Goal: Task Accomplishment & Management: Manage account settings

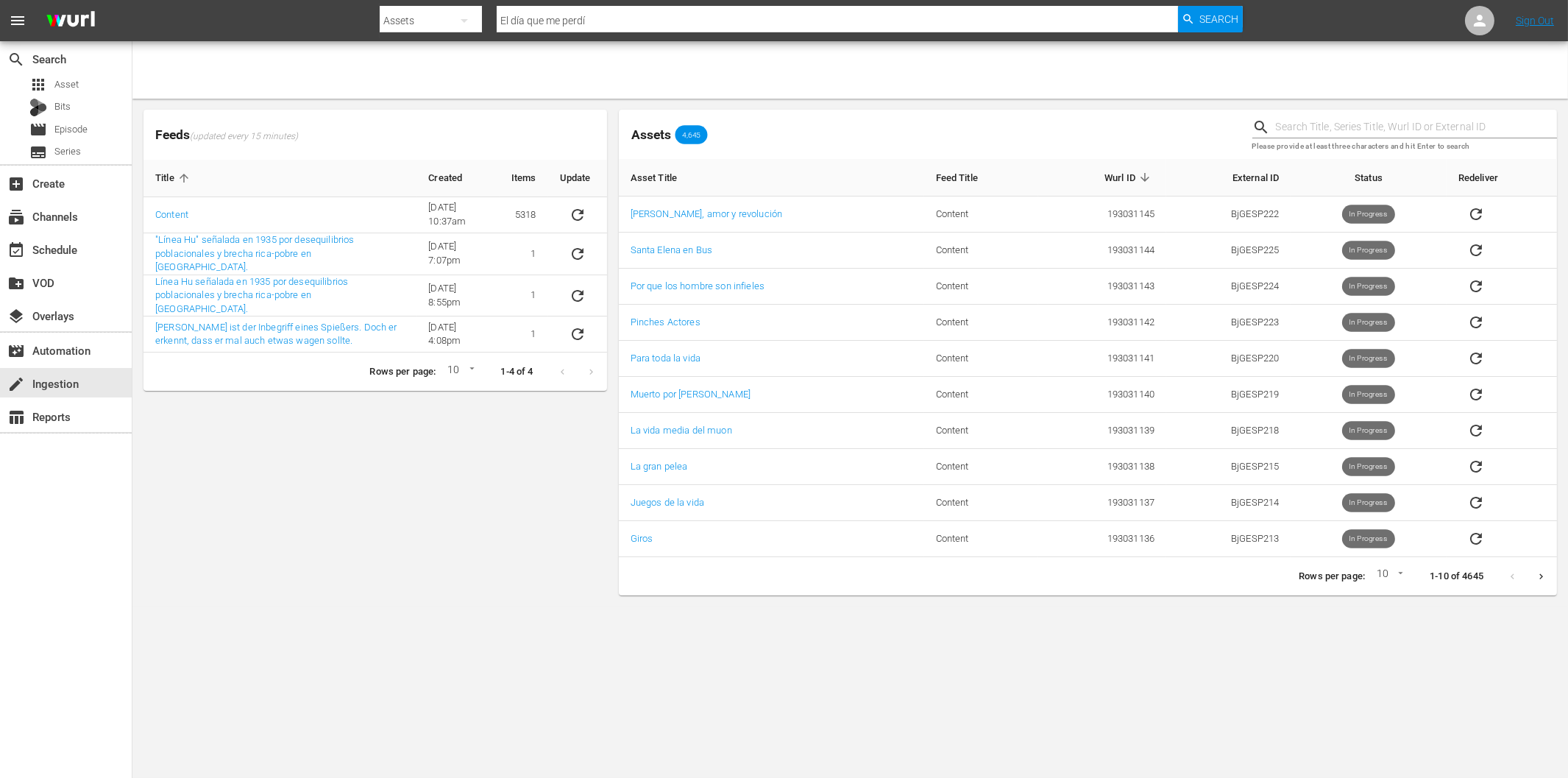
click at [602, 24] on input "El día que me perdí" at bounding box center [837, 20] width 681 height 35
paste input "20.000 dólares por un cadáver"
type input "20.000 dólares por un cadáver"
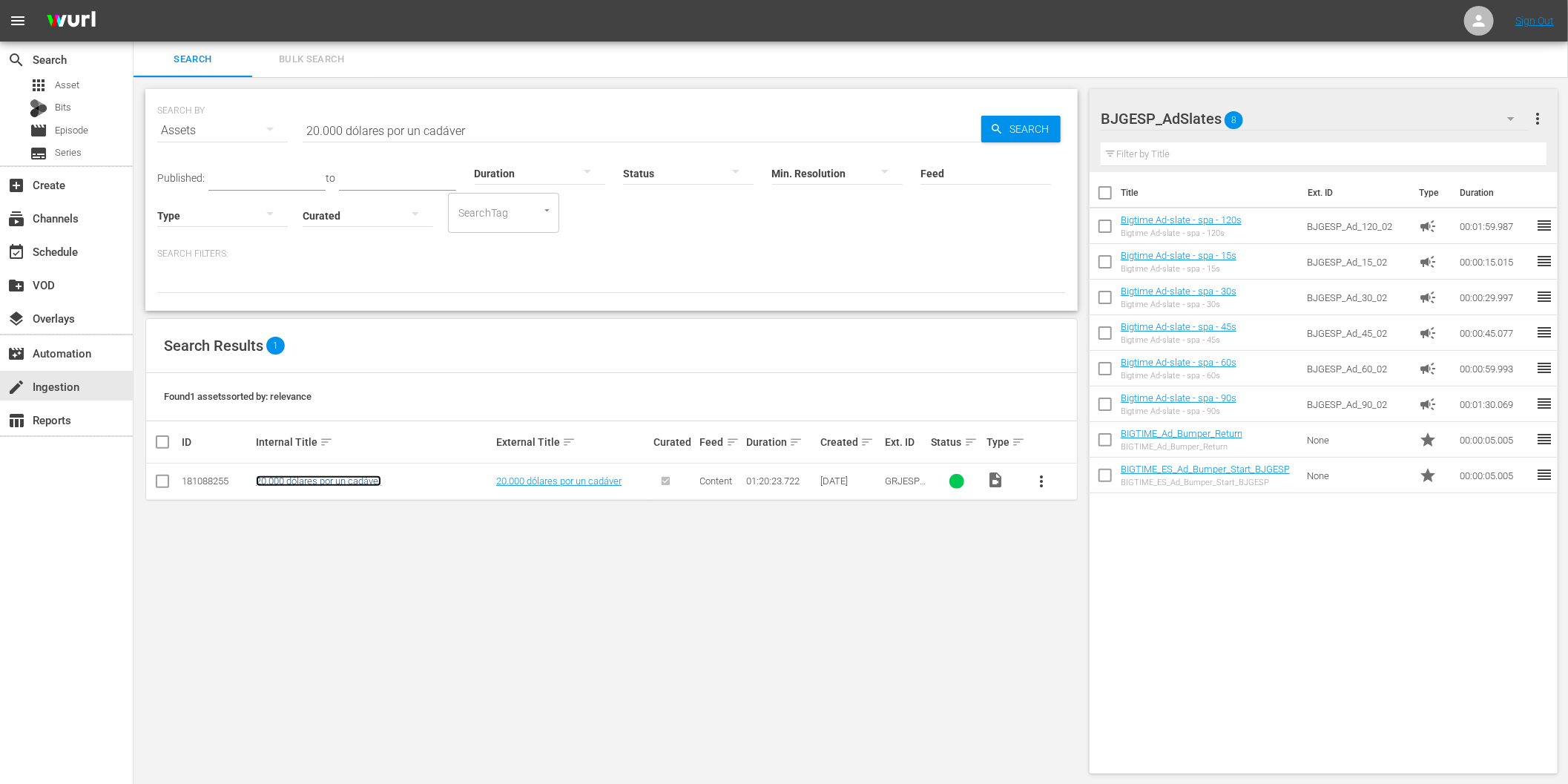
click at [313, 484] on link "20.000 dólares por un cadáver" at bounding box center [318, 481] width 125 height 11
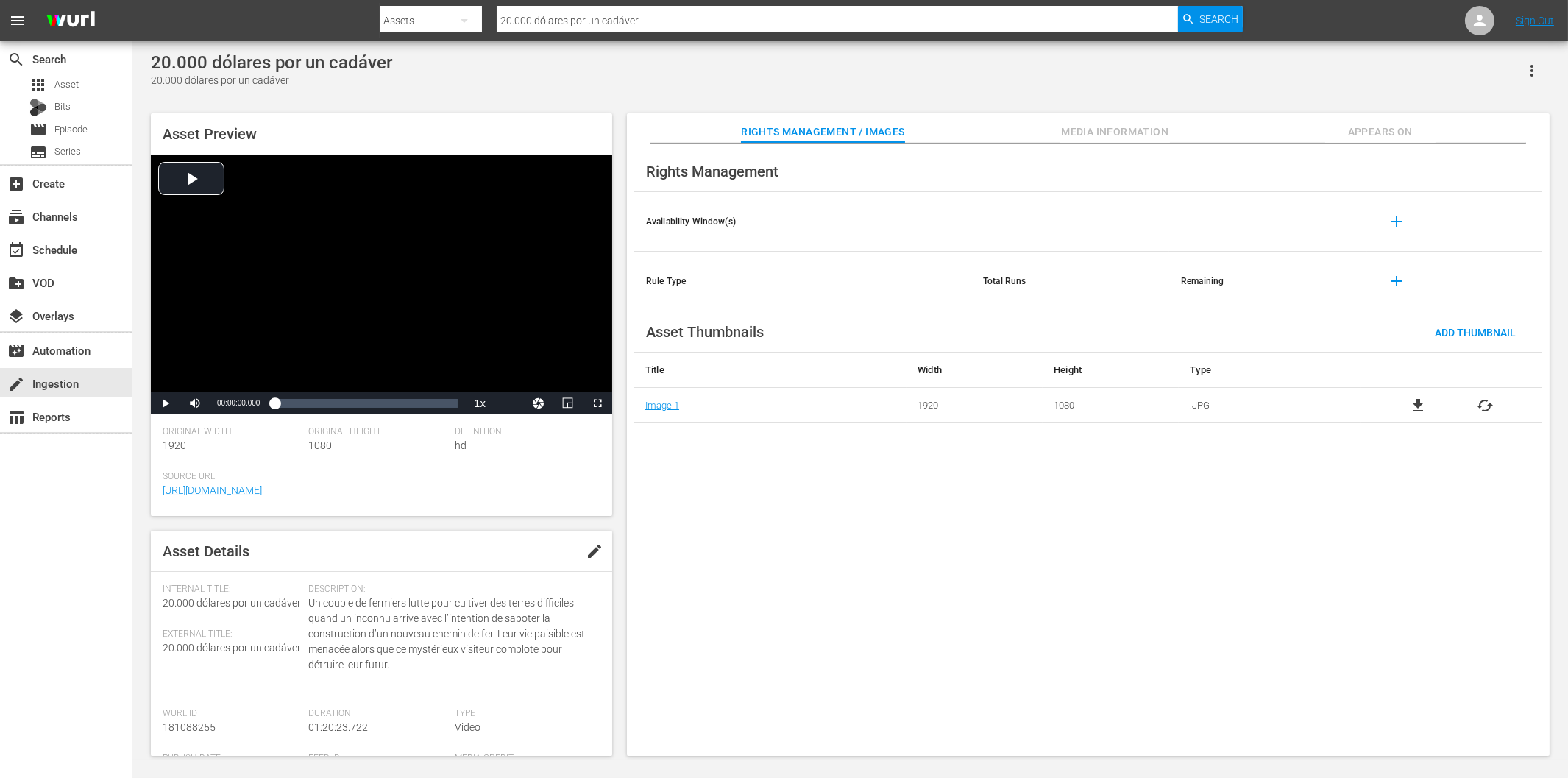
click at [586, 551] on span "edit" at bounding box center [594, 551] width 18 height 18
paste textarea "Dinamita Jim, espía que transporta oro mexicano hacia Iowa, enfrenta traiciones…"
type textarea "Dinamita Jim, espía que transporta oro mexicano hacia Iowa, enfrenta traiciones…"
click at [565, 549] on span "Save" at bounding box center [574, 551] width 48 height 12
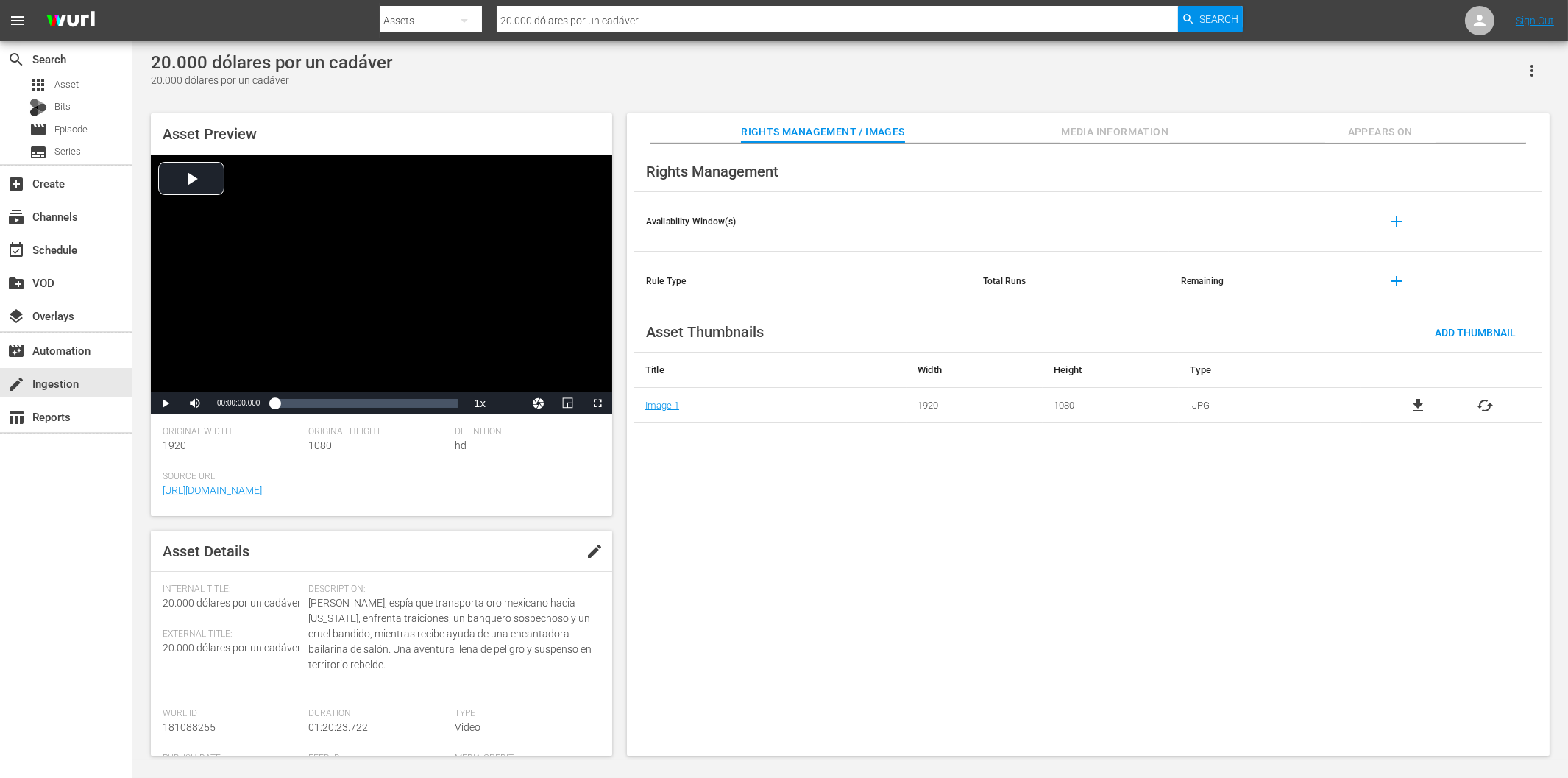
click at [544, 18] on input "20.000 dólares por un cadáver" at bounding box center [837, 20] width 681 height 35
click at [442, 17] on div "Assets" at bounding box center [430, 20] width 102 height 41
click at [428, 109] on div "Episodes" at bounding box center [426, 109] width 59 height 23
click at [572, 18] on input "text" at bounding box center [837, 20] width 681 height 35
paste input "20.000 dólares por un cadáver"
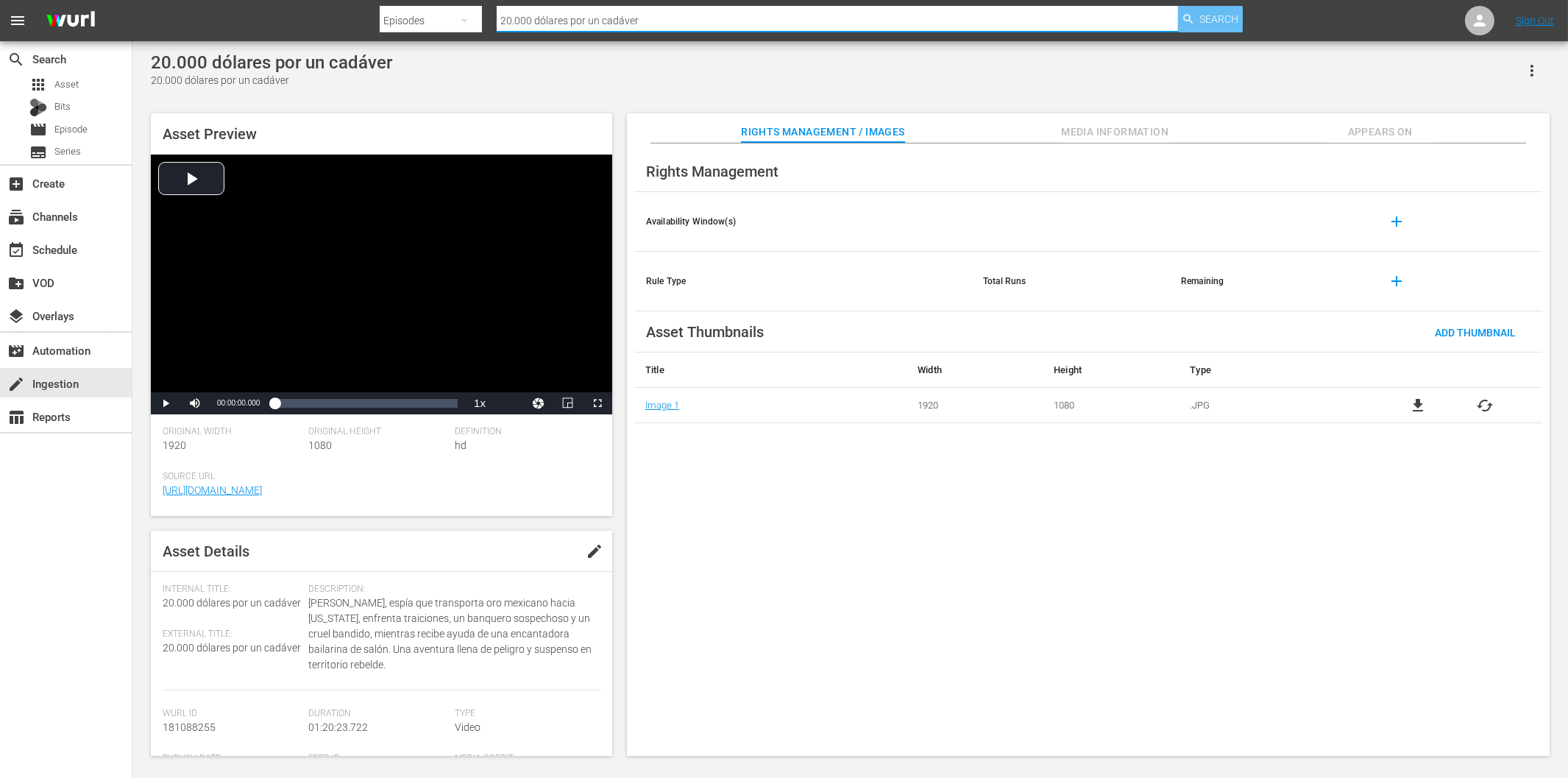
type input "20.000 dólares por un cadáver"
click at [1198, 16] on div "Search" at bounding box center [1210, 20] width 65 height 27
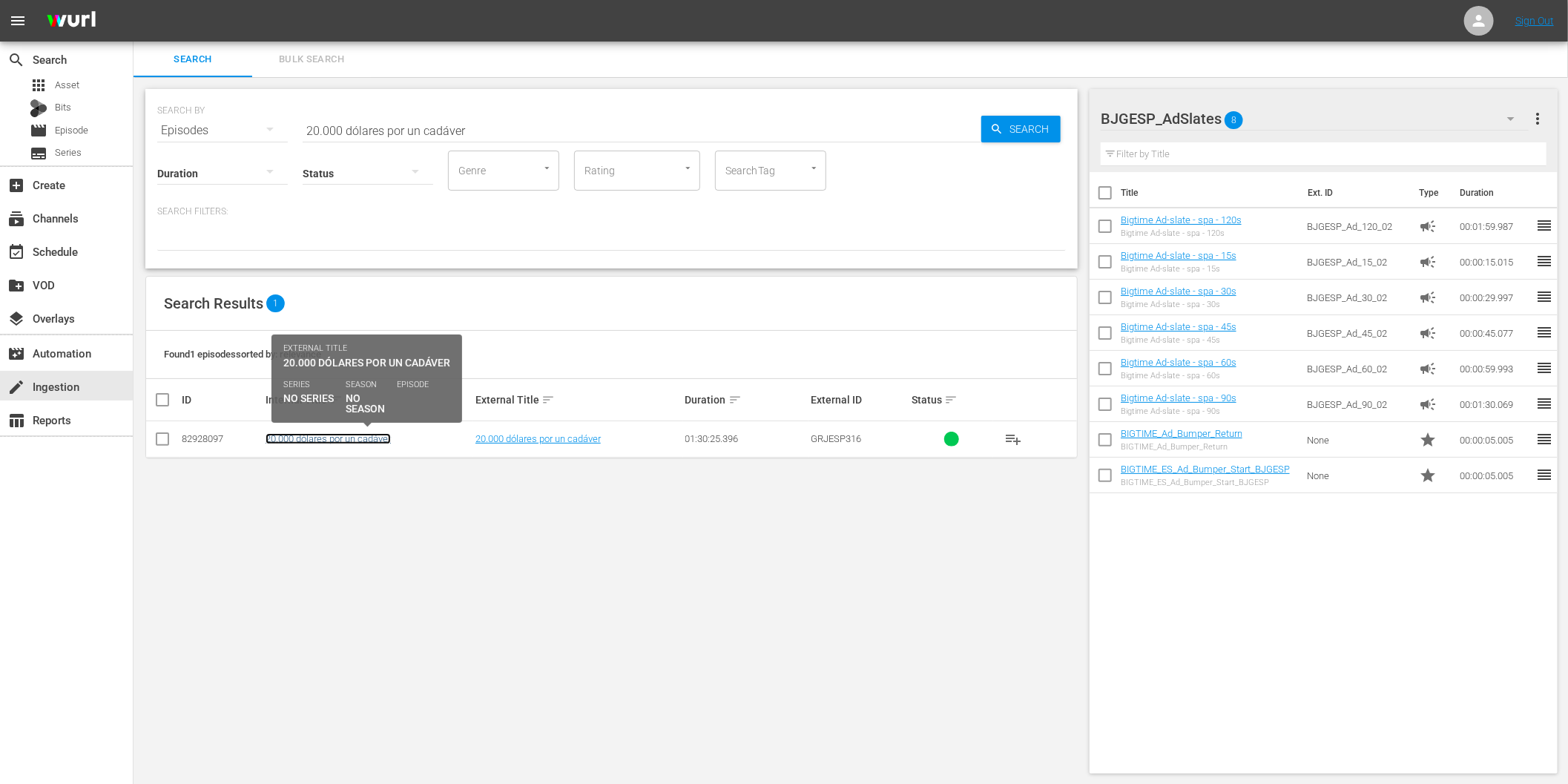
click at [317, 438] on link "20.000 dólares por un cadáver" at bounding box center [327, 438] width 125 height 11
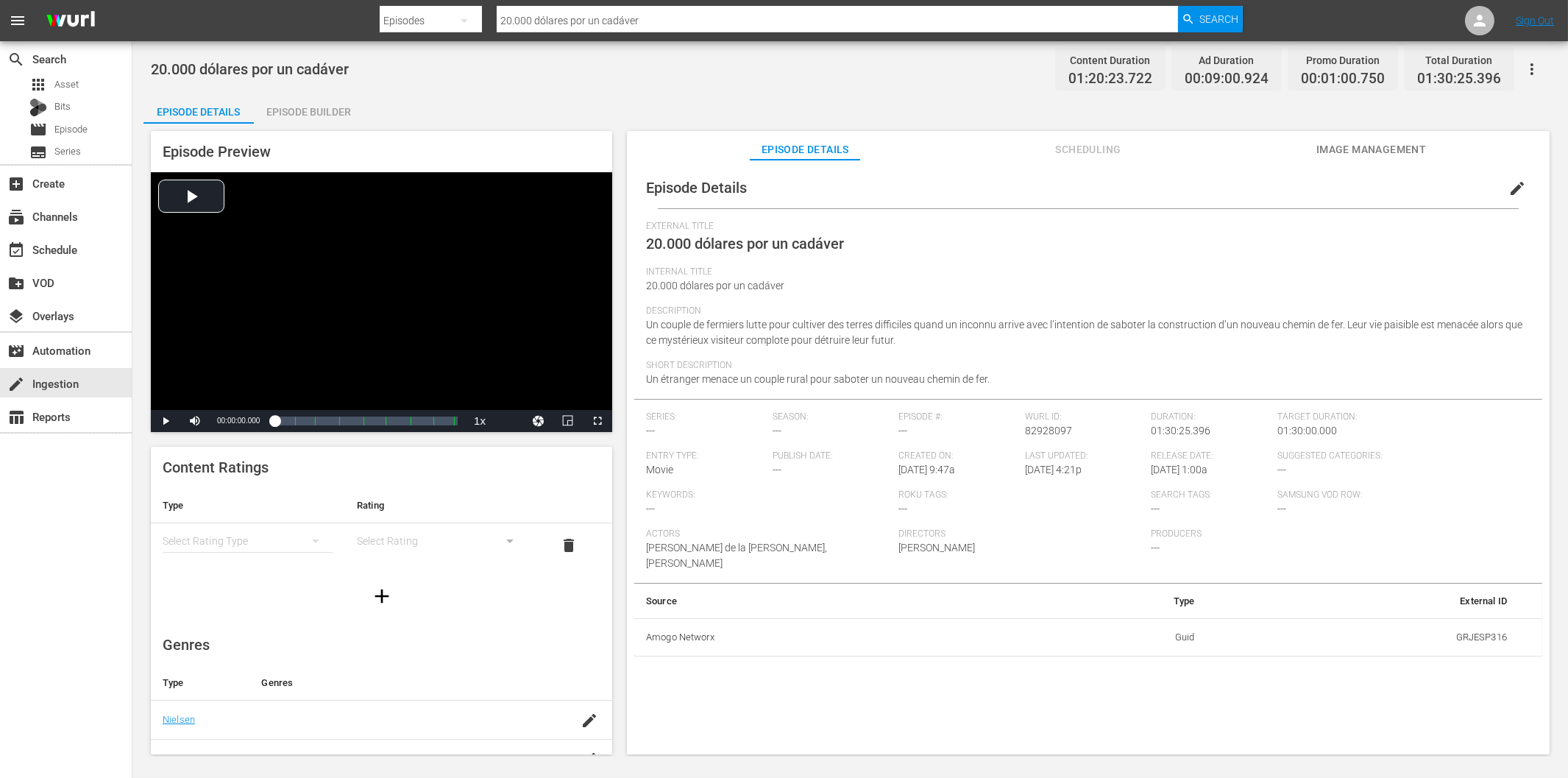
click at [1510, 181] on span "edit" at bounding box center [1517, 188] width 18 height 18
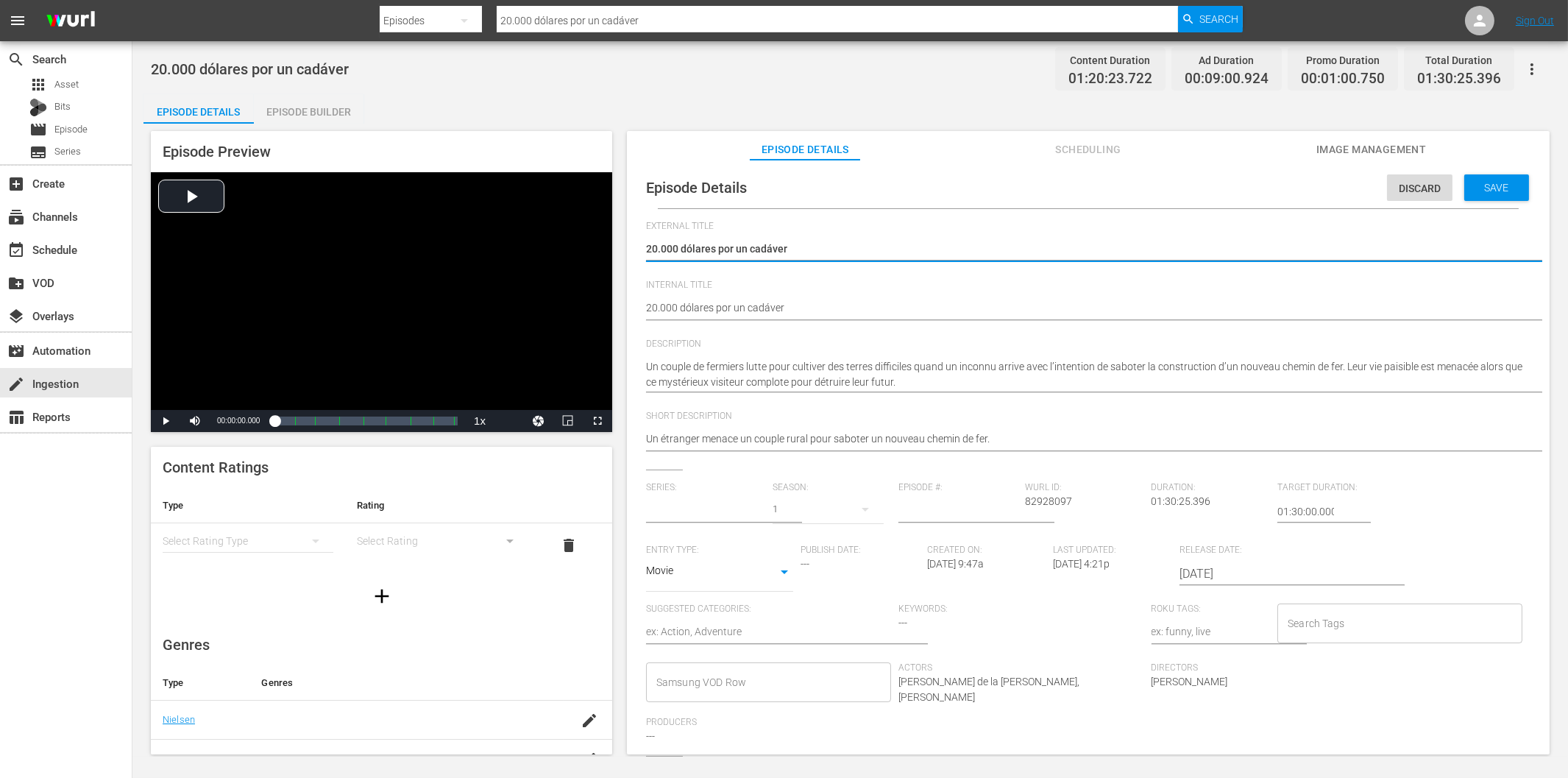
type input "No Series"
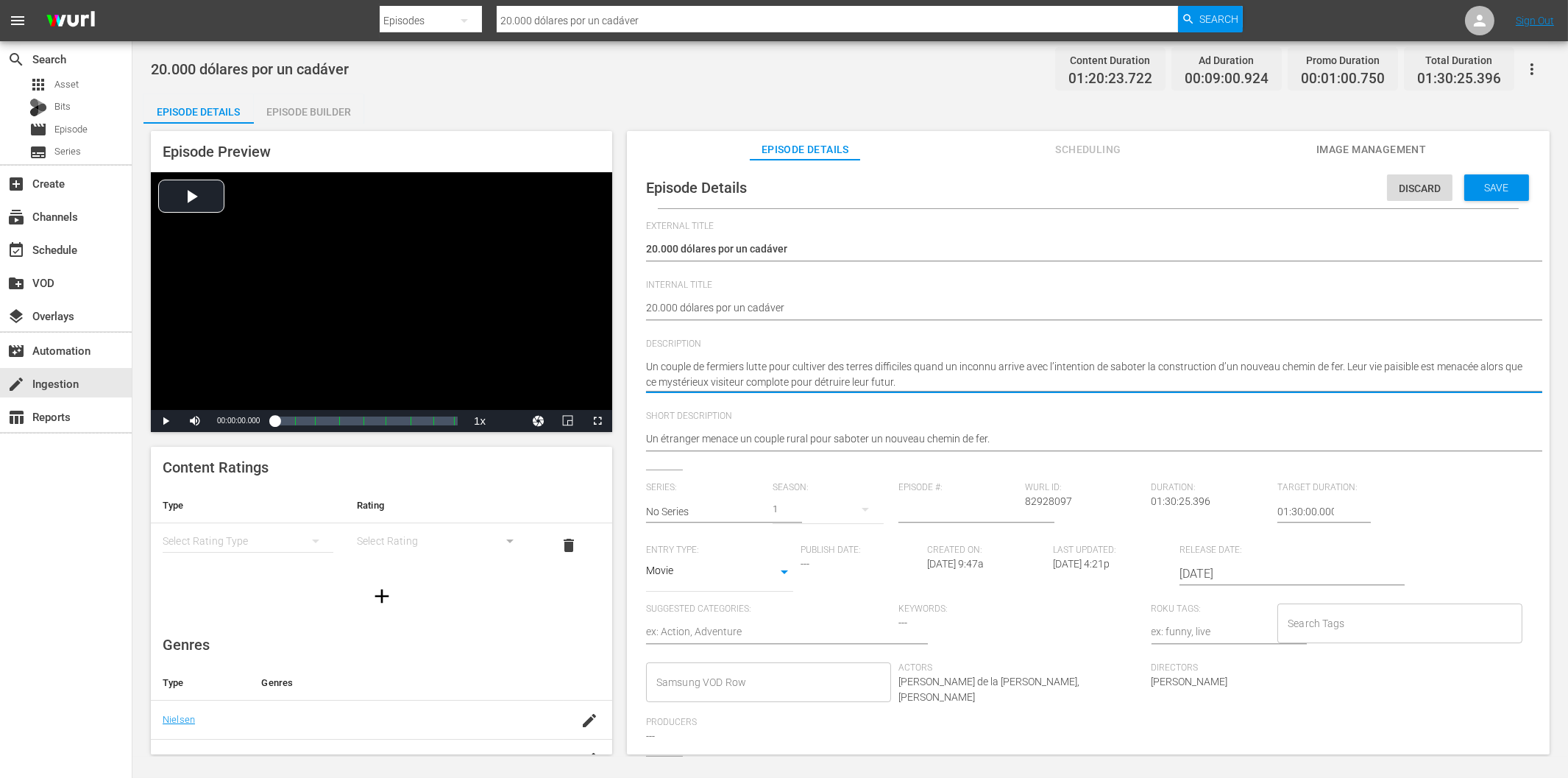
paste textarea "Dinamita Jim, espía que transporta oro mexicano hacia Iowa, enfrenta traiciones…"
type textarea "Dinamita Jim, espía que transporta oro mexicano hacia Iowa, enfrenta traiciones…"
click at [902, 384] on textarea "Un couple de fermiers lutte pour cultiver des terres difficiles quand un inconn…" at bounding box center [1084, 375] width 877 height 31
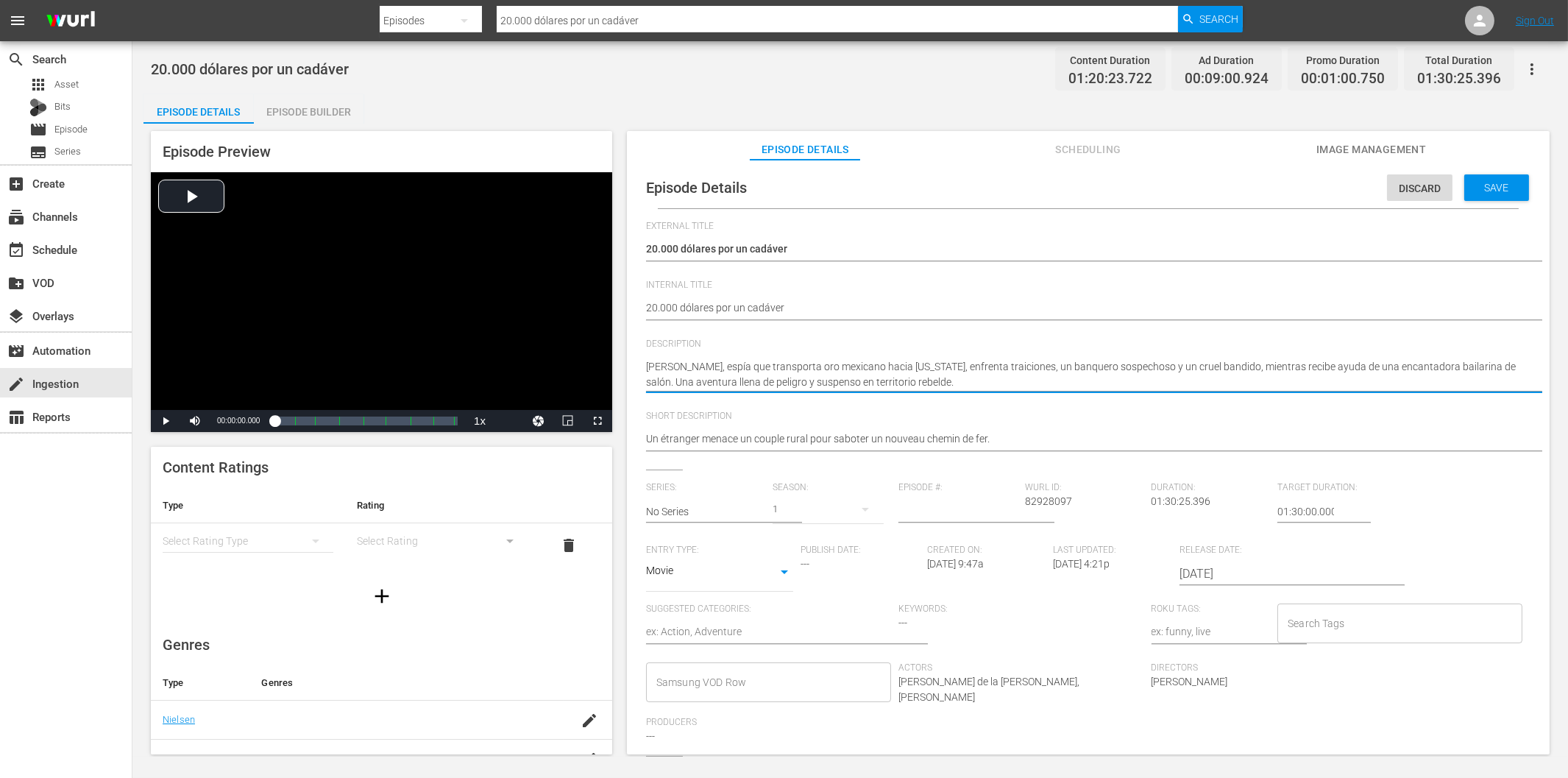
paste textarea "transporta oro en territorio rebelde, enfrentando traición y peligros junto a u…"
type textarea "Dinamita Jim transporta oro en territorio rebelde, enfrentando traición y pelig…"
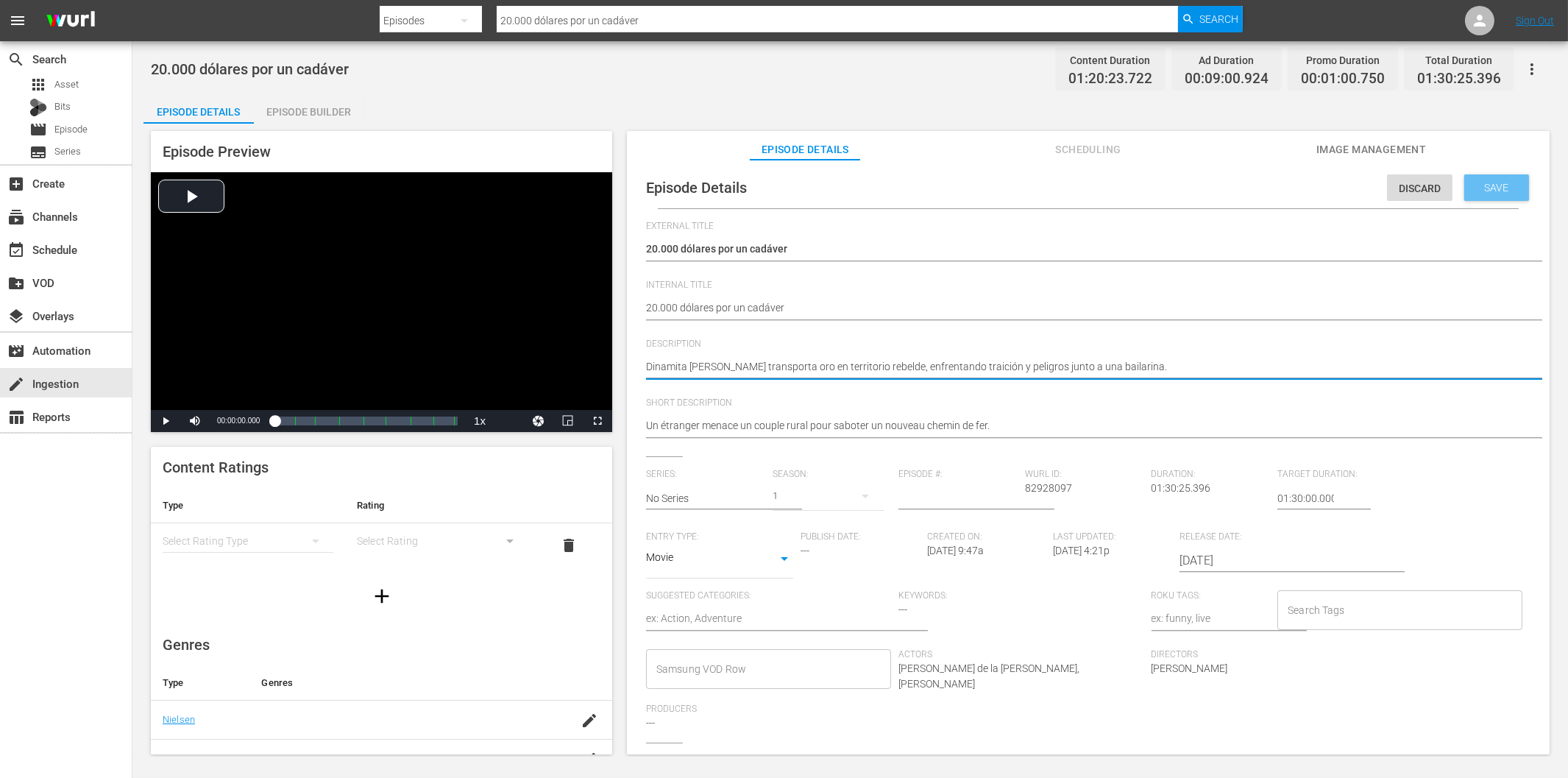
type textarea "Dinamita Jim transporta oro en territorio rebelde, enfrentando traición y pelig…"
click at [1489, 190] on span "Save" at bounding box center [1496, 187] width 48 height 12
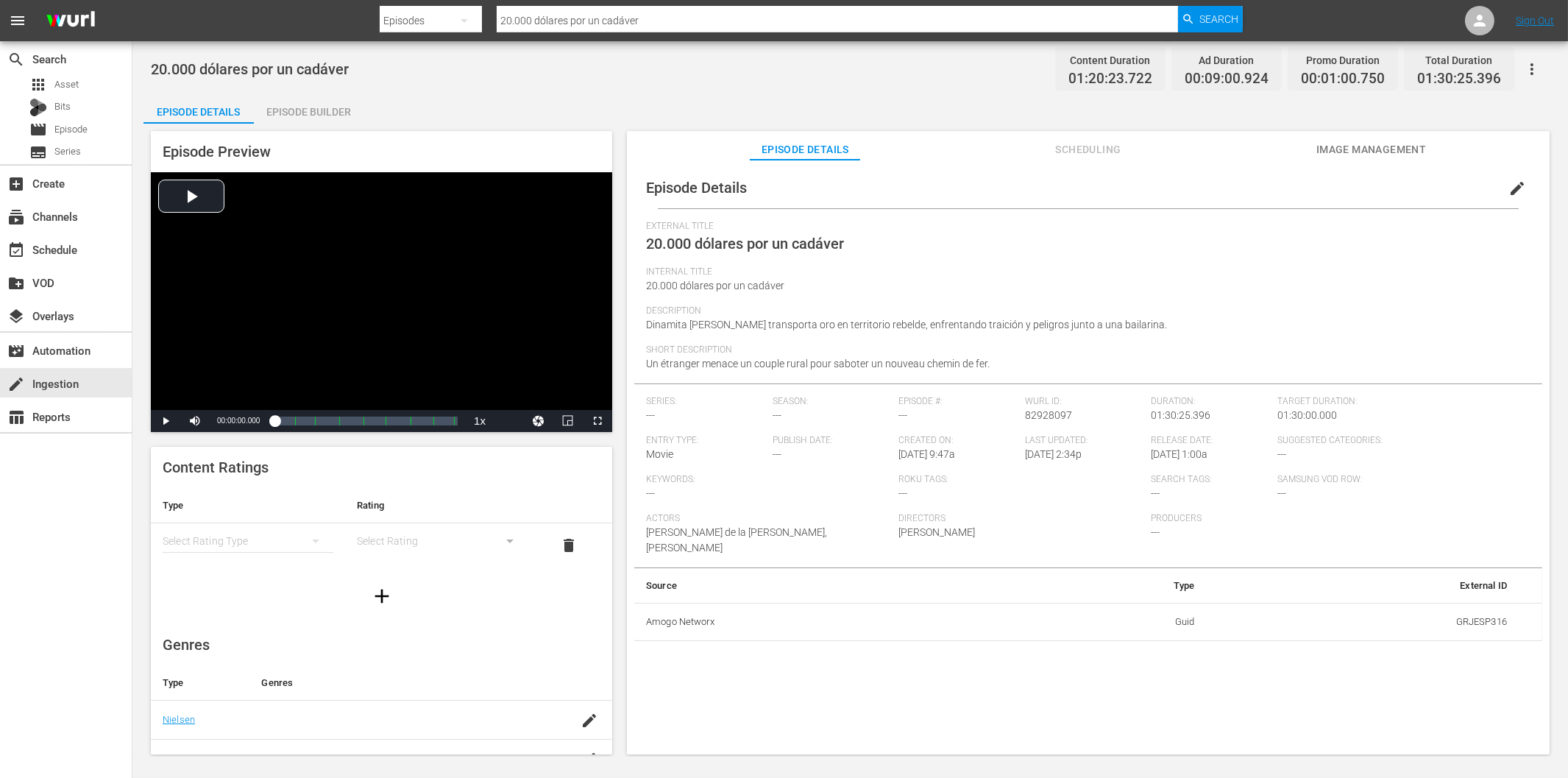
click at [1509, 193] on span "edit" at bounding box center [1517, 188] width 18 height 18
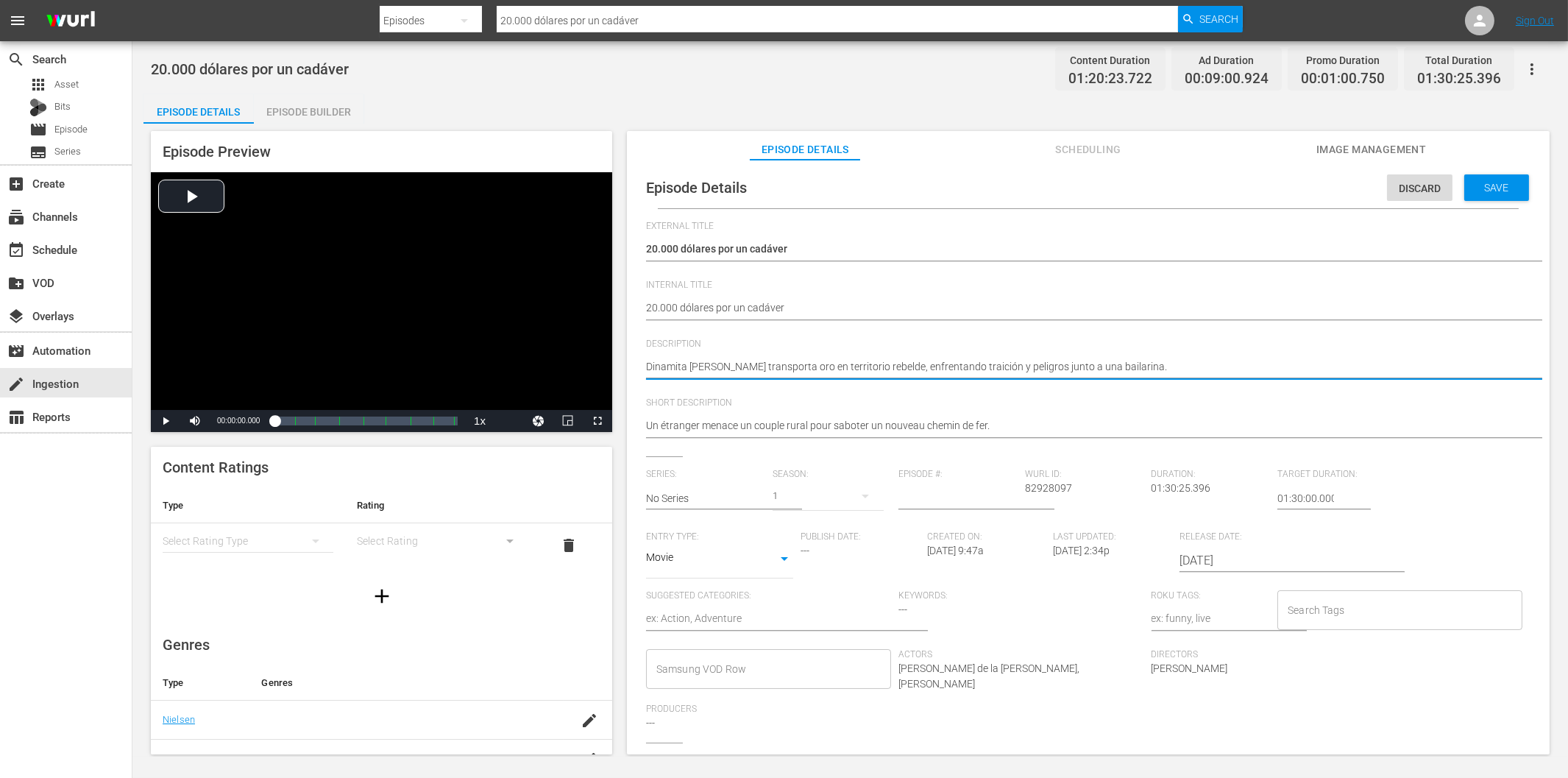
paste textarea "Una pareja de granjeros lucha por sus tierras frente a un desconocido decidido …"
type textarea "Una pareja de granjeros lucha por sus tierras frente a un desconocido decidido …"
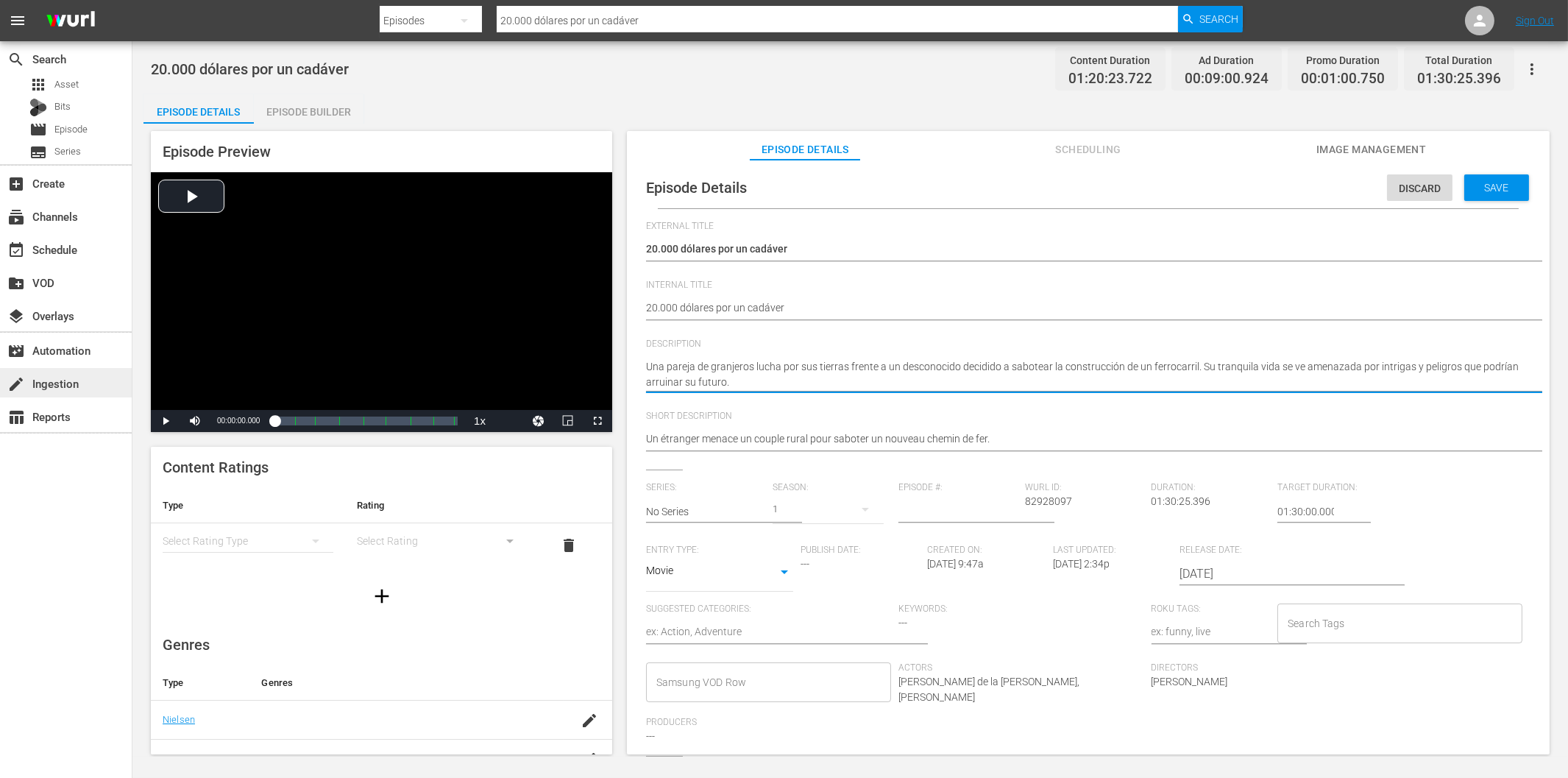
type textarea "Una pareja de granjeros lucha por sus tierras frente a un desconocido decidido …"
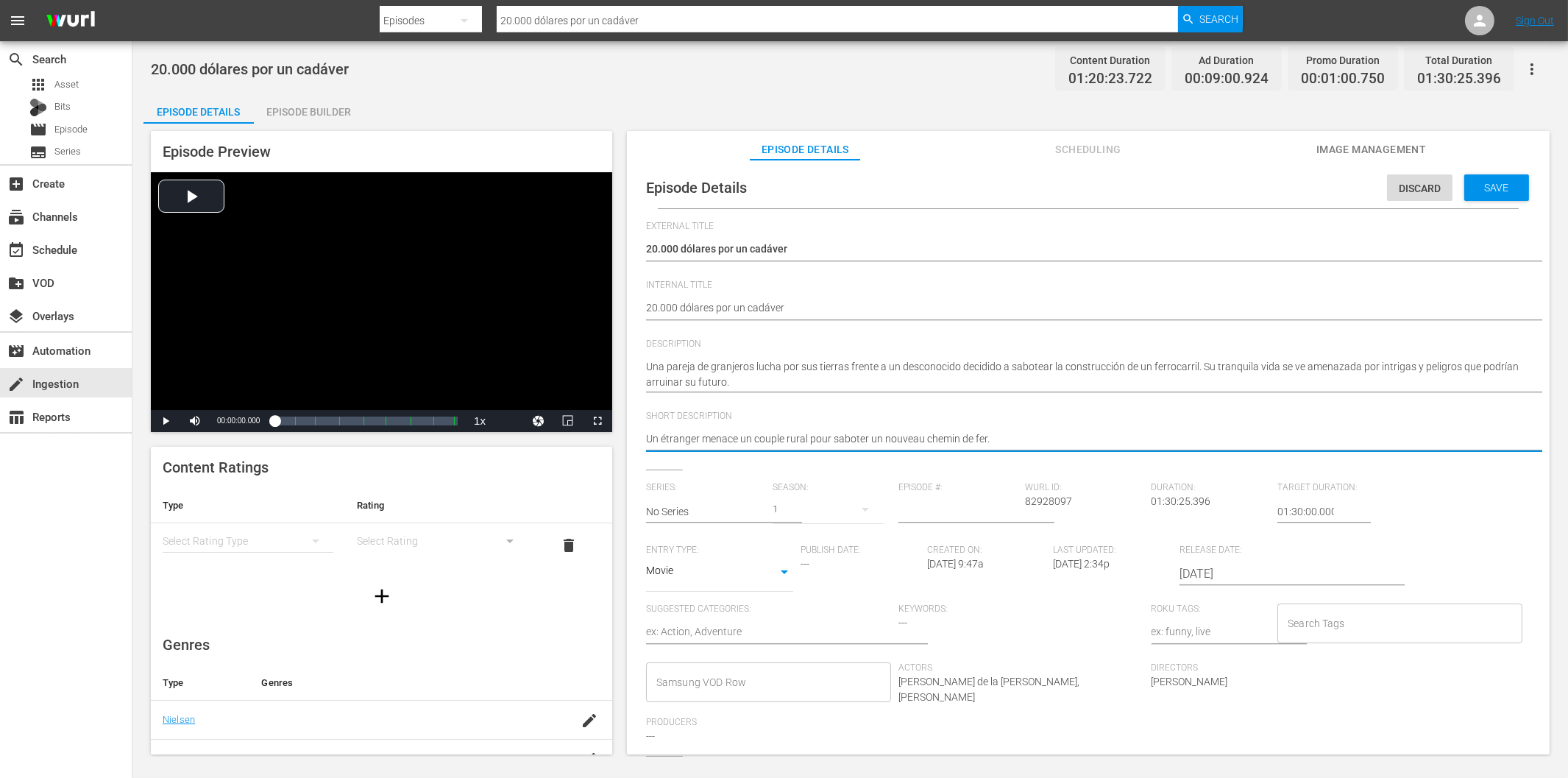
paste textarea "Granjeros enfrentan a un misterioso saboteador que amenaza su tierra y futuro"
type textarea "Granjeros enfrentan a un misterioso saboteador que amenaza su tierra y futuro."
click at [1484, 188] on span "Save" at bounding box center [1496, 187] width 48 height 12
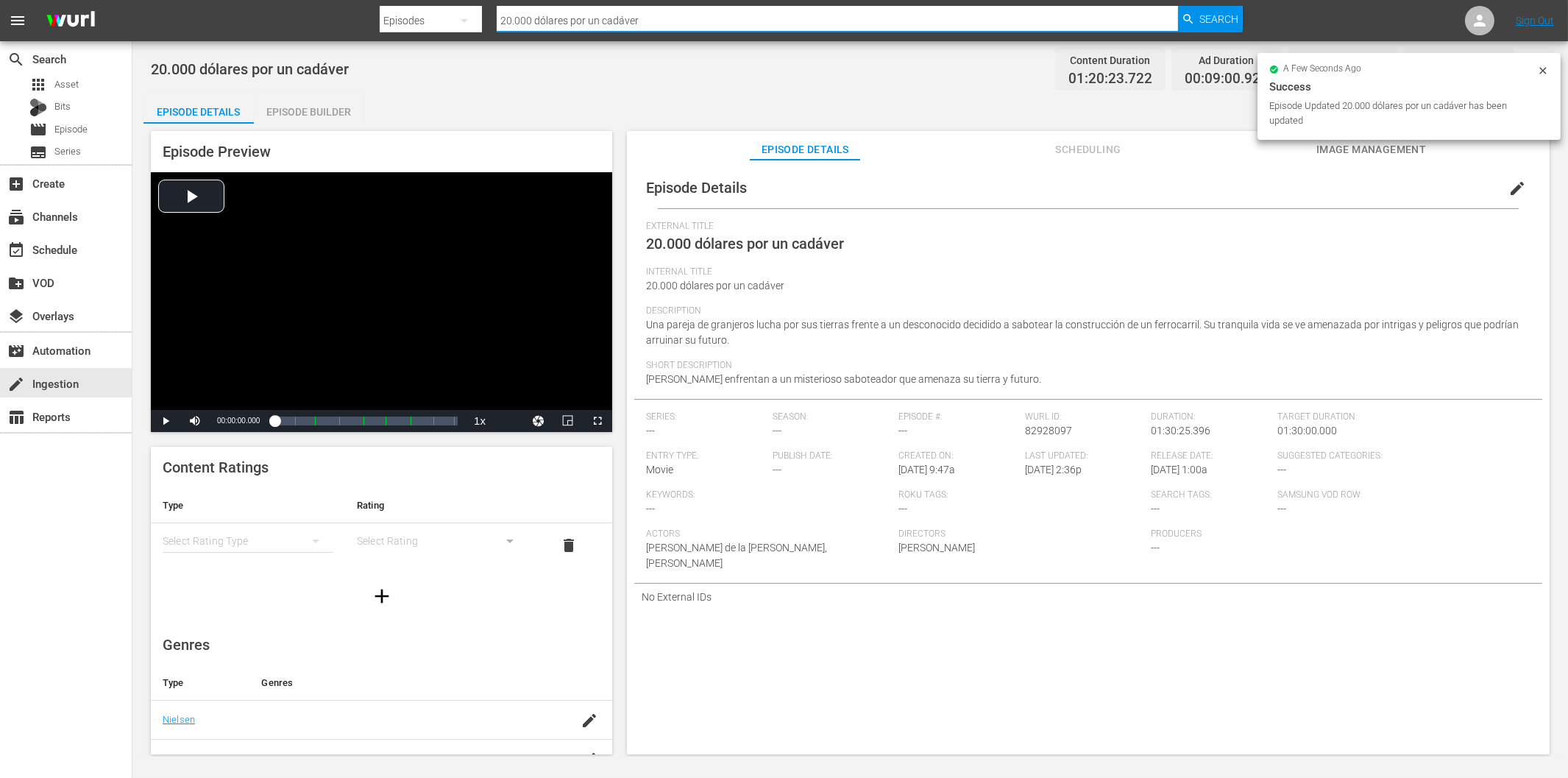
click at [582, 17] on input "20.000 dólares por un cadáver" at bounding box center [837, 20] width 681 height 35
click at [436, 20] on div "Episodes" at bounding box center [430, 20] width 102 height 41
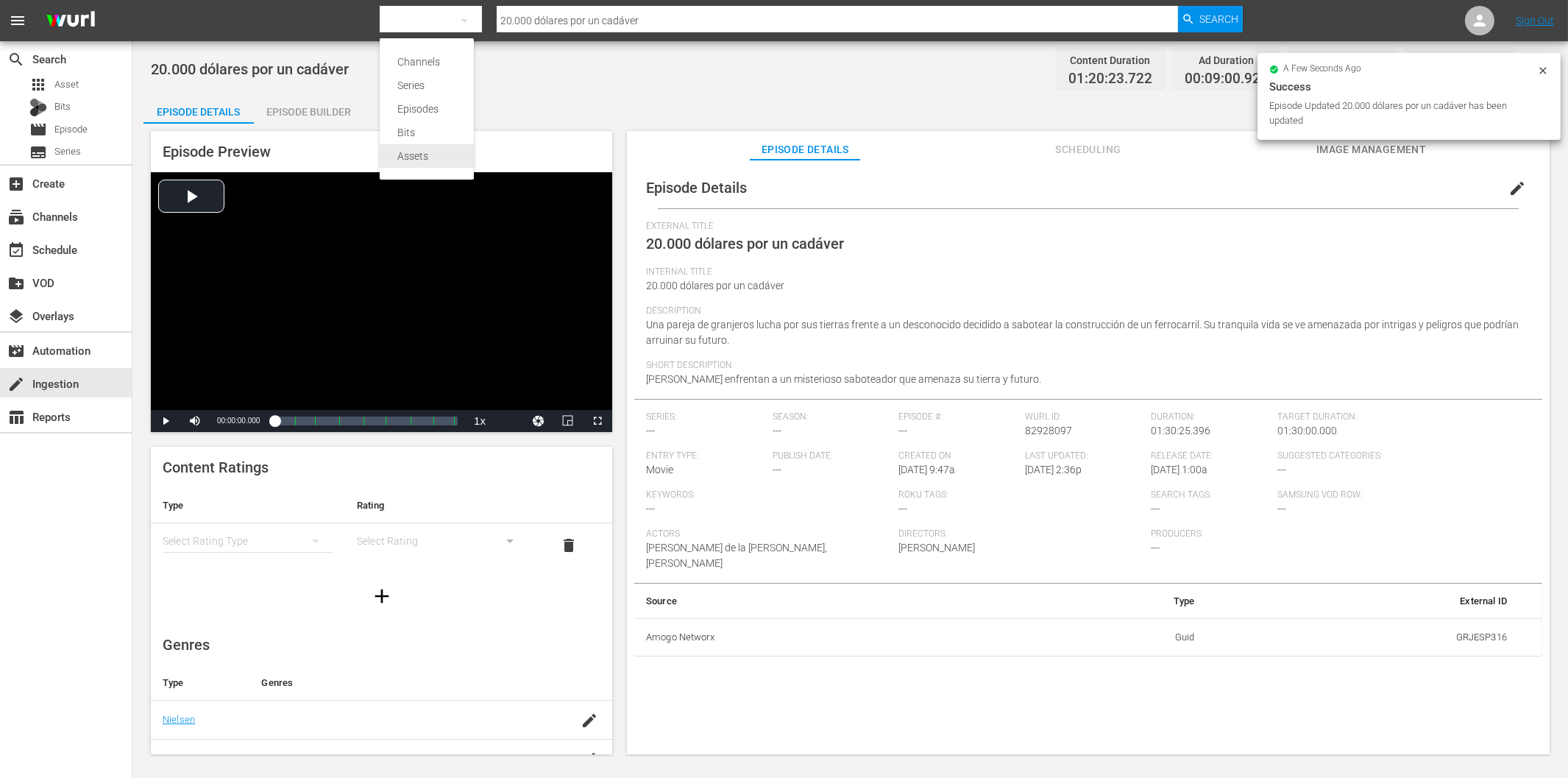
click at [412, 151] on div "Assets" at bounding box center [426, 156] width 59 height 23
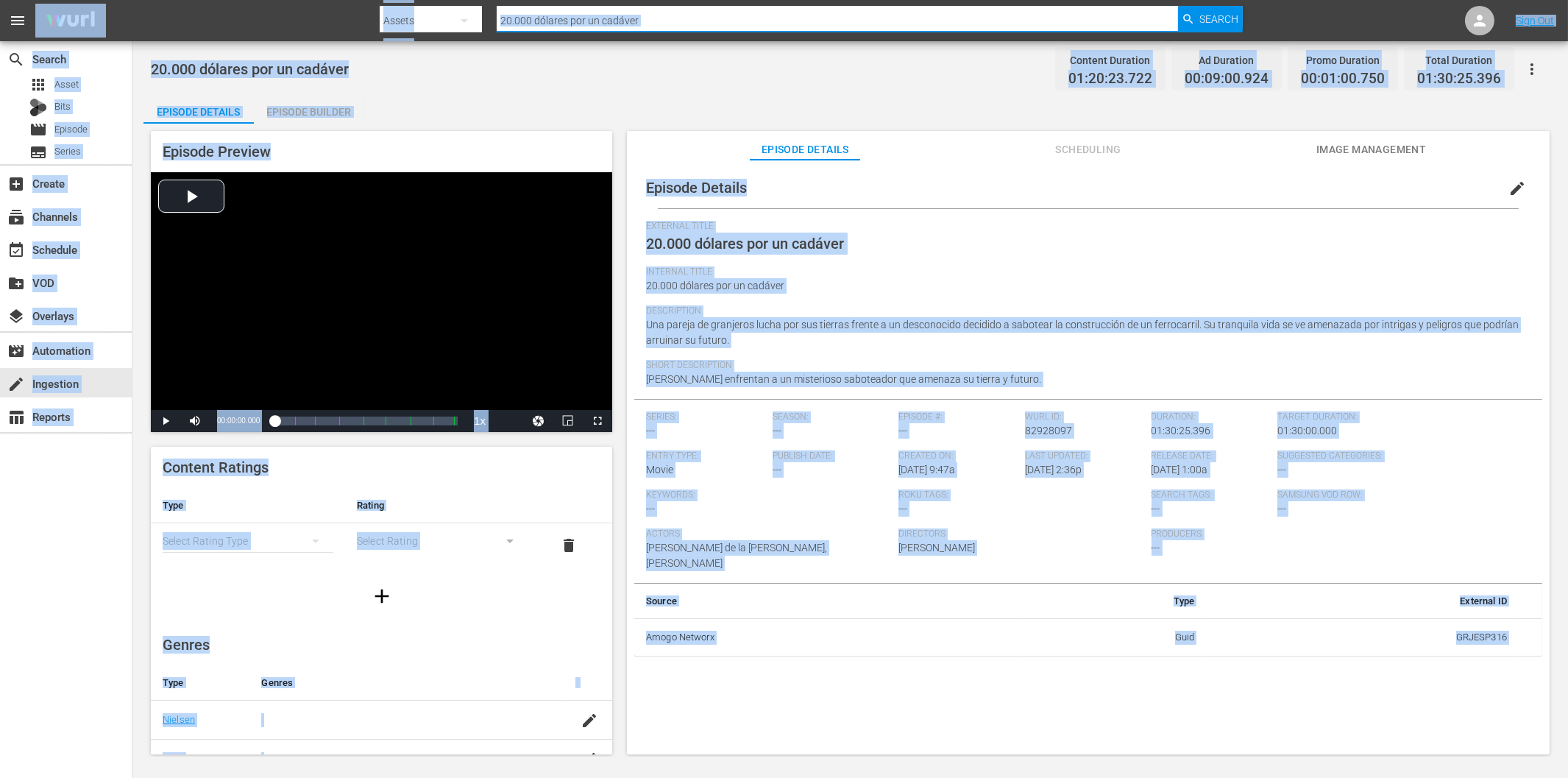
click at [788, 19] on input "20.000 dólares por un cadáver" at bounding box center [837, 20] width 681 height 35
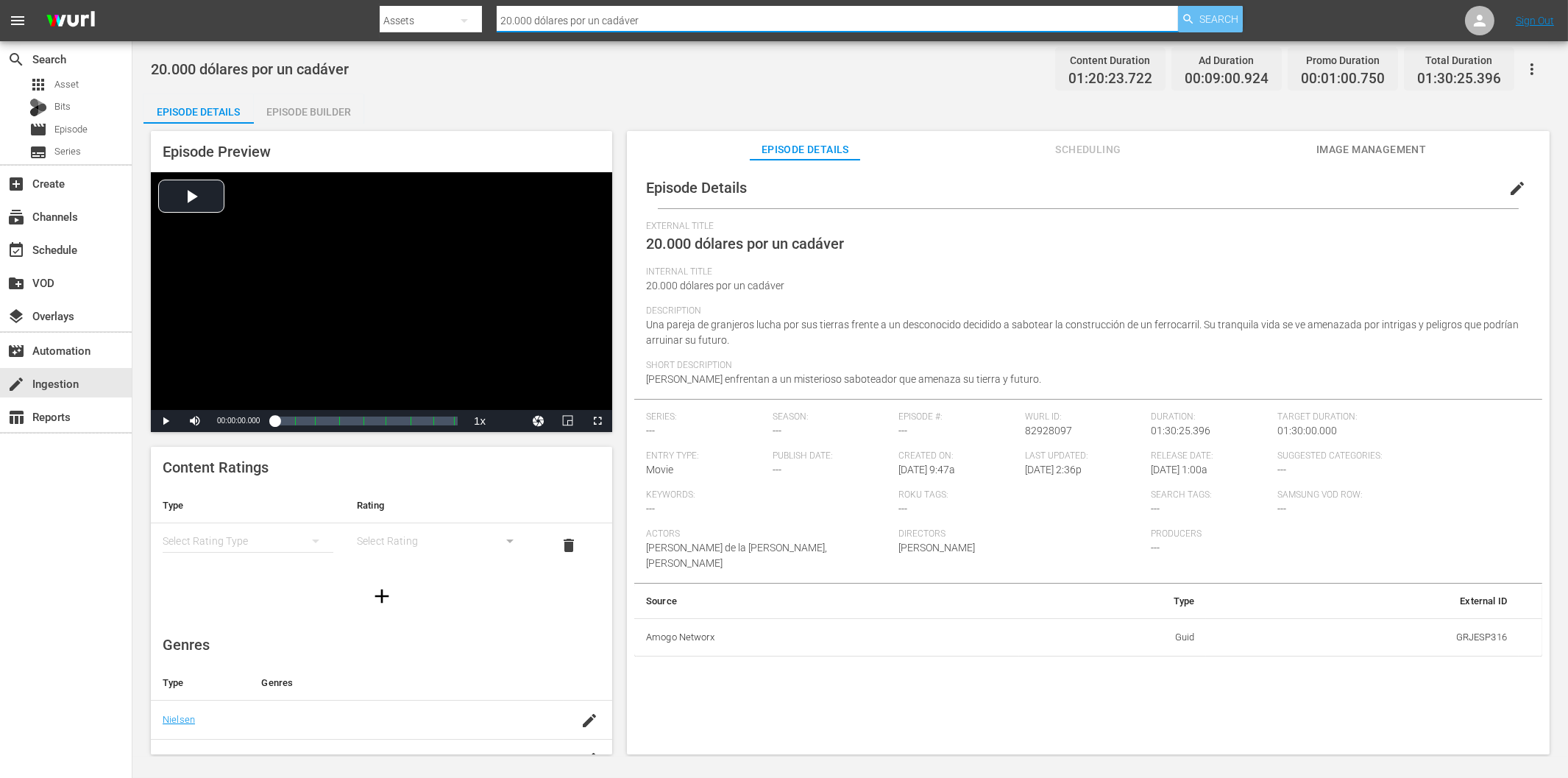
click at [1220, 19] on span "Search" at bounding box center [1219, 20] width 39 height 27
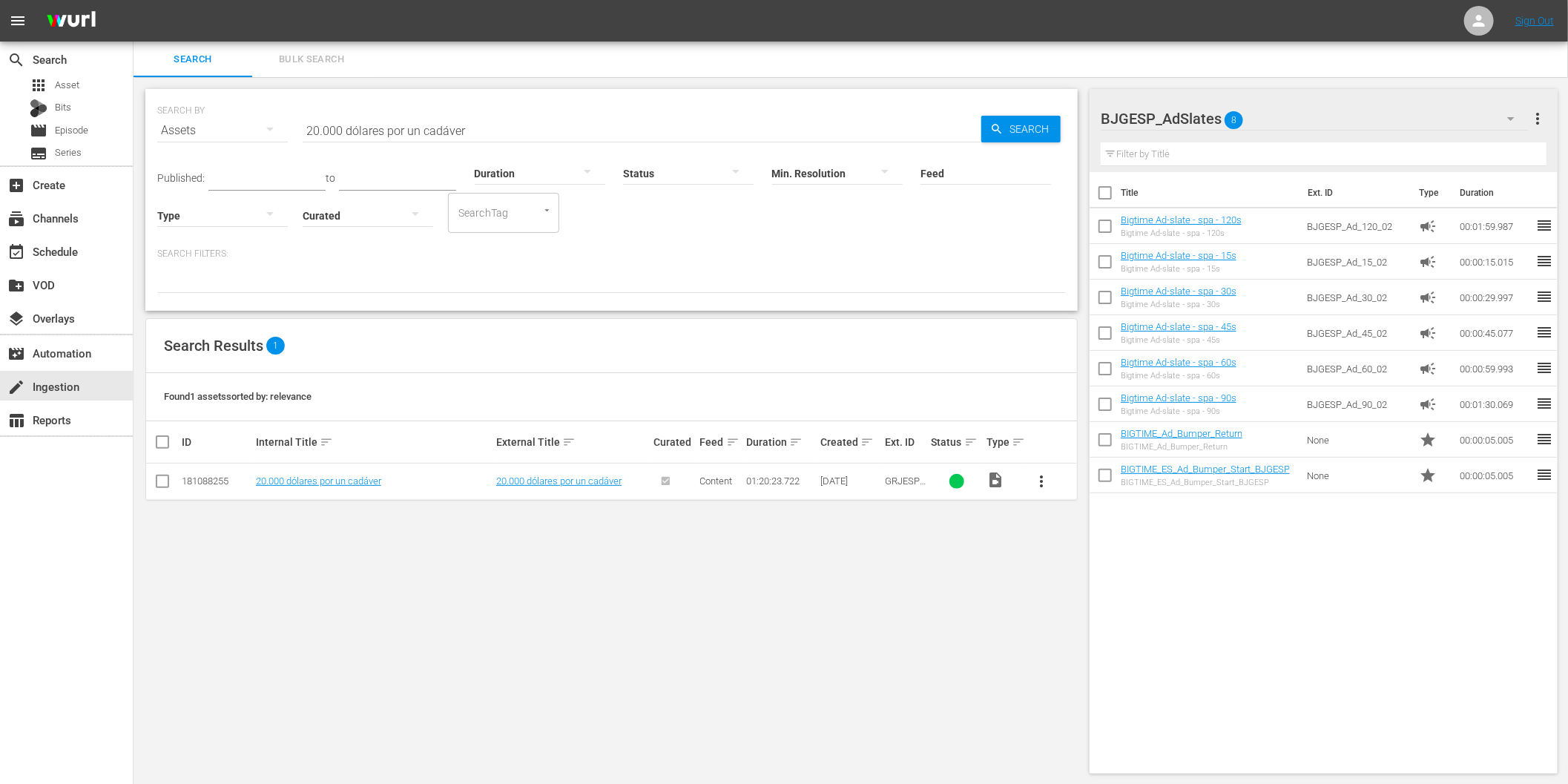
click at [301, 490] on td "20.000 dólares por un cadáver" at bounding box center [373, 482] width 240 height 36
click at [305, 482] on link "20.000 dólares por un cadáver" at bounding box center [318, 481] width 125 height 11
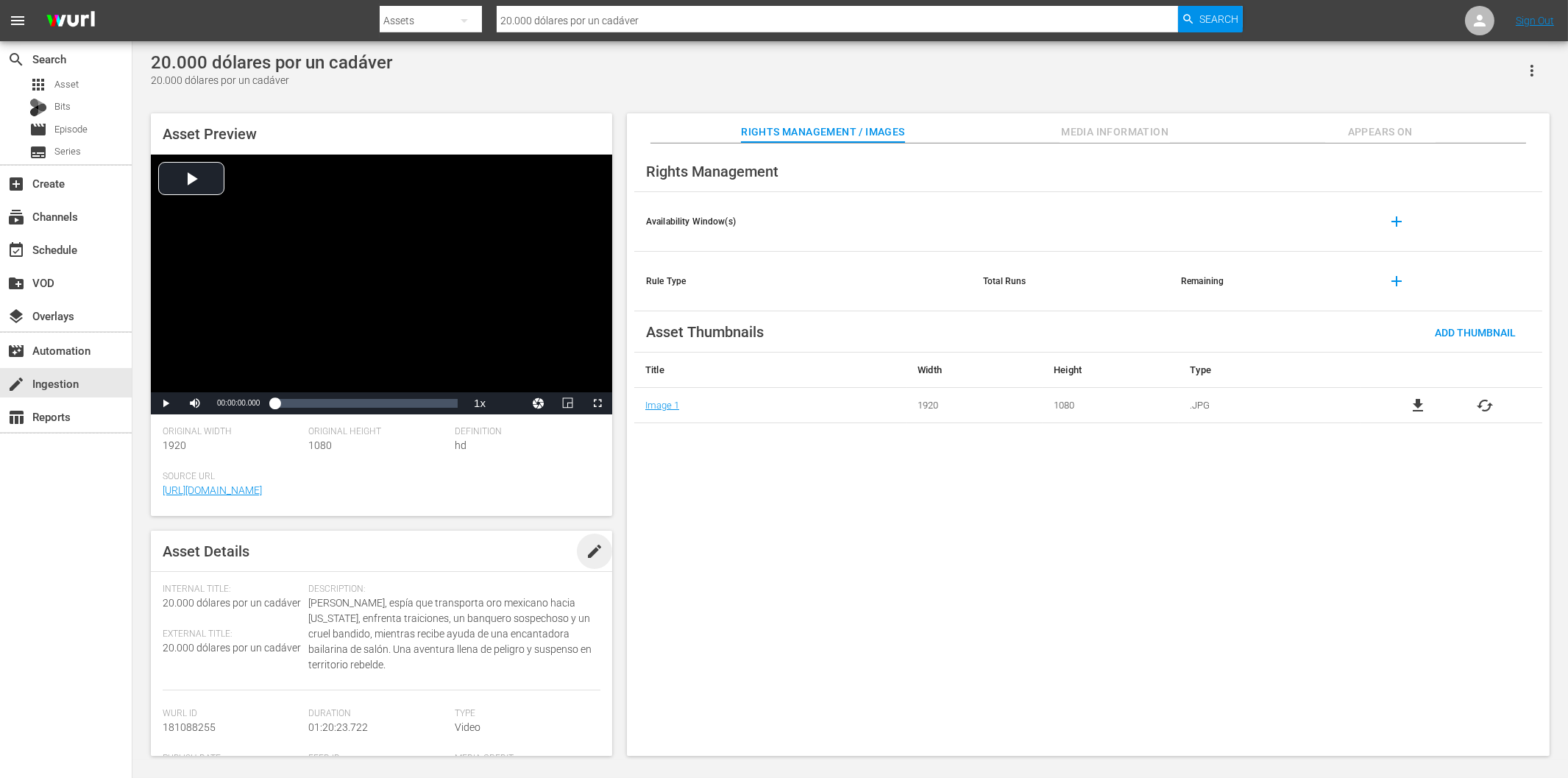
click at [590, 543] on span "edit" at bounding box center [594, 551] width 18 height 18
click at [435, 646] on textarea "Dinamita Jim, espía que transporta oro mexicano hacia Iowa, enfrenta traiciones…" at bounding box center [451, 633] width 285 height 77
paste textarea "Una pareja de granjeros lucha por sus tierras frente a un desconocido decidido …"
type textarea "Una pareja de granjeros lucha por sus tierras frente a un desconocido decidido …"
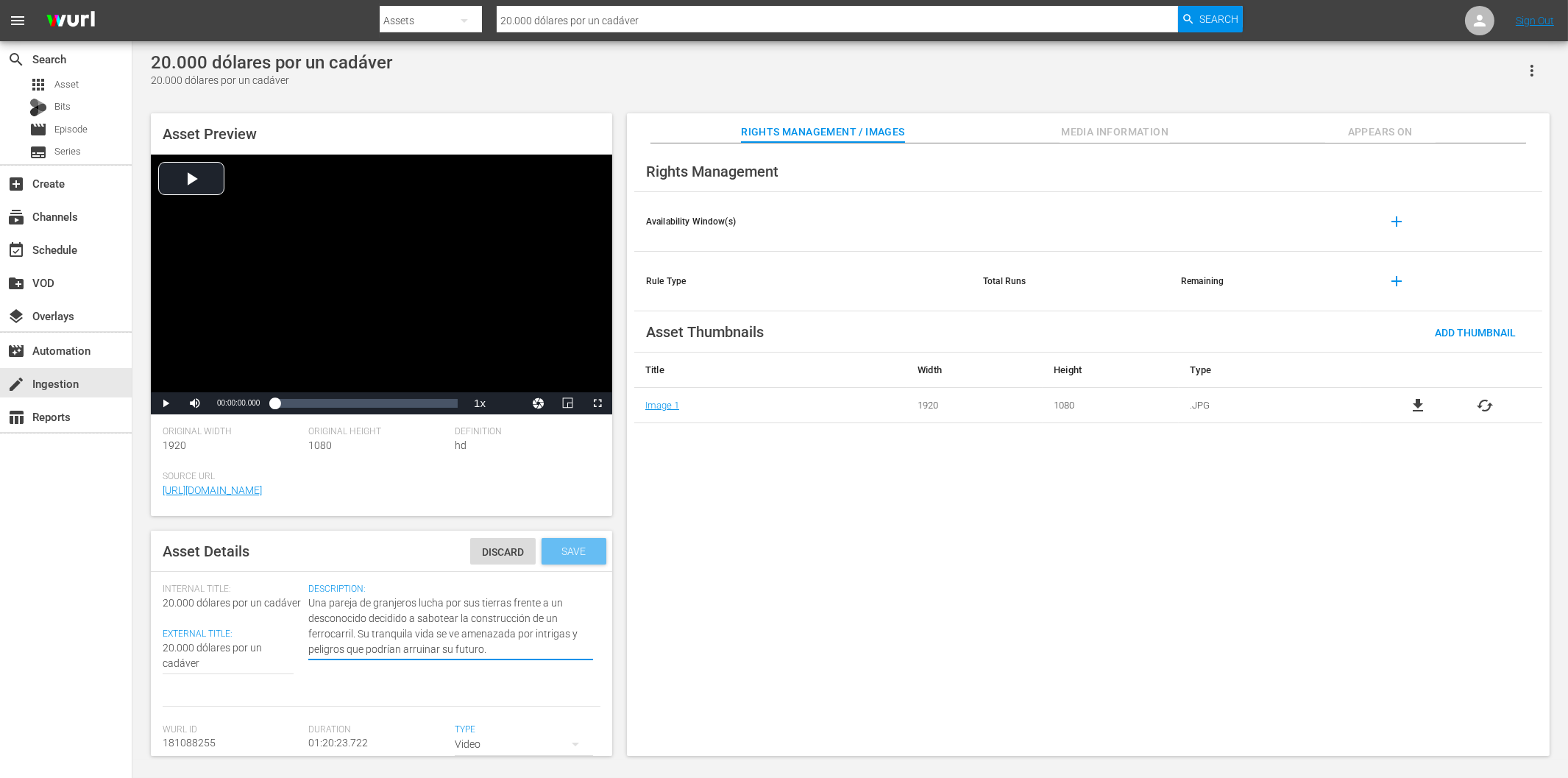
click at [567, 554] on span "Save" at bounding box center [574, 551] width 48 height 12
click at [656, 16] on input "20.000 dólares por un cadáver" at bounding box center [837, 20] width 681 height 35
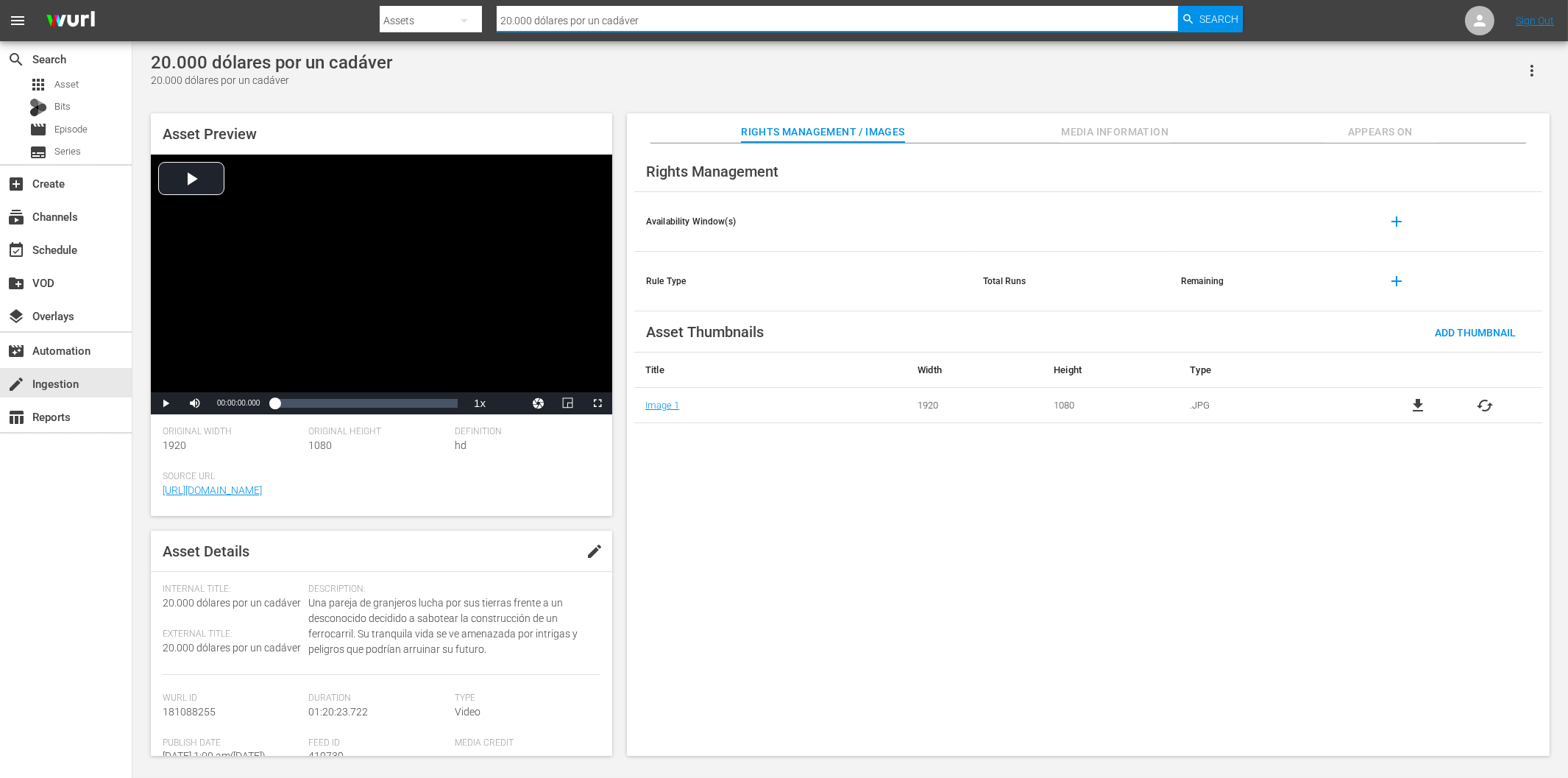
paste input "Dinamita Jim"
type input "Dinamita Jim"
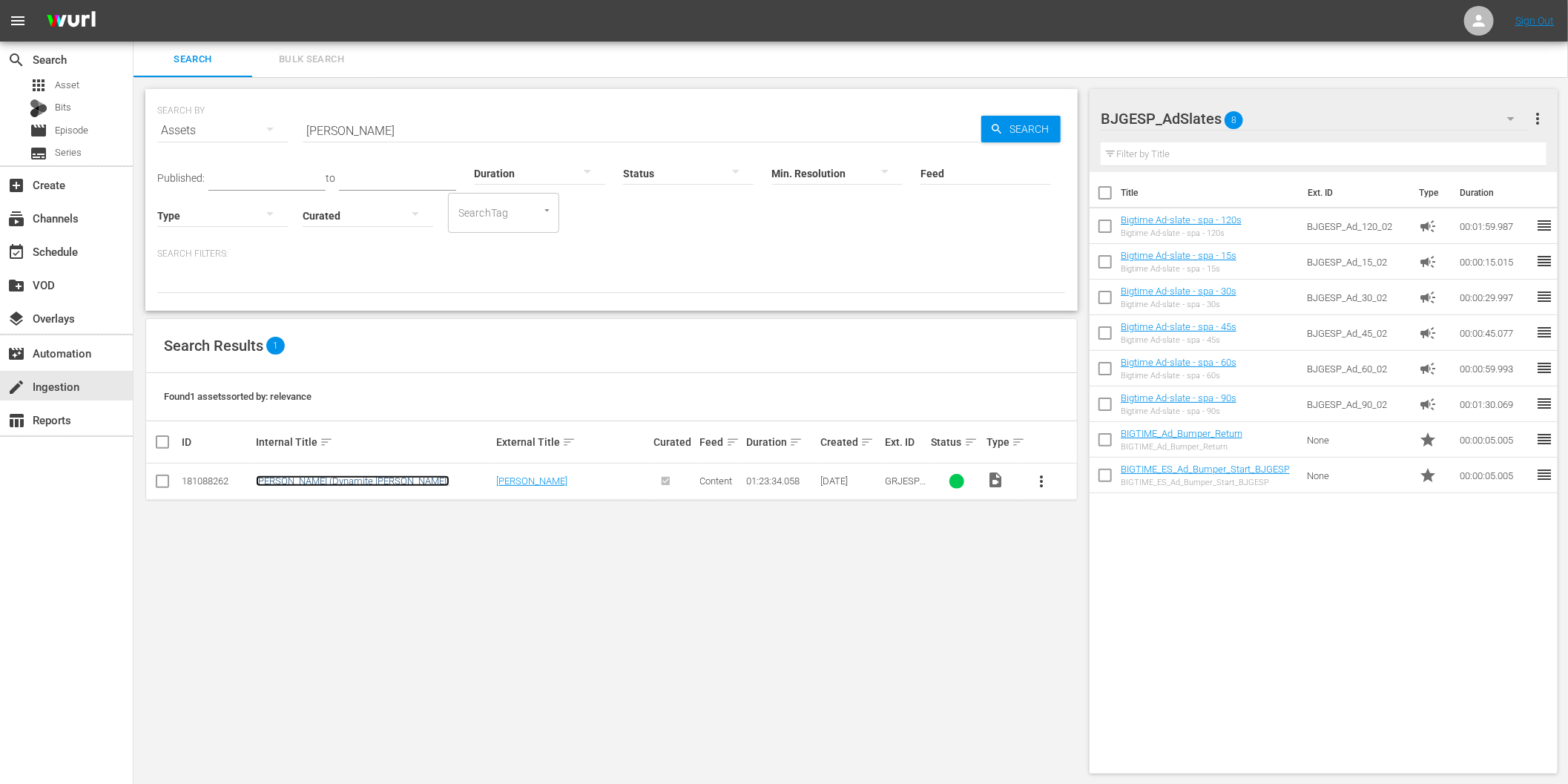
click at [371, 480] on link "Dinamita Jim (Dynamite Jim)" at bounding box center [353, 481] width 194 height 11
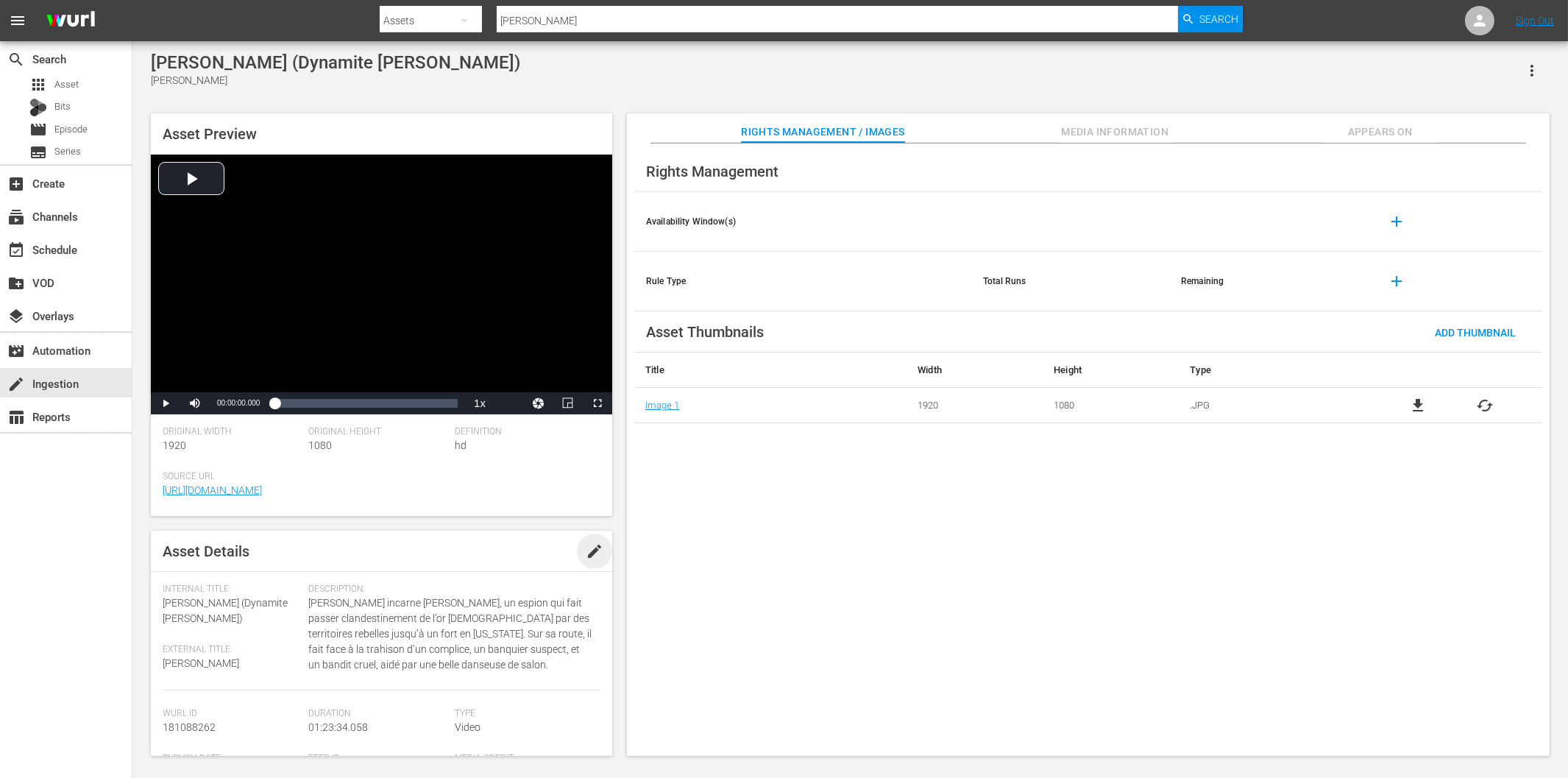
click at [590, 548] on span "edit" at bounding box center [594, 551] width 18 height 18
paste textarea "Dinamita Jim, espía que transporta oro mexicano hacia Iowa, enfrenta traiciones…"
type textarea "Dinamita Jim, espía que transporta oro mexicano hacia Iowa, enfrenta traiciones…"
click at [569, 554] on span "Save" at bounding box center [574, 551] width 48 height 12
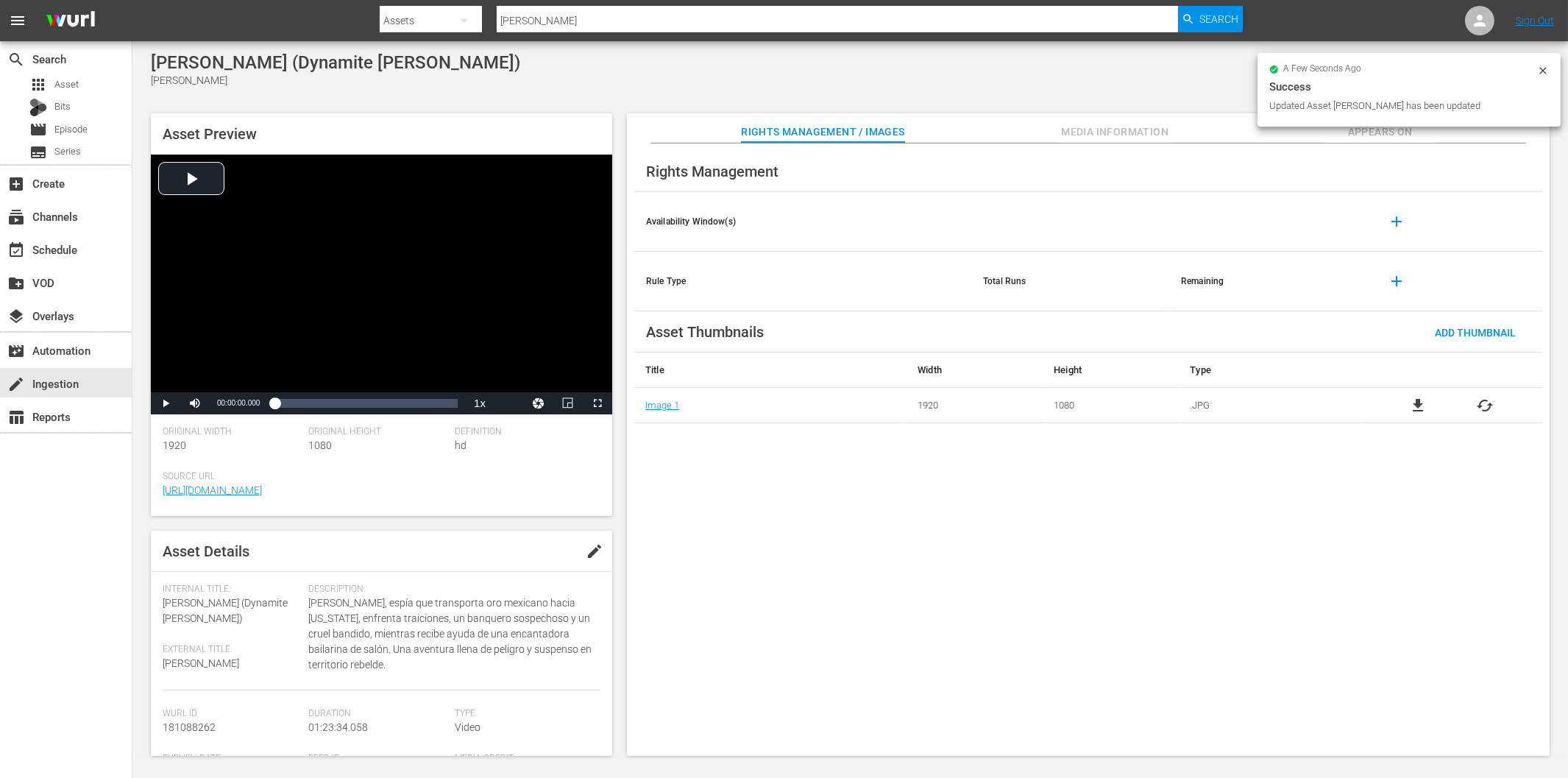
click at [438, 25] on div "Assets" at bounding box center [430, 20] width 102 height 41
click at [546, 24] on div "Channels Series Episodes Bits Assets" at bounding box center [784, 389] width 1568 height 778
click at [567, 22] on div "Channels Series Episodes Bits Assets" at bounding box center [784, 389] width 1568 height 778
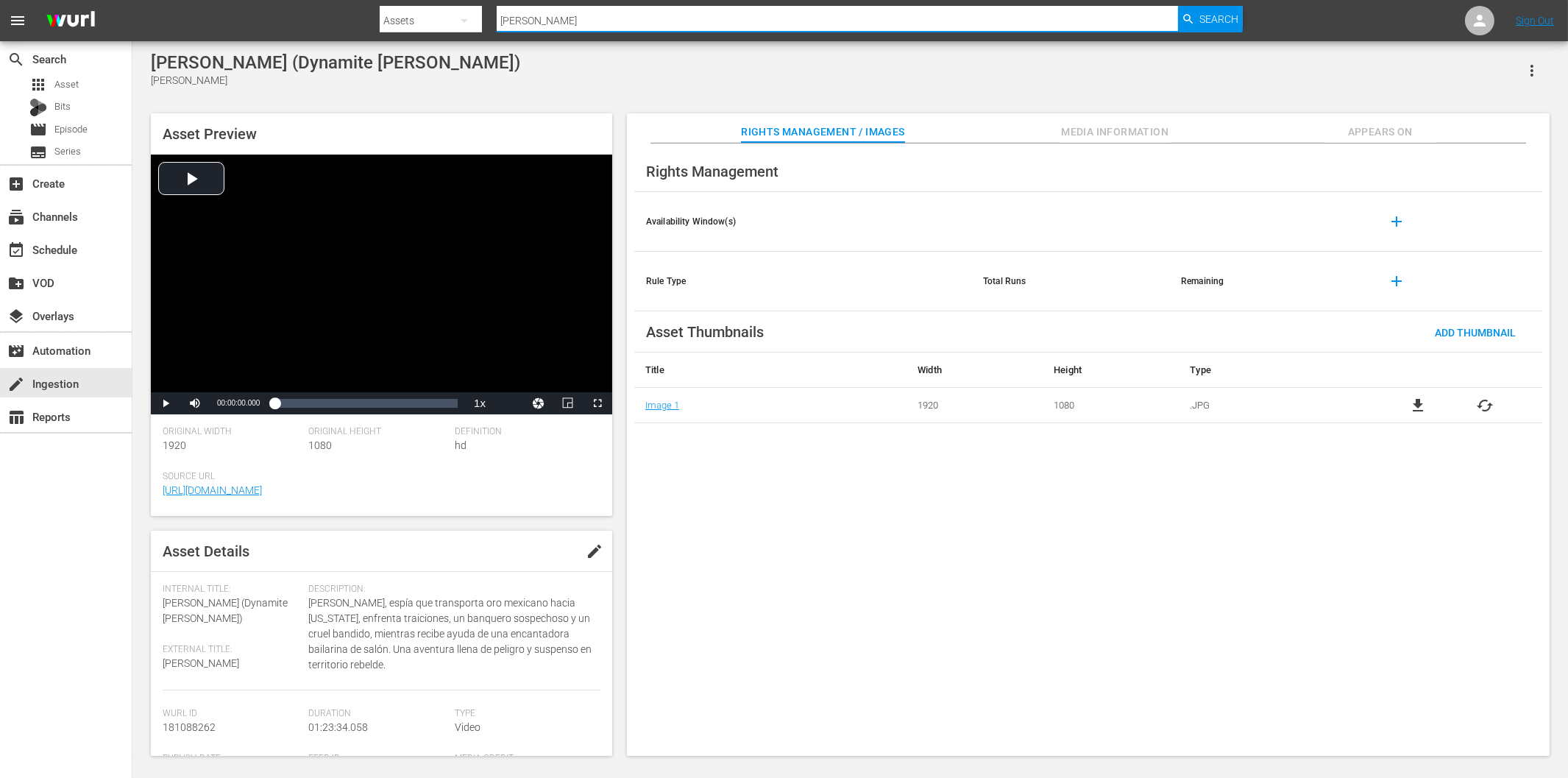
click at [575, 22] on input "Dinamita Jim" at bounding box center [837, 20] width 681 height 35
click at [440, 22] on div "Assets" at bounding box center [430, 20] width 102 height 41
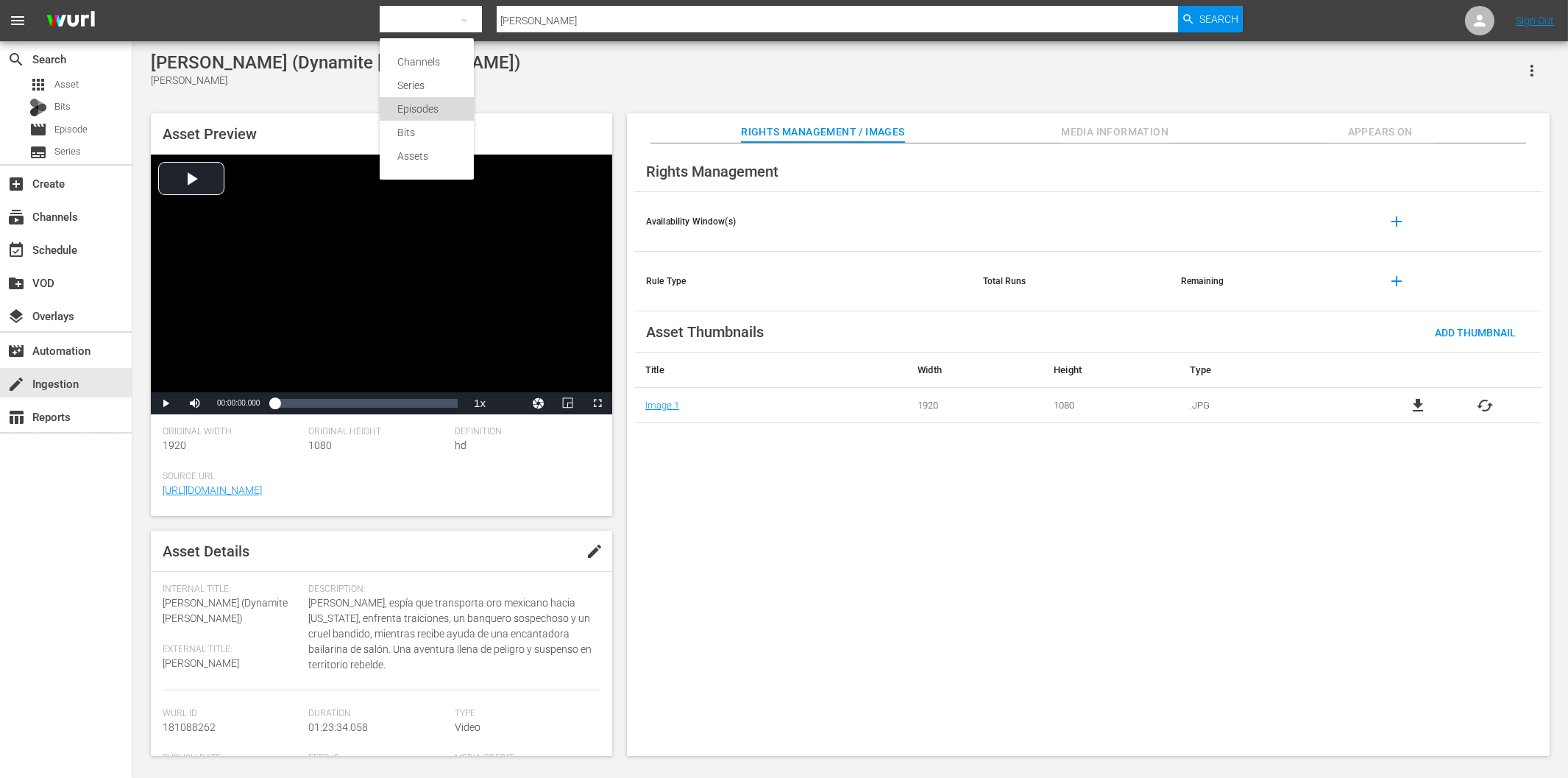
click at [422, 111] on div "Episodes" at bounding box center [426, 109] width 59 height 23
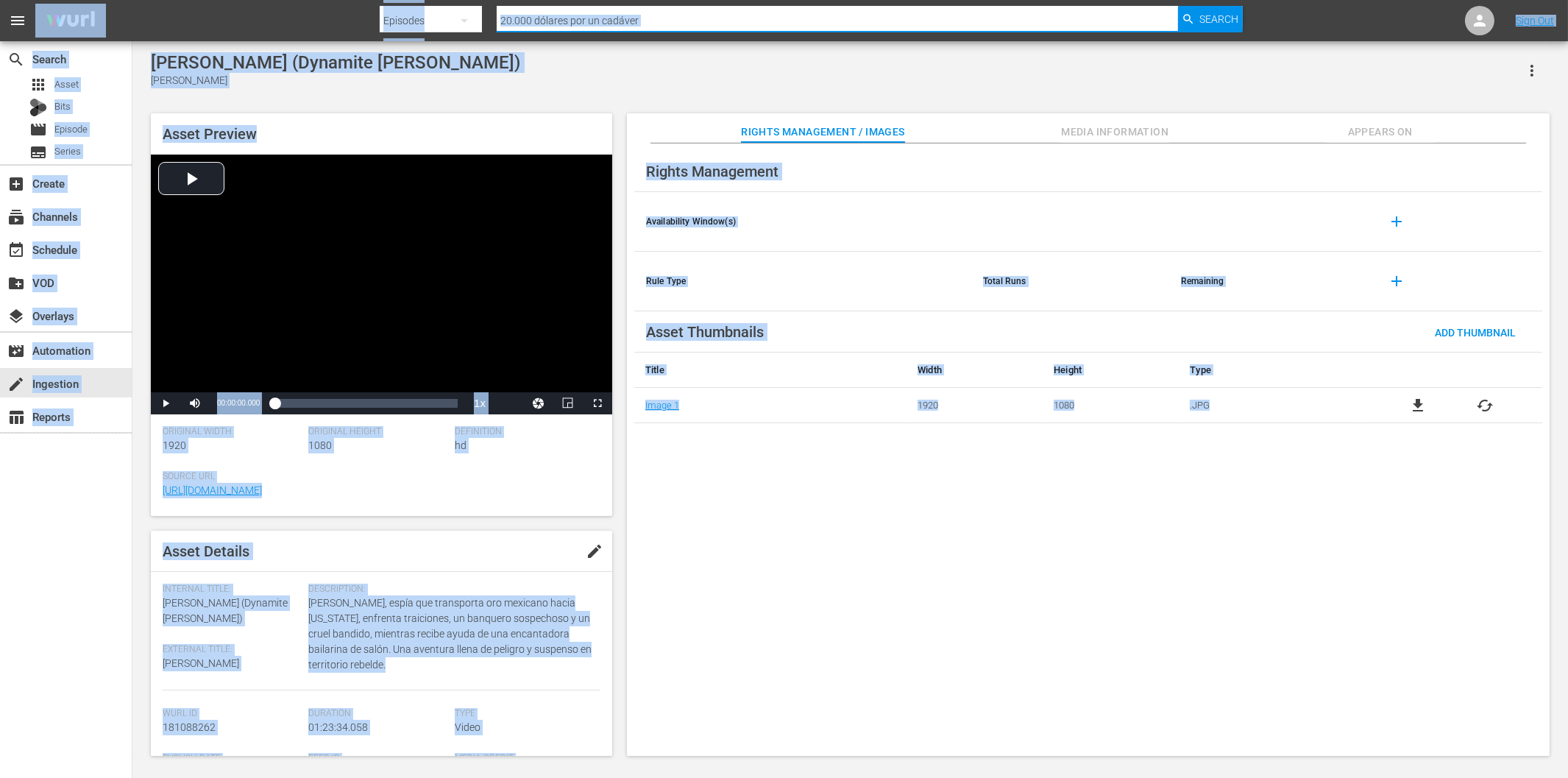
click at [672, 20] on input "20.000 dólares por un cadáver" at bounding box center [837, 20] width 681 height 35
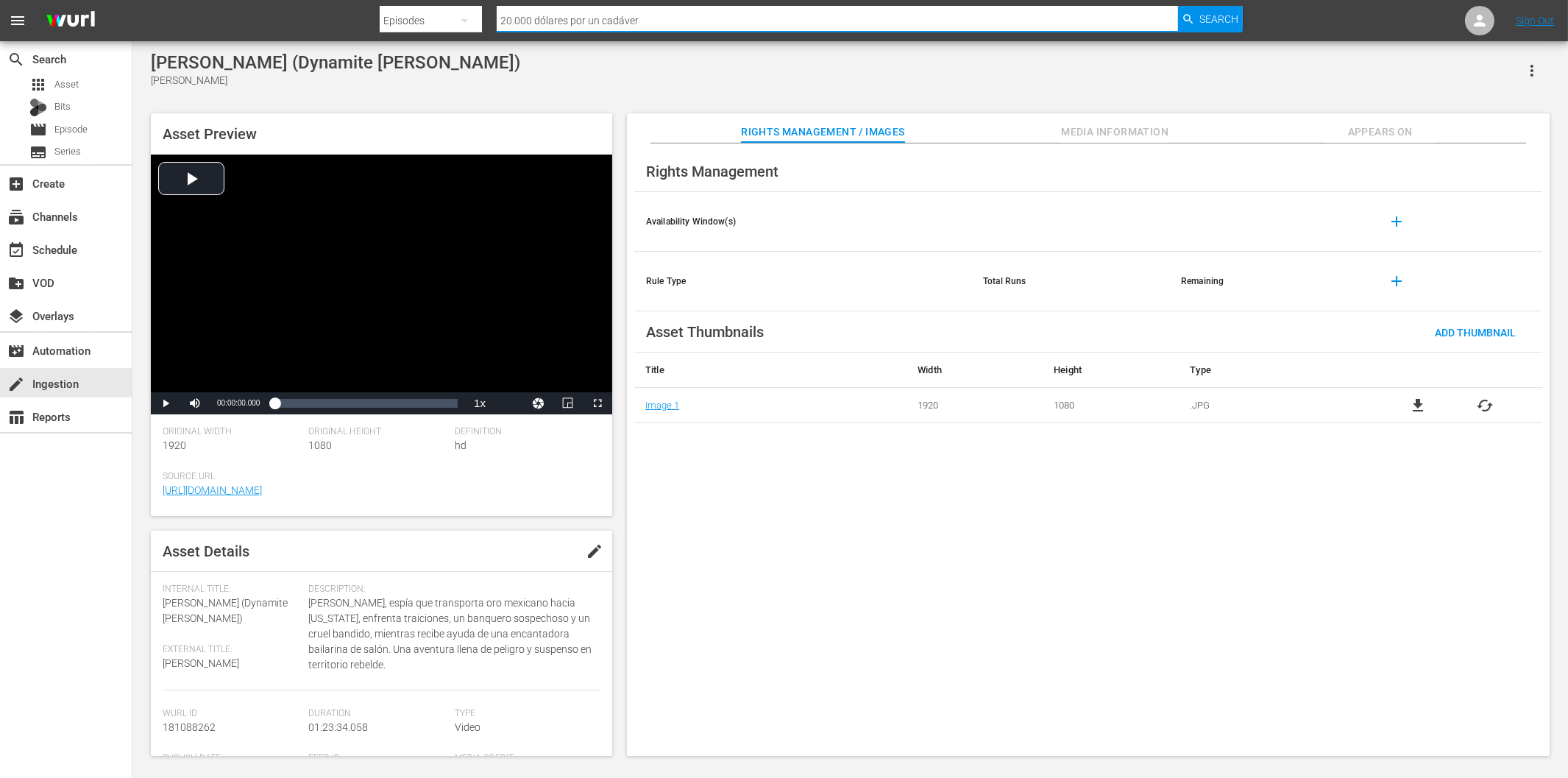
paste input "Dinamita Jim"
type input "Dinamita Jim"
click at [1236, 15] on span "Search" at bounding box center [1219, 20] width 39 height 27
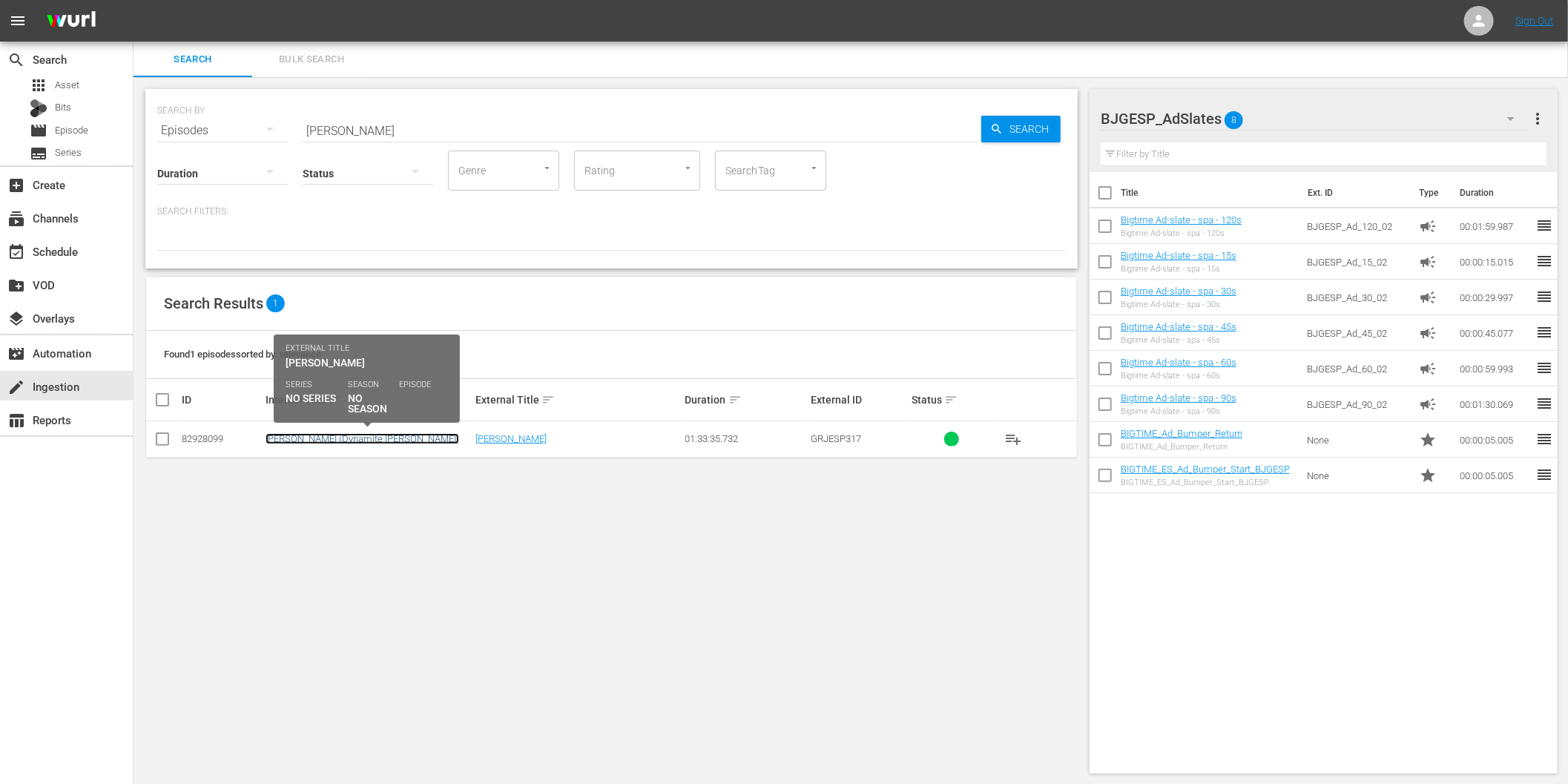
click at [364, 441] on link "Dinamita Jim (Dynamite Jim)" at bounding box center [362, 438] width 194 height 11
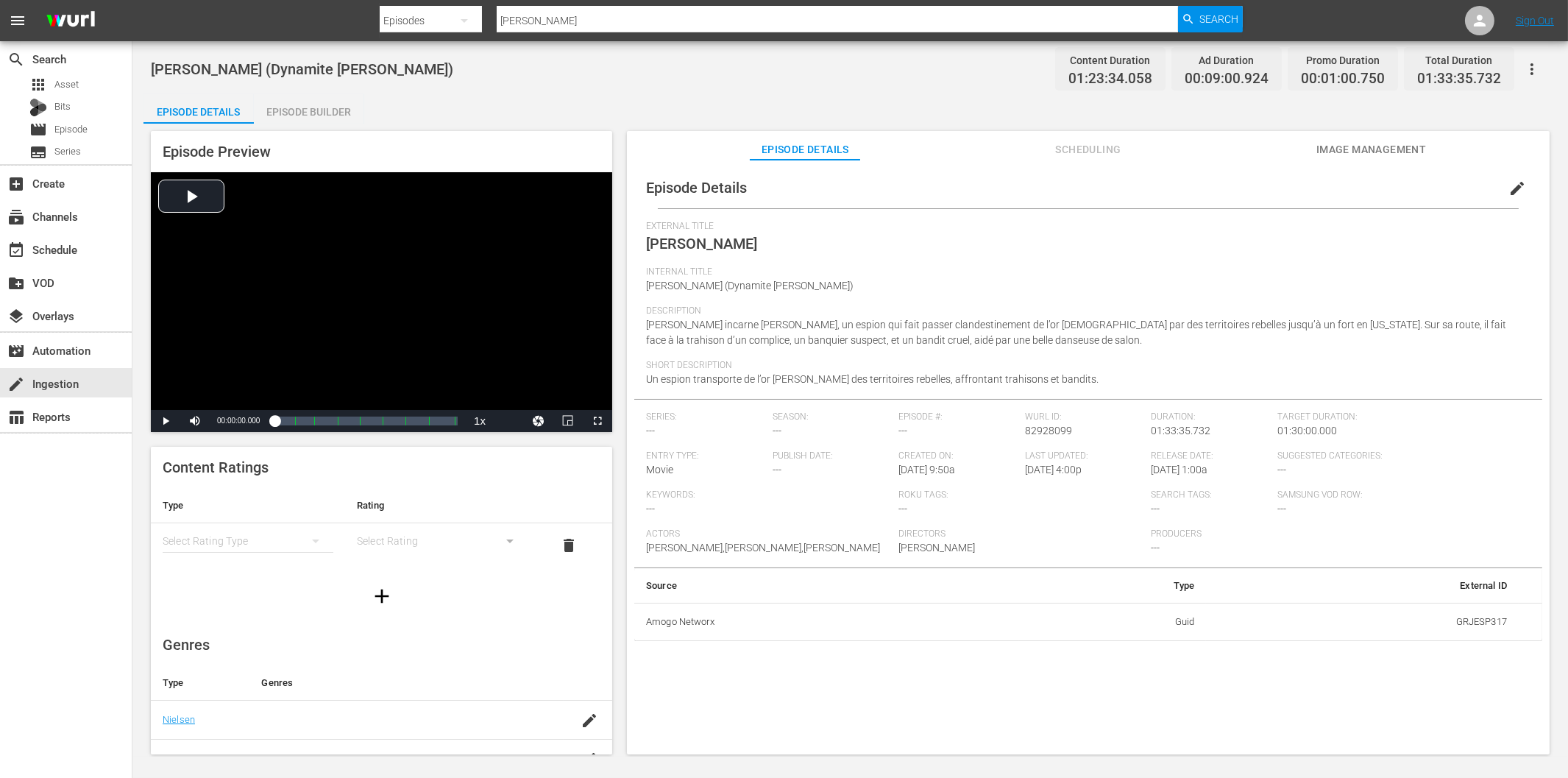
click at [1513, 181] on span "edit" at bounding box center [1517, 188] width 18 height 18
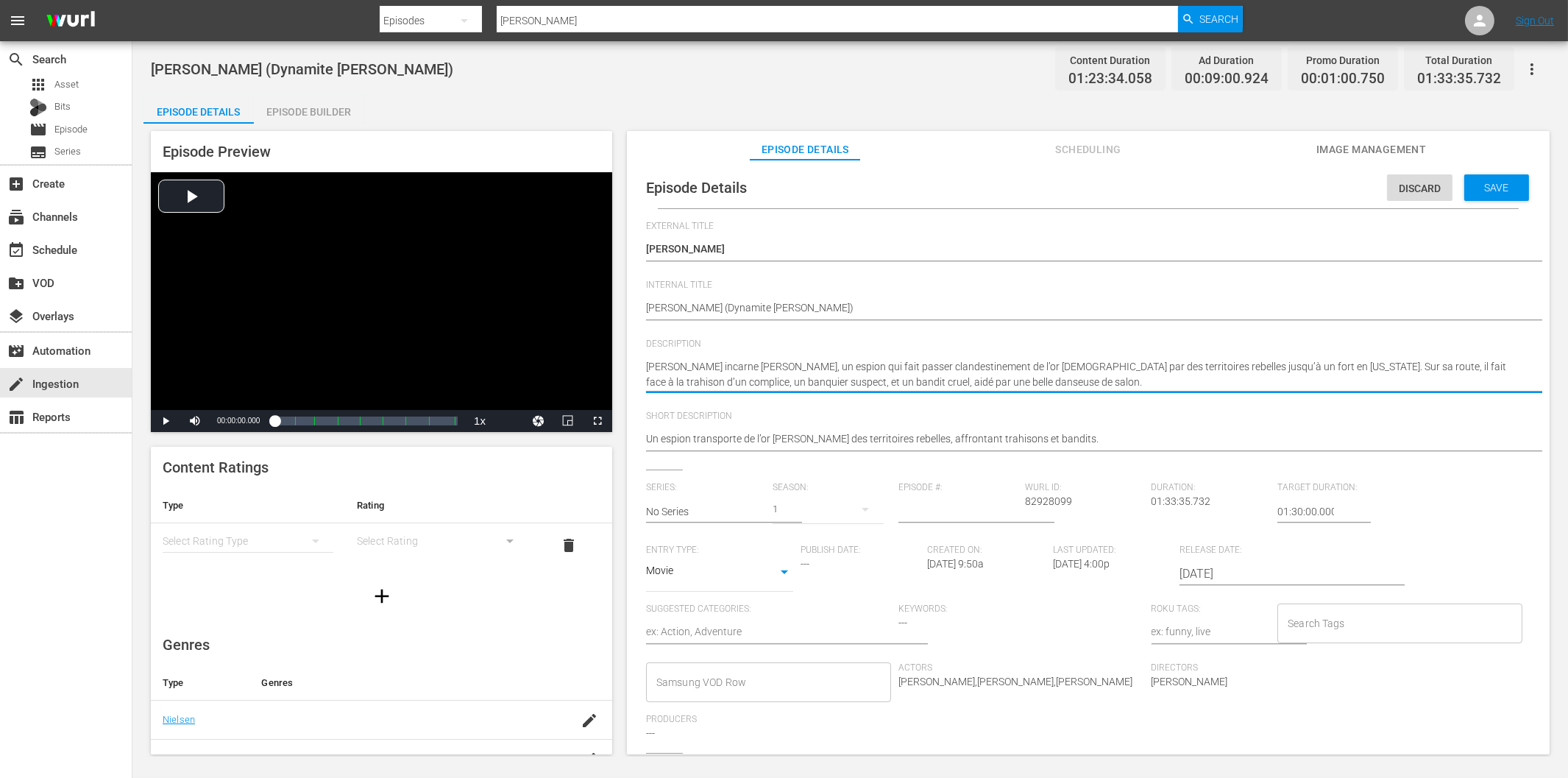
paste textarea "Dinamita Jim, espía que transporta oro mexicano hacia Iowa, enfrenta traiciones…"
type textarea "Dinamita Jim, espía que transporta oro mexicano hacia Iowa, enfrenta traiciones…"
click at [1114, 387] on textarea "Luis Dávila incarne Dinamita Jim, un espion qui fait passer clandestinement de …" at bounding box center [1084, 375] width 877 height 31
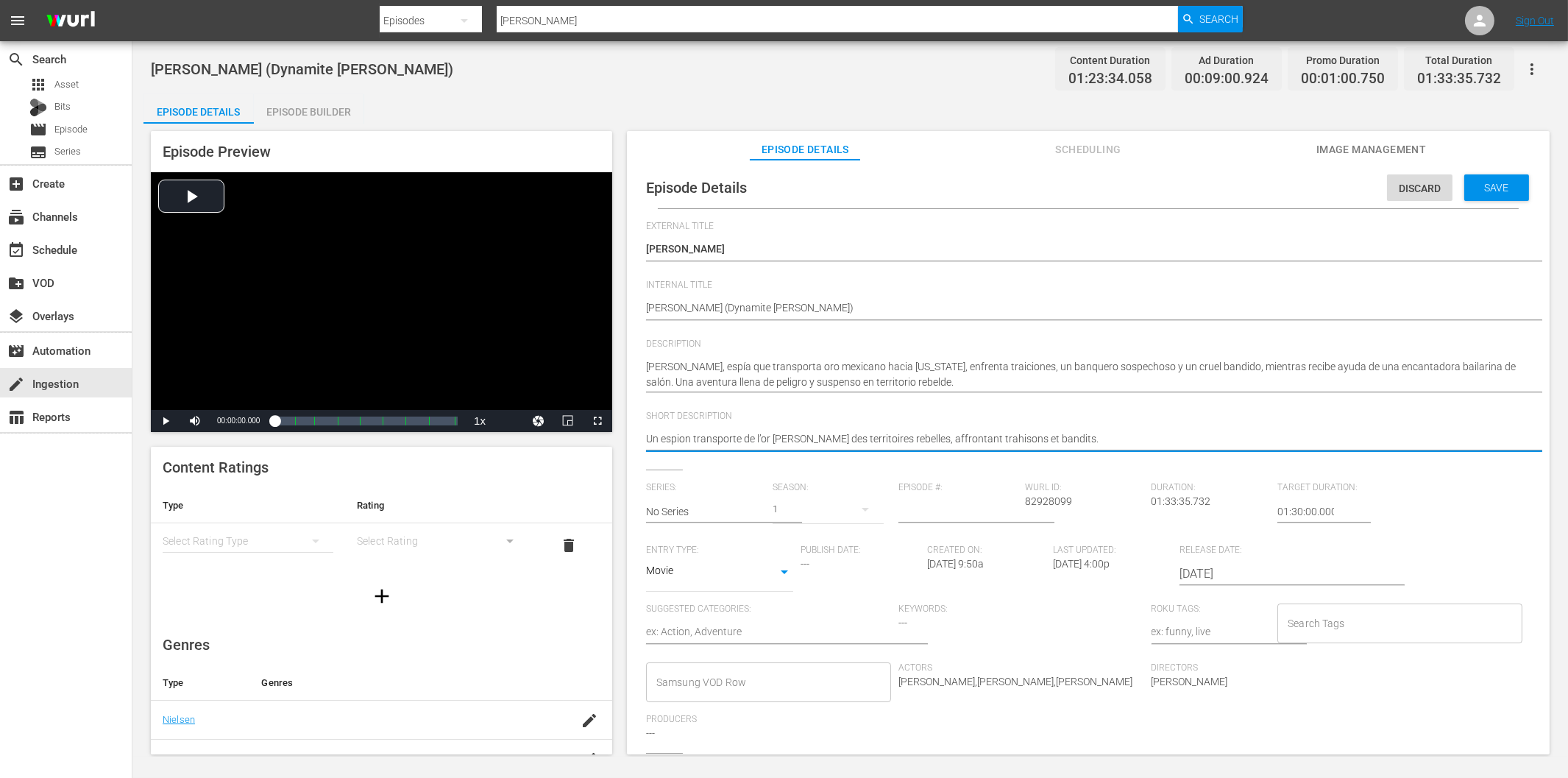
paste textarea "Dinamita Jim transporta oro en territorio rebelde, enfrentando traición y pelig…"
type textarea "Dinamita Jim transporta oro en territorio rebelde, enfrentando traición y pelig…"
click at [1513, 182] on div "Save" at bounding box center [1496, 187] width 65 height 27
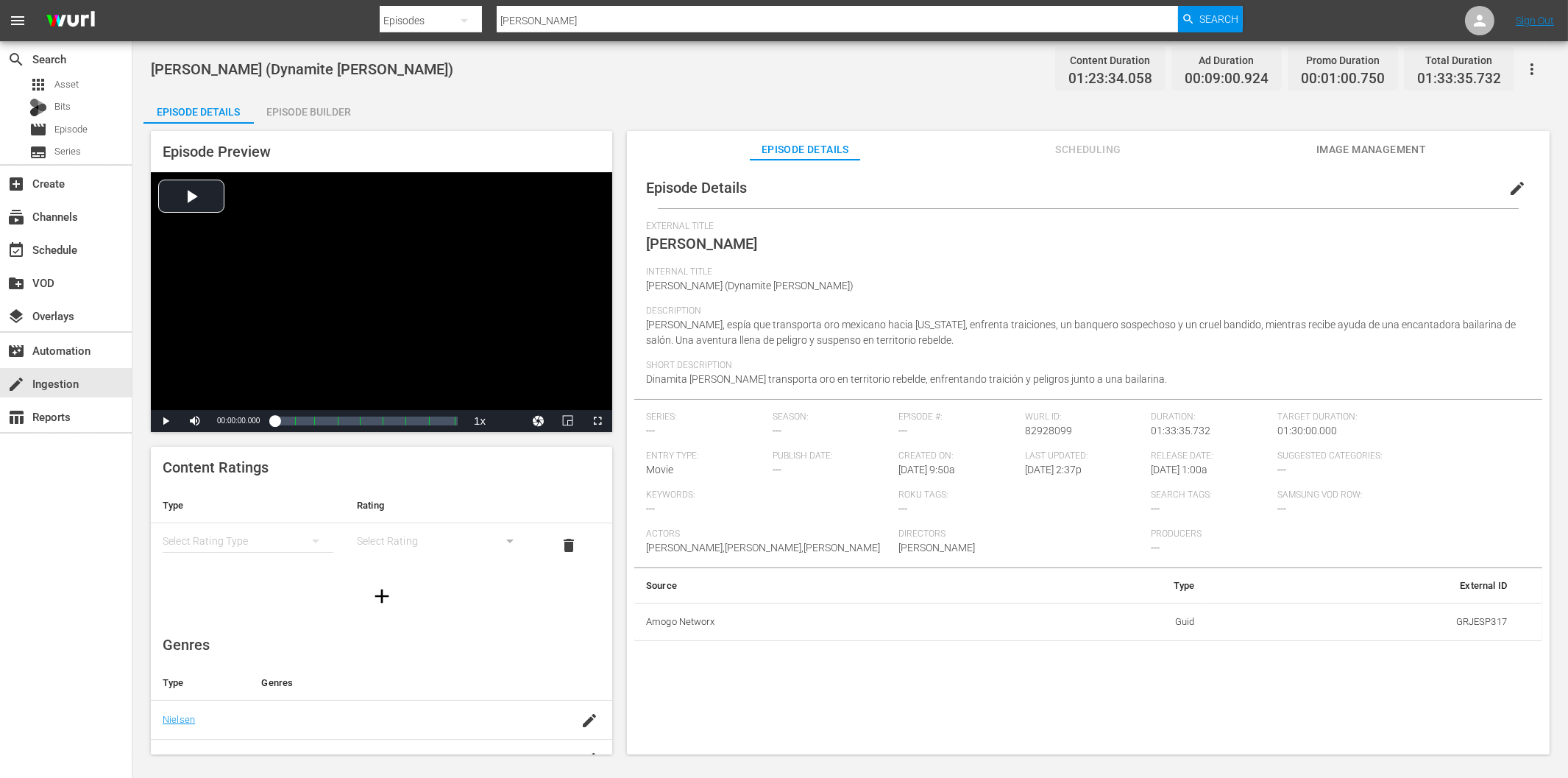
click at [1140, 271] on span "Internal Title" at bounding box center [1084, 272] width 877 height 12
click at [82, 15] on img at bounding box center [70, 21] width 70 height 34
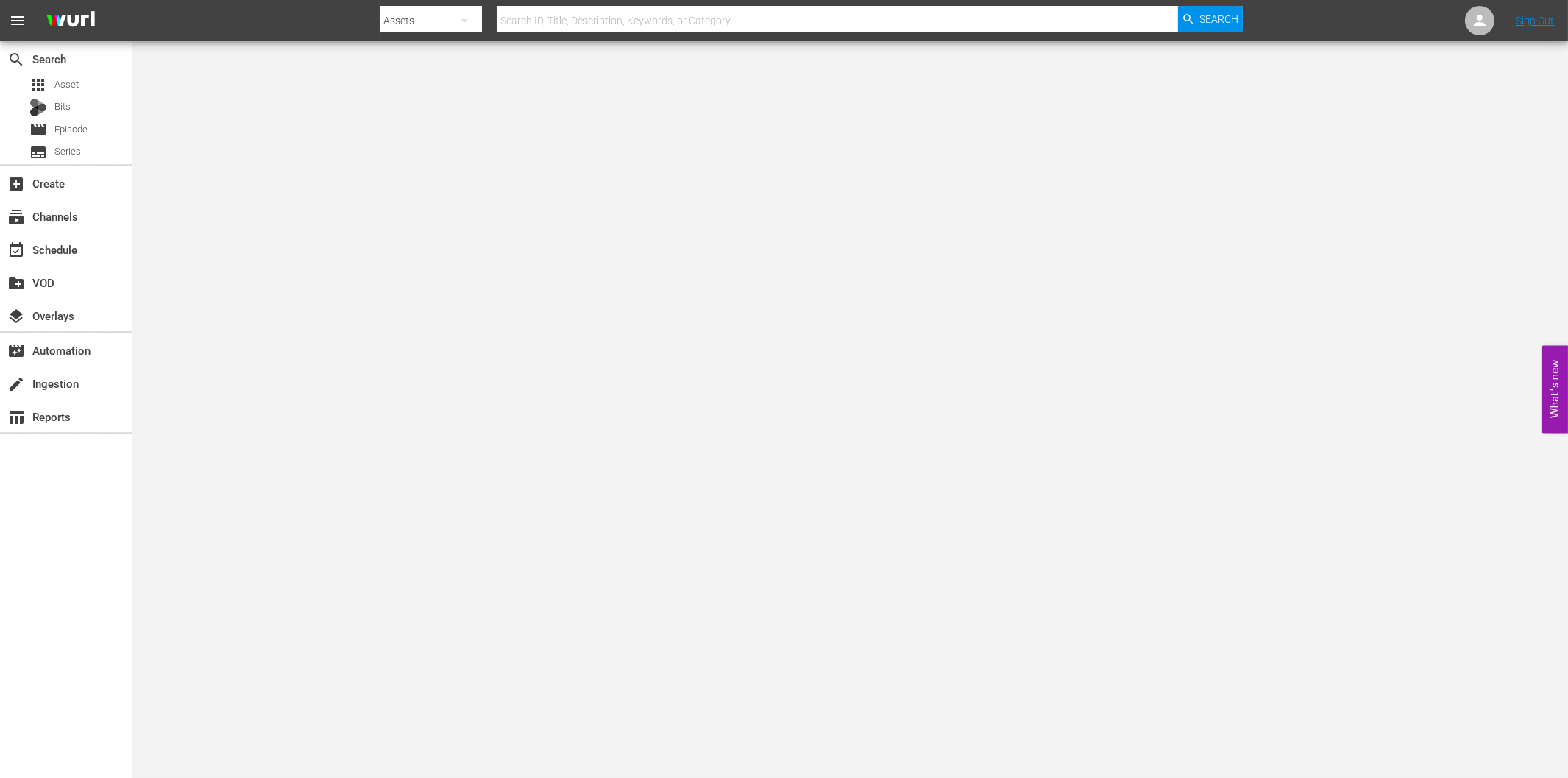
click at [551, 26] on input "text" at bounding box center [837, 20] width 681 height 35
click at [429, 13] on div "Assets" at bounding box center [430, 20] width 102 height 41
click at [430, 106] on div "Episodes" at bounding box center [426, 109] width 59 height 23
click at [572, 19] on input "text" at bounding box center [837, 20] width 681 height 35
paste input "Prinz Eisenherz"
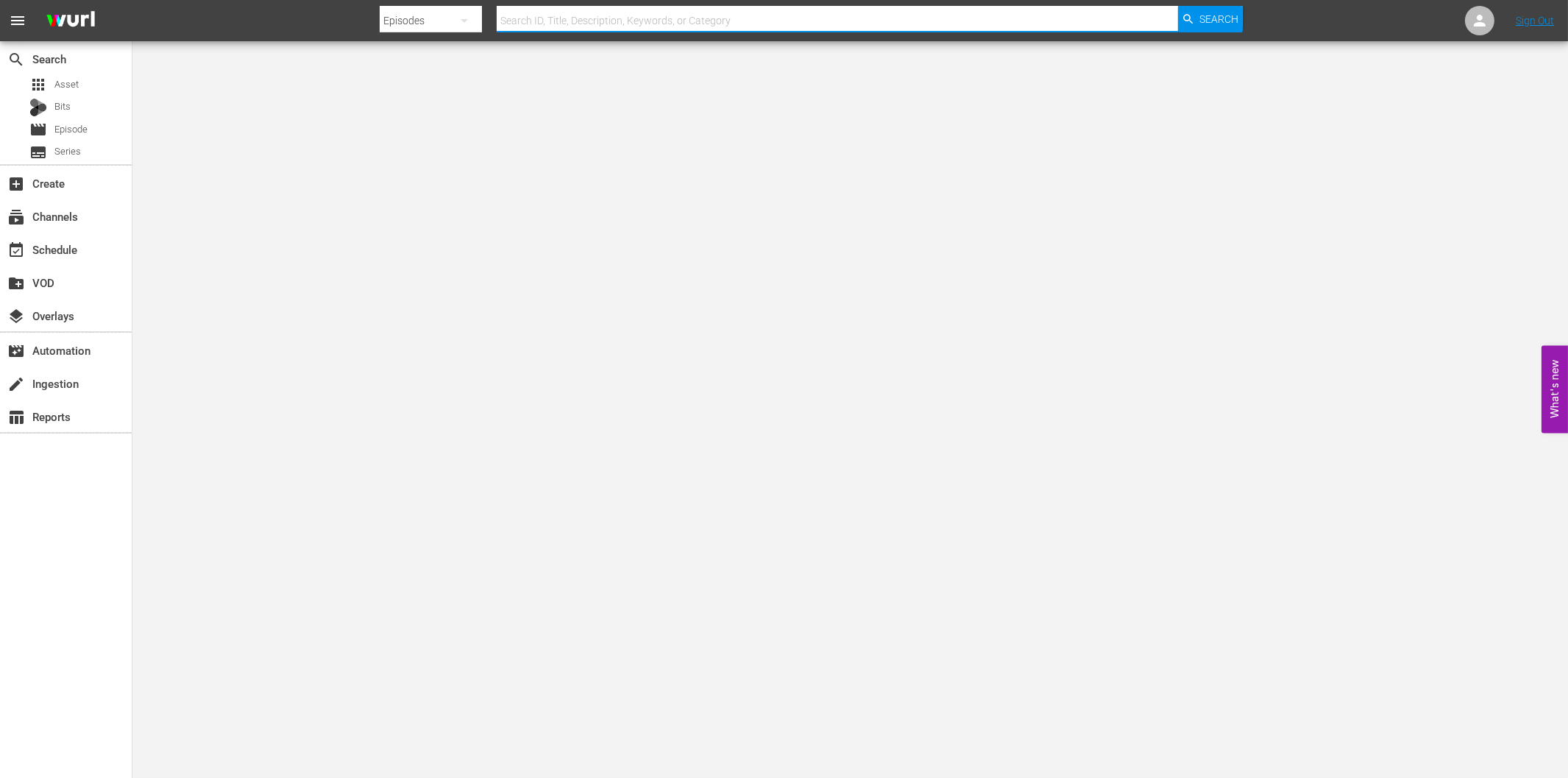
type input "Prinz Eisenherz"
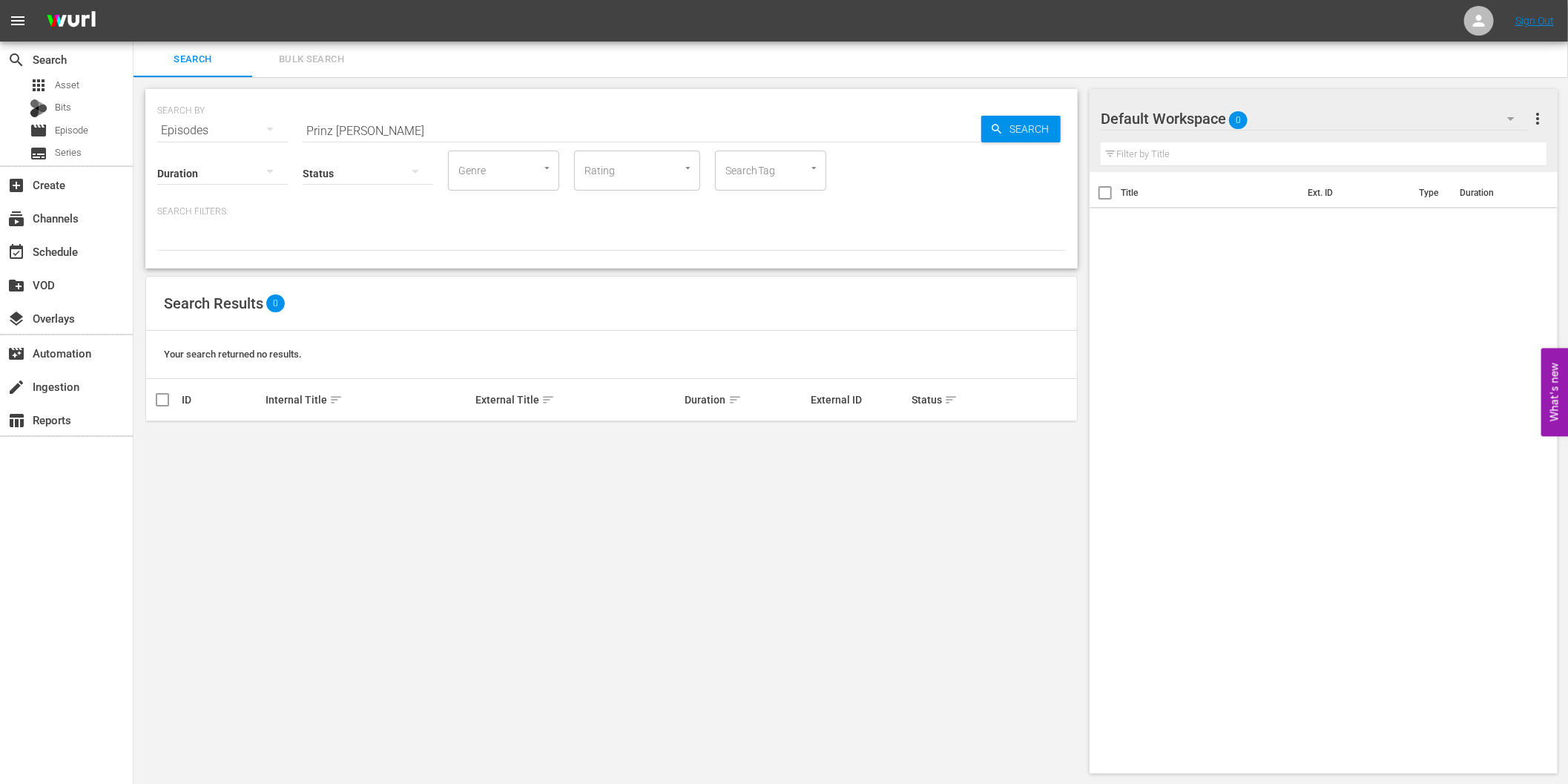
click at [398, 117] on input "Prinz [PERSON_NAME]" at bounding box center [642, 130] width 679 height 35
paste input "Die Nebel von Avalon"
type input "Die Nebel von Avalon"
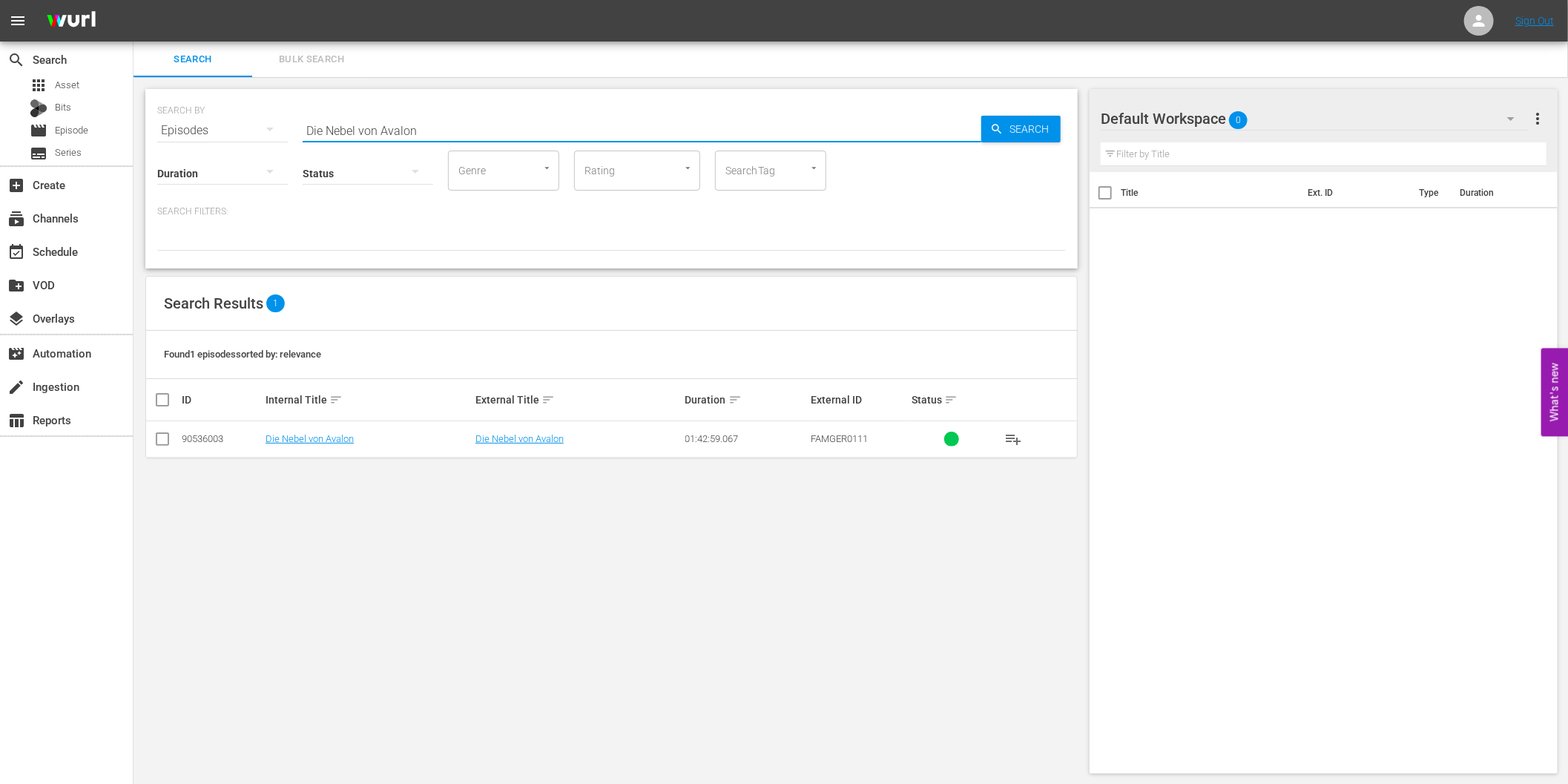
click at [157, 441] on input "checkbox" at bounding box center [162, 442] width 18 height 18
checkbox input "true"
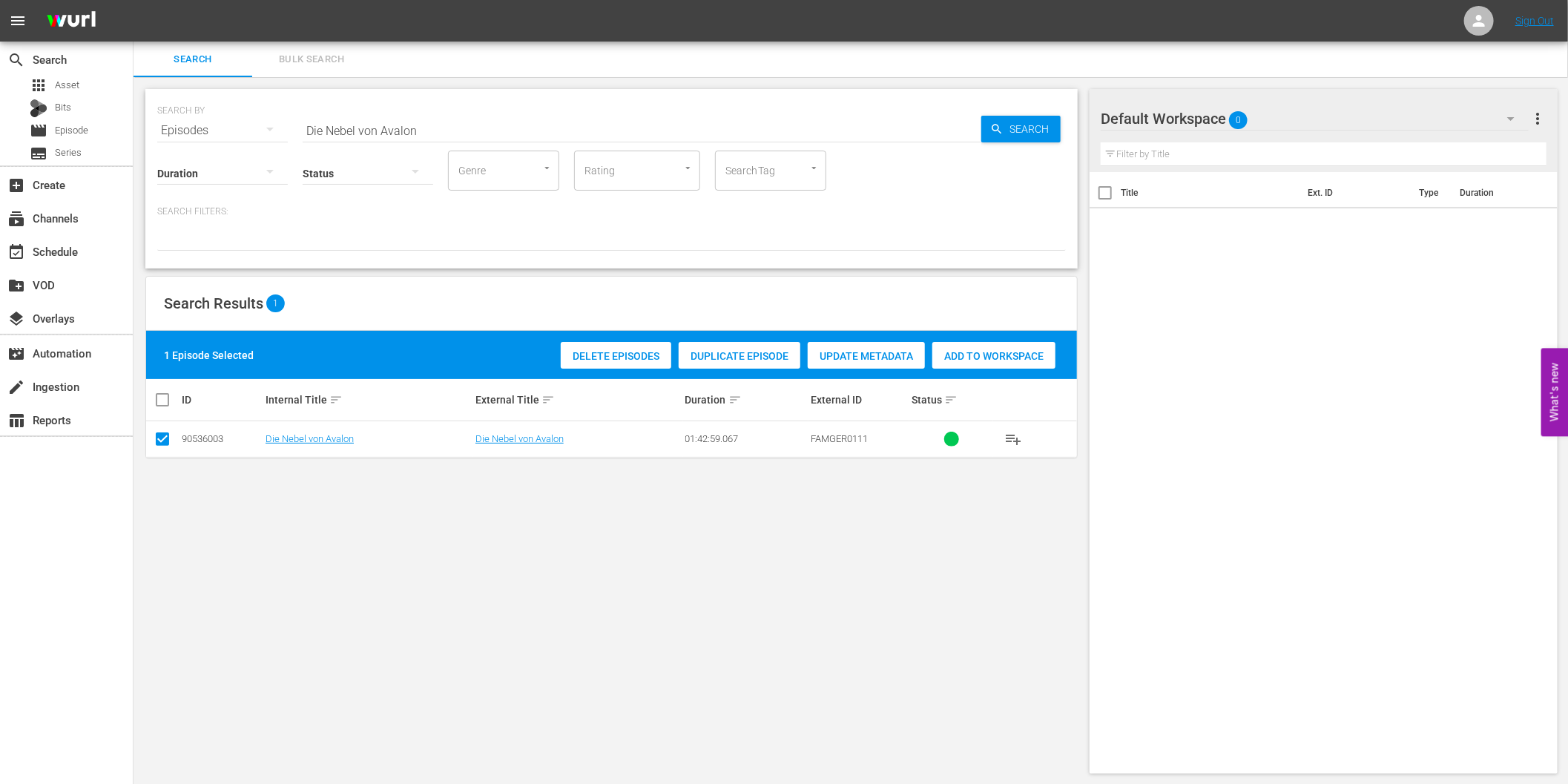
click at [609, 351] on span "Delete Episodes" at bounding box center [616, 356] width 110 height 12
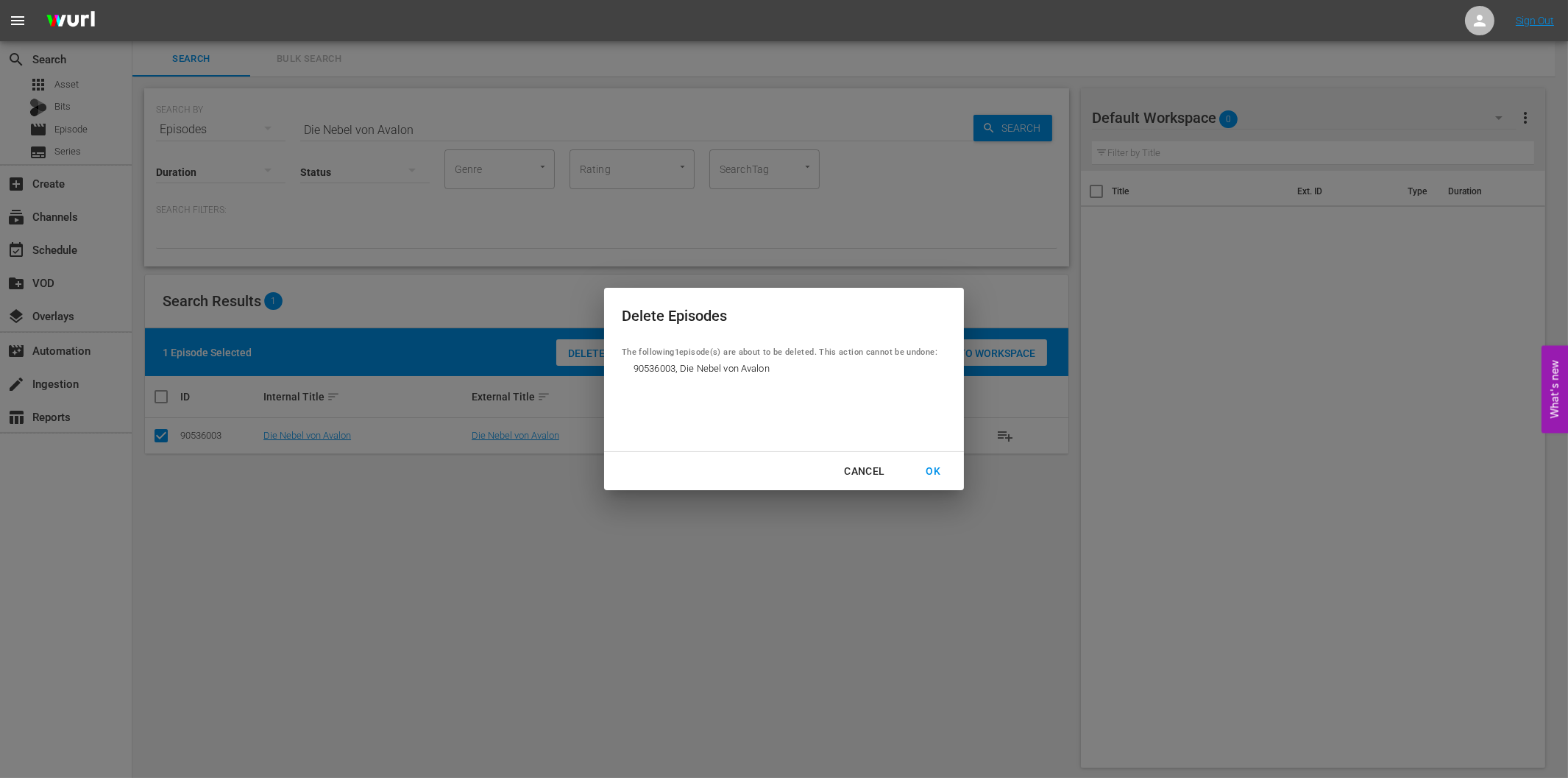
click at [932, 468] on div "OK" at bounding box center [932, 472] width 38 height 19
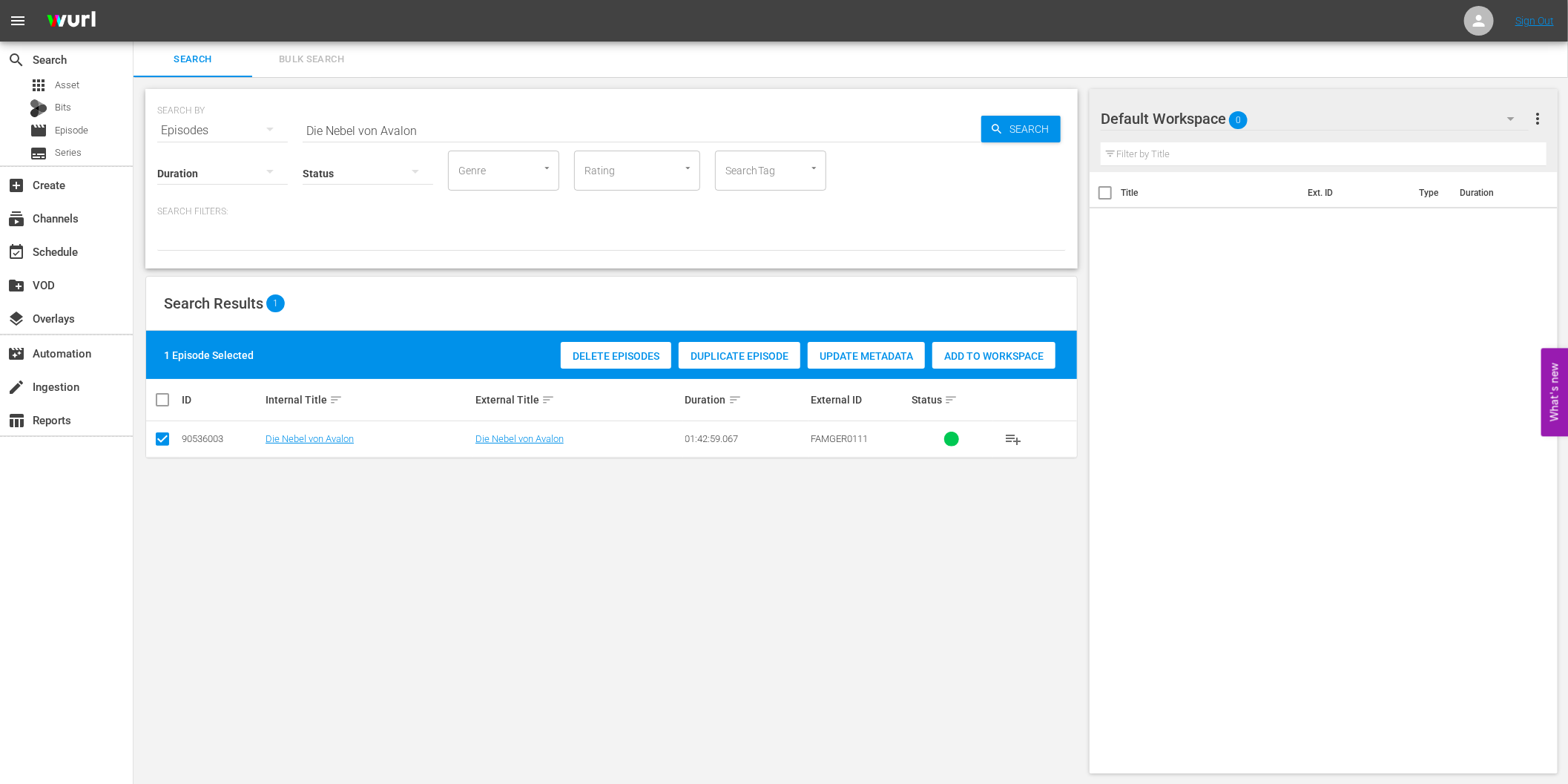
click at [362, 134] on input "Die Nebel von Avalon" at bounding box center [642, 130] width 679 height 35
paste input "as Halsband der Königi"
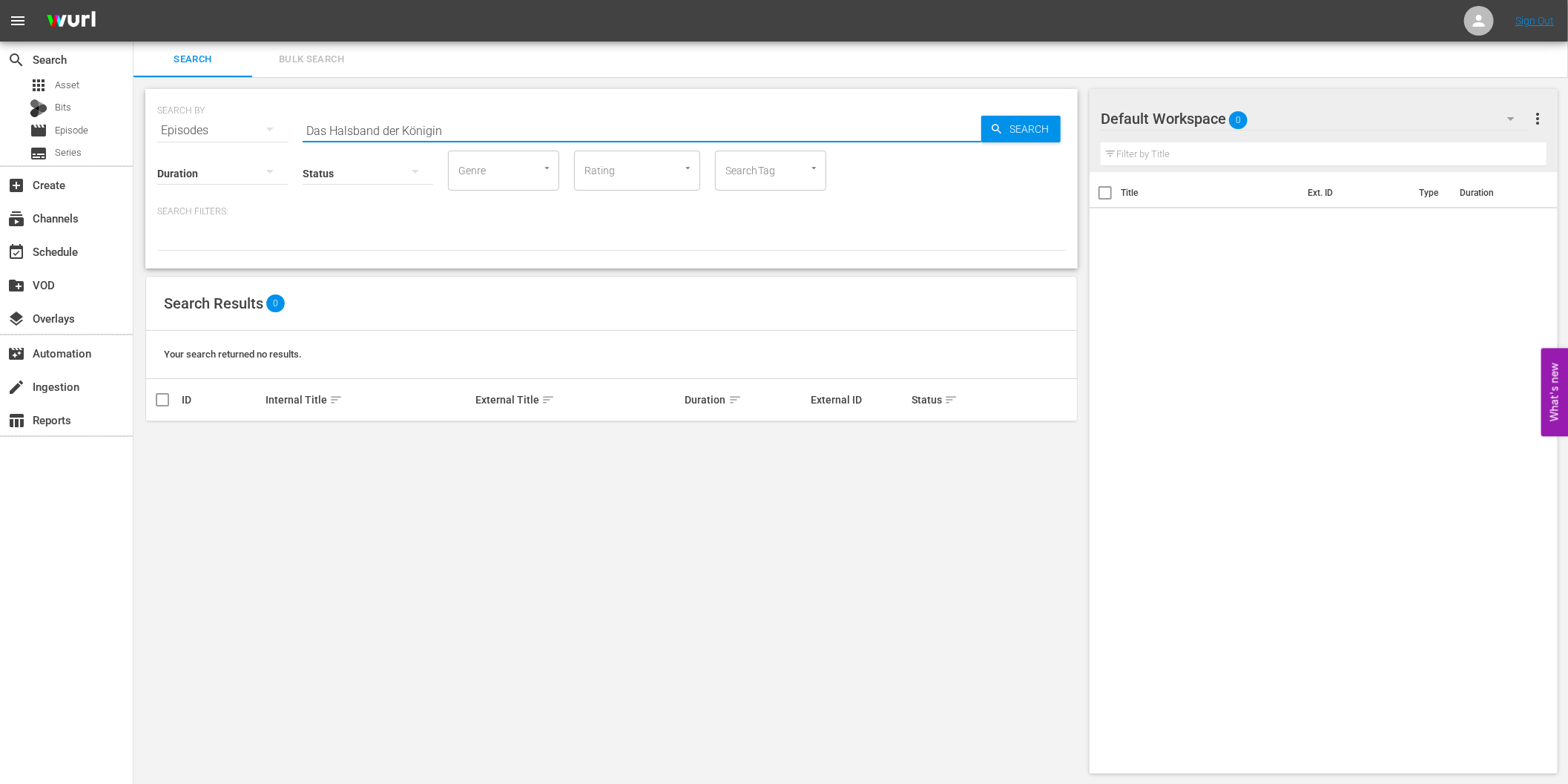
click at [379, 135] on input "Das Halsband der Königin" at bounding box center [642, 130] width 679 height 35
paste input "Adelshäuser in Österreich - Palais Pallavicini in Wie"
type input "Adelshäuser in Österreich - Palais Pallavicini in Wien"
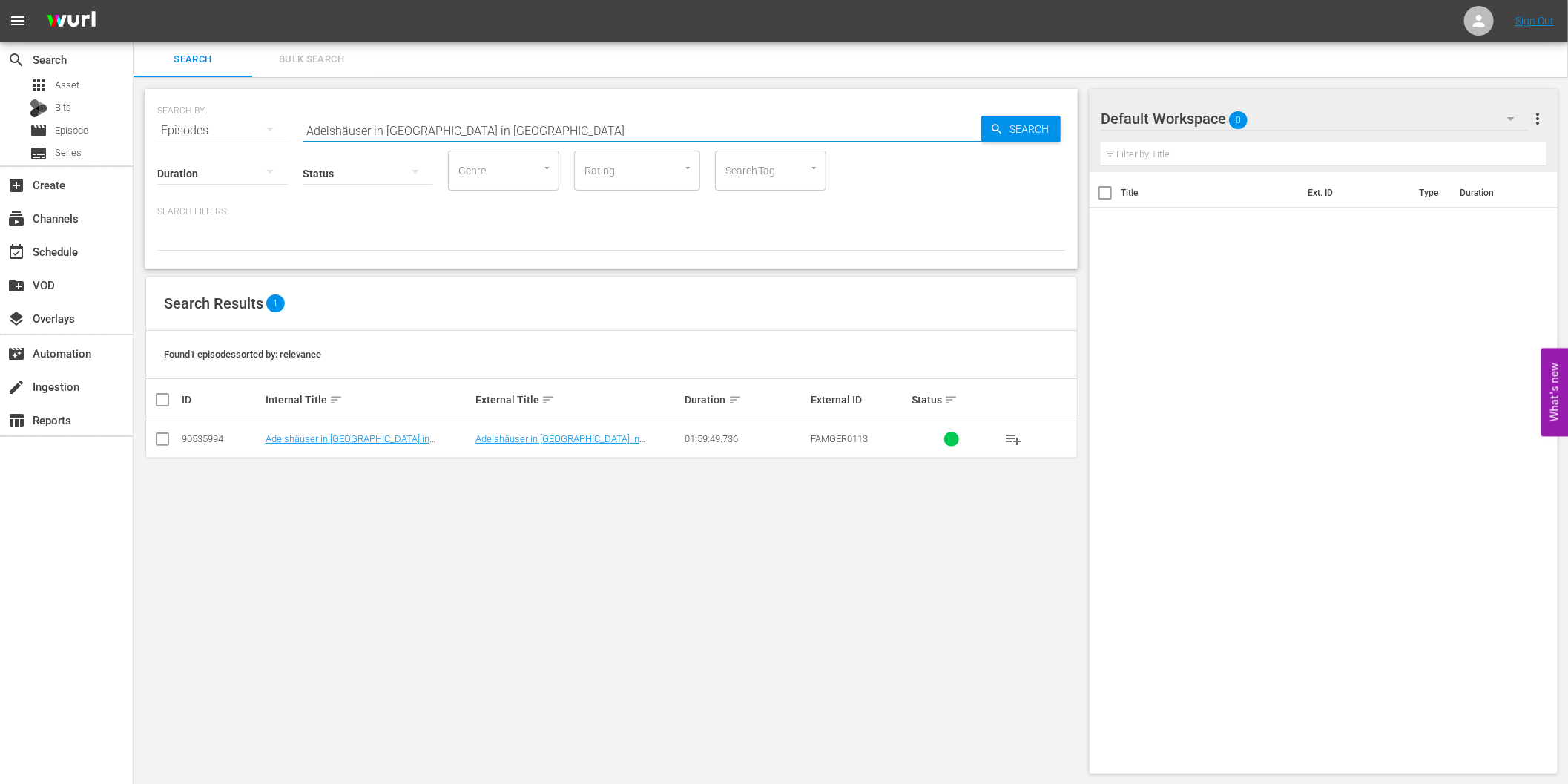
click at [161, 442] on input "checkbox" at bounding box center [162, 442] width 18 height 18
checkbox input "true"
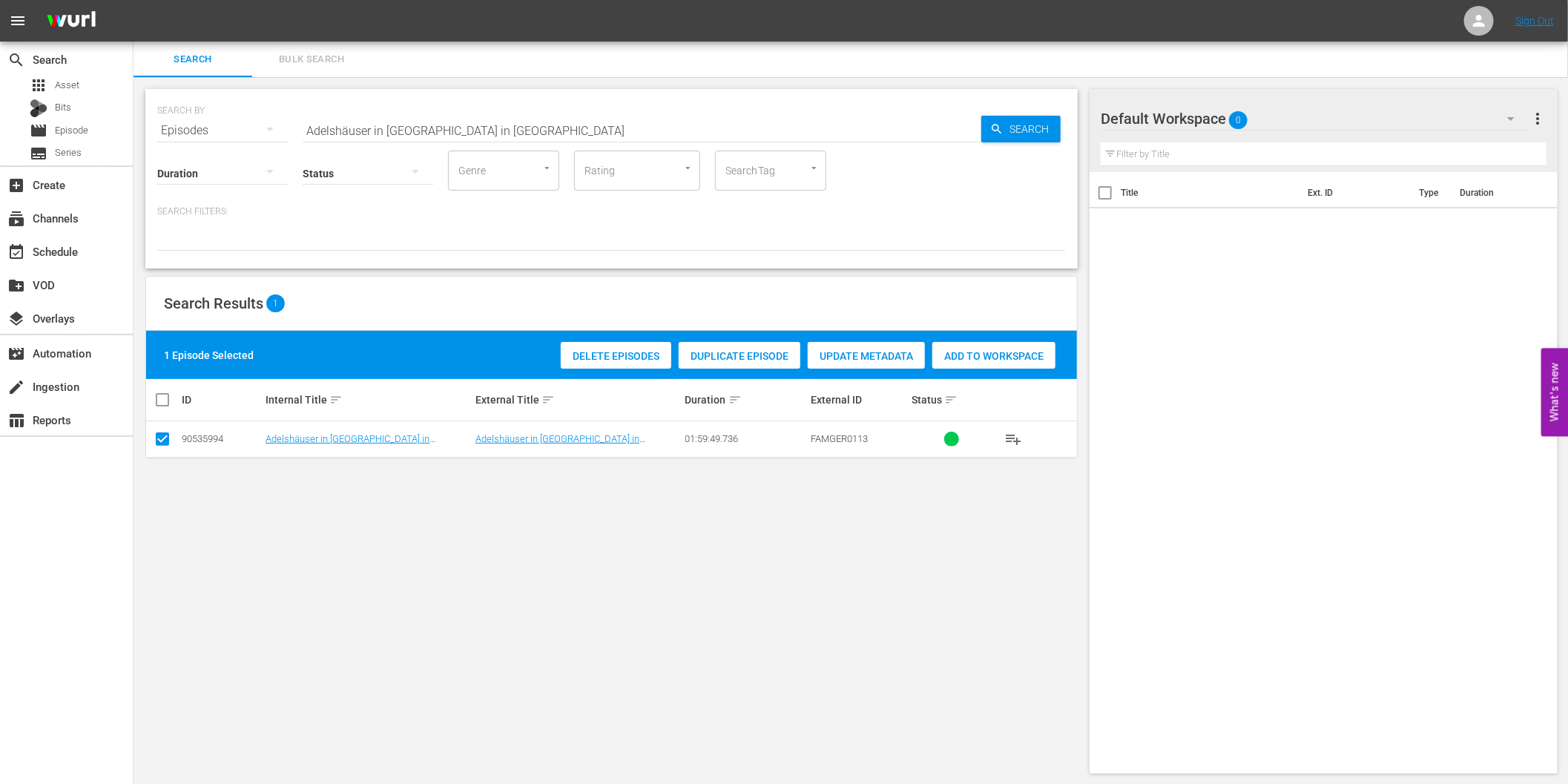
click at [612, 357] on span "Delete Episodes" at bounding box center [616, 356] width 110 height 12
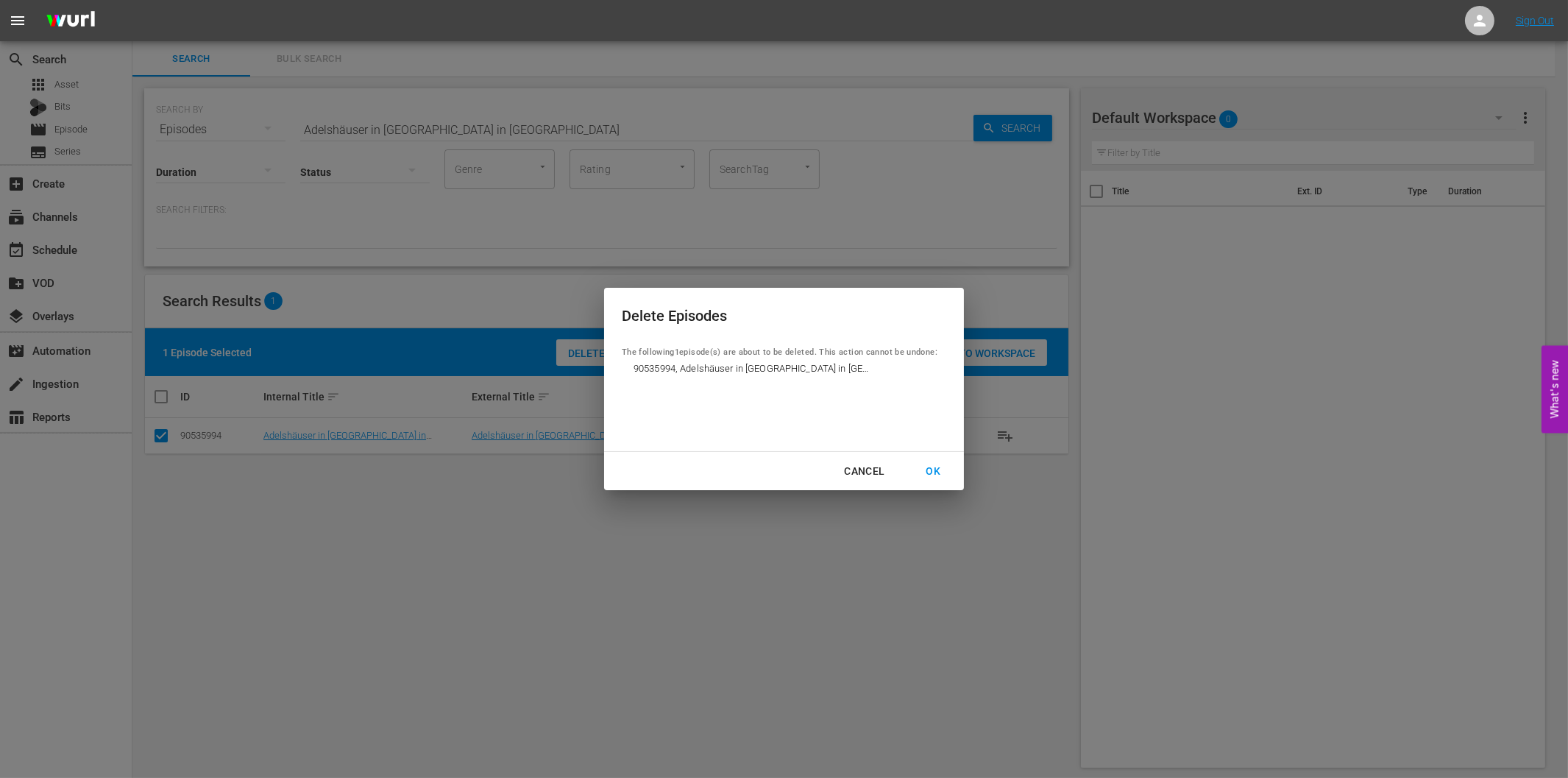
click at [933, 466] on div "OK" at bounding box center [932, 472] width 38 height 19
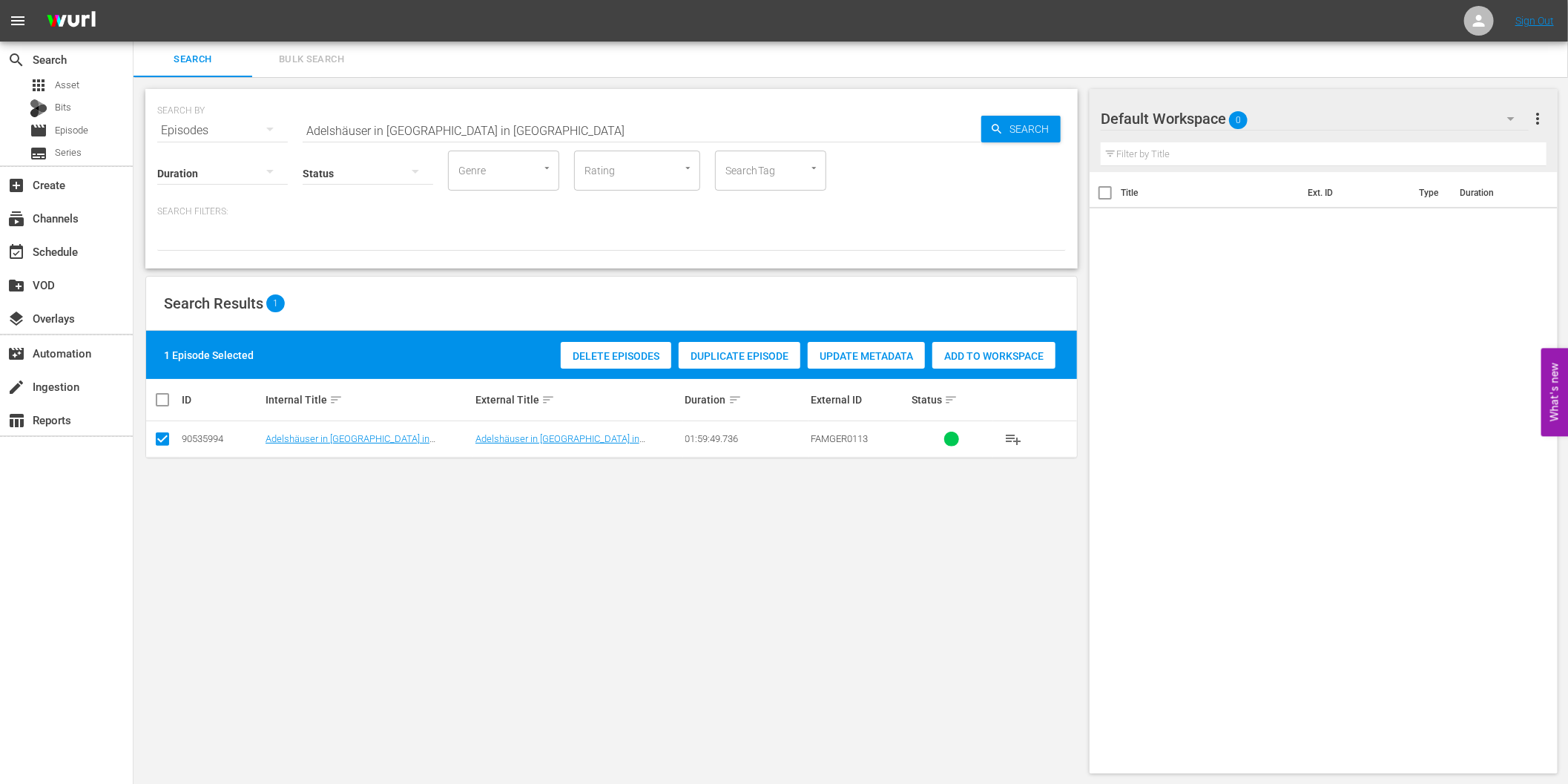
click at [426, 122] on input "Adelshäuser in Österreich - Palais Pallavicini in Wien" at bounding box center [642, 130] width 679 height 35
paste input "Francesco und der Papst"
type input "Francesco und der Papst"
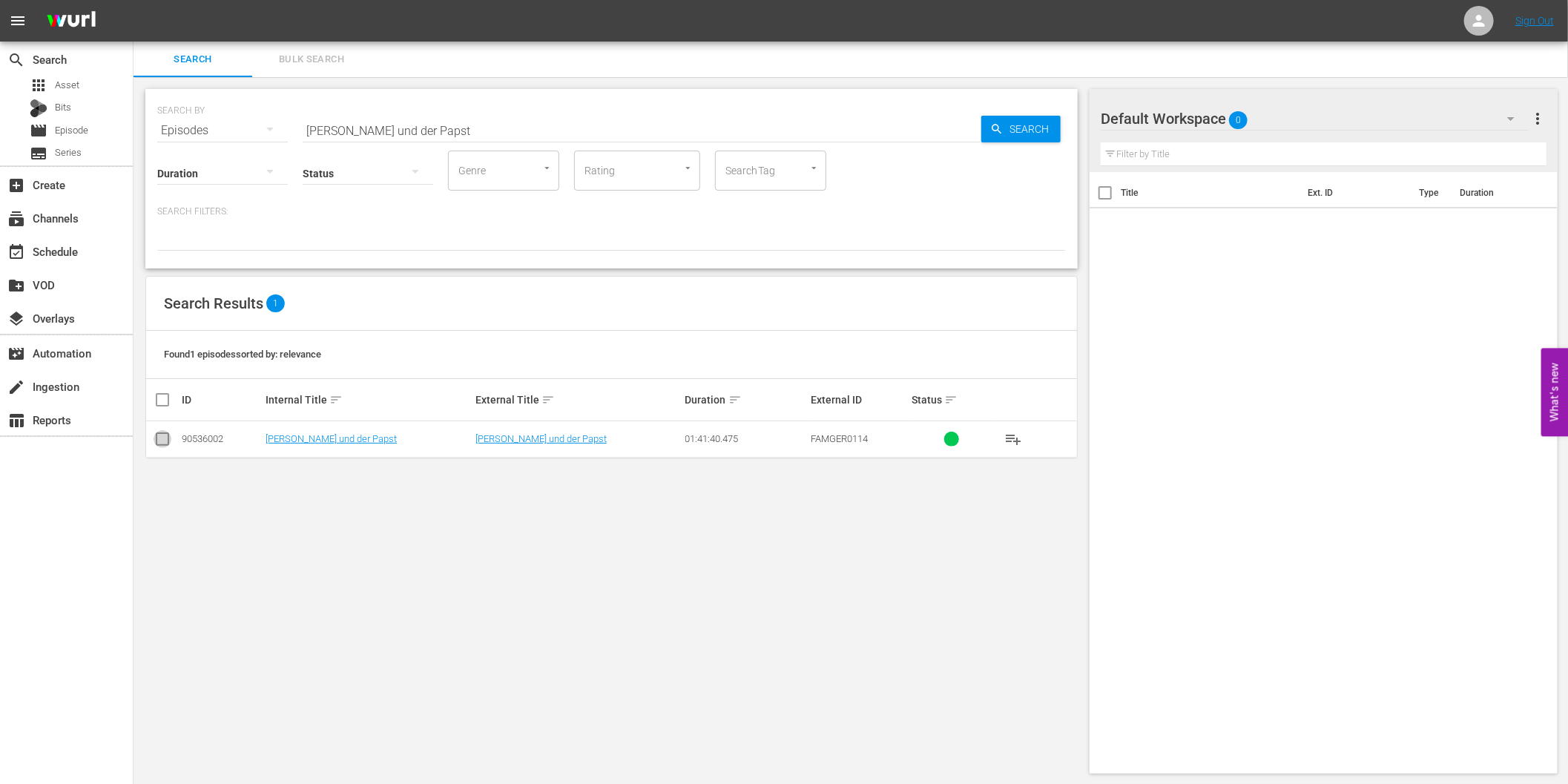
click at [164, 446] on input "checkbox" at bounding box center [162, 442] width 18 height 18
checkbox input "true"
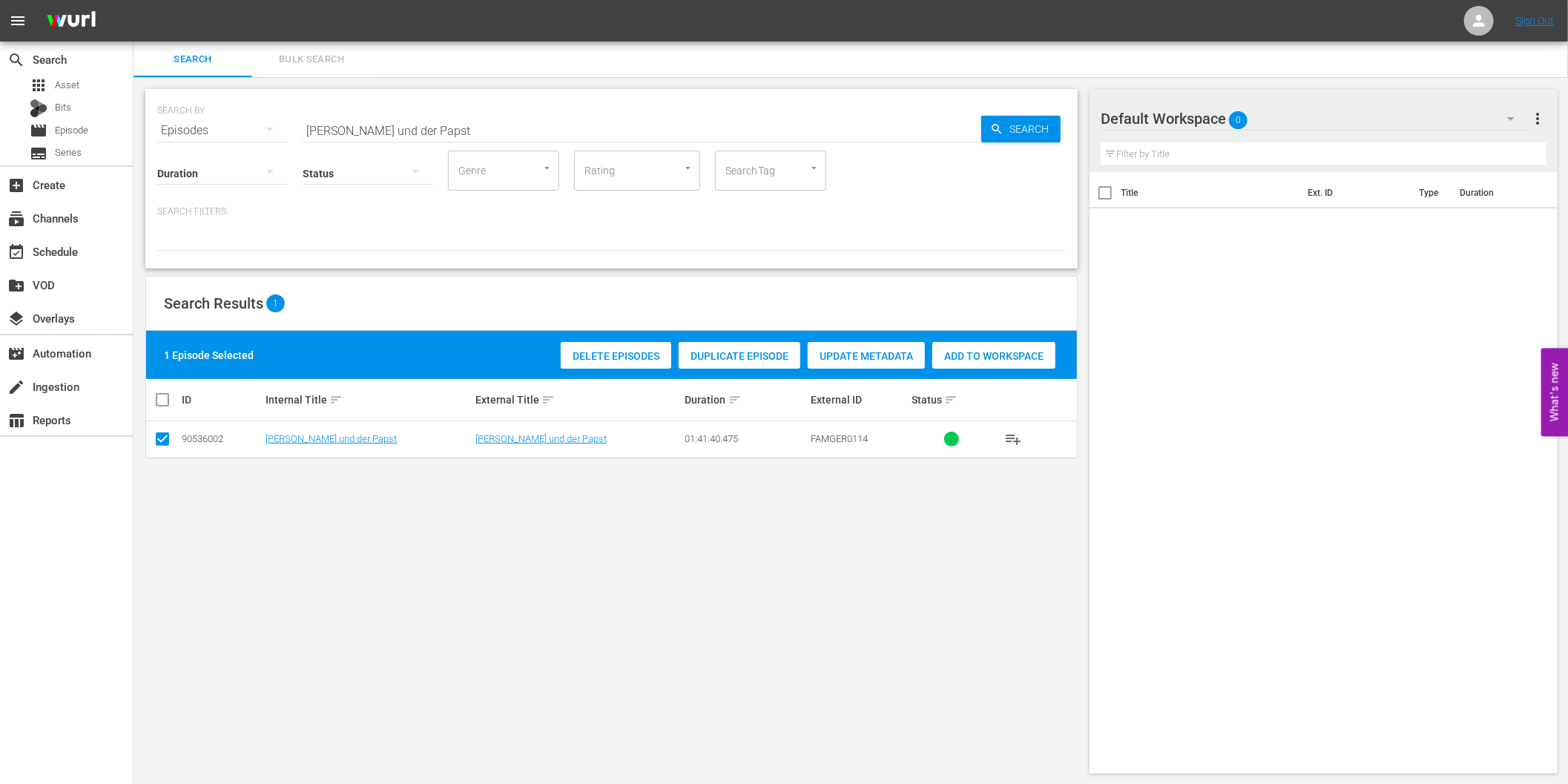
click at [639, 360] on span "Delete Episodes" at bounding box center [616, 356] width 110 height 12
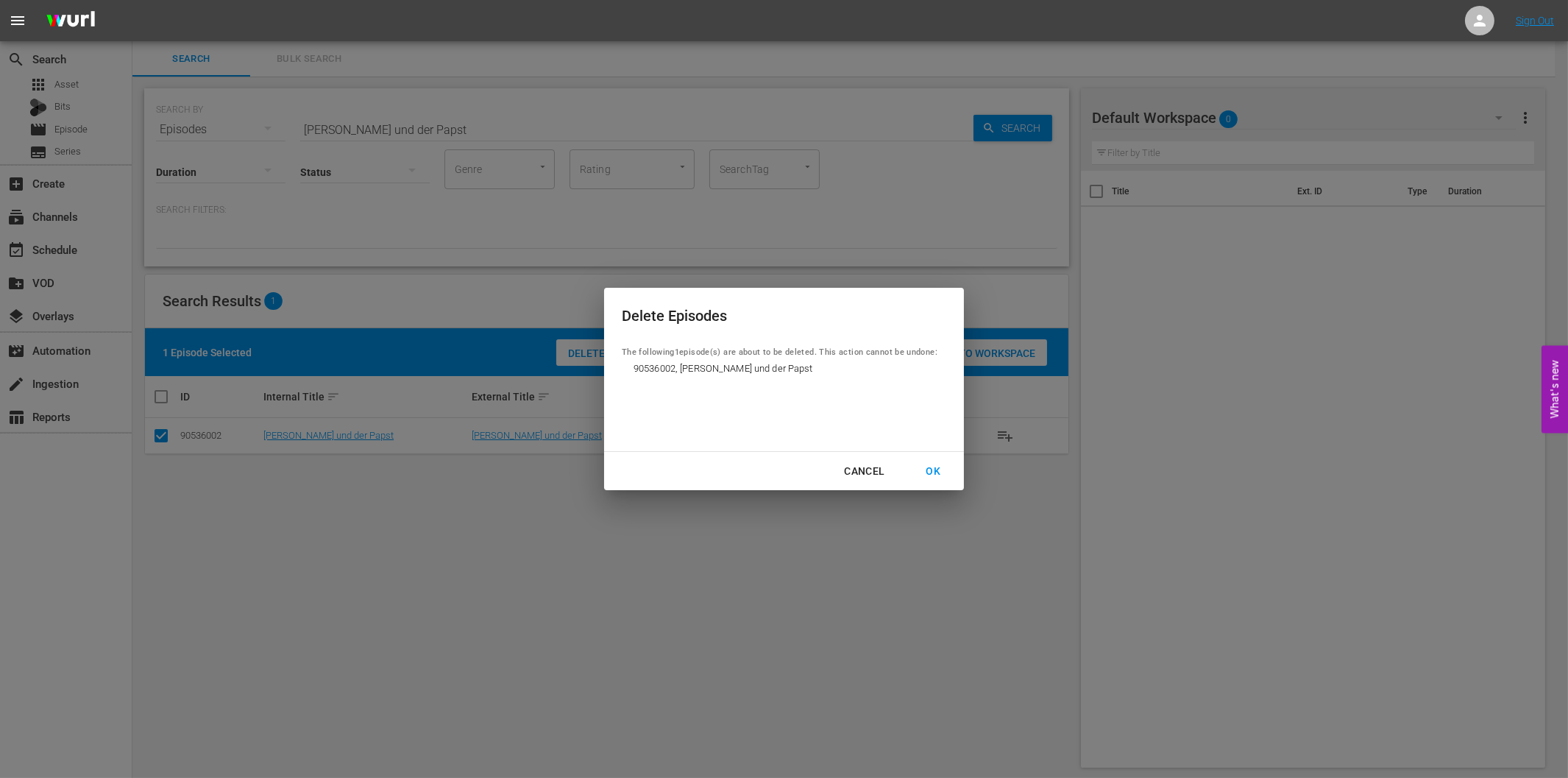
click at [924, 466] on div "OK" at bounding box center [932, 472] width 38 height 19
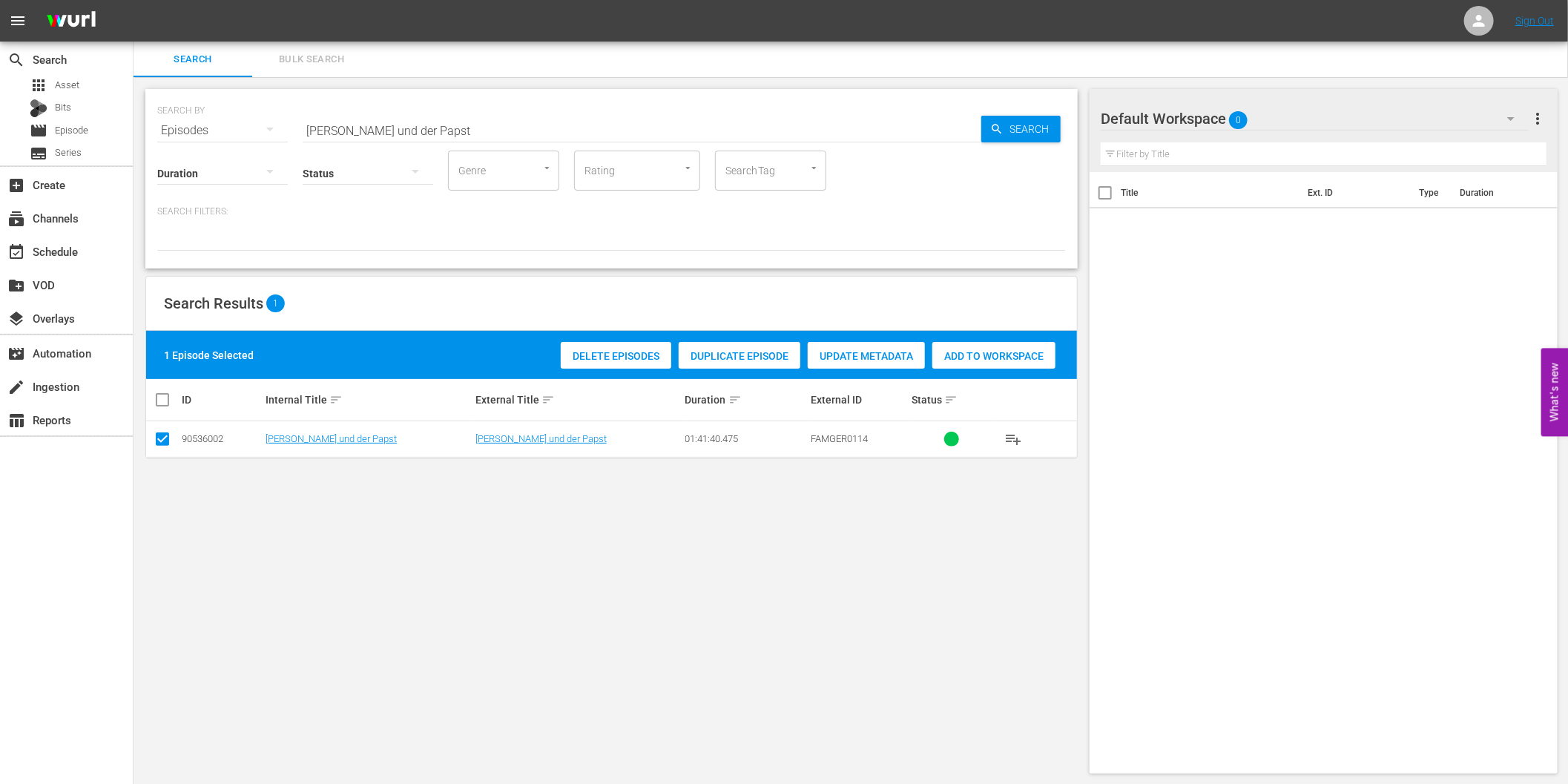
drag, startPoint x: 434, startPoint y: 549, endPoint x: 435, endPoint y: 535, distance: 14.0
click at [435, 549] on div "SEARCH BY Search By Episodes Search ID, Title, Description, Keywords, or Catego…" at bounding box center [612, 431] width 956 height 708
click at [382, 130] on input "Francesco und der Papst" at bounding box center [642, 130] width 679 height 35
click at [1026, 131] on span "Search" at bounding box center [1032, 129] width 57 height 27
click at [604, 357] on span "Delete Episodes" at bounding box center [616, 356] width 110 height 12
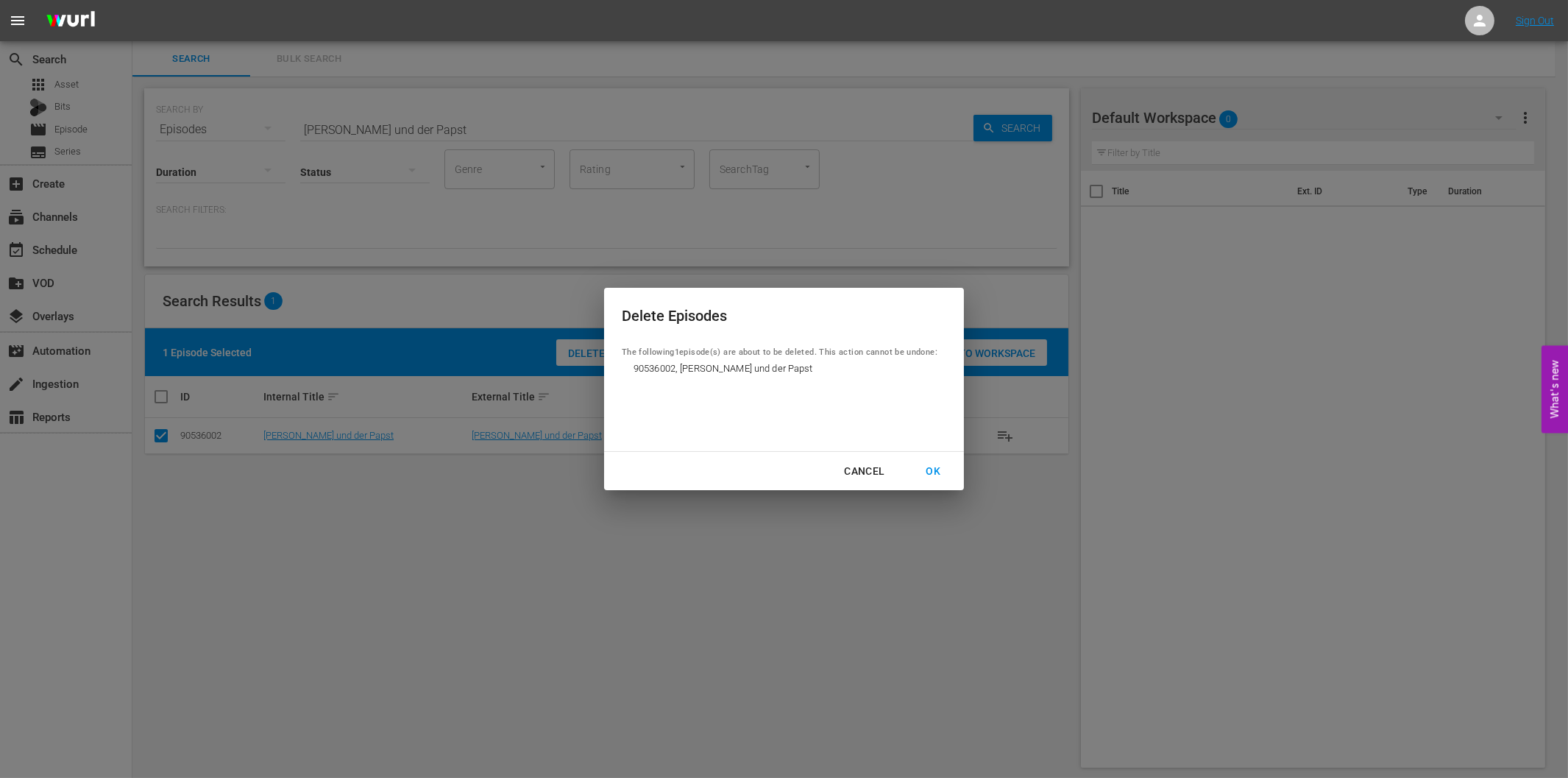
click at [932, 465] on div "OK" at bounding box center [932, 472] width 38 height 19
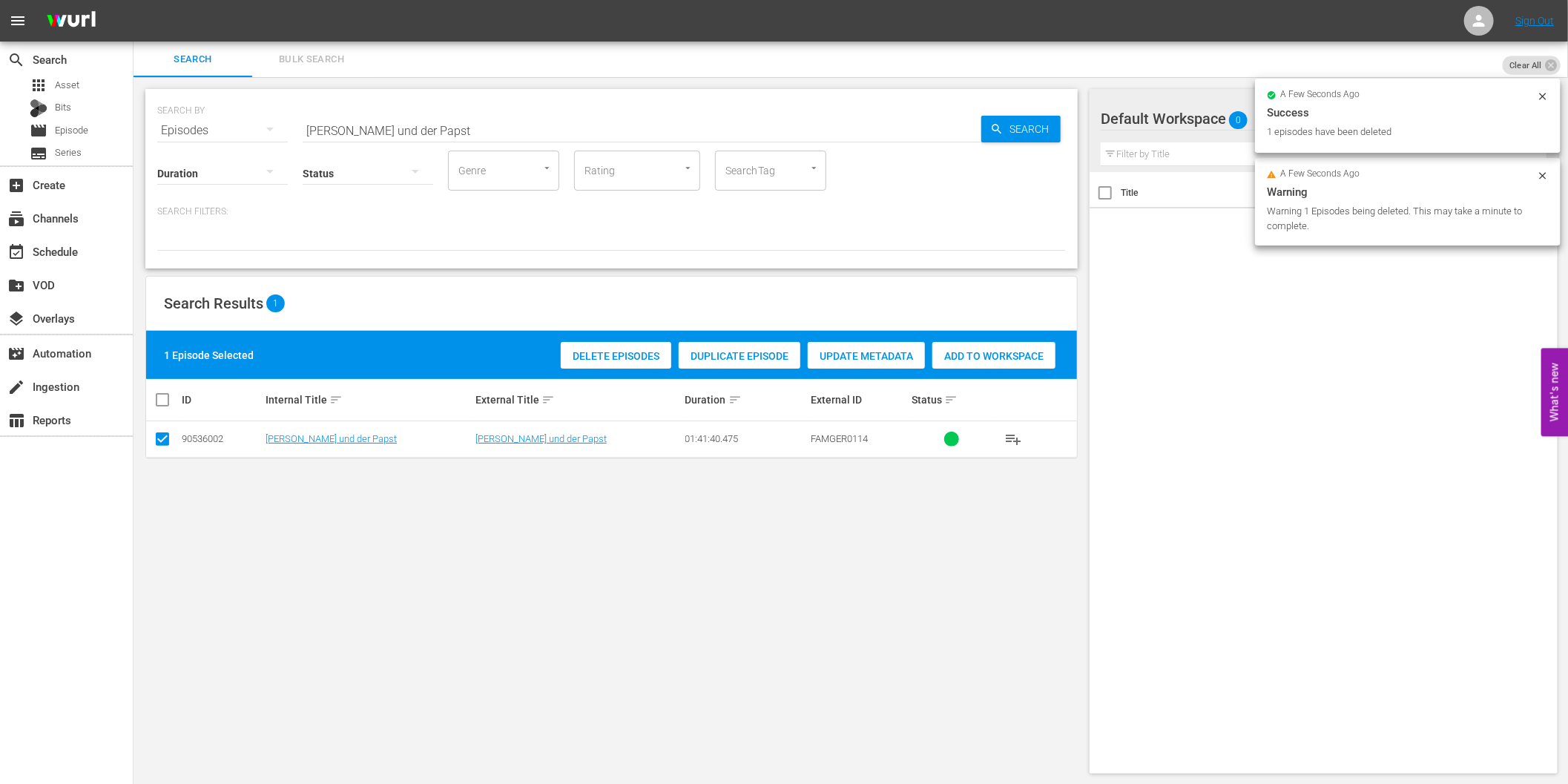
click at [781, 553] on div "SEARCH BY Search By Episodes Search ID, Title, Description, Keywords, or Catego…" at bounding box center [612, 431] width 956 height 708
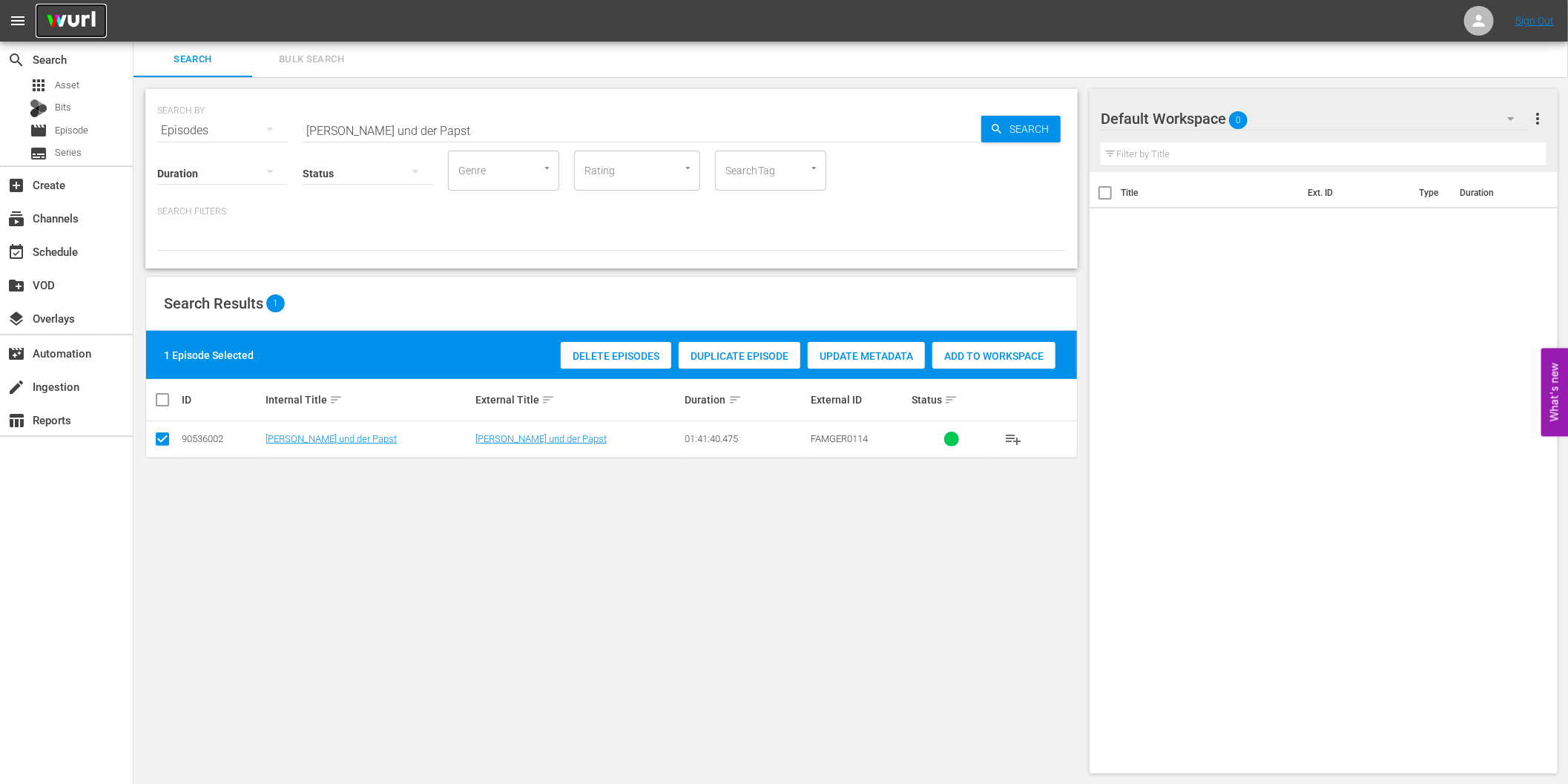
click at [72, 19] on img at bounding box center [71, 21] width 71 height 35
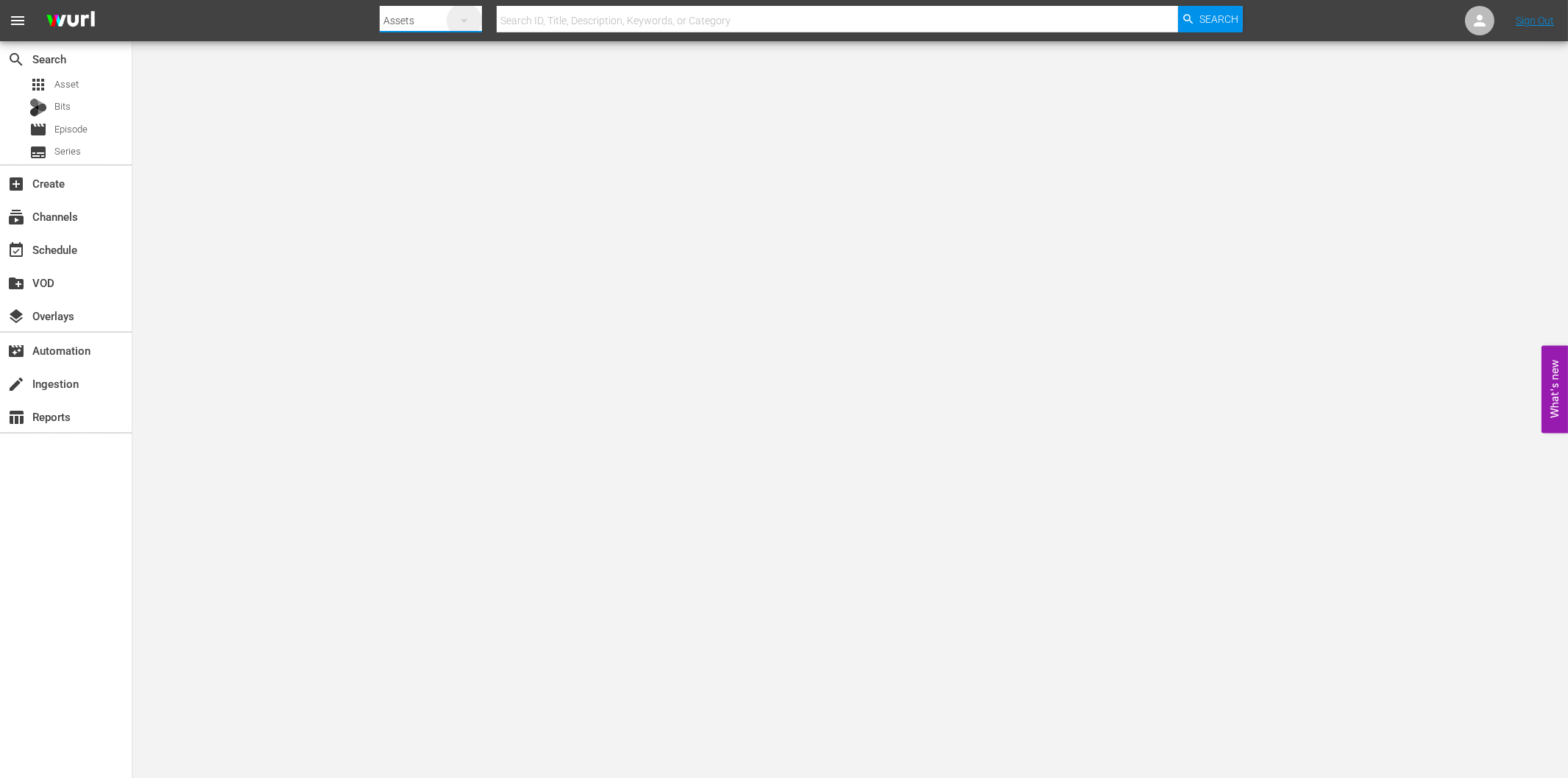
click at [459, 17] on icon "button" at bounding box center [464, 20] width 18 height 18
click at [429, 109] on div "Episodes" at bounding box center [426, 109] width 59 height 23
click at [557, 19] on input "text" at bounding box center [837, 20] width 681 height 35
paste input "Francesco und der Papst"
type input "Francesco und der Papst"
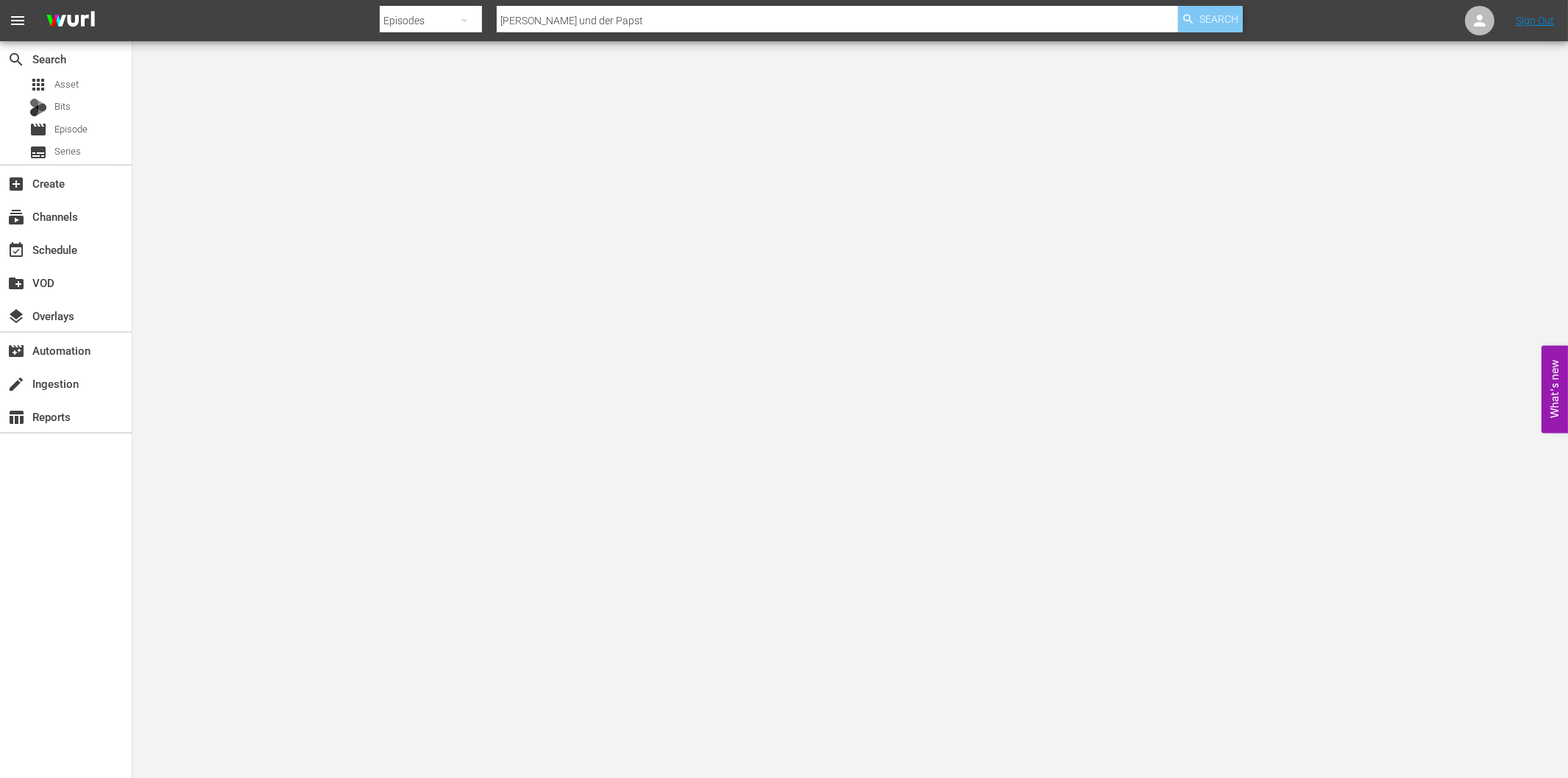
click at [1221, 20] on span "Search" at bounding box center [1219, 20] width 39 height 27
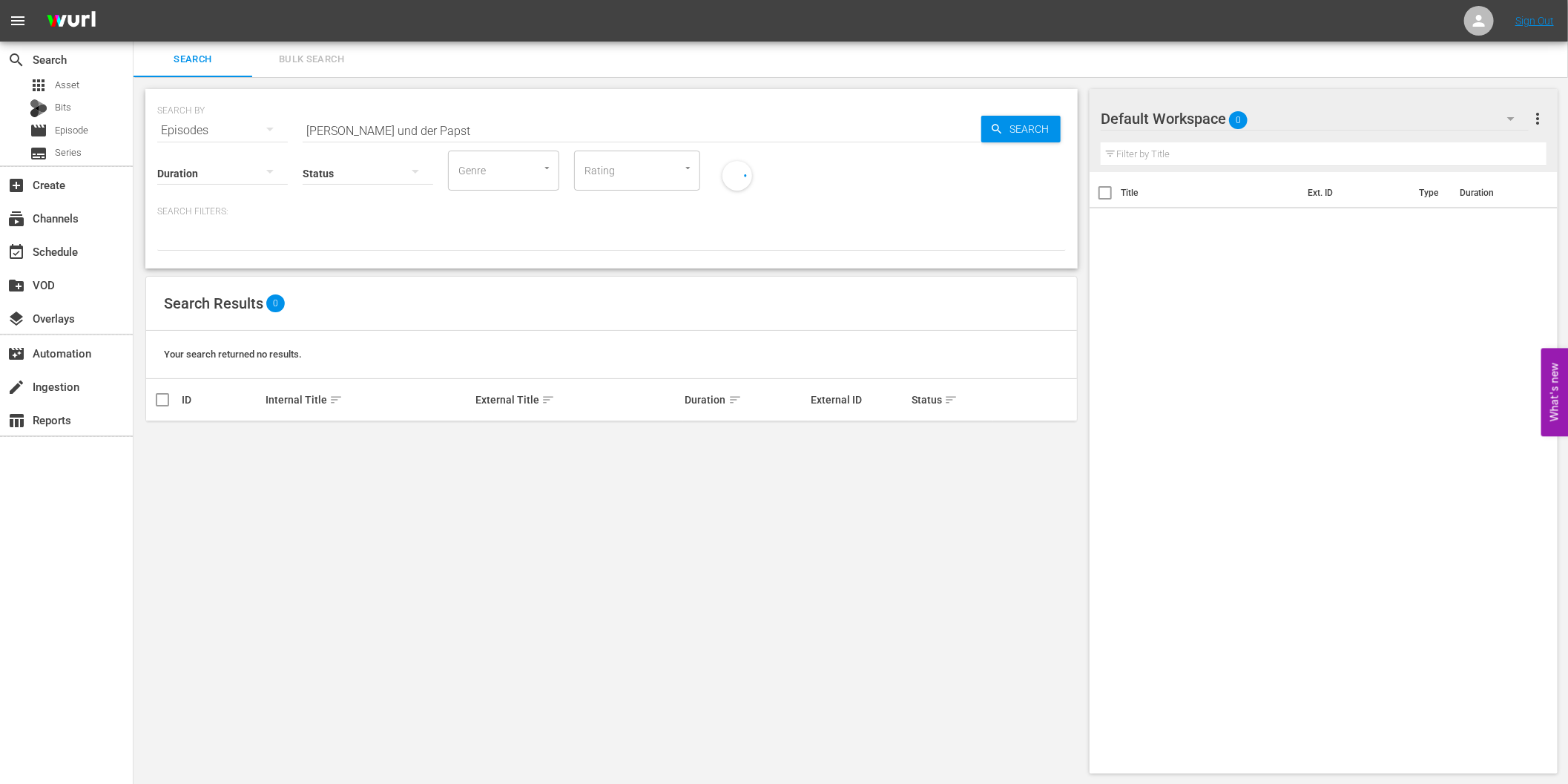
click at [332, 549] on div "SEARCH BY Search By Episodes Search ID, Title, Description, Keywords, or Catego…" at bounding box center [612, 431] width 956 height 708
click at [76, 396] on div "create Ingestion" at bounding box center [66, 386] width 133 height 30
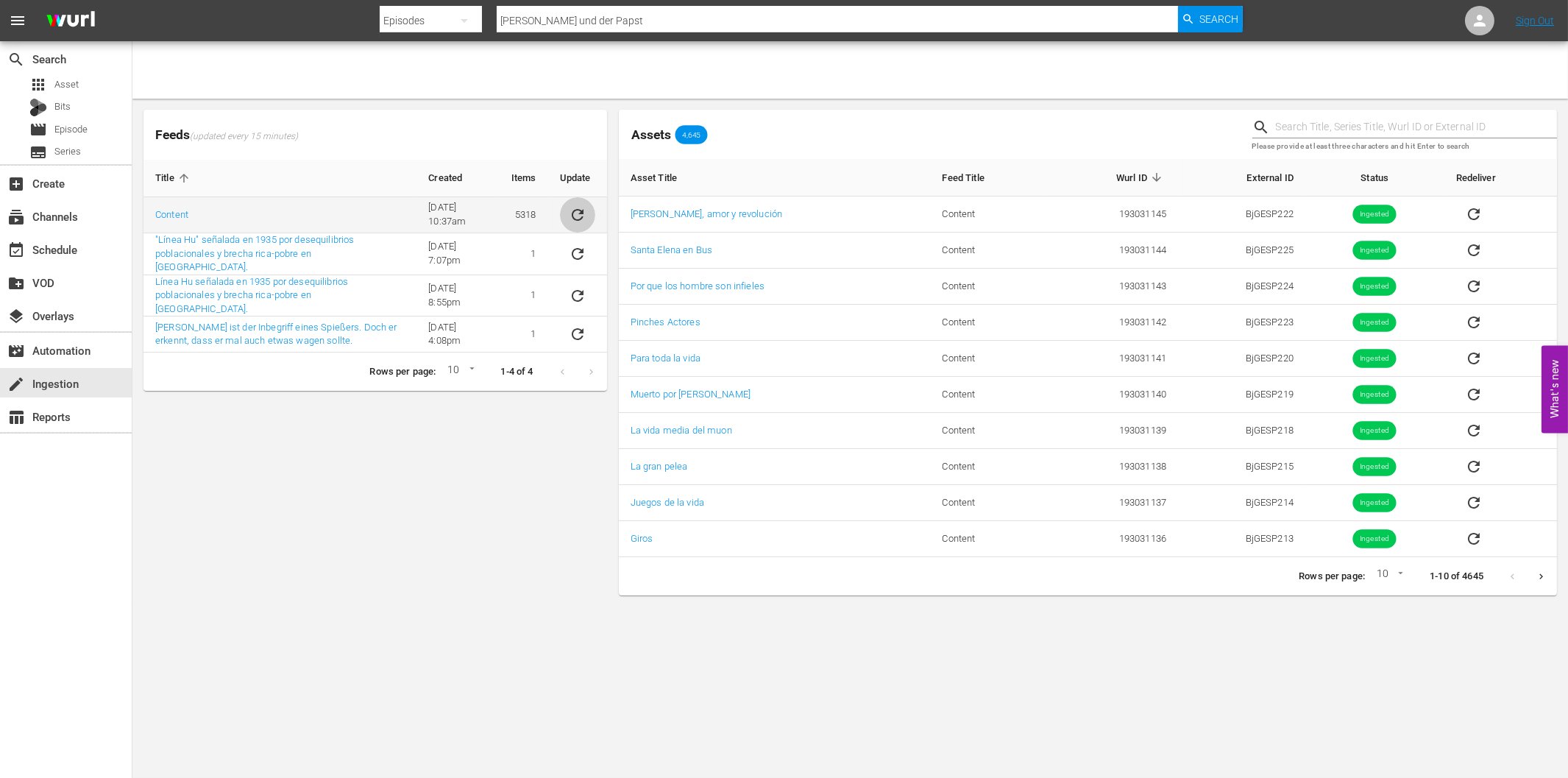
click at [572, 215] on icon "sticky table" at bounding box center [577, 215] width 18 height 18
click at [1320, 135] on input "text" at bounding box center [1417, 127] width 281 height 22
paste input "FAMGER0110"
type input "FAMGER0110"
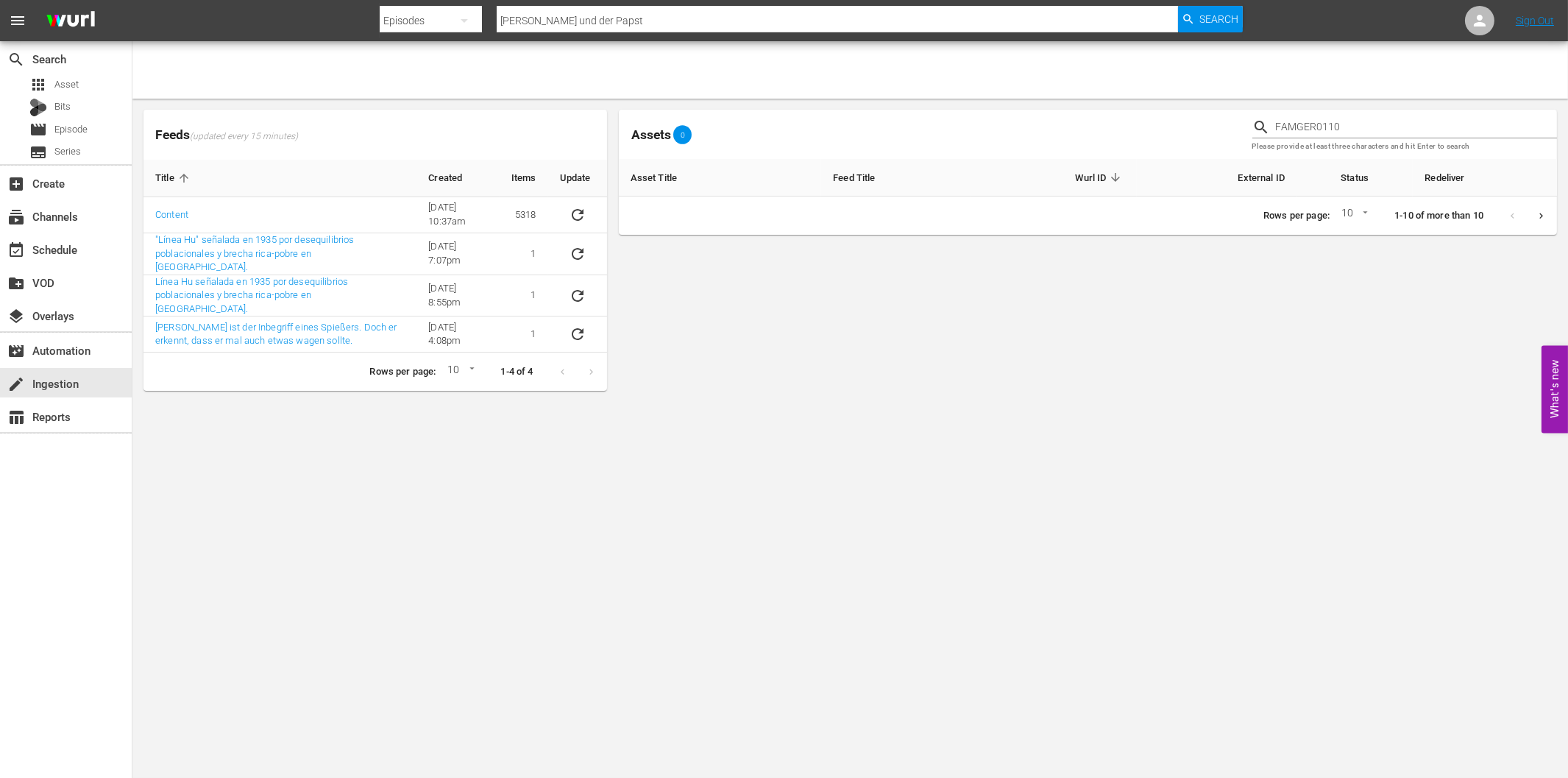
click at [571, 12] on input "Francesco und der Papst" at bounding box center [837, 20] width 681 height 35
paste input "Prinz [PERSON_NAME]"
type input "Prinz [PERSON_NAME]"
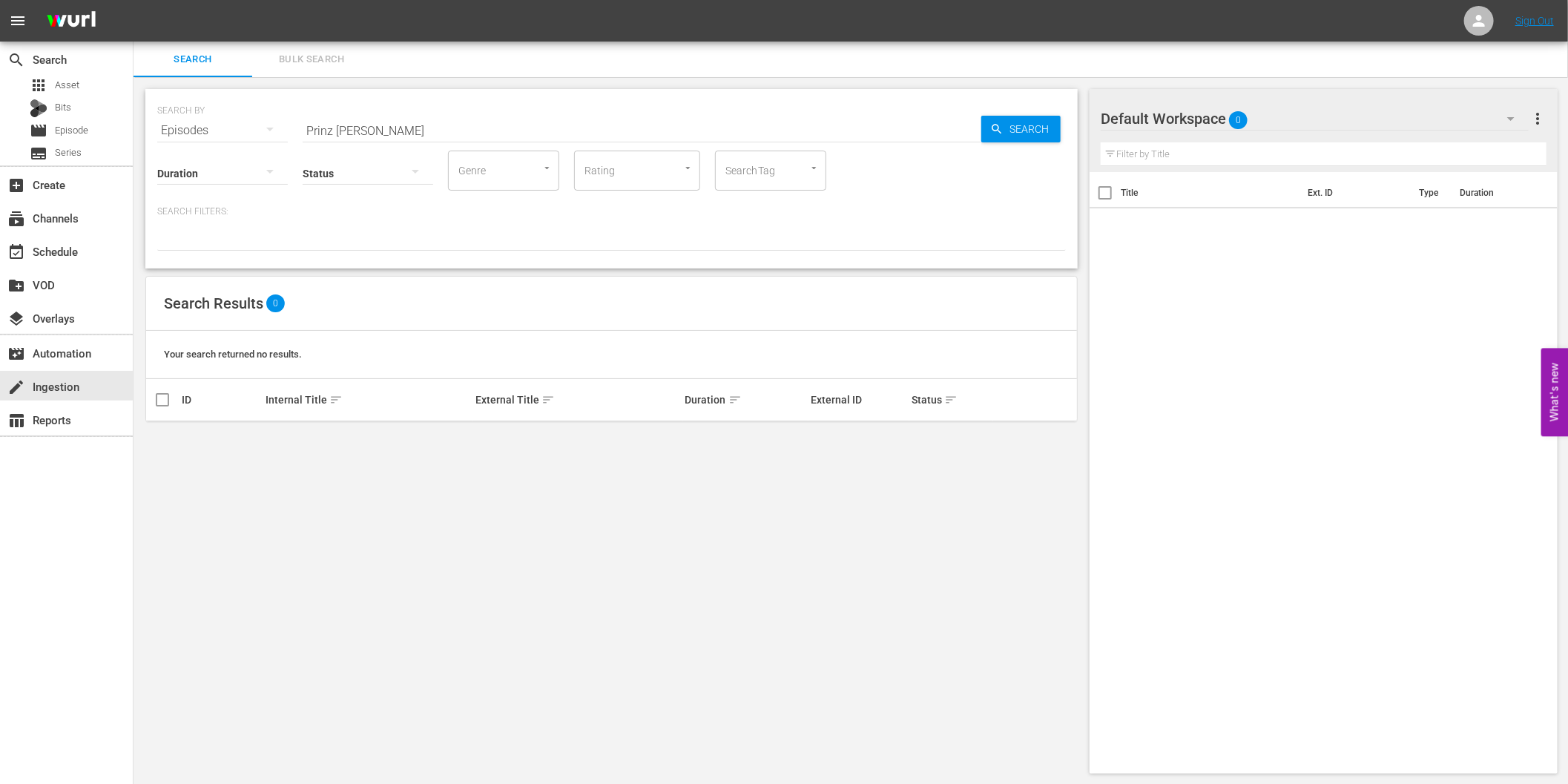
click at [227, 131] on div "Episodes" at bounding box center [223, 130] width 131 height 42
click at [209, 187] on div "Channels" at bounding box center [204, 183] width 59 height 24
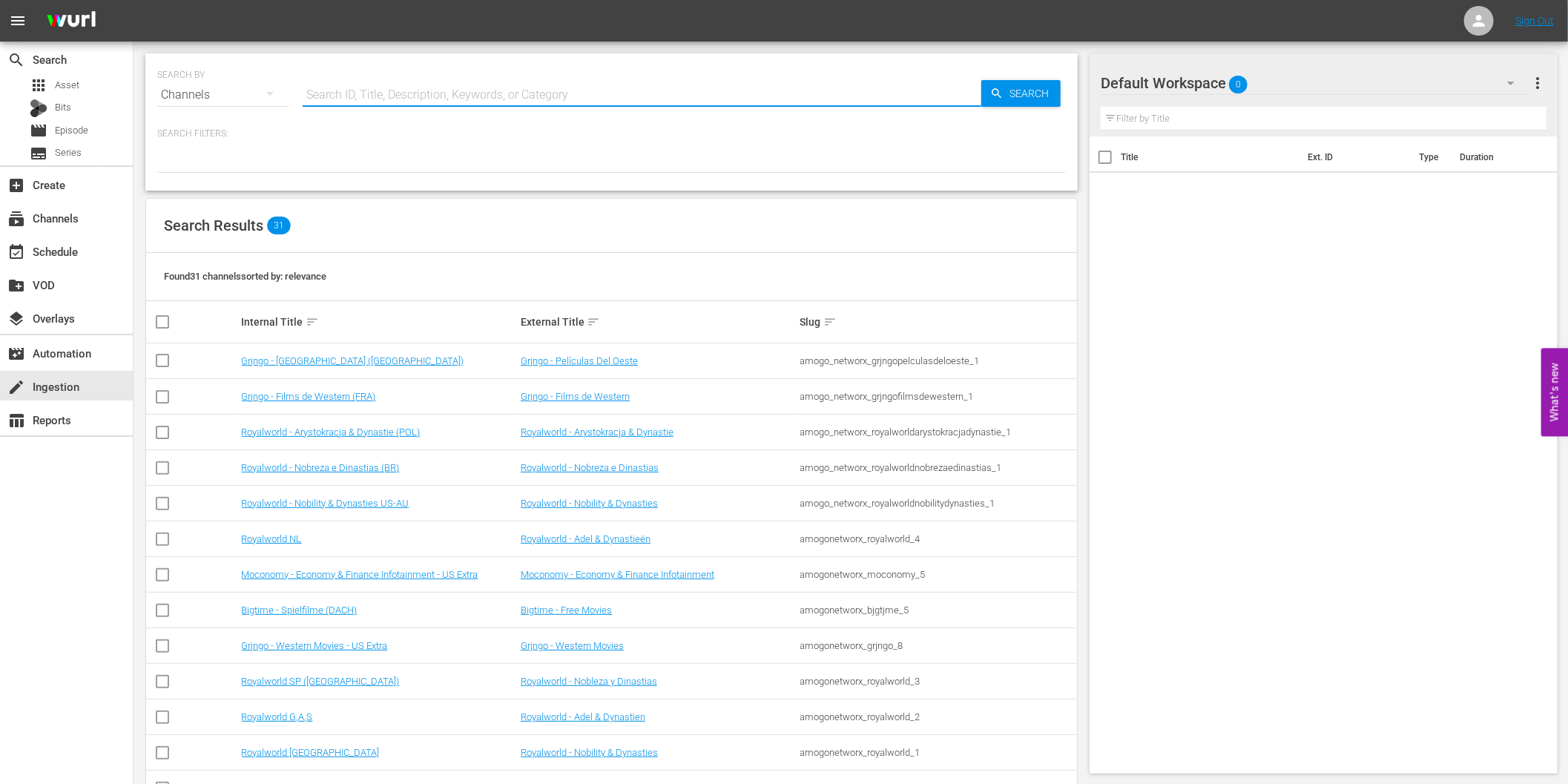
click at [384, 101] on input "text" at bounding box center [642, 94] width 679 height 35
paste input "Prinz Eisenherz"
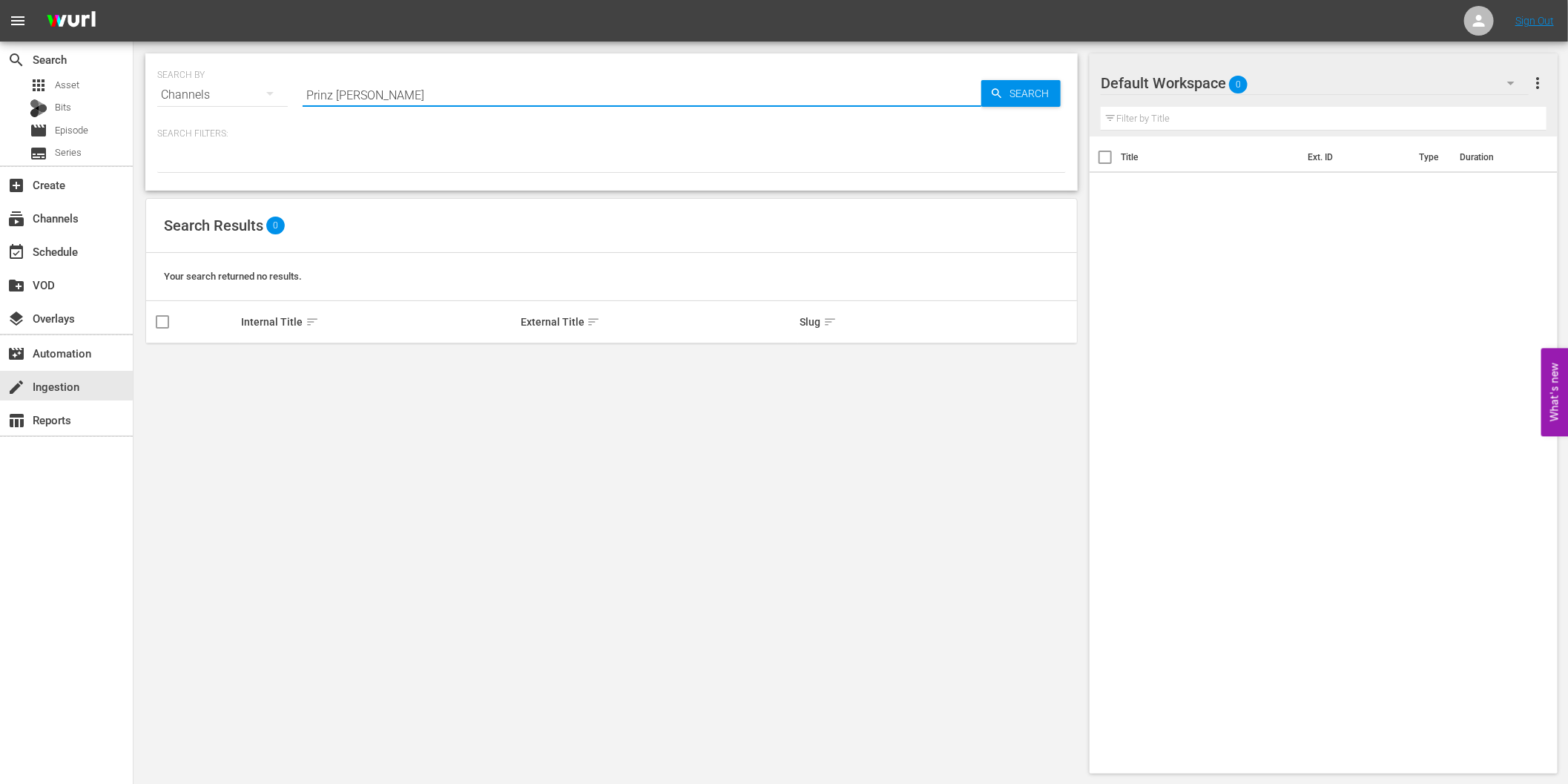
click at [404, 93] on input "Prinz Eisenherz" at bounding box center [642, 94] width 679 height 35
paste input "Die Nebel von Avalon"
type input "Die Nebel von Avalon"
click at [200, 93] on div "Channels" at bounding box center [223, 94] width 131 height 42
drag, startPoint x: 215, startPoint y: 485, endPoint x: 80, endPoint y: 399, distance: 160.1
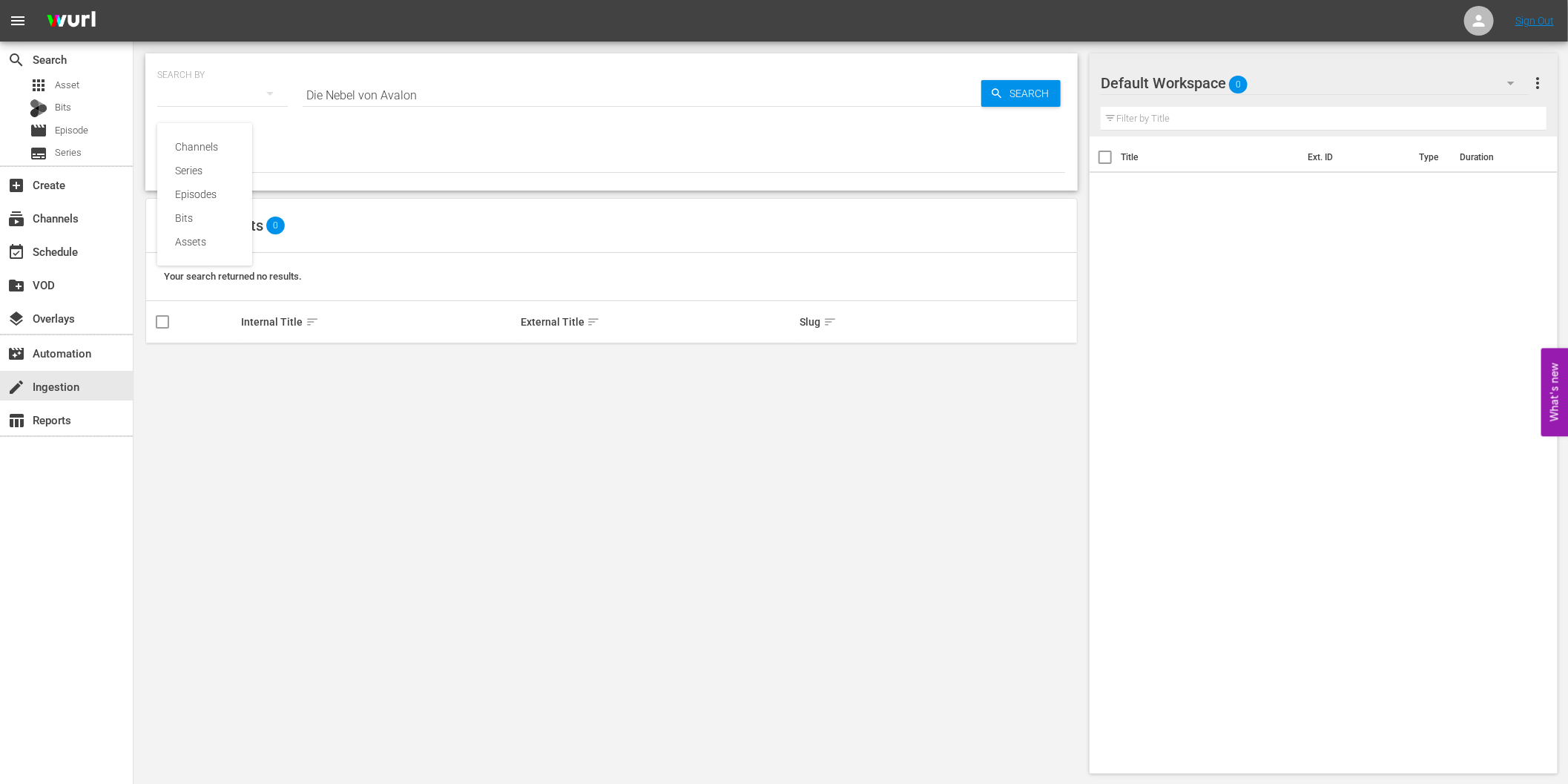
click at [212, 484] on div "Channels Series Episodes Bits Assets" at bounding box center [784, 392] width 1568 height 784
click at [61, 386] on div "Channels Series Episodes Bits Assets" at bounding box center [784, 392] width 1568 height 784
click at [62, 386] on div "create Ingestion" at bounding box center [42, 384] width 83 height 13
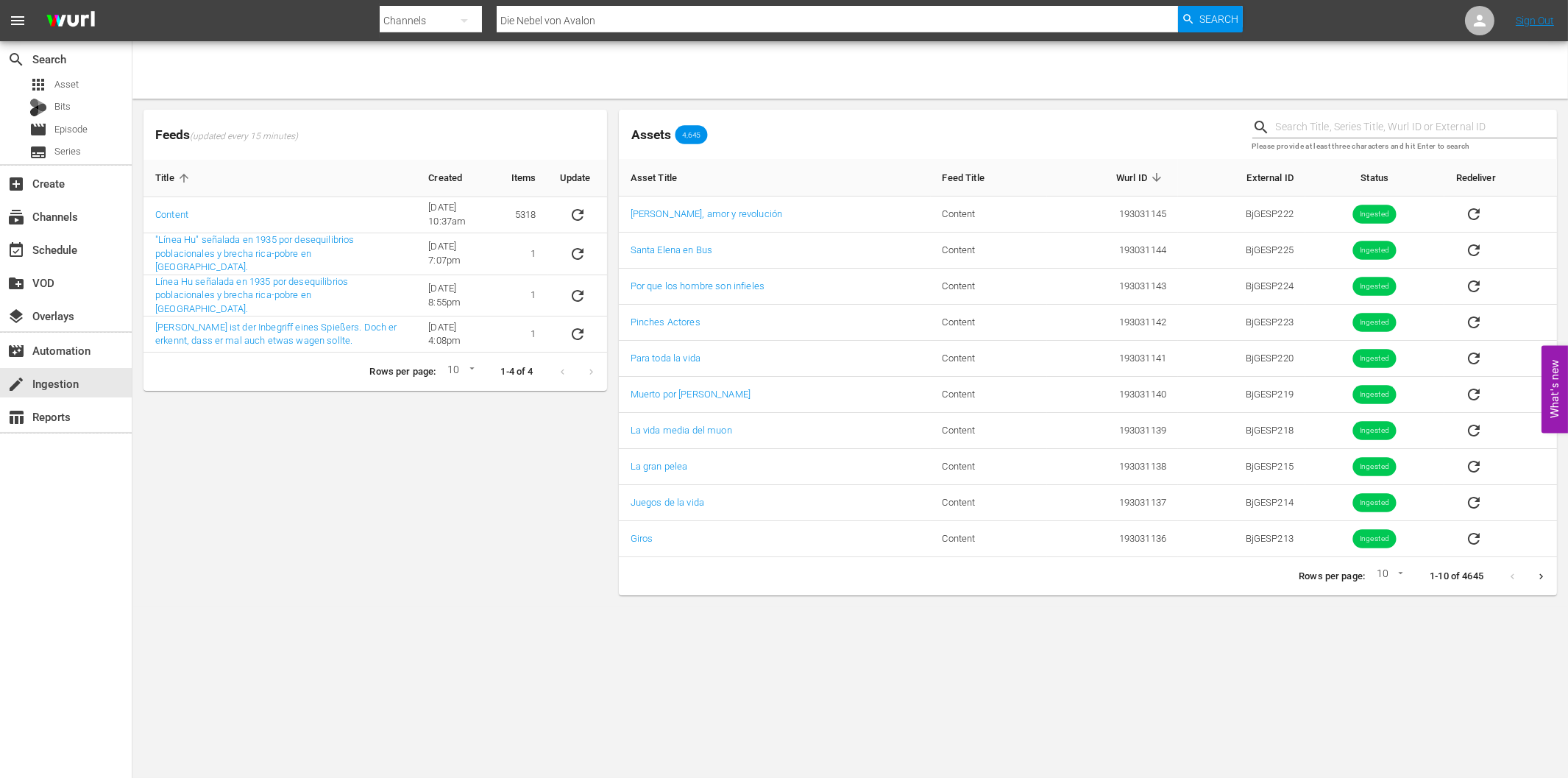
click at [1387, 127] on input "text" at bounding box center [1417, 127] width 281 height 22
paste input "Das Halsband der Königin"
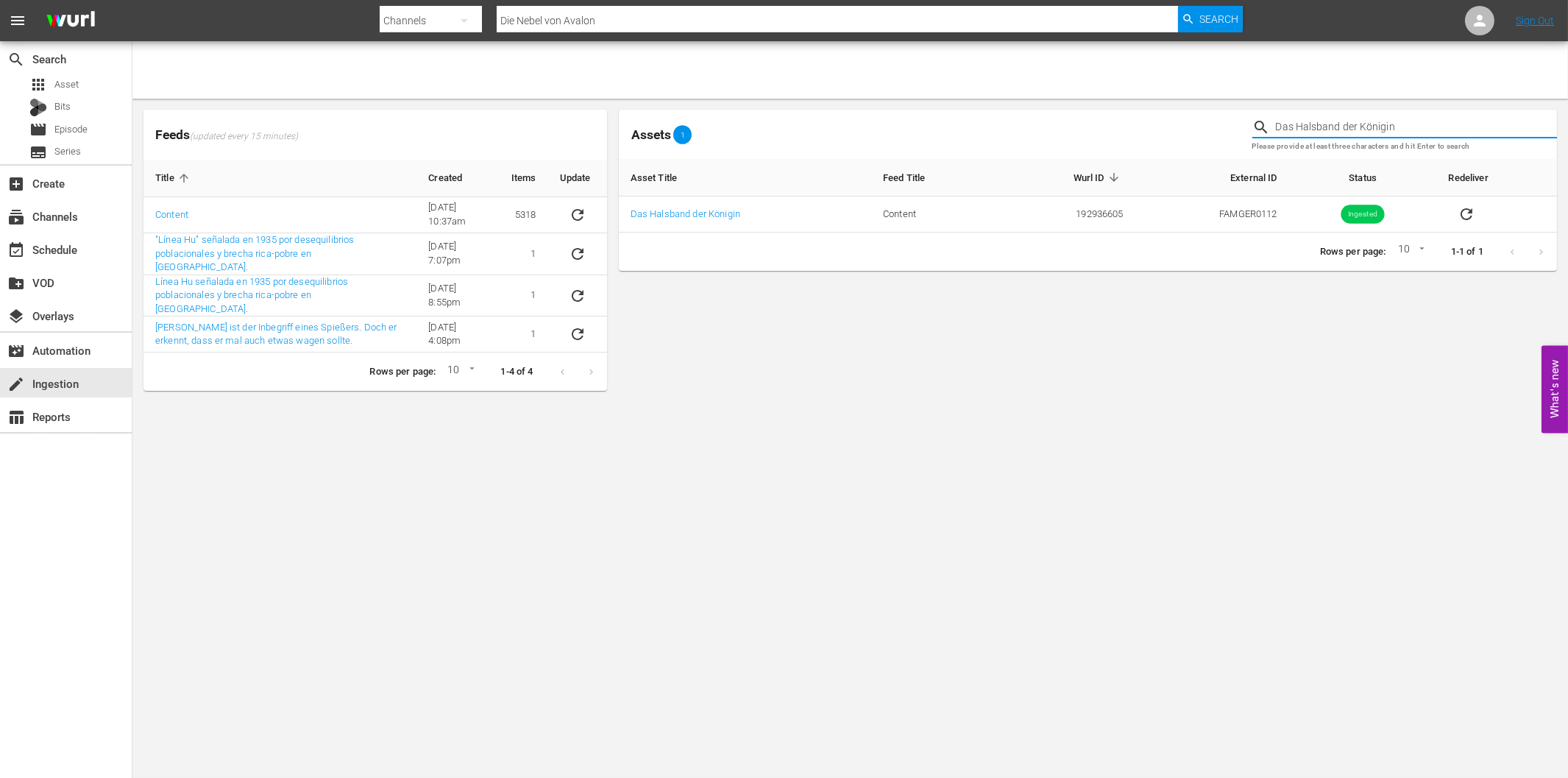
click at [1324, 127] on input "Das Halsband der Königin" at bounding box center [1417, 127] width 281 height 22
paste input "FAMGER0110"
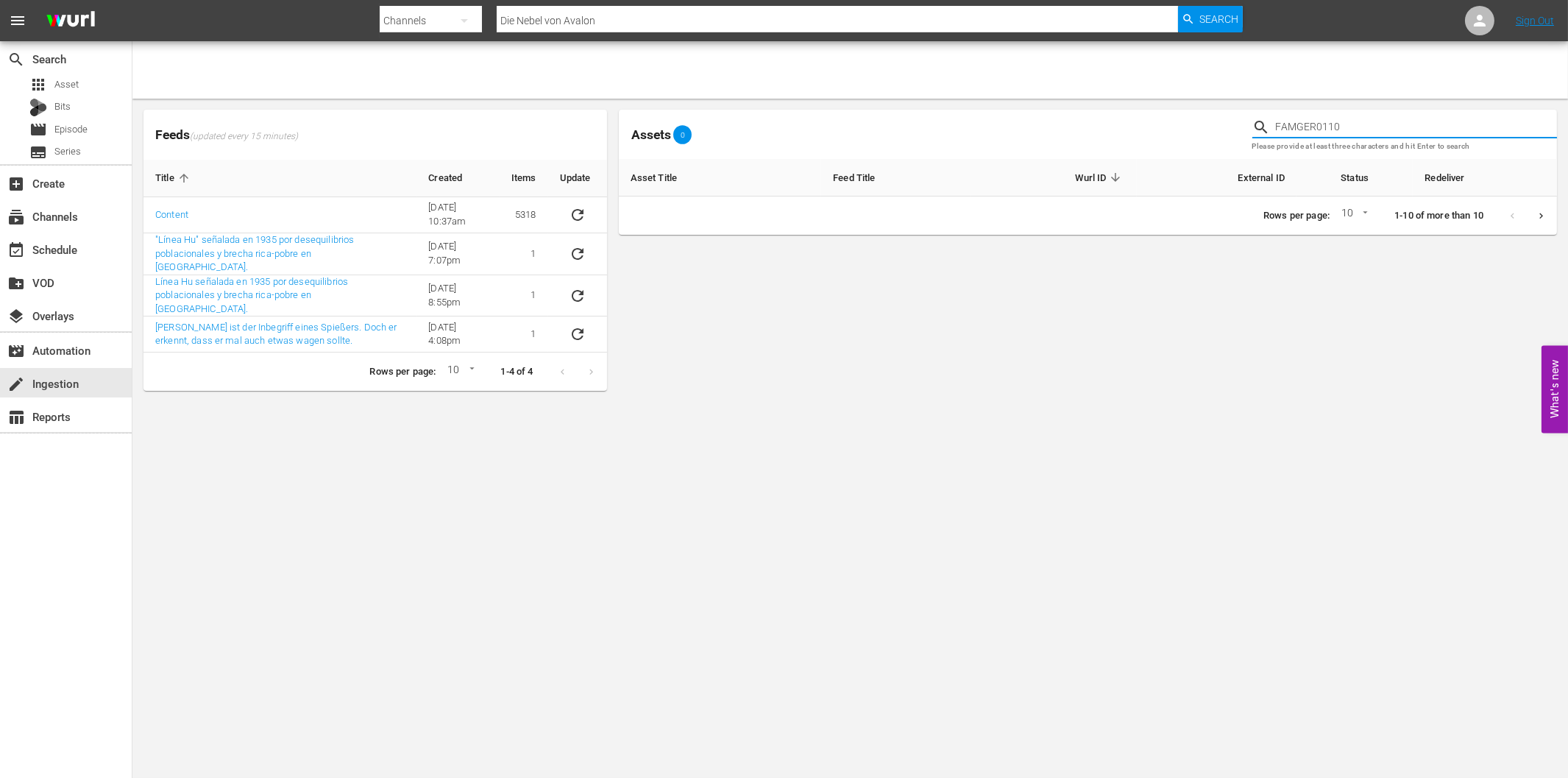
click at [1348, 126] on input "FAMGER0110" at bounding box center [1417, 127] width 281 height 22
click at [1292, 126] on input "FAMGER0110" at bounding box center [1417, 127] width 281 height 22
paste input "Prinz Eisenherz"
type input "Prinz Eisenherz"
click at [532, 20] on input "Die Nebel von Avalon" at bounding box center [837, 20] width 681 height 35
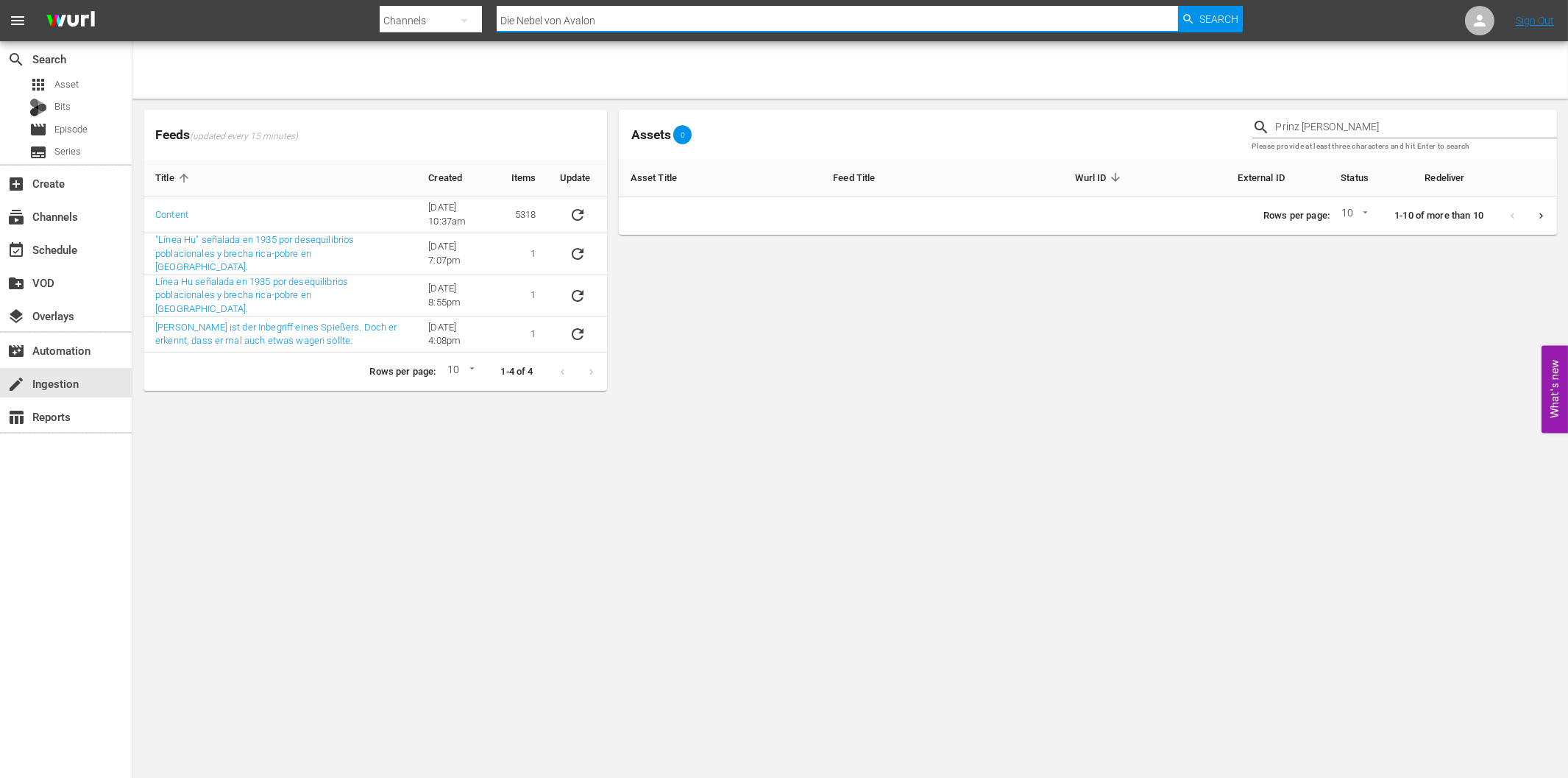
paste input "Prinz Eisenherz"
type input "Prinz Eisenherz"
click at [397, 16] on div "Channels" at bounding box center [430, 20] width 102 height 41
click at [423, 148] on div "Assets" at bounding box center [426, 156] width 59 height 23
click at [547, 27] on input "text" at bounding box center [837, 20] width 681 height 35
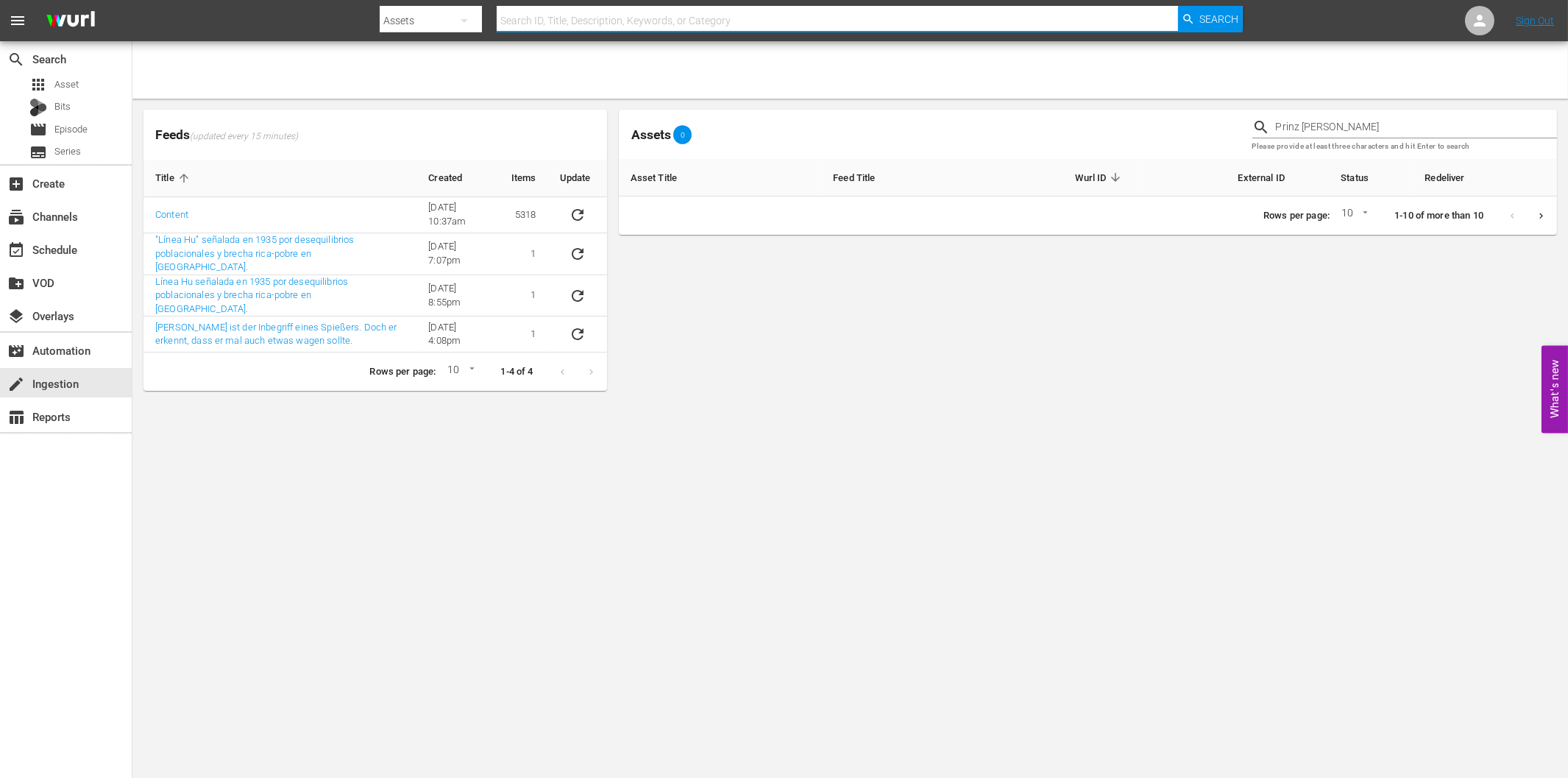
paste input "Prinz Eisenherz"
type input "Prinz Eisenherz"
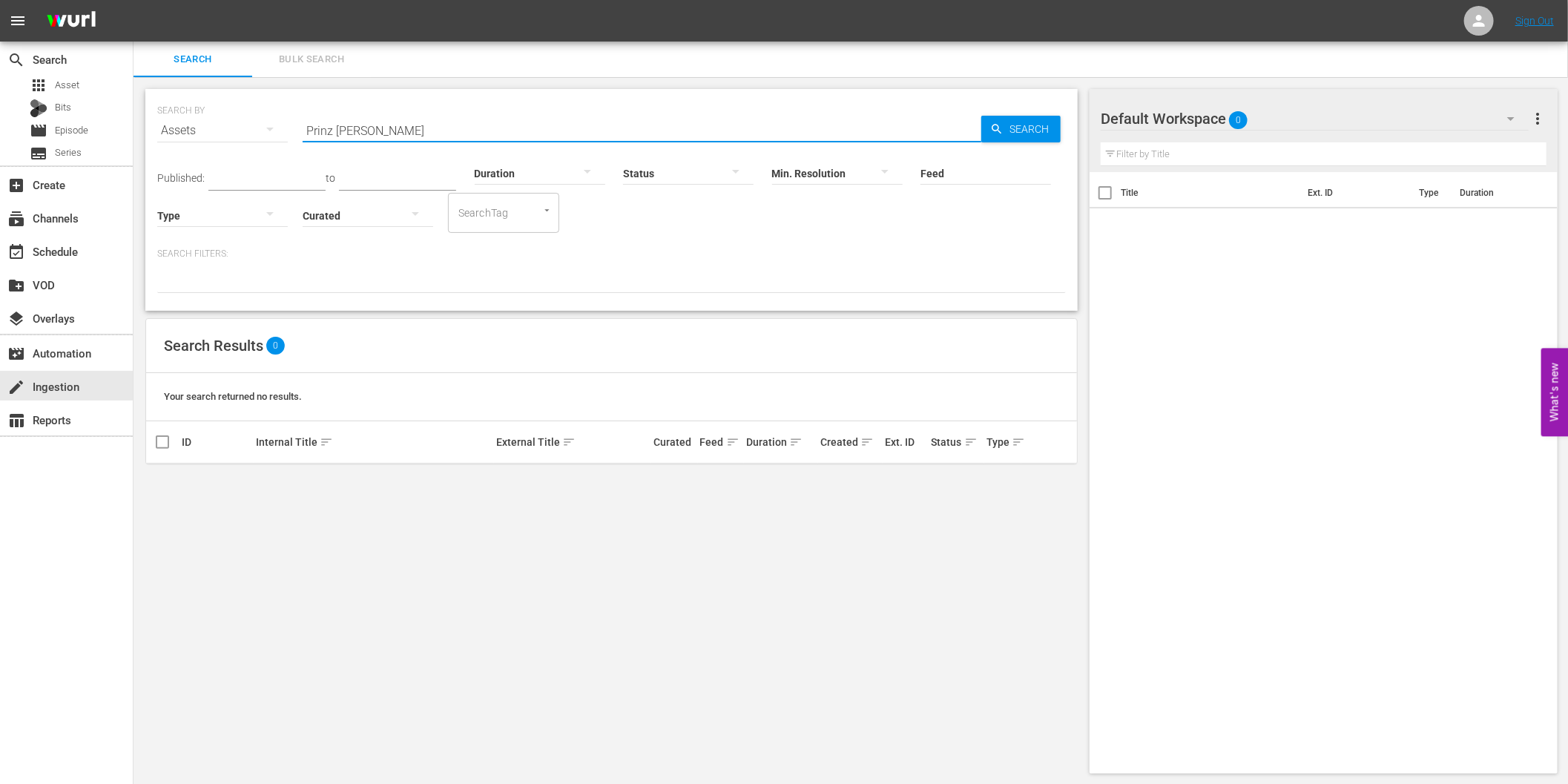
click at [460, 136] on input "Prinz Eisenherz" at bounding box center [642, 130] width 679 height 35
paste input "Die Nebel von Avalon"
type input "Die Nebel von Avalon"
click at [1055, 127] on span "Search" at bounding box center [1032, 129] width 57 height 27
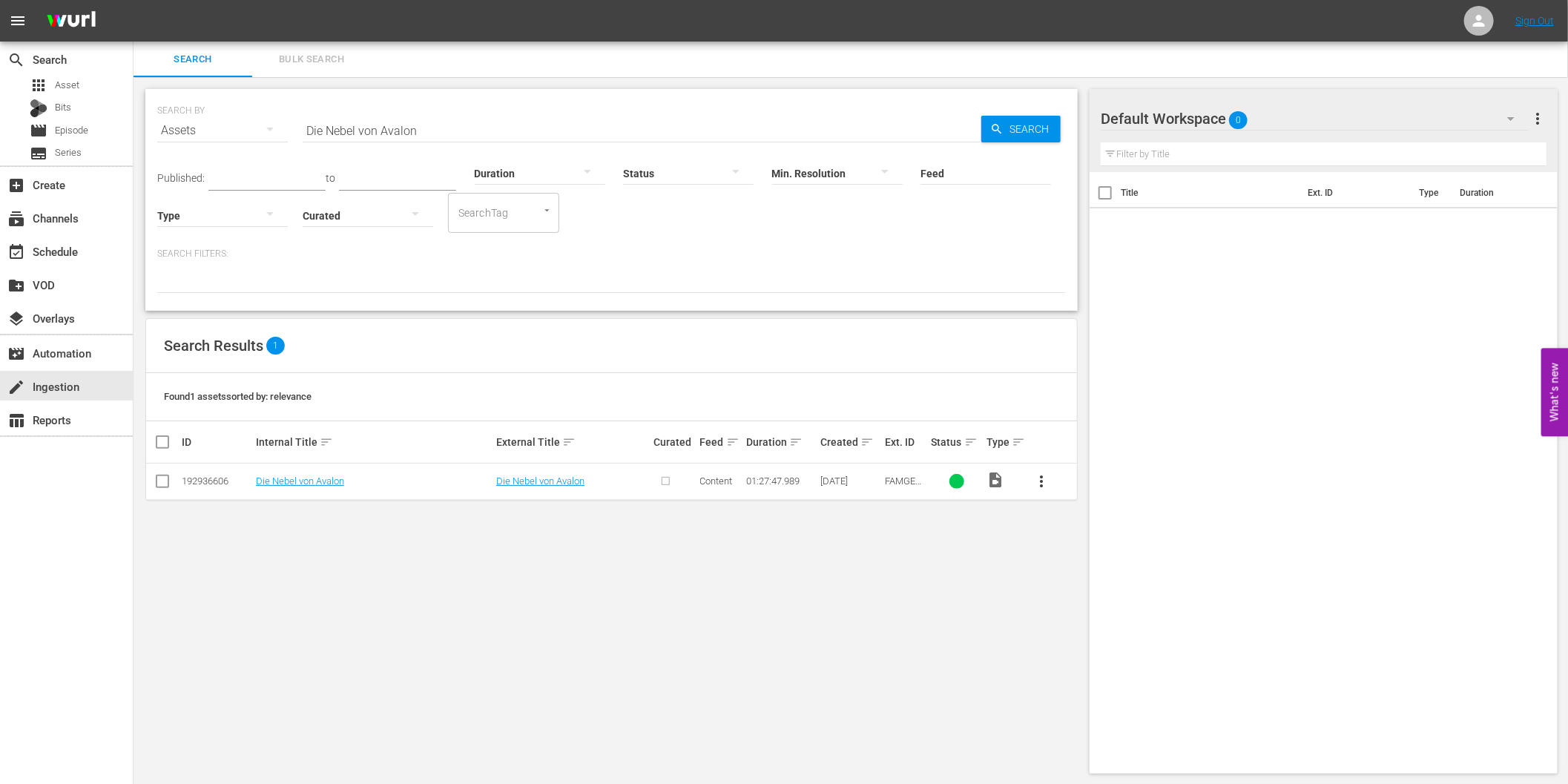
drag, startPoint x: 301, startPoint y: 612, endPoint x: 272, endPoint y: 555, distance: 64.0
click at [300, 612] on div "SEARCH BY Search By Assets Search ID, Title, Description, Keywords, or Category…" at bounding box center [612, 431] width 956 height 708
click at [49, 382] on div "create Ingestion" at bounding box center [42, 384] width 83 height 13
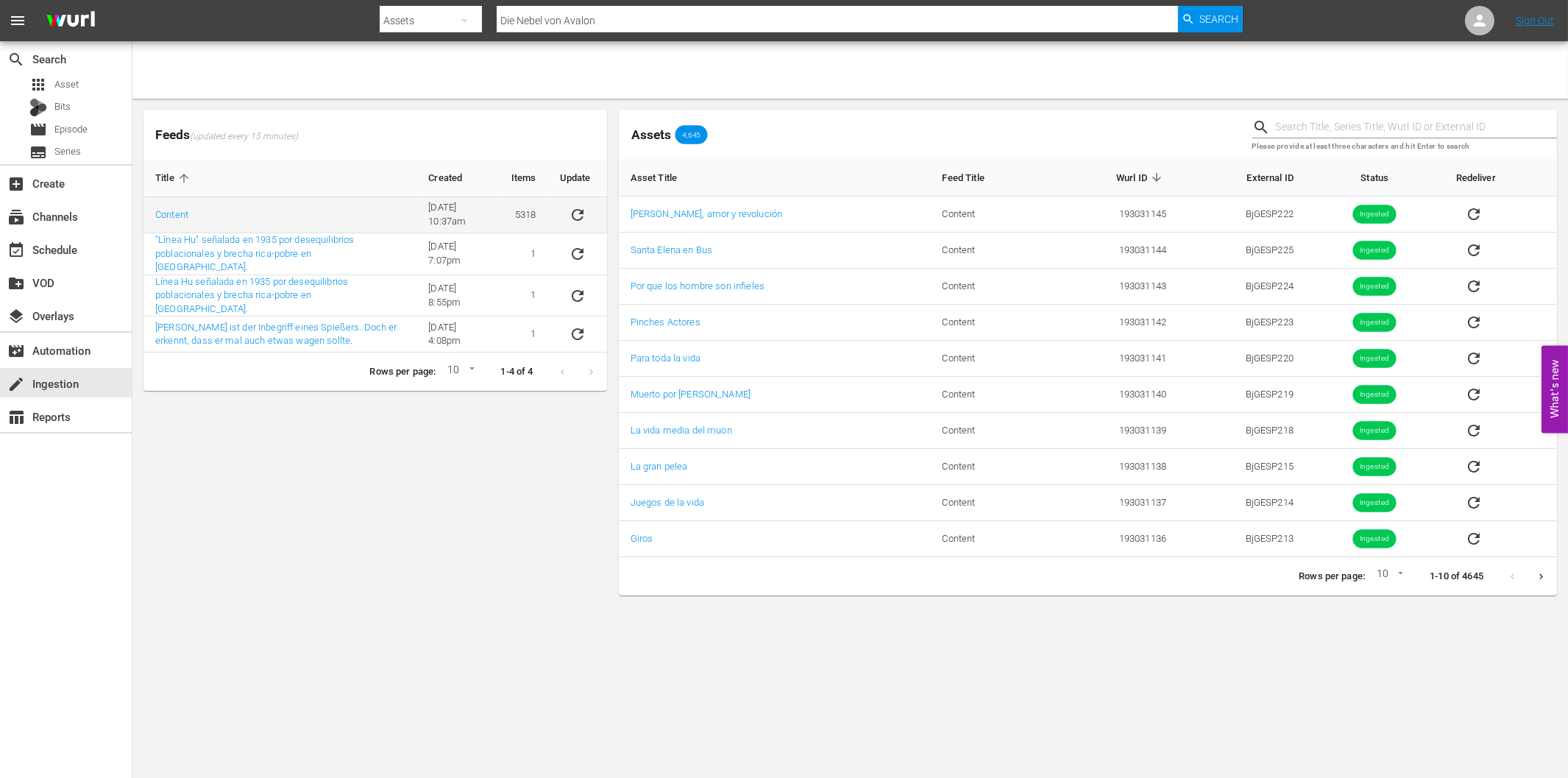
click at [579, 213] on icon "sticky table" at bounding box center [577, 215] width 12 height 12
click at [1310, 123] on input "text" at bounding box center [1417, 127] width 281 height 22
paste input "FAMGER0111"
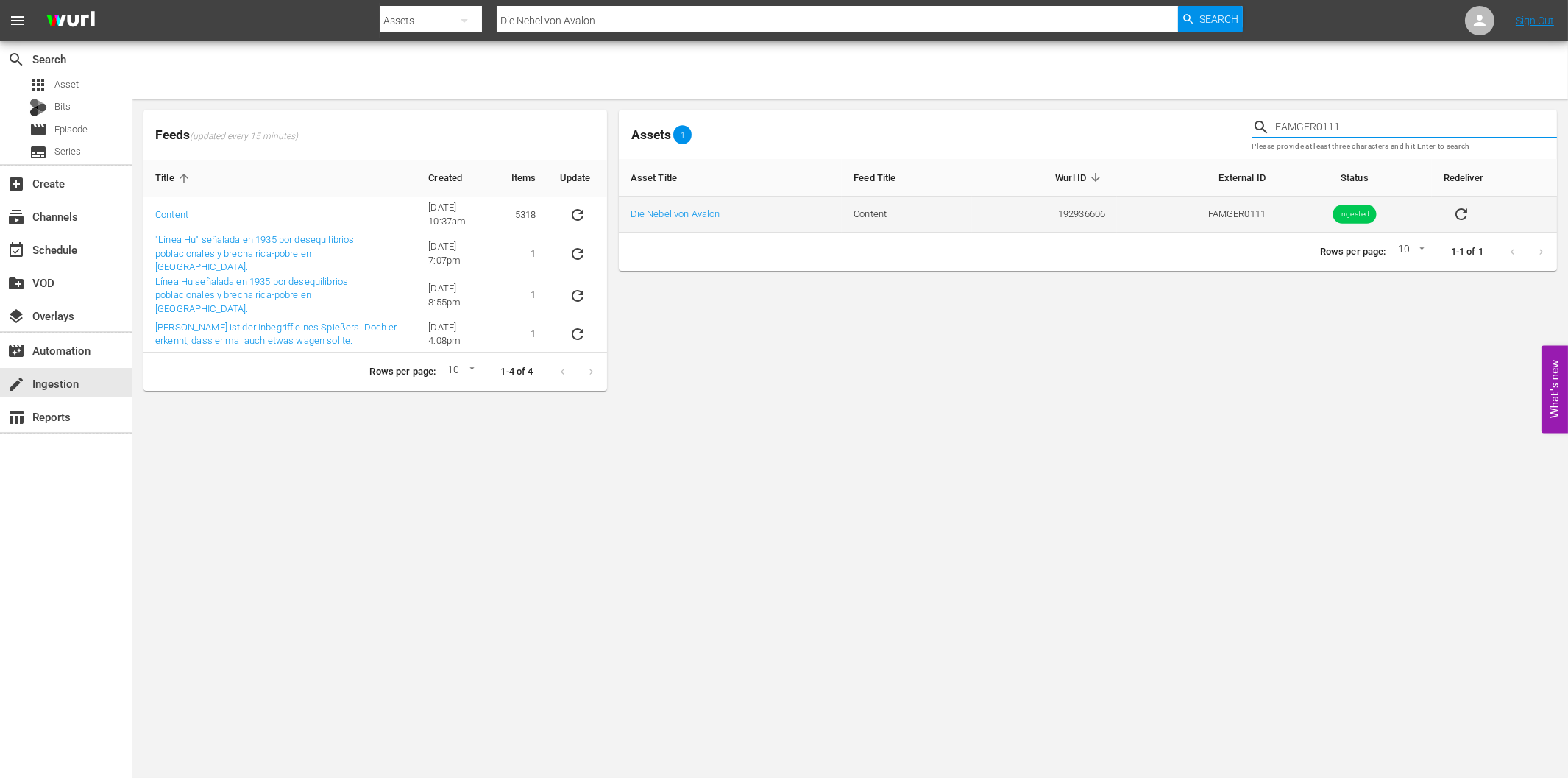
click at [1462, 215] on icon "sticky table" at bounding box center [1461, 214] width 18 height 18
click at [1325, 123] on input "FAMGER0111" at bounding box center [1417, 127] width 281 height 22
paste input "2"
click at [1465, 213] on icon "sticky table" at bounding box center [1466, 214] width 18 height 18
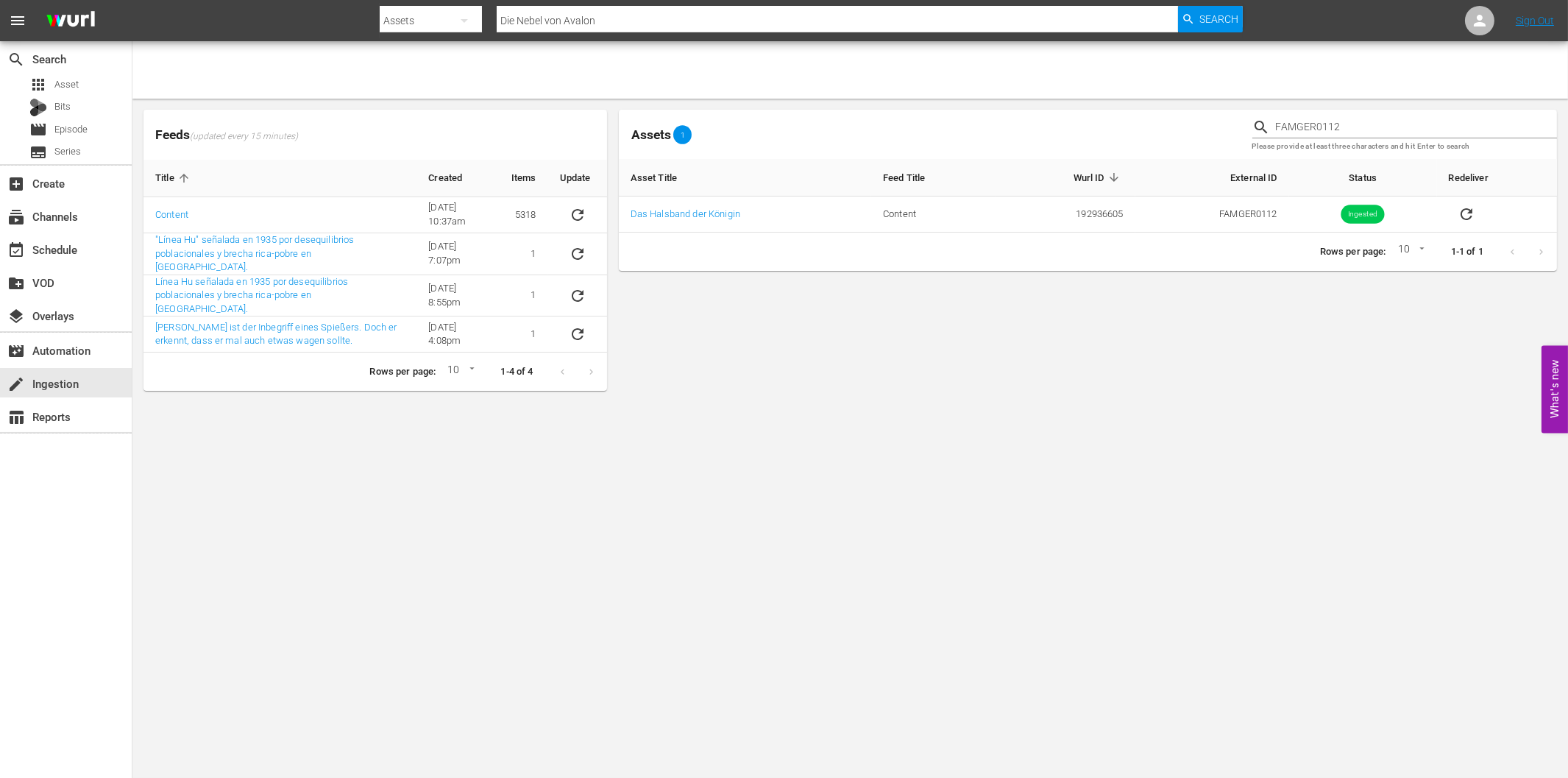
click at [1325, 126] on input "FAMGER0112" at bounding box center [1417, 127] width 281 height 22
paste input "3"
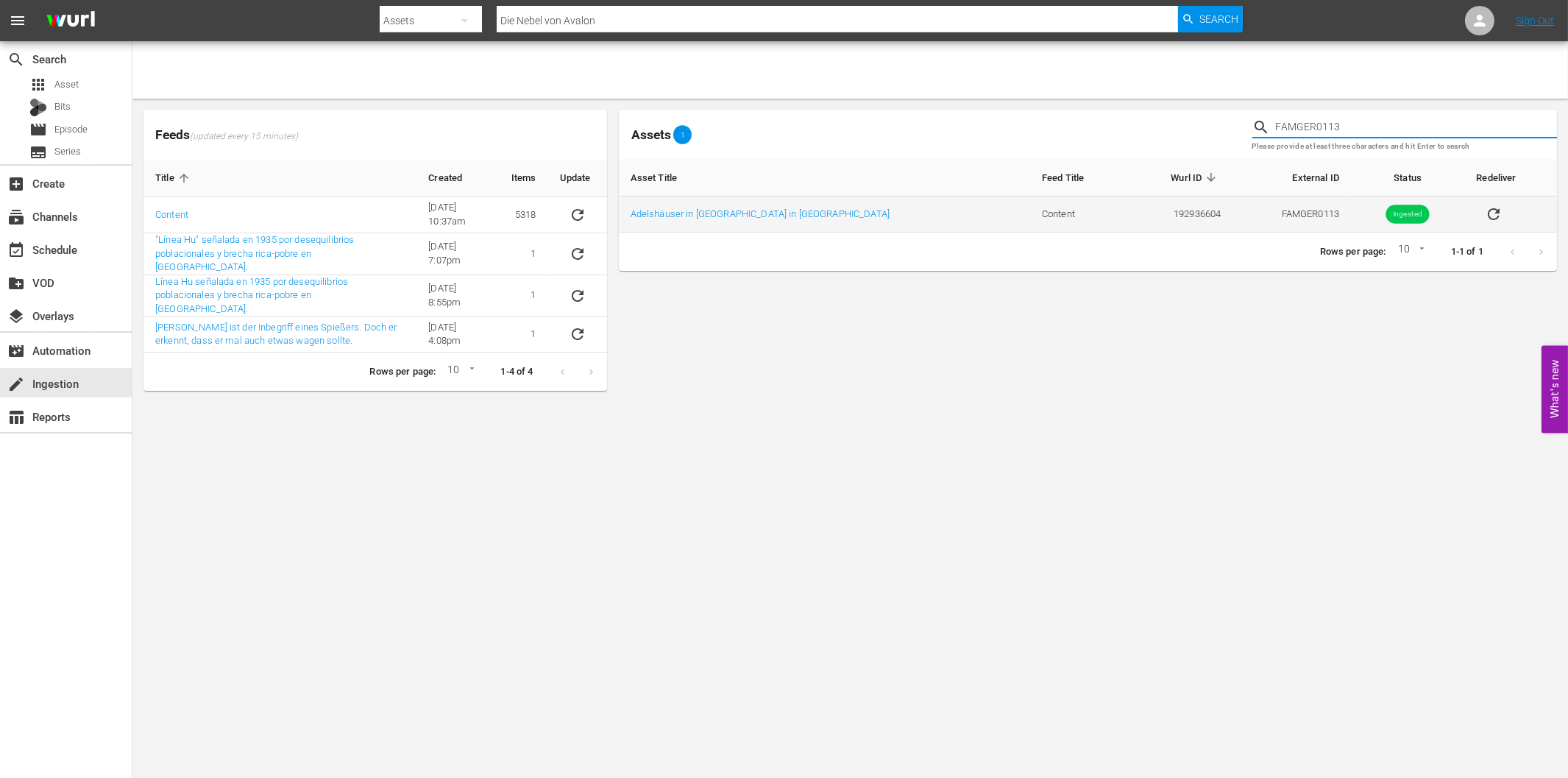
click at [1488, 209] on icon "sticky table" at bounding box center [1493, 214] width 12 height 12
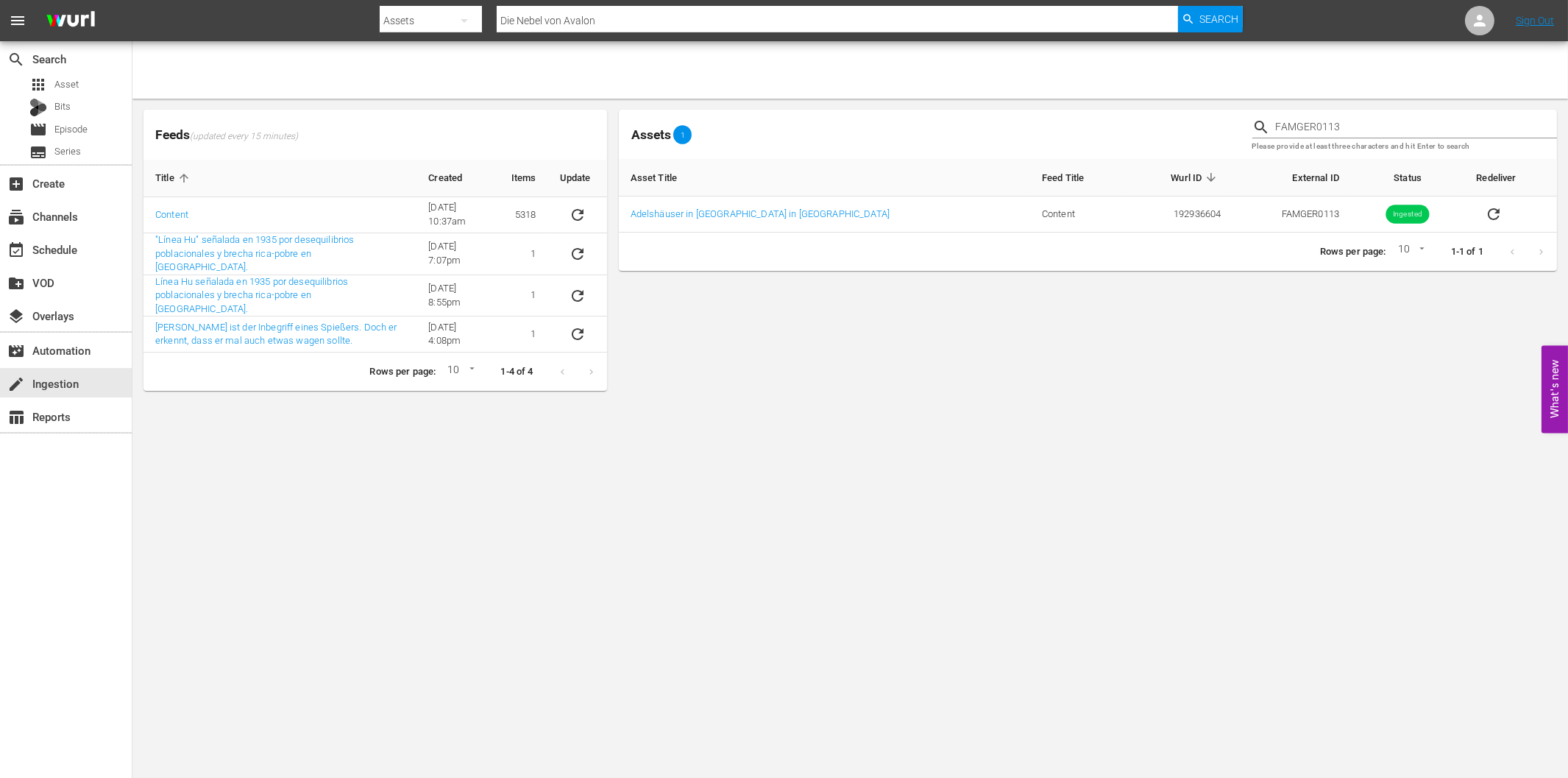
click at [1322, 122] on input "FAMGER0113" at bounding box center [1417, 127] width 281 height 22
paste input "4"
type input "FAMGER0114"
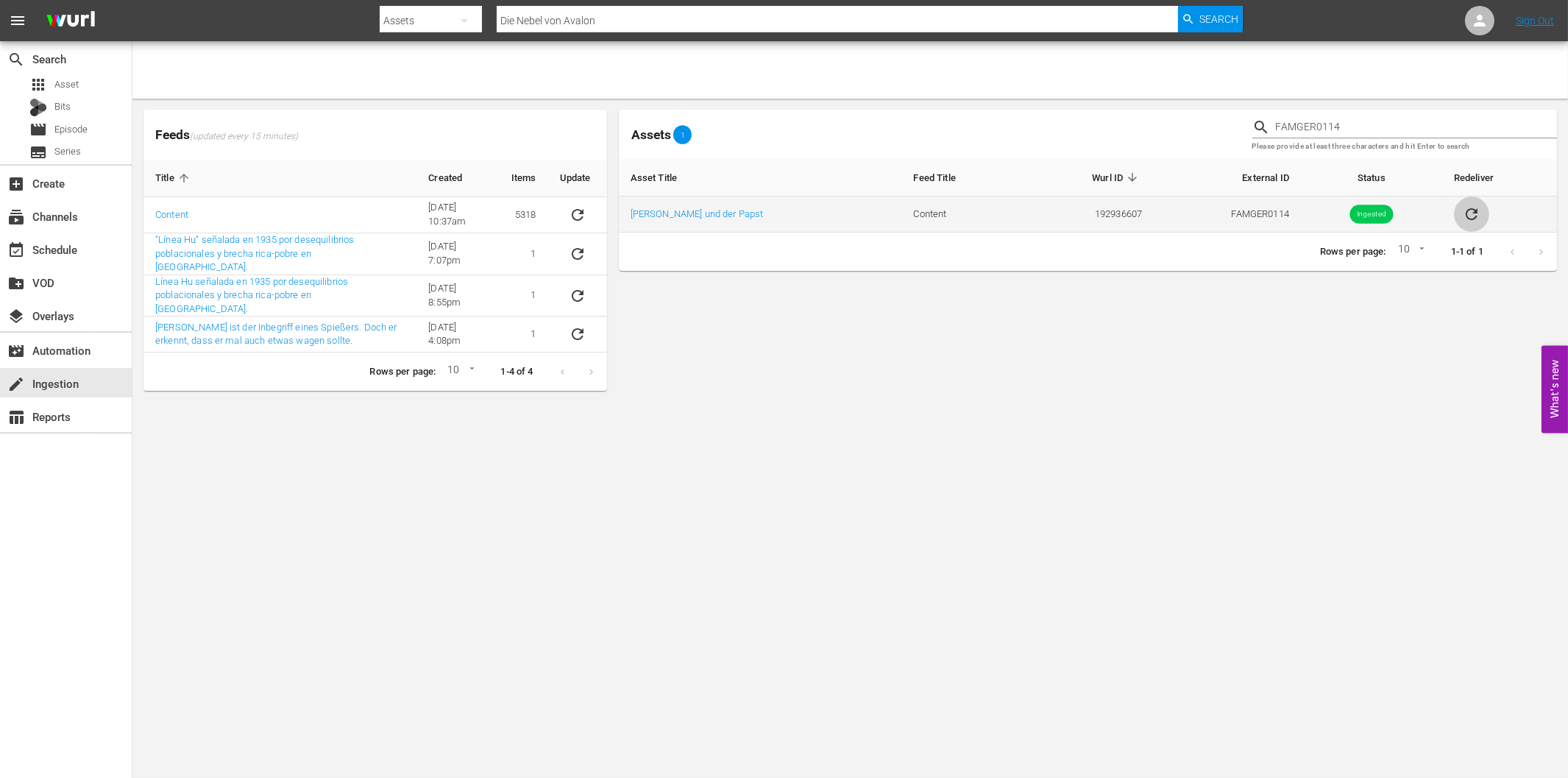
click at [1466, 216] on icon "sticky table" at bounding box center [1471, 214] width 18 height 18
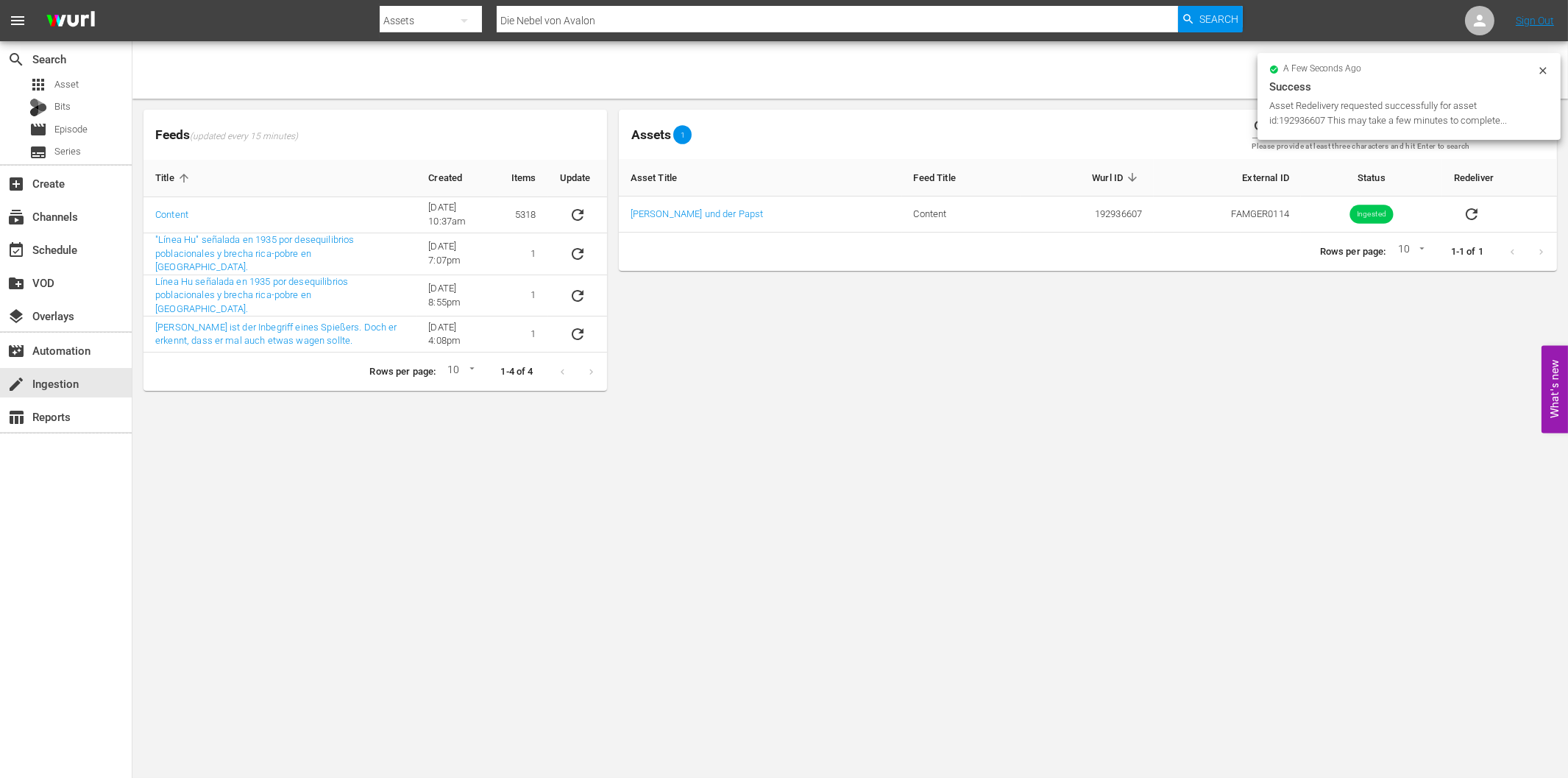
click at [1295, 351] on div "Assets 1 FAMGER0114 Please provide at least three characters and hit Enter to s…" at bounding box center [1087, 250] width 938 height 281
click at [84, 18] on img at bounding box center [70, 21] width 70 height 34
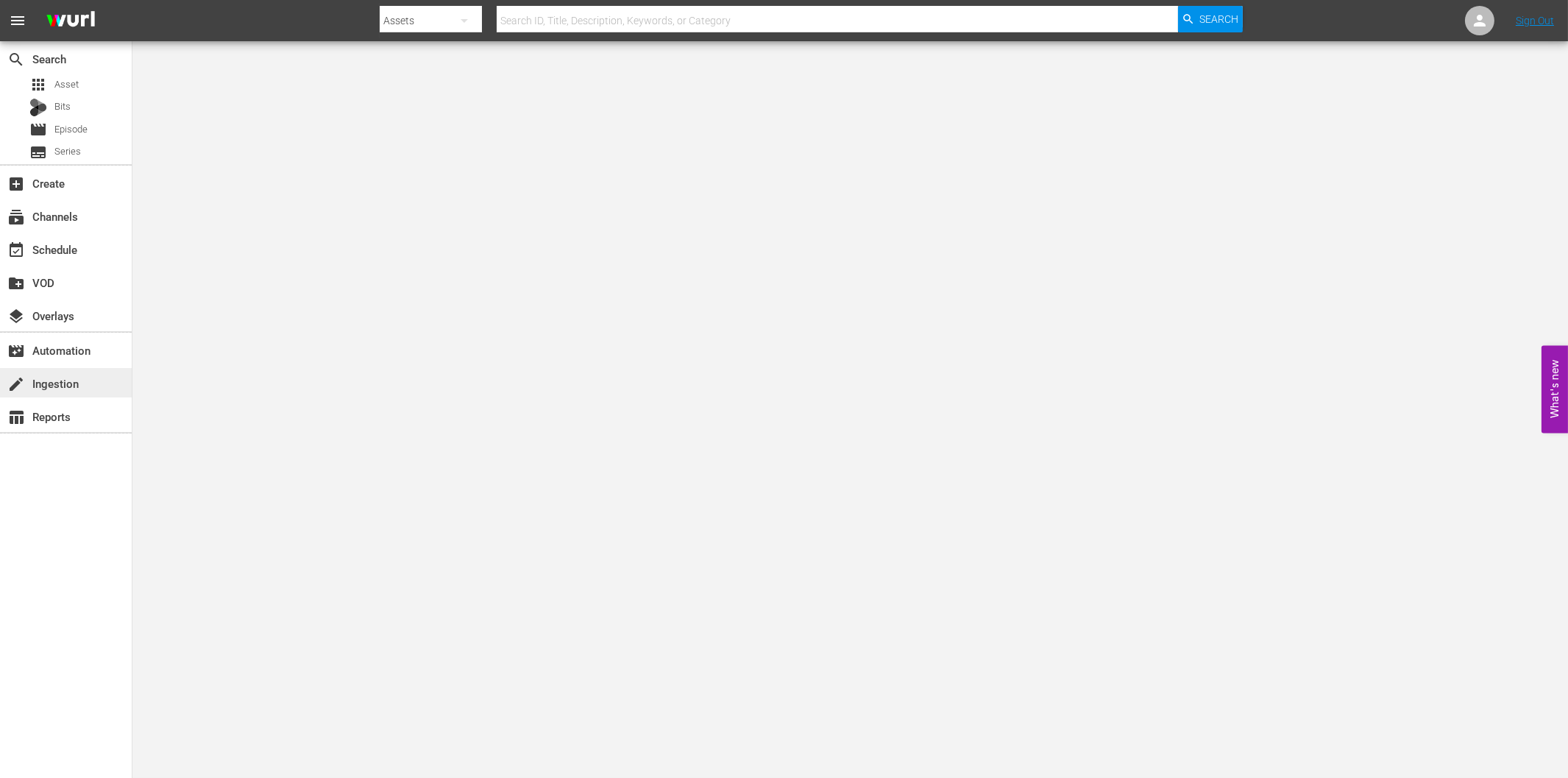
click at [43, 388] on div "create Ingestion" at bounding box center [41, 381] width 83 height 13
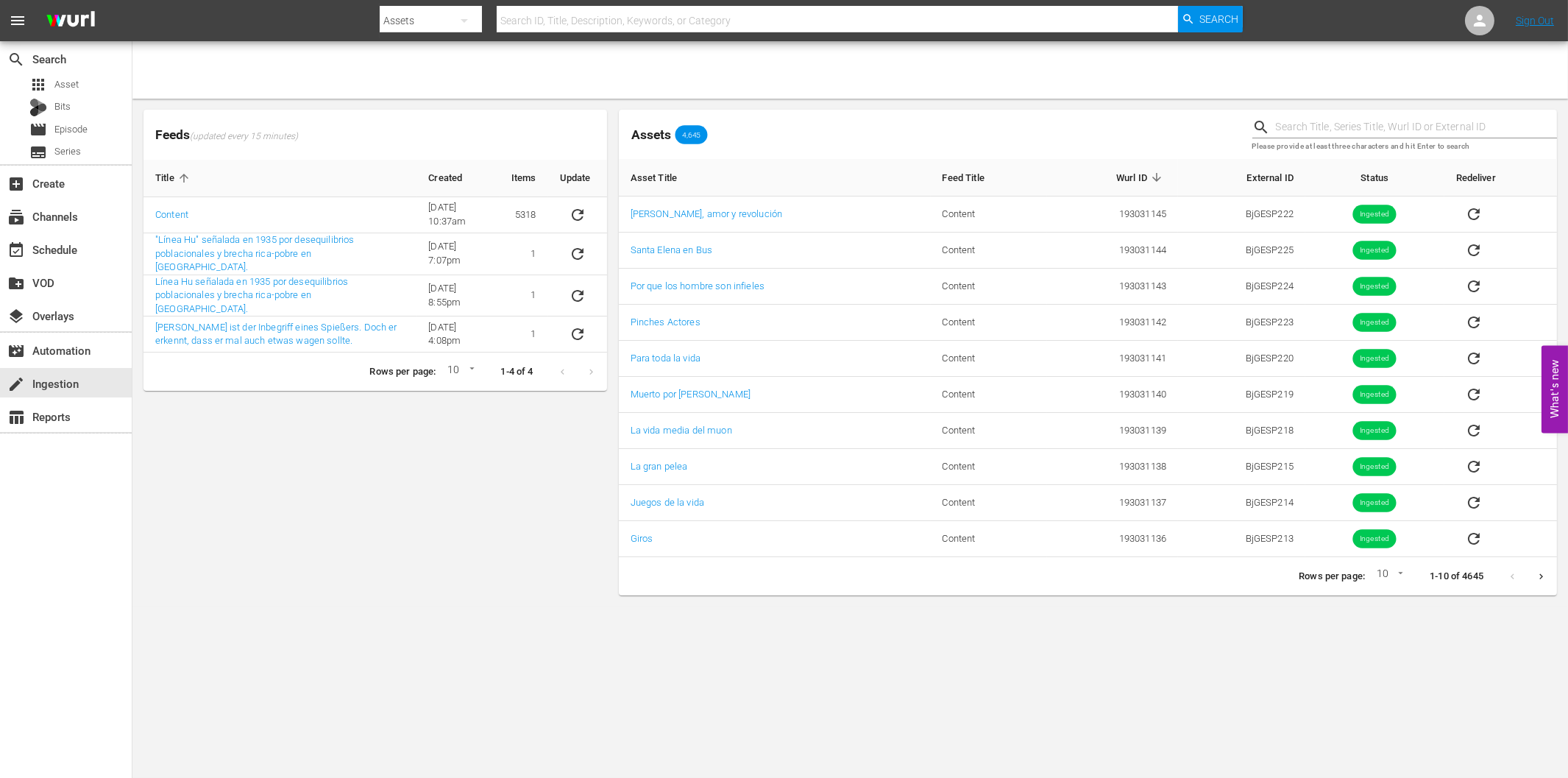
click at [394, 504] on div "Feeds (updated every 15 minutes) Title Created Items Update Content 6/8/22 @ 10…" at bounding box center [375, 352] width 476 height 498
click at [1188, 638] on body "menu Search By Assets Search ID, Title, Description, Keywords, or Category Sear…" at bounding box center [784, 389] width 1568 height 778
click at [1348, 131] on input "text" at bounding box center [1417, 127] width 281 height 22
paste input "FAMGER0111"
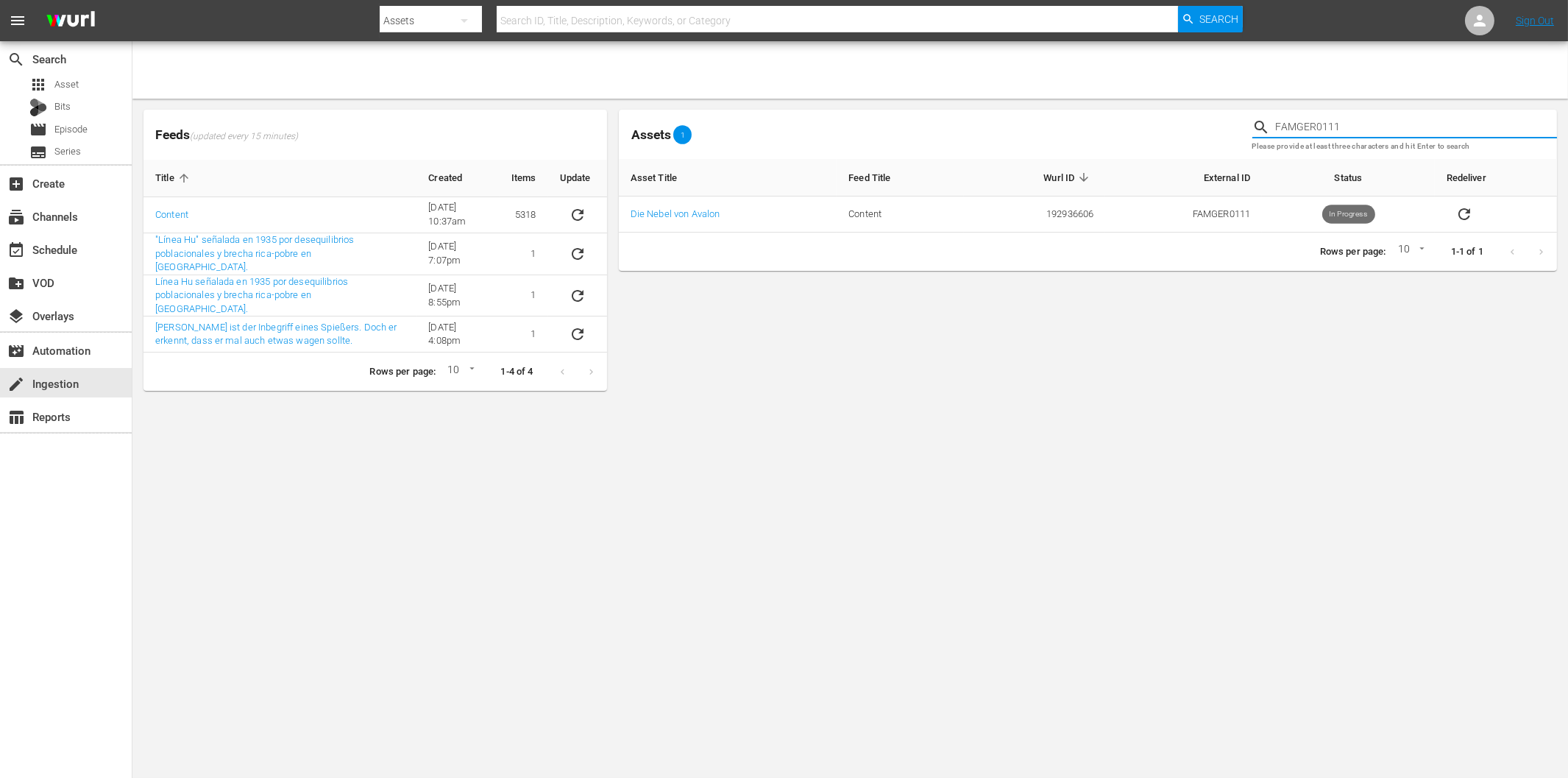
drag, startPoint x: 1335, startPoint y: 129, endPoint x: 1343, endPoint y: 128, distance: 8.1
click at [1343, 128] on input "FAMGER0111" at bounding box center [1417, 127] width 281 height 22
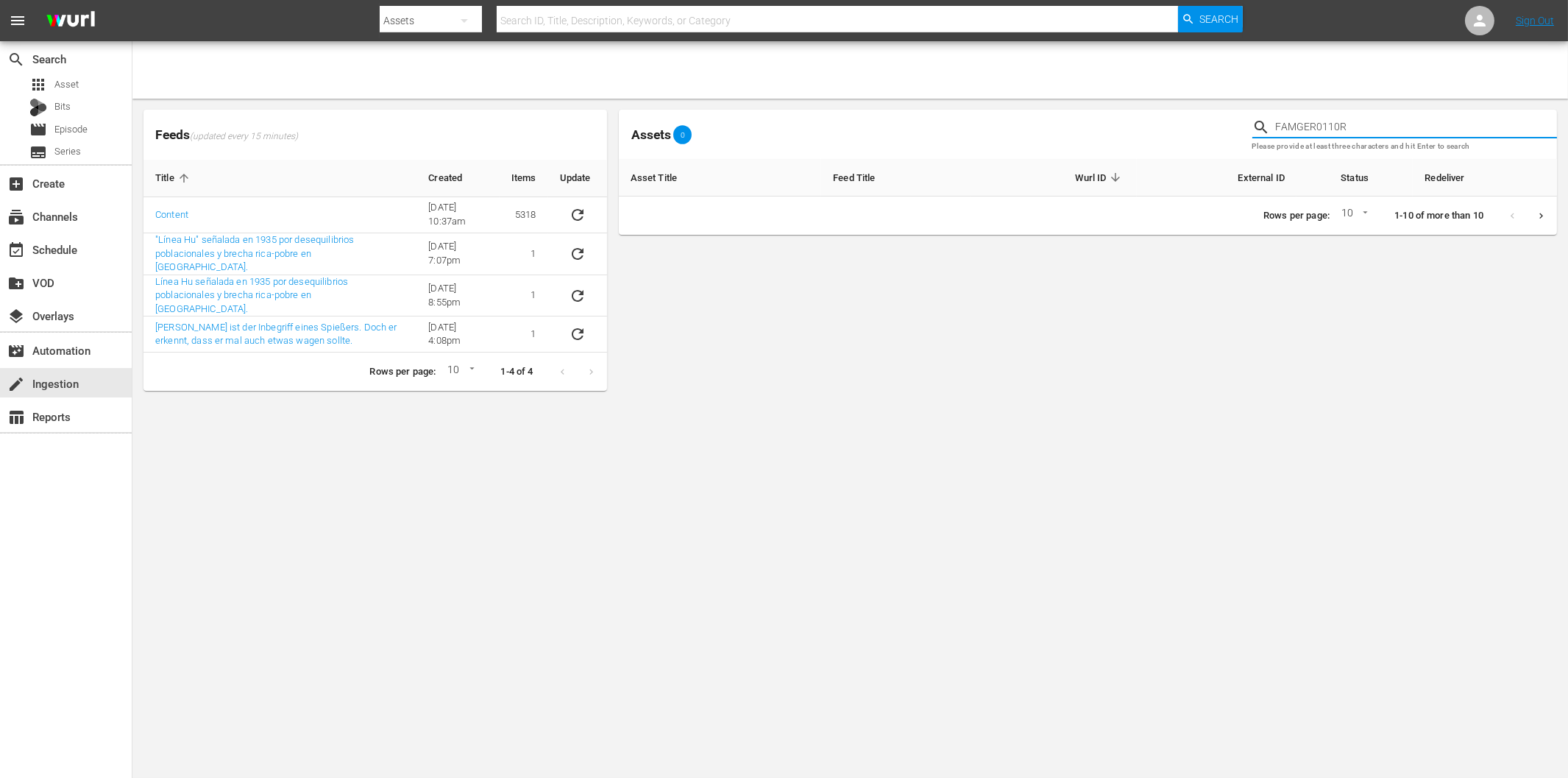
type input "FAMGER0110R"
click at [1306, 126] on input "FAMGER0110R" at bounding box center [1417, 127] width 281 height 22
click at [547, 23] on input "text" at bounding box center [837, 20] width 681 height 35
paste input "El silencio [PERSON_NAME]"
type input "El silencio [PERSON_NAME]"
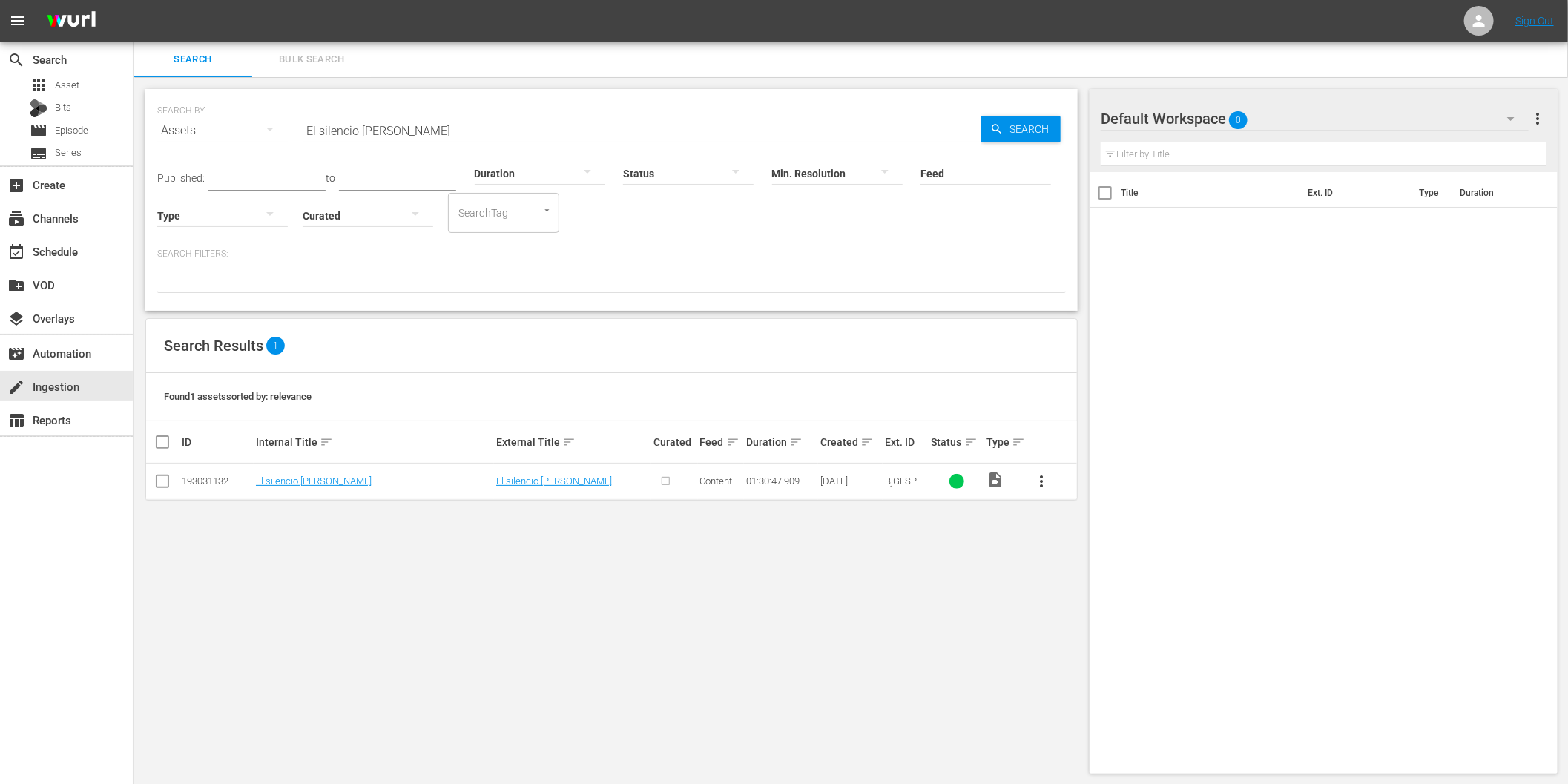
click at [1043, 480] on span "more_vert" at bounding box center [1041, 481] width 18 height 18
click at [1095, 594] on div "Episode" at bounding box center [1122, 594] width 101 height 35
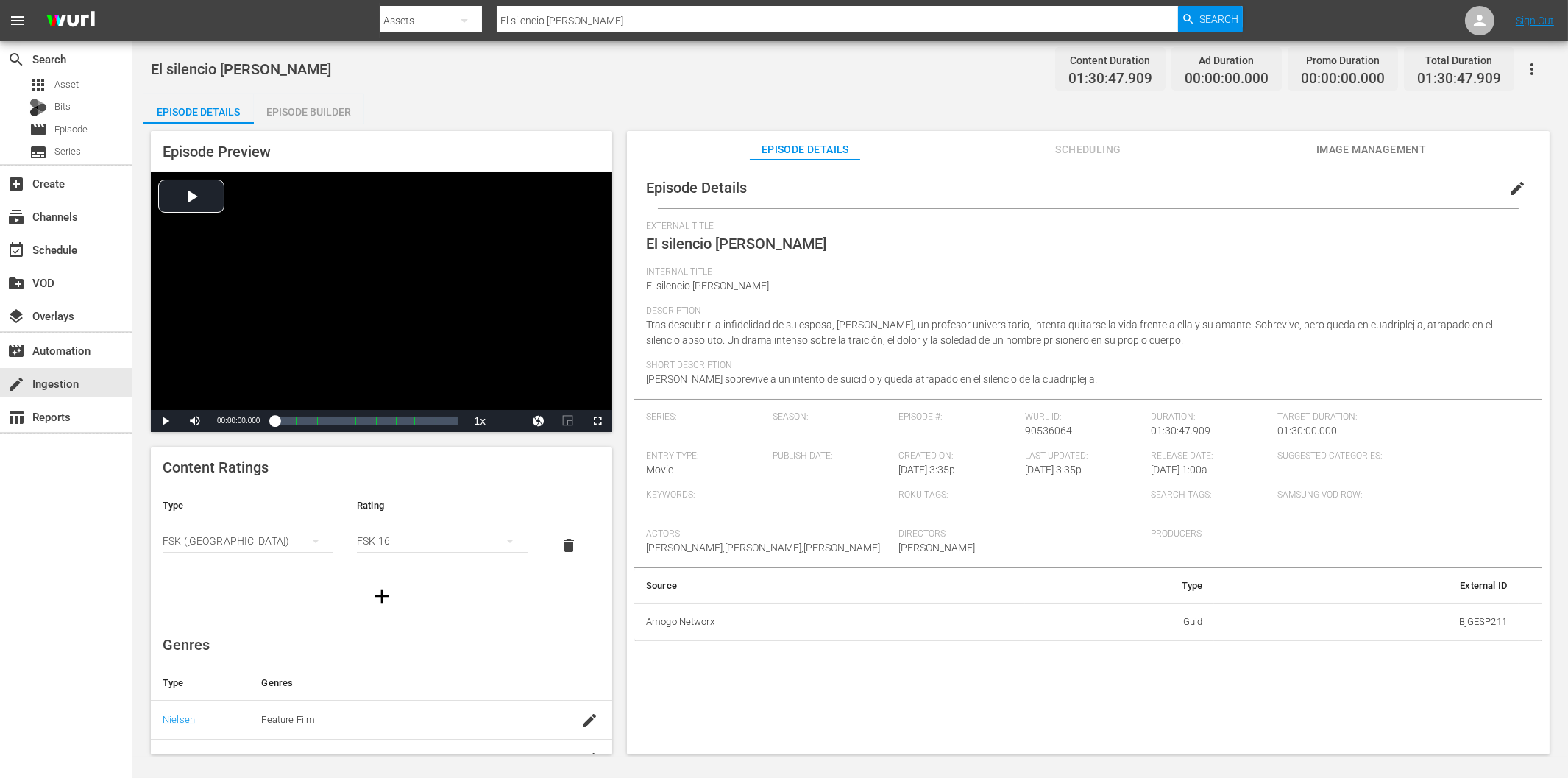
click at [317, 114] on div "Episode Builder" at bounding box center [308, 112] width 110 height 35
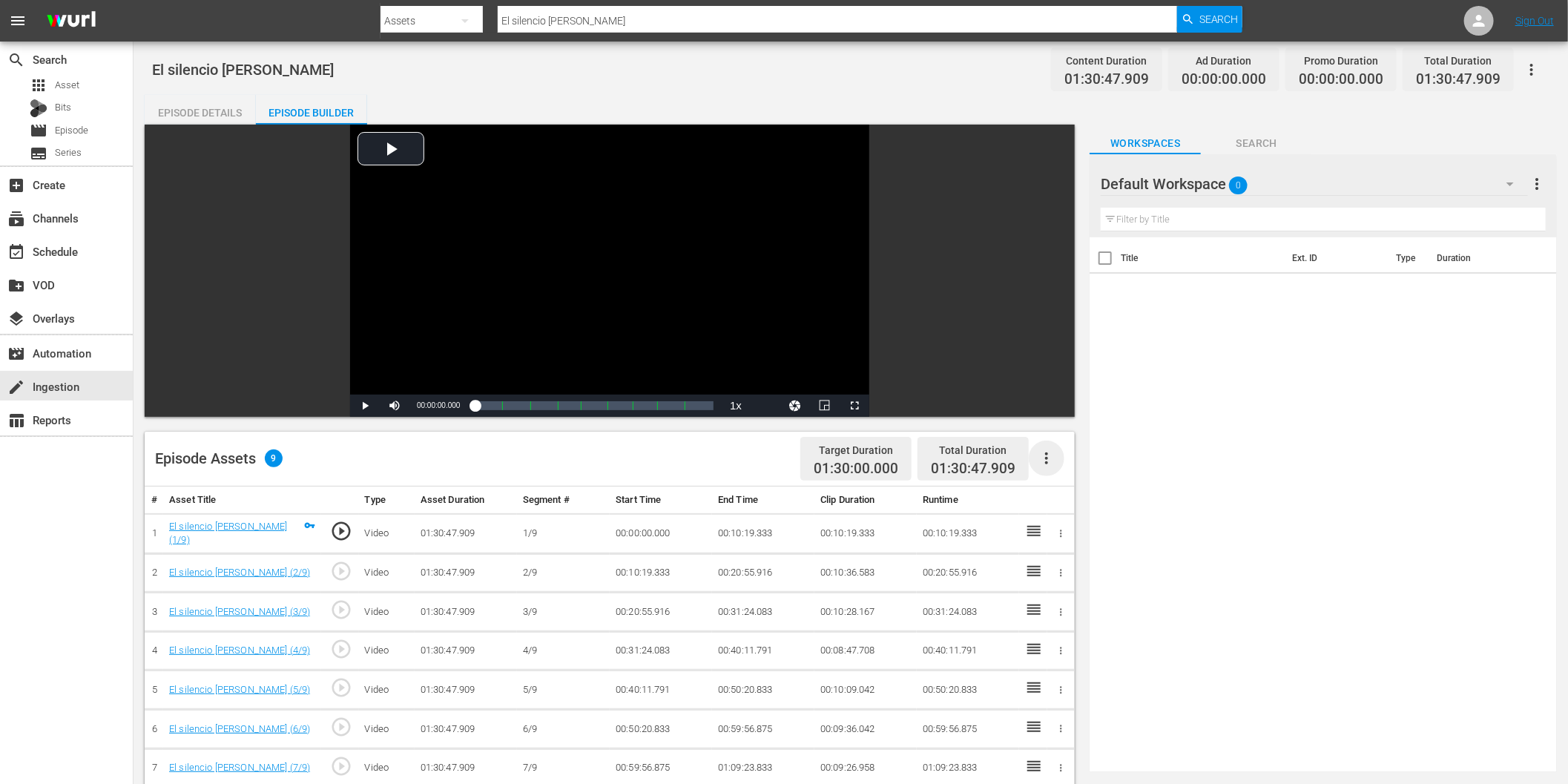
click at [1048, 454] on icon "button" at bounding box center [1047, 458] width 3 height 12
click at [1093, 456] on div "Fill with Ads" at bounding box center [1092, 464] width 101 height 35
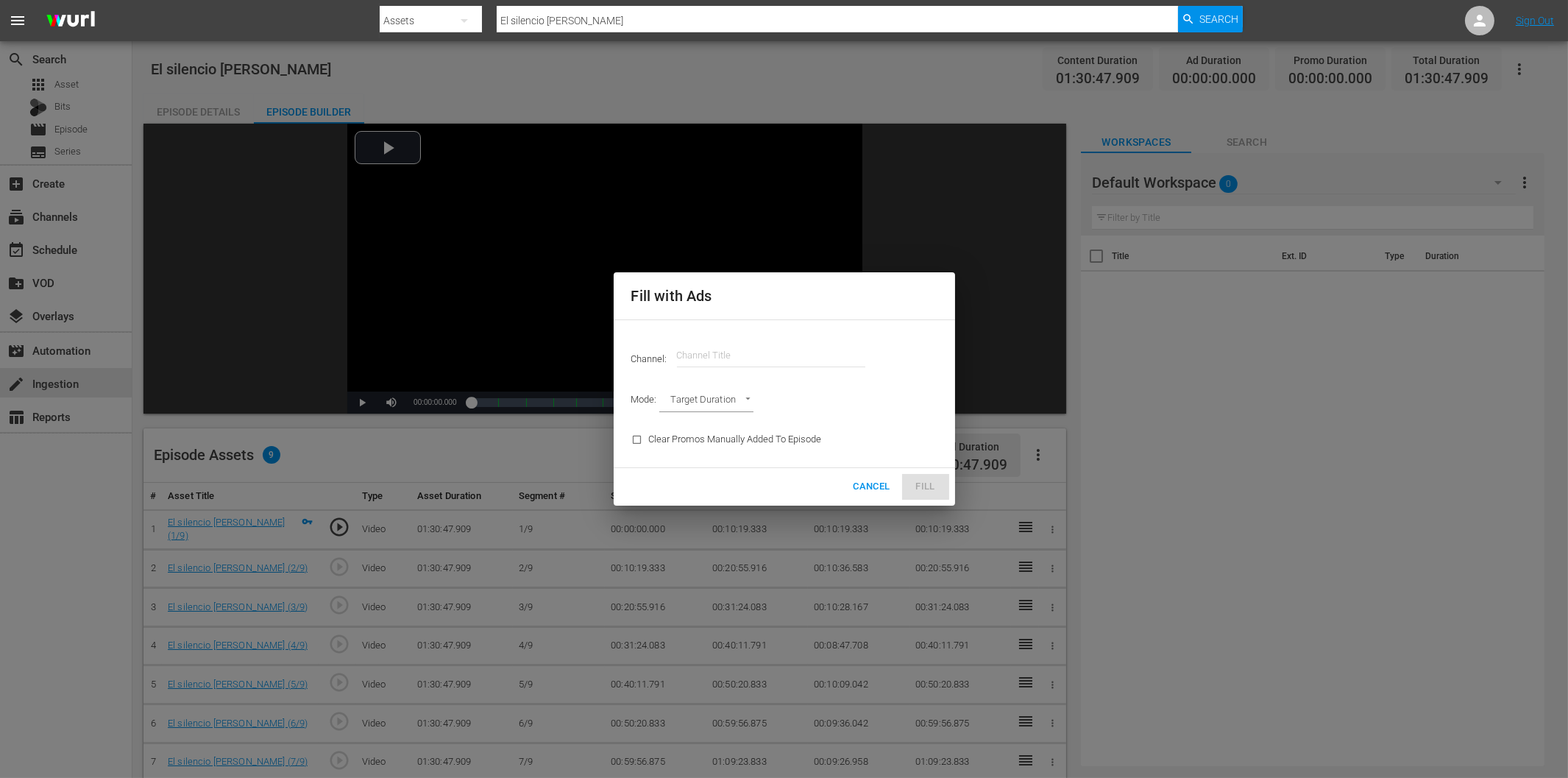
click at [738, 361] on input "text" at bounding box center [771, 355] width 188 height 35
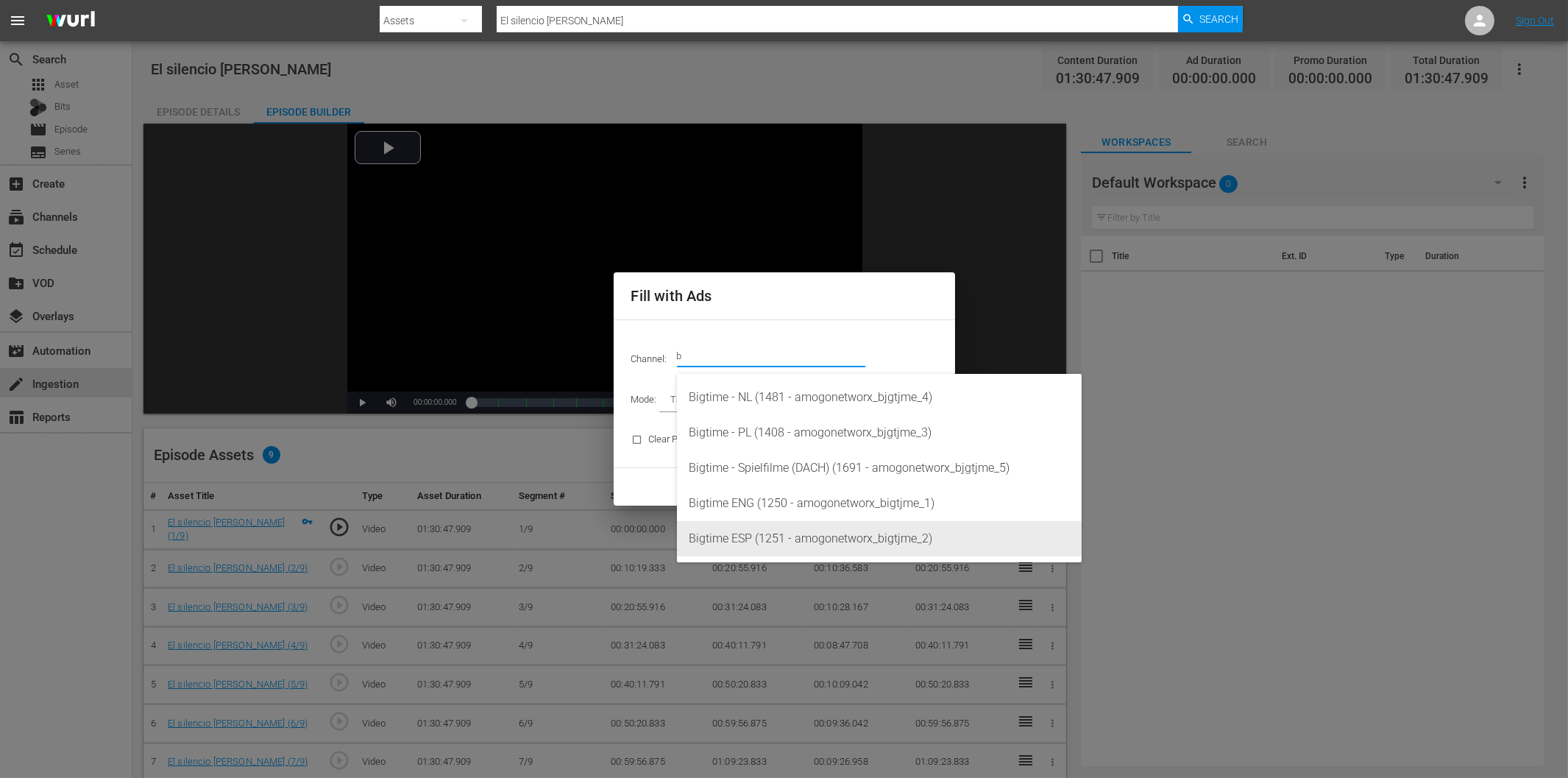
click at [796, 540] on div "Bigtime ESP (1251 - amogonetworx_bigtjme_2)" at bounding box center [879, 538] width 381 height 35
type input "Bigtime ESP (1251)"
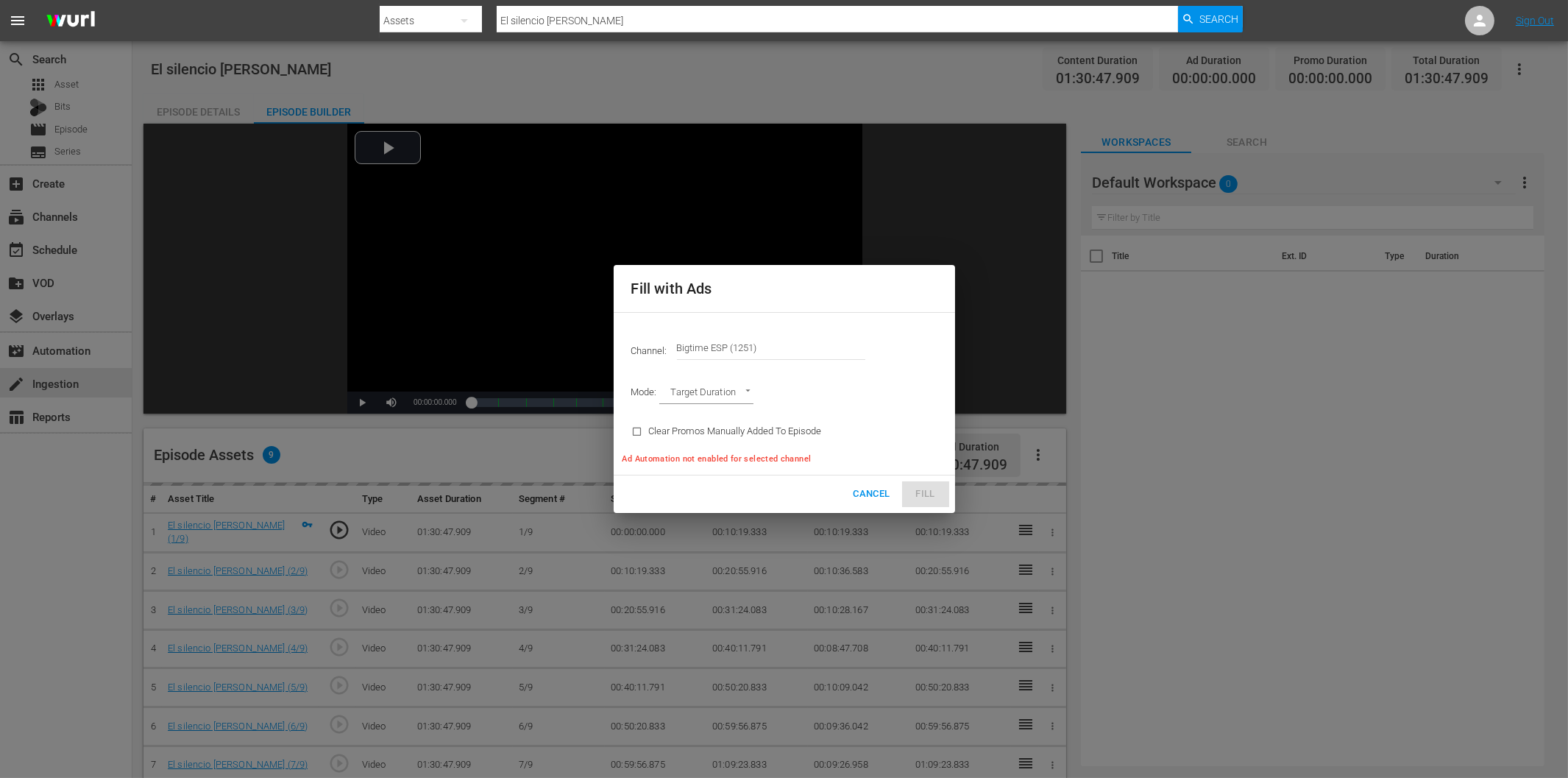
type input "AD_BREAK_DURATION"
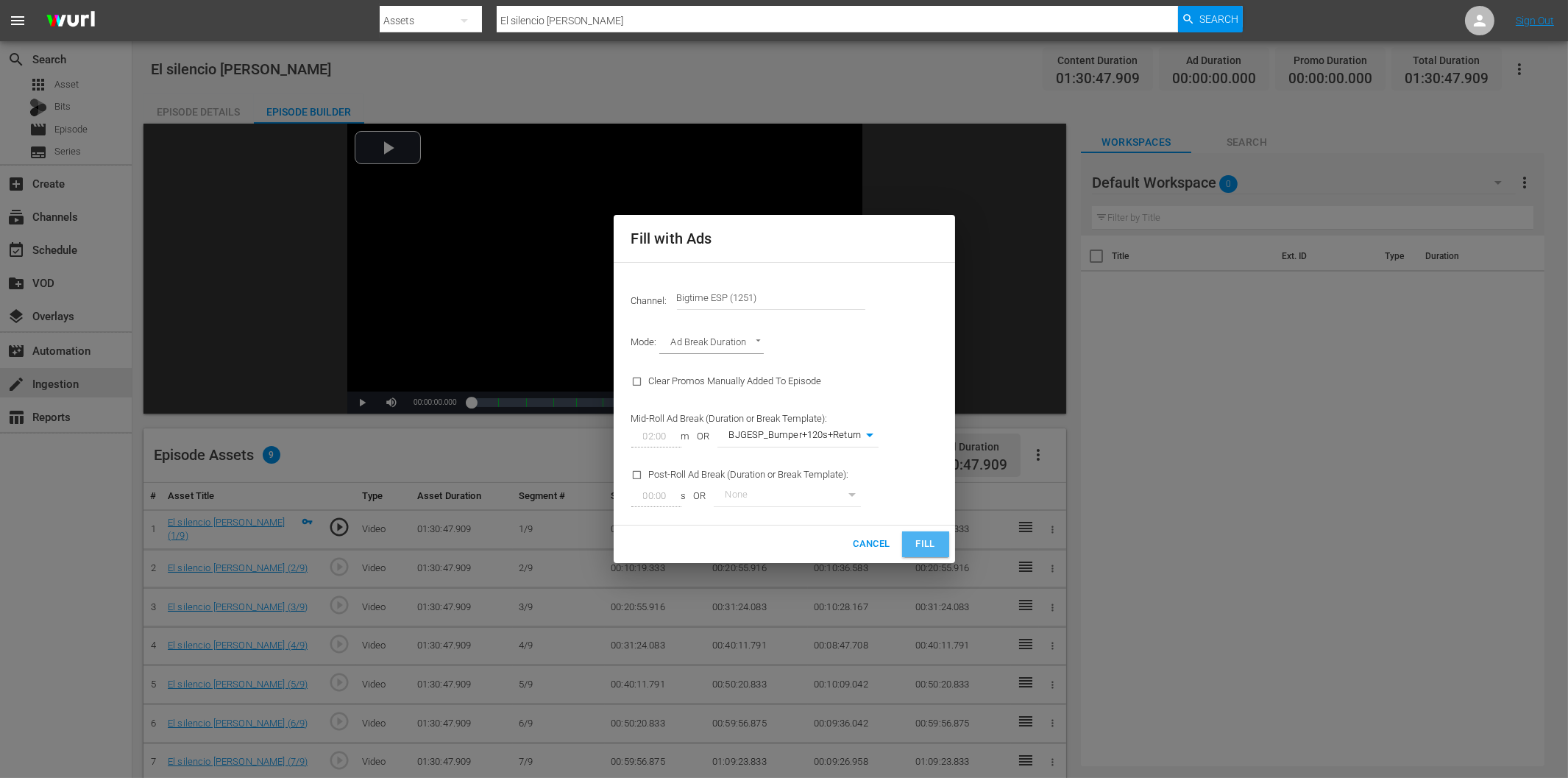
click at [927, 545] on span "Fill" at bounding box center [925, 544] width 23 height 17
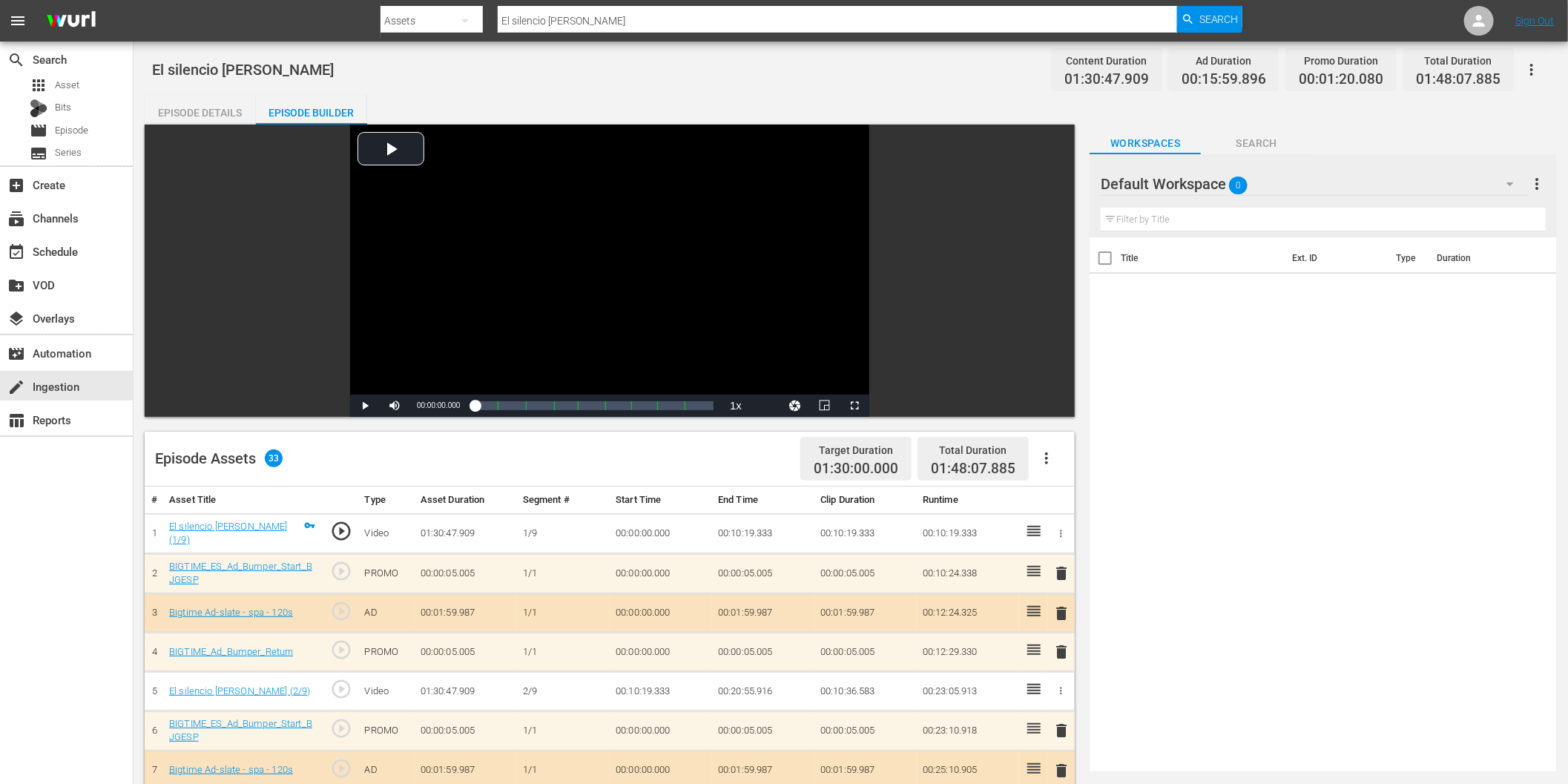
click at [1518, 183] on icon "button" at bounding box center [1510, 183] width 18 height 18
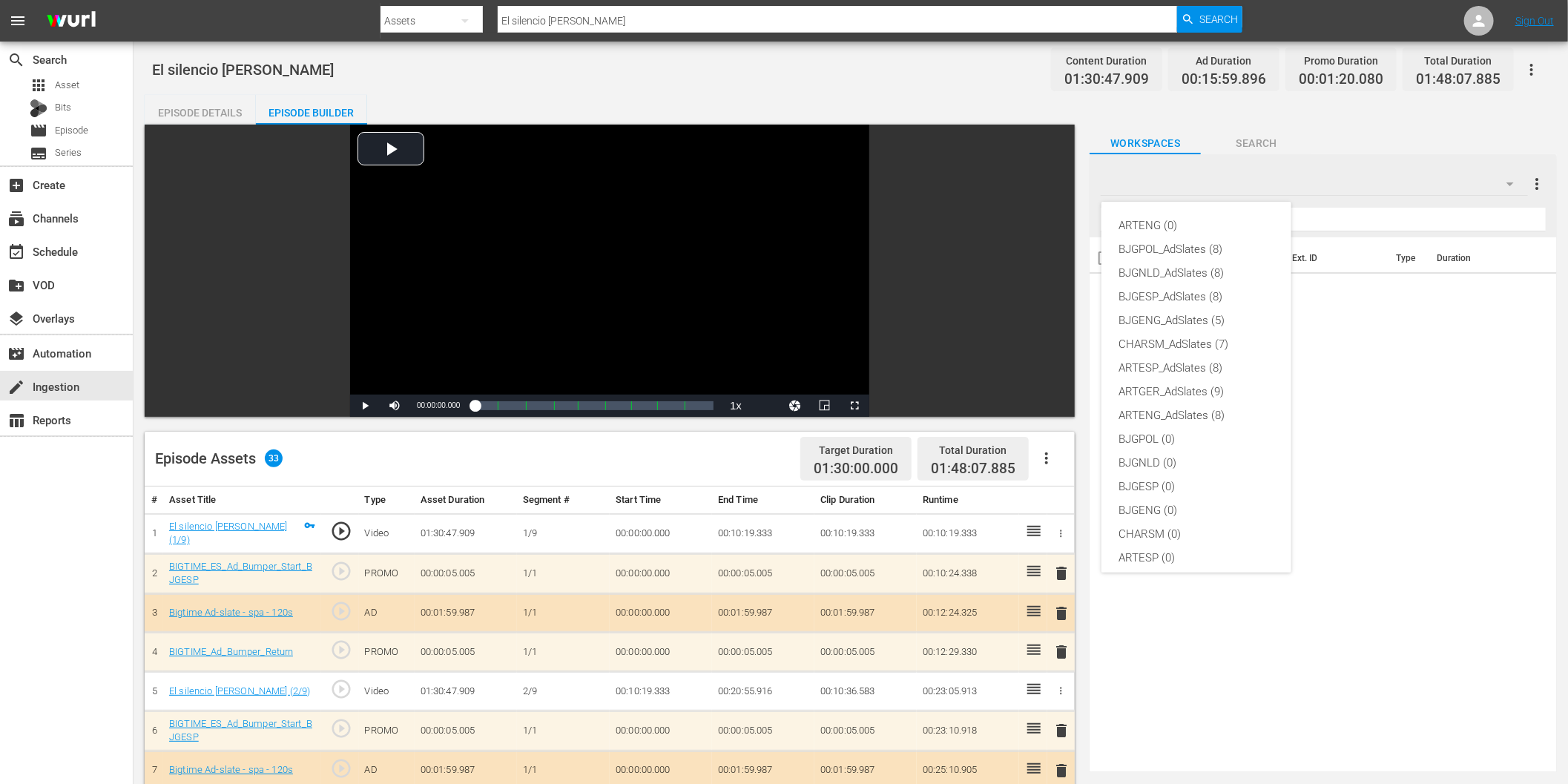
scroll to position [56, 0]
click at [1188, 315] on div "ARTESP_AdSlates (8)" at bounding box center [1196, 312] width 154 height 24
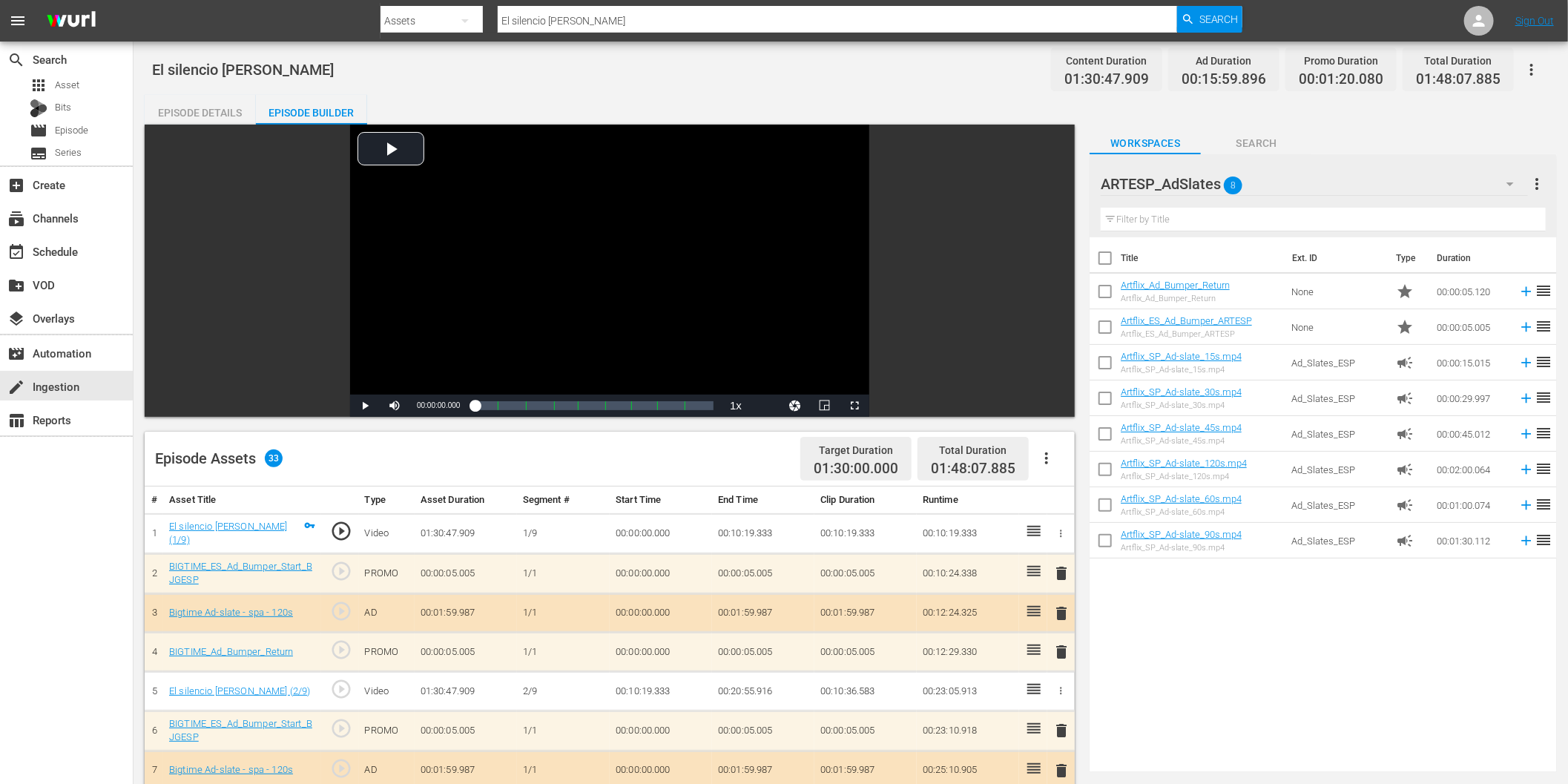
click at [1509, 188] on icon "button" at bounding box center [1510, 183] width 18 height 18
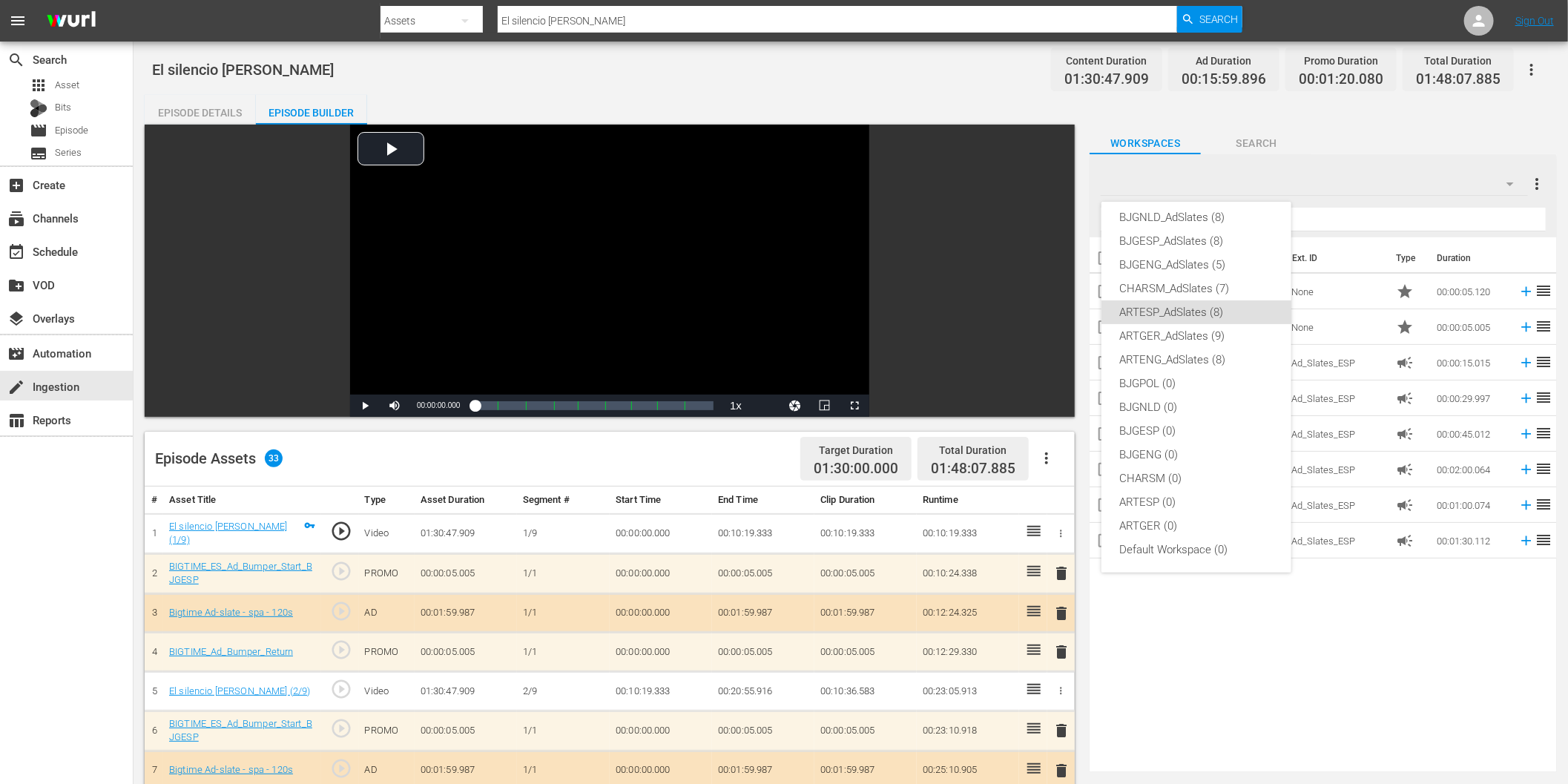
scroll to position [0, 0]
click at [1182, 301] on div "BJGESP_AdSlates (8)" at bounding box center [1196, 297] width 154 height 24
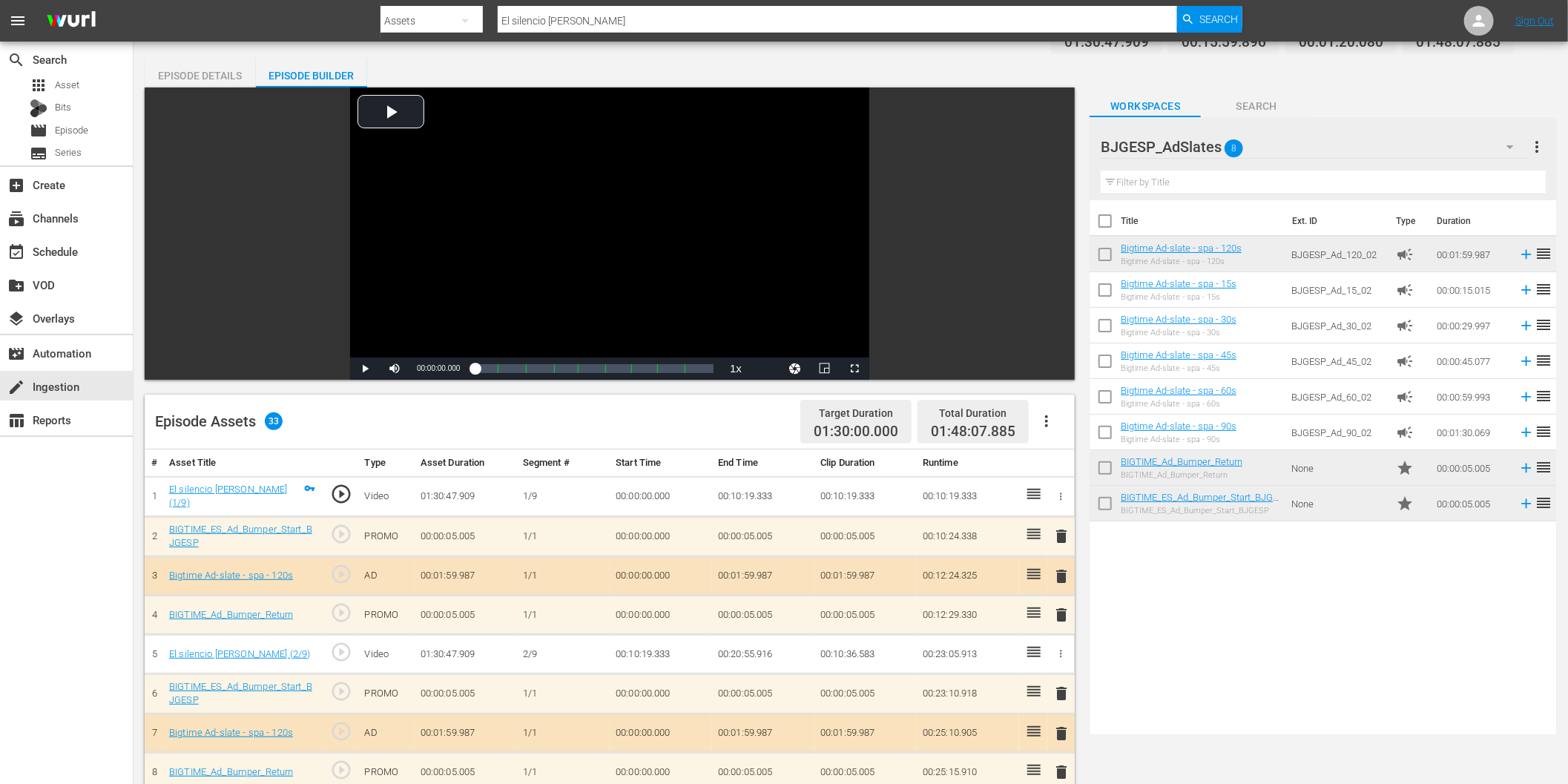
scroll to position [83, 0]
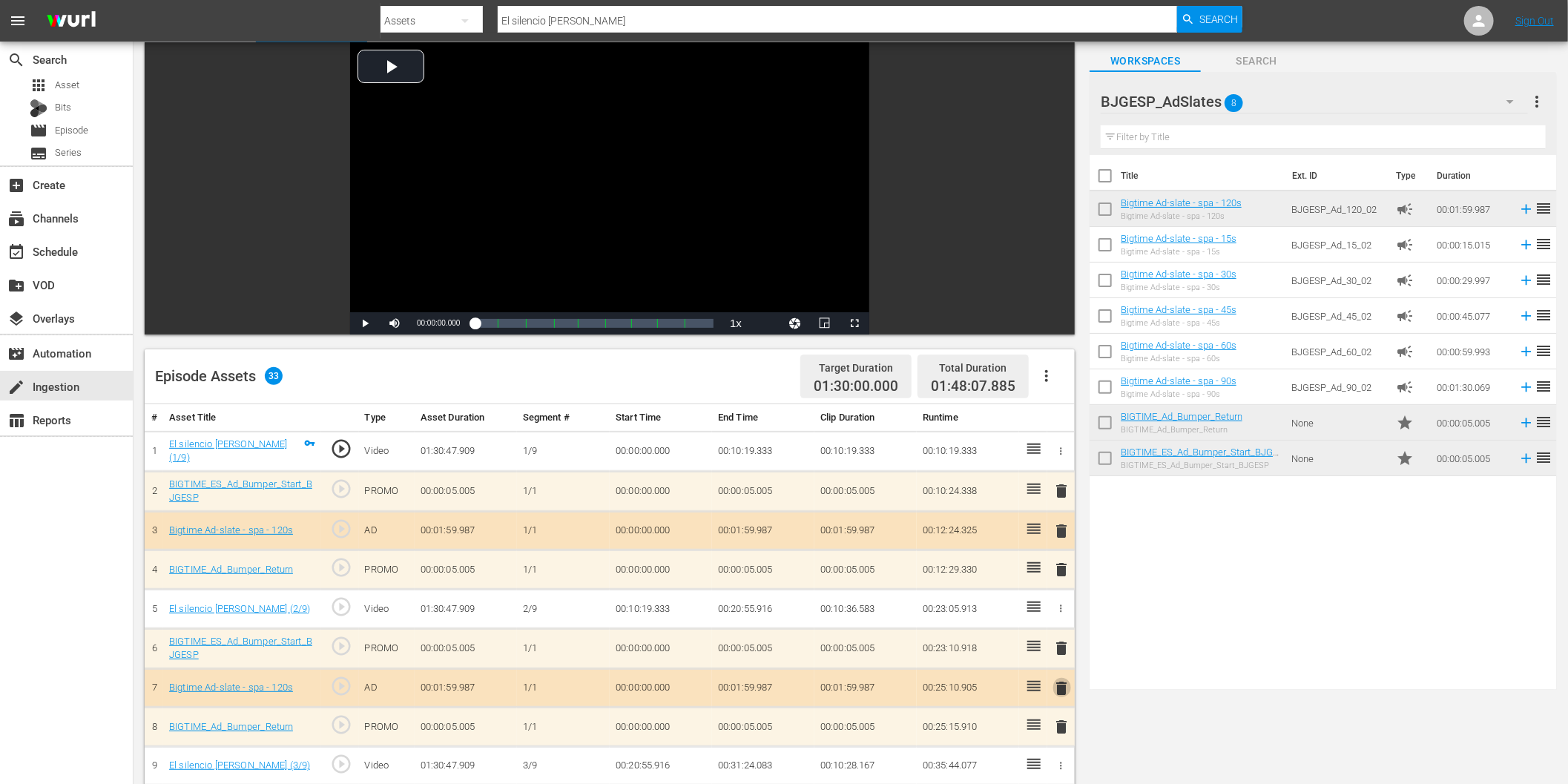
click at [1059, 685] on span "delete" at bounding box center [1062, 688] width 18 height 18
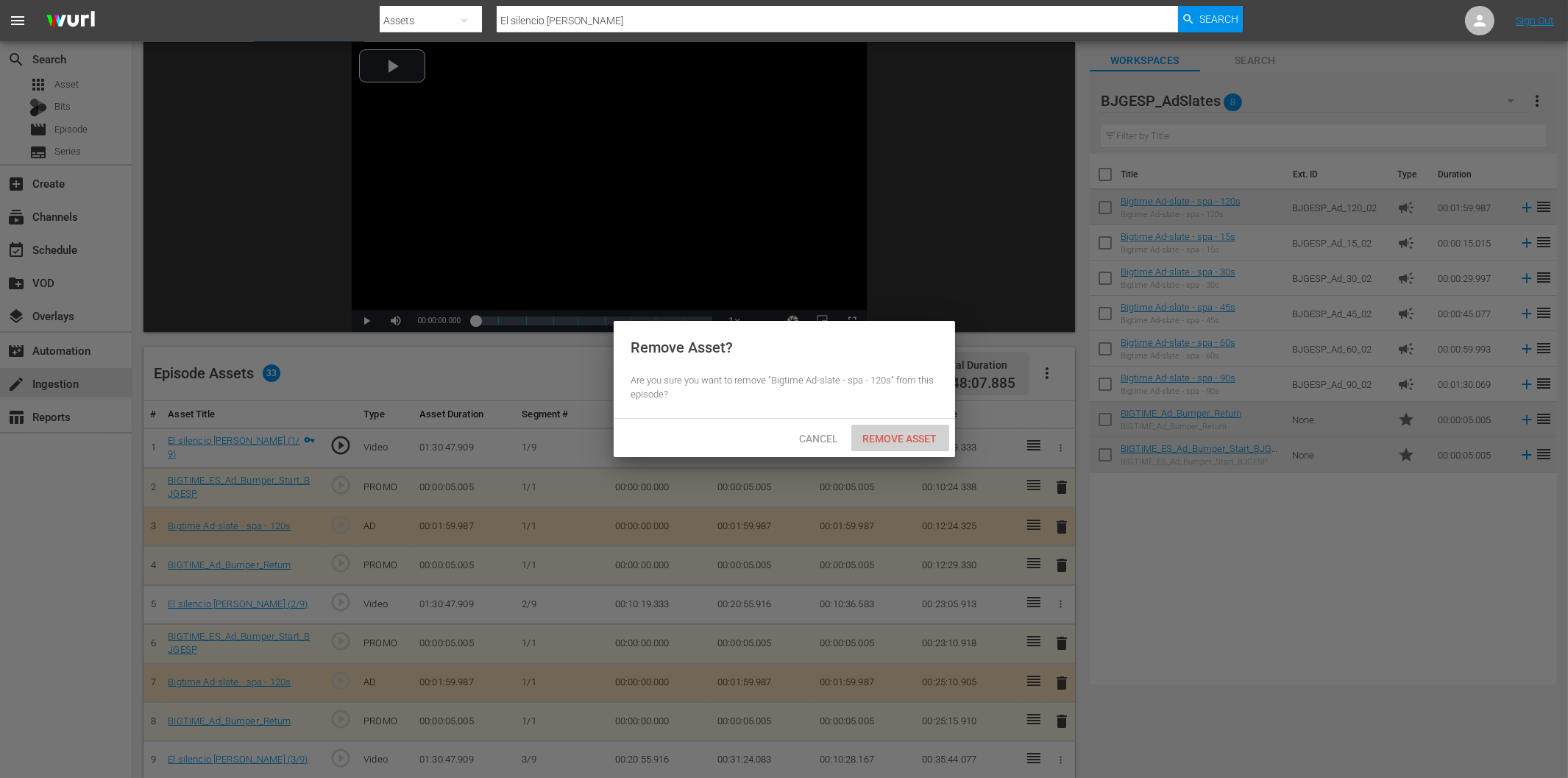
click at [915, 440] on span "Remove Asset" at bounding box center [900, 438] width 98 height 12
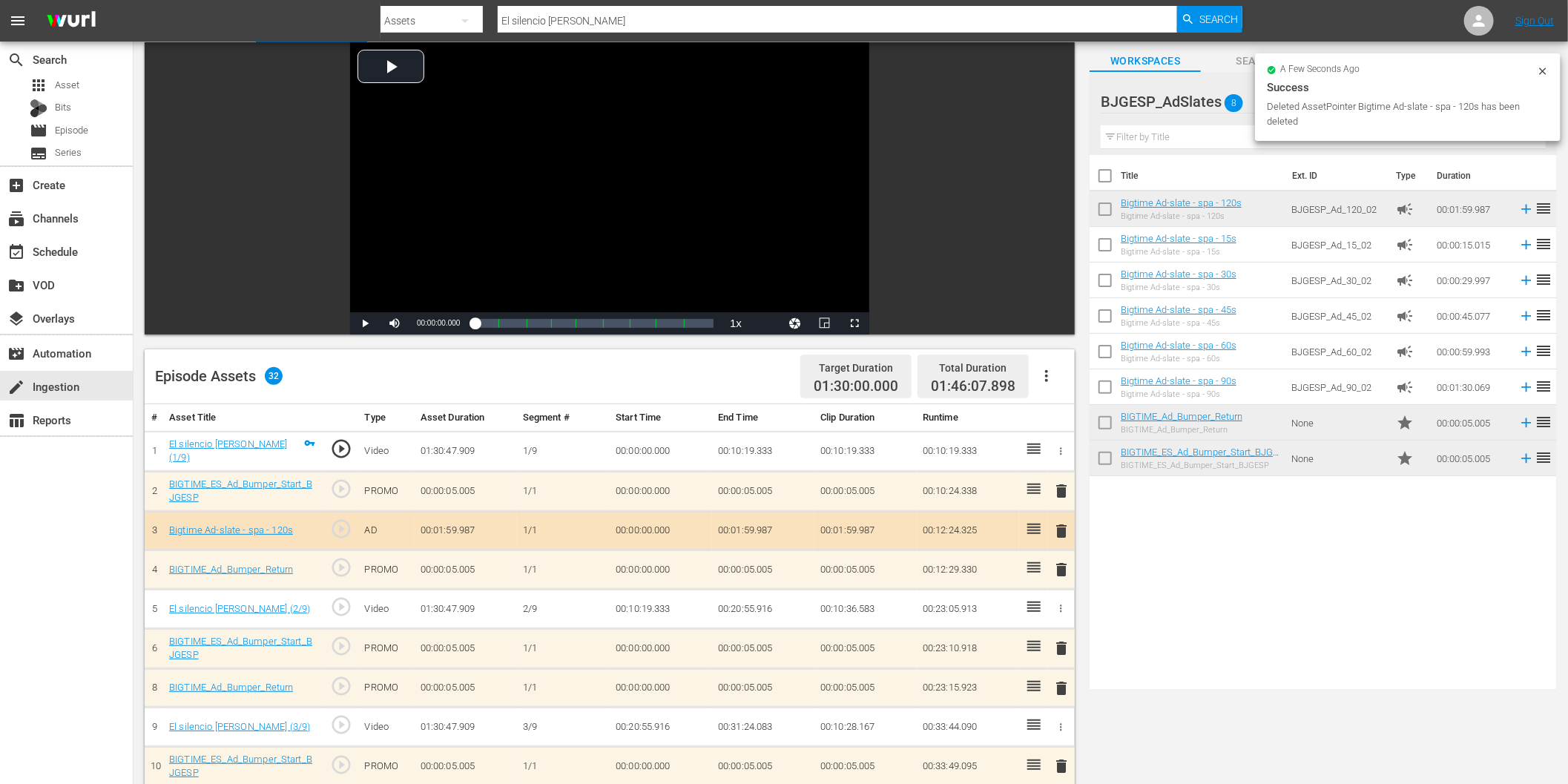
click at [1062, 529] on span "delete" at bounding box center [1062, 531] width 18 height 18
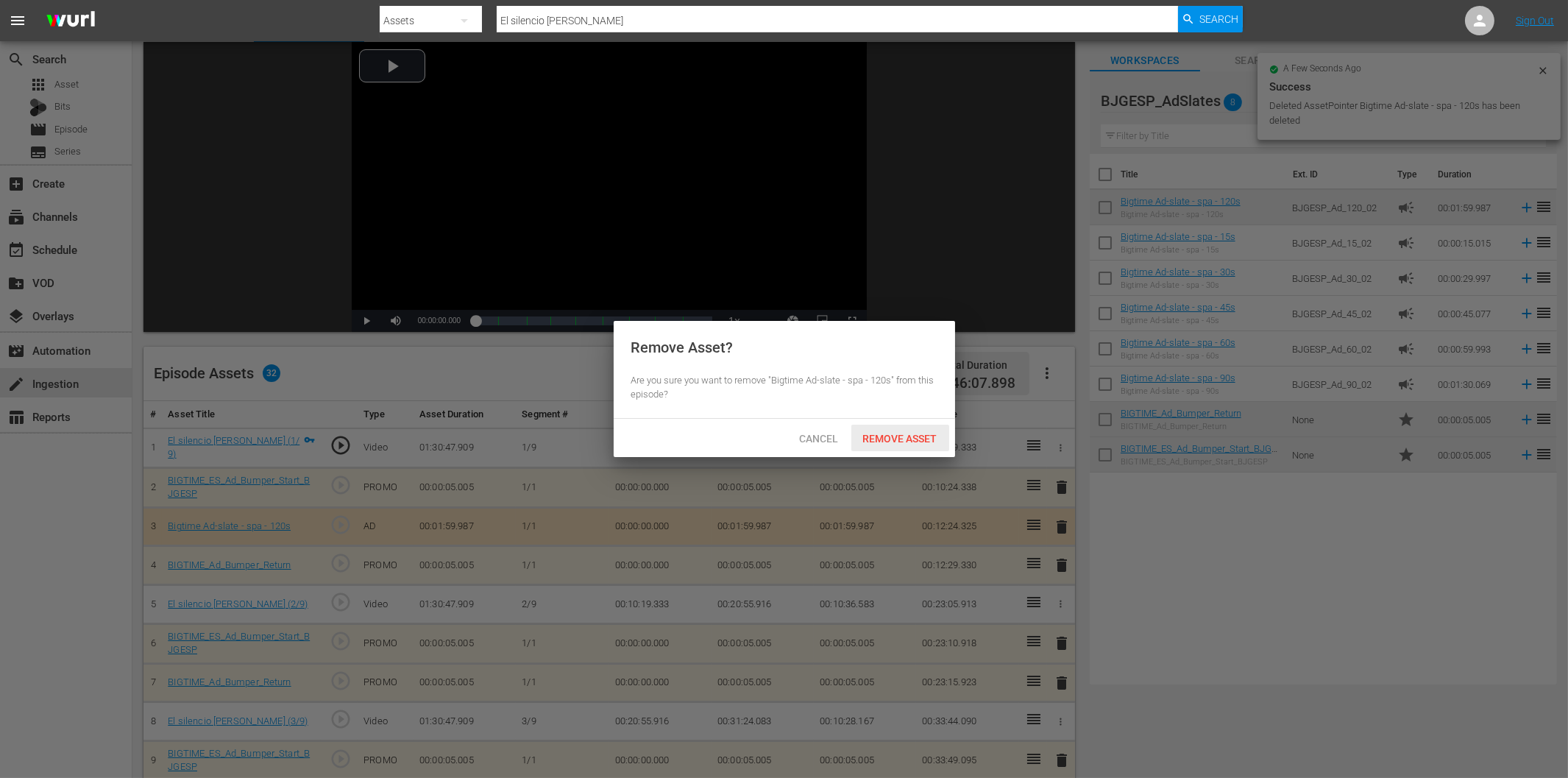
click at [886, 440] on span "Remove Asset" at bounding box center [900, 438] width 98 height 12
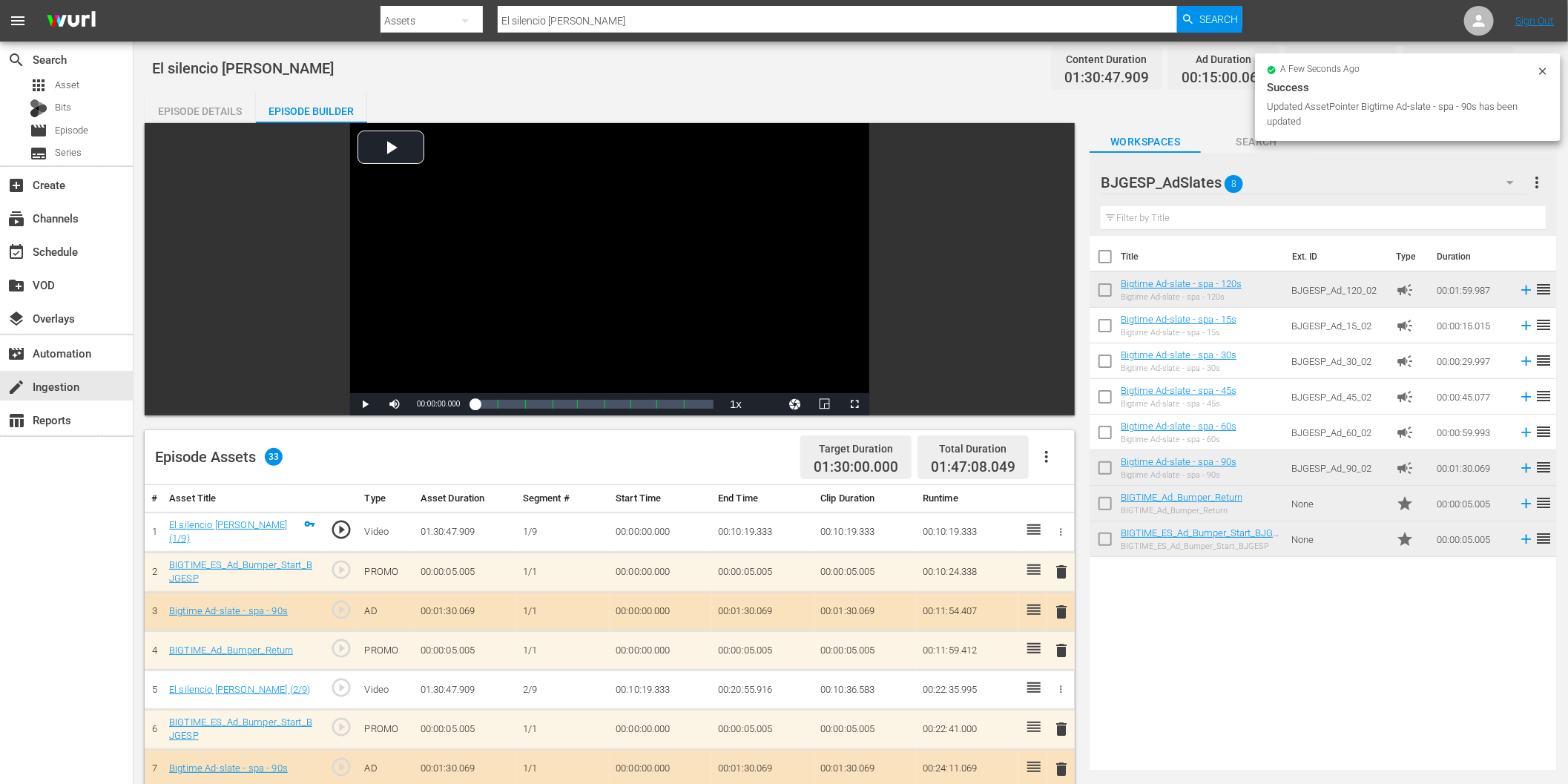
scroll to position [0, 0]
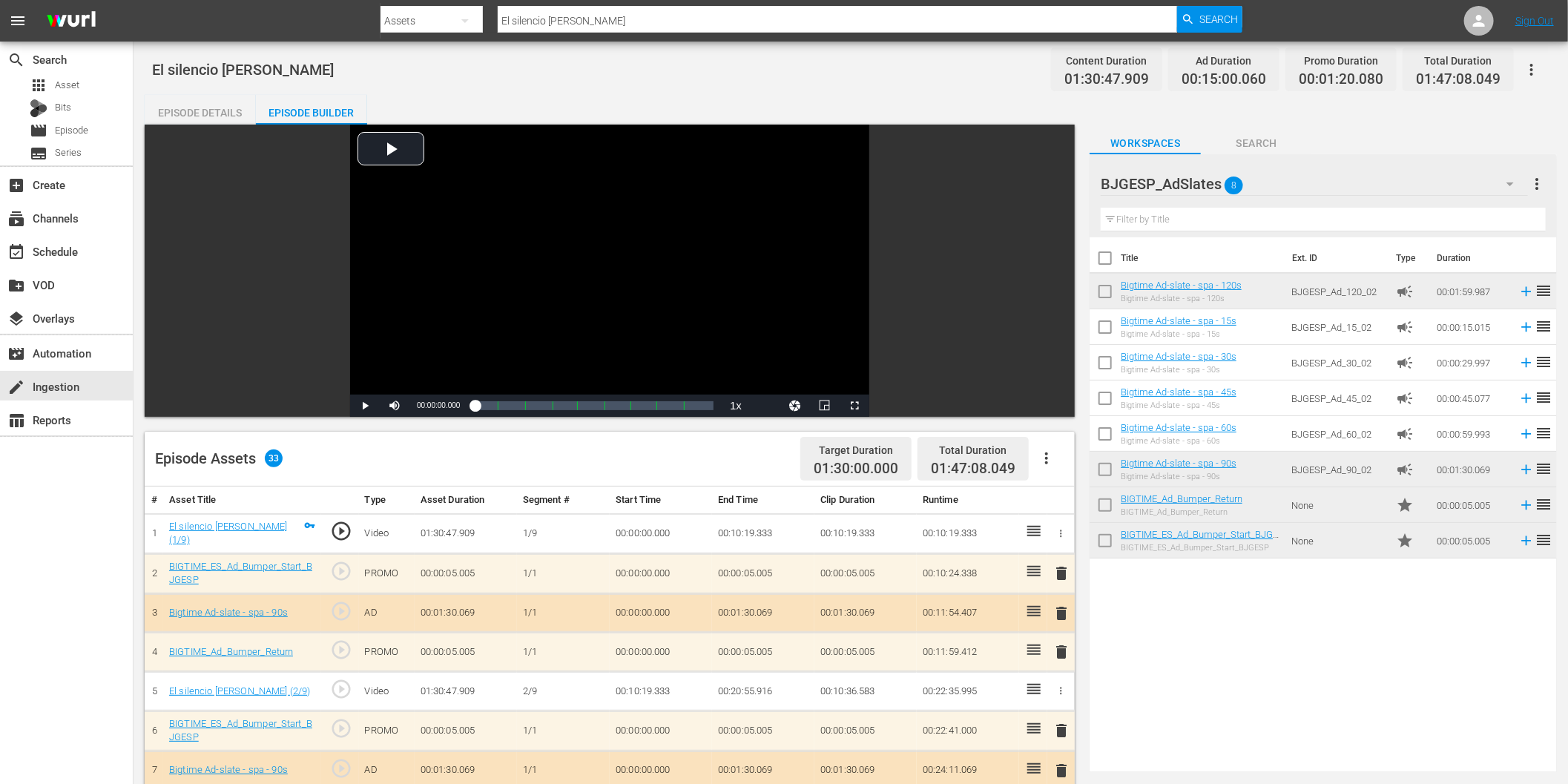
click at [622, 24] on input "El silencio de Augusto" at bounding box center [837, 20] width 679 height 35
paste input "stoy cansado de despertarme contig"
type input "Estoy cansado de despertarme contigo"
click at [1207, 9] on span "Search" at bounding box center [1219, 20] width 39 height 27
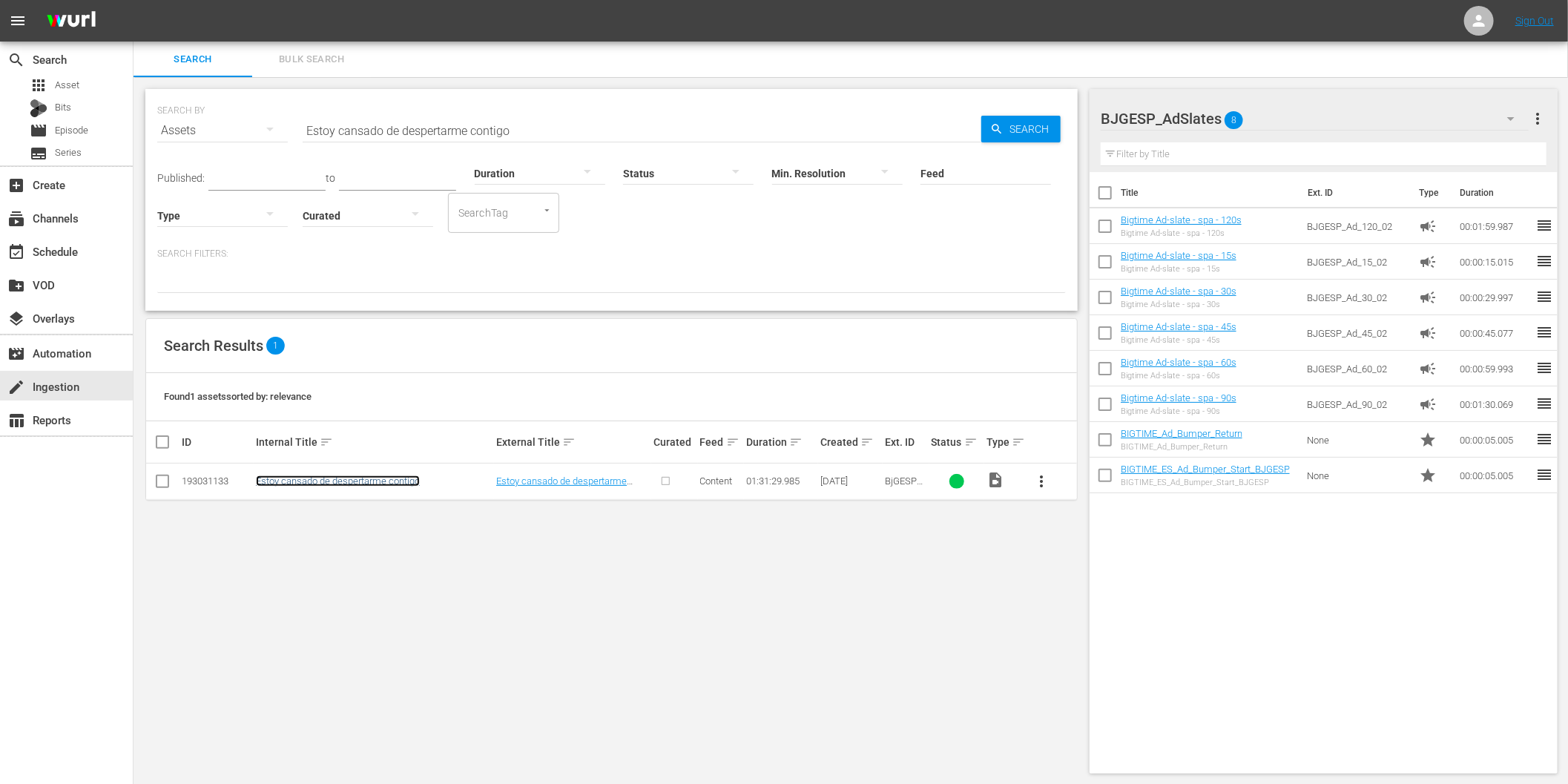
click at [395, 479] on link "Estoy cansado de despertarme contigo" at bounding box center [338, 481] width 164 height 11
click at [1041, 481] on span "more_vert" at bounding box center [1041, 481] width 18 height 18
click at [1085, 594] on div "Episode" at bounding box center [1122, 594] width 101 height 35
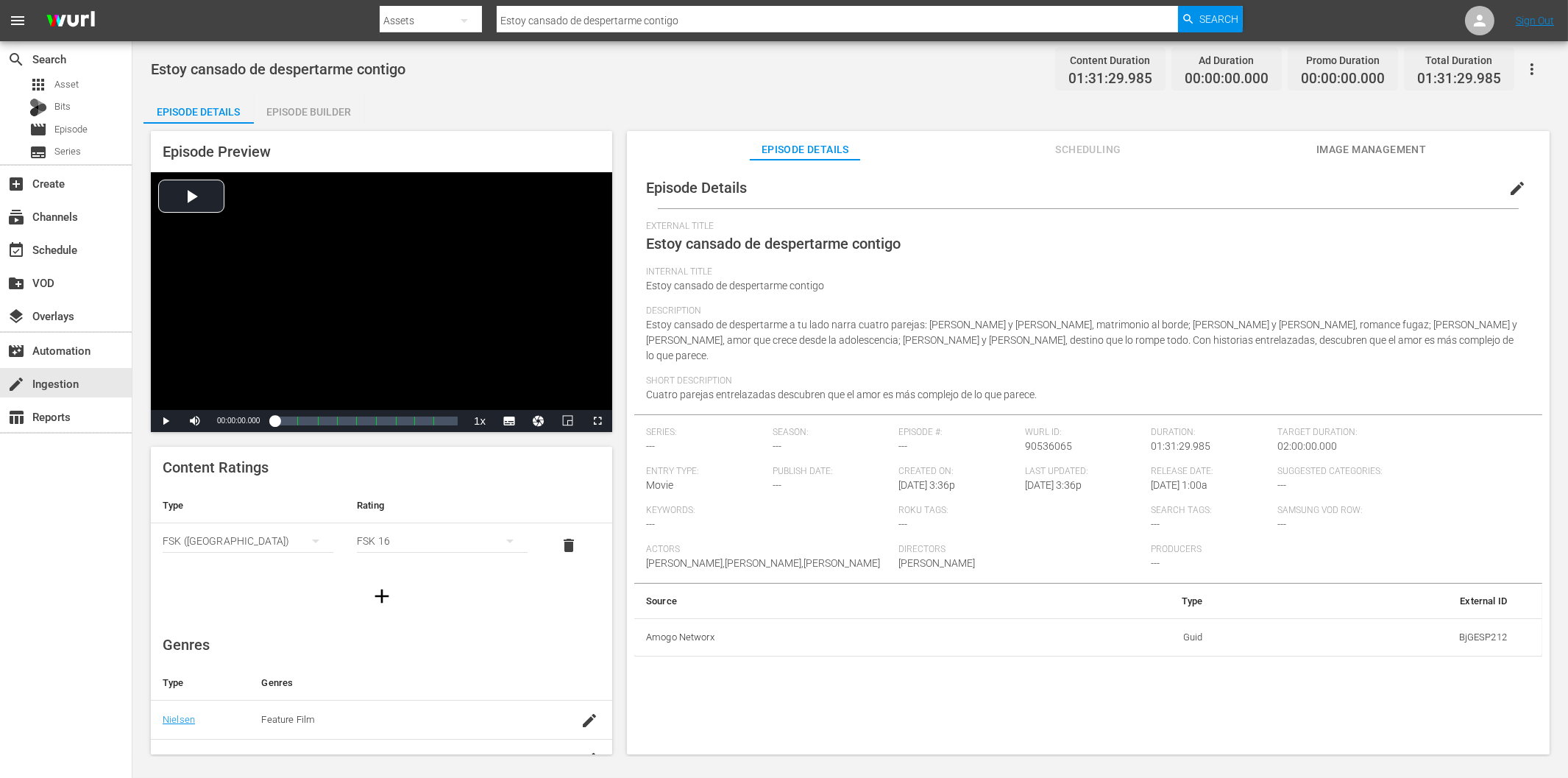
click at [335, 111] on div "Episode Builder" at bounding box center [308, 112] width 110 height 35
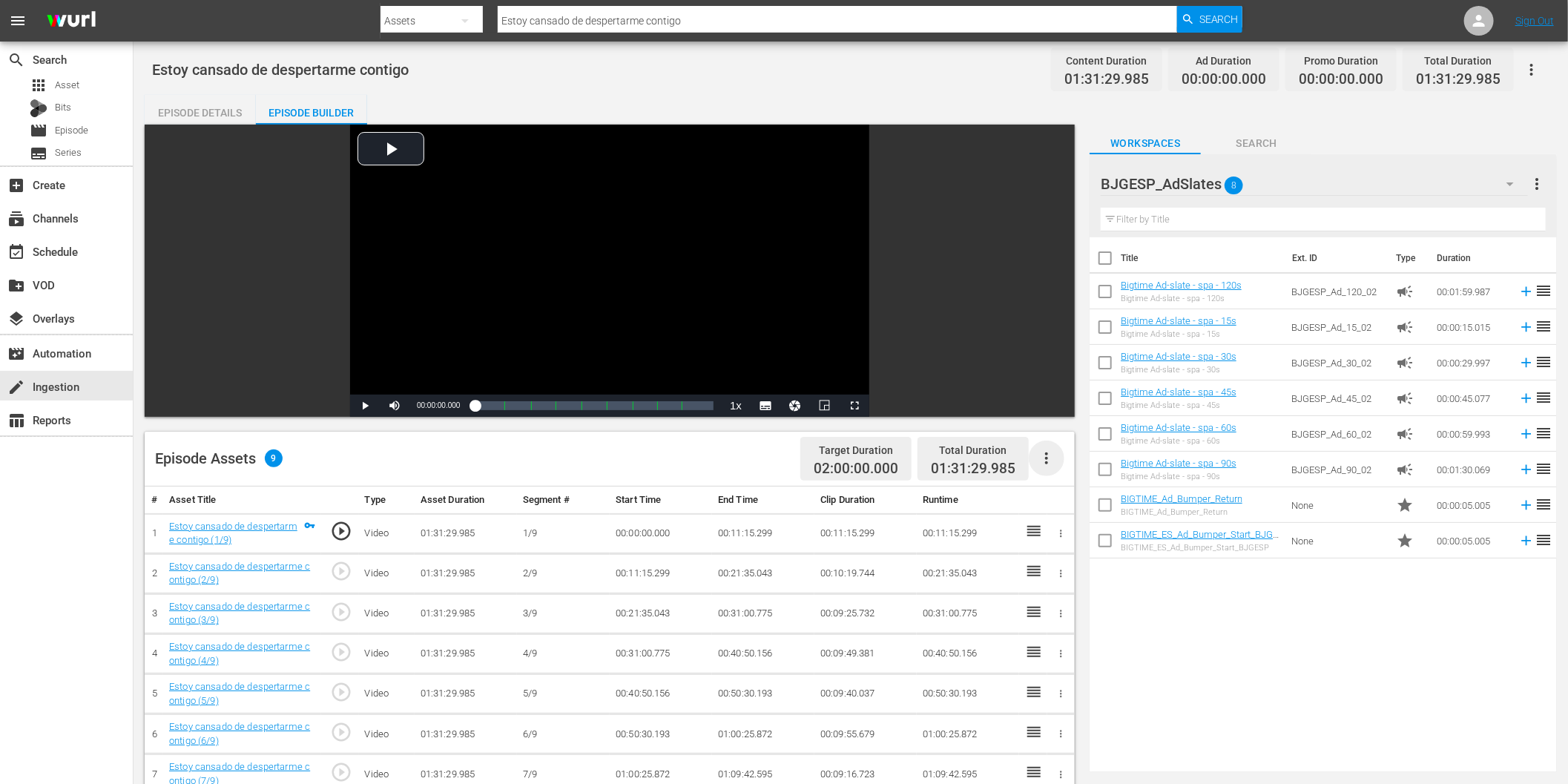
click at [1049, 457] on icon "button" at bounding box center [1046, 458] width 18 height 18
click at [1085, 468] on div "Fill with Ads" at bounding box center [1092, 464] width 101 height 35
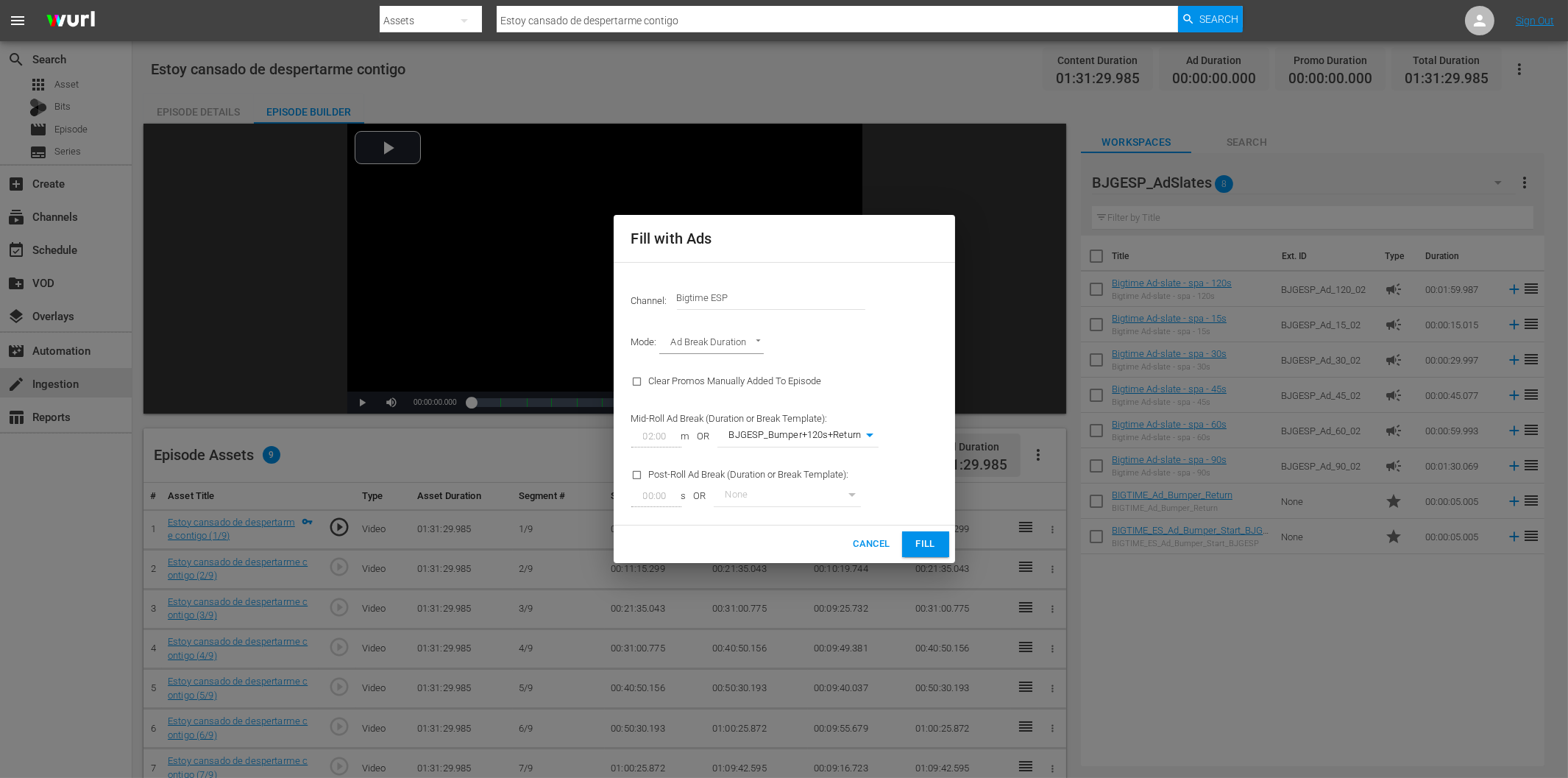
click at [928, 546] on span "Fill" at bounding box center [925, 544] width 23 height 17
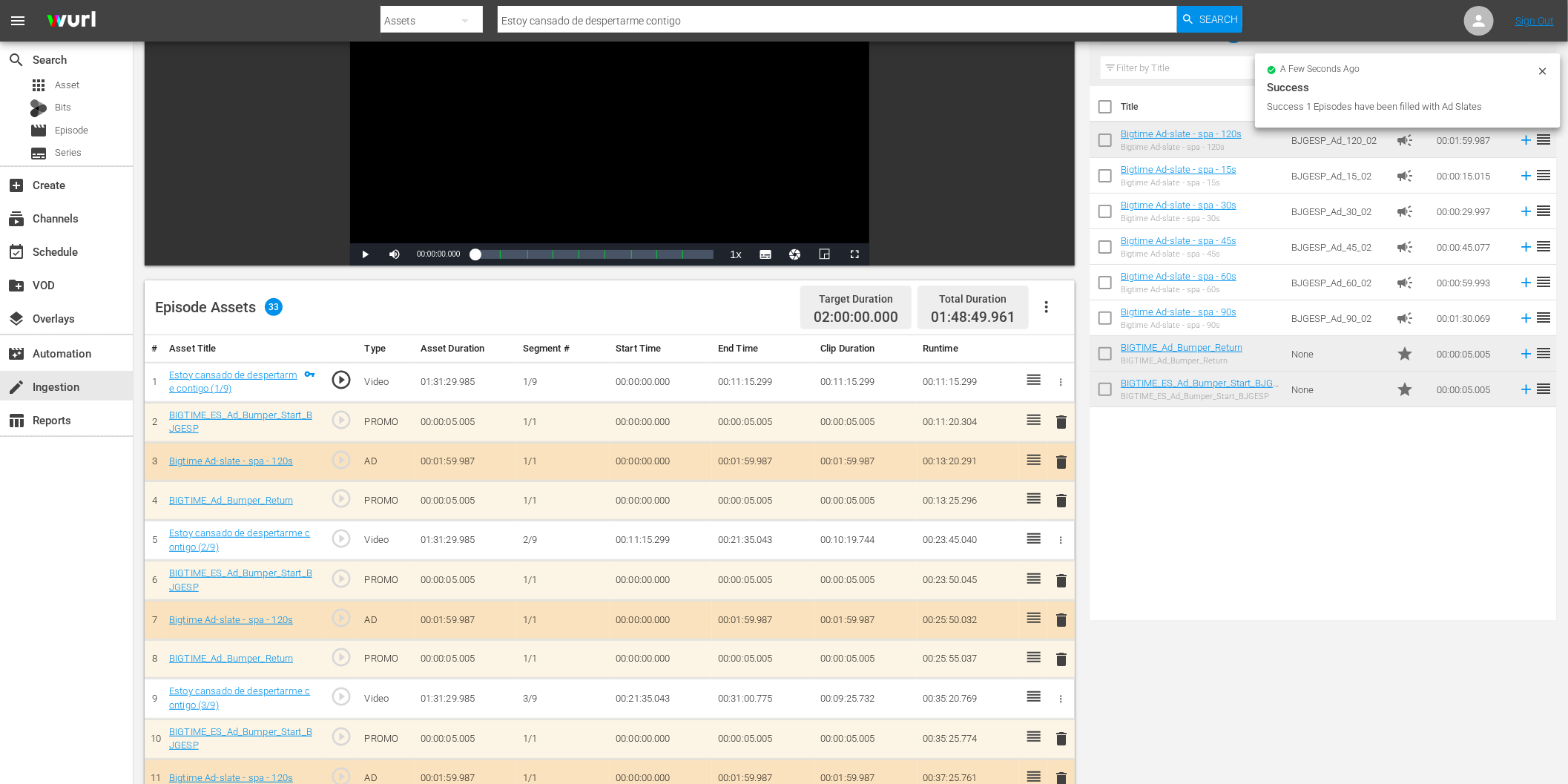
scroll to position [165, 0]
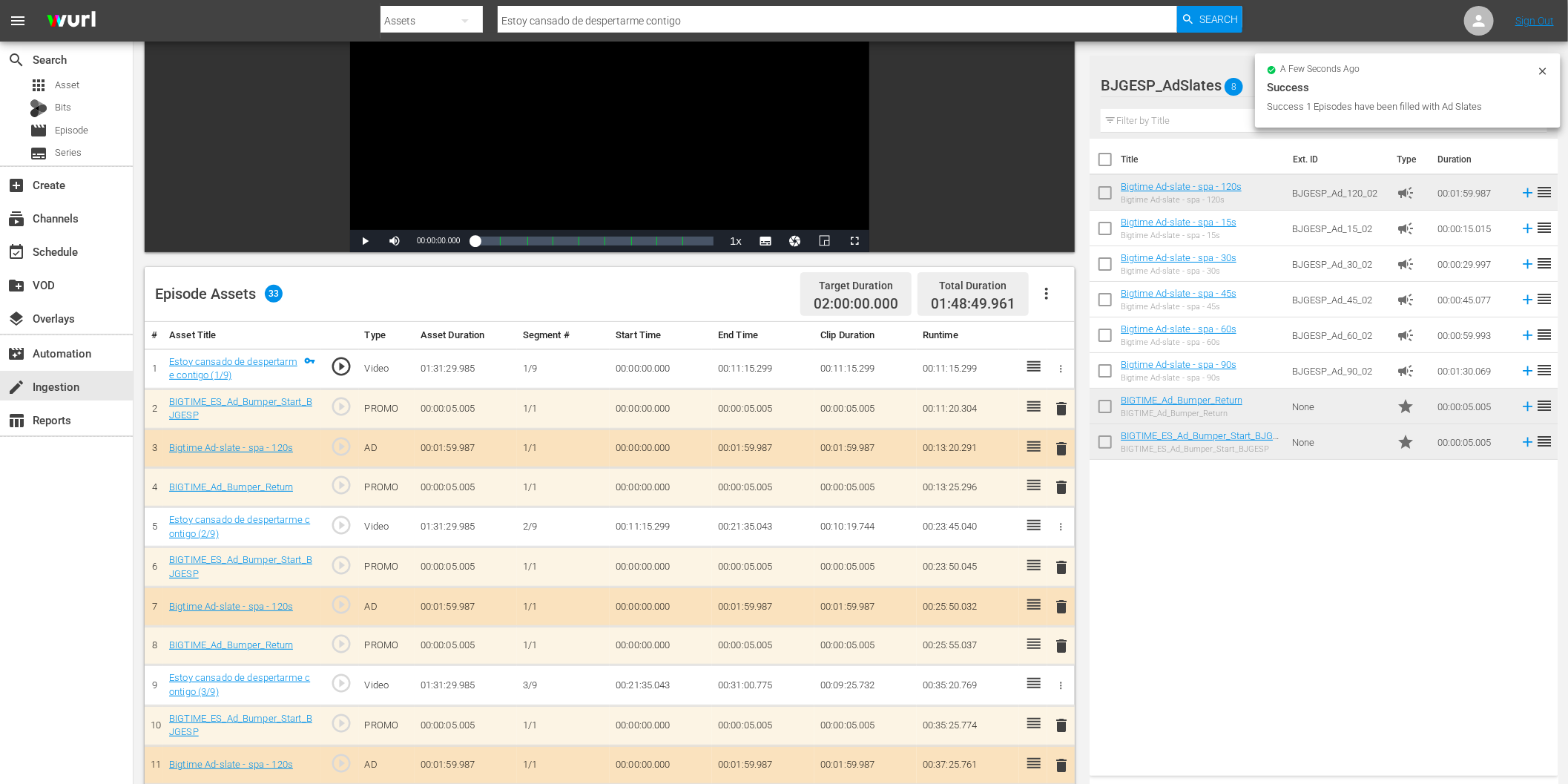
click at [1061, 451] on span "delete" at bounding box center [1062, 449] width 18 height 18
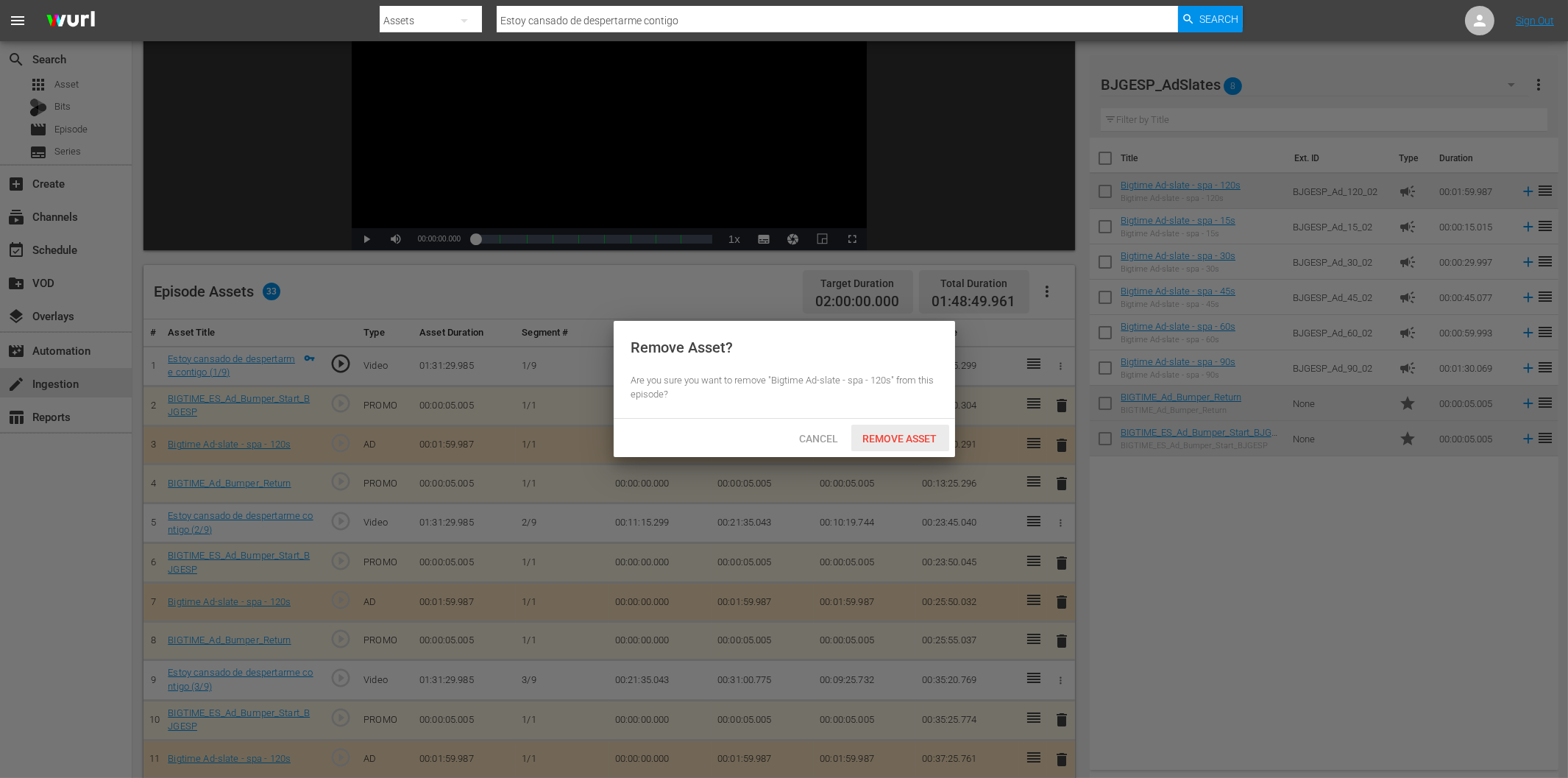
click at [901, 437] on span "Remove Asset" at bounding box center [900, 438] width 98 height 12
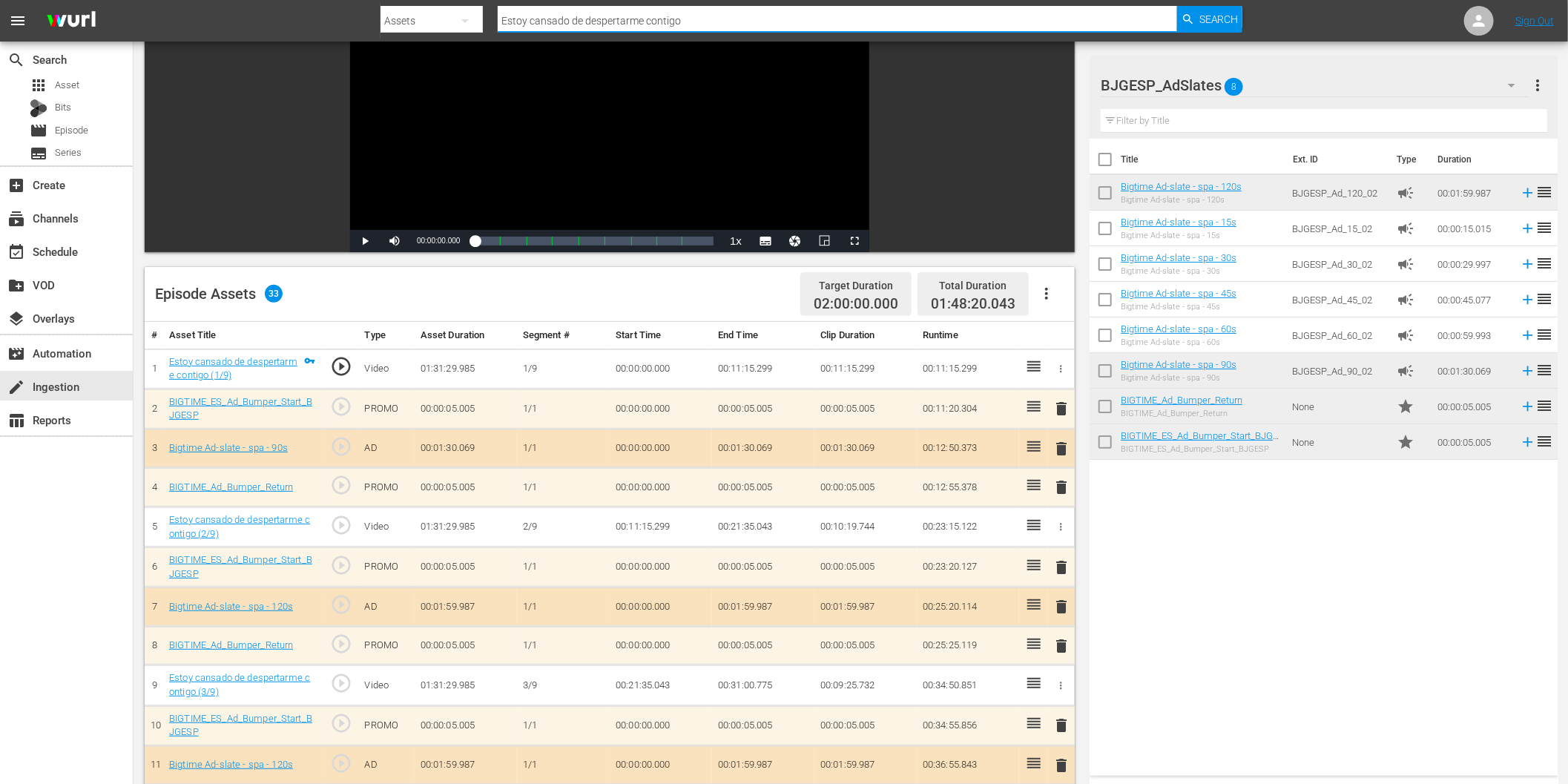
click at [612, 22] on input "Estoy cansado de despertarme contigo" at bounding box center [837, 20] width 679 height 35
paste input "Giros"
type input "Giros"
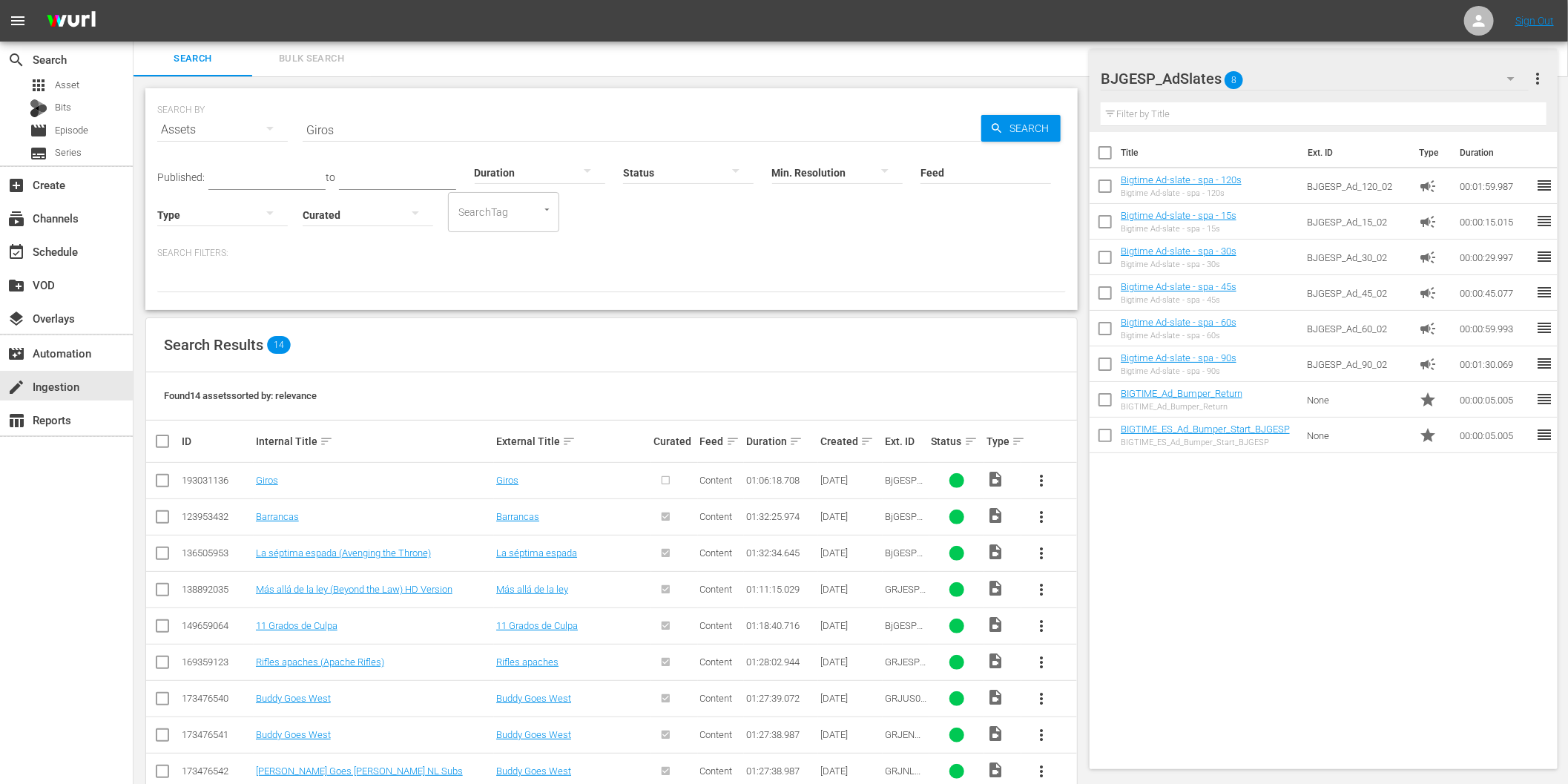
scroll to position [165, 0]
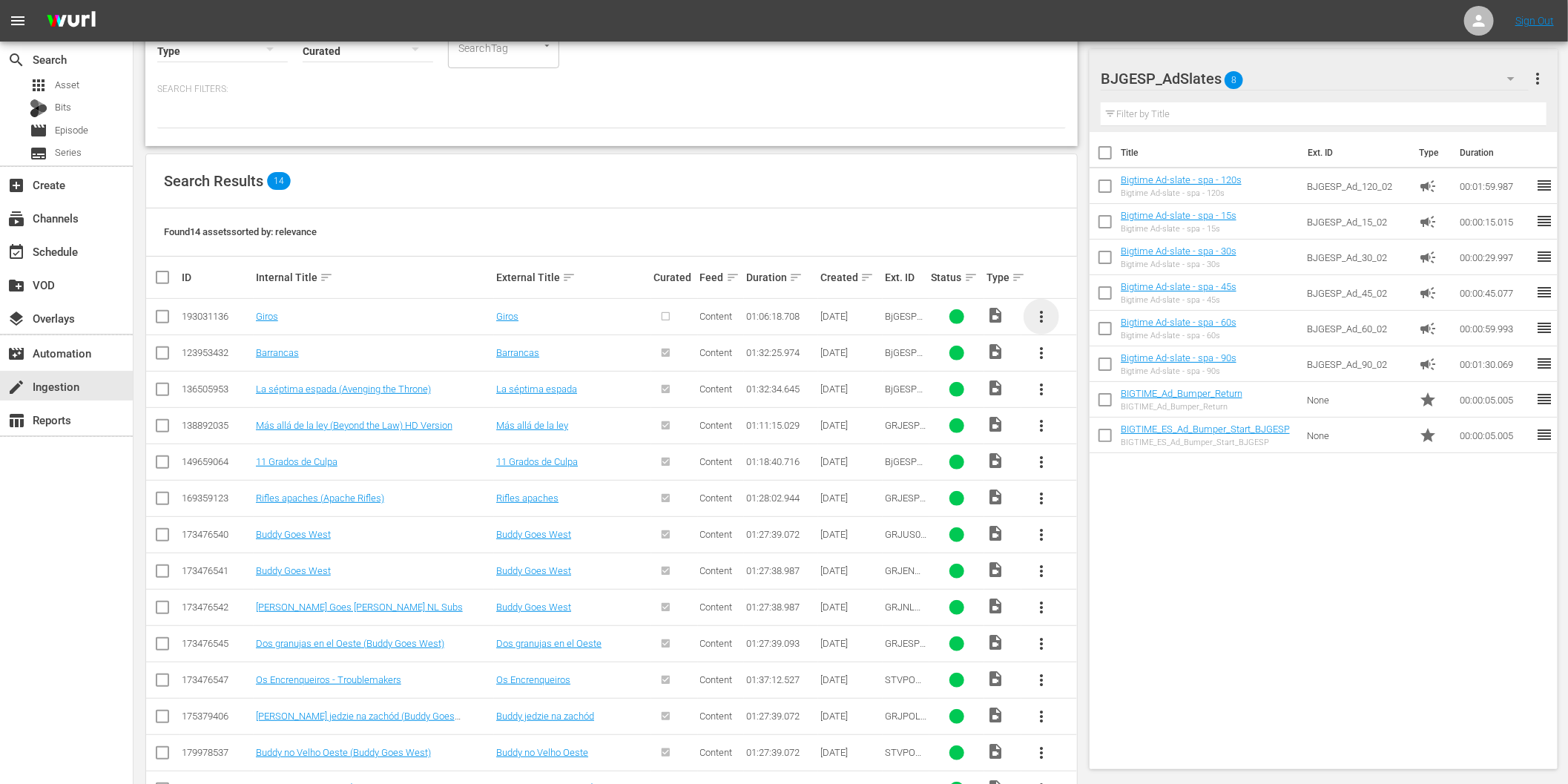
click at [1046, 313] on span "more_vert" at bounding box center [1041, 316] width 18 height 18
click at [1110, 431] on div "Episode" at bounding box center [1122, 429] width 101 height 35
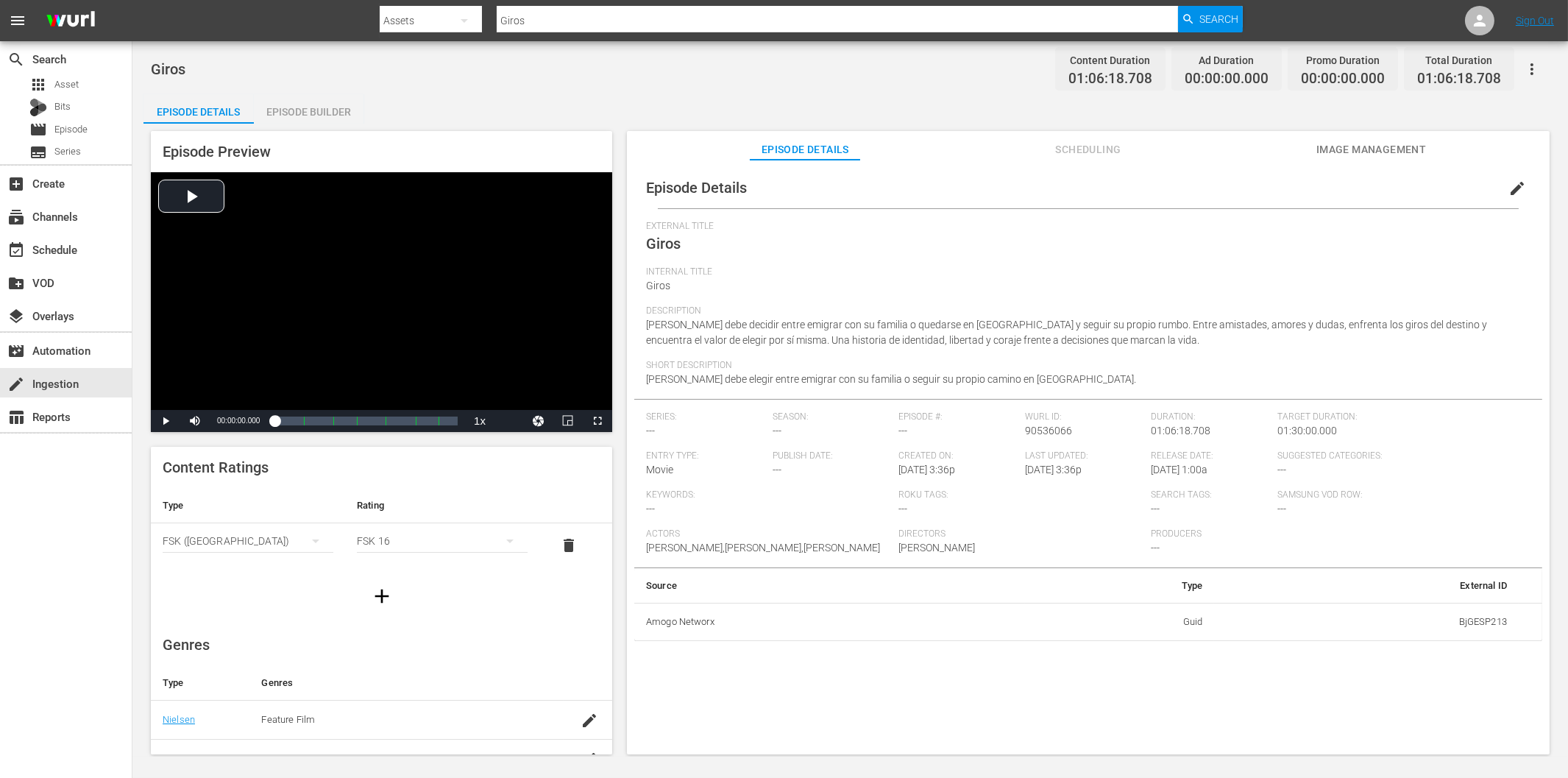
click at [340, 112] on div "Episode Builder" at bounding box center [308, 112] width 110 height 35
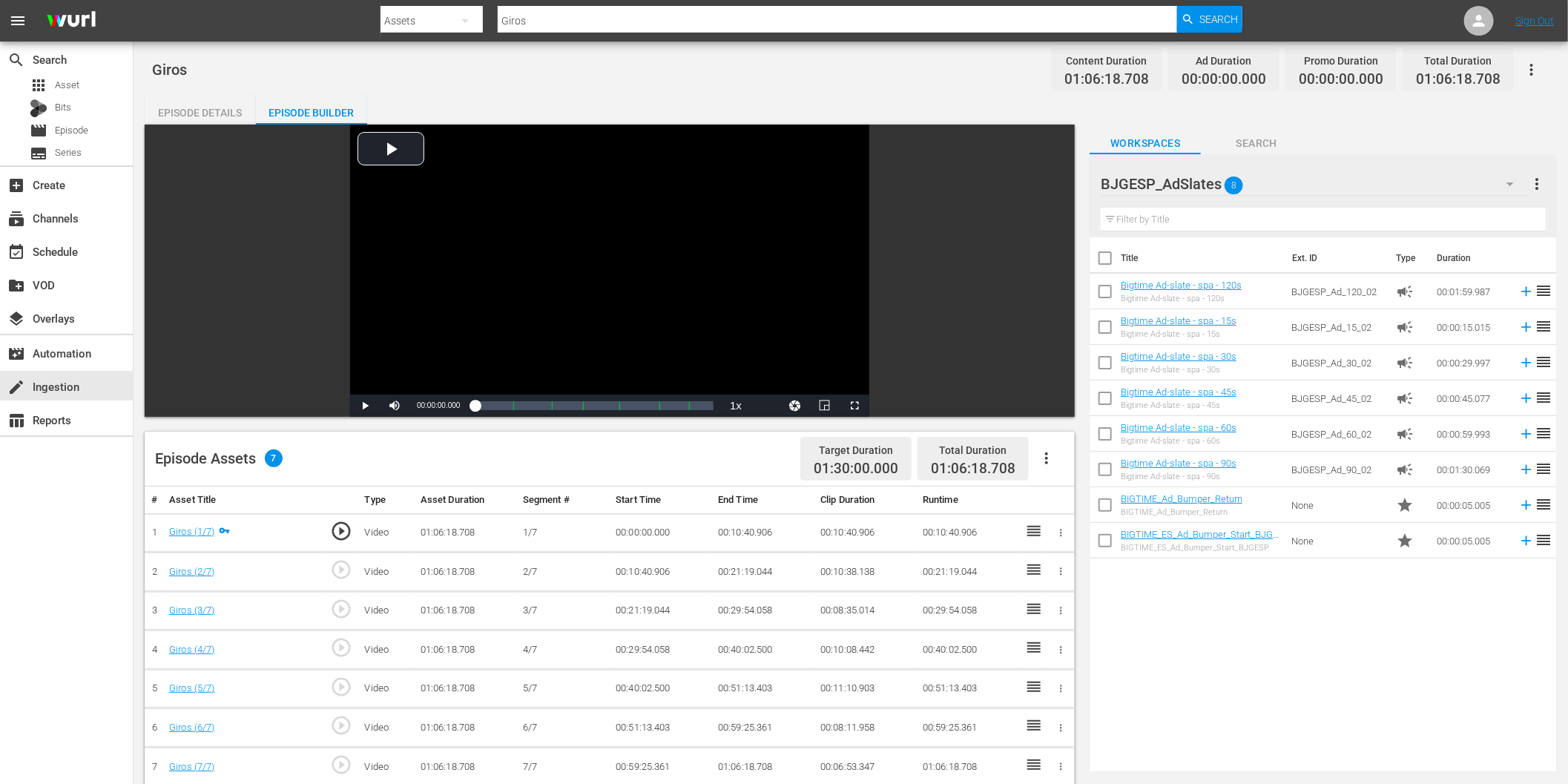
click at [1046, 456] on icon "button" at bounding box center [1046, 458] width 18 height 18
click at [1072, 475] on div "Fill with Ads" at bounding box center [1092, 464] width 101 height 35
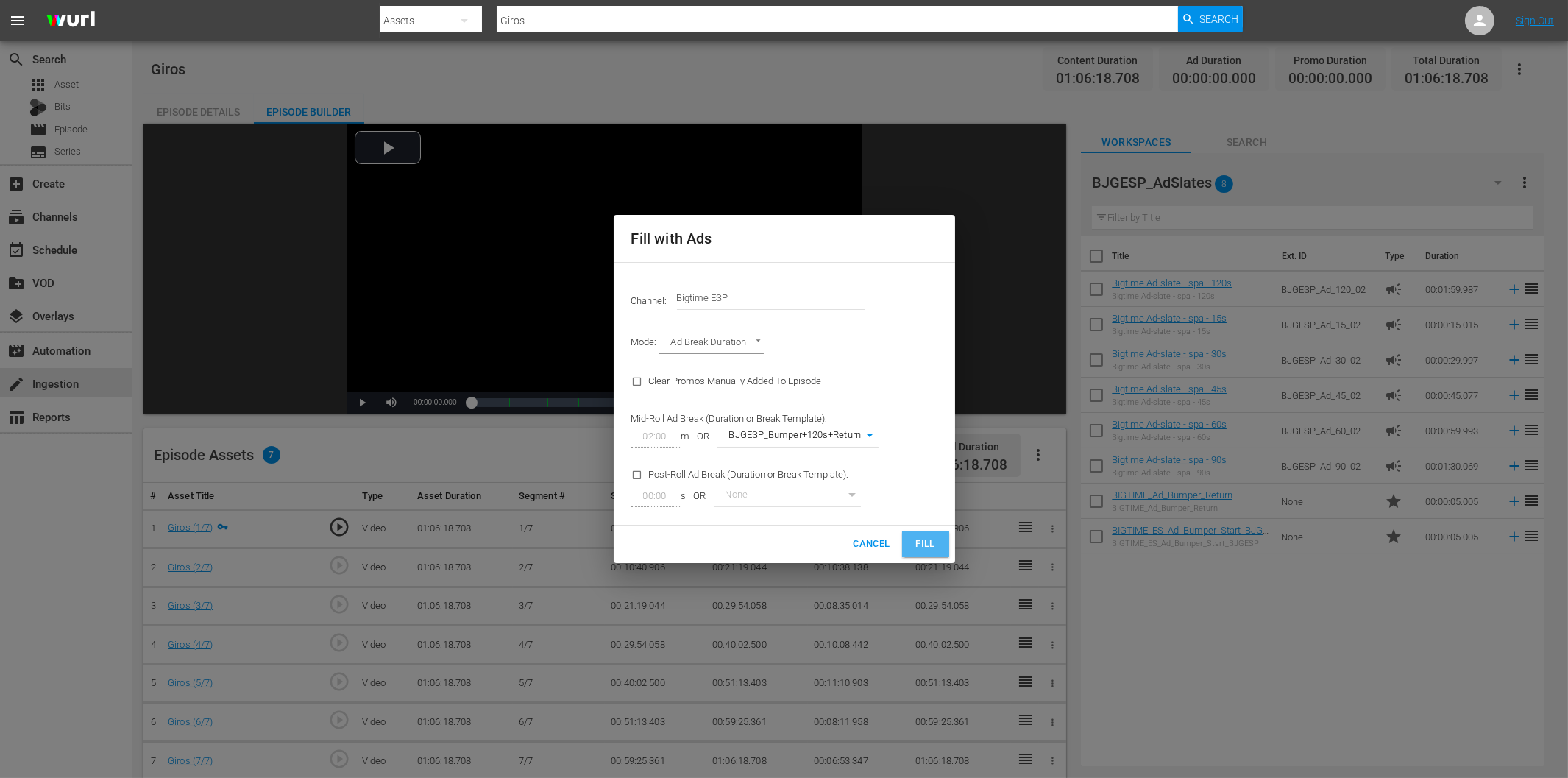
click at [925, 547] on span "Fill" at bounding box center [925, 544] width 23 height 17
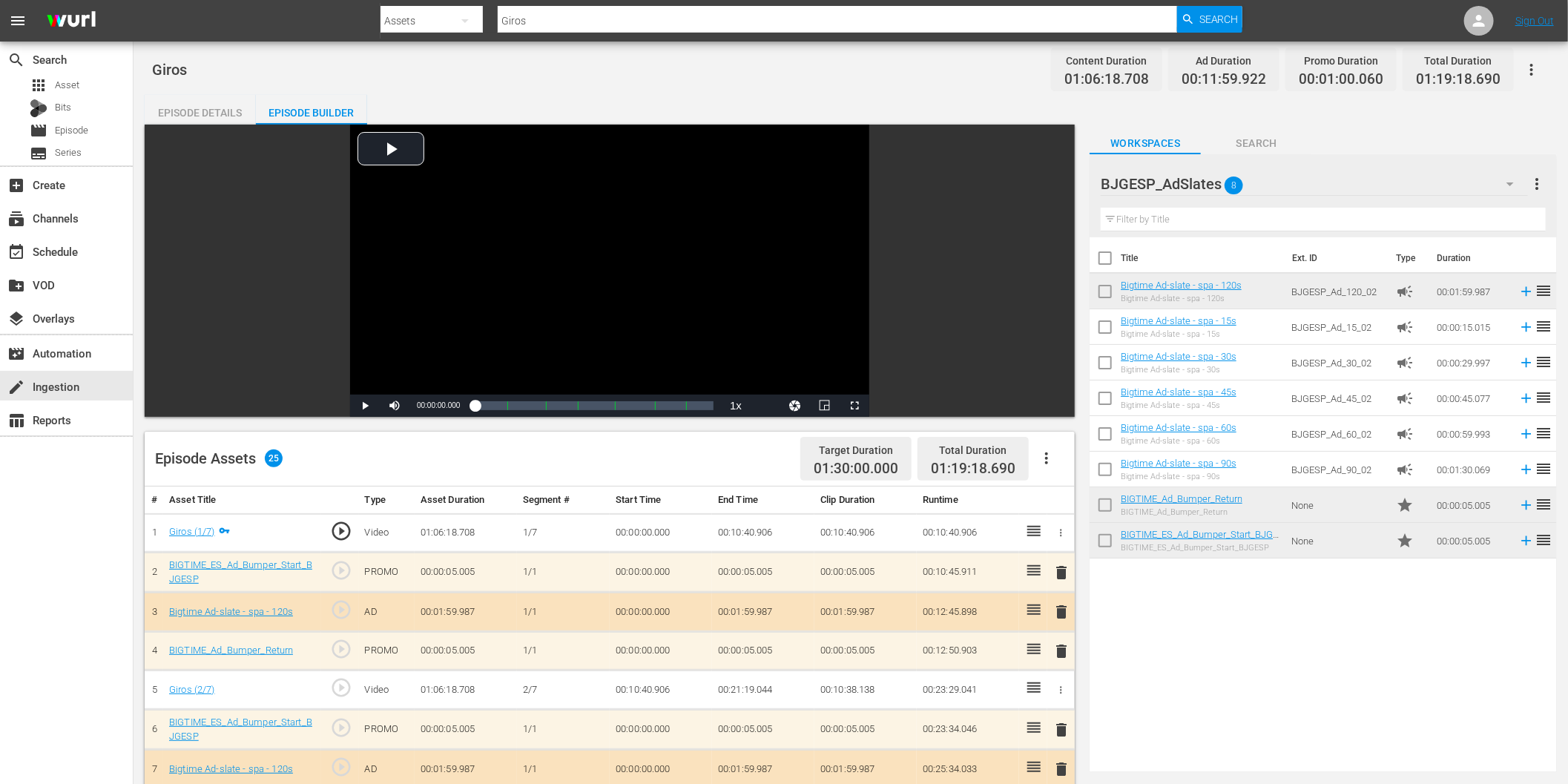
click at [93, 532] on div "search Search apps Asset Bits movie Episode subtitles Series add_box Create sub…" at bounding box center [67, 434] width 134 height 784
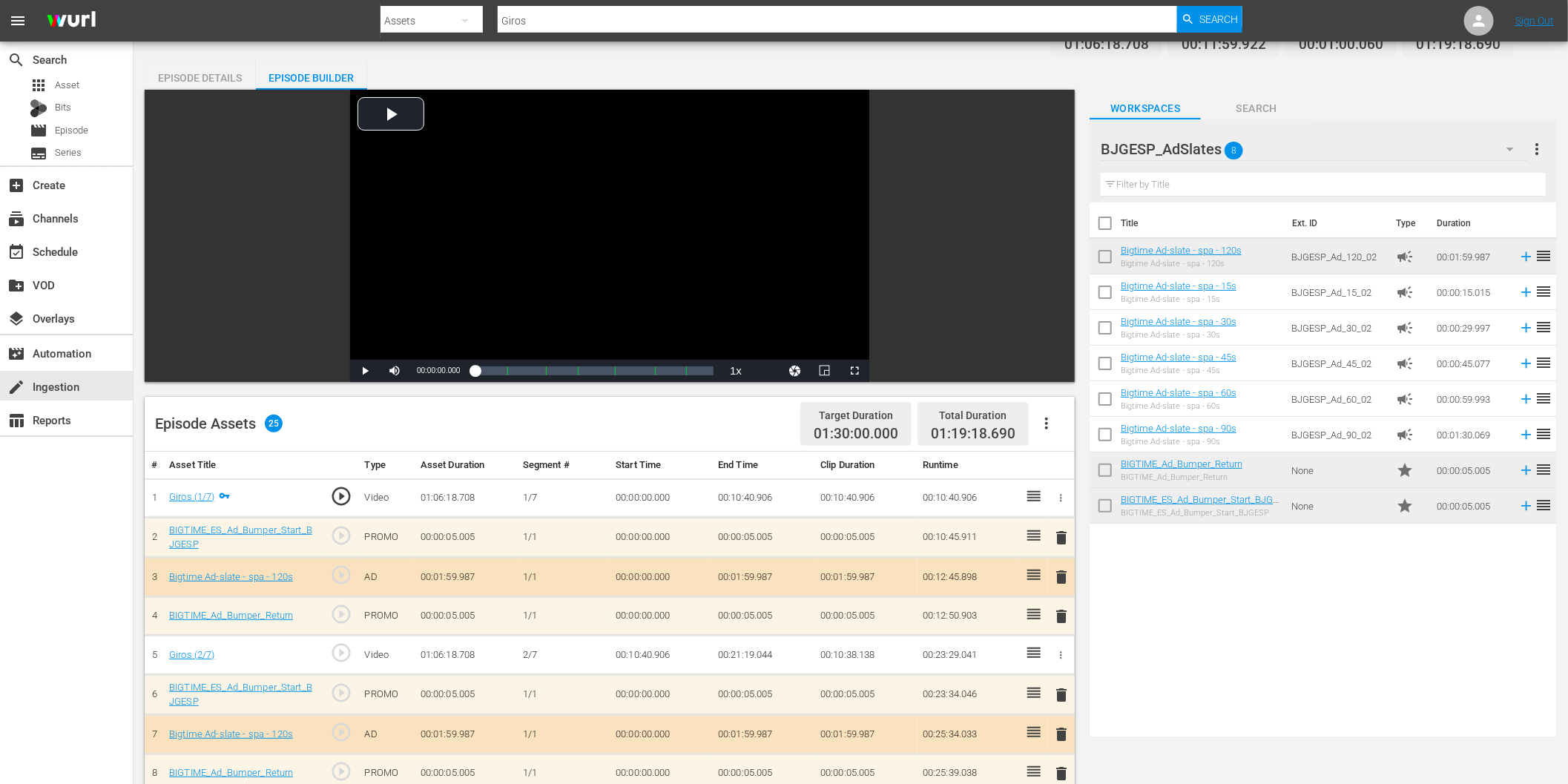
scroll to position [83, 0]
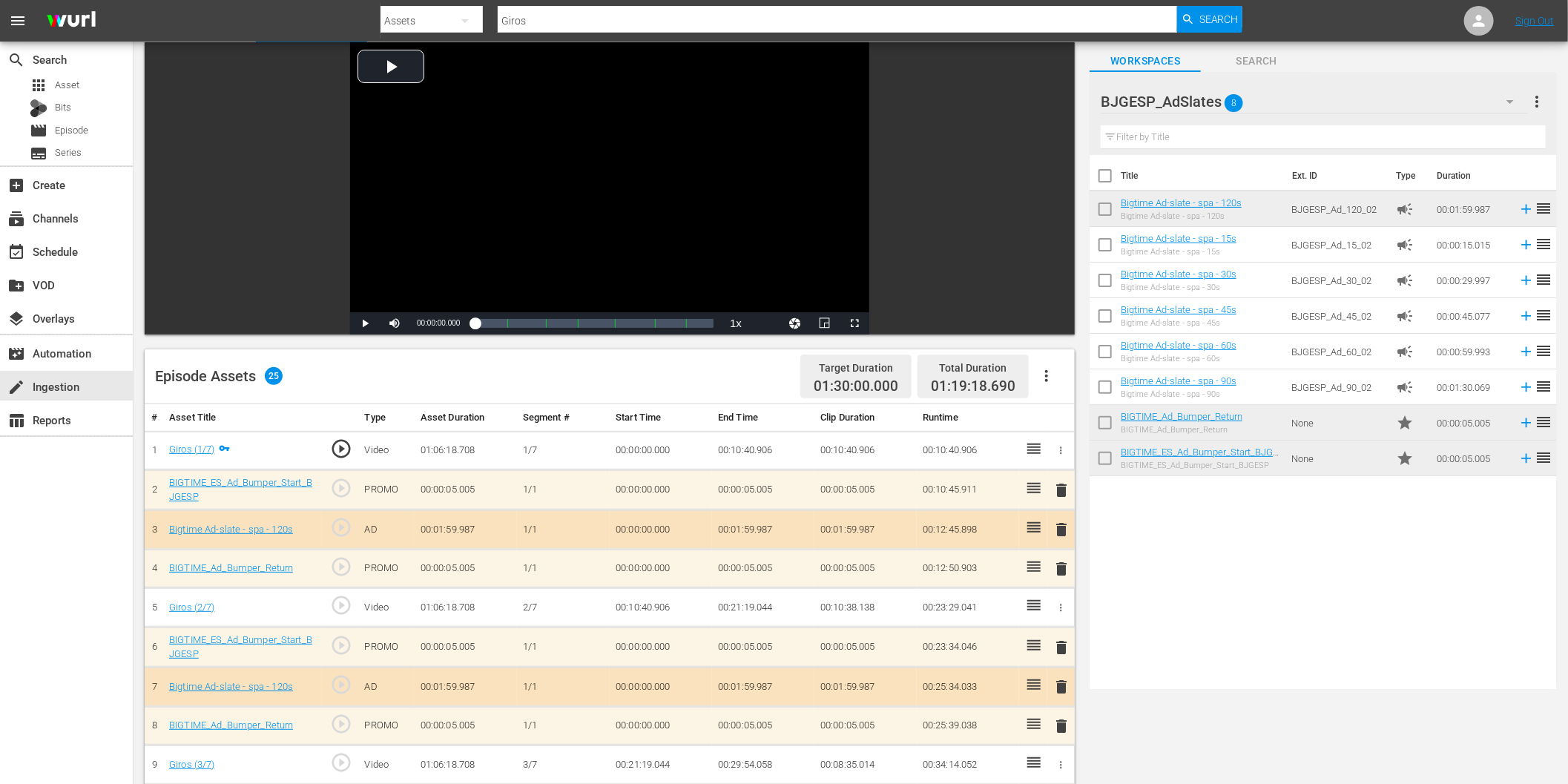
click at [1059, 683] on span "delete" at bounding box center [1062, 686] width 18 height 18
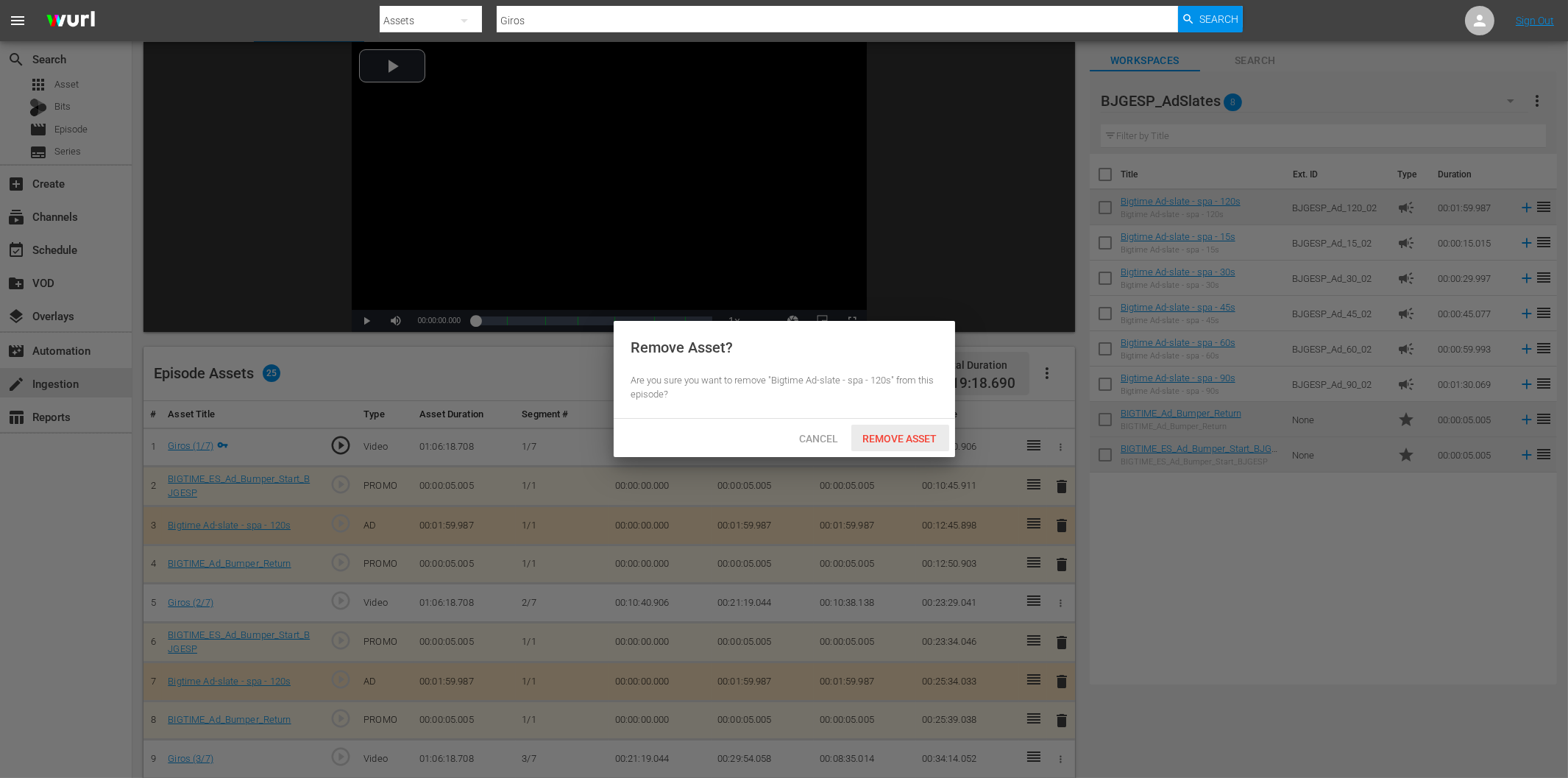
click at [905, 435] on span "Remove Asset" at bounding box center [900, 438] width 98 height 12
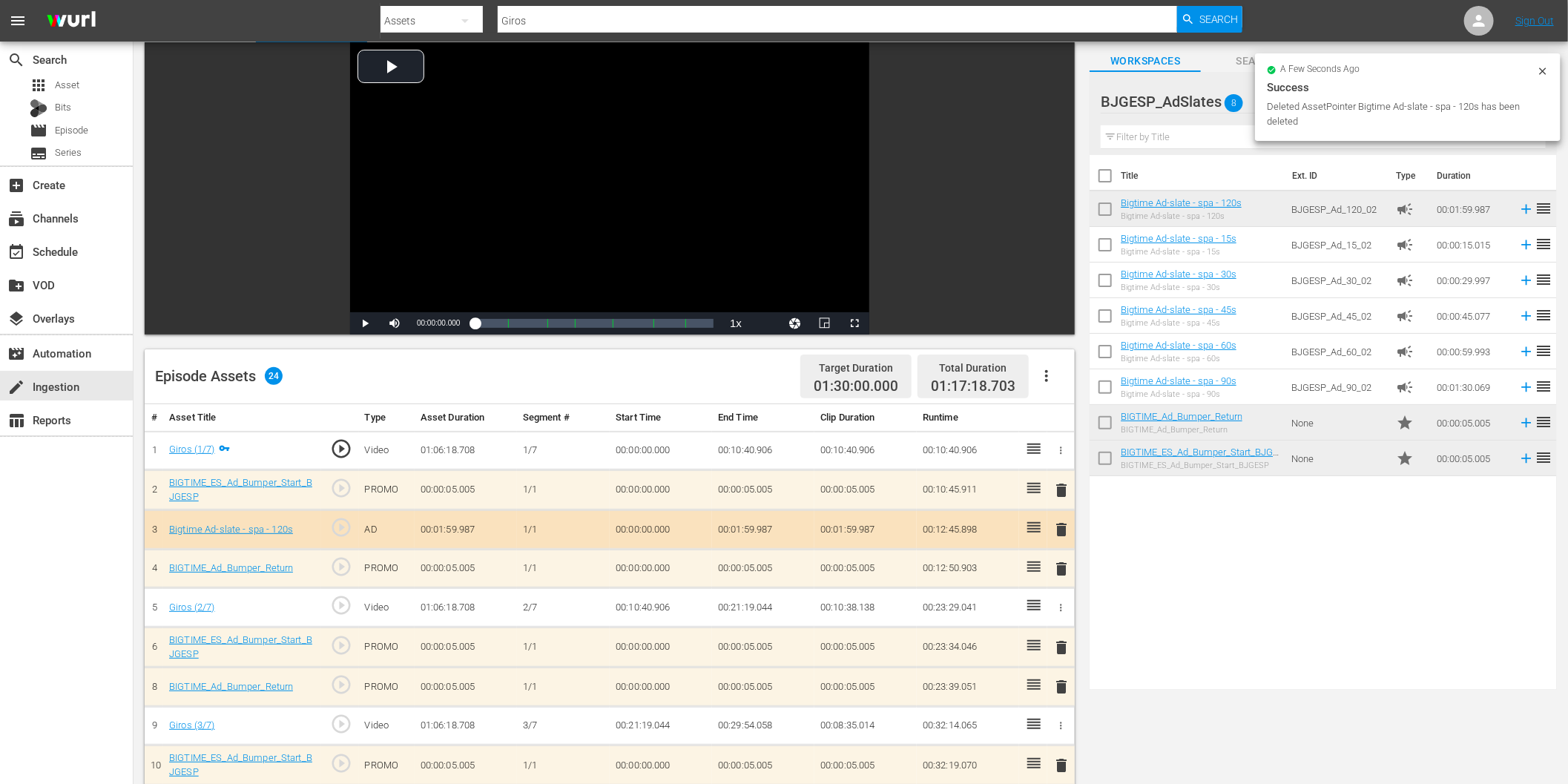
click at [1063, 530] on span "delete" at bounding box center [1062, 529] width 18 height 18
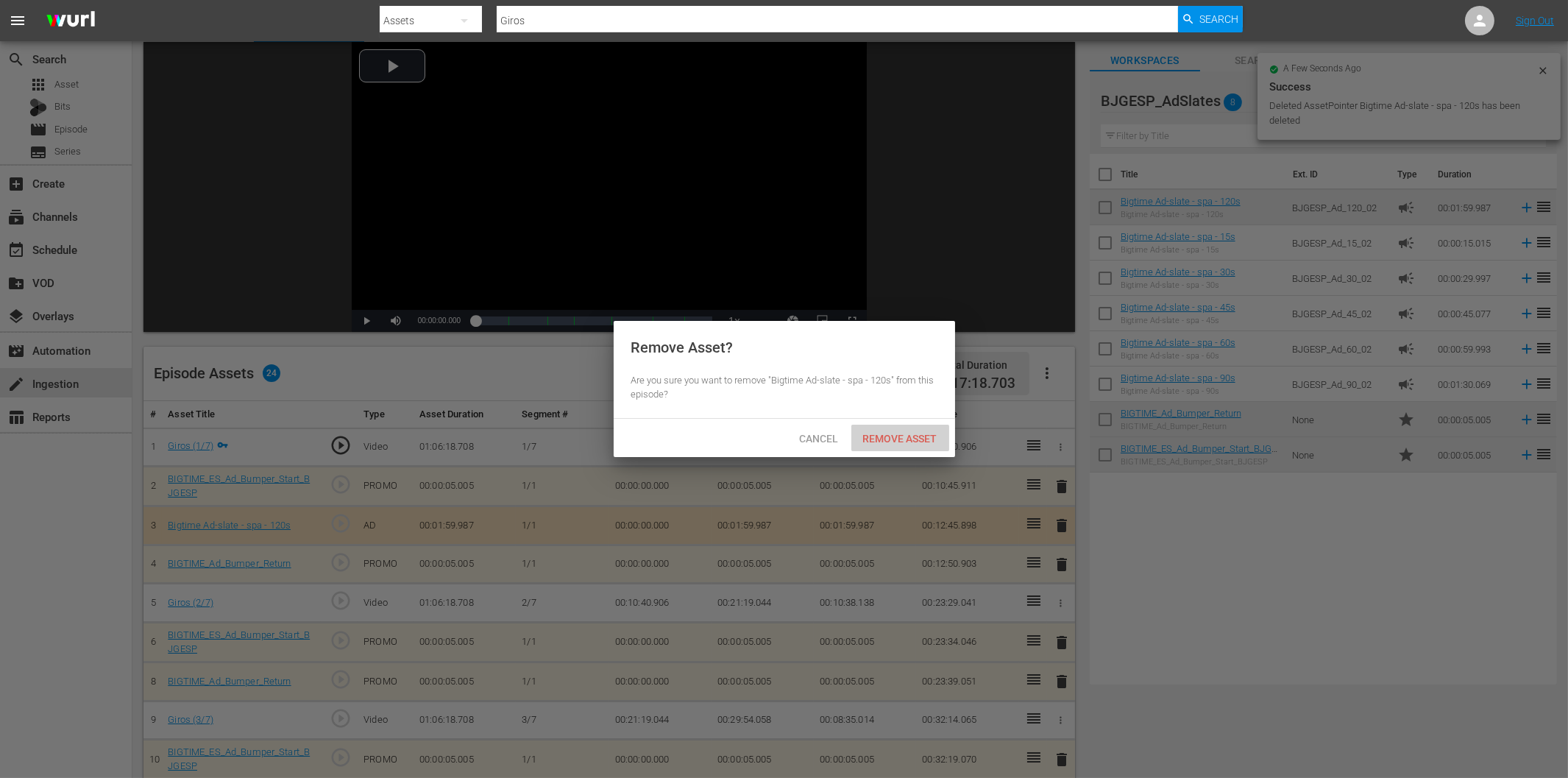
click at [908, 433] on span "Remove Asset" at bounding box center [900, 438] width 98 height 12
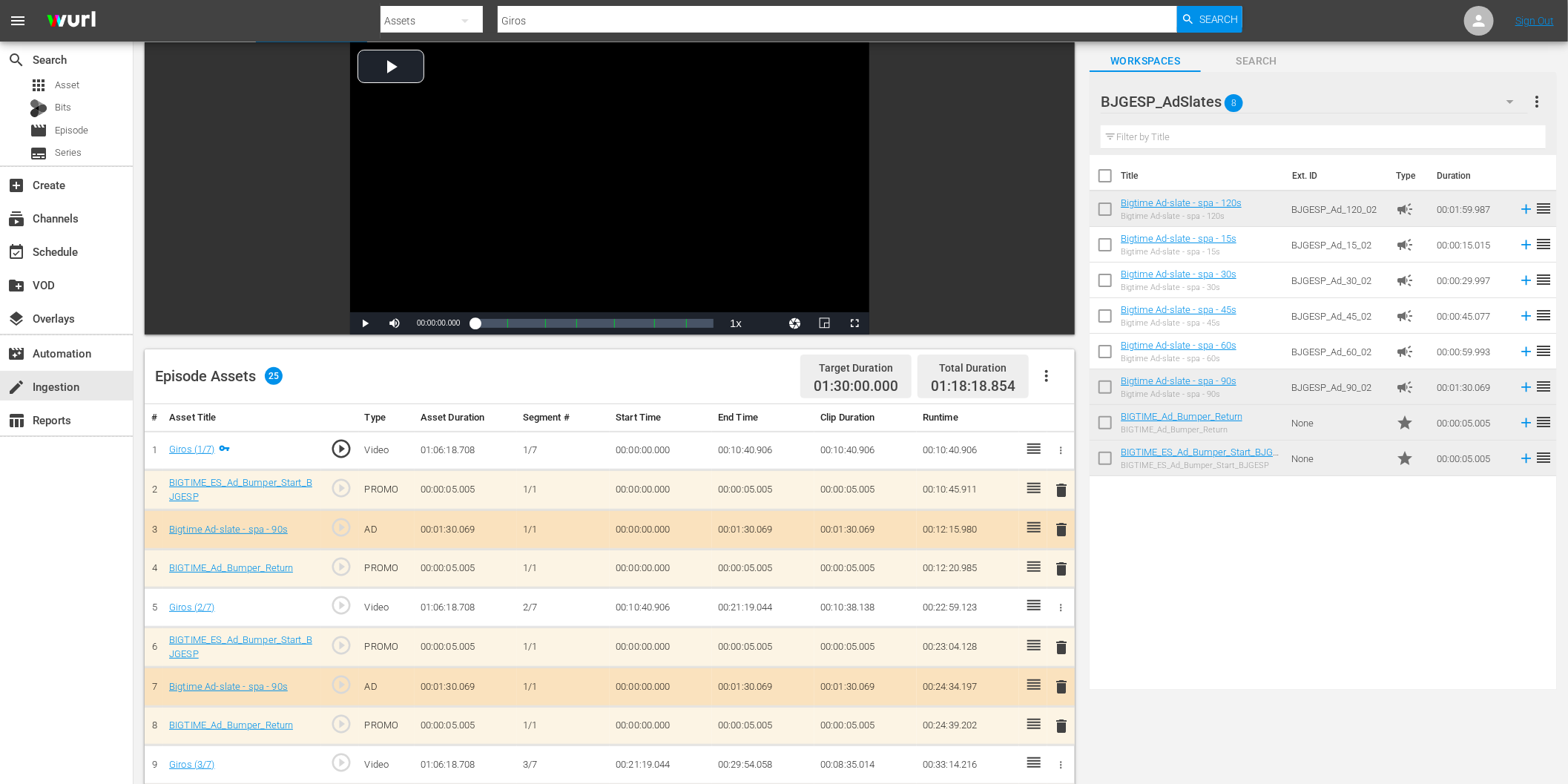
click at [712, 26] on input "Giros" at bounding box center [837, 20] width 679 height 35
paste input "Juegos de la vida"
type input "Juegos de la vida"
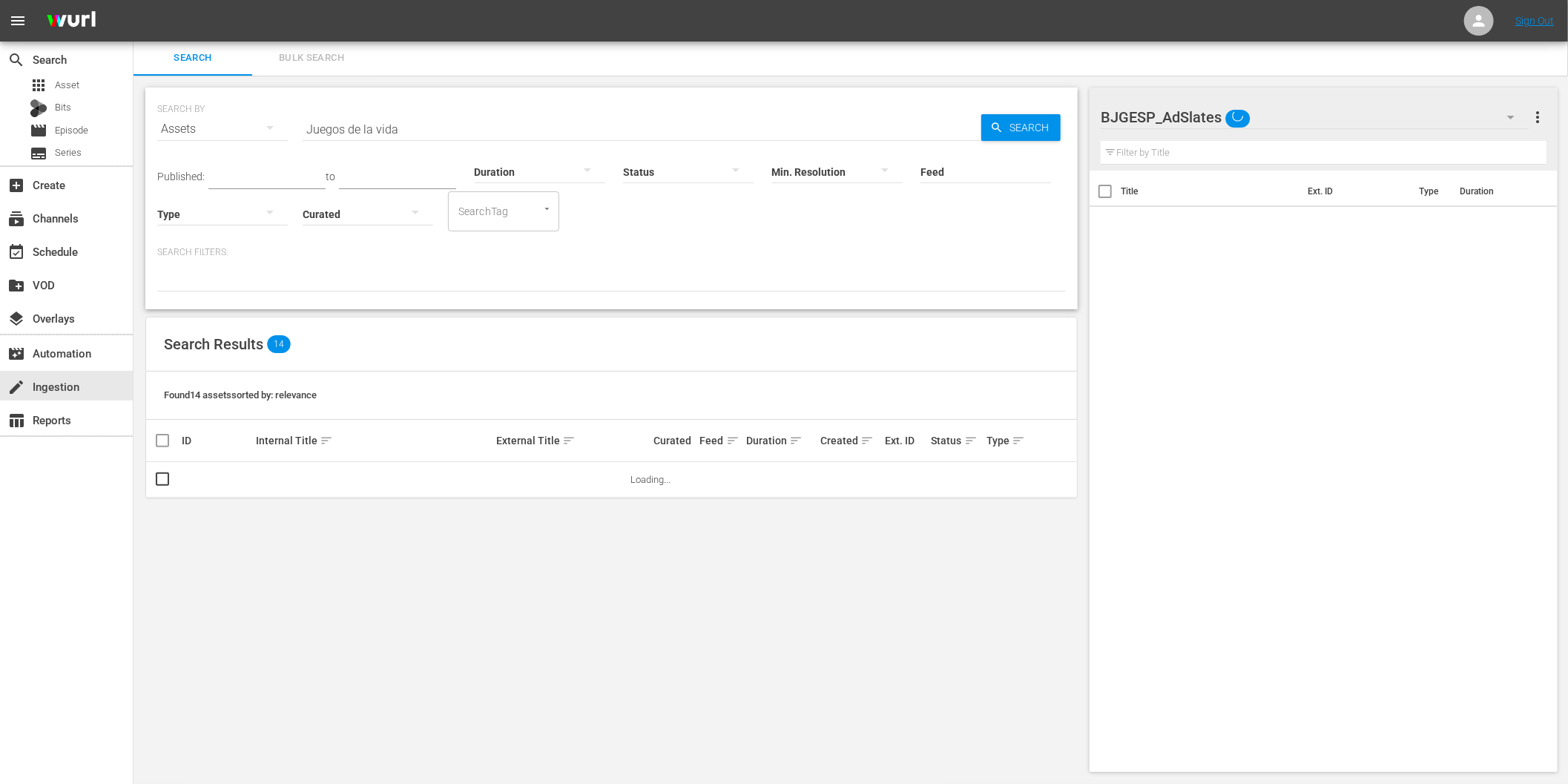
scroll to position [1, 0]
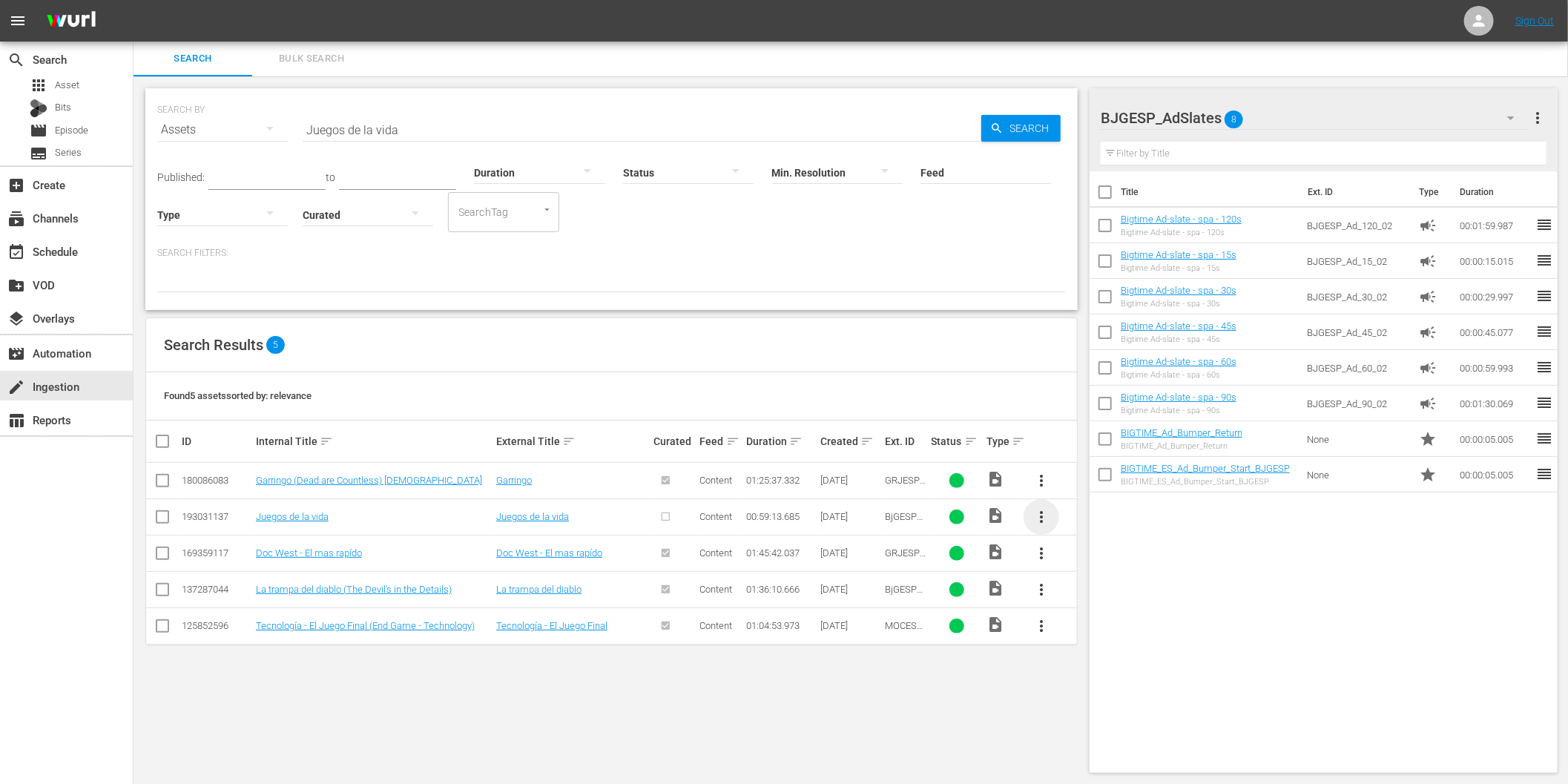
click at [1040, 514] on span "more_vert" at bounding box center [1041, 516] width 18 height 18
click at [1111, 631] on div "Episode" at bounding box center [1122, 629] width 101 height 35
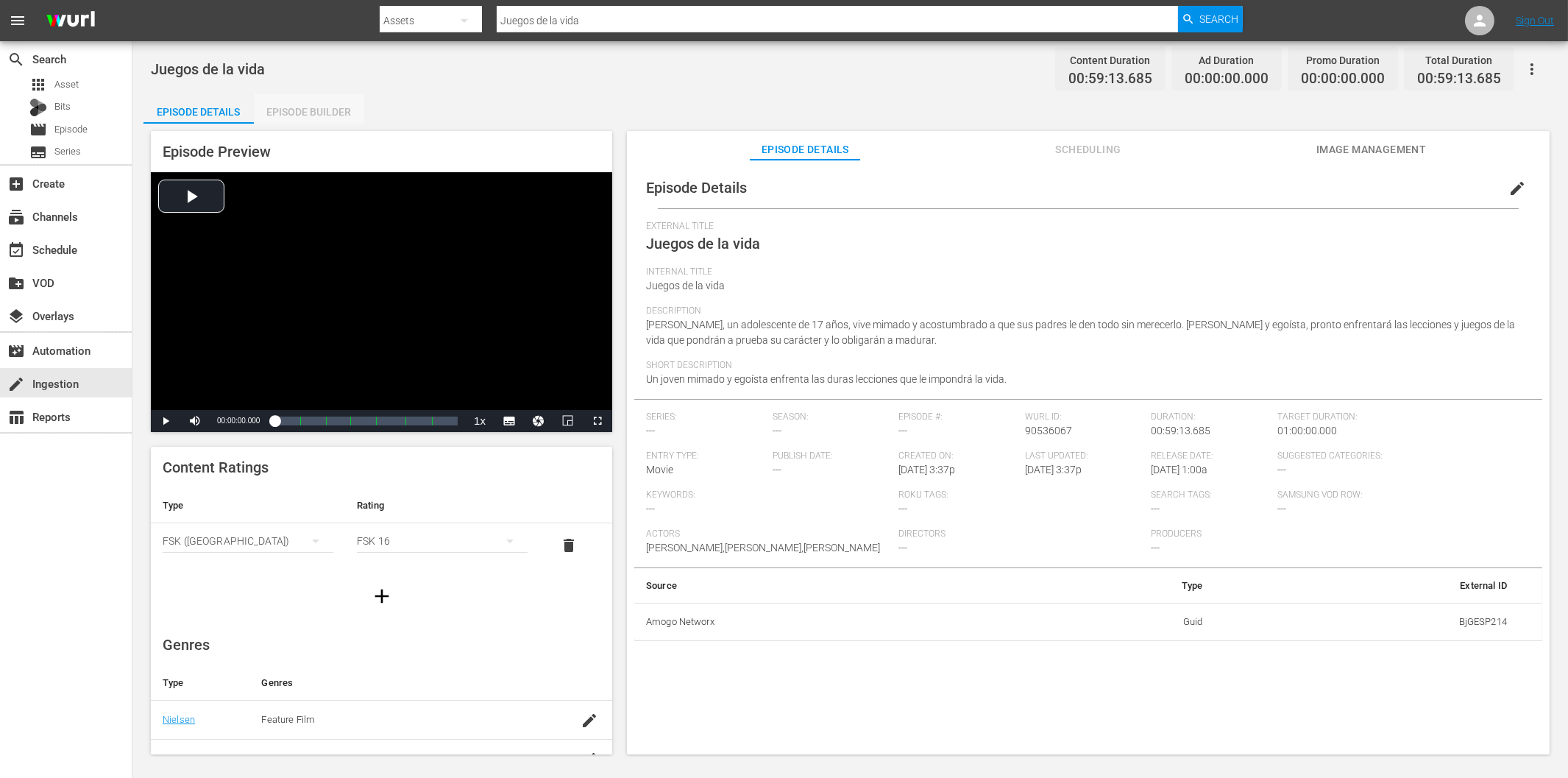
click at [336, 112] on div "Episode Builder" at bounding box center [308, 112] width 110 height 35
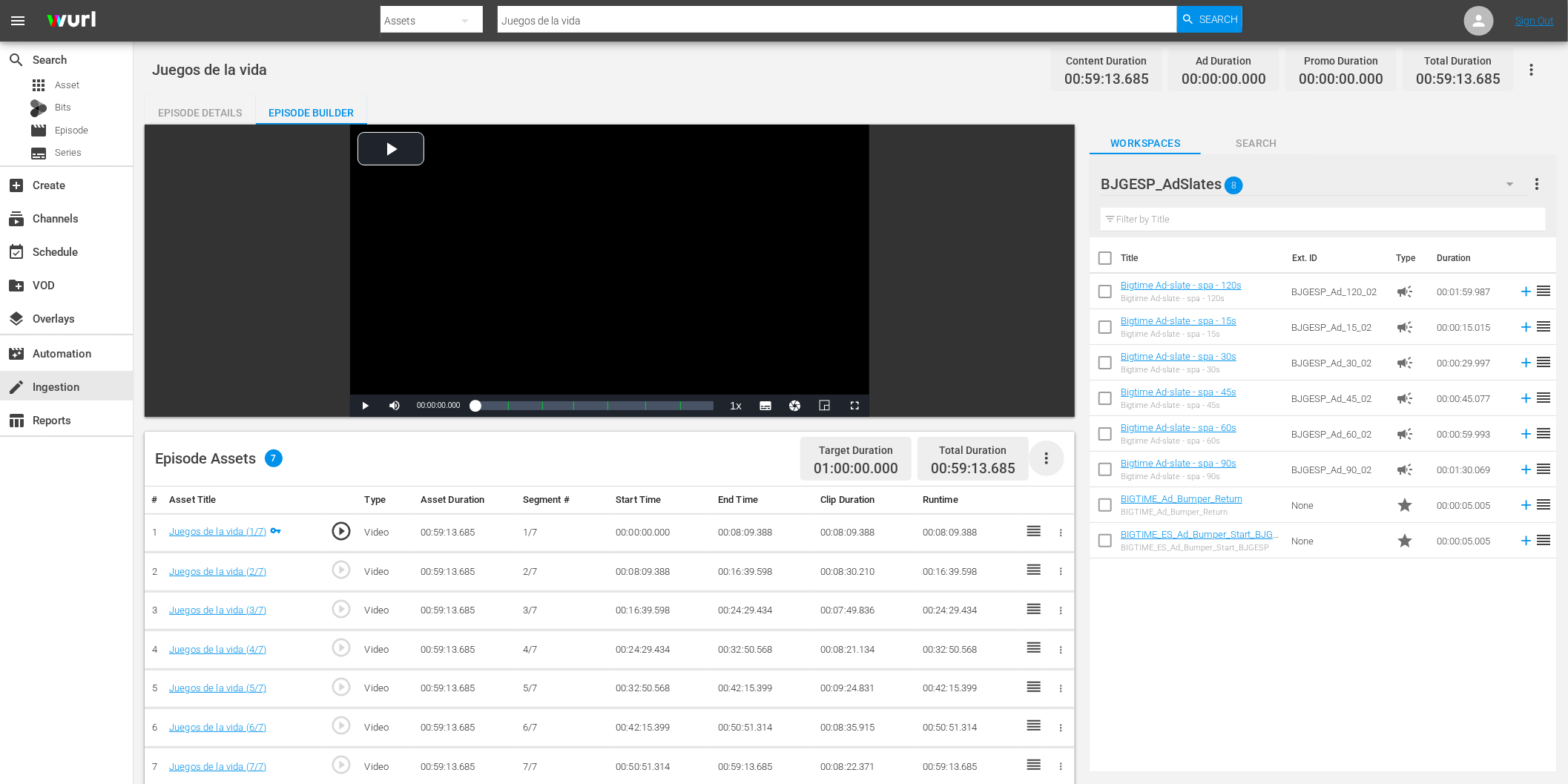
click at [1041, 460] on icon "button" at bounding box center [1046, 458] width 18 height 18
click at [1059, 475] on div "Fill with Ads" at bounding box center [1092, 464] width 101 height 35
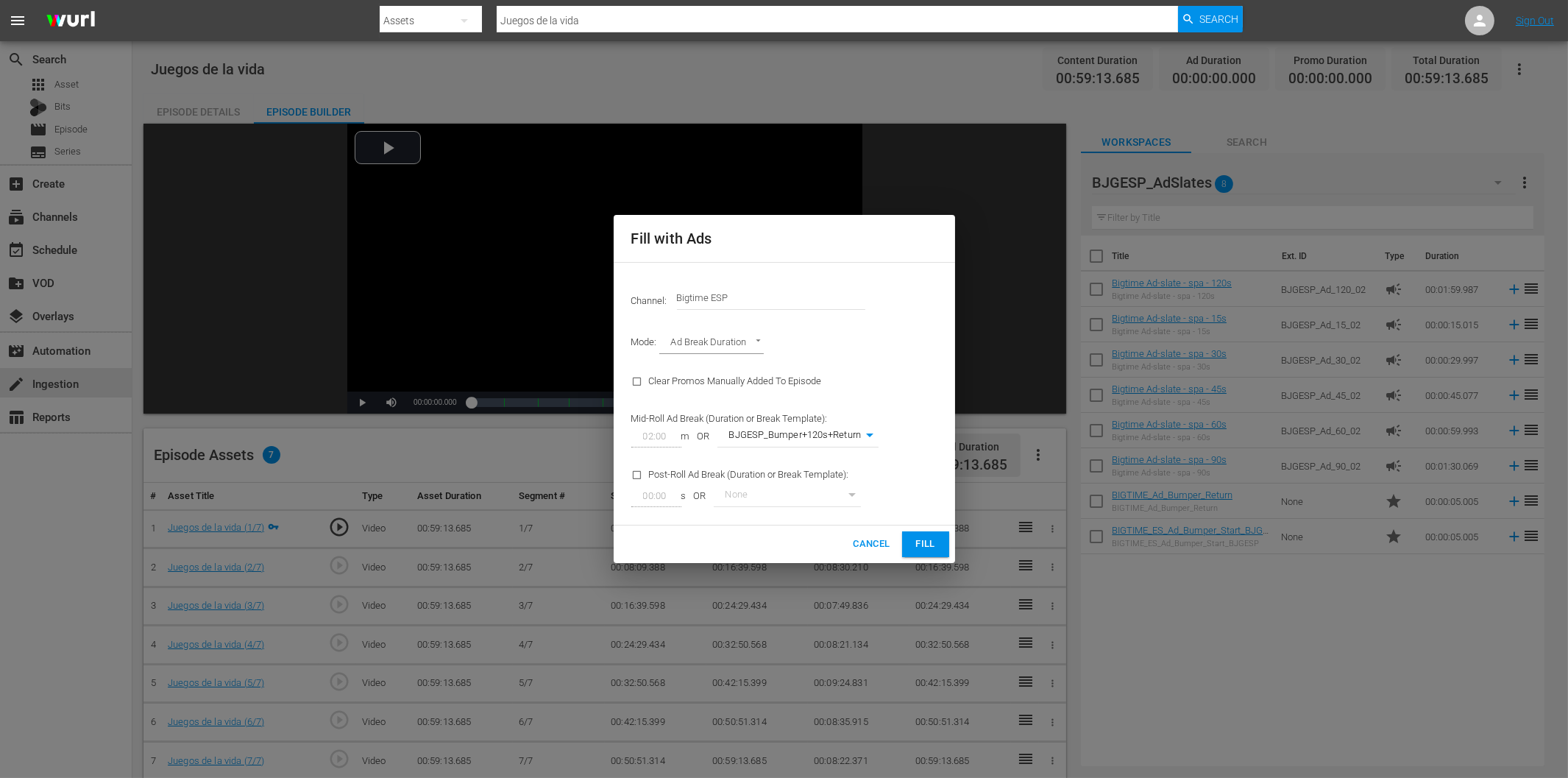
click at [943, 545] on button "Fill" at bounding box center [925, 544] width 47 height 26
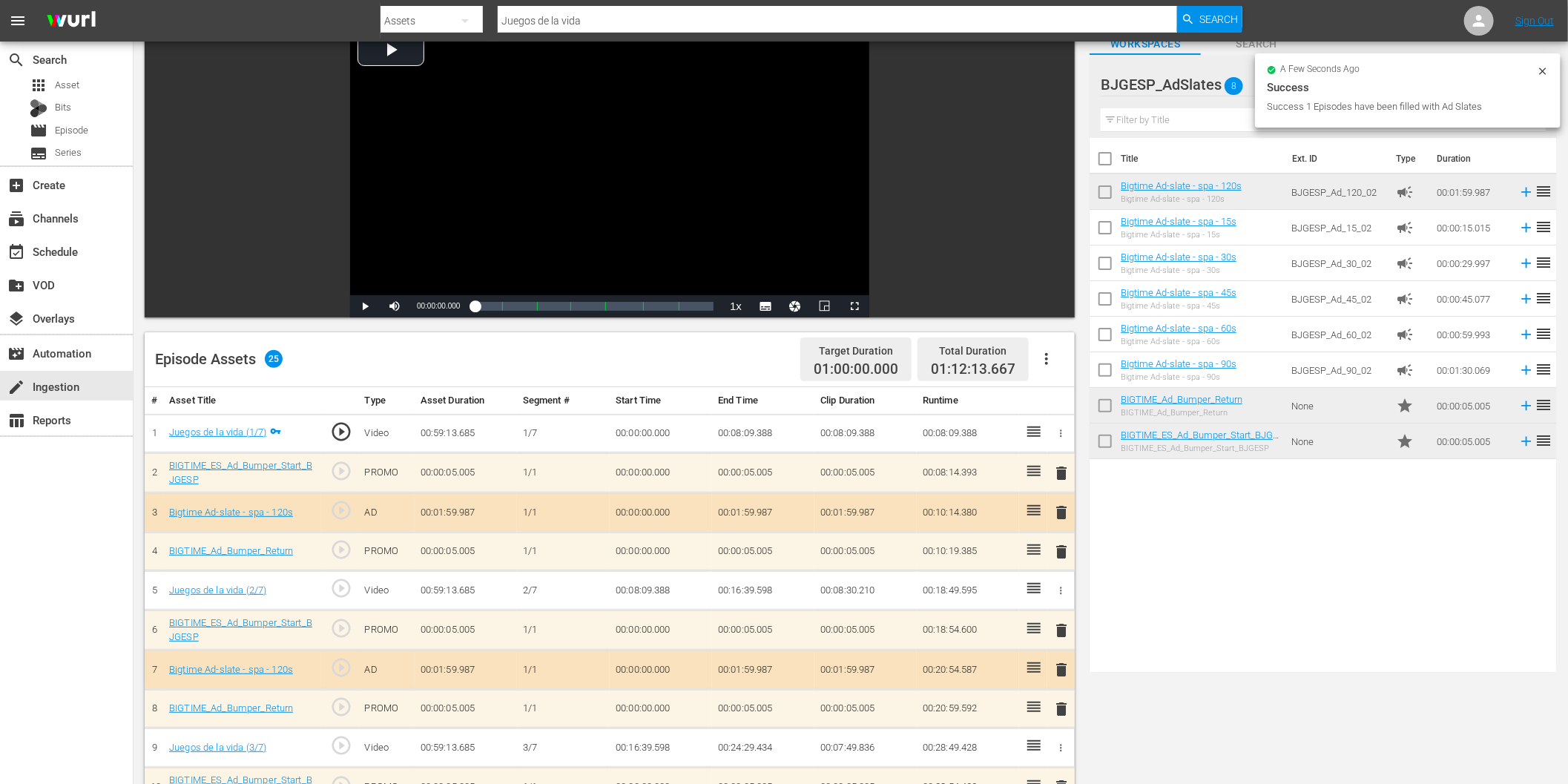
scroll to position [165, 0]
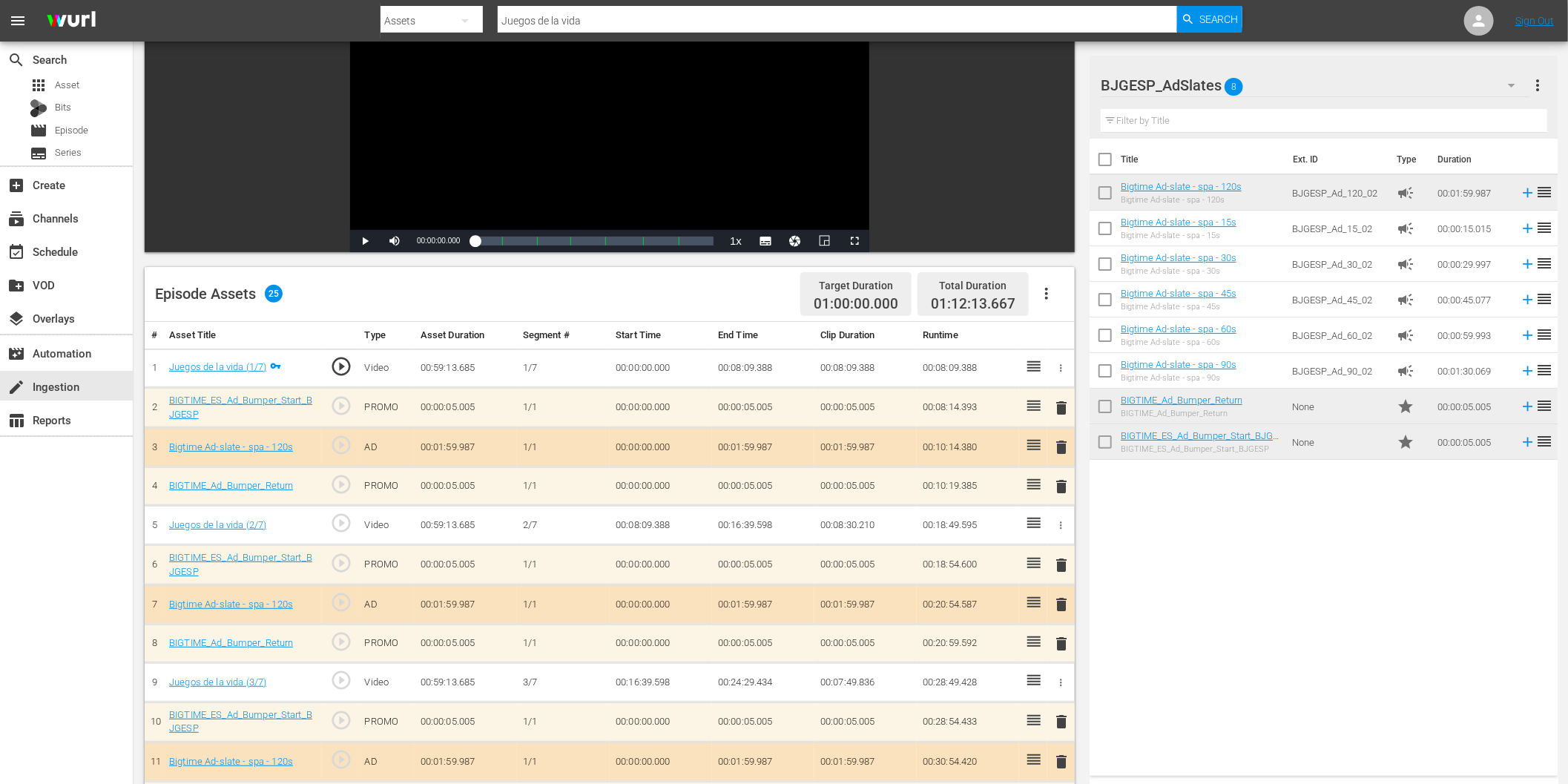
click at [1065, 451] on span "delete" at bounding box center [1062, 447] width 18 height 18
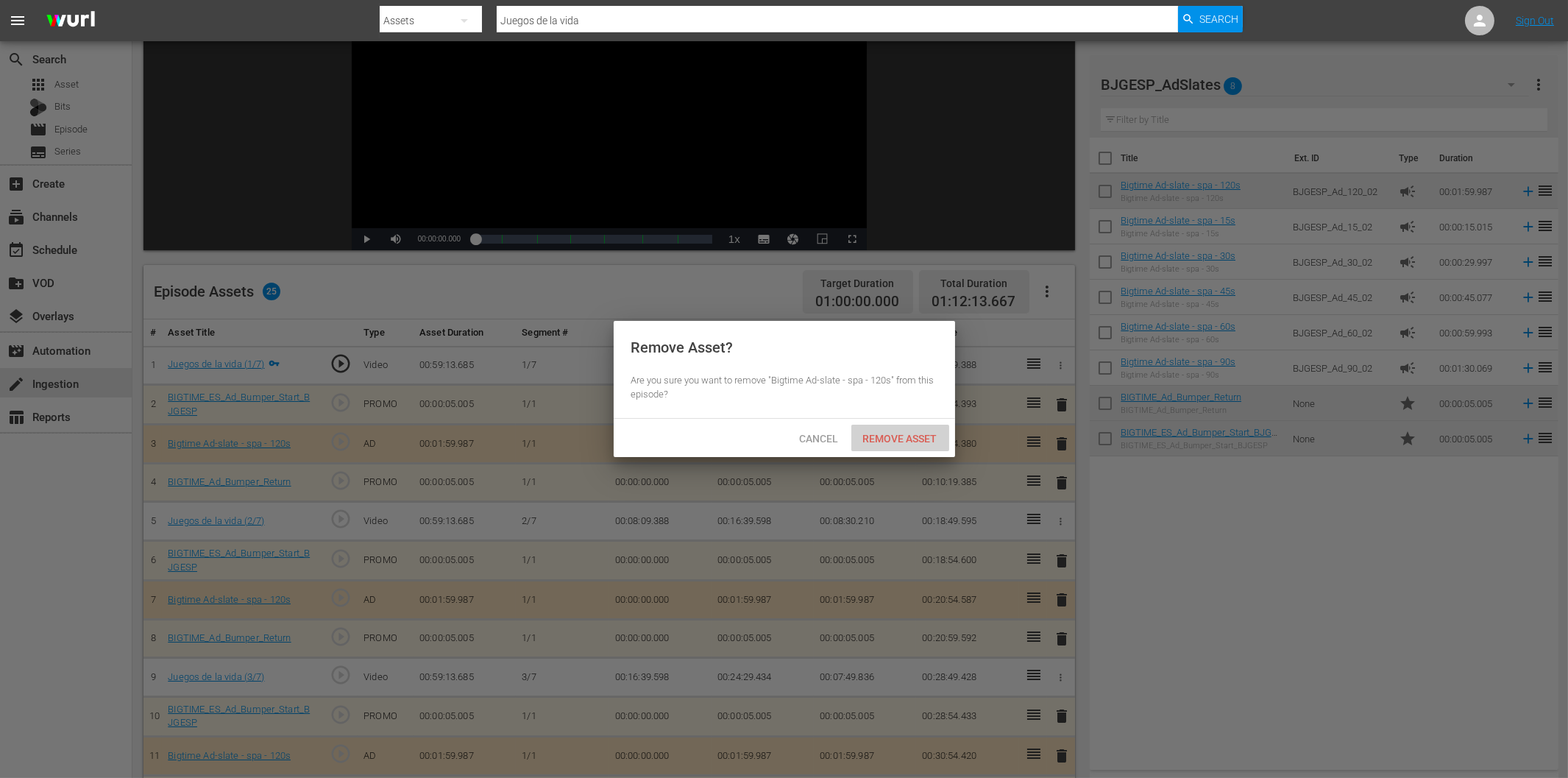
click at [903, 436] on span "Remove Asset" at bounding box center [900, 438] width 98 height 12
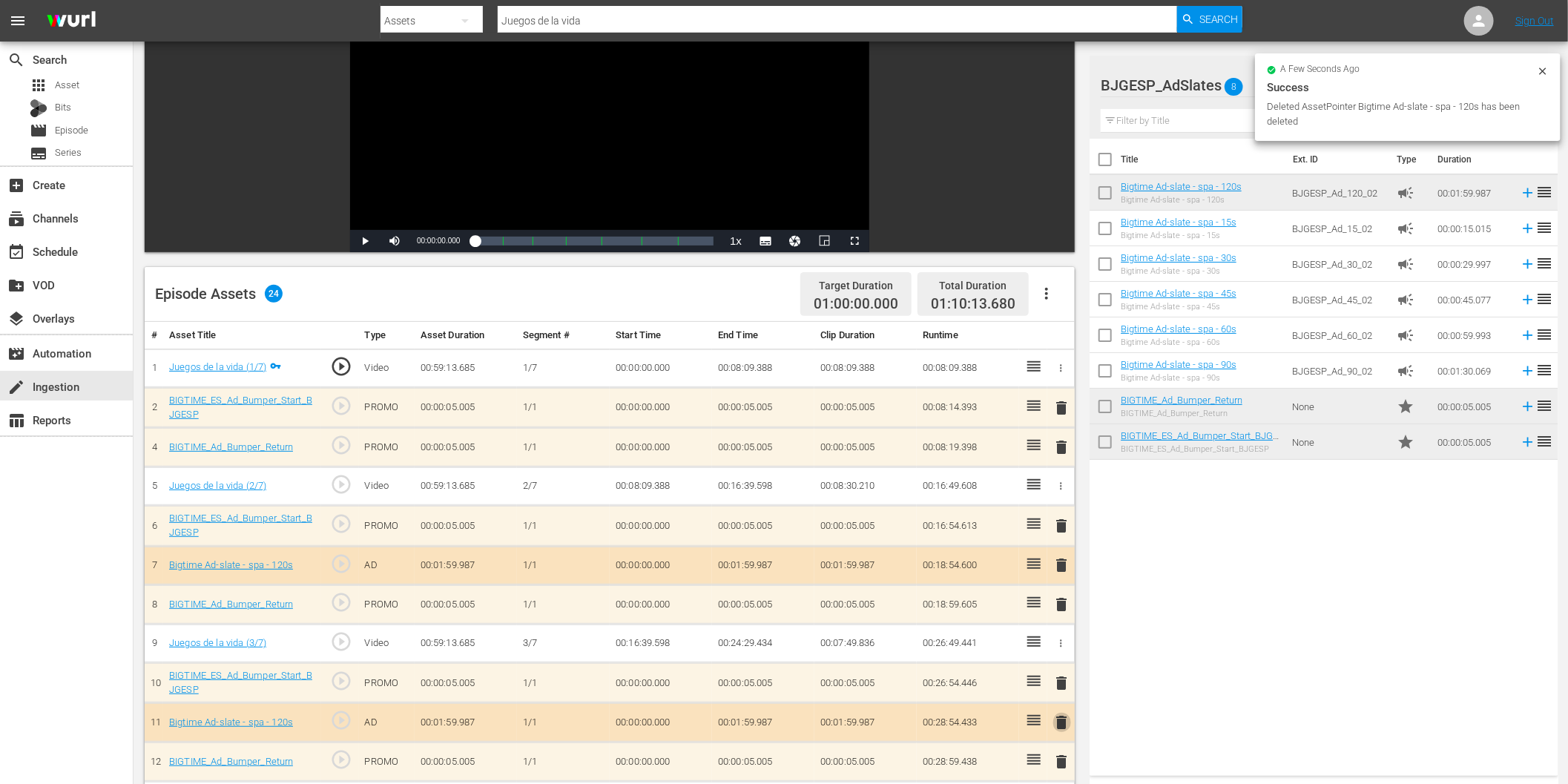
click at [1063, 723] on span "delete" at bounding box center [1062, 722] width 18 height 18
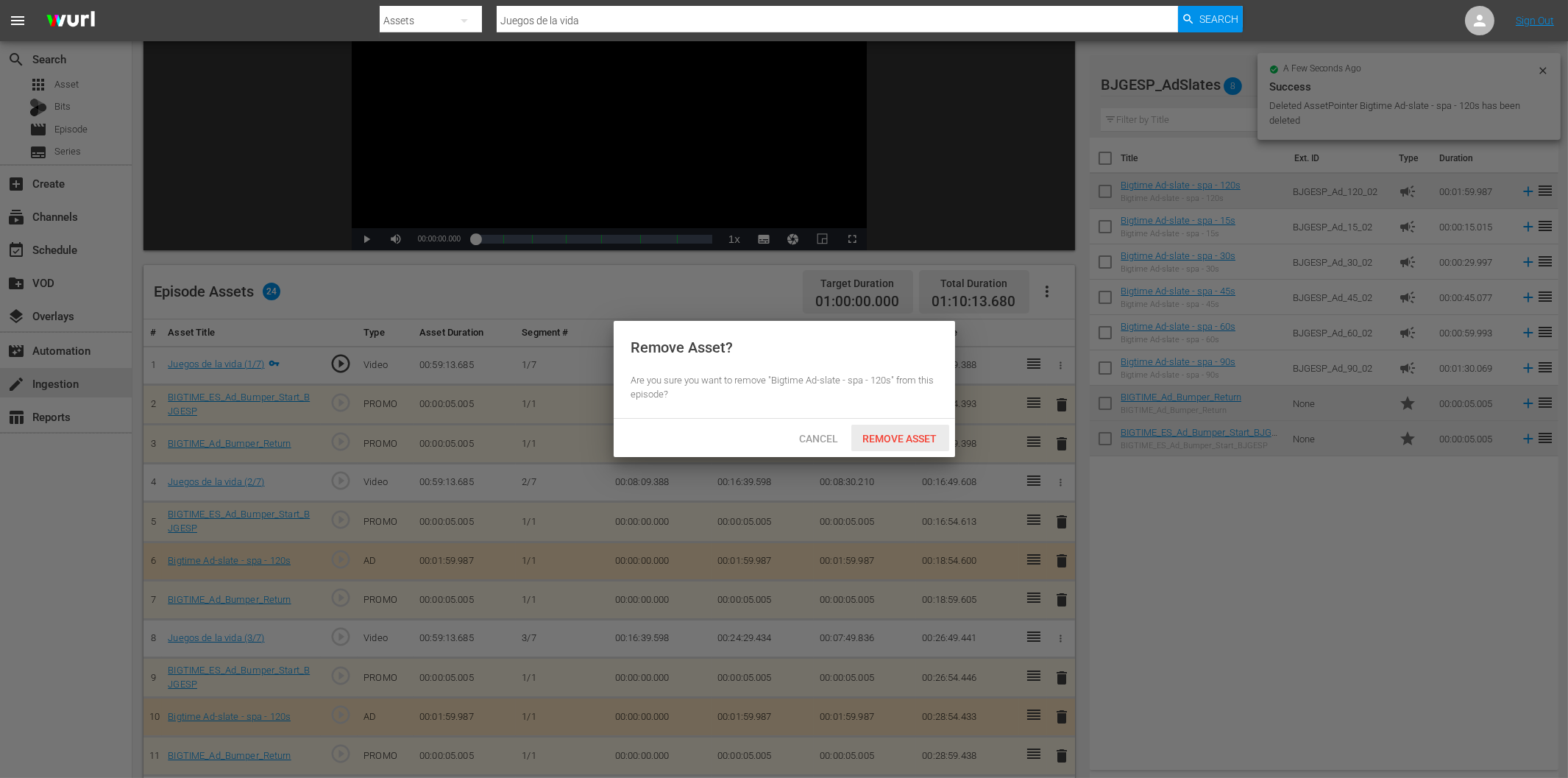
click at [925, 439] on span "Remove Asset" at bounding box center [900, 438] width 98 height 12
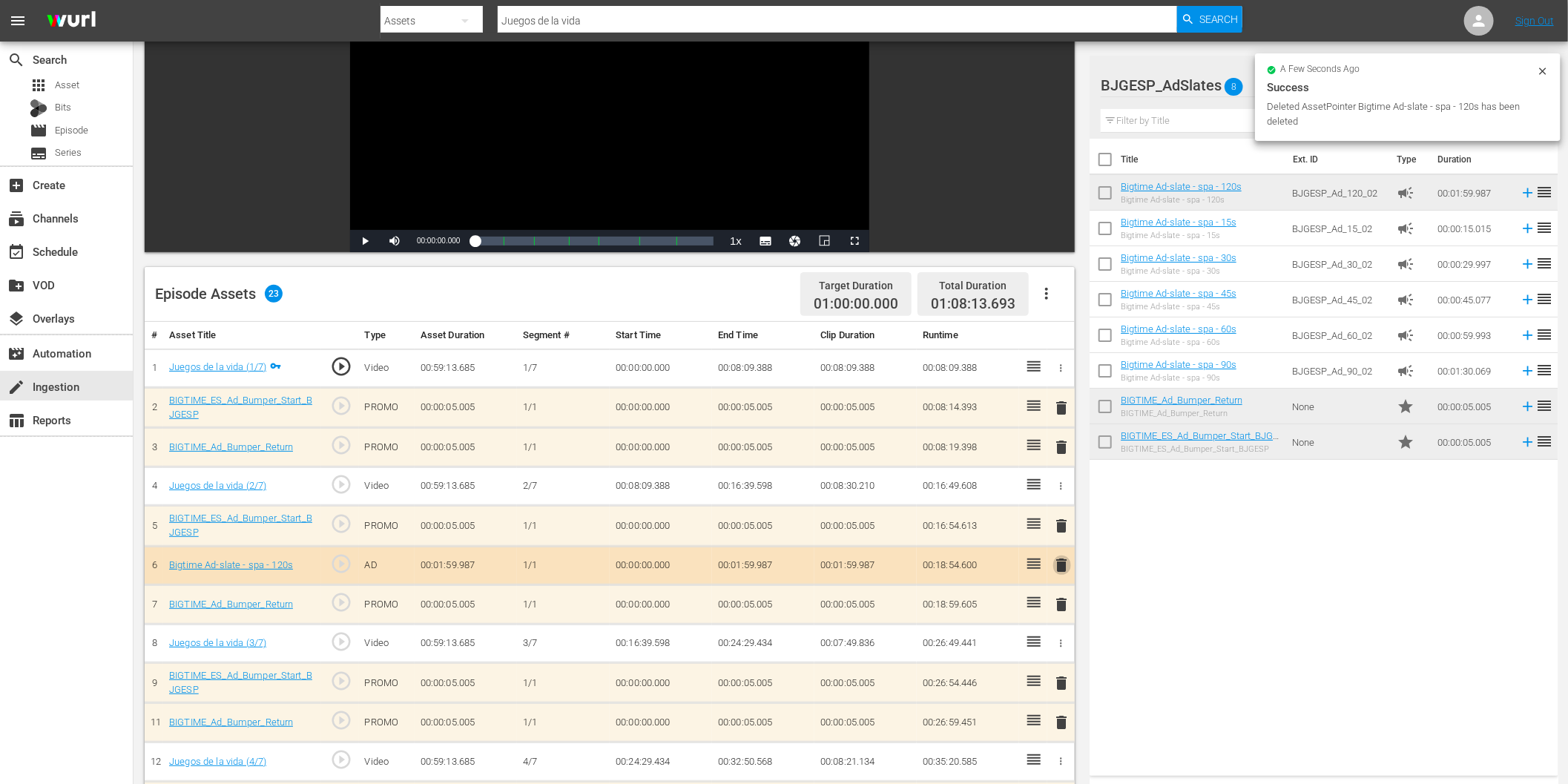
click at [1059, 558] on span "delete" at bounding box center [1062, 565] width 18 height 18
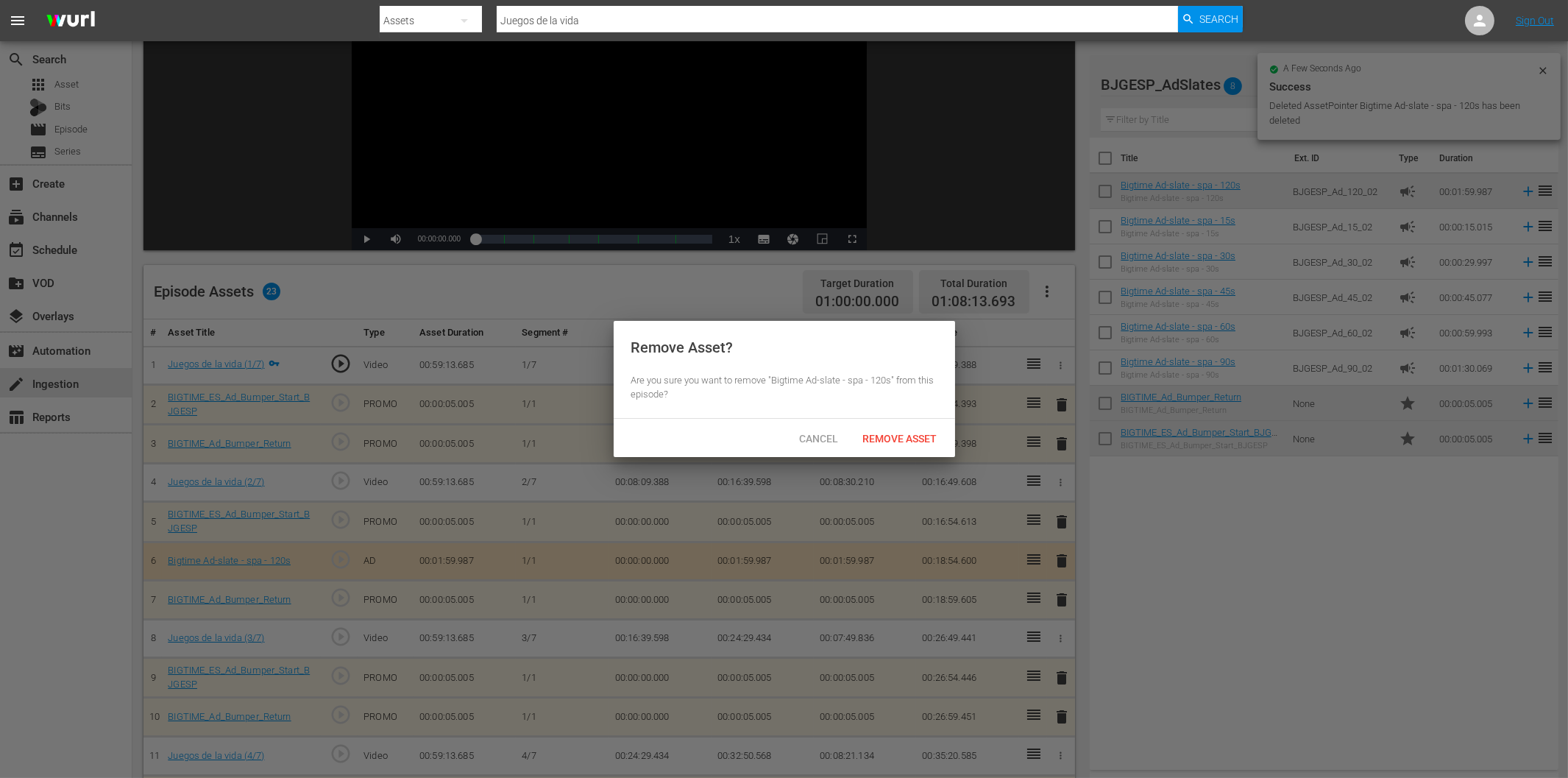
click at [890, 423] on div "Cancel Remove Asset" at bounding box center [784, 437] width 341 height 38
click at [900, 434] on span "Remove Asset" at bounding box center [900, 438] width 98 height 12
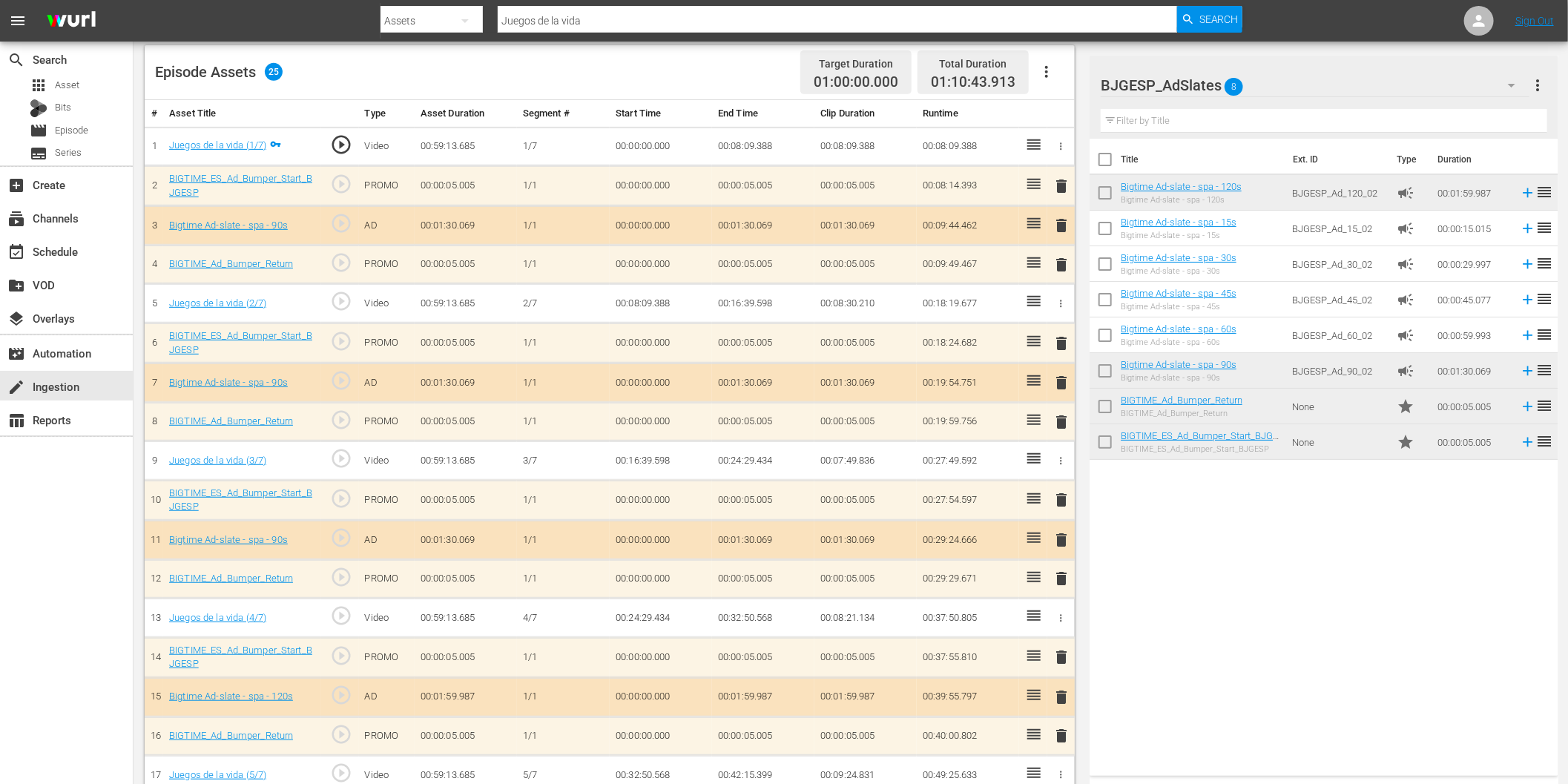
scroll to position [412, 0]
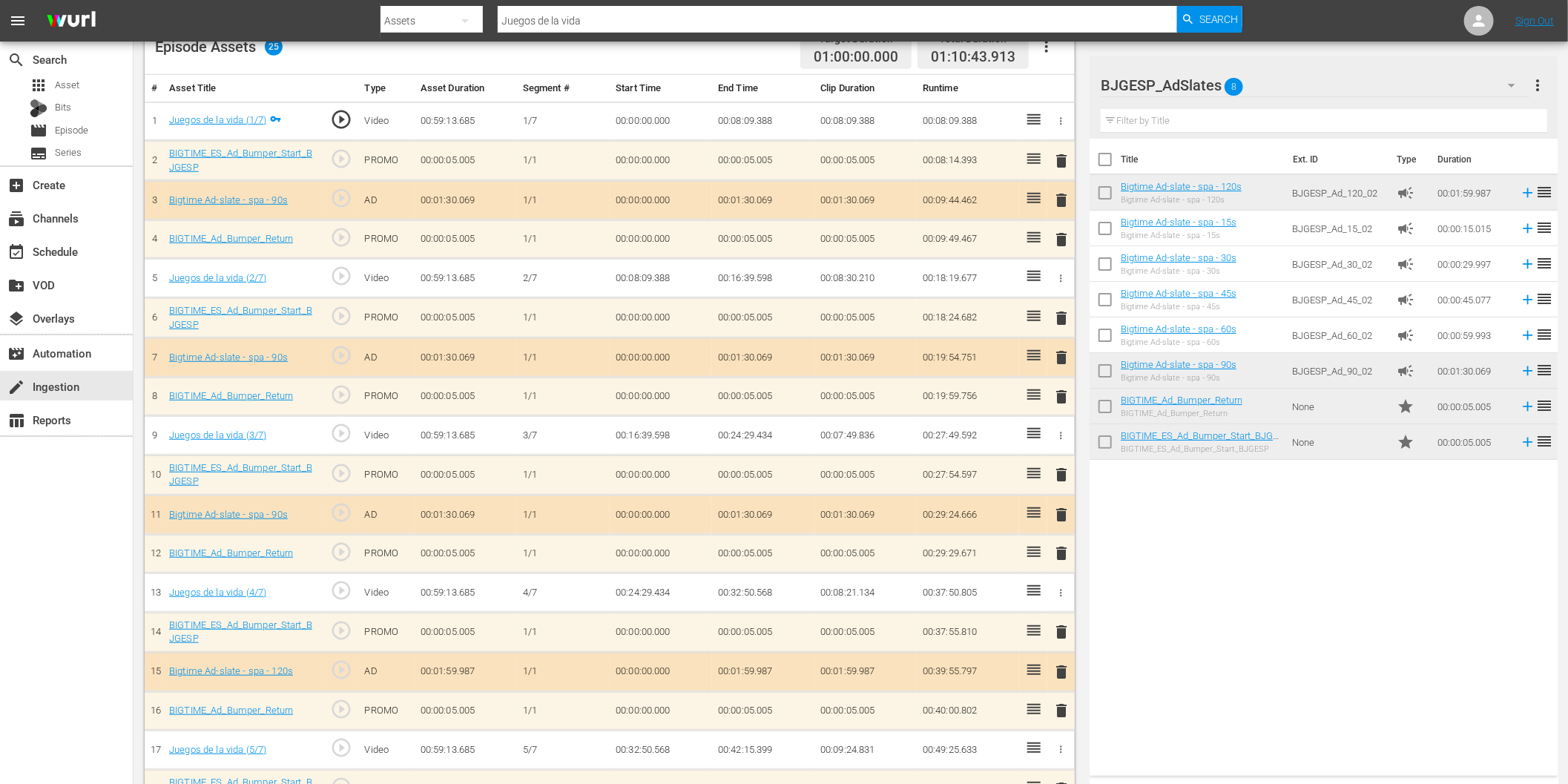
click at [1065, 664] on span "delete" at bounding box center [1062, 671] width 18 height 18
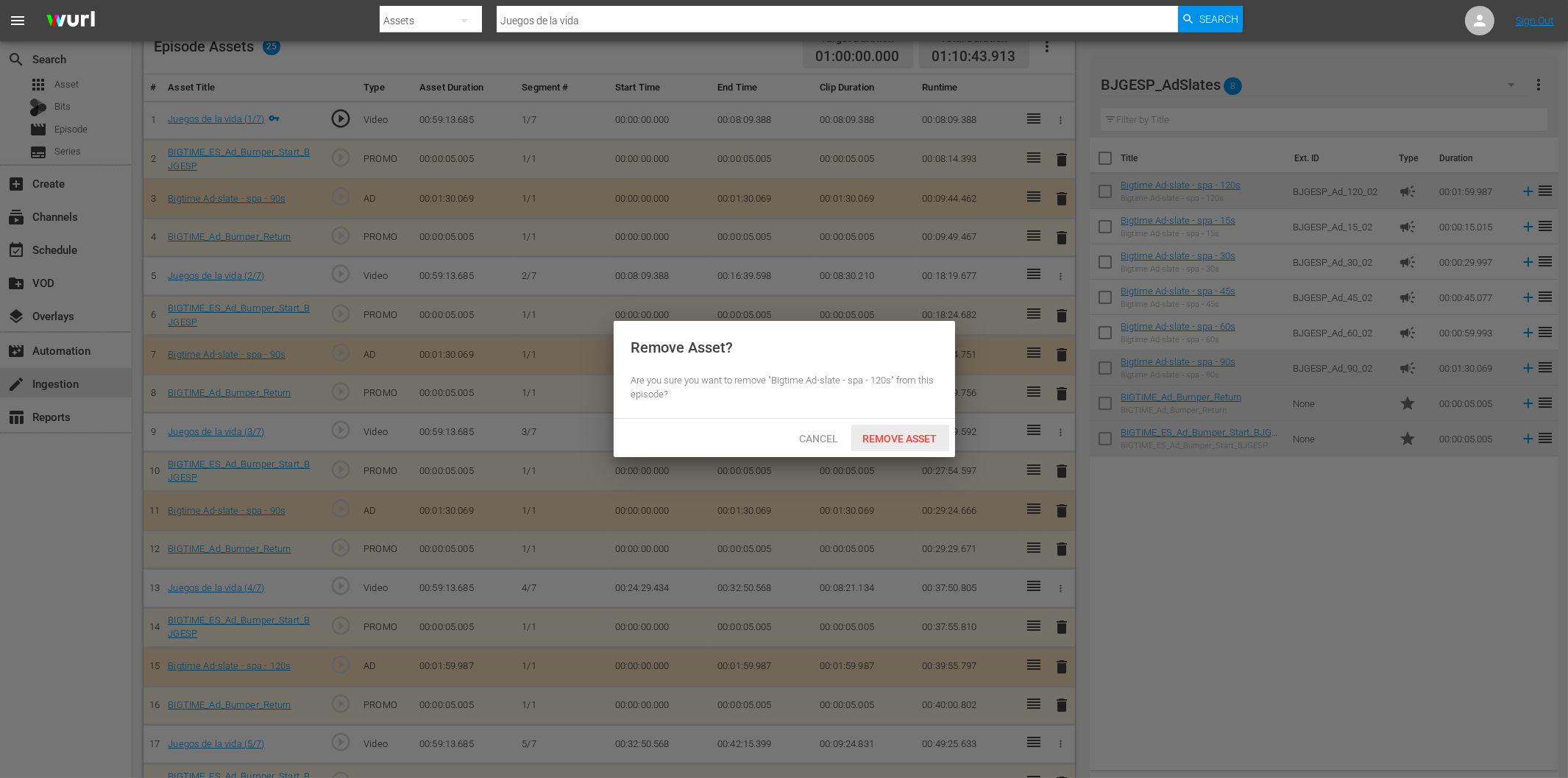
click at [906, 440] on span "Remove Asset" at bounding box center [900, 438] width 98 height 12
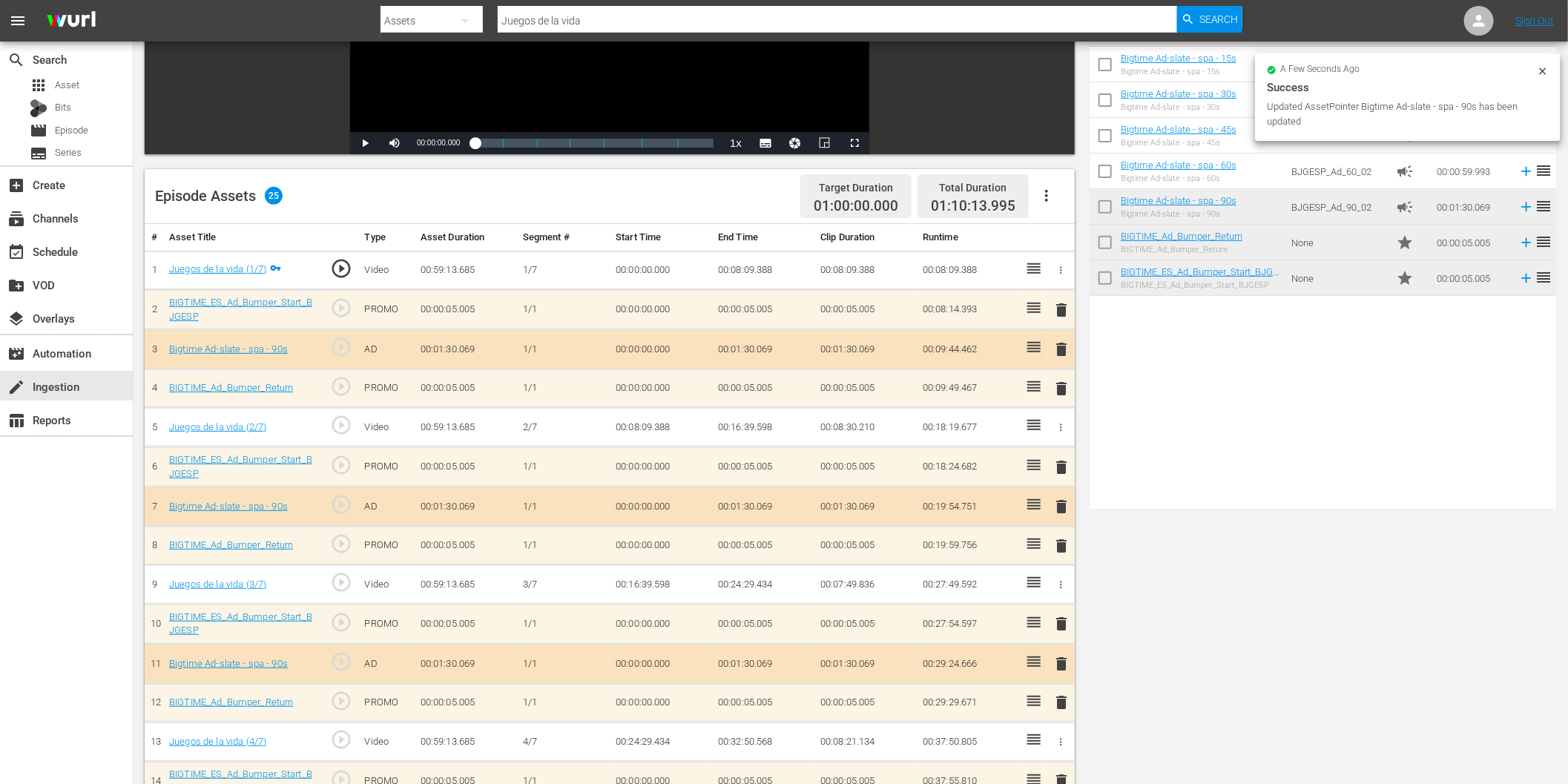
scroll to position [0, 0]
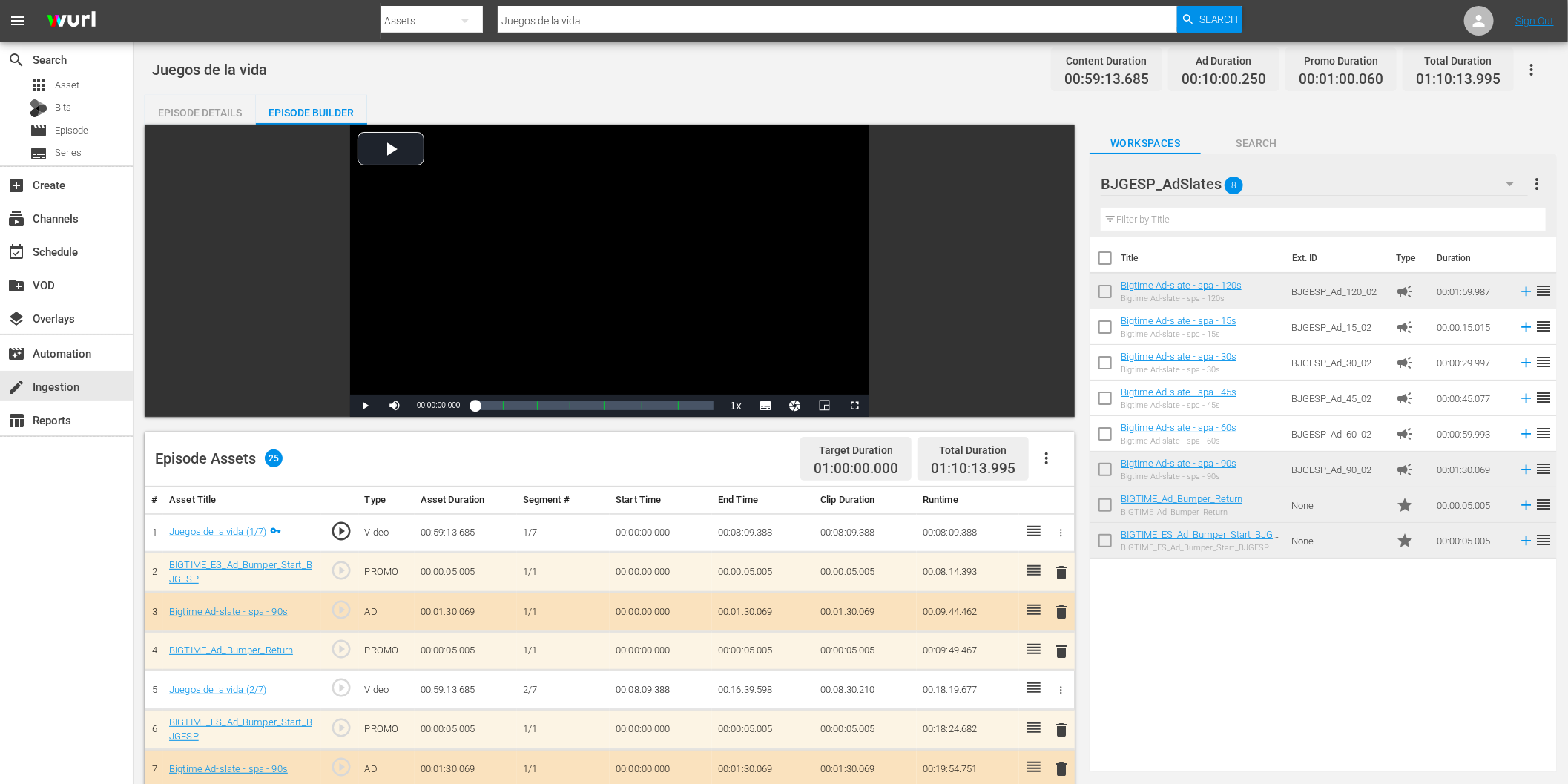
click at [594, 22] on input "Juegos de la vida" at bounding box center [837, 20] width 679 height 35
paste input "La gran pele"
type input "La gran pelea"
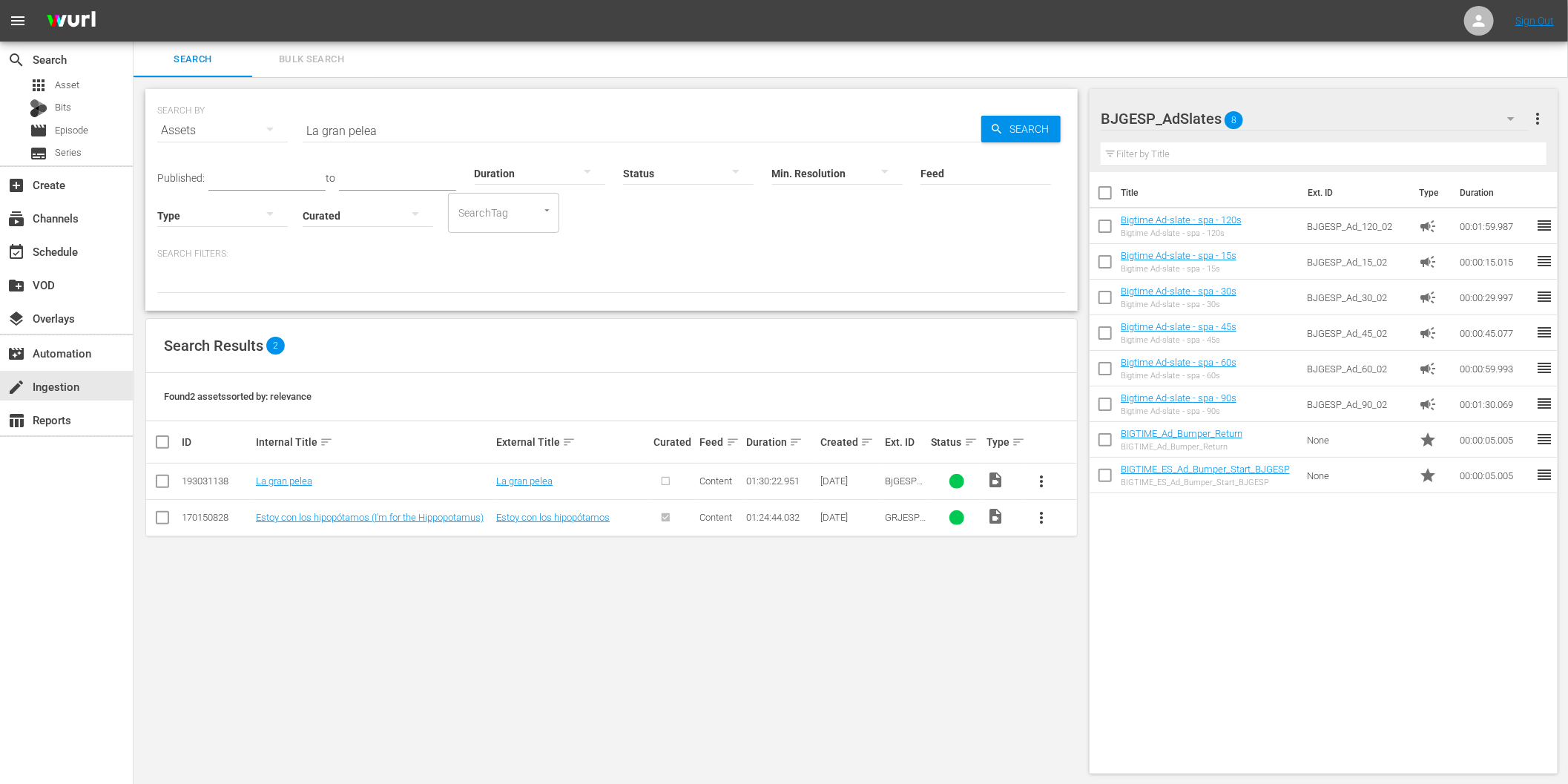
click at [1041, 480] on span "more_vert" at bounding box center [1041, 481] width 18 height 18
click at [1093, 590] on div "Episode" at bounding box center [1122, 594] width 101 height 35
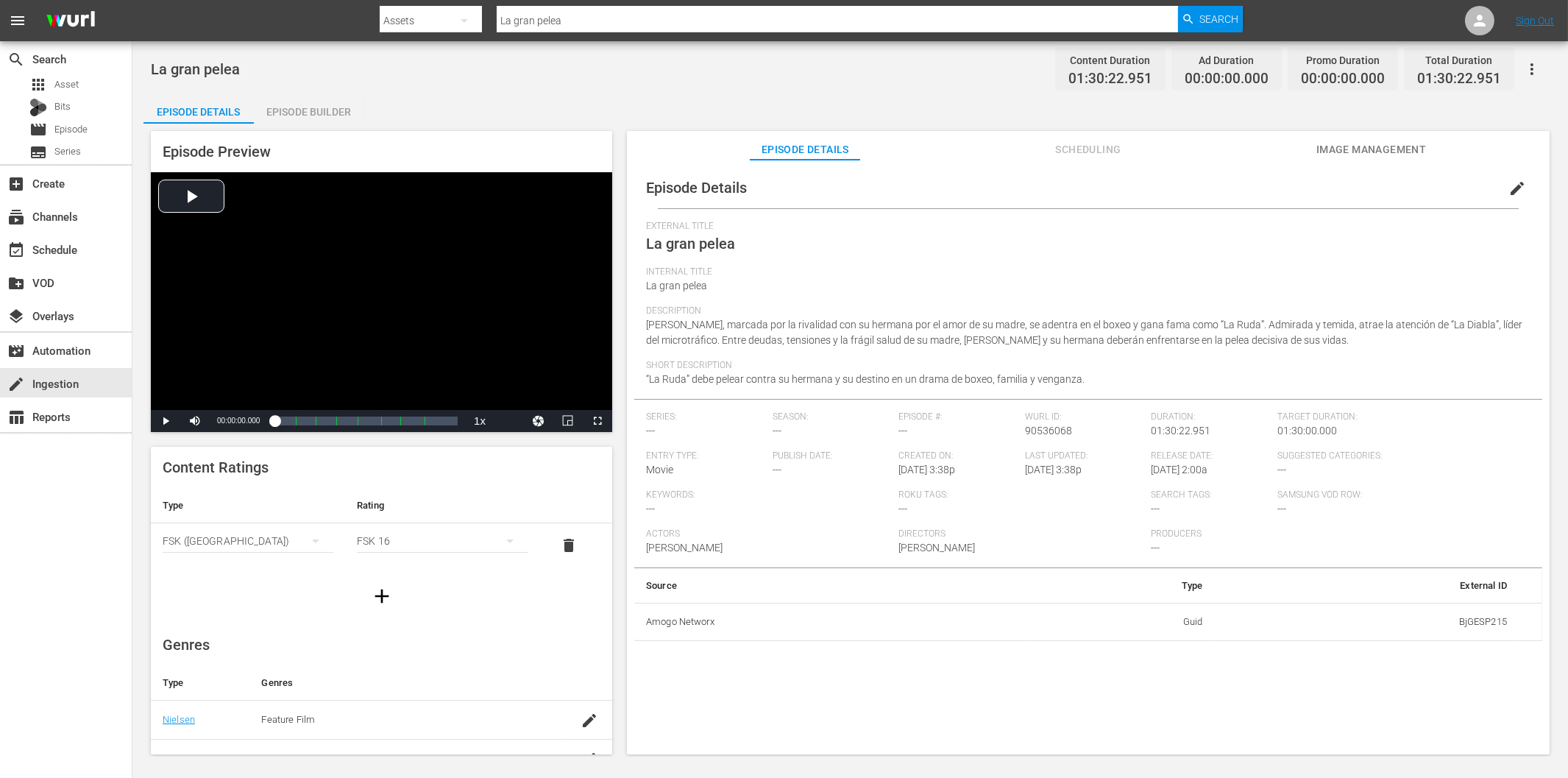
click at [328, 106] on div "Episode Builder" at bounding box center [308, 112] width 110 height 35
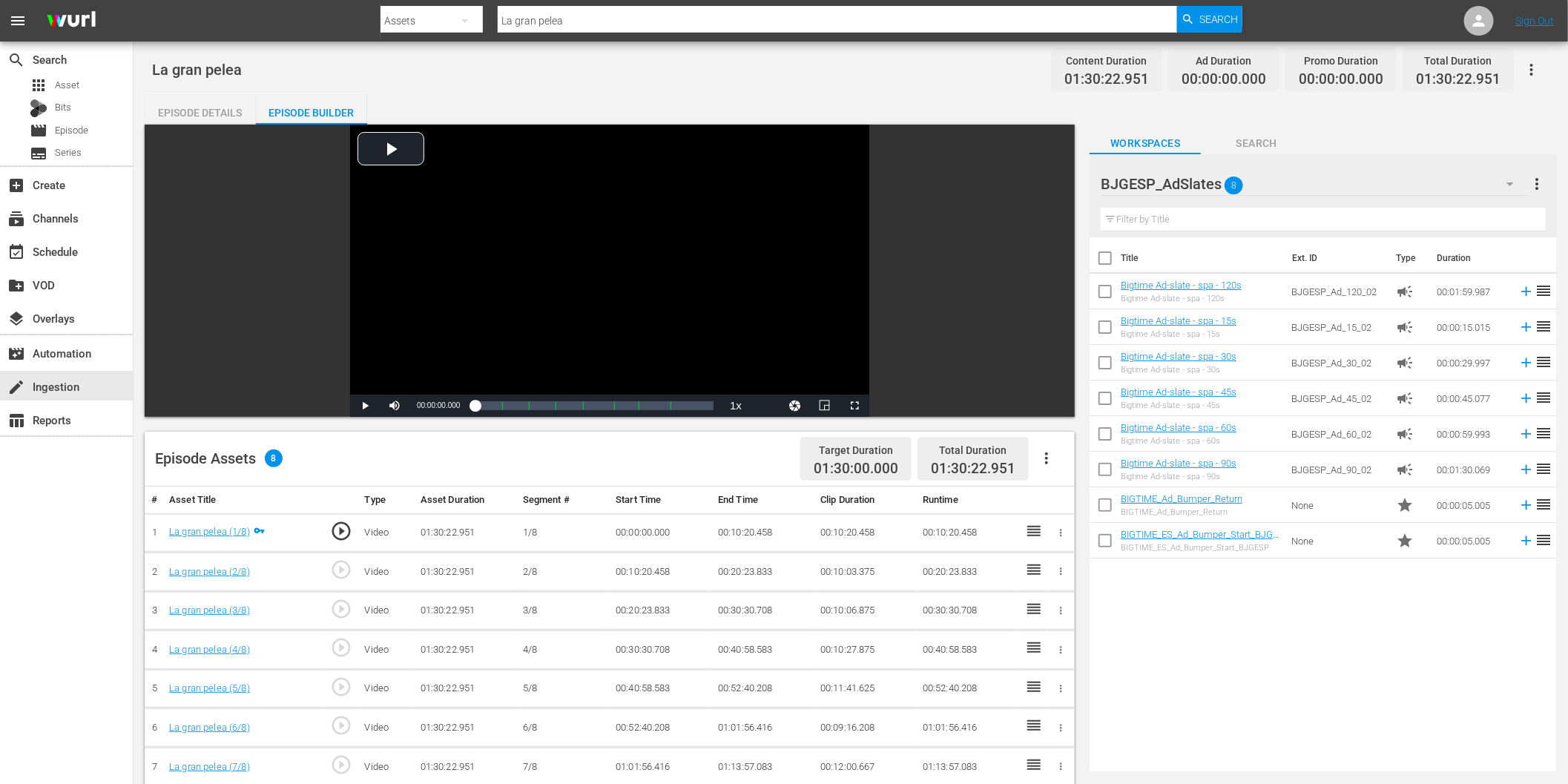
click at [1047, 456] on icon "button" at bounding box center [1046, 458] width 18 height 18
click at [1091, 465] on div "Fill with Ads" at bounding box center [1092, 464] width 101 height 35
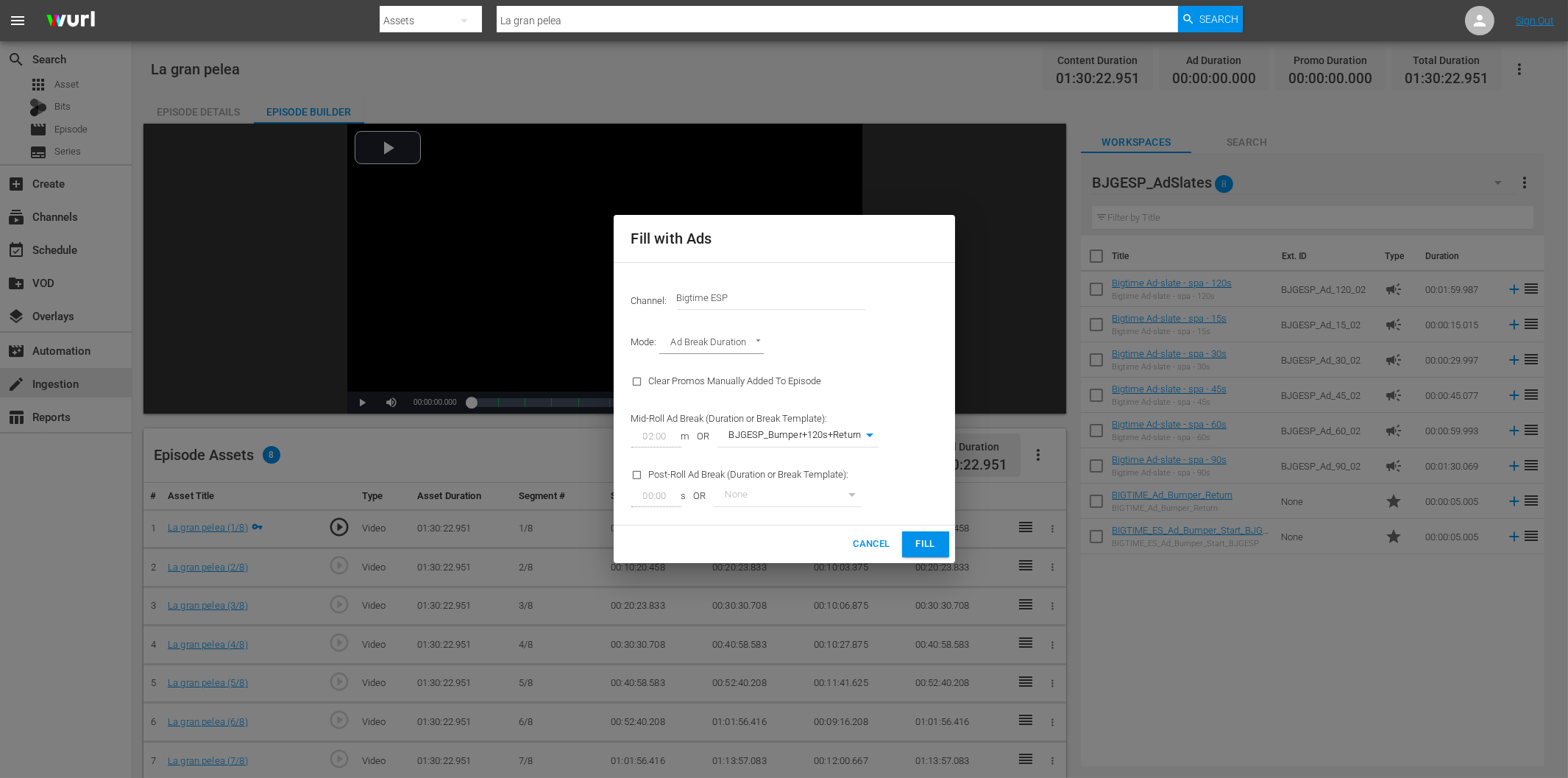
click at [929, 548] on span "Fill" at bounding box center [925, 544] width 23 height 17
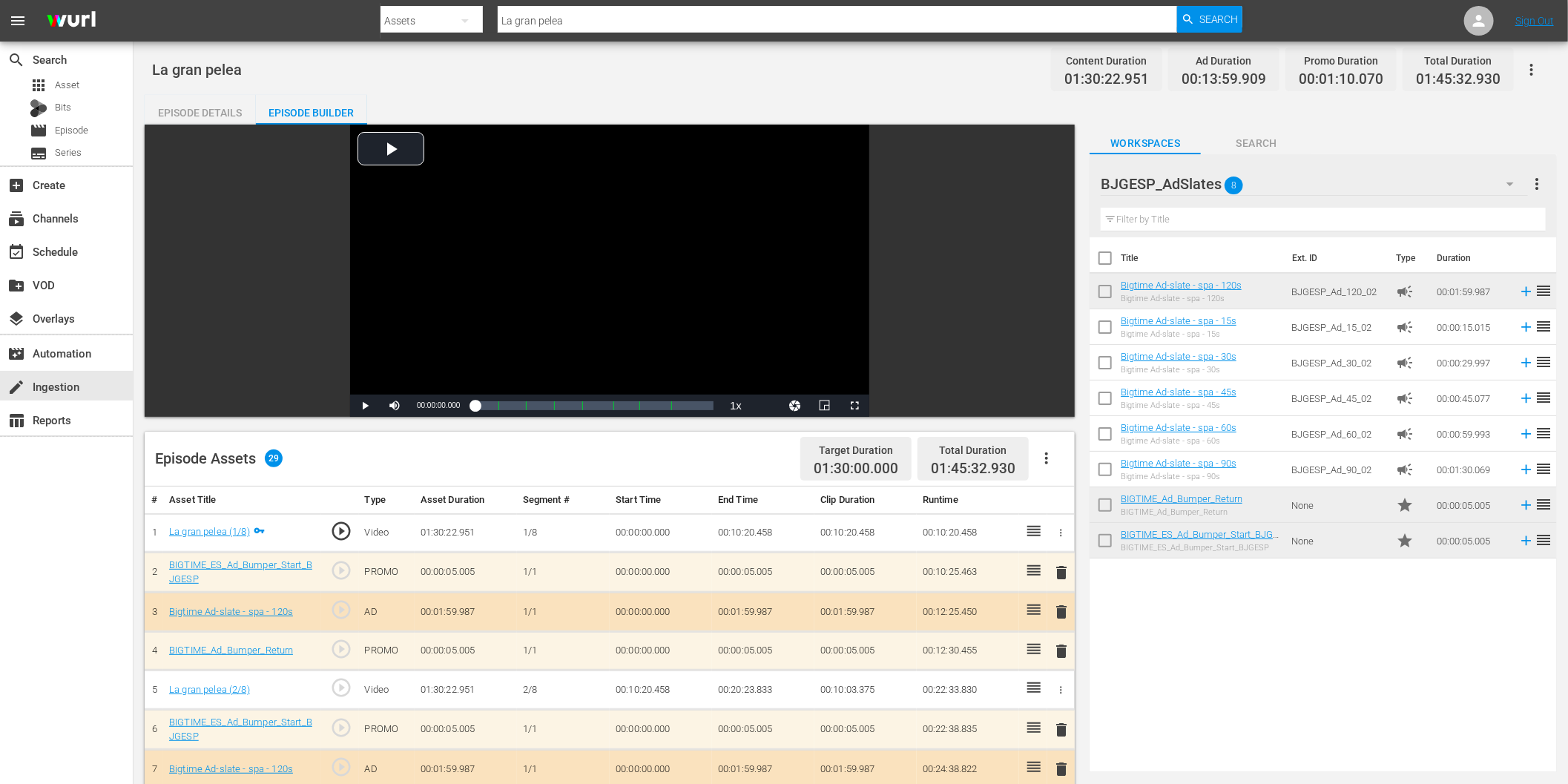
click at [599, 20] on input "La gran pelea" at bounding box center [837, 20] width 679 height 35
paste input "Delantero"
type input "Delantero"
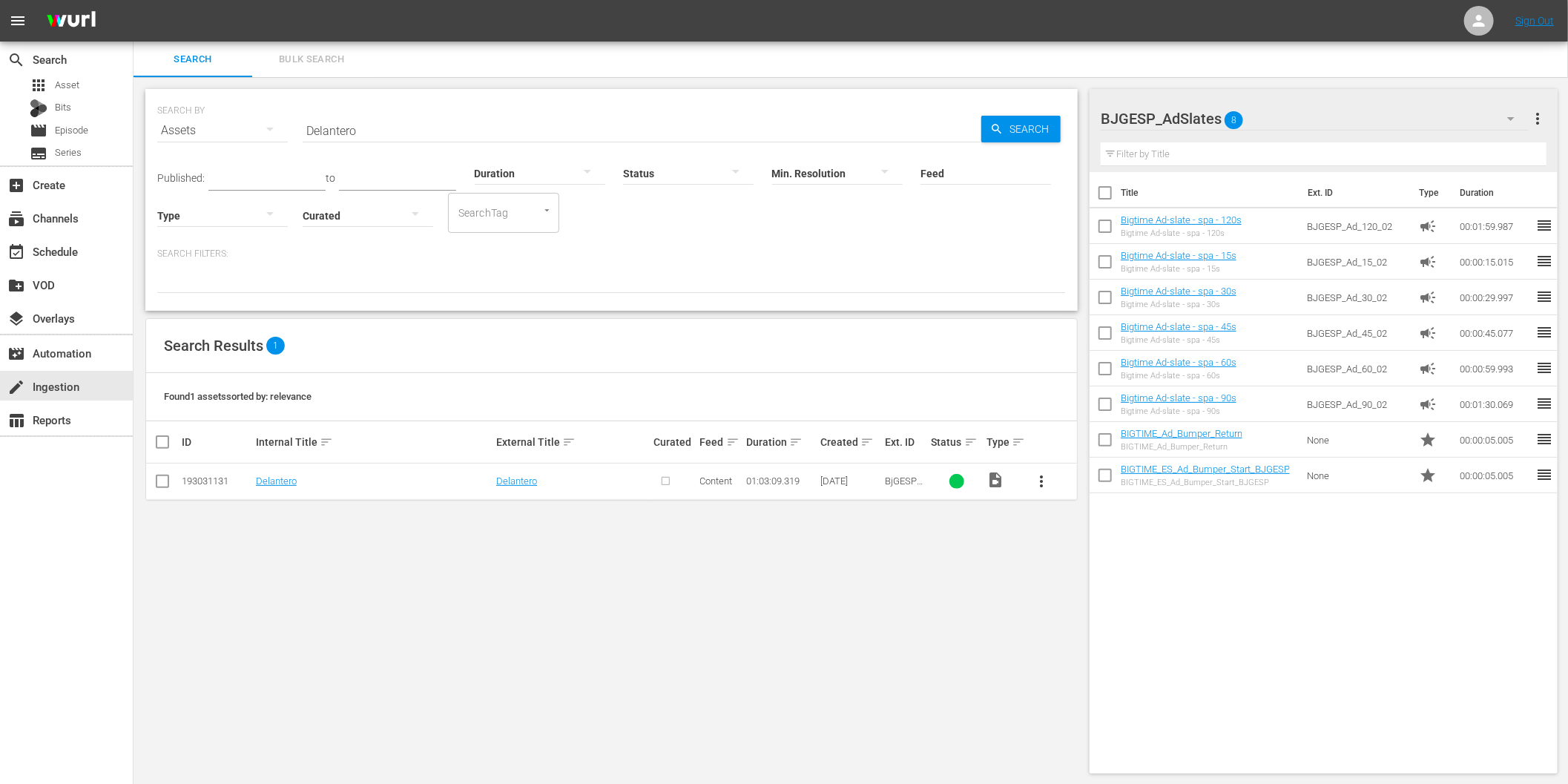
click at [1047, 473] on span "more_vert" at bounding box center [1041, 481] width 18 height 18
click at [1109, 590] on div "Episode" at bounding box center [1122, 594] width 101 height 35
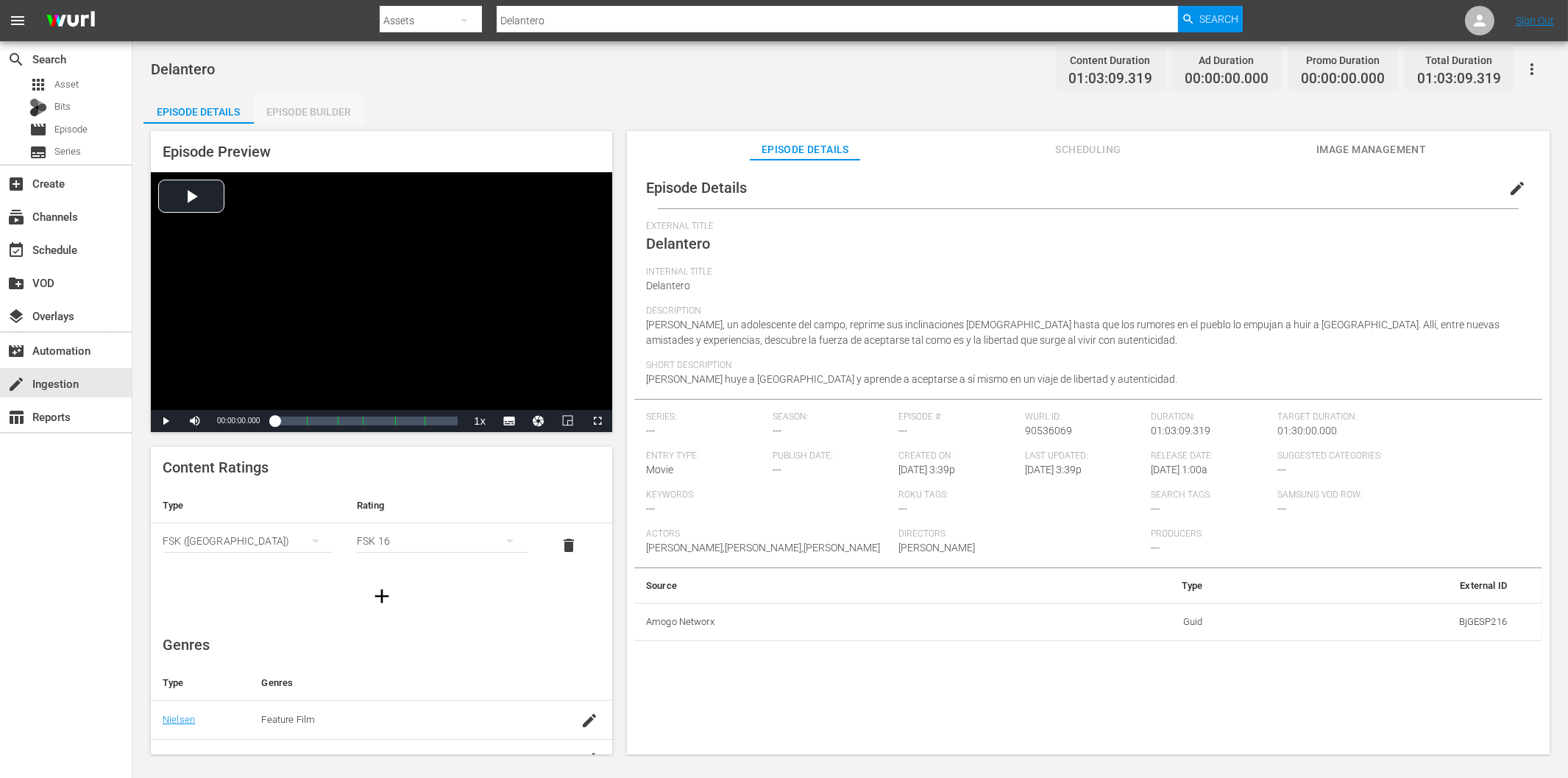
click at [325, 111] on div "Episode Builder" at bounding box center [308, 112] width 110 height 35
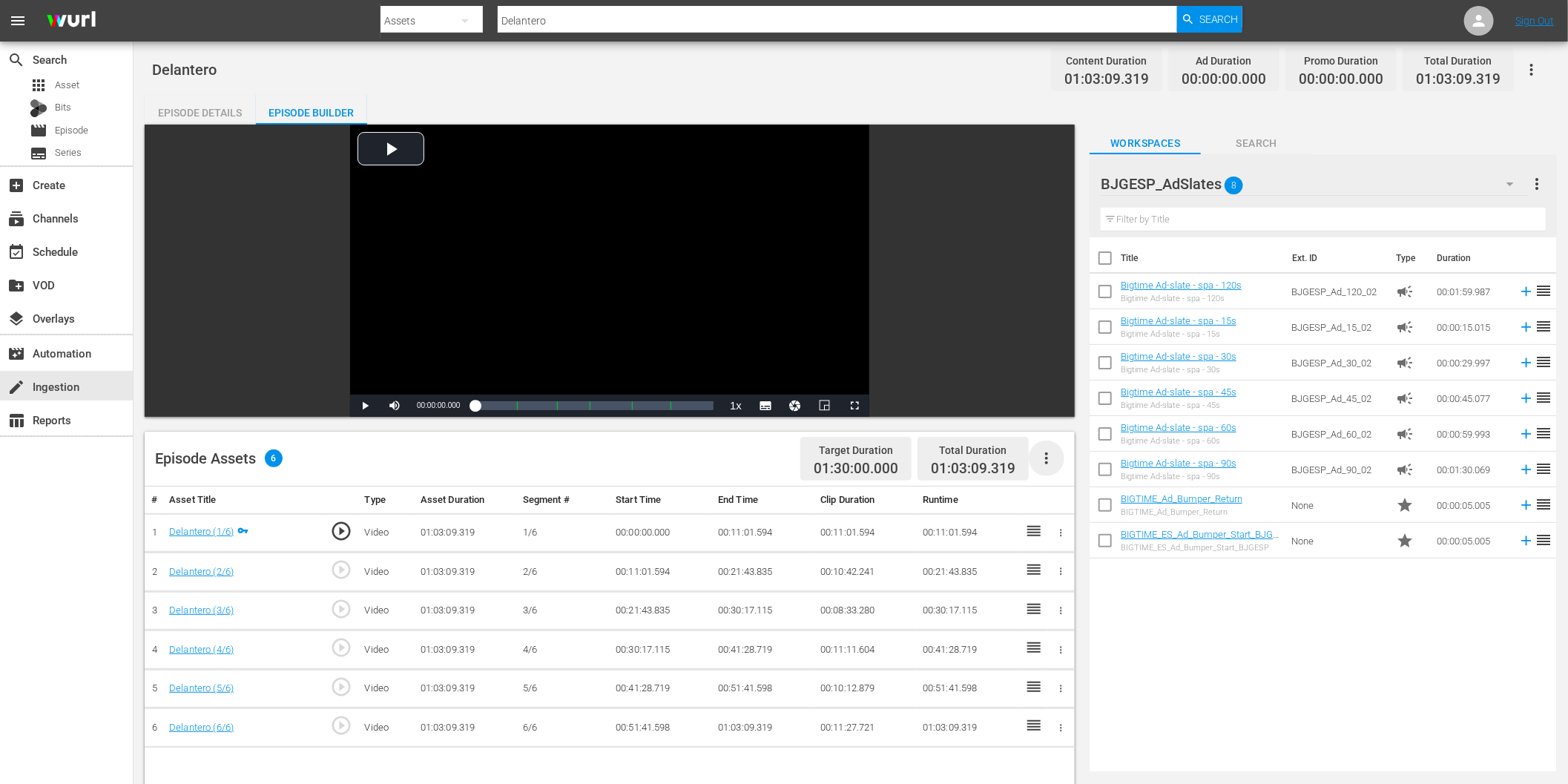
click at [1051, 457] on icon "button" at bounding box center [1046, 458] width 18 height 18
click at [1088, 464] on div "Fill with Ads" at bounding box center [1092, 464] width 101 height 35
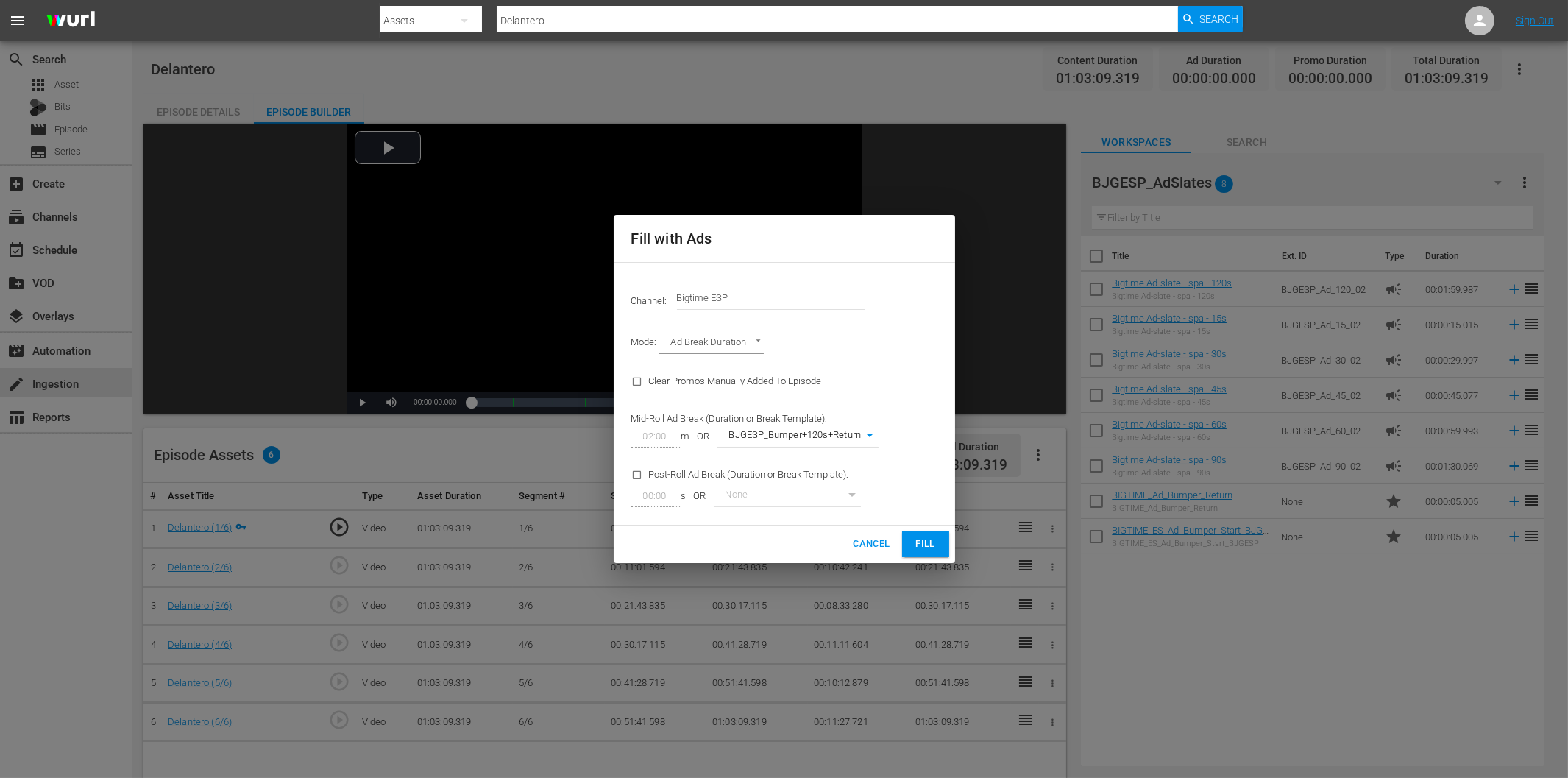
click at [935, 541] on span "Fill" at bounding box center [925, 544] width 23 height 17
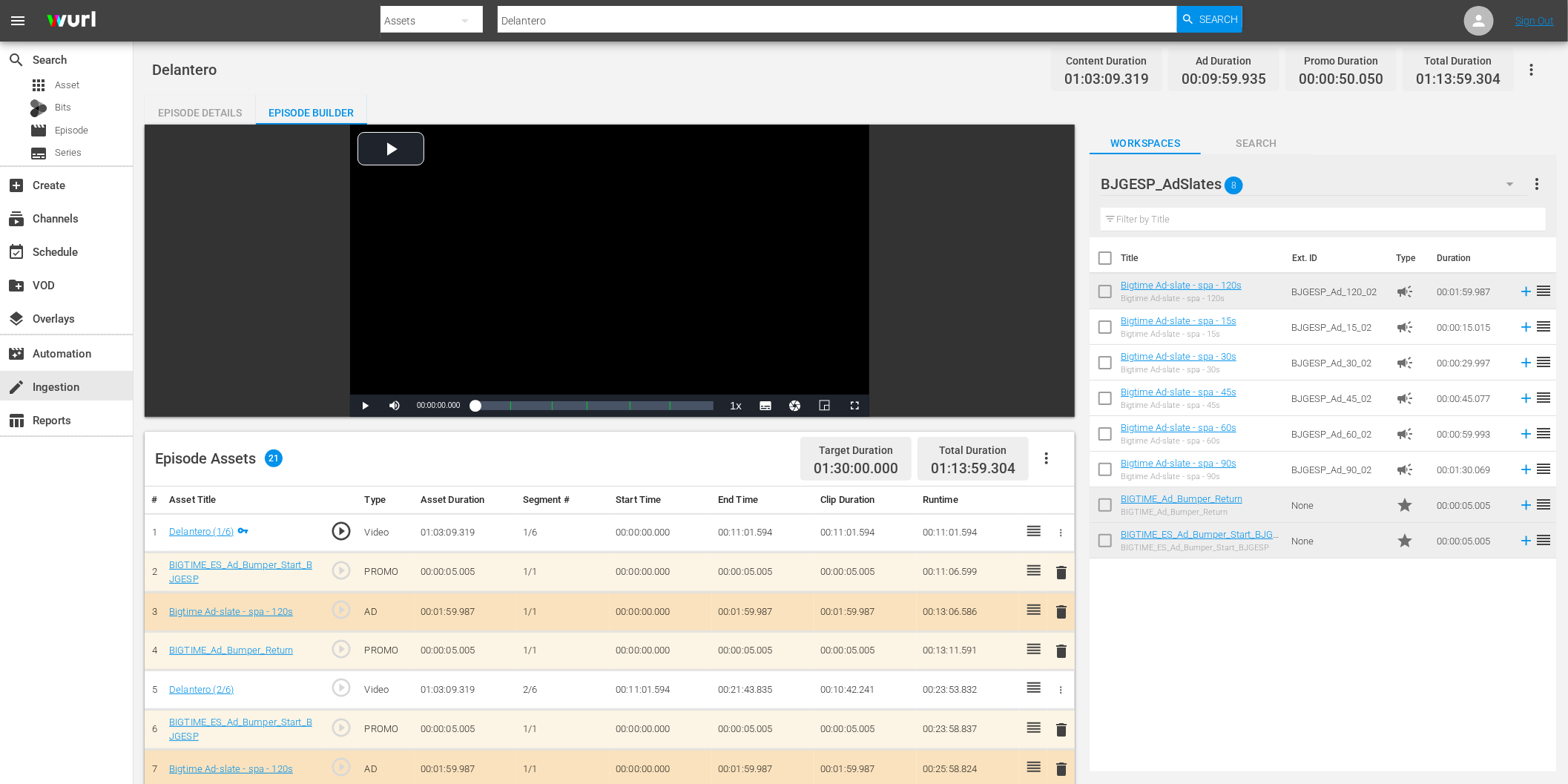
click at [104, 535] on div "search Search apps Asset Bits movie Episode subtitles Series add_box Create sub…" at bounding box center [67, 434] width 134 height 784
click at [640, 30] on input "Delantero" at bounding box center [837, 20] width 679 height 35
paste input "Fallax"
type input "Fallax"
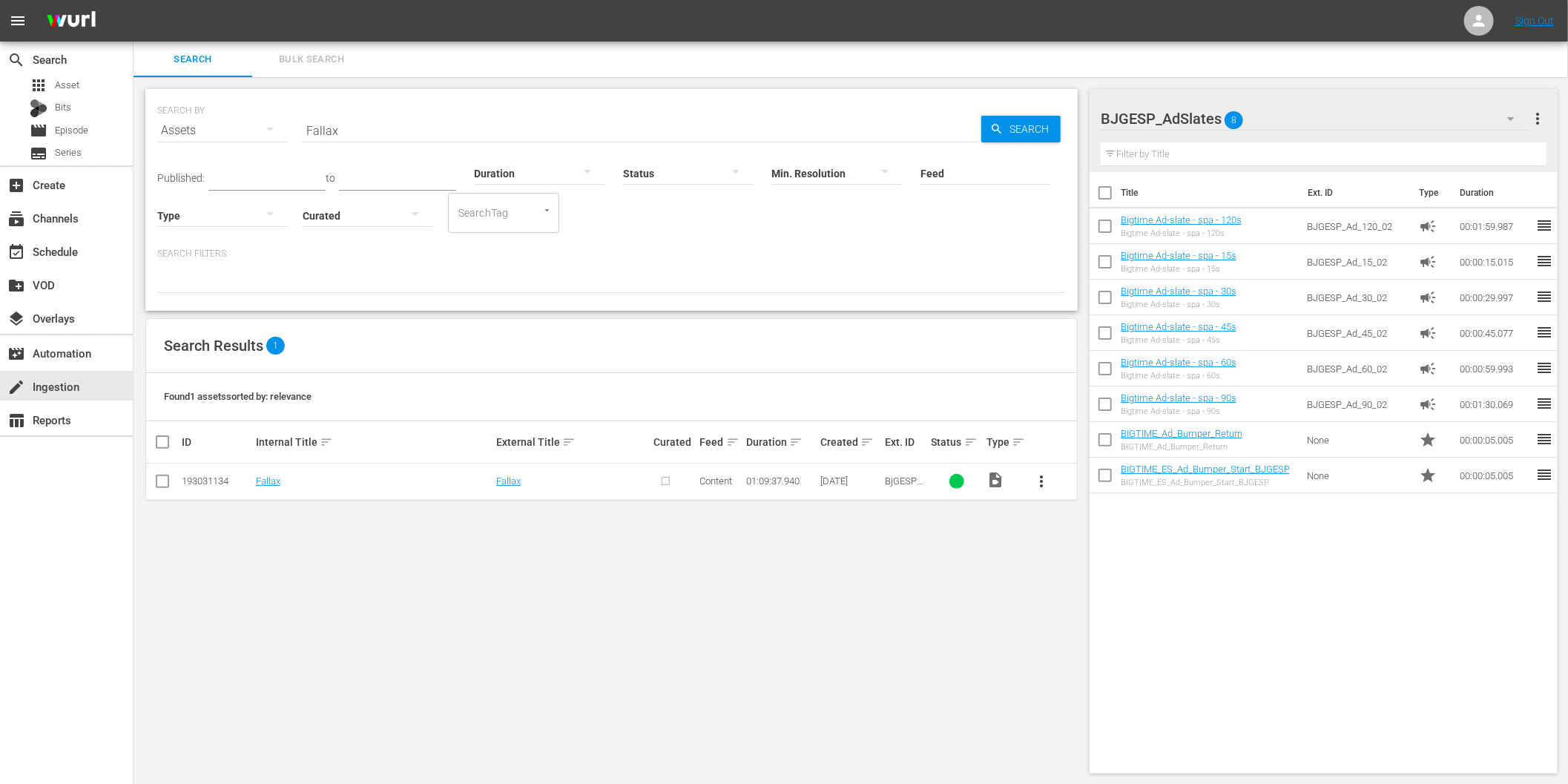
click at [1041, 484] on span "more_vert" at bounding box center [1041, 481] width 18 height 18
click at [1108, 597] on div "Episode" at bounding box center [1122, 594] width 101 height 35
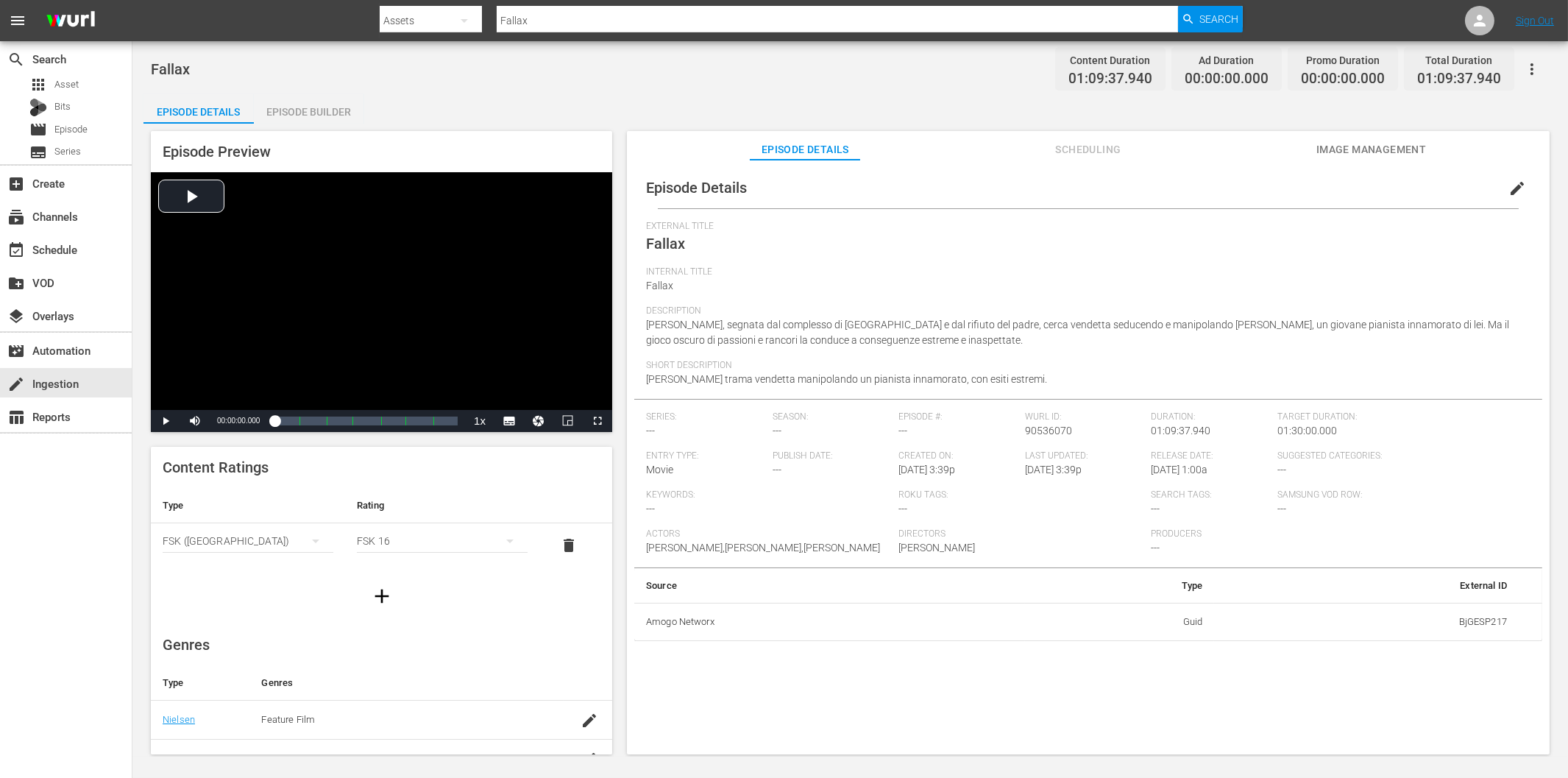
click at [311, 112] on div "Episode Builder" at bounding box center [308, 112] width 110 height 35
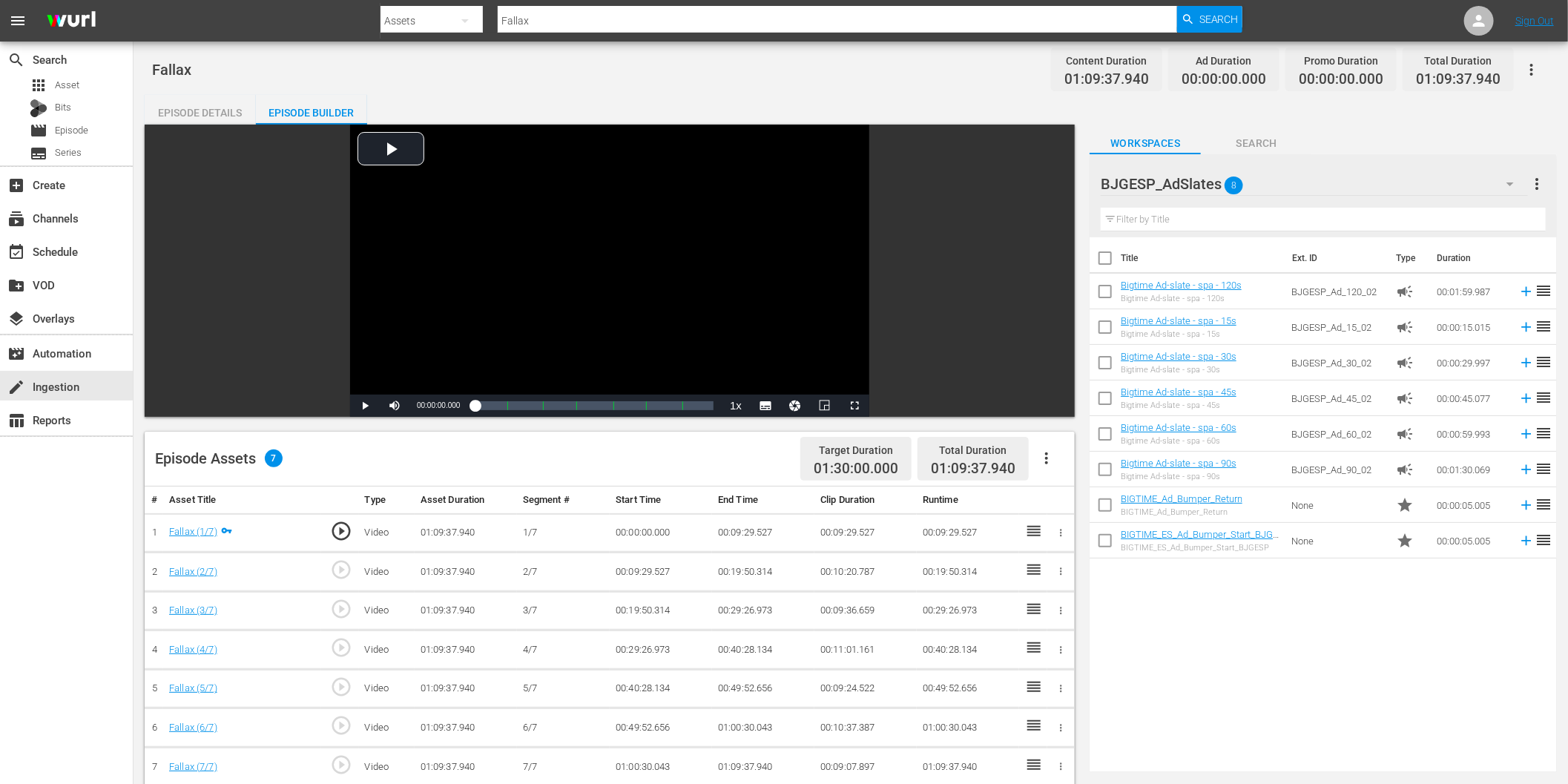
click at [1049, 456] on icon "button" at bounding box center [1046, 458] width 18 height 18
click at [1113, 468] on div "Fill with Ads" at bounding box center [1092, 464] width 101 height 35
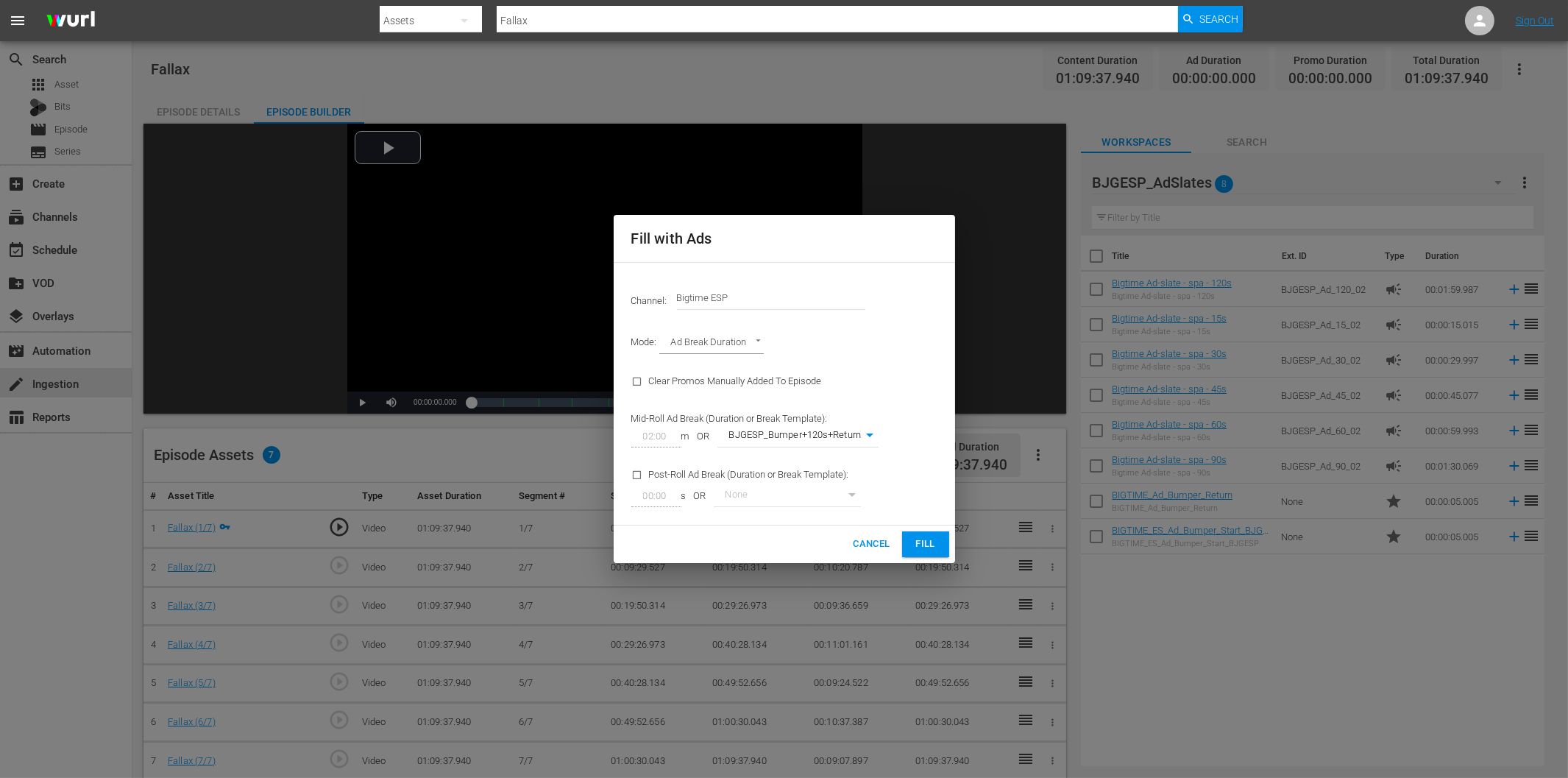
click at [935, 541] on span "Fill" at bounding box center [925, 544] width 23 height 17
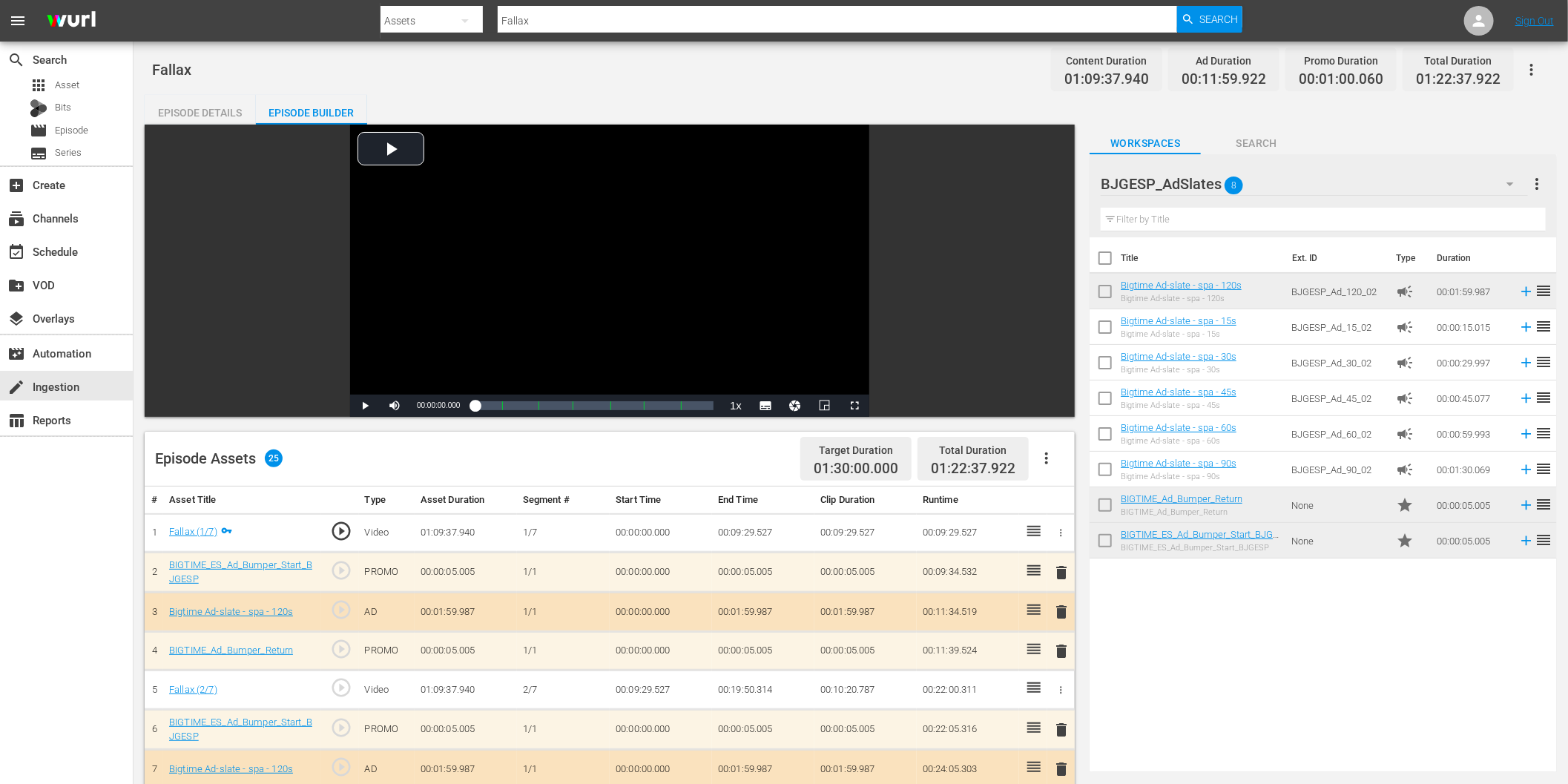
click at [538, 17] on input "Fallax" at bounding box center [837, 20] width 679 height 35
paste input "La vida media del muon"
type input "La vida media del muon"
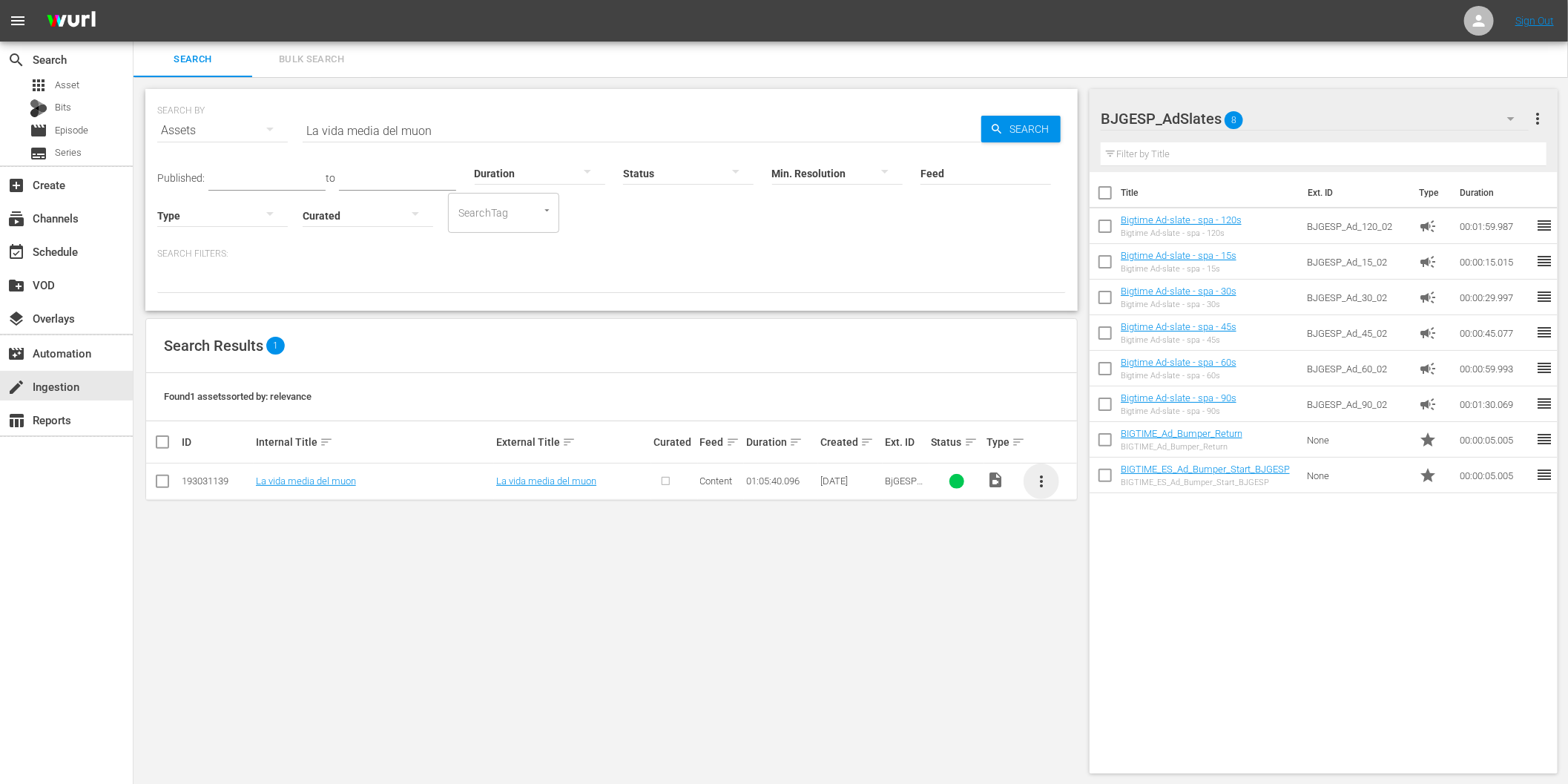
click at [1040, 475] on span "more_vert" at bounding box center [1041, 481] width 18 height 18
click at [1097, 589] on div "Episode" at bounding box center [1122, 594] width 101 height 35
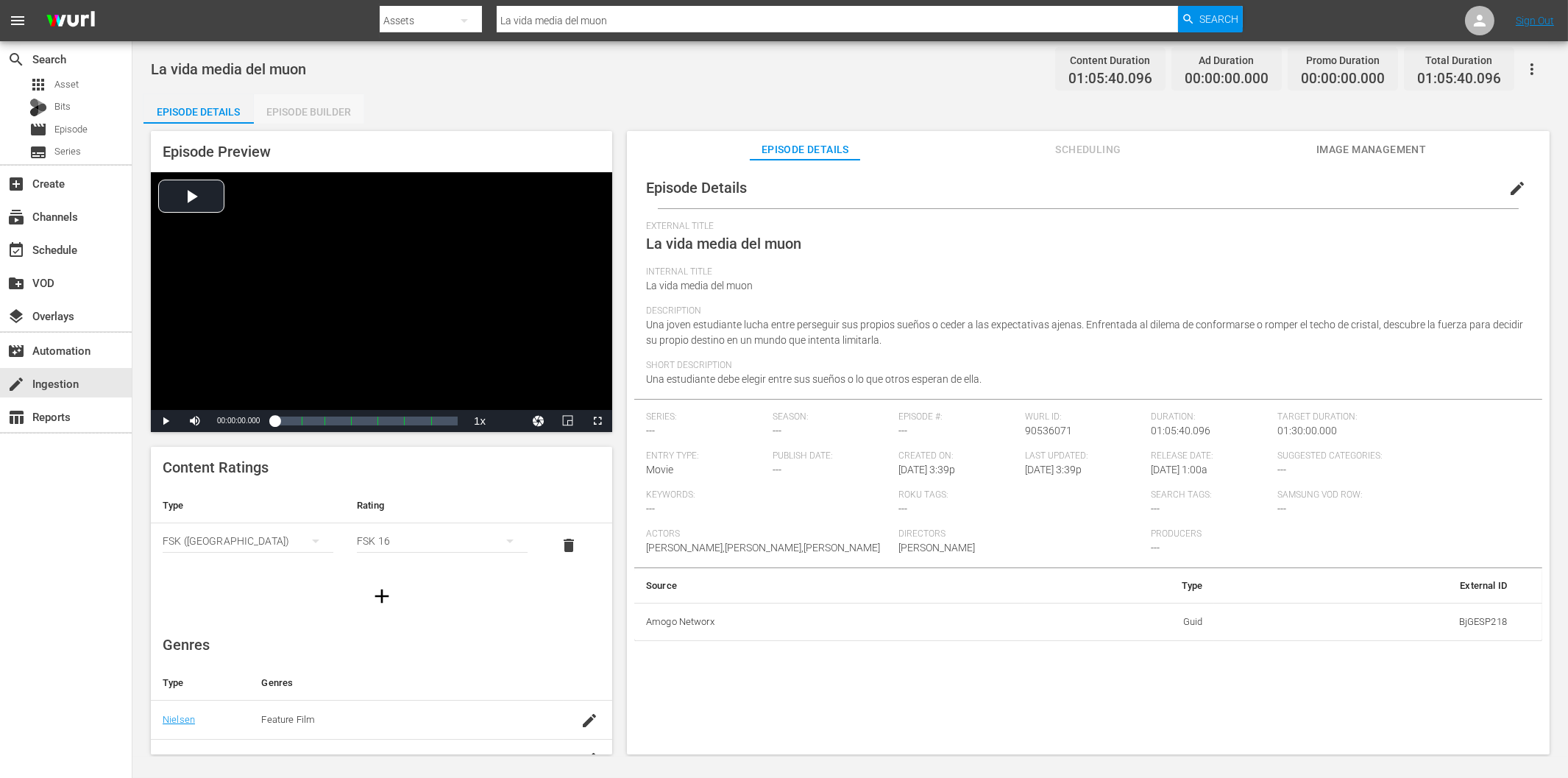
click at [344, 103] on div "Episode Builder" at bounding box center [308, 112] width 110 height 35
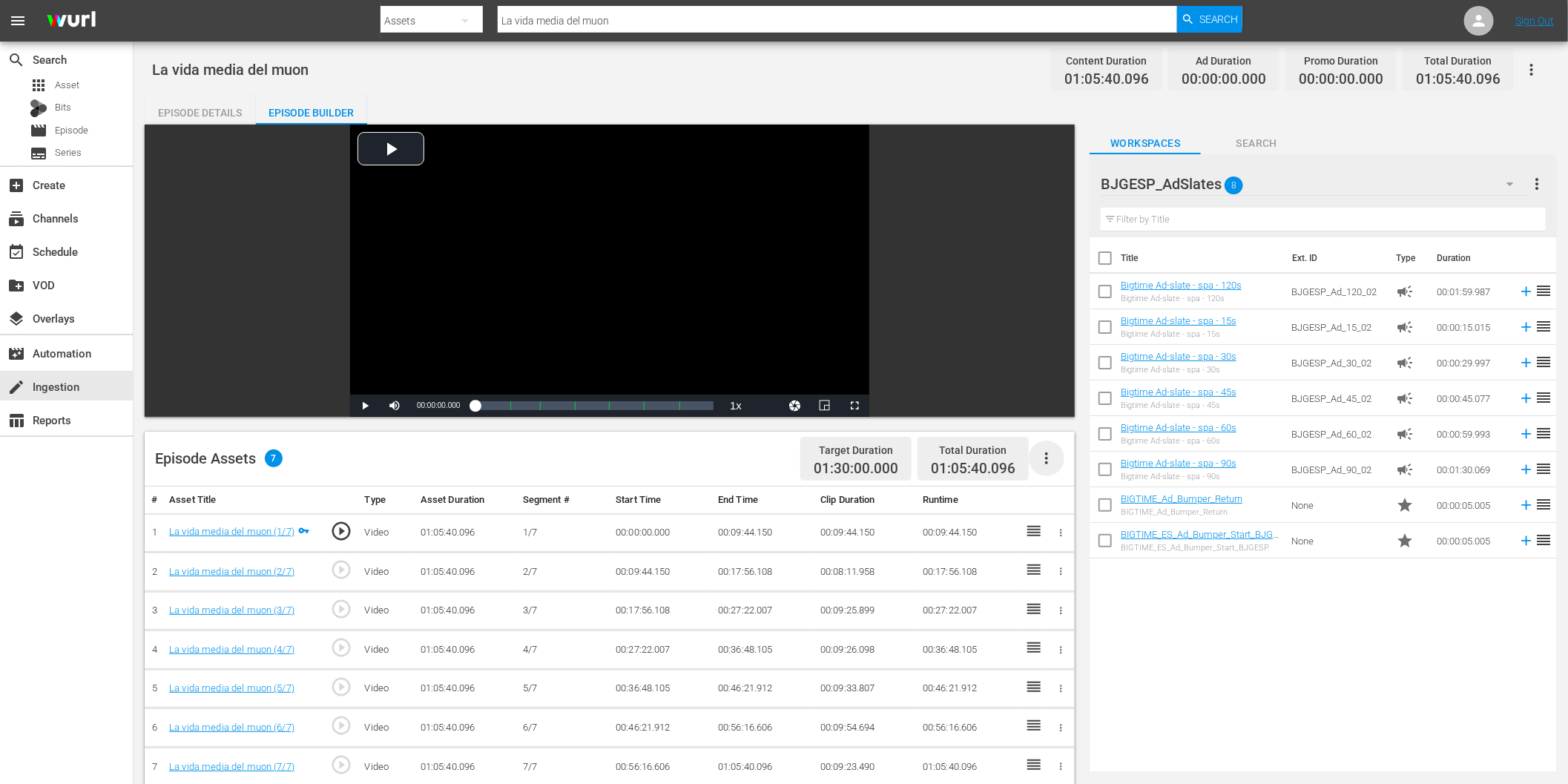
click at [1045, 454] on icon "button" at bounding box center [1046, 458] width 18 height 18
click at [1079, 469] on div "Fill with Ads" at bounding box center [1092, 464] width 101 height 35
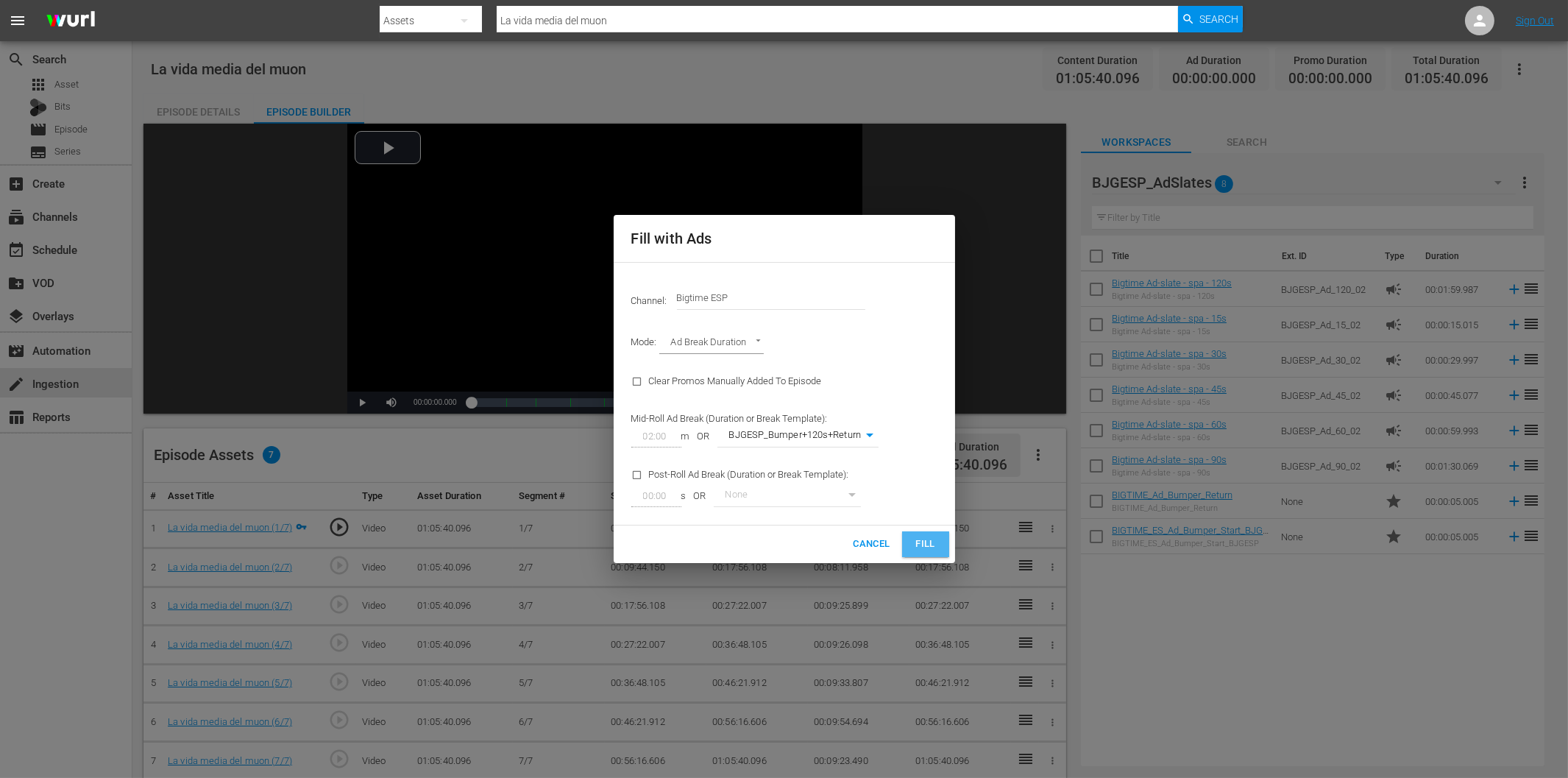
click at [929, 544] on span "Fill" at bounding box center [925, 544] width 23 height 17
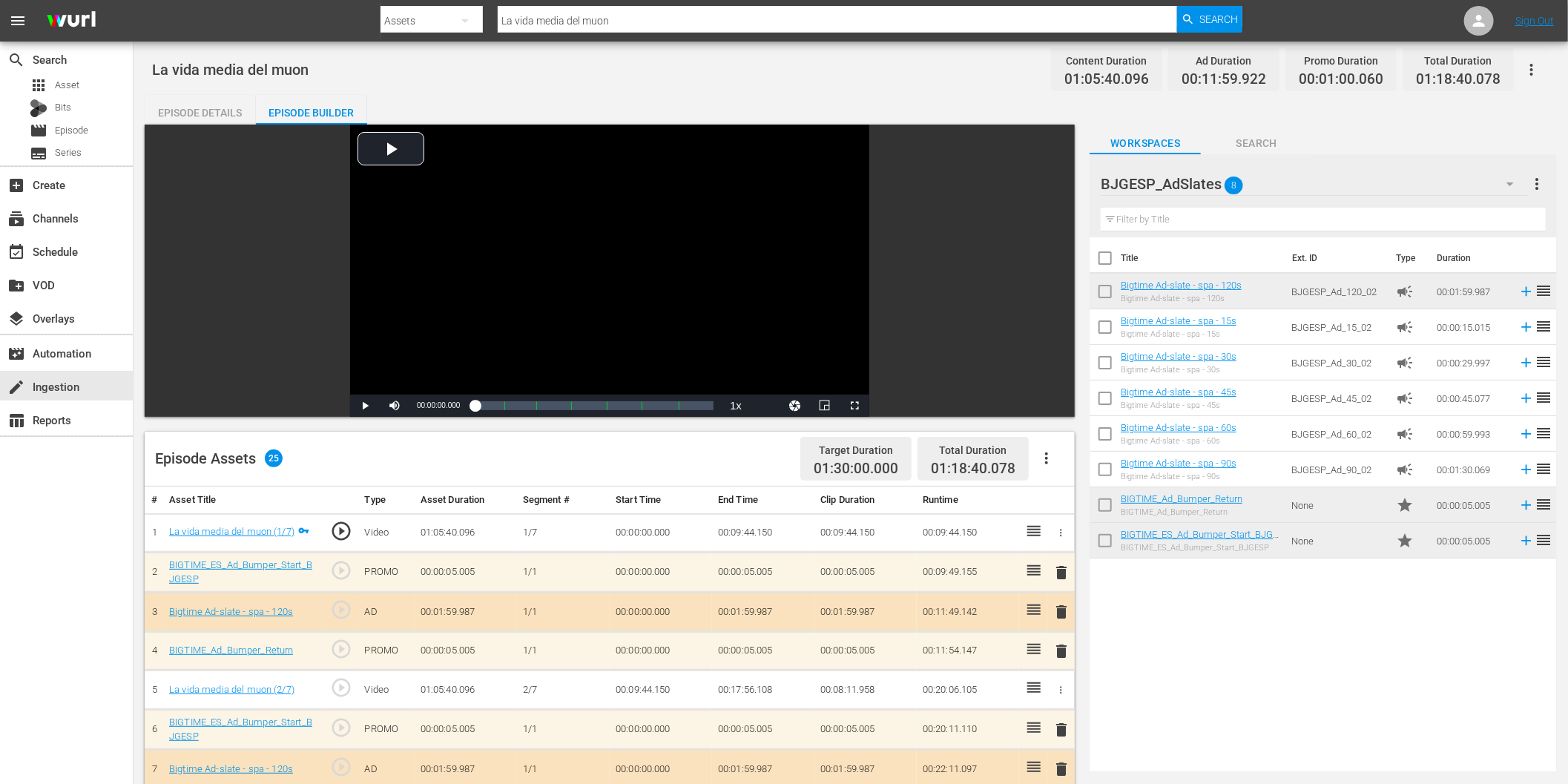
click at [86, 557] on div "search Search apps Asset Bits movie Episode subtitles Series add_box Create sub…" at bounding box center [67, 434] width 134 height 784
drag, startPoint x: 43, startPoint y: 560, endPoint x: 57, endPoint y: 566, distance: 15.2
click at [43, 560] on div "search Search apps Asset Bits movie Episode subtitles Series add_box Create sub…" at bounding box center [67, 434] width 134 height 784
click at [101, 545] on div "search Search apps Asset Bits movie Episode subtitles Series add_box Create sub…" at bounding box center [67, 434] width 134 height 784
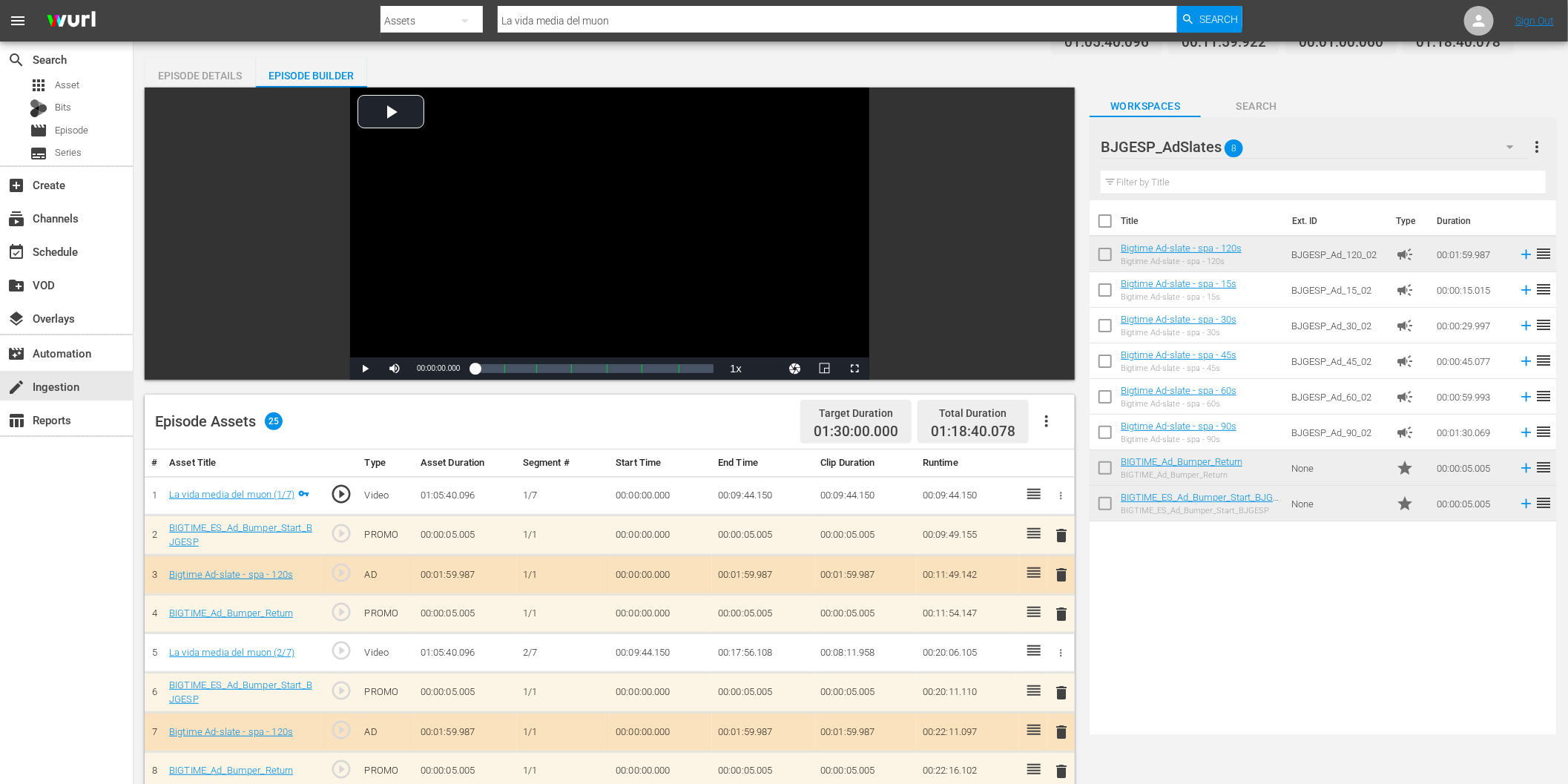
scroll to position [83, 0]
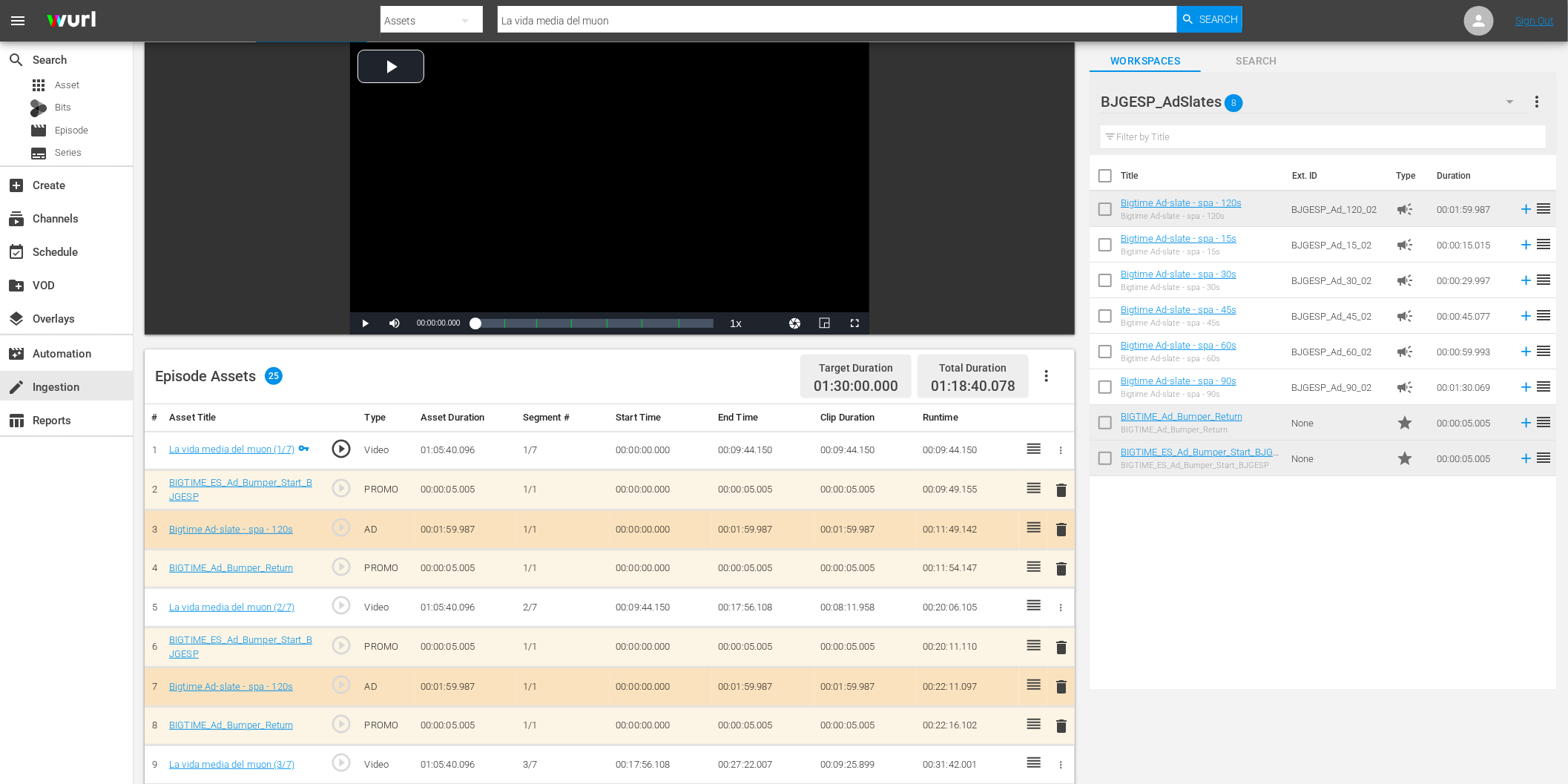
click at [1062, 686] on span "delete" at bounding box center [1062, 686] width 18 height 18
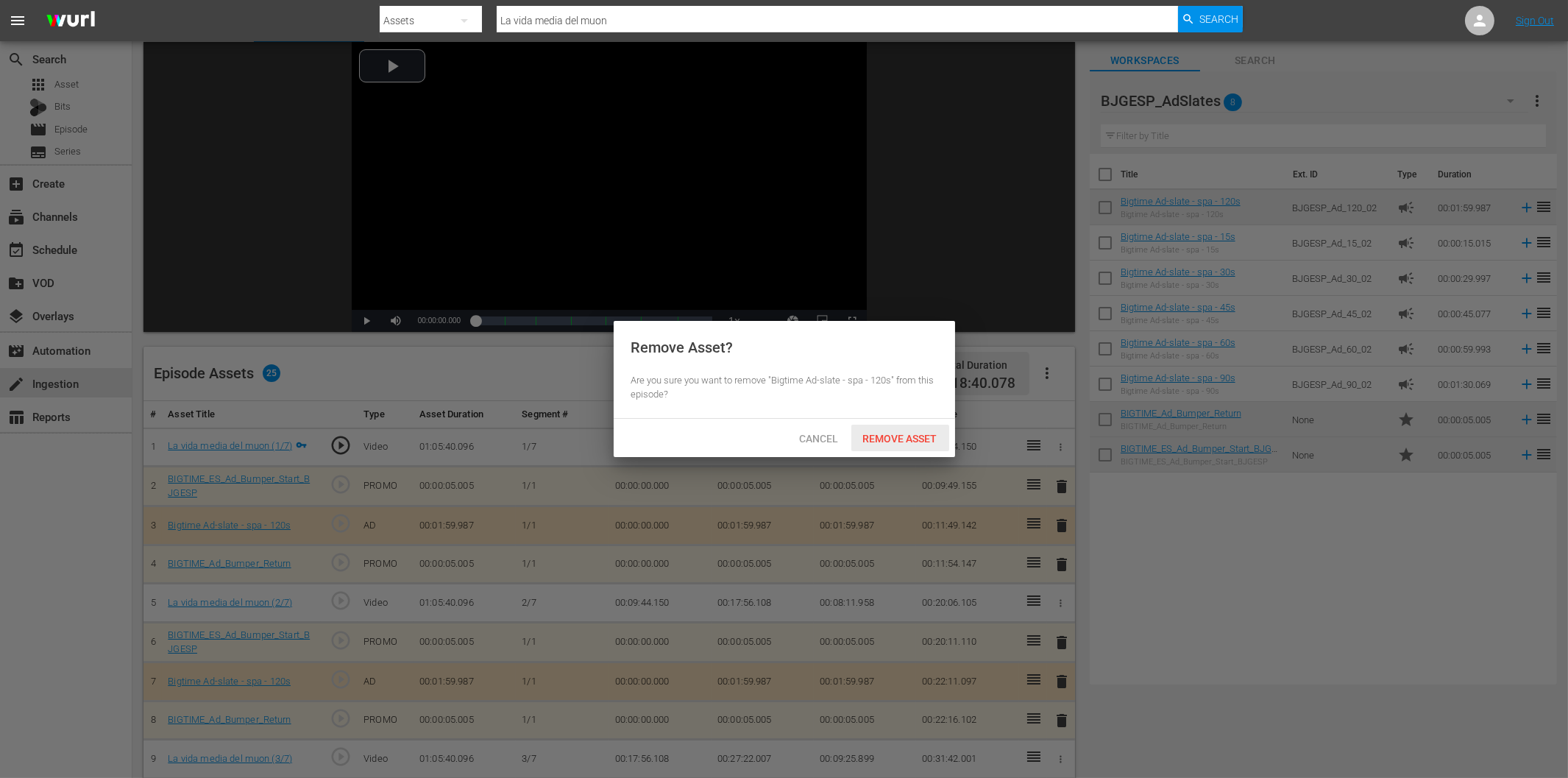
click at [893, 441] on span "Remove Asset" at bounding box center [900, 438] width 98 height 12
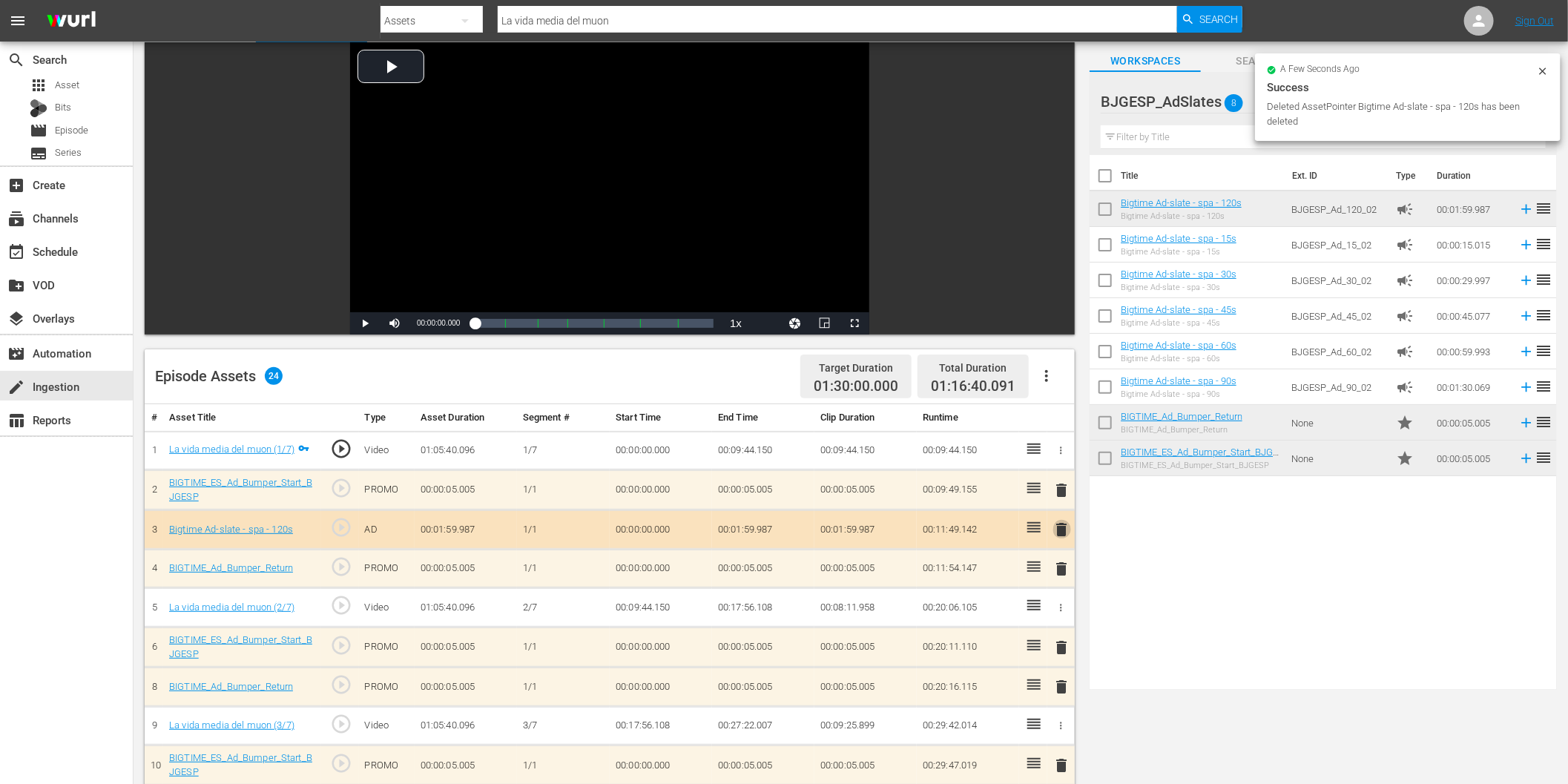
click at [1062, 531] on span "delete" at bounding box center [1062, 529] width 18 height 18
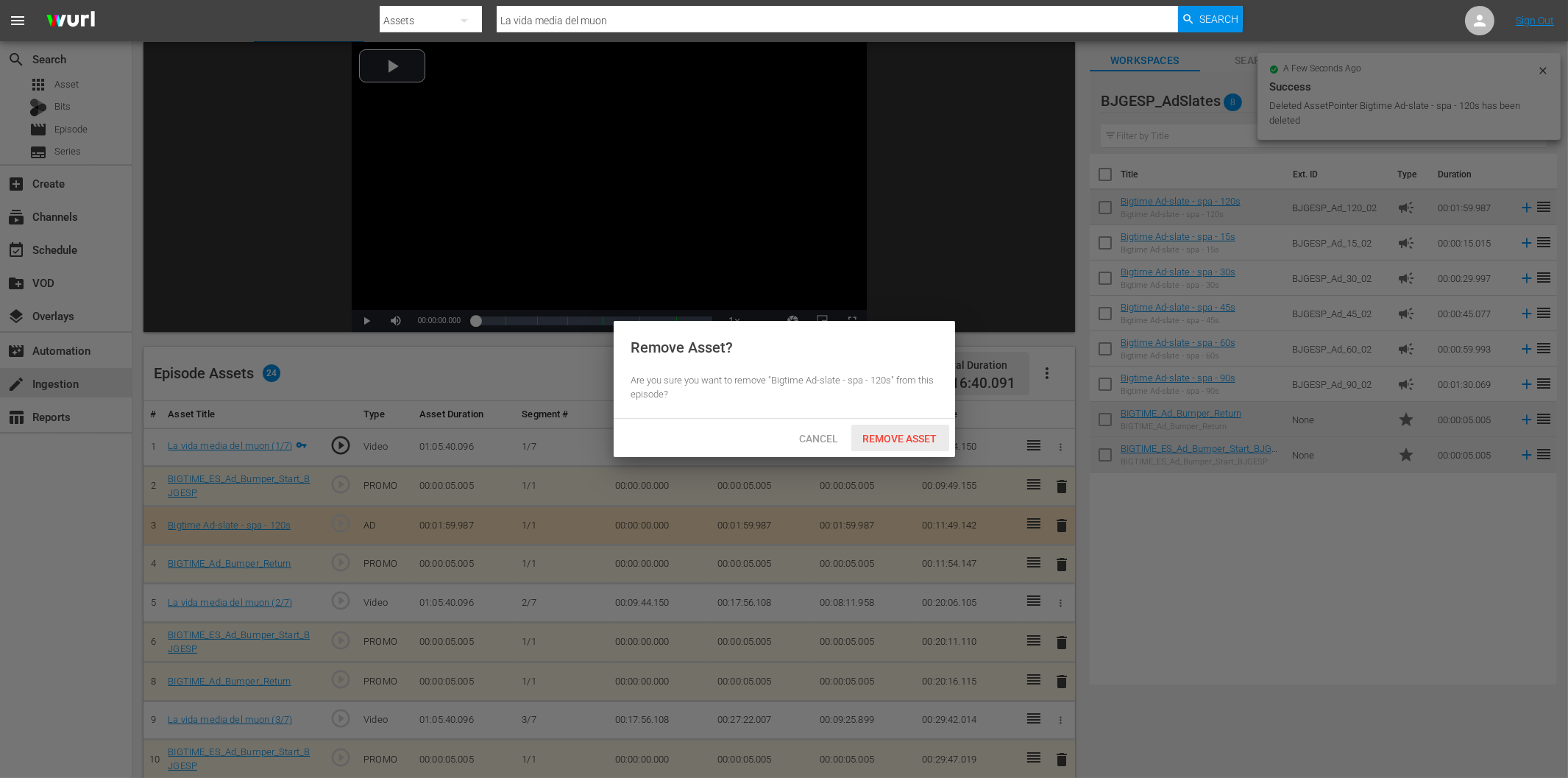
click at [902, 437] on span "Remove Asset" at bounding box center [900, 438] width 98 height 12
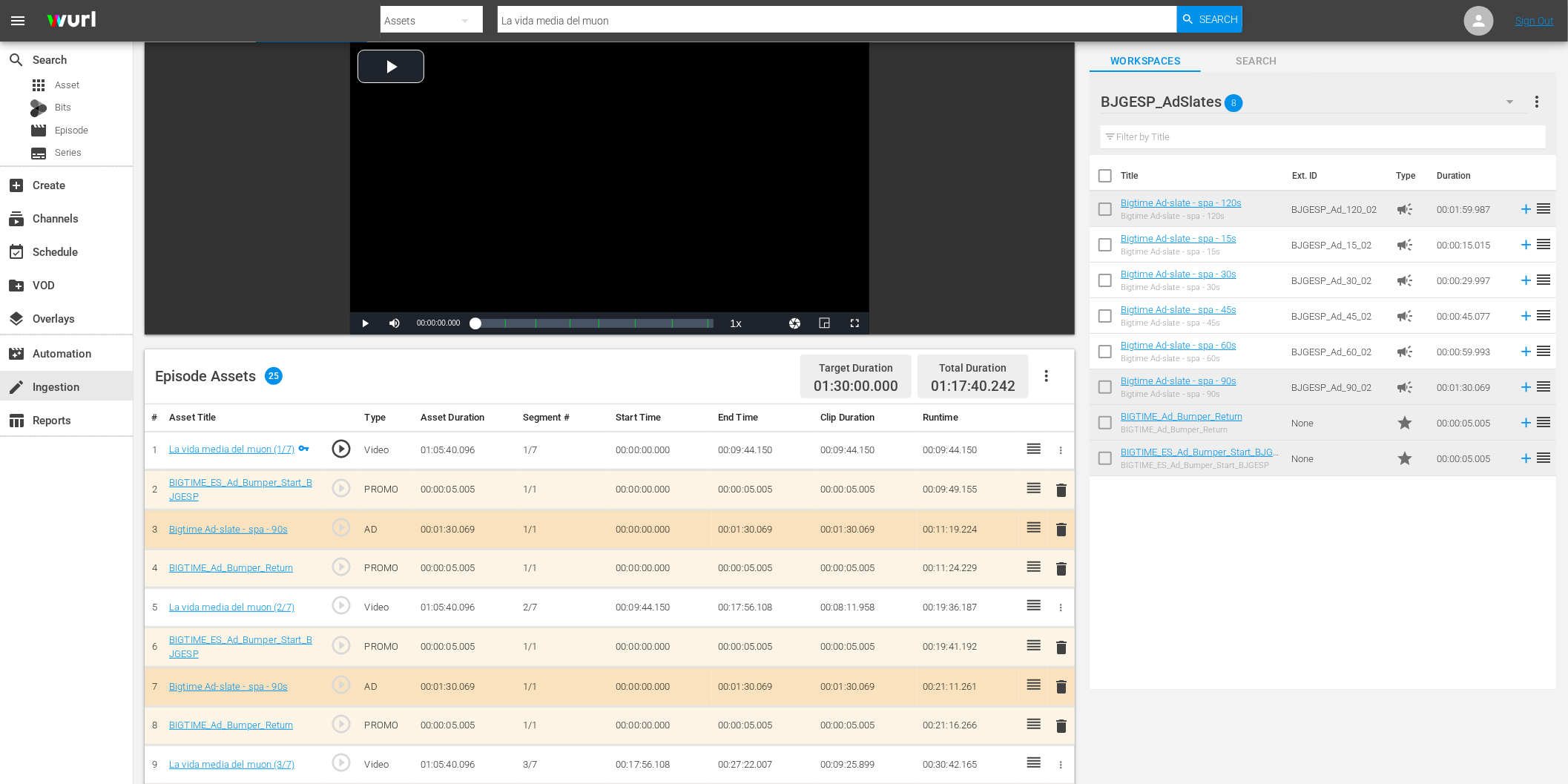
click at [653, 24] on input "La vida media del muon" at bounding box center [837, 20] width 679 height 35
paste input "Muerto por [PERSON_NAME]"
type input "Muerto por [PERSON_NAME]"
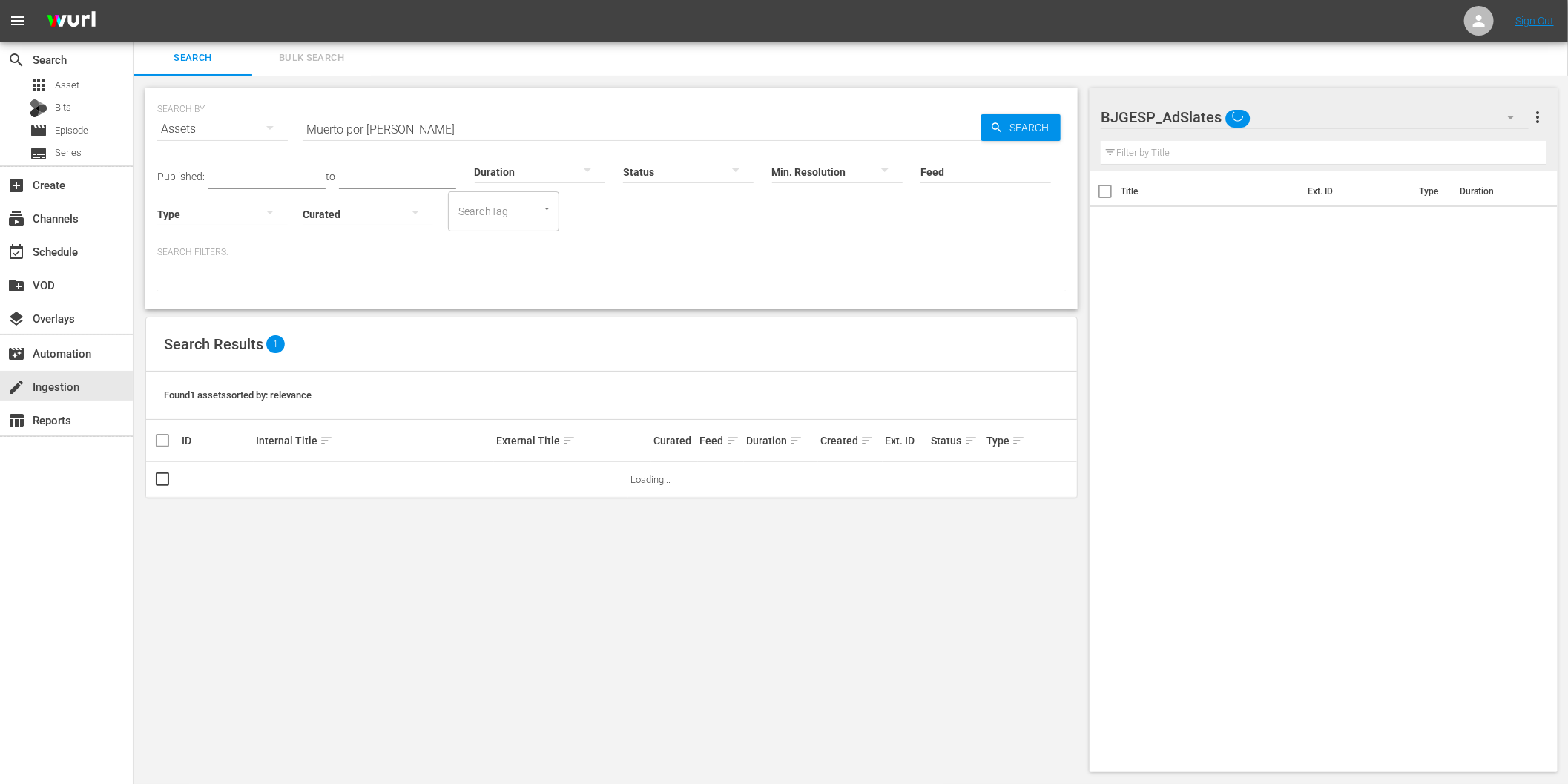
scroll to position [1, 0]
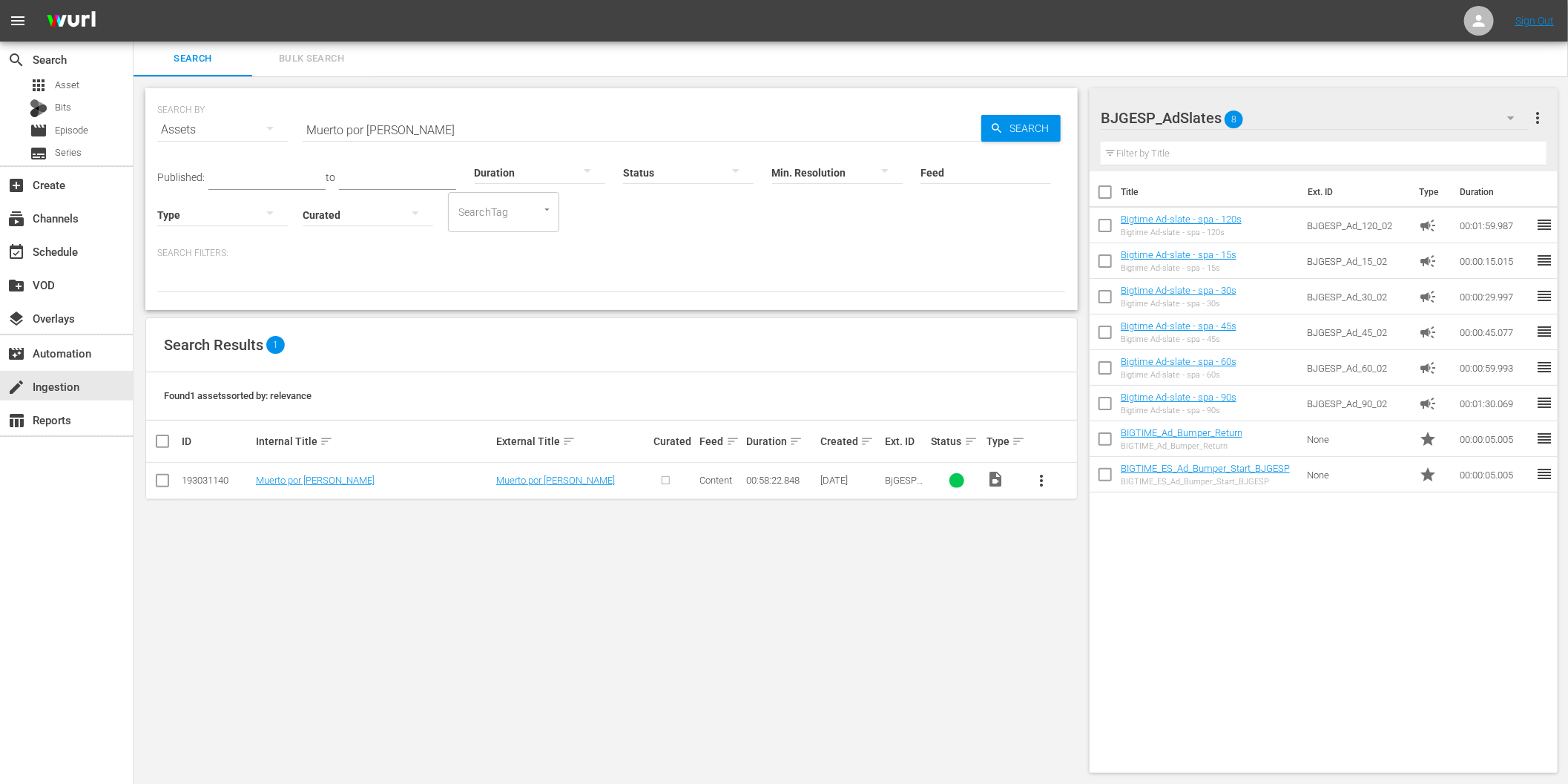
click at [1041, 479] on span "more_vert" at bounding box center [1041, 480] width 18 height 18
click at [1098, 586] on div "Episode" at bounding box center [1122, 593] width 101 height 35
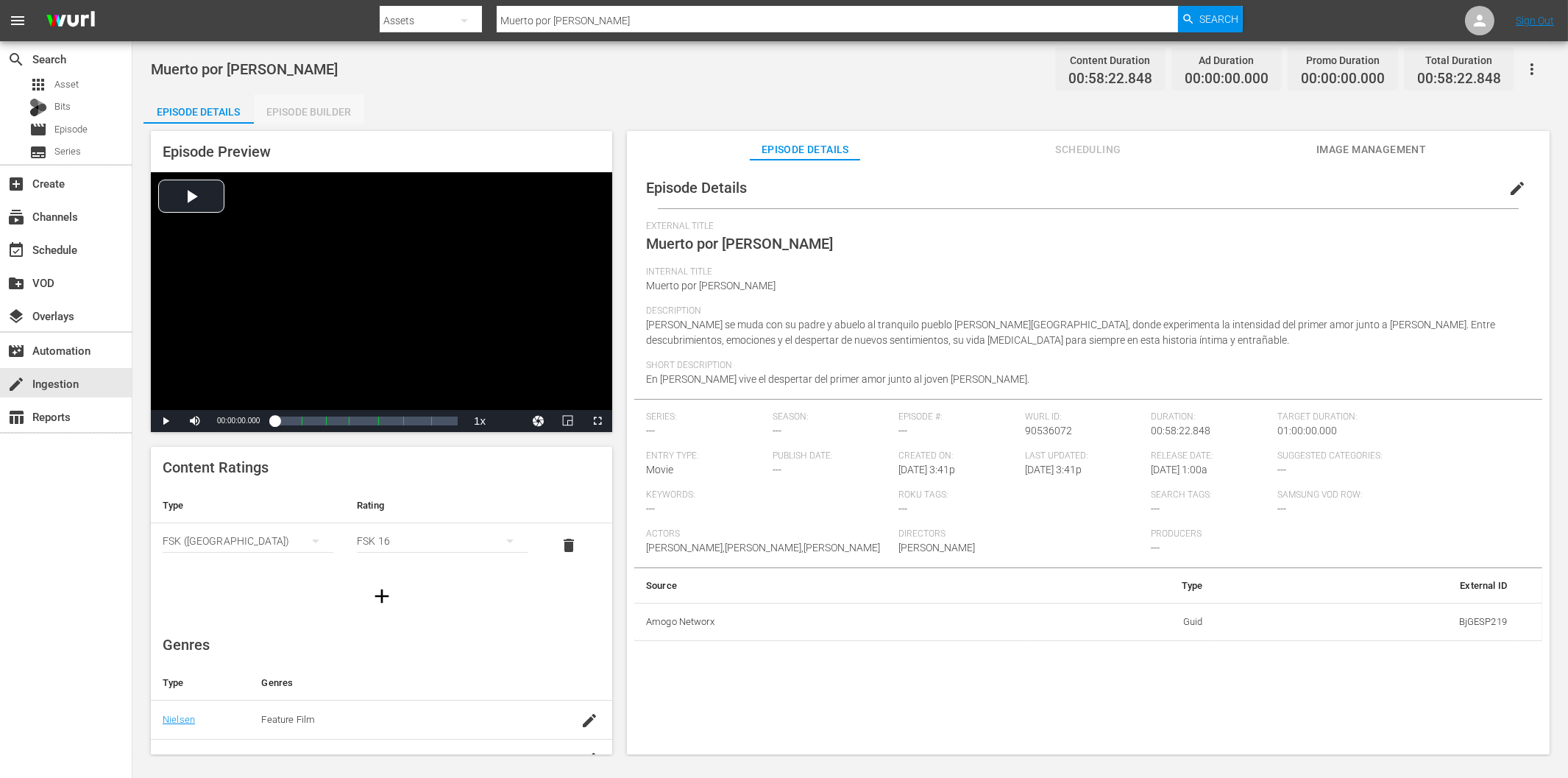
click at [322, 112] on div "Episode Builder" at bounding box center [308, 112] width 110 height 35
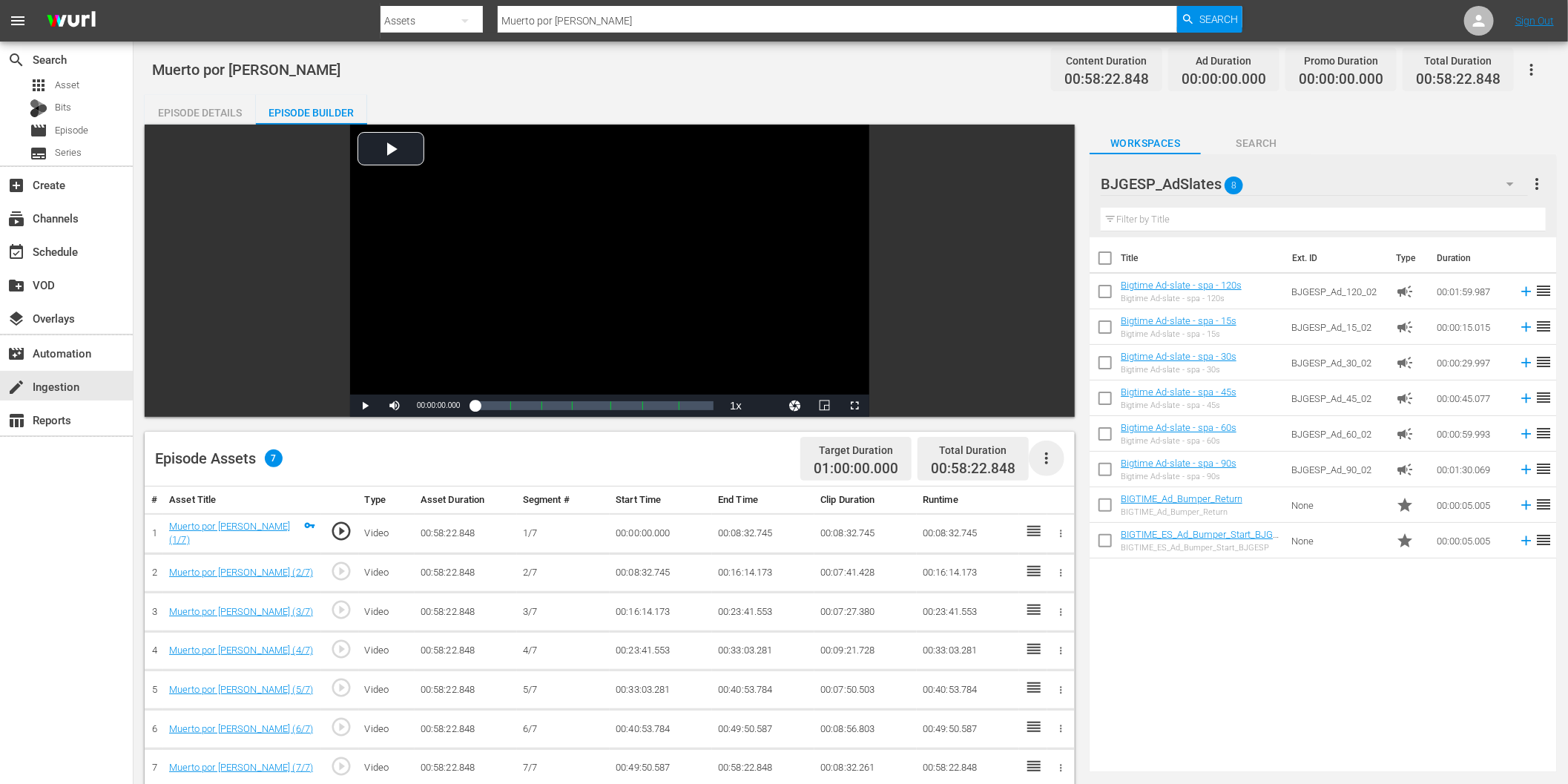
click at [1048, 458] on icon "button" at bounding box center [1046, 458] width 18 height 18
click at [1078, 465] on div "Fill with Ads" at bounding box center [1092, 464] width 101 height 35
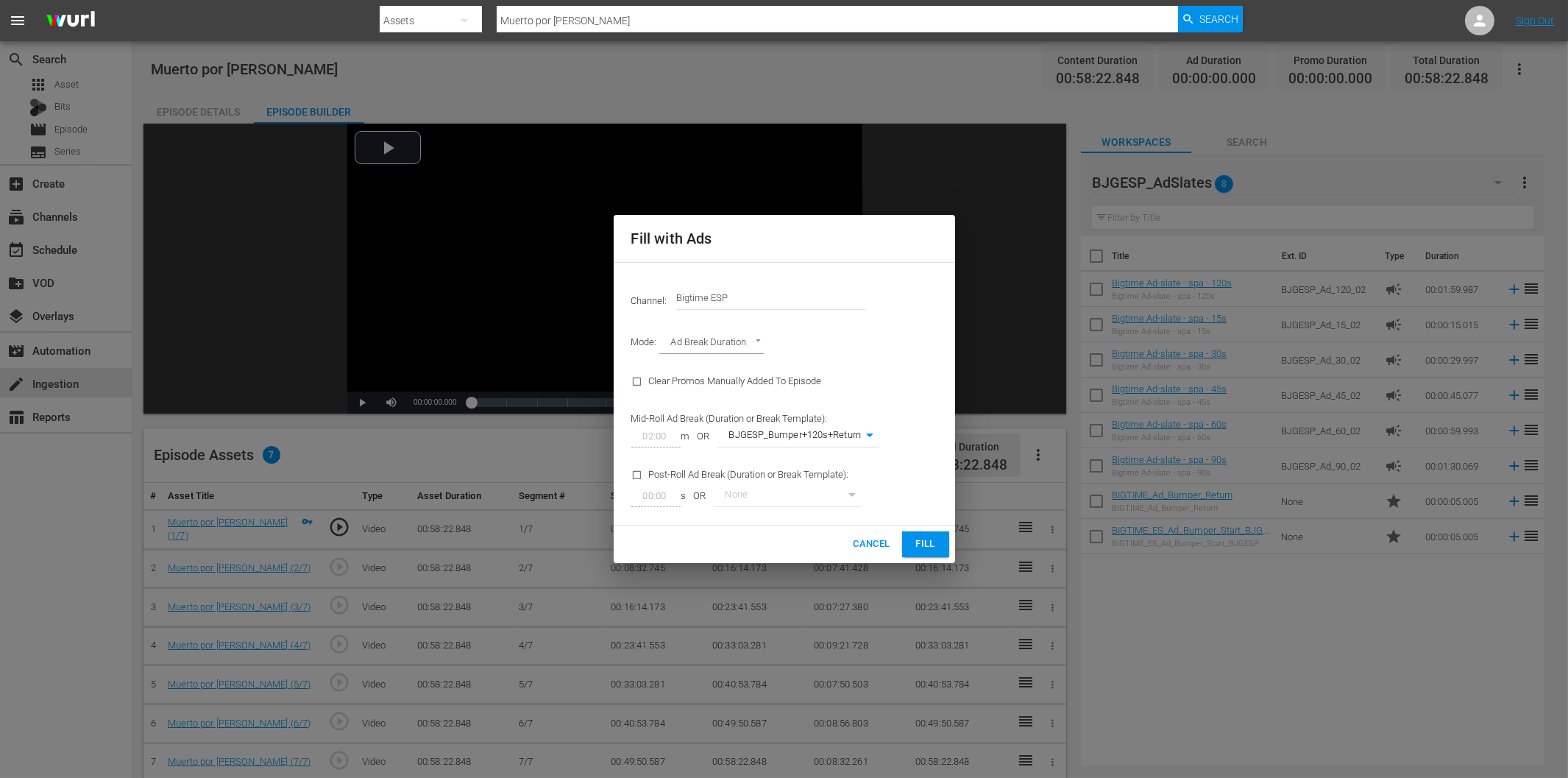
click at [933, 542] on span "Fill" at bounding box center [925, 544] width 23 height 17
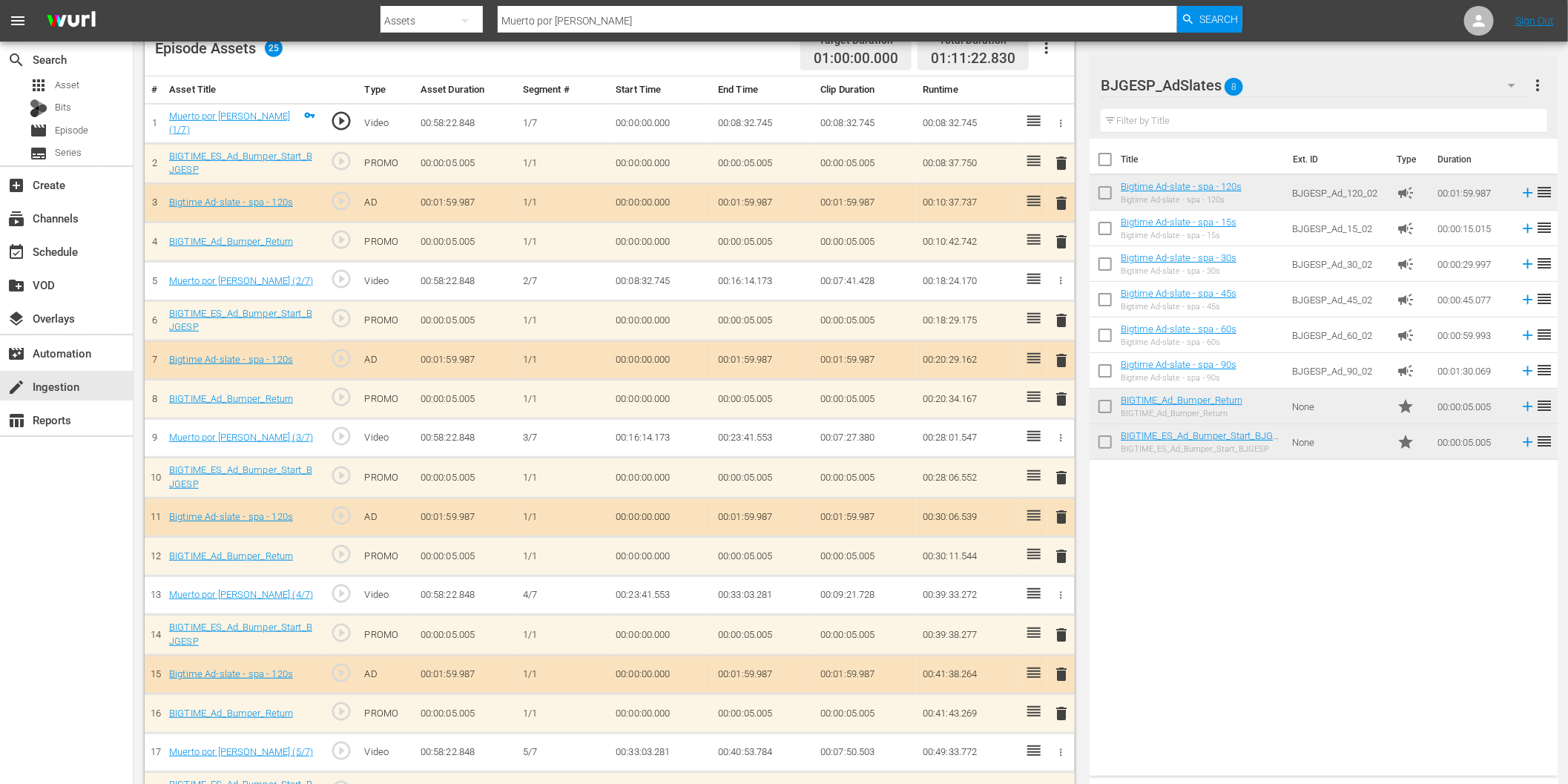
scroll to position [412, 0]
click at [1063, 666] on span "delete" at bounding box center [1062, 672] width 18 height 18
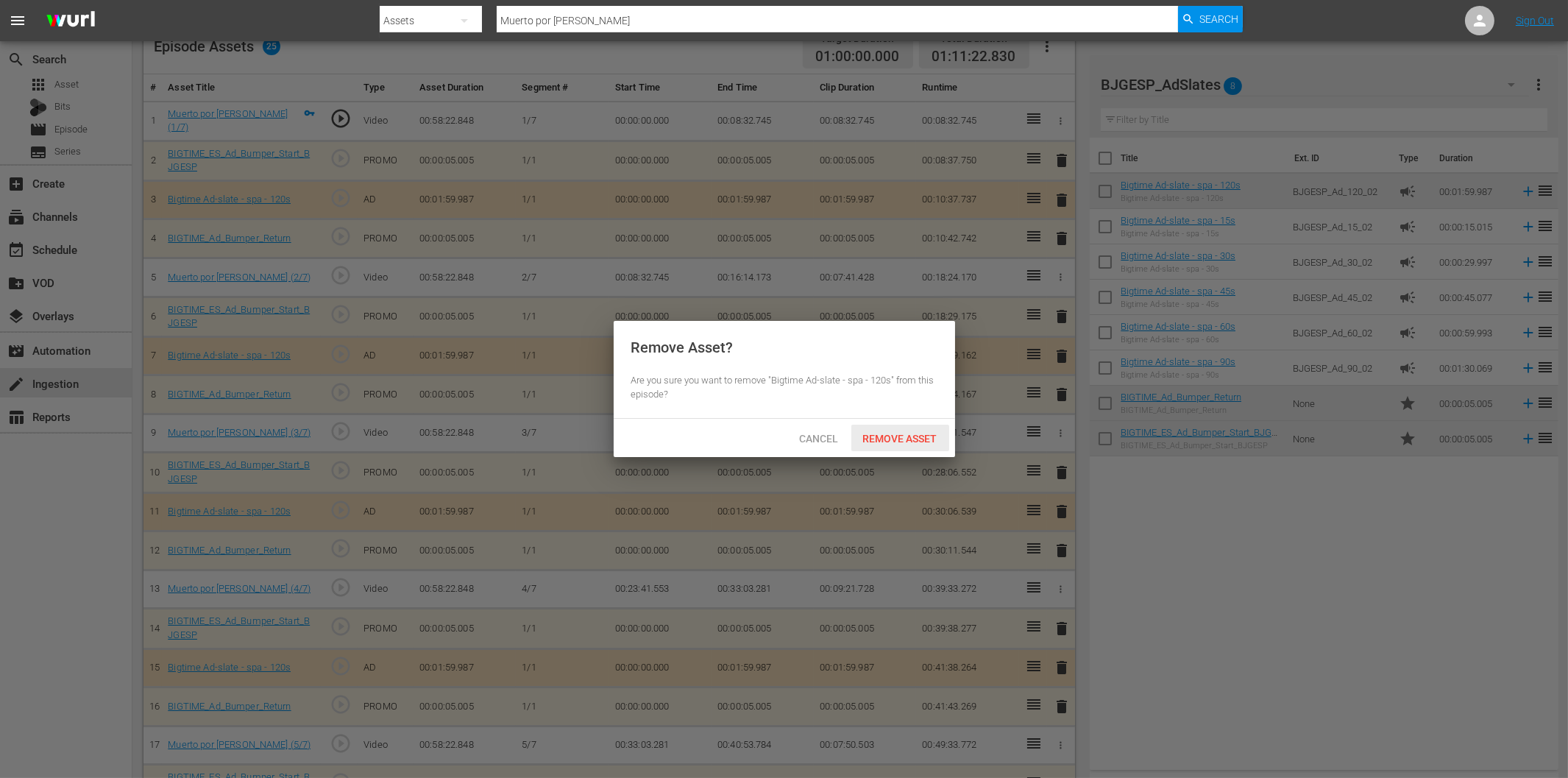
click at [916, 441] on span "Remove Asset" at bounding box center [900, 438] width 98 height 12
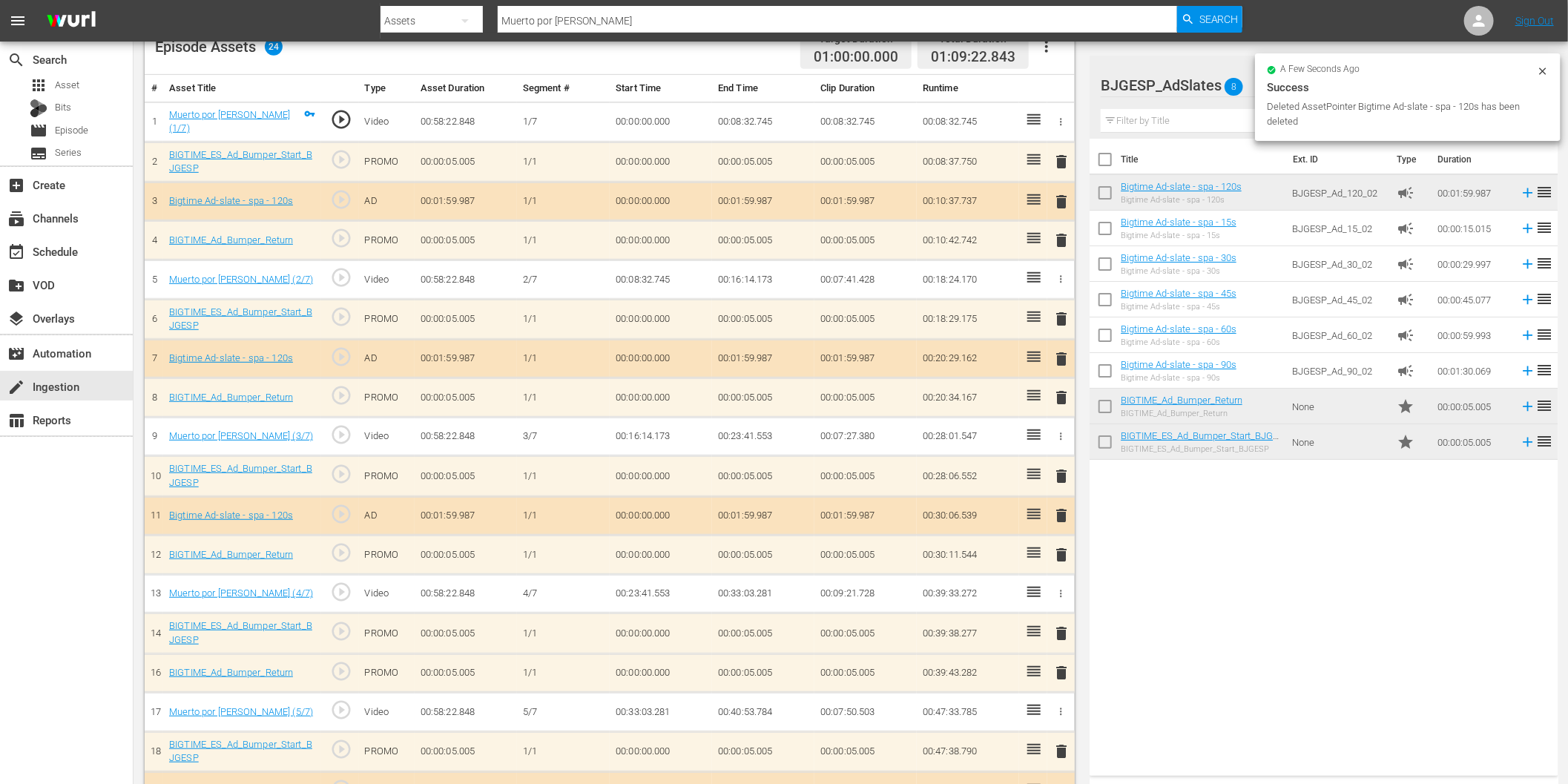
click at [1061, 507] on span "delete" at bounding box center [1062, 516] width 18 height 18
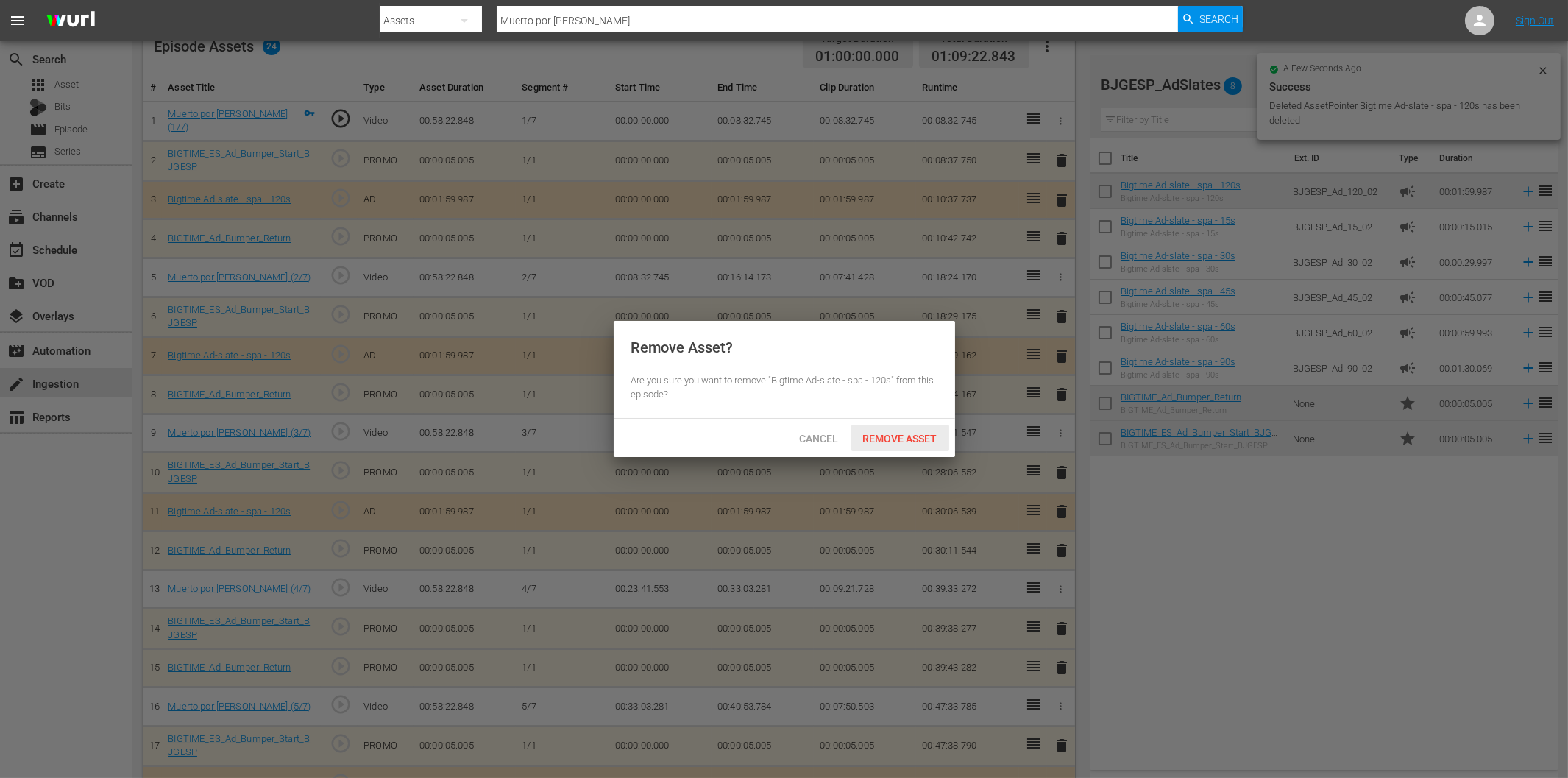
click at [921, 435] on span "Remove Asset" at bounding box center [900, 438] width 98 height 12
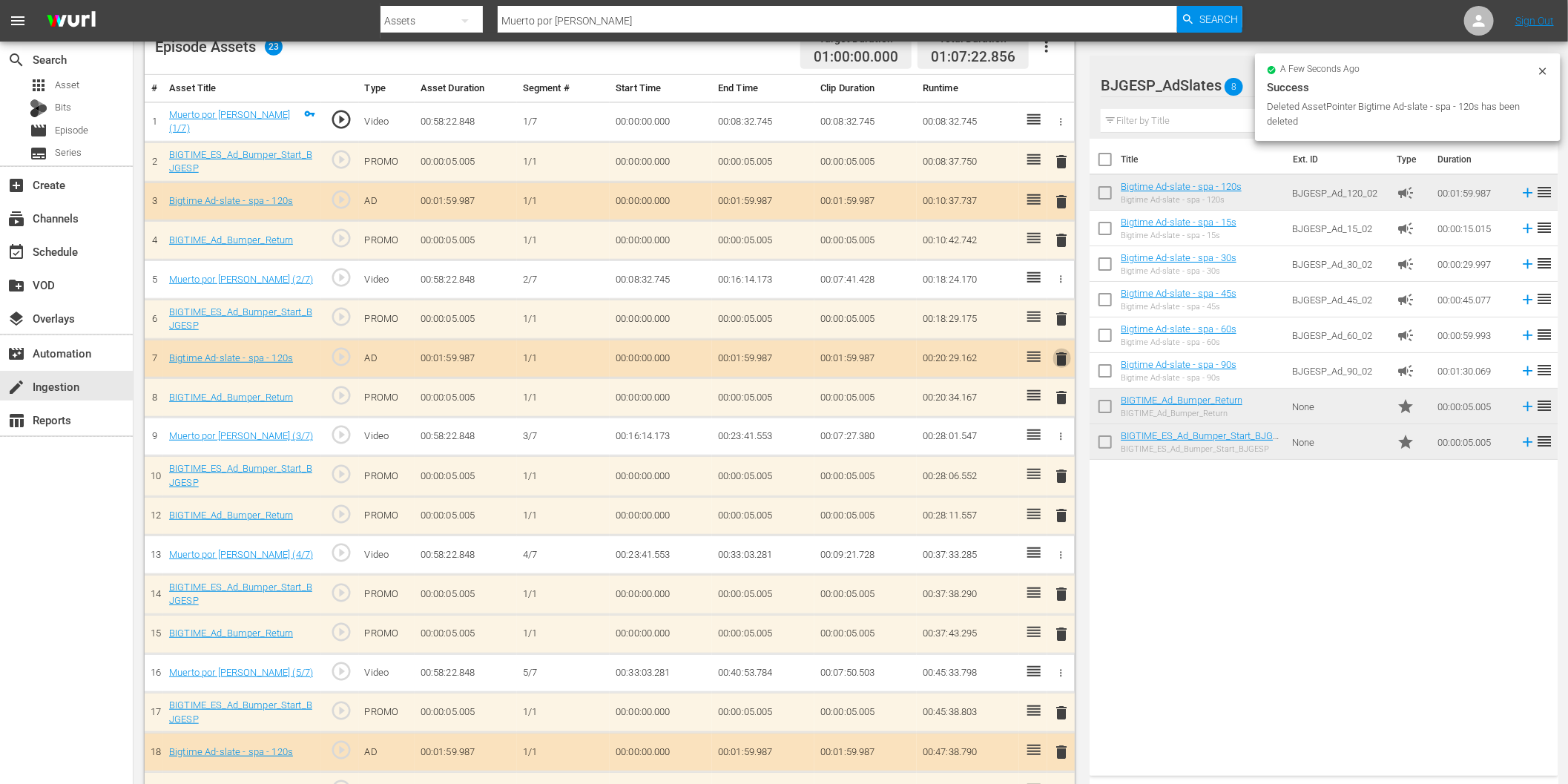
click at [1061, 354] on span "delete" at bounding box center [1062, 359] width 18 height 18
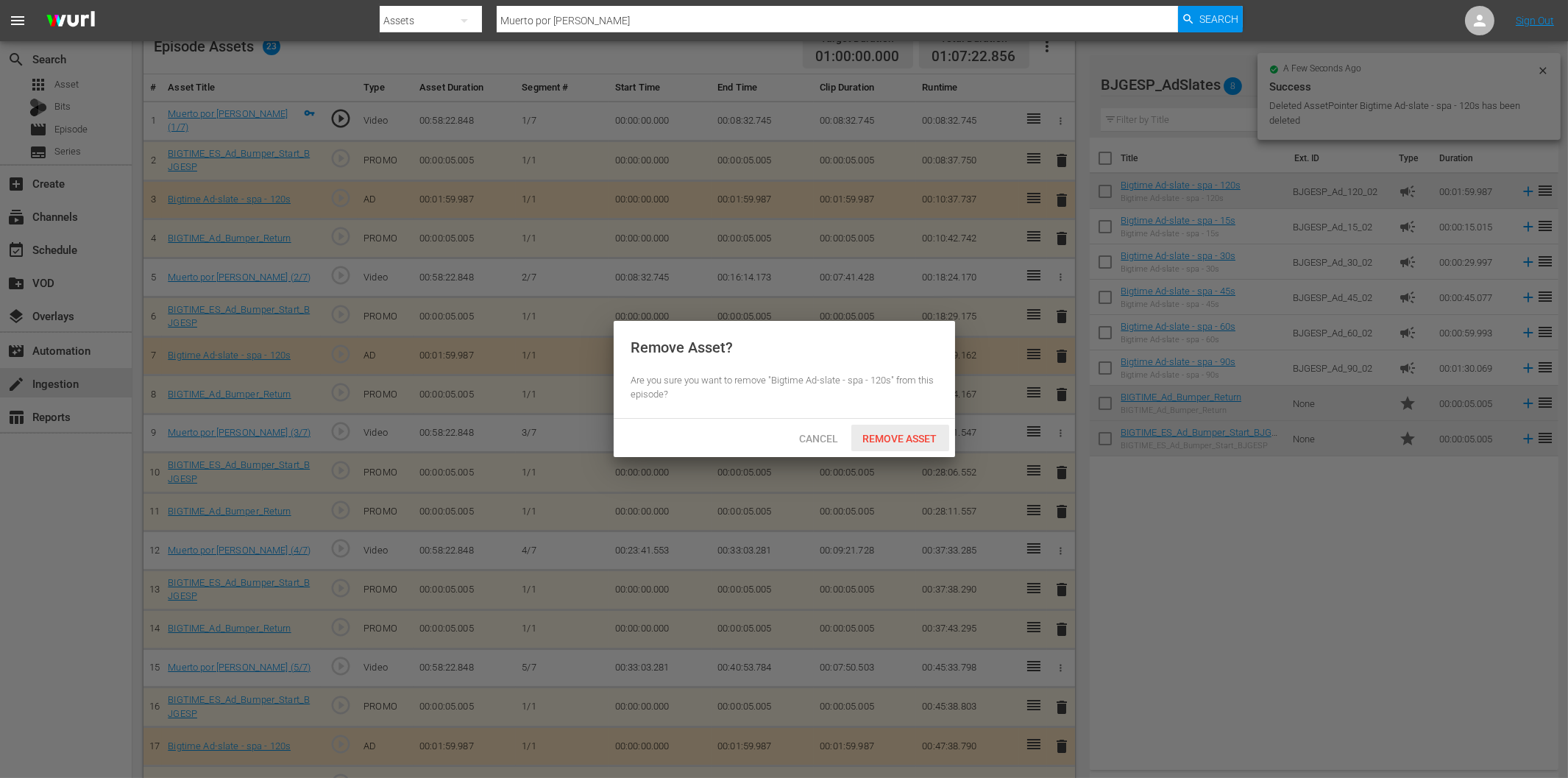
click at [907, 443] on span "Remove Asset" at bounding box center [900, 438] width 98 height 12
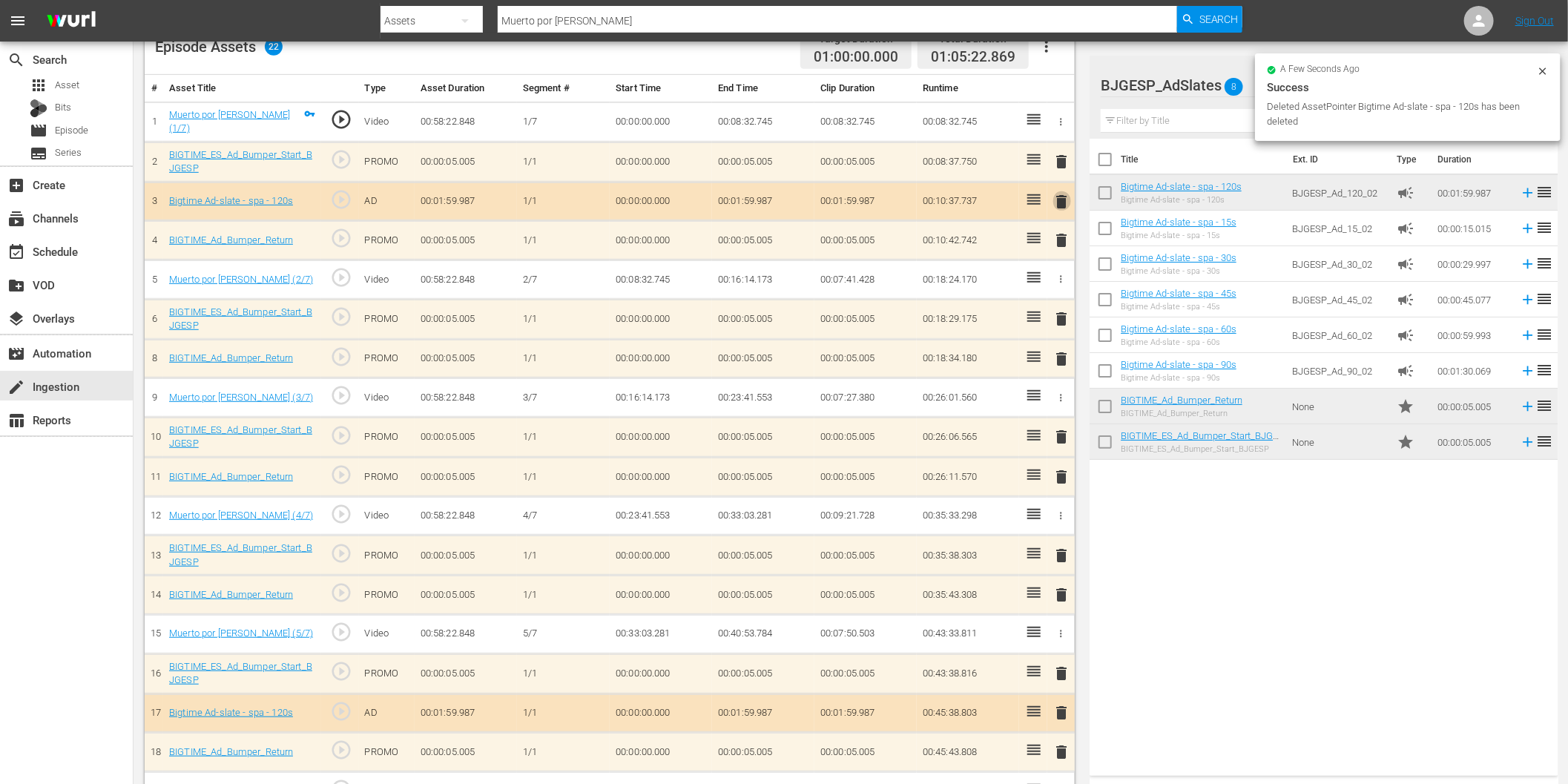
click at [1061, 202] on span "delete" at bounding box center [1062, 202] width 18 height 18
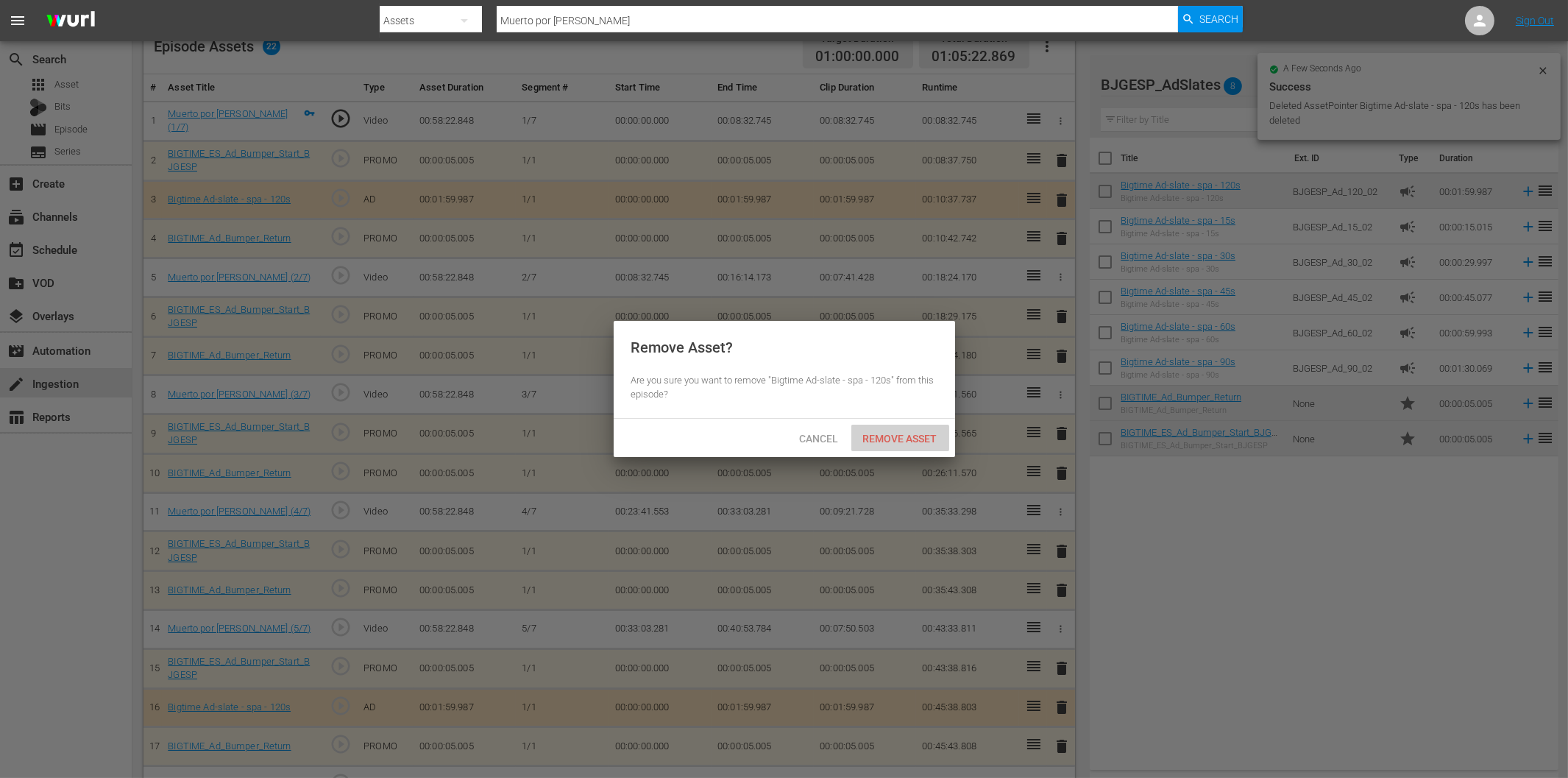
click at [916, 434] on span "Remove Asset" at bounding box center [900, 438] width 98 height 12
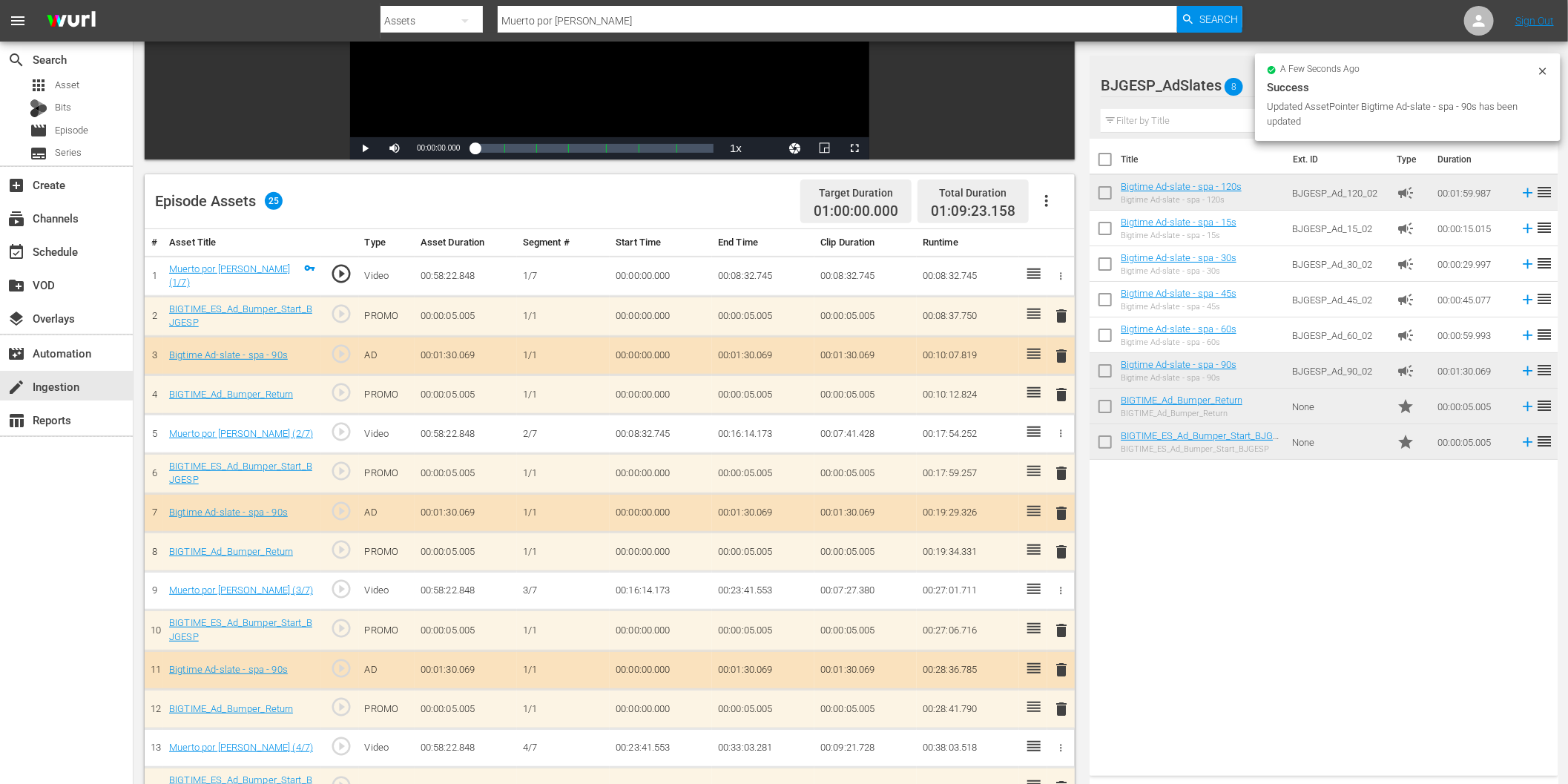
scroll to position [0, 0]
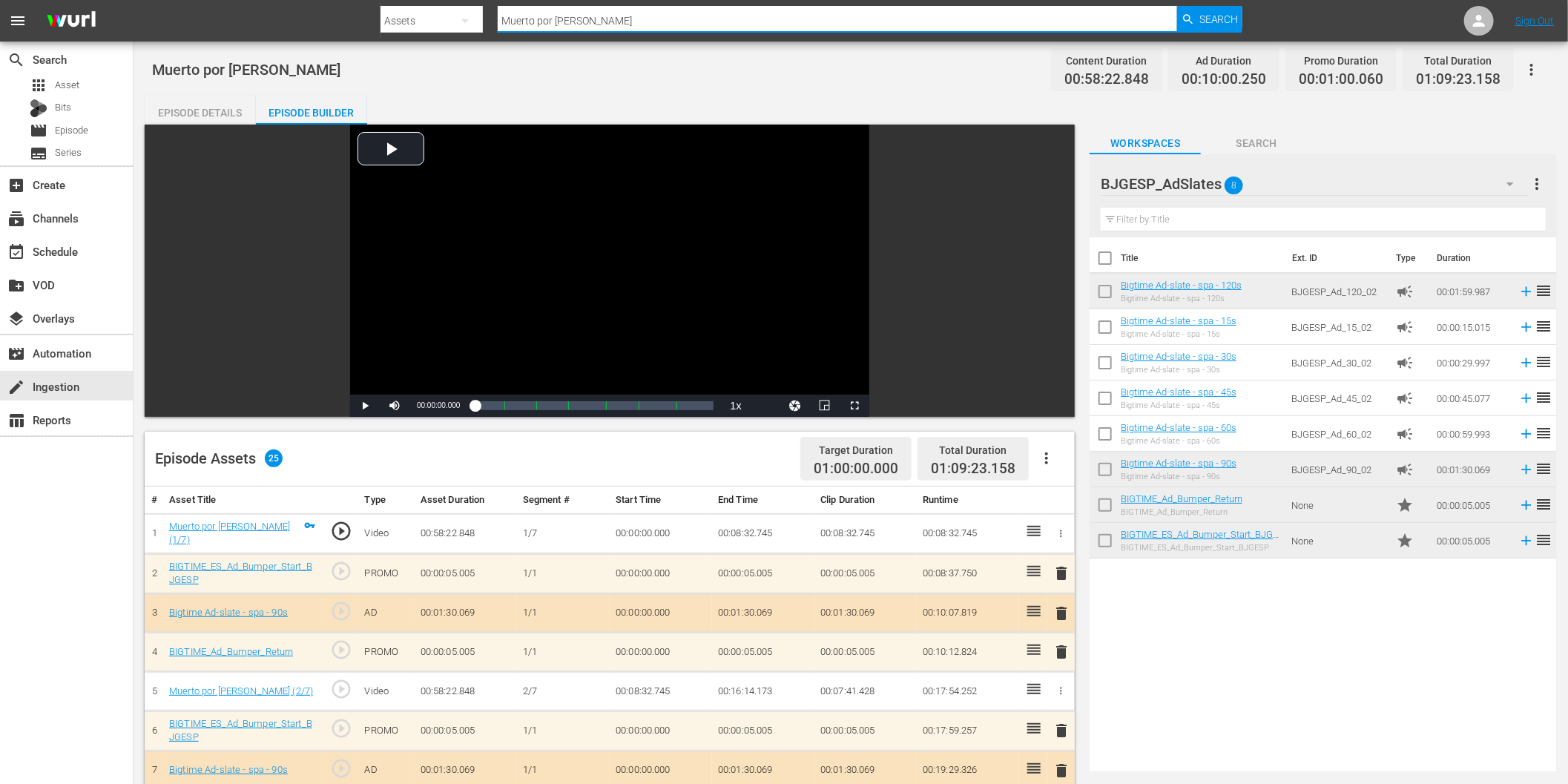
click at [542, 19] on input "Muerto por [PERSON_NAME]" at bounding box center [837, 20] width 679 height 35
paste input "Para toda la vida"
type input "Para toda la vida"
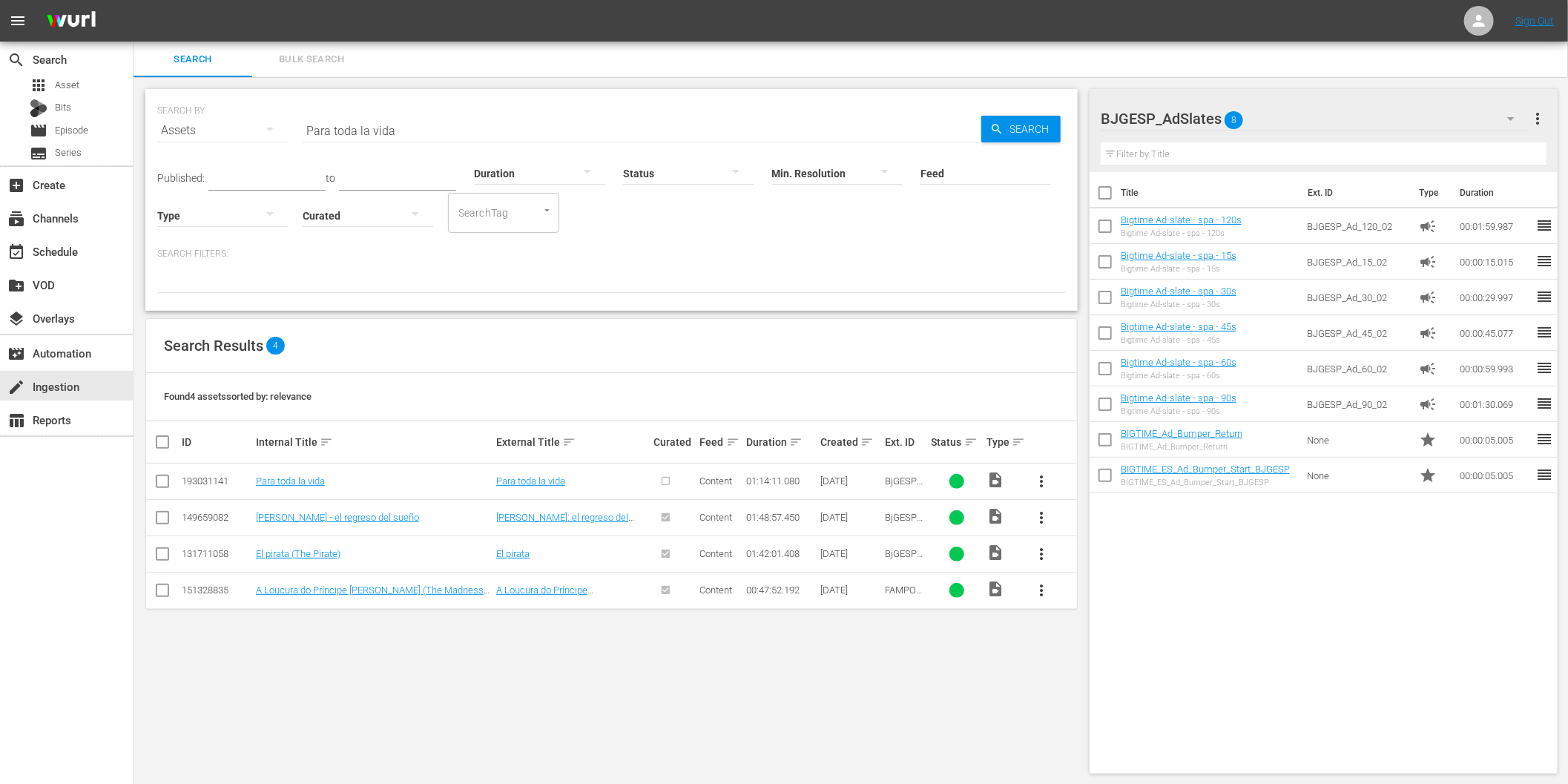
click at [1037, 480] on span "more_vert" at bounding box center [1041, 481] width 18 height 18
click at [1087, 590] on div "Episode" at bounding box center [1122, 594] width 101 height 35
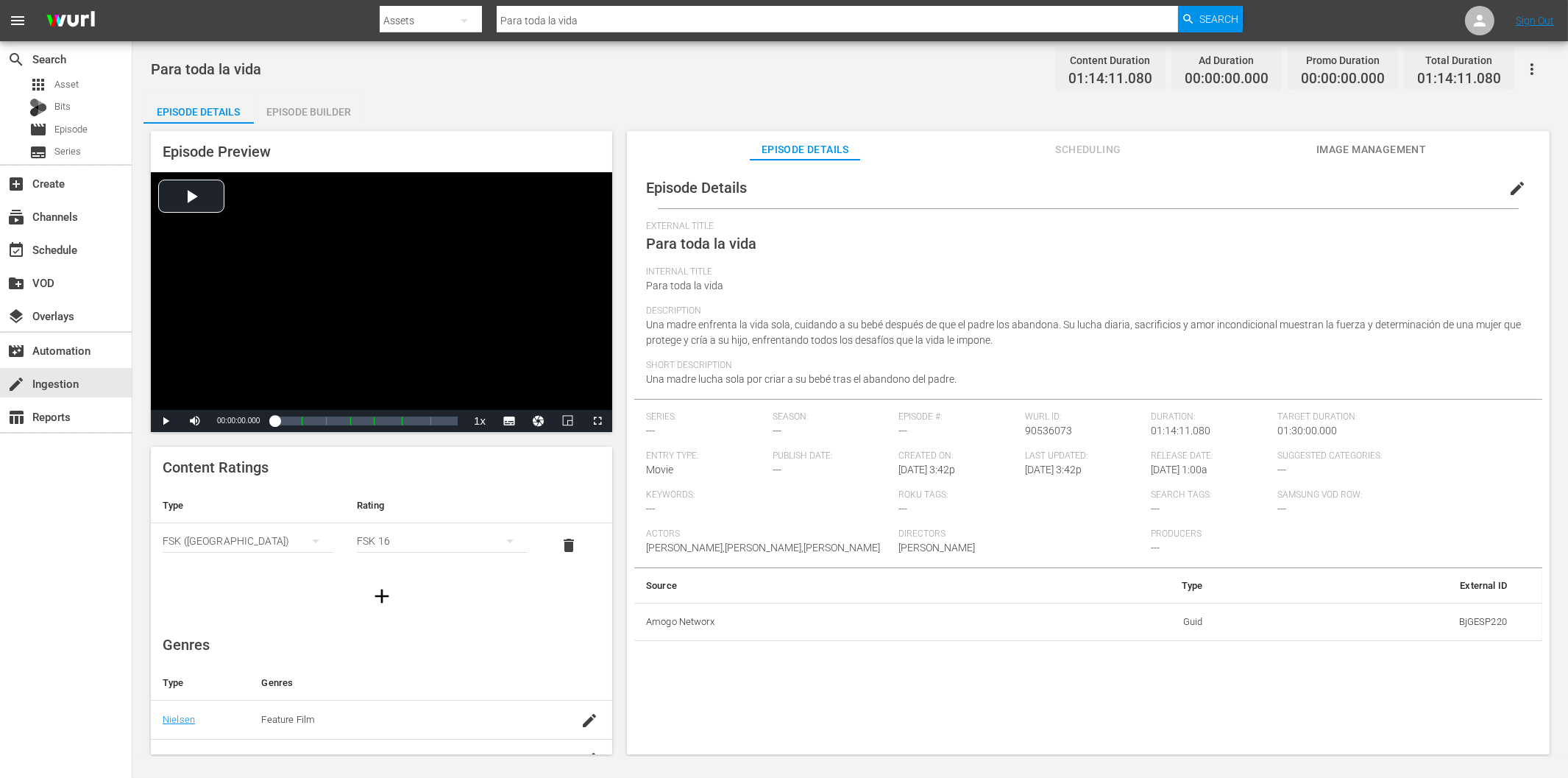
click at [333, 110] on div "Episode Builder" at bounding box center [308, 112] width 110 height 35
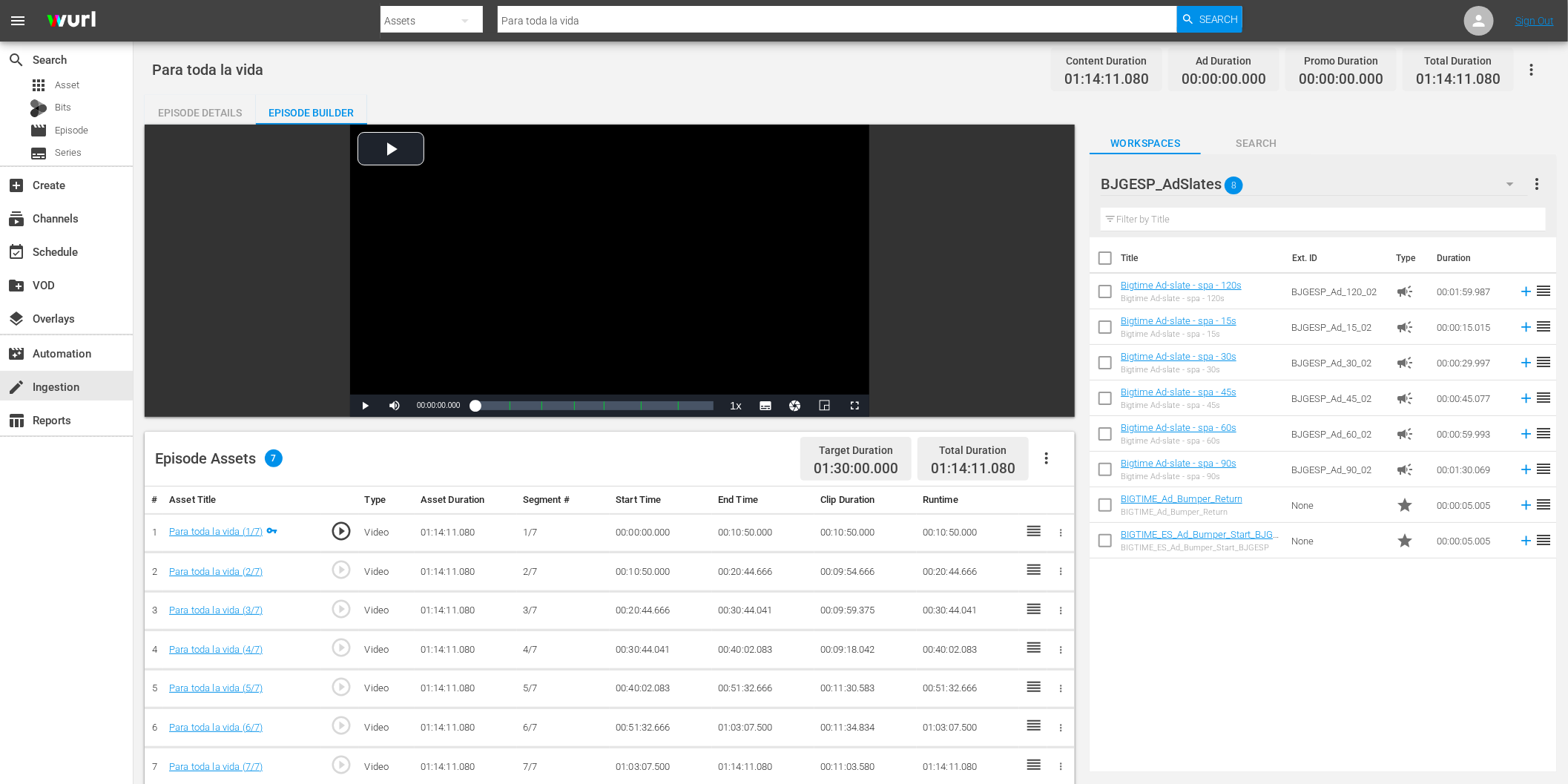
click at [1044, 464] on icon "button" at bounding box center [1046, 458] width 18 height 18
click at [1078, 468] on div "Fill with Ads" at bounding box center [1092, 464] width 101 height 35
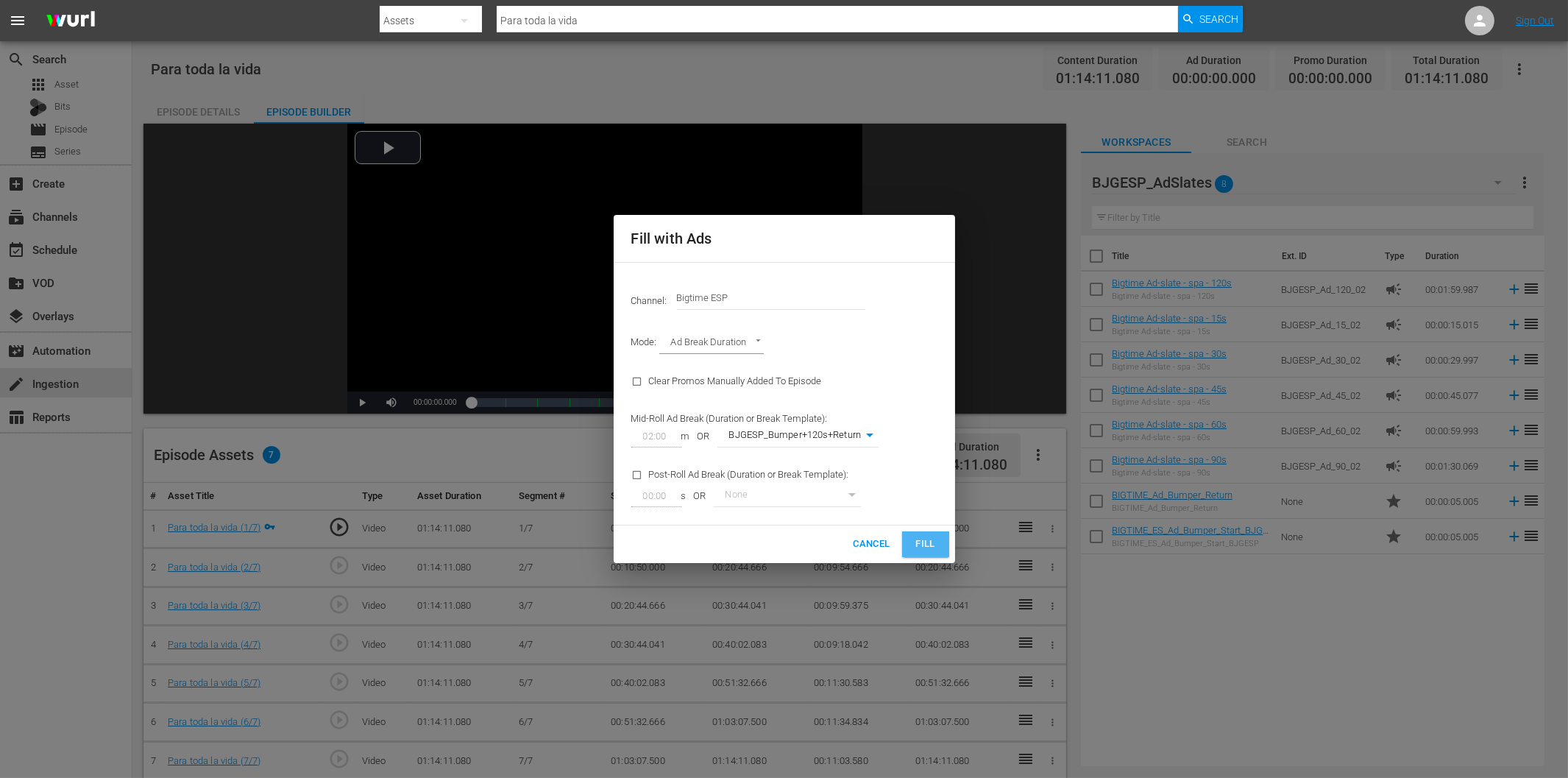
click at [935, 546] on span "Fill" at bounding box center [925, 544] width 23 height 17
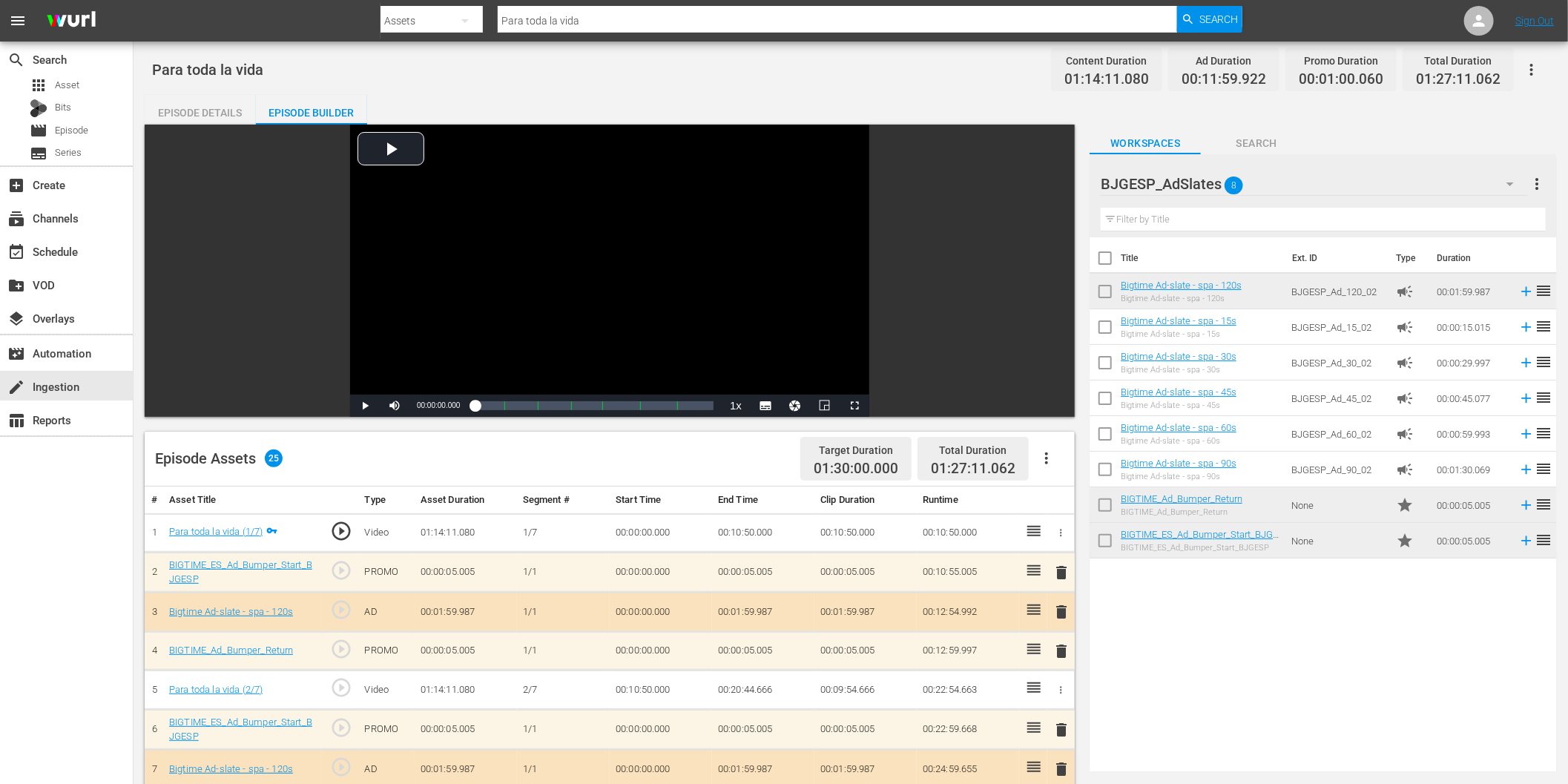
click at [94, 521] on div "search Search apps Asset Bits movie Episode subtitles Series add_box Create sub…" at bounding box center [67, 434] width 134 height 784
click at [597, 24] on input "Para toda la vida" at bounding box center [837, 20] width 679 height 35
paste input "Fantasias"
type input "Fantasias"
click at [1211, 23] on span "Search" at bounding box center [1219, 20] width 39 height 27
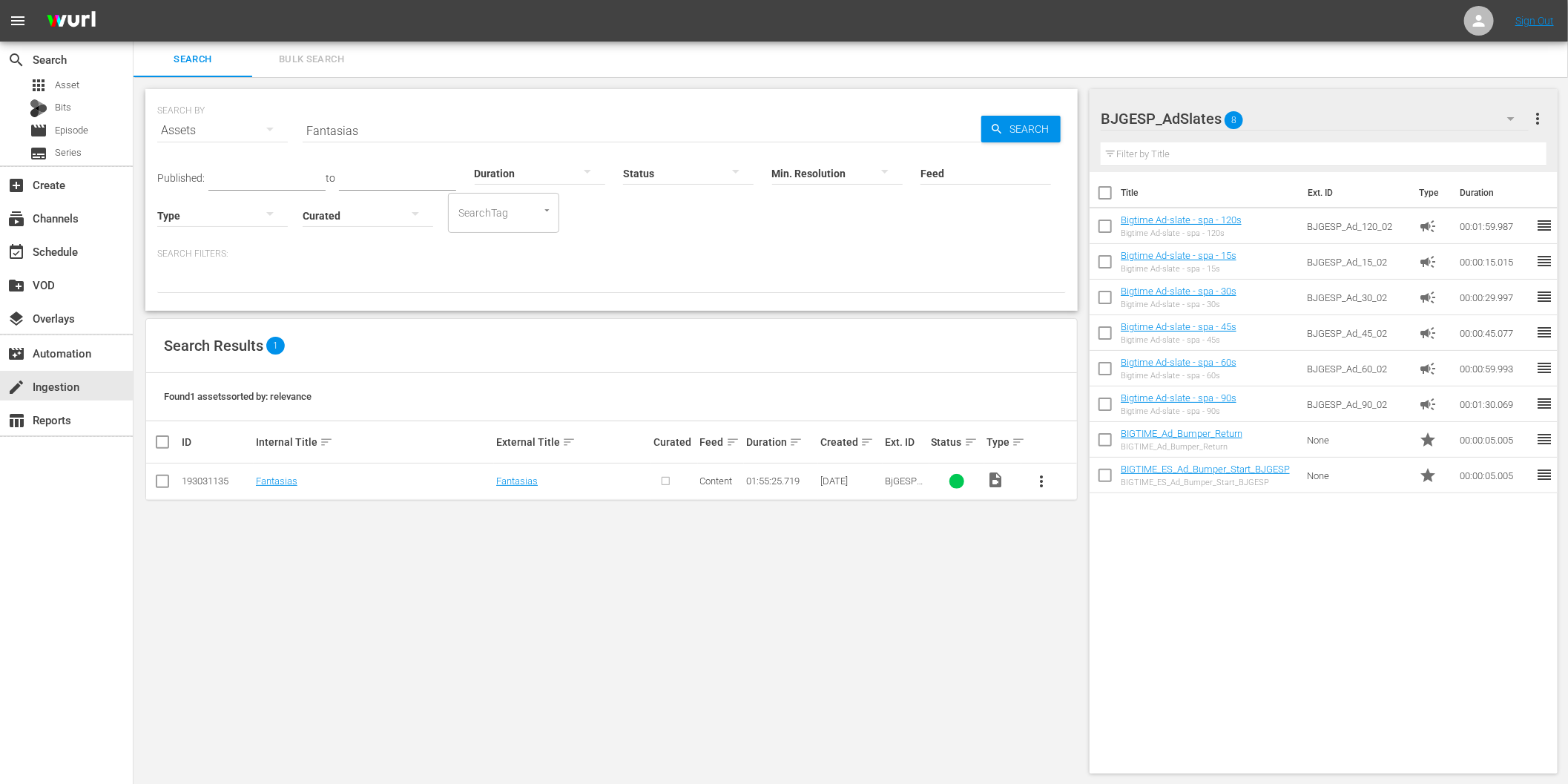
click at [1042, 478] on span "more_vert" at bounding box center [1041, 481] width 18 height 18
click at [1100, 597] on div "Episode" at bounding box center [1122, 594] width 101 height 35
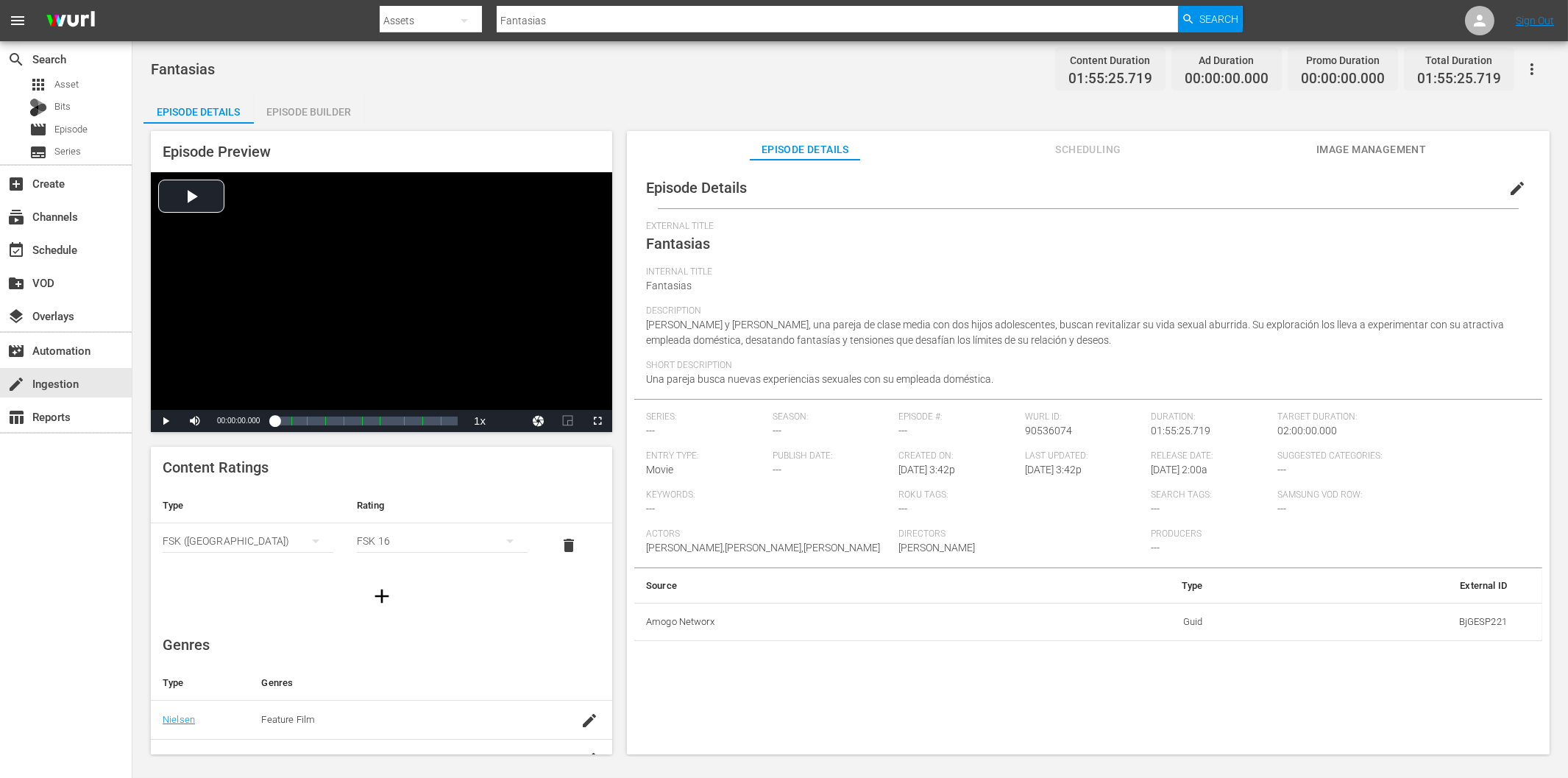
click at [326, 110] on div "Episode Builder" at bounding box center [308, 112] width 110 height 35
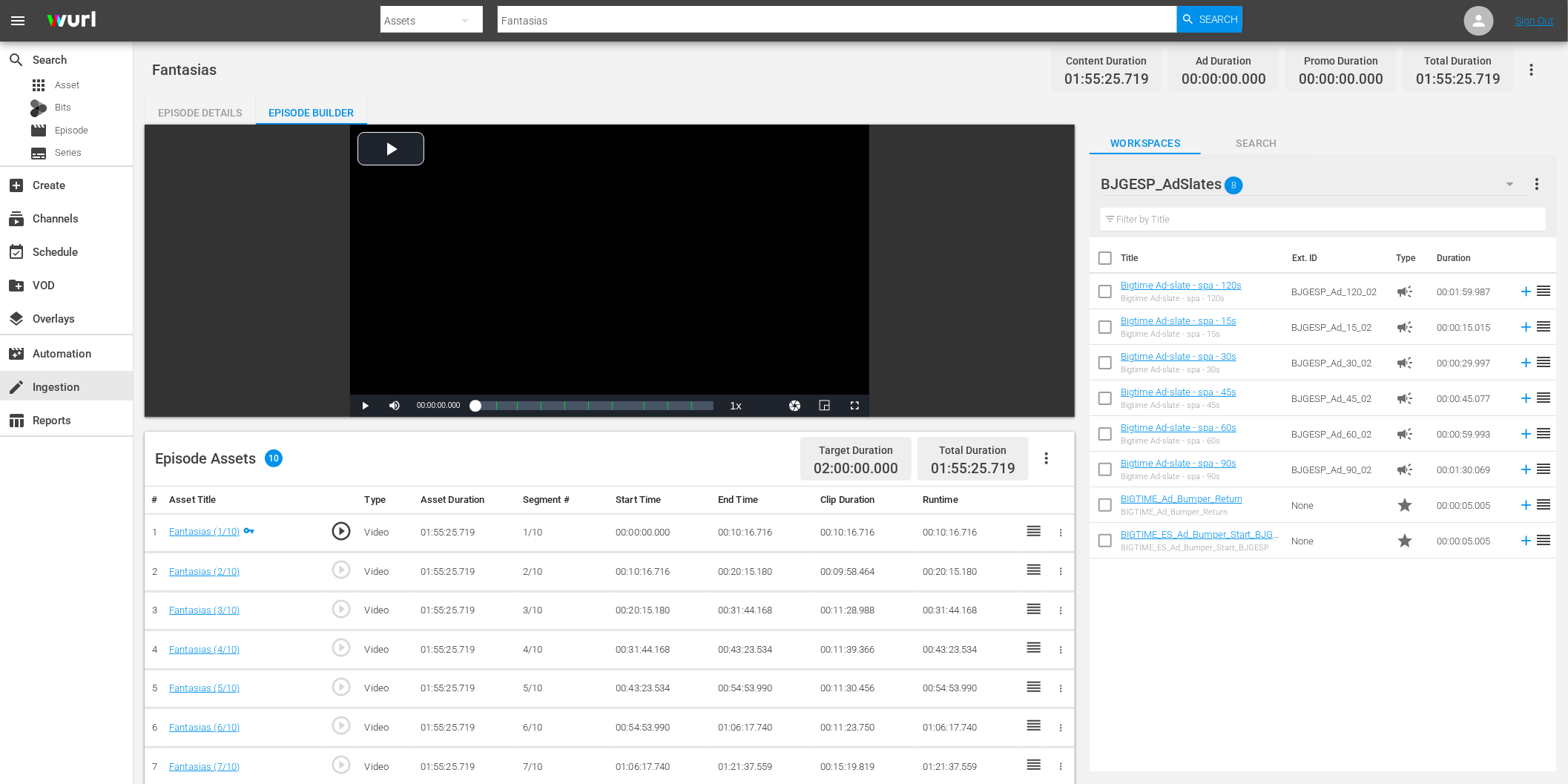
click at [1047, 457] on icon "button" at bounding box center [1047, 458] width 3 height 12
click at [1090, 468] on div "Fill with Ads" at bounding box center [1092, 464] width 101 height 35
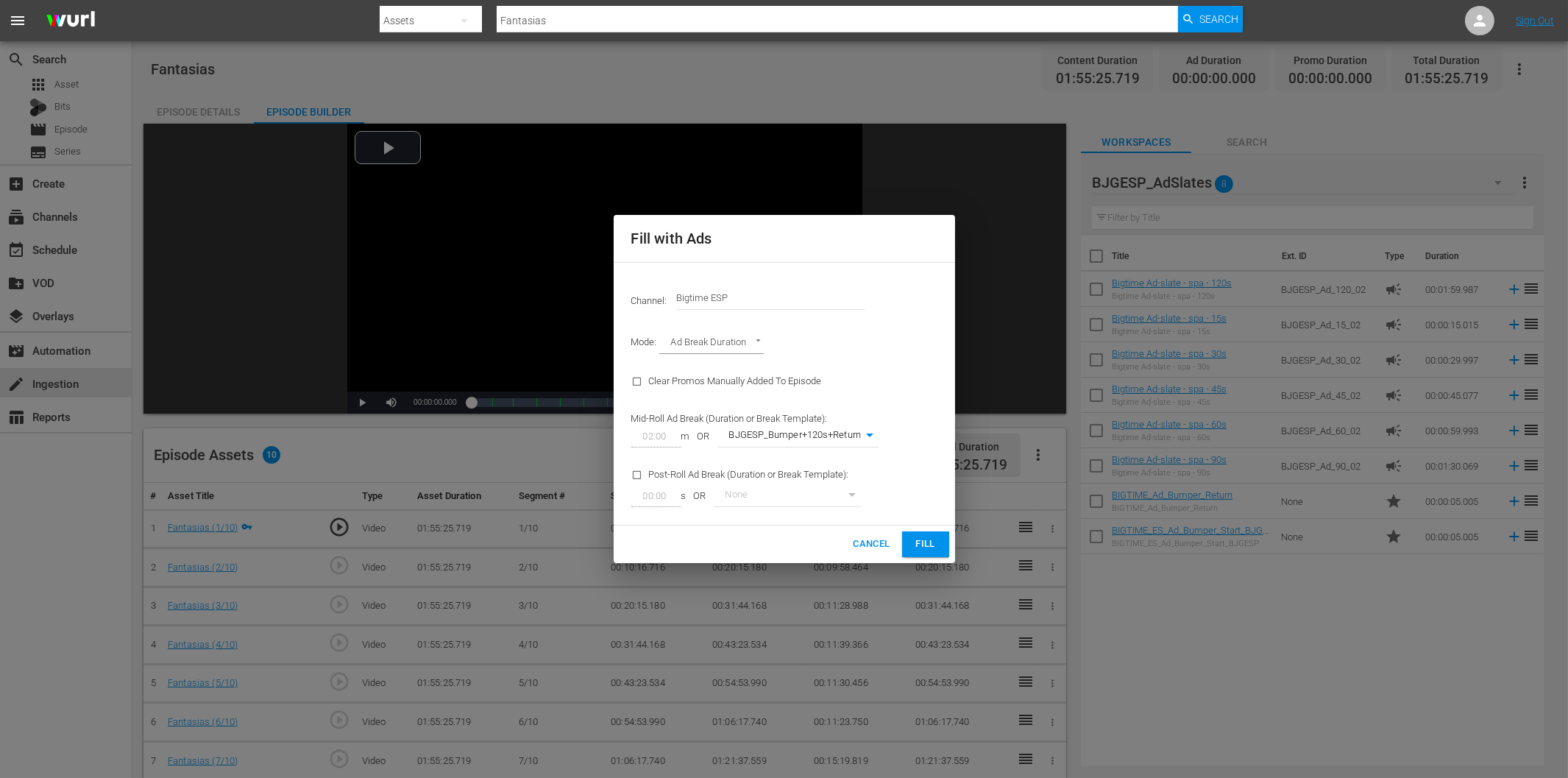
click at [933, 542] on span "Fill" at bounding box center [925, 544] width 23 height 17
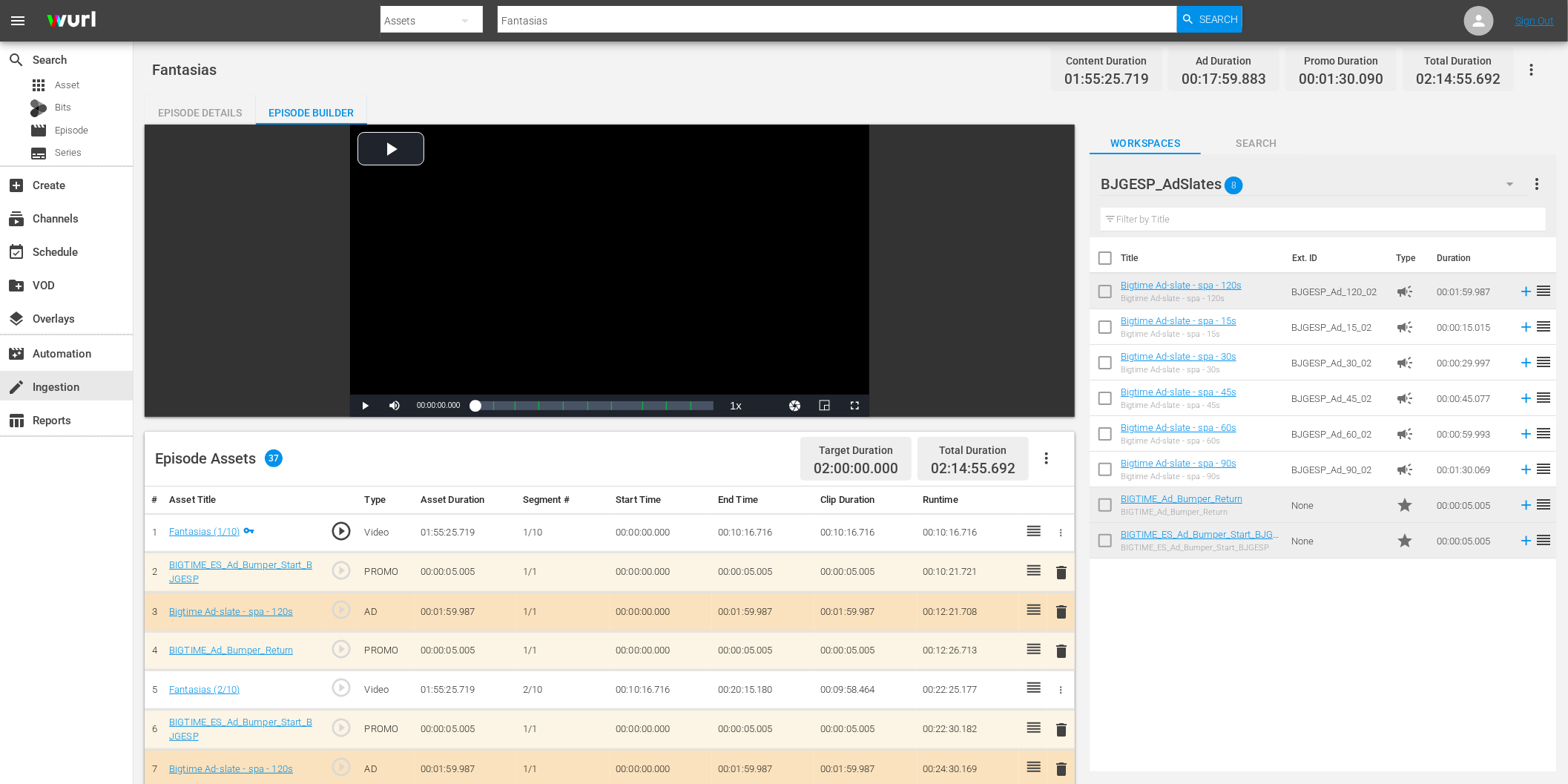
click at [94, 531] on div "search Search apps Asset Bits movie Episode subtitles Series add_box Create sub…" at bounding box center [67, 434] width 134 height 784
click at [590, 28] on input "Fantasias" at bounding box center [837, 20] width 679 height 35
paste input "[PERSON_NAME], amor y revolución"
type input "[PERSON_NAME], amor y revolución"
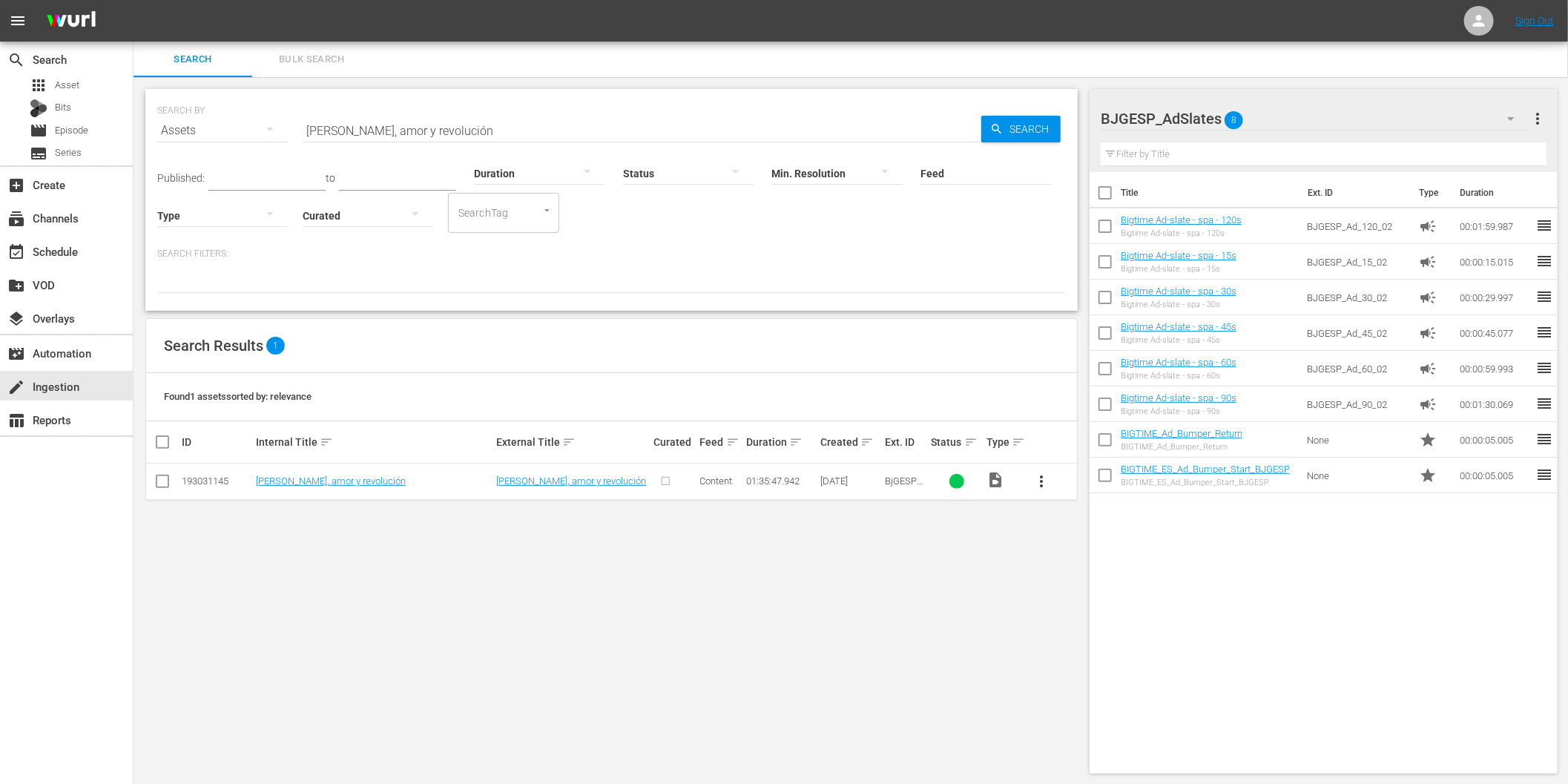
click at [1039, 475] on span "more_vert" at bounding box center [1041, 481] width 18 height 18
click at [1091, 590] on div "Episode" at bounding box center [1122, 594] width 101 height 35
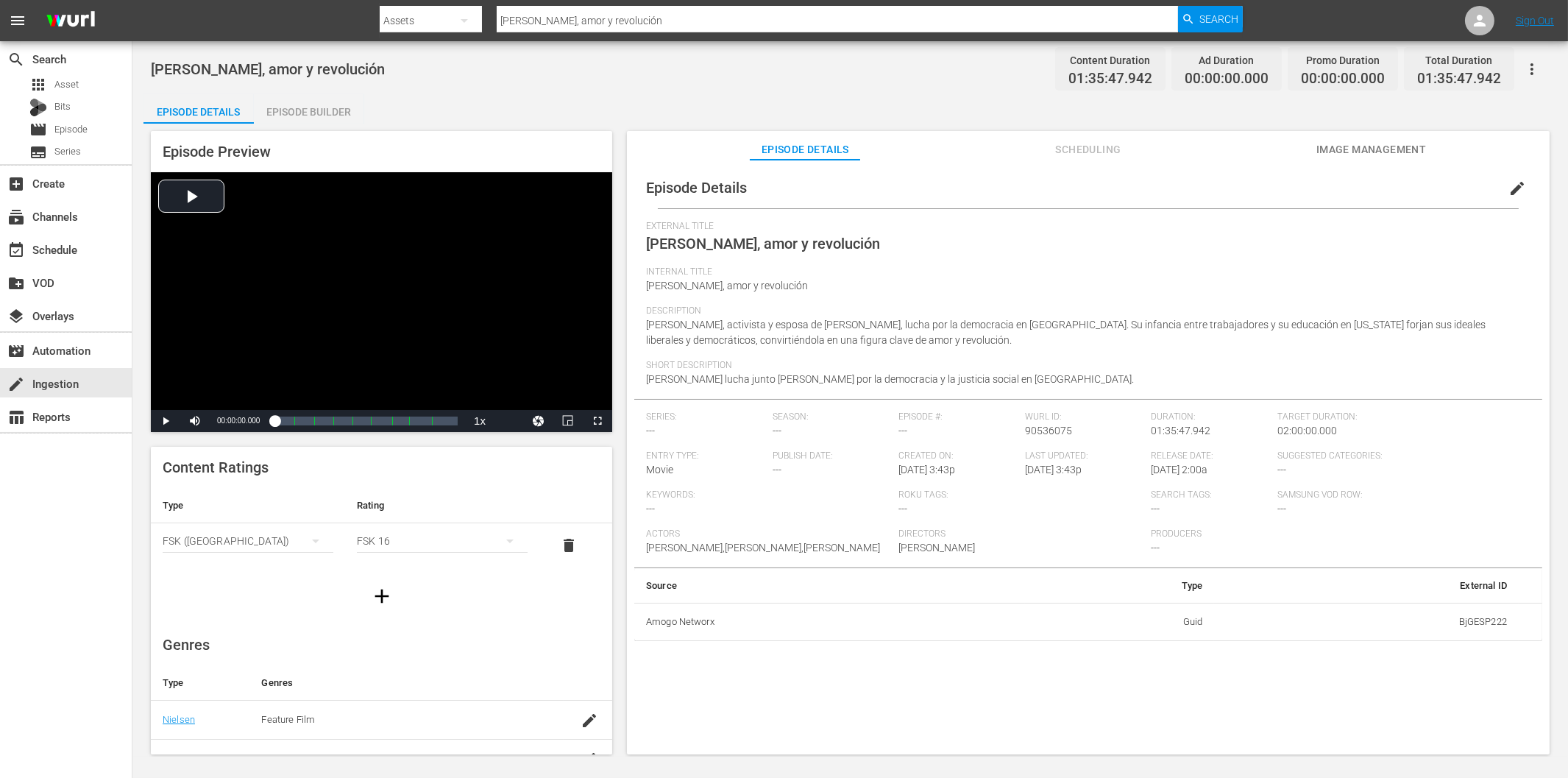
click at [331, 114] on div "Episode Builder" at bounding box center [308, 112] width 110 height 35
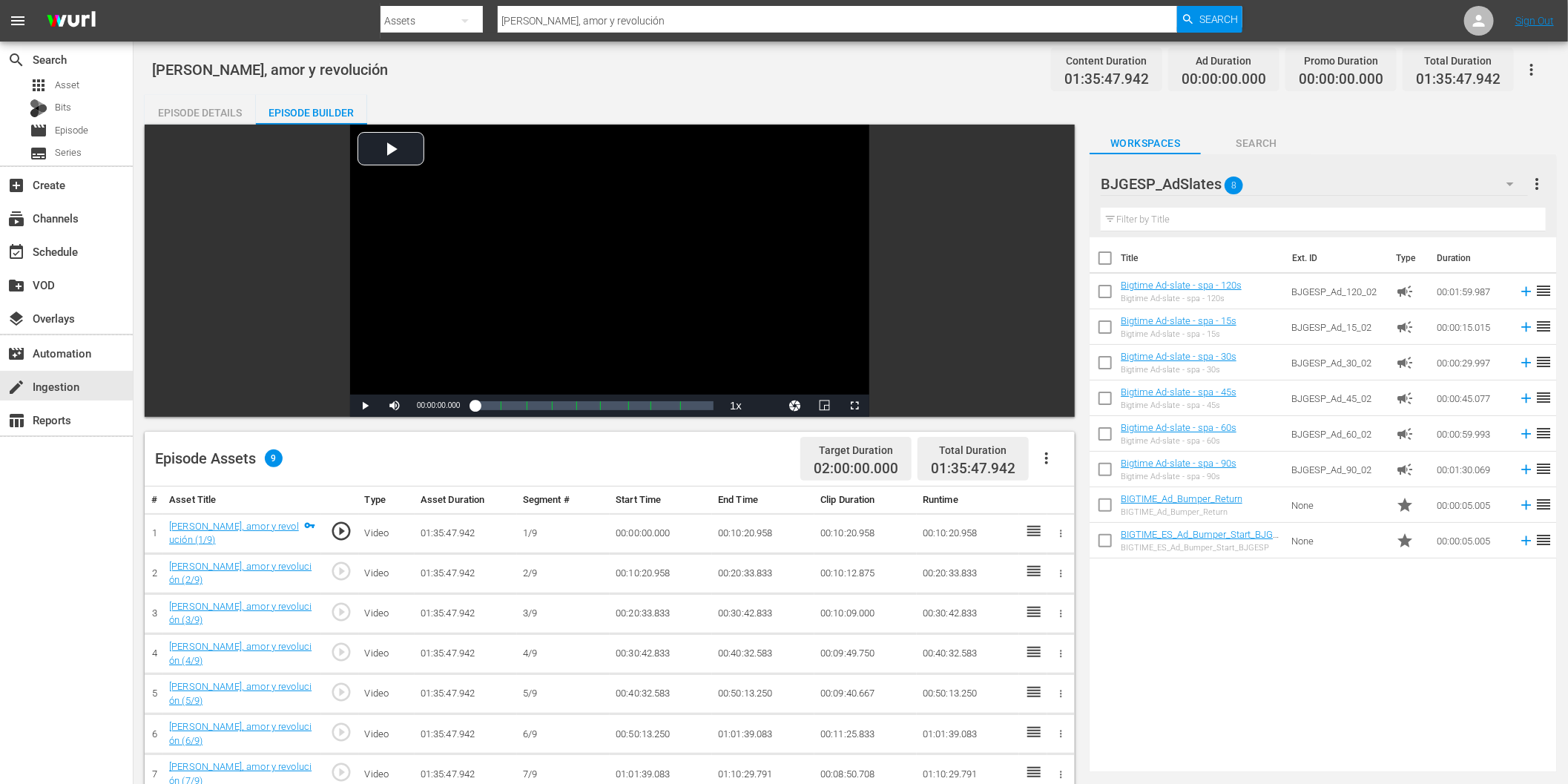
click at [1048, 455] on icon "button" at bounding box center [1046, 458] width 18 height 18
click at [1099, 473] on div "Fill with Ads" at bounding box center [1092, 464] width 101 height 35
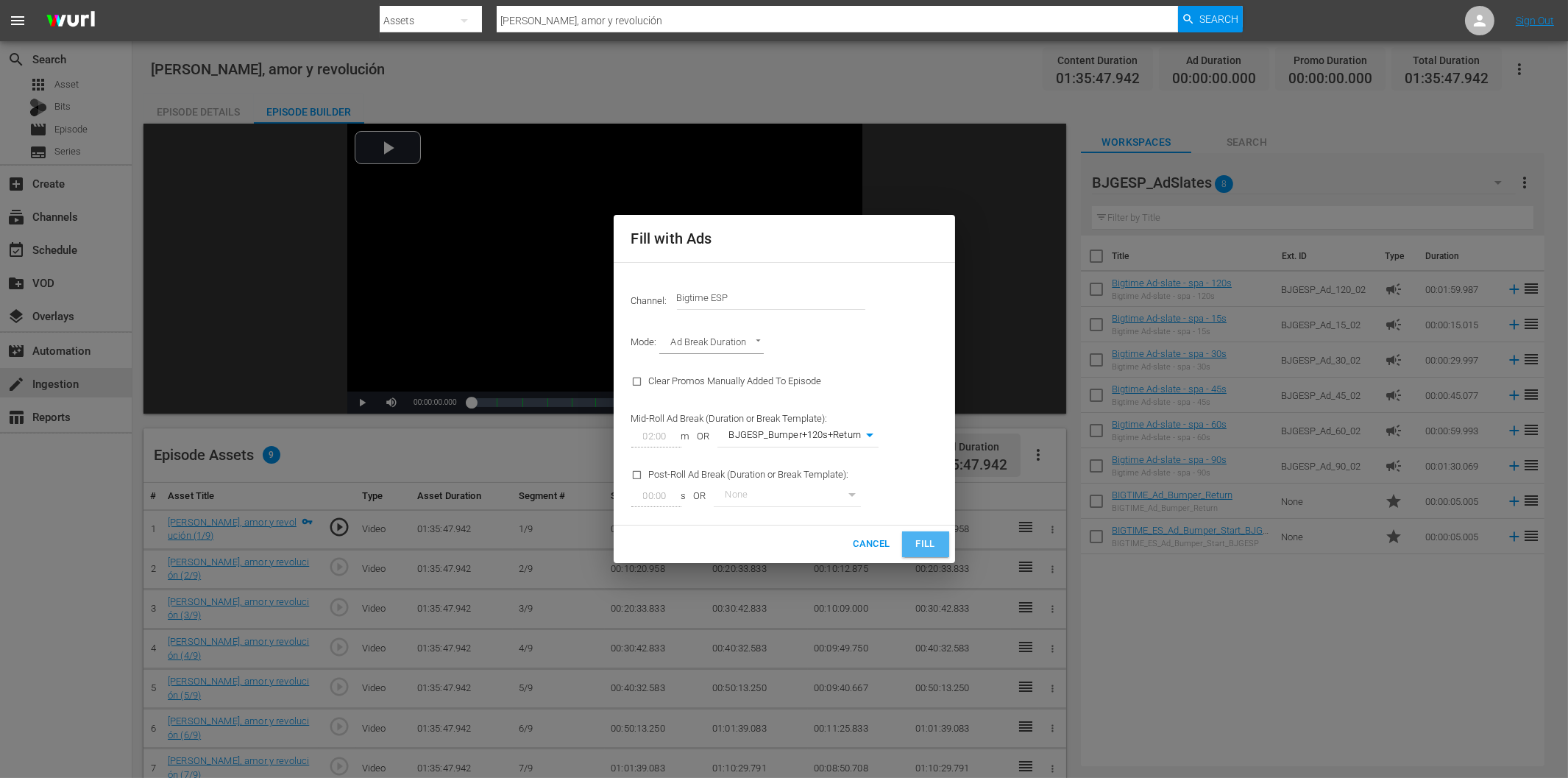
click at [928, 541] on span "Fill" at bounding box center [925, 544] width 23 height 17
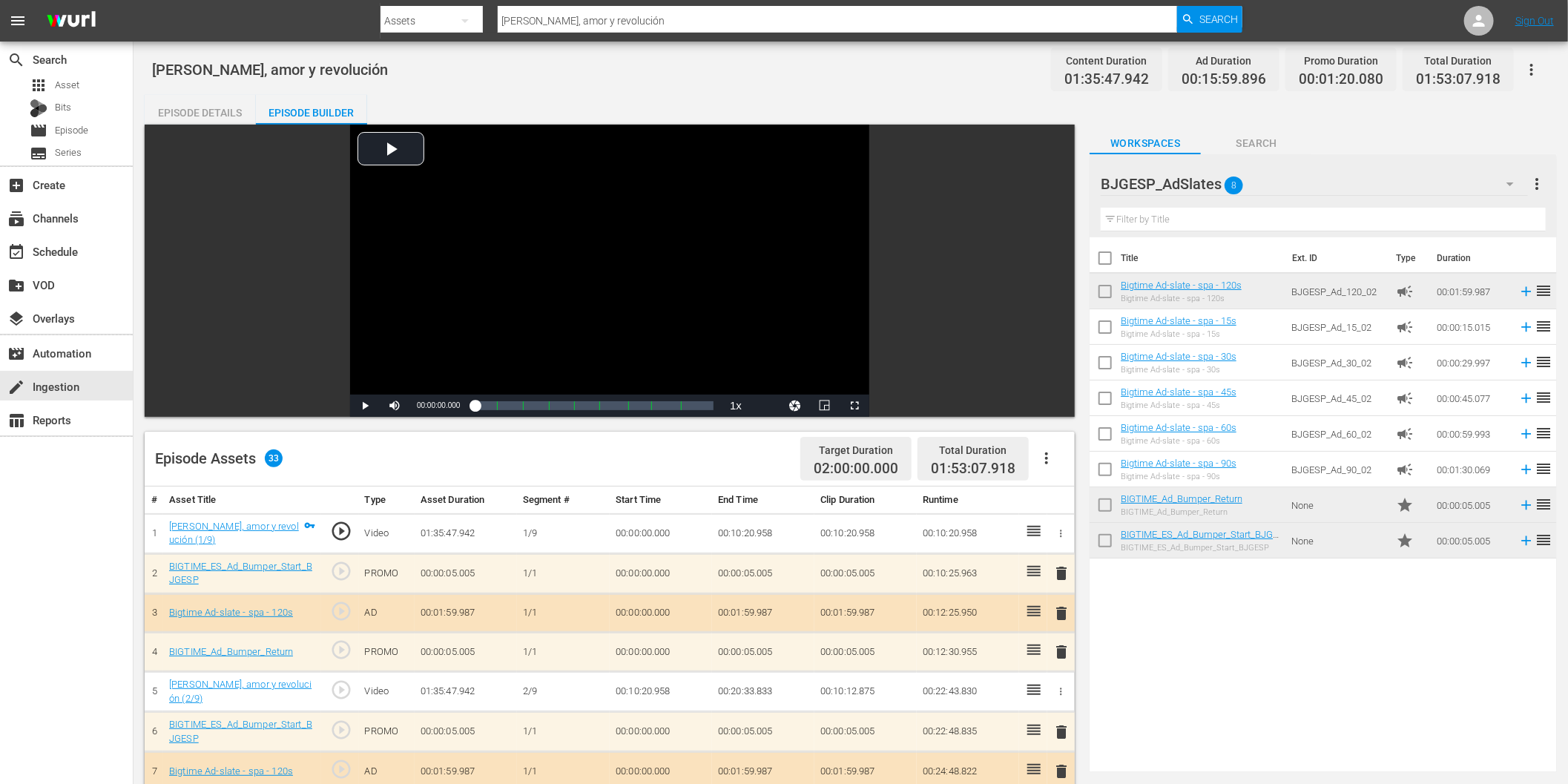
click at [583, 12] on input "[PERSON_NAME], amor y revolución" at bounding box center [837, 20] width 679 height 35
paste input "Pinches Actores"
type input "Pinches Actores"
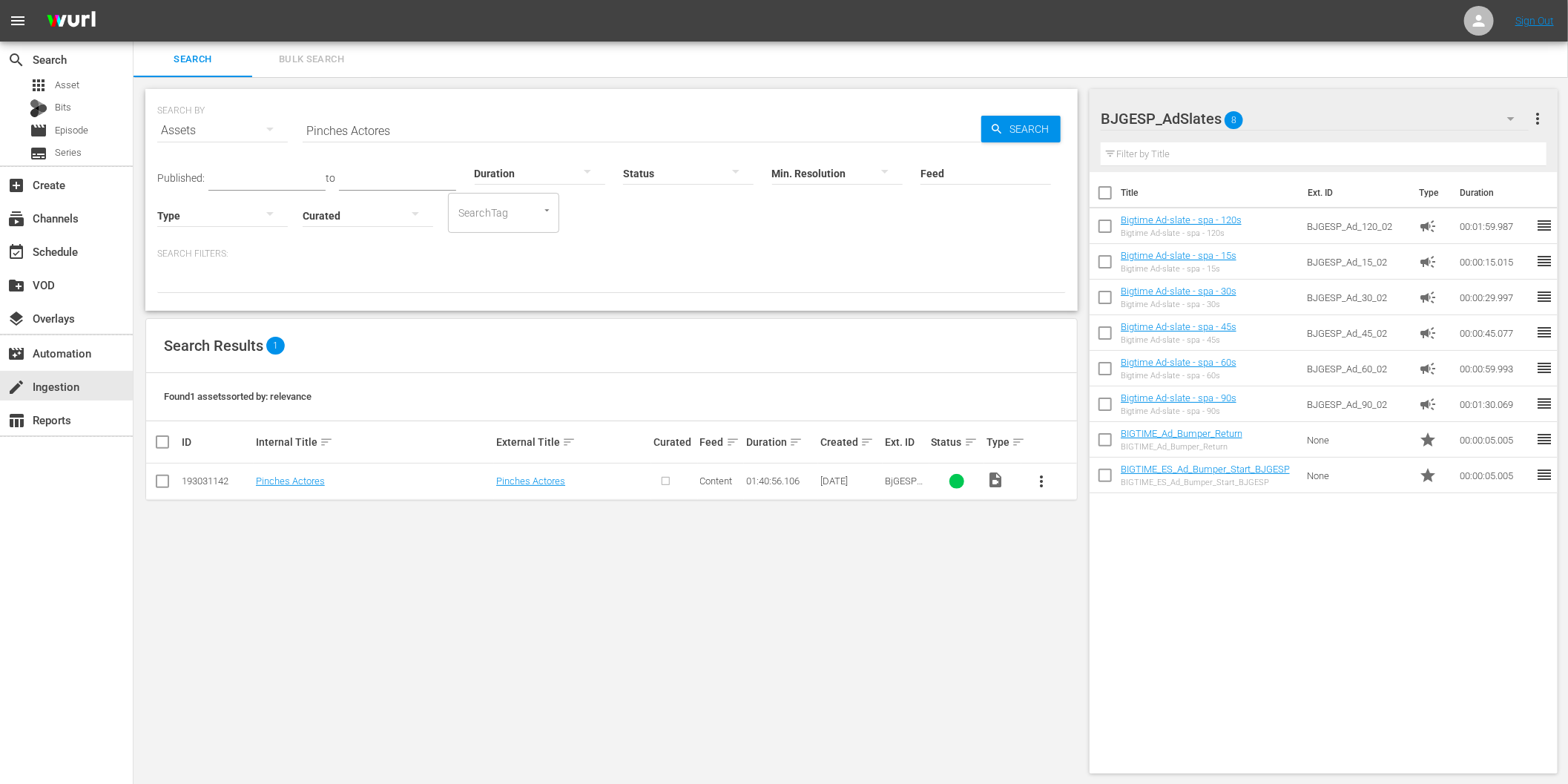
click at [1045, 480] on span "more_vert" at bounding box center [1041, 481] width 18 height 18
click at [1086, 590] on div "Episode" at bounding box center [1122, 594] width 101 height 35
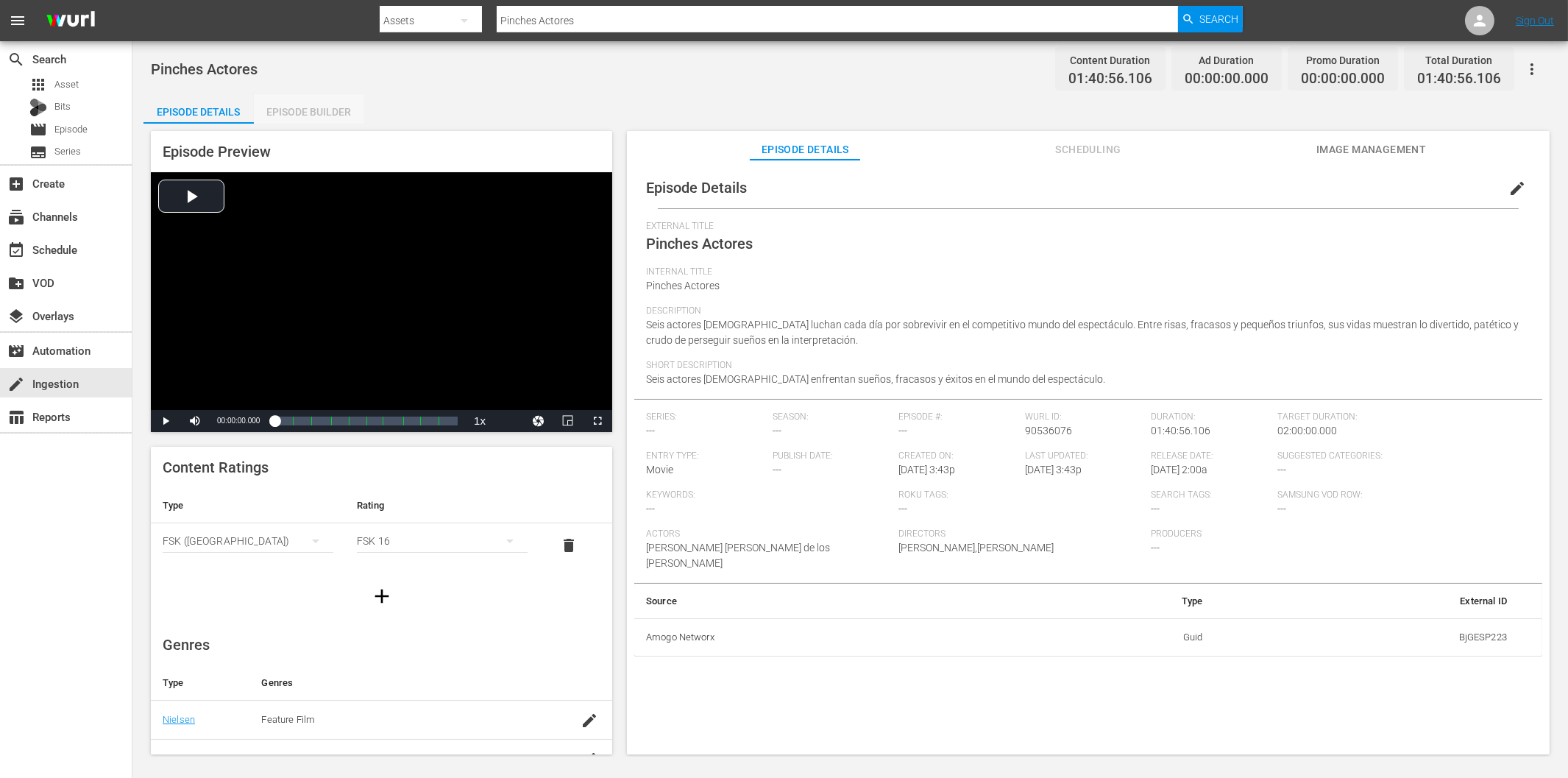
click at [336, 115] on div "Episode Builder" at bounding box center [308, 112] width 110 height 35
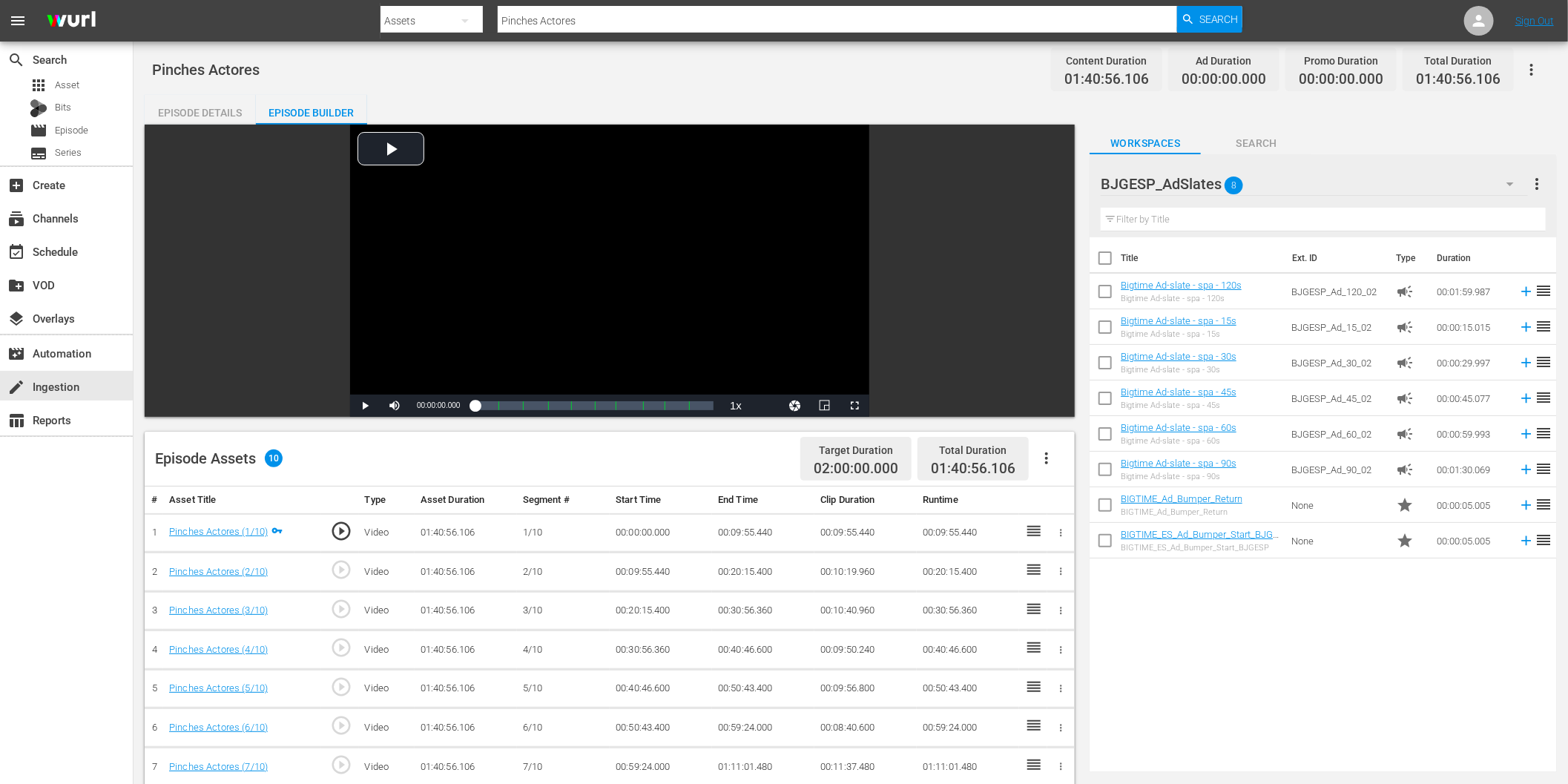
click at [1046, 455] on icon "button" at bounding box center [1047, 458] width 3 height 12
click at [1083, 460] on div "Fill with Ads" at bounding box center [1092, 464] width 101 height 35
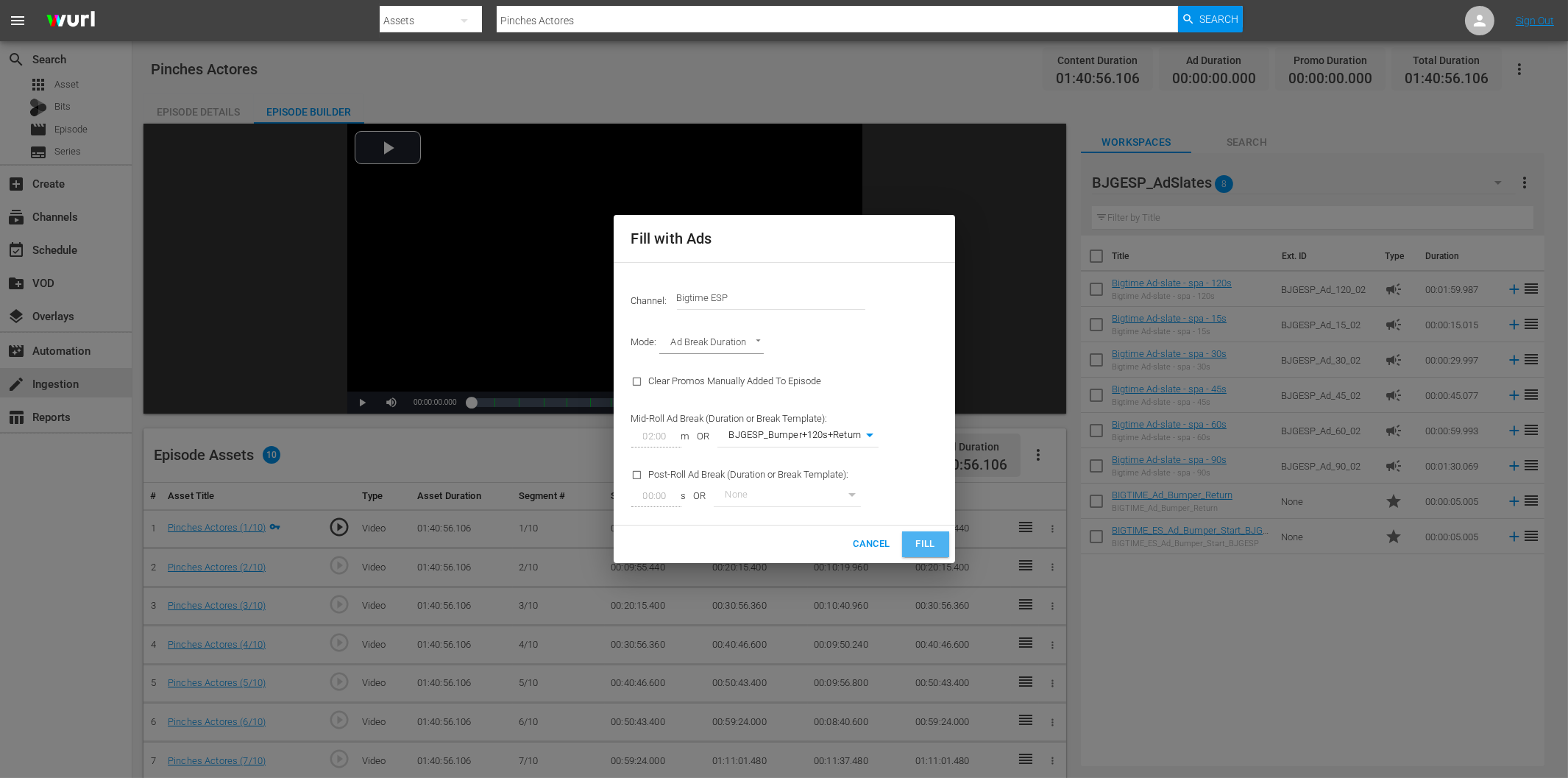
click at [929, 541] on span "Fill" at bounding box center [925, 544] width 23 height 17
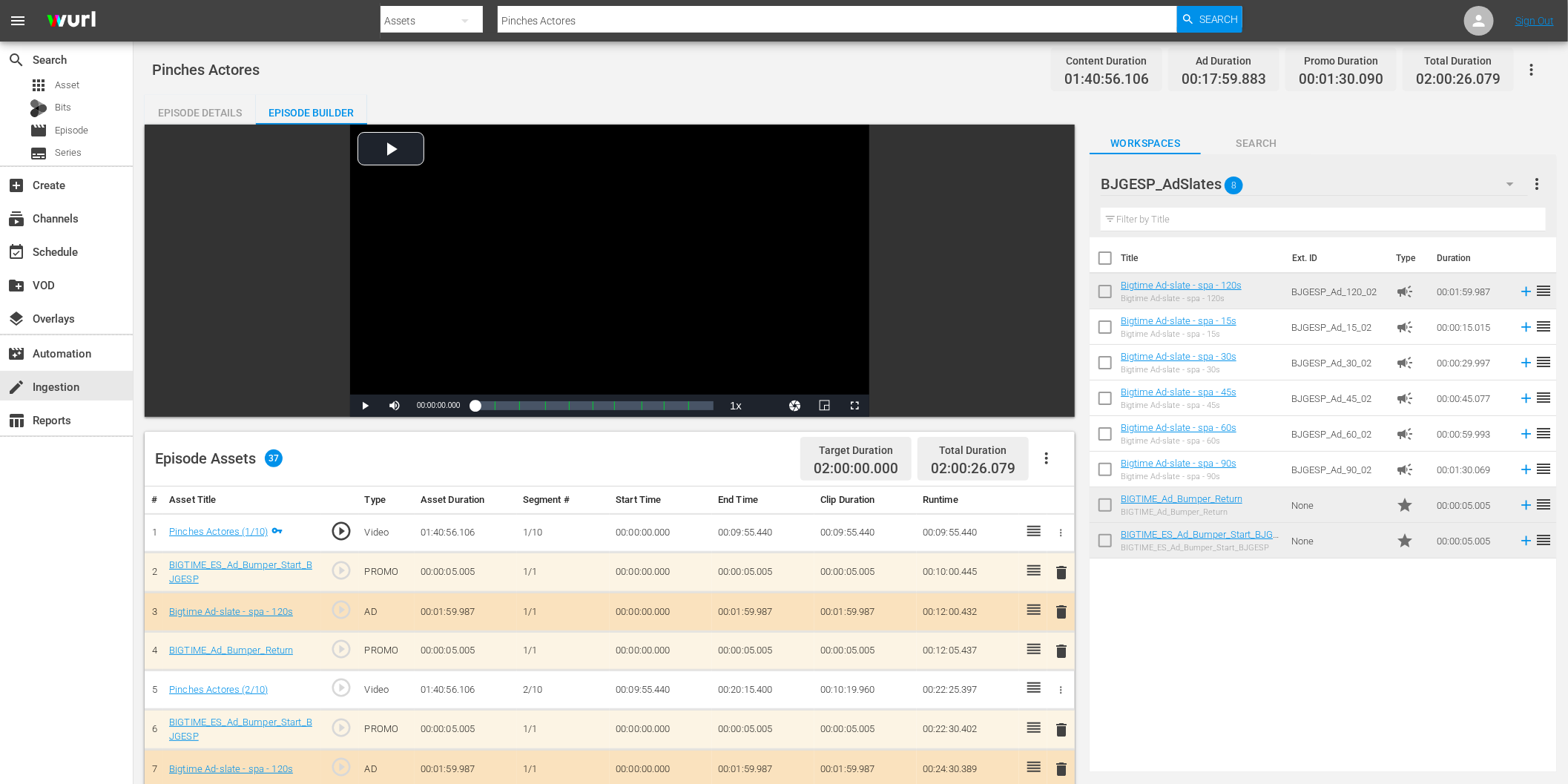
click at [104, 477] on div "search Search apps Asset Bits movie Episode subtitles Series add_box Create sub…" at bounding box center [67, 434] width 134 height 784
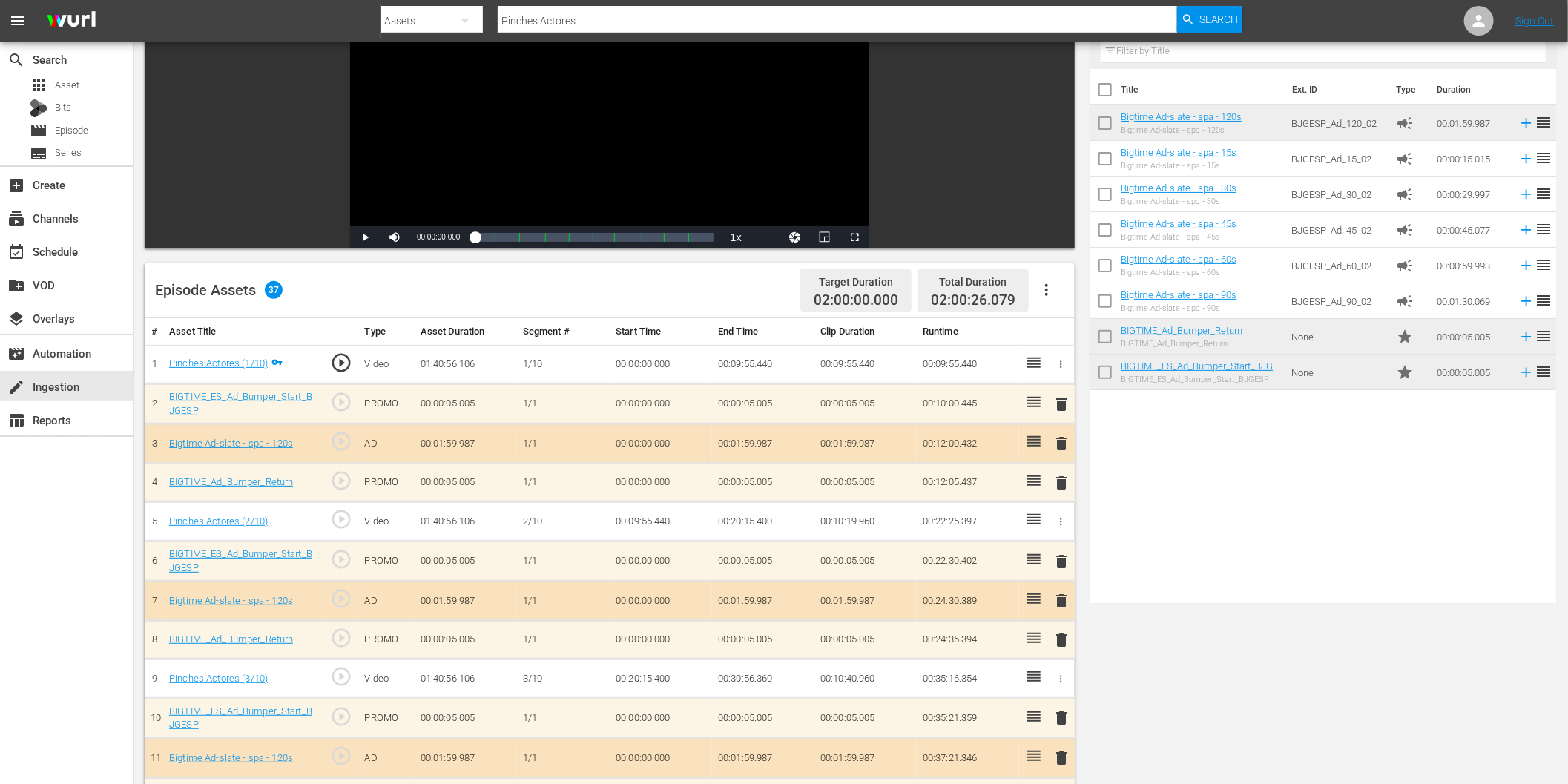
scroll to position [247, 0]
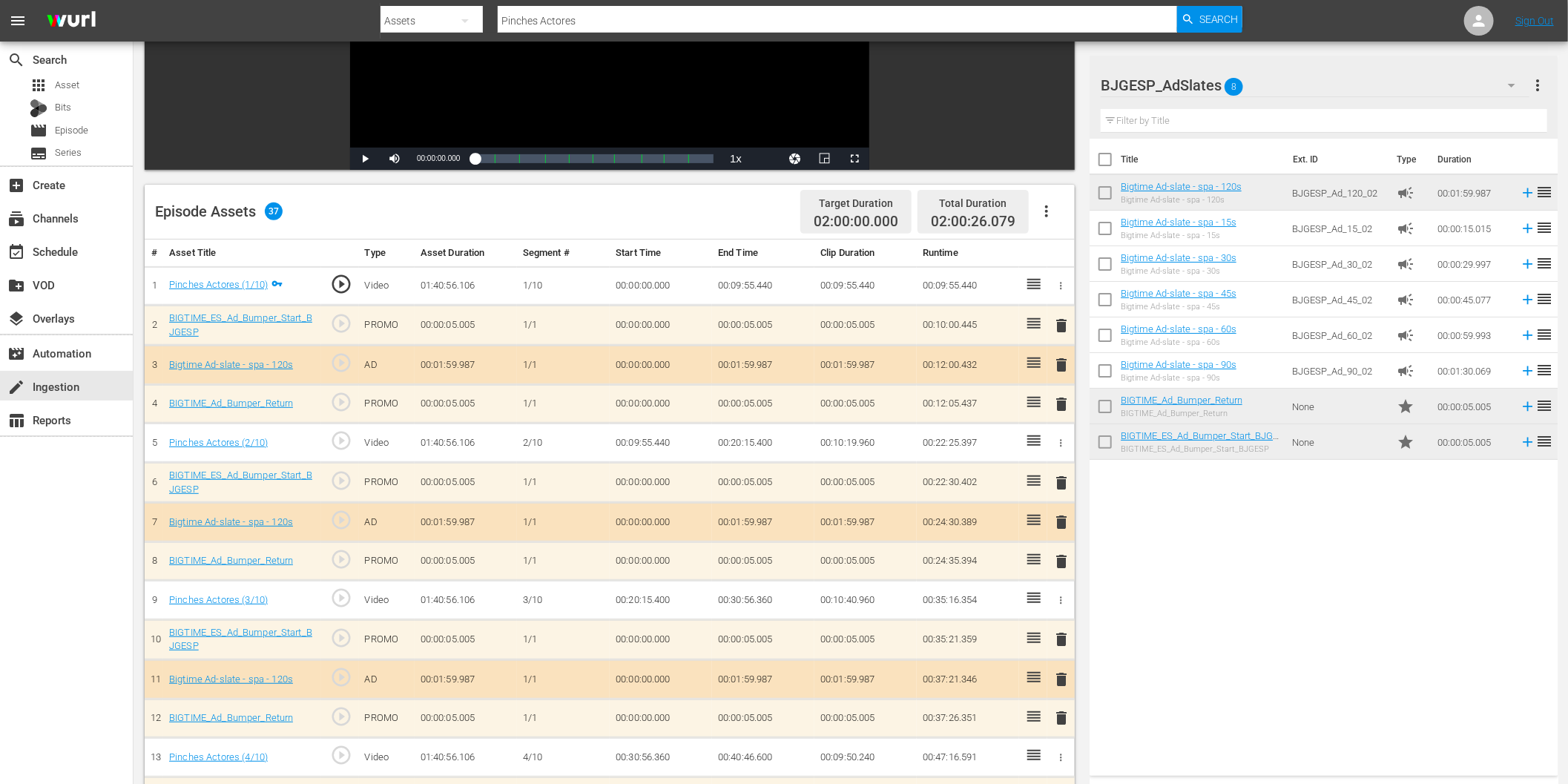
click at [1061, 365] on span "delete" at bounding box center [1062, 364] width 18 height 18
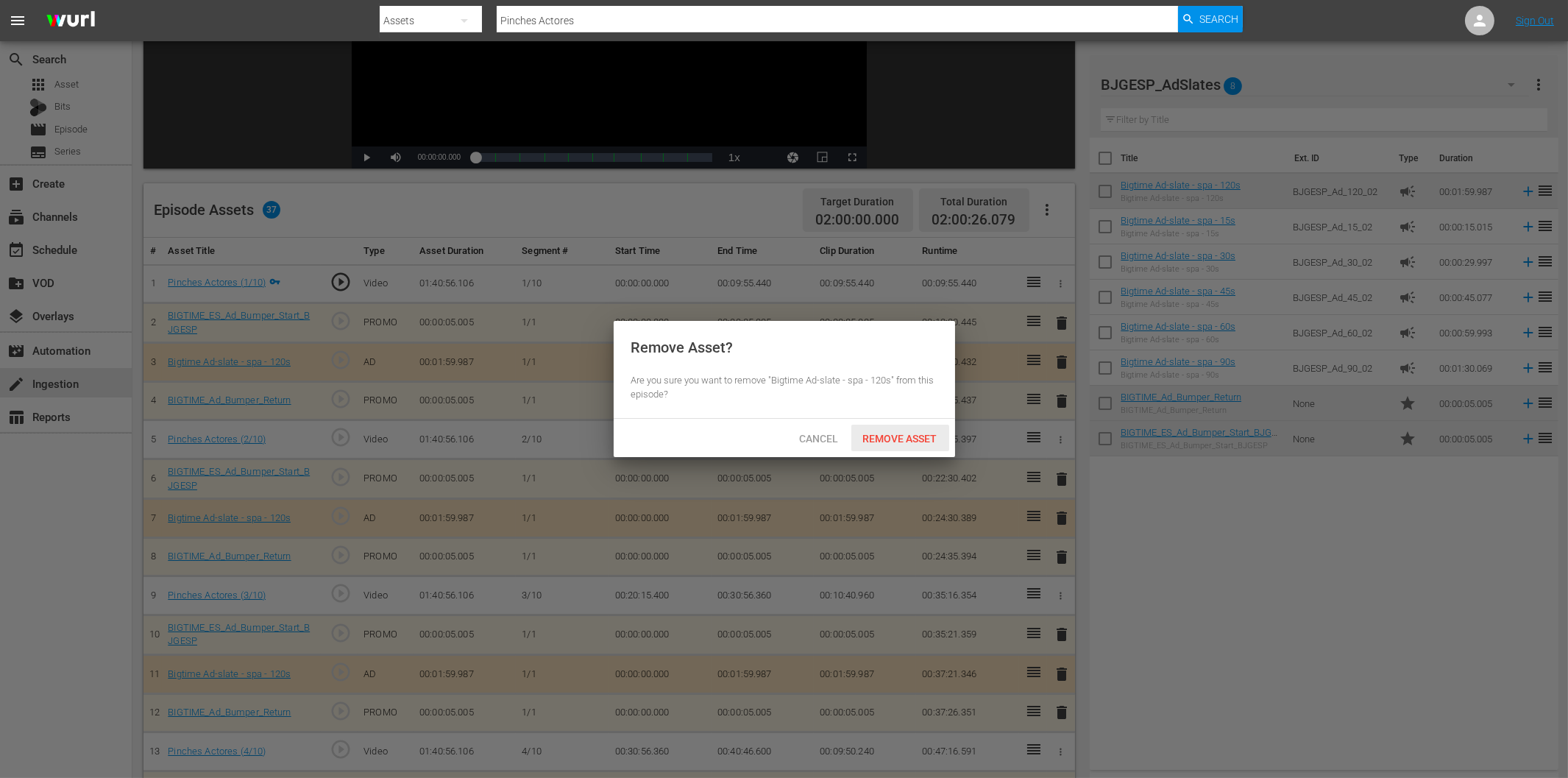
click at [885, 437] on span "Remove Asset" at bounding box center [900, 438] width 98 height 12
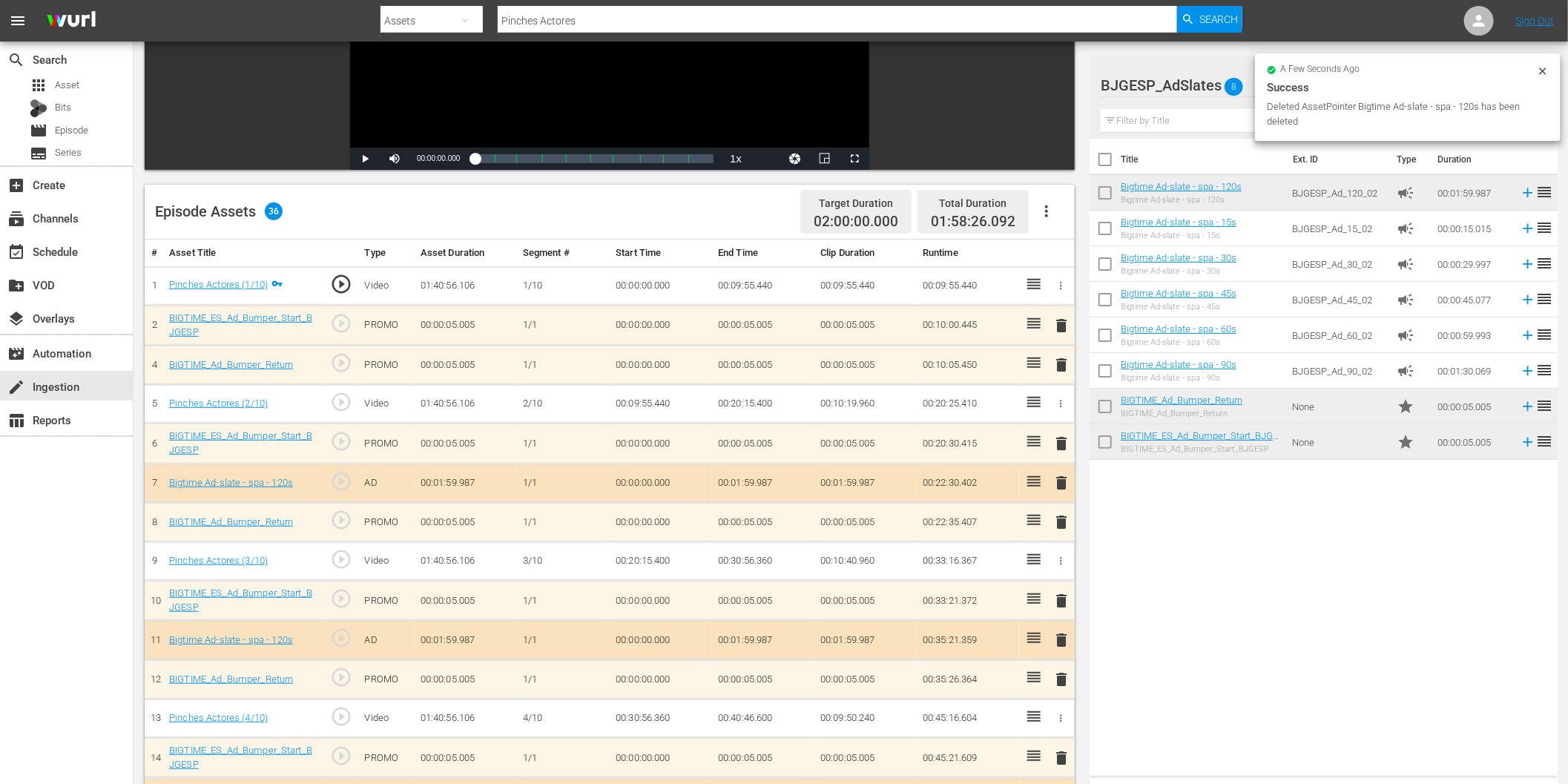
click at [1059, 479] on span "delete" at bounding box center [1062, 483] width 18 height 18
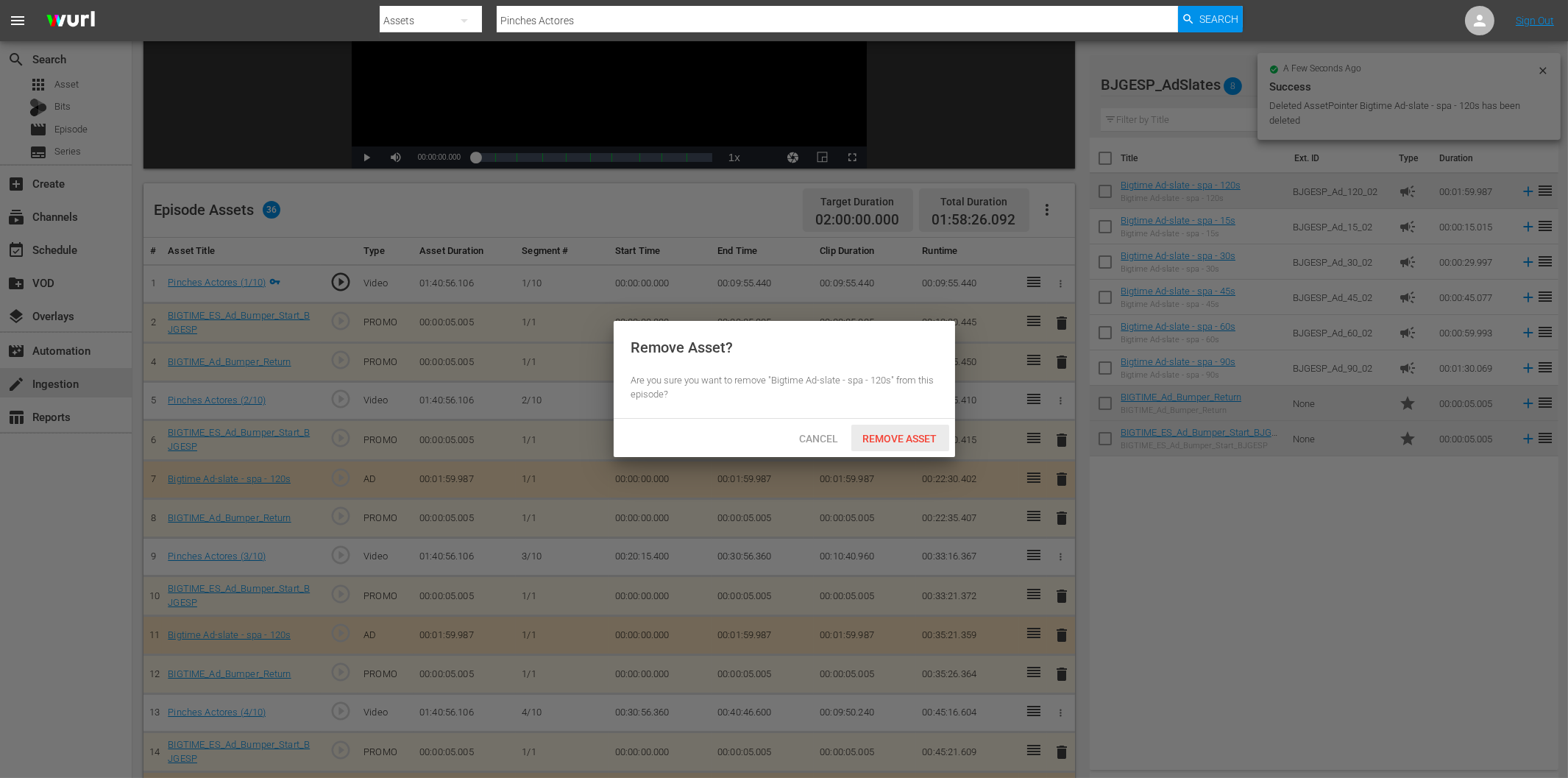
drag, startPoint x: 894, startPoint y: 427, endPoint x: 909, endPoint y: 427, distance: 15.0
click at [895, 427] on div "Remove Asset" at bounding box center [900, 438] width 98 height 27
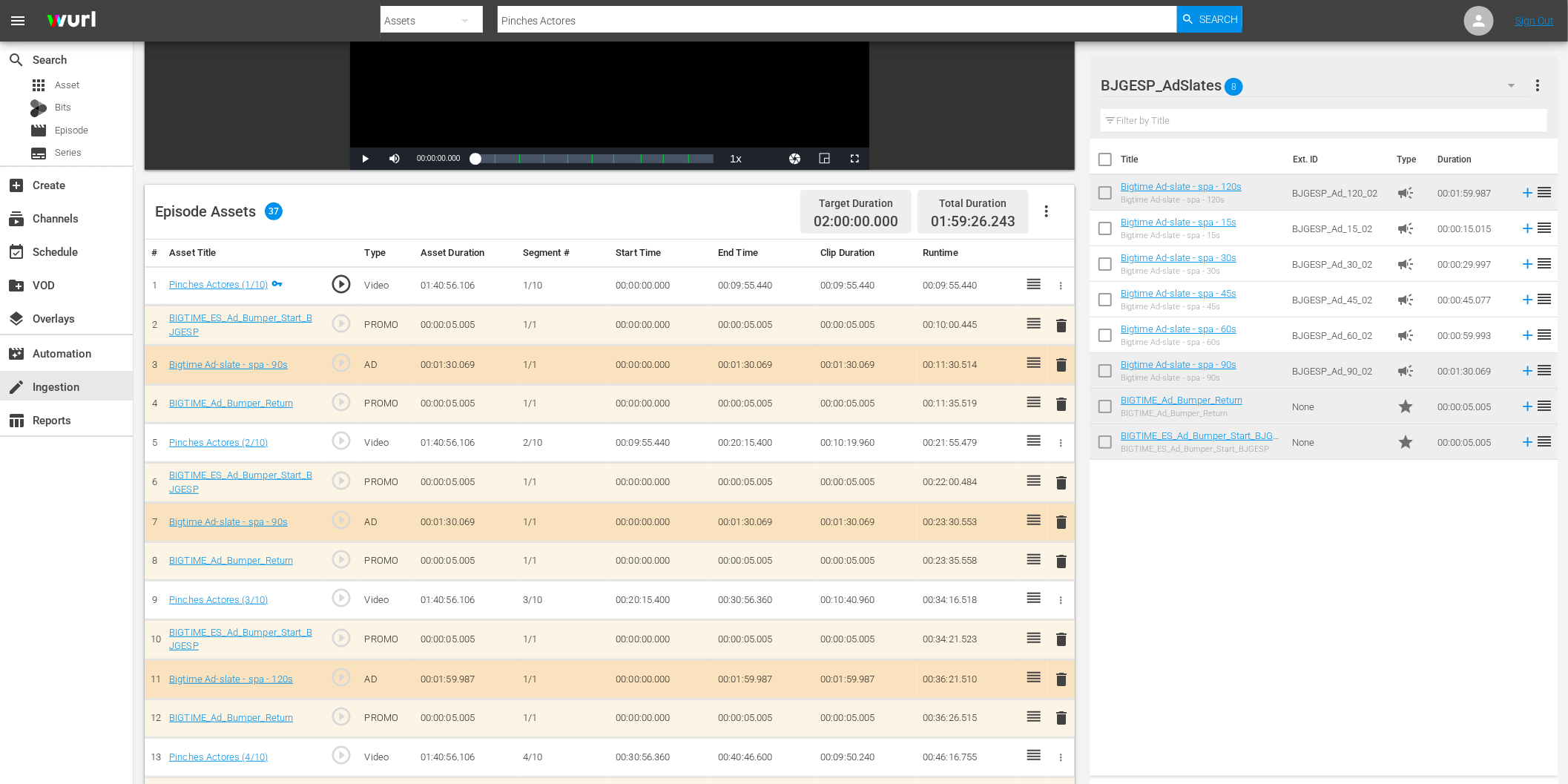
click at [597, 24] on input "Pinches Actores" at bounding box center [837, 20] width 679 height 35
paste input "Quiero ser fiel (¿Por qué los hombres son infieles?)"
type input "Quiero ser fiel (¿Por qué los hombres son infieles?)"
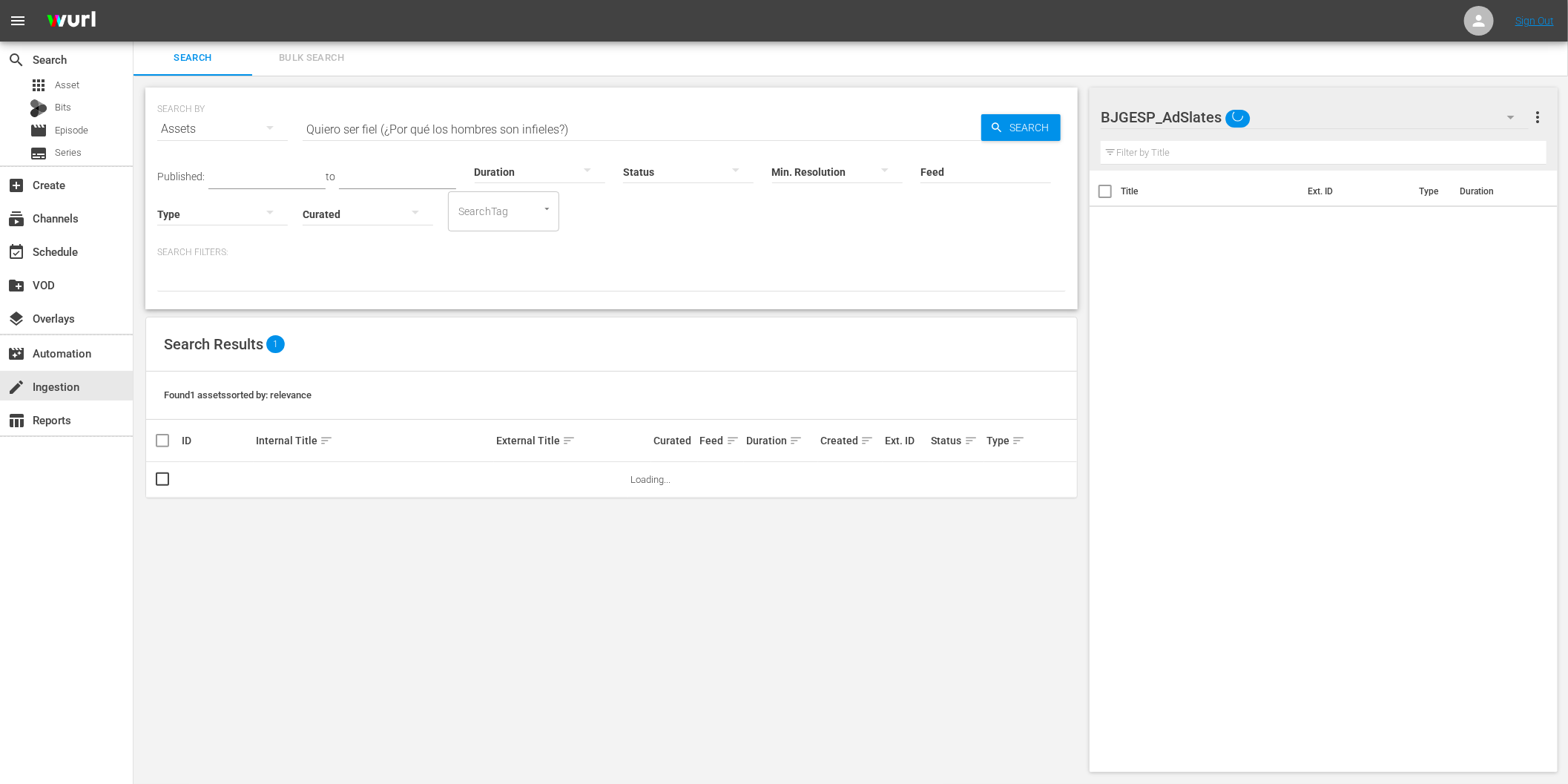
scroll to position [1, 0]
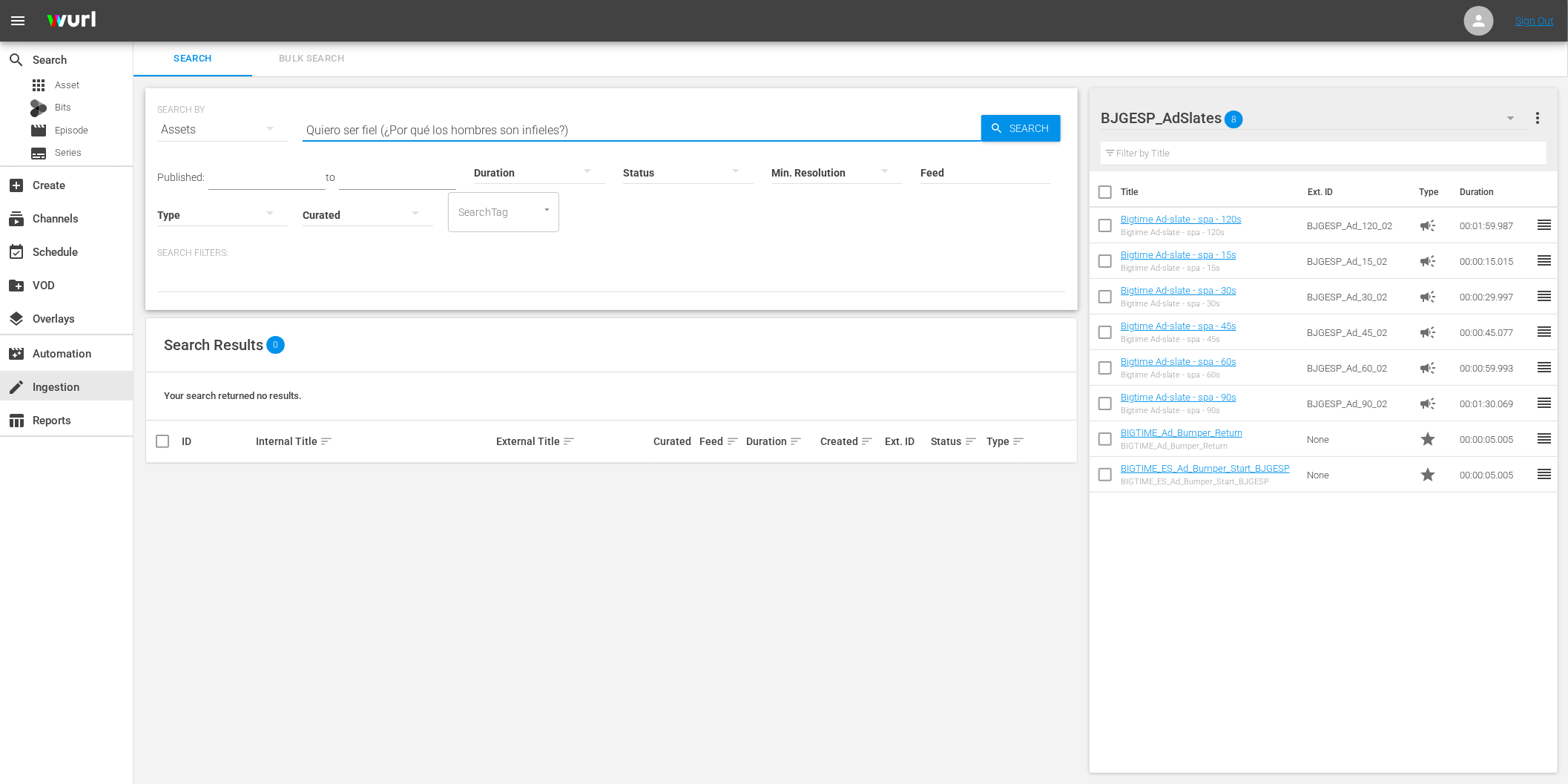
drag, startPoint x: 389, startPoint y: 128, endPoint x: 626, endPoint y: 127, distance: 237.0
click at [626, 127] on input "Quiero ser fiel (¿Por qué los hombres son infieles?)" at bounding box center [642, 129] width 679 height 35
click at [368, 128] on input "Quiero ser fiel" at bounding box center [642, 129] width 679 height 35
paste input "r qué los hombres"
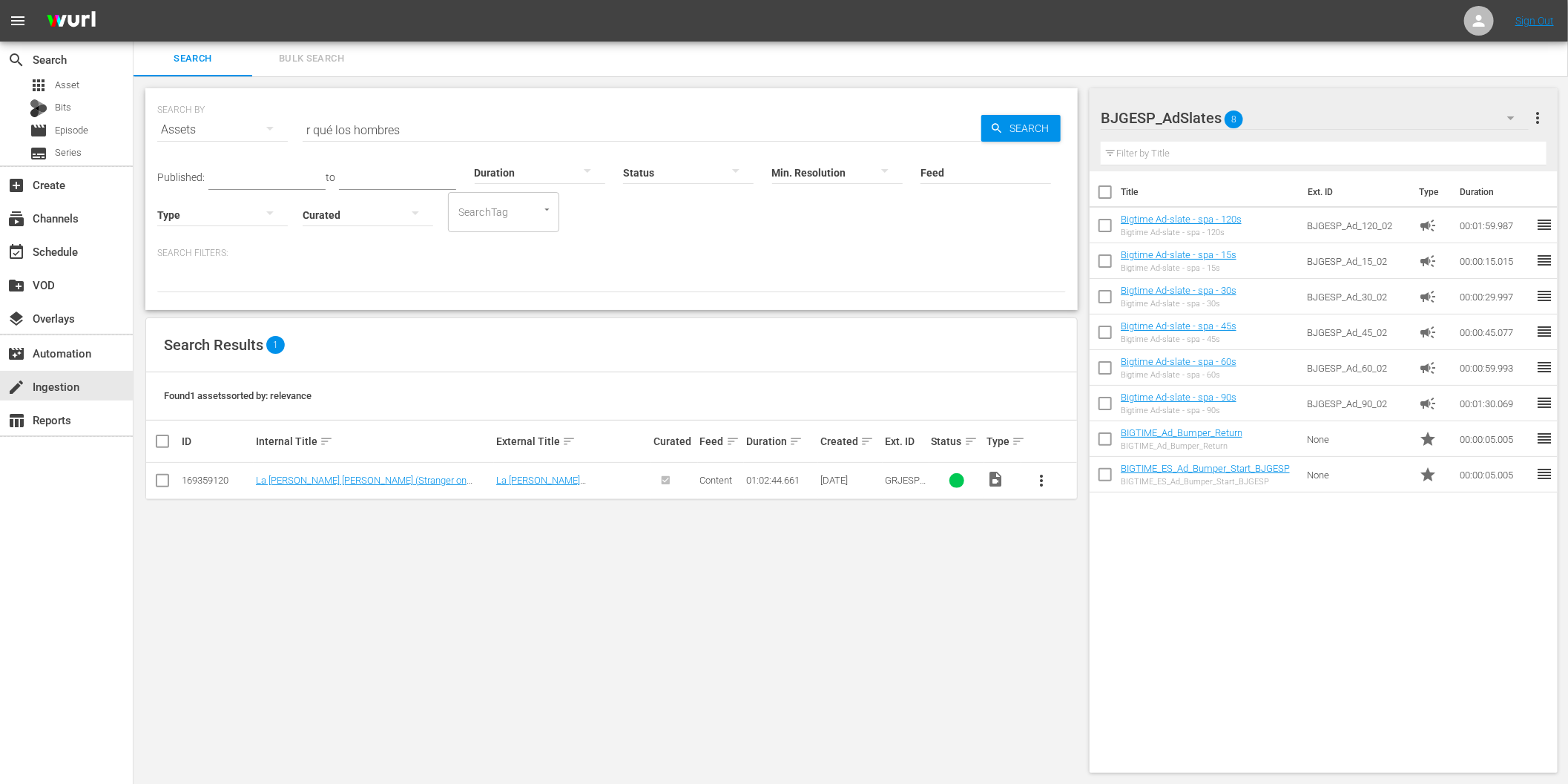
click at [380, 129] on input "r qué los hombres" at bounding box center [642, 129] width 679 height 35
paste input "Santa Elena en Bu"
type input "Santa Elena en Bus"
click at [1037, 478] on span "more_vert" at bounding box center [1041, 480] width 18 height 18
click at [1096, 597] on div "Episode" at bounding box center [1122, 593] width 101 height 35
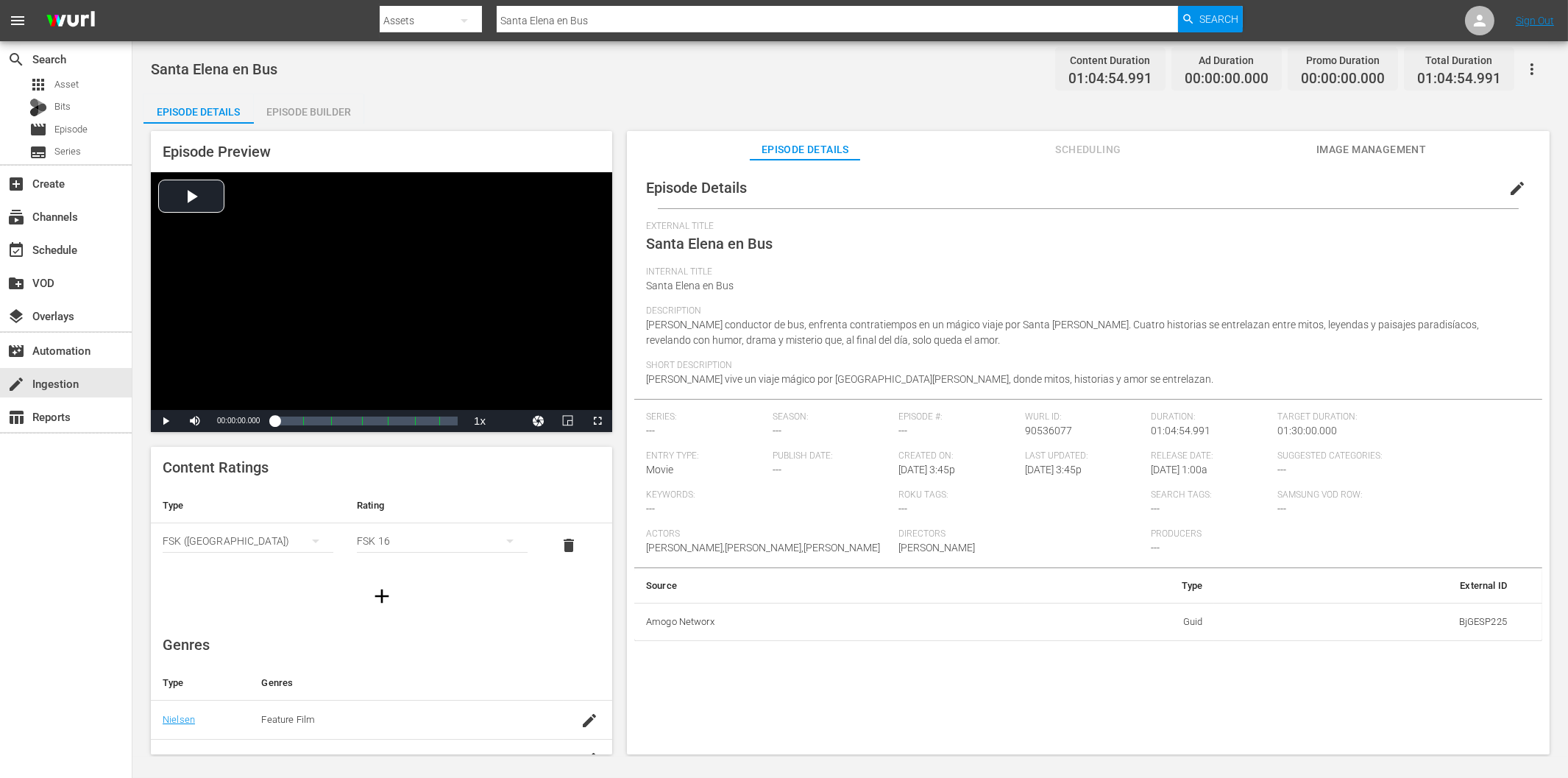
click at [312, 103] on div "Episode Builder" at bounding box center [308, 112] width 110 height 35
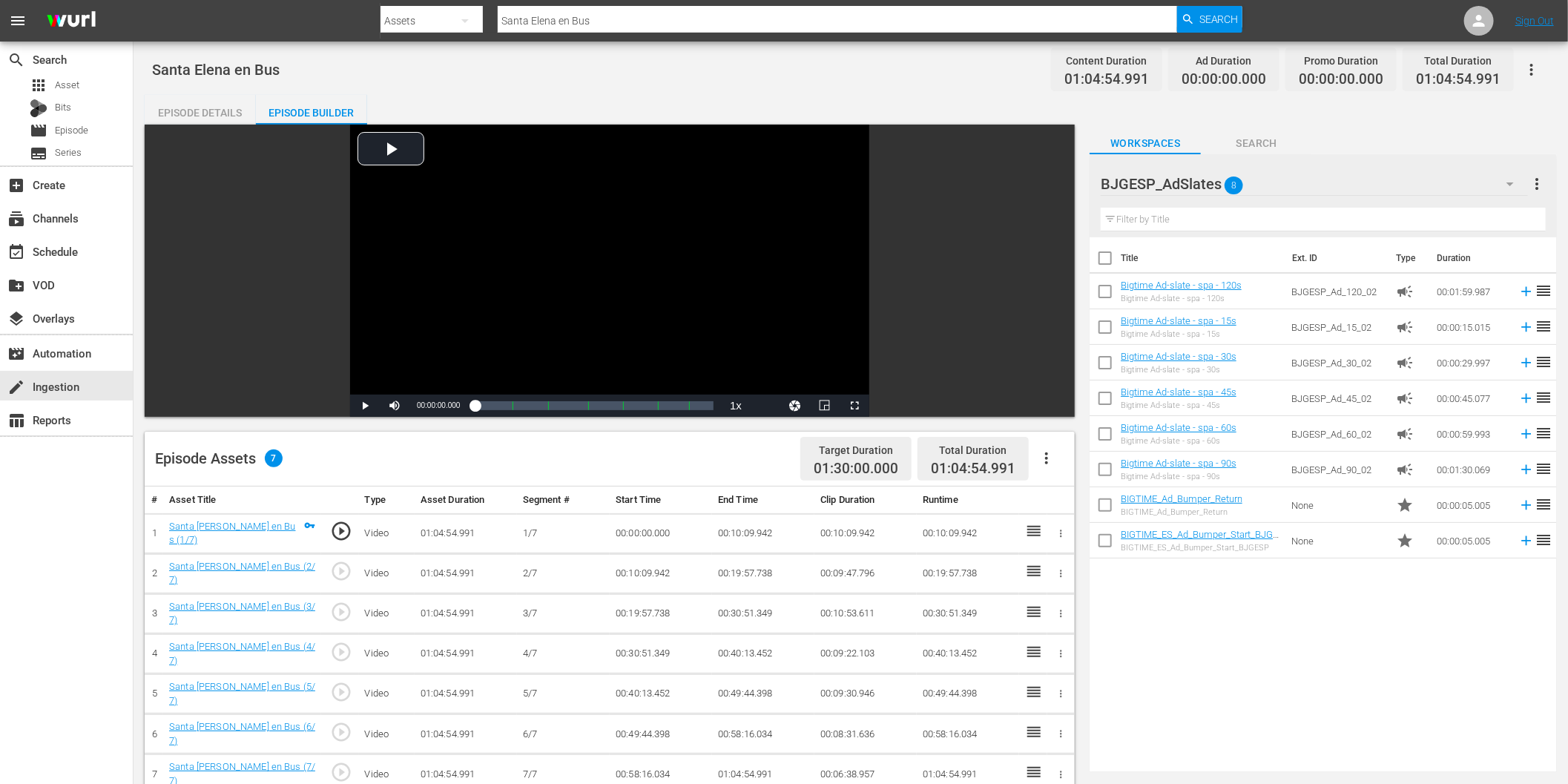
click at [1046, 456] on icon "button" at bounding box center [1046, 458] width 18 height 18
click at [1100, 468] on div "Fill with Ads" at bounding box center [1092, 464] width 101 height 35
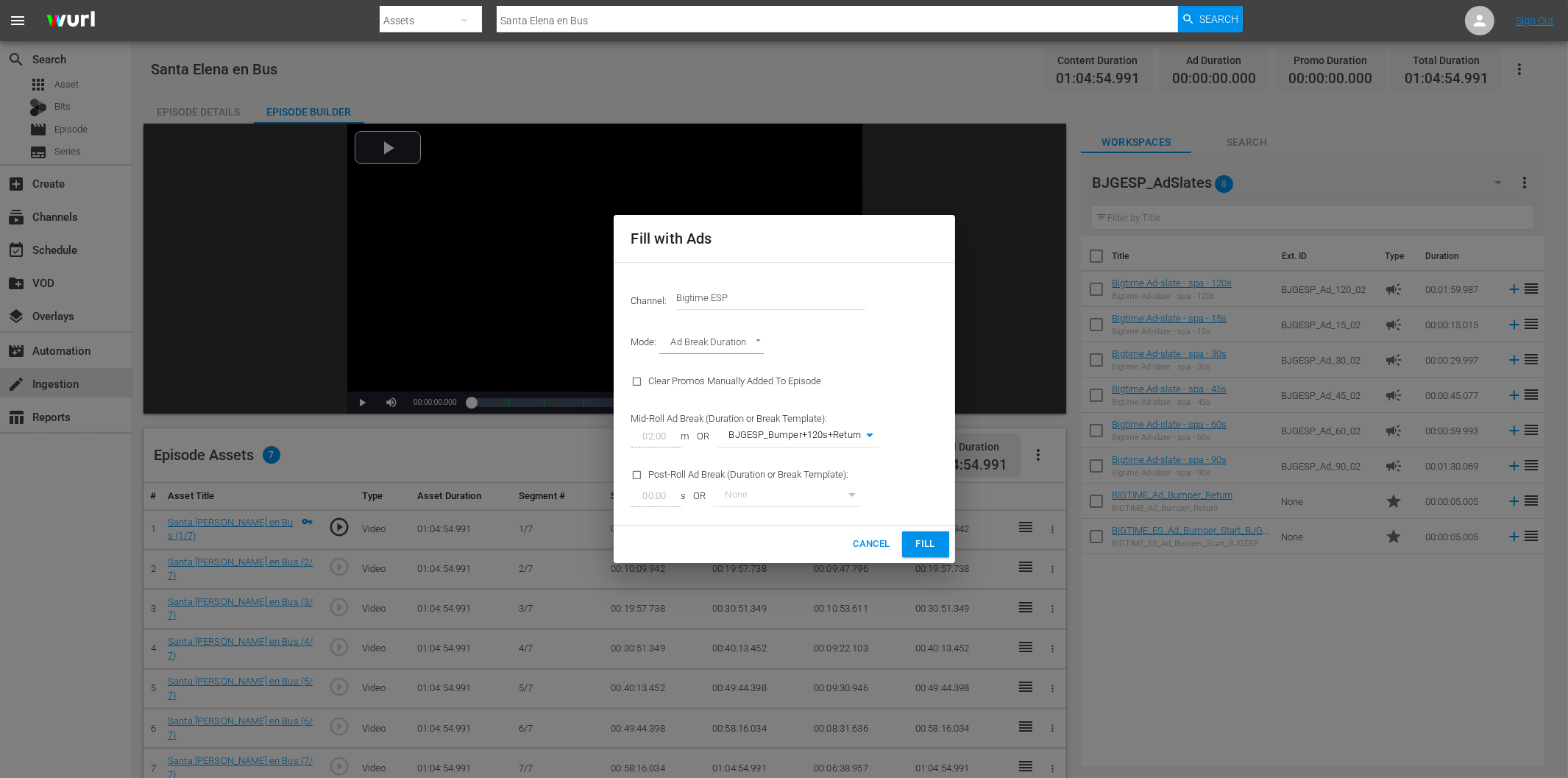
click at [920, 539] on span "Fill" at bounding box center [925, 544] width 23 height 17
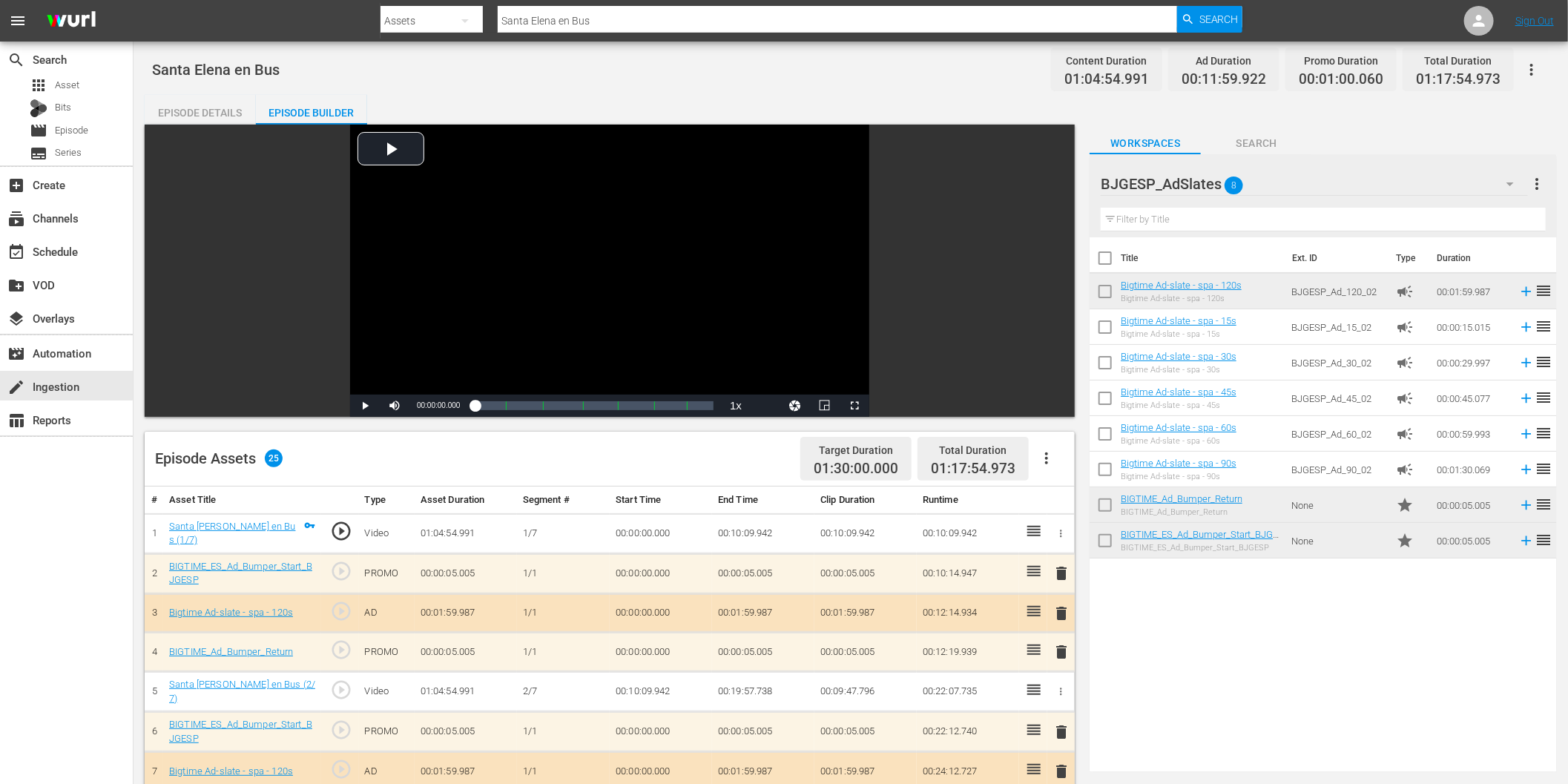
click at [109, 531] on div "search Search apps Asset Bits movie Episode subtitles Series add_box Create sub…" at bounding box center [67, 434] width 134 height 784
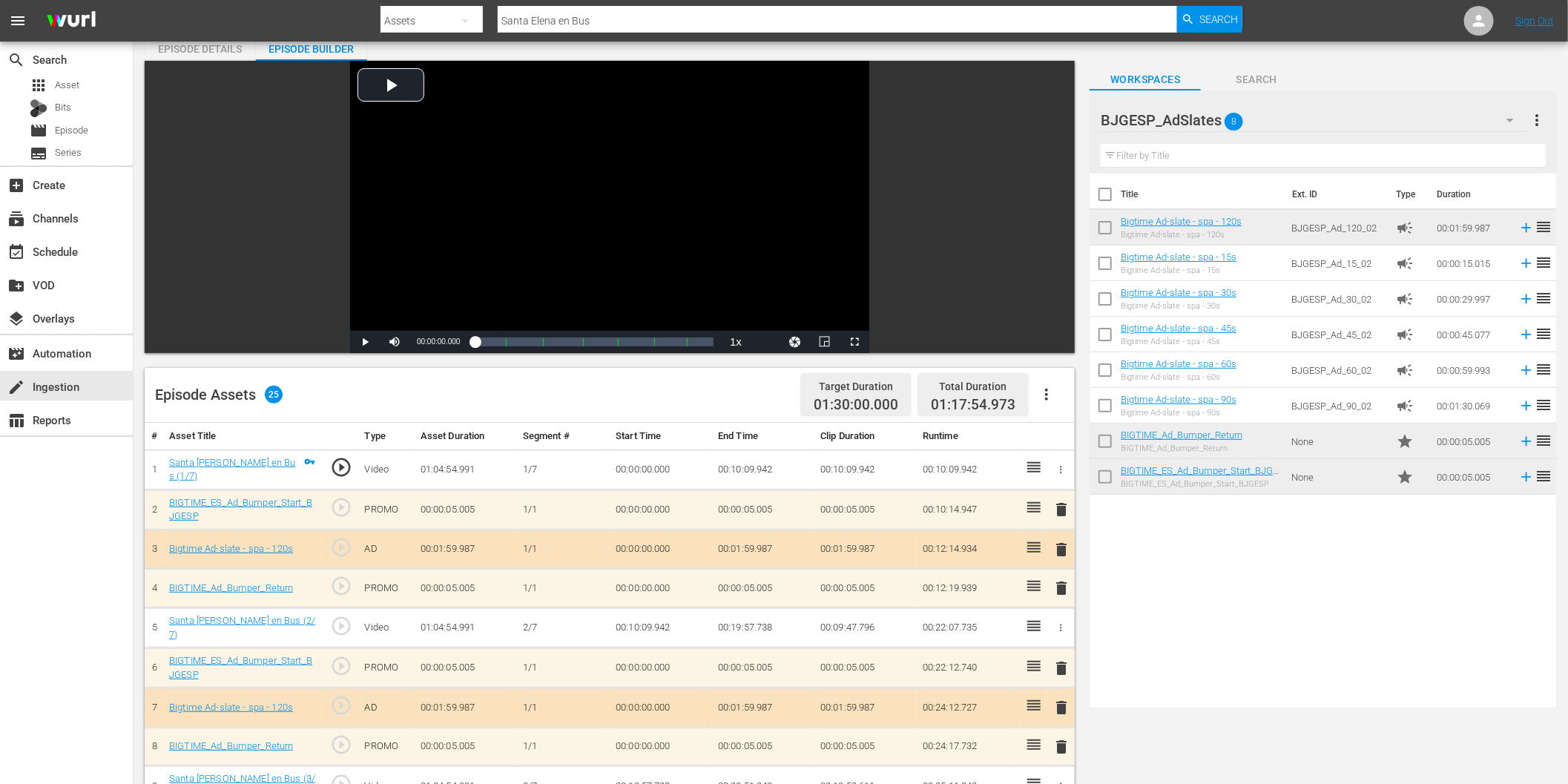
scroll to position [83, 0]
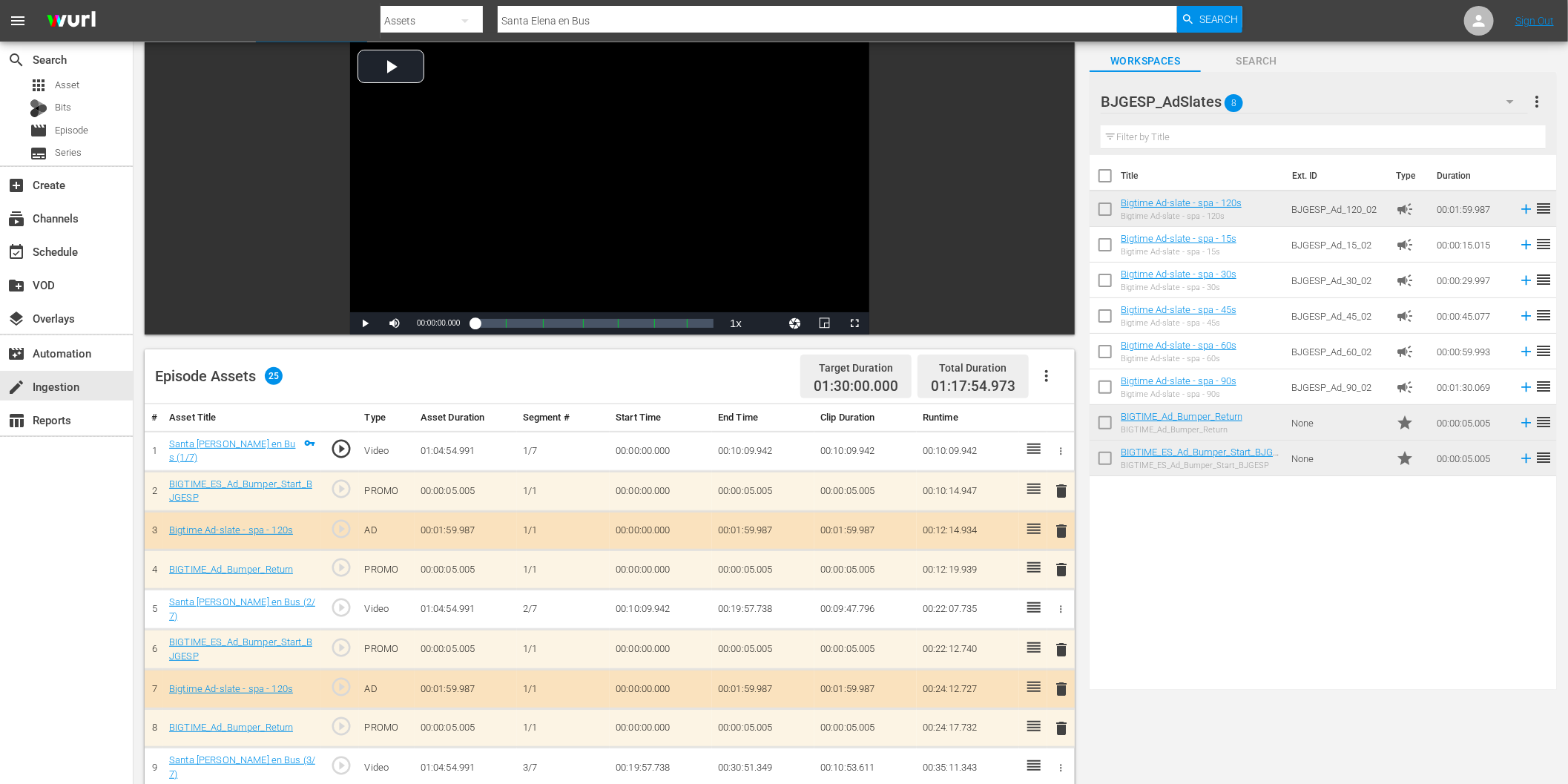
click at [1064, 681] on span "delete" at bounding box center [1062, 689] width 18 height 18
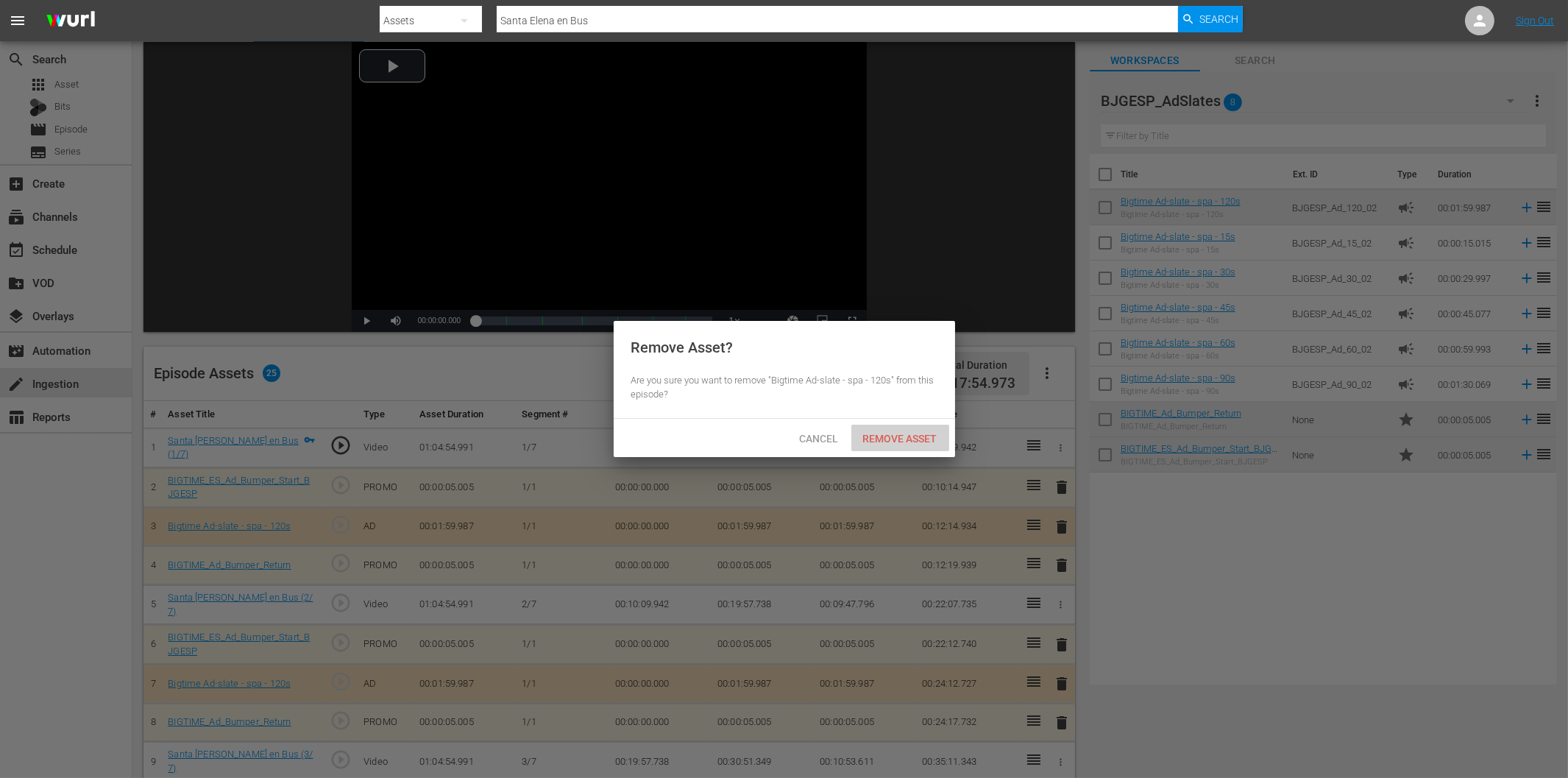
click at [920, 439] on span "Remove Asset" at bounding box center [900, 438] width 98 height 12
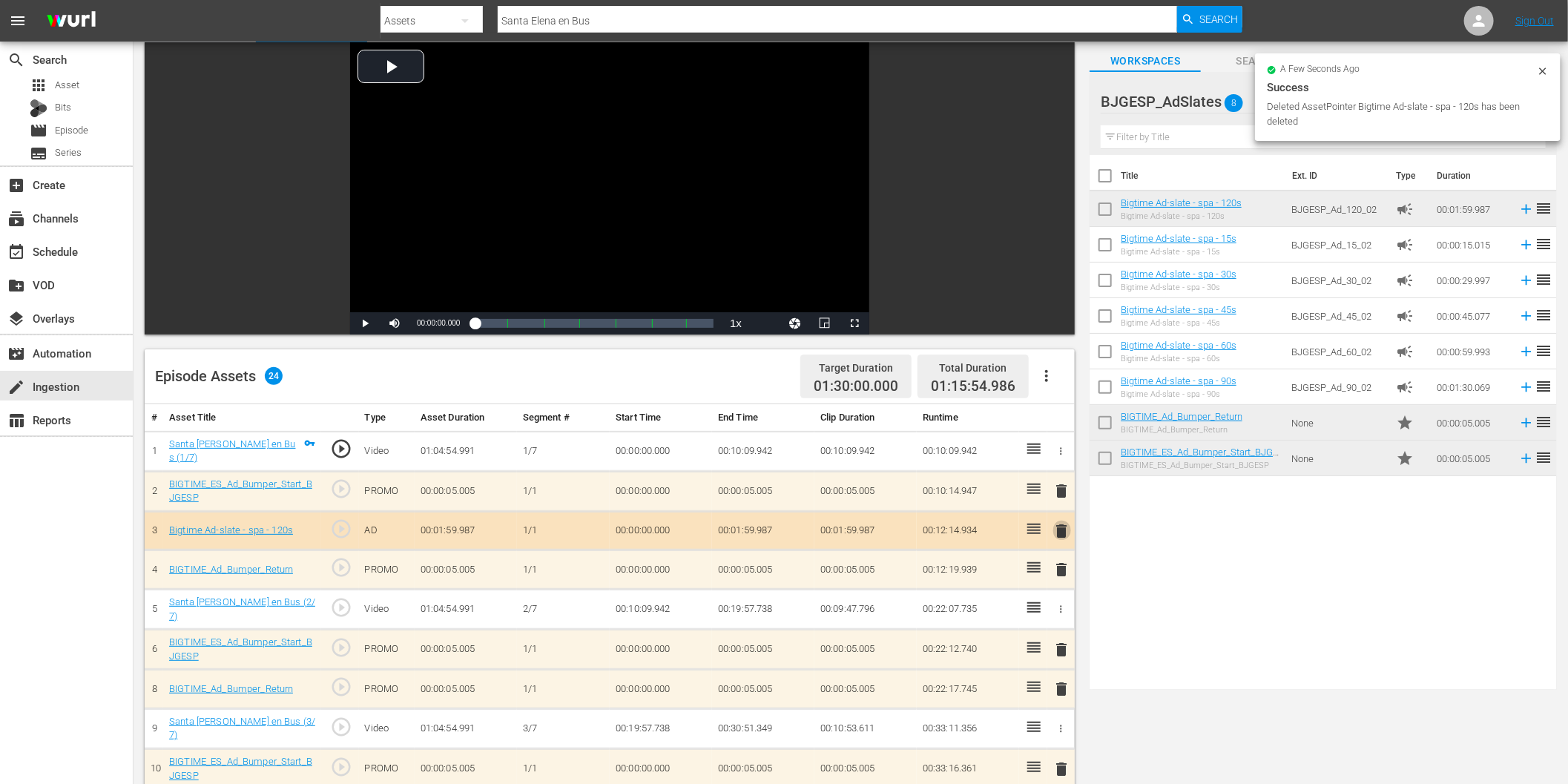
click at [1059, 529] on span "delete" at bounding box center [1062, 531] width 18 height 18
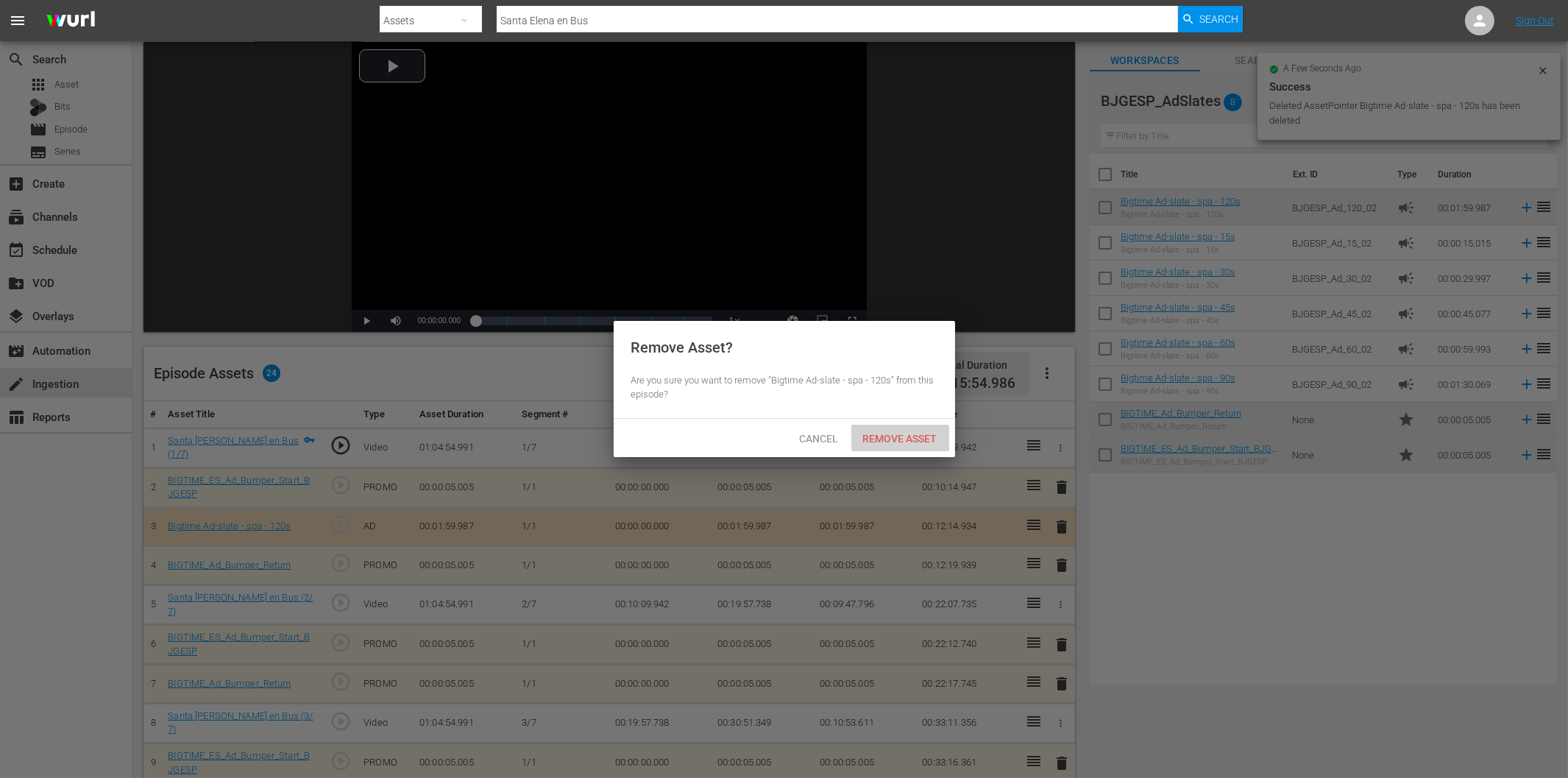
click at [896, 439] on span "Remove Asset" at bounding box center [900, 438] width 98 height 12
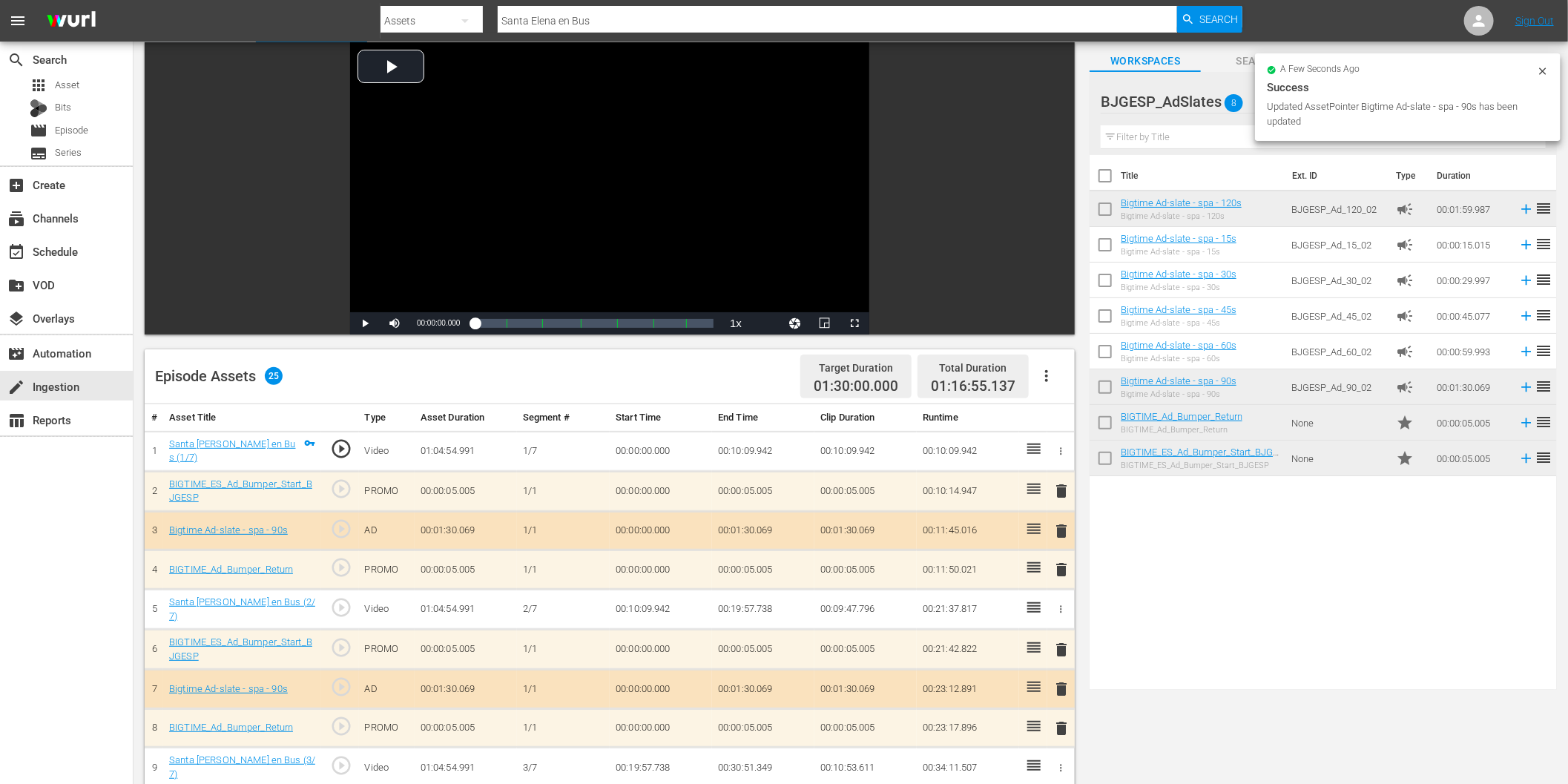
click at [63, 538] on div "search Search apps Asset Bits movie Episode subtitles Series add_box Create sub…" at bounding box center [67, 434] width 134 height 784
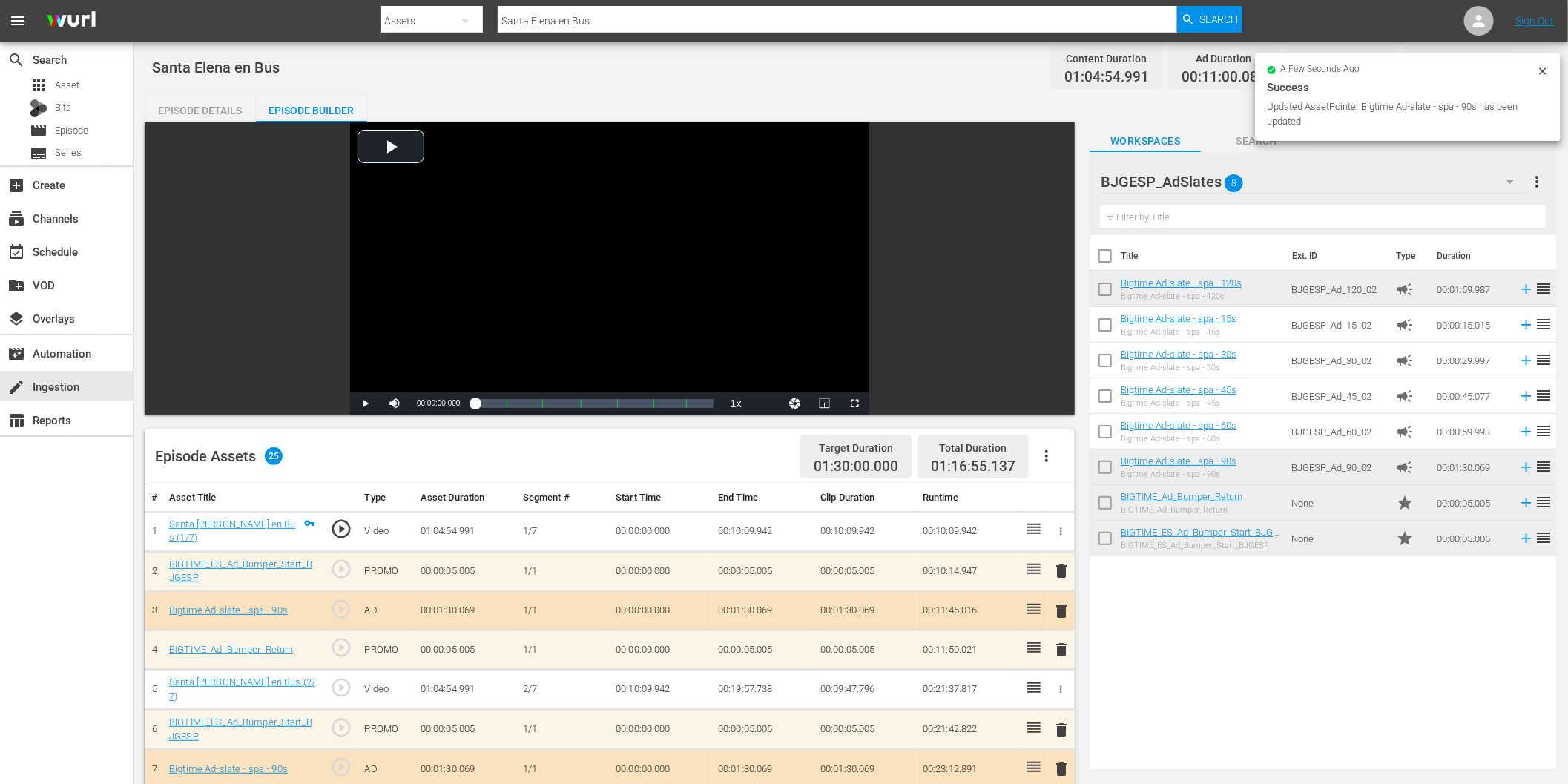
scroll to position [0, 0]
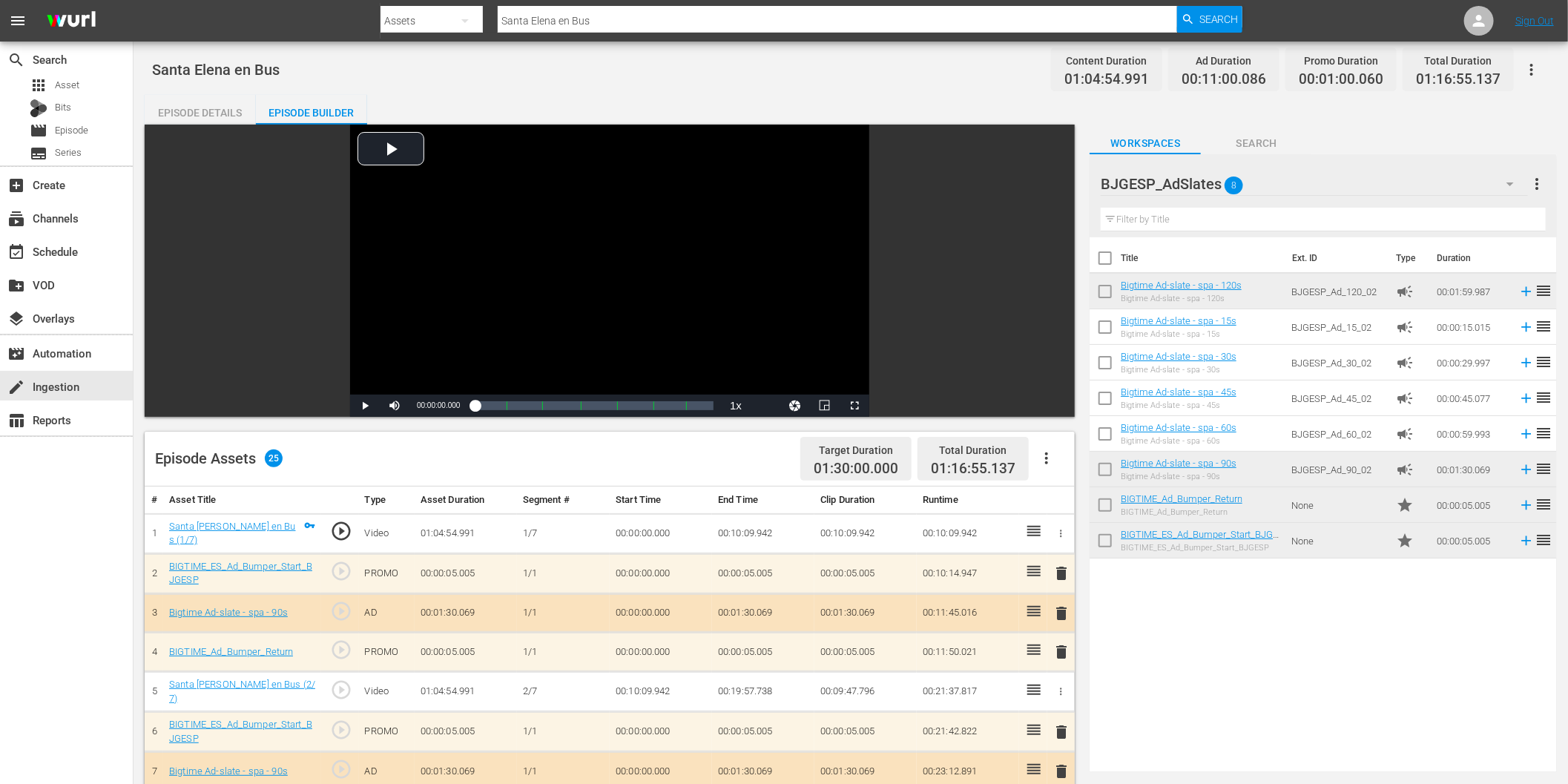
click at [561, 20] on input "Santa Elena en Bus" at bounding box center [837, 20] width 679 height 35
click at [65, 386] on div "create Ingestion" at bounding box center [42, 384] width 83 height 13
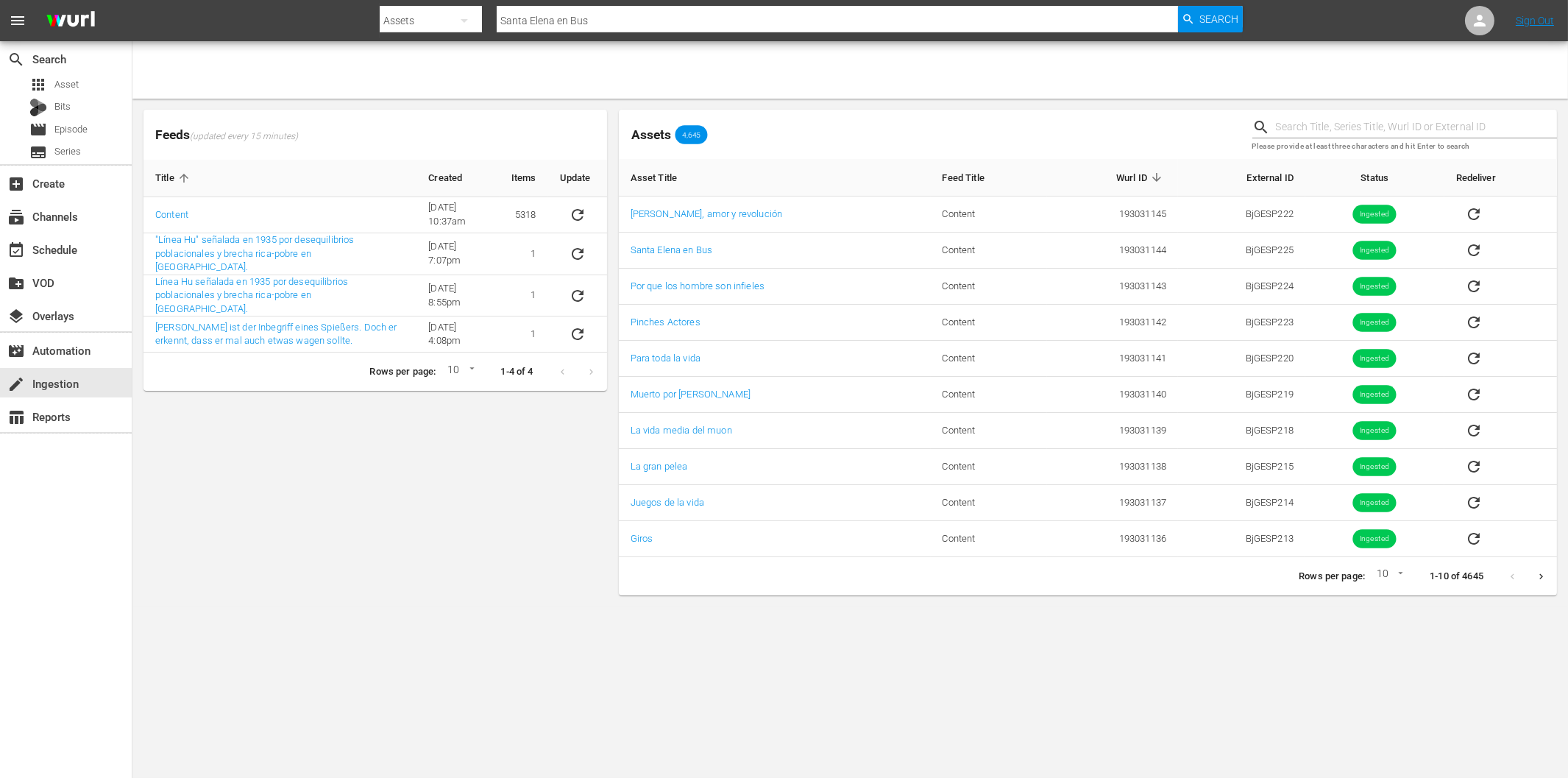
click at [1299, 130] on input "text" at bounding box center [1417, 127] width 281 height 22
paste input "BjGESP224"
type input "BjGESP224"
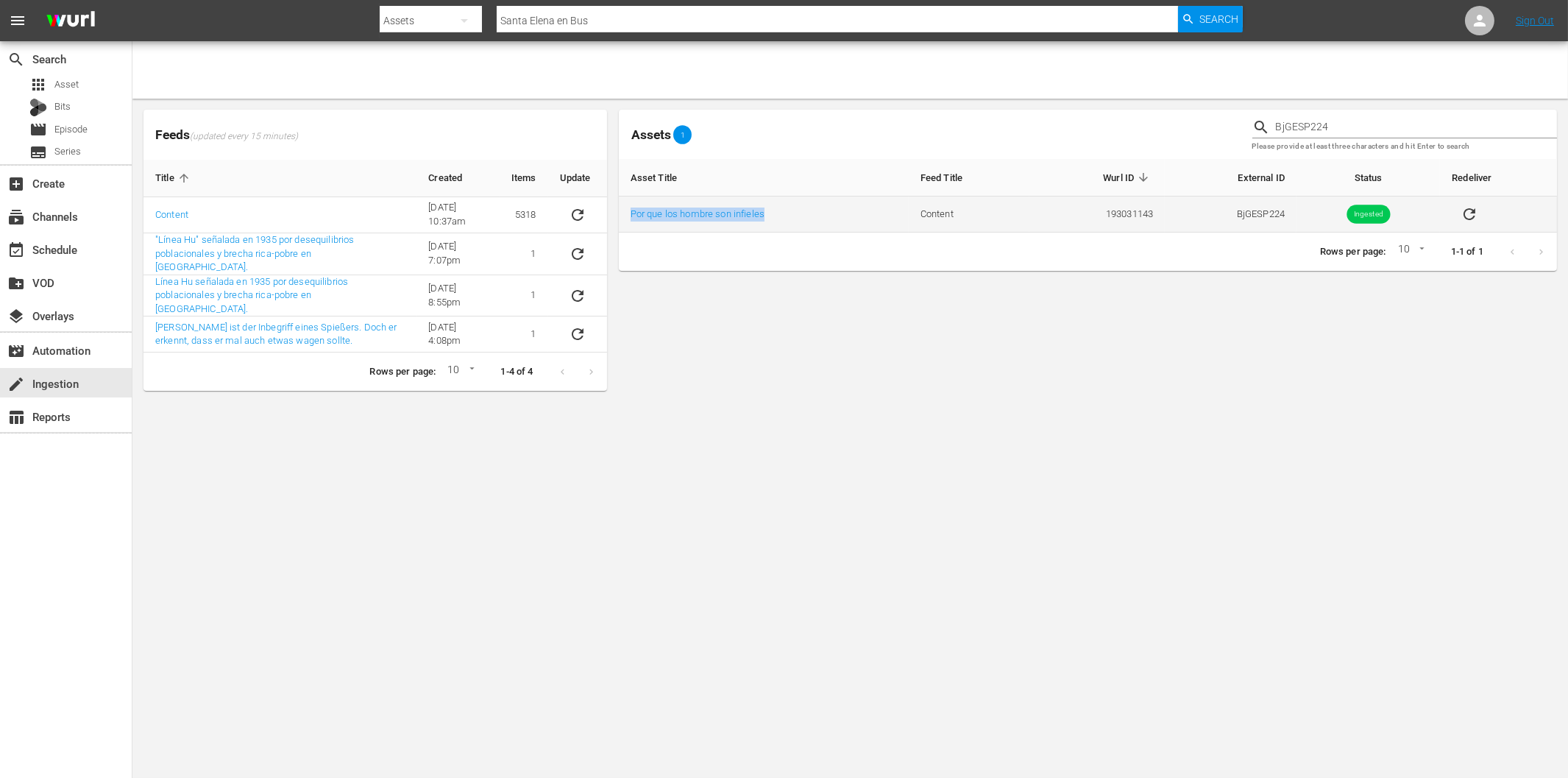
drag, startPoint x: 787, startPoint y: 216, endPoint x: 631, endPoint y: 223, distance: 156.2
click at [631, 223] on td "Por que los hombre son infieles" at bounding box center [763, 215] width 290 height 36
copy link "Por que los hombre son infieles"
click at [593, 19] on input "Santa Elena en Bus" at bounding box center [837, 20] width 681 height 35
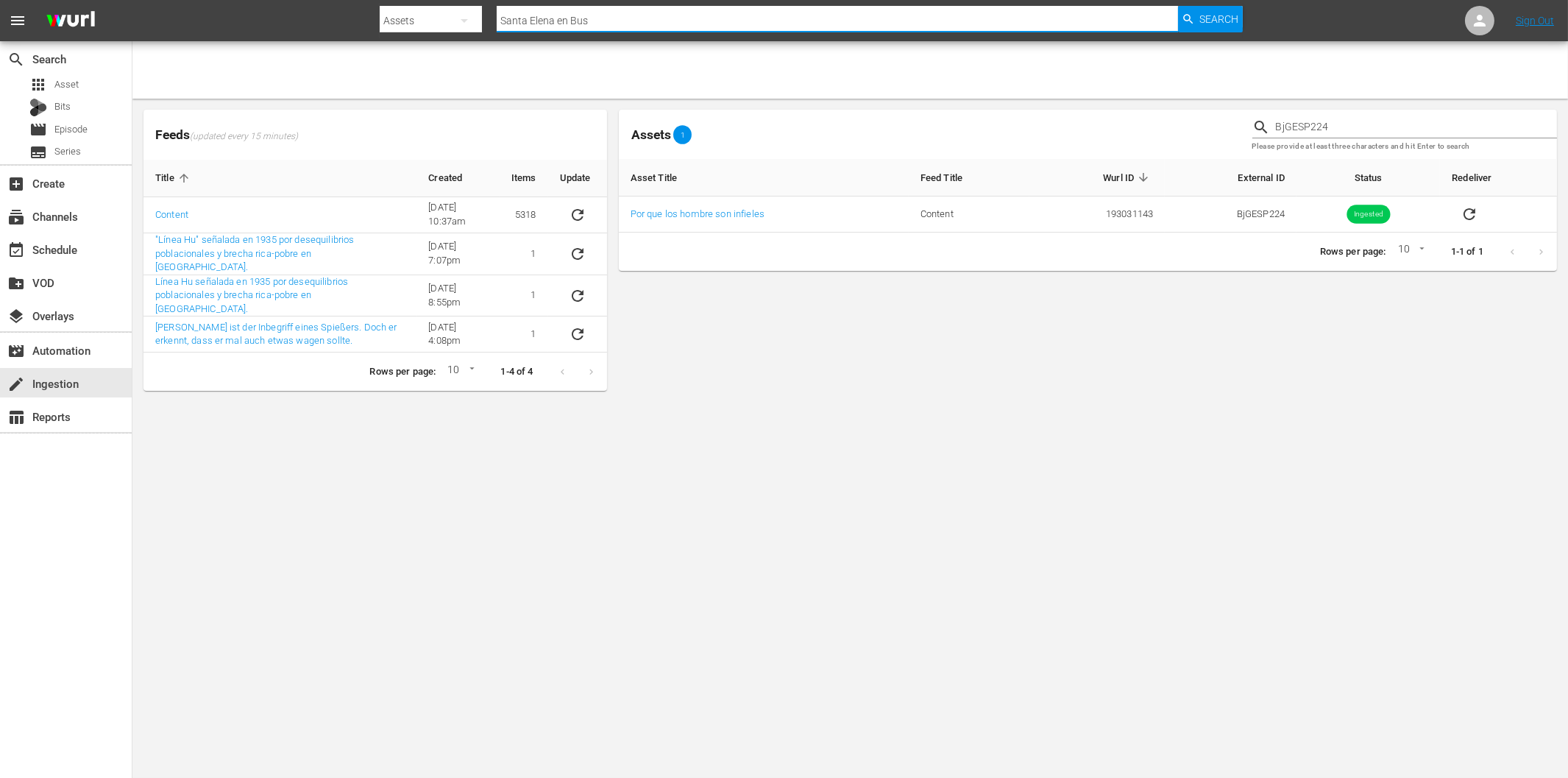
paste input "Por que los hombre son infiele"
type input "Por que los hombre son infieles"
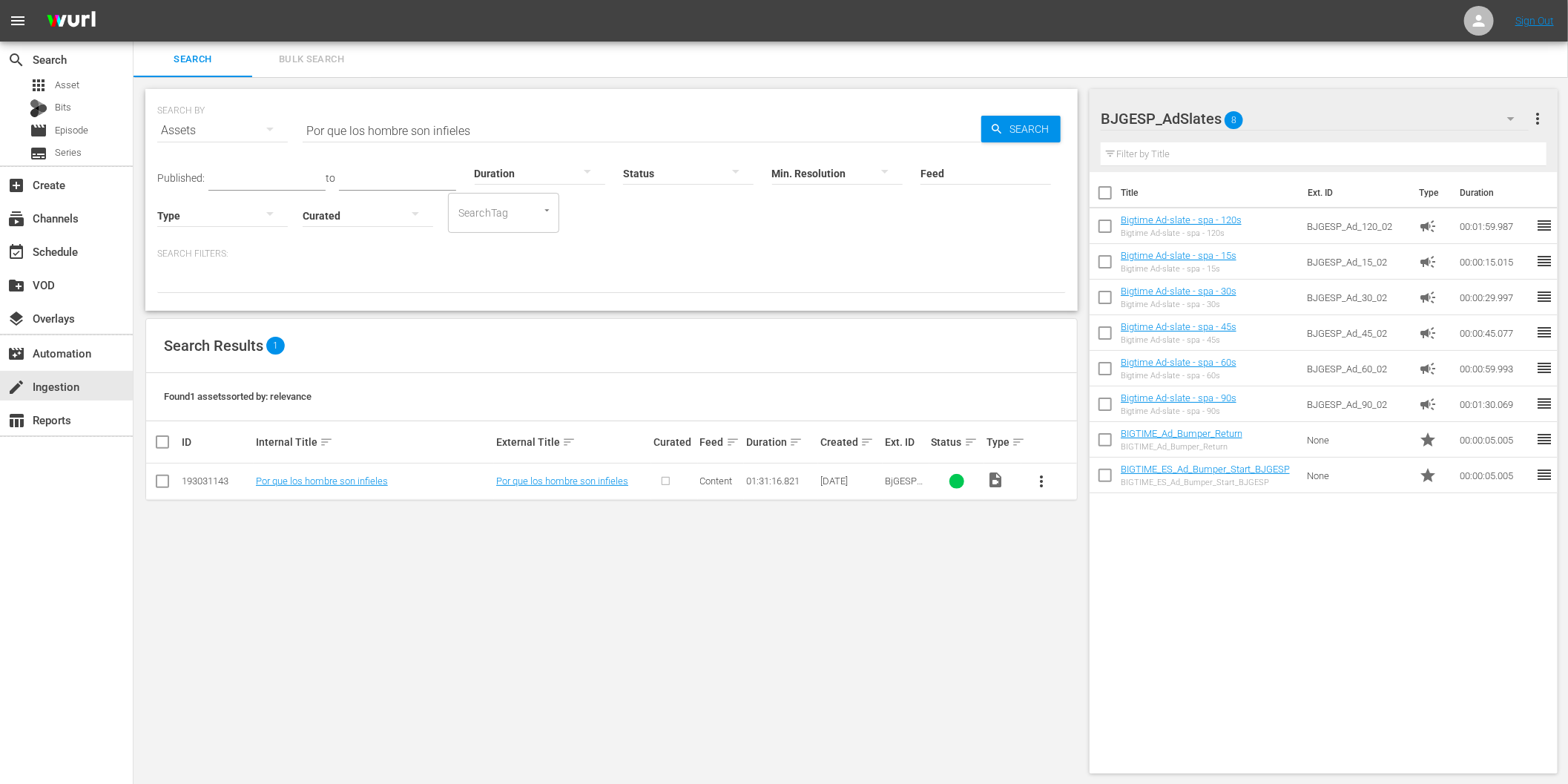
click at [1035, 476] on span "more_vert" at bounding box center [1041, 481] width 18 height 18
click at [1107, 597] on div "Episode" at bounding box center [1122, 594] width 101 height 35
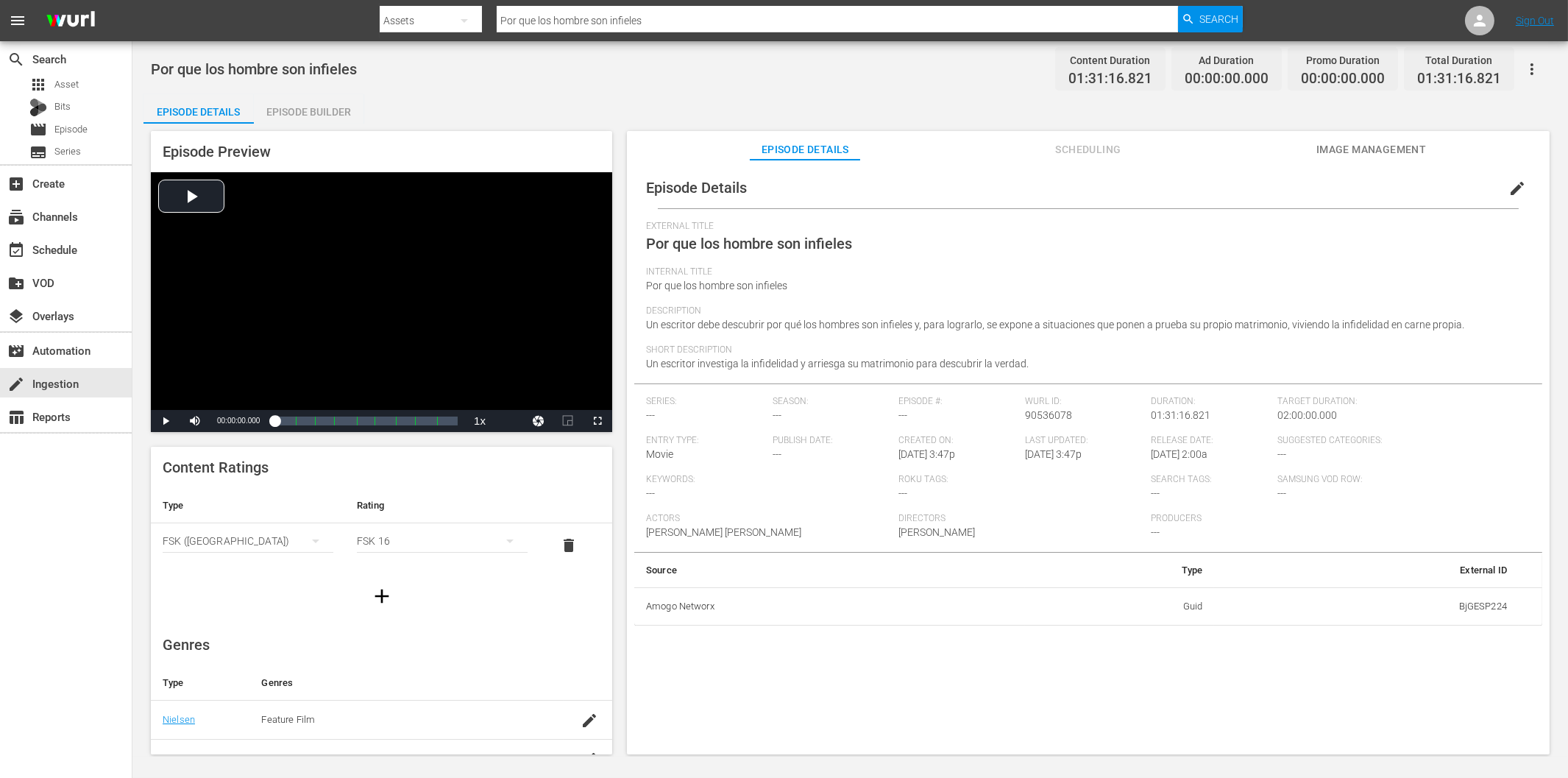
click at [332, 112] on div "Episode Builder" at bounding box center [308, 112] width 110 height 35
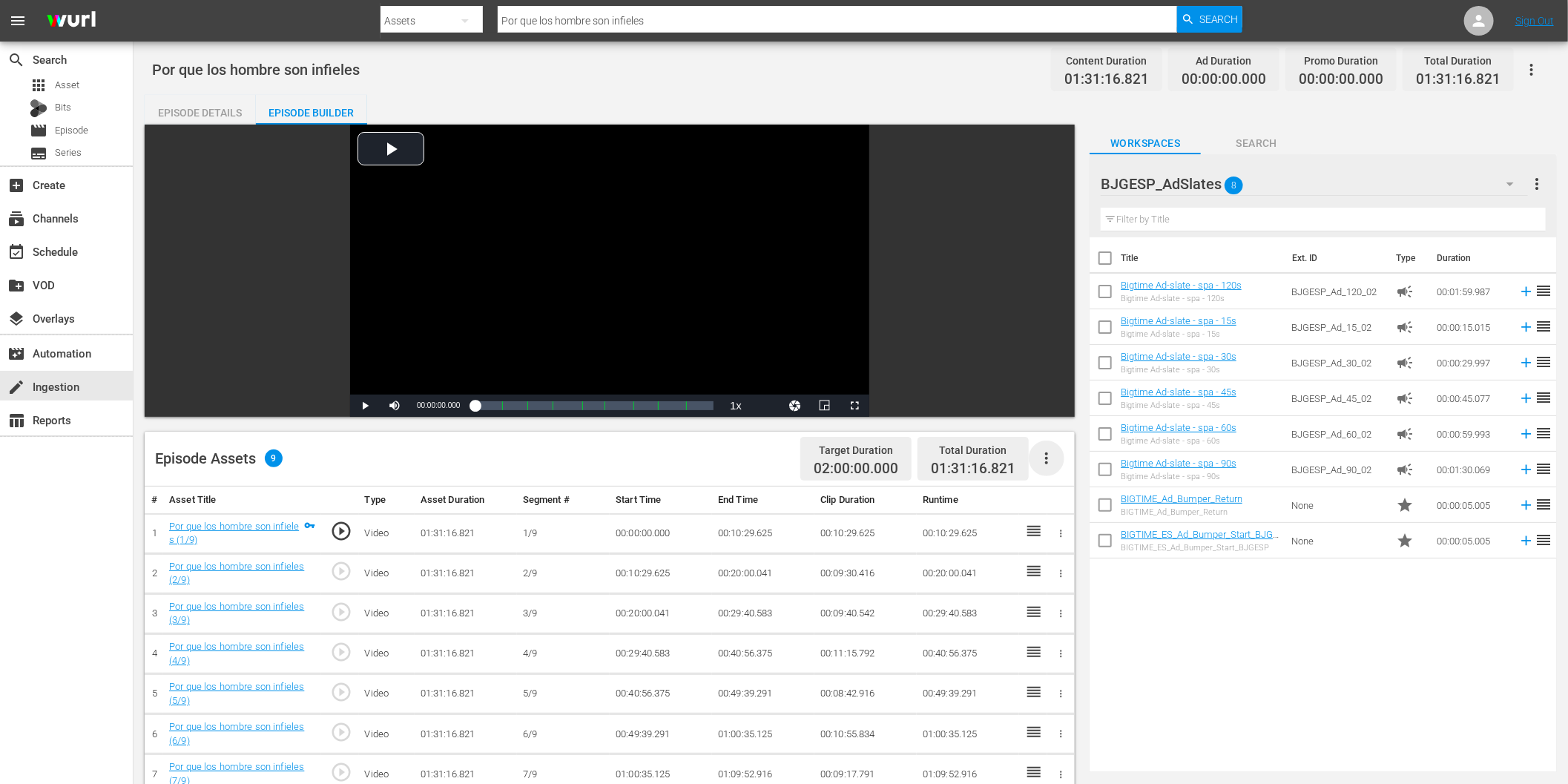
click at [1049, 457] on icon "button" at bounding box center [1046, 458] width 18 height 18
click at [1088, 468] on div "Fill with Ads" at bounding box center [1092, 464] width 101 height 35
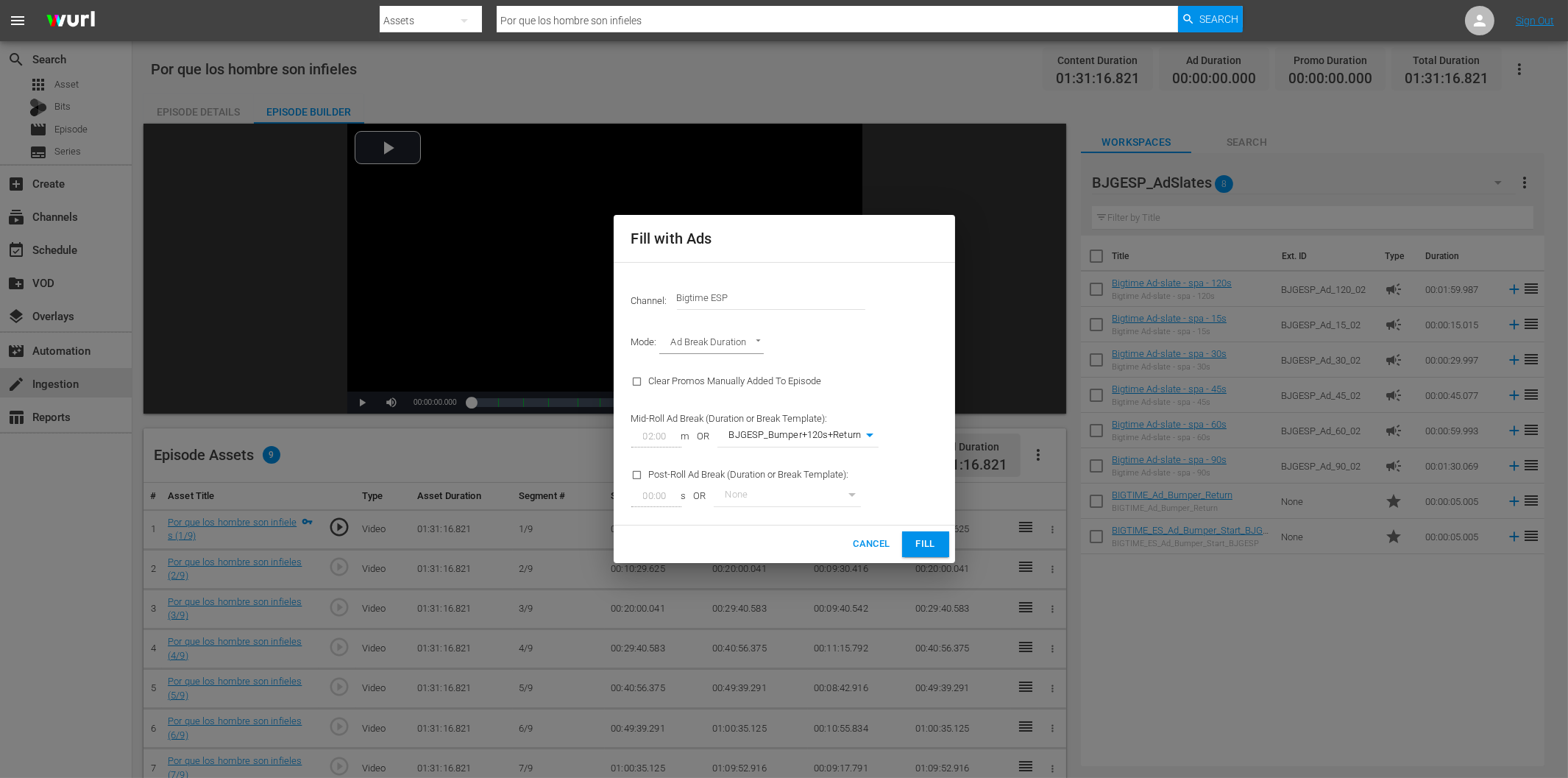
click at [935, 545] on span "Fill" at bounding box center [925, 544] width 23 height 17
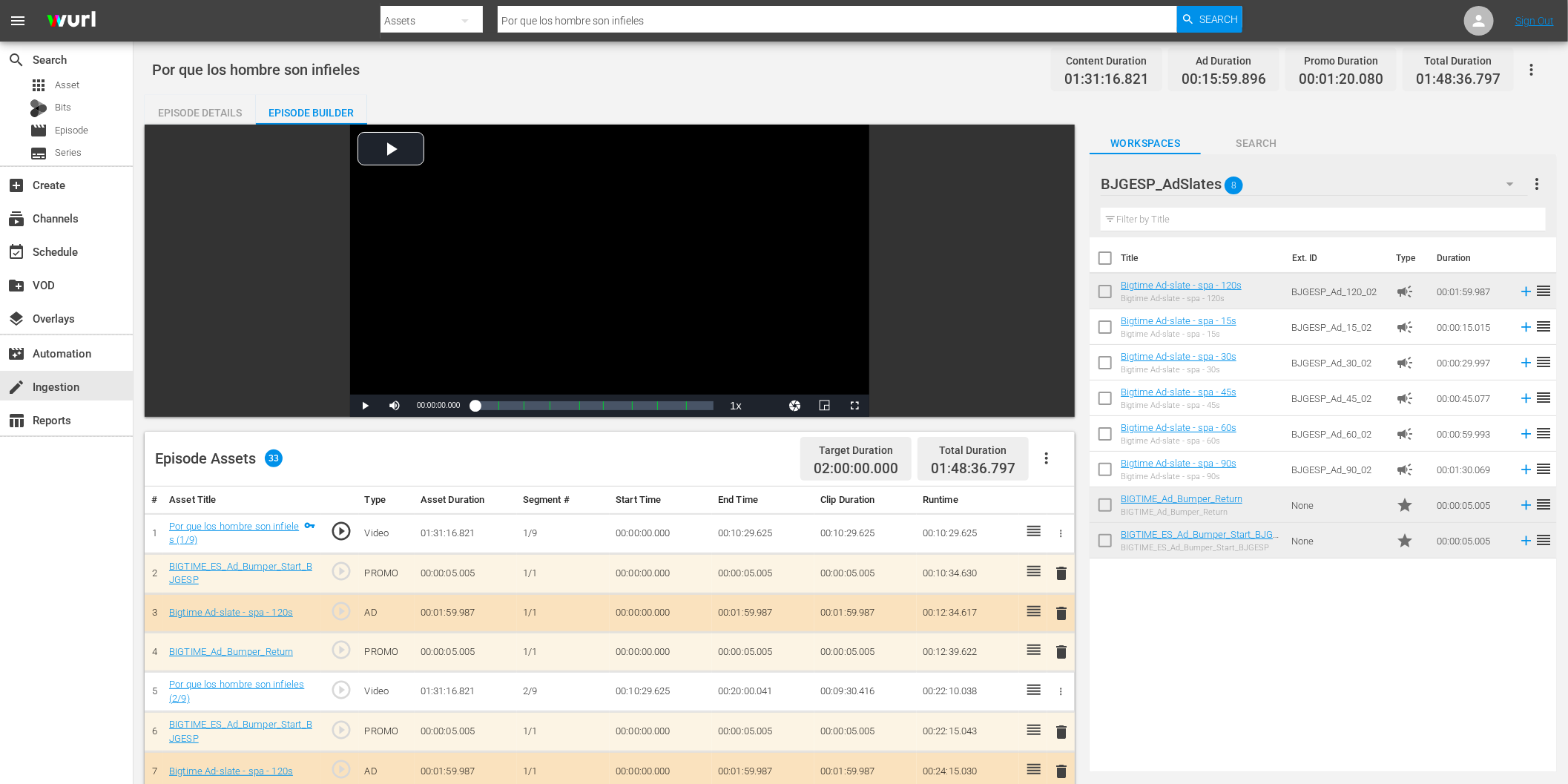
click at [589, 24] on input "Por que los hombre son infieles" at bounding box center [837, 20] width 679 height 35
paste input "Condenados al infierno"
type input "Condenados al infierno"
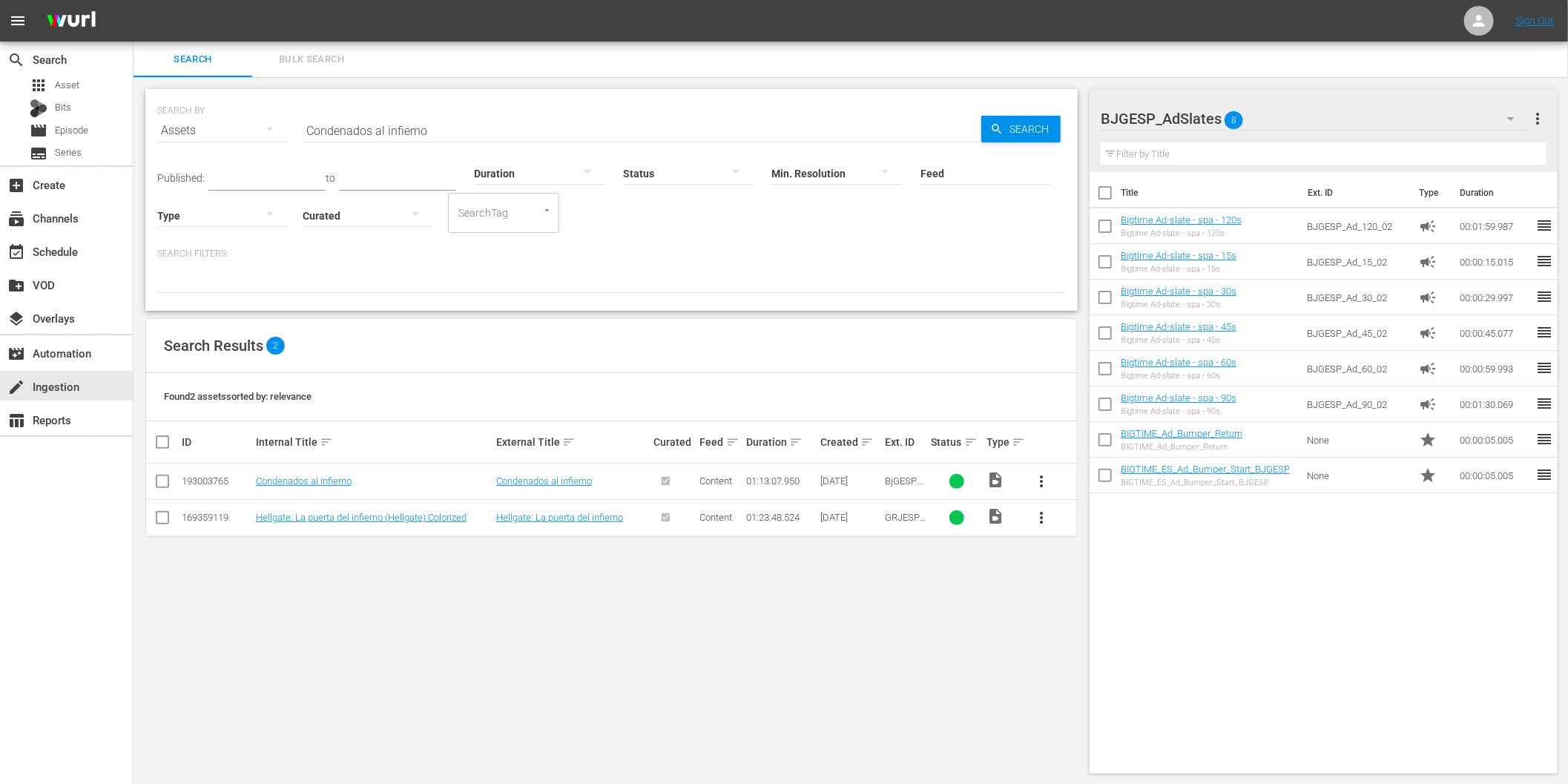
click at [1514, 116] on icon "button" at bounding box center [1511, 118] width 18 height 18
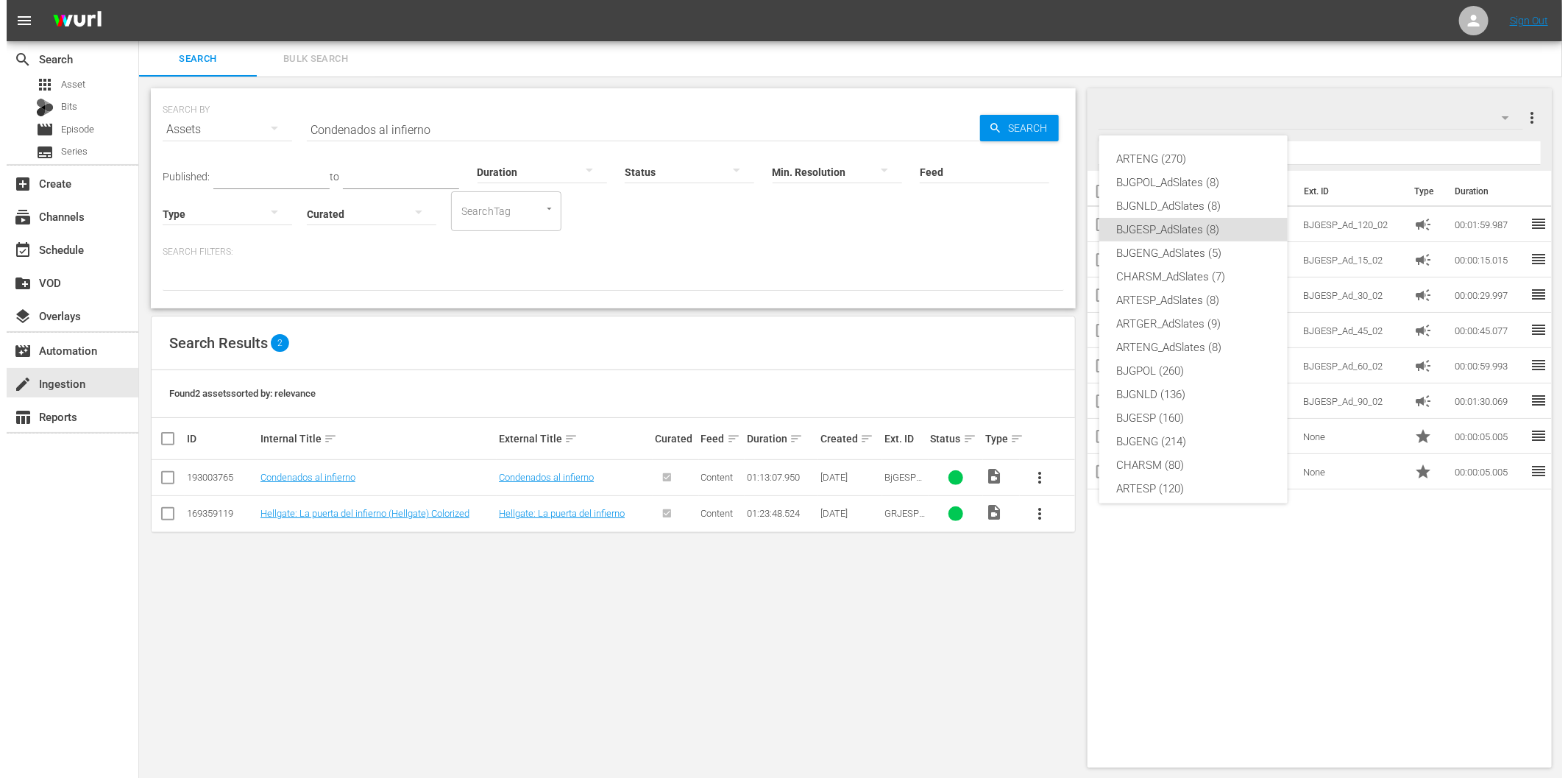
scroll to position [55, 0]
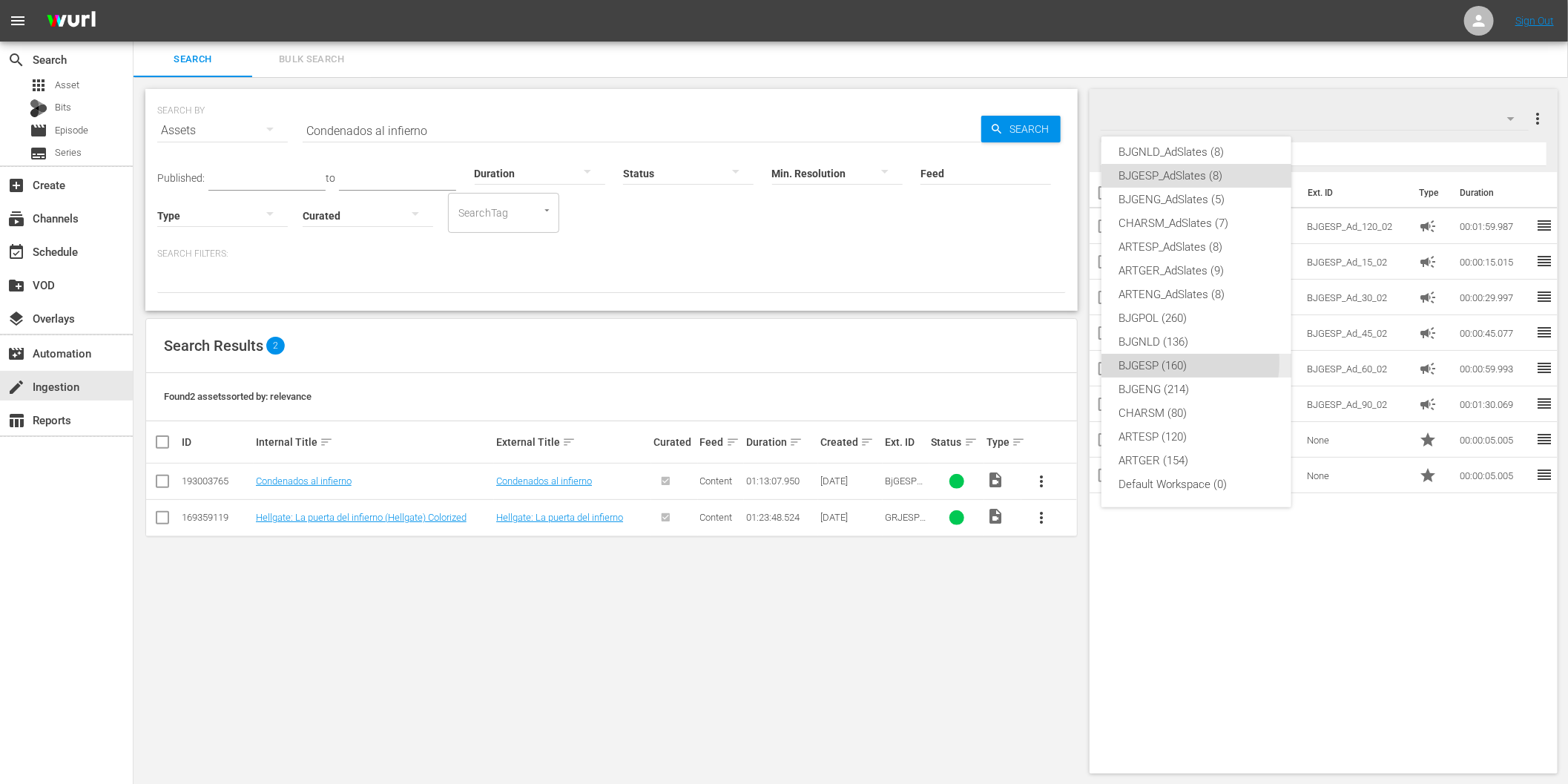
click at [1187, 362] on div "BJGESP (160)" at bounding box center [1196, 365] width 154 height 24
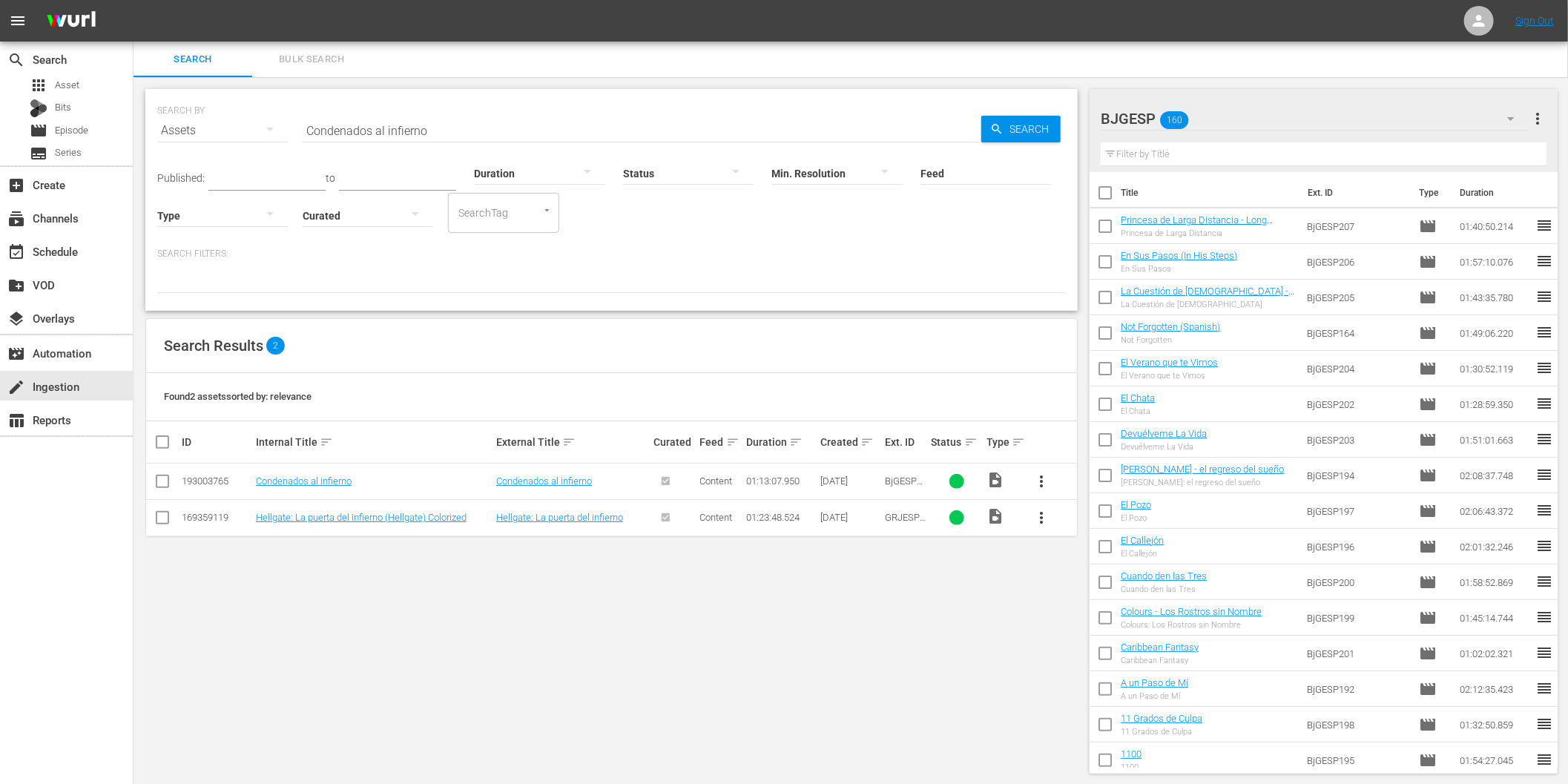
click at [1040, 478] on span "more_vert" at bounding box center [1041, 481] width 18 height 18
click at [788, 661] on div "SEARCH BY Search By Assets Search ID, Title, Description, Keywords, or Category…" at bounding box center [612, 431] width 956 height 708
click at [1039, 478] on span "more_vert" at bounding box center [1041, 481] width 18 height 18
click at [1115, 520] on div "Workspace" at bounding box center [1122, 523] width 101 height 35
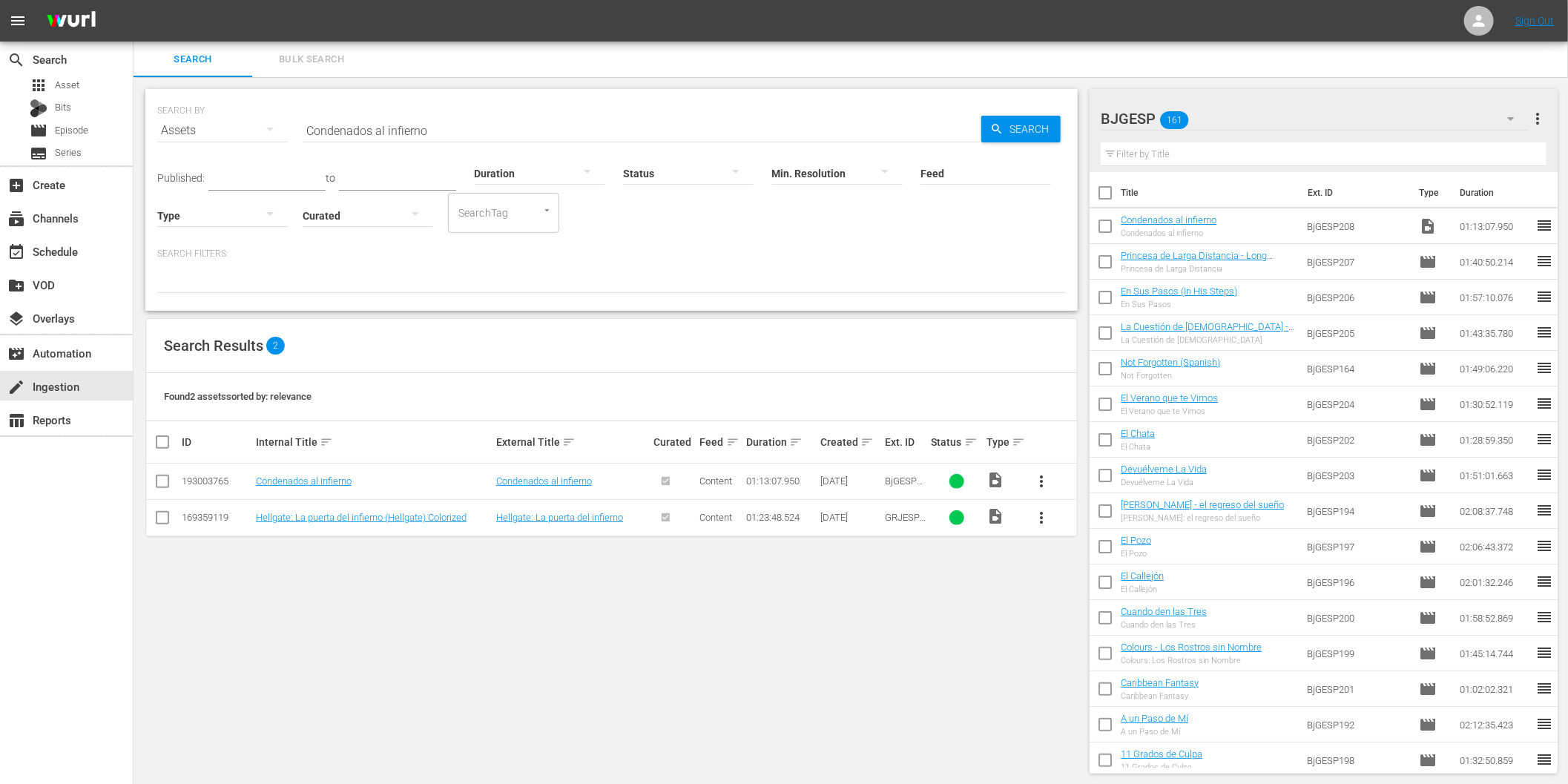
click at [427, 128] on input "Condenados al infierno" at bounding box center [642, 130] width 679 height 35
paste input "razón de melón"
click at [1034, 475] on span "more_vert" at bounding box center [1041, 481] width 18 height 18
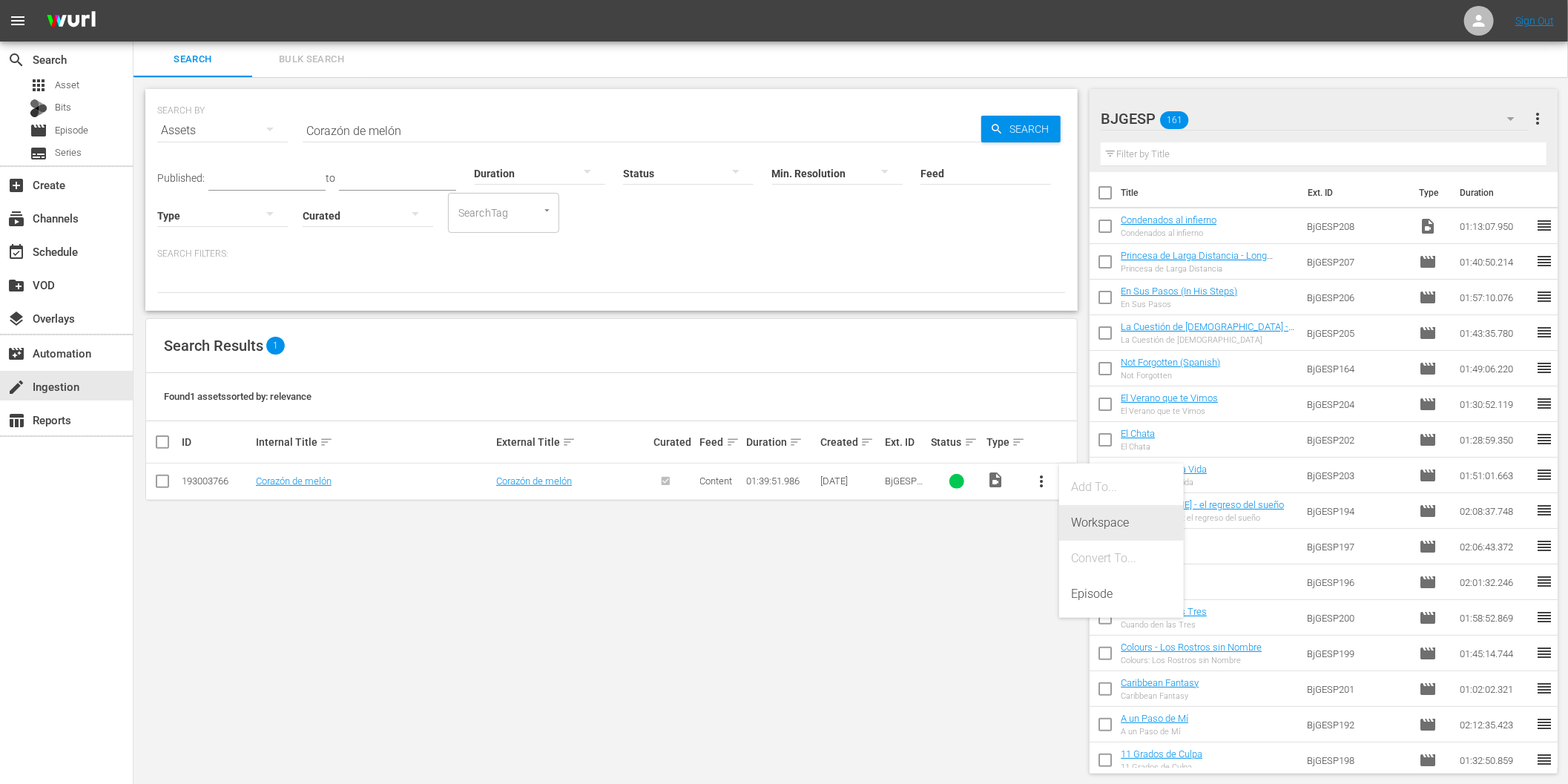
click at [1086, 513] on div "Workspace" at bounding box center [1122, 523] width 101 height 35
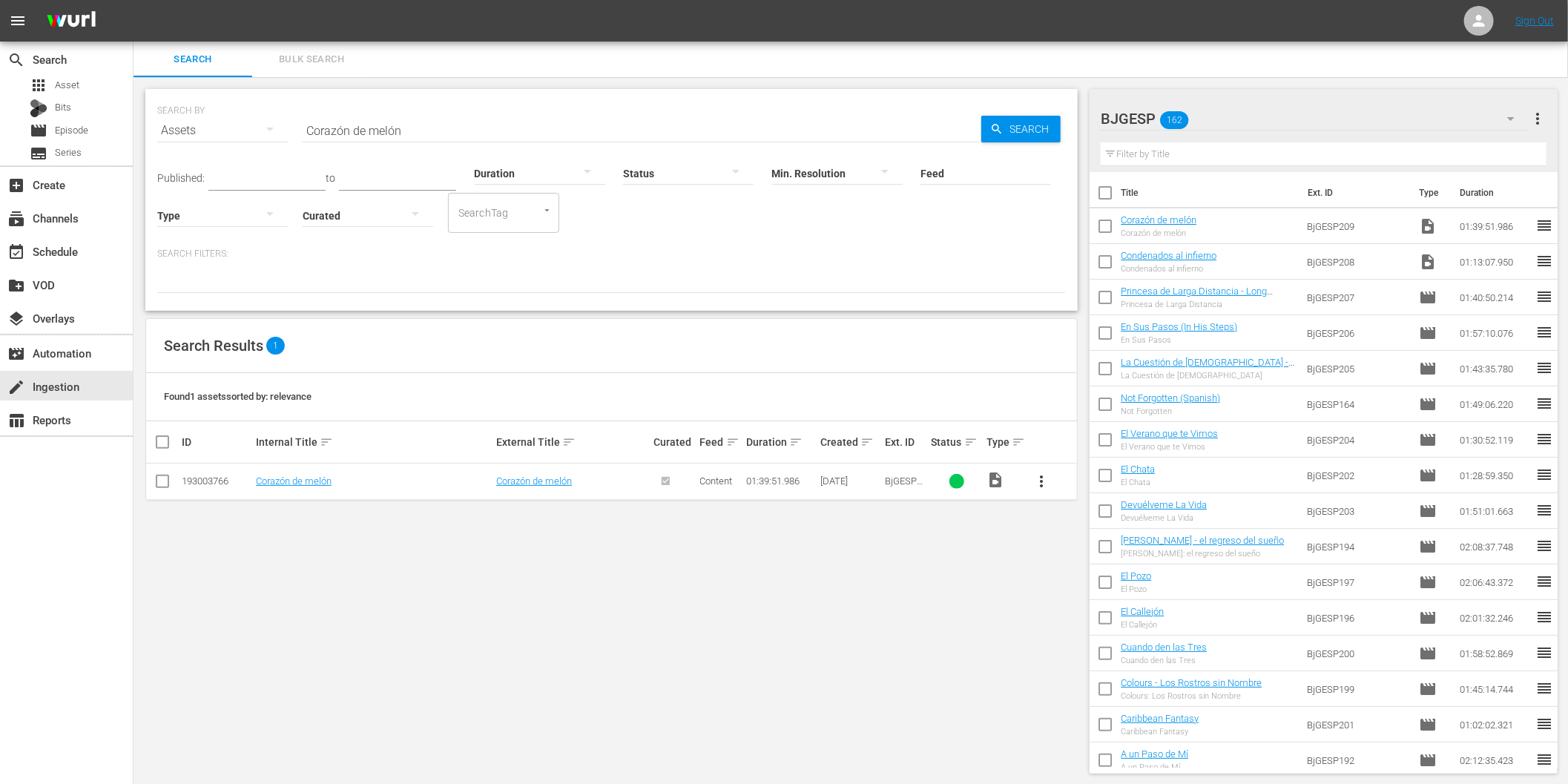
click at [492, 128] on input "Corazón de melón" at bounding box center [642, 130] width 679 height 35
paste input "El día que me perdí"
click at [1040, 482] on span "more_vert" at bounding box center [1041, 481] width 18 height 18
click at [1075, 510] on div "Workspace" at bounding box center [1122, 523] width 101 height 35
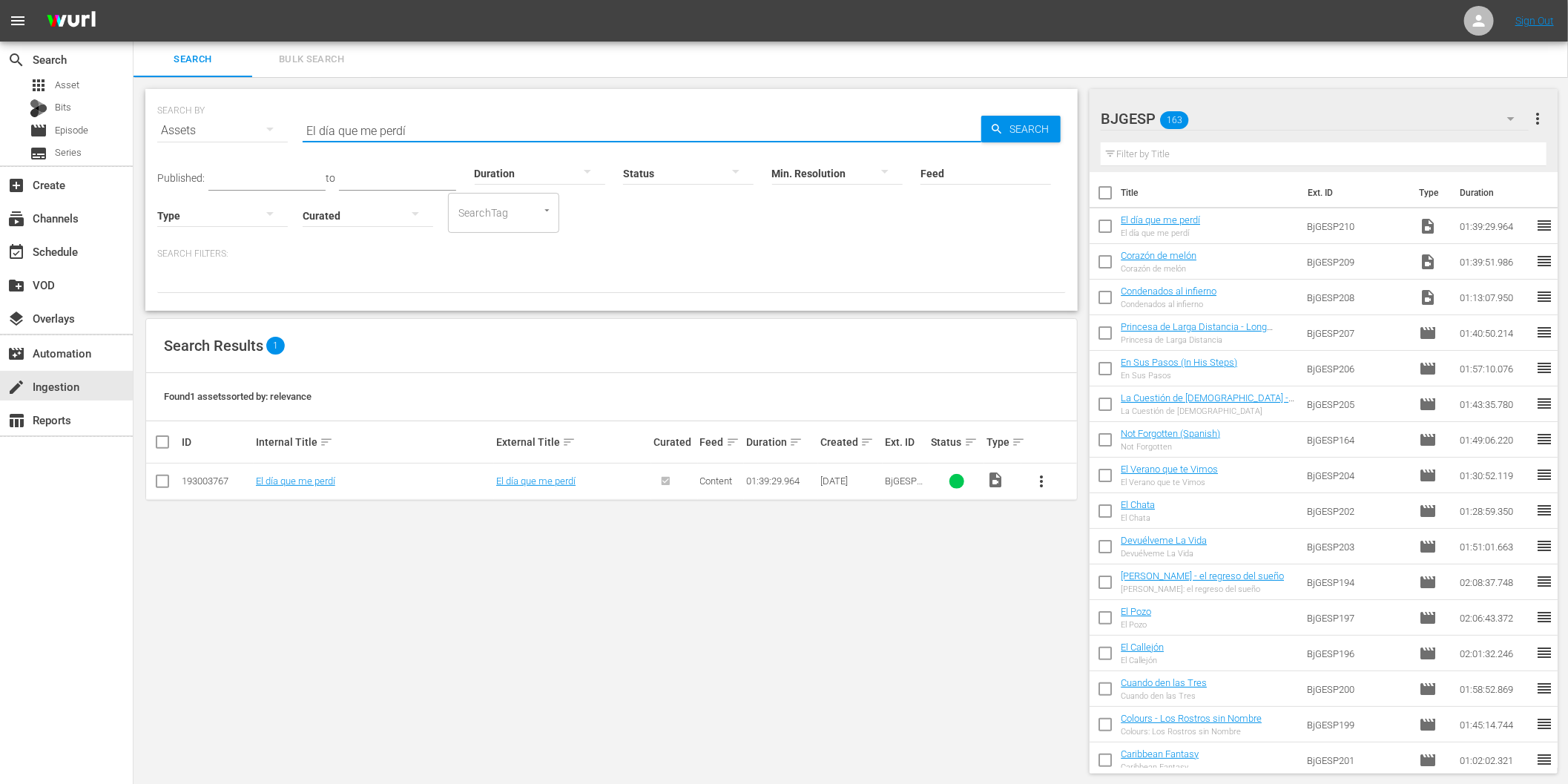
click at [598, 134] on input "El día que me perdí" at bounding box center [642, 130] width 679 height 35
paste input "silencio de Augusto"
click at [1040, 475] on span "more_vert" at bounding box center [1041, 481] width 18 height 18
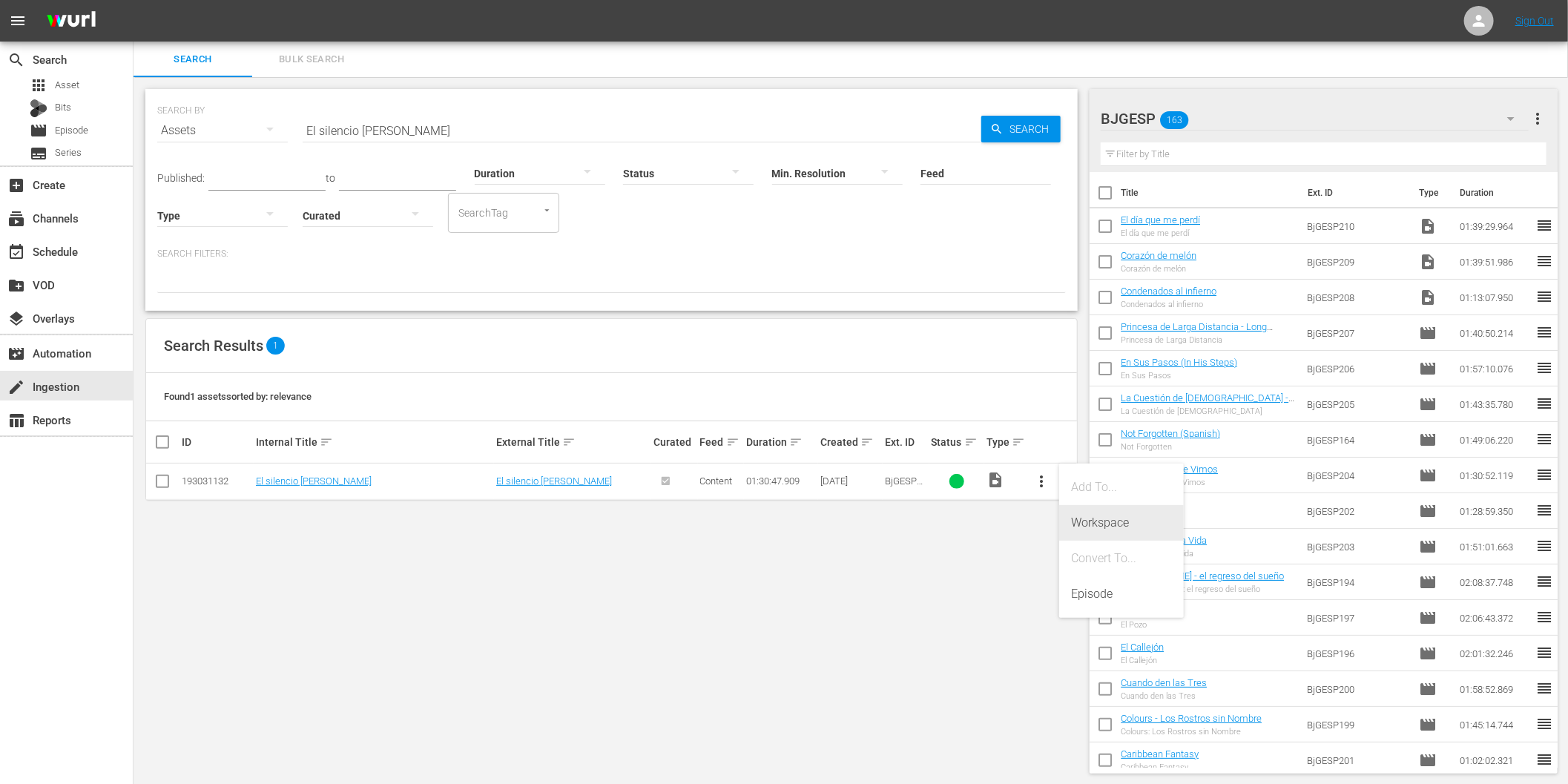
click at [1094, 516] on div "Workspace" at bounding box center [1122, 523] width 101 height 35
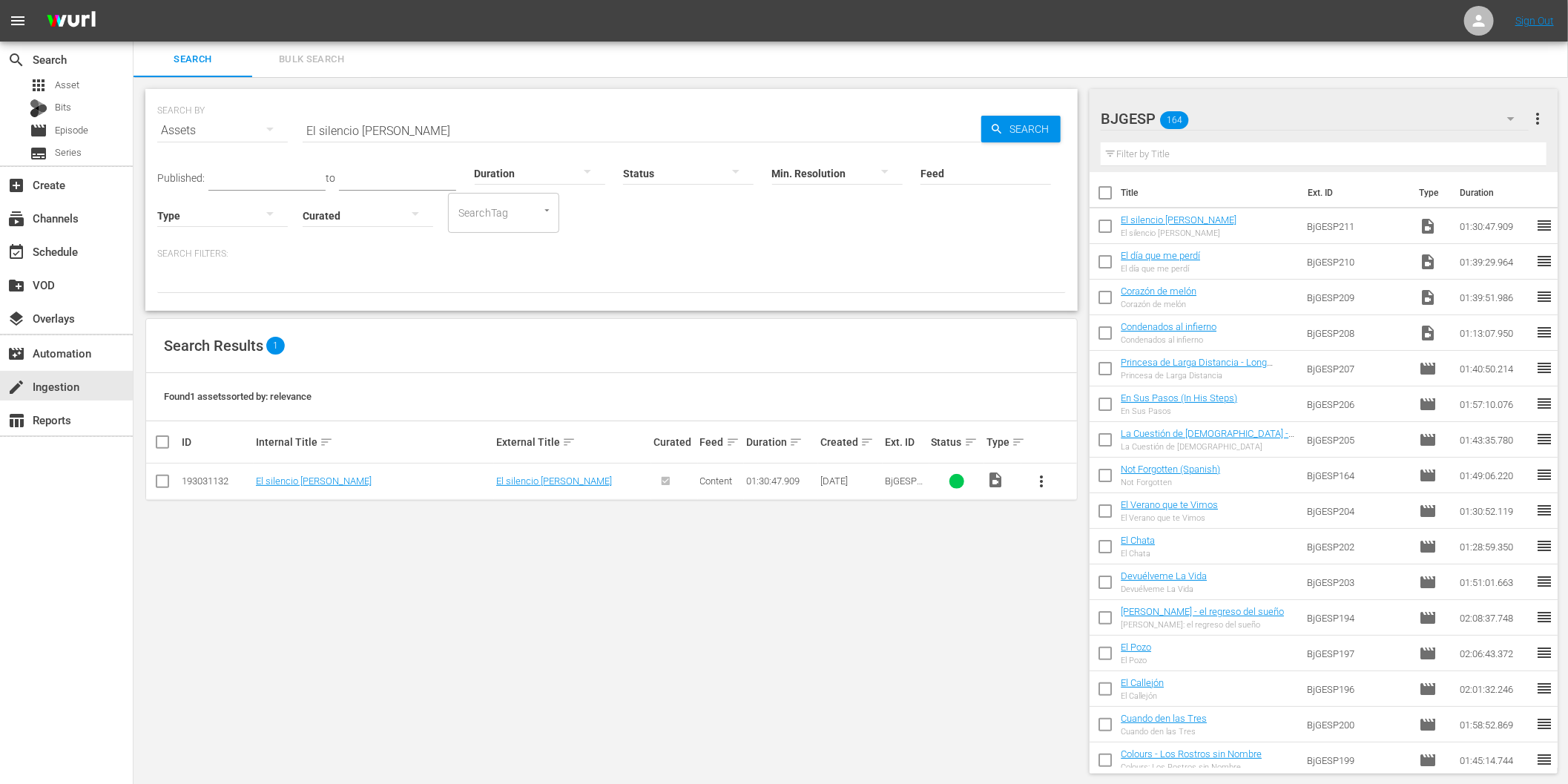
click at [362, 134] on input "El silencio de Augusto" at bounding box center [642, 130] width 679 height 35
paste input "stoy cansado de despertarme contig"
click at [1042, 480] on span "more_vert" at bounding box center [1041, 481] width 18 height 18
click at [1082, 520] on div "Workspace" at bounding box center [1122, 523] width 101 height 35
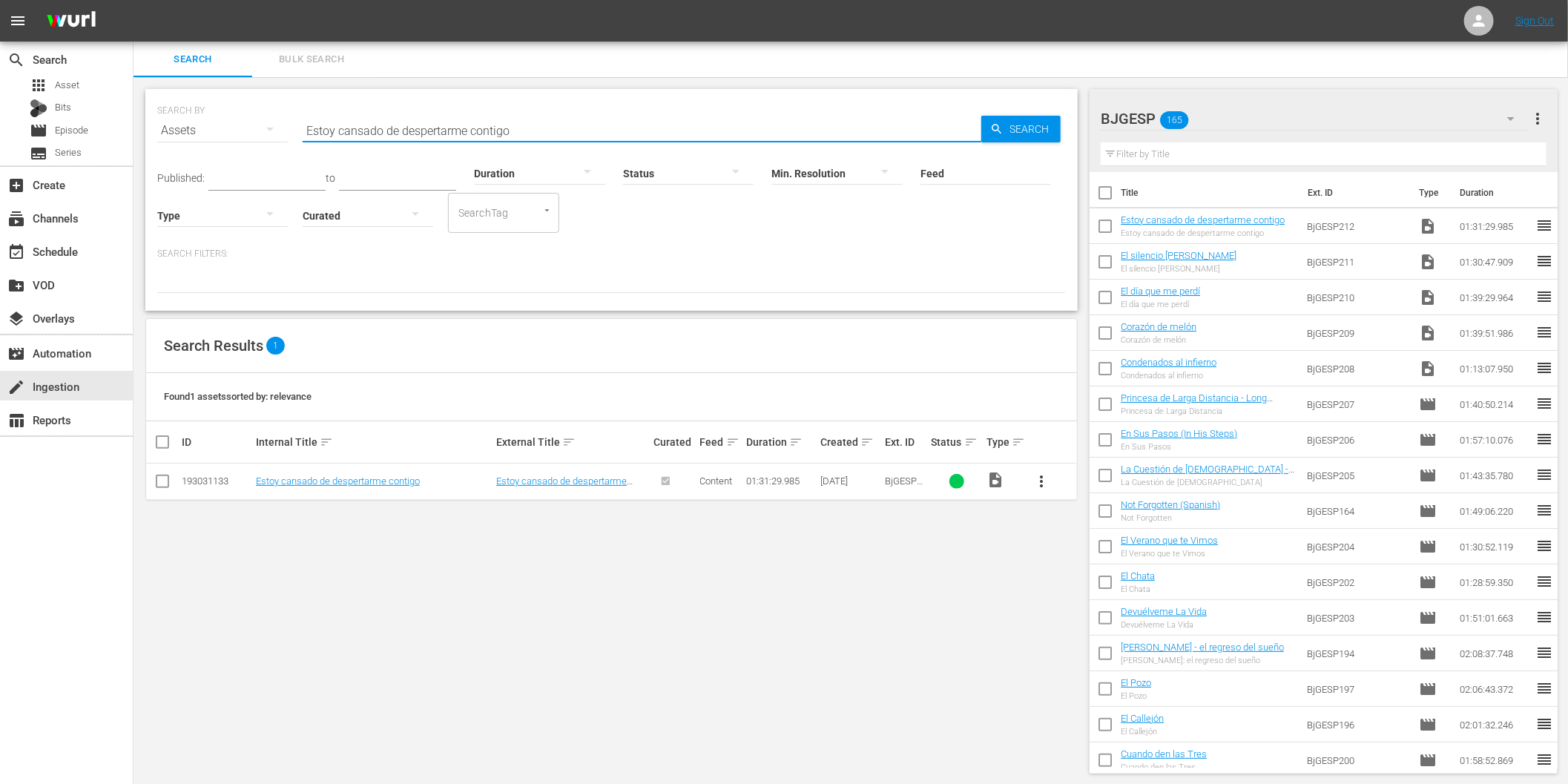
click at [553, 132] on input "Estoy cansado de despertarme contigo" at bounding box center [642, 130] width 679 height 35
paste input "Giros"
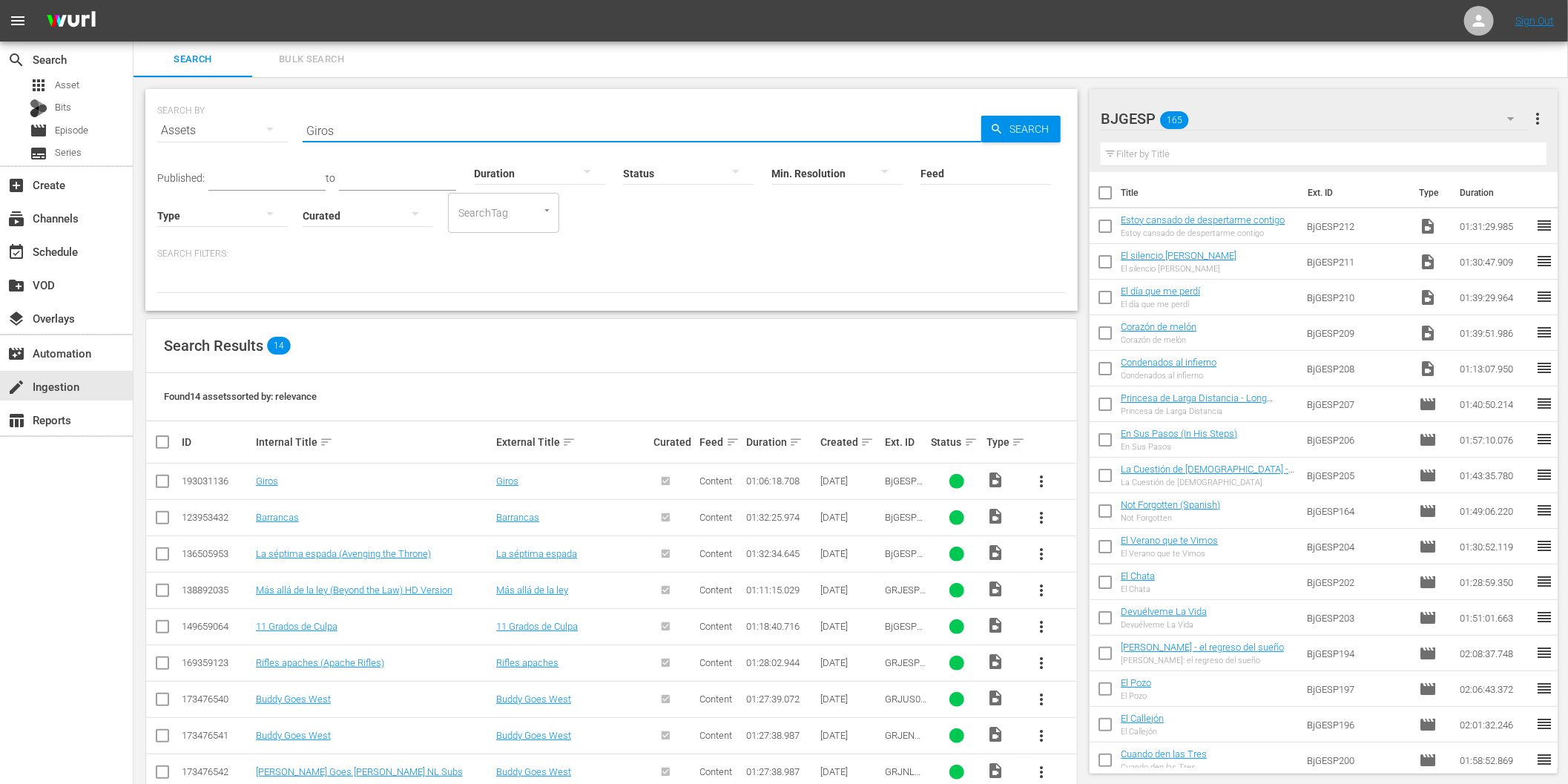
click at [1039, 480] on span "more_vert" at bounding box center [1041, 481] width 18 height 18
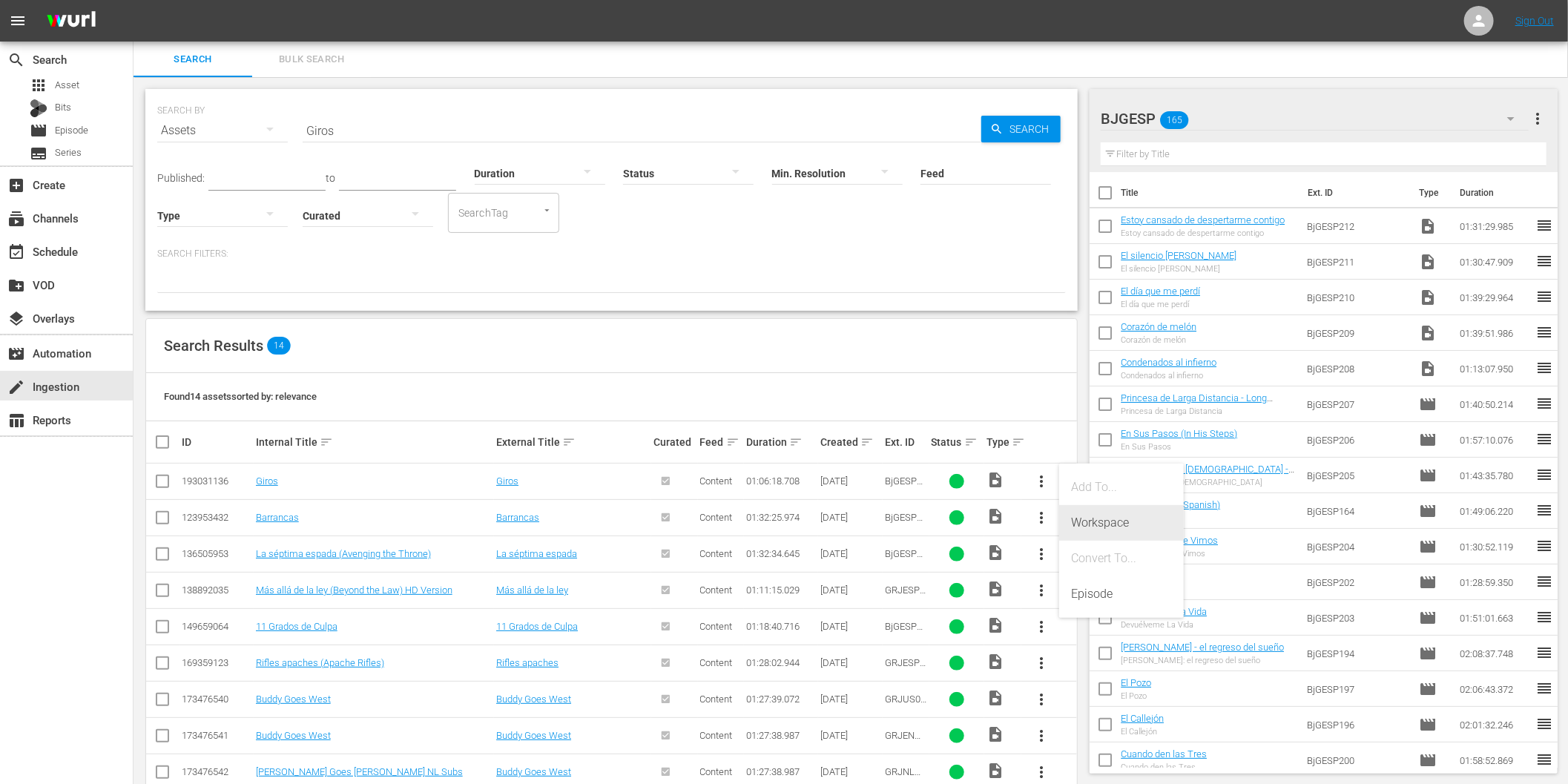
click at [1115, 524] on div "Workspace" at bounding box center [1122, 523] width 101 height 35
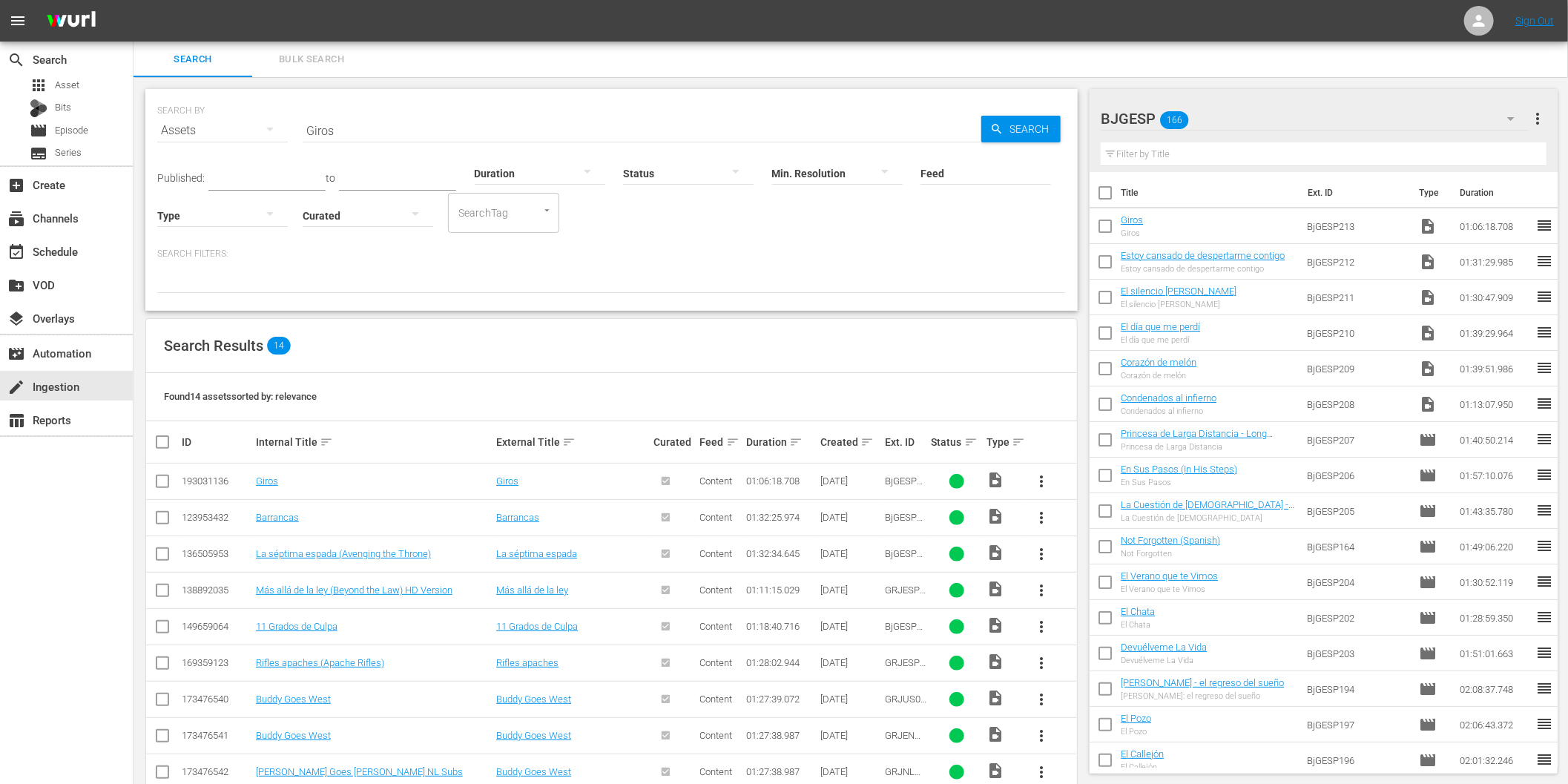
click at [553, 135] on input "Giros" at bounding box center [642, 130] width 679 height 35
paste input "Juegos de la vida"
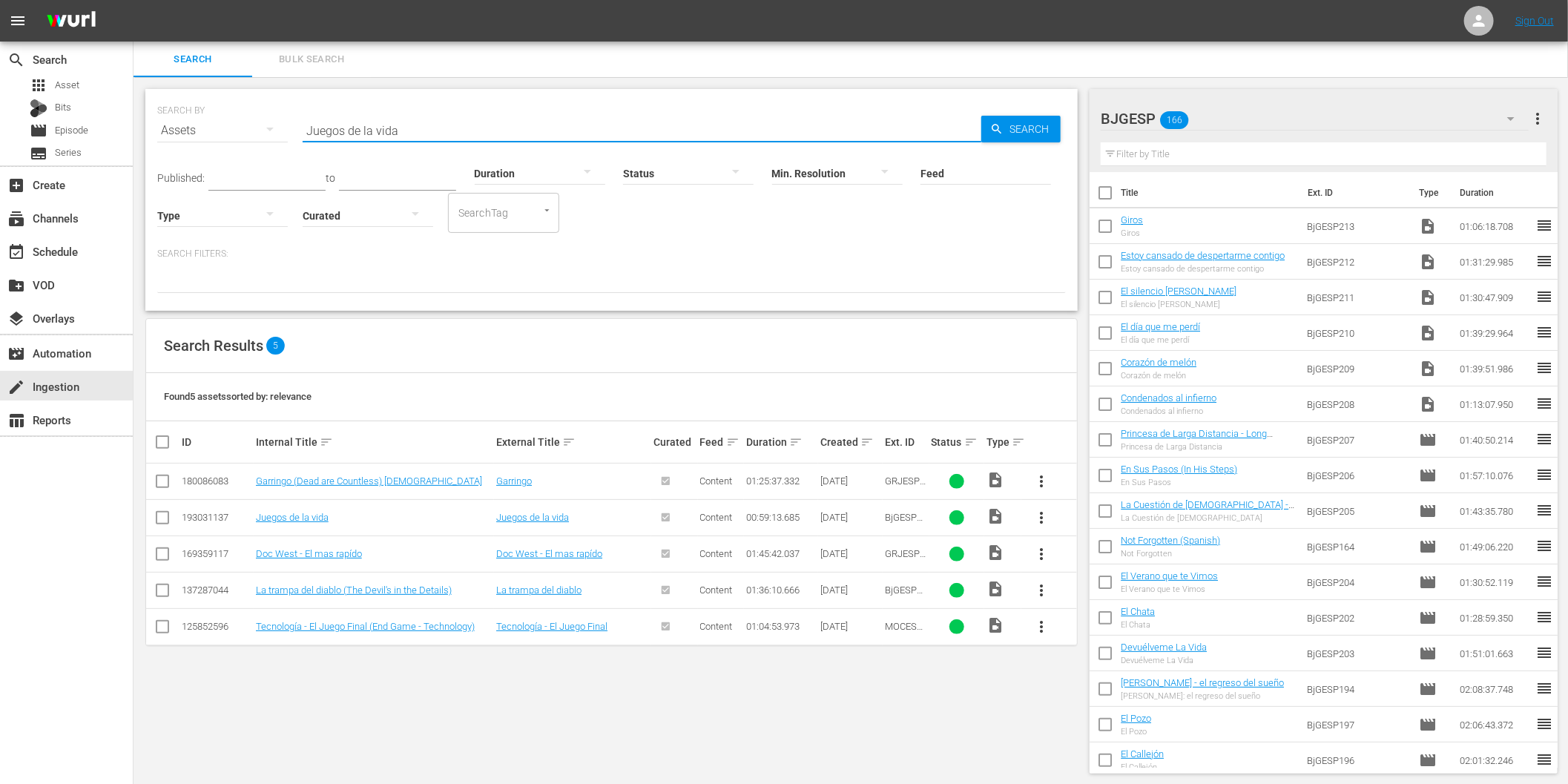
click at [1043, 513] on span "more_vert" at bounding box center [1041, 517] width 18 height 18
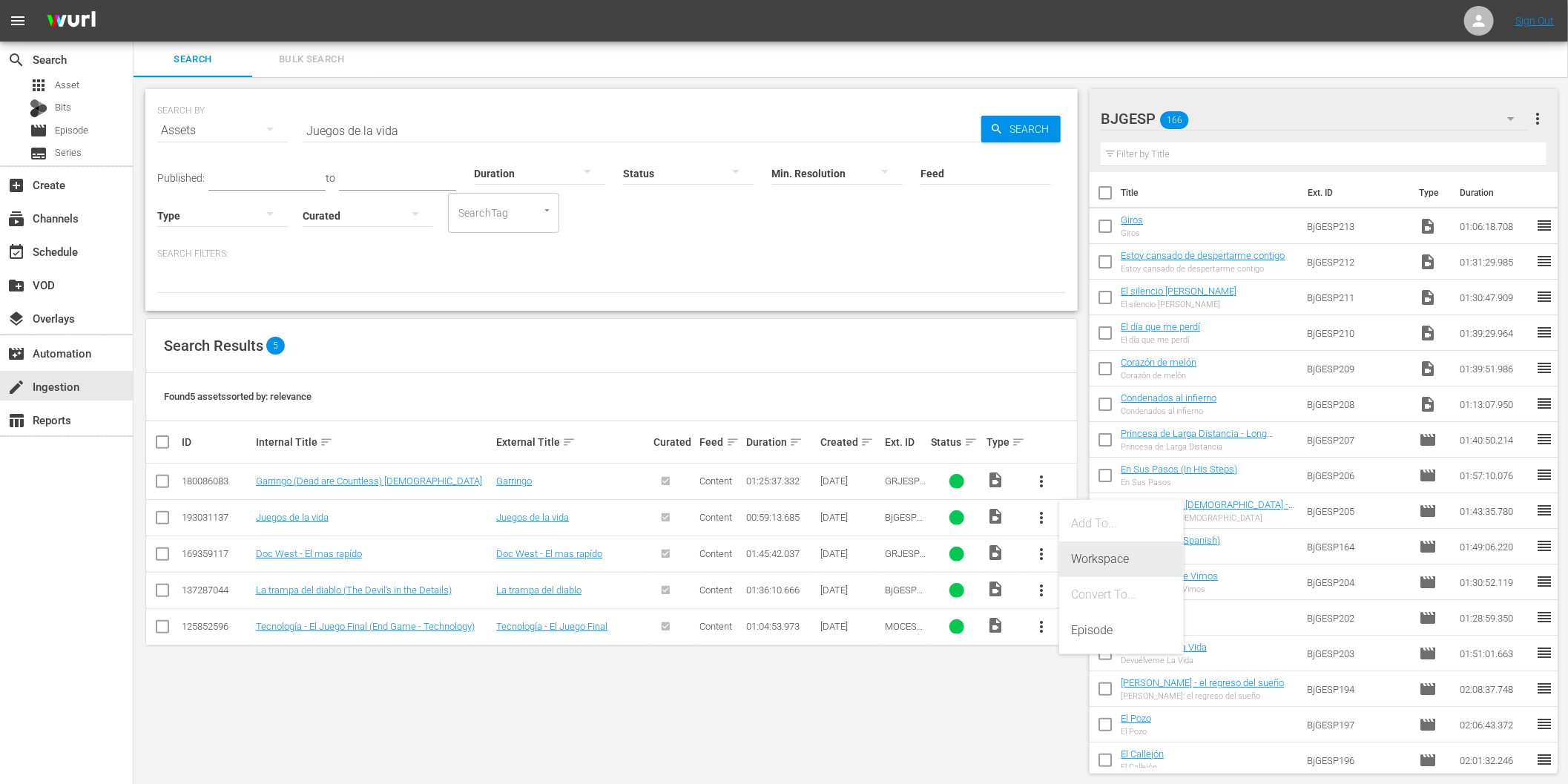
click at [1096, 559] on div "Workspace" at bounding box center [1122, 559] width 101 height 35
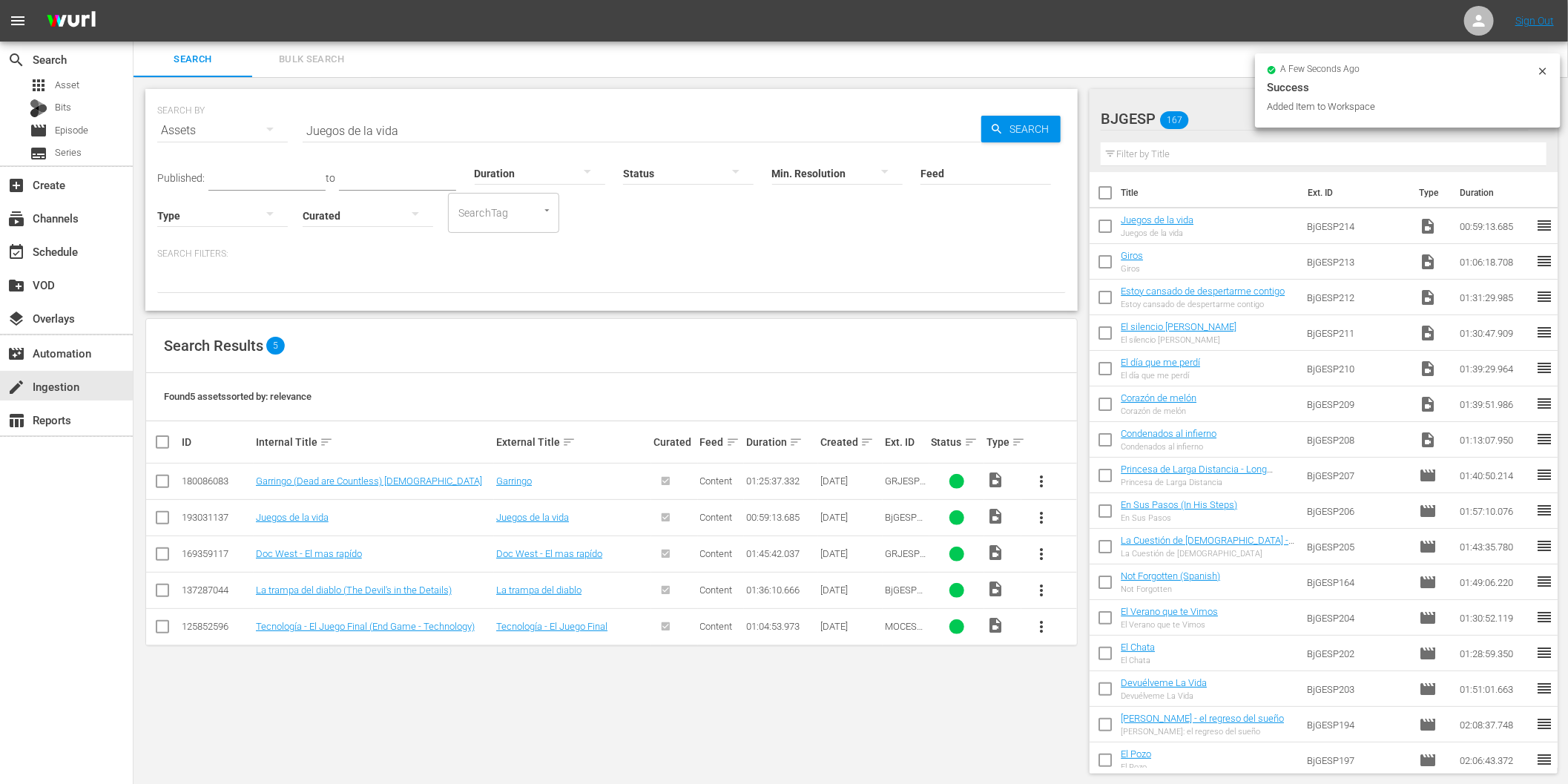
click at [466, 122] on input "Juegos de la vida" at bounding box center [642, 130] width 679 height 35
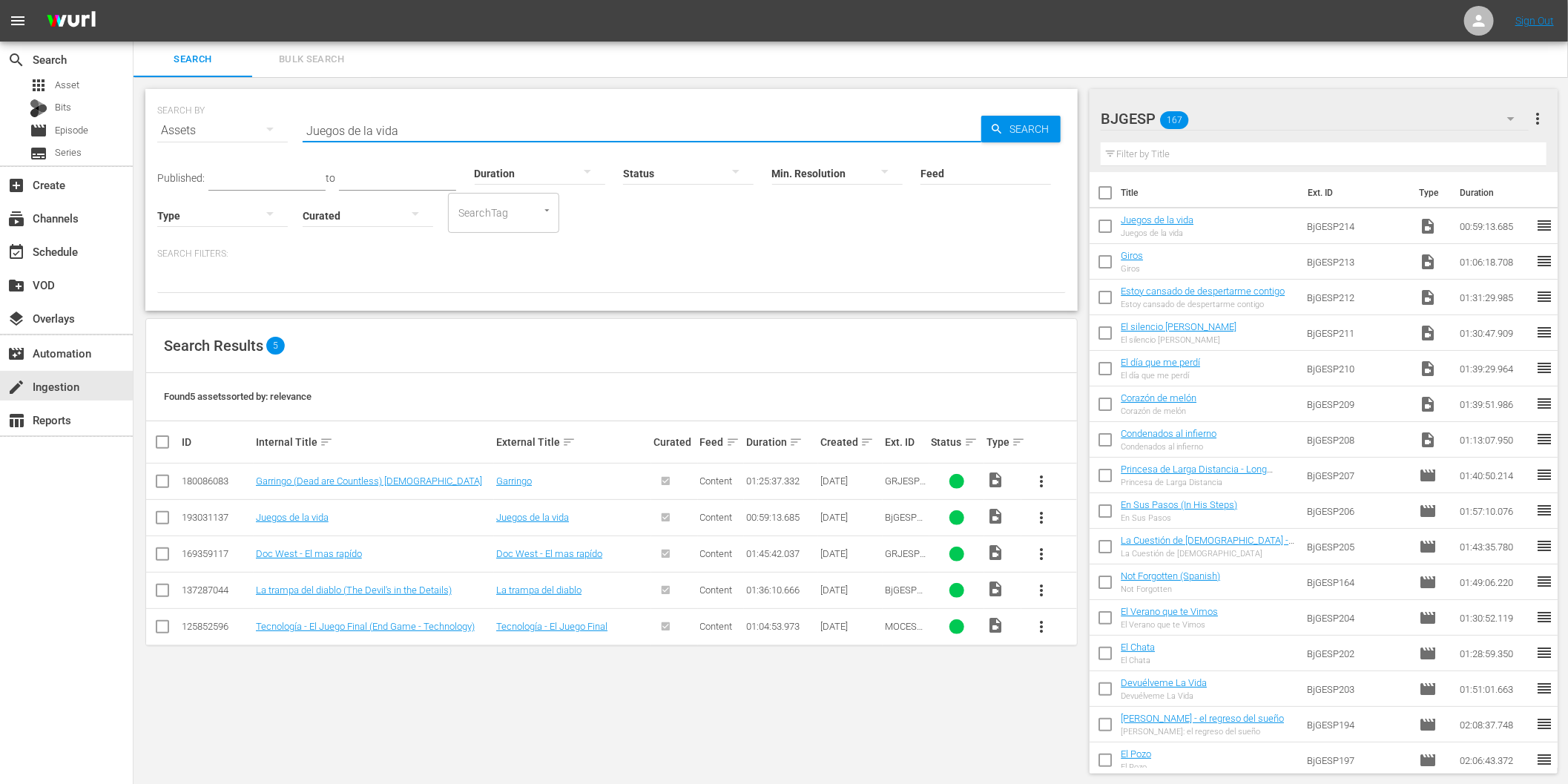
paste input "La gran pele"
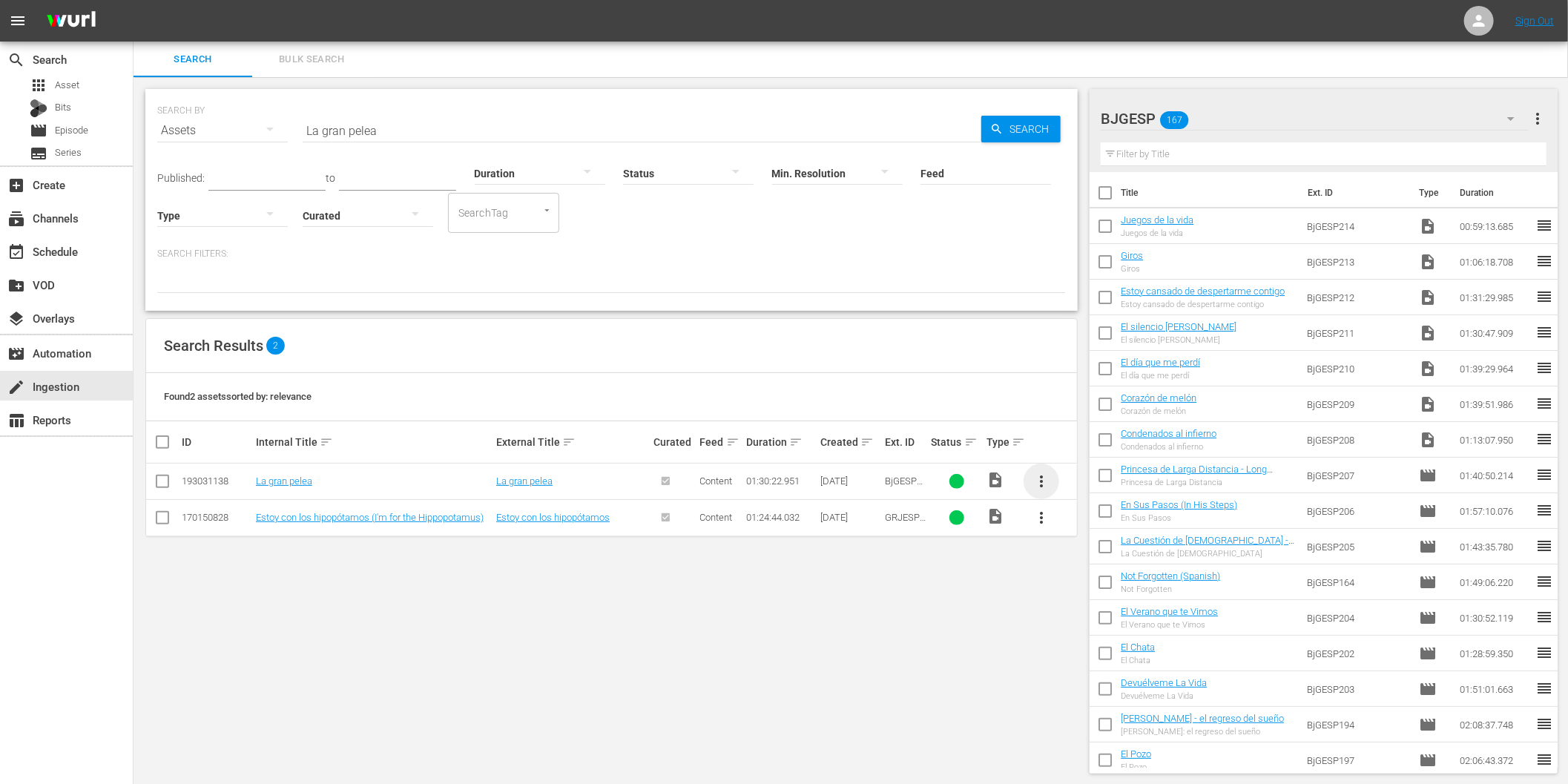
click at [1043, 475] on span "more_vert" at bounding box center [1041, 481] width 18 height 18
click at [1093, 520] on div "Workspace" at bounding box center [1122, 523] width 101 height 35
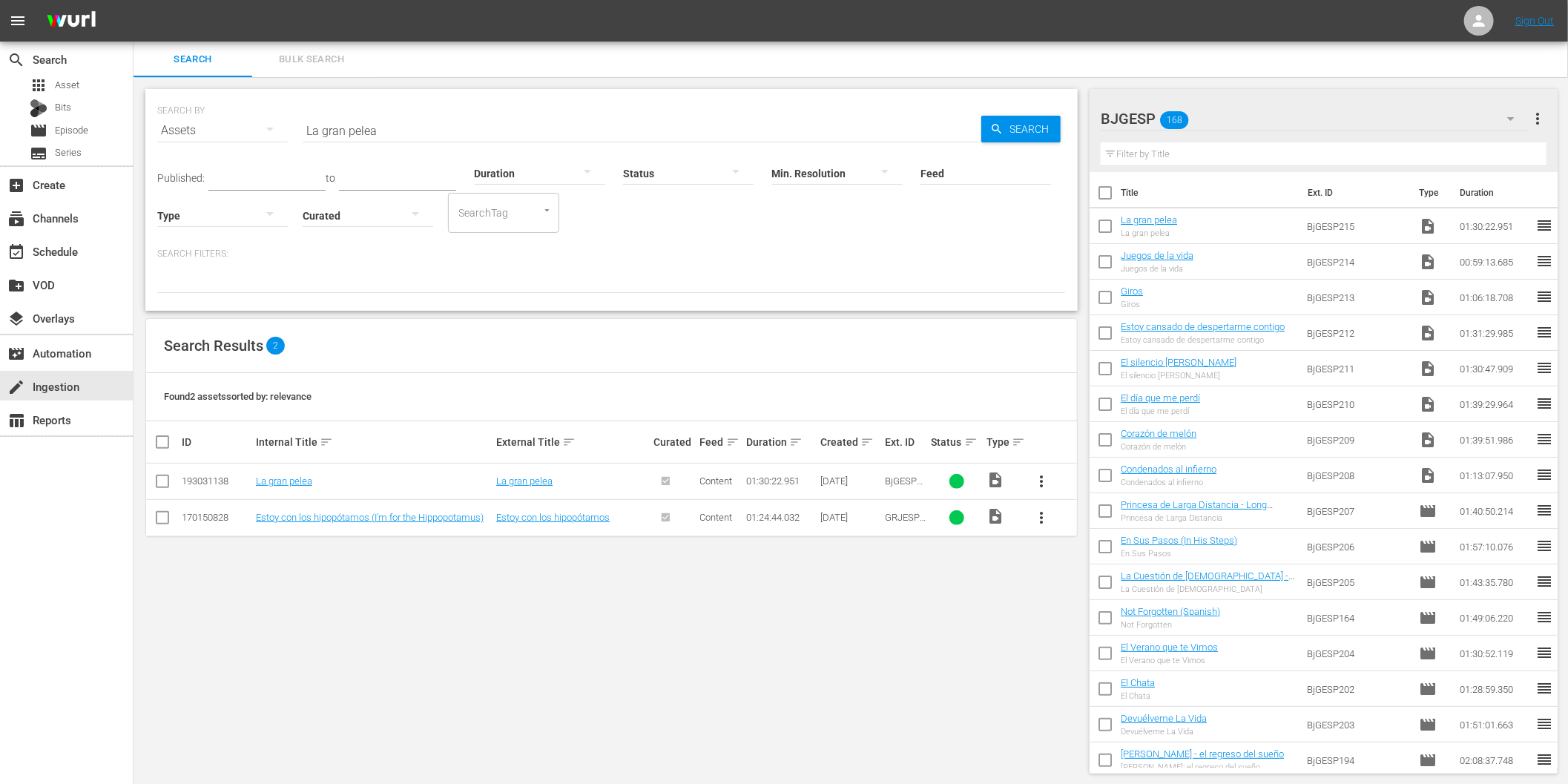
click at [347, 135] on input "La gran pelea" at bounding box center [642, 130] width 679 height 35
paste input "Delantero"
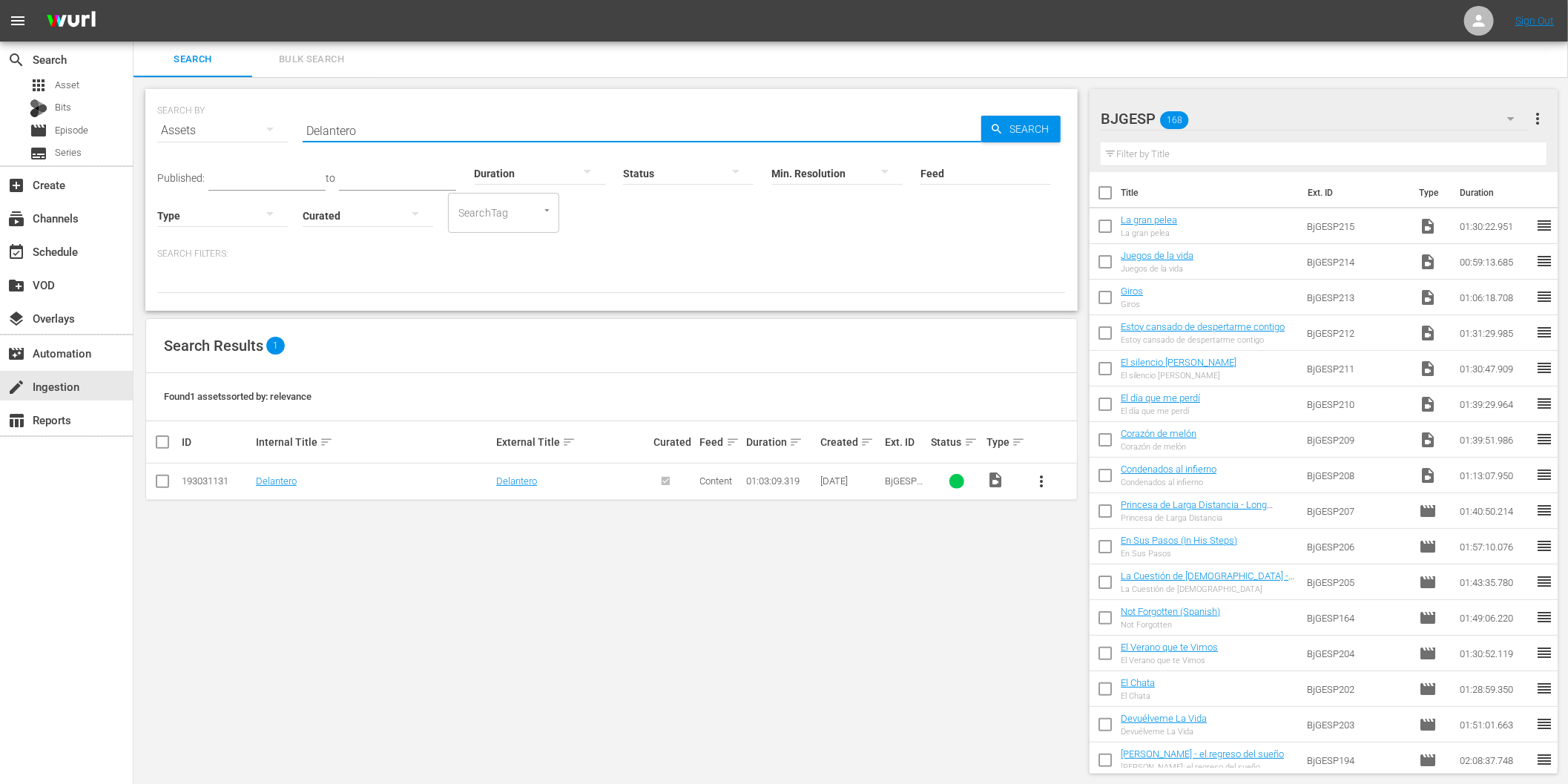
click at [1043, 469] on button "more_vert" at bounding box center [1041, 481] width 35 height 35
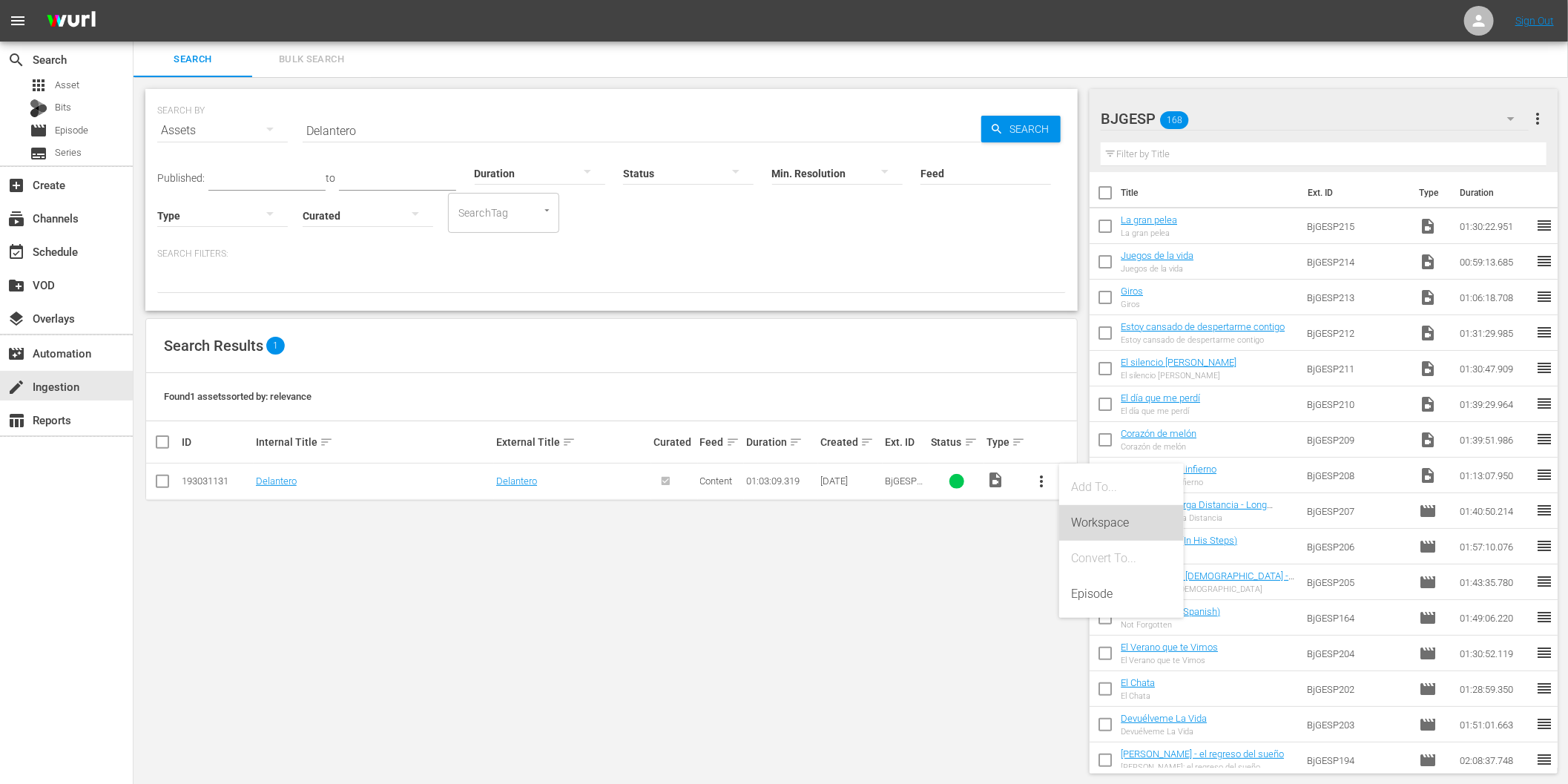
click at [1085, 508] on div "Workspace" at bounding box center [1122, 523] width 101 height 35
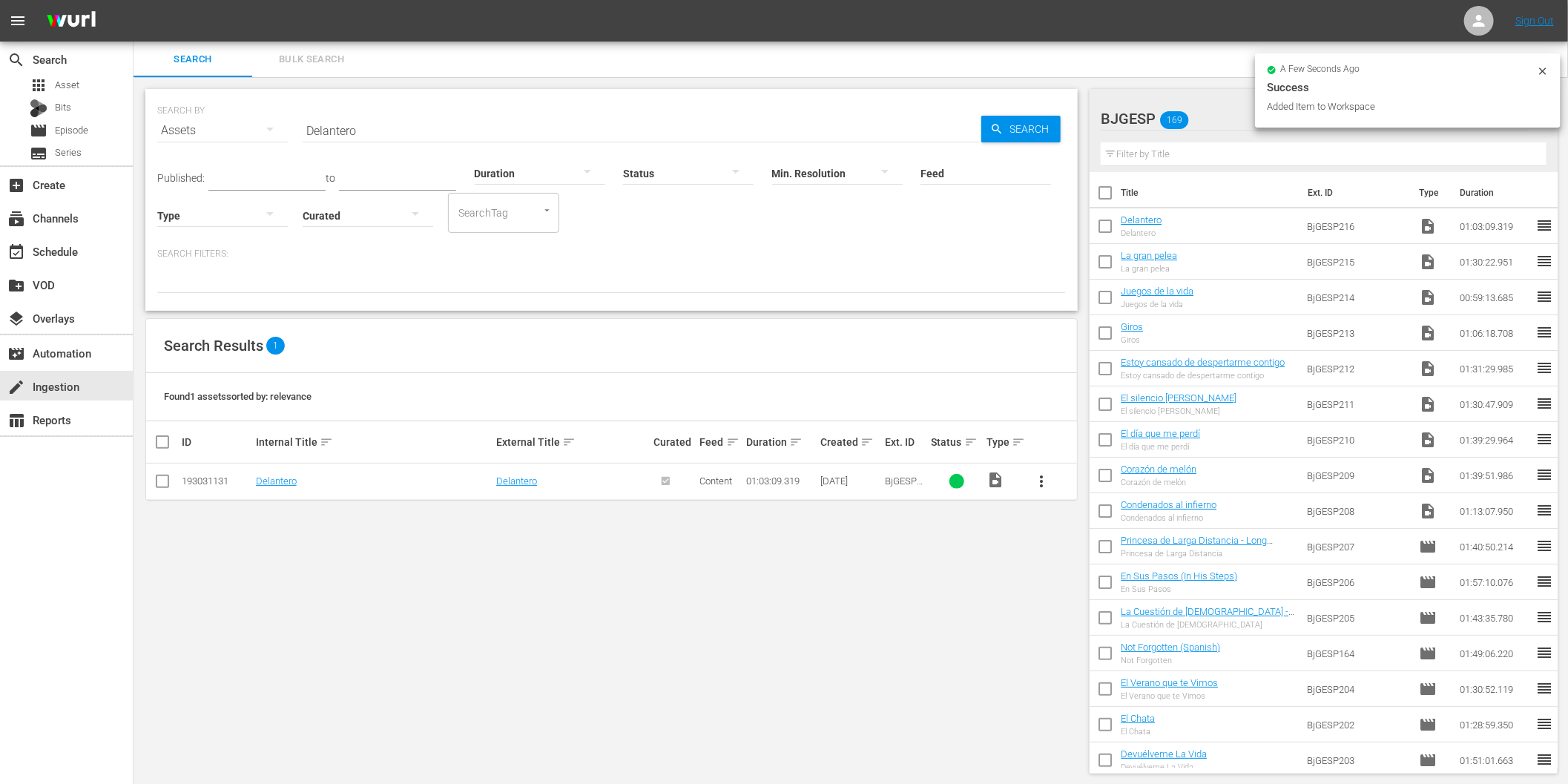
click at [608, 129] on input "Delantero" at bounding box center [642, 130] width 679 height 35
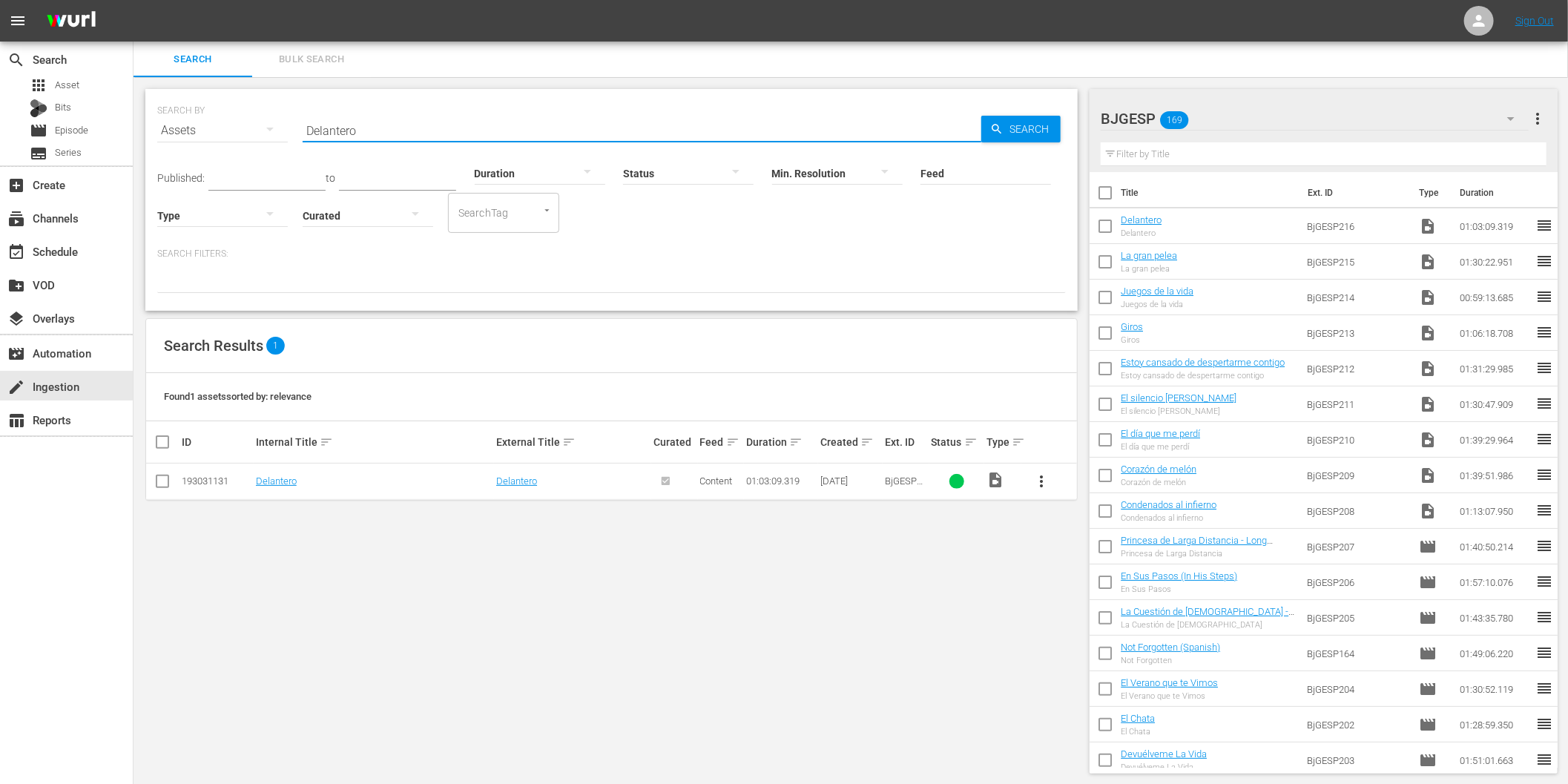
paste input "Fallax"
click at [1041, 478] on span "more_vert" at bounding box center [1041, 481] width 18 height 18
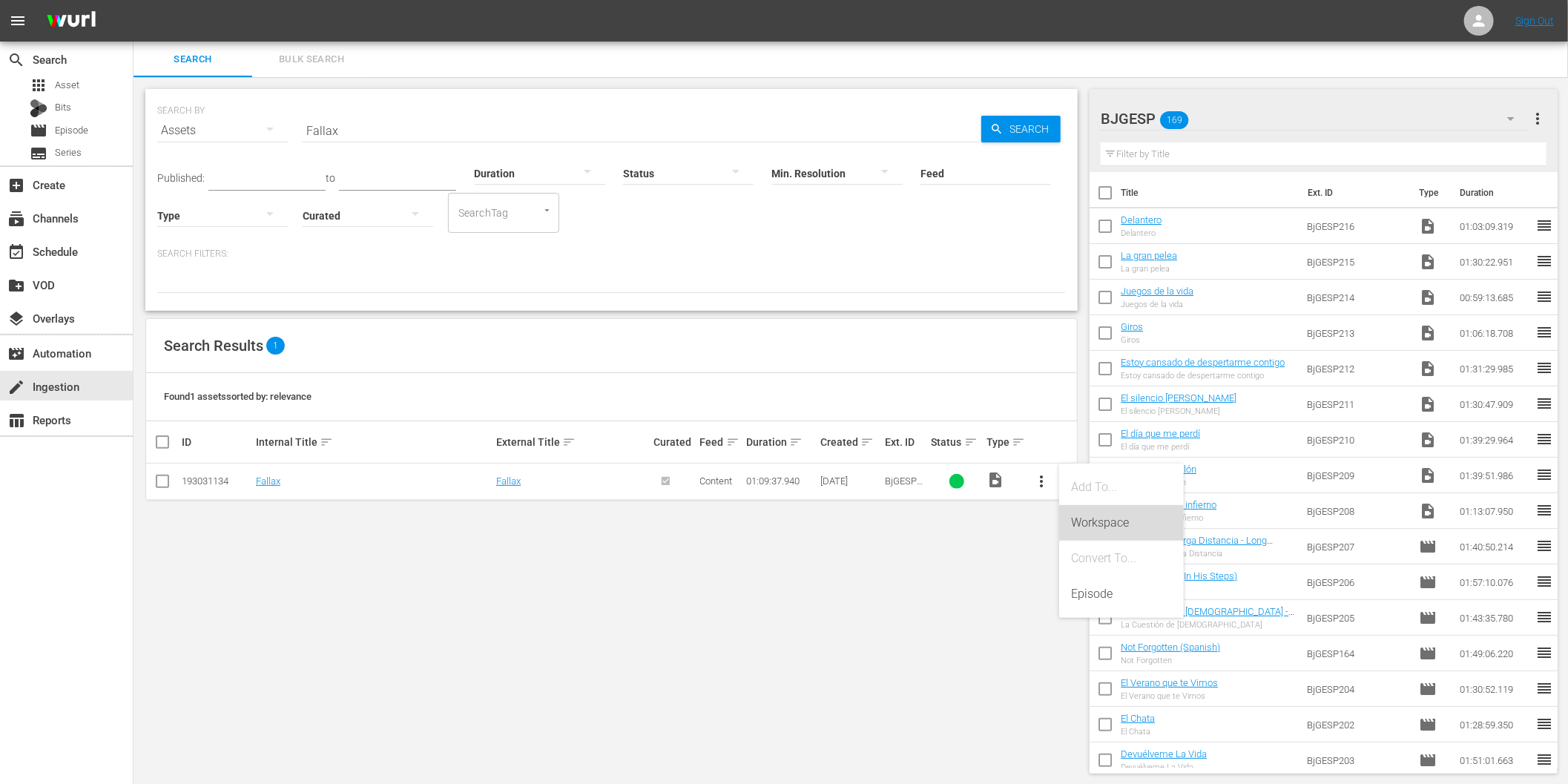
click at [1108, 514] on div "Workspace" at bounding box center [1122, 523] width 101 height 35
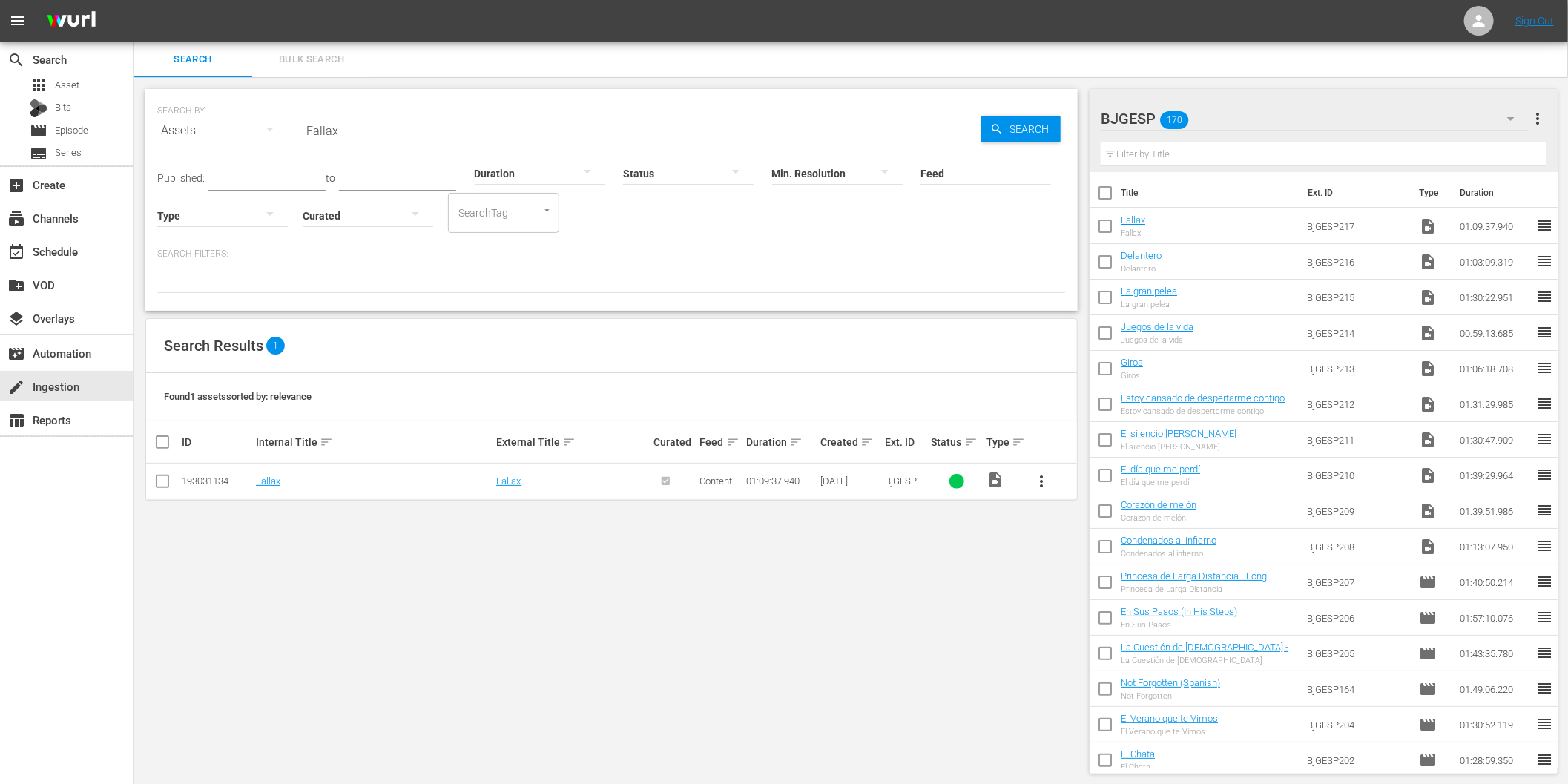
click at [342, 135] on input "Fallax" at bounding box center [642, 130] width 679 height 35
paste input "La vida media del muon"
click at [1040, 479] on span "more_vert" at bounding box center [1041, 481] width 18 height 18
click at [1089, 520] on div "Workspace" at bounding box center [1122, 523] width 101 height 35
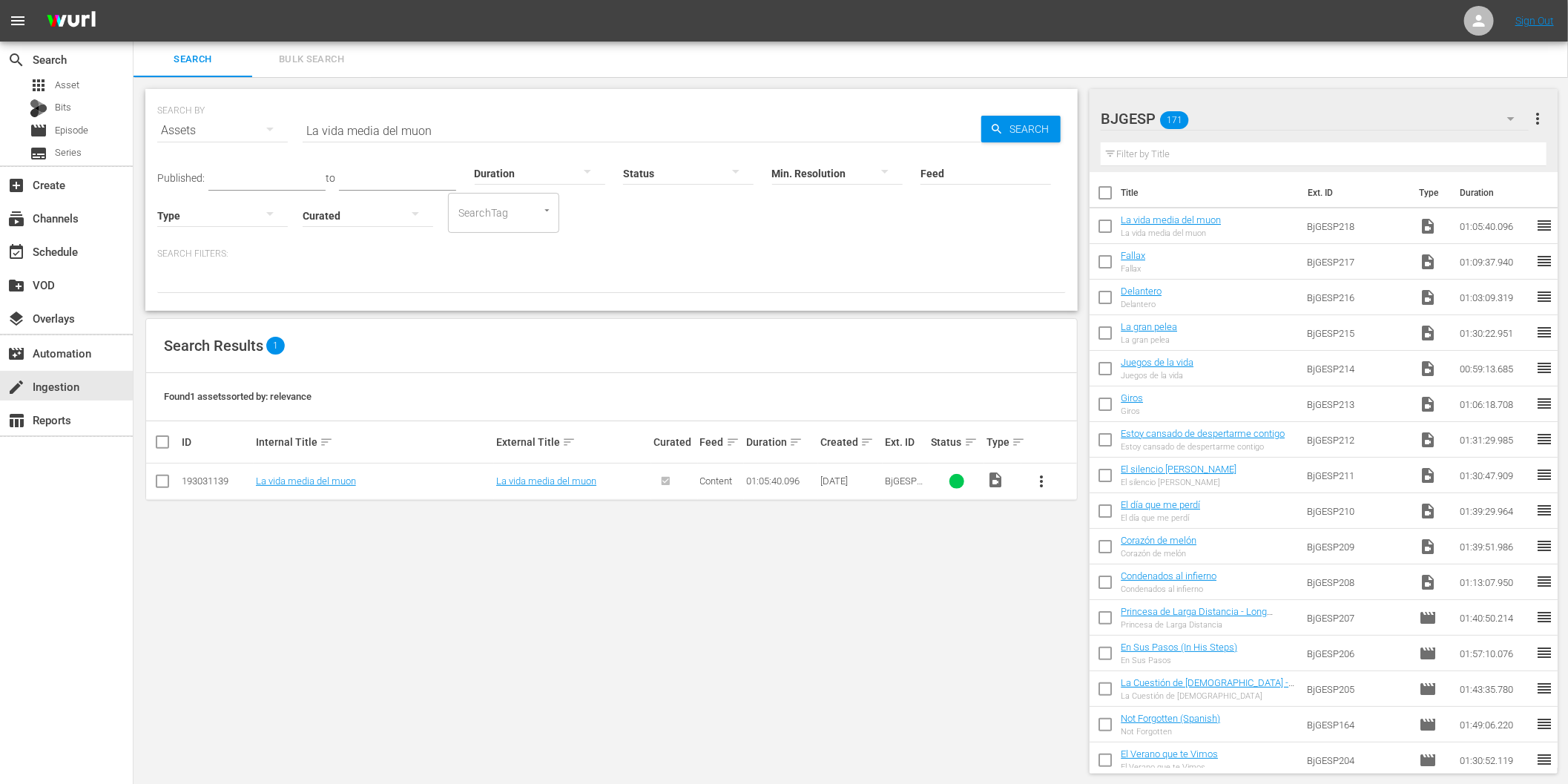
click at [478, 138] on div "Duration" at bounding box center [540, 164] width 131 height 54
click at [483, 132] on input "La vida media del muon" at bounding box center [642, 130] width 679 height 35
paste input "Muerto por [PERSON_NAME]"
click at [1042, 479] on span "more_vert" at bounding box center [1041, 481] width 18 height 18
click at [1093, 512] on div "Workspace" at bounding box center [1122, 523] width 101 height 35
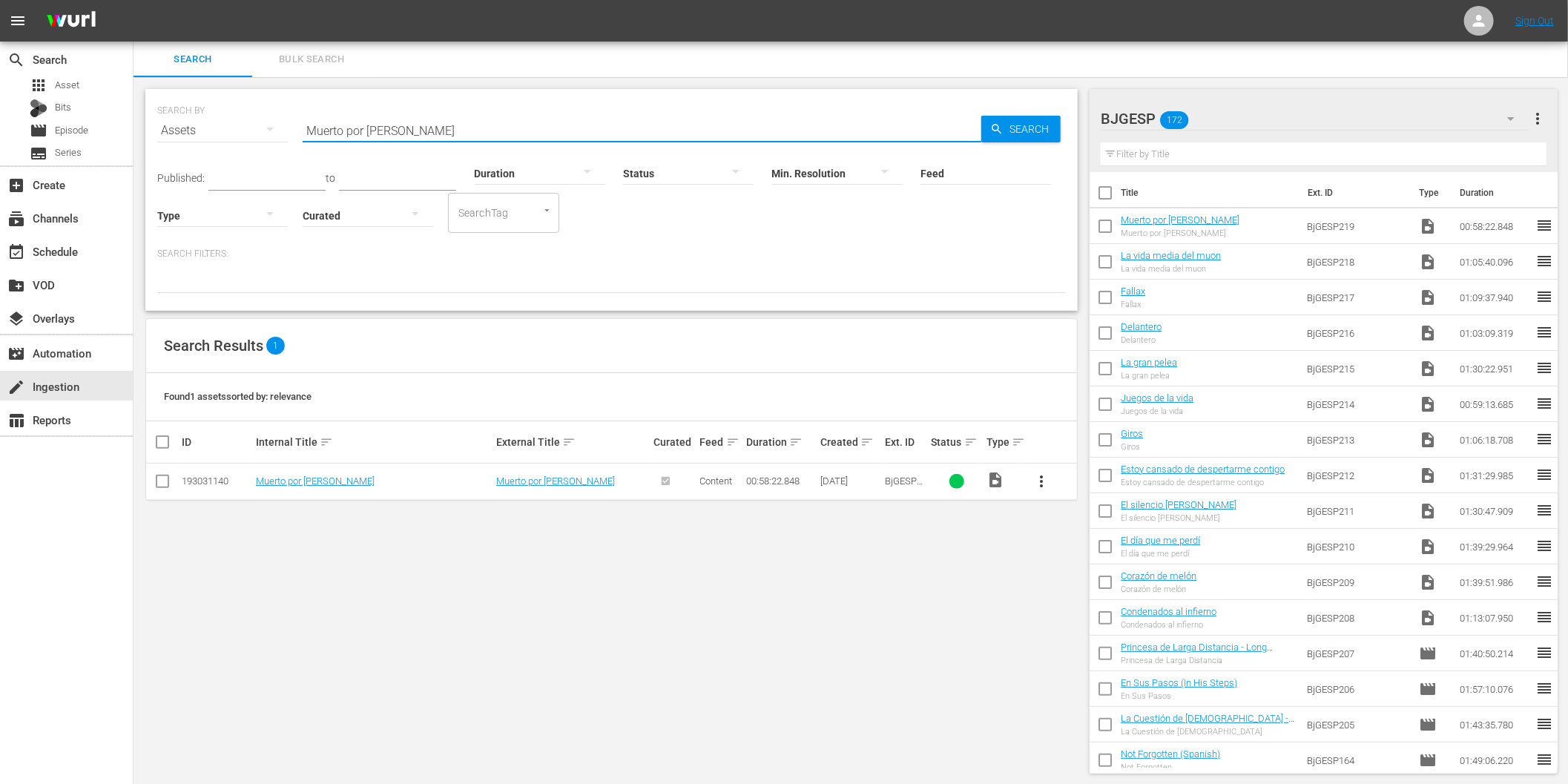
click at [410, 132] on input "Muerto por [PERSON_NAME]" at bounding box center [642, 130] width 679 height 35
paste input "Para toda la vida"
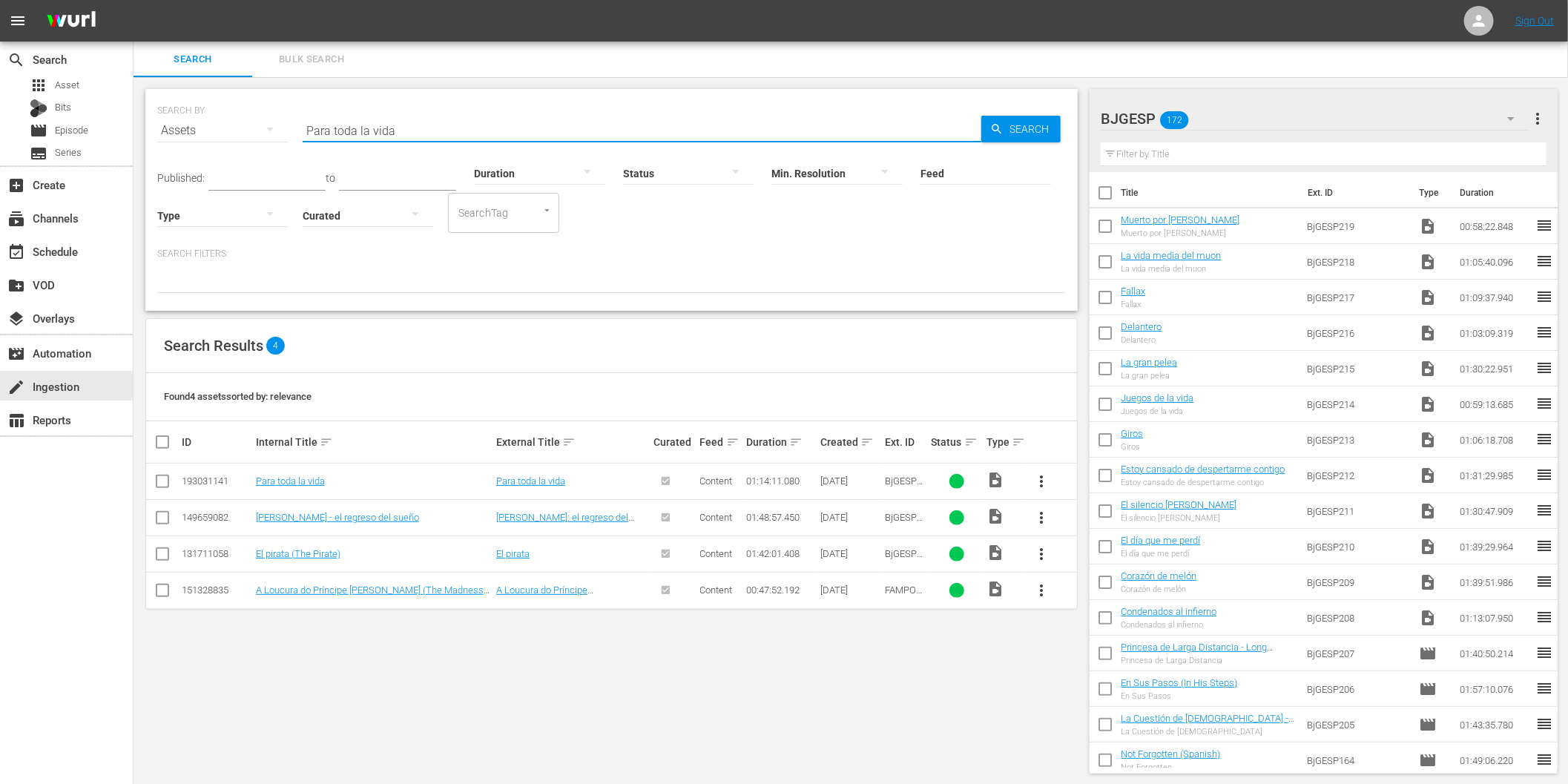
click at [1040, 479] on span "more_vert" at bounding box center [1041, 481] width 18 height 18
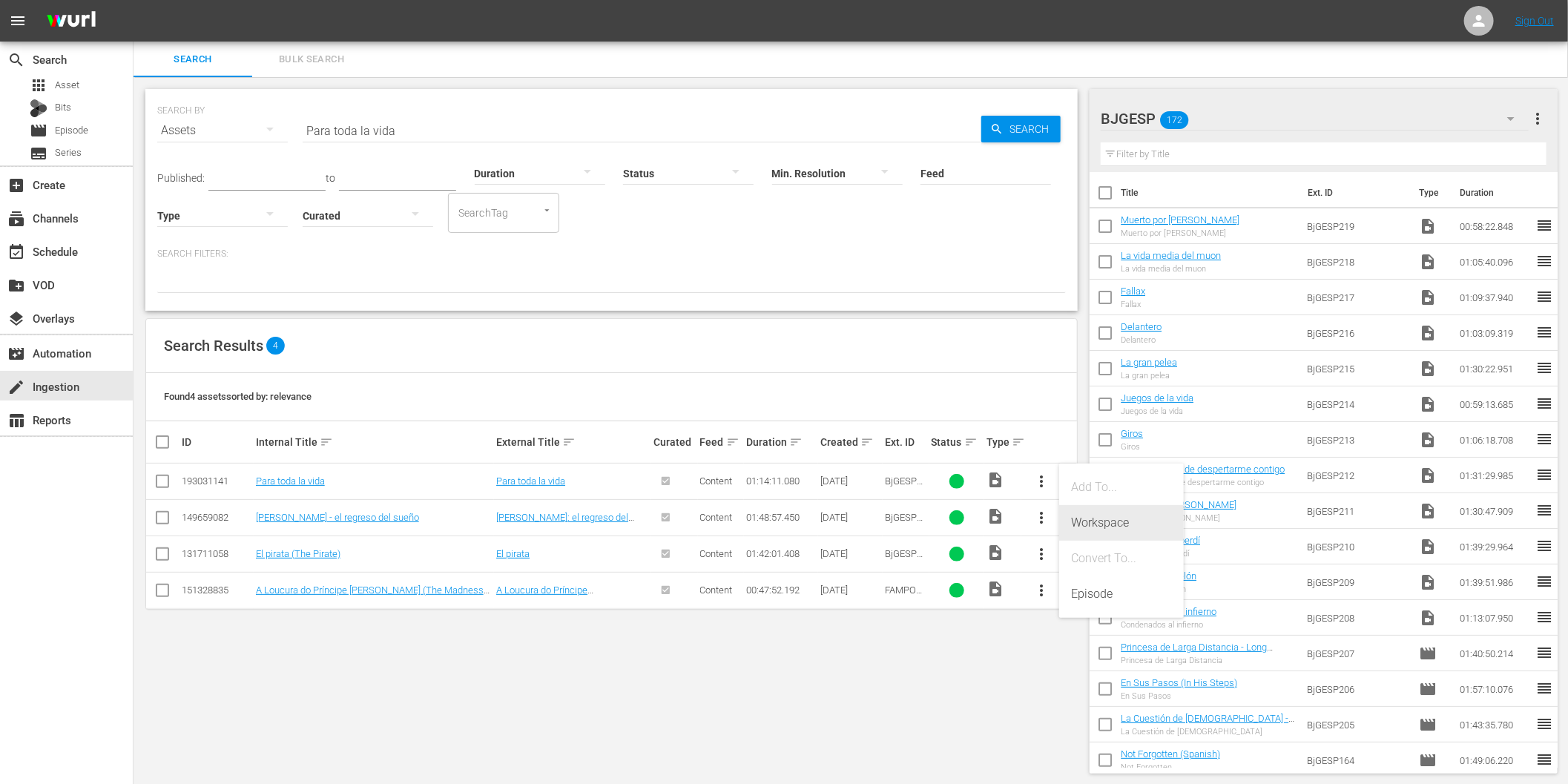
click at [1093, 515] on div "Workspace" at bounding box center [1122, 523] width 101 height 35
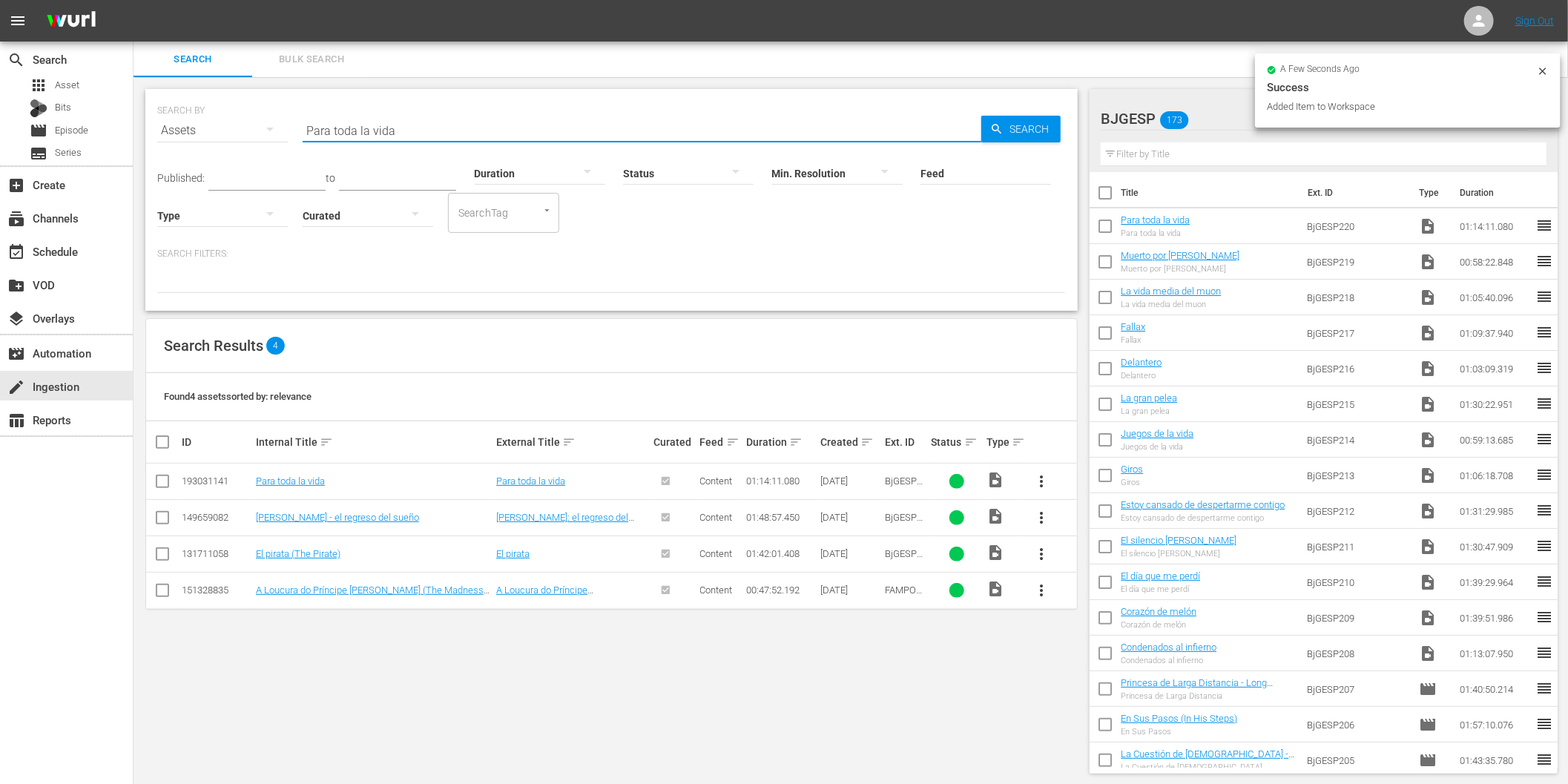
click at [388, 131] on input "Para toda la vida" at bounding box center [642, 130] width 679 height 35
paste input "Fantasias"
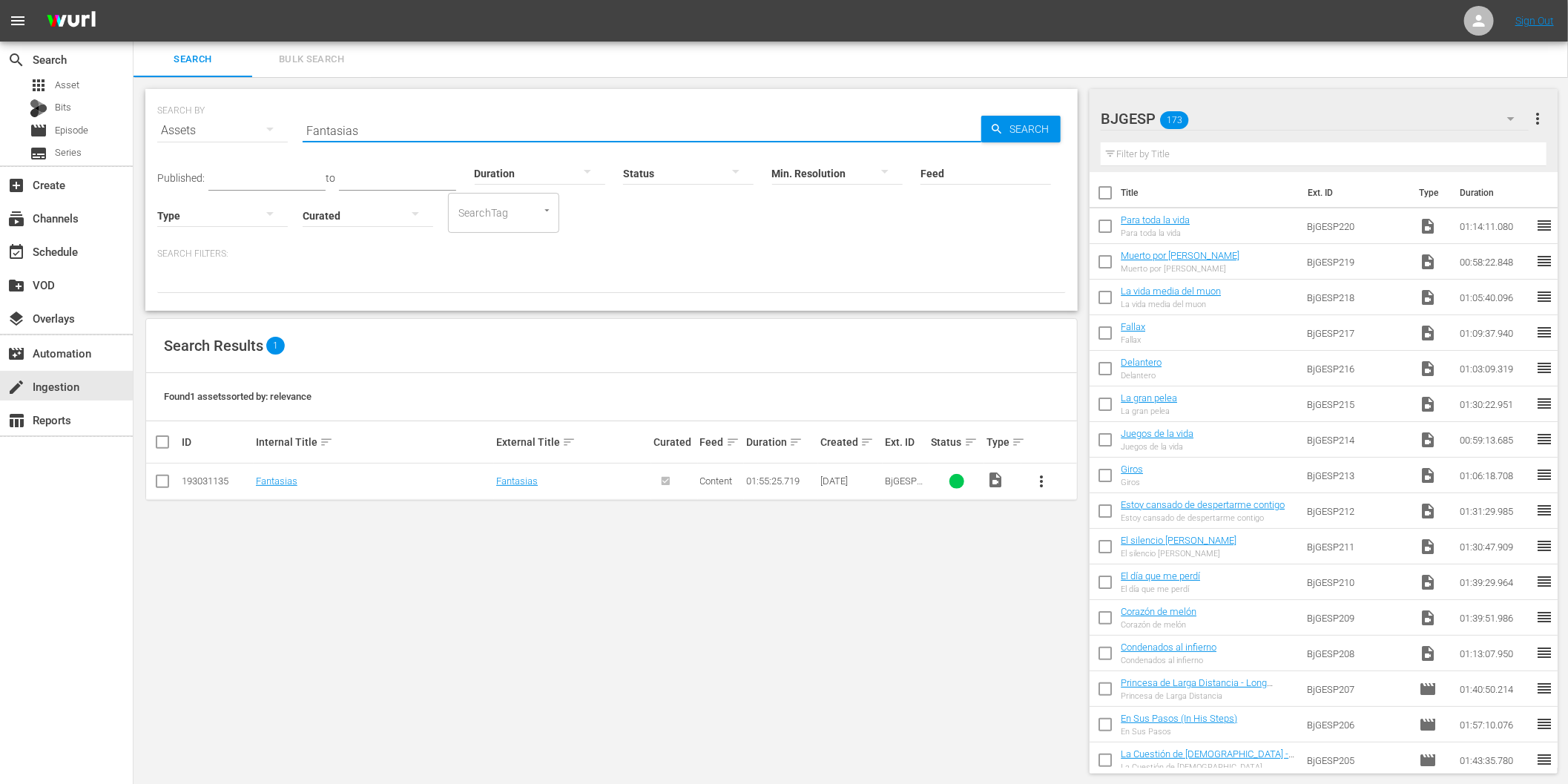
click at [1037, 479] on span "more_vert" at bounding box center [1041, 481] width 18 height 18
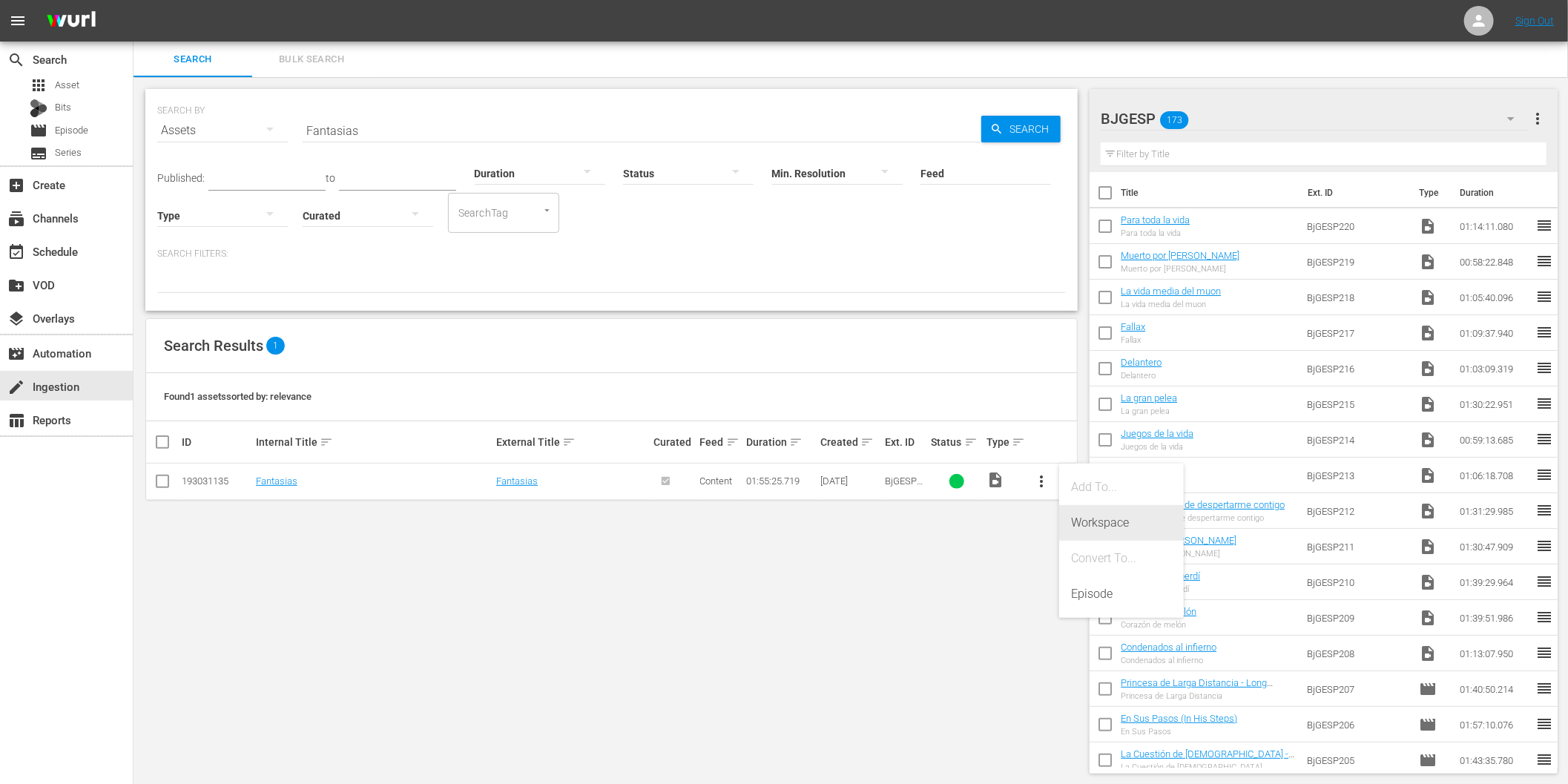
click at [1099, 528] on div "Workspace" at bounding box center [1122, 523] width 101 height 35
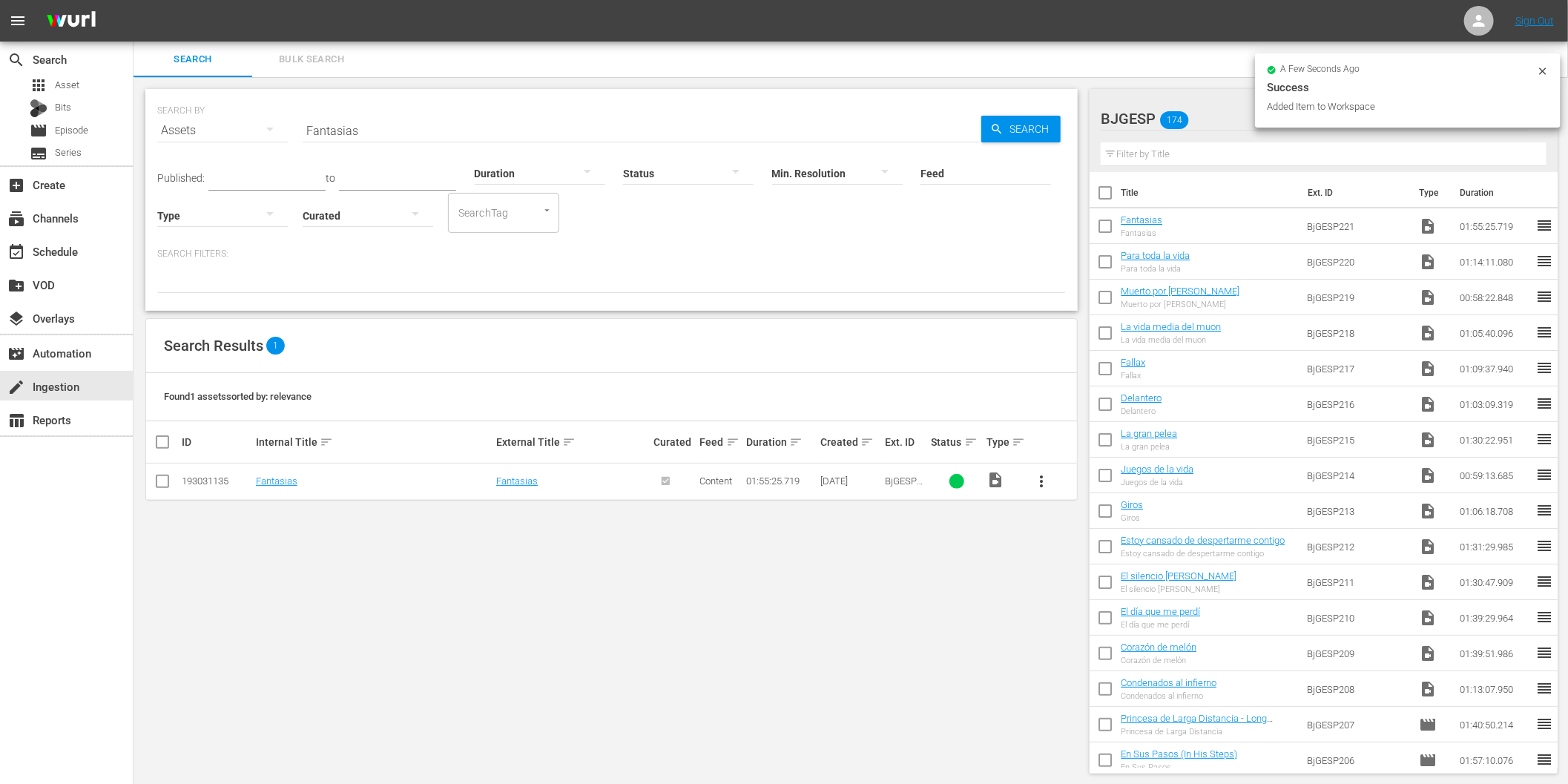
click at [376, 132] on input "Fantasias" at bounding box center [642, 130] width 679 height 35
paste input "[PERSON_NAME], amor y revolución"
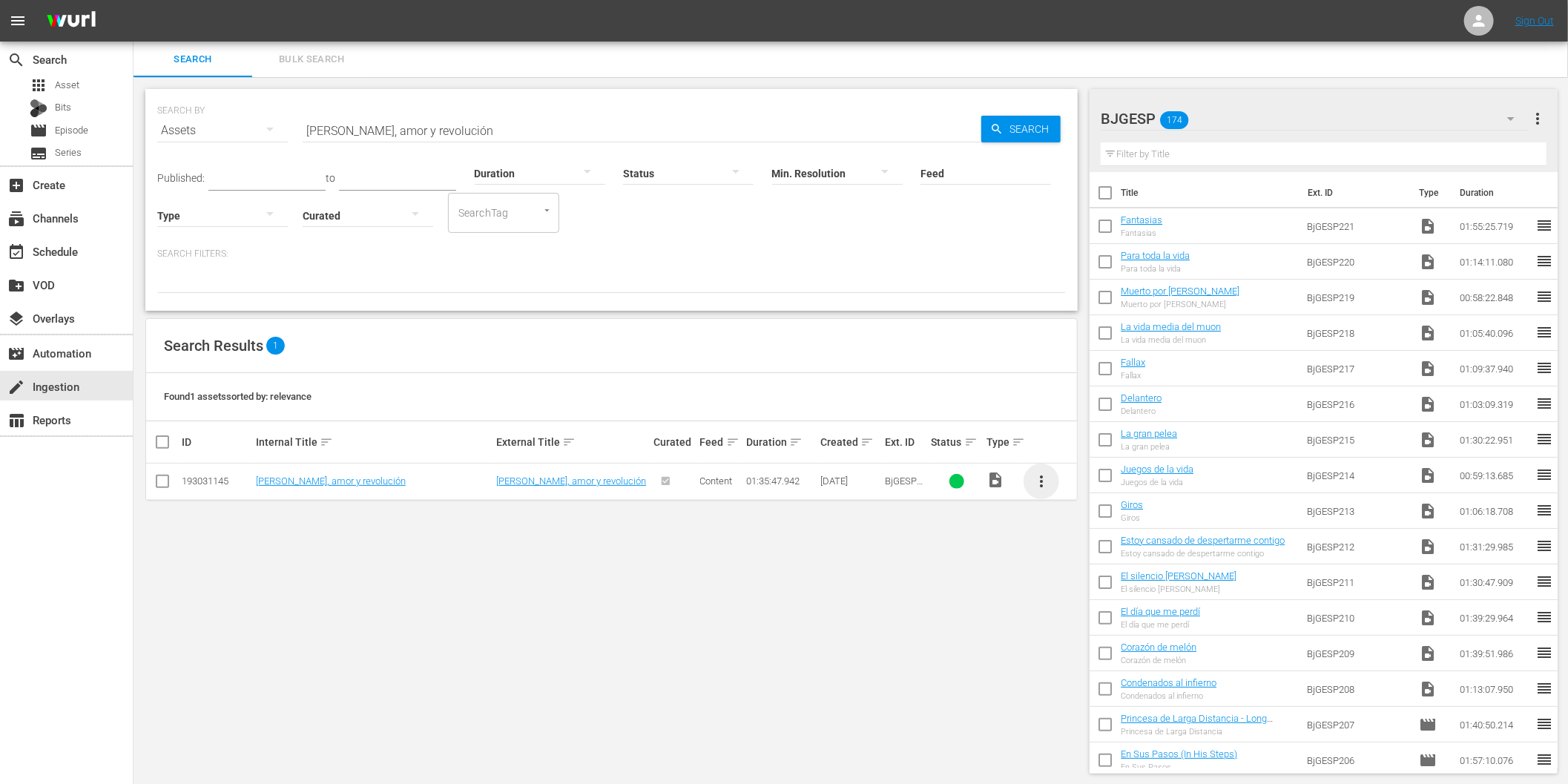
click at [1043, 478] on span "more_vert" at bounding box center [1041, 481] width 18 height 18
click at [1096, 521] on div "Workspace" at bounding box center [1122, 523] width 101 height 35
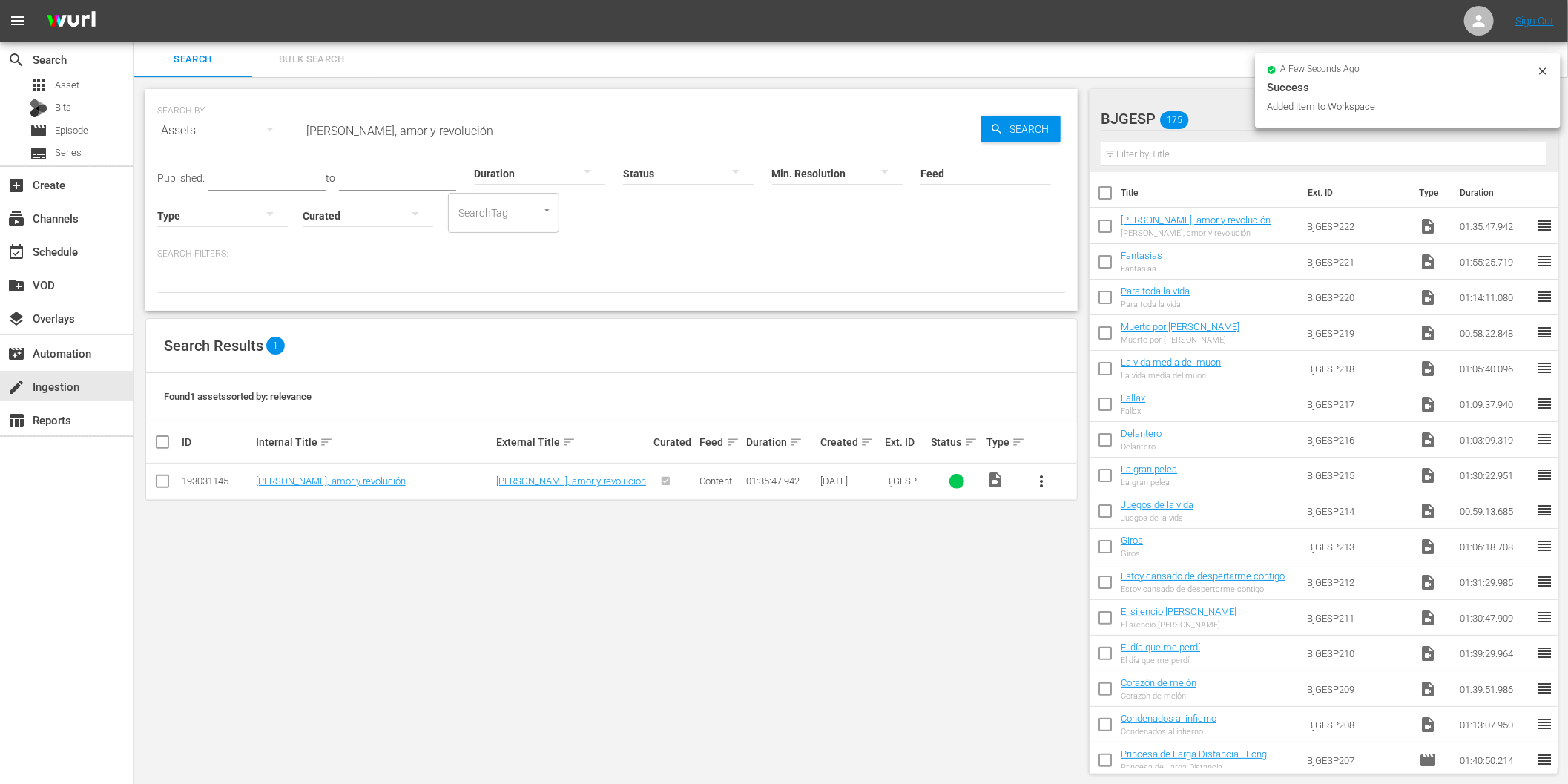
click at [426, 132] on input "[PERSON_NAME], amor y revolución" at bounding box center [642, 130] width 679 height 35
paste input "Pinches Actores"
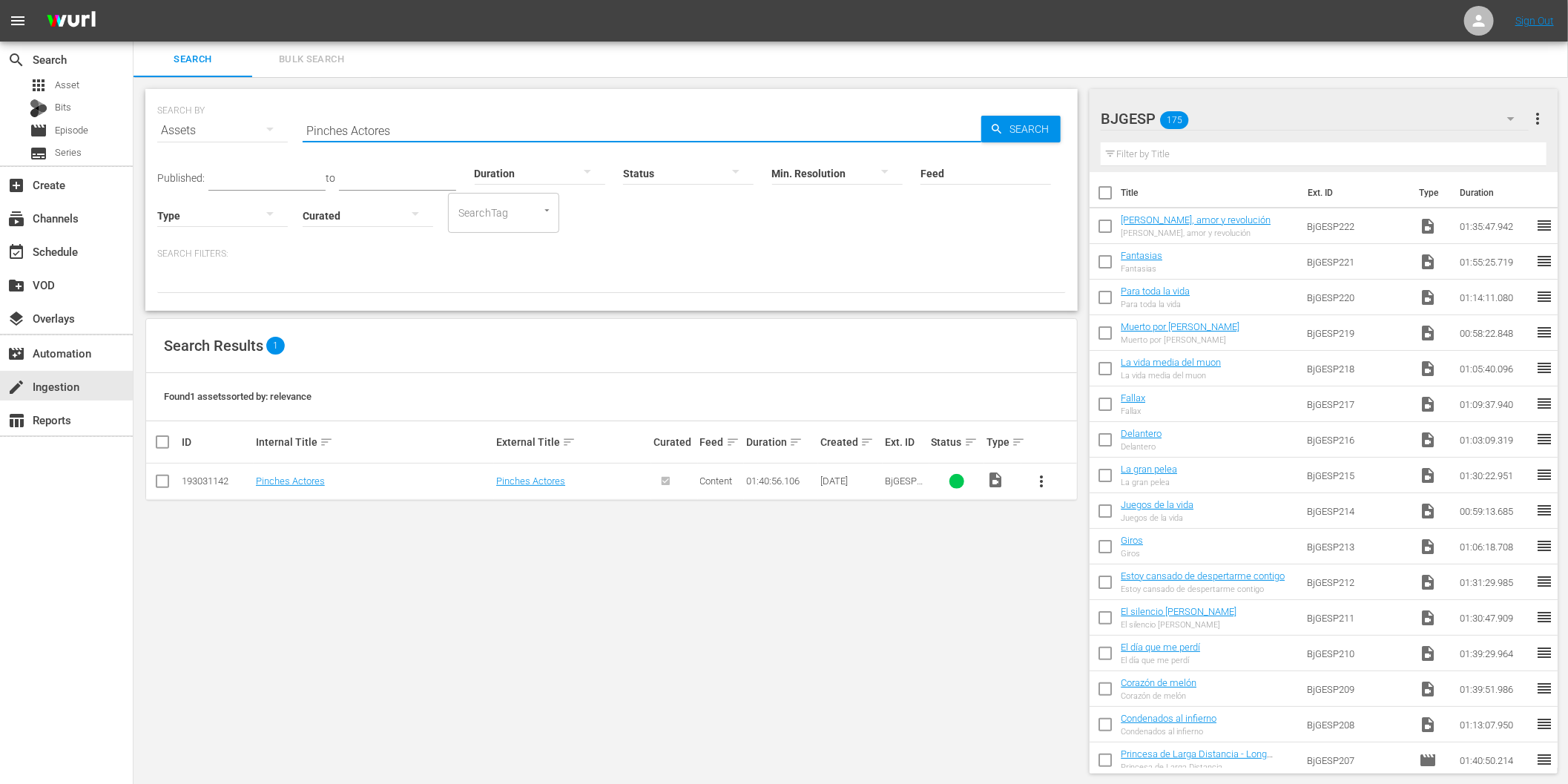
click at [1041, 475] on span "more_vert" at bounding box center [1041, 481] width 18 height 18
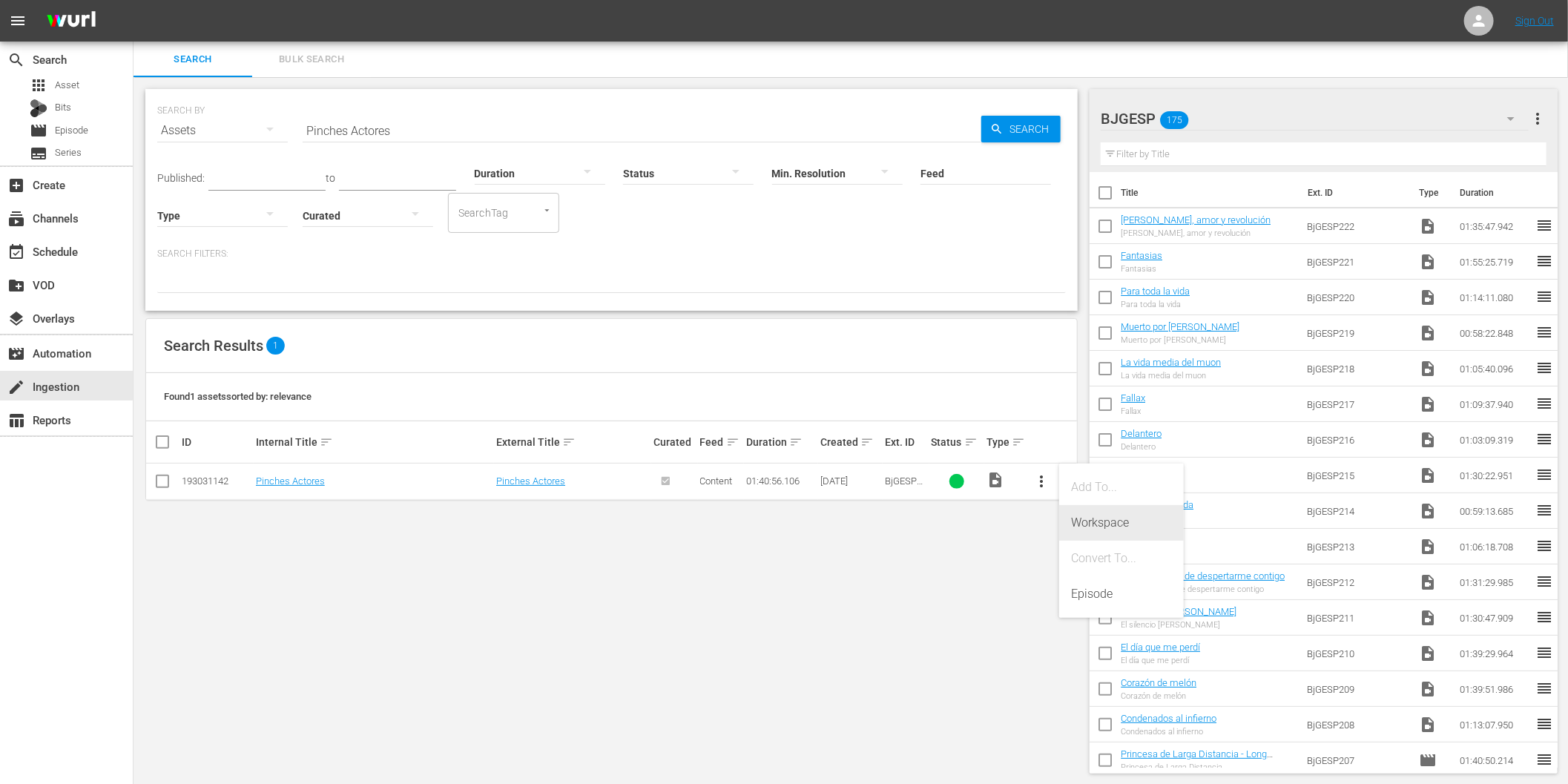
click at [1081, 520] on div "Workspace" at bounding box center [1122, 523] width 101 height 35
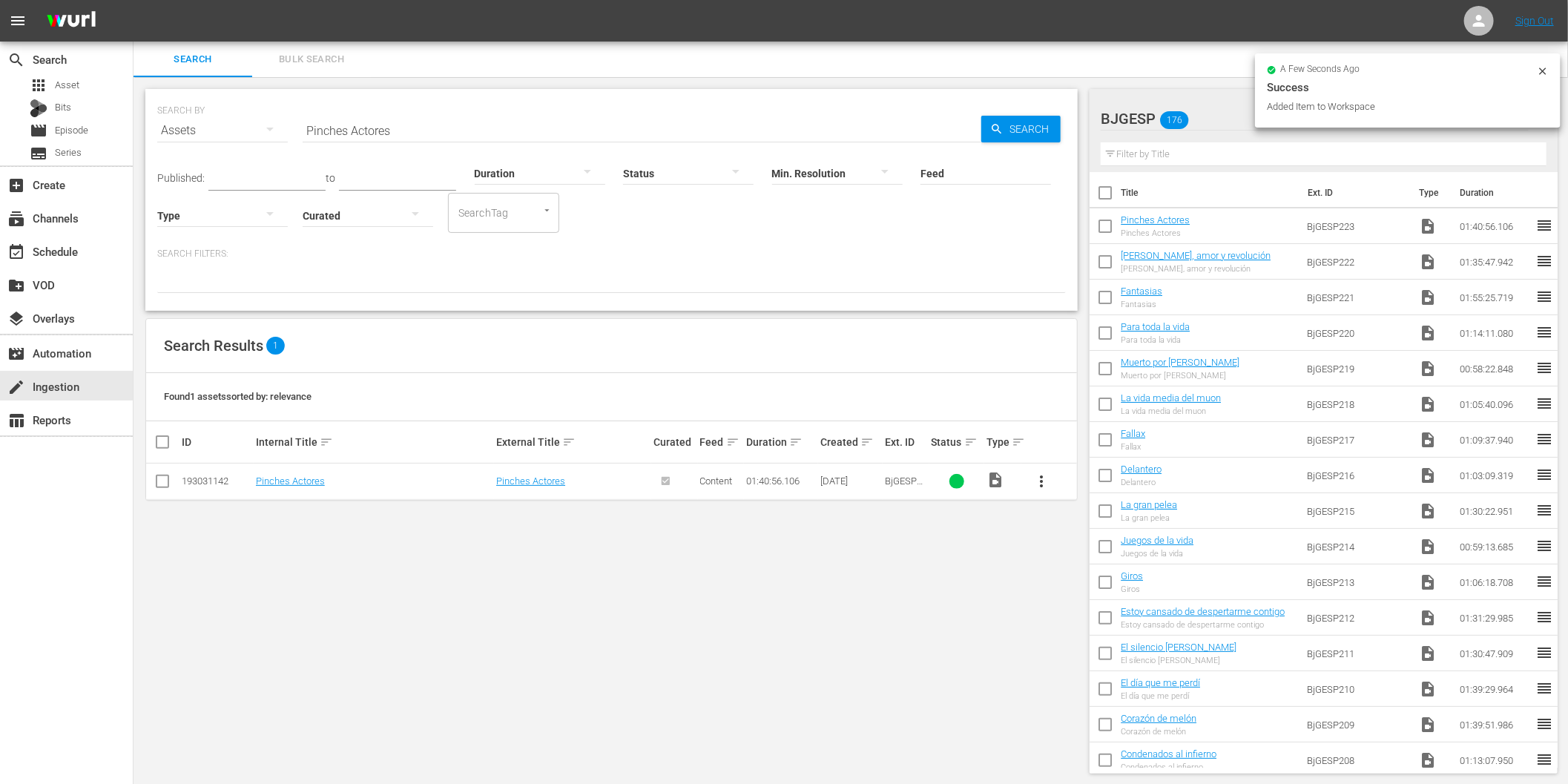
click at [408, 127] on input "Pinches Actores" at bounding box center [642, 130] width 679 height 35
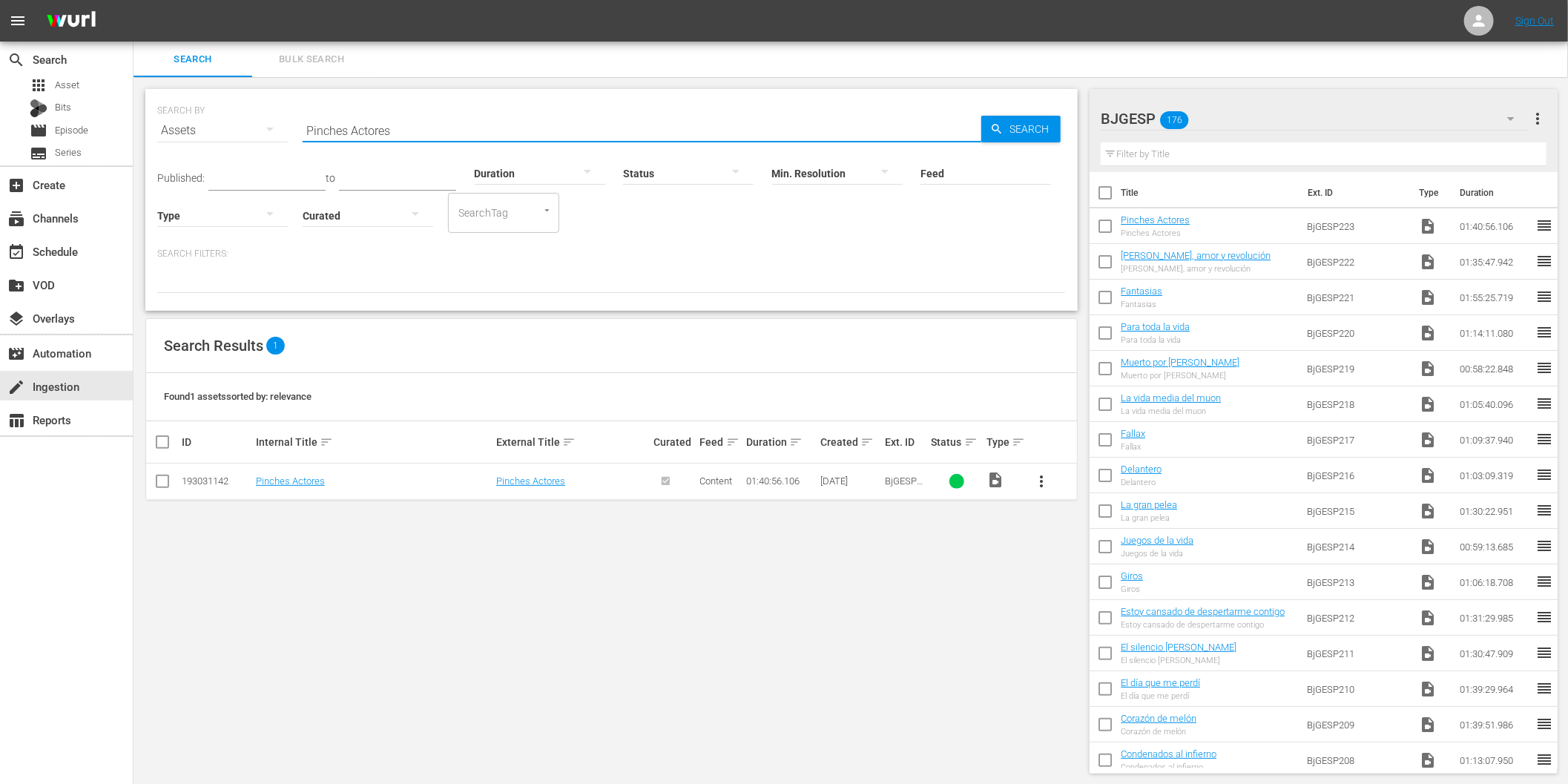
paste input "or que los hombre son infiel"
click at [1046, 476] on span "more_vert" at bounding box center [1041, 481] width 18 height 18
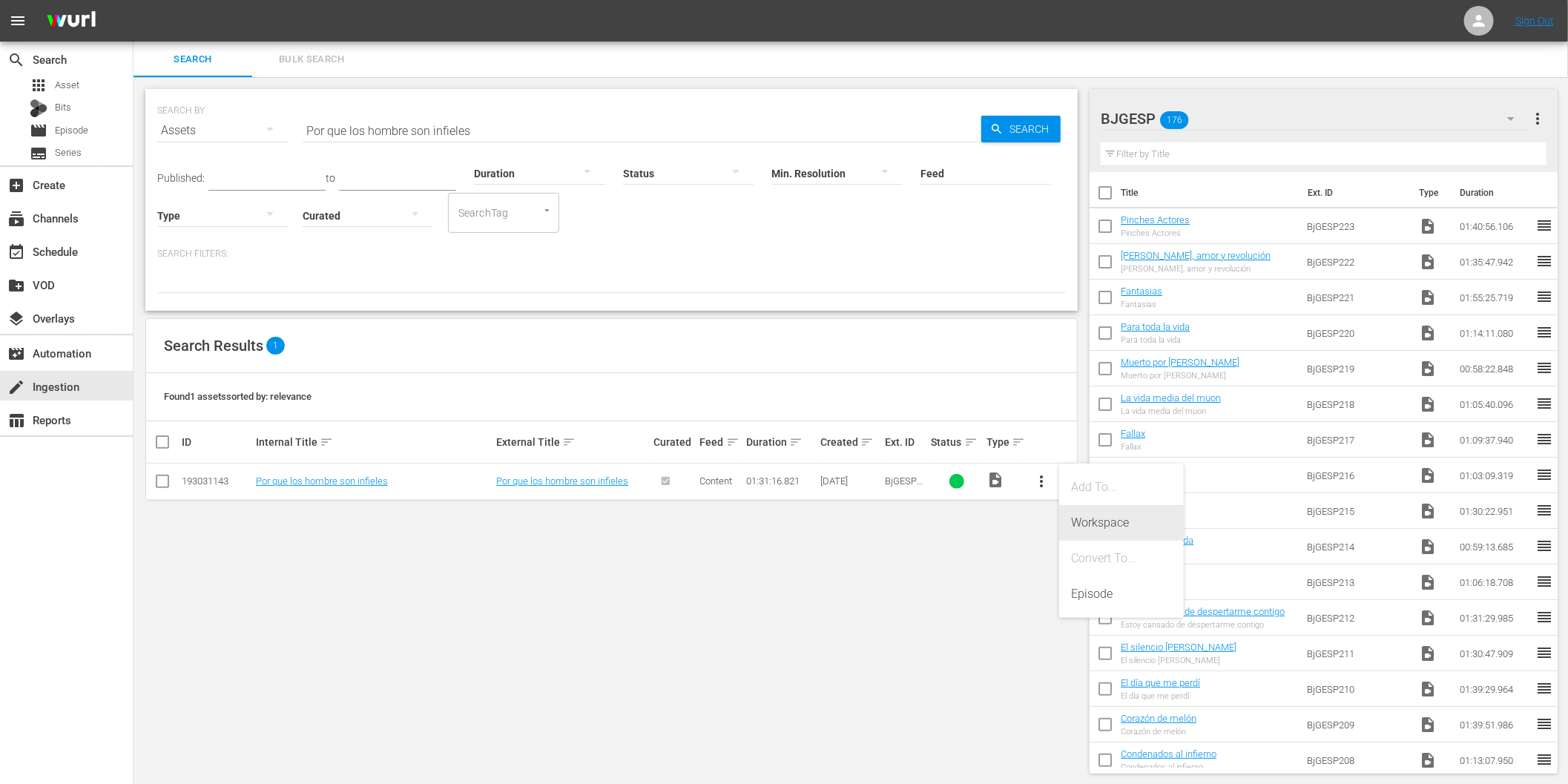
click at [1111, 527] on div "Workspace" at bounding box center [1122, 523] width 101 height 35
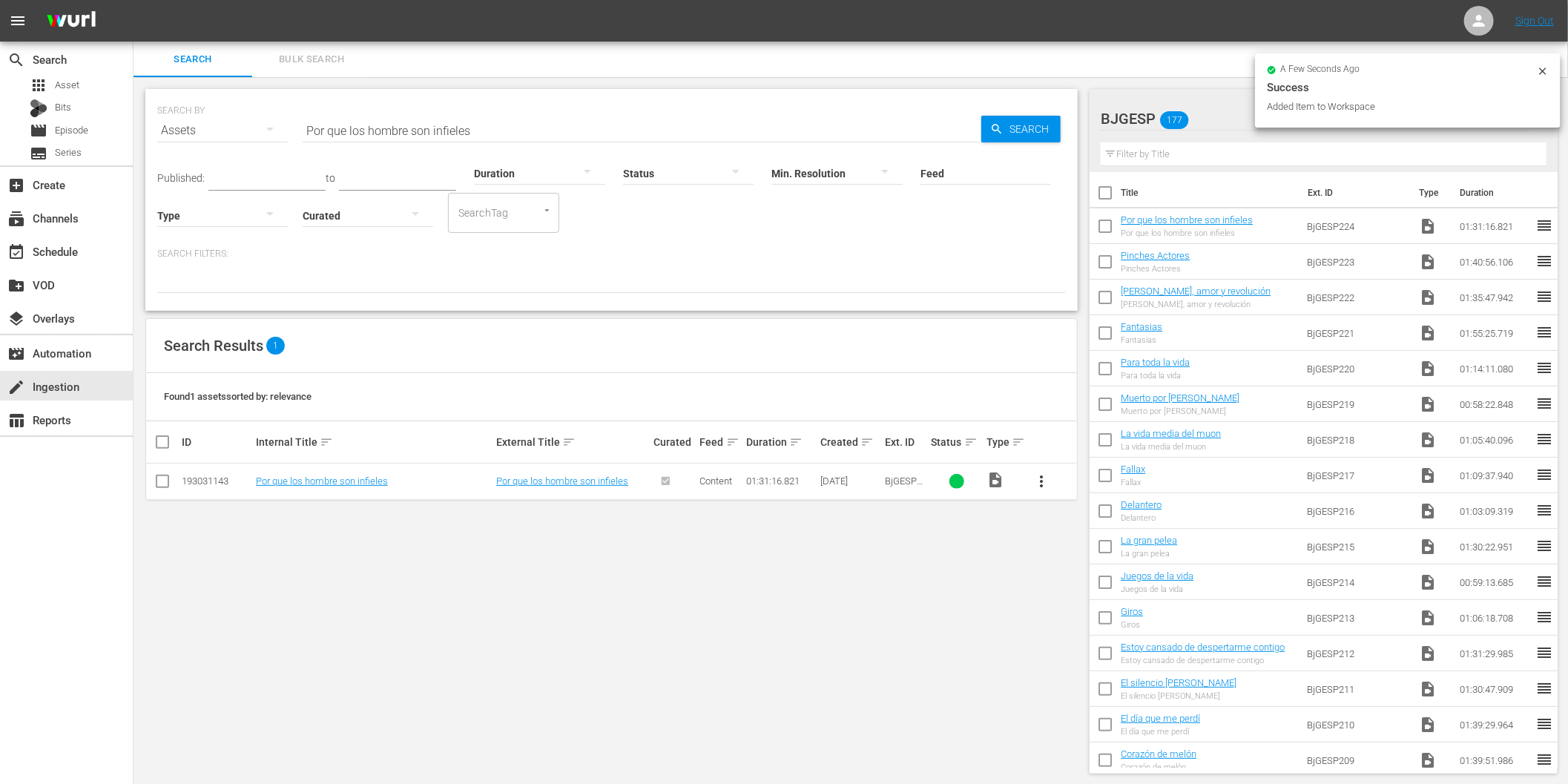
click at [423, 135] on input "Por que los hombre son infieles" at bounding box center [642, 130] width 679 height 35
paste input "Santa Elena en Bu"
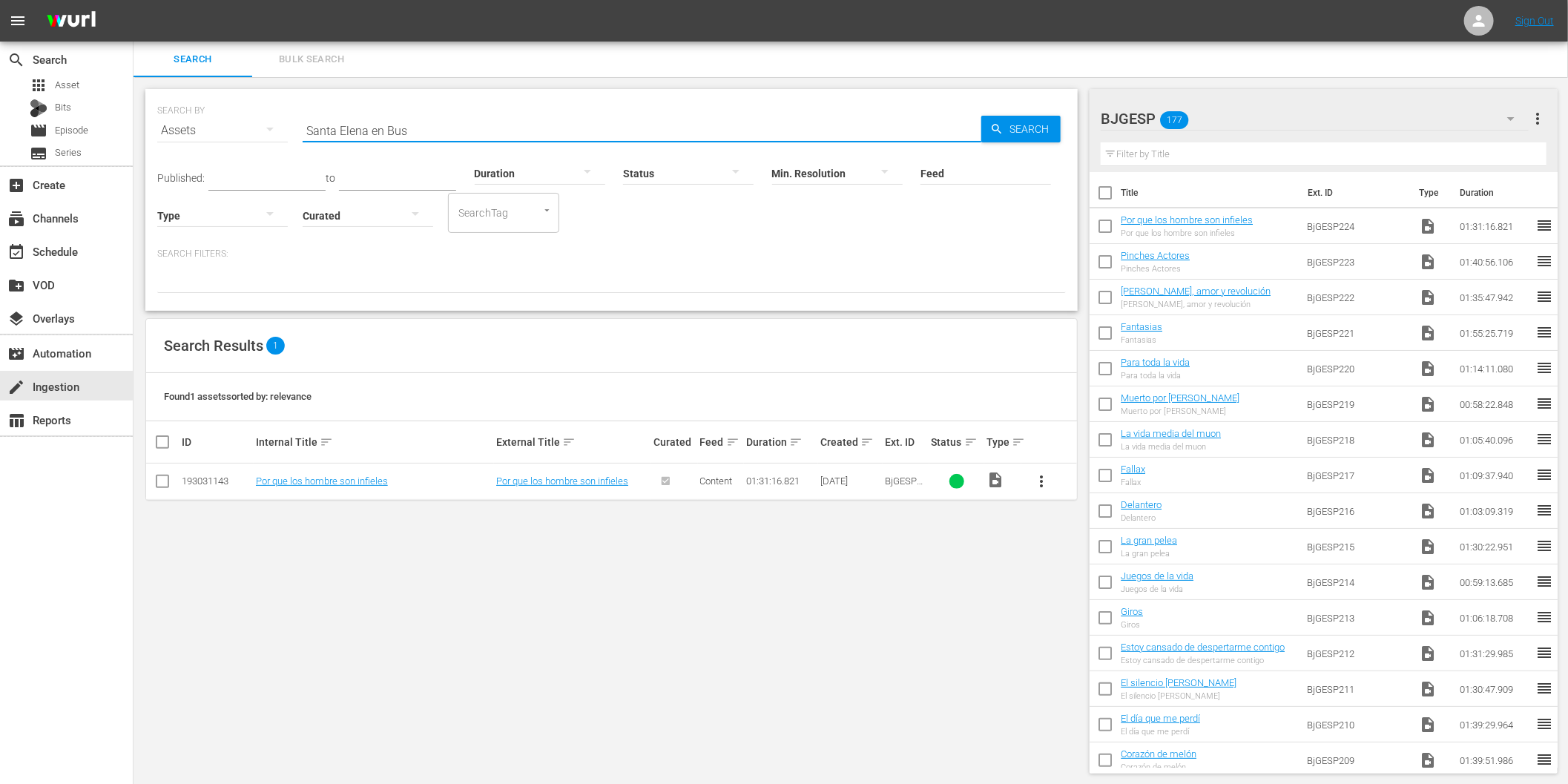
type input "Santa Elena en Bus"
click at [1040, 473] on span "more_vert" at bounding box center [1041, 481] width 18 height 18
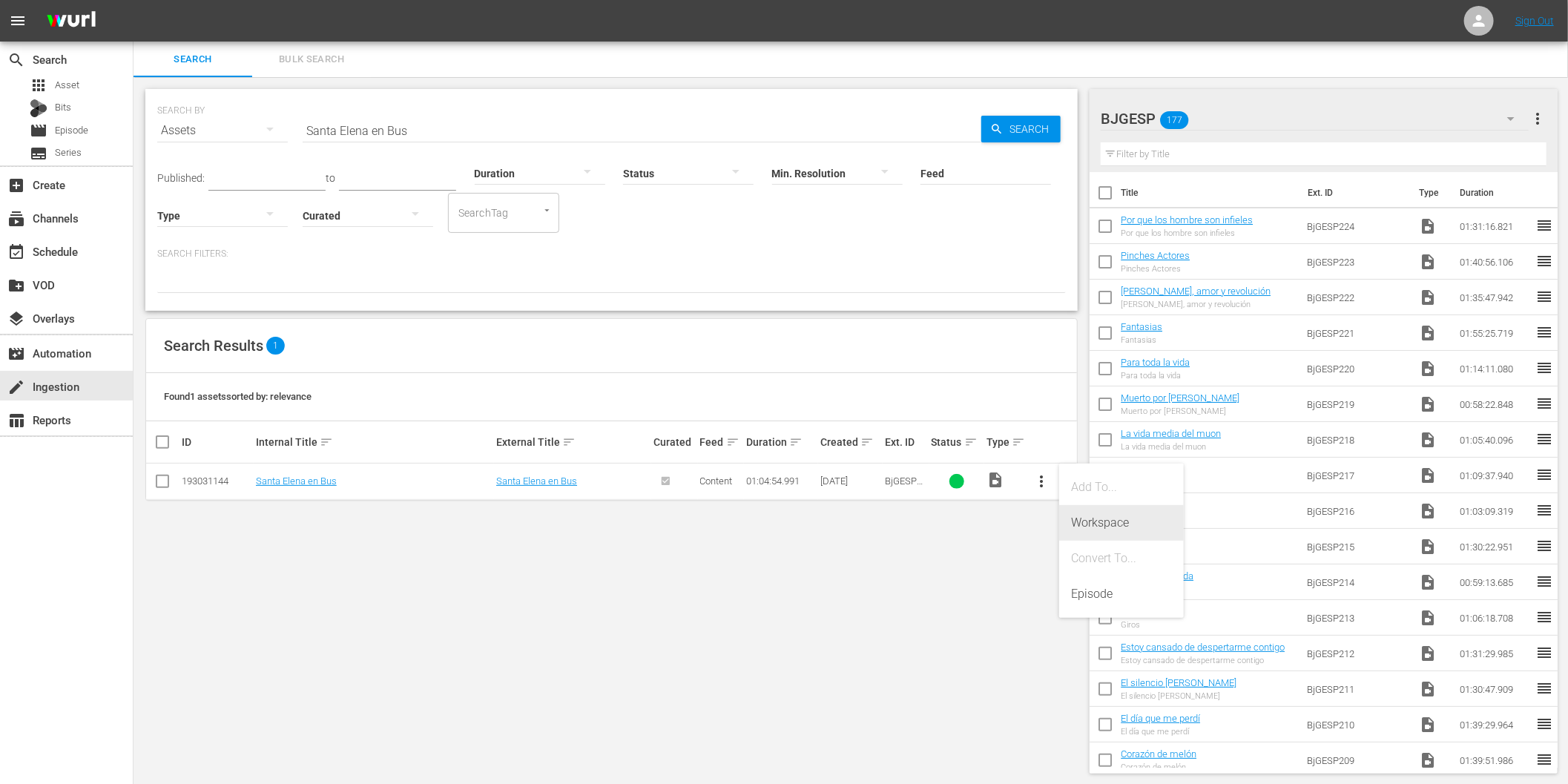
click at [1085, 520] on div "Workspace" at bounding box center [1122, 523] width 101 height 35
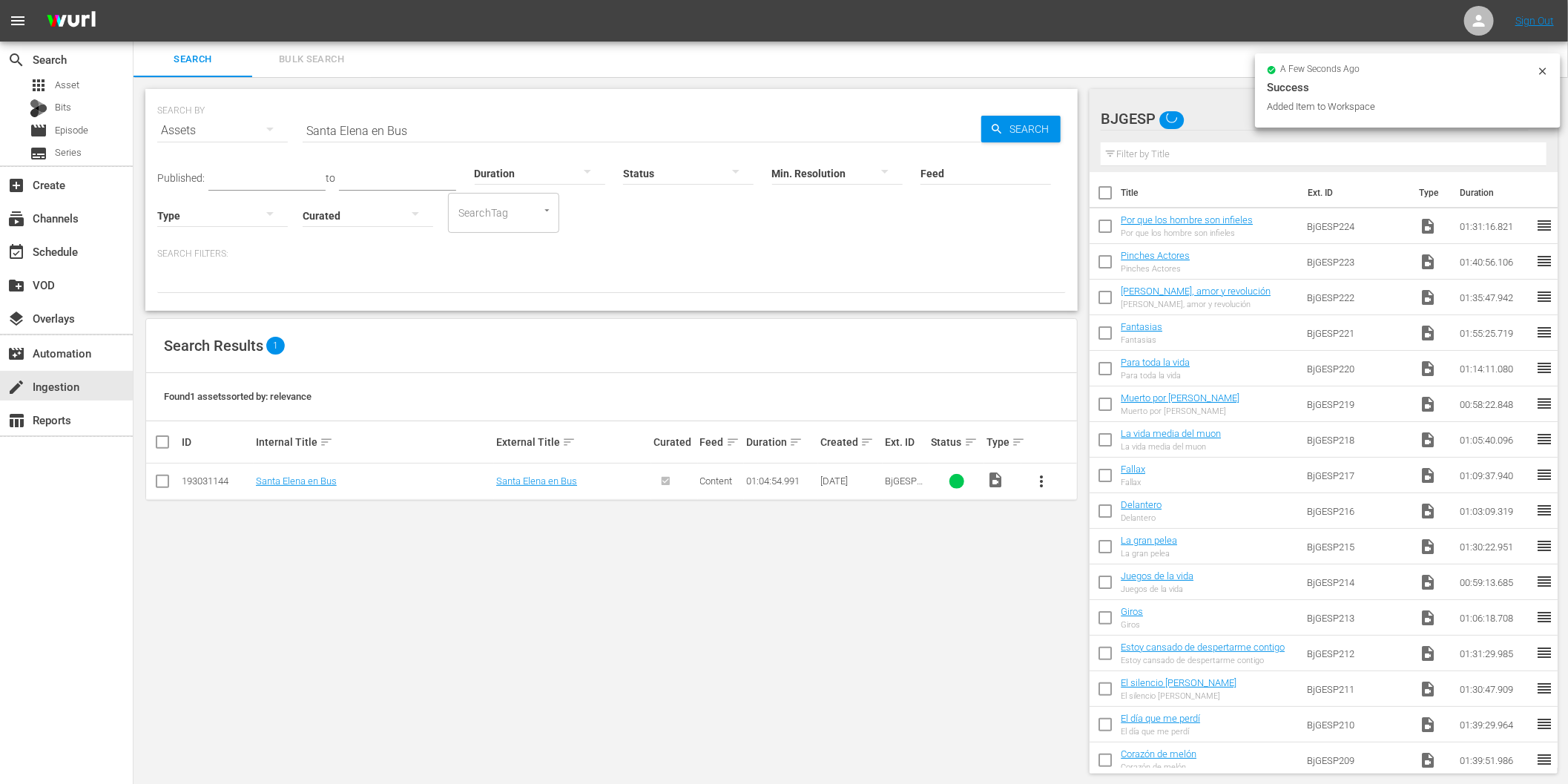
click at [872, 598] on div "SEARCH BY Search By Assets Search ID, Title, Description, Keywords, or Category…" at bounding box center [612, 431] width 956 height 708
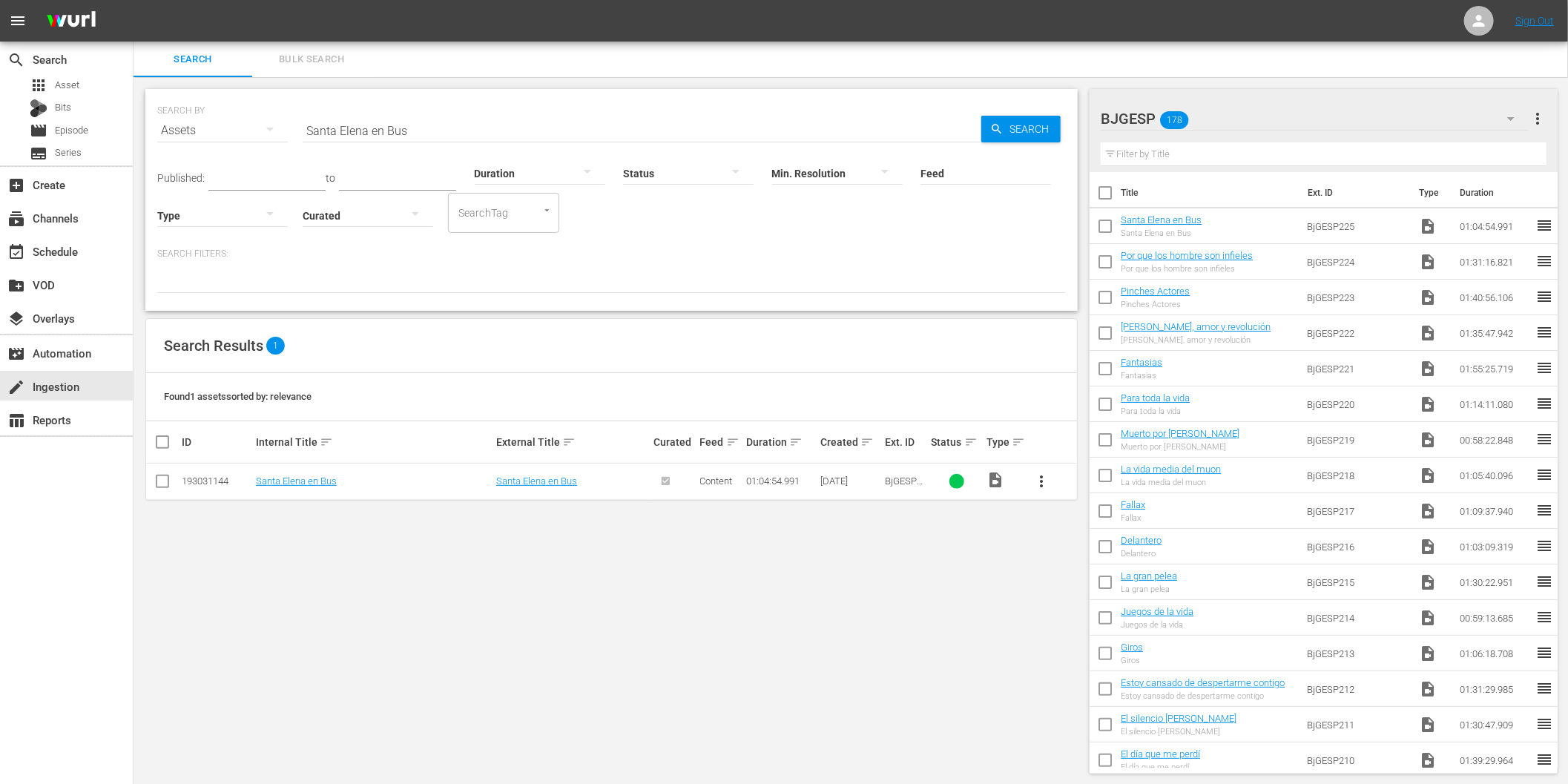
click at [231, 603] on div "SEARCH BY Search By Assets Search ID, Title, Description, Keywords, or Category…" at bounding box center [612, 431] width 956 height 708
click at [45, 386] on div "create Ingestion" at bounding box center [42, 384] width 83 height 13
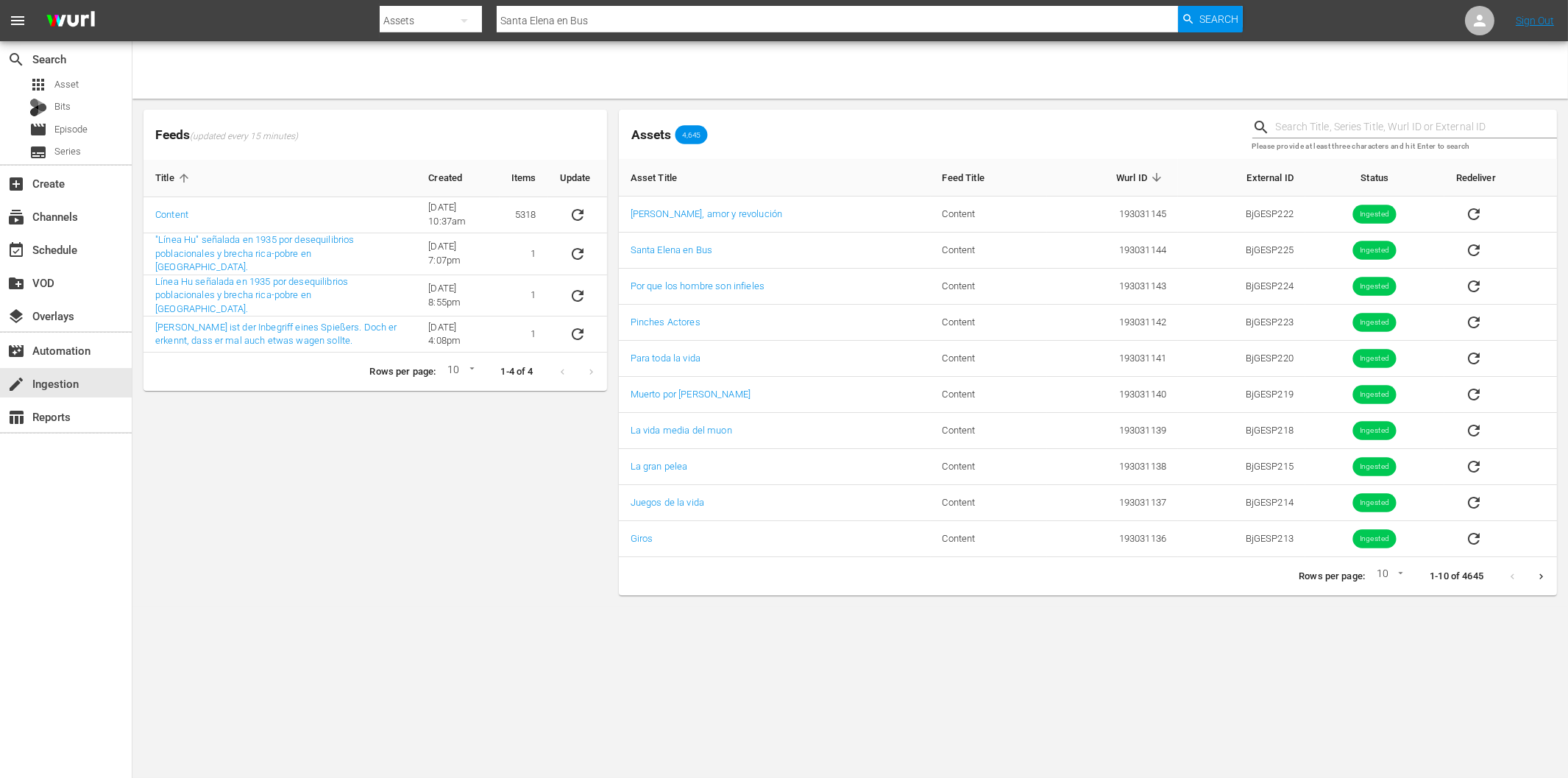
click at [413, 572] on div "Feeds (updated every 15 minutes) Title Created Items Update Content 6/8/22 @ 10…" at bounding box center [375, 352] width 476 height 498
click at [1356, 133] on input "text" at bounding box center [1417, 127] width 281 height 22
paste input "FAMGER0111"
type input "FAMGER0111"
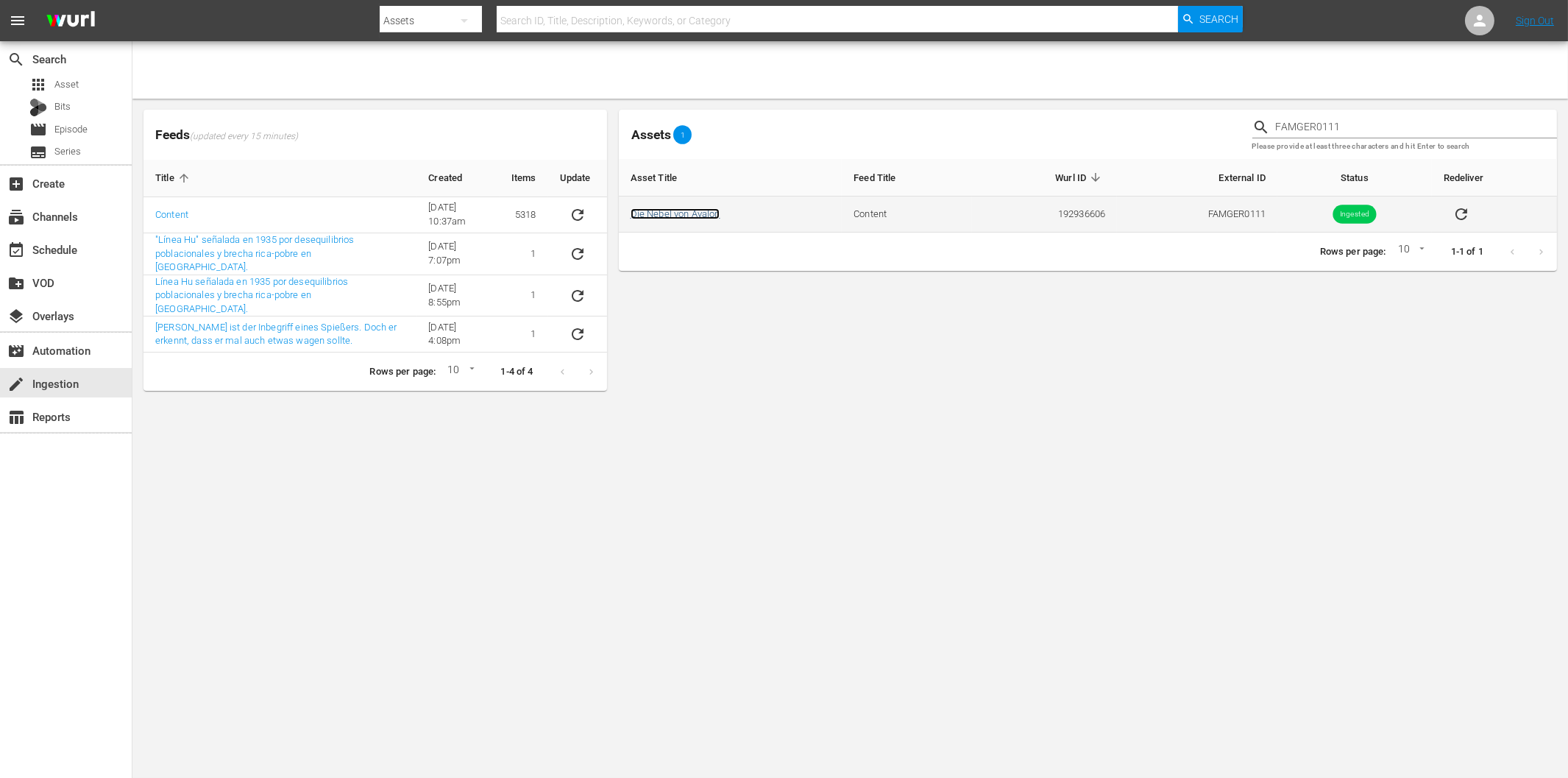
click at [680, 212] on link "Die Nebel von Avalon" at bounding box center [675, 214] width 90 height 11
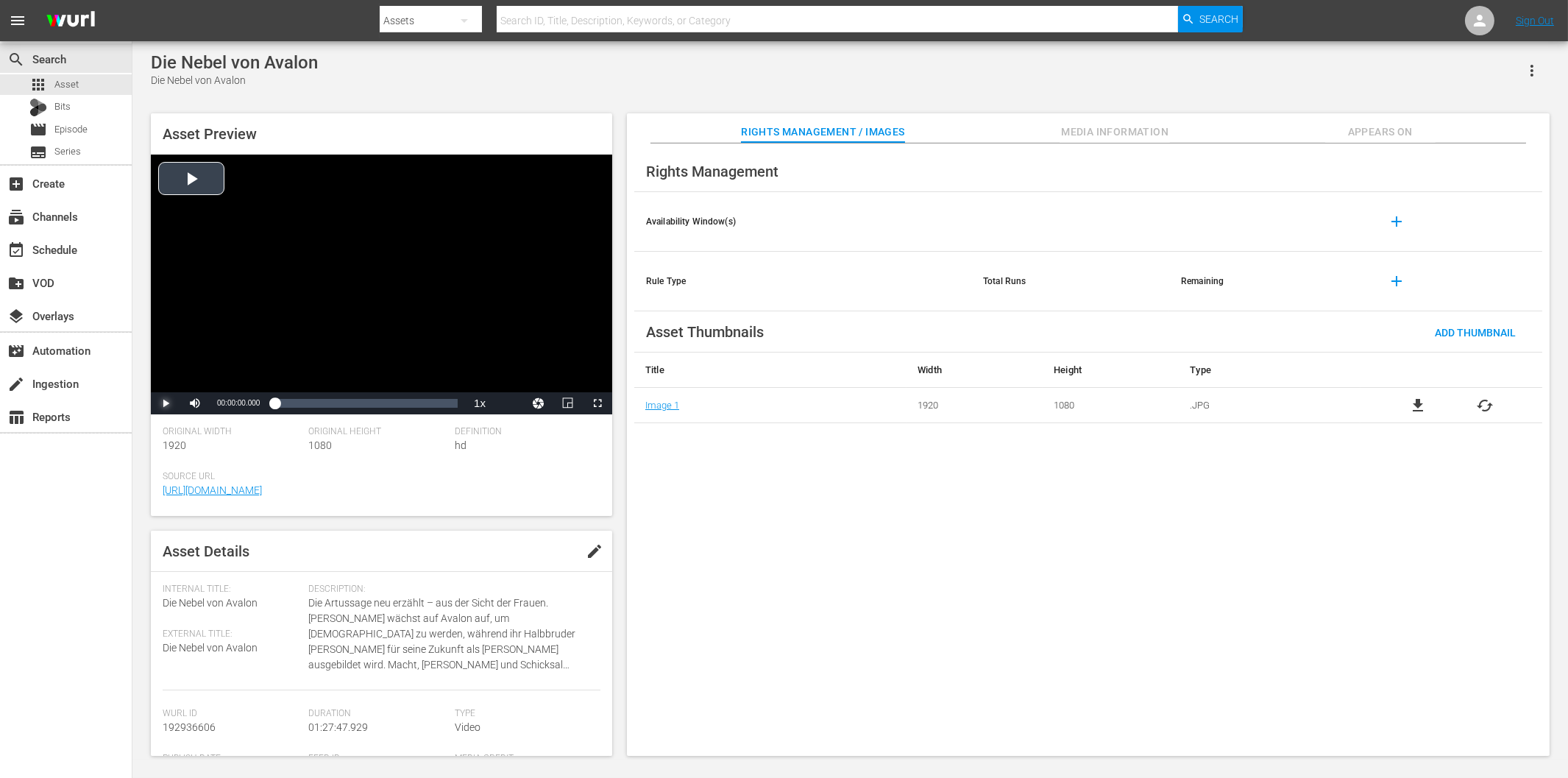
click at [166, 403] on span "Video Player" at bounding box center [166, 403] width 0 height 0
click at [282, 403] on div "00:00:01.560" at bounding box center [277, 403] width 7 height 15
click at [166, 403] on span "Video Player" at bounding box center [166, 403] width 0 height 0
drag, startPoint x: 293, startPoint y: 400, endPoint x: 281, endPoint y: 400, distance: 12.0
click at [281, 400] on div "00:05:40.467" at bounding box center [277, 403] width 7 height 15
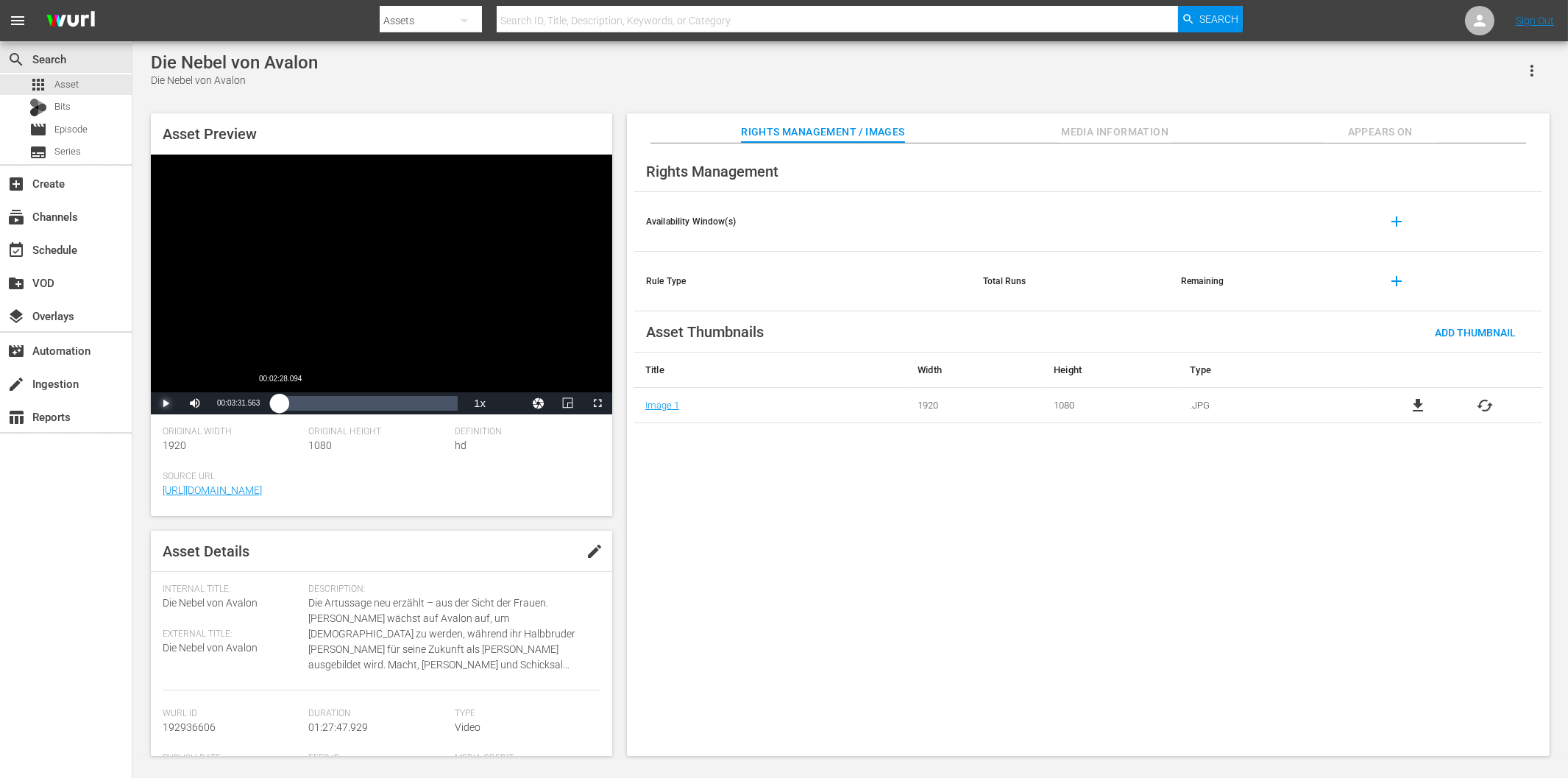
click at [276, 400] on div "00:03:10.419" at bounding box center [276, 403] width 5 height 15
click at [166, 403] on span "Video Player" at bounding box center [166, 403] width 0 height 0
click at [219, 404] on div "Volume Level" at bounding box center [216, 402] width 7 height 2
click at [166, 403] on span "Video Player" at bounding box center [166, 403] width 0 height 0
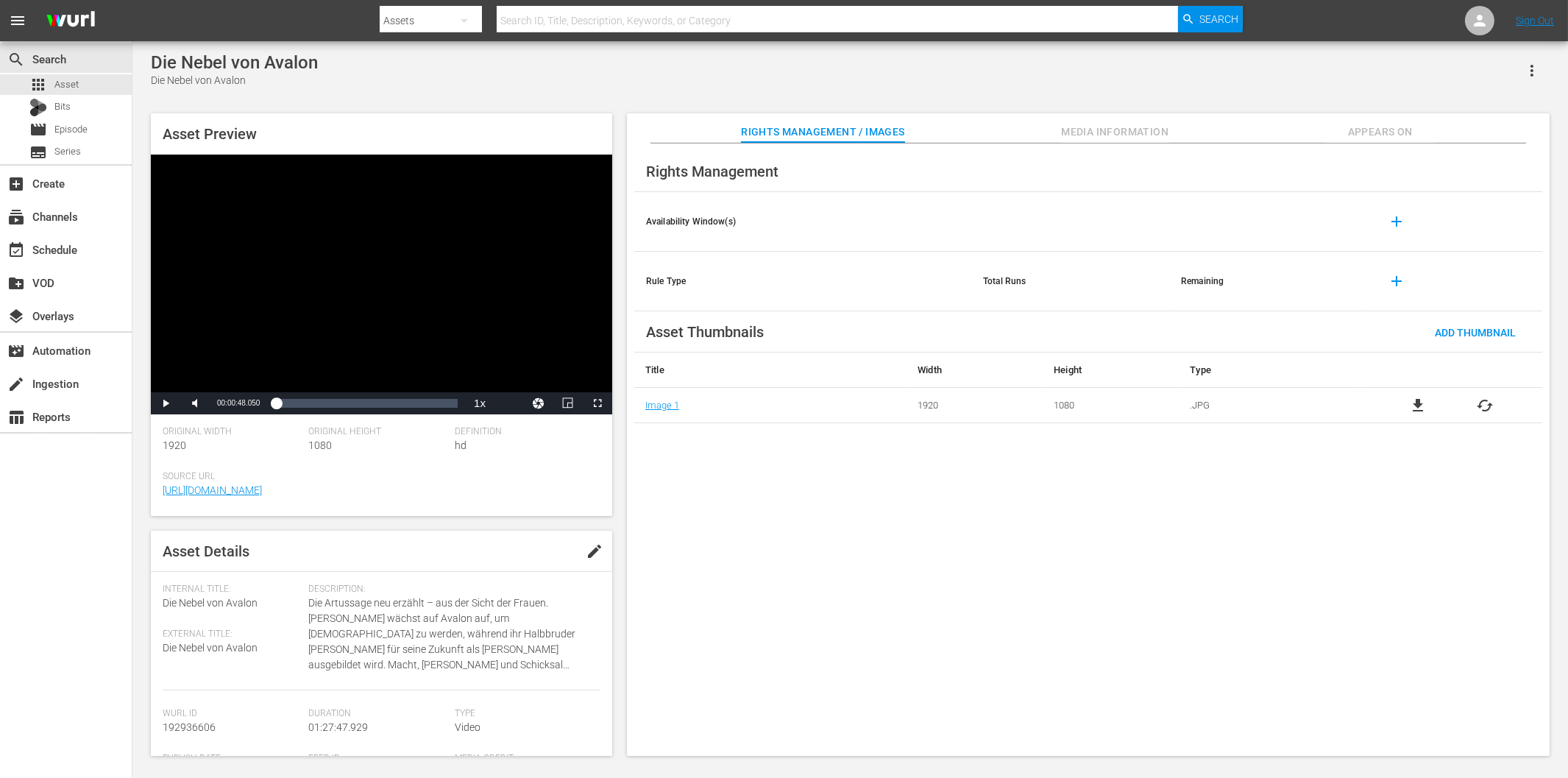
click at [395, 73] on div "Die Nebel von Avalon Die Nebel von Avalon" at bounding box center [850, 70] width 1399 height 36
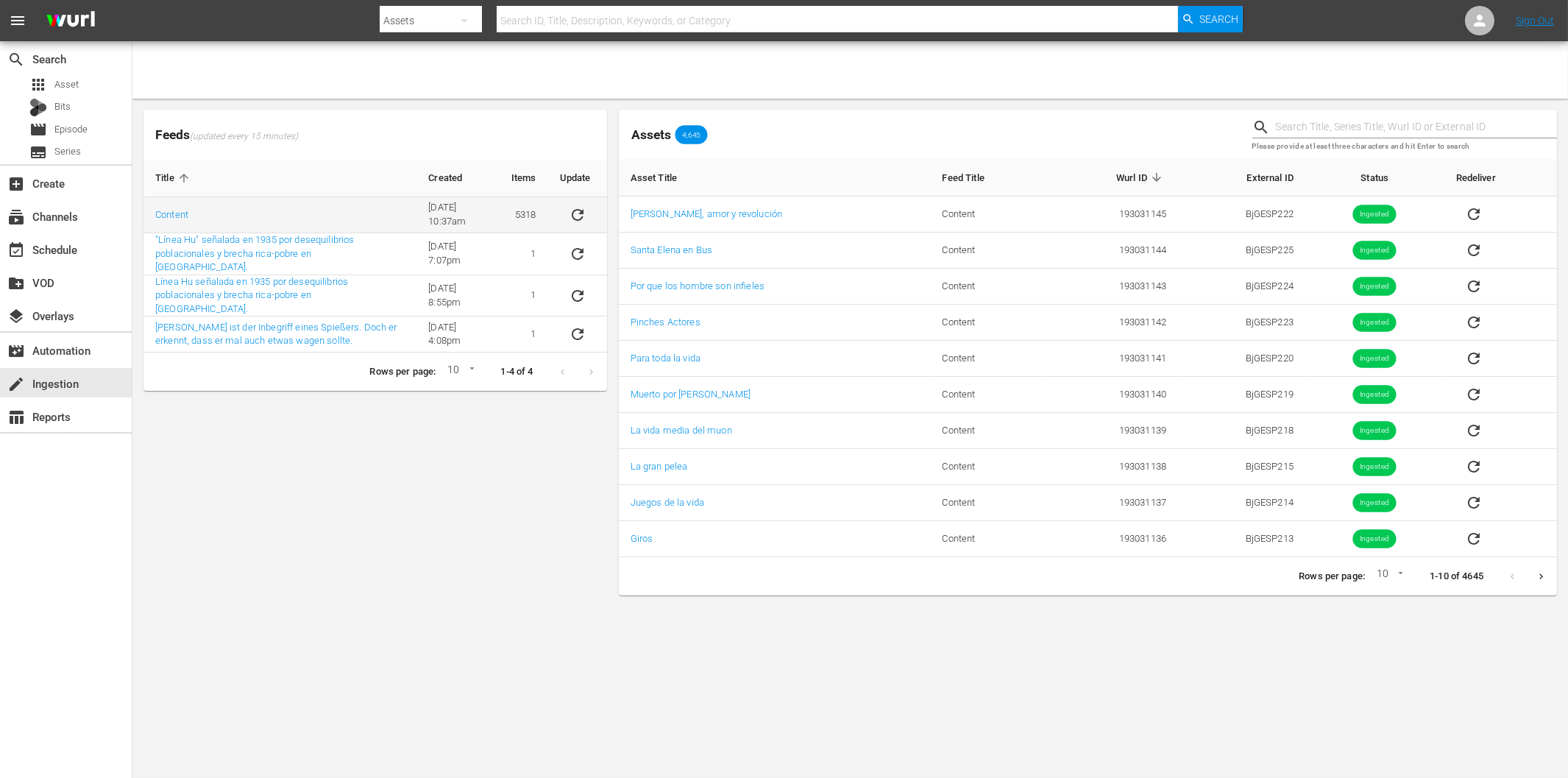
click at [578, 214] on icon "sticky table" at bounding box center [577, 215] width 18 height 18
drag, startPoint x: 223, startPoint y: 488, endPoint x: 230, endPoint y: 455, distance: 33.7
click at [223, 488] on div "Feeds (updated every 15 minutes) Title Created Items Update Content [DATE] 10:3…" at bounding box center [375, 352] width 476 height 498
click at [572, 215] on icon "sticky table" at bounding box center [577, 215] width 18 height 18
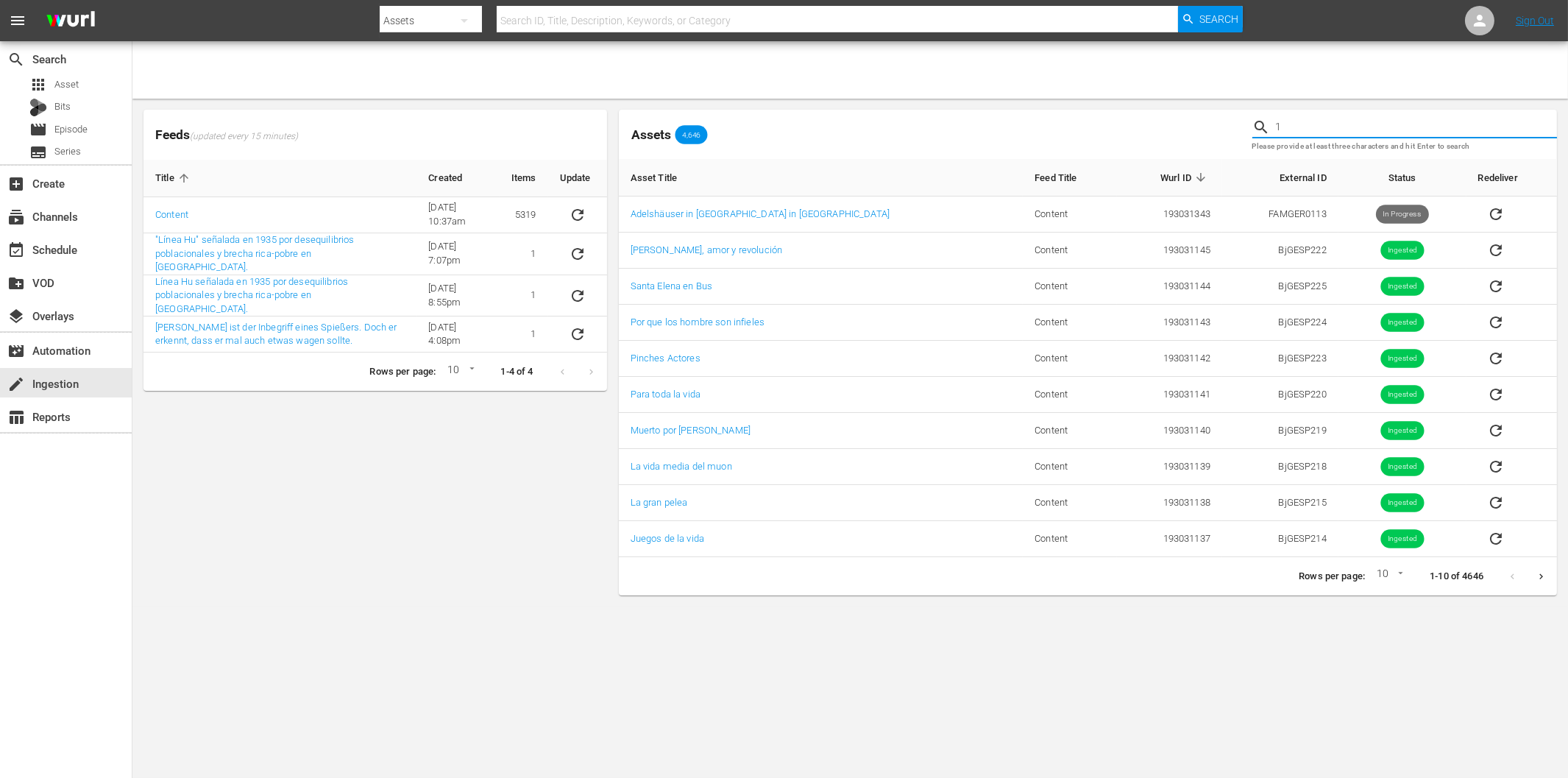
click at [1331, 123] on input "1" at bounding box center [1417, 127] width 281 height 22
drag, startPoint x: 1310, startPoint y: 123, endPoint x: 1251, endPoint y: 112, distance: 60.0
click at [1251, 112] on div "13 Please provide at least three characters and hit Enter to search" at bounding box center [1404, 134] width 316 height 61
click at [1329, 130] on input "13" at bounding box center [1417, 127] width 281 height 22
paste input "FAMGER0110R"
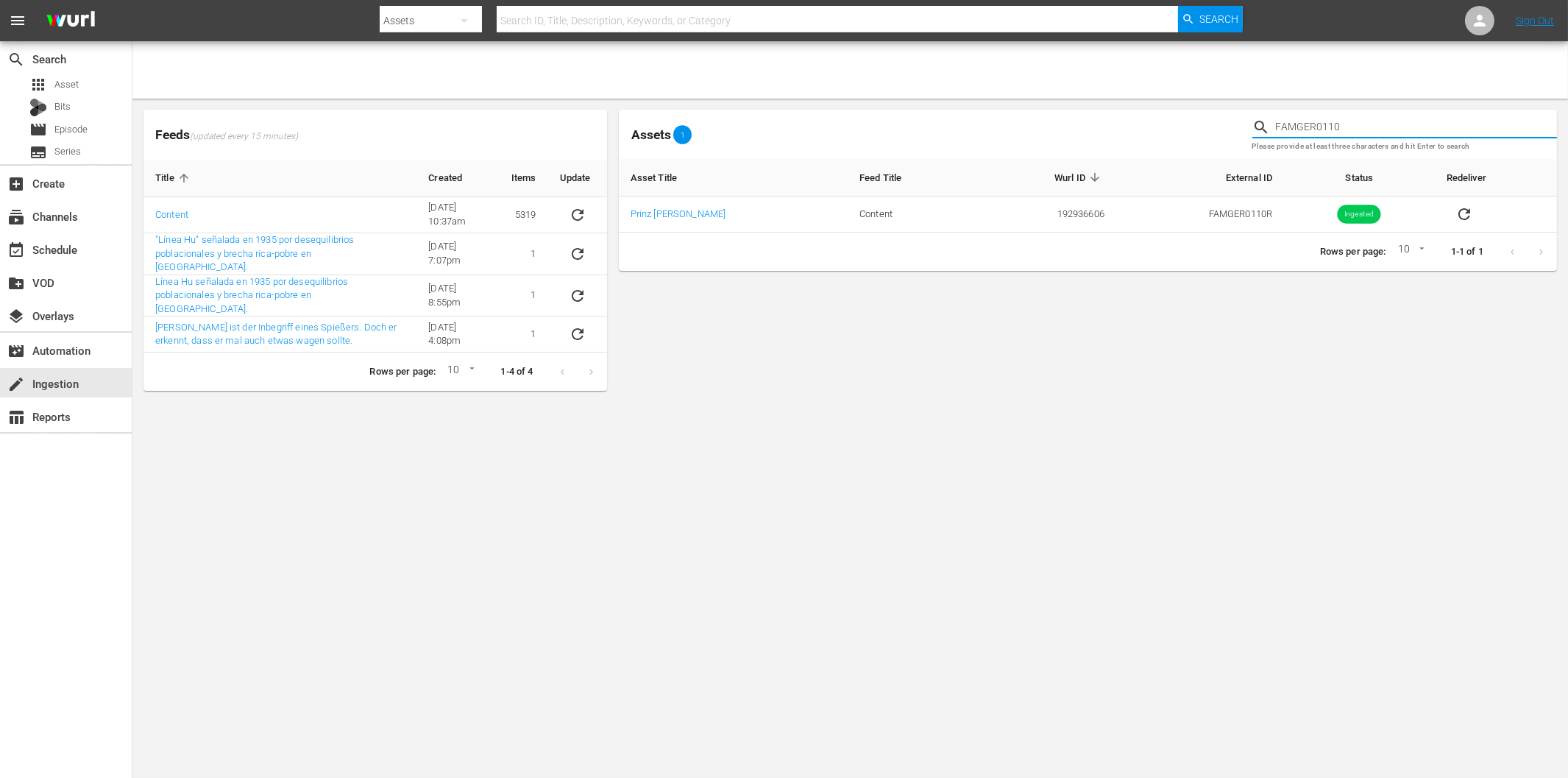
click at [1360, 127] on input "FAMGER0110" at bounding box center [1417, 127] width 281 height 22
click at [1363, 127] on input "FAMGER0111" at bounding box center [1417, 127] width 281 height 22
click at [1363, 127] on input "FAMGER0112" at bounding box center [1417, 127] width 281 height 22
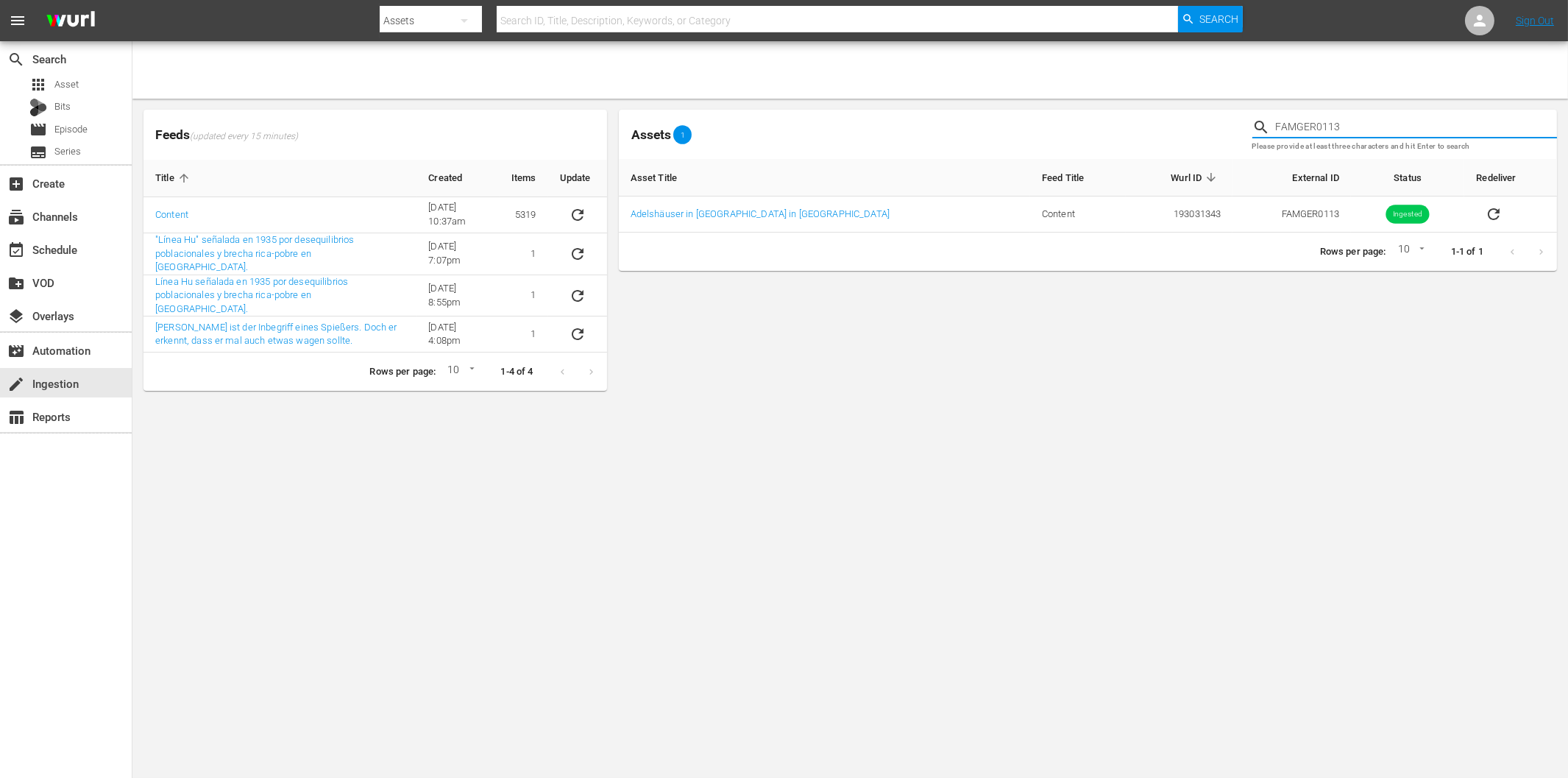
click at [1363, 127] on input "FAMGER0113" at bounding box center [1417, 127] width 281 height 22
type input "FAMGER0114"
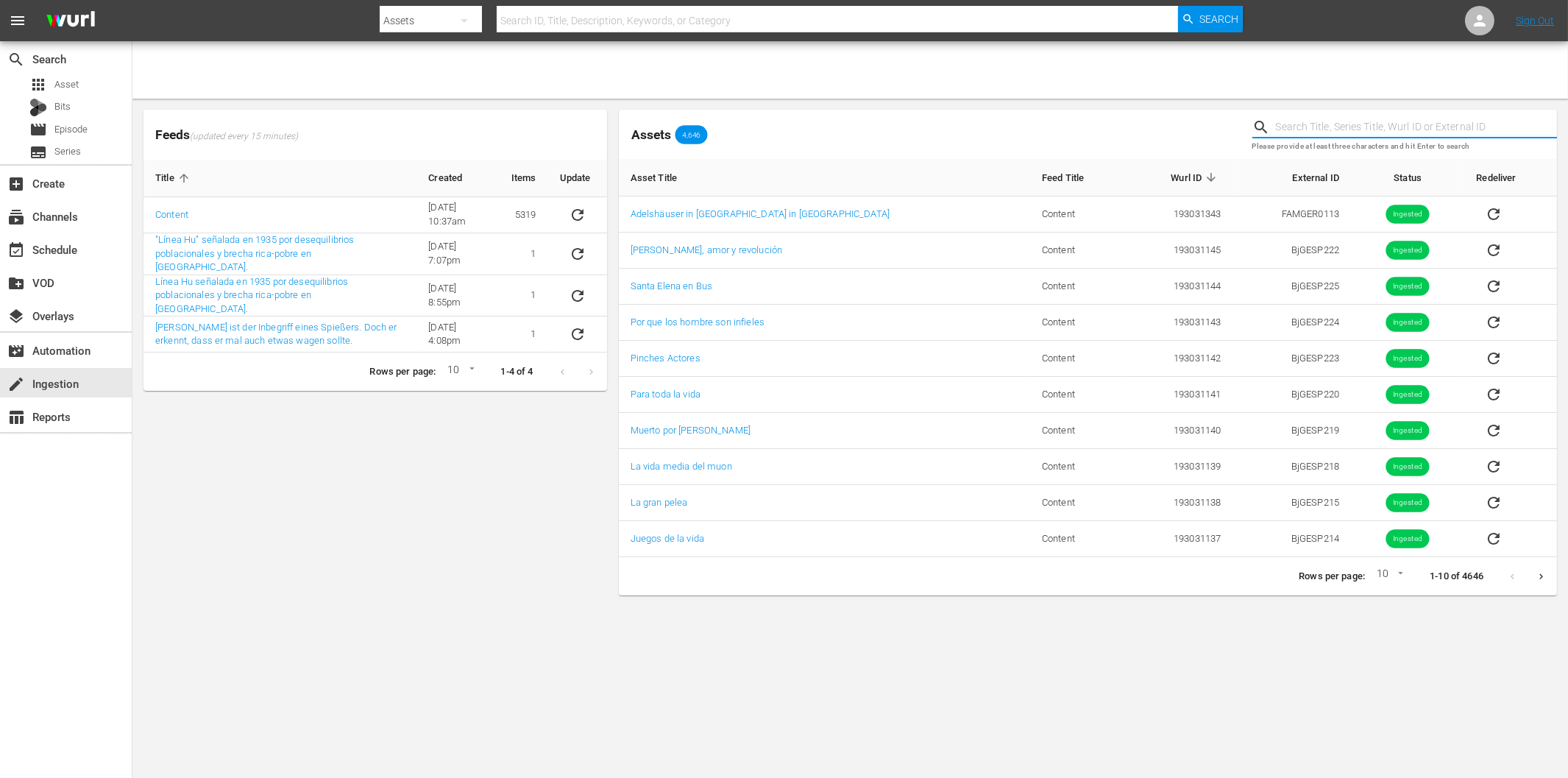
click at [1316, 130] on input "text" at bounding box center [1417, 127] width 281 height 22
paste input "FAMGER0110R"
type input "FAMGER0110R"
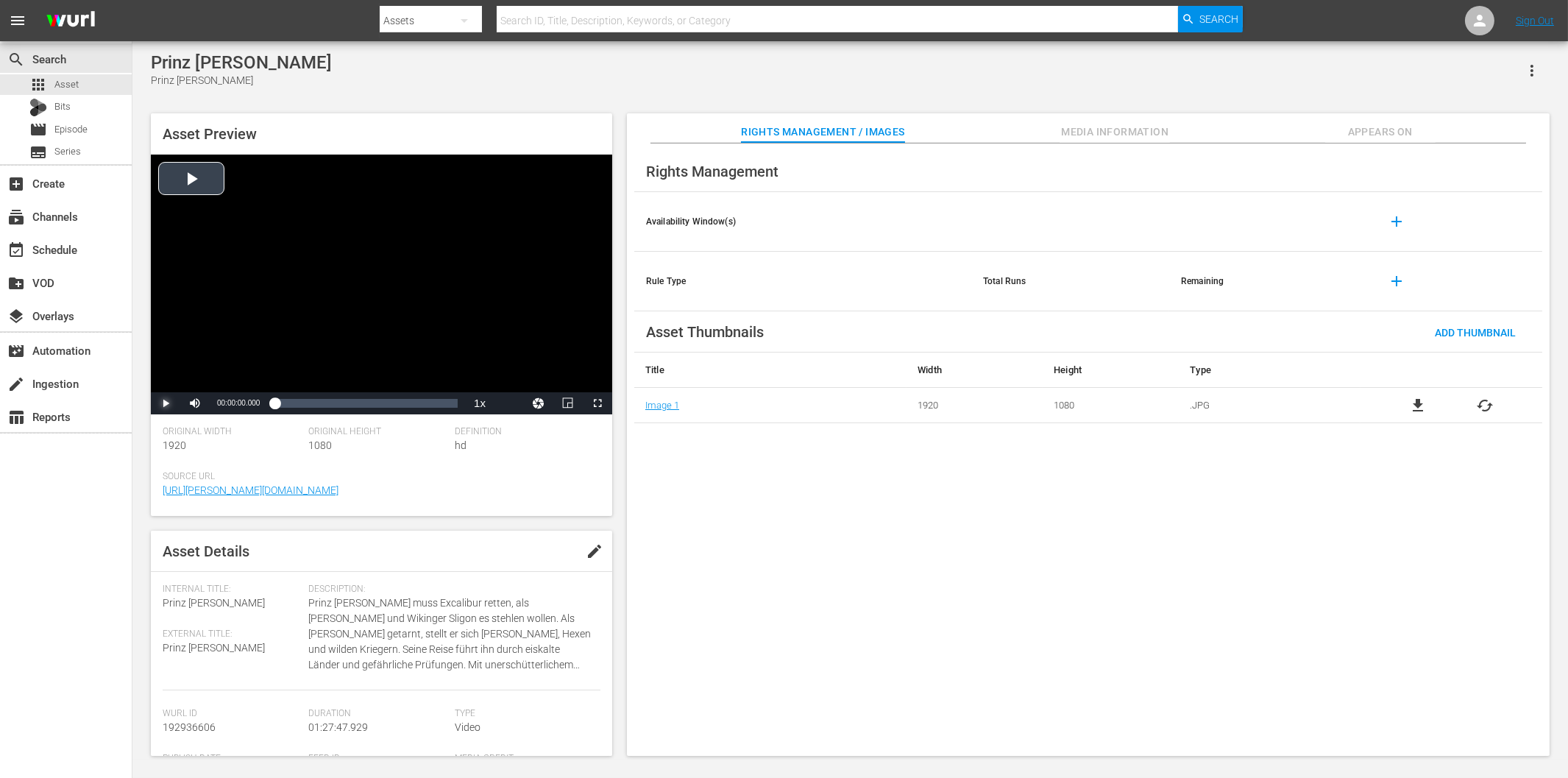
click at [166, 403] on span "Video Player" at bounding box center [166, 403] width 0 height 0
click at [79, 22] on img at bounding box center [70, 21] width 70 height 34
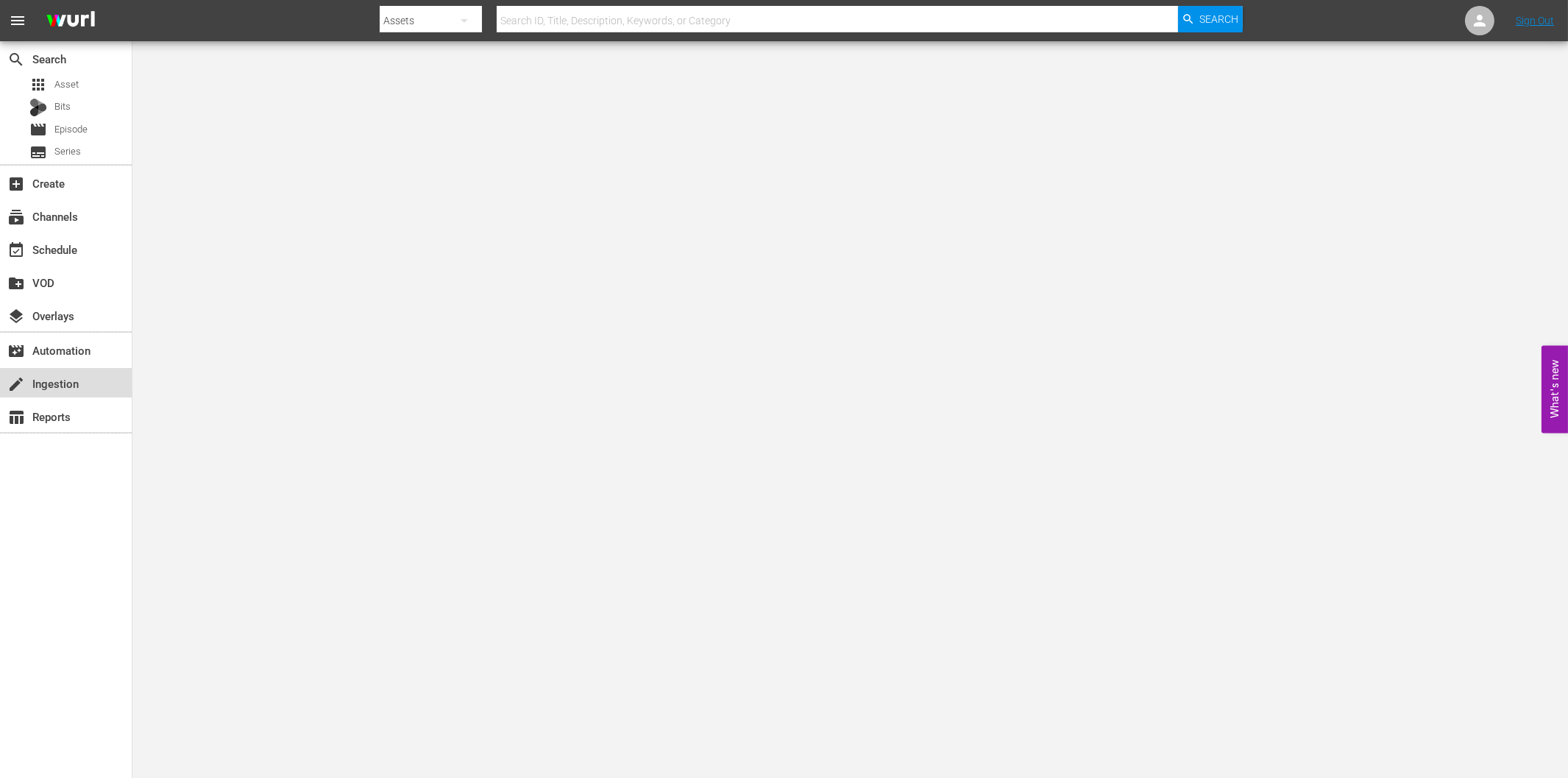
click at [52, 387] on div "create Ingestion" at bounding box center [41, 381] width 83 height 13
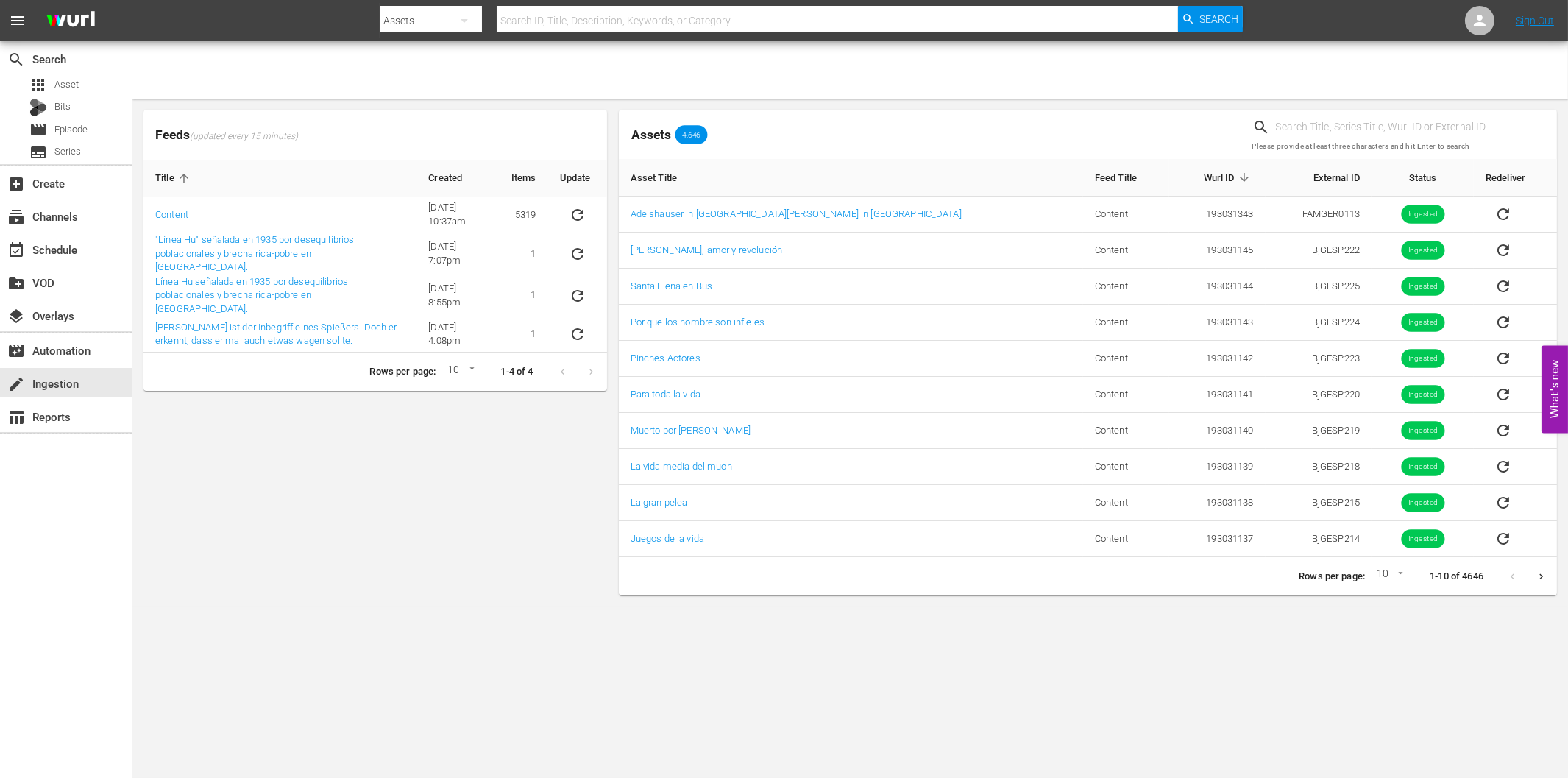
click at [511, 450] on div "Feeds (updated every 15 minutes) Title Created Items Update Content [DATE] 10:3…" at bounding box center [375, 352] width 476 height 498
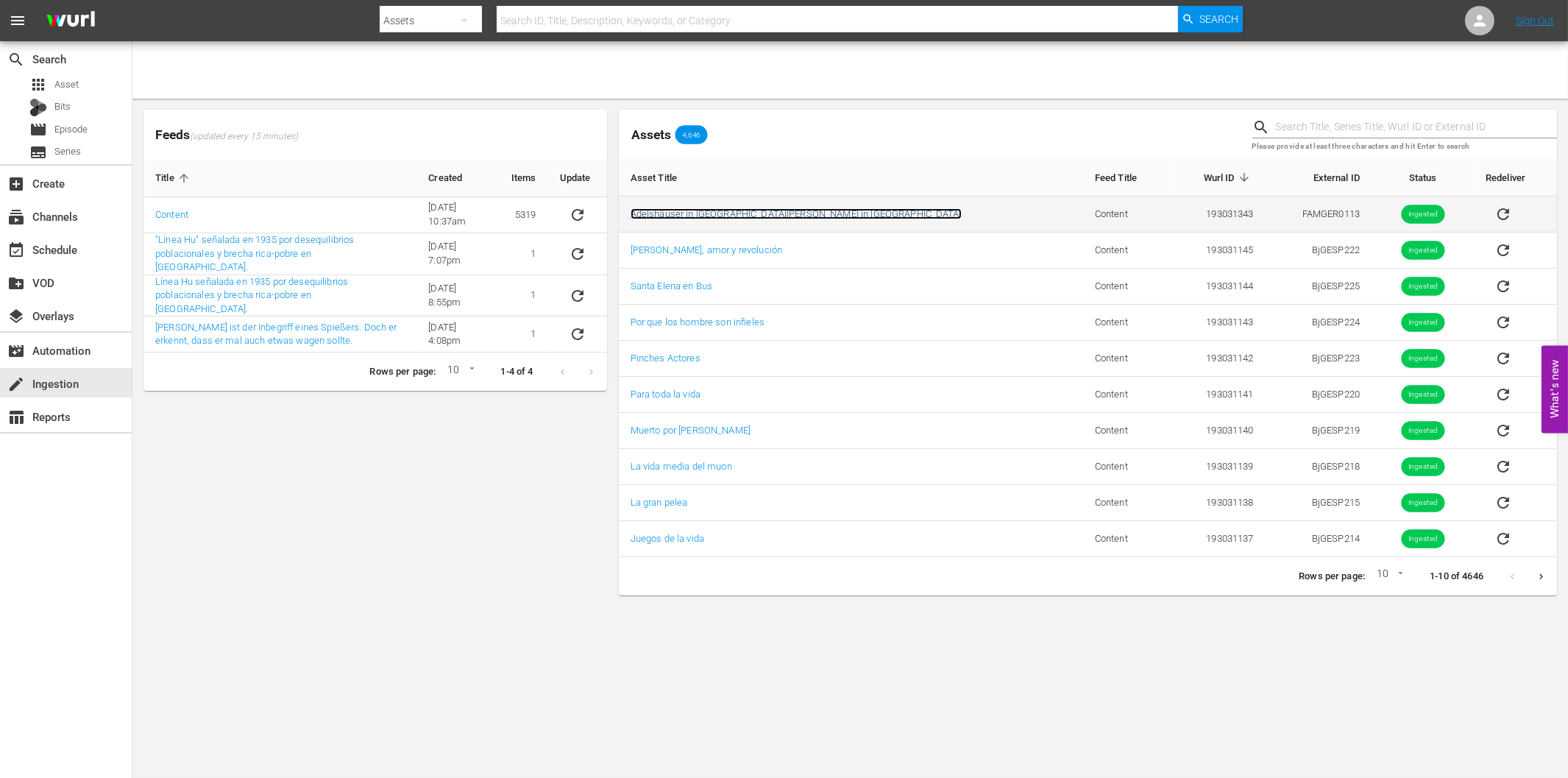
click at [758, 212] on link "Adelshäuser in [GEOGRAPHIC_DATA][PERSON_NAME] in [GEOGRAPHIC_DATA]" at bounding box center [796, 214] width 331 height 11
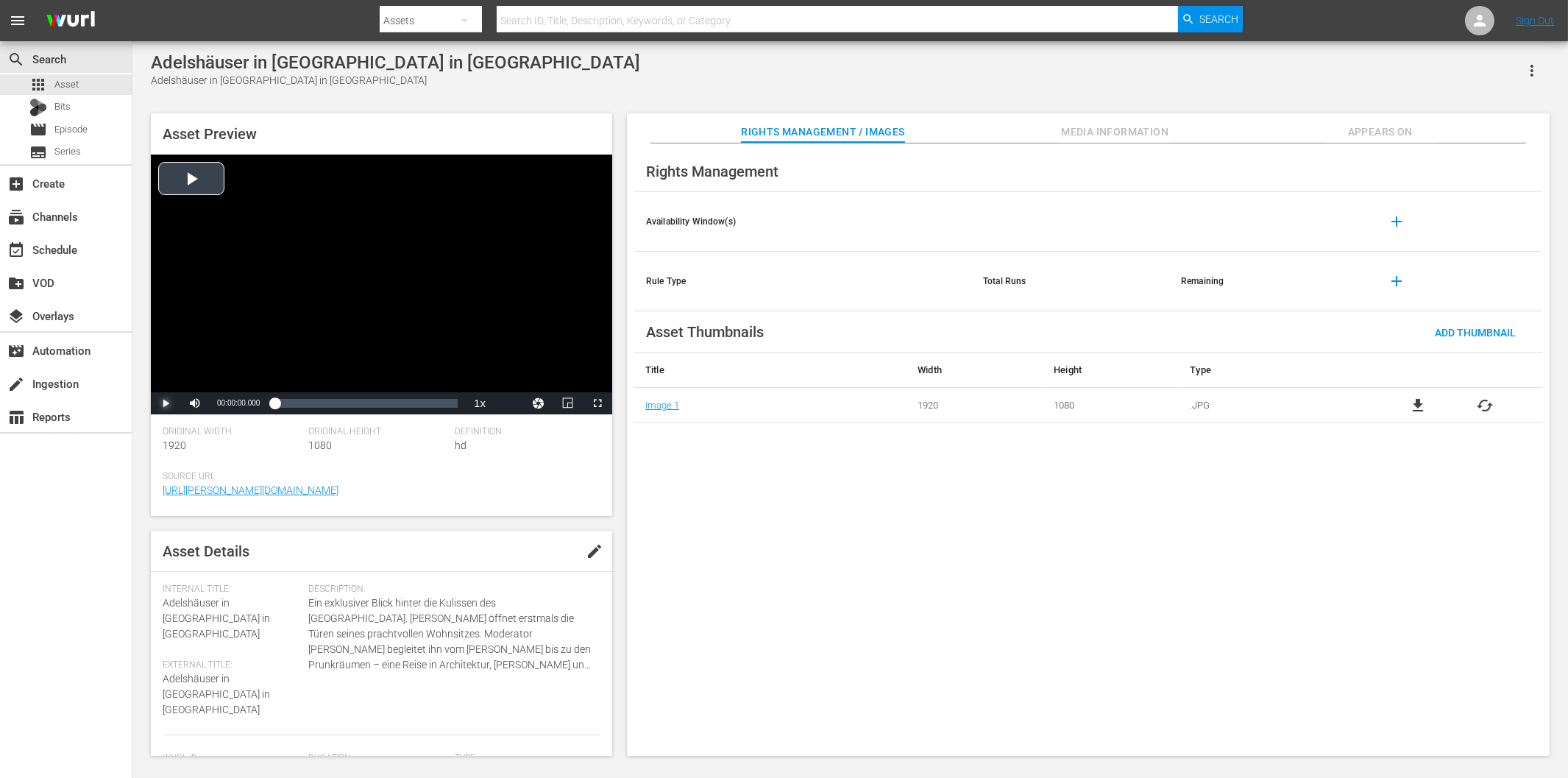
click at [166, 403] on span "Video Player" at bounding box center [166, 403] width 0 height 0
click at [281, 399] on div "00:00:02.789" at bounding box center [277, 403] width 6 height 15
click at [166, 403] on span "Video Player" at bounding box center [166, 403] width 0 height 0
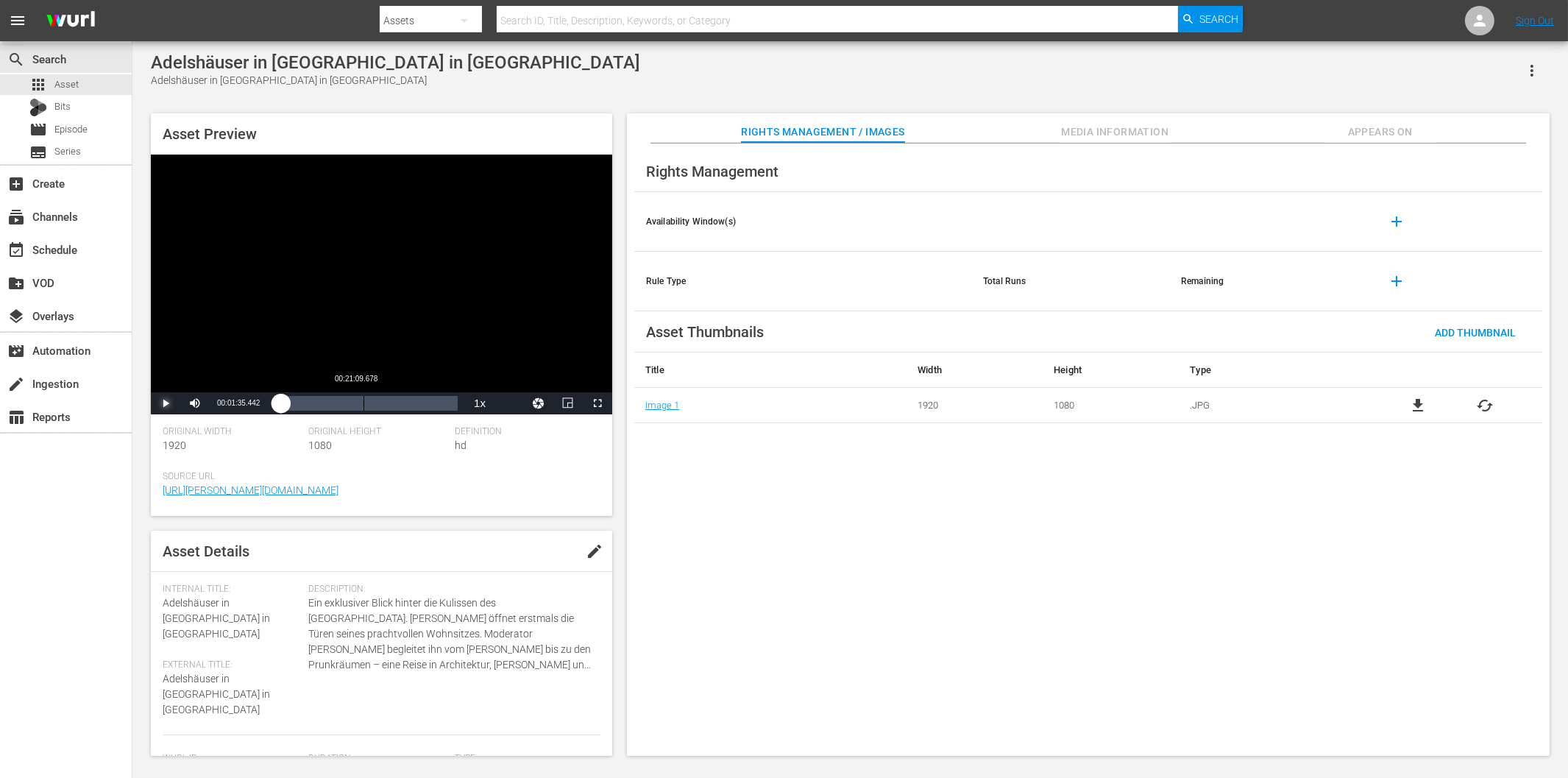
click at [365, 398] on div "Loaded : 5.98% 00:21:09.678 00:01:35.442" at bounding box center [365, 403] width 184 height 15
click at [166, 403] on span "Video Player" at bounding box center [166, 403] width 0 height 0
click at [583, 16] on input "text" at bounding box center [837, 20] width 681 height 35
paste input "Die Nebel von Avalon"
type input "Die Nebel von Avalon"
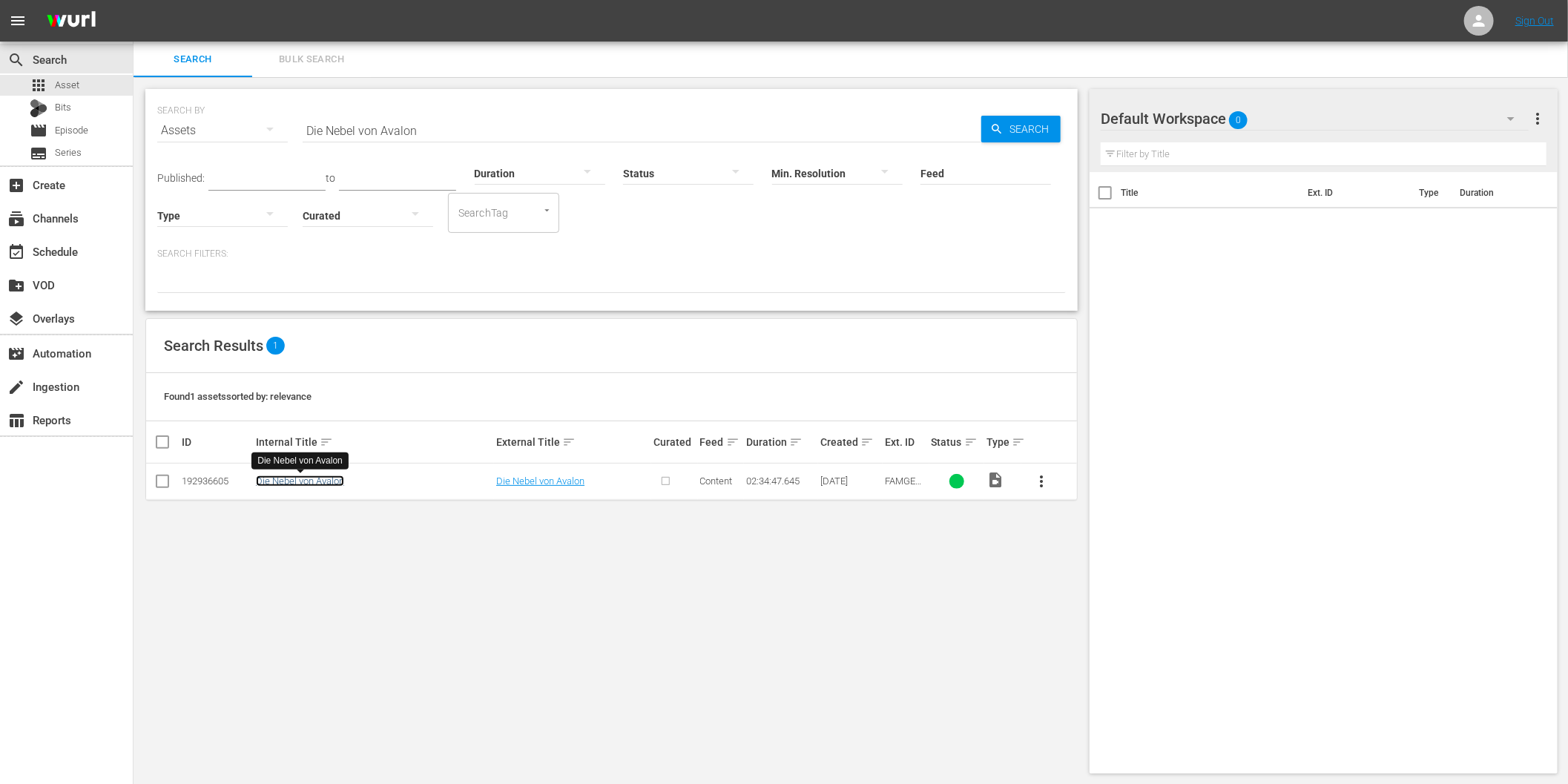
click at [298, 483] on link "Die Nebel von Avalon" at bounding box center [300, 481] width 88 height 11
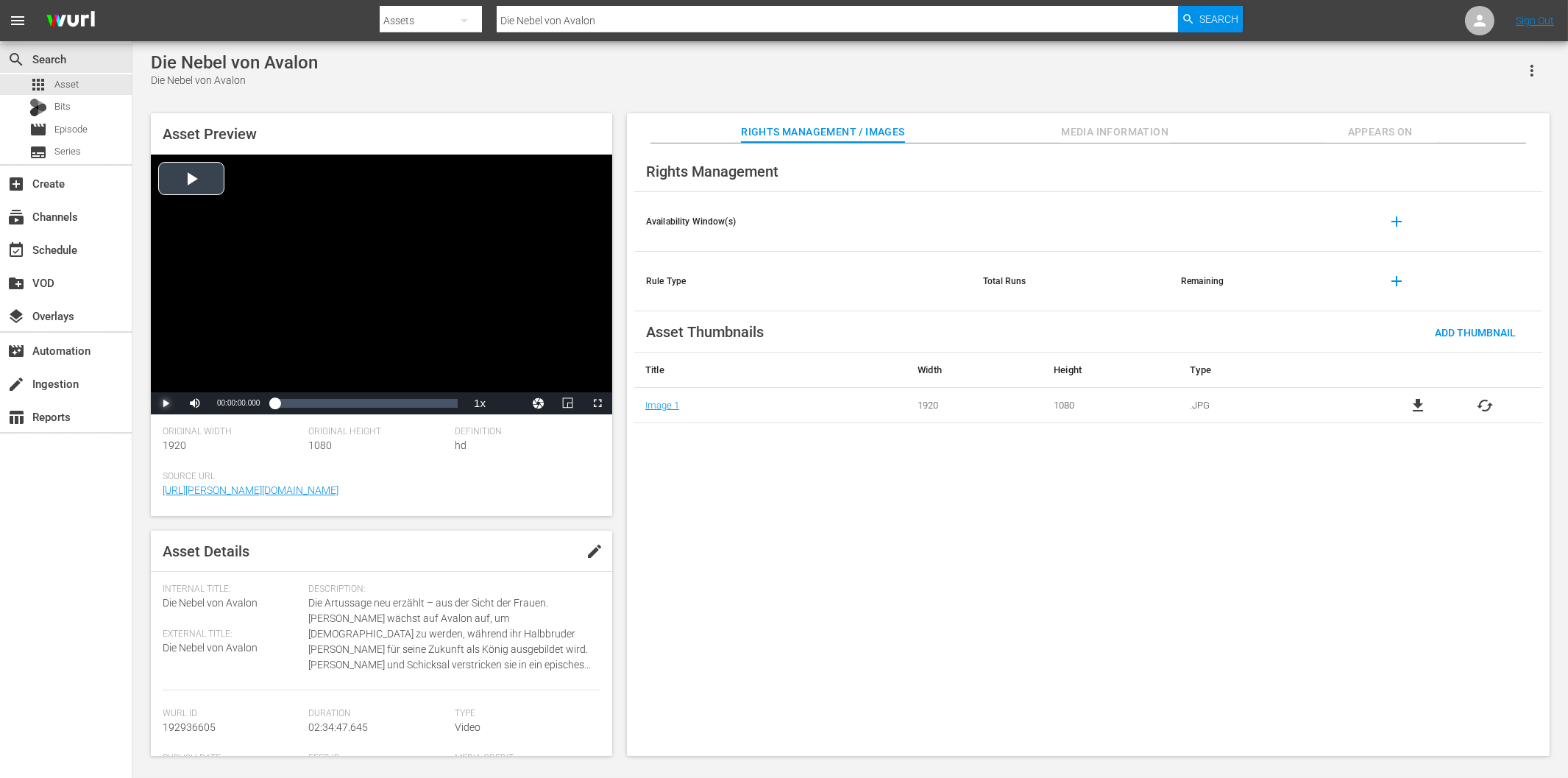
click at [166, 403] on span "Video Player" at bounding box center [166, 403] width 0 height 0
click at [579, 23] on input "Die Nebel von Avalon" at bounding box center [837, 20] width 681 height 35
paste input "as Halsband der Königi"
type input "Das Halsband der Königin"
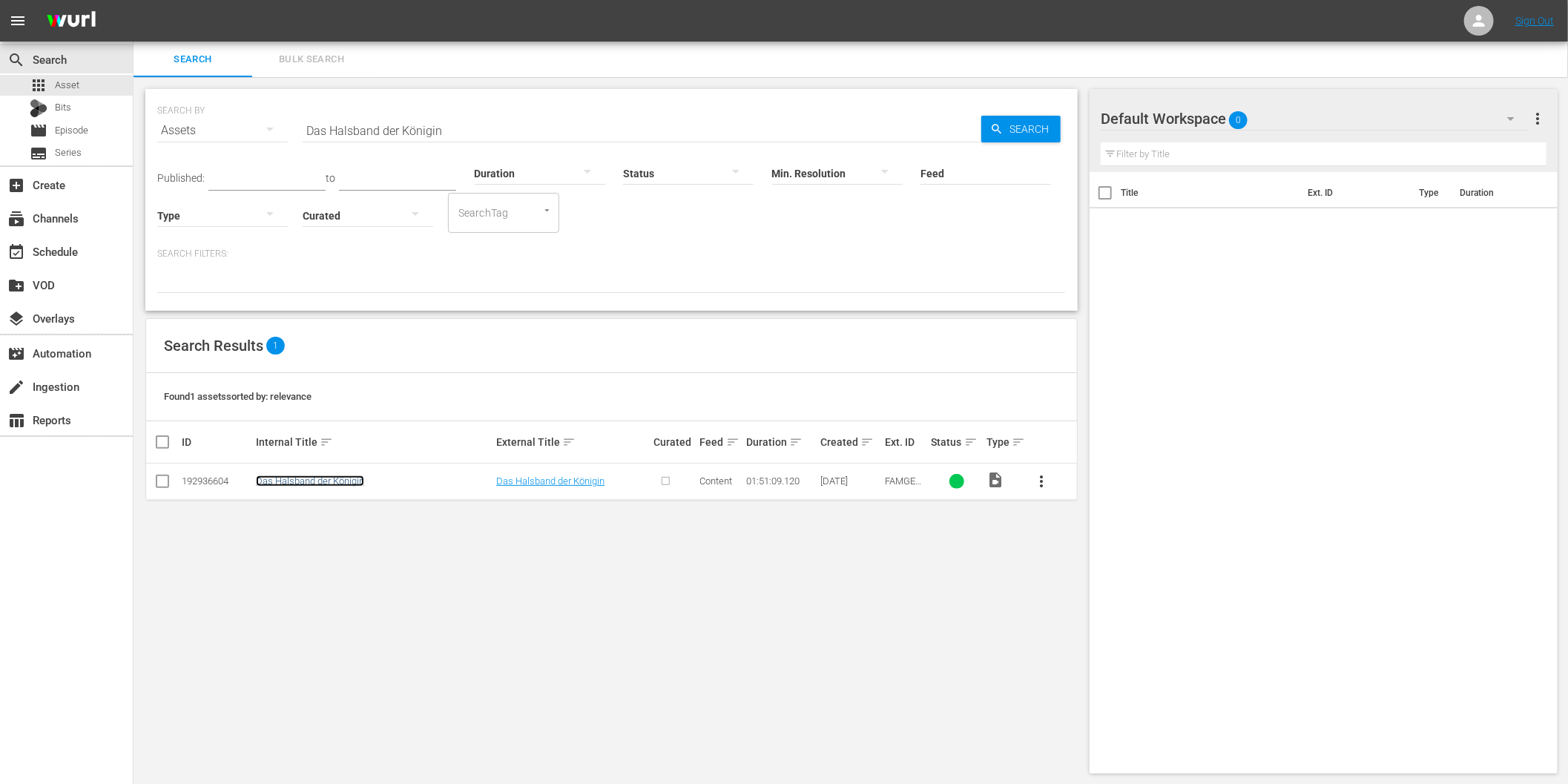
click at [306, 479] on link "Das Halsband der Königin" at bounding box center [310, 481] width 109 height 11
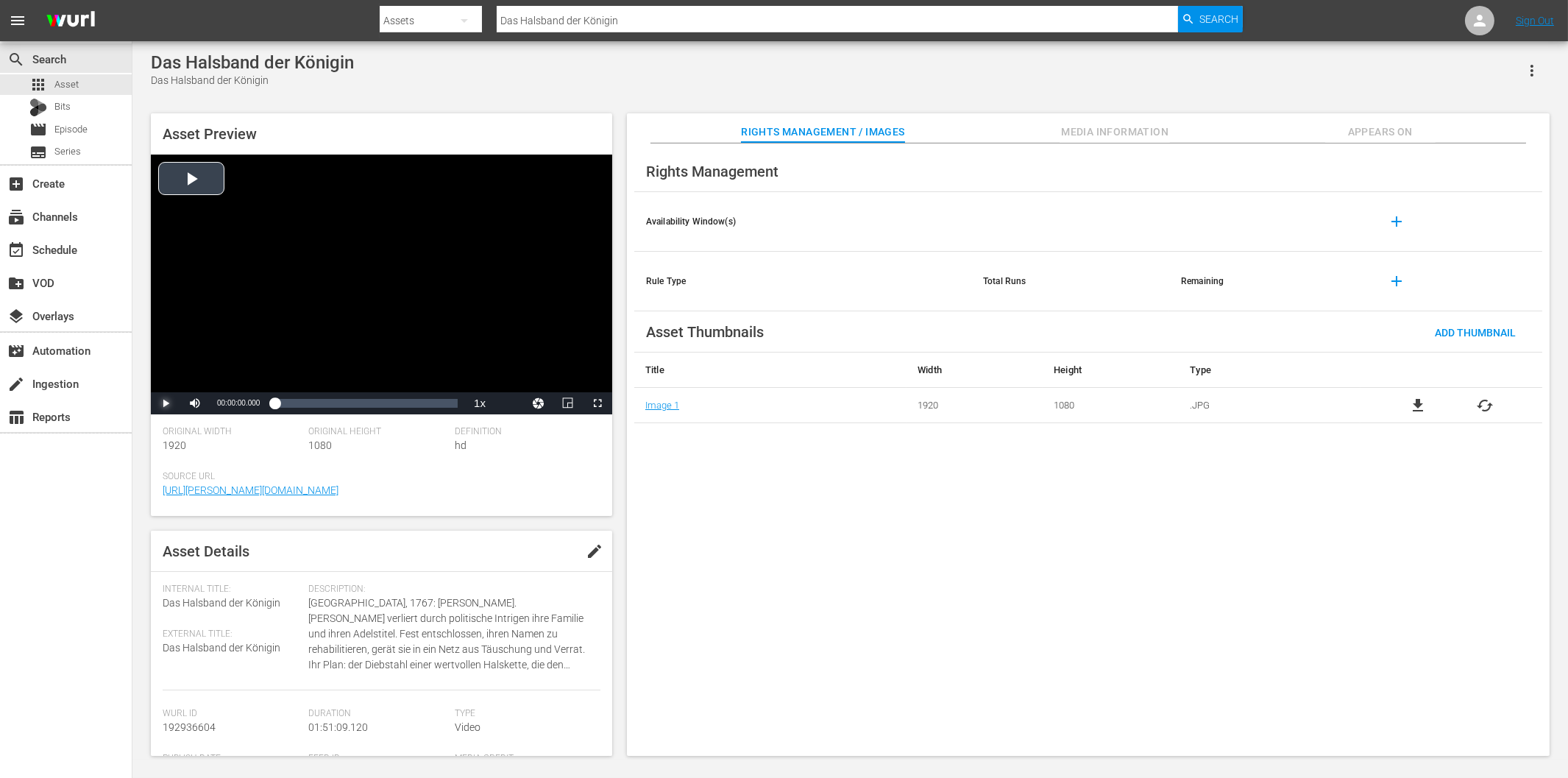
click at [166, 403] on span "Video Player" at bounding box center [166, 403] width 0 height 0
click at [1130, 127] on span "Media Information" at bounding box center [1114, 132] width 110 height 19
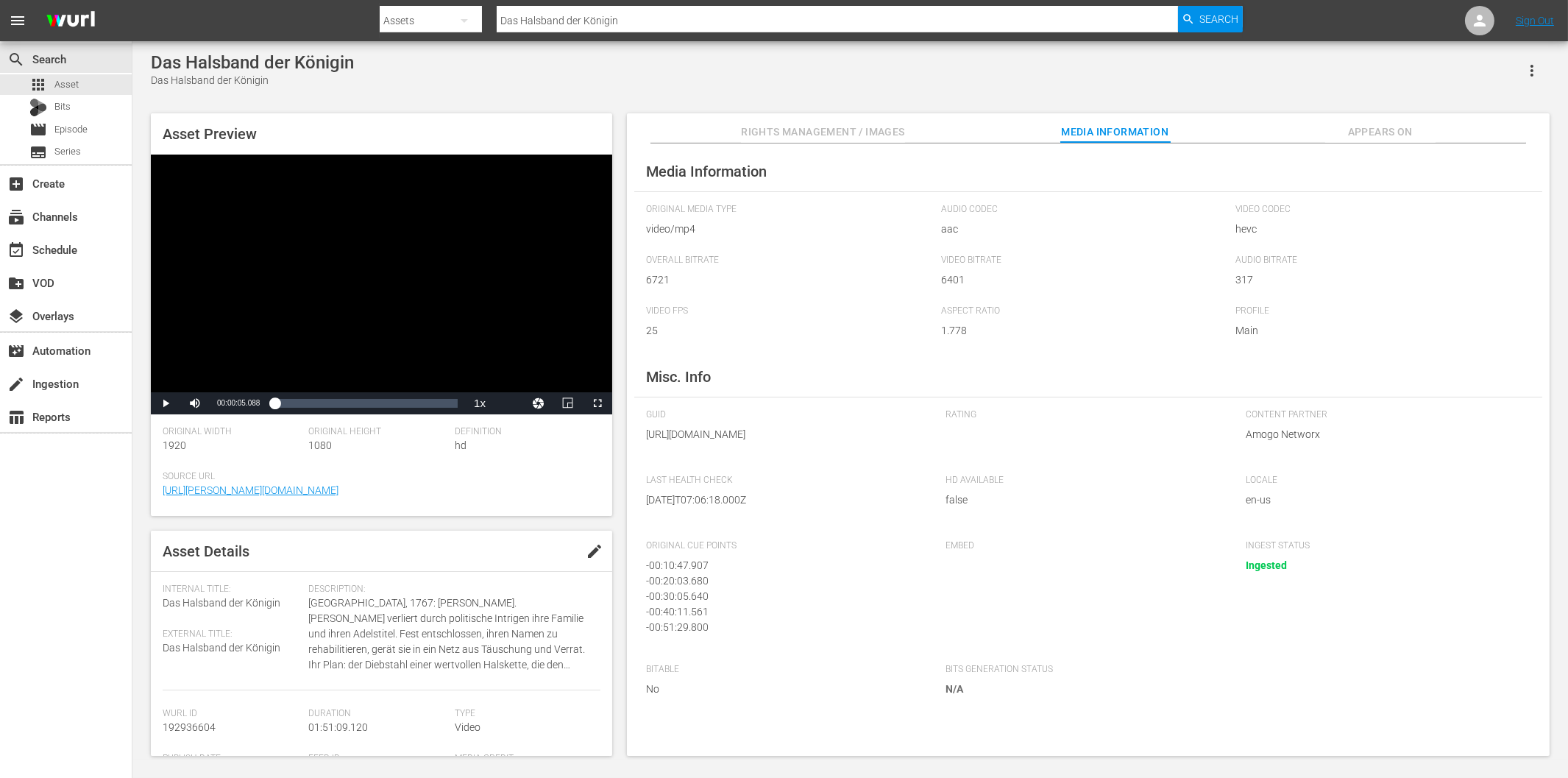
click at [567, 23] on input "Das Halsband der Königin" at bounding box center [837, 20] width 681 height 35
paste input "[PERSON_NAME] und der Papst"
type input "[PERSON_NAME] und der Papst"
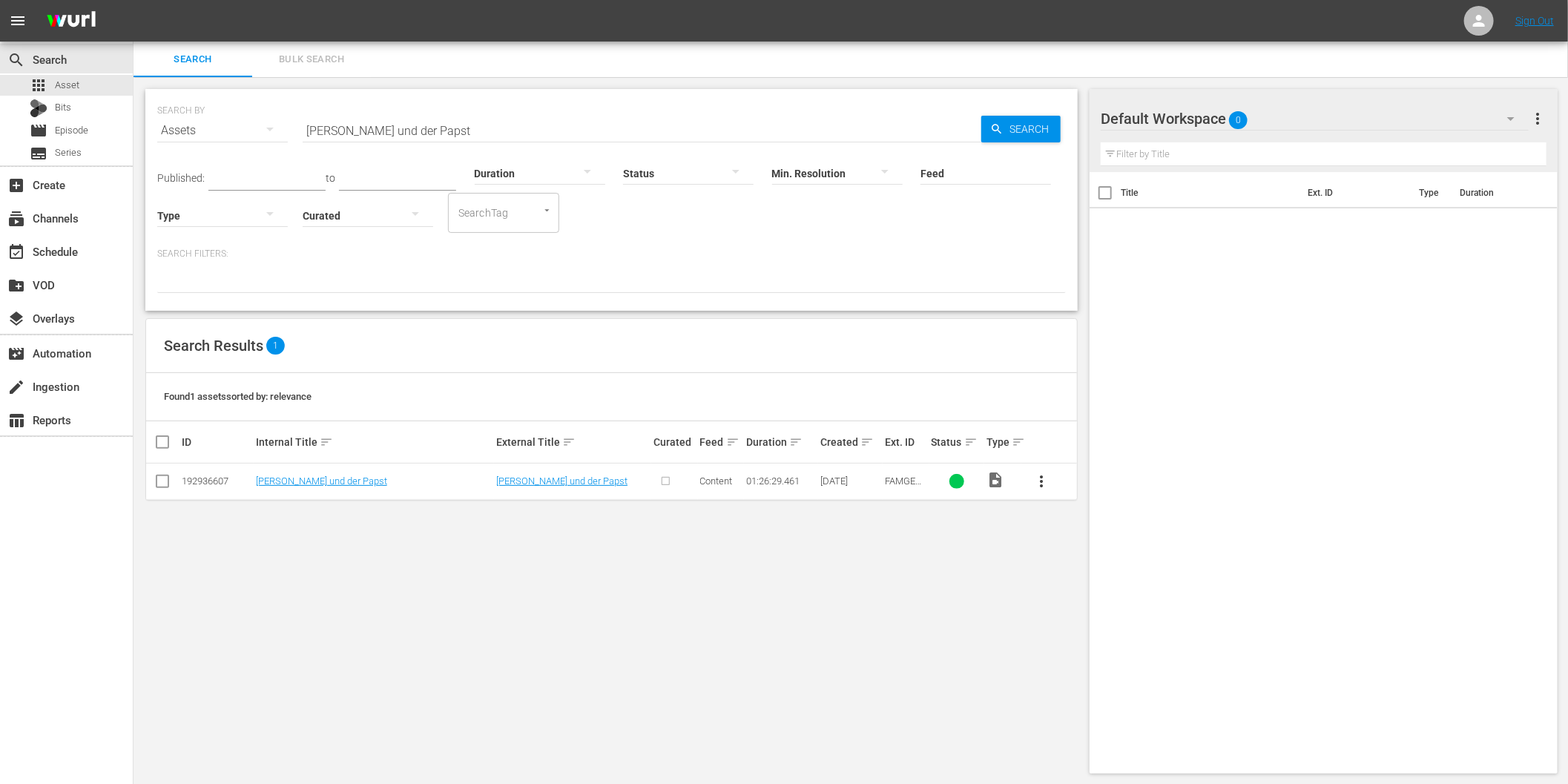
click at [320, 473] on td "[PERSON_NAME] und der Papst" at bounding box center [373, 482] width 240 height 36
click at [325, 475] on link "[PERSON_NAME] und der Papst" at bounding box center [321, 481] width 131 height 11
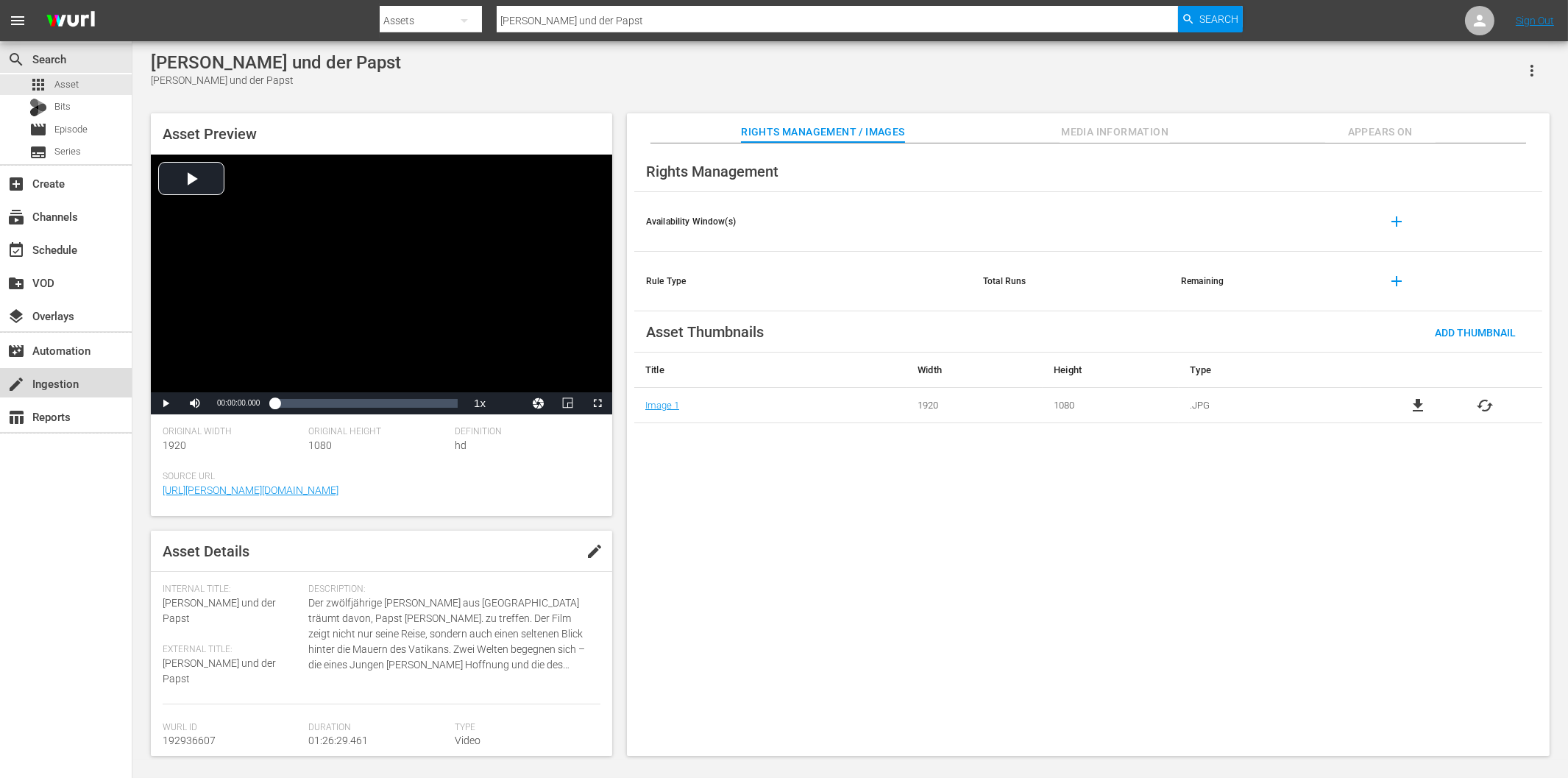
click at [78, 387] on div "create Ingestion" at bounding box center [41, 381] width 83 height 13
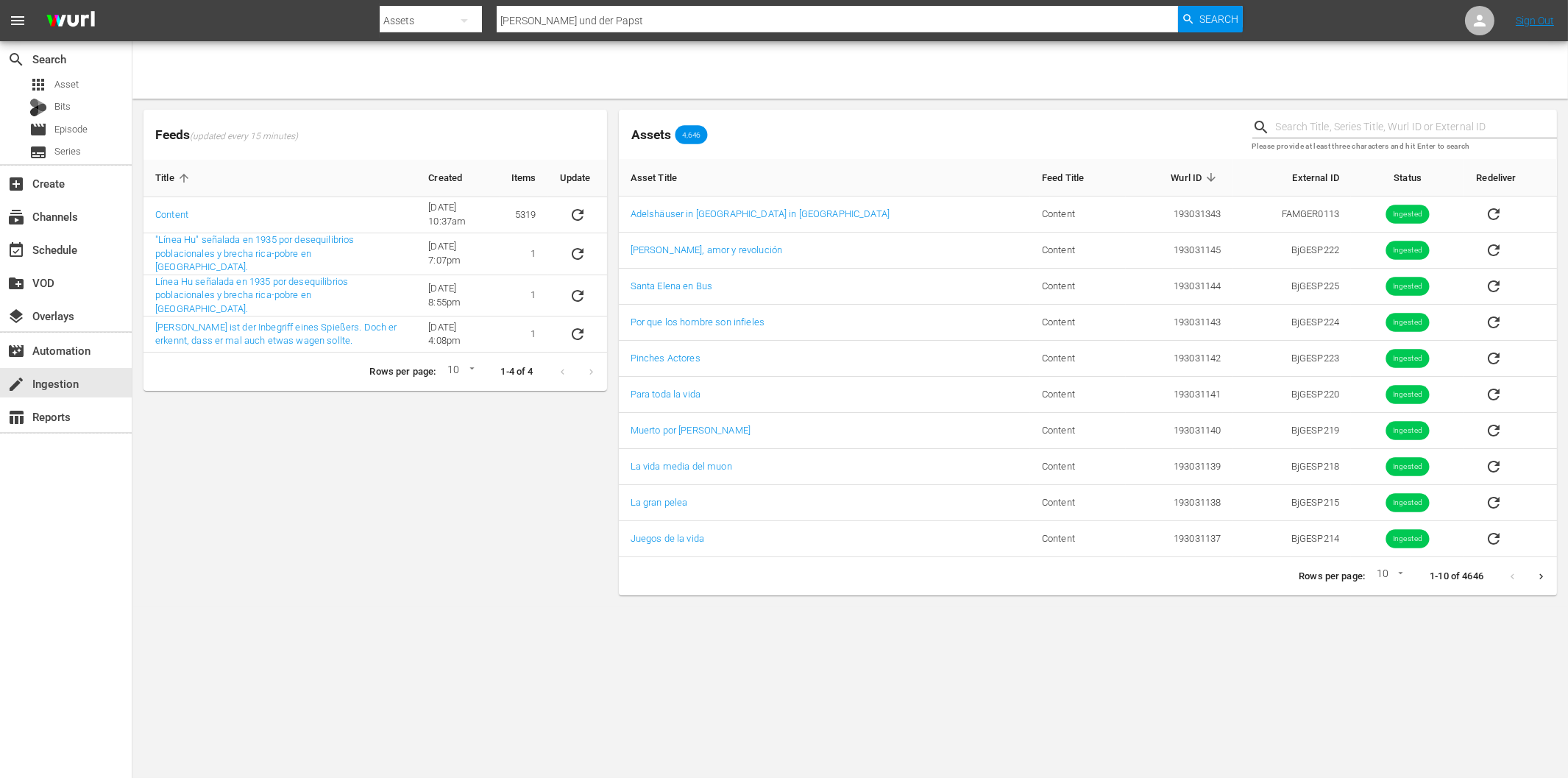
drag, startPoint x: 424, startPoint y: 619, endPoint x: 395, endPoint y: 580, distance: 48.6
click at [420, 615] on body "menu Search By Assets Search ID, Title, Description, Keywords, or Category Fran…" at bounding box center [784, 389] width 1568 height 778
click at [288, 529] on div "Feeds (updated every 15 minutes) Title Created Items Update Content 6/8/22 @ 10…" at bounding box center [375, 352] width 476 height 498
click at [68, 241] on div "event_available Schedule" at bounding box center [41, 247] width 83 height 13
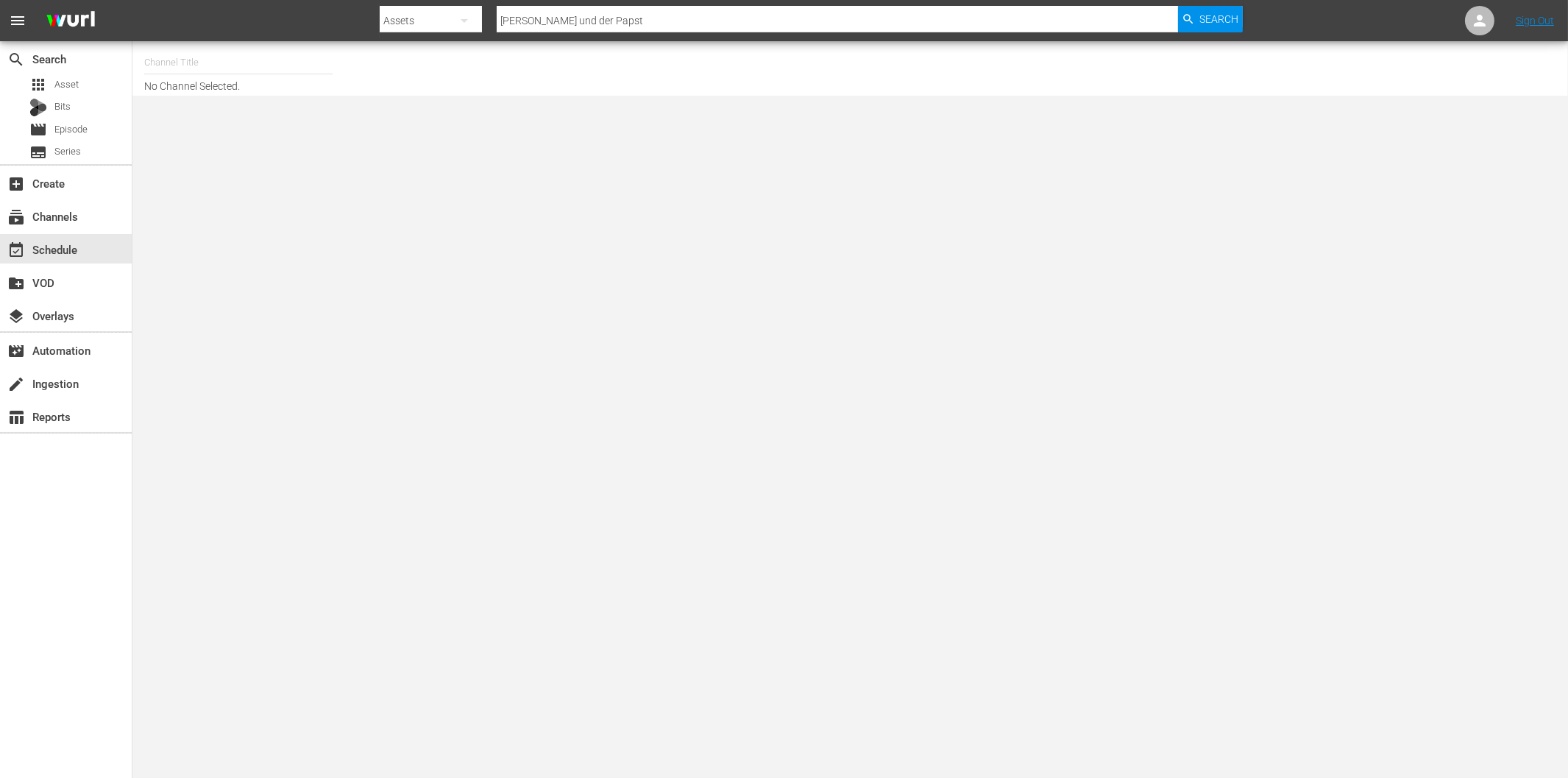
click at [166, 70] on input "text" at bounding box center [238, 62] width 188 height 35
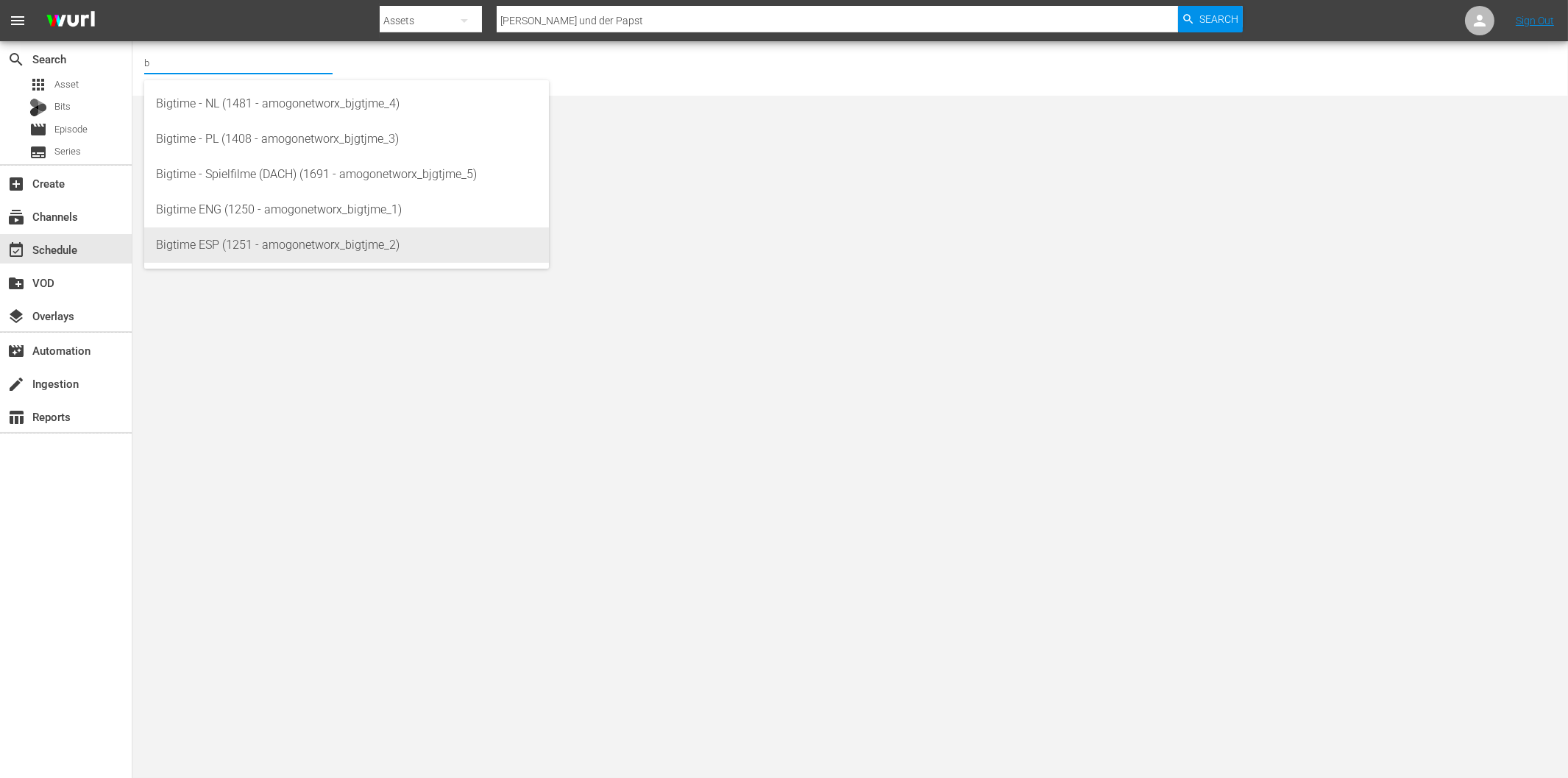
click at [241, 236] on div "Bigtime ESP (1251 - amogonetworx_bigtjme_2)" at bounding box center [347, 244] width 381 height 35
type input "Bigtime ESP (1251 - amogonetworx_bigtjme_2)"
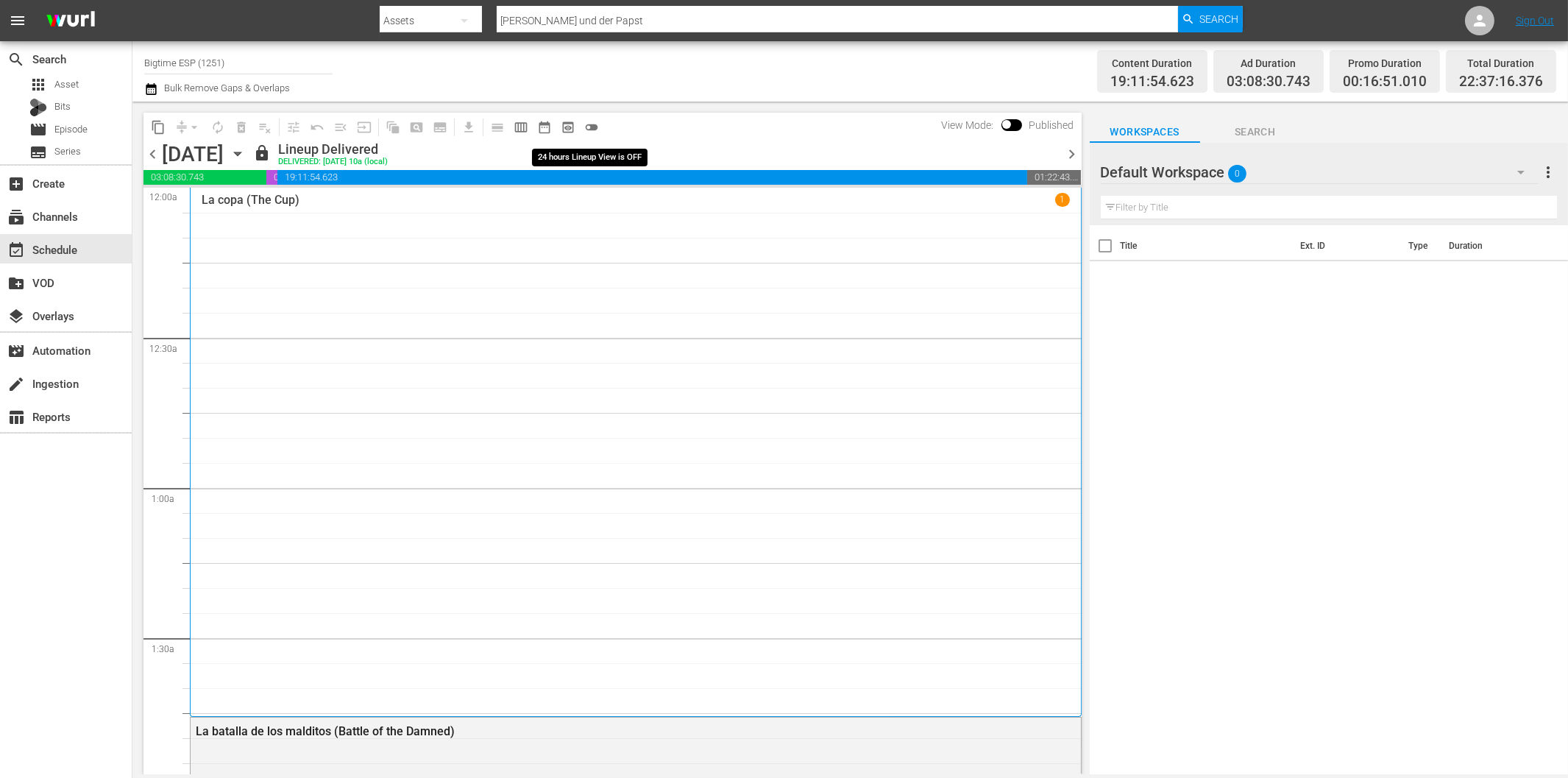
click at [587, 130] on span "toggle_off" at bounding box center [591, 127] width 15 height 15
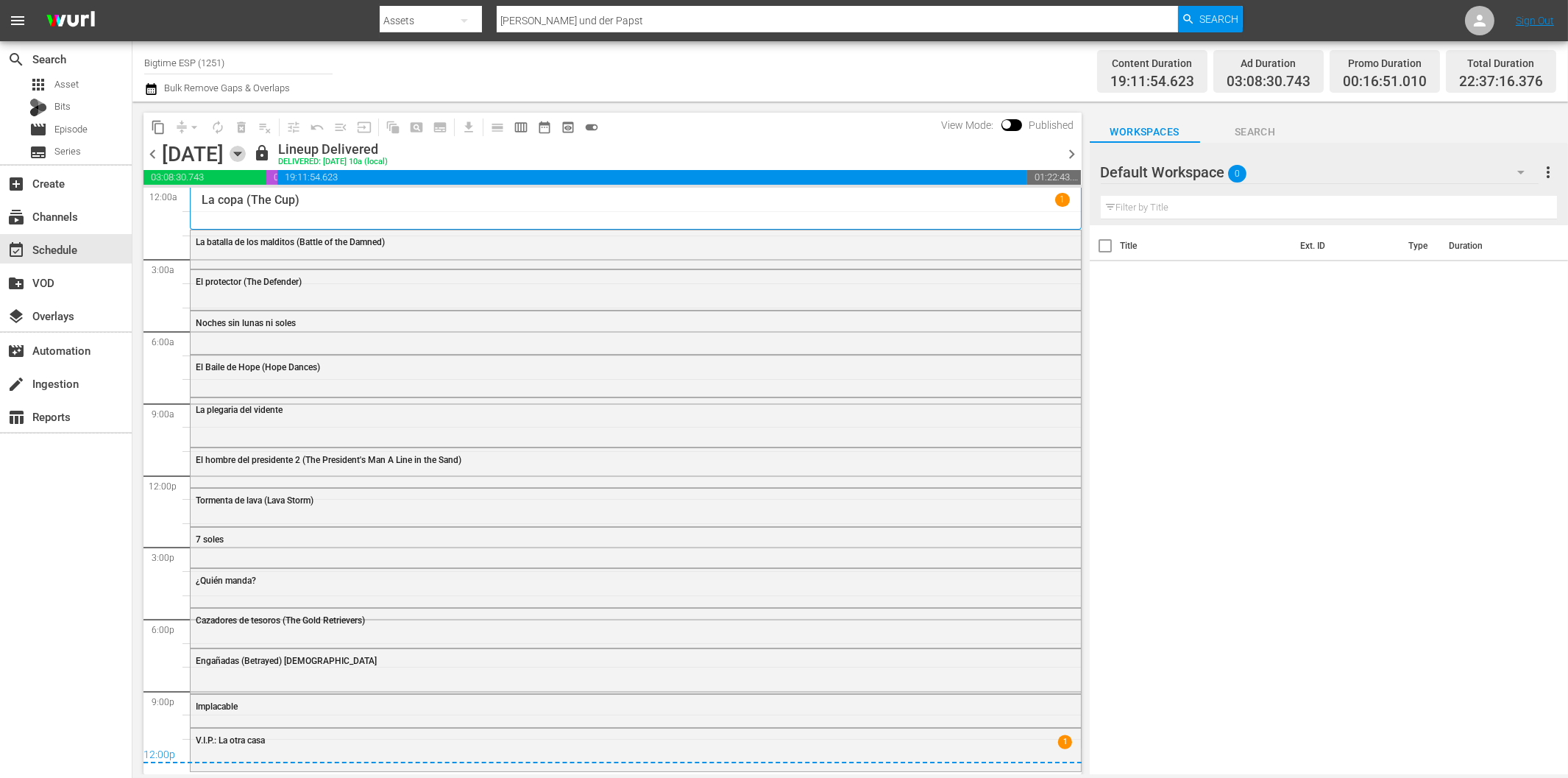
click at [241, 155] on icon "button" at bounding box center [237, 154] width 6 height 4
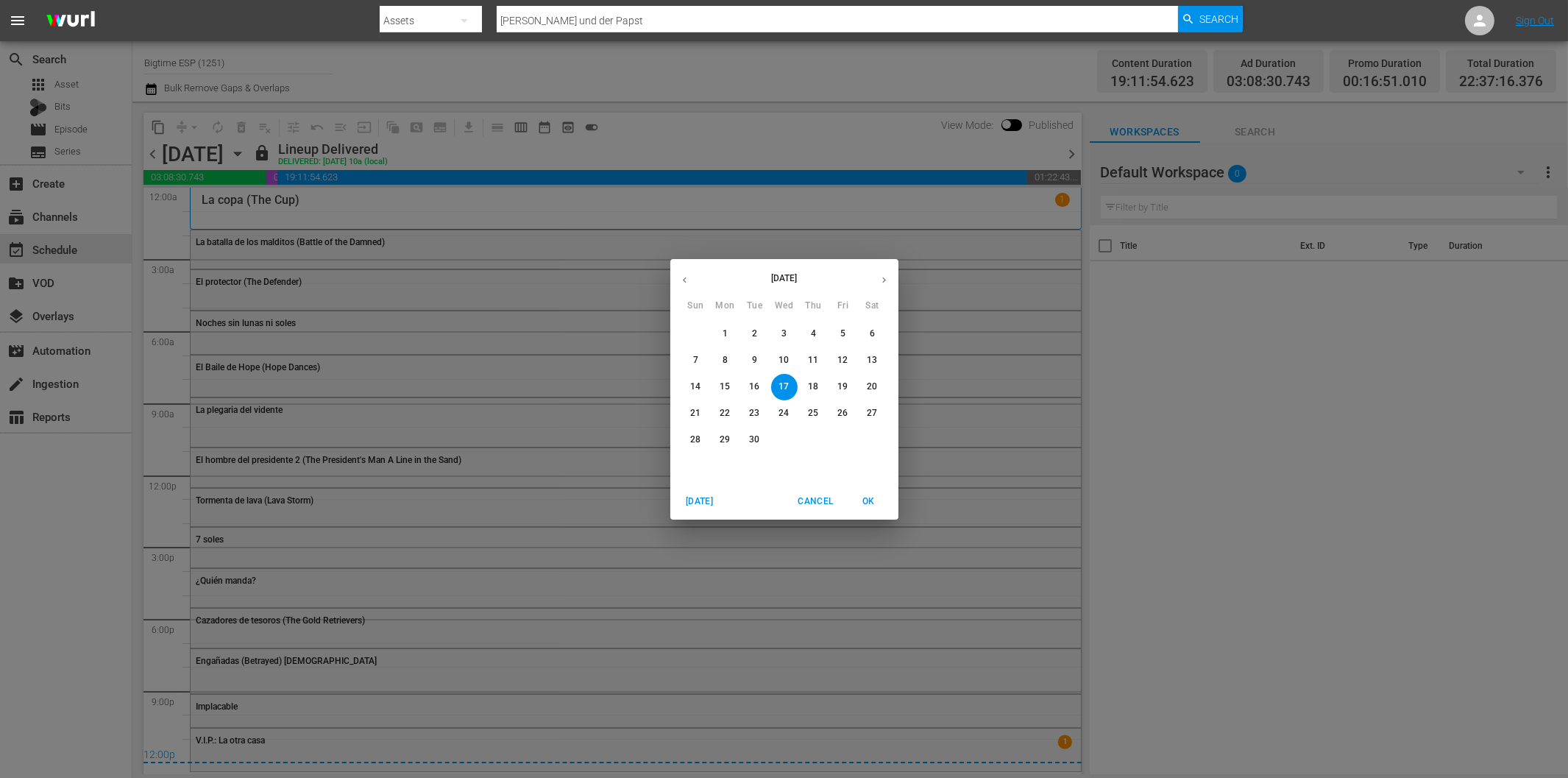
click at [877, 281] on button "button" at bounding box center [884, 280] width 29 height 29
click at [719, 359] on span "6" at bounding box center [725, 360] width 27 height 12
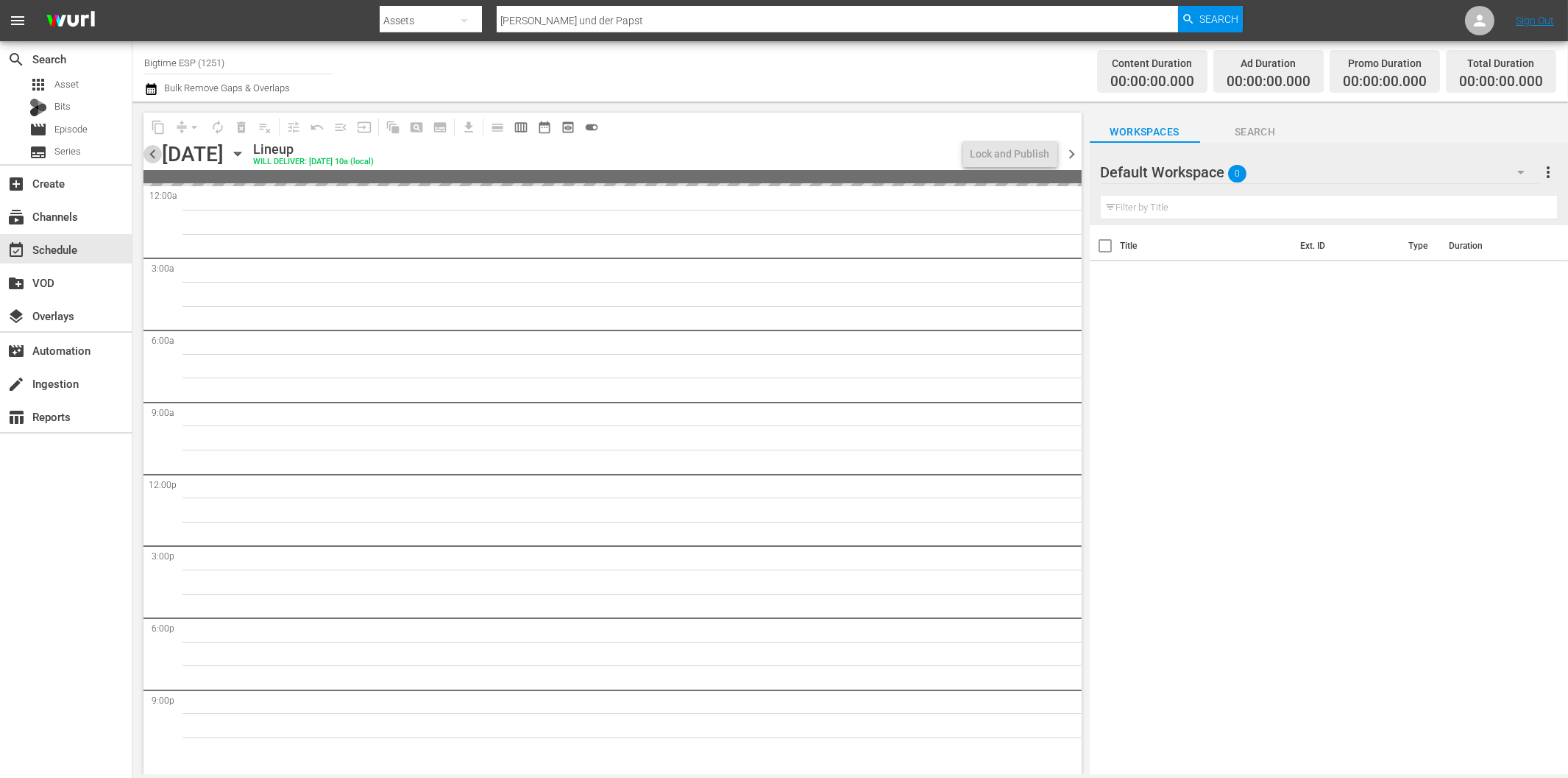
click at [155, 158] on span "chevron_left" at bounding box center [153, 155] width 19 height 19
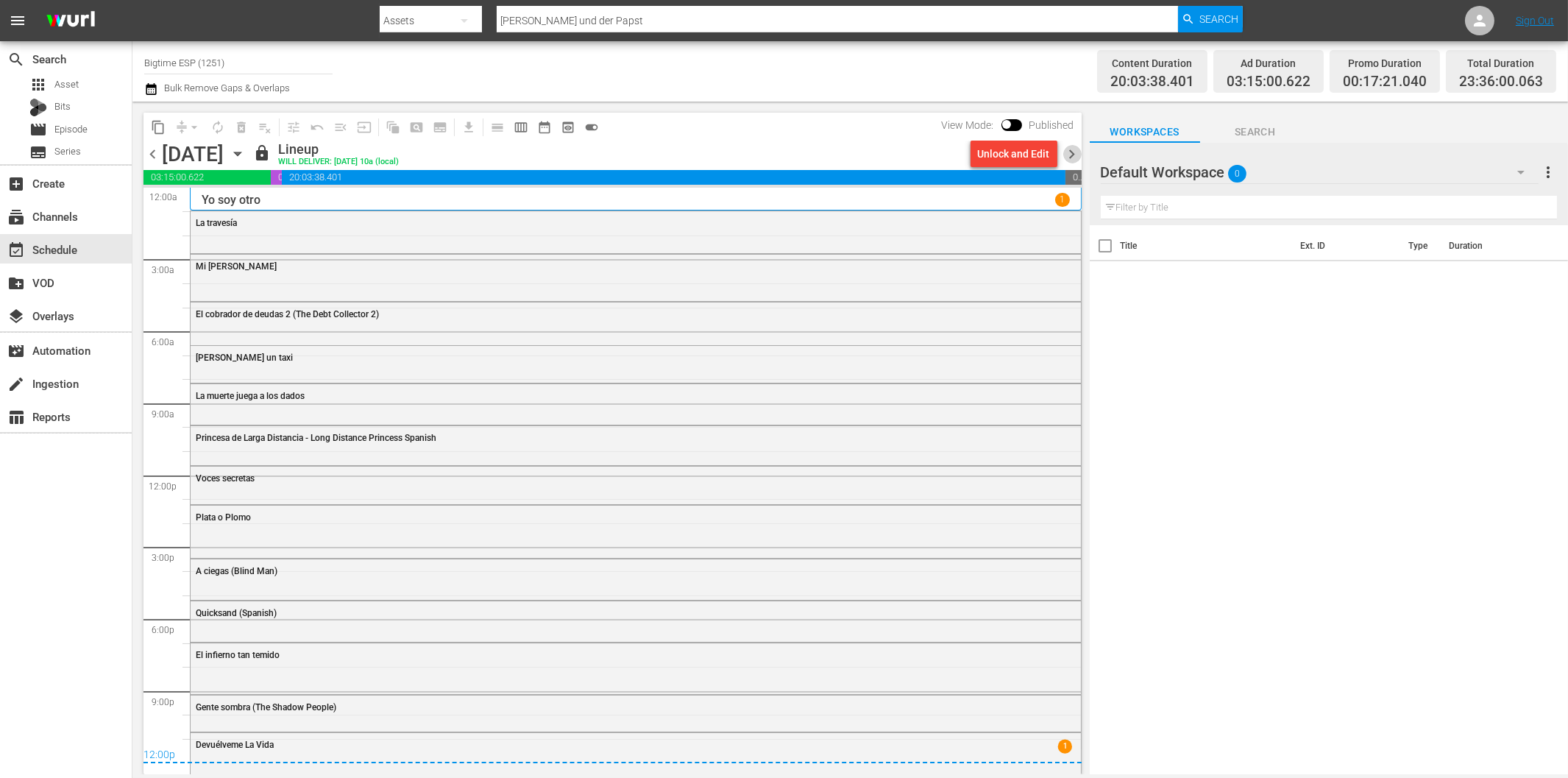
click at [1071, 148] on span "chevron_right" at bounding box center [1073, 155] width 19 height 19
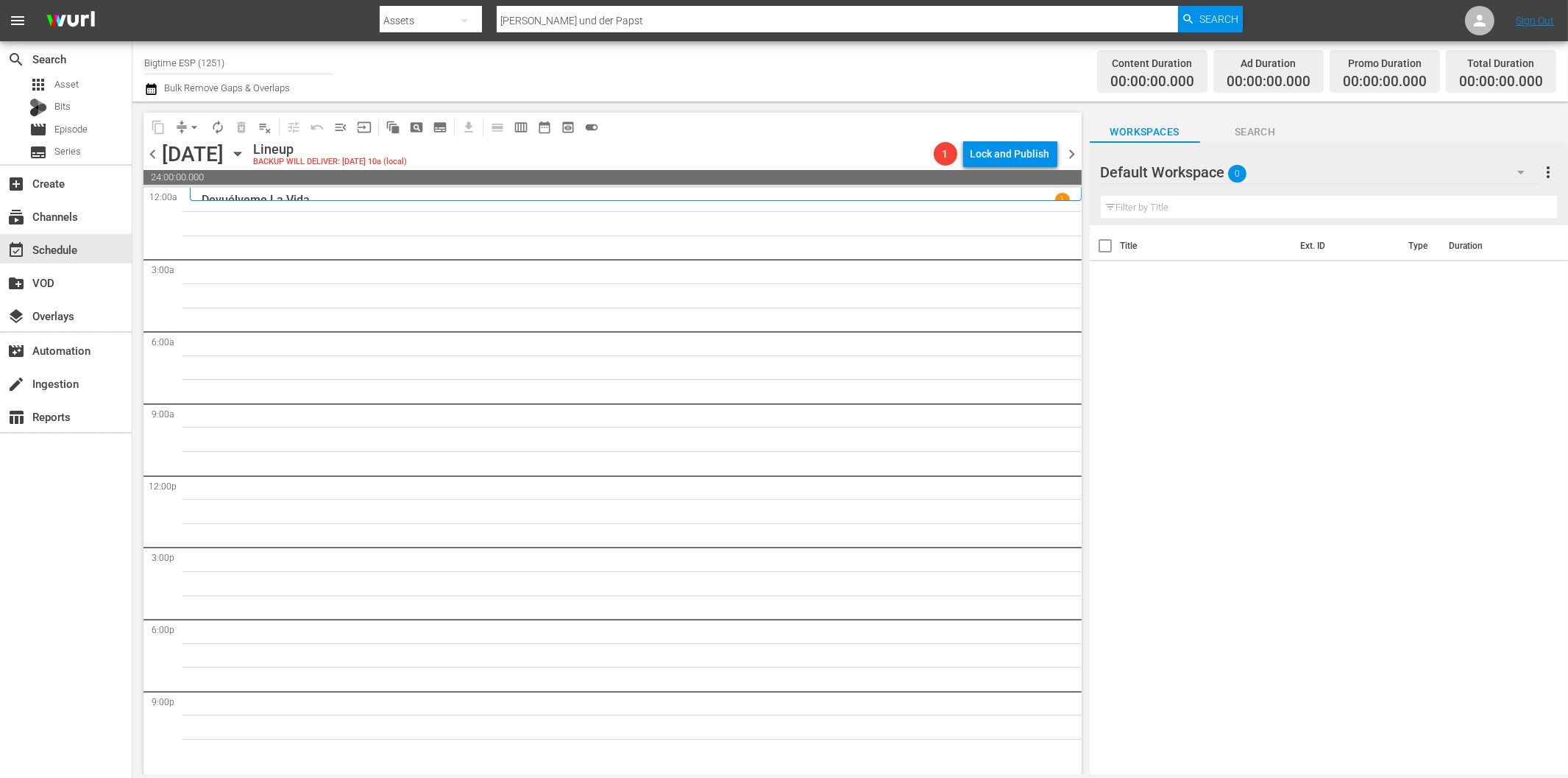
click at [76, 530] on div "search Search apps Asset Bits movie Episode subtitles Series add_box Create sub…" at bounding box center [66, 430] width 133 height 778
click at [1517, 164] on icon "button" at bounding box center [1520, 172] width 18 height 18
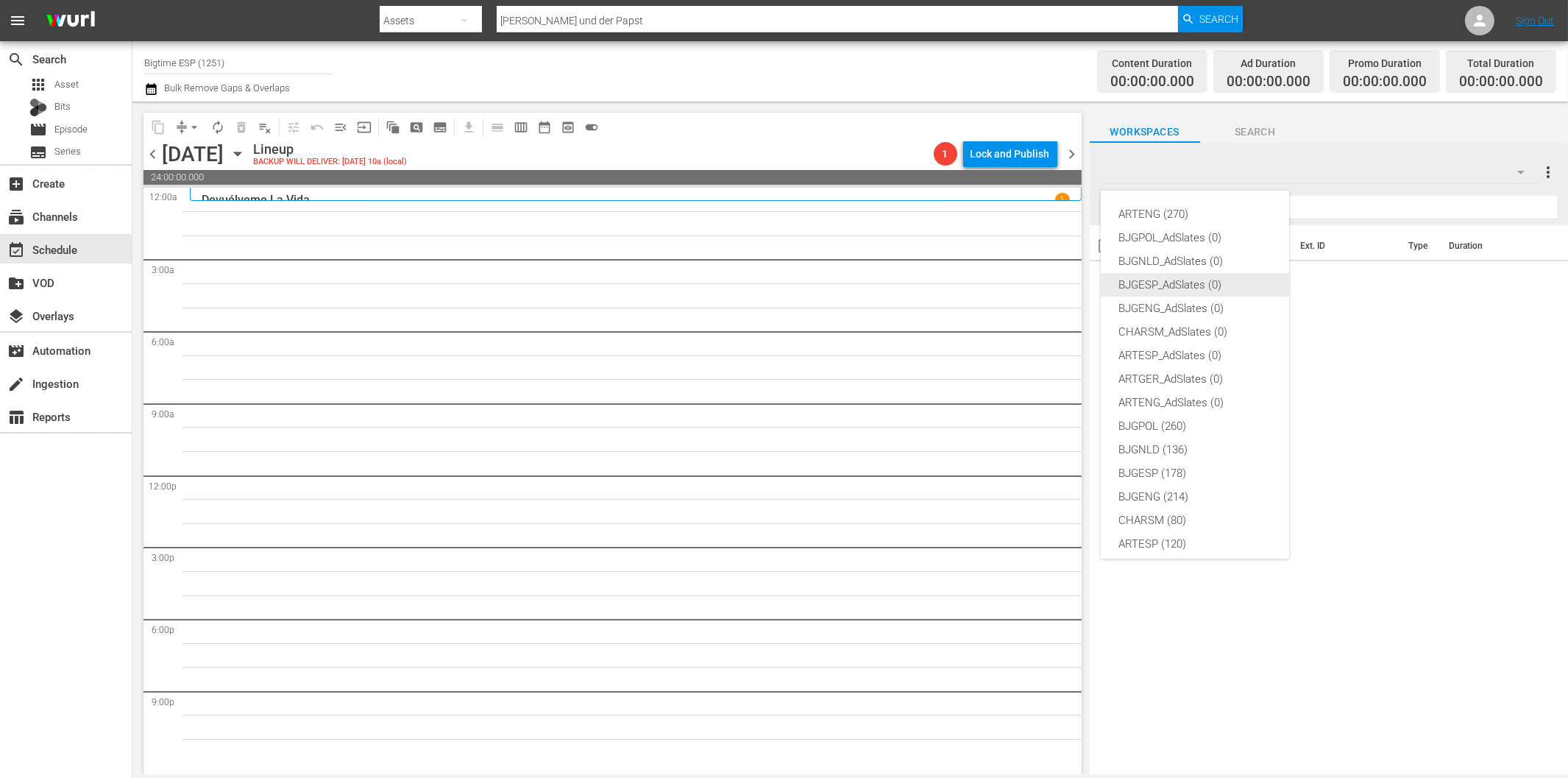
click at [1176, 287] on div "BJGESP_AdSlates (0)" at bounding box center [1195, 285] width 153 height 23
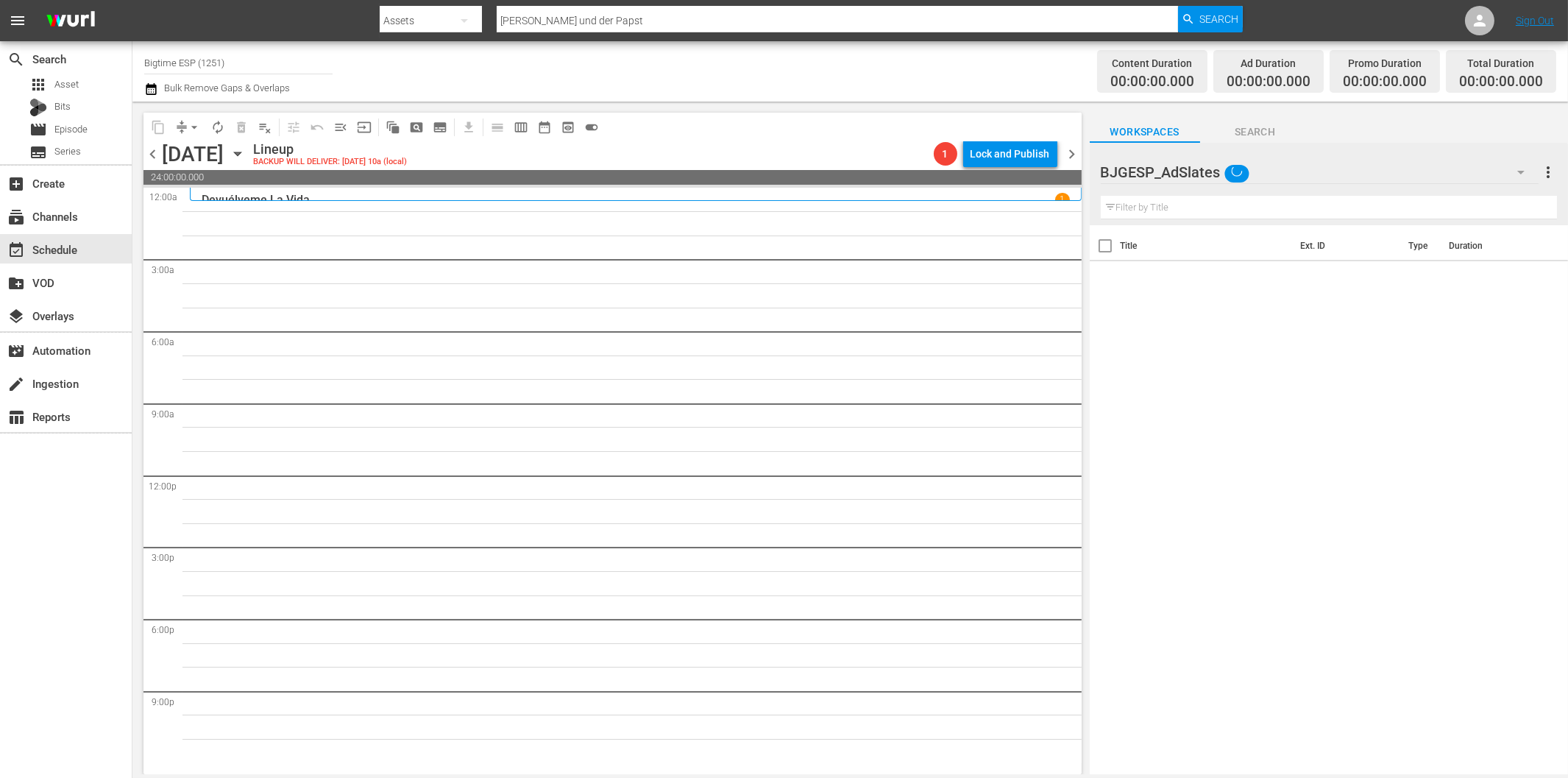
scroll to position [55, 0]
click at [1517, 168] on icon "button" at bounding box center [1520, 172] width 18 height 18
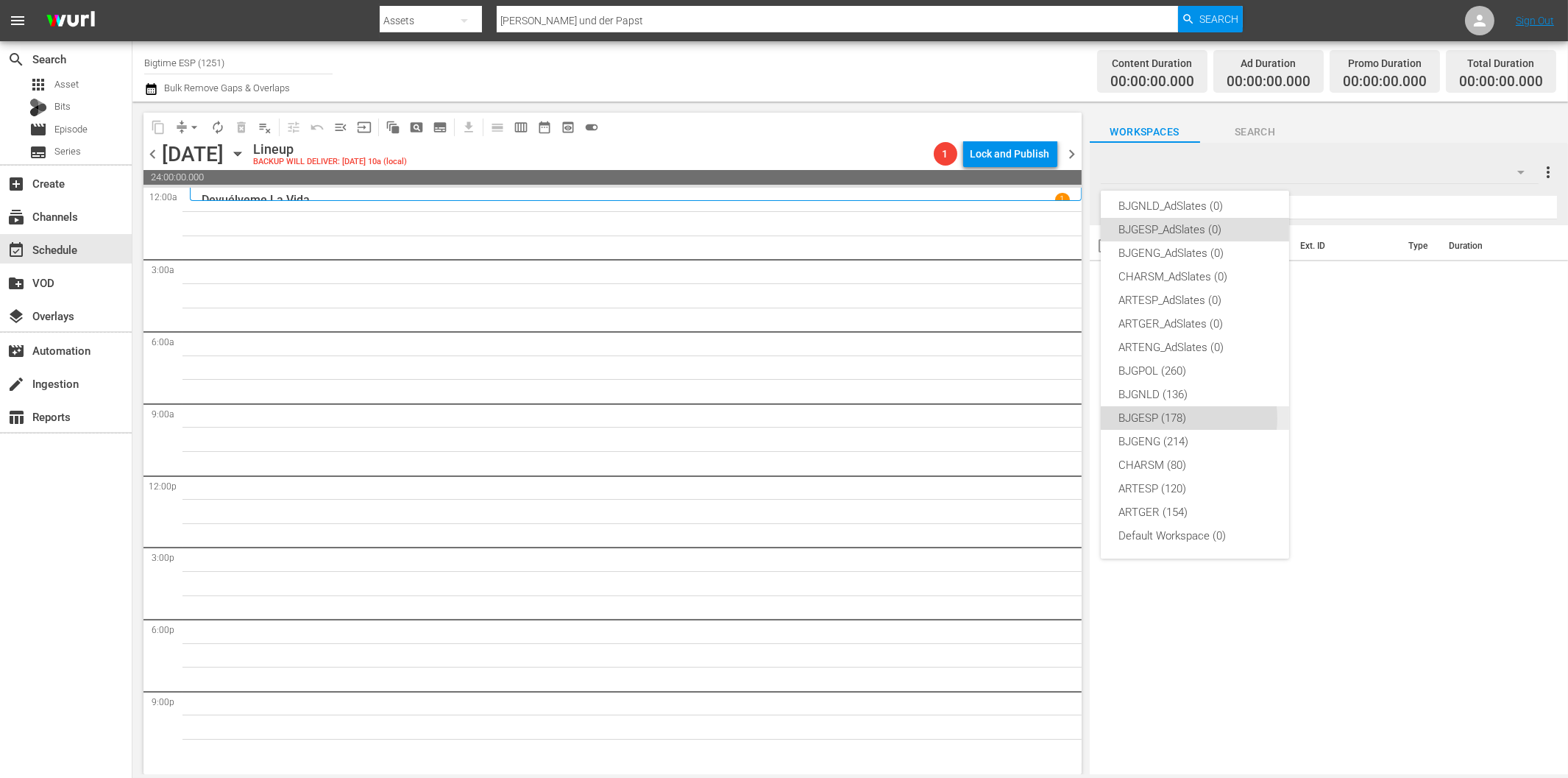
click at [1176, 417] on div "BJGESP (178)" at bounding box center [1195, 418] width 153 height 23
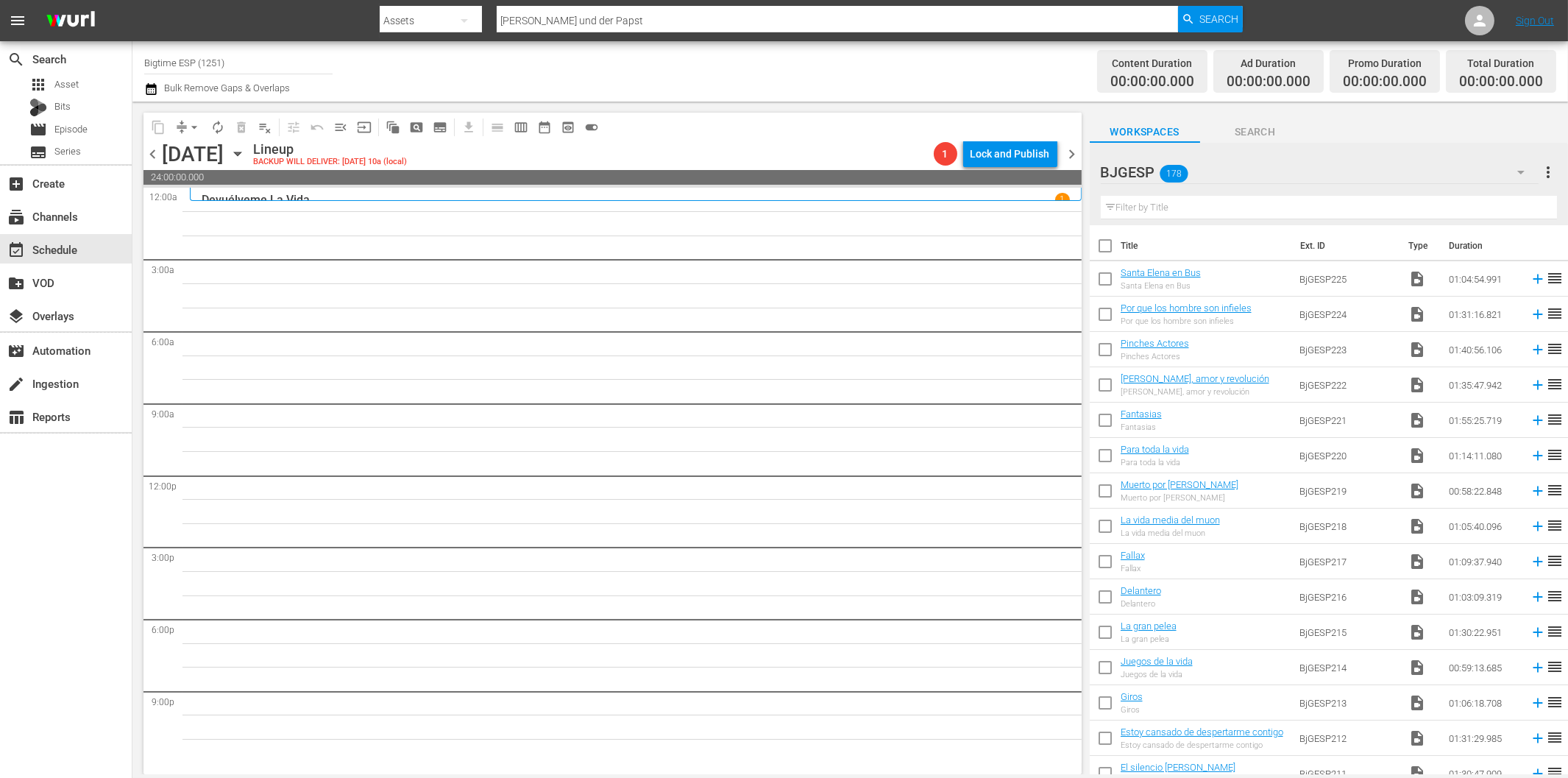
click at [1165, 207] on input "text" at bounding box center [1329, 208] width 456 height 23
paste input "Por amor en el caserio"
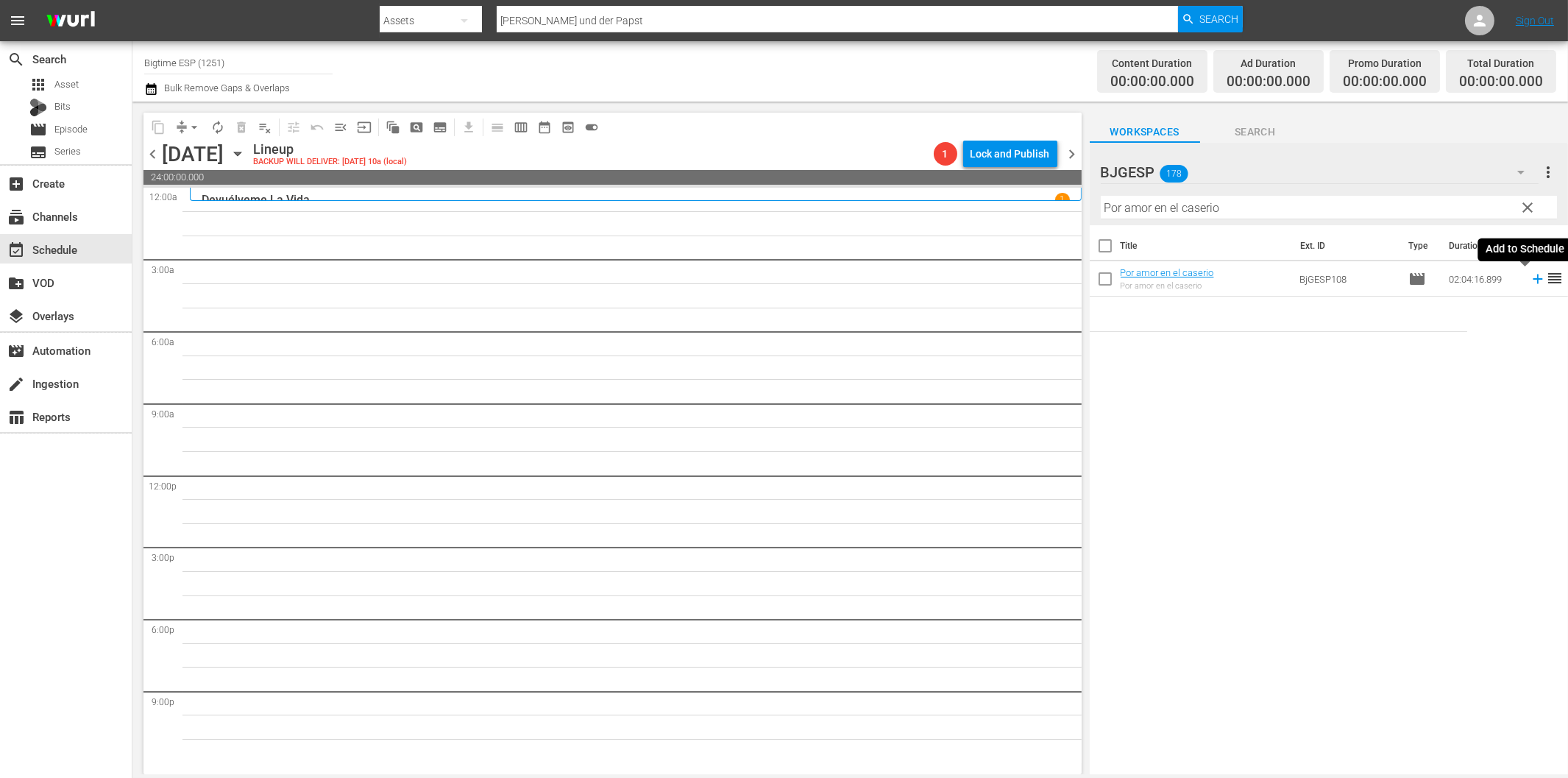
click at [1530, 277] on icon at bounding box center [1538, 279] width 16 height 16
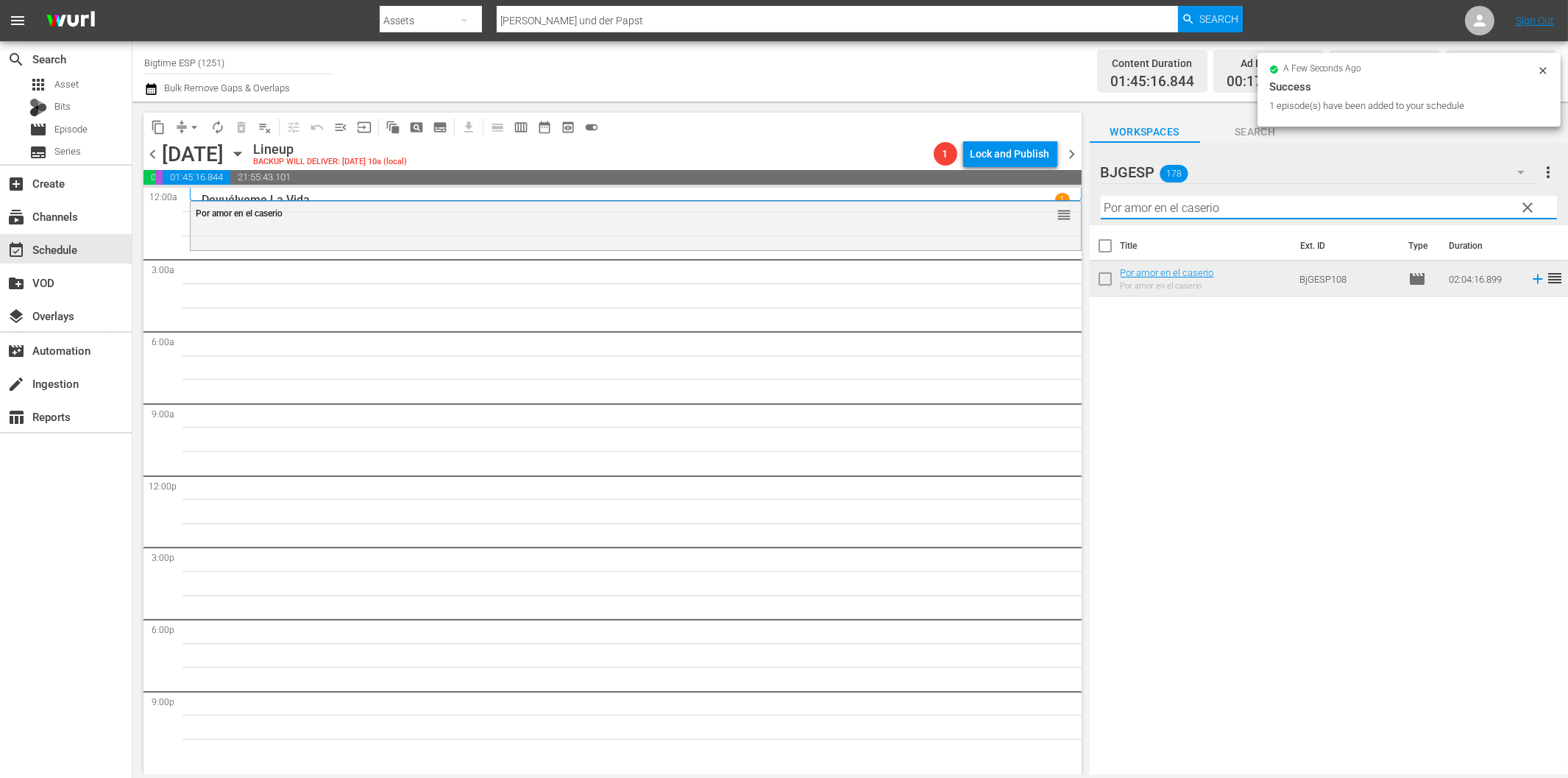
click at [1164, 208] on input "Por amor en el caserio" at bounding box center [1329, 208] width 456 height 23
paste input "Tierra Yerma"
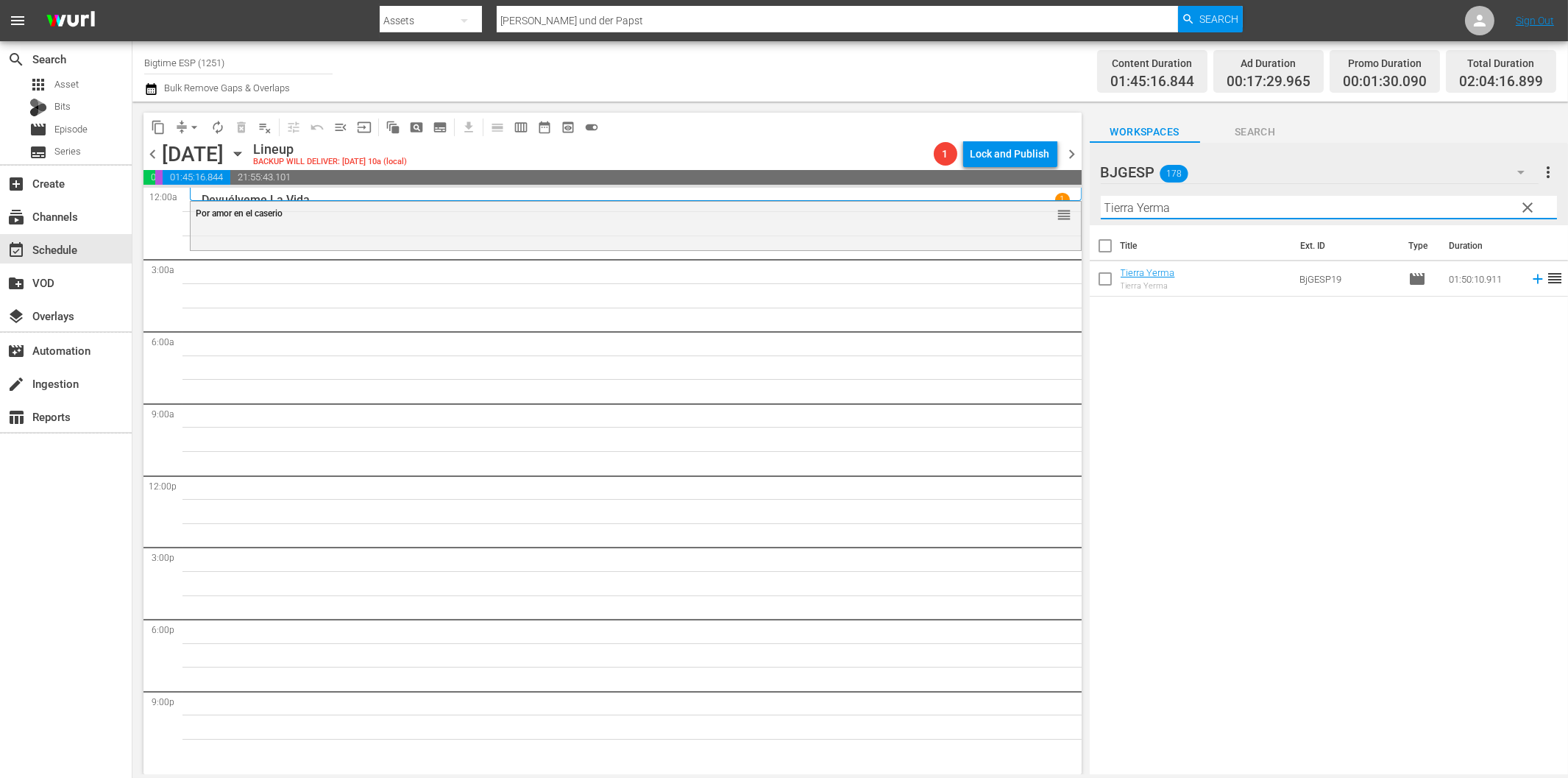
click at [1531, 283] on icon at bounding box center [1538, 279] width 16 height 16
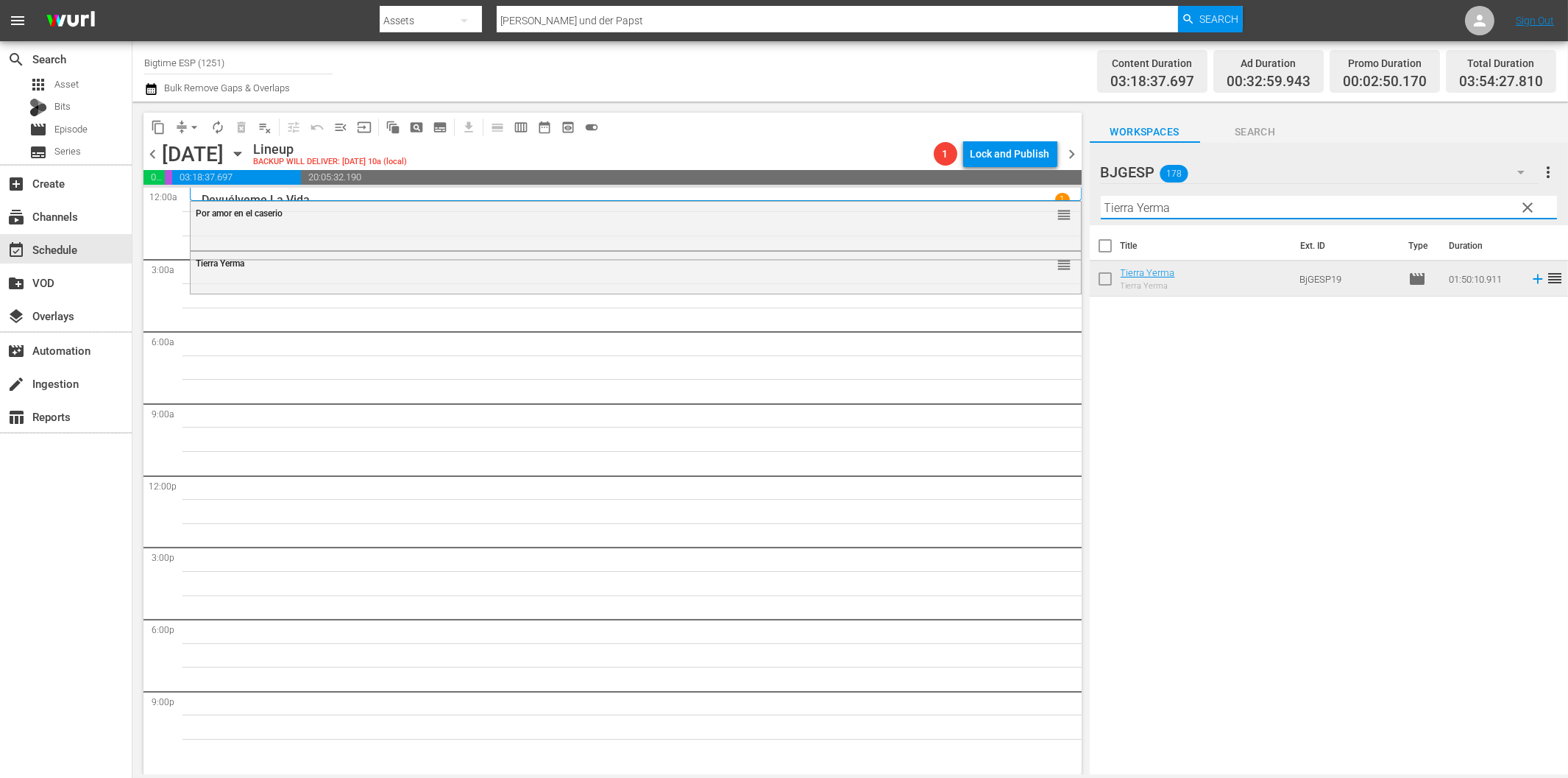
click at [1142, 209] on input "Tierra Yerma" at bounding box center [1329, 208] width 456 height 23
paste input "Hope's Legacy (Spanish)"
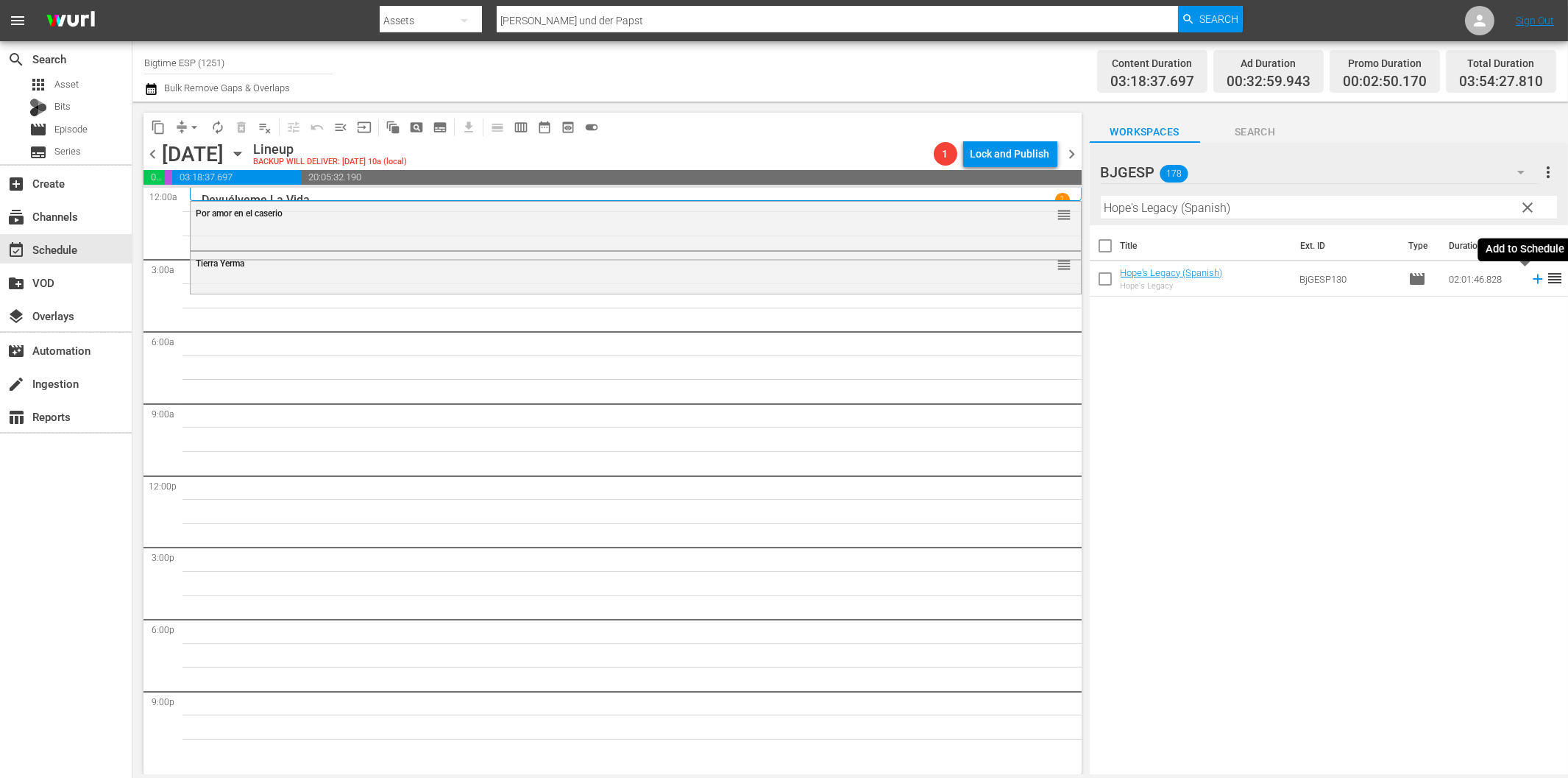
click at [1530, 281] on icon at bounding box center [1538, 279] width 16 height 16
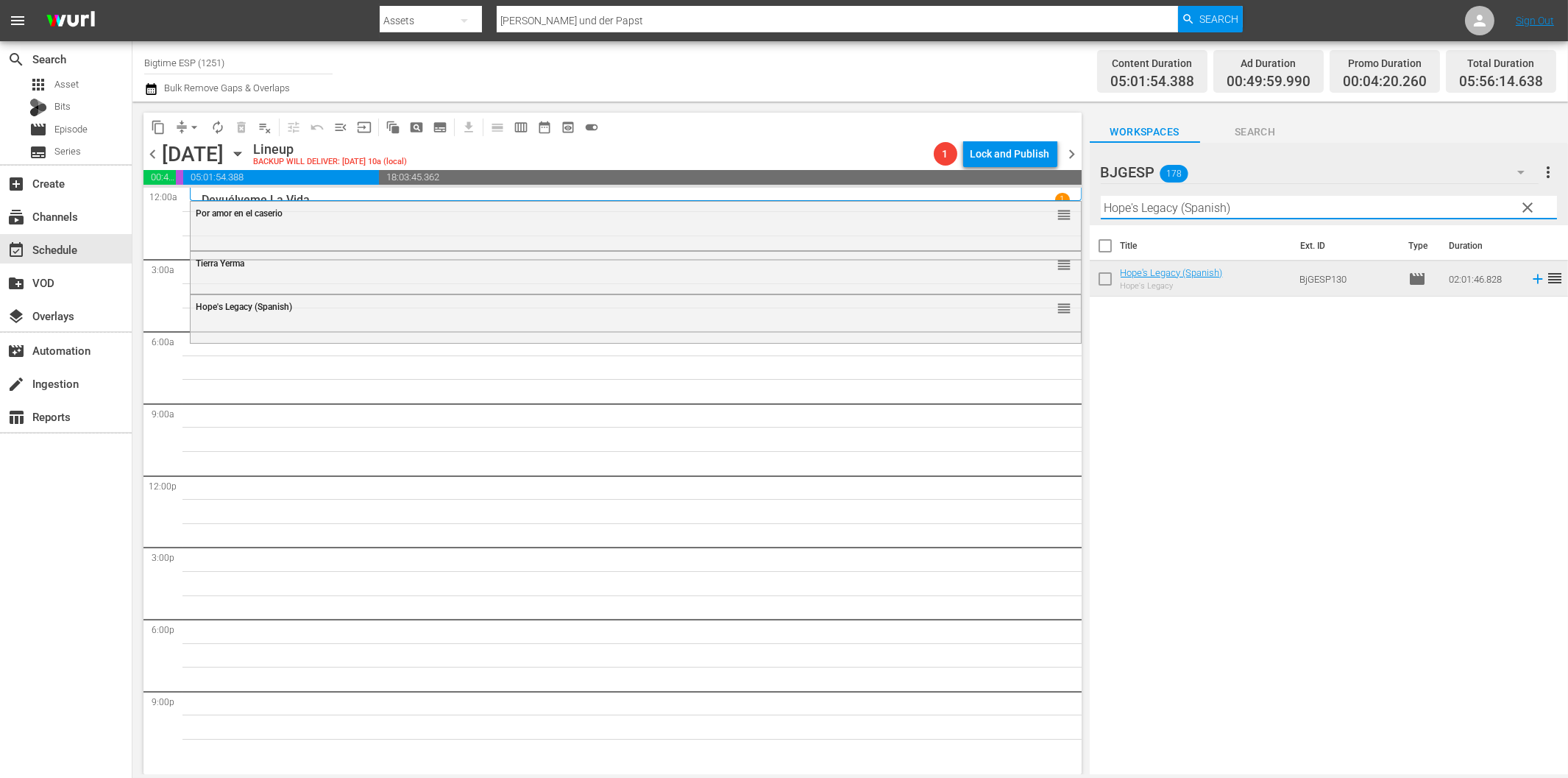
click at [1199, 209] on input "Hope's Legacy (Spanish)" at bounding box center [1329, 208] width 456 height 23
paste input "Whale Rider"
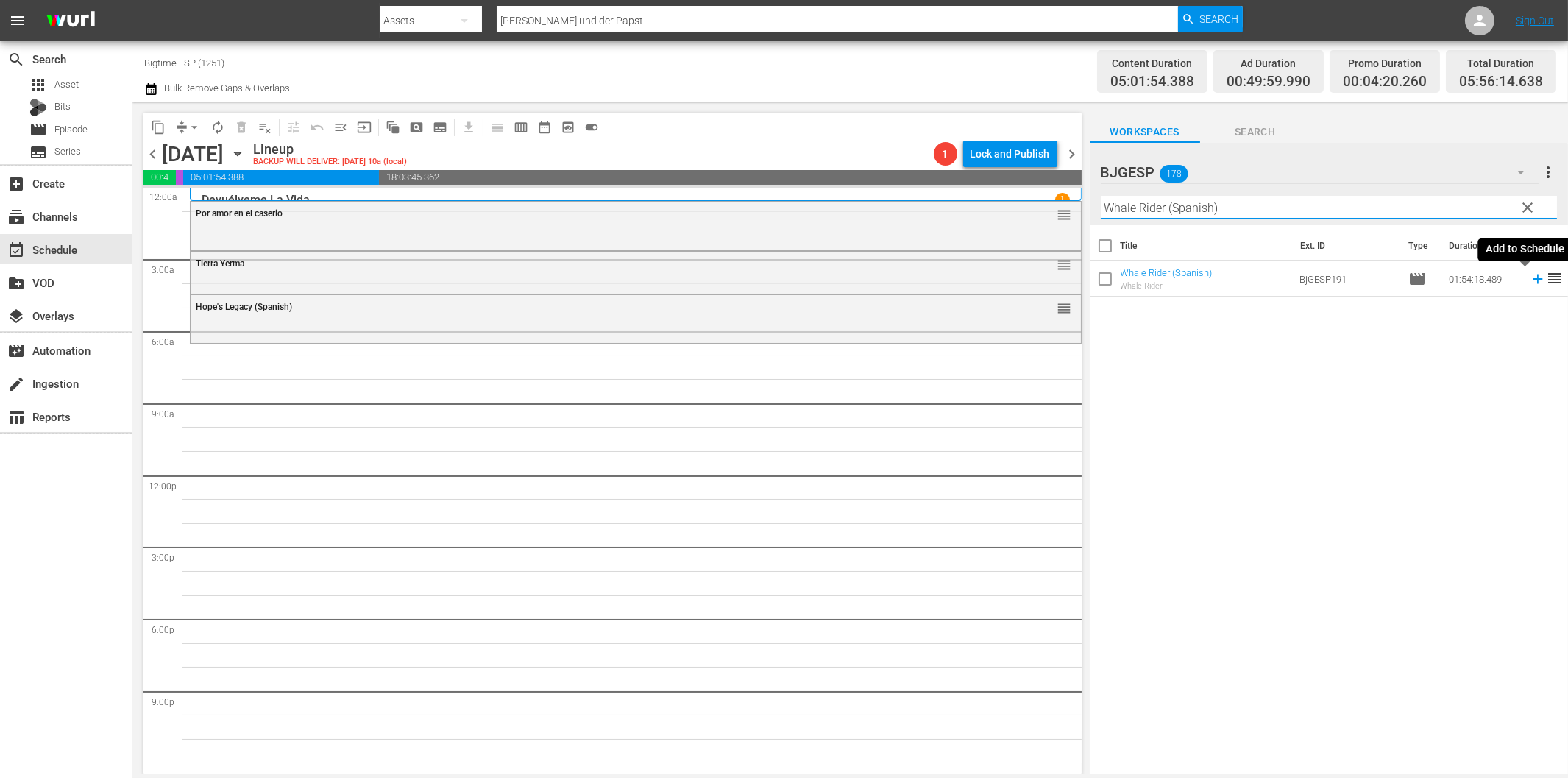
click at [1530, 284] on icon at bounding box center [1538, 279] width 16 height 16
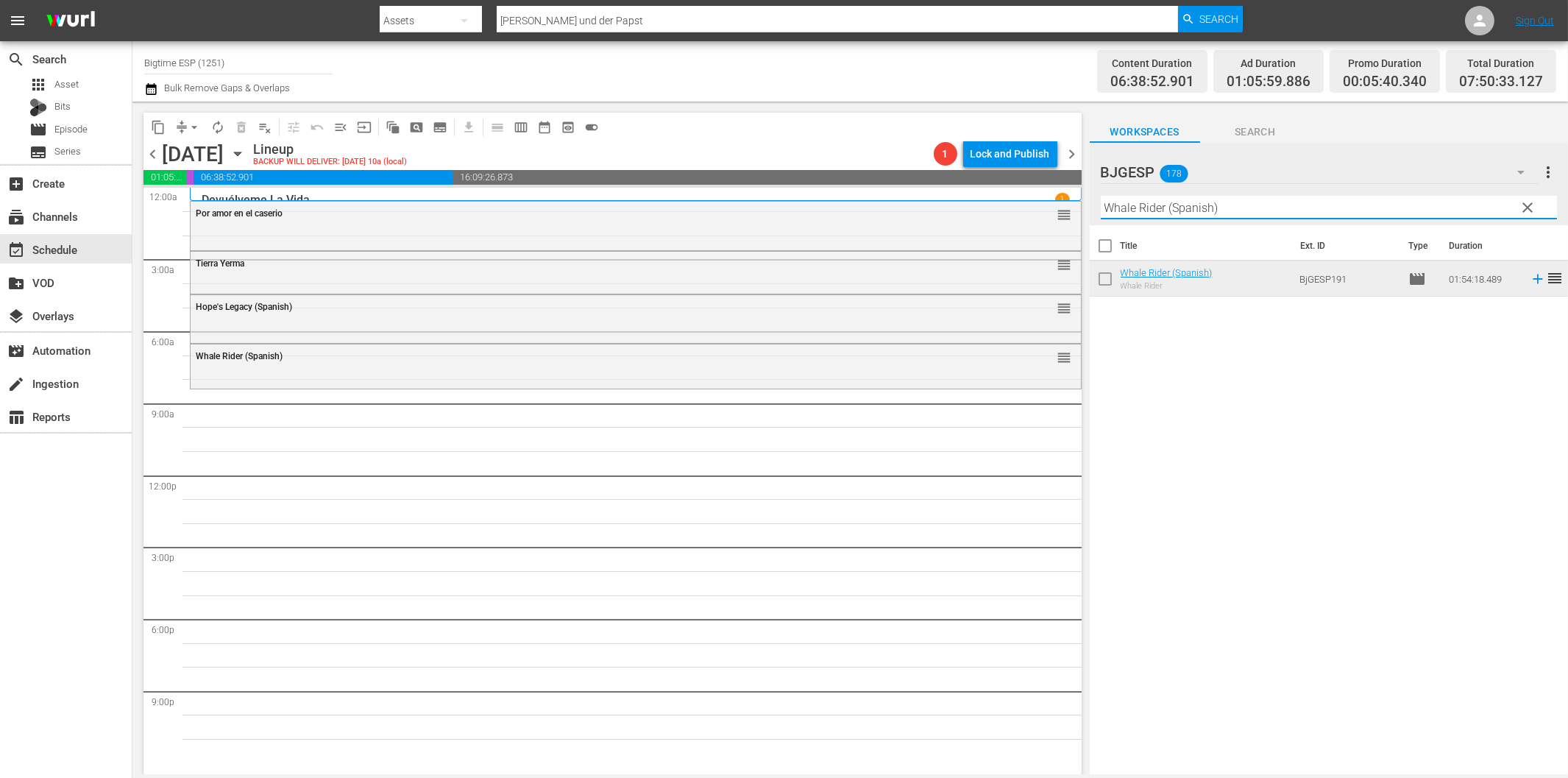
click at [1188, 202] on input "Whale Rider (Spanish)" at bounding box center [1329, 208] width 456 height 23
paste input "Belleza en lo Roto (Beauty in the Broken"
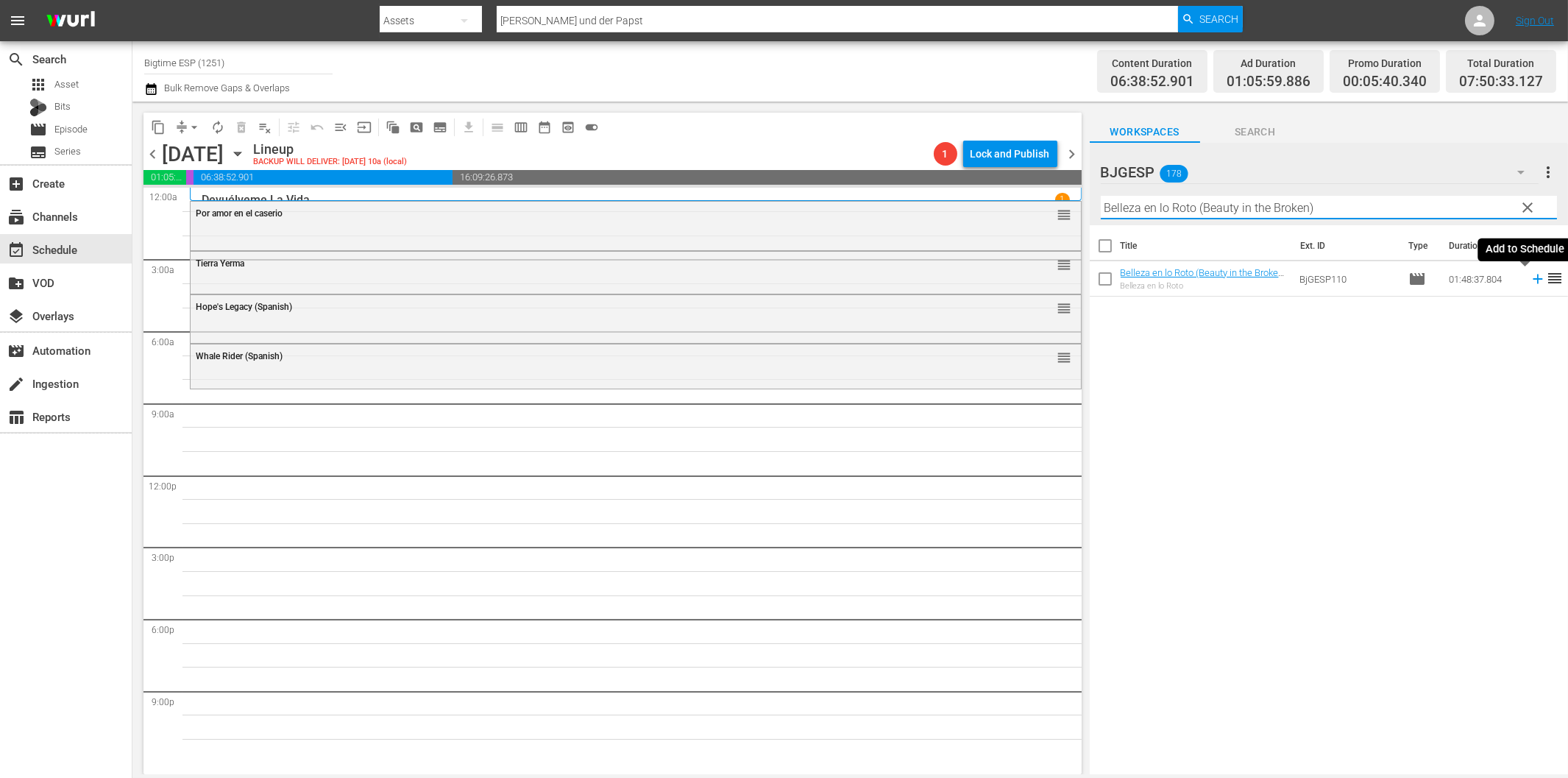
click at [1530, 281] on icon at bounding box center [1538, 279] width 16 height 16
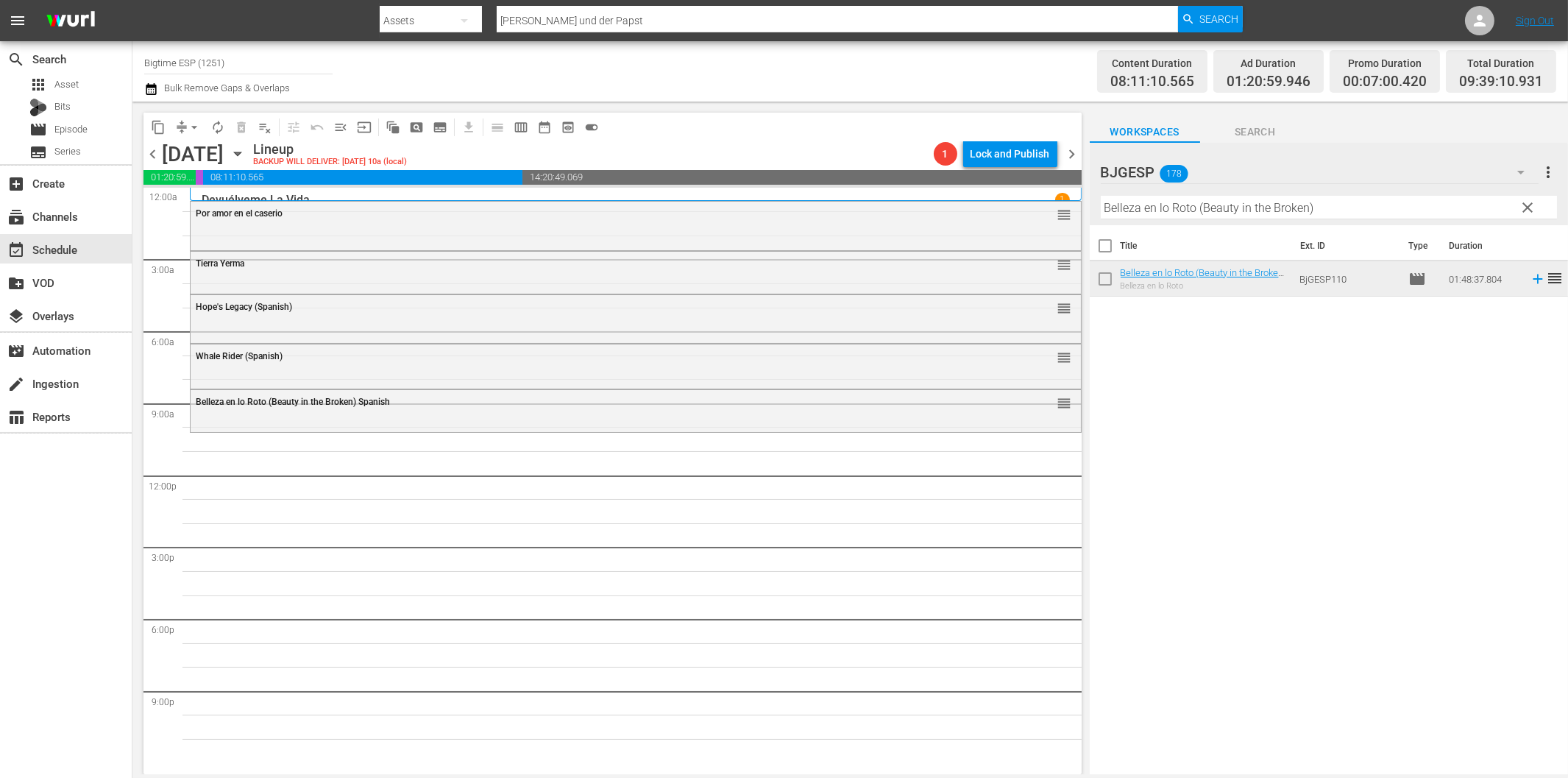
click at [1213, 209] on input "Belleza en lo Roto (Beauty in the Broken)" at bounding box center [1329, 208] width 456 height 23
paste input "Cuando den las Tres"
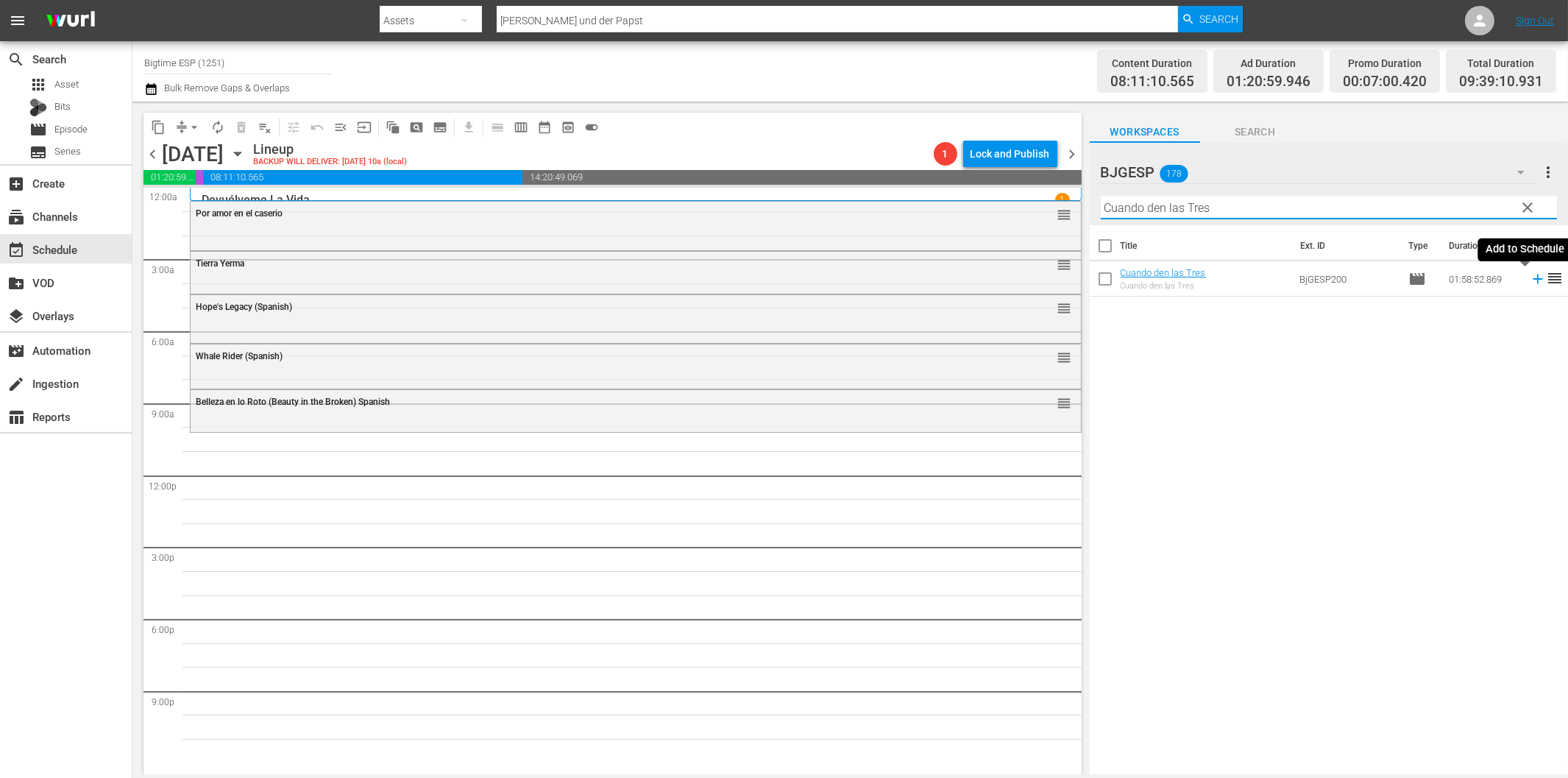
click at [1530, 277] on icon at bounding box center [1538, 279] width 16 height 16
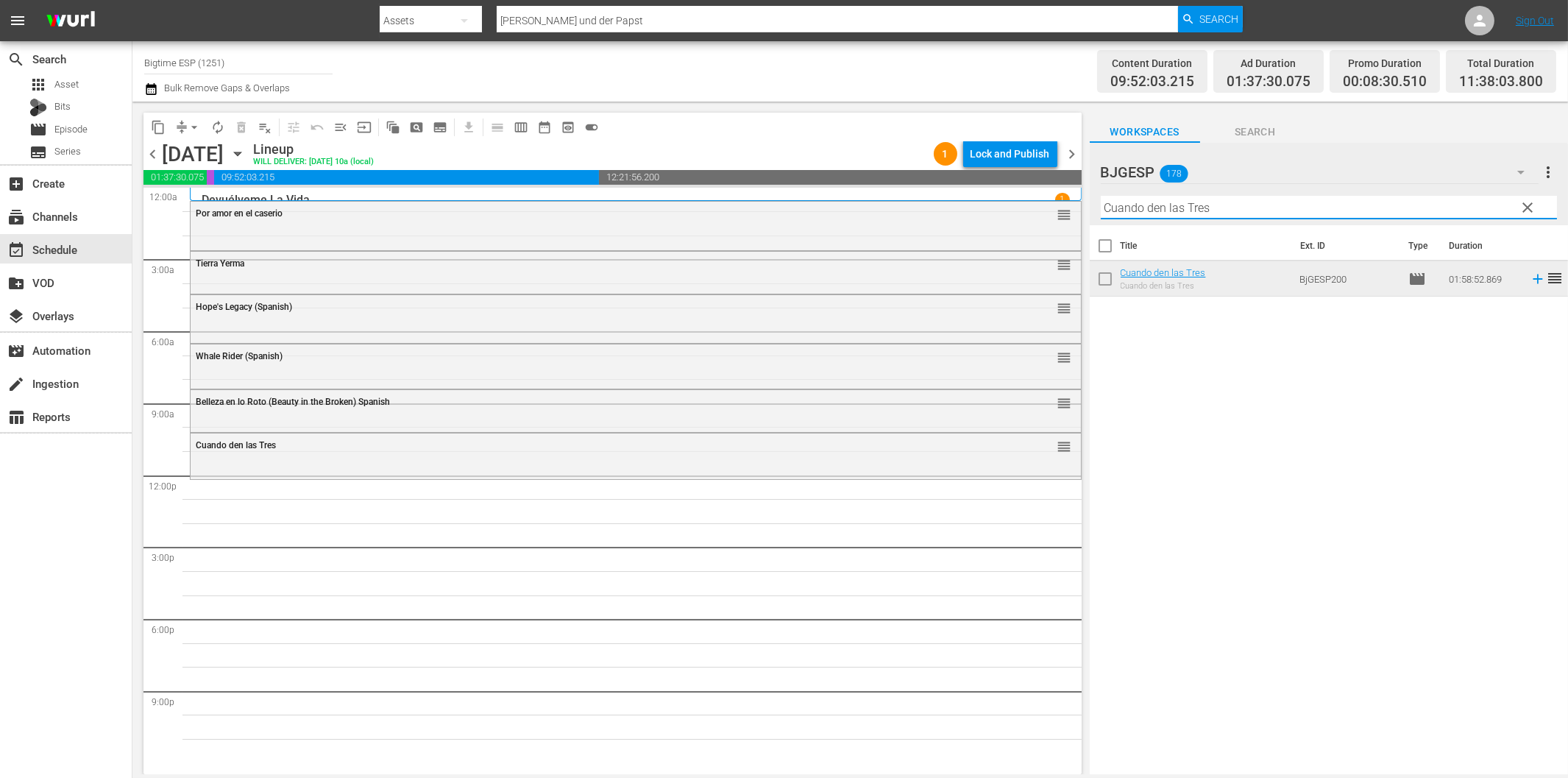
click at [1241, 202] on input "Cuando den las Tres" at bounding box center [1329, 208] width 456 height 23
paste input "Dark Island (Spanish)"
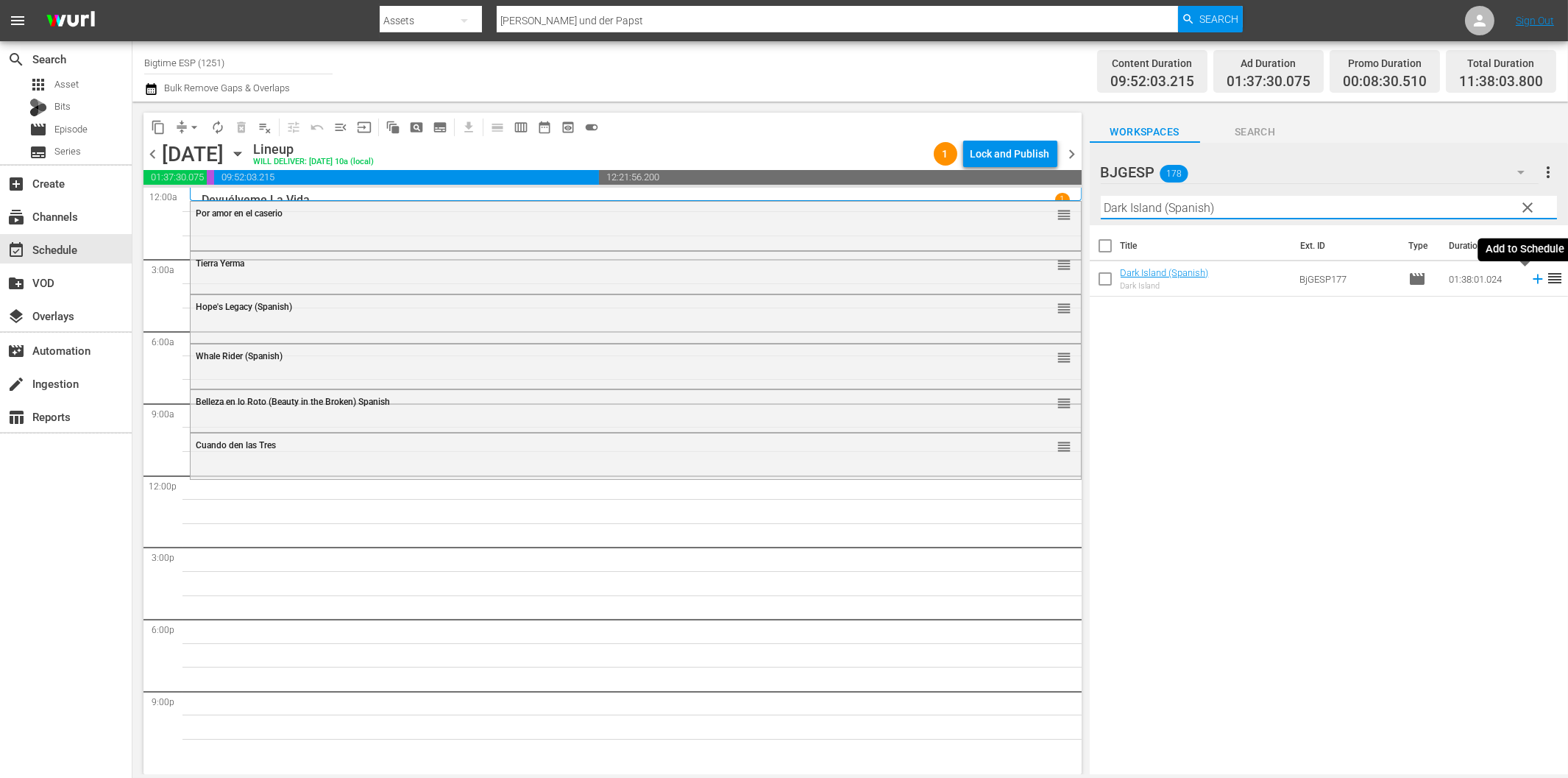
click at [1530, 275] on icon at bounding box center [1538, 279] width 16 height 16
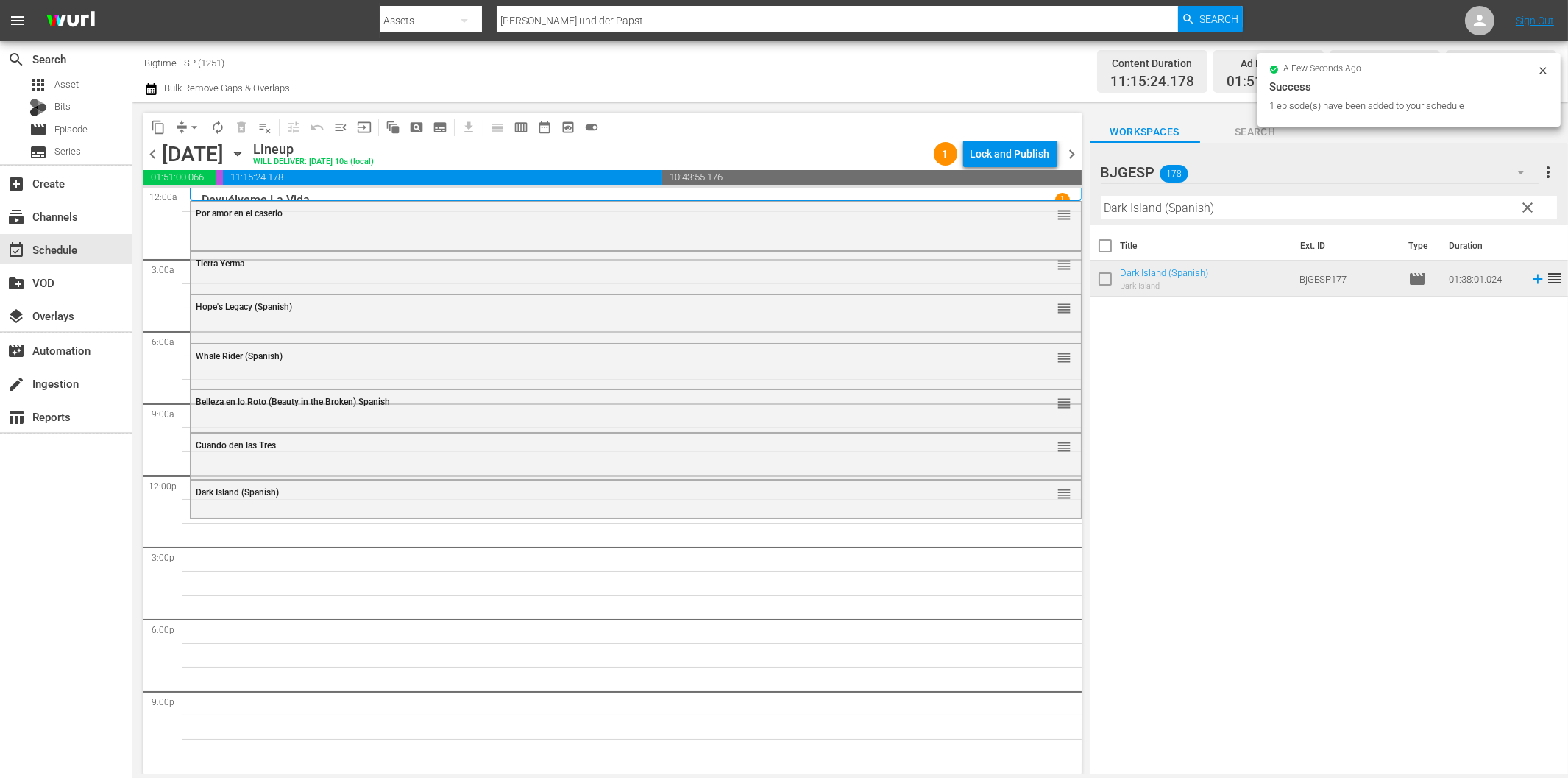
click at [1131, 214] on input "Dark Island (Spanish)" at bounding box center [1329, 208] width 456 height 23
paste input "La maffia"
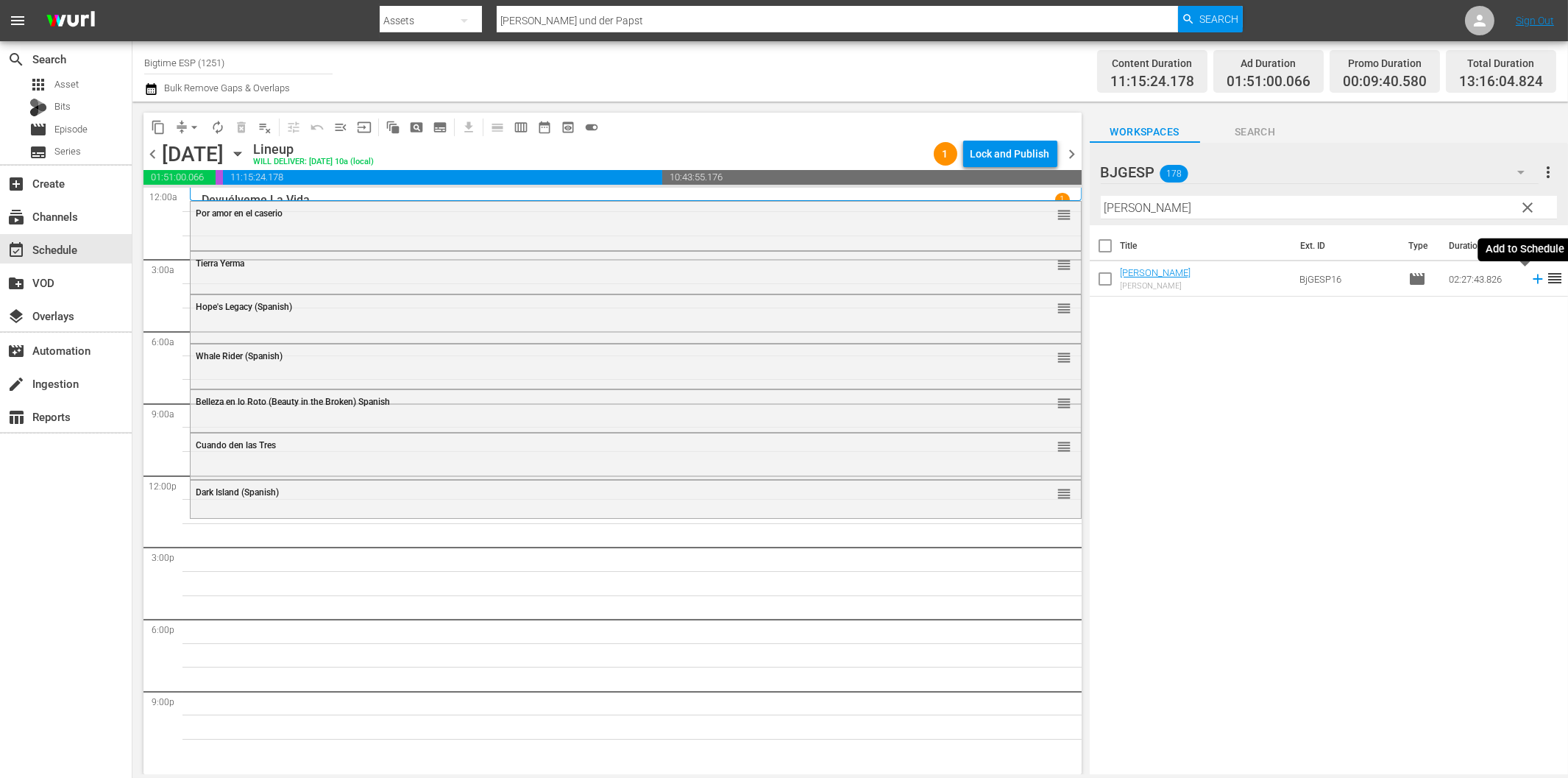
click at [1533, 280] on icon at bounding box center [1538, 279] width 9 height 9
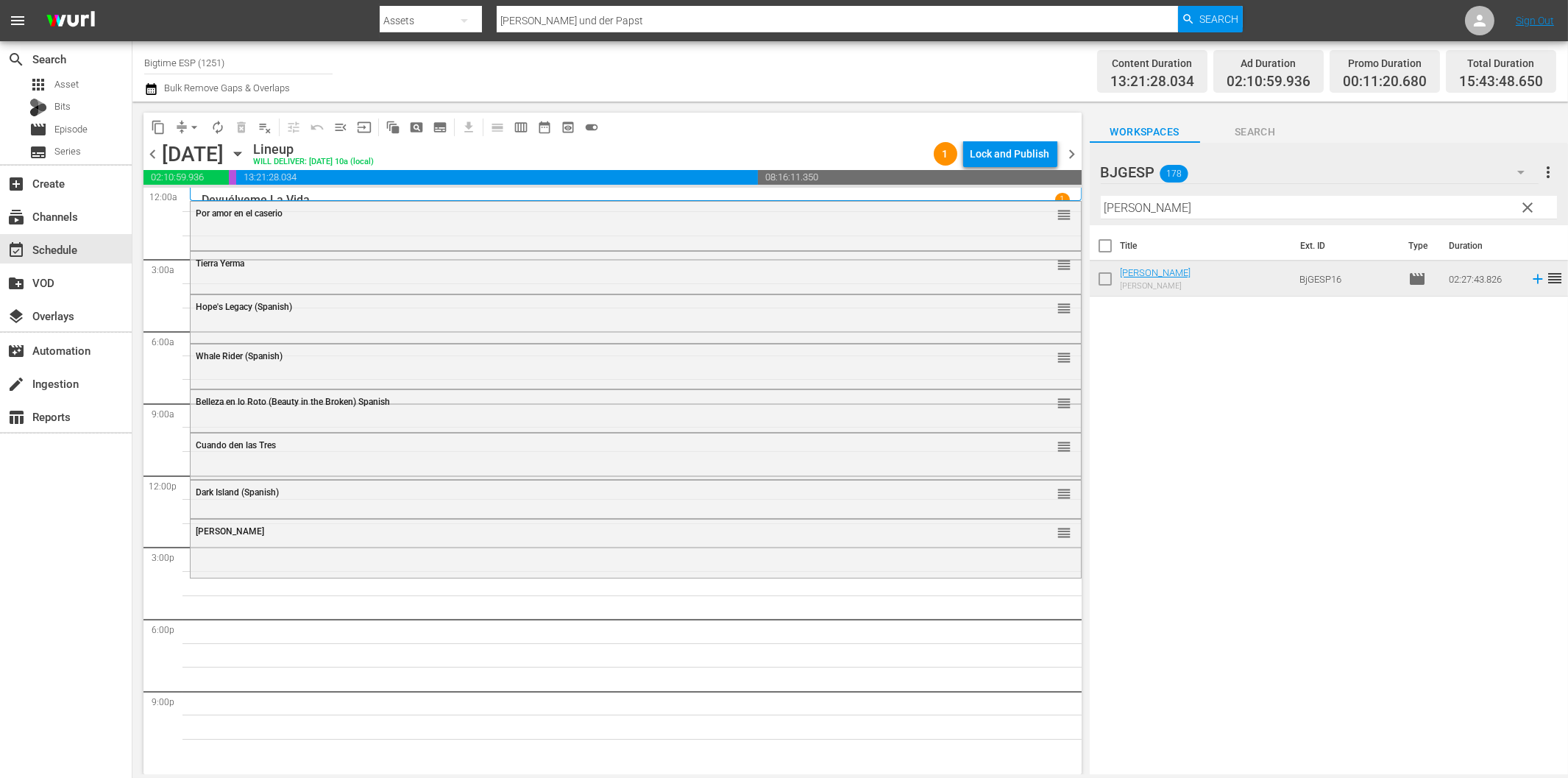
click at [1241, 210] on input "La maffia" at bounding box center [1329, 208] width 456 height 23
paste input "¡Al Ritmo! (To the Beat!)"
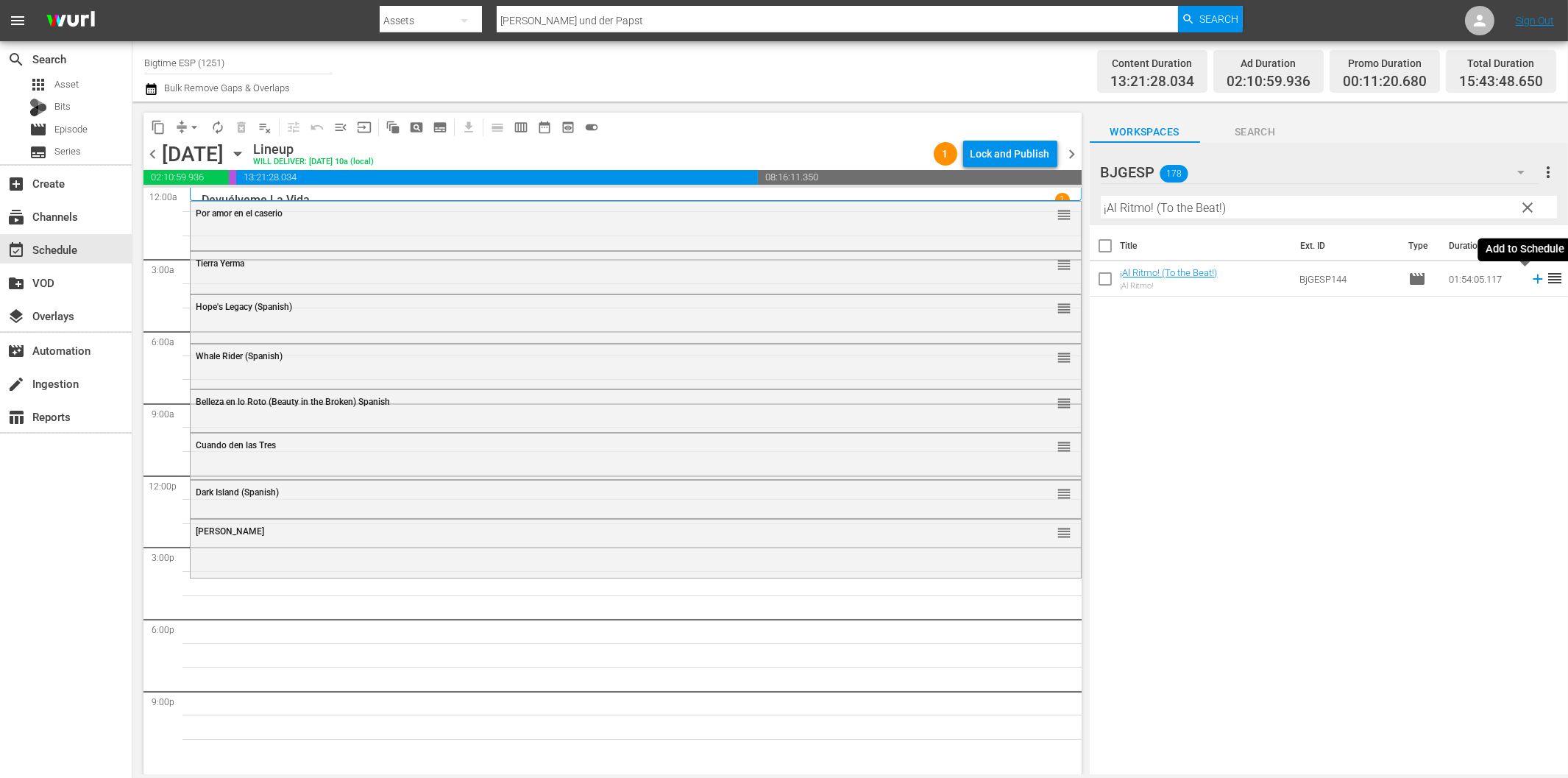
click at [1530, 276] on icon at bounding box center [1538, 279] width 16 height 16
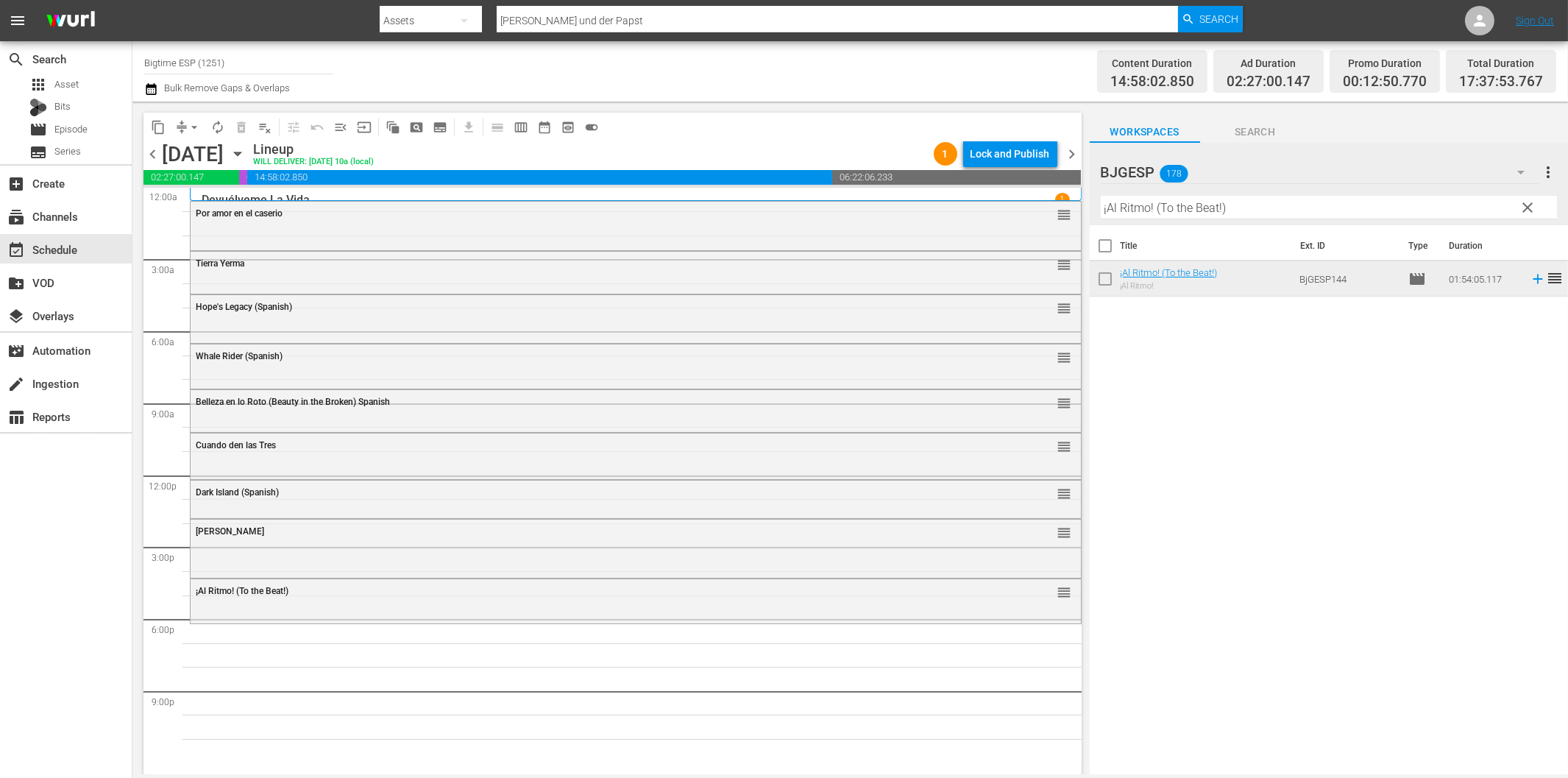
click at [1161, 214] on input "¡Al Ritmo! (To the Beat!)" at bounding box center [1329, 208] width 456 height 23
paste input "Reus"
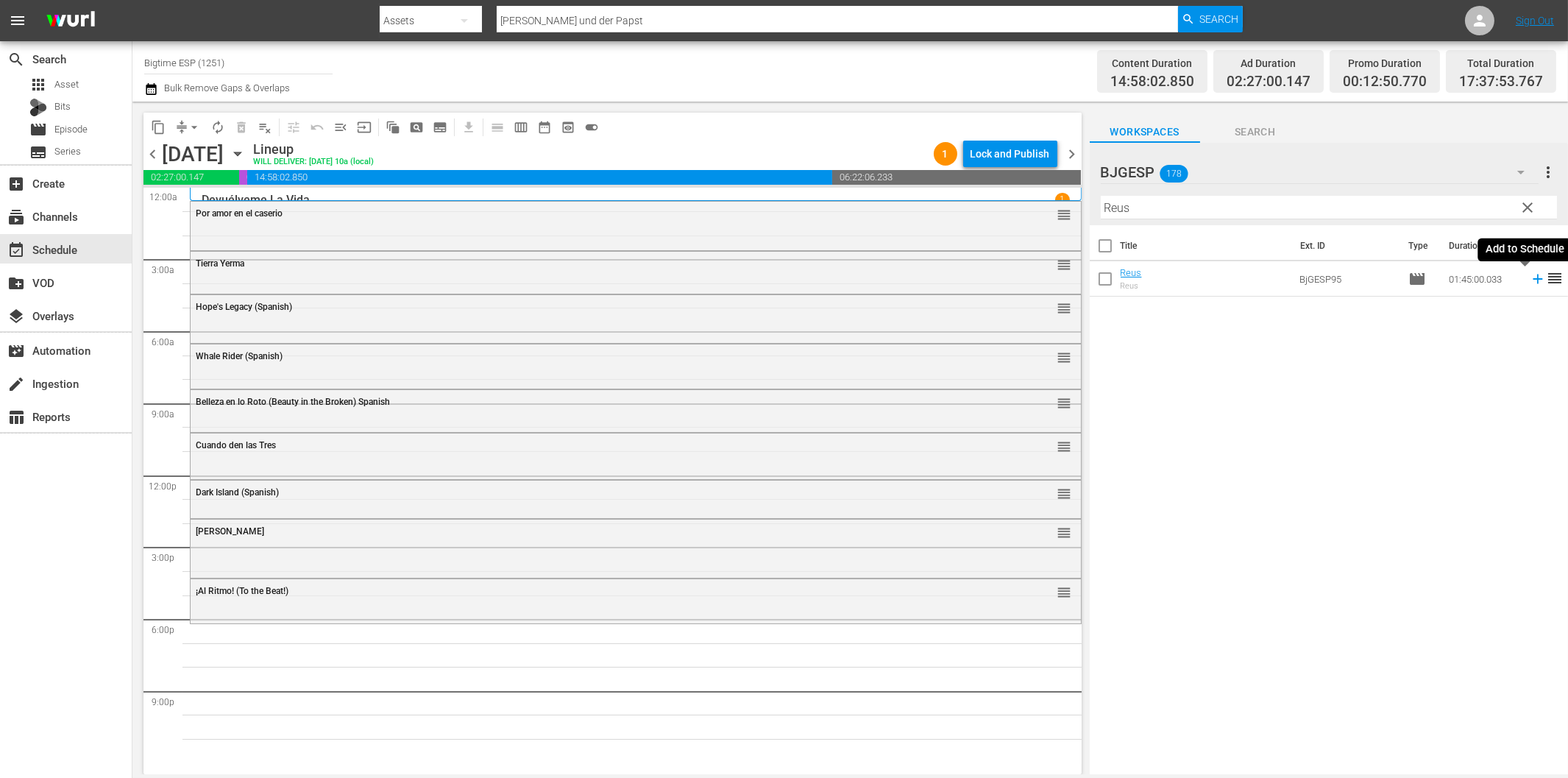
click at [1530, 285] on icon at bounding box center [1538, 279] width 16 height 16
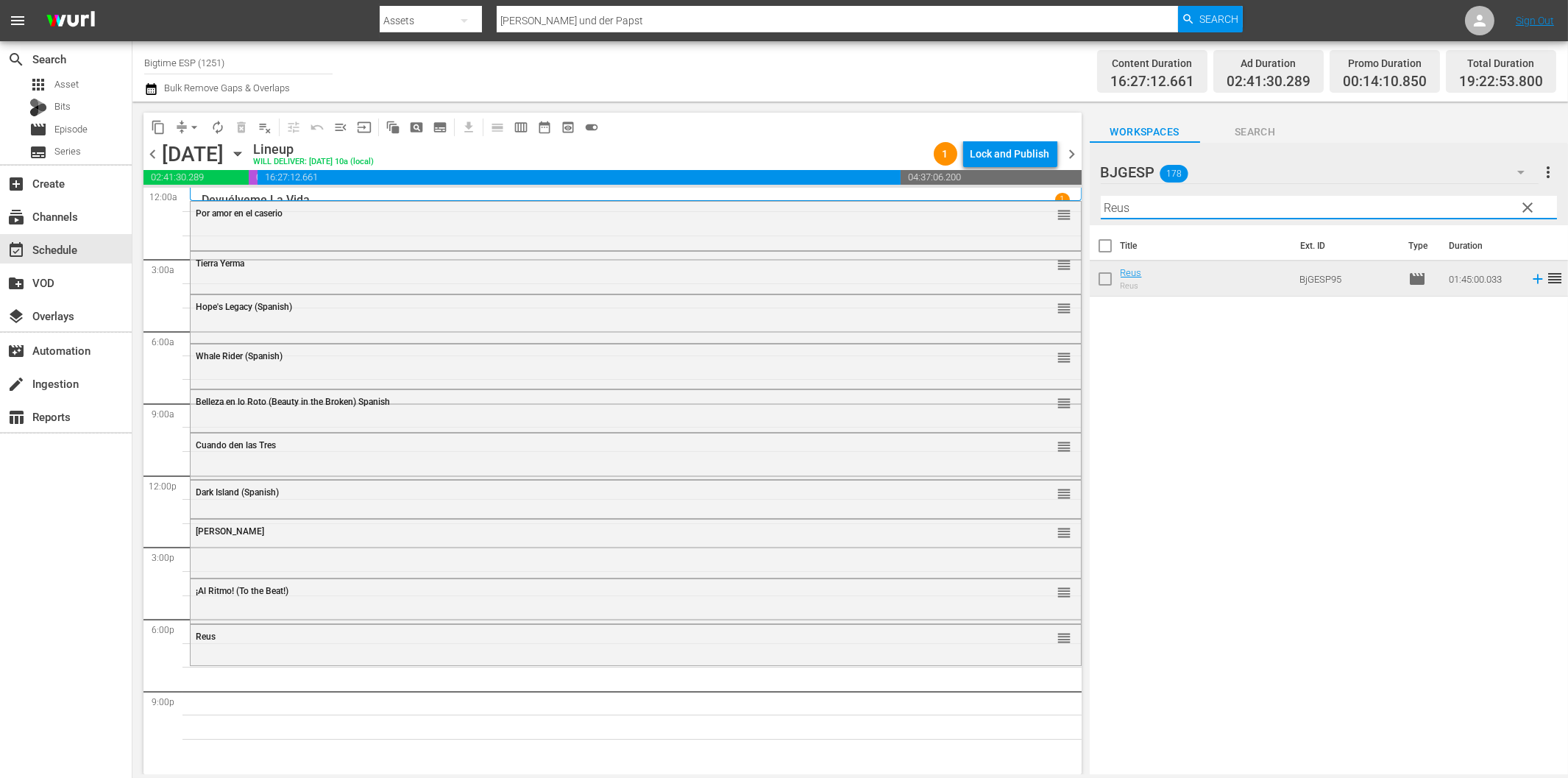
click at [1146, 215] on input "Reus" at bounding box center [1329, 208] width 456 height 23
paste input "Condenados al infierno"
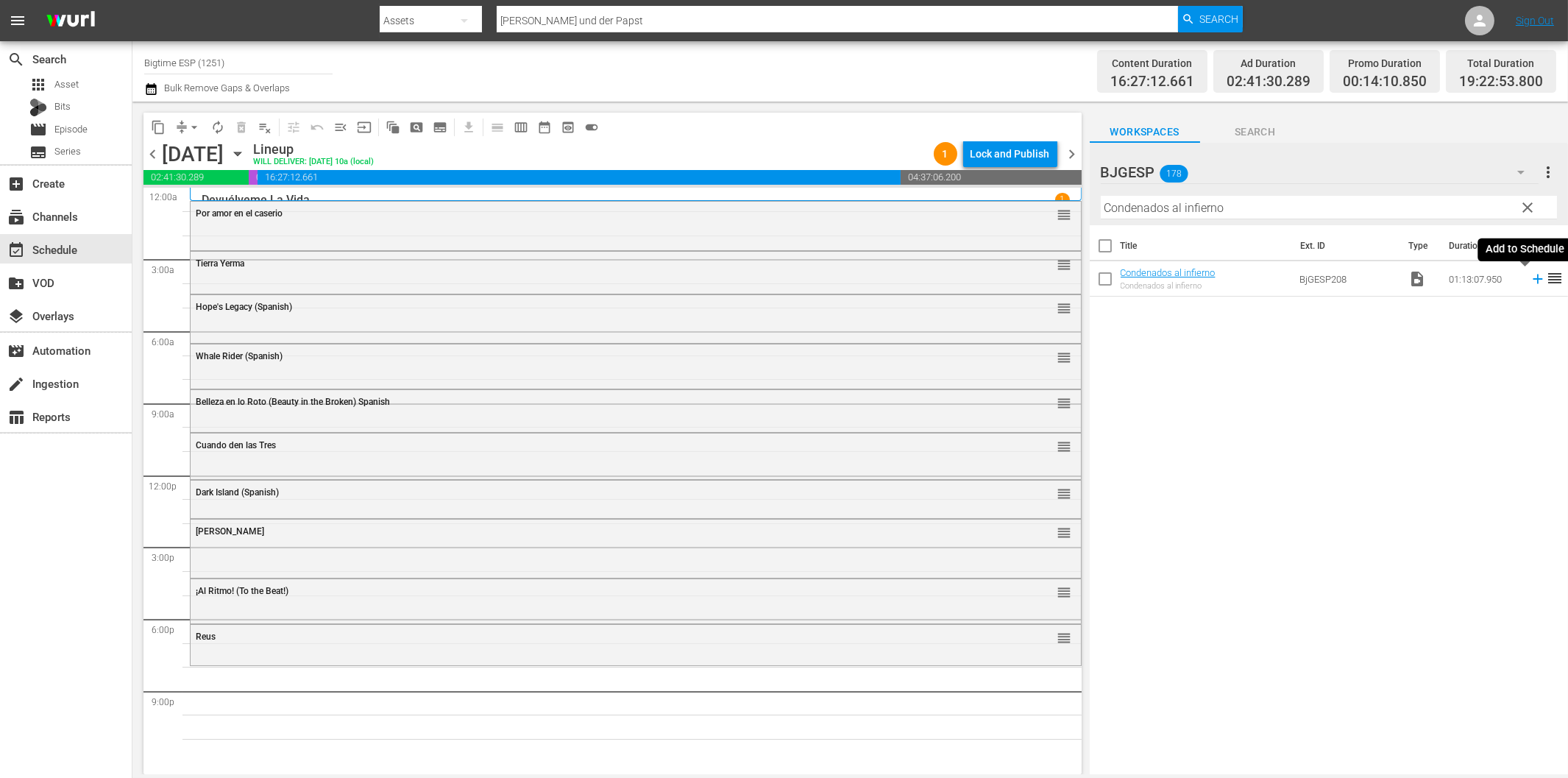
click at [1530, 277] on icon at bounding box center [1538, 279] width 16 height 16
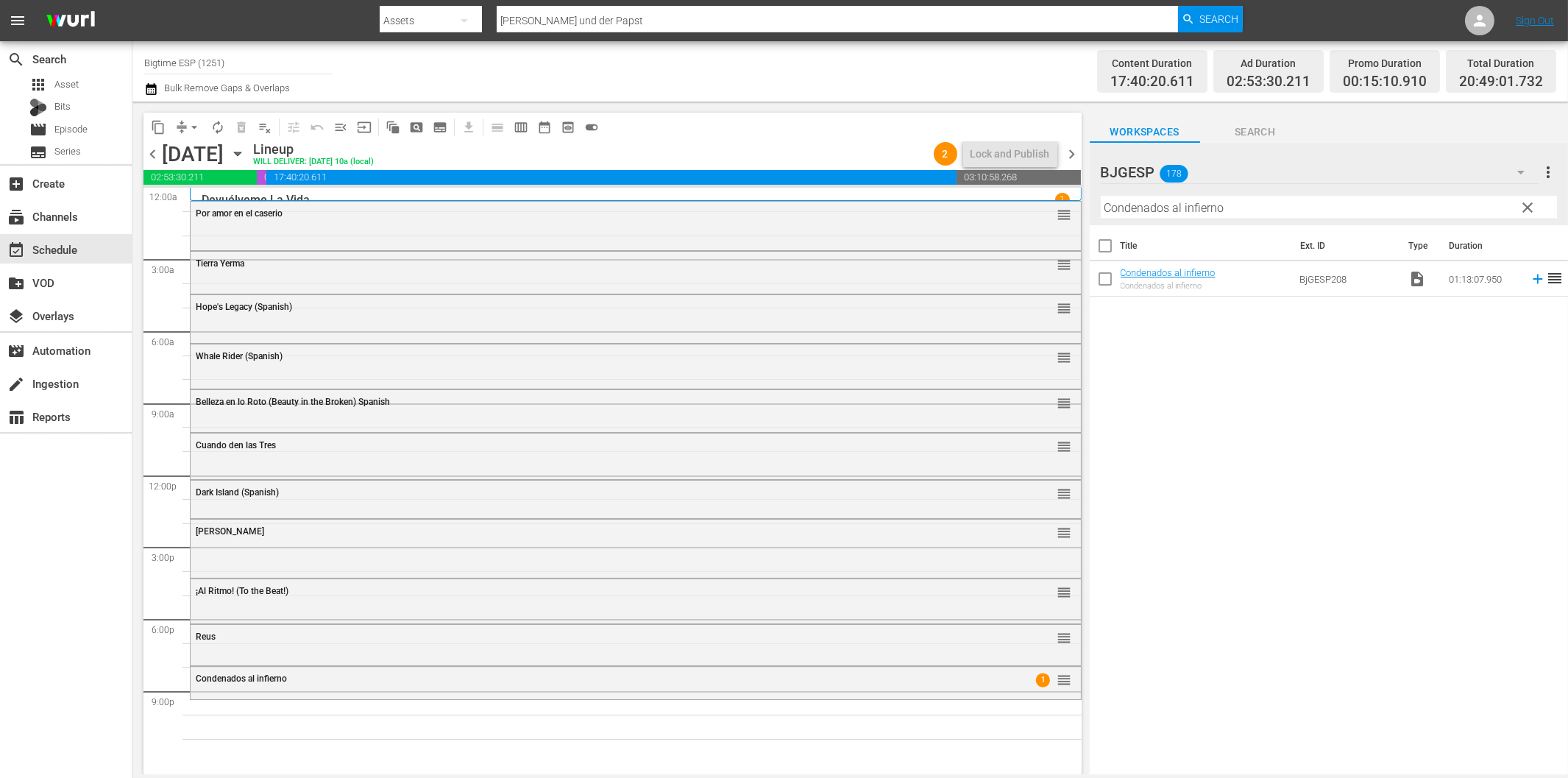
click at [1352, 204] on input "Condenados al infierno" at bounding box center [1329, 208] width 456 height 23
paste input "razón de melón"
click at [1533, 280] on icon at bounding box center [1538, 279] width 9 height 9
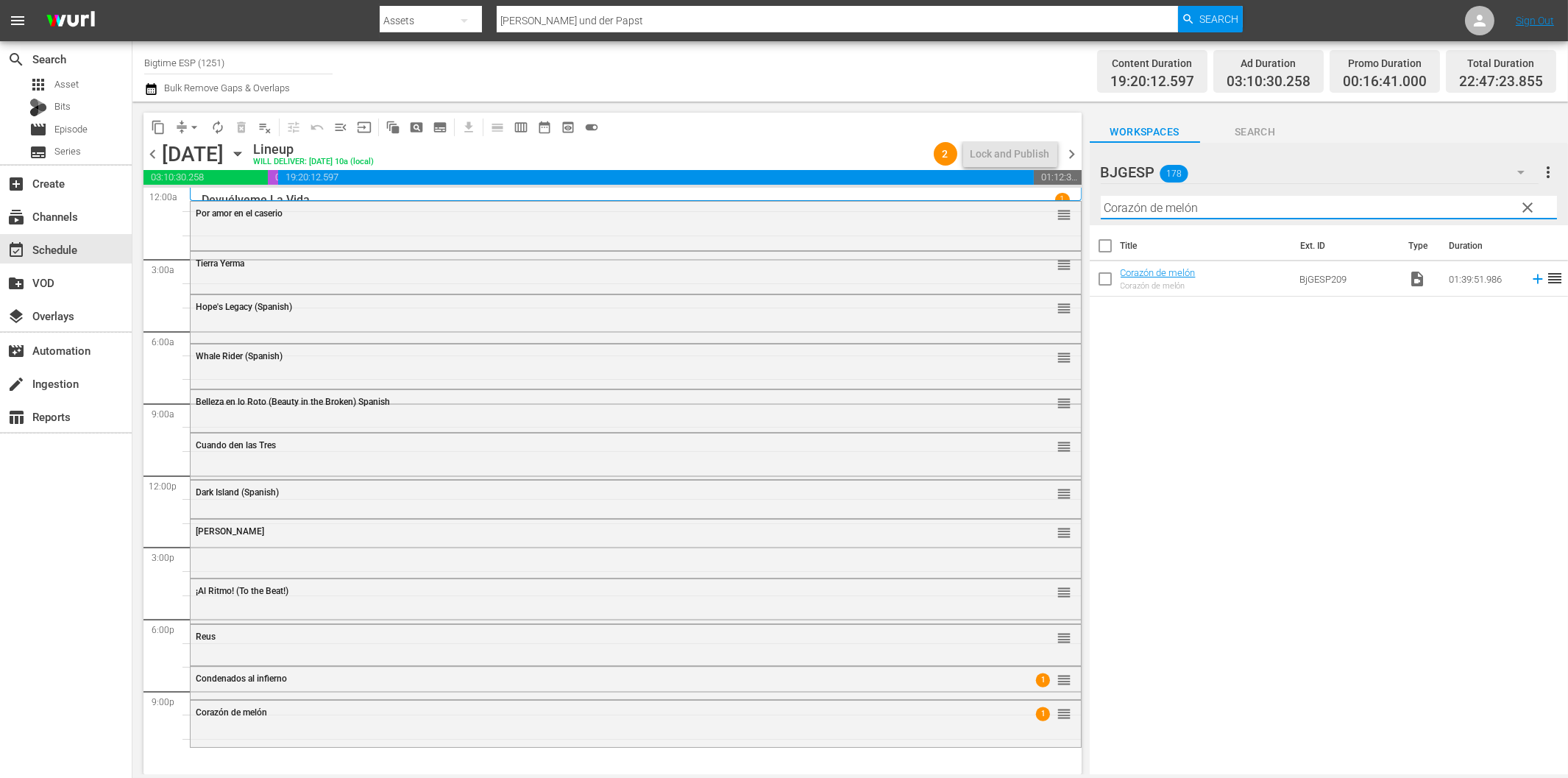
click at [1249, 202] on input "Corazón de melón" at bounding box center [1329, 208] width 456 height 23
paste input "Lethal Virus Spanish"
click at [1530, 277] on icon at bounding box center [1538, 279] width 16 height 16
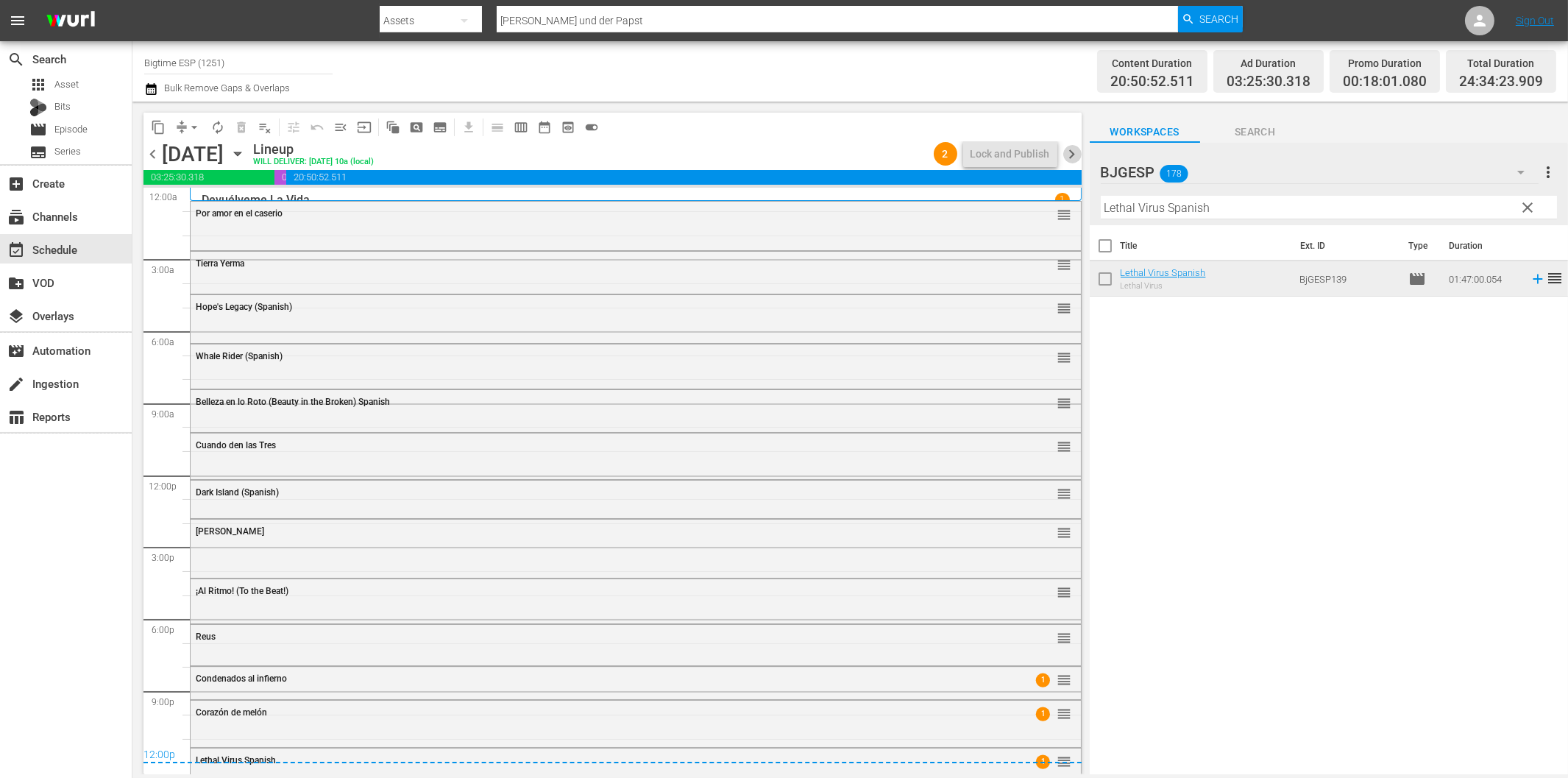
click at [1071, 149] on span "chevron_right" at bounding box center [1073, 155] width 19 height 19
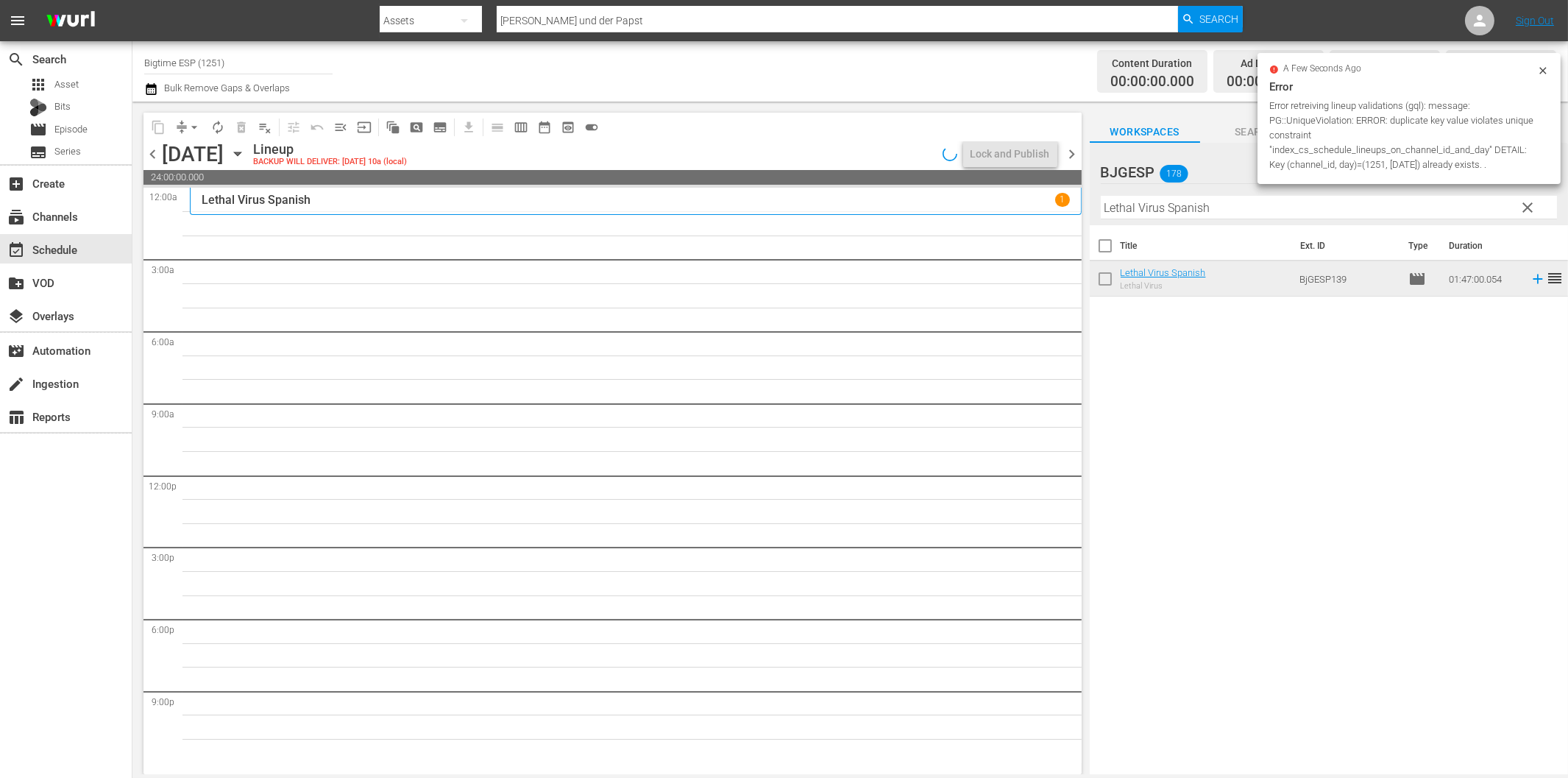
click at [1181, 205] on input "Lethal Virus Spanish" at bounding box center [1329, 208] width 456 height 23
paste input "A un Paso de Mí"
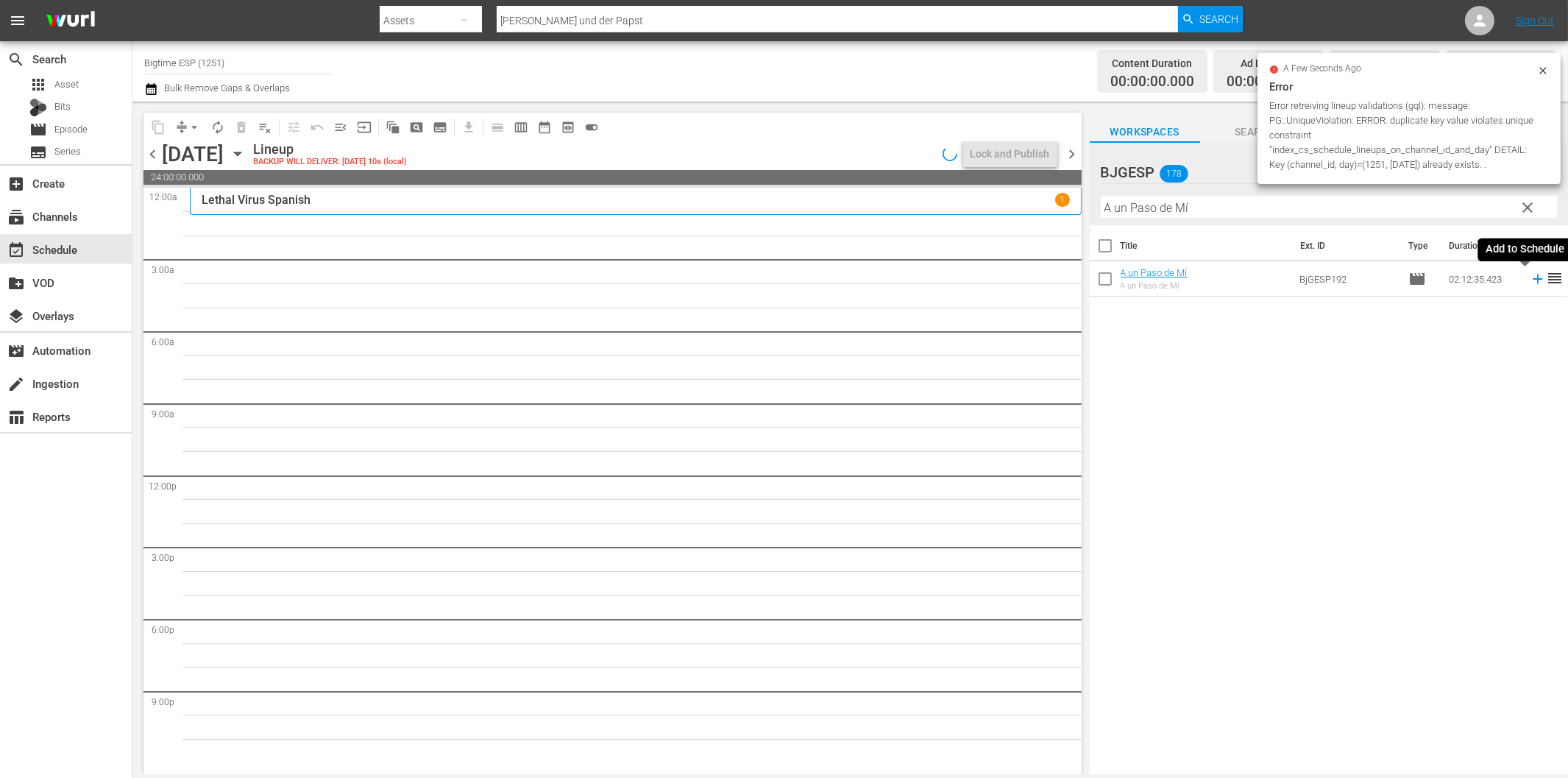
drag, startPoint x: 1521, startPoint y: 276, endPoint x: 1360, endPoint y: 310, distance: 164.6
click at [1530, 276] on icon at bounding box center [1538, 279] width 16 height 16
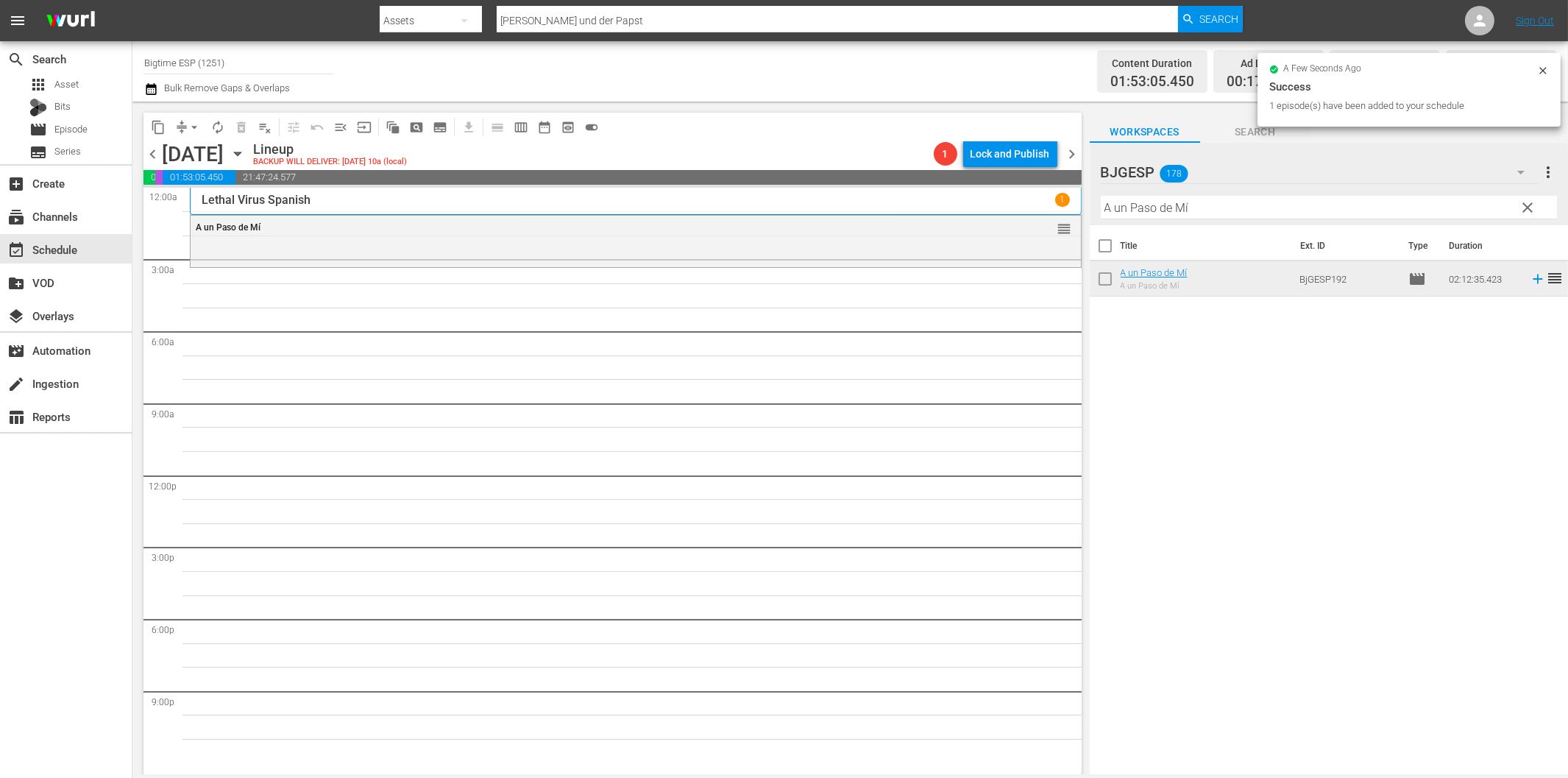
click at [1143, 202] on input "A un Paso de Mí" at bounding box center [1329, 208] width 456 height 23
paste input "Implacable"
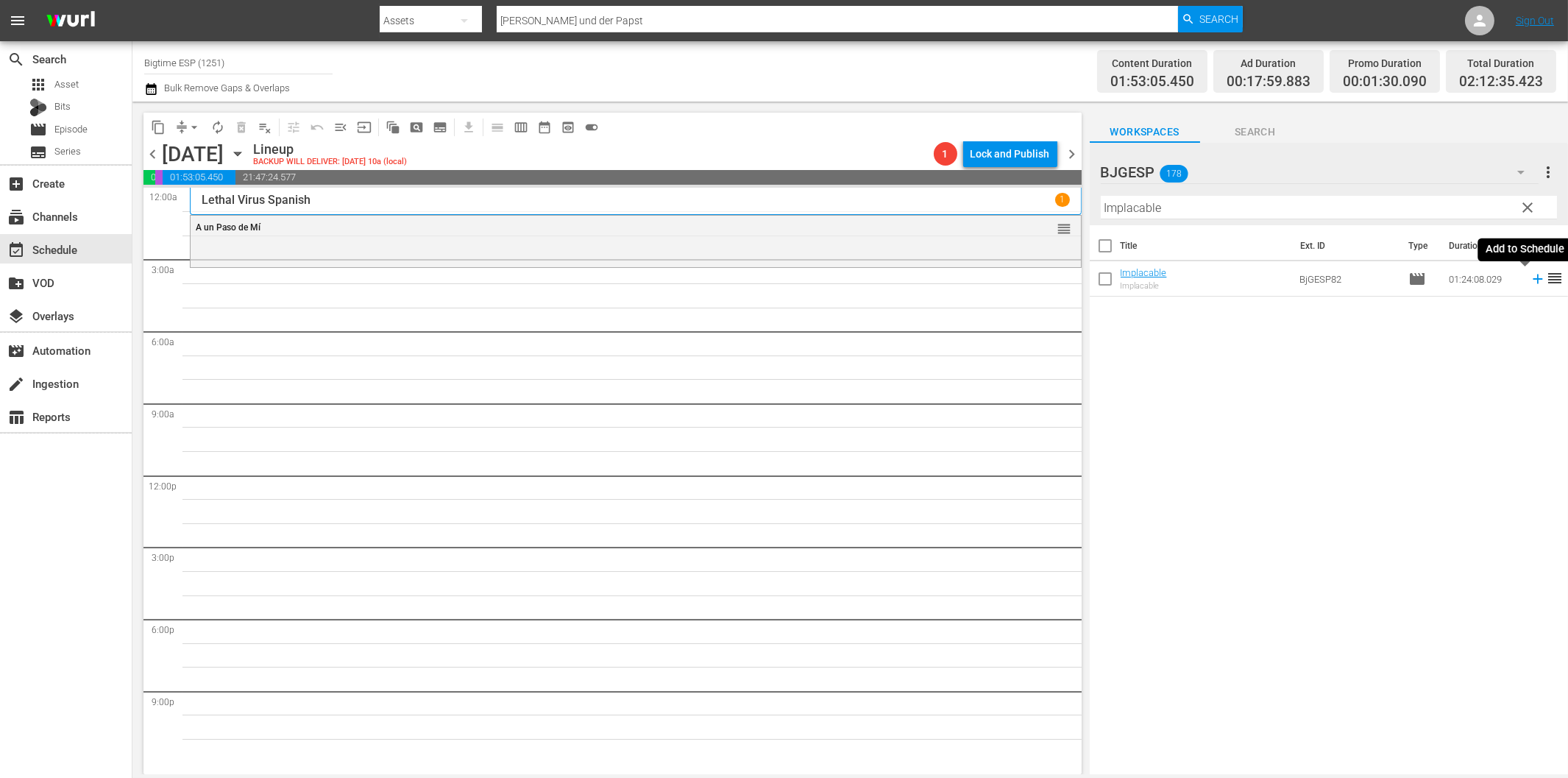
click at [1530, 277] on icon at bounding box center [1538, 279] width 16 height 16
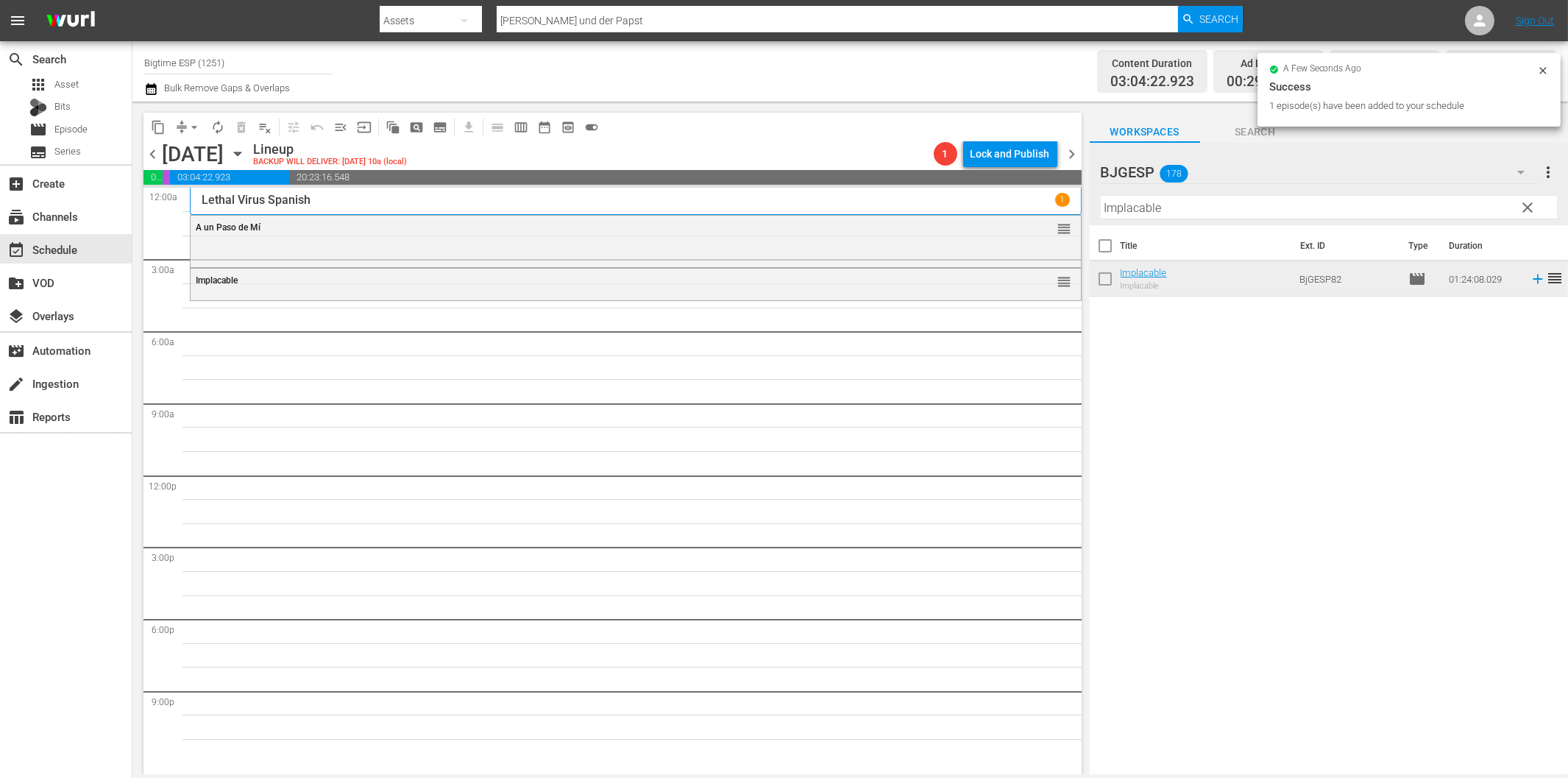
click at [1121, 213] on input "Implacable" at bounding box center [1329, 208] width 456 height 23
paste input "V.I.P.: La otra casa"
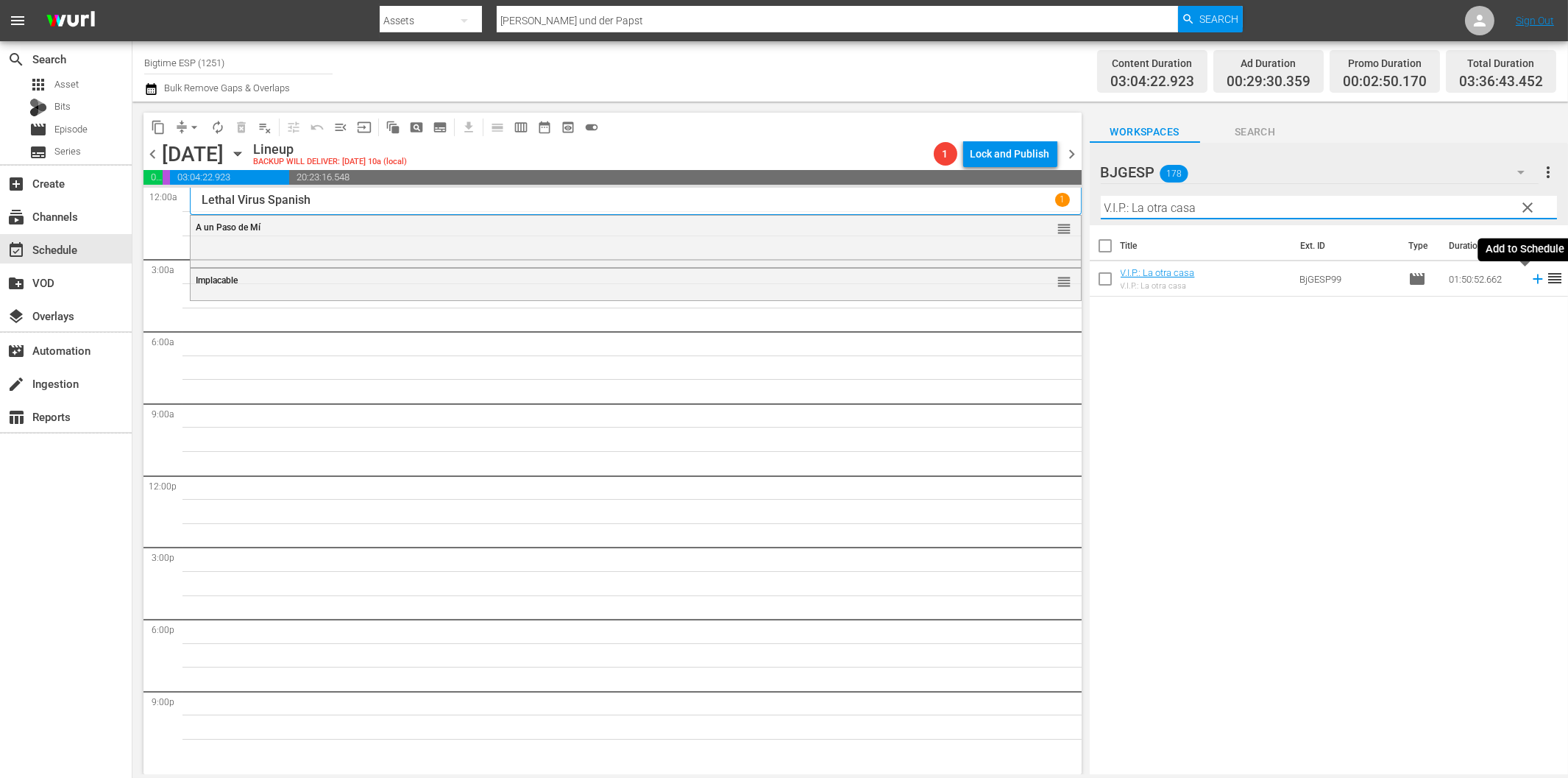
click at [1530, 277] on icon at bounding box center [1538, 279] width 16 height 16
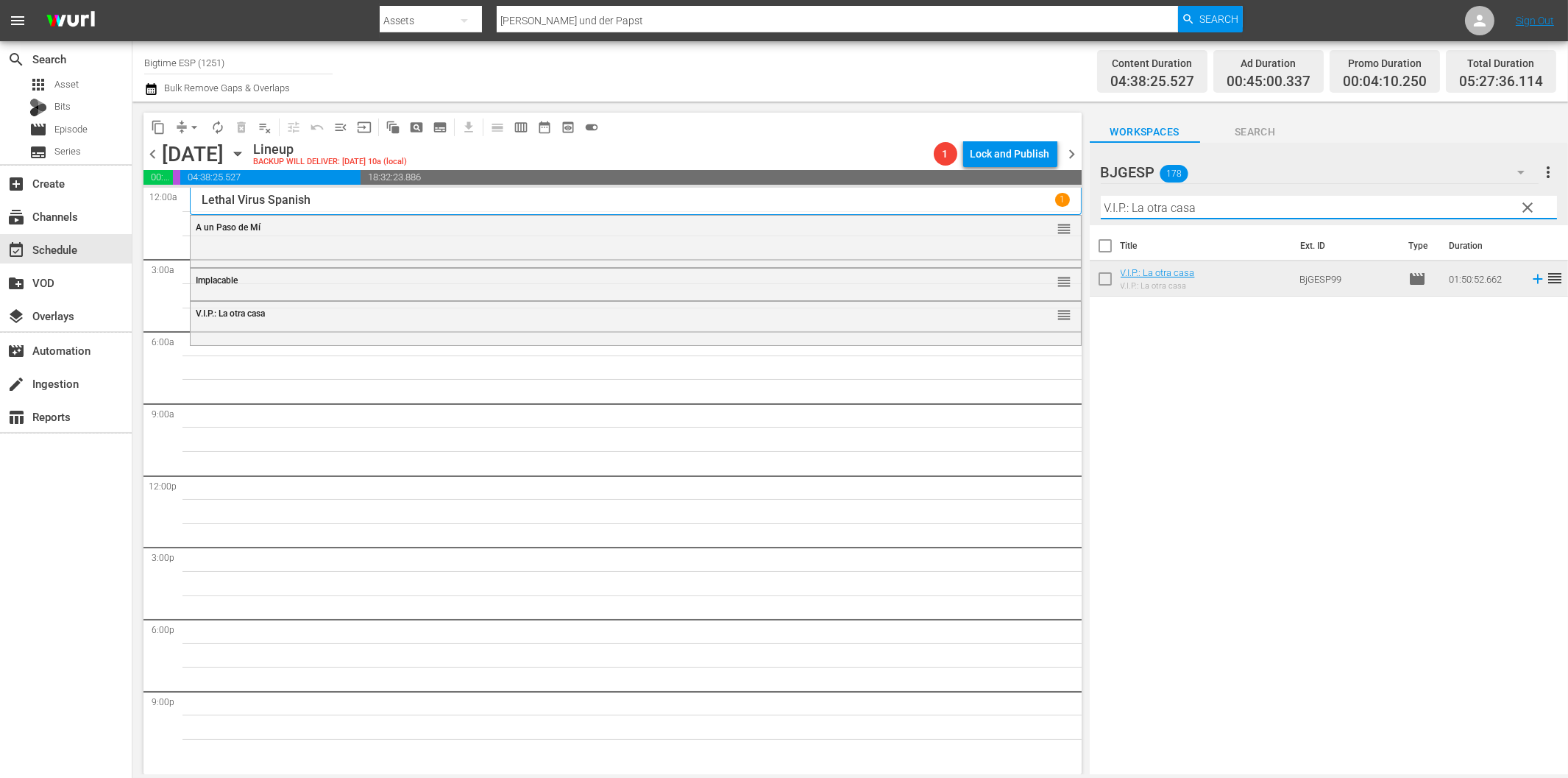
click at [1171, 199] on input "V.I.P.: La otra casa" at bounding box center [1329, 208] width 456 height 23
paste input "Rancho Esperanza (Riding Faith)"
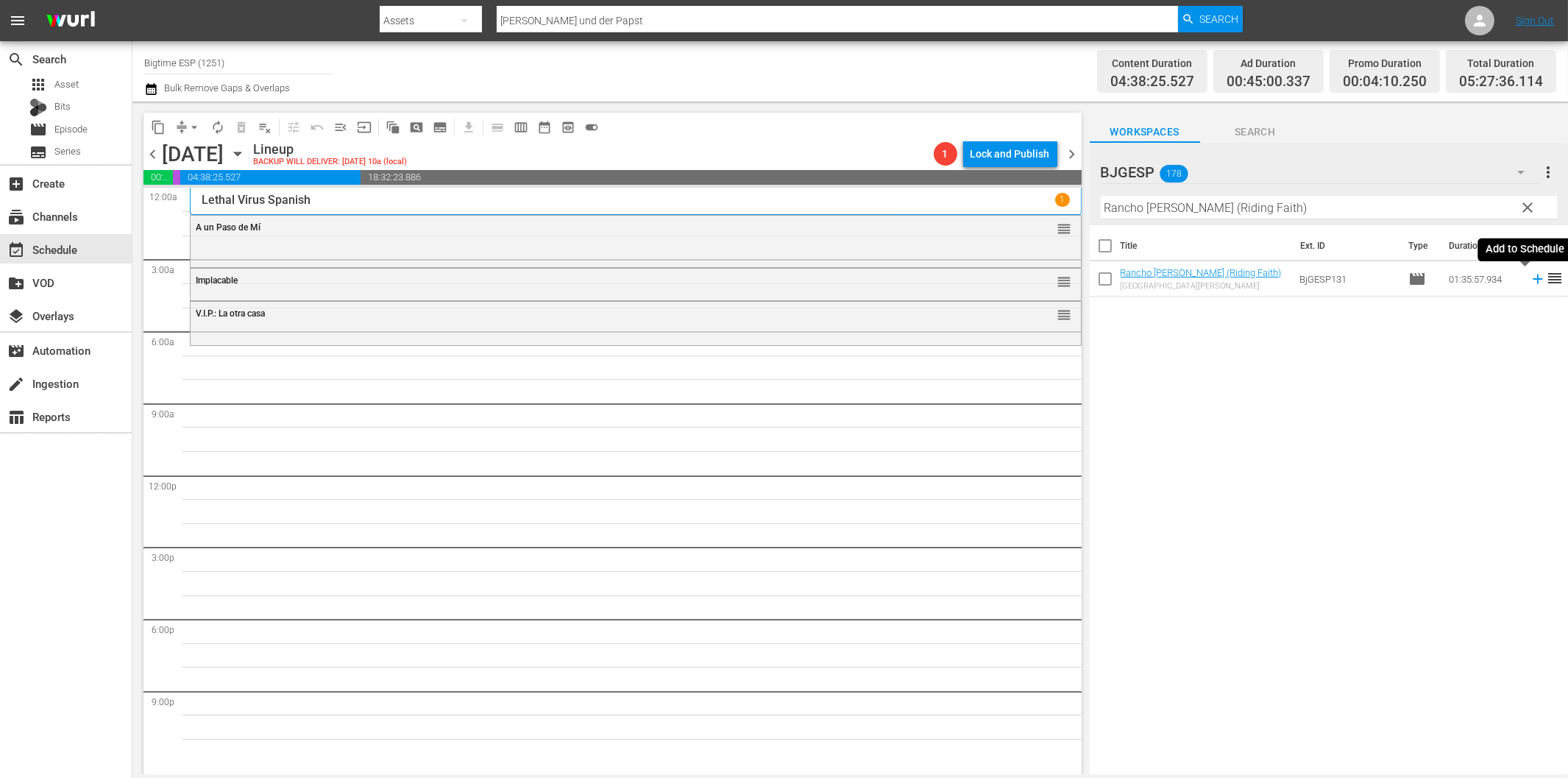
click at [1530, 282] on icon at bounding box center [1538, 279] width 16 height 16
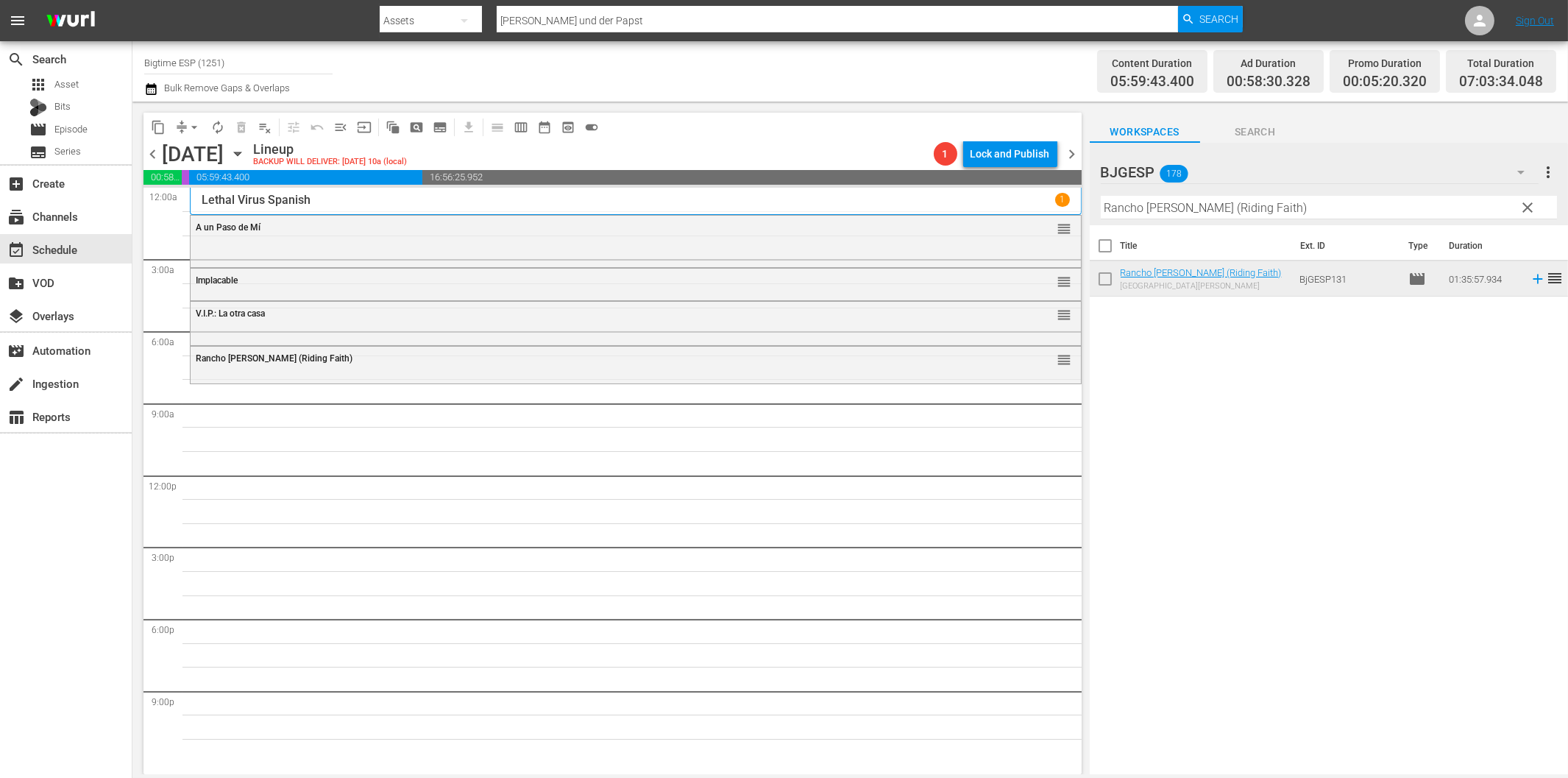
click at [1141, 209] on input "Rancho Esperanza (Riding Faith)" at bounding box center [1329, 208] width 456 height 23
paste input "El Pozo"
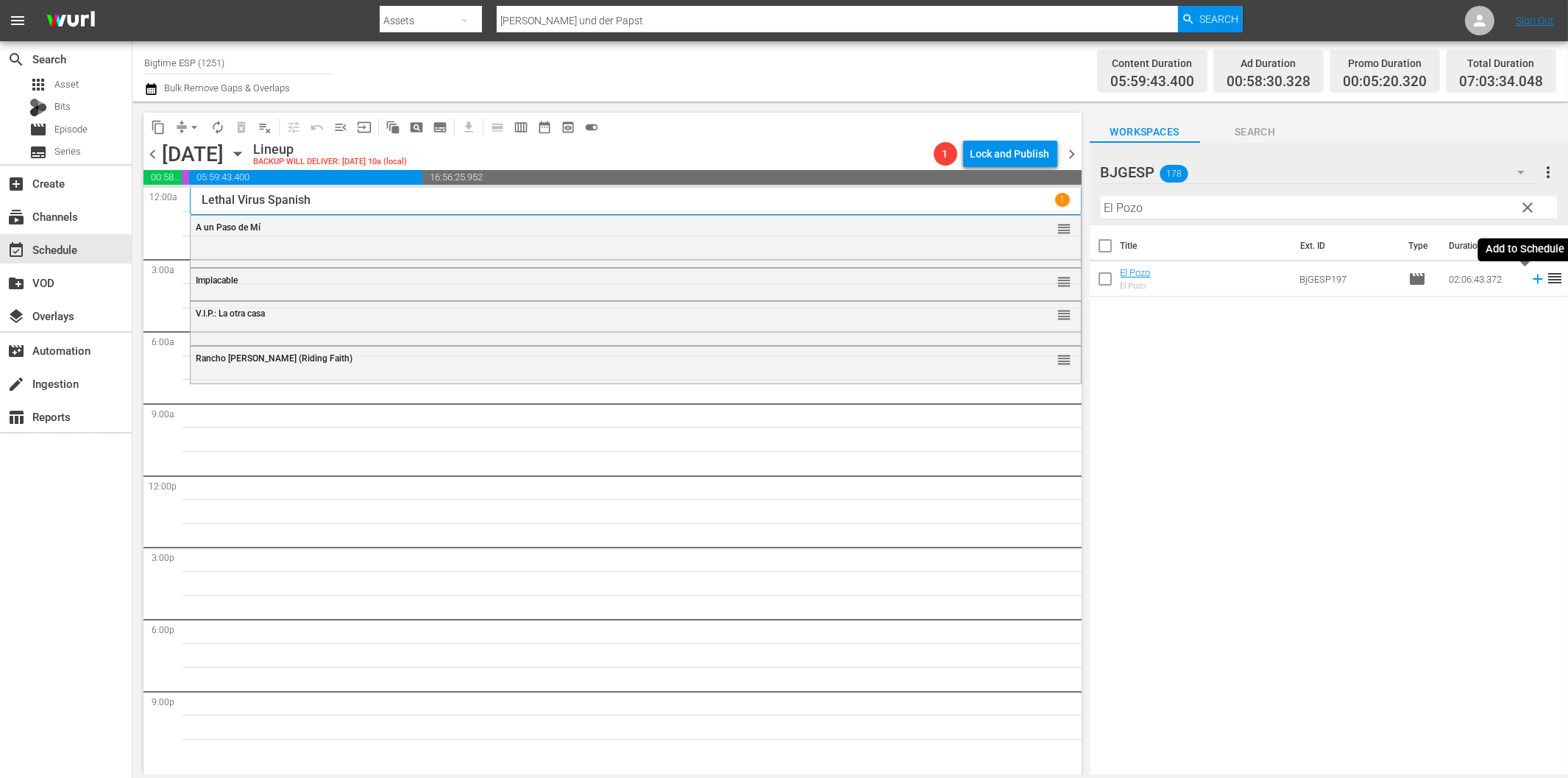
click at [1530, 283] on icon at bounding box center [1538, 279] width 16 height 16
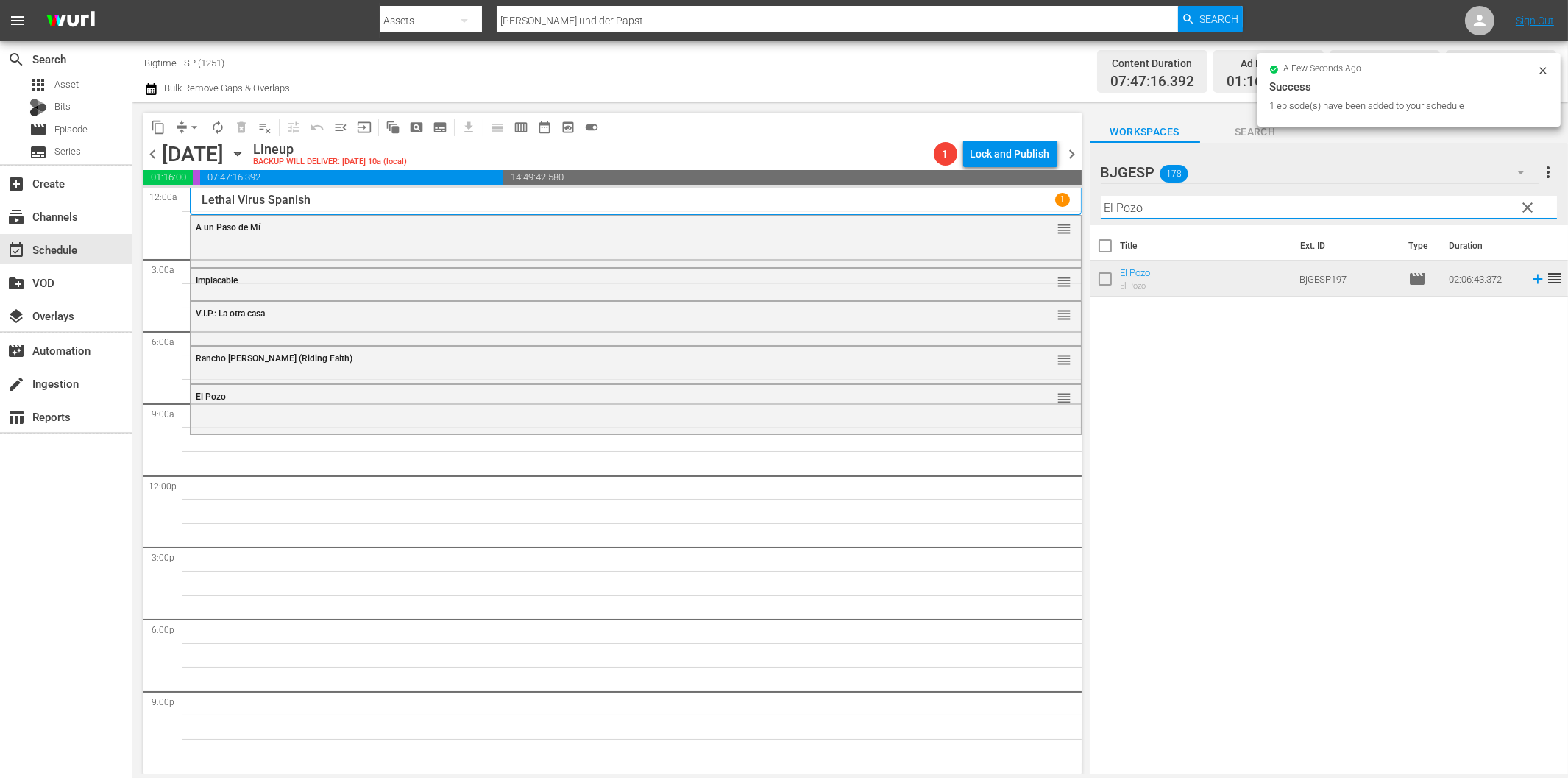
click at [1142, 207] on input "El Pozo" at bounding box center [1329, 208] width 456 height 23
paste input "Cuestión de honor (Logan's War - Bound by Honor)"
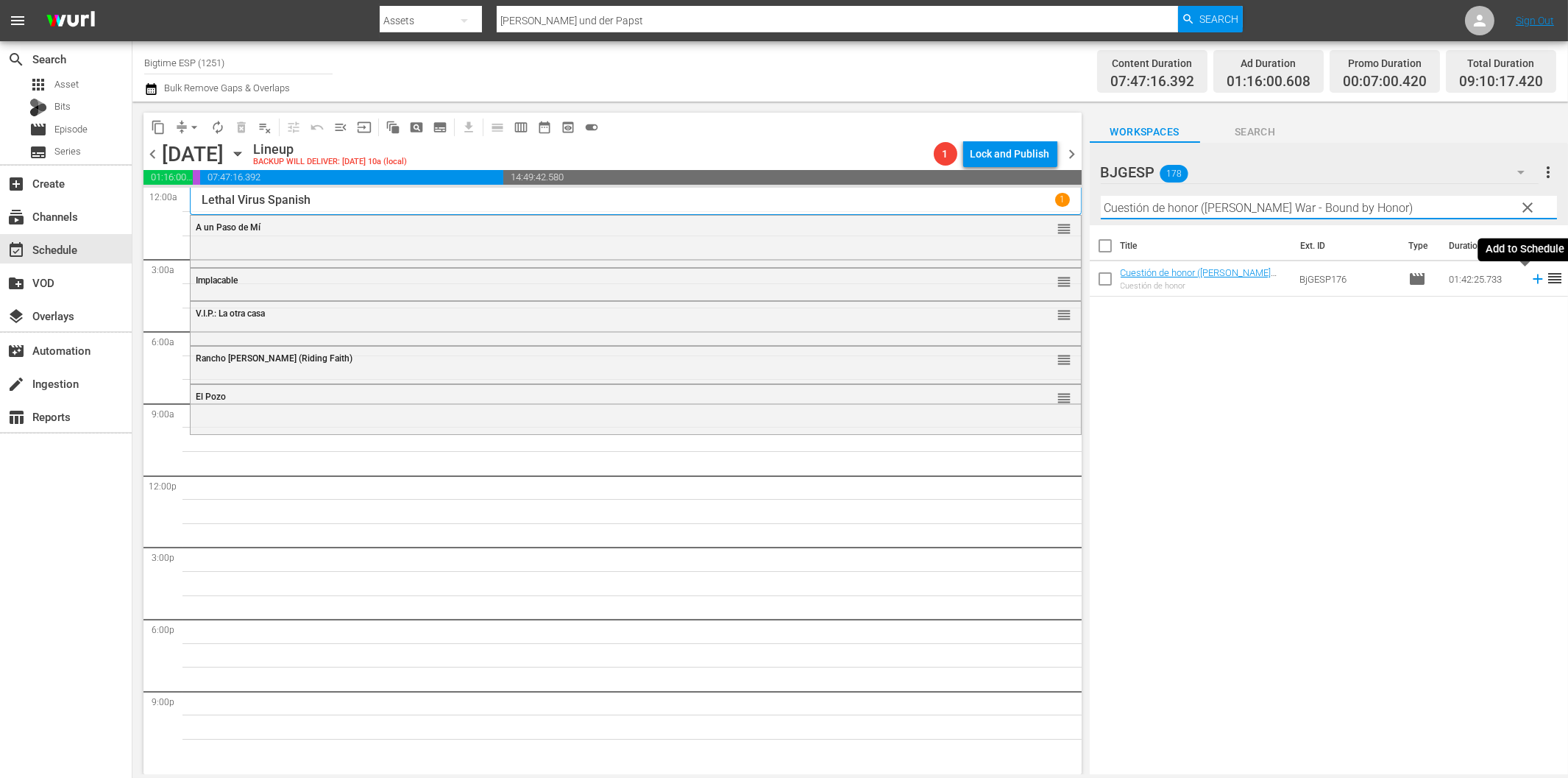
click at [1530, 277] on icon at bounding box center [1538, 279] width 16 height 16
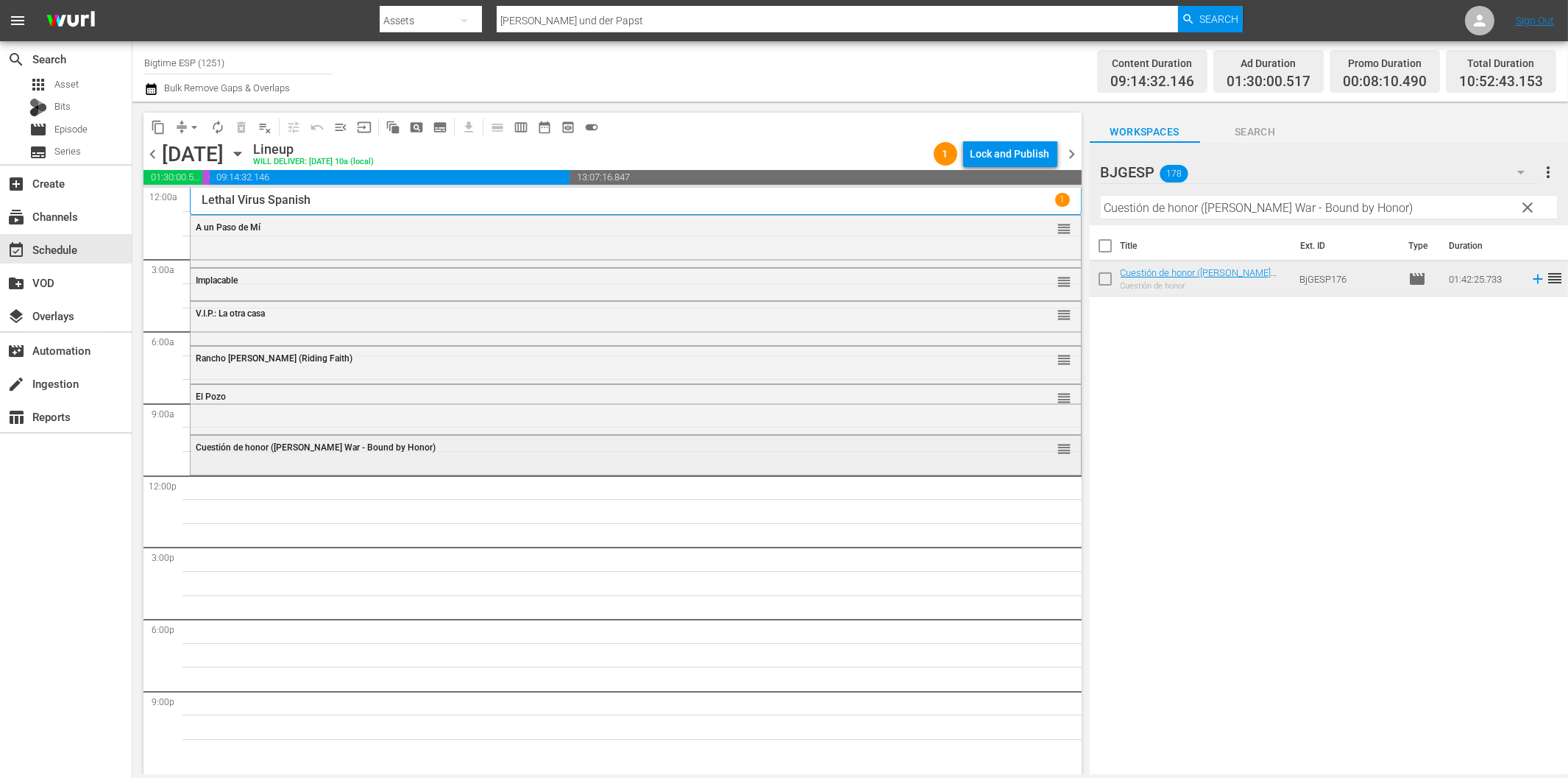
click at [340, 454] on div "Cuestión de honor (Logan's War - Bound by Honor) reorder" at bounding box center [636, 448] width 890 height 25
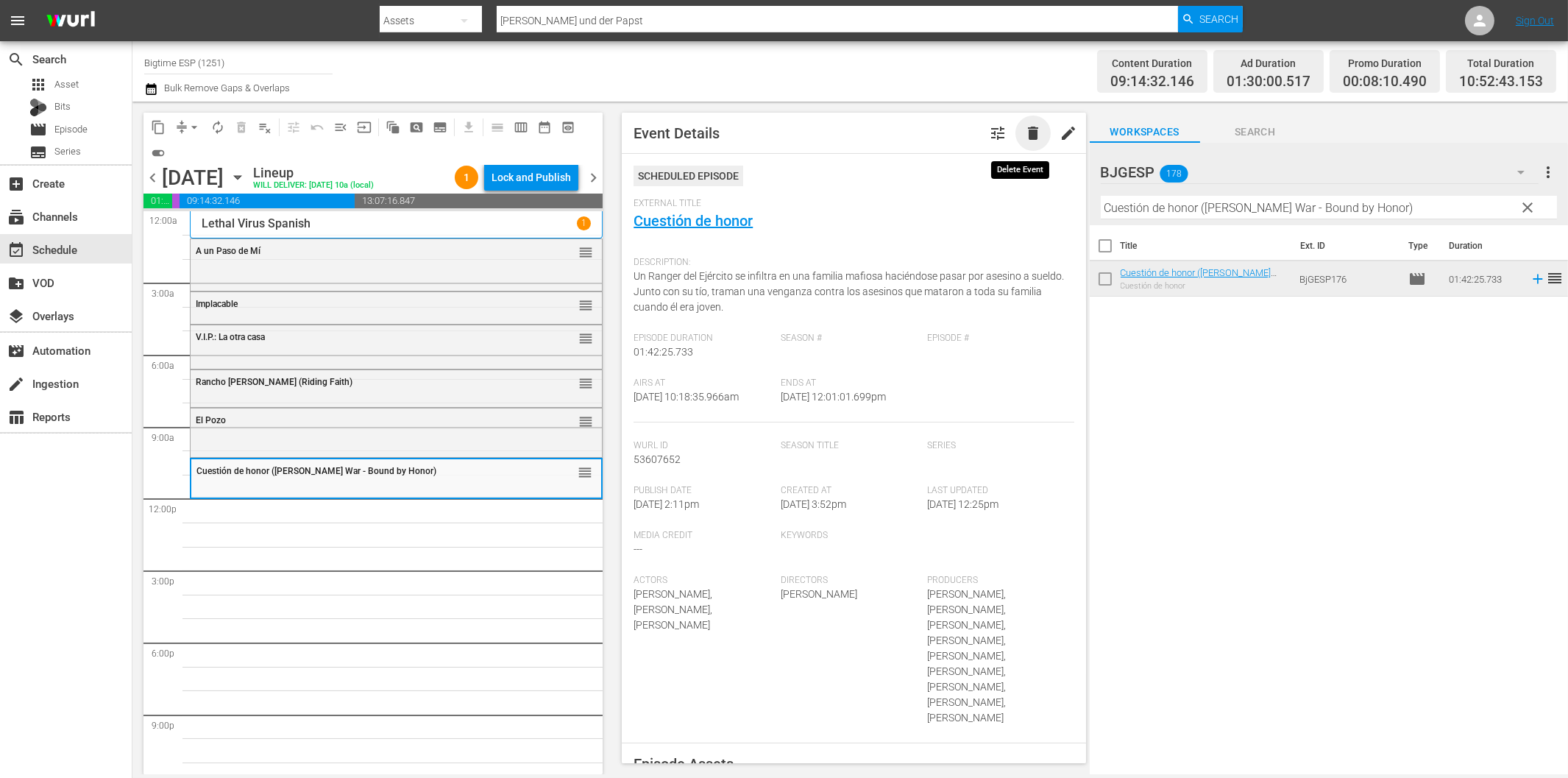
click at [1025, 134] on span "delete" at bounding box center [1033, 133] width 18 height 18
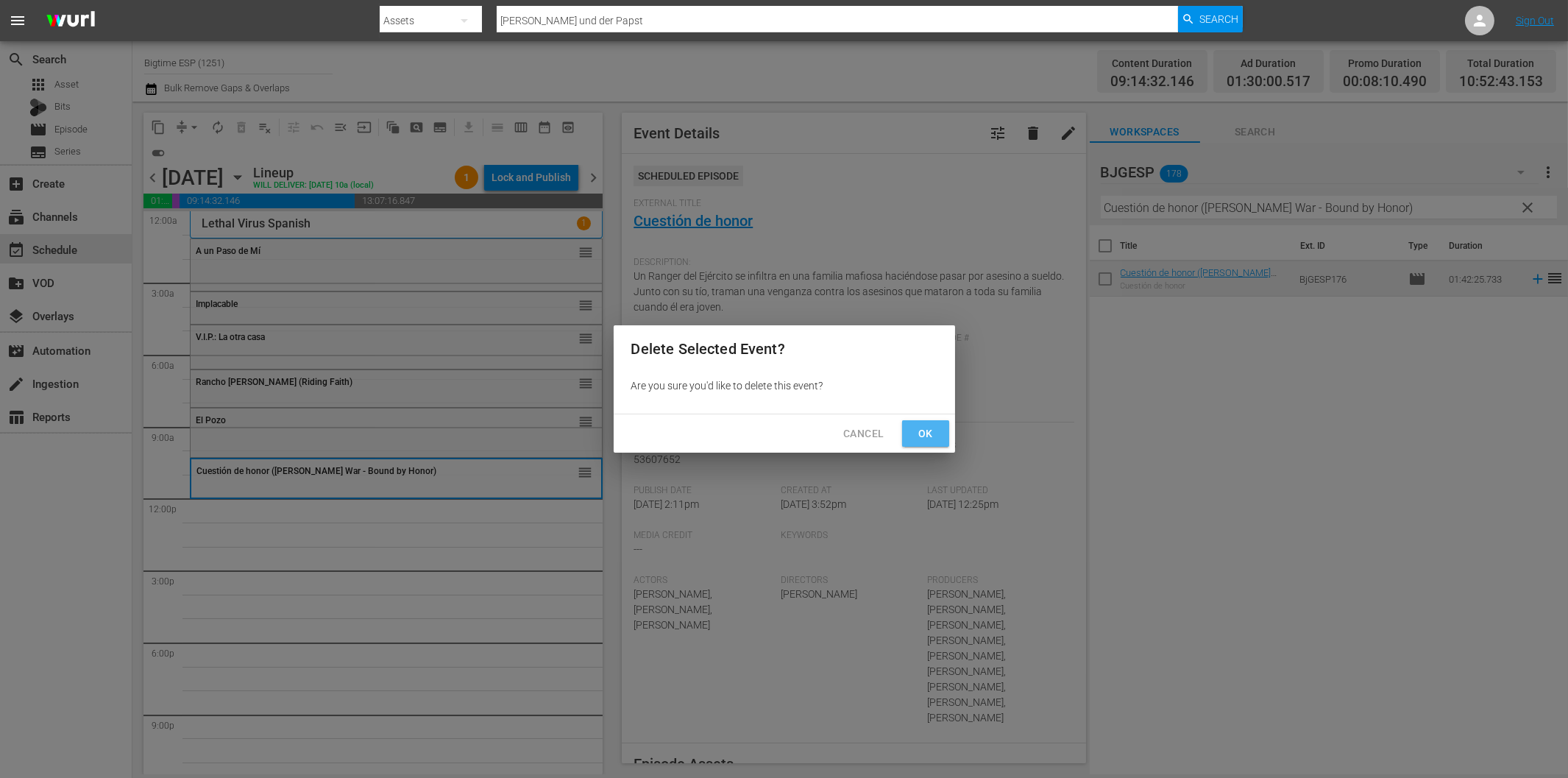
click at [924, 435] on span "Ok" at bounding box center [925, 434] width 23 height 19
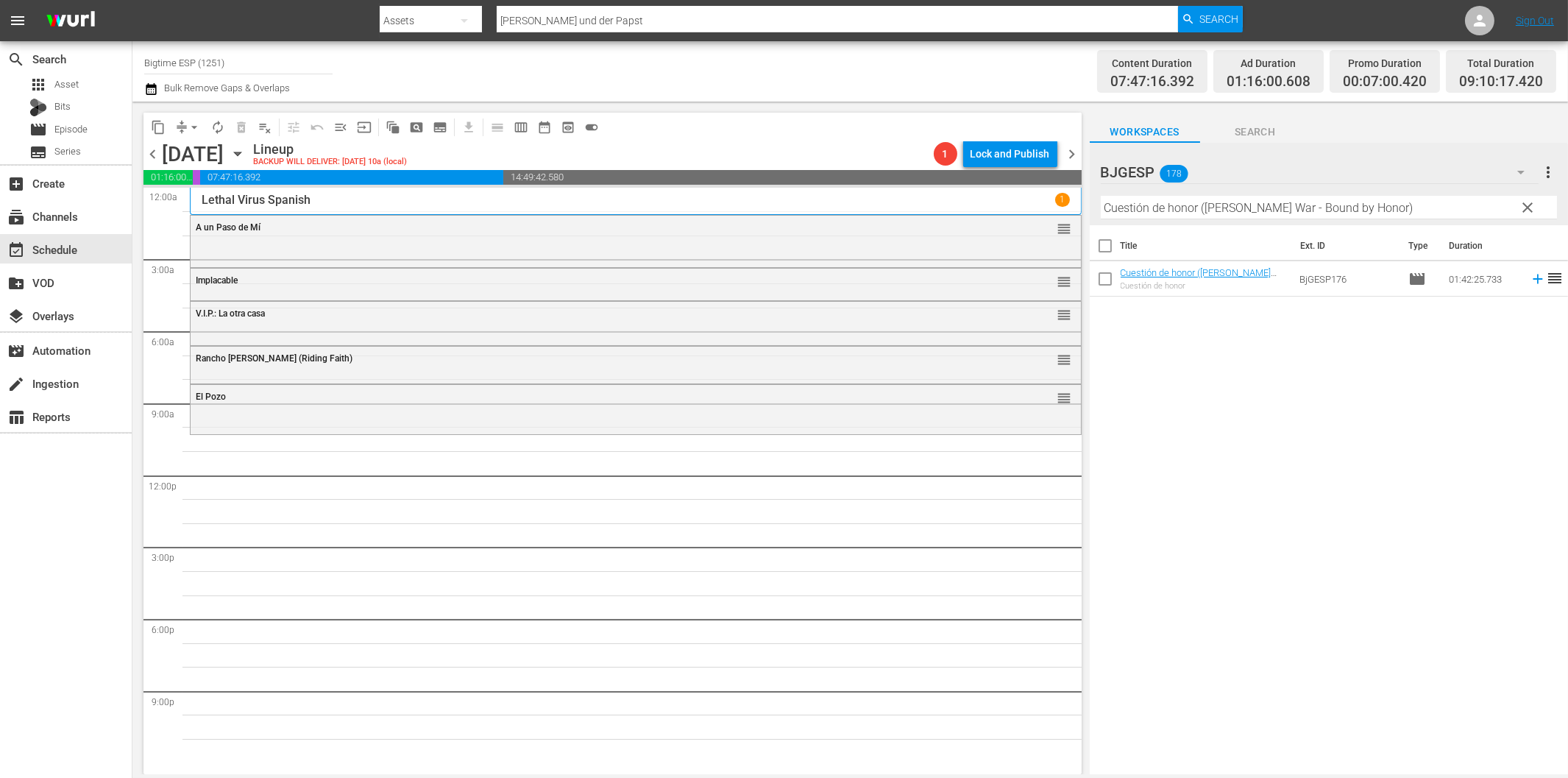
drag, startPoint x: 1164, startPoint y: 210, endPoint x: 1181, endPoint y: 216, distance: 18.0
click at [1164, 210] on input "Cuestión de honor (Logan's War - Bound by Honor)" at bounding box center [1329, 208] width 456 height 23
paste input "El Callejón"
click at [1533, 283] on icon at bounding box center [1538, 279] width 9 height 9
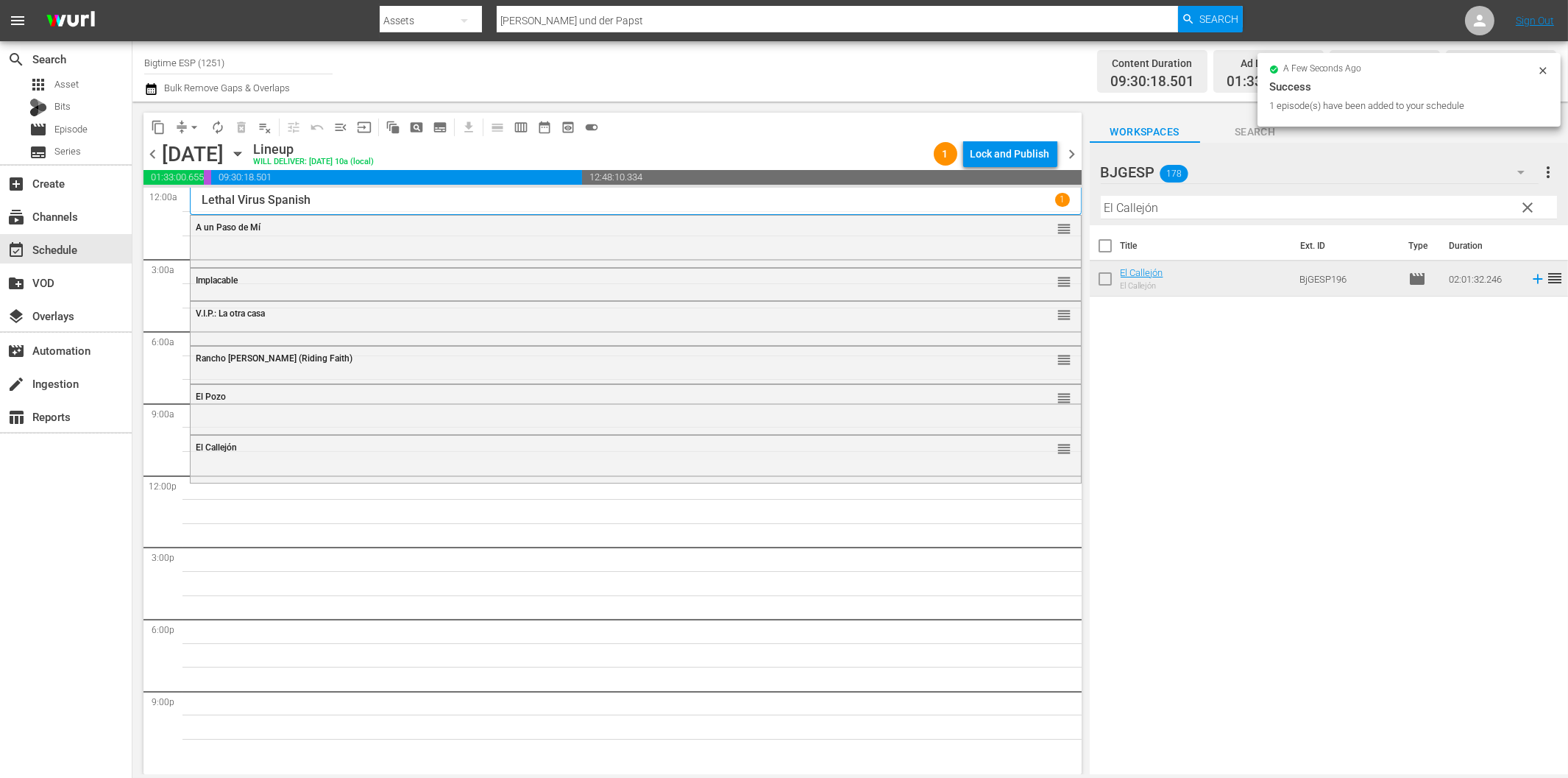
click at [1122, 206] on input "El Callejón" at bounding box center [1329, 208] width 456 height 23
paste input "Instrucciones para la poligamia"
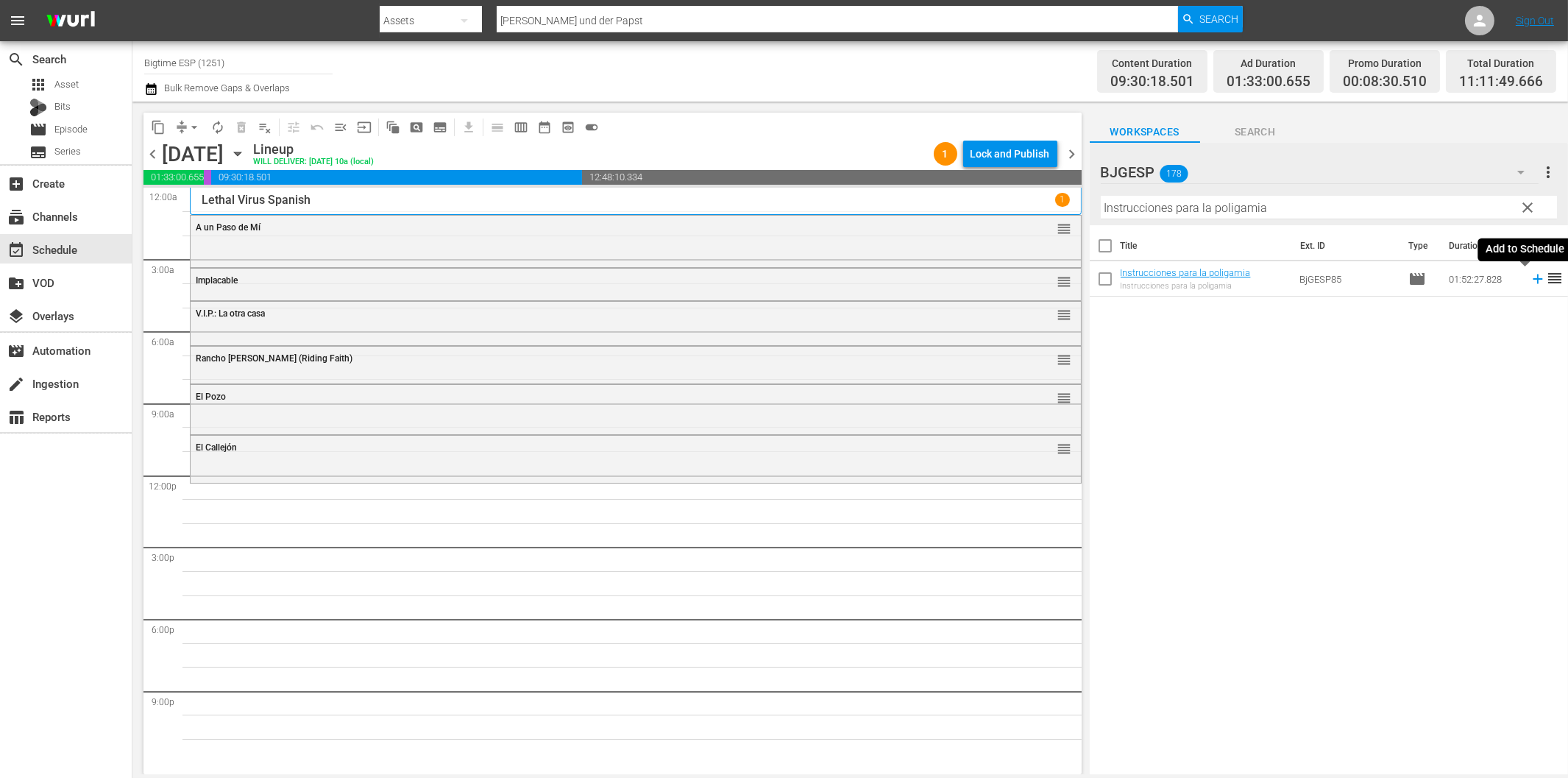
click at [1530, 275] on icon at bounding box center [1538, 279] width 16 height 16
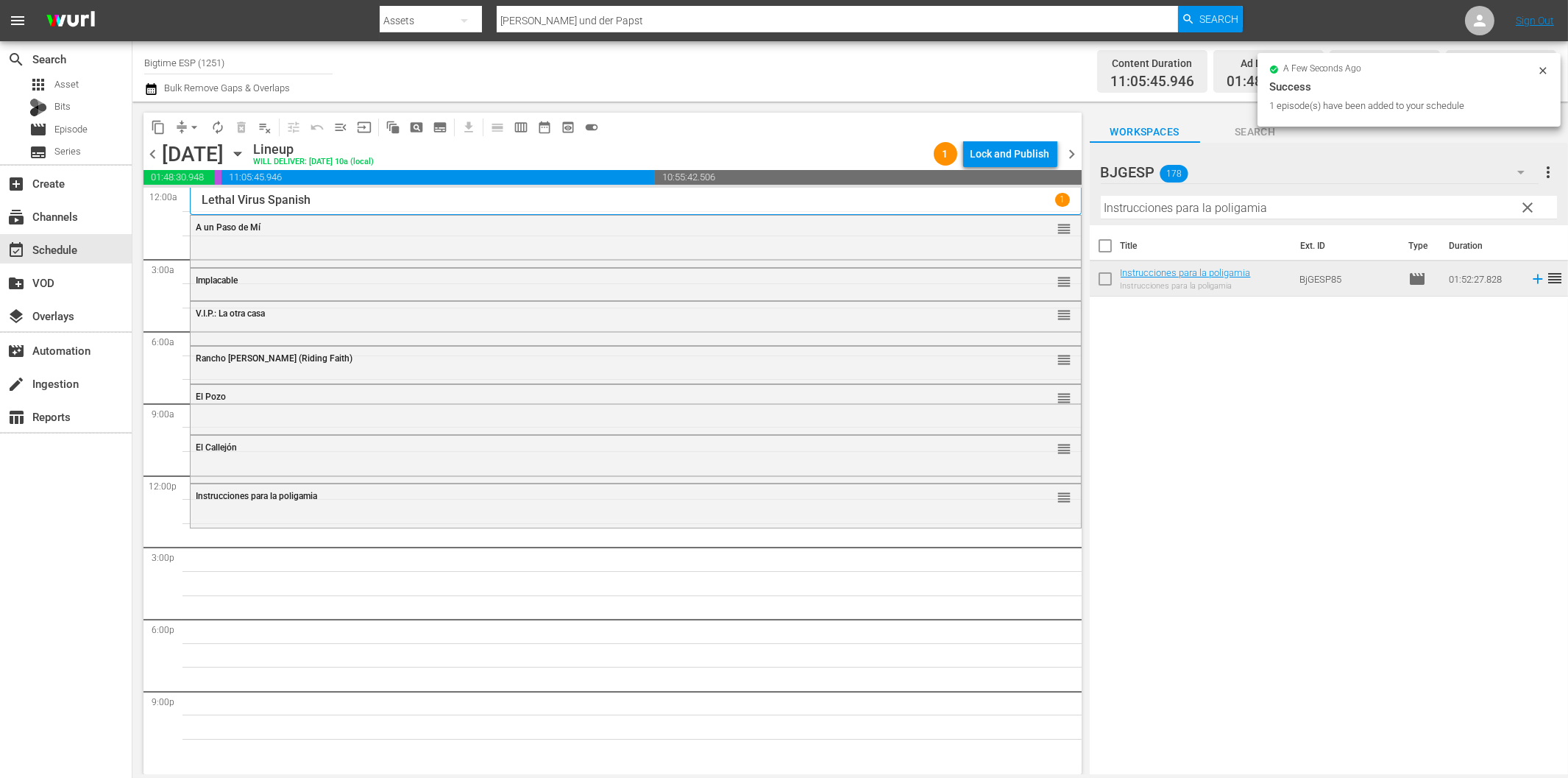
click at [1139, 219] on hr at bounding box center [1329, 219] width 456 height 1
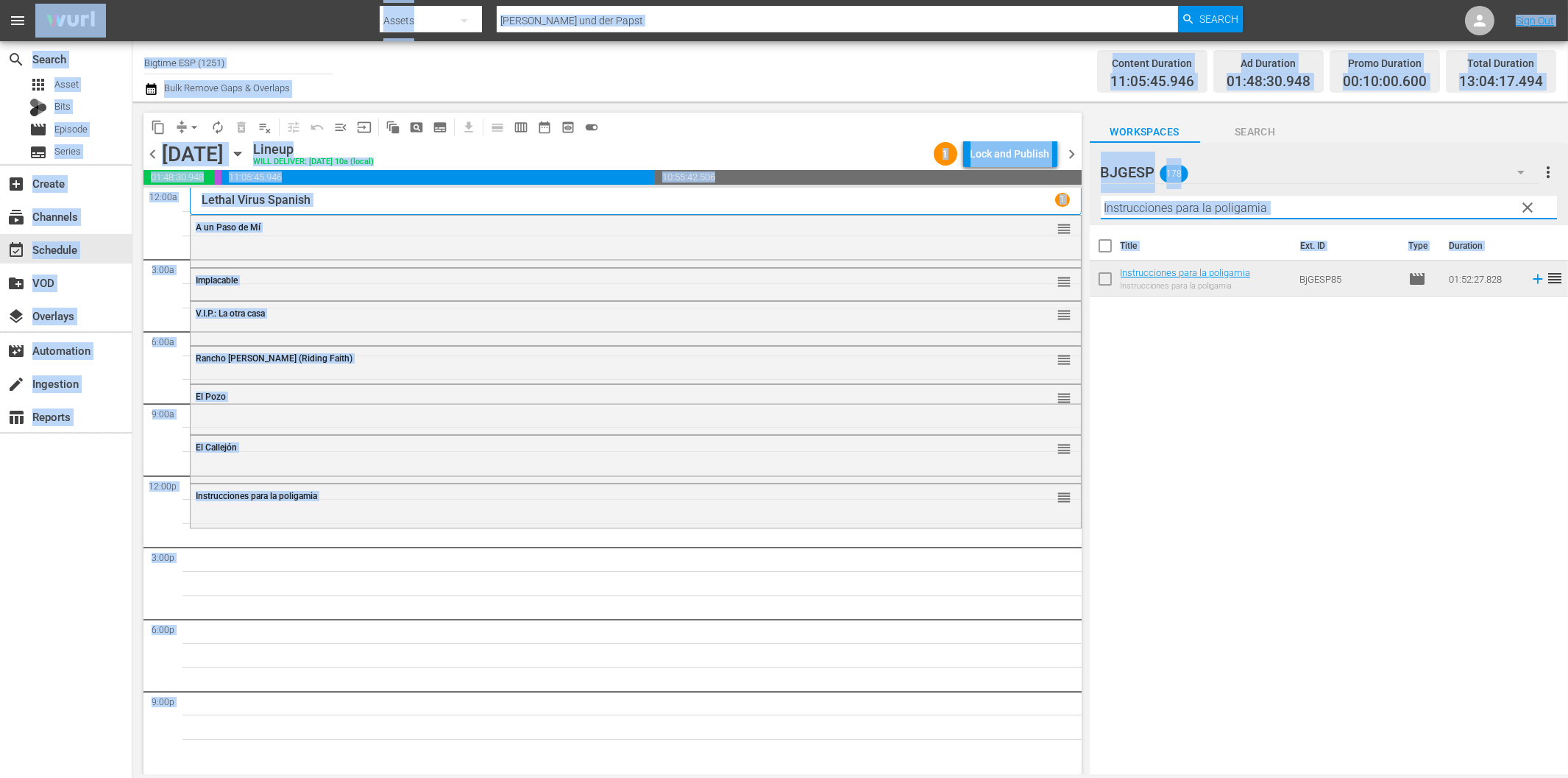
click at [1143, 210] on input "Instrucciones para la poligamia" at bounding box center [1329, 208] width 456 height 23
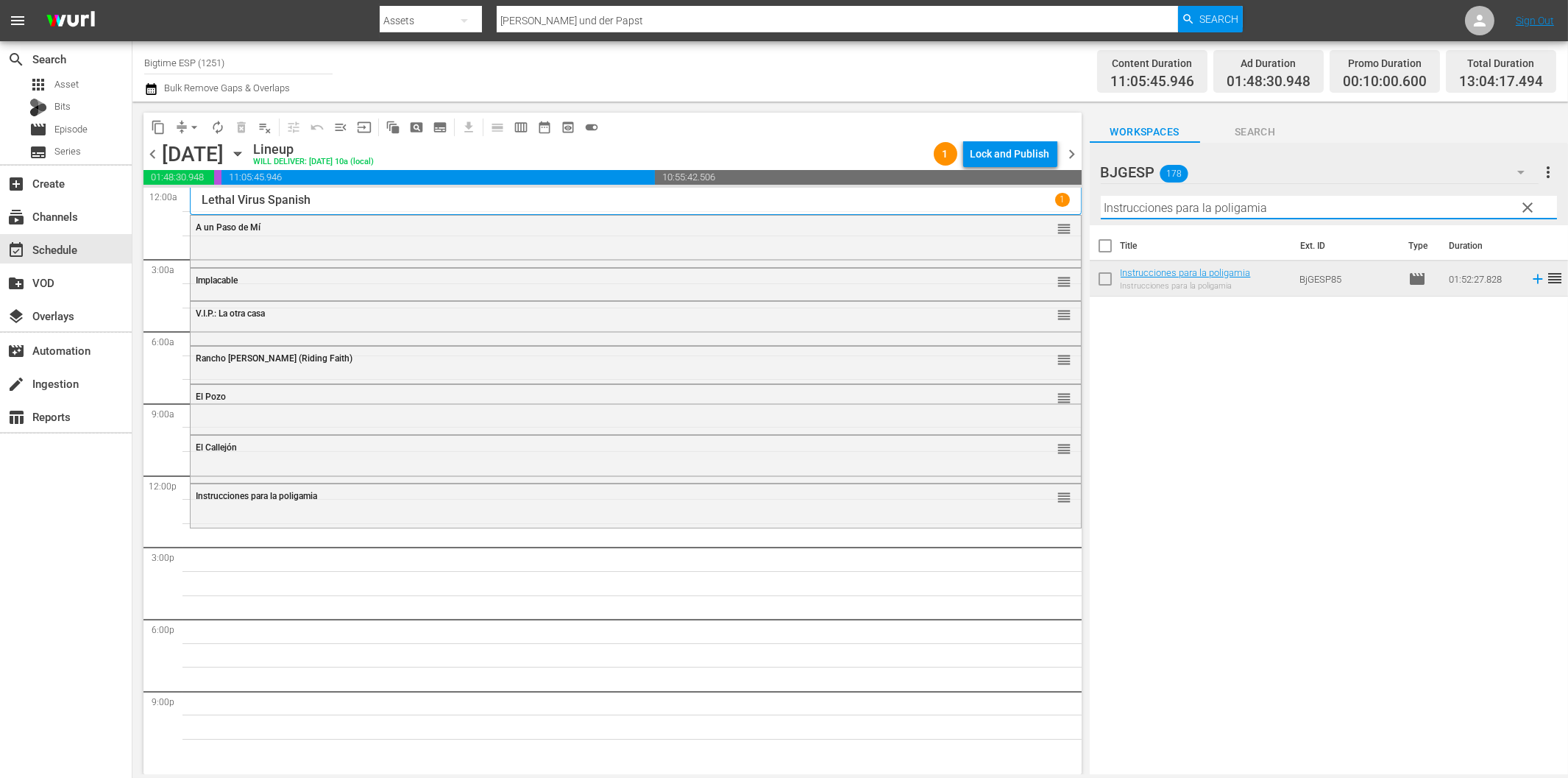
paste input "Toque de Qued"
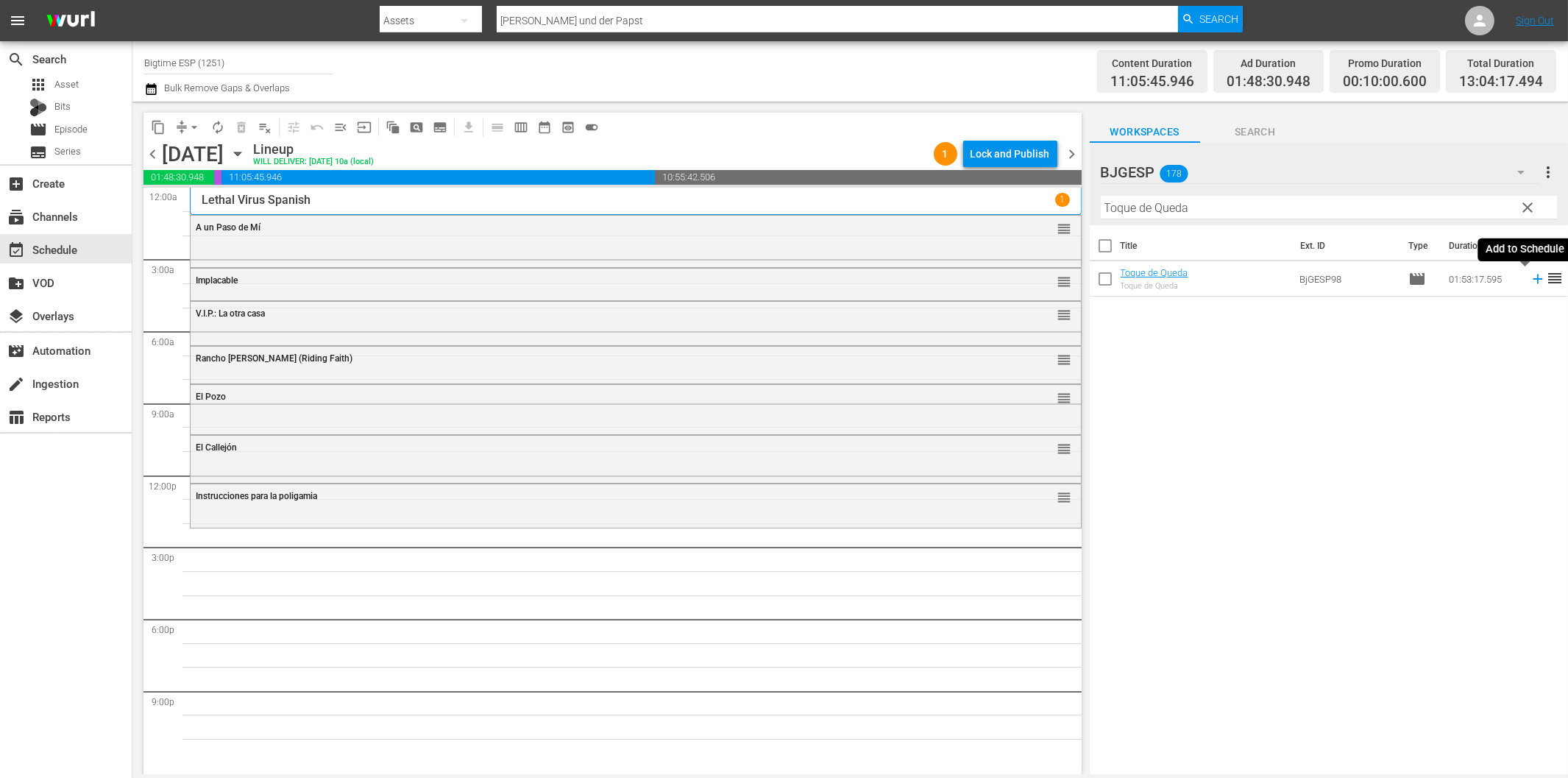
click at [1533, 280] on icon at bounding box center [1538, 279] width 9 height 9
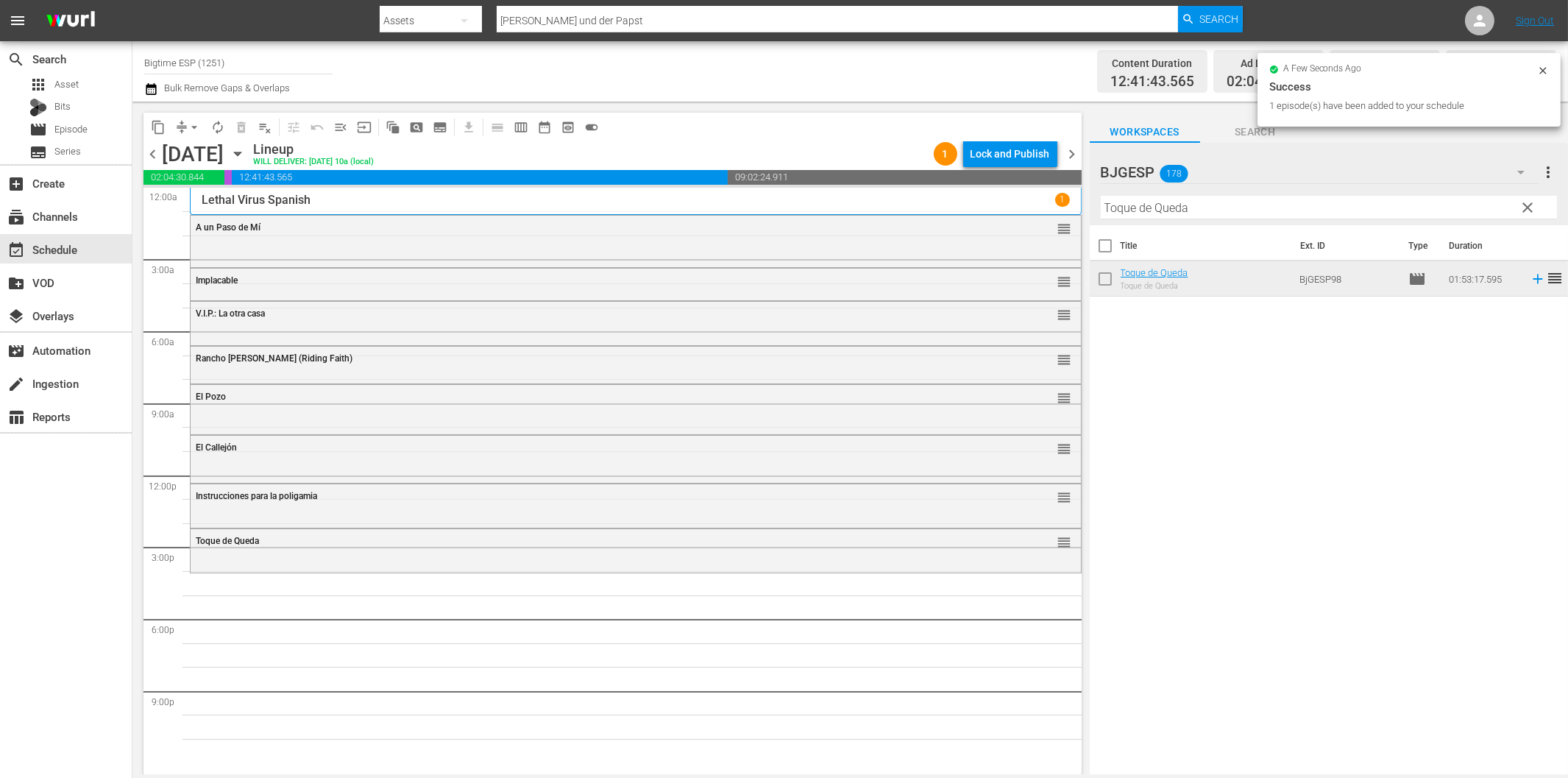
click at [1195, 208] on input "Toque de Queda" at bounding box center [1329, 208] width 456 height 23
paste input "La Hij"
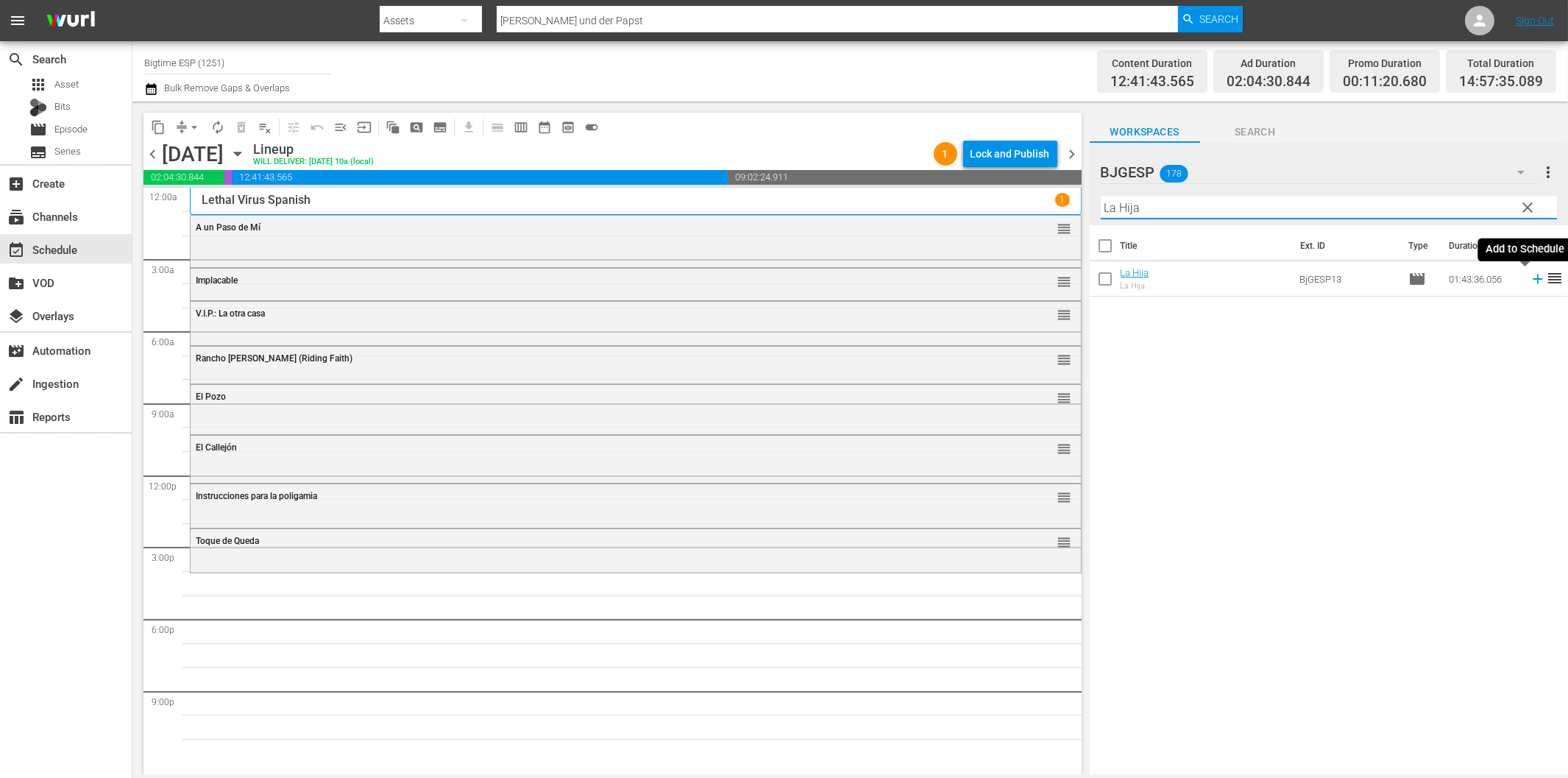
click at [1530, 277] on icon at bounding box center [1538, 279] width 16 height 16
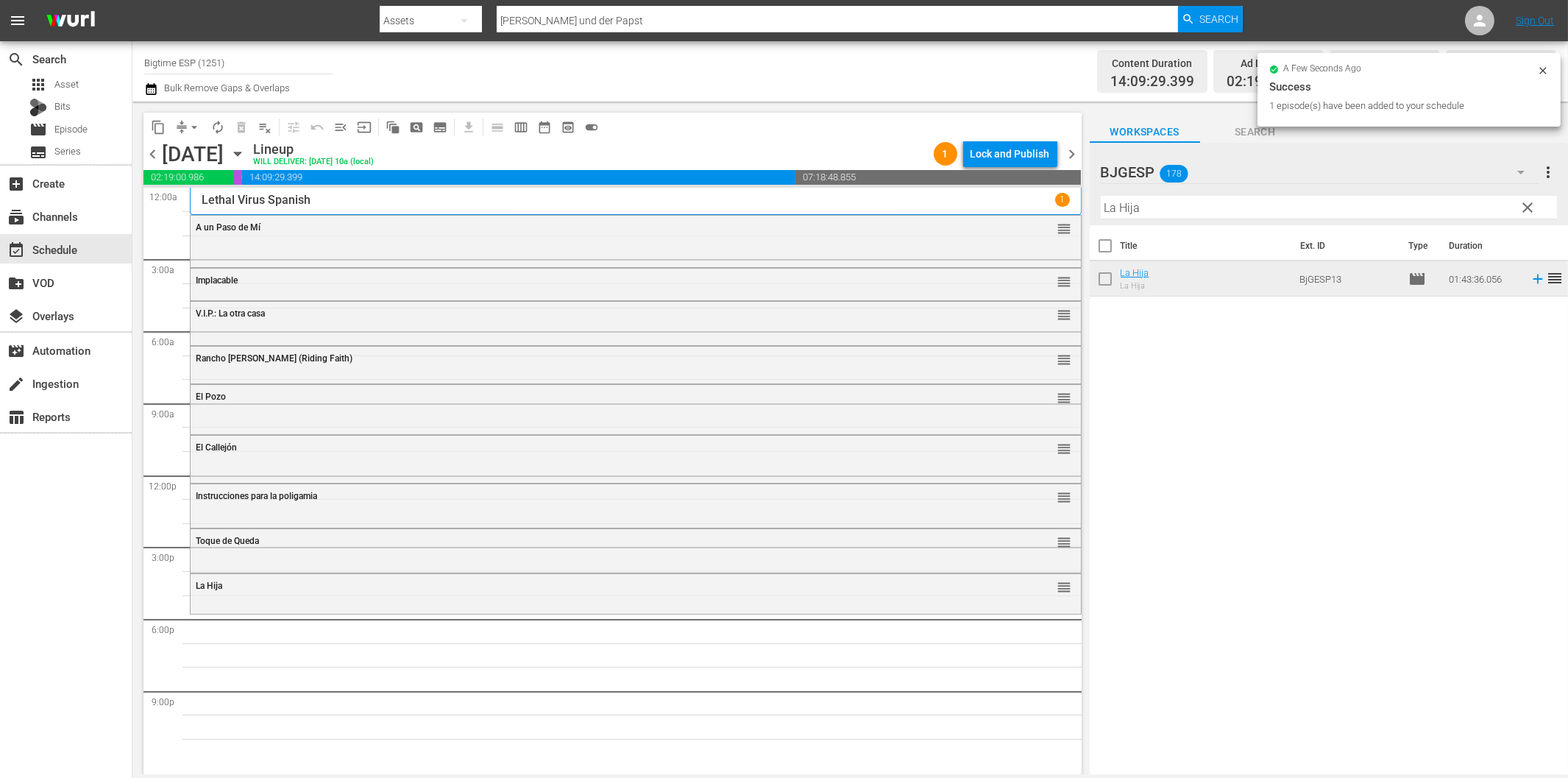
click at [1127, 201] on input "La Hija" at bounding box center [1329, 208] width 456 height 23
paste input "Exit Speed"
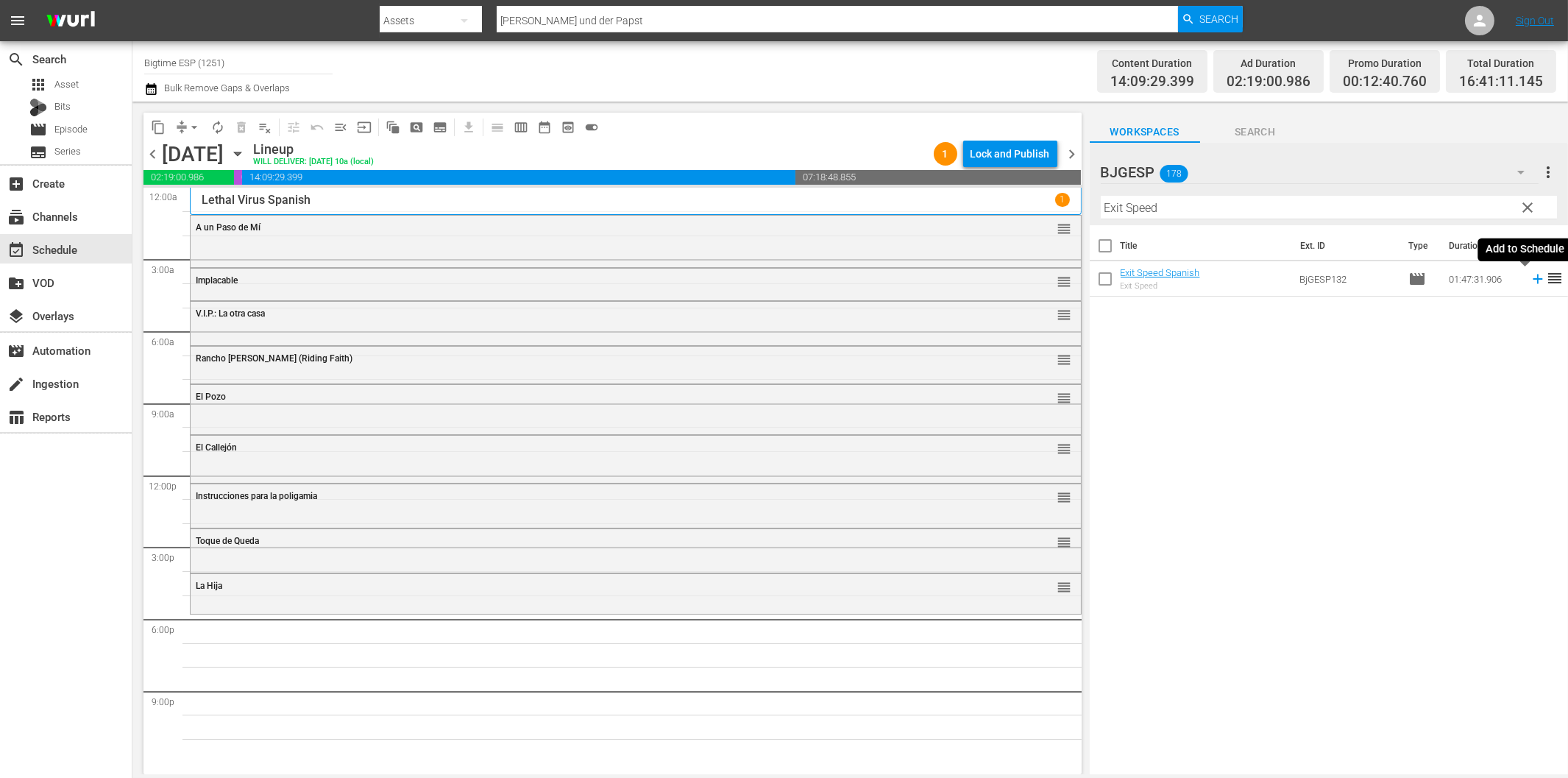
drag, startPoint x: 1526, startPoint y: 275, endPoint x: 1314, endPoint y: 313, distance: 215.4
click at [1530, 276] on icon at bounding box center [1538, 279] width 16 height 16
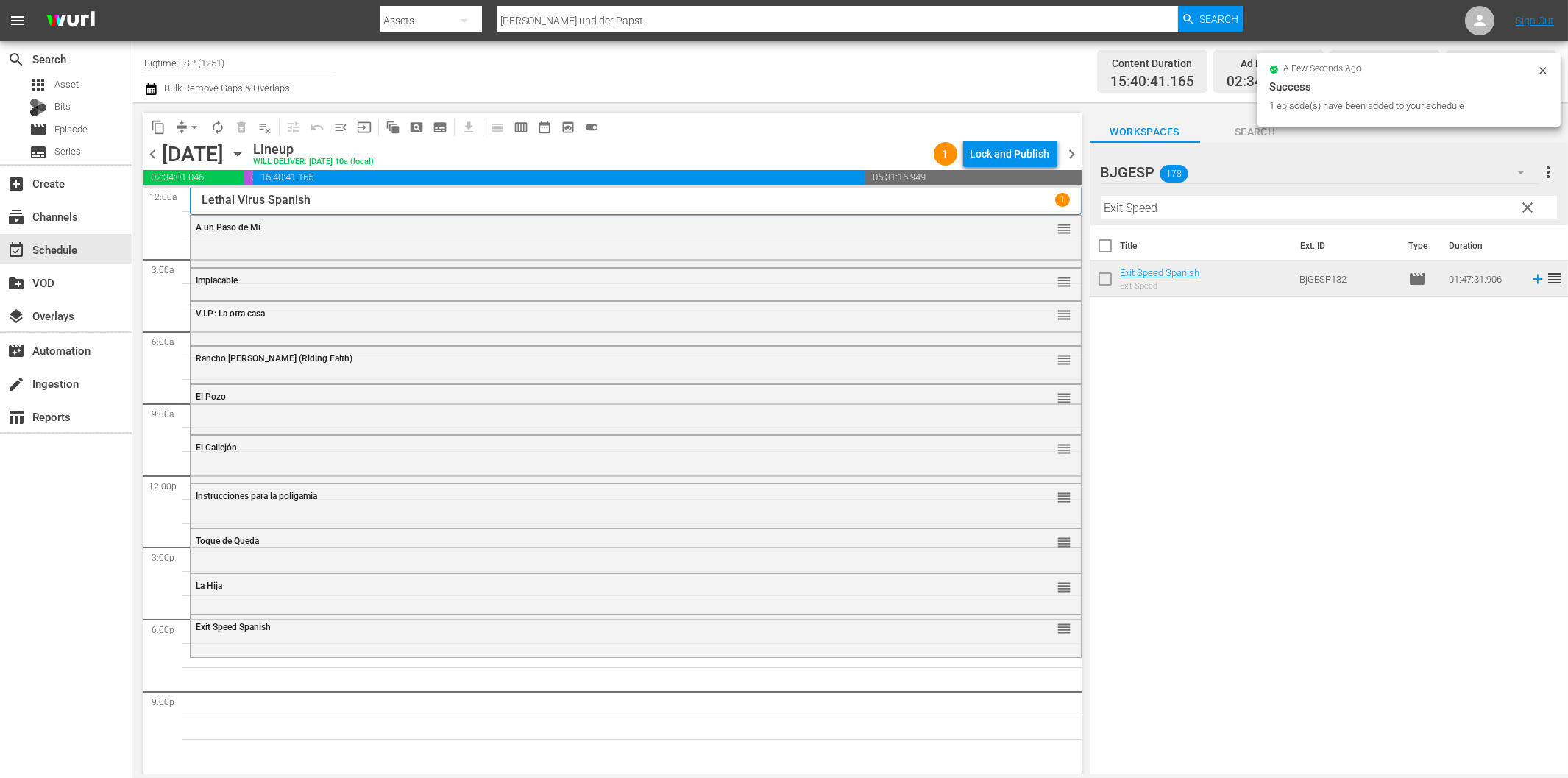
click at [1212, 207] on input "Exit Speed" at bounding box center [1329, 208] width 456 height 23
paste input "l día que me perdí"
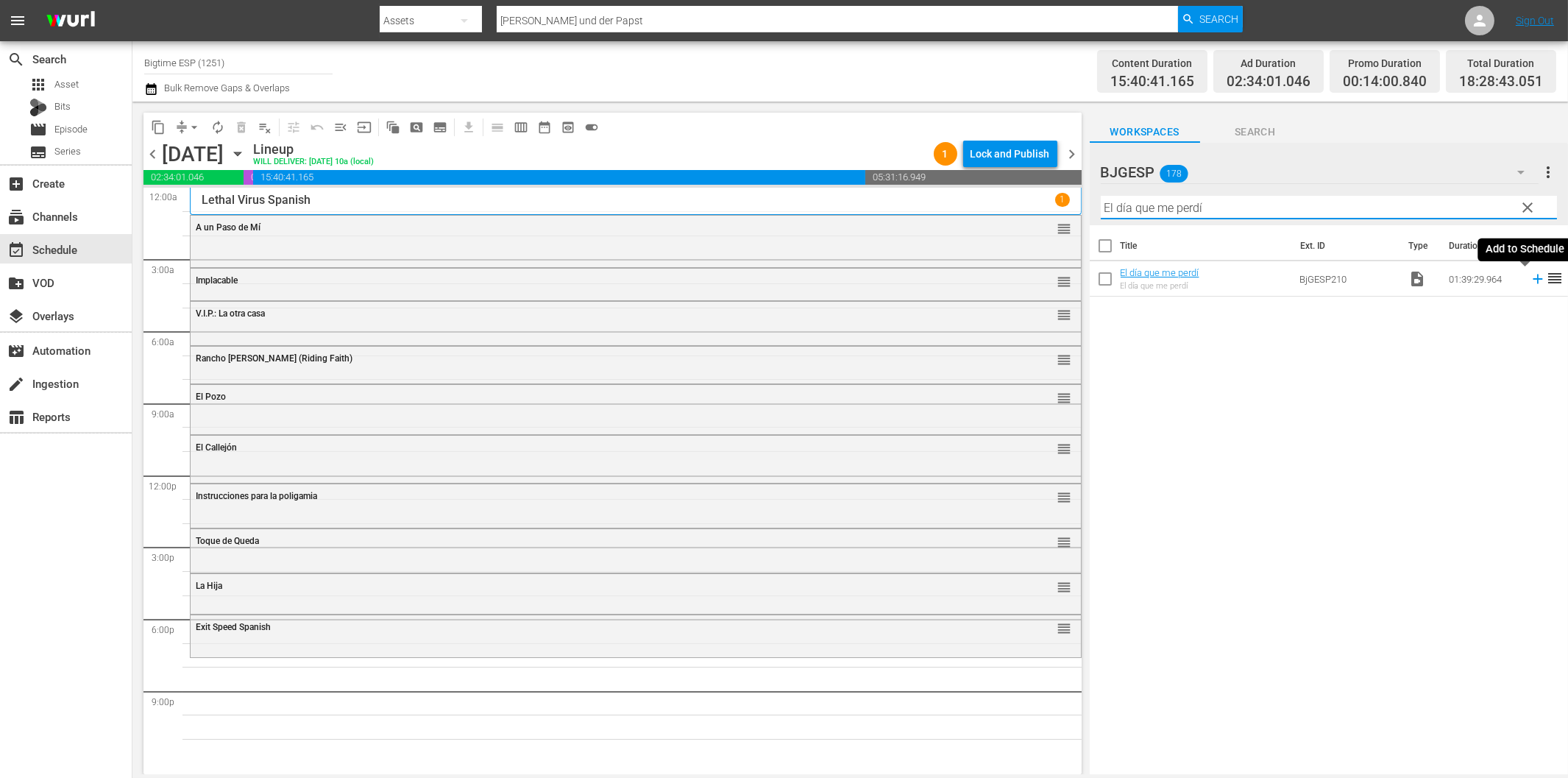
click at [1530, 283] on icon at bounding box center [1538, 279] width 16 height 16
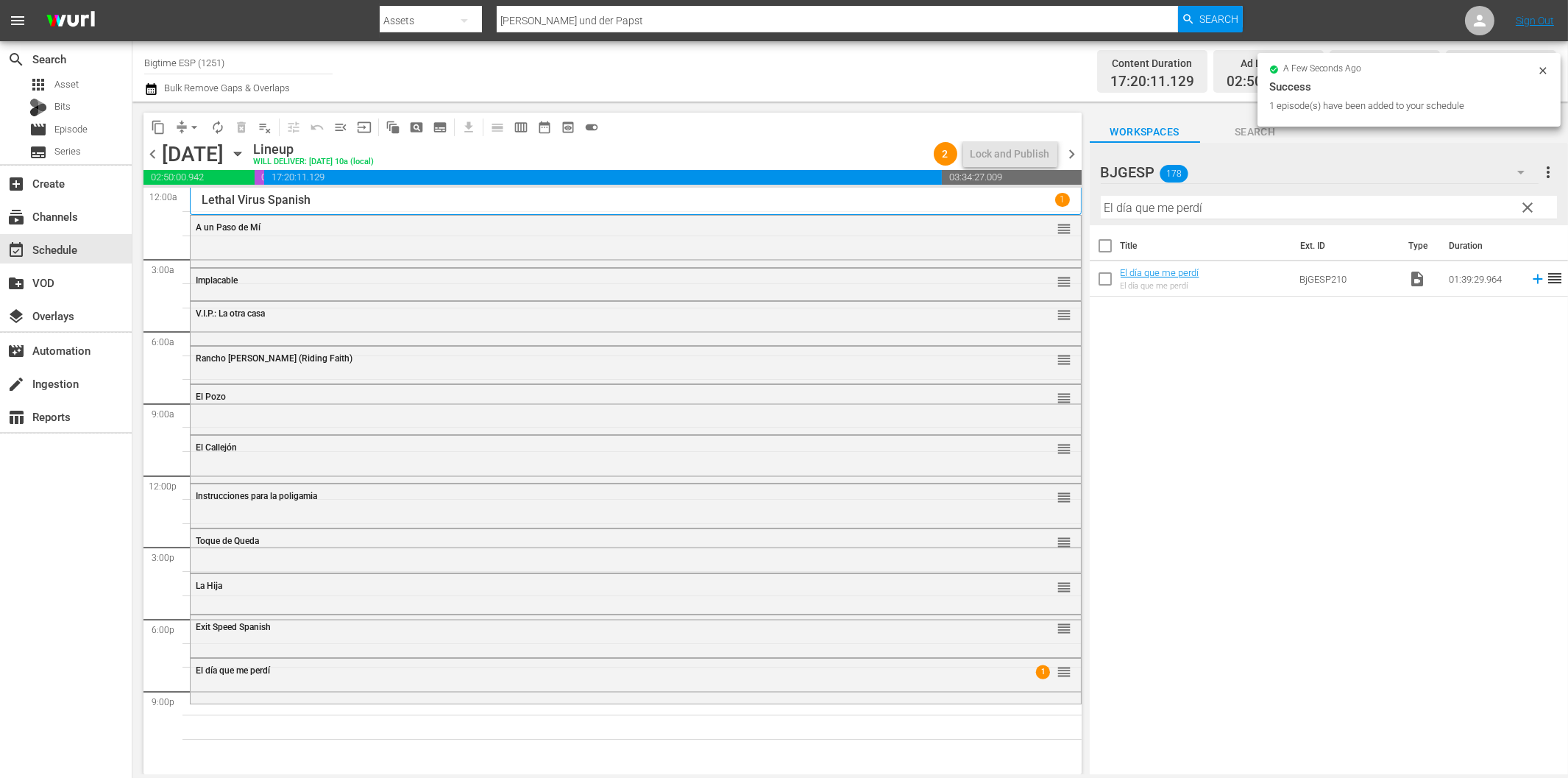
click at [1164, 207] on input "El día que me perdí" at bounding box center [1329, 208] width 456 height 23
paste input "silencio de Augusto"
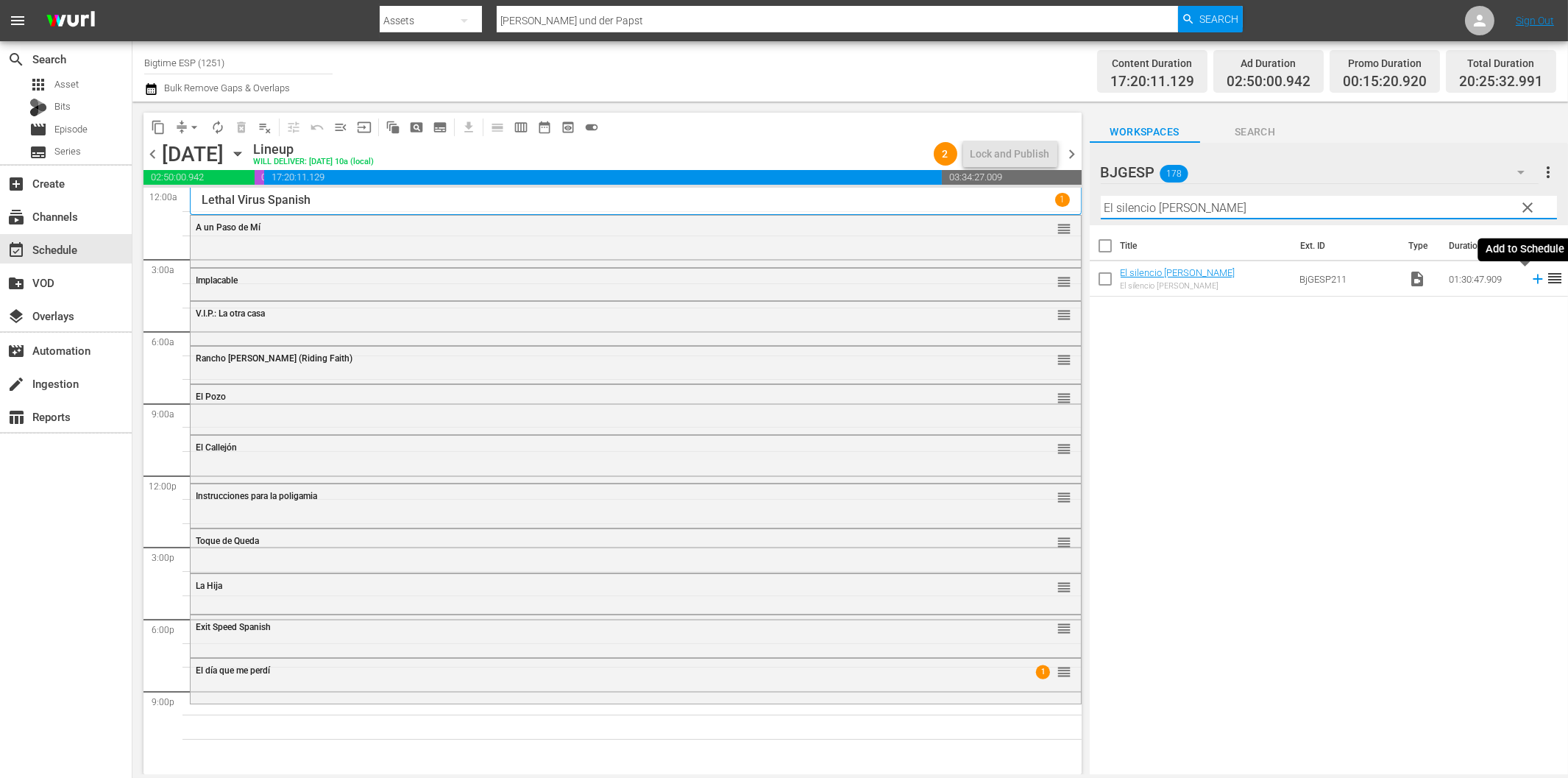
click at [1530, 277] on icon at bounding box center [1538, 279] width 16 height 16
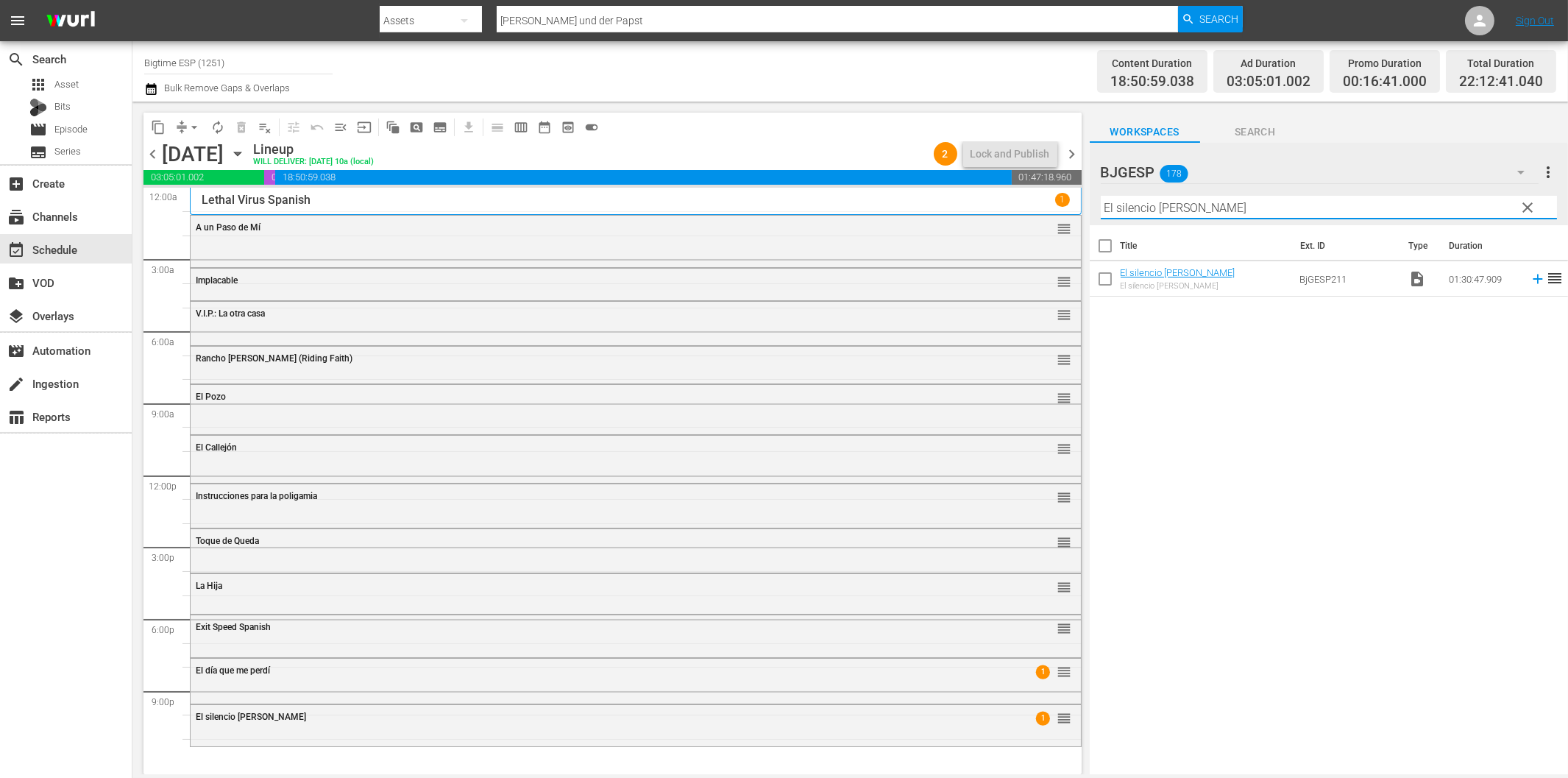
click at [1278, 205] on input "El silencio de Augusto" at bounding box center [1329, 208] width 456 height 23
paste input "protector (The Defender)"
click at [1530, 277] on icon at bounding box center [1538, 279] width 16 height 16
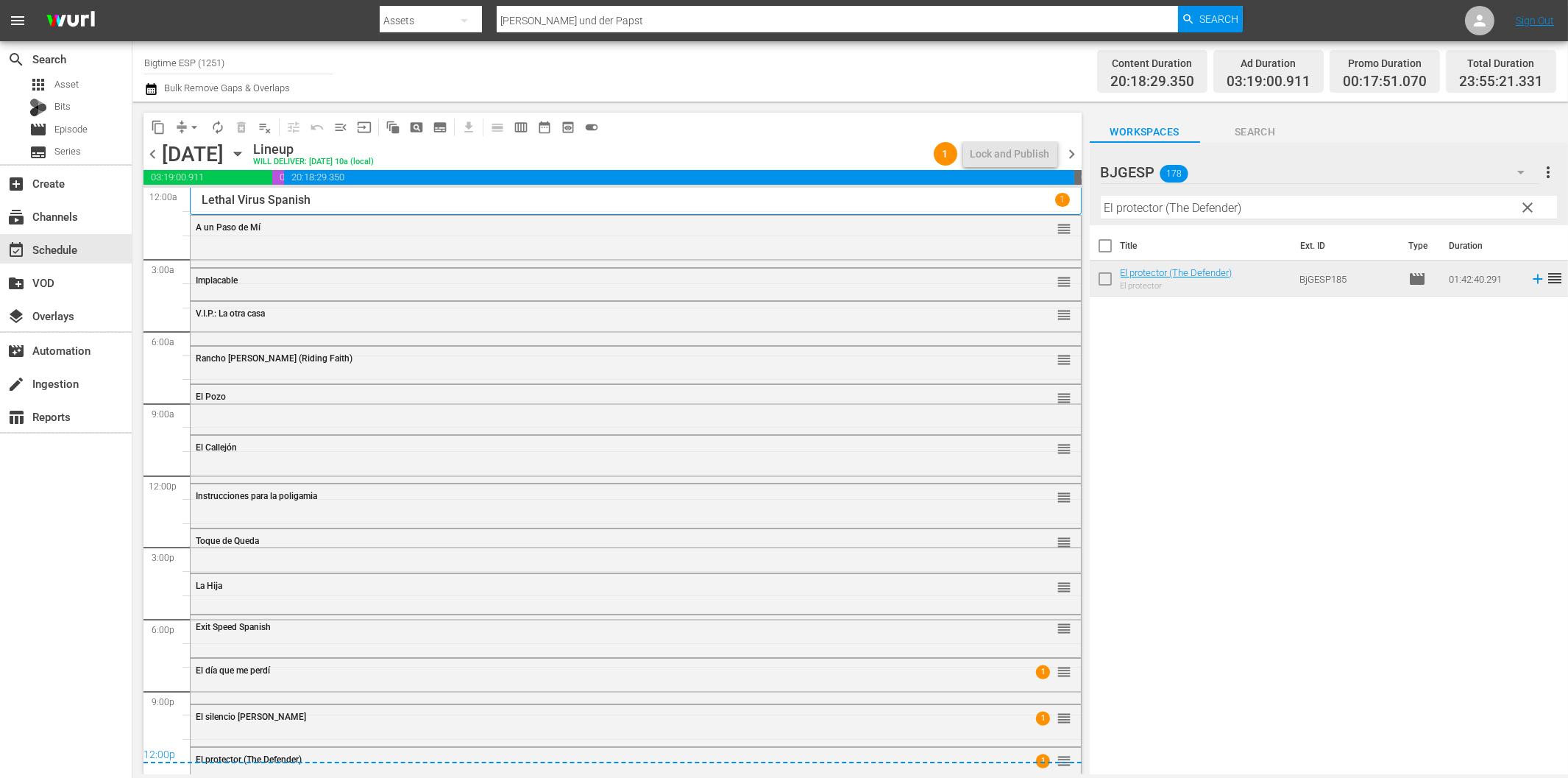
click at [1070, 160] on span "chevron_right" at bounding box center [1073, 155] width 19 height 19
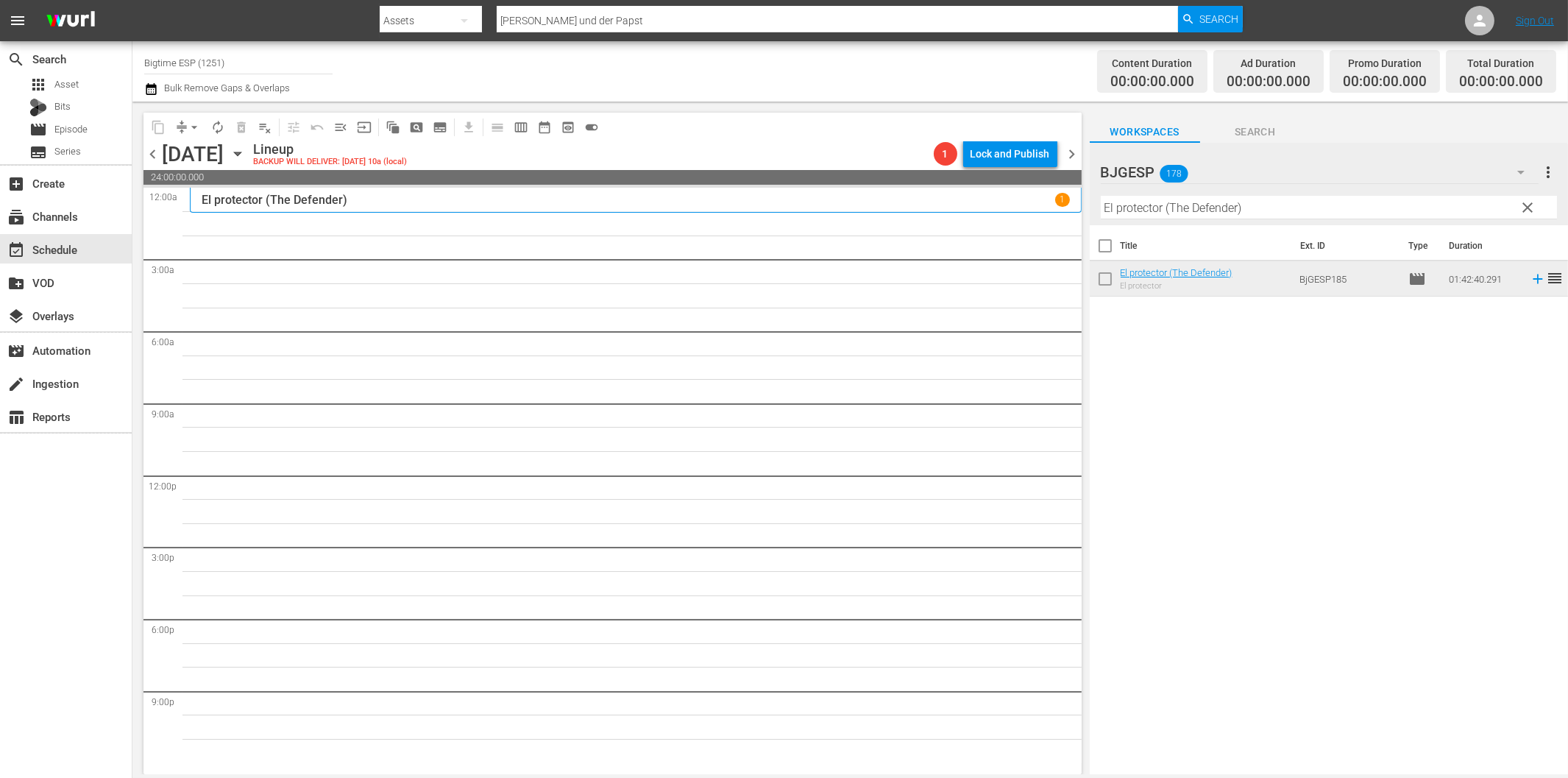
click at [1137, 202] on input "El protector (The Defender)" at bounding box center [1329, 208] width 456 height 23
paste input "Jinetes Espirituales (Spirit Riders"
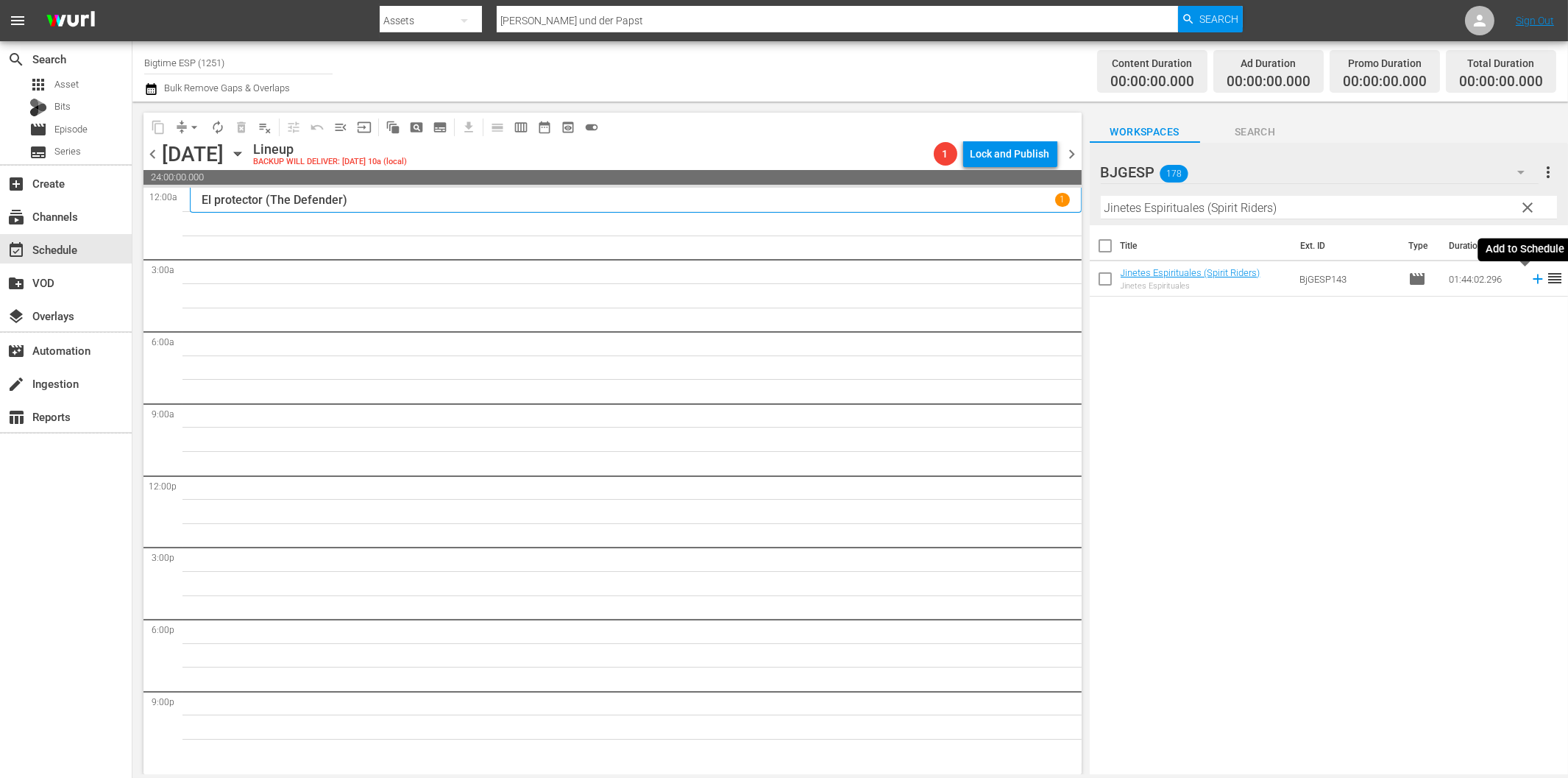
click at [1530, 277] on icon at bounding box center [1538, 279] width 16 height 16
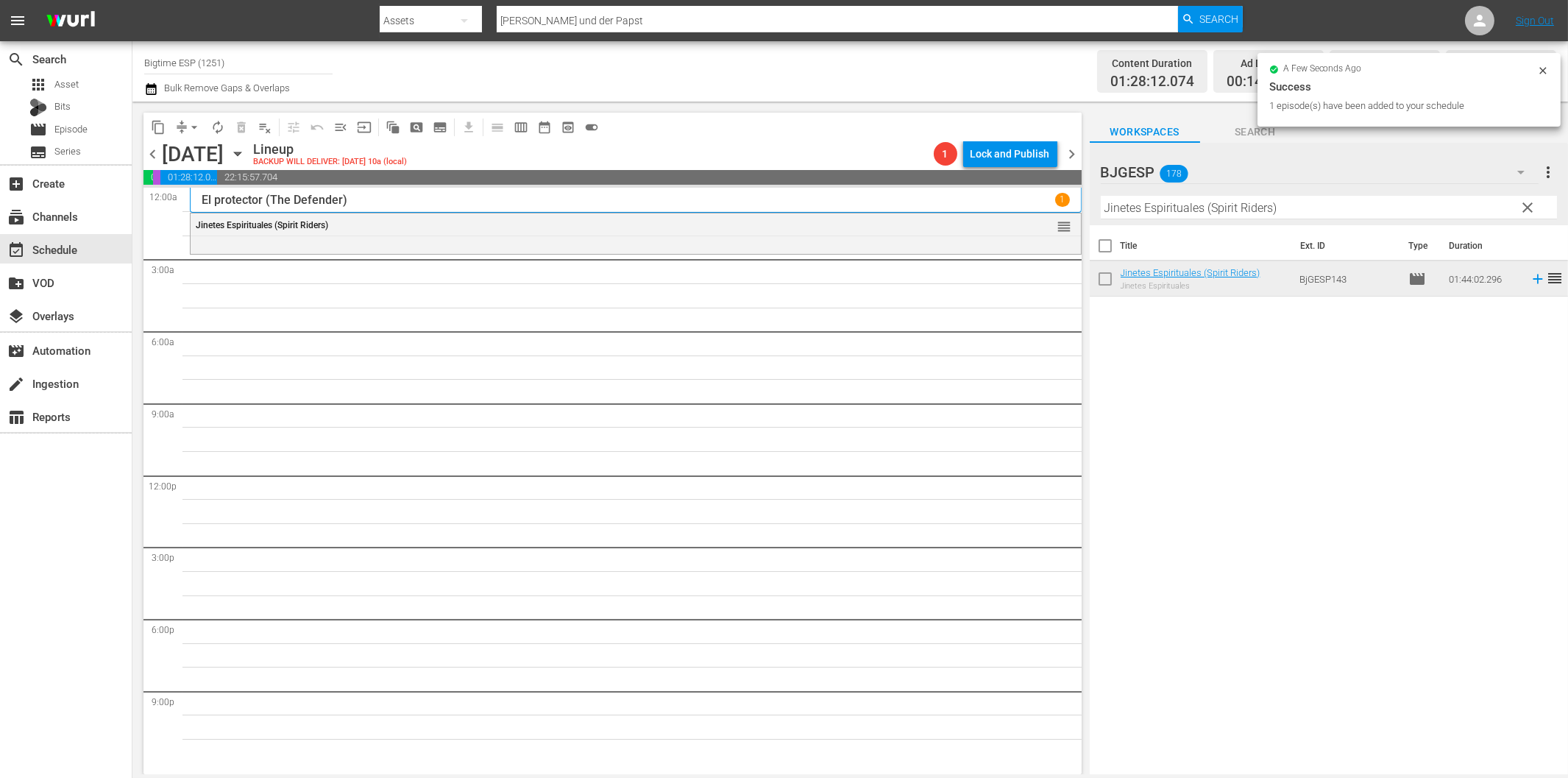
click at [1187, 209] on input "Jinetes Espirituales (Spirit Riders)" at bounding box center [1329, 208] width 456 height 23
paste input "Caribbean Fantasy"
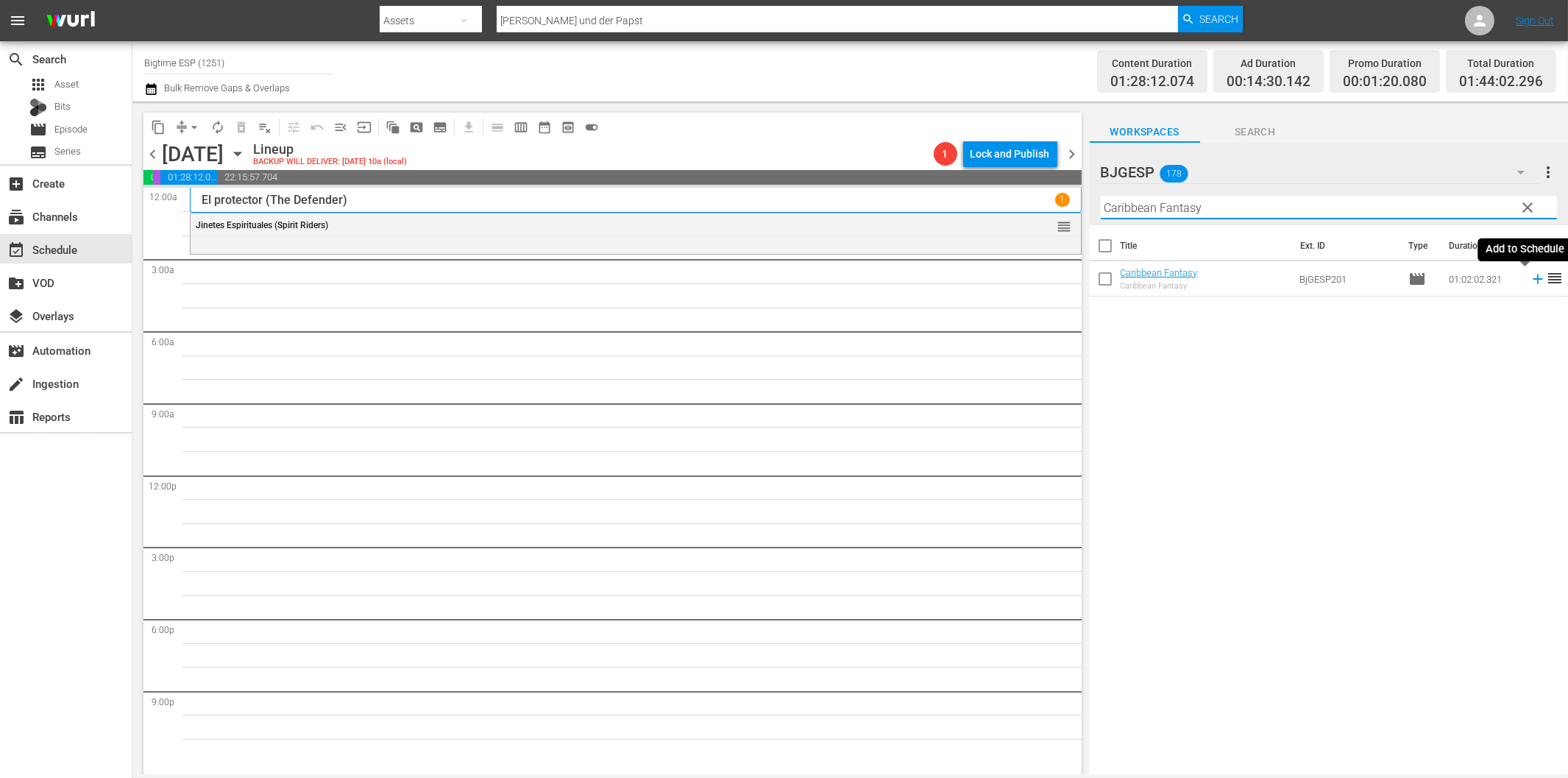
click at [1533, 278] on icon at bounding box center [1538, 279] width 9 height 9
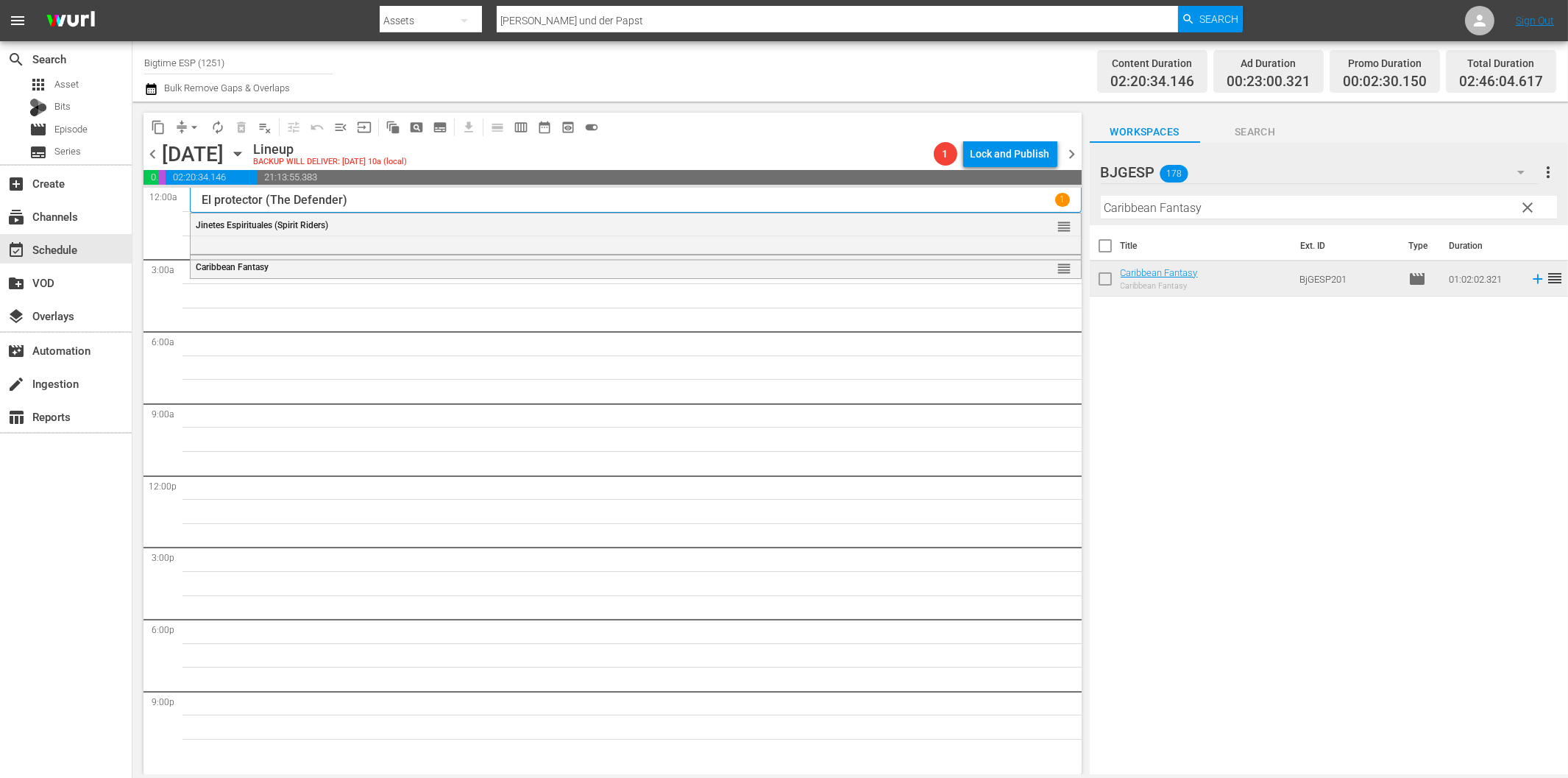
click at [1121, 211] on input "Caribbean Fantasy" at bounding box center [1329, 208] width 456 height 23
paste input "Bombal"
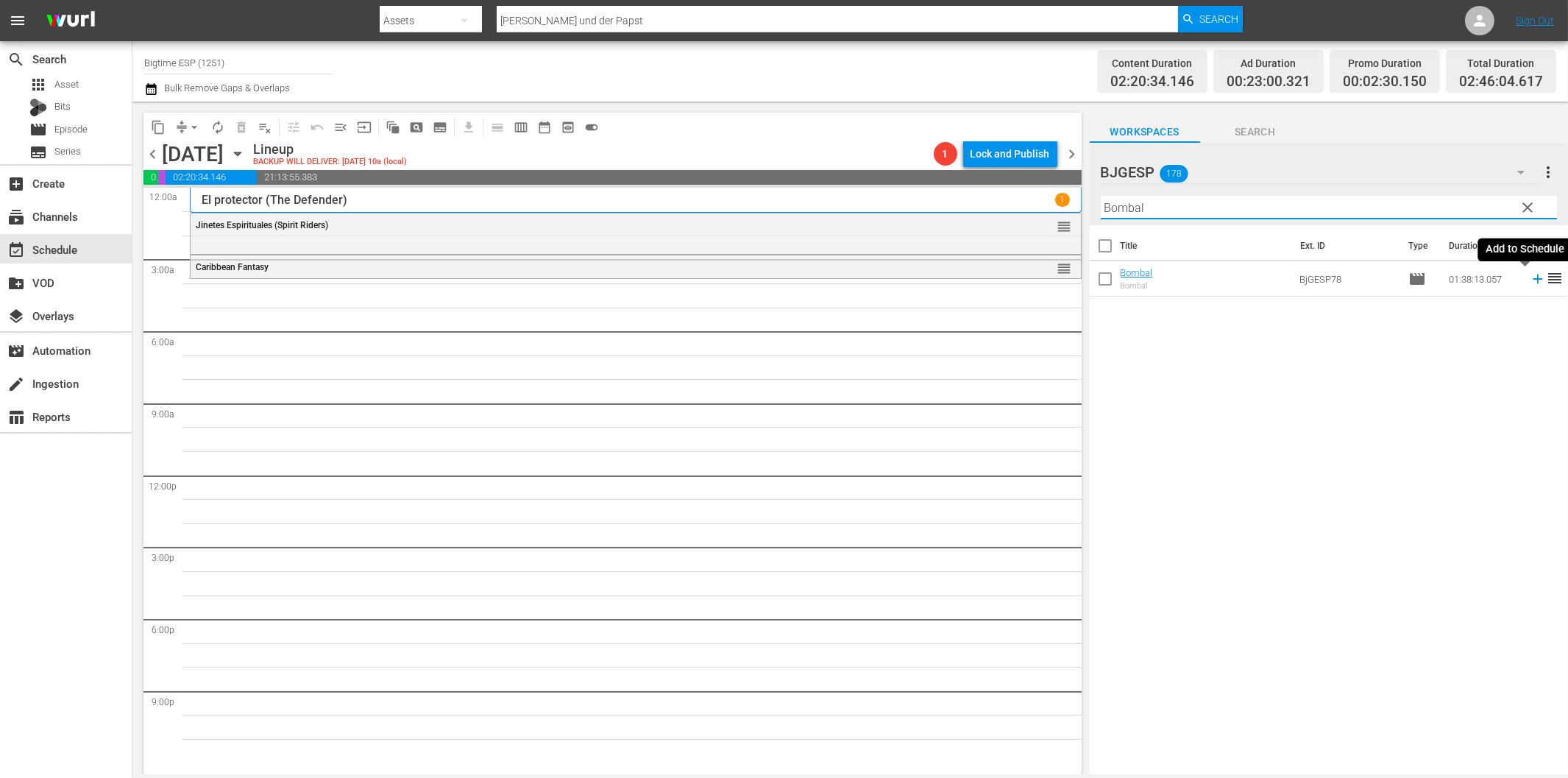
click at [1530, 276] on icon at bounding box center [1538, 279] width 16 height 16
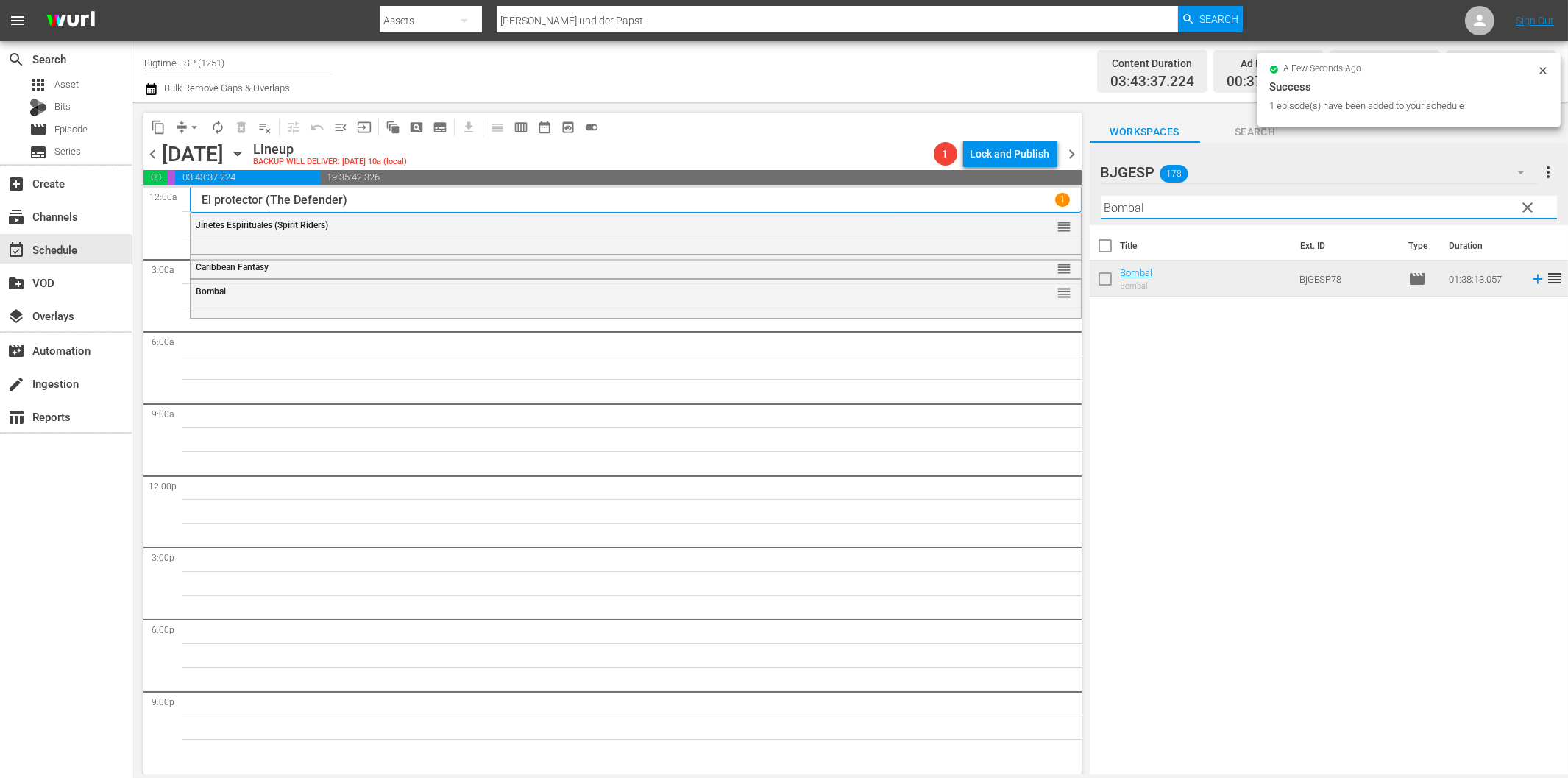
click at [1155, 209] on input "Bombal" at bounding box center [1329, 208] width 456 height 23
paste input "El candidato"
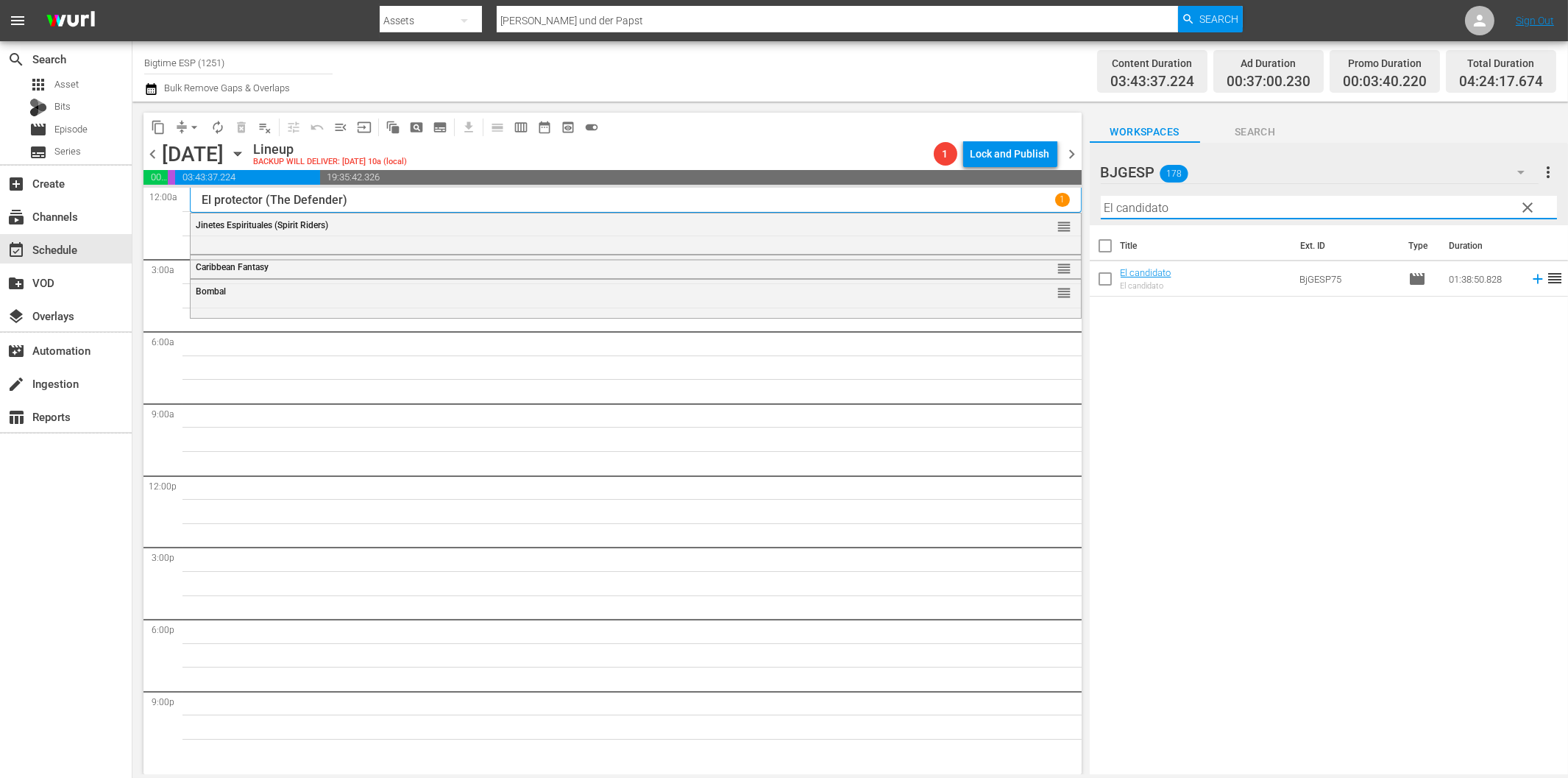
drag, startPoint x: 1523, startPoint y: 276, endPoint x: 1502, endPoint y: 275, distance: 21.0
click at [1530, 275] on icon at bounding box center [1538, 279] width 16 height 16
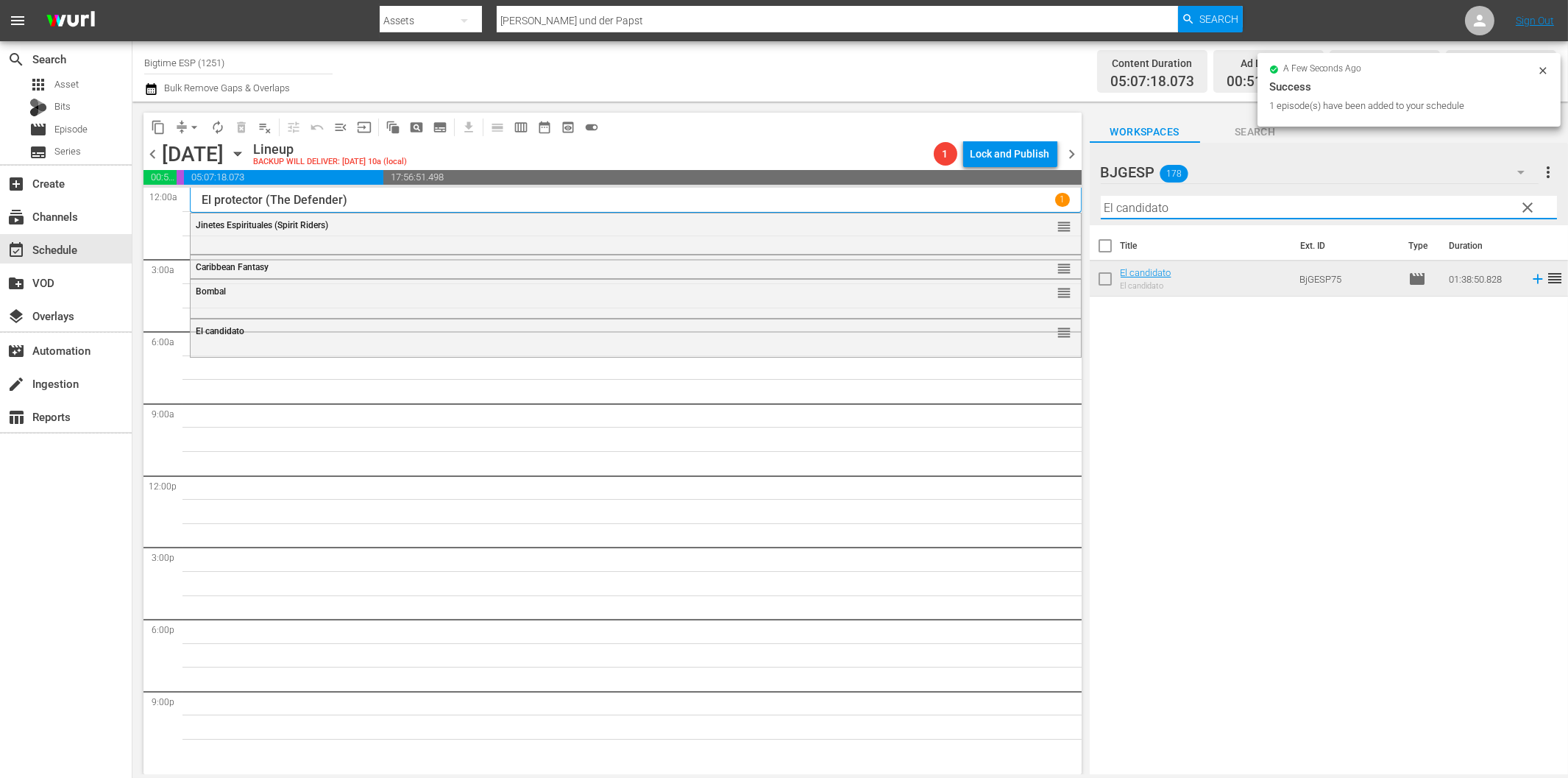
click at [1164, 209] on input "El candidato" at bounding box center [1329, 208] width 456 height 23
paste input "La copa (The Cup)"
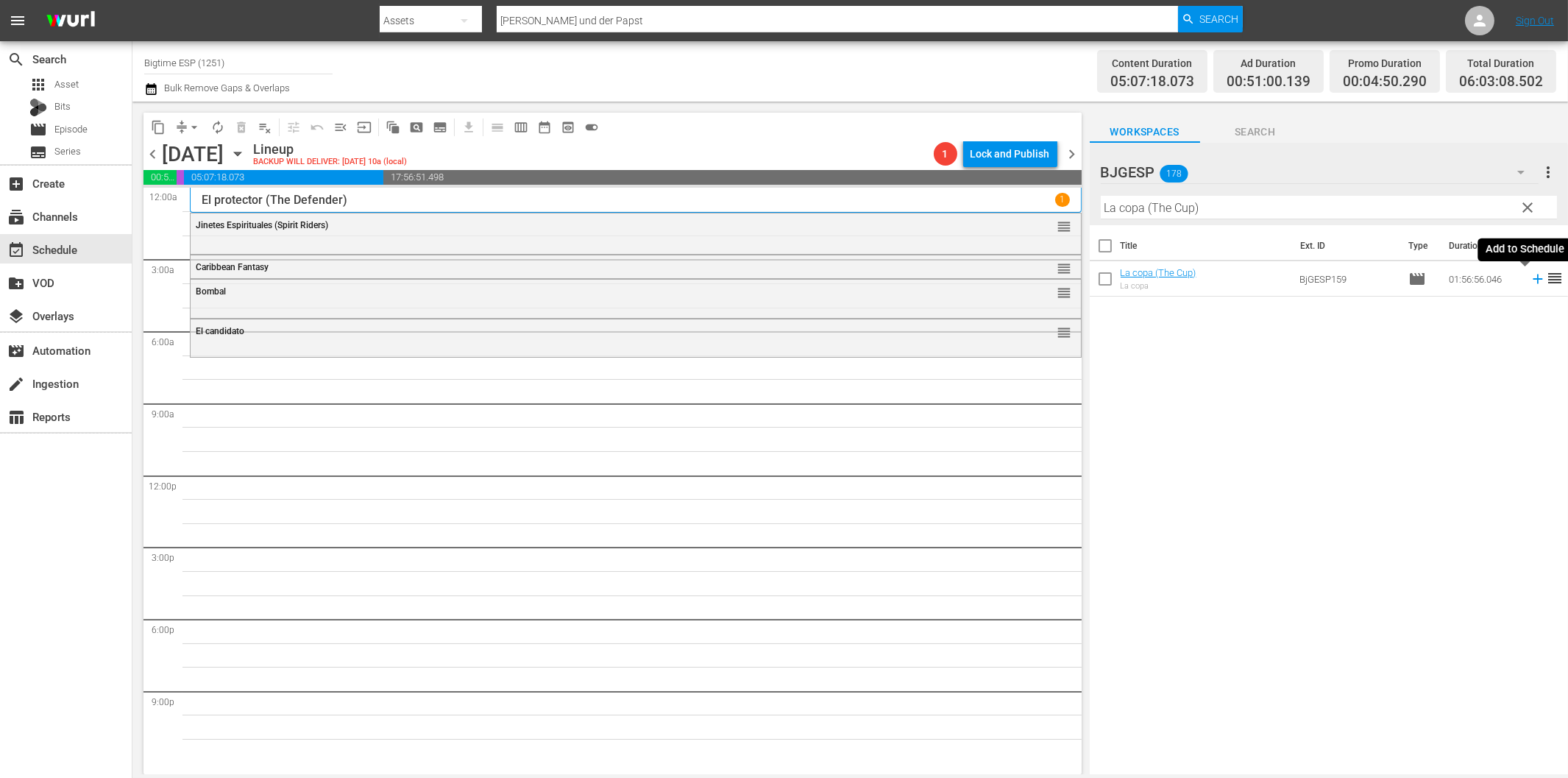
click at [1530, 281] on icon at bounding box center [1538, 279] width 16 height 16
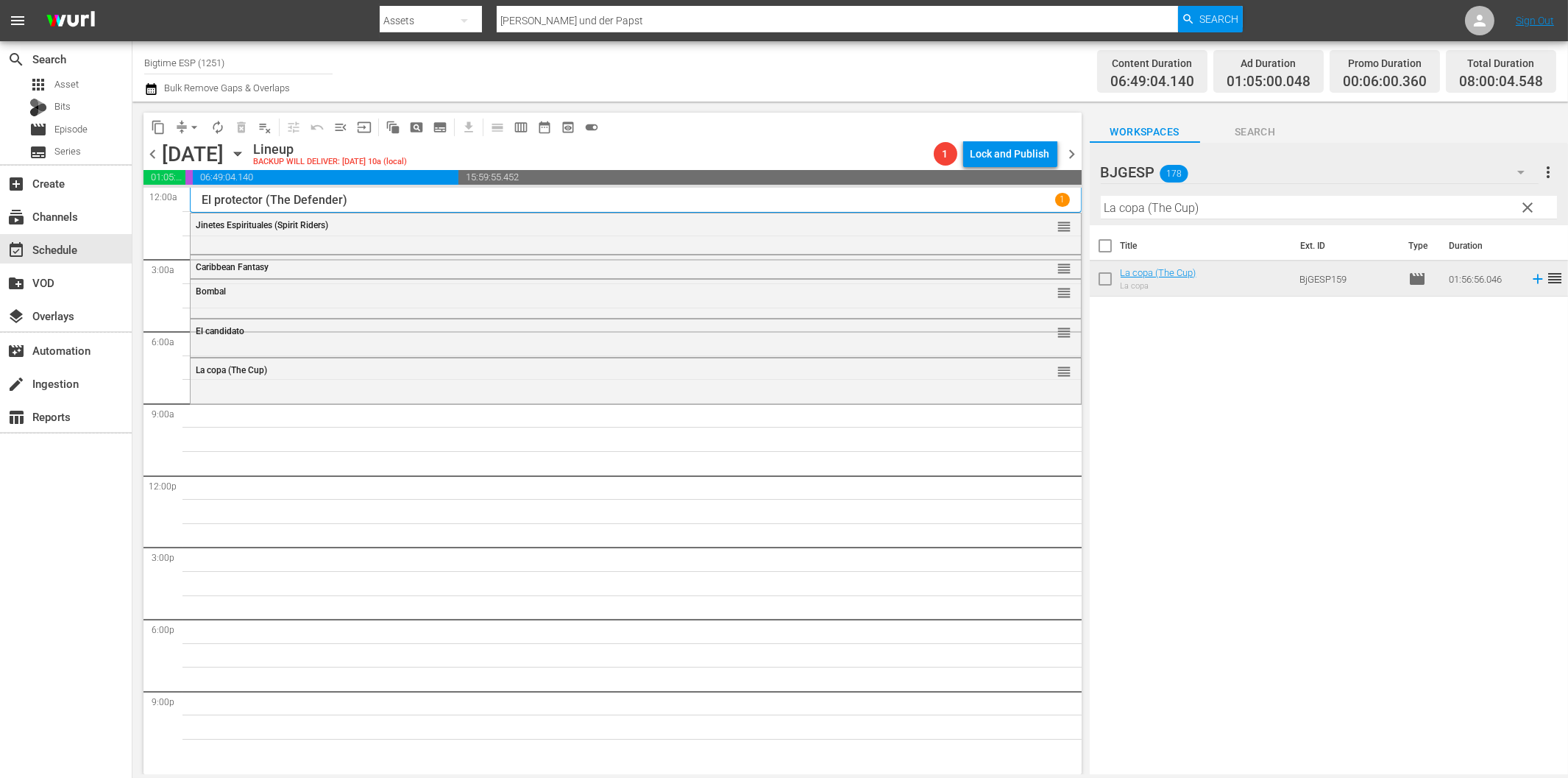
click at [1173, 207] on input "La copa (The Cup)" at bounding box center [1329, 208] width 456 height 23
paste input "Mala fortuna"
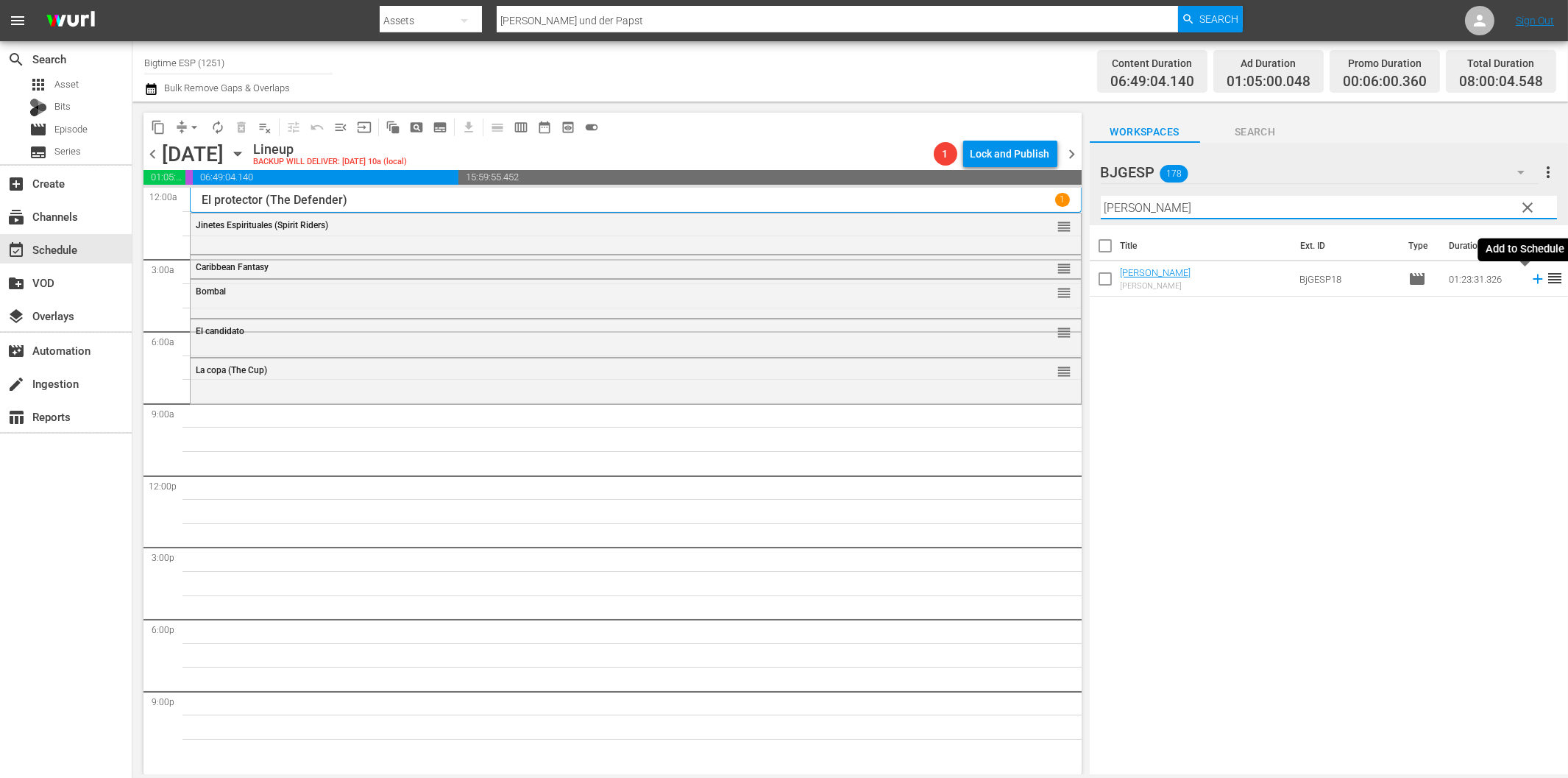
click at [1533, 280] on icon at bounding box center [1538, 279] width 9 height 9
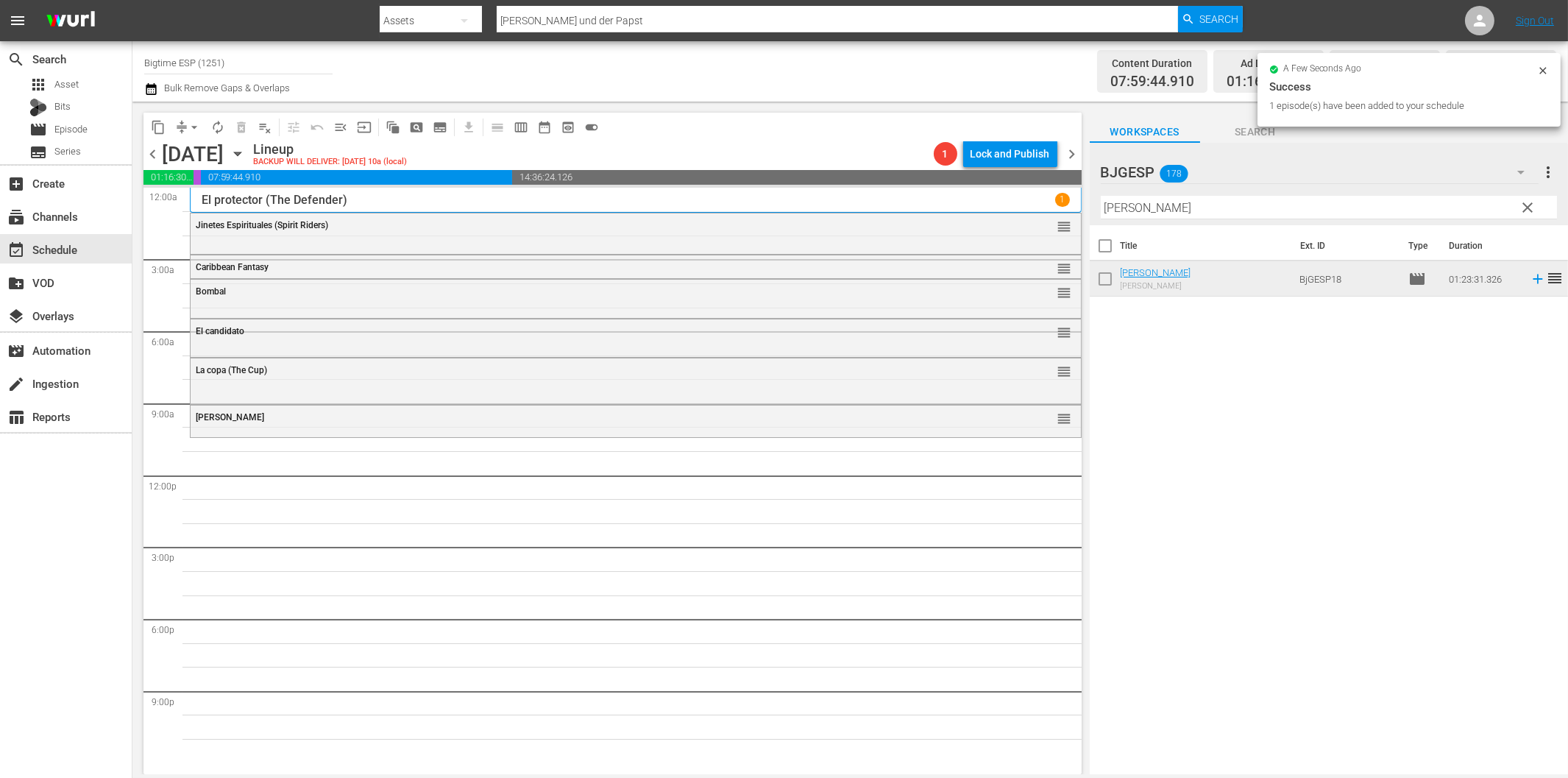
click at [1263, 209] on input "Mala fortuna" at bounding box center [1329, 208] width 456 height 23
paste input "Amali"
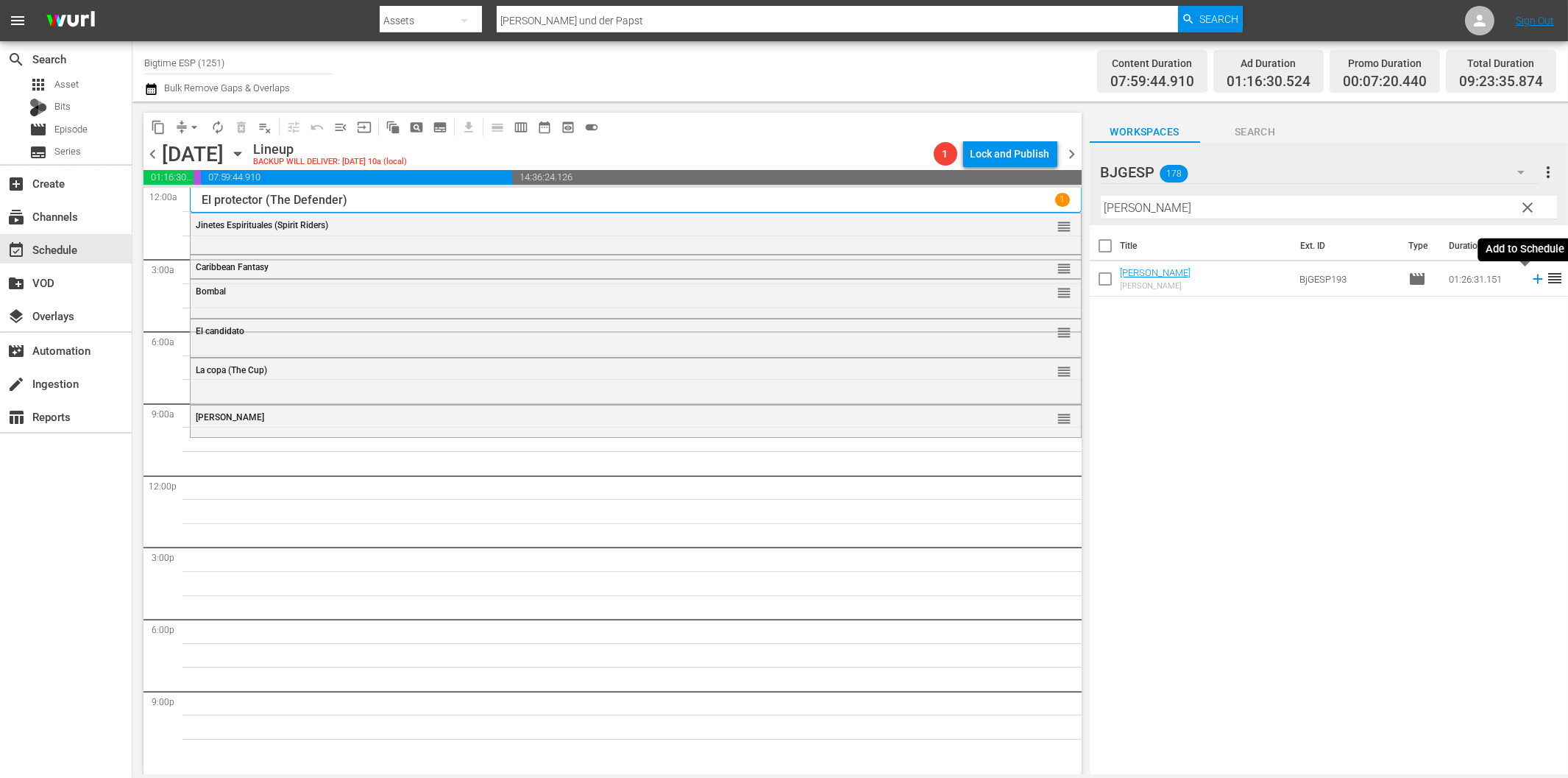
click at [1530, 277] on icon at bounding box center [1538, 279] width 16 height 16
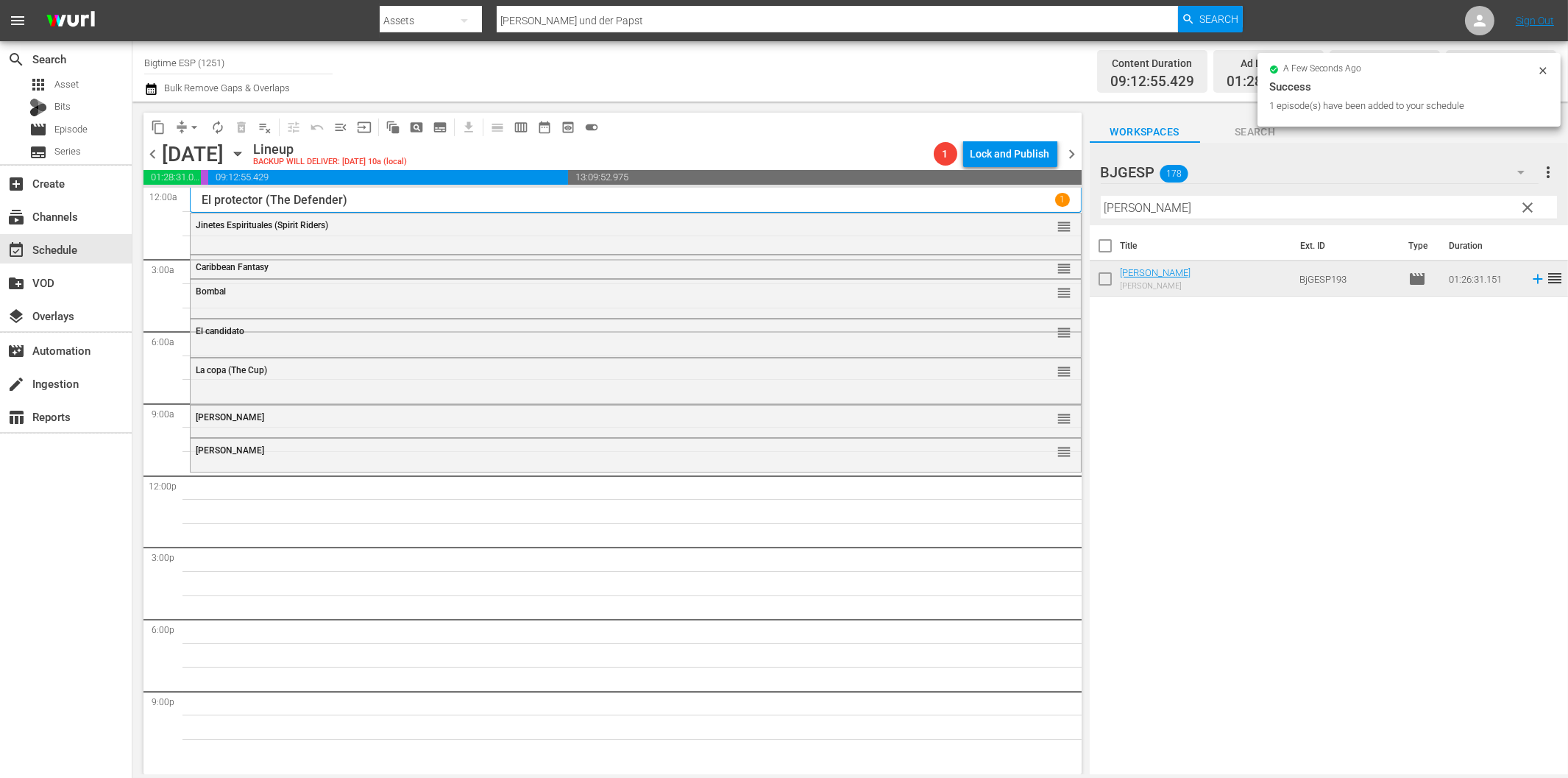
click at [1158, 210] on input "Amalia" at bounding box center [1329, 208] width 456 height 23
paste input "El Chat"
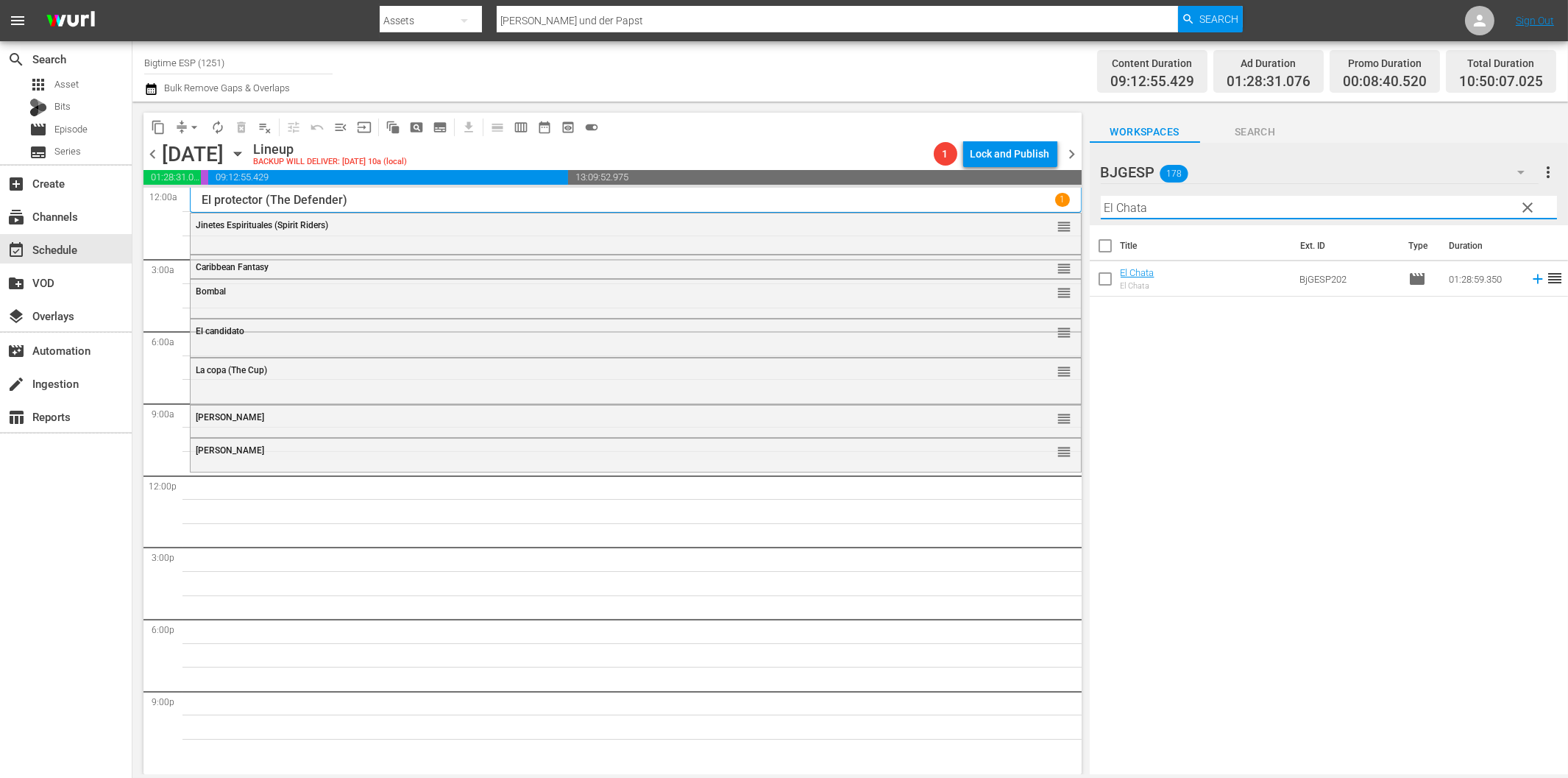
drag, startPoint x: 1523, startPoint y: 278, endPoint x: 1503, endPoint y: 280, distance: 20.1
click at [1533, 278] on icon at bounding box center [1538, 279] width 9 height 9
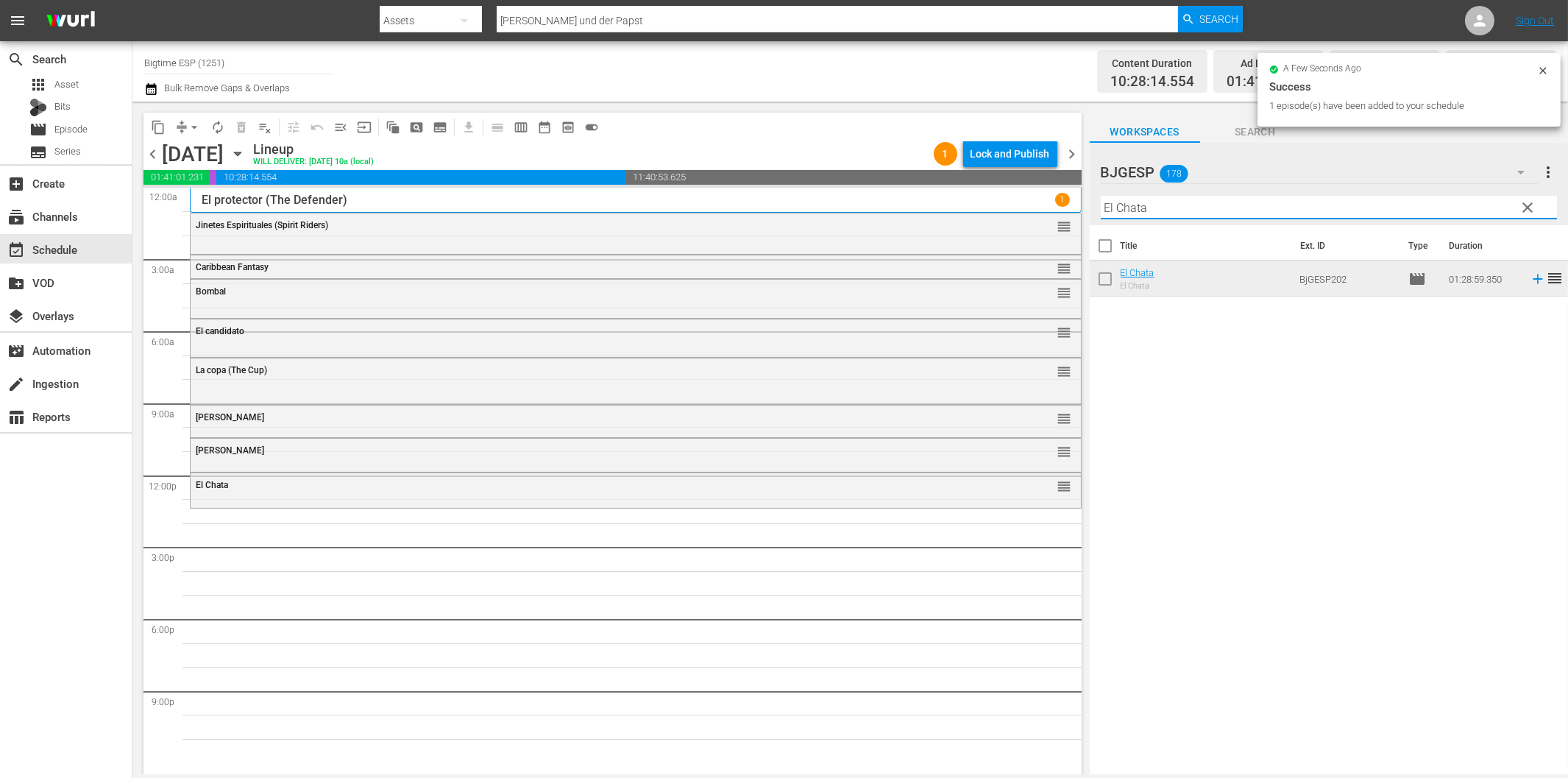
click at [1187, 215] on input "El Chata" at bounding box center [1329, 208] width 456 height 23
paste input "Rumba Love"
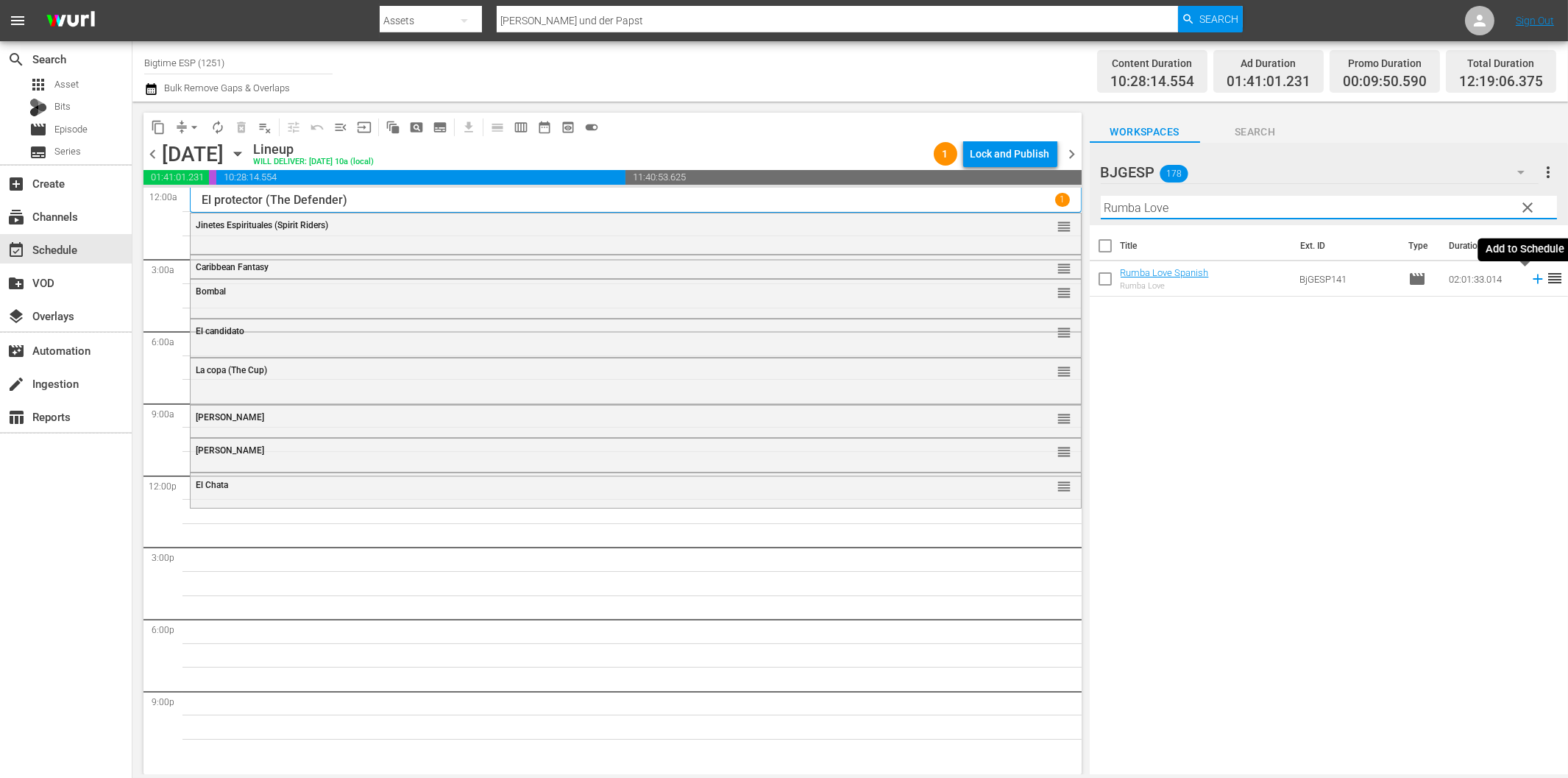
drag, startPoint x: 1523, startPoint y: 278, endPoint x: 1502, endPoint y: 282, distance: 21.4
click at [1533, 278] on icon at bounding box center [1538, 279] width 9 height 9
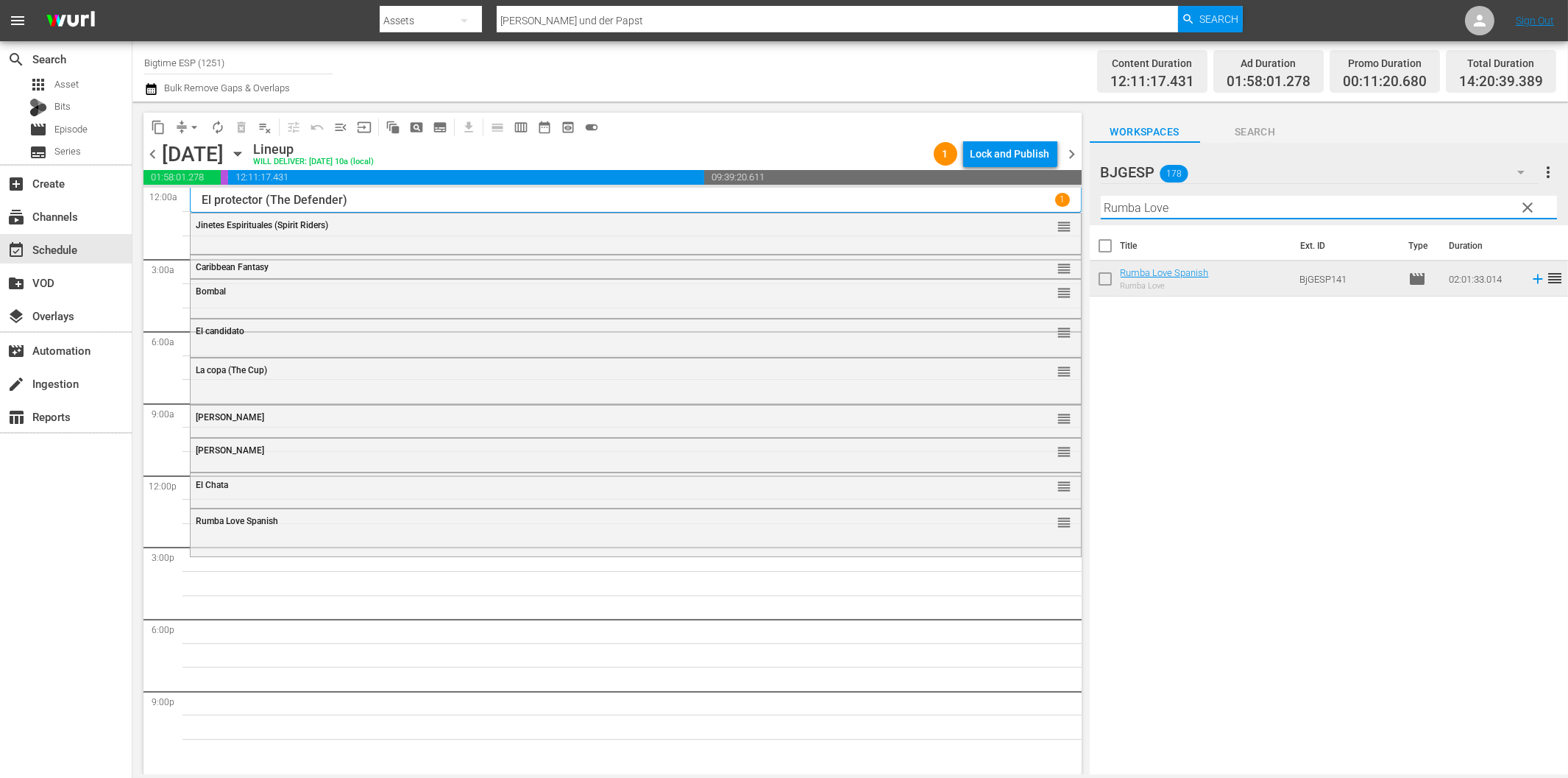
click at [1171, 209] on input "Rumba Love" at bounding box center [1329, 208] width 456 height 23
paste input "Las Cosas Como Son"
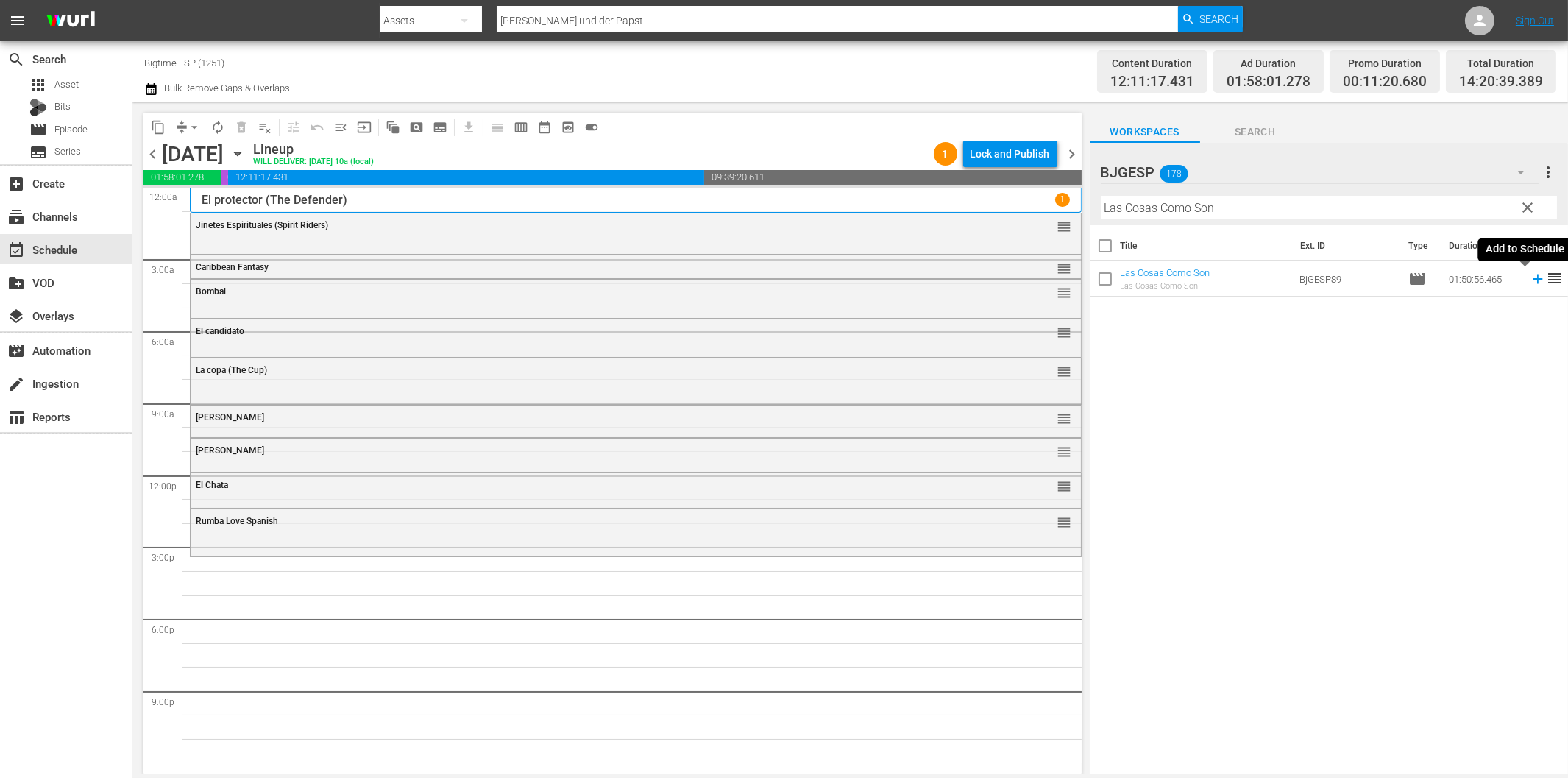
drag, startPoint x: 1524, startPoint y: 278, endPoint x: 1271, endPoint y: 311, distance: 255.1
click at [1533, 280] on icon at bounding box center [1538, 279] width 9 height 9
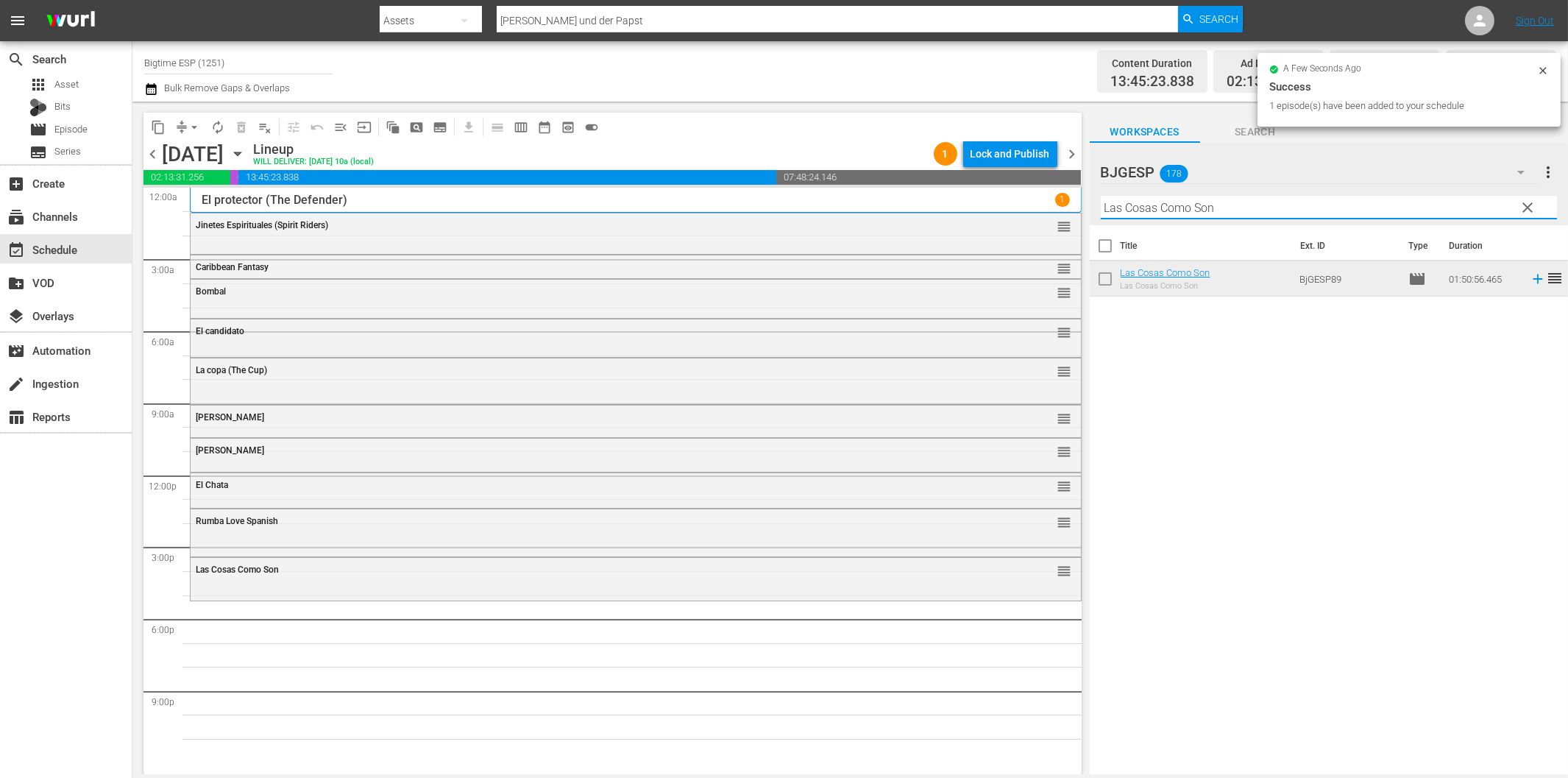
click at [1133, 205] on input "Las Cosas Como Son" at bounding box center [1329, 208] width 456 height 23
paste input "Cuestión de honor (Logan's War - Bound by Honor)"
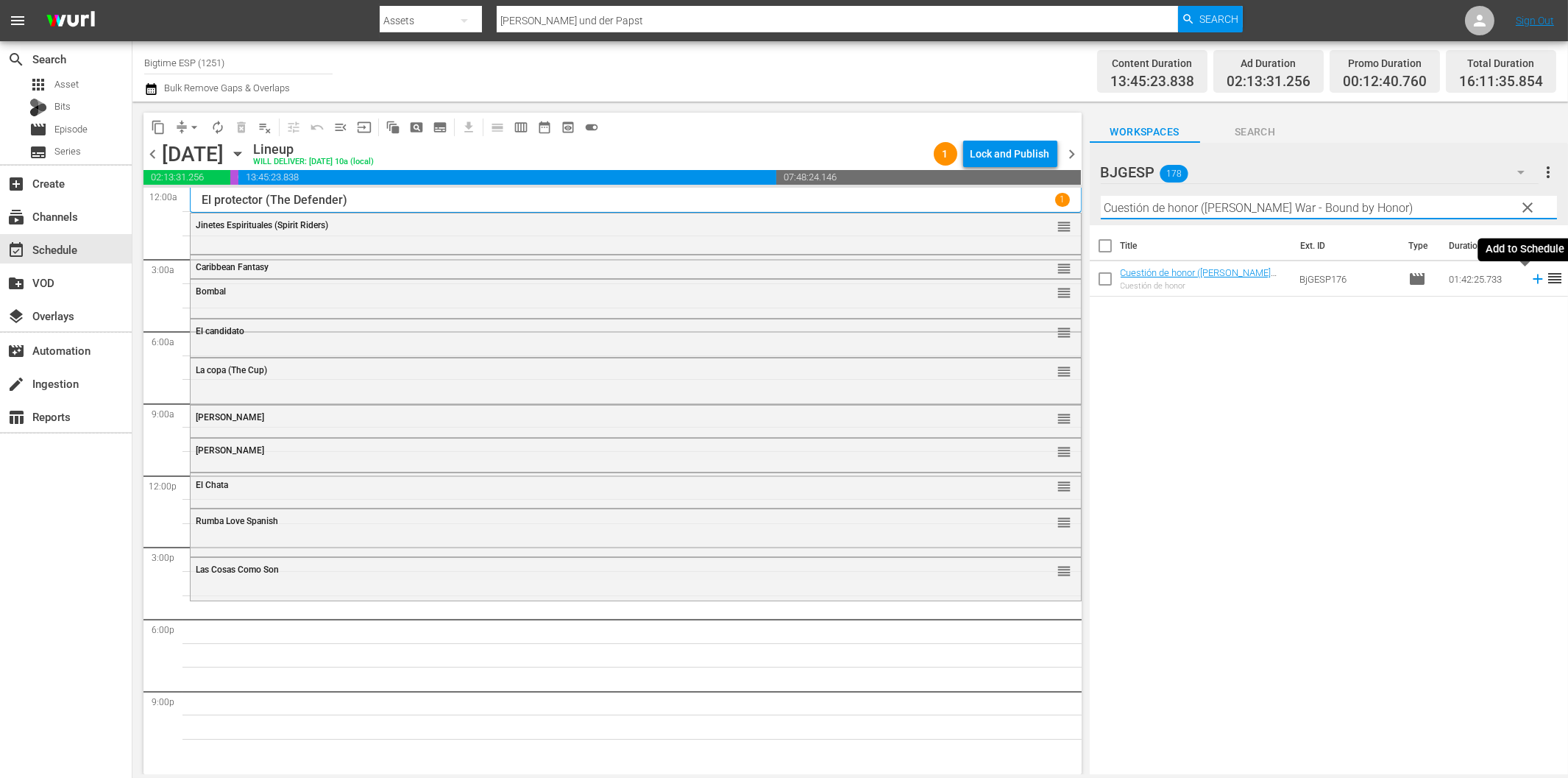
drag, startPoint x: 1522, startPoint y: 280, endPoint x: 1507, endPoint y: 280, distance: 15.0
click at [1533, 280] on icon at bounding box center [1538, 279] width 9 height 9
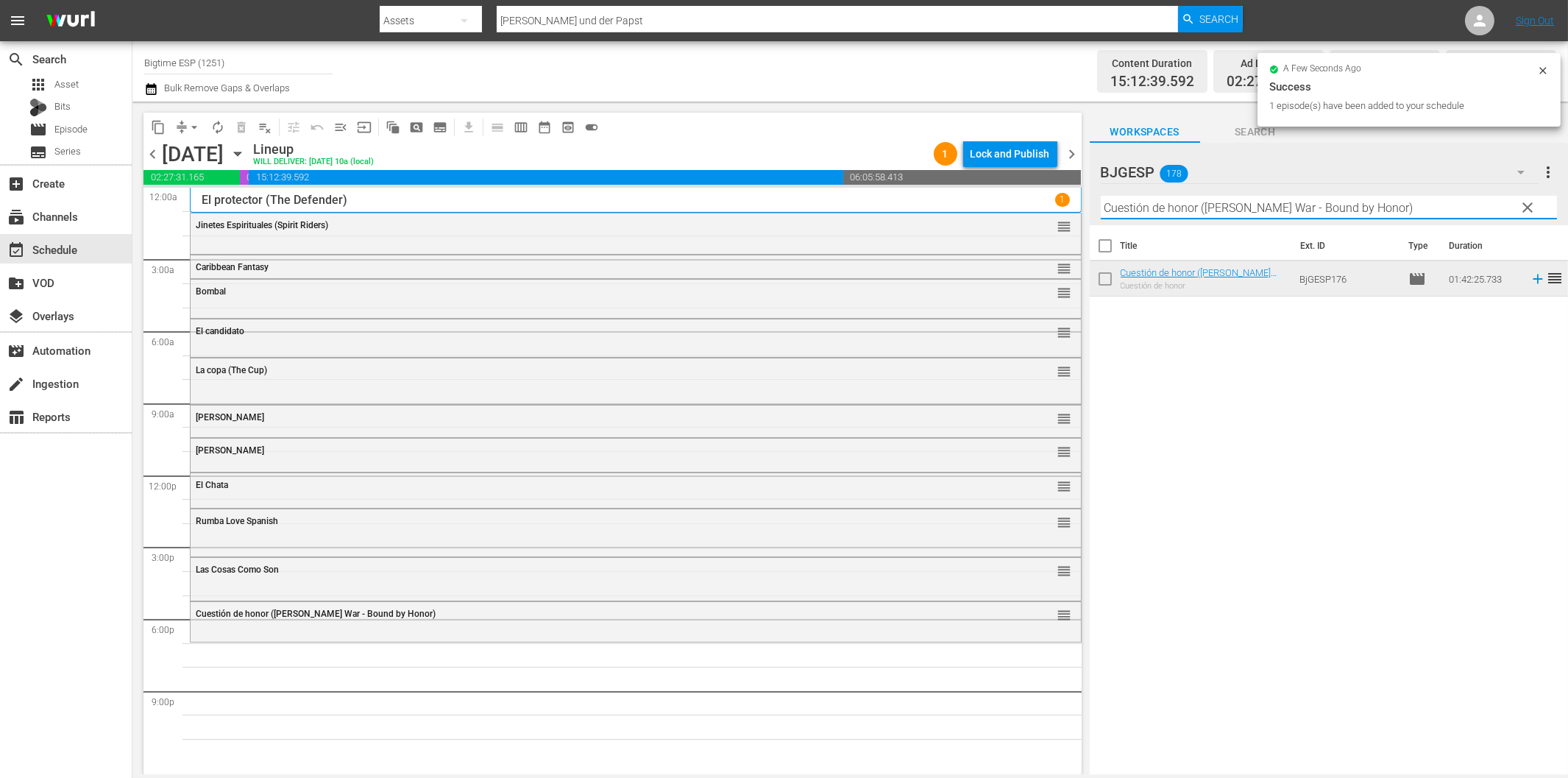
click at [1180, 210] on input "Cuestión de honor (Logan's War - Bound by Honor)" at bounding box center [1329, 208] width 456 height 23
paste input "Estoy cansado de despertarme contigo"
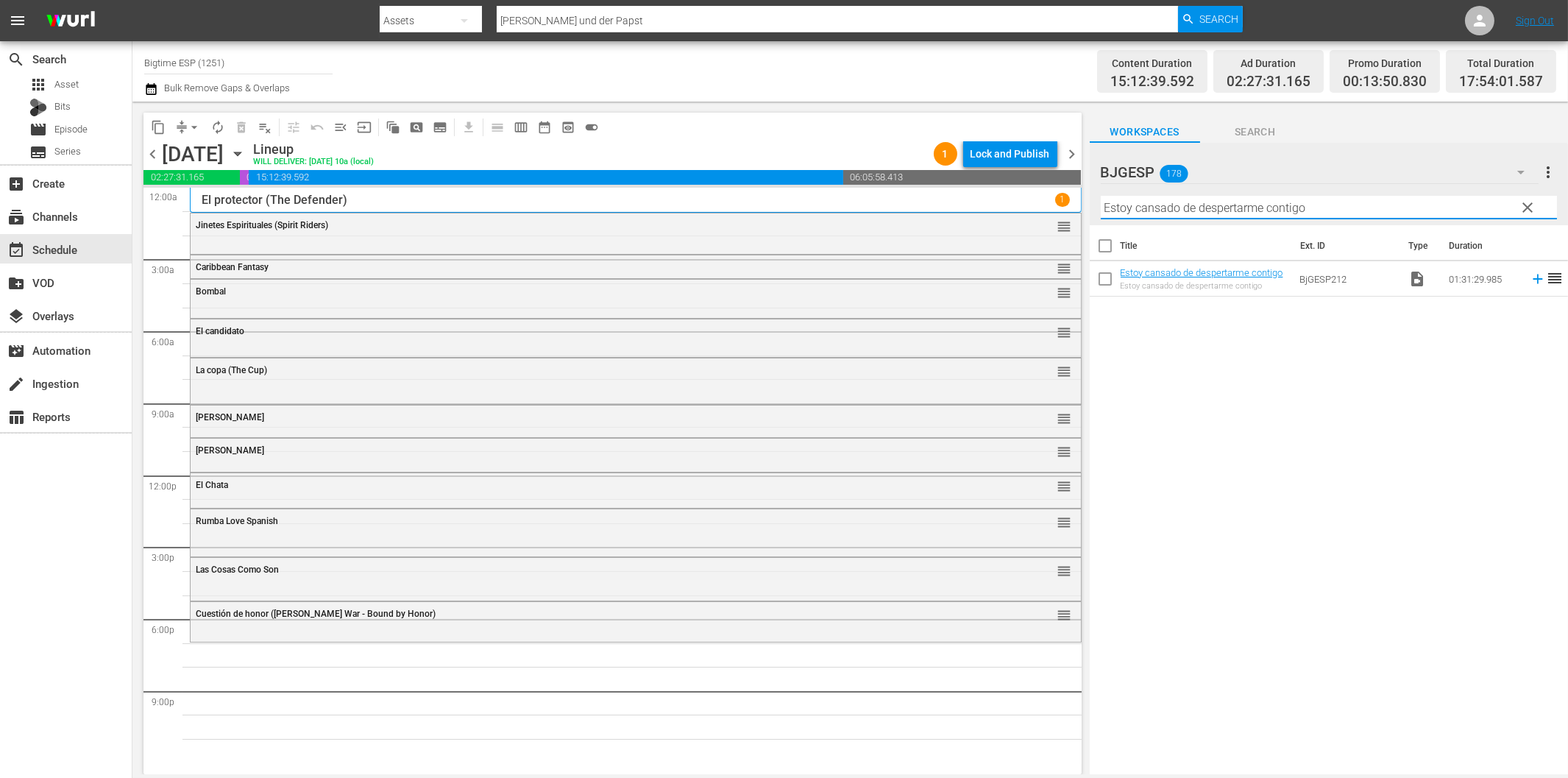
click at [1530, 277] on icon at bounding box center [1538, 279] width 16 height 16
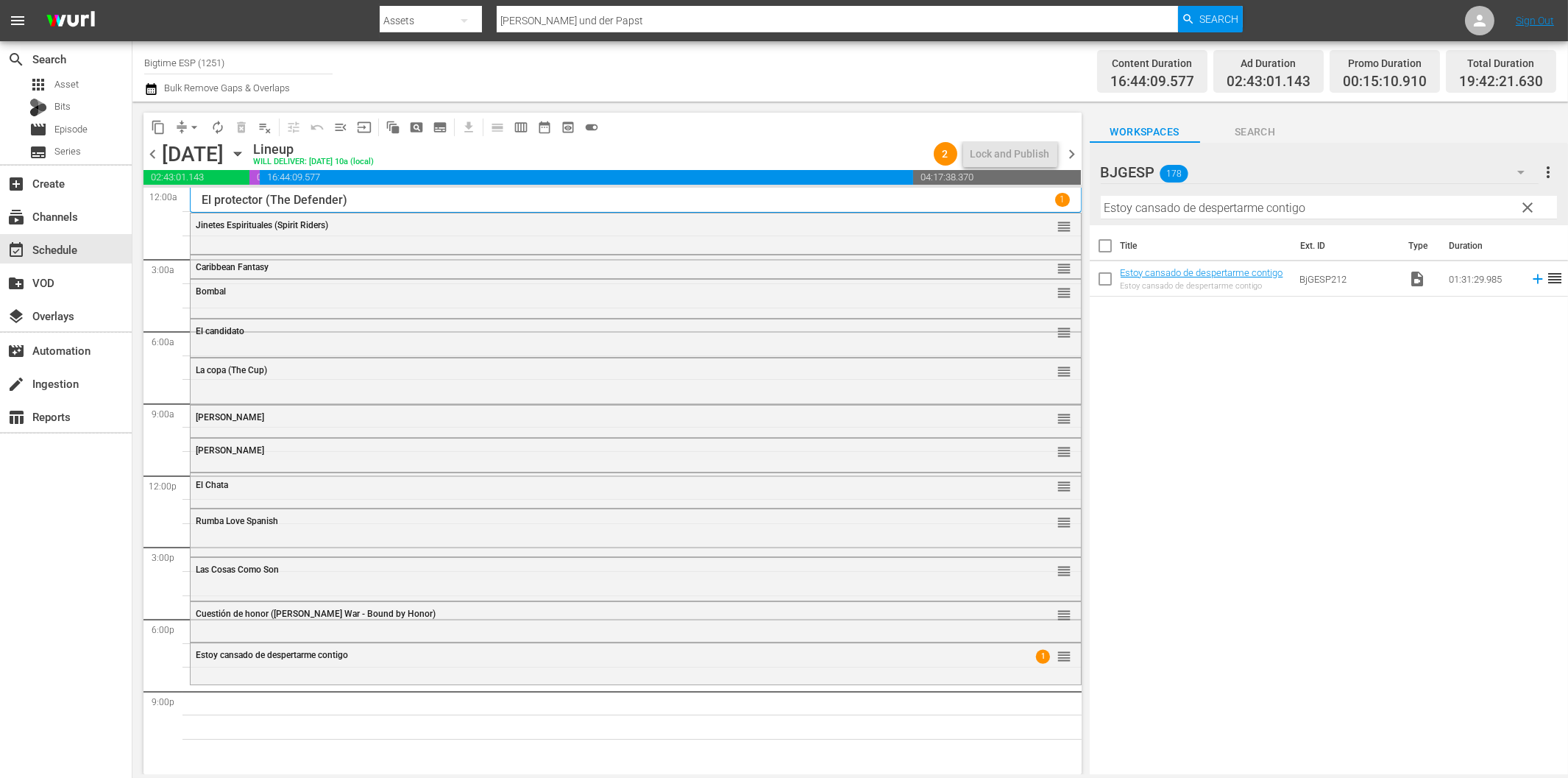
click at [1208, 209] on input "Estoy cansado de despertarme contigo" at bounding box center [1329, 208] width 456 height 23
paste input "Giros"
click at [1530, 281] on icon at bounding box center [1538, 279] width 16 height 16
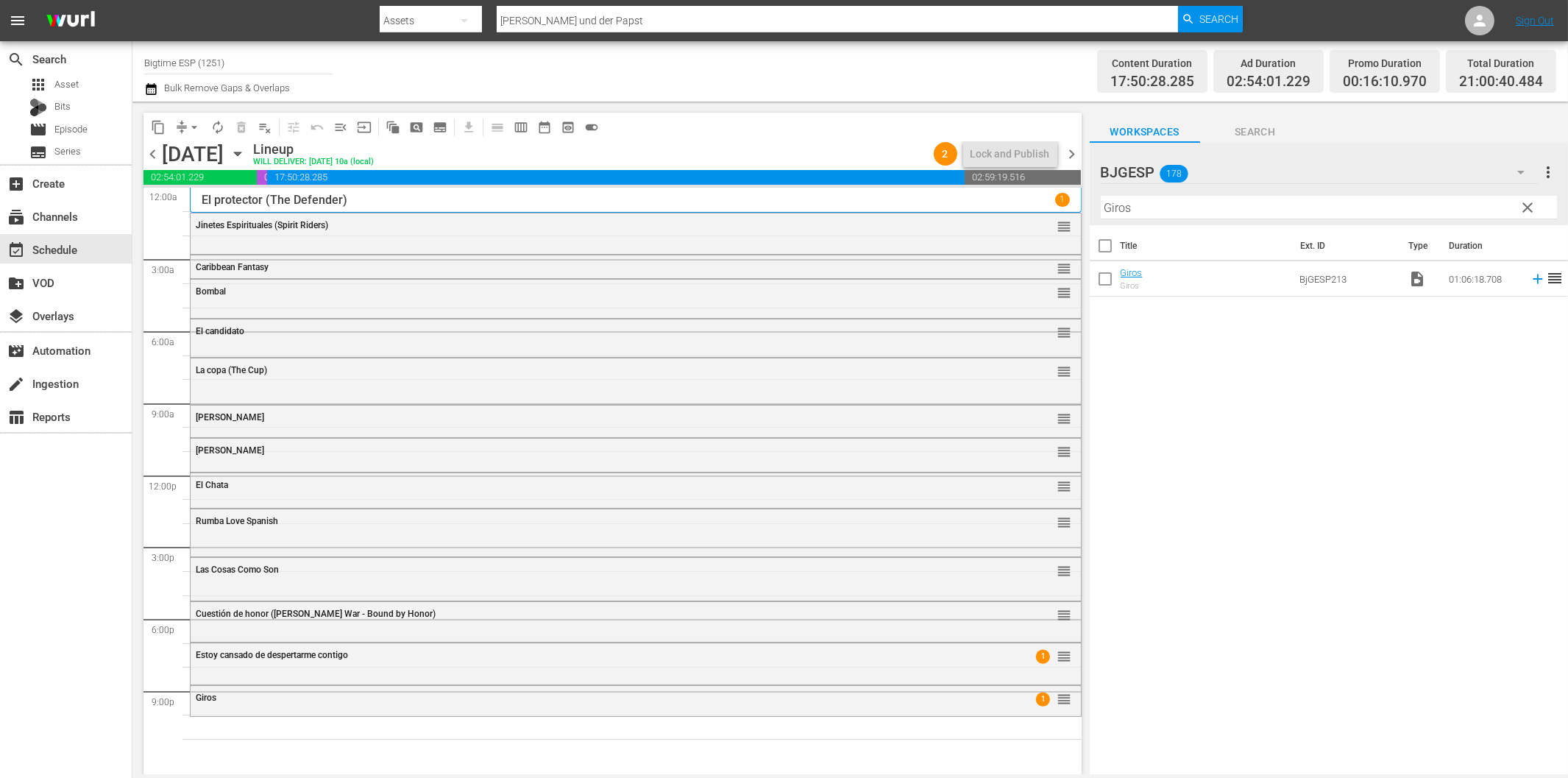
click at [1202, 209] on input "Giros" at bounding box center [1329, 208] width 456 height 23
paste input "La batalla de los malditos (Battle of the Damned)"
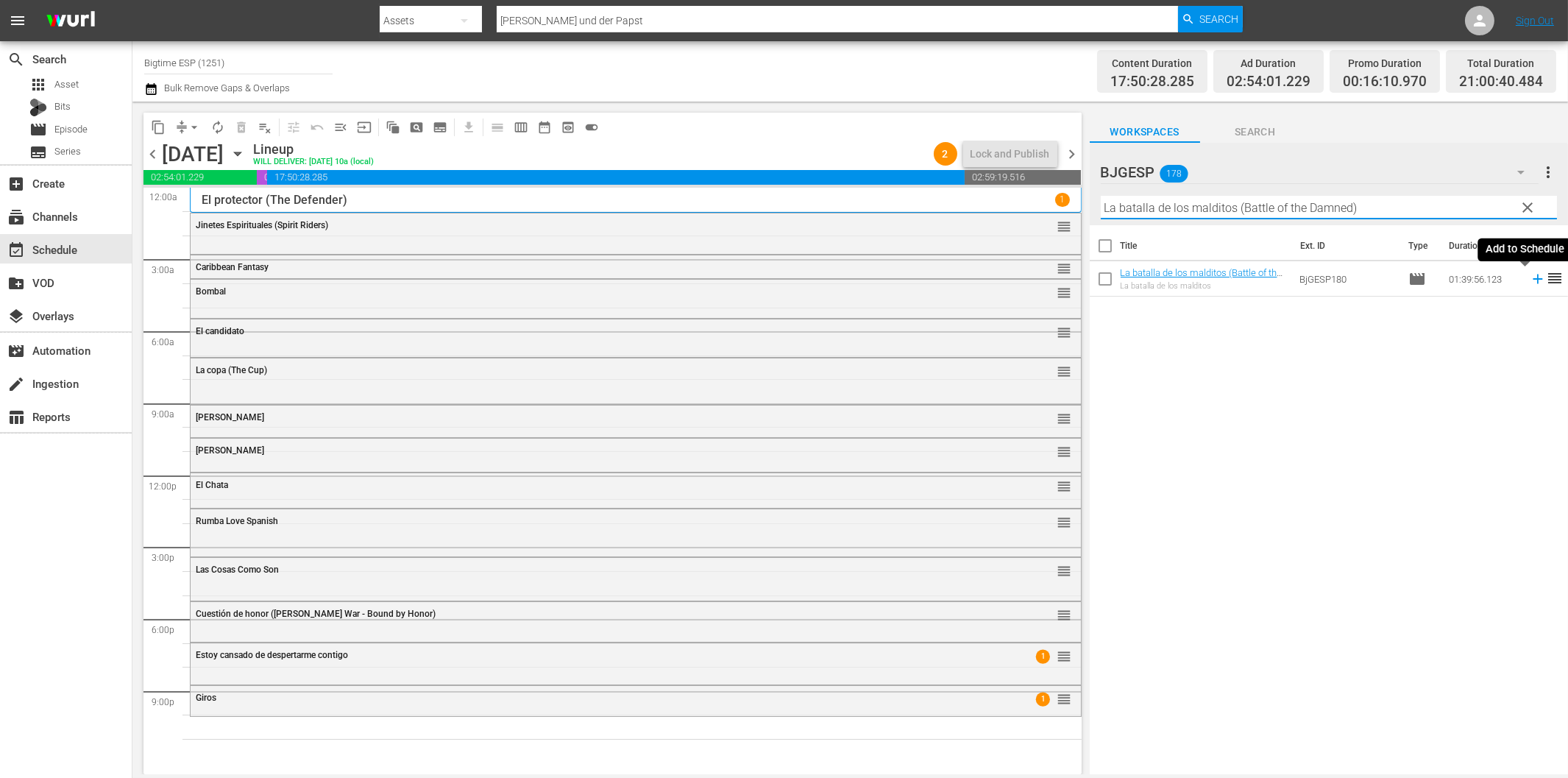
click at [1530, 284] on icon at bounding box center [1538, 279] width 16 height 16
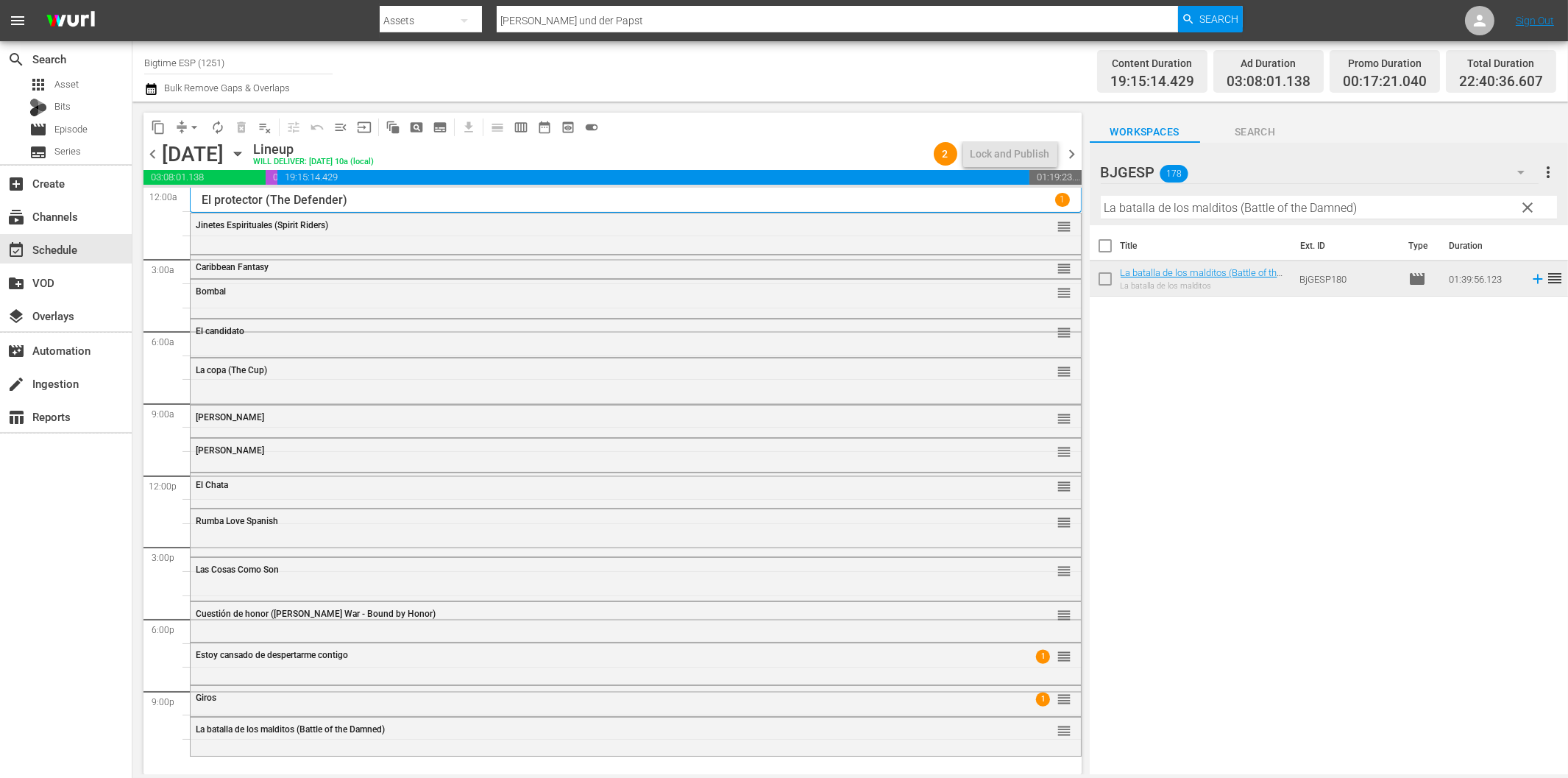
click at [1170, 211] on input "La batalla de los malditos (Battle of the Damned)" at bounding box center [1329, 208] width 456 height 23
paste input "The Employer"
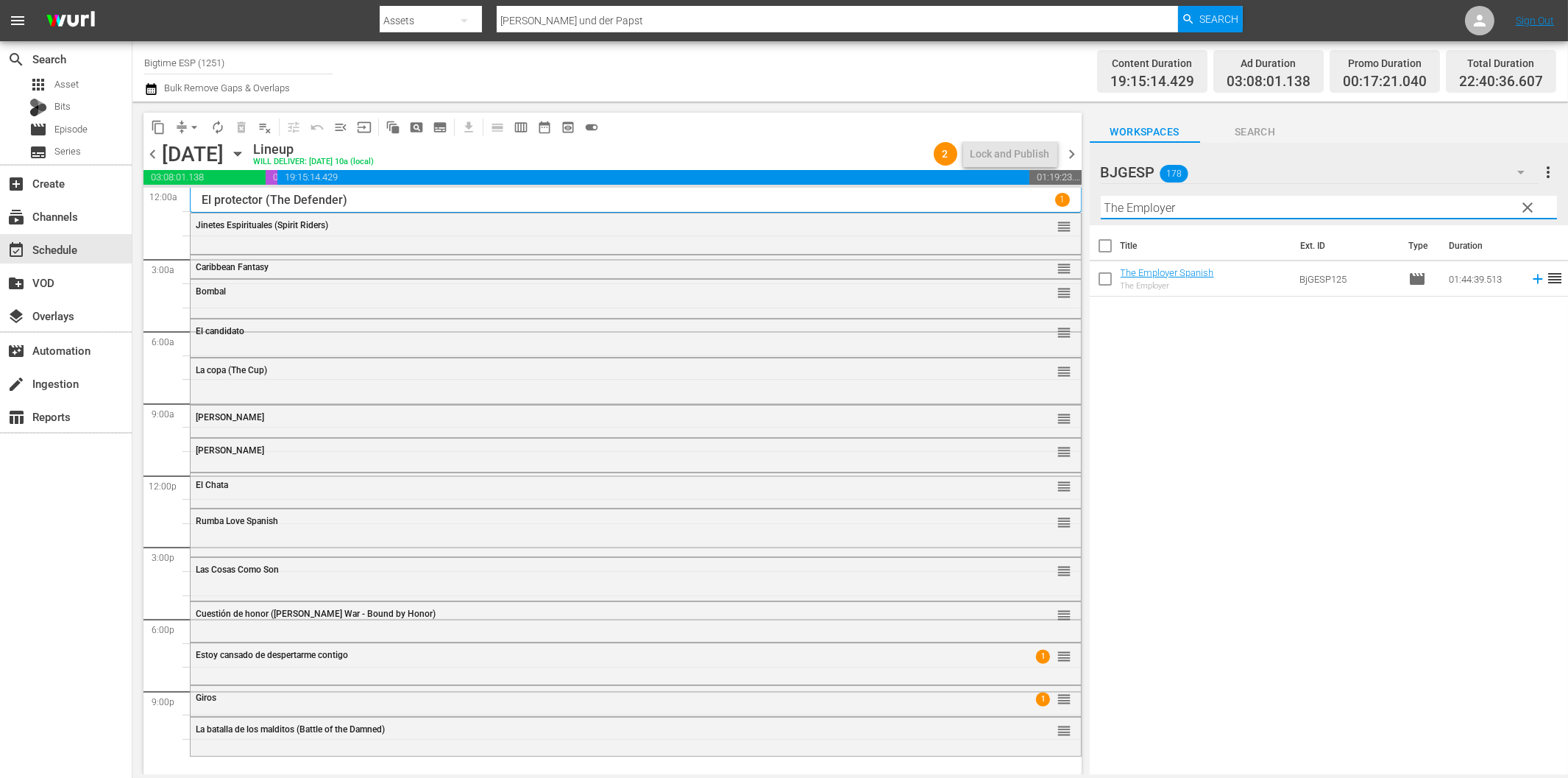
click at [1130, 210] on input "The Employer" at bounding box center [1329, 208] width 456 height 23
paste input "Contención (Containment)"
click at [1530, 282] on icon at bounding box center [1538, 279] width 16 height 16
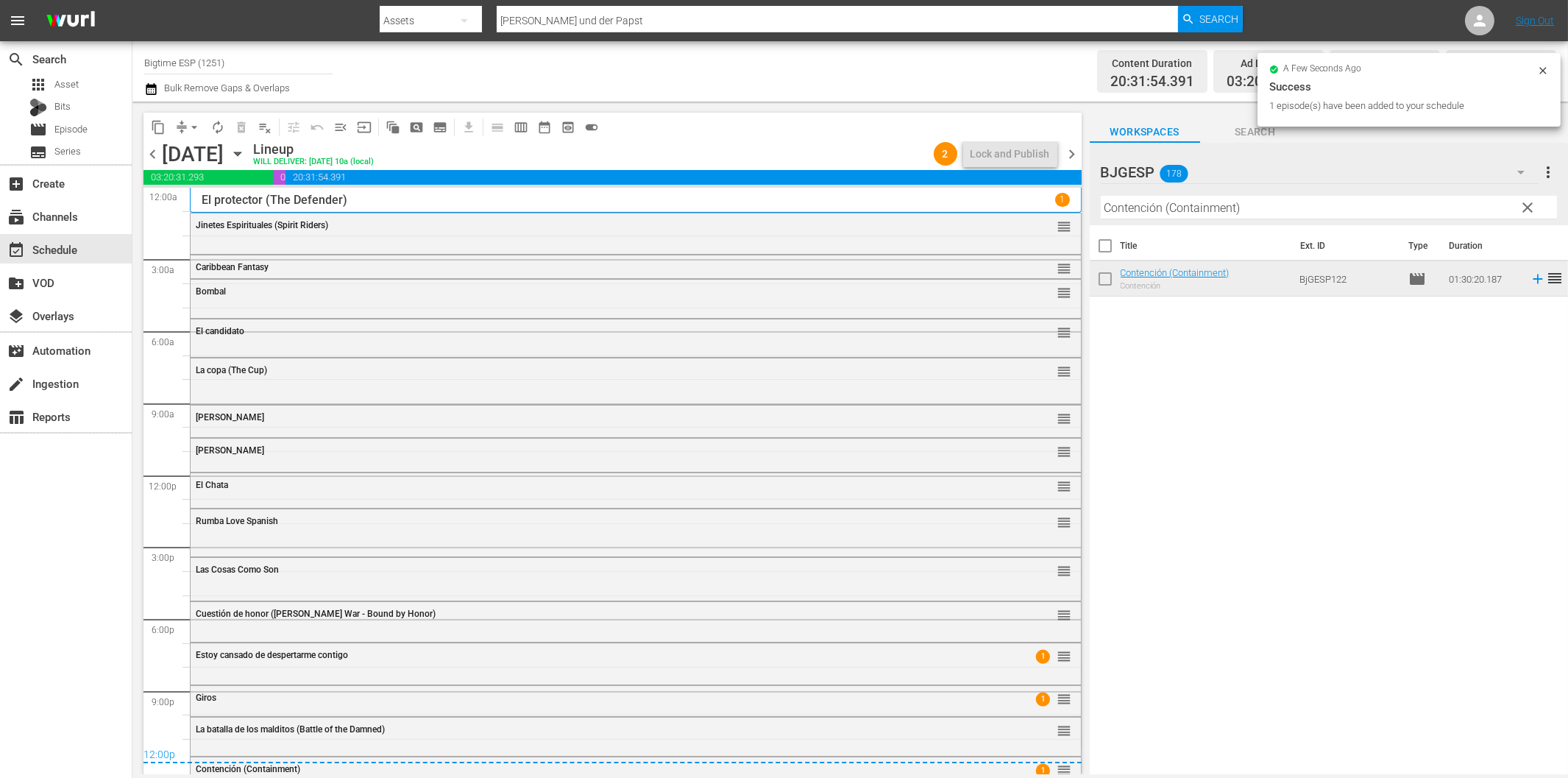
click at [1076, 149] on span "chevron_right" at bounding box center [1073, 155] width 19 height 19
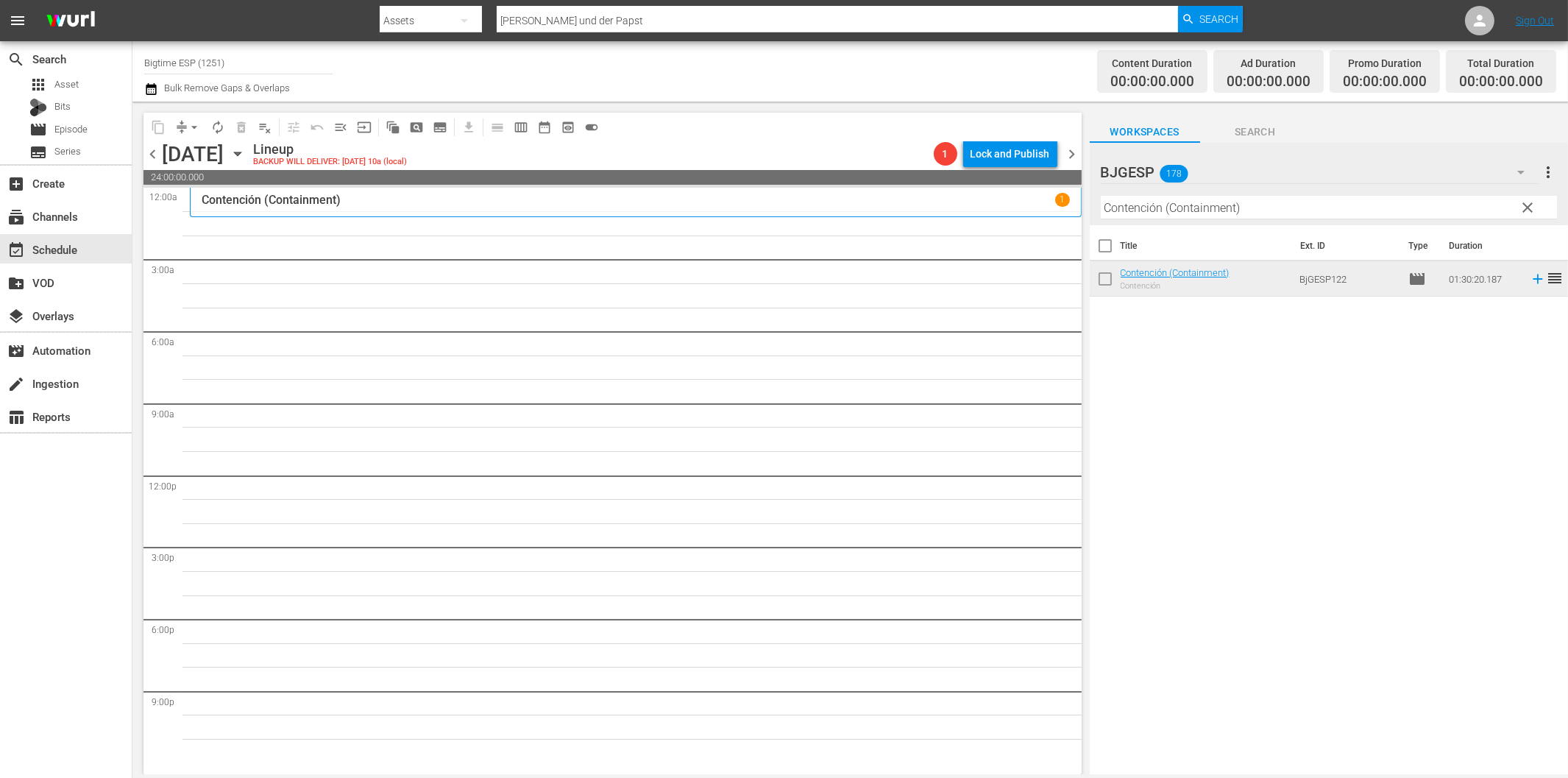
click at [1168, 211] on input "Contención (Containment)" at bounding box center [1329, 208] width 456 height 23
paste input "ódigo Eterno (Eternal Code"
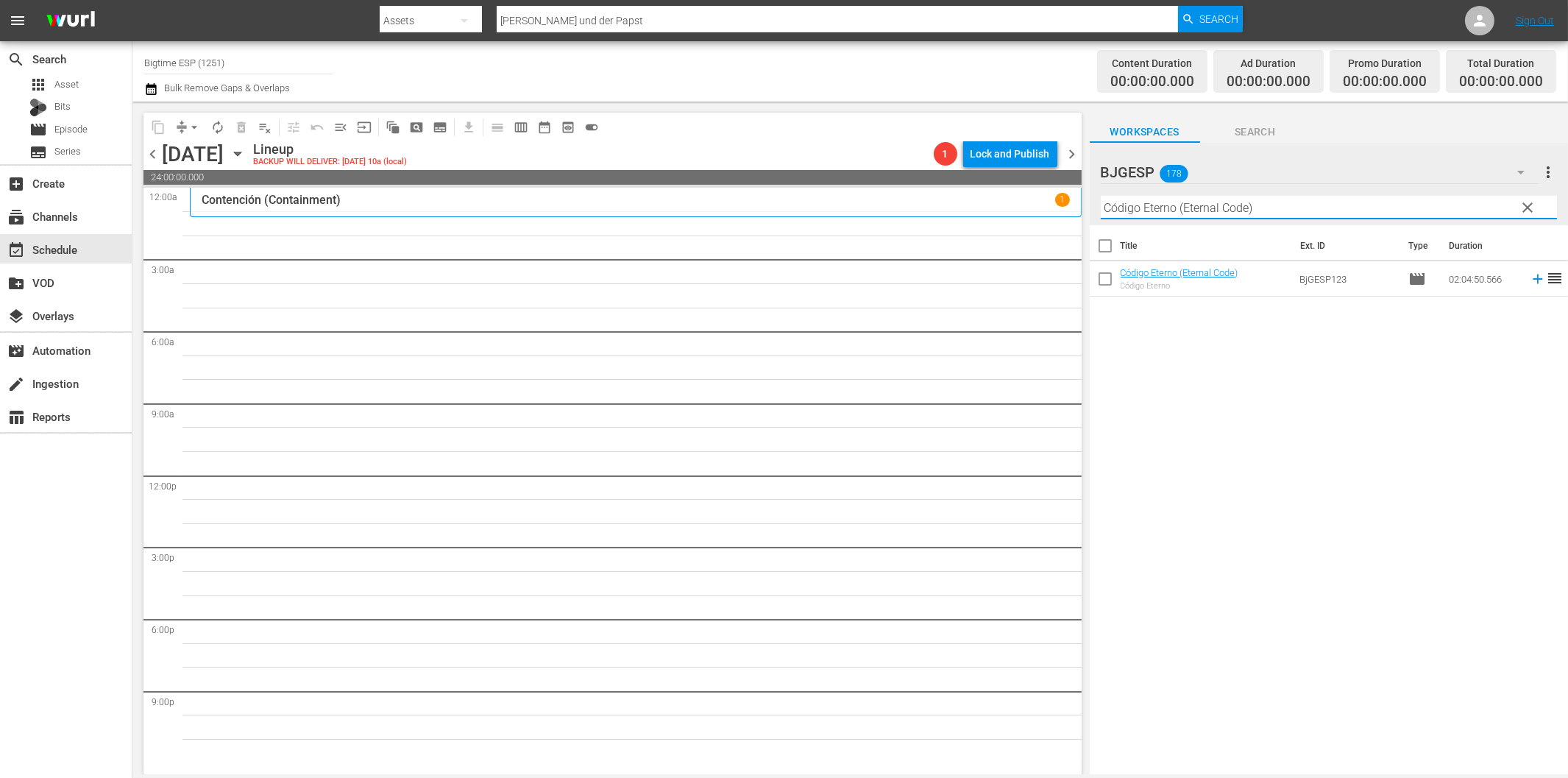
click at [1530, 277] on icon at bounding box center [1538, 279] width 16 height 16
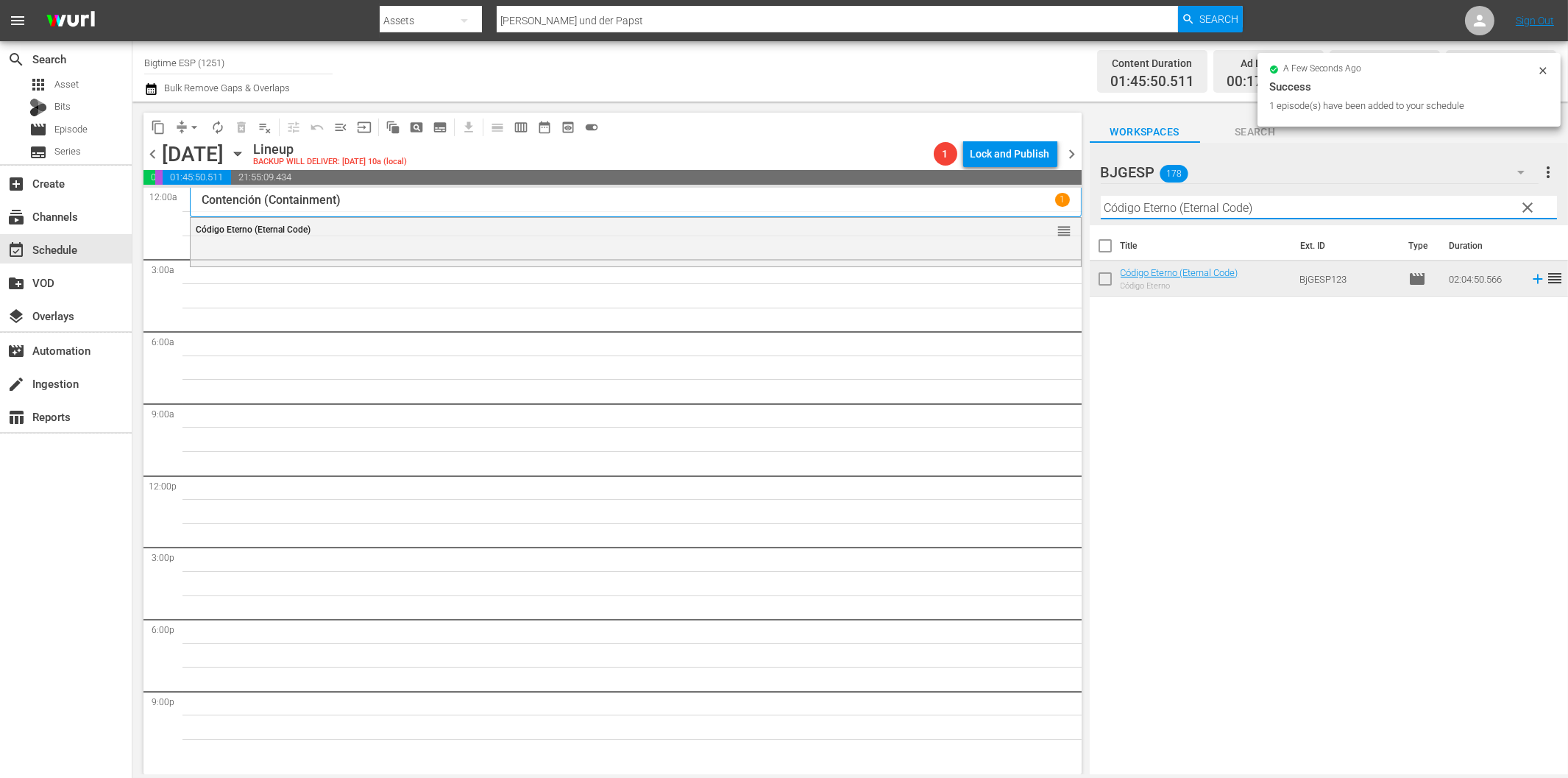
click at [1190, 210] on input "Código Eterno (Eternal Code)" at bounding box center [1329, 208] width 456 height 23
paste input "La campana"
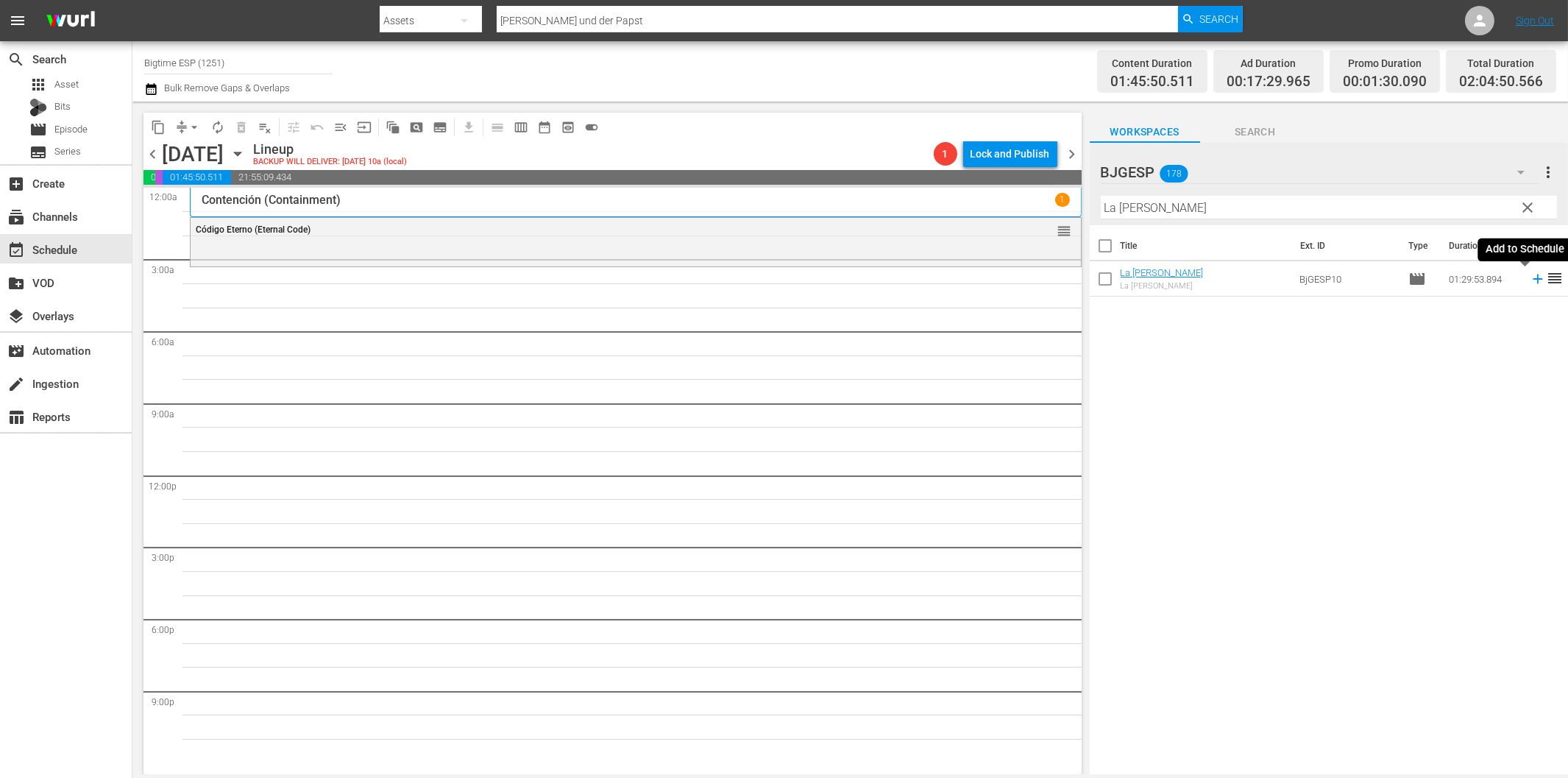
click at [1530, 281] on icon at bounding box center [1538, 279] width 16 height 16
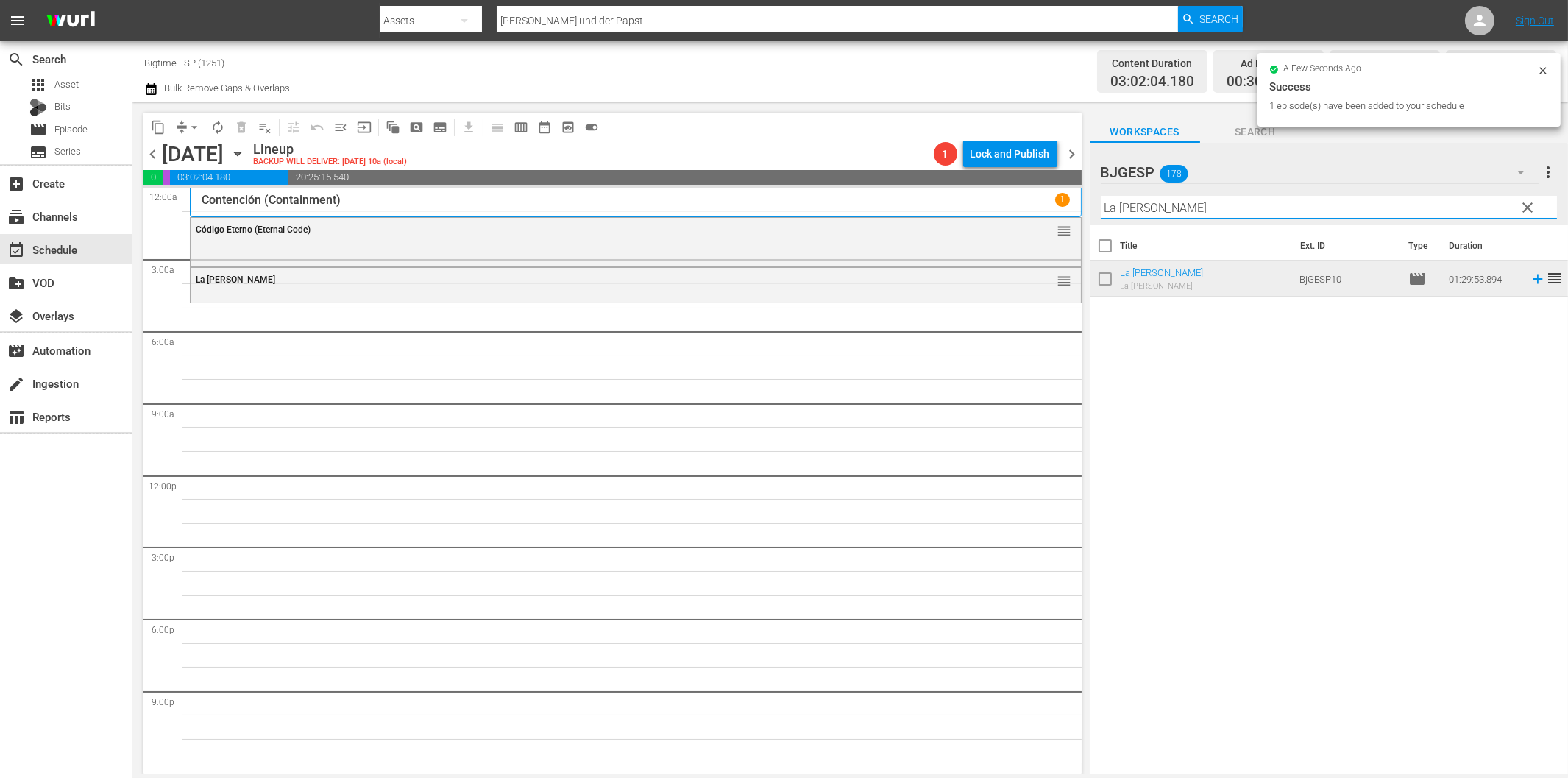
click at [1213, 210] on input "La campana" at bounding box center [1329, 208] width 456 height 23
paste input "Punto de Control (Check Point)"
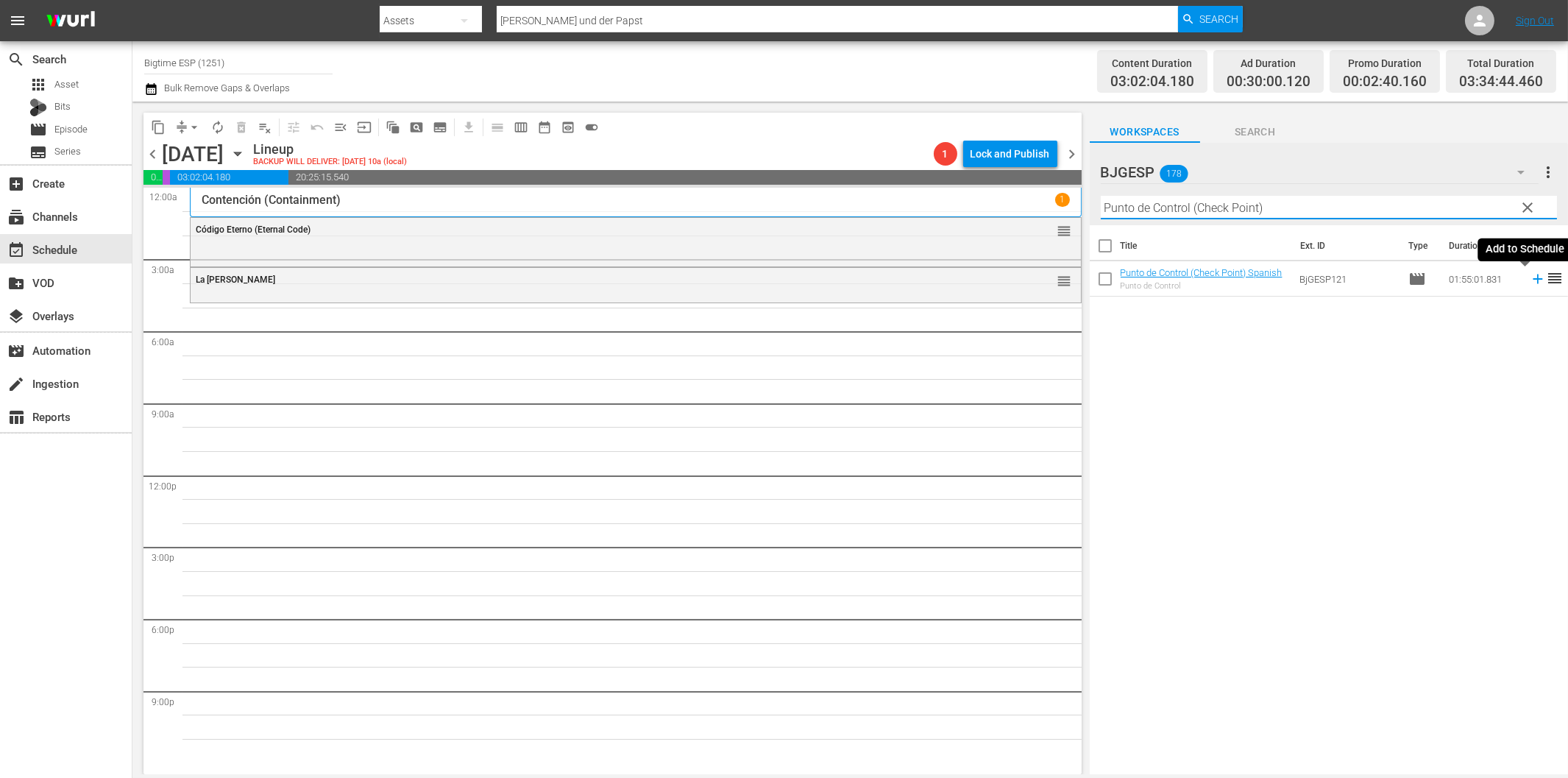
click at [1530, 276] on icon at bounding box center [1538, 279] width 16 height 16
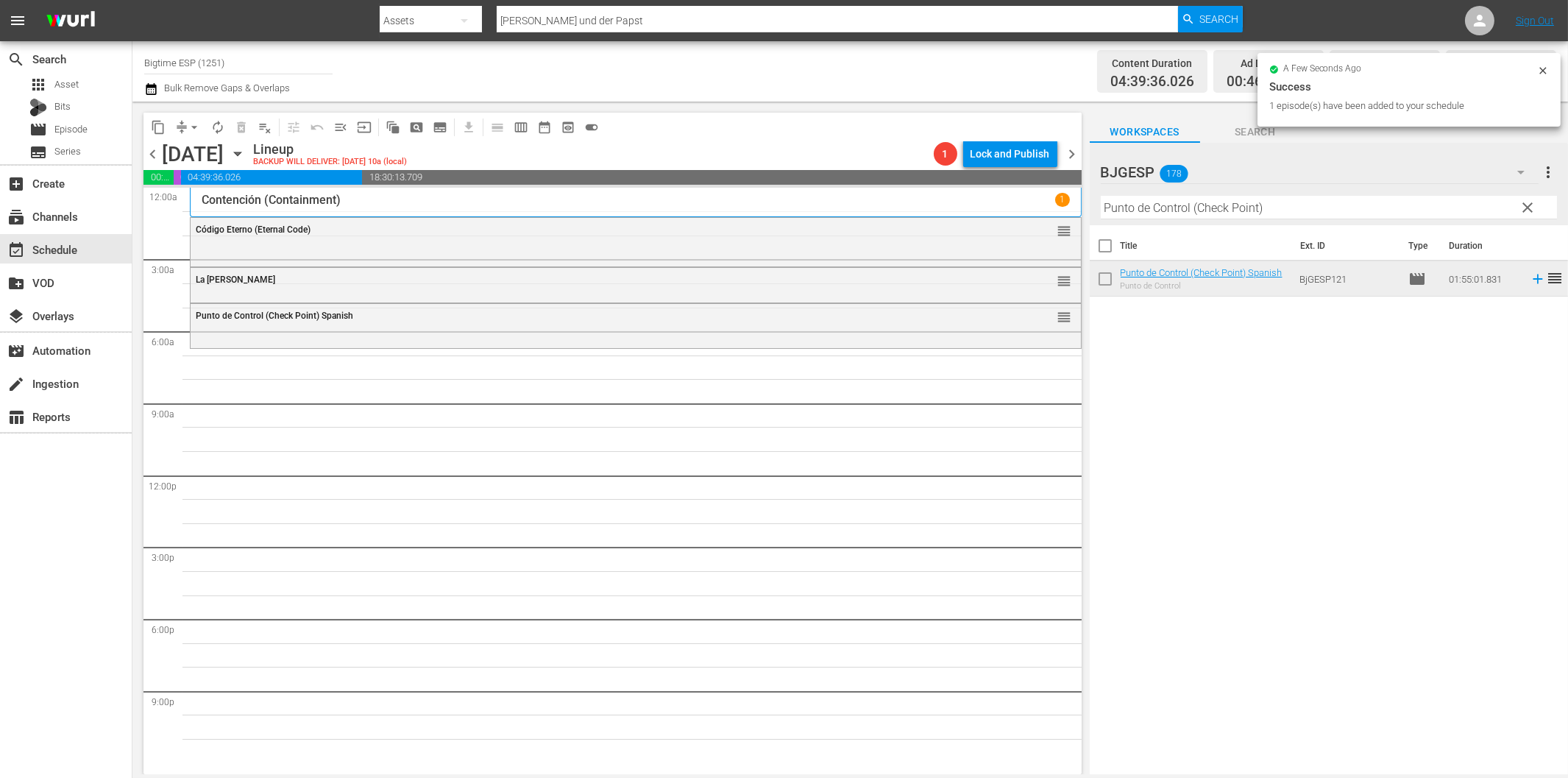
click at [1235, 214] on input "Punto de Control (Check Point)" at bounding box center [1329, 208] width 456 height 23
paste input "Noches sin lunas ni soles"
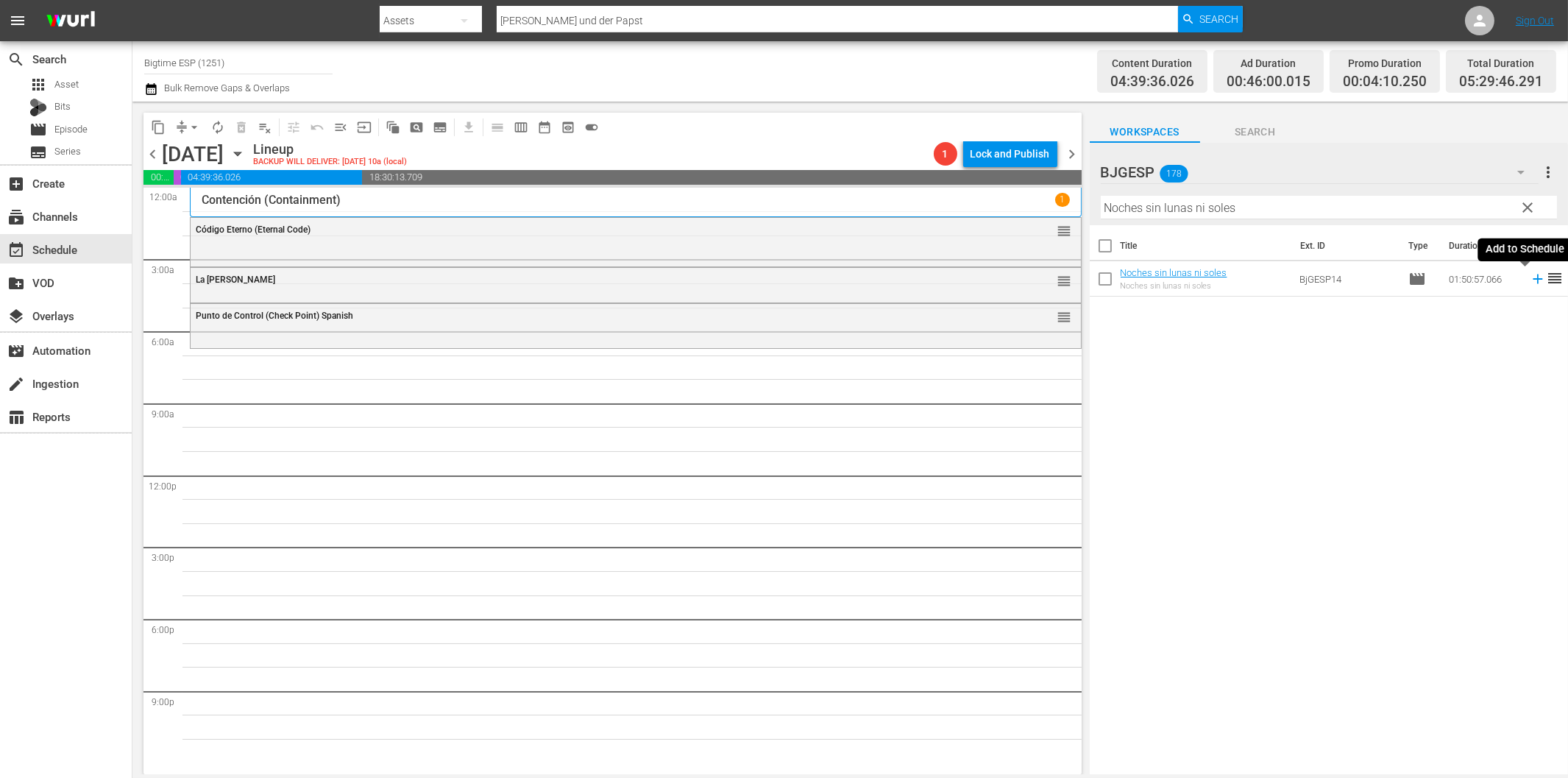
click at [1530, 281] on icon at bounding box center [1538, 279] width 16 height 16
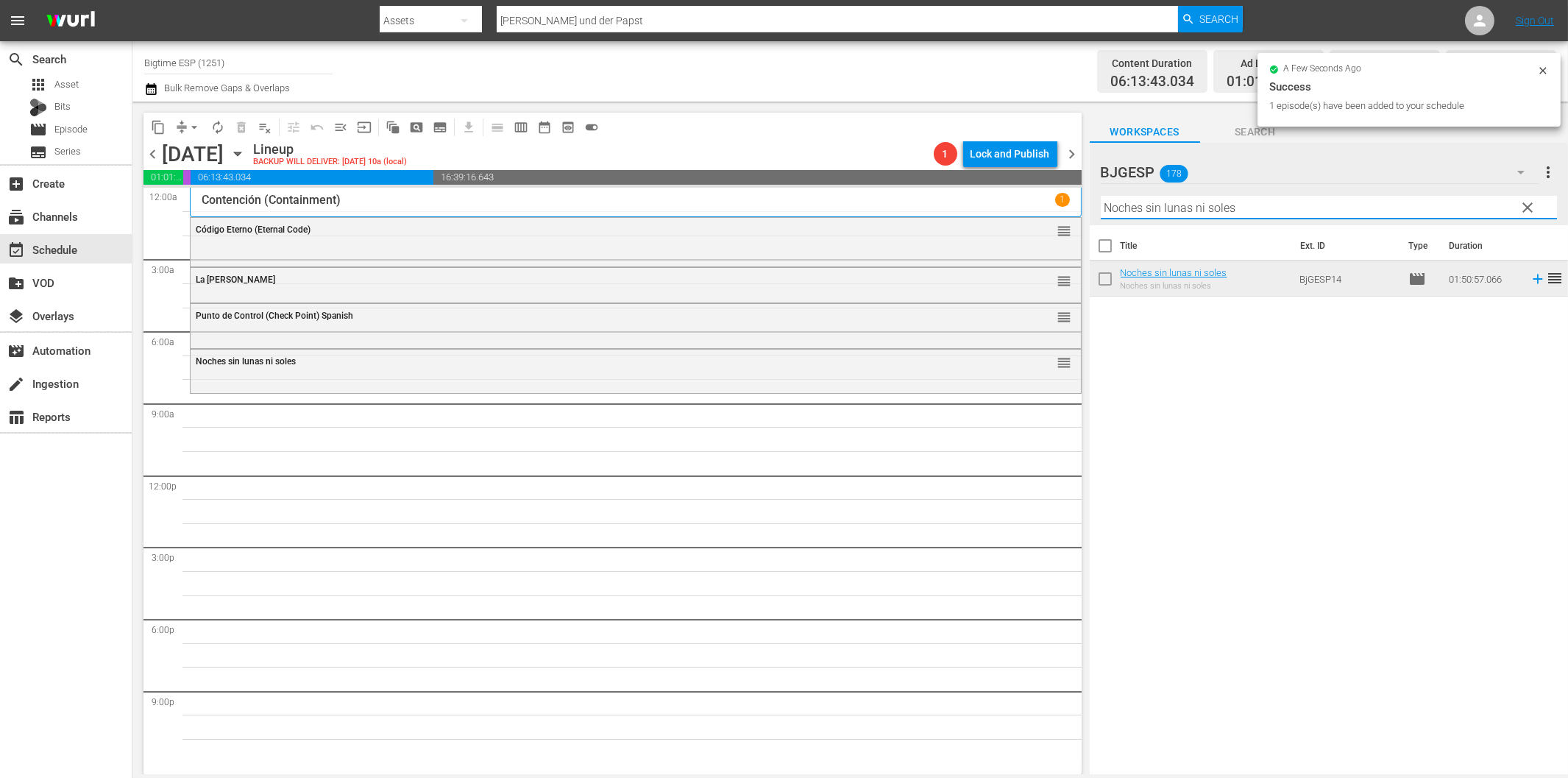
click at [1199, 210] on input "Noches sin lunas ni soles" at bounding box center [1329, 208] width 456 height 23
paste input "Locas y Atrapada"
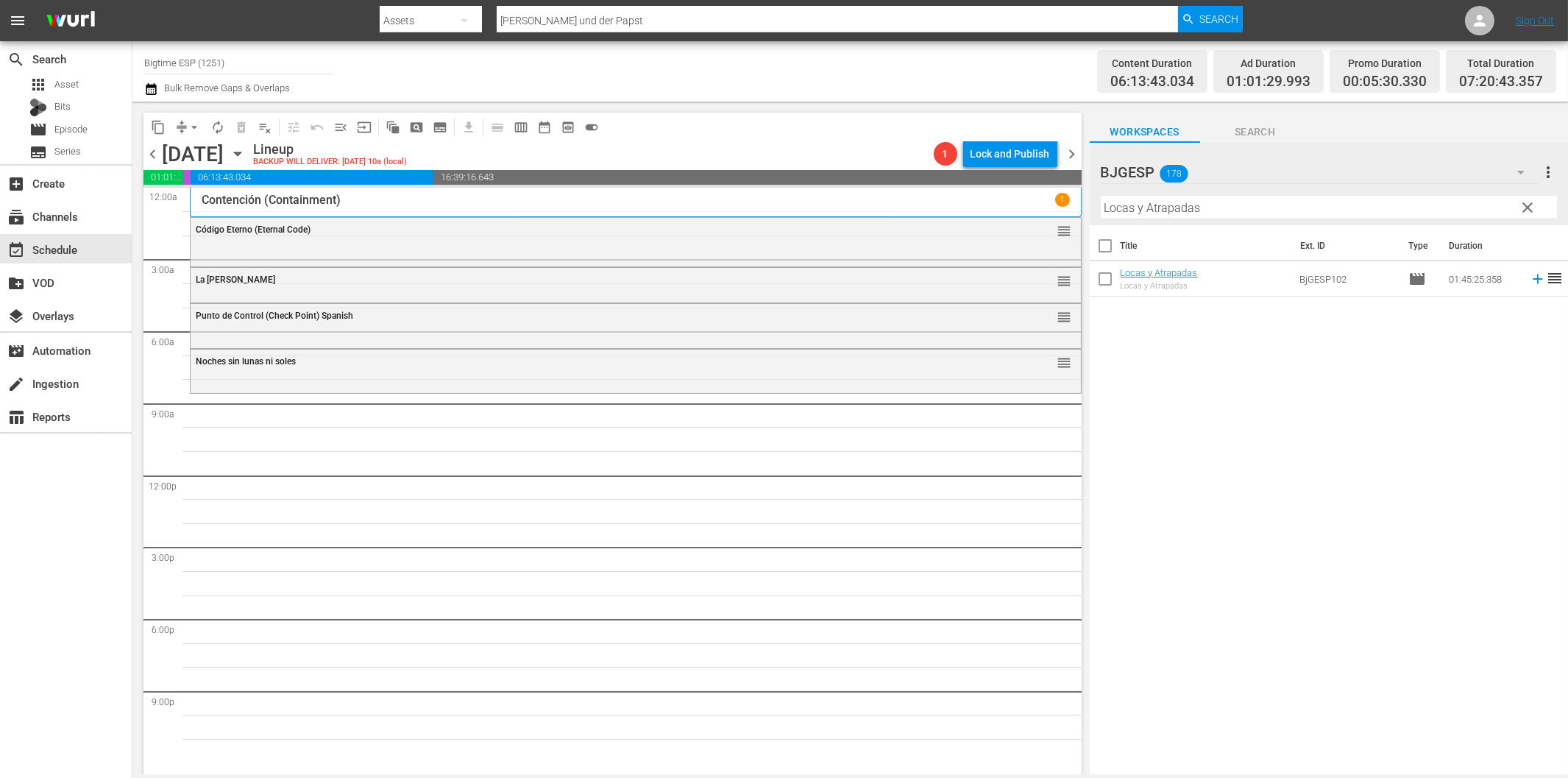
click at [1533, 280] on icon at bounding box center [1538, 279] width 9 height 9
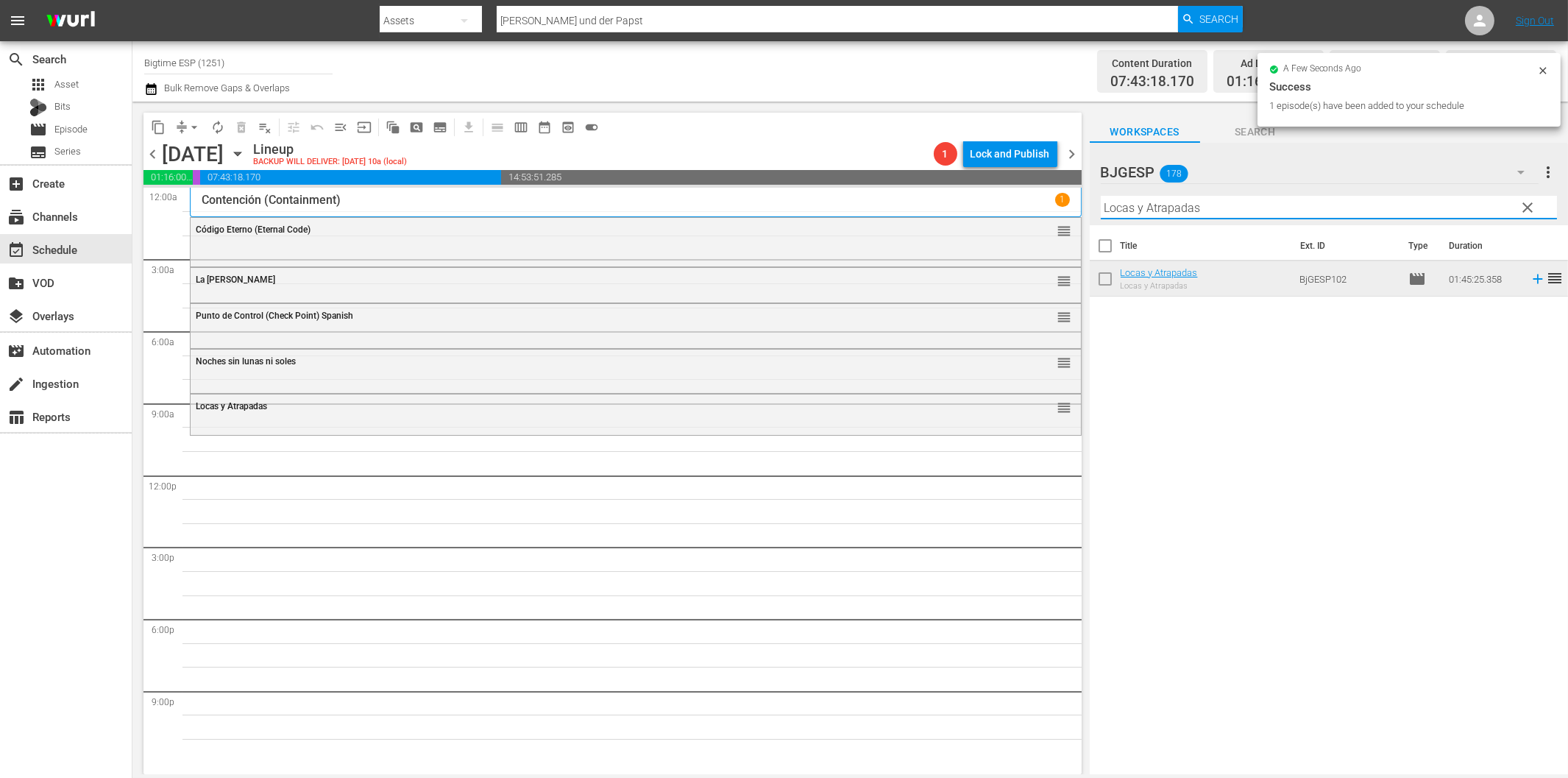
click at [1235, 210] on input "Locas y Atrapadas" at bounding box center [1329, 208] width 456 height 23
paste input "Cazadores de tesoros (The Gold Retrievers)"
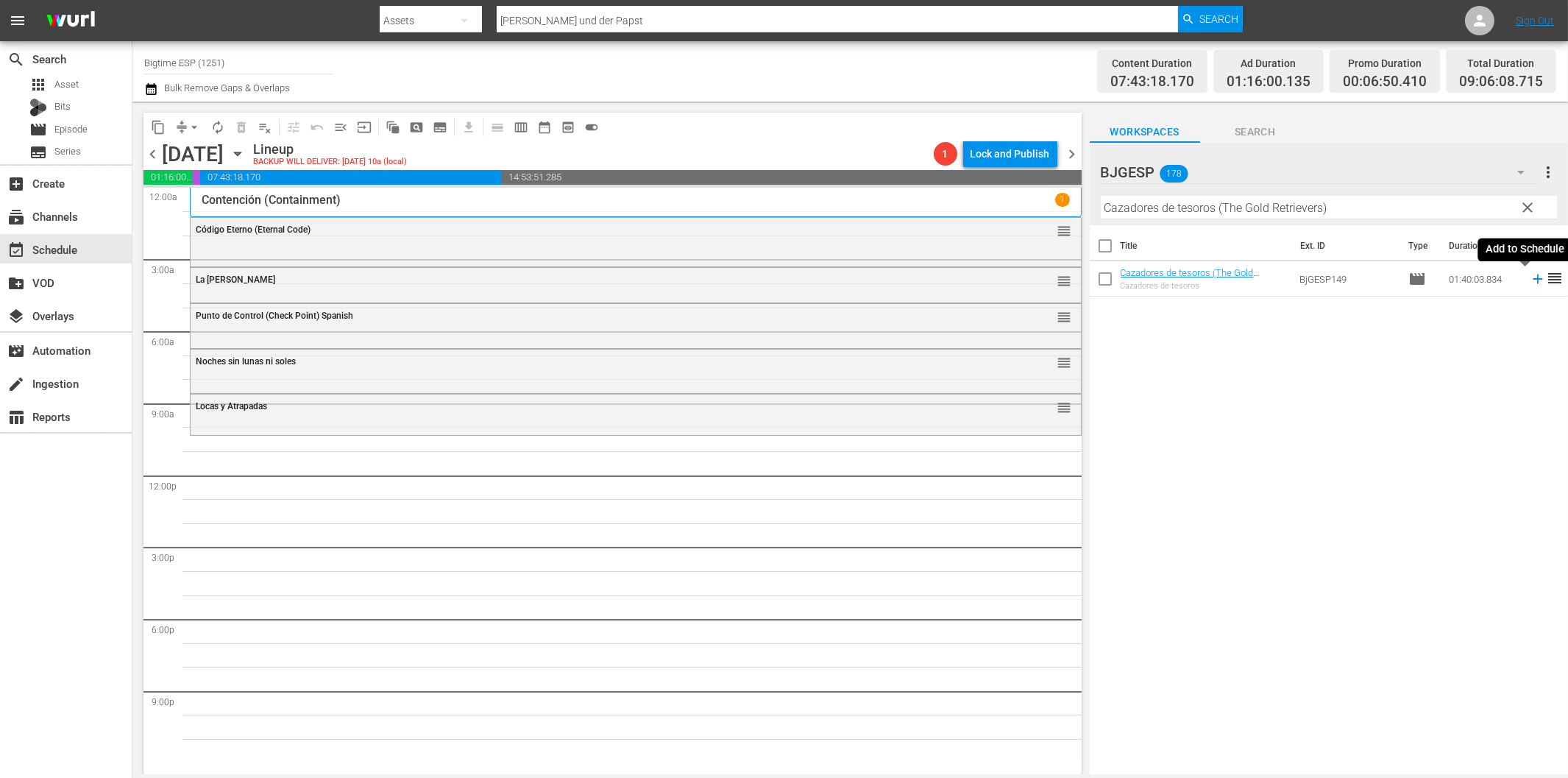
drag, startPoint x: 1523, startPoint y: 278, endPoint x: 1432, endPoint y: 284, distance: 91.2
click at [1533, 278] on icon at bounding box center [1538, 279] width 9 height 9
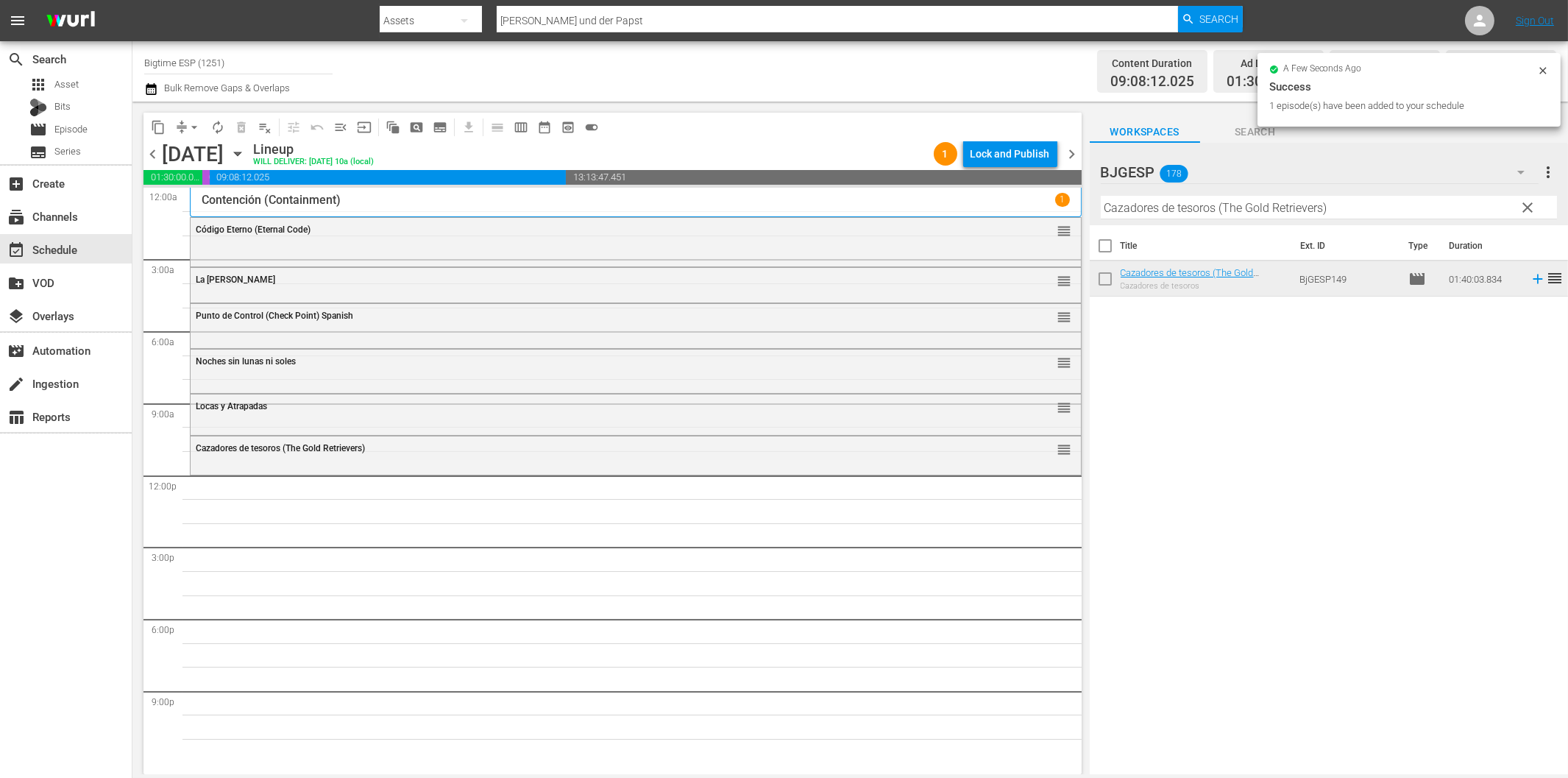
click at [1171, 206] on input "Cazadores de tesoros (The Gold Retrievers)" at bounding box center [1329, 208] width 456 height 23
paste input "Un caballo de Regalo (A Gift Horse"
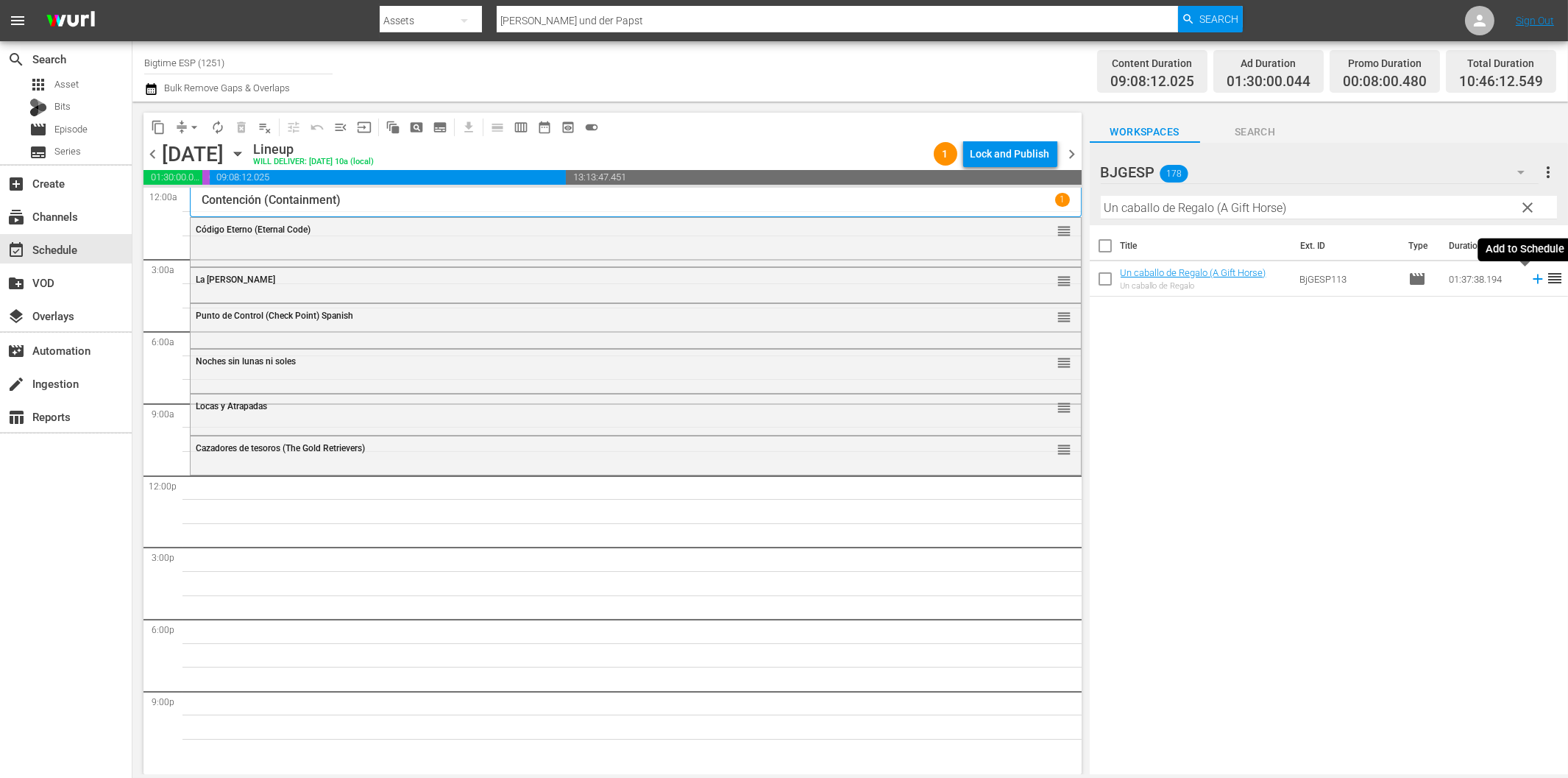
click at [1533, 280] on icon at bounding box center [1538, 279] width 9 height 9
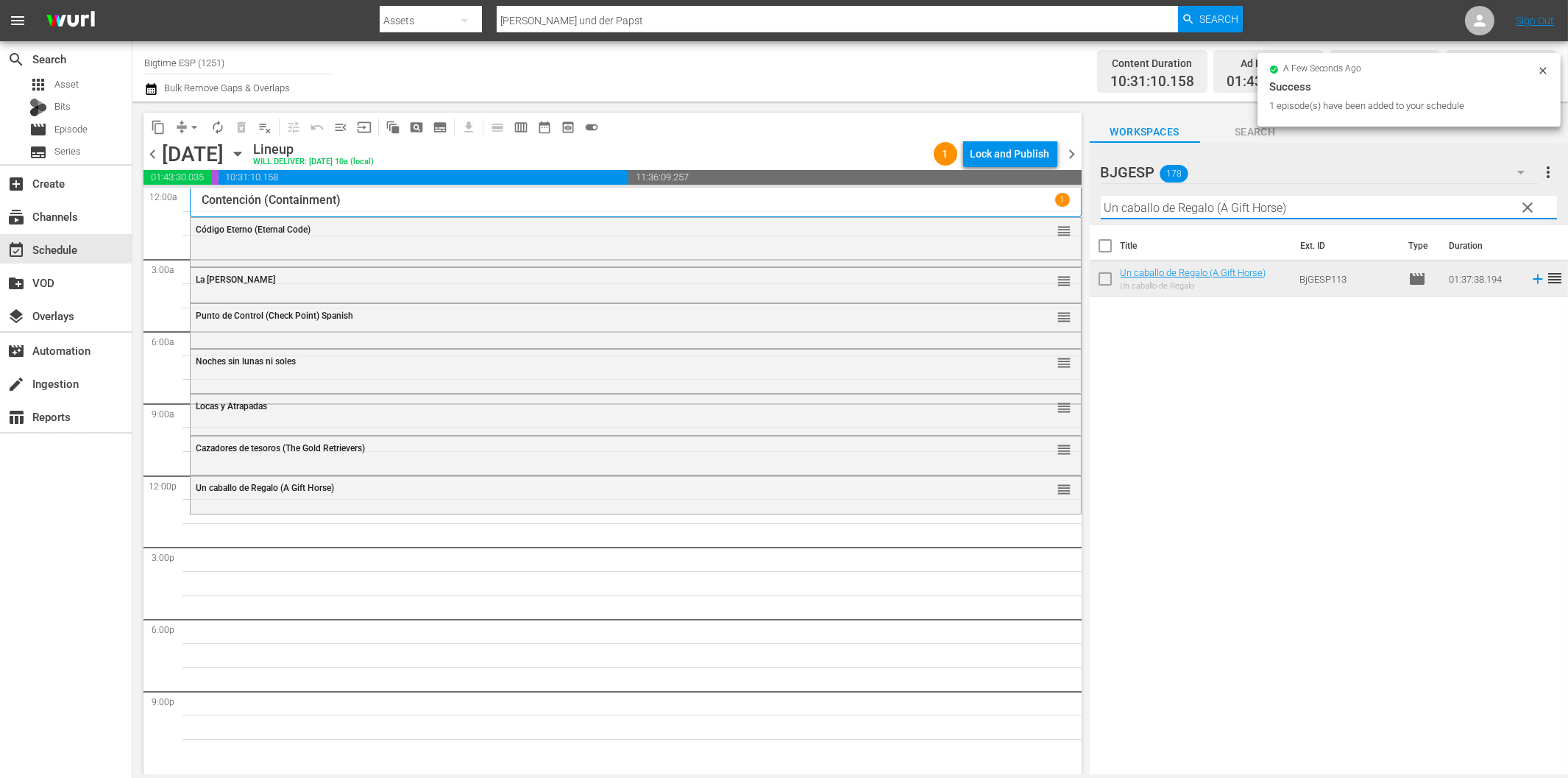
click at [1174, 210] on input "Un caballo de Regalo (A Gift Horse)" at bounding box center [1329, 208] width 456 height 23
paste input "El pirata (The Pirat"
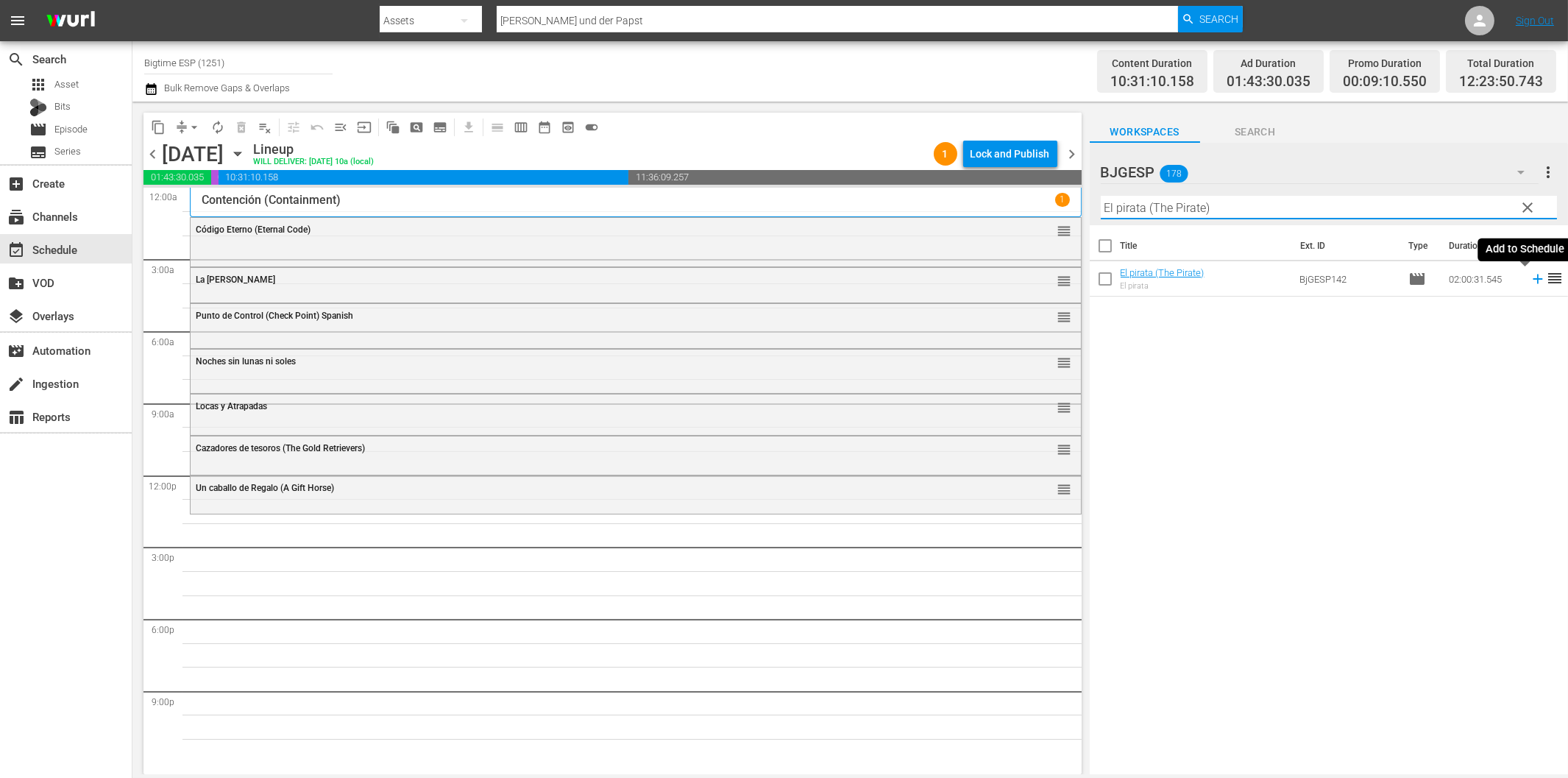
click at [1530, 277] on icon at bounding box center [1538, 279] width 16 height 16
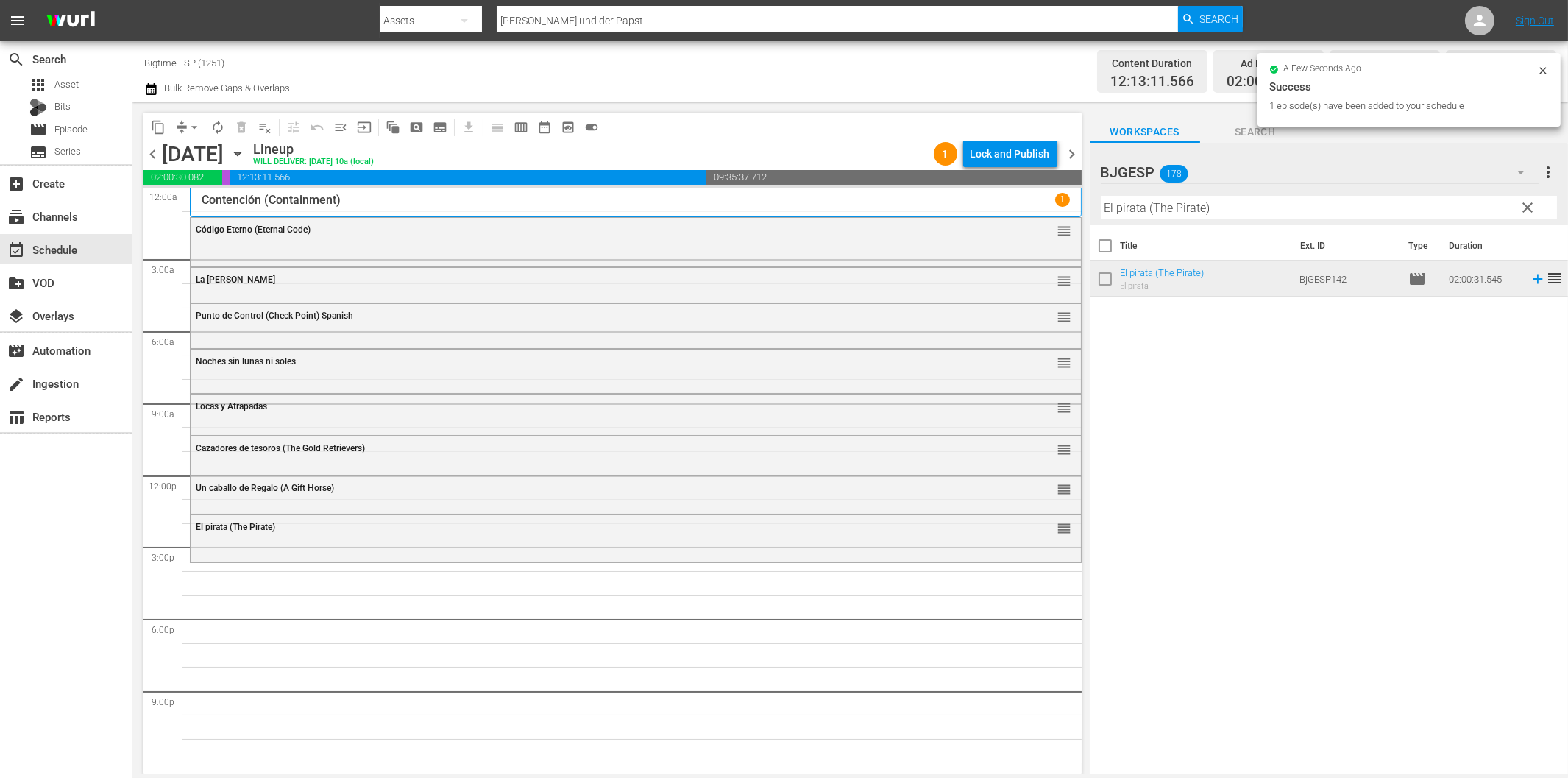
click at [1179, 207] on input "El pirata (The Pirate)" at bounding box center [1329, 208] width 456 height 23
paste input "QTH"
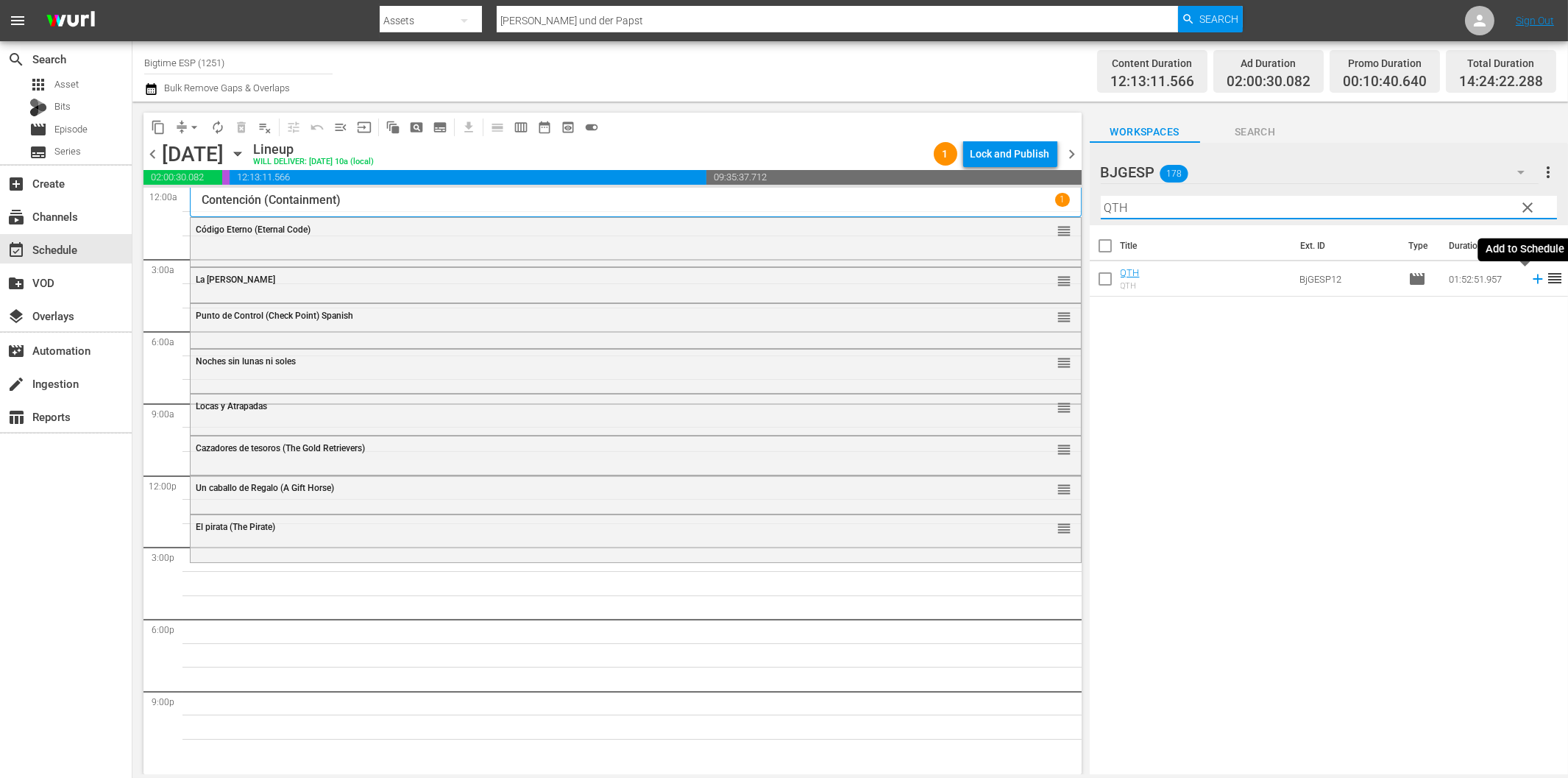
click at [1530, 282] on icon at bounding box center [1538, 279] width 16 height 16
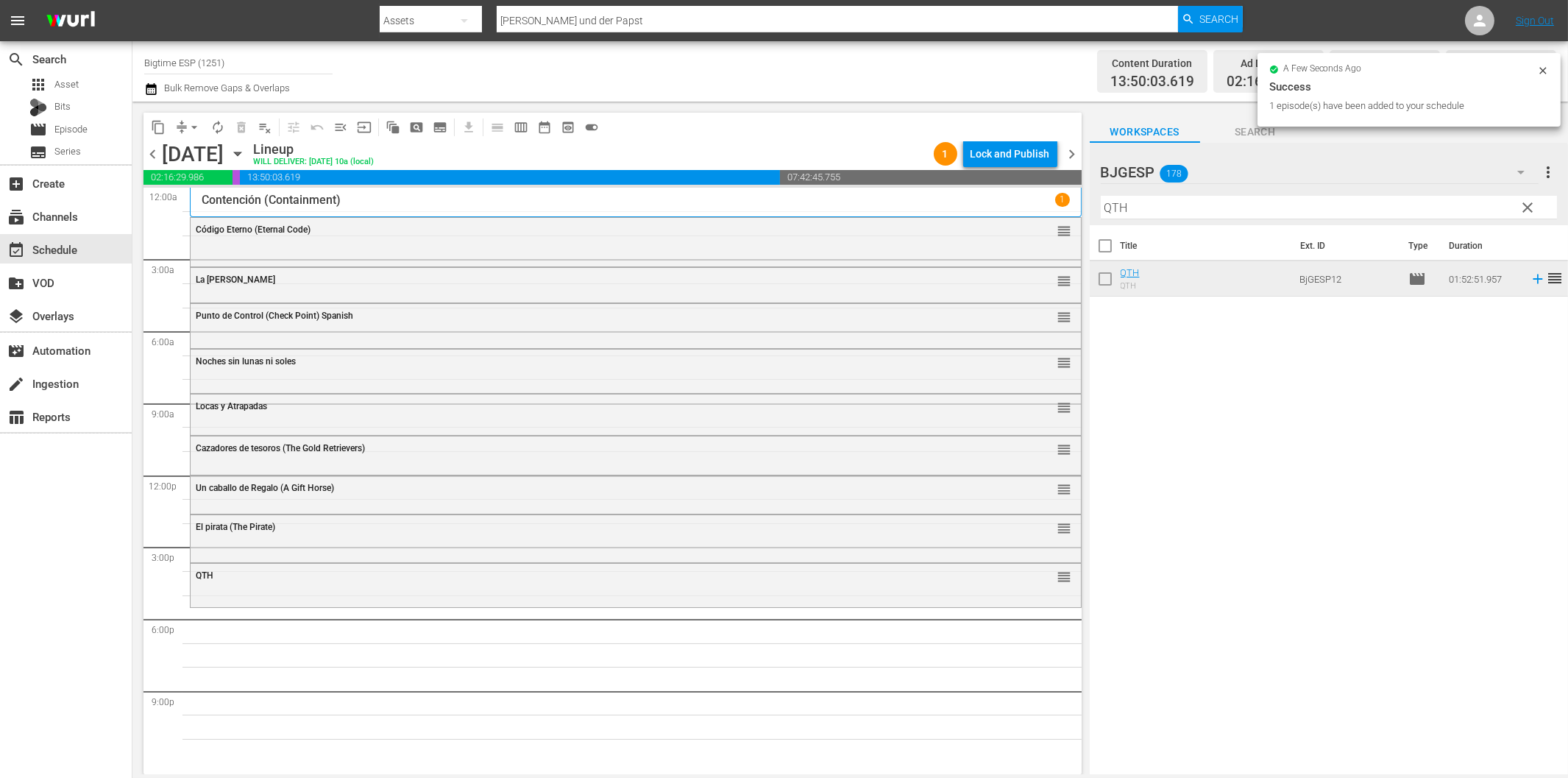
click at [1178, 204] on input "QTH" at bounding box center [1329, 208] width 456 height 23
paste input "El engaño (Framed)"
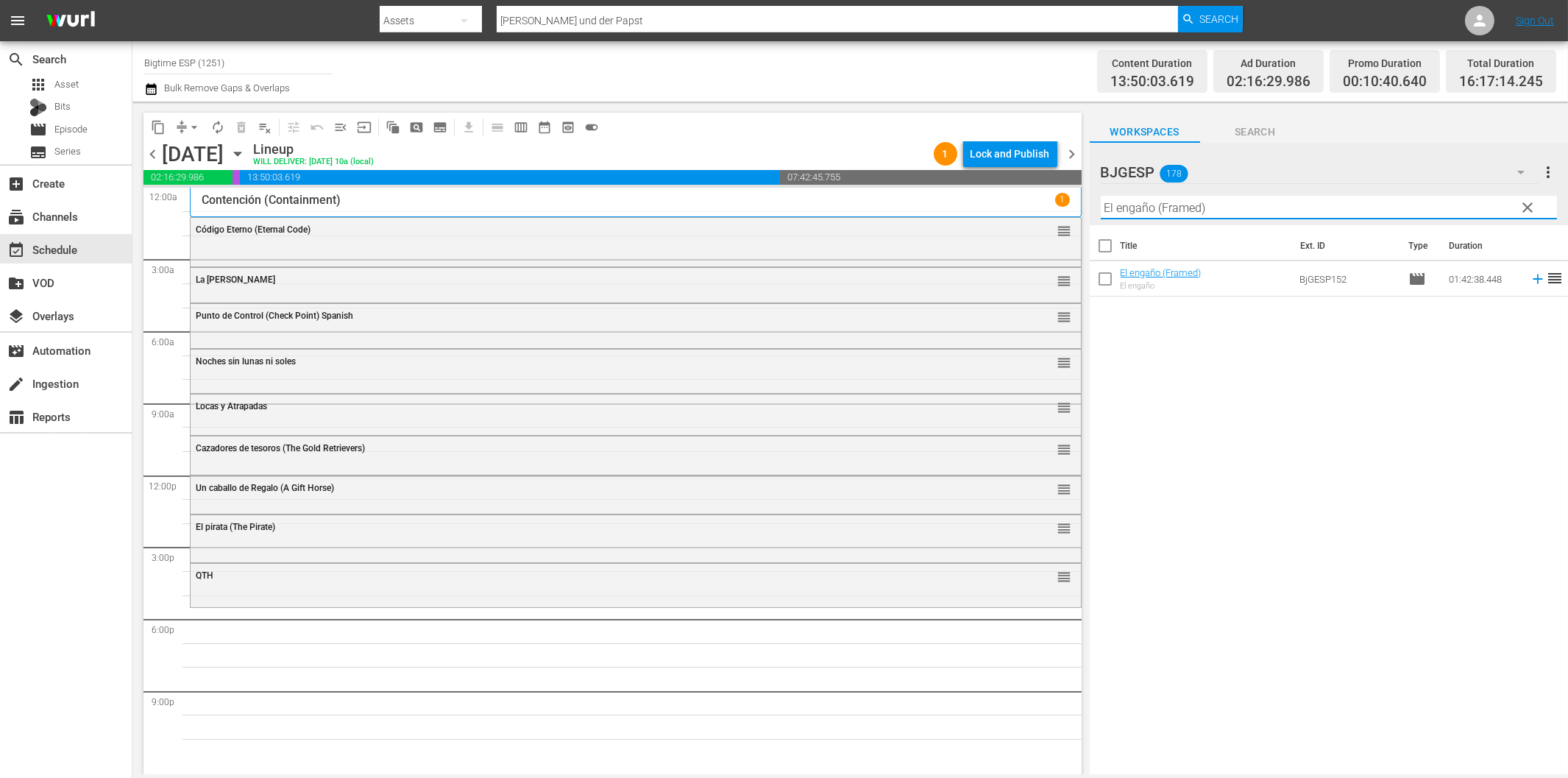
click at [1533, 280] on icon at bounding box center [1538, 279] width 9 height 9
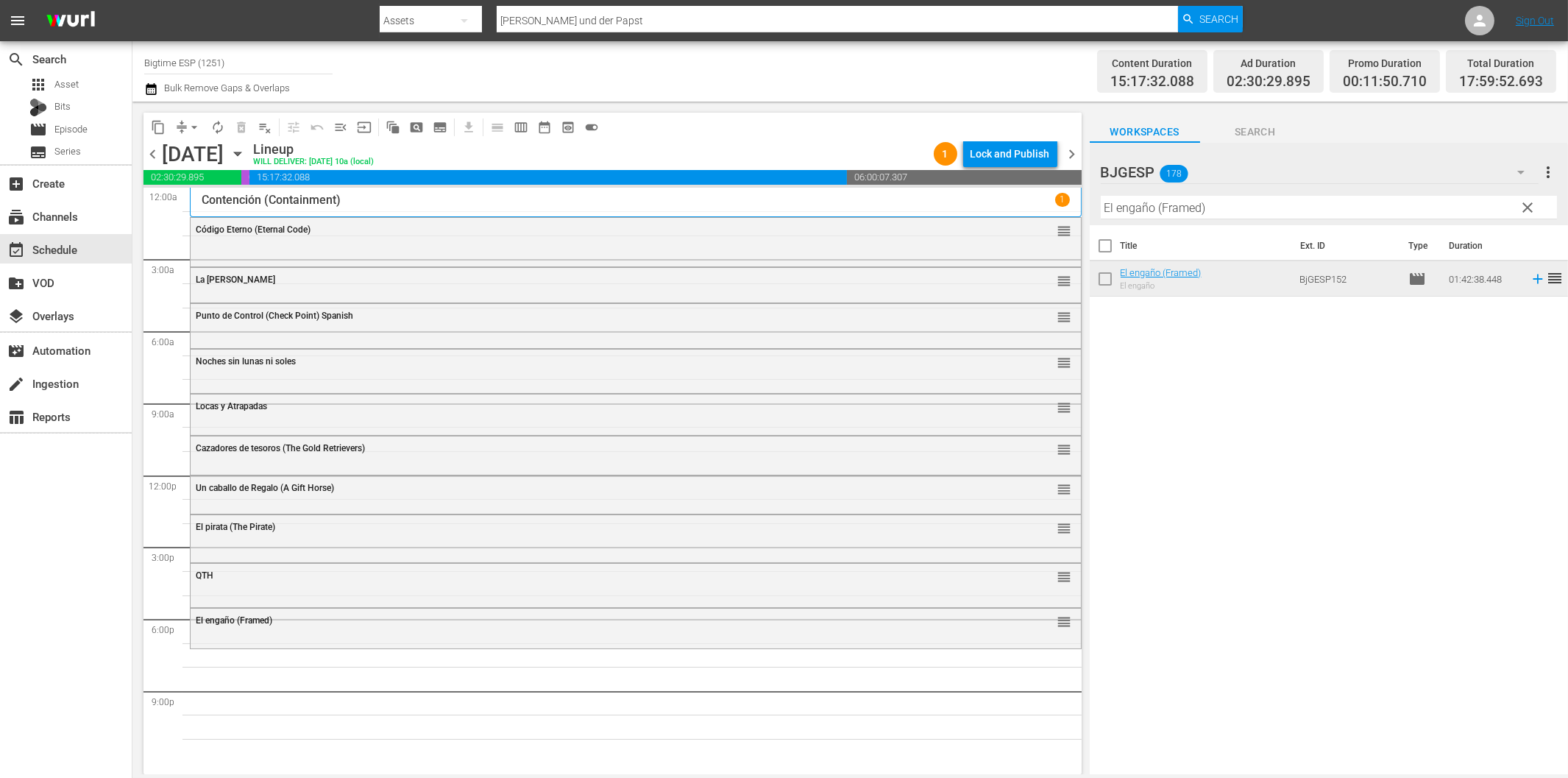
click at [1187, 208] on input "El engaño (Framed)" at bounding box center [1329, 208] width 456 height 23
paste input "Juegos de la vida"
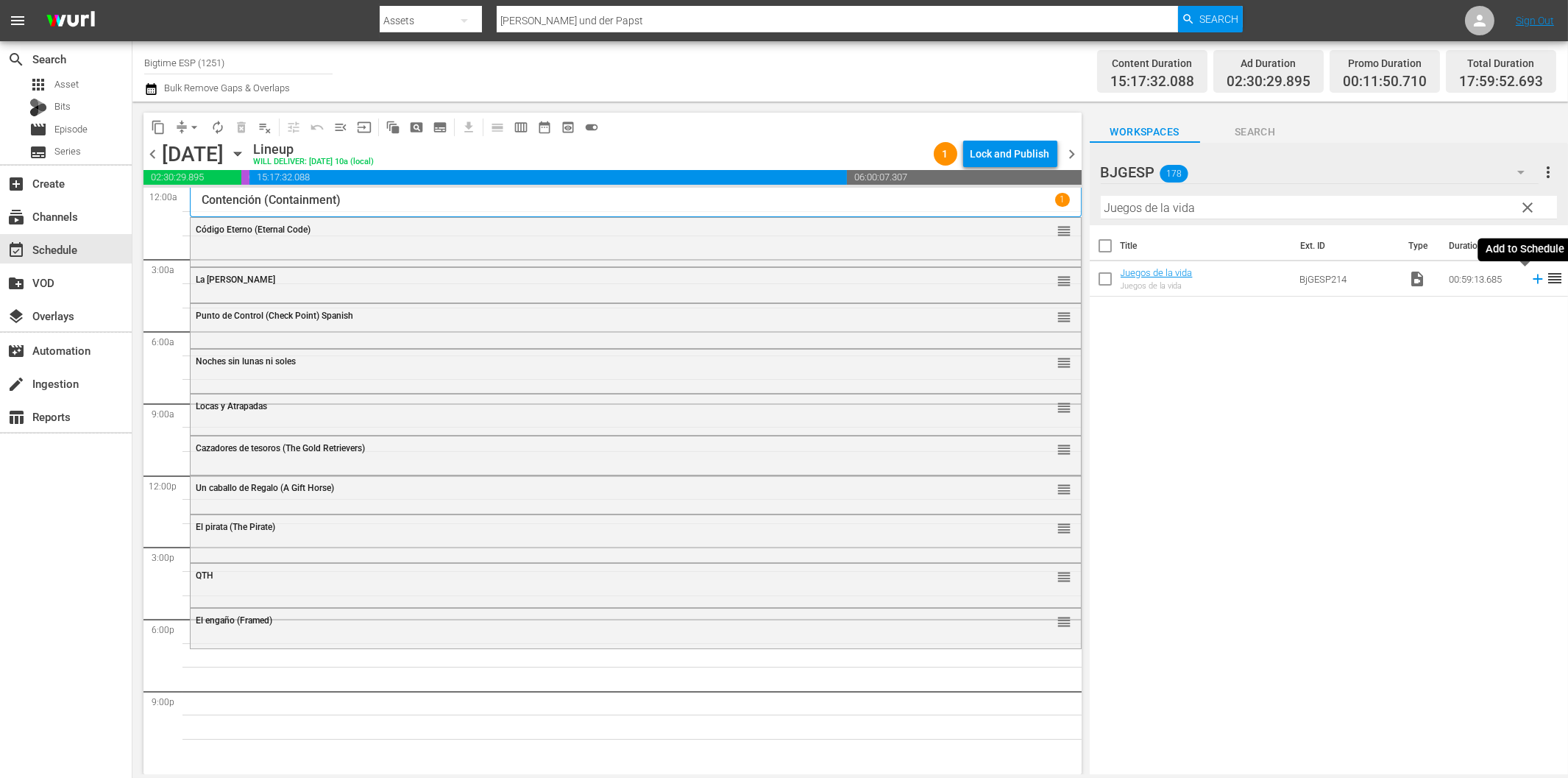
click at [1530, 281] on icon at bounding box center [1538, 279] width 16 height 16
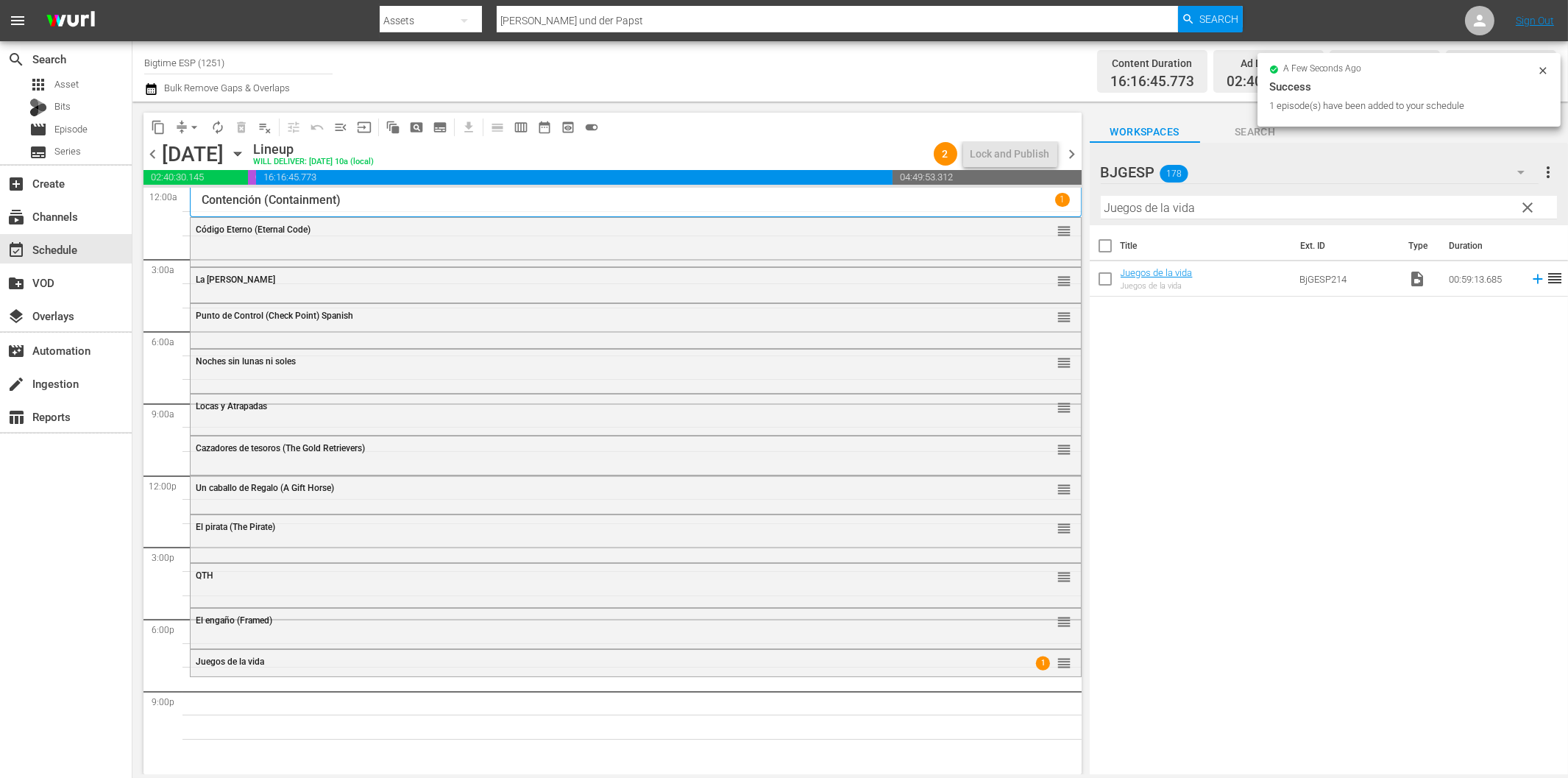
click at [1253, 209] on input "Juegos de la vida" at bounding box center [1329, 208] width 456 height 23
paste input "La gran pele"
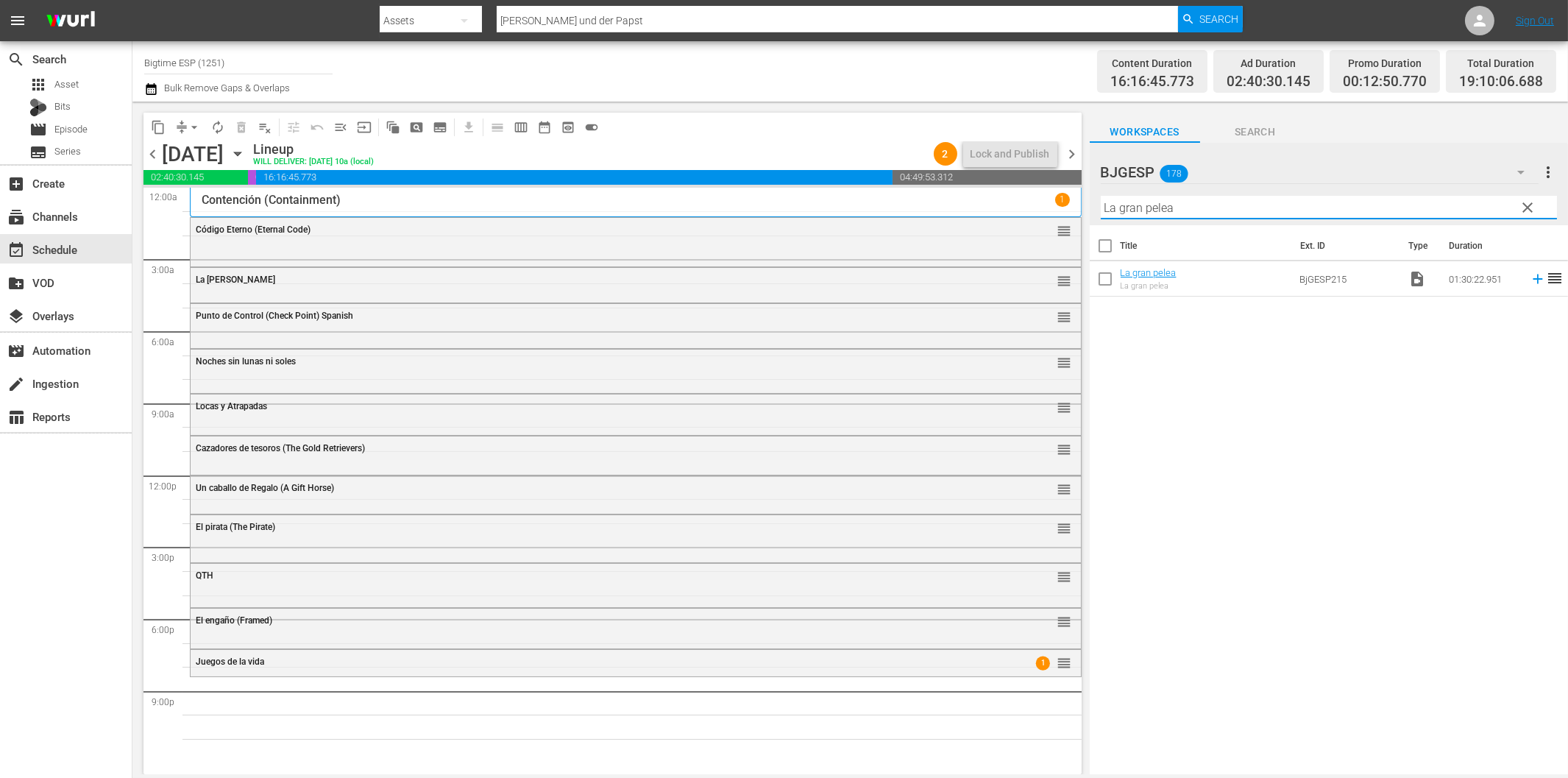
click at [1533, 278] on icon at bounding box center [1538, 279] width 9 height 9
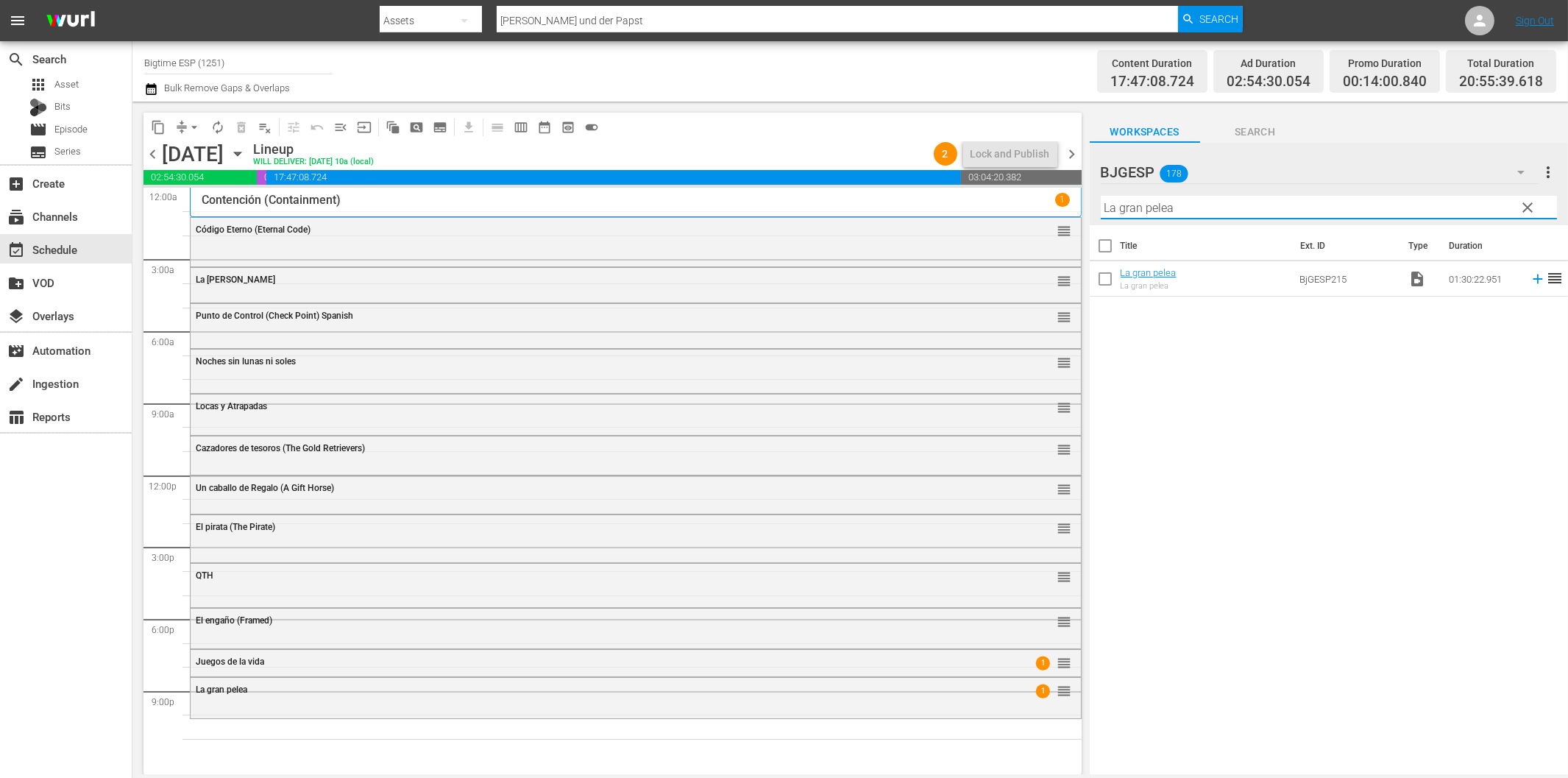
click at [1139, 206] on input "La gran pelea" at bounding box center [1329, 208] width 456 height 23
paste input "s líneas de Wellington (Lines of Wellington)"
drag, startPoint x: 1522, startPoint y: 280, endPoint x: 1502, endPoint y: 287, distance: 21.2
click at [1530, 280] on icon at bounding box center [1538, 279] width 16 height 16
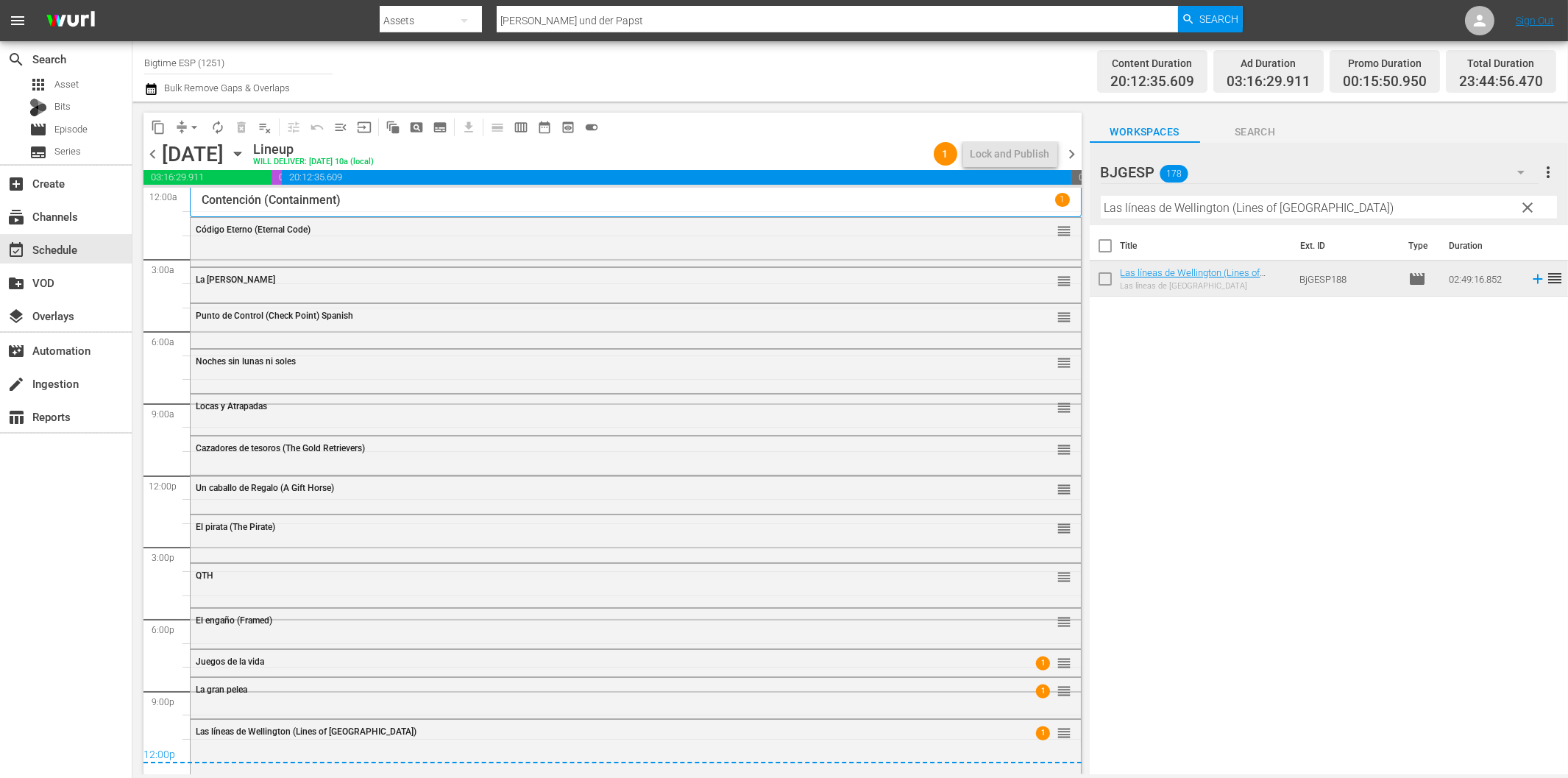
click at [1067, 153] on span "chevron_right" at bounding box center [1073, 155] width 19 height 19
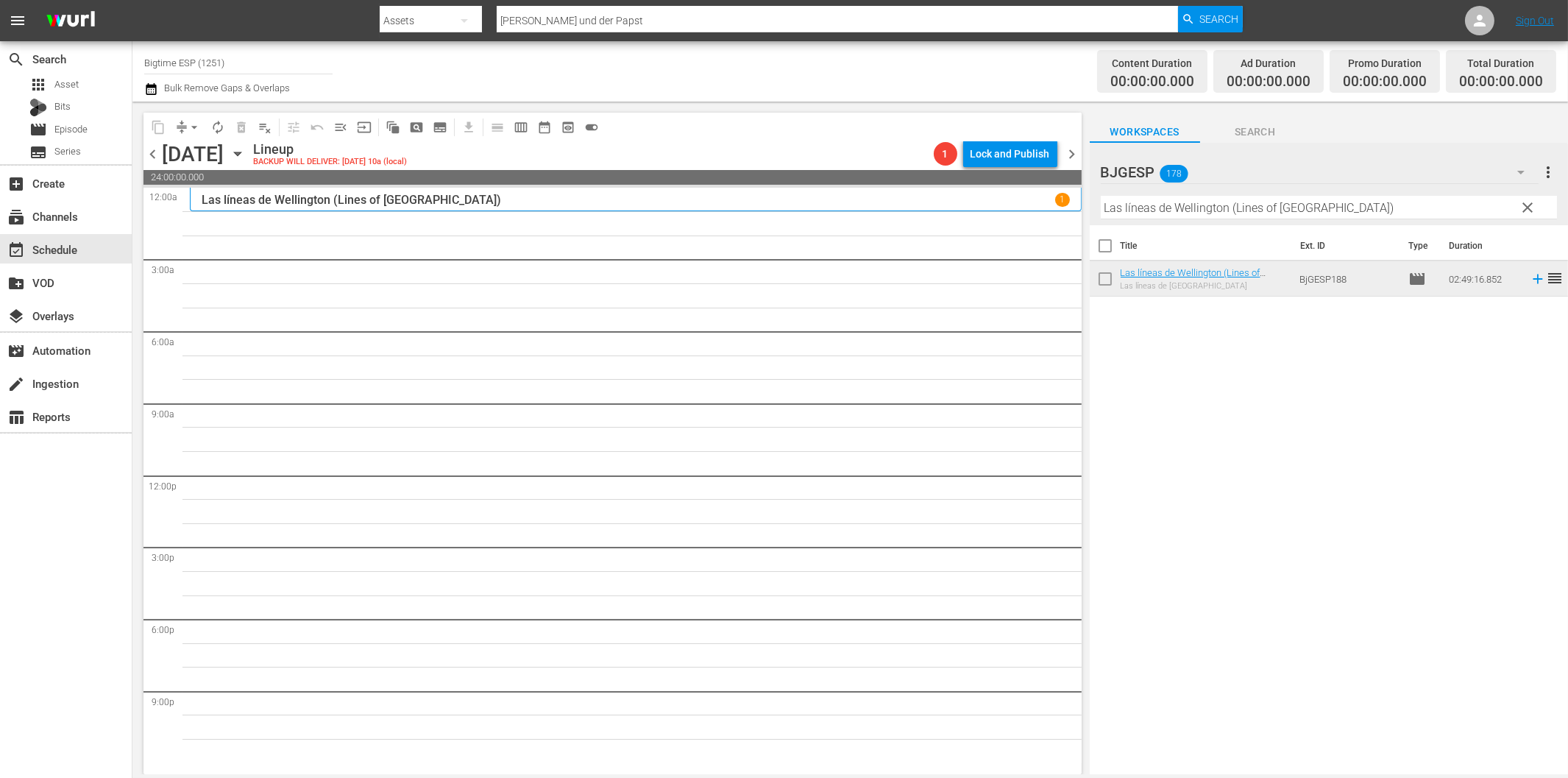
drag, startPoint x: 1165, startPoint y: 208, endPoint x: 1203, endPoint y: 209, distance: 38.0
click at [1165, 208] on input "Las líneas de Wellington (Lines of Wellington)" at bounding box center [1329, 208] width 456 height 23
paste input "The Employer"
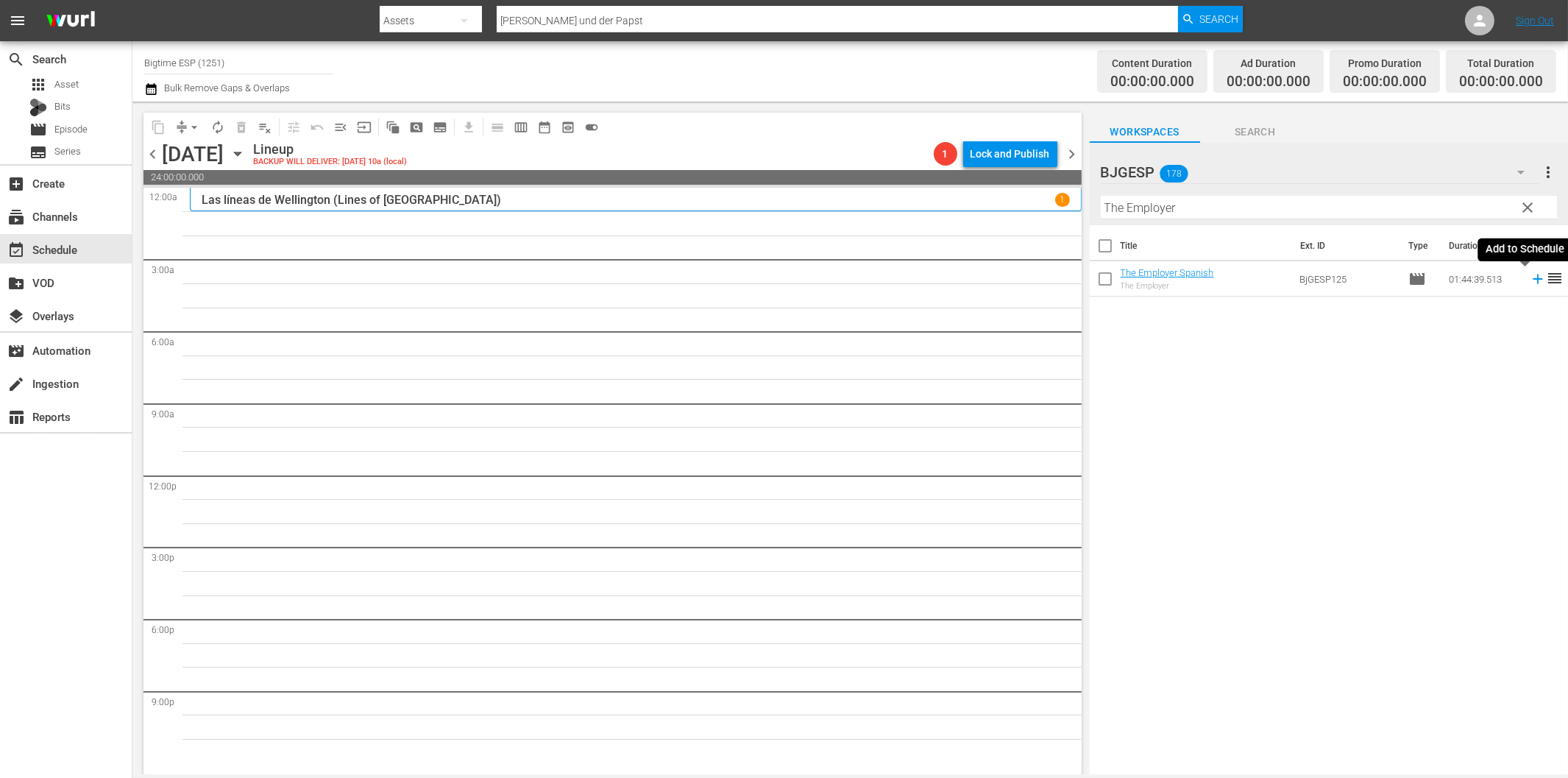
click at [1530, 283] on icon at bounding box center [1538, 279] width 16 height 16
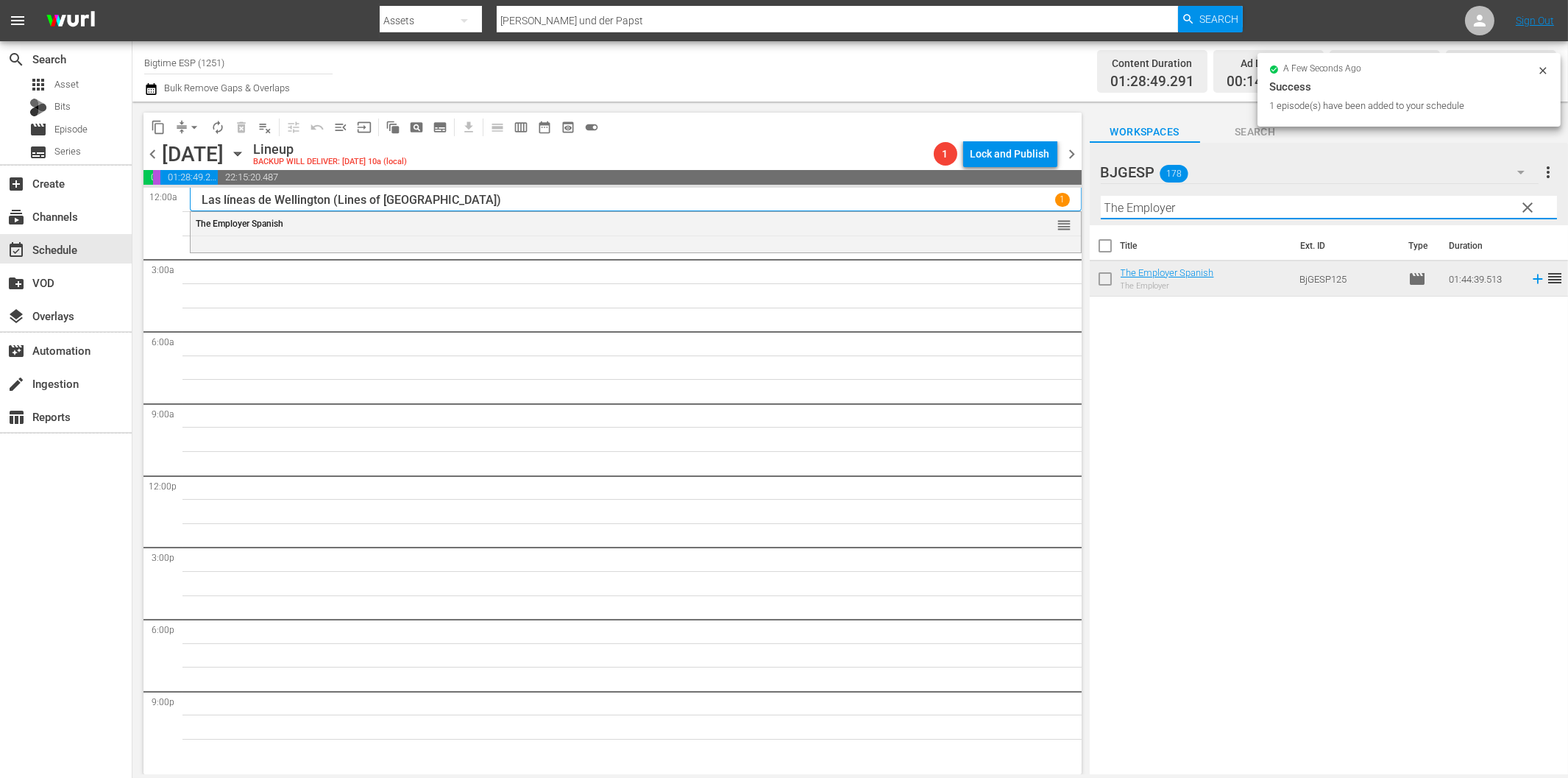
click at [1209, 207] on input "The Employer" at bounding box center [1329, 208] width 456 height 23
paste input "Maligno"
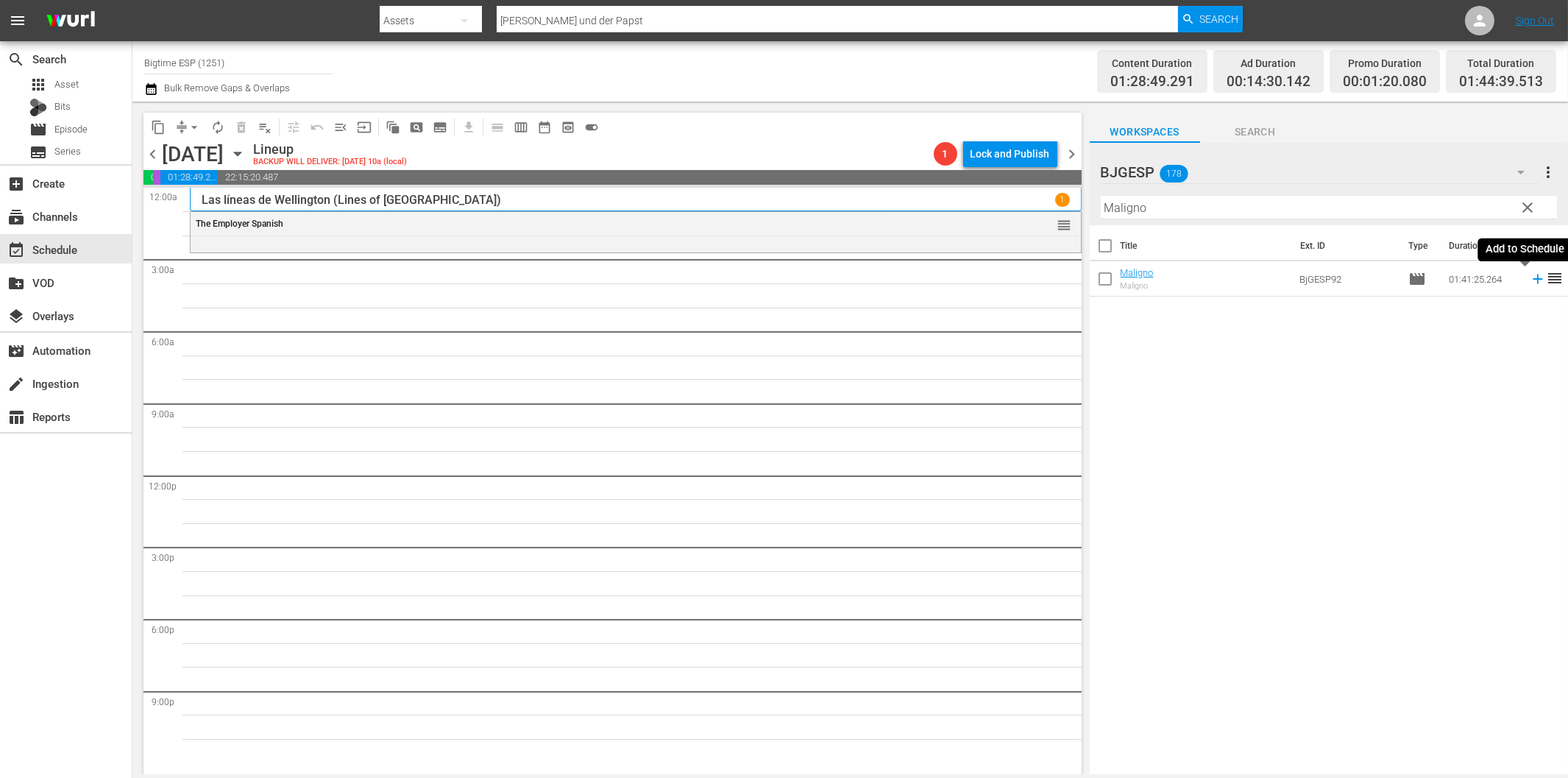
click at [1530, 281] on icon at bounding box center [1538, 279] width 16 height 16
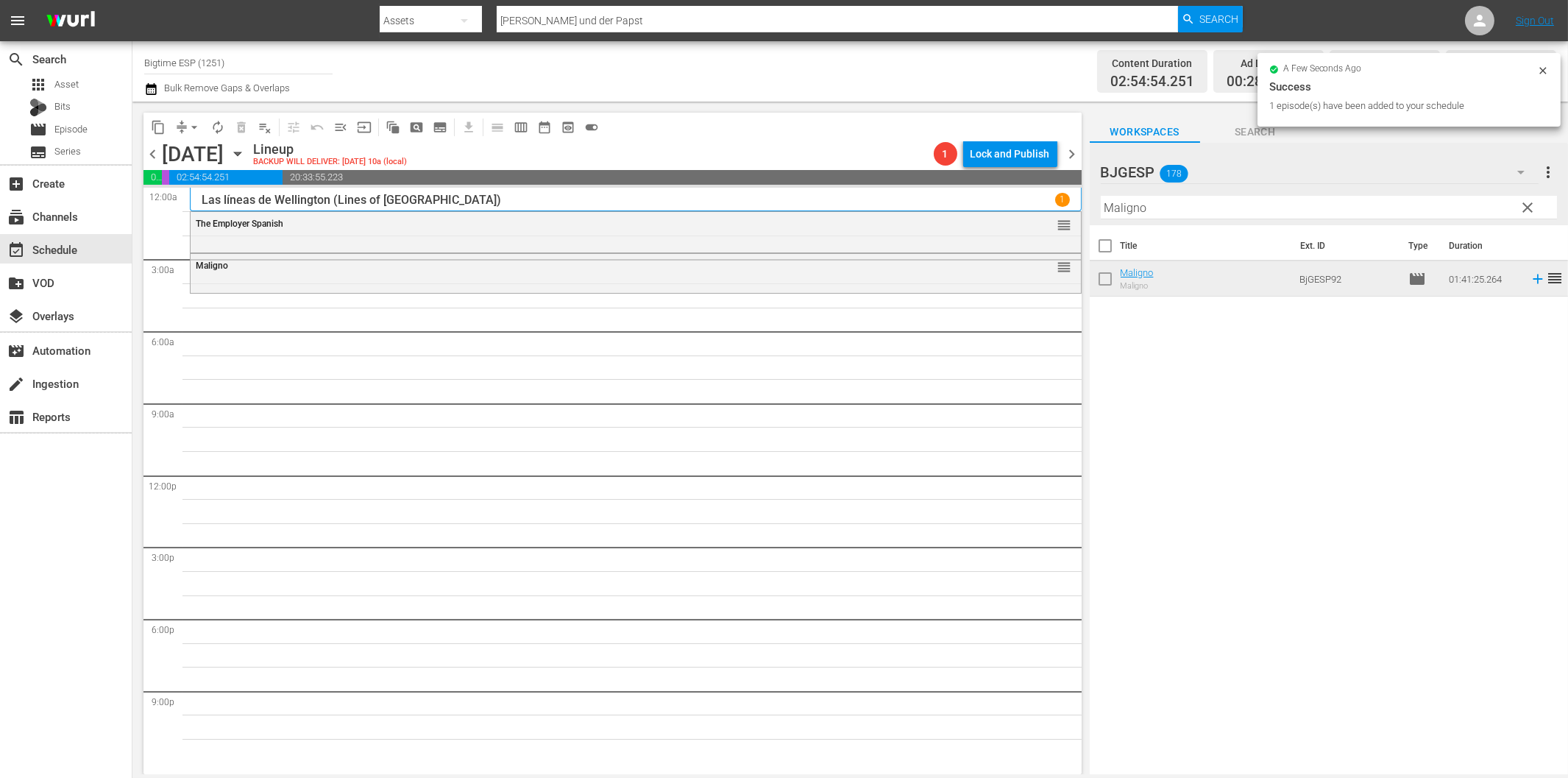
click at [1235, 212] on input "Maligno" at bounding box center [1329, 208] width 456 height 23
paste input "El fuego inolvidable"
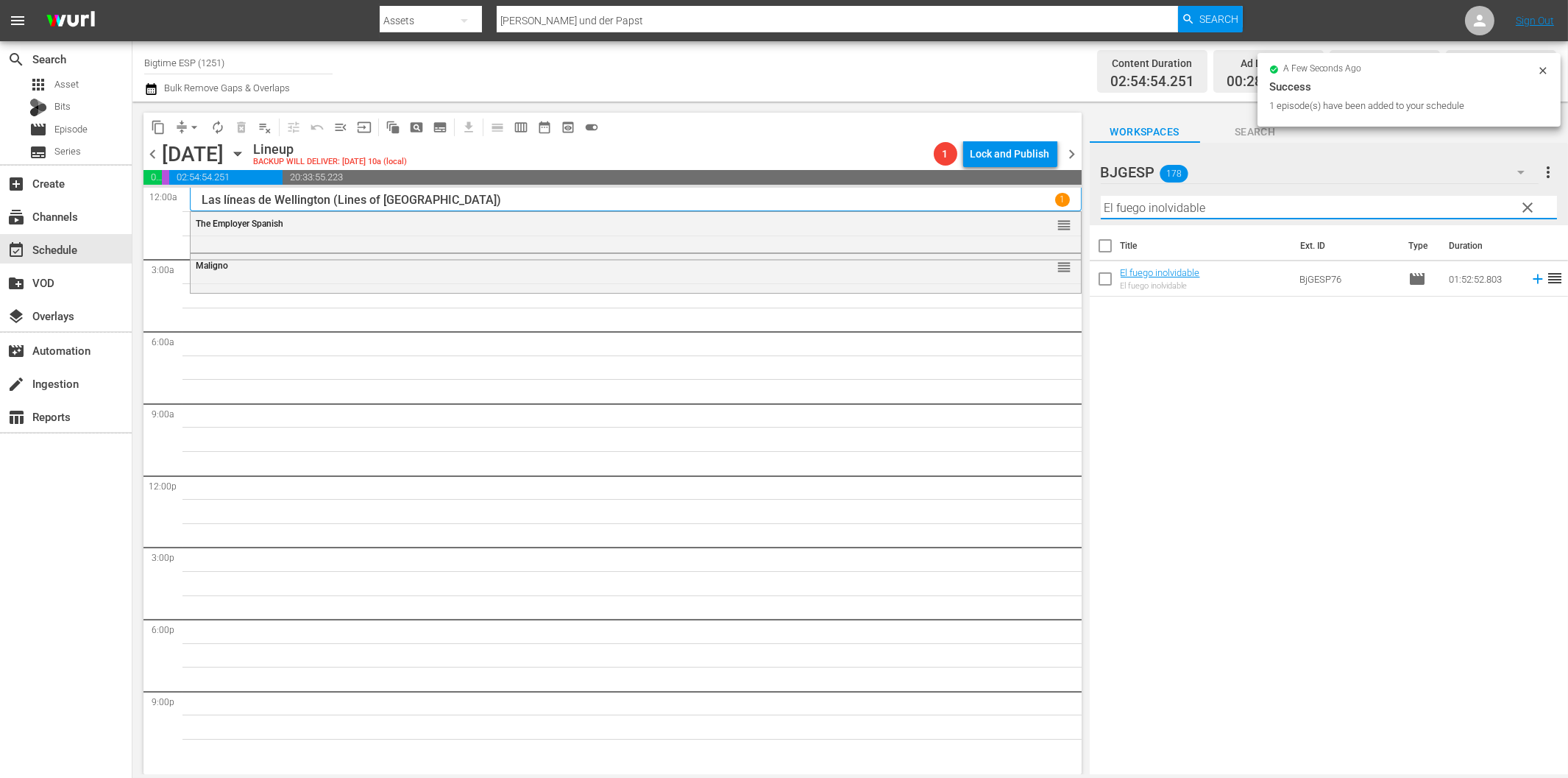
click at [1533, 280] on icon at bounding box center [1538, 279] width 9 height 9
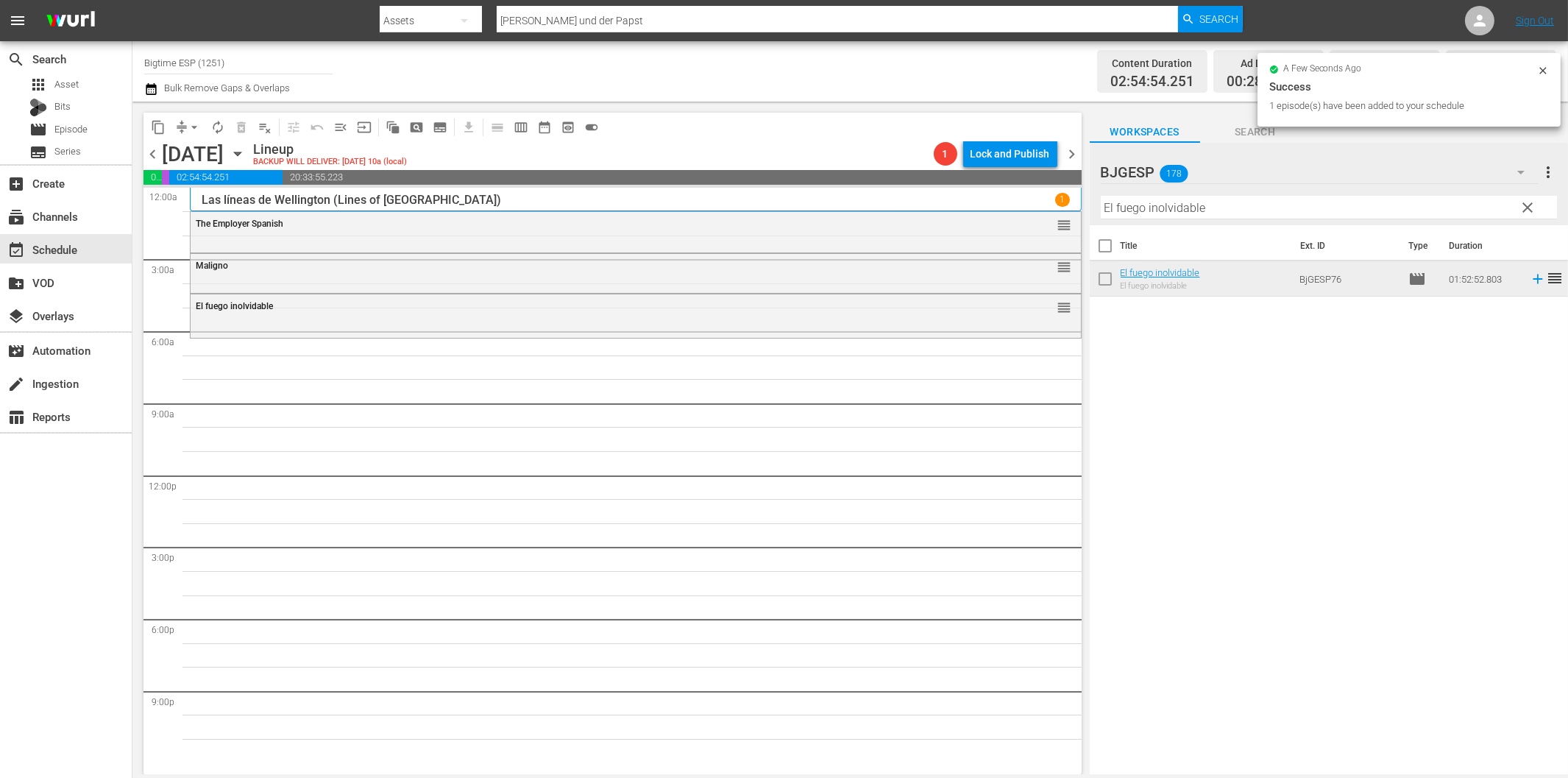
click at [1258, 200] on input "El fuego inolvidable" at bounding box center [1329, 208] width 456 height 23
paste input "cerdito Elvis (Elvis the Pig)"
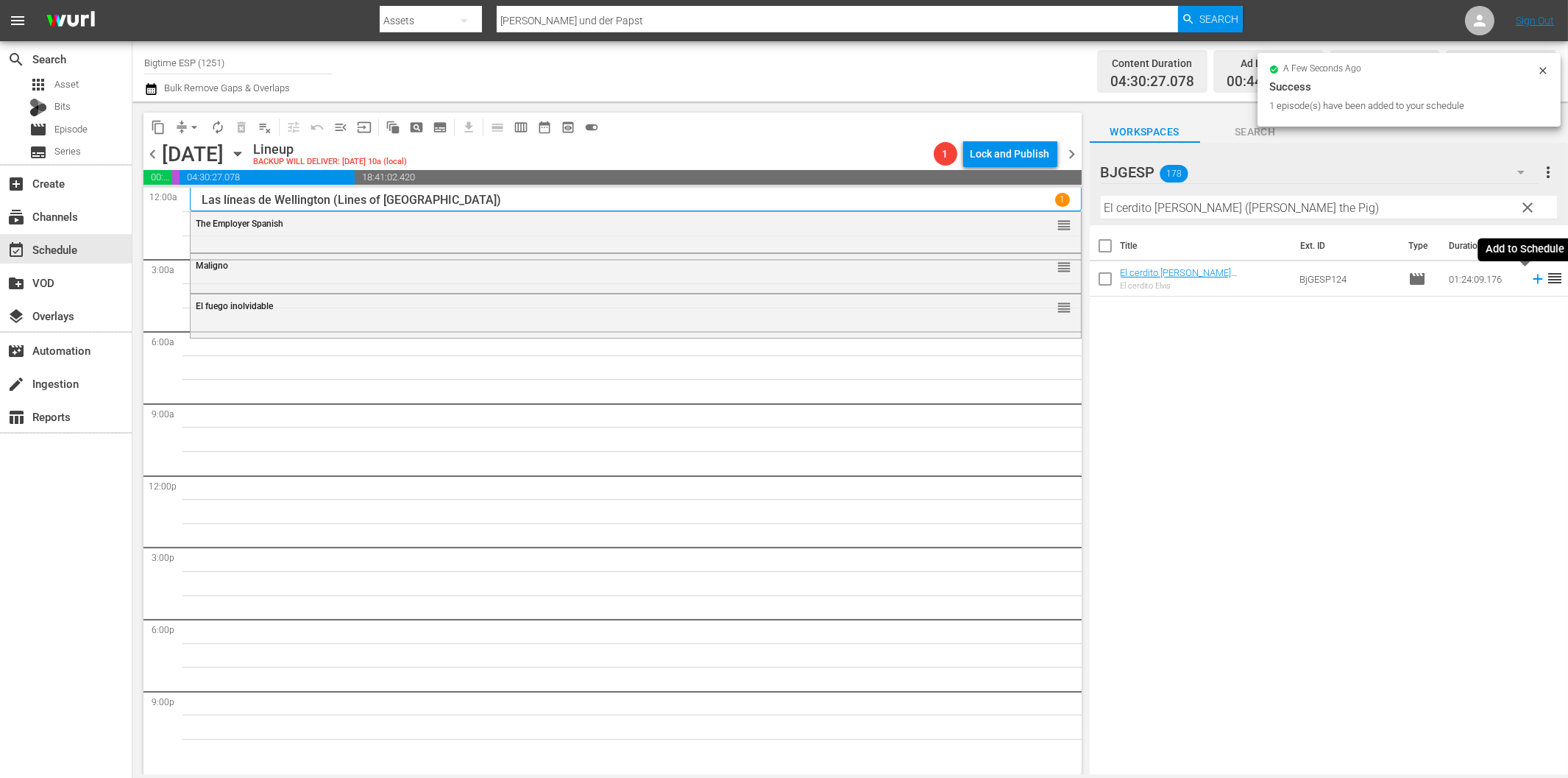
drag, startPoint x: 1523, startPoint y: 280, endPoint x: 1306, endPoint y: 298, distance: 217.7
click at [1530, 280] on icon at bounding box center [1538, 279] width 16 height 16
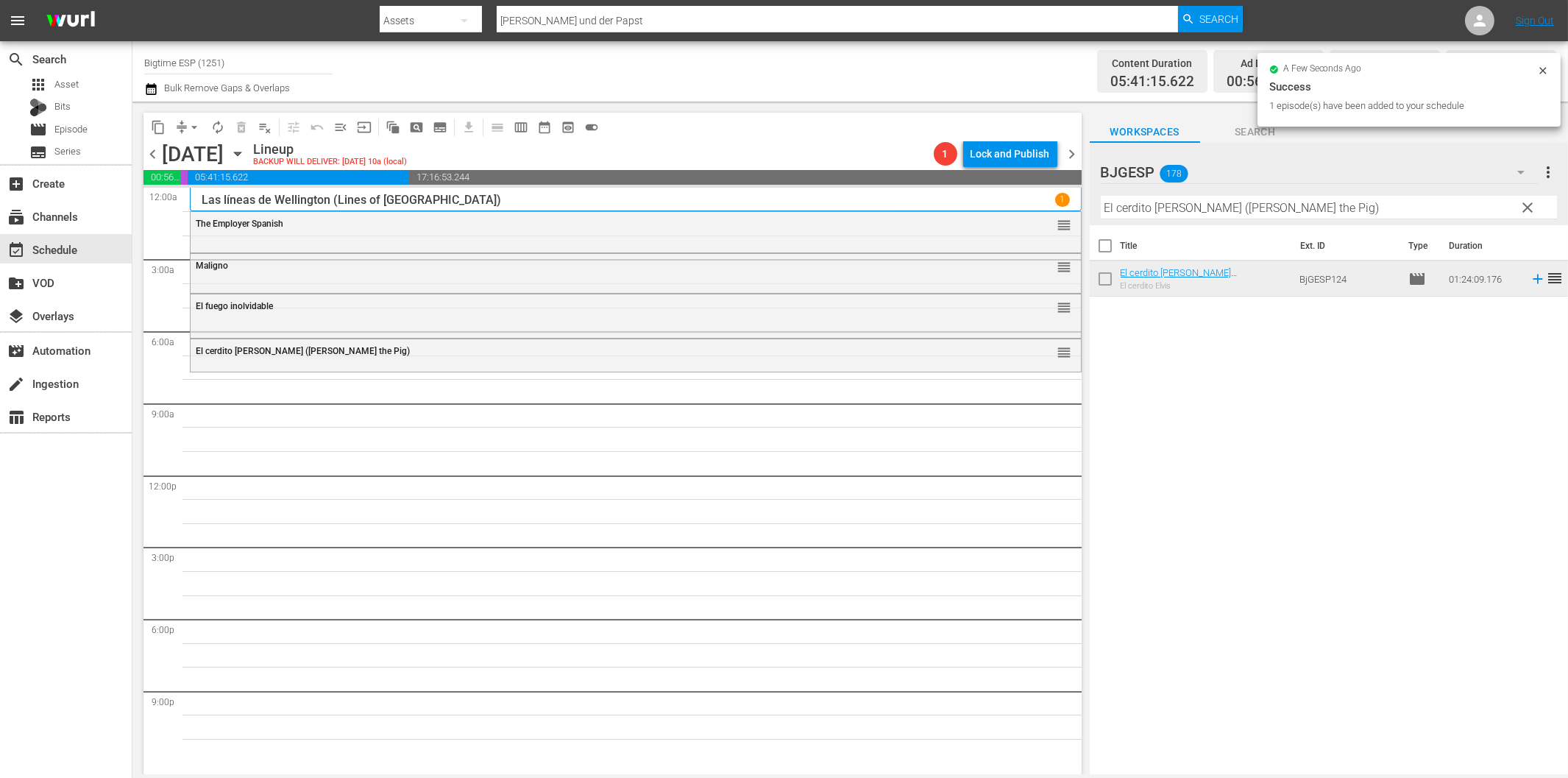
click at [1288, 209] on input "El cerdito Elvis (Elvis the Pig)" at bounding box center [1329, 208] width 456 height 23
paste input "Baile de Hope (Hope Dances"
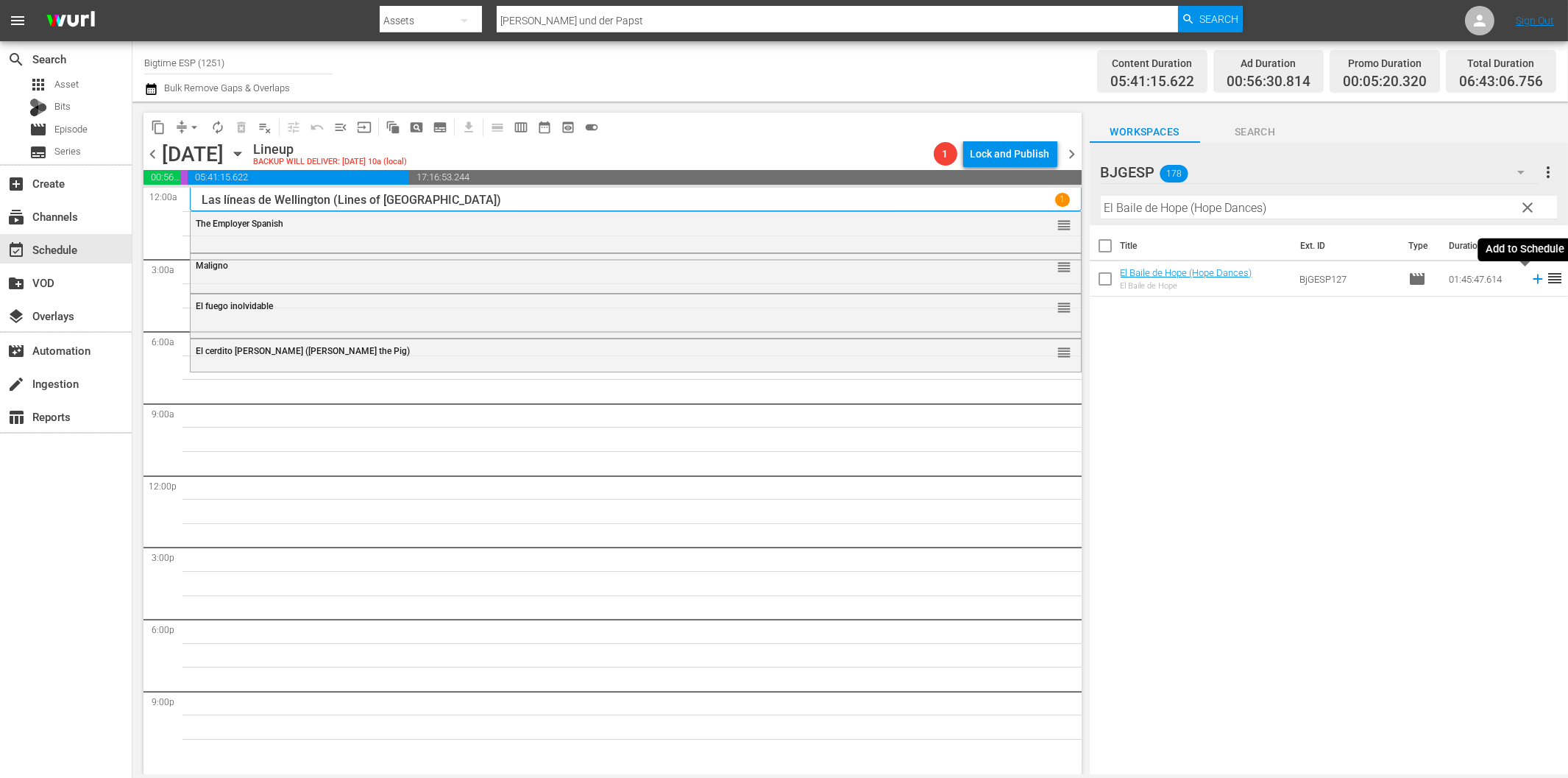
click at [1533, 280] on icon at bounding box center [1538, 279] width 9 height 9
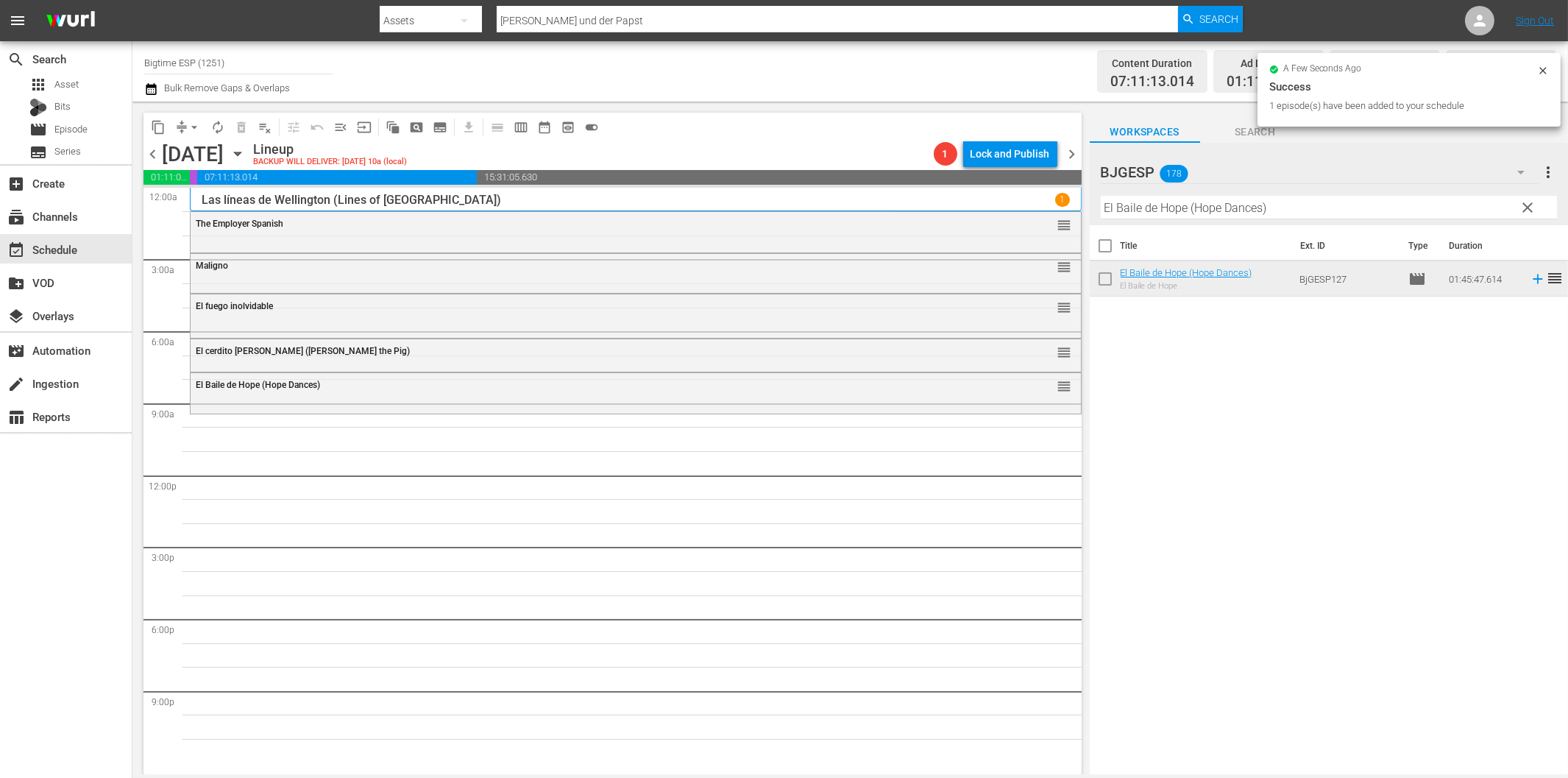
click at [1164, 211] on input "El Baile de Hope (Hope Dances)" at bounding box center [1329, 208] width 456 height 23
paste input "La plegaria del vidente"
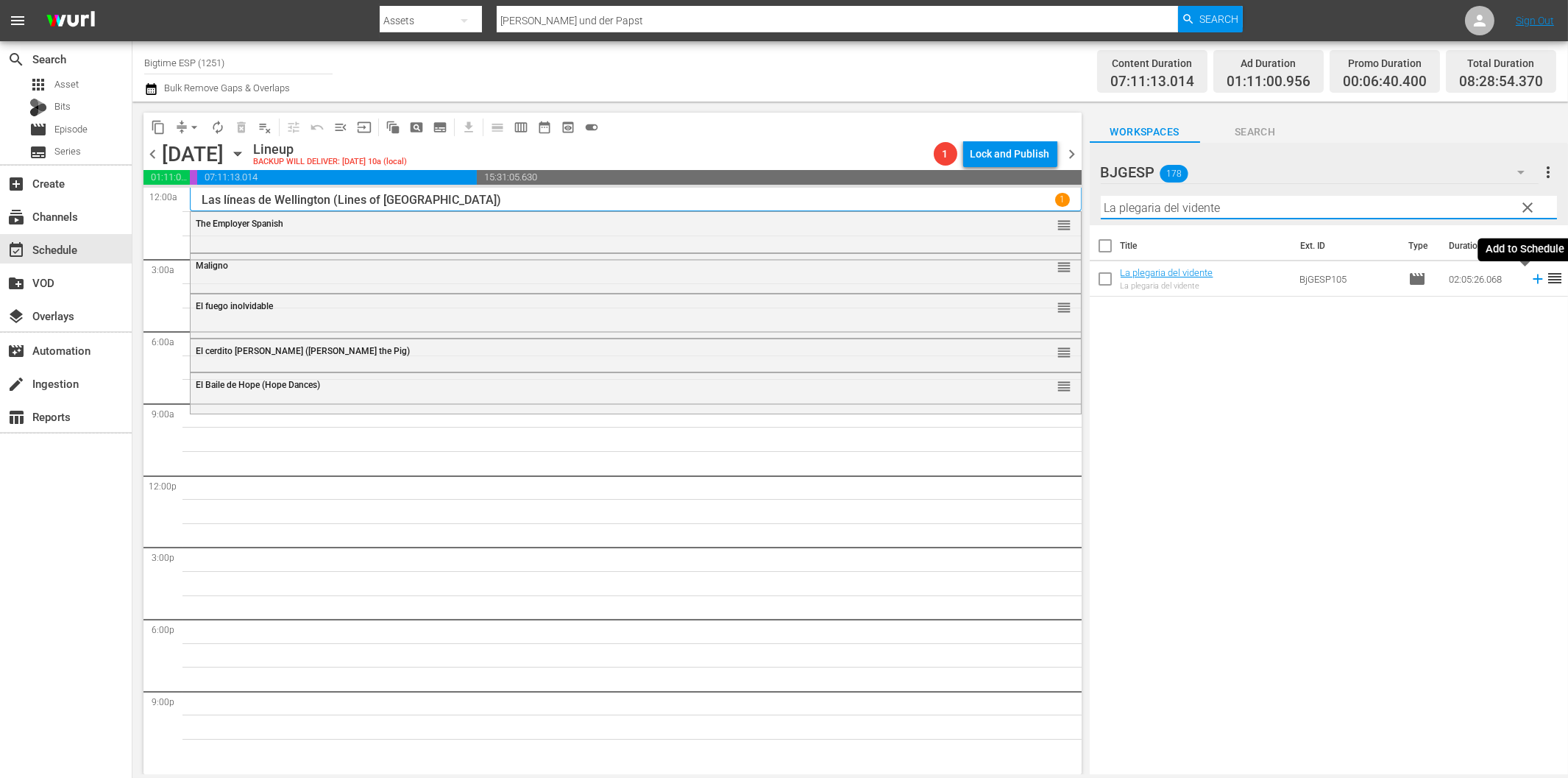
click at [1530, 280] on icon at bounding box center [1538, 279] width 16 height 16
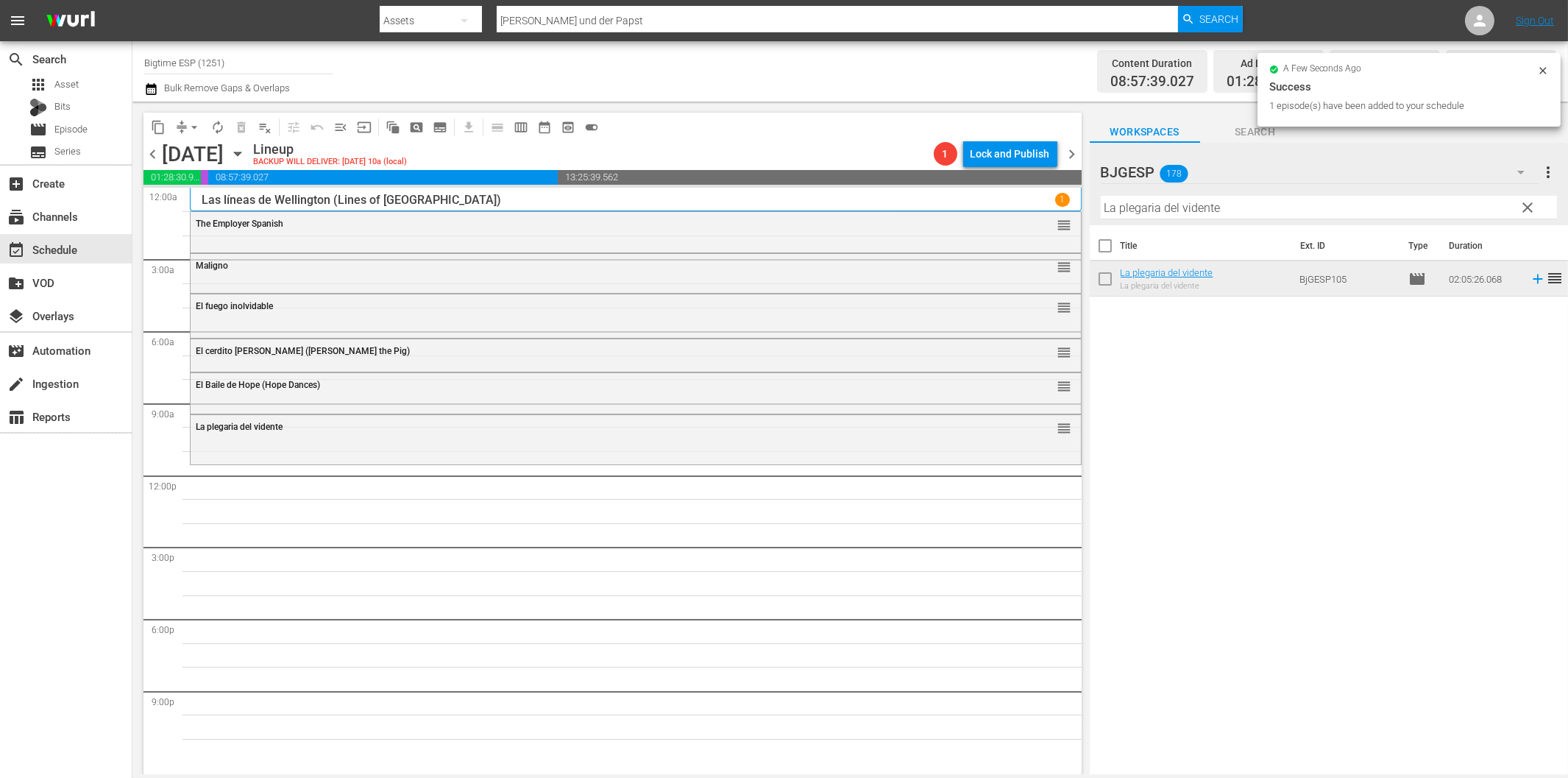
click at [1267, 207] on input "La plegaria del vidente" at bounding box center [1329, 208] width 456 height 23
paste input "Tormenta de lava (Lava Storm)"
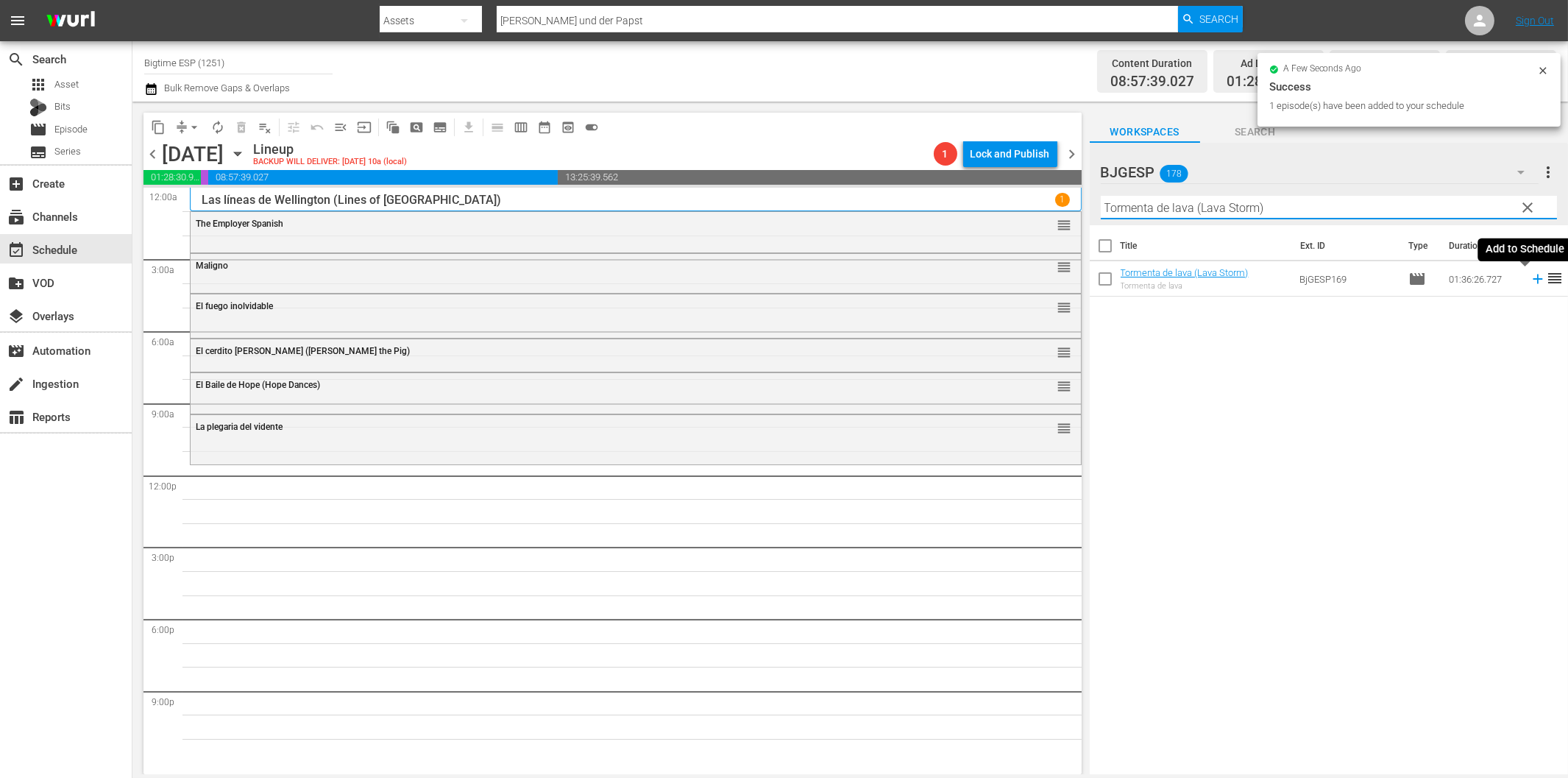
drag, startPoint x: 1523, startPoint y: 281, endPoint x: 1489, endPoint y: 291, distance: 35.4
click at [1530, 281] on icon at bounding box center [1538, 279] width 16 height 16
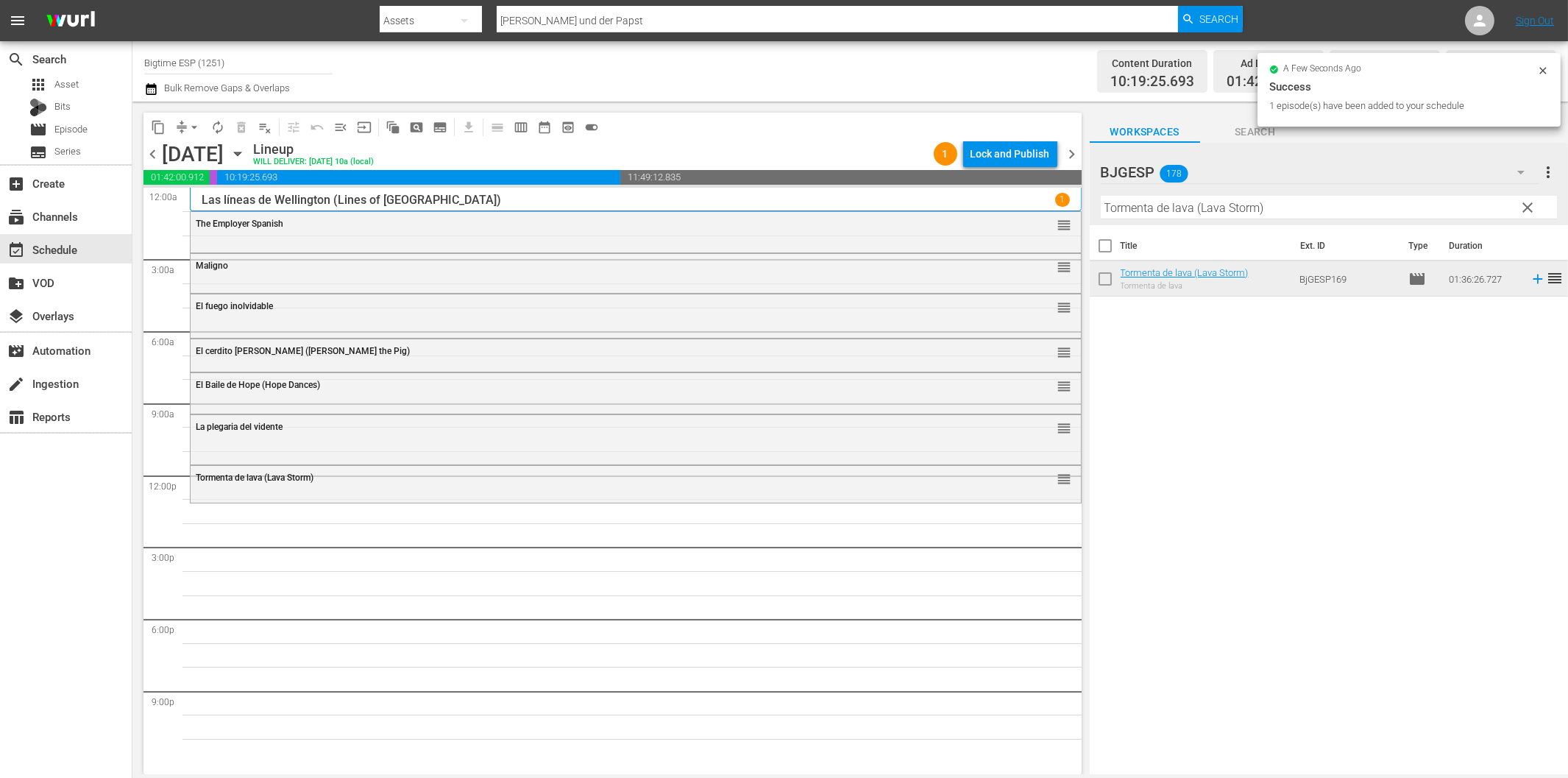
click at [1242, 208] on input "Tormenta de lava (Lava Storm)" at bounding box center [1329, 208] width 456 height 23
paste input "Las Motitos"
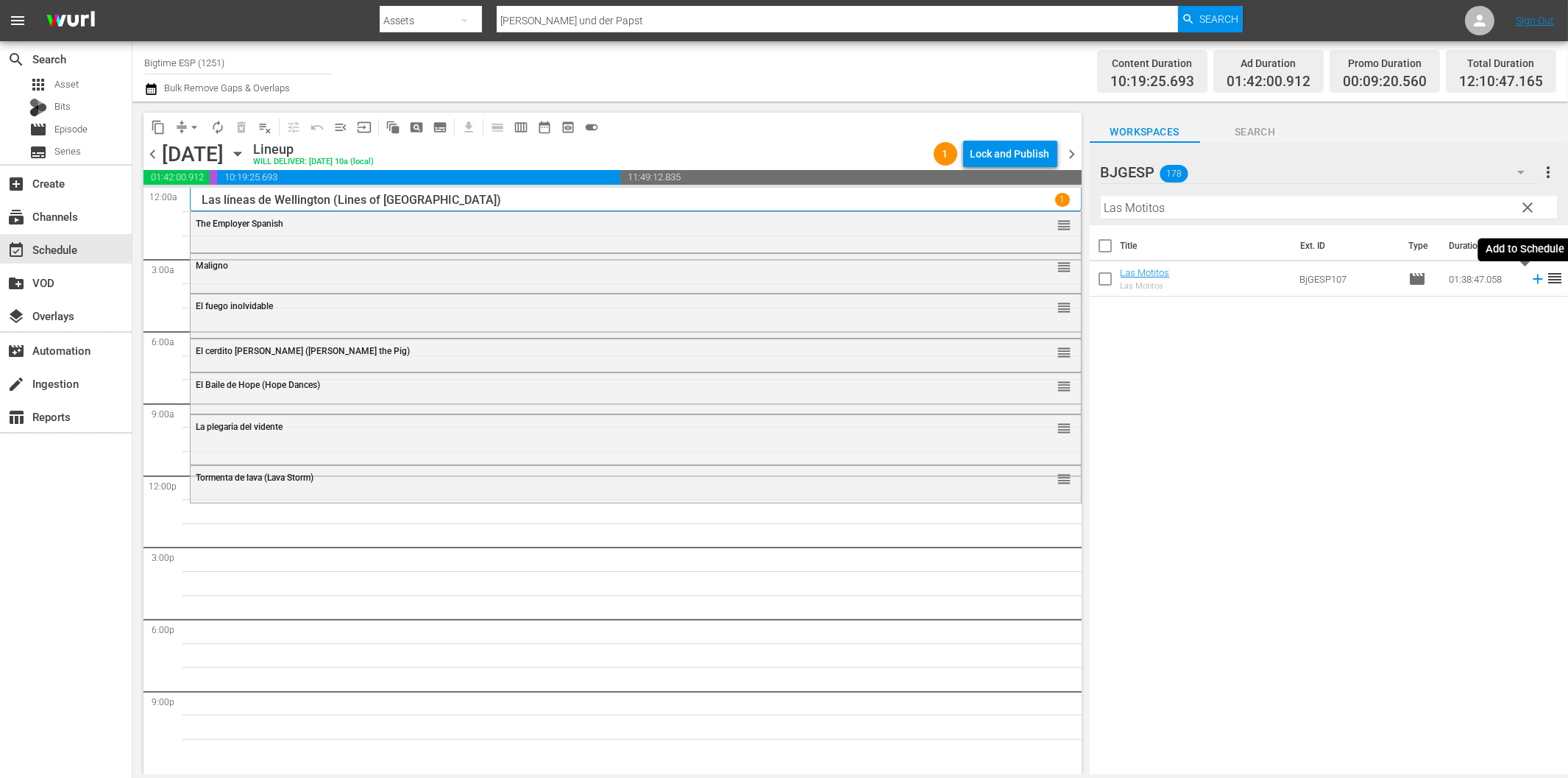
click at [1530, 281] on icon at bounding box center [1538, 279] width 16 height 16
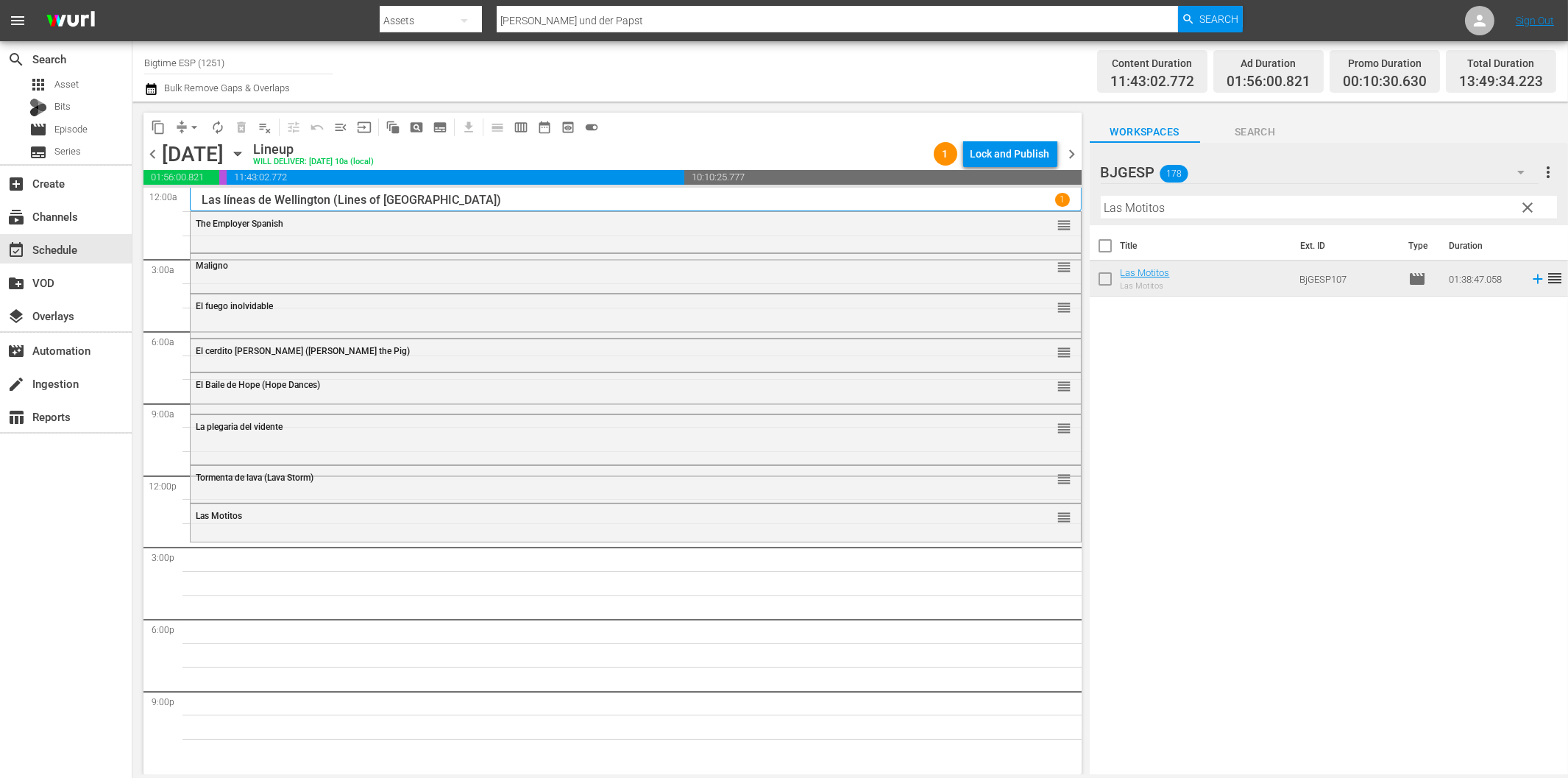
click at [1164, 205] on input "Las Motitos" at bounding box center [1329, 208] width 456 height 23
paste input "Sólo los valientes (Only the Brave)"
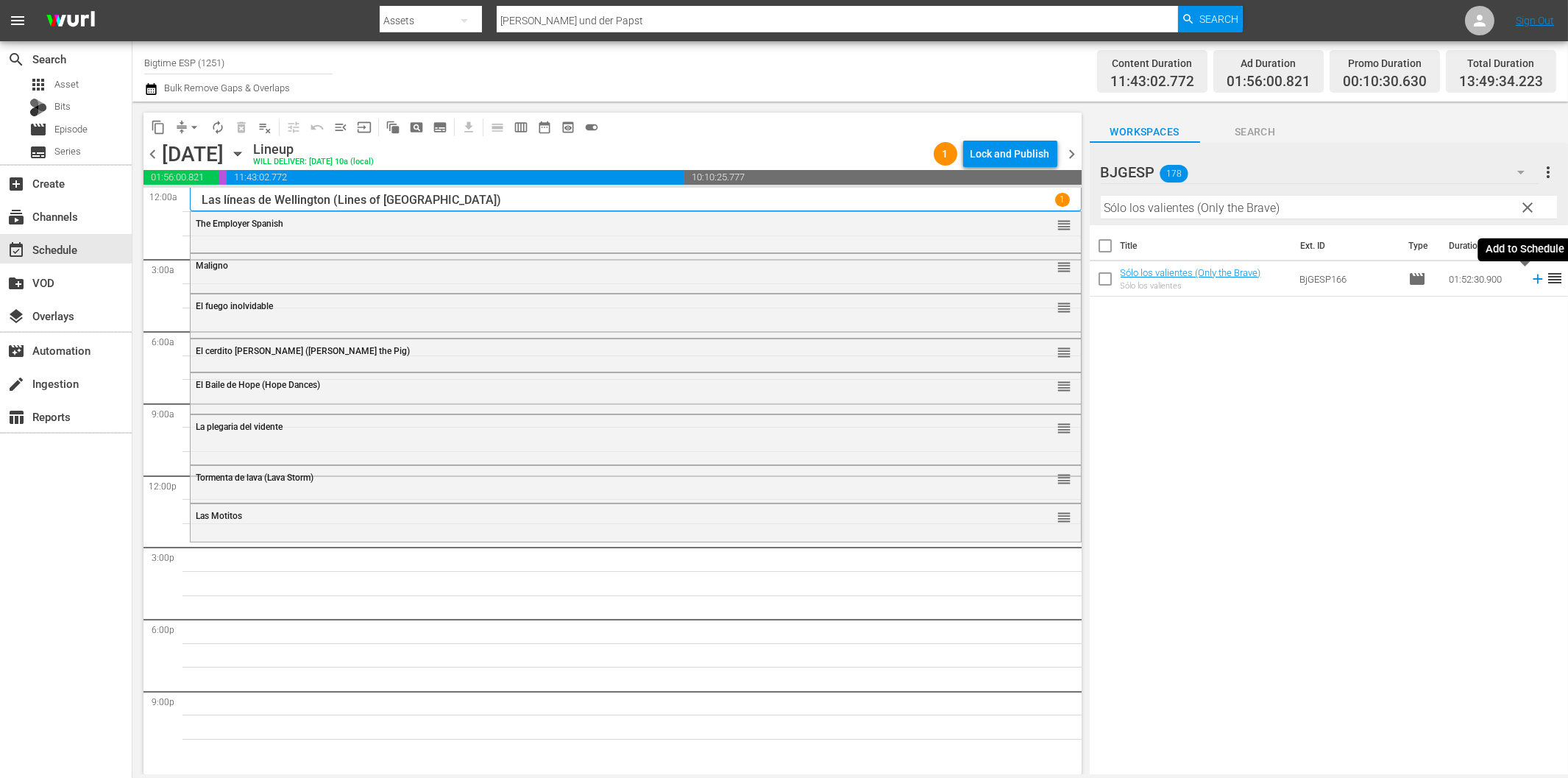
drag, startPoint x: 1527, startPoint y: 282, endPoint x: 1496, endPoint y: 287, distance: 31.4
click at [1530, 282] on icon at bounding box center [1538, 279] width 16 height 16
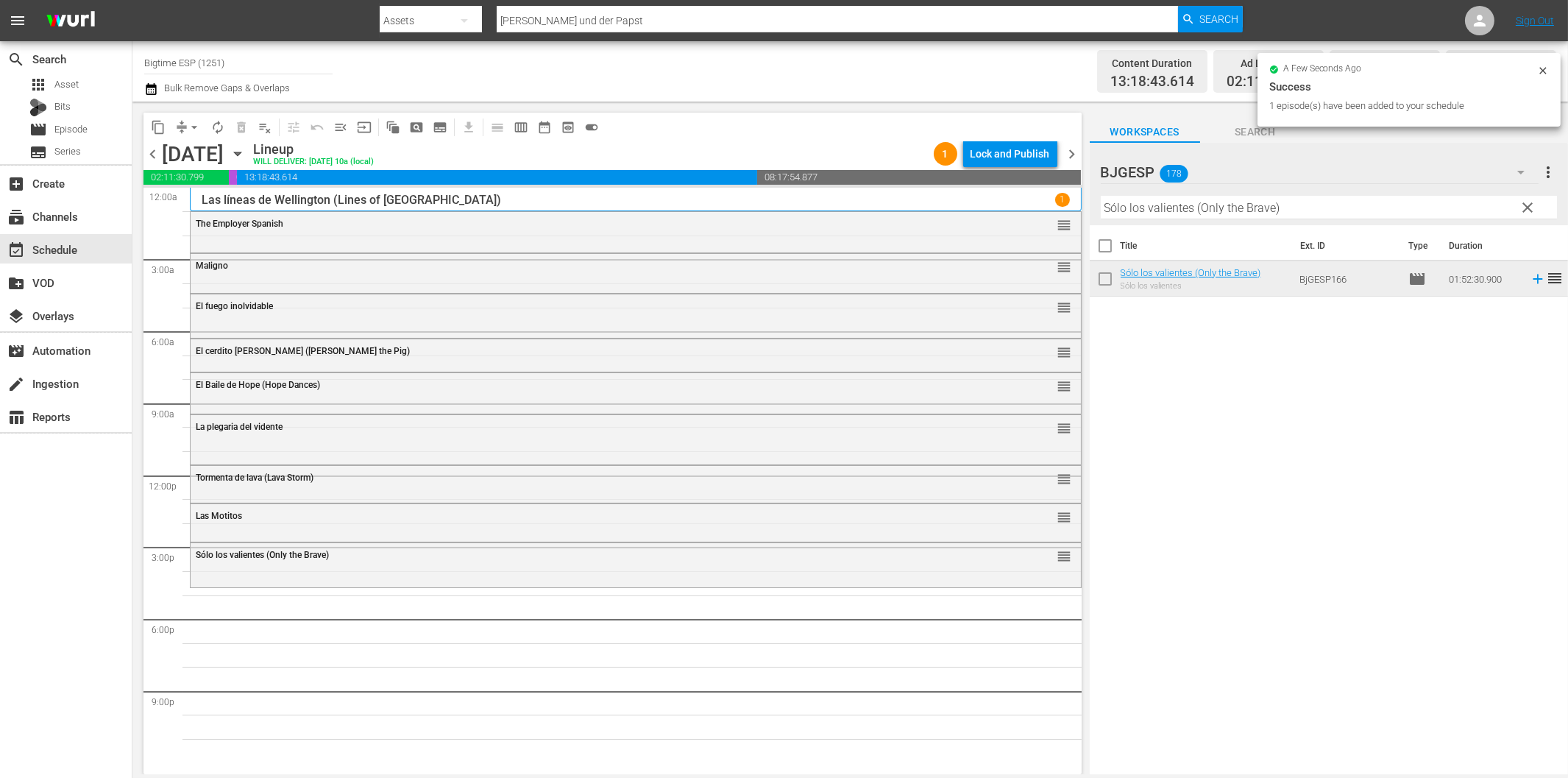
click at [1151, 203] on input "Sólo los valientes (Only the Brave)" at bounding box center [1329, 208] width 456 height 23
paste input "Como te ves, me vi"
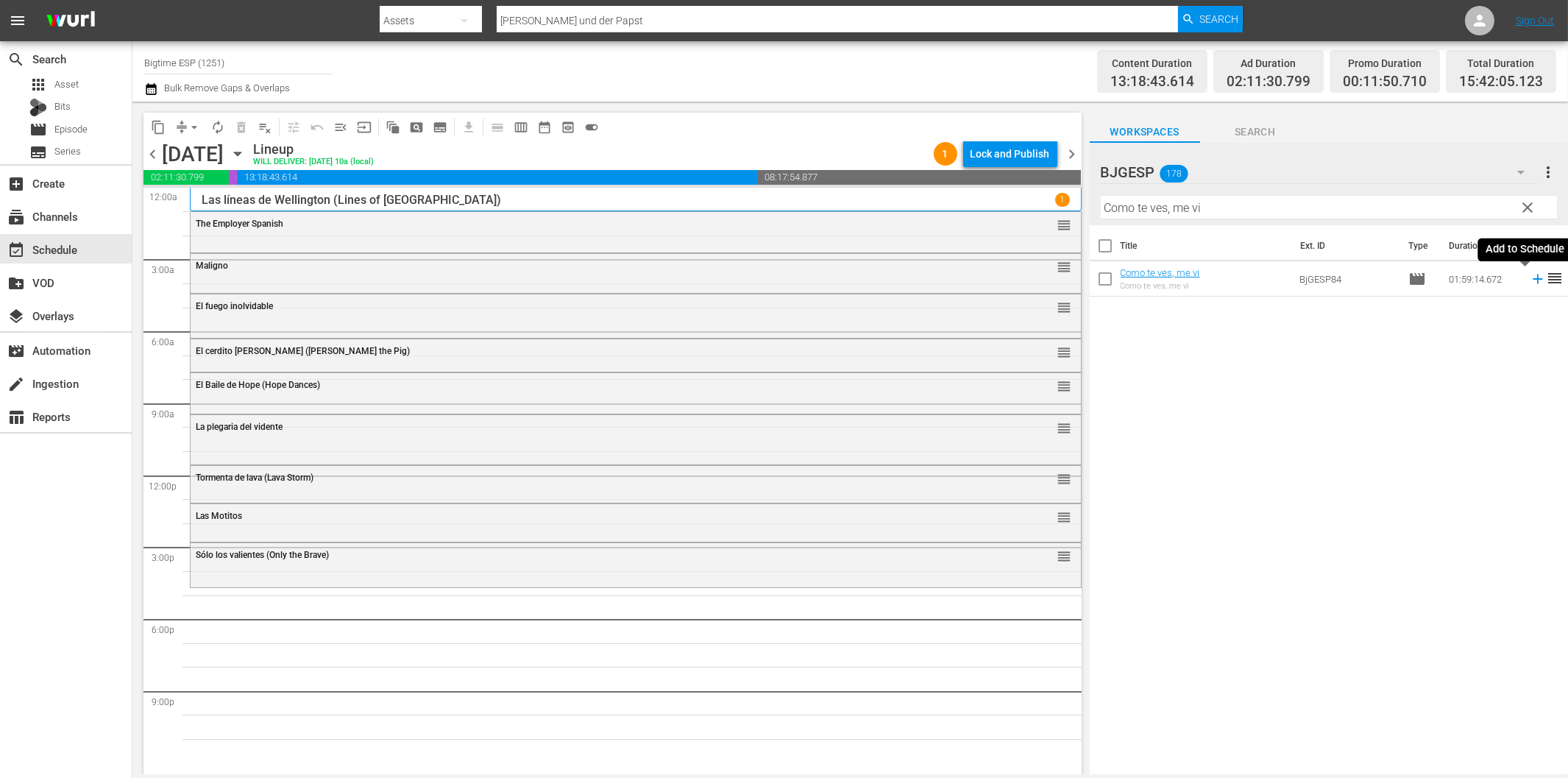
click at [1530, 280] on icon at bounding box center [1538, 279] width 16 height 16
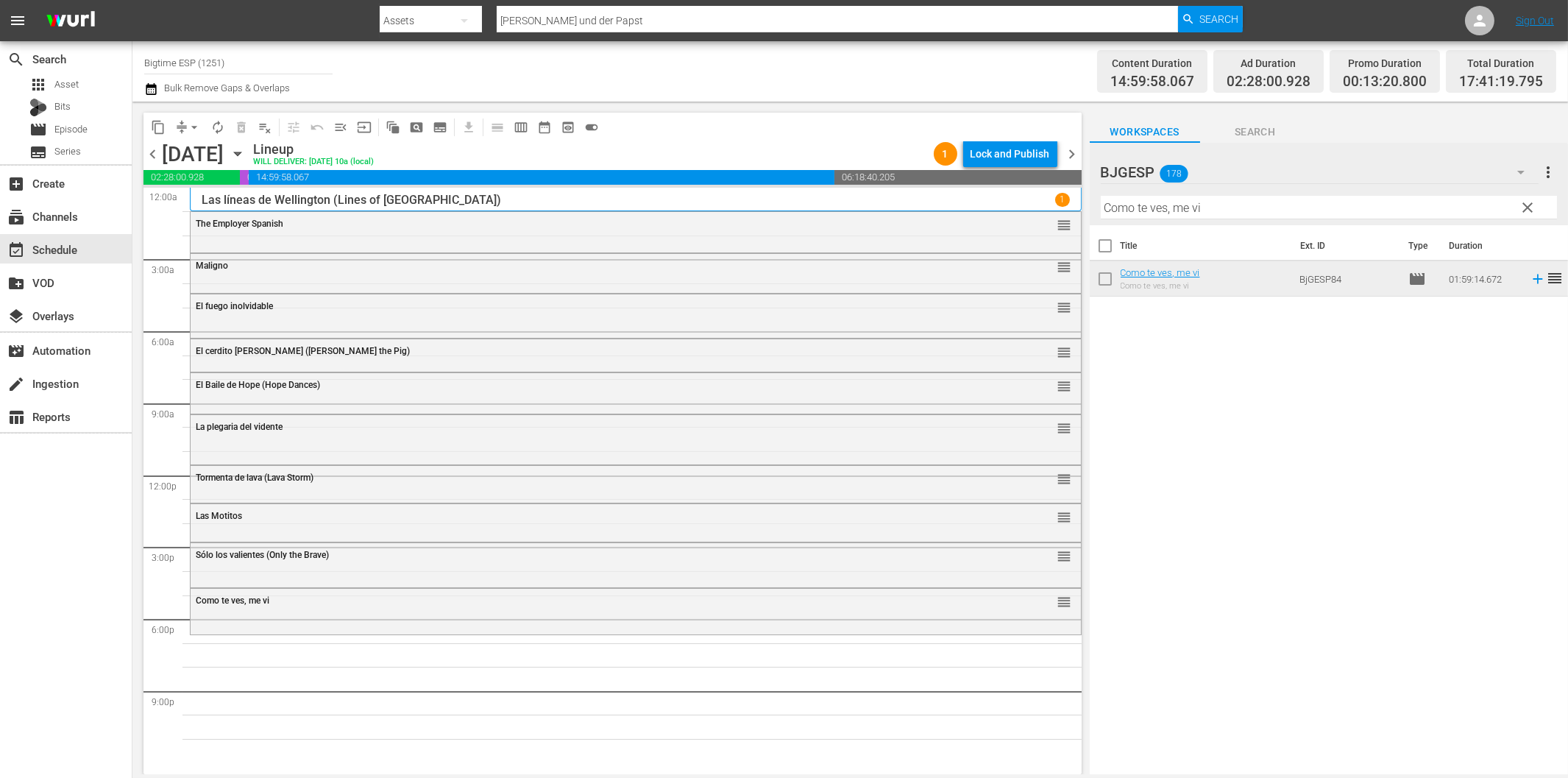
drag, startPoint x: 1172, startPoint y: 194, endPoint x: 1179, endPoint y: 199, distance: 8.6
click at [1172, 194] on div "Filter by Title Como te ves, me vi" at bounding box center [1329, 207] width 456 height 35
click at [1197, 206] on input "Como te ves, me vi" at bounding box center [1329, 208] width 456 height 23
paste input "El hombre del presidente (The President's Man)"
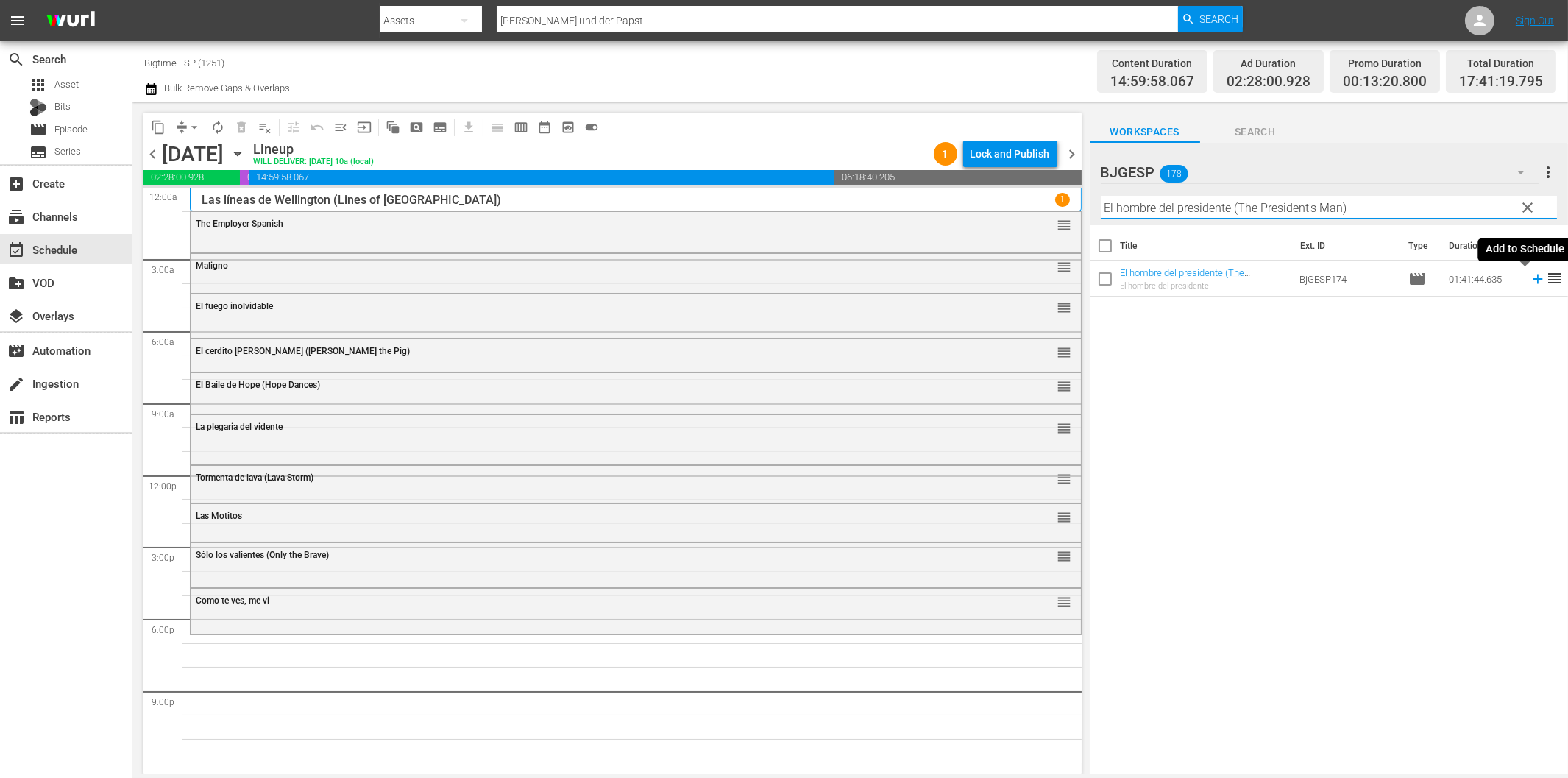
click at [1530, 281] on icon at bounding box center [1538, 279] width 16 height 16
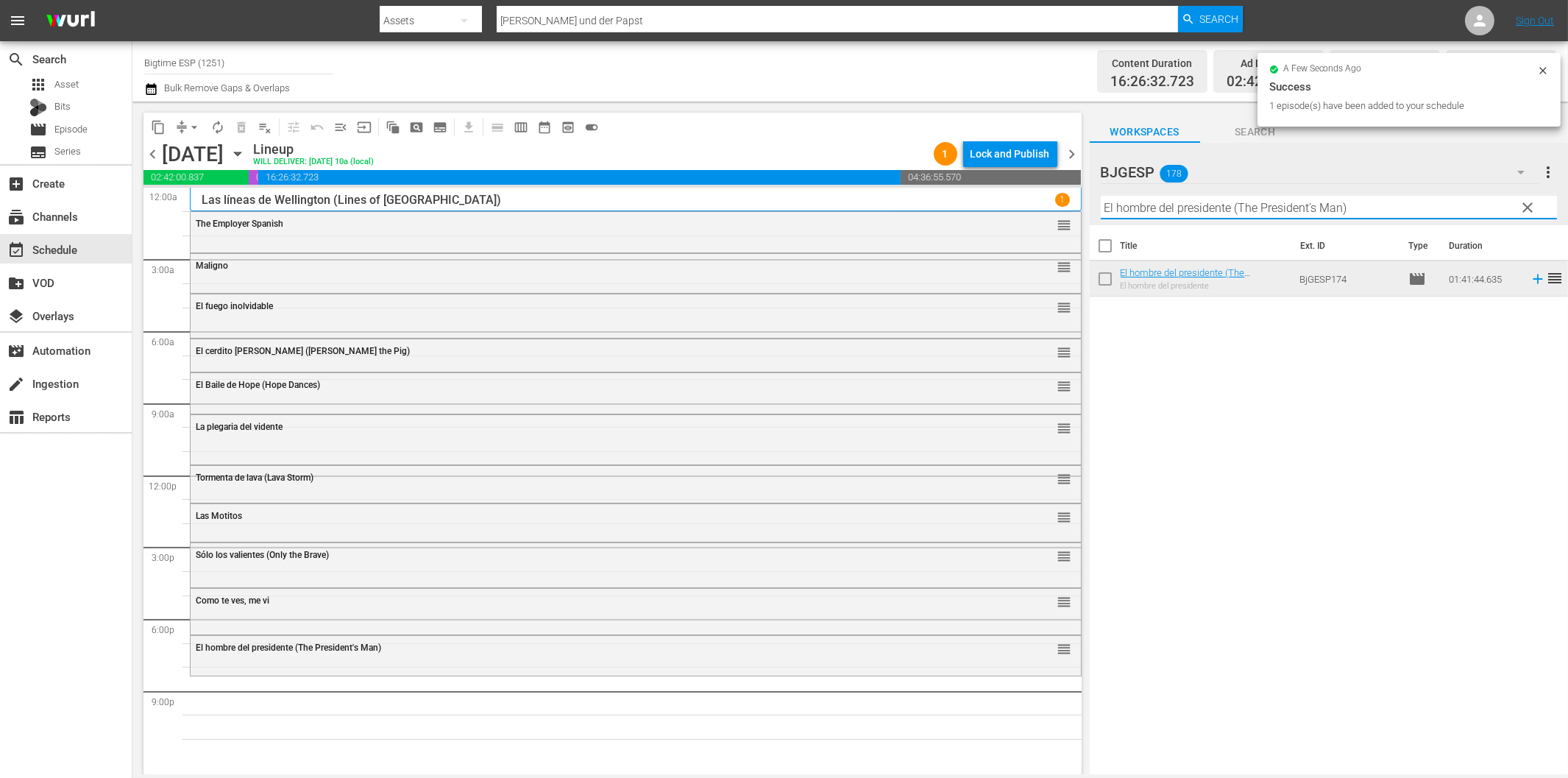
click at [1252, 207] on input "El hombre del presidente (The President's Man)" at bounding box center [1329, 208] width 456 height 23
paste input "2 (The President's Man A Line in the Sand"
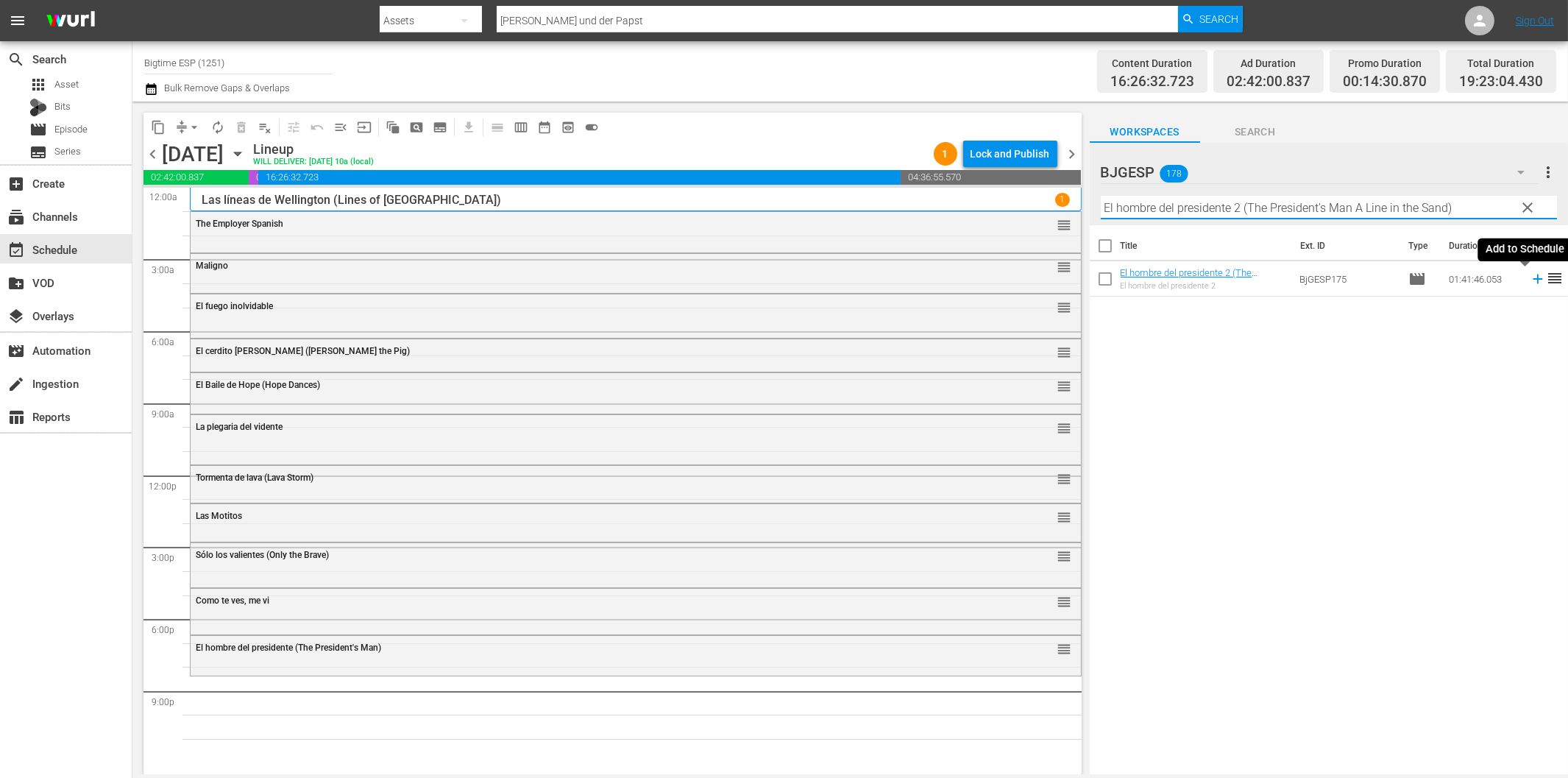
click at [1530, 277] on icon at bounding box center [1538, 279] width 16 height 16
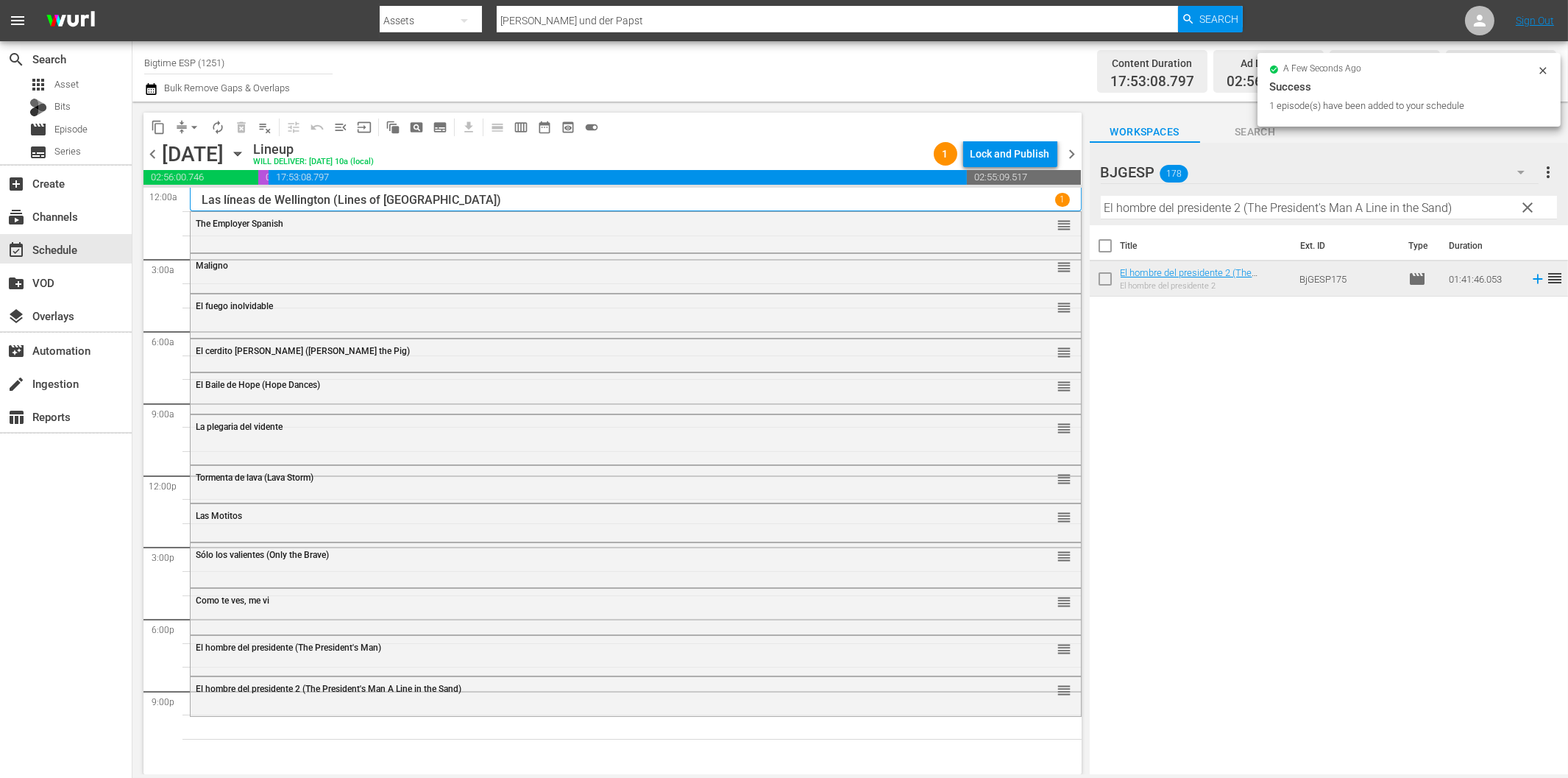
click at [1171, 216] on input "El hombre del presidente 2 (The President's Man A Line in the Sand)" at bounding box center [1329, 208] width 456 height 23
paste input "Delantero"
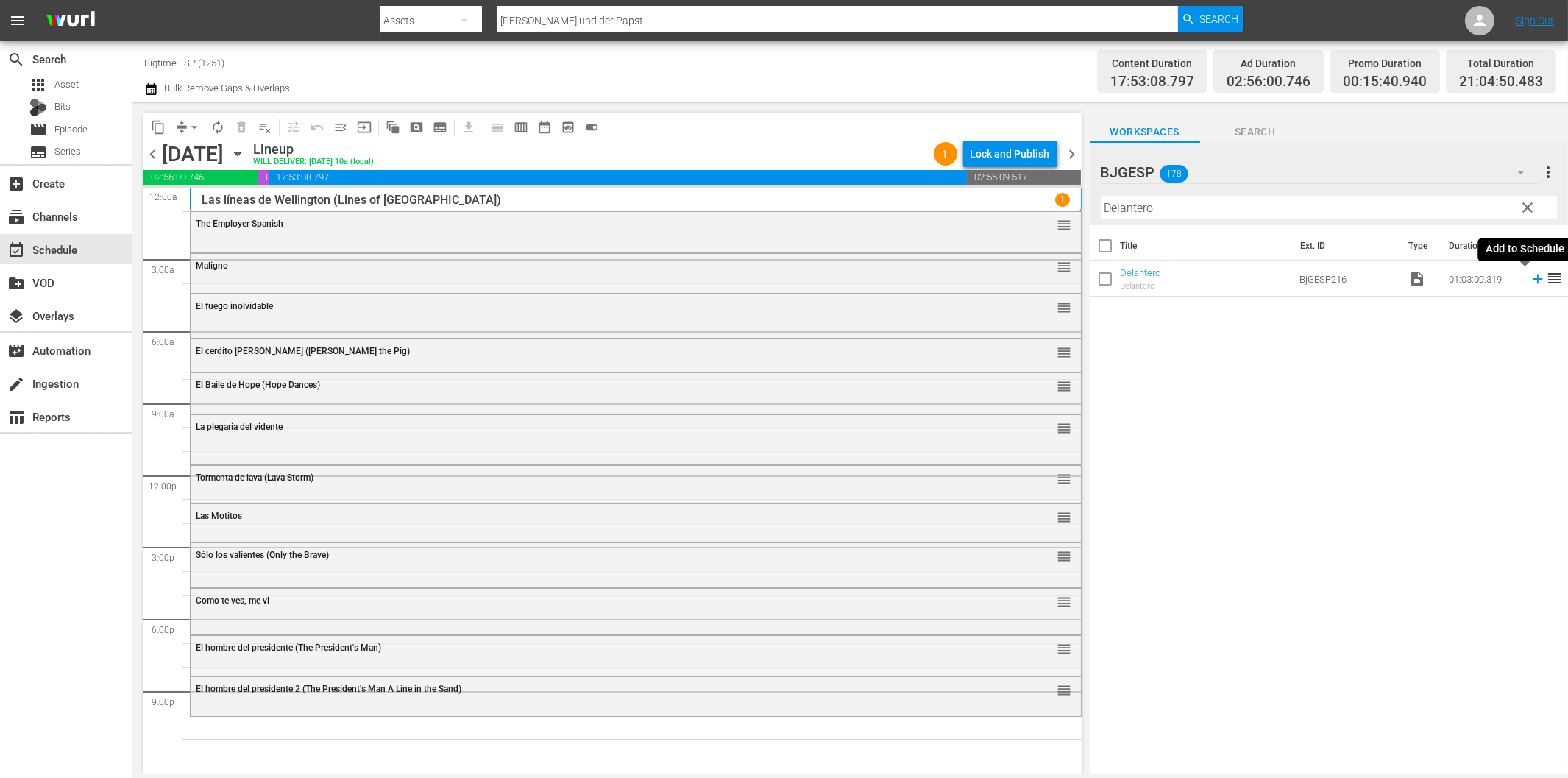
click at [1530, 284] on icon at bounding box center [1538, 279] width 16 height 16
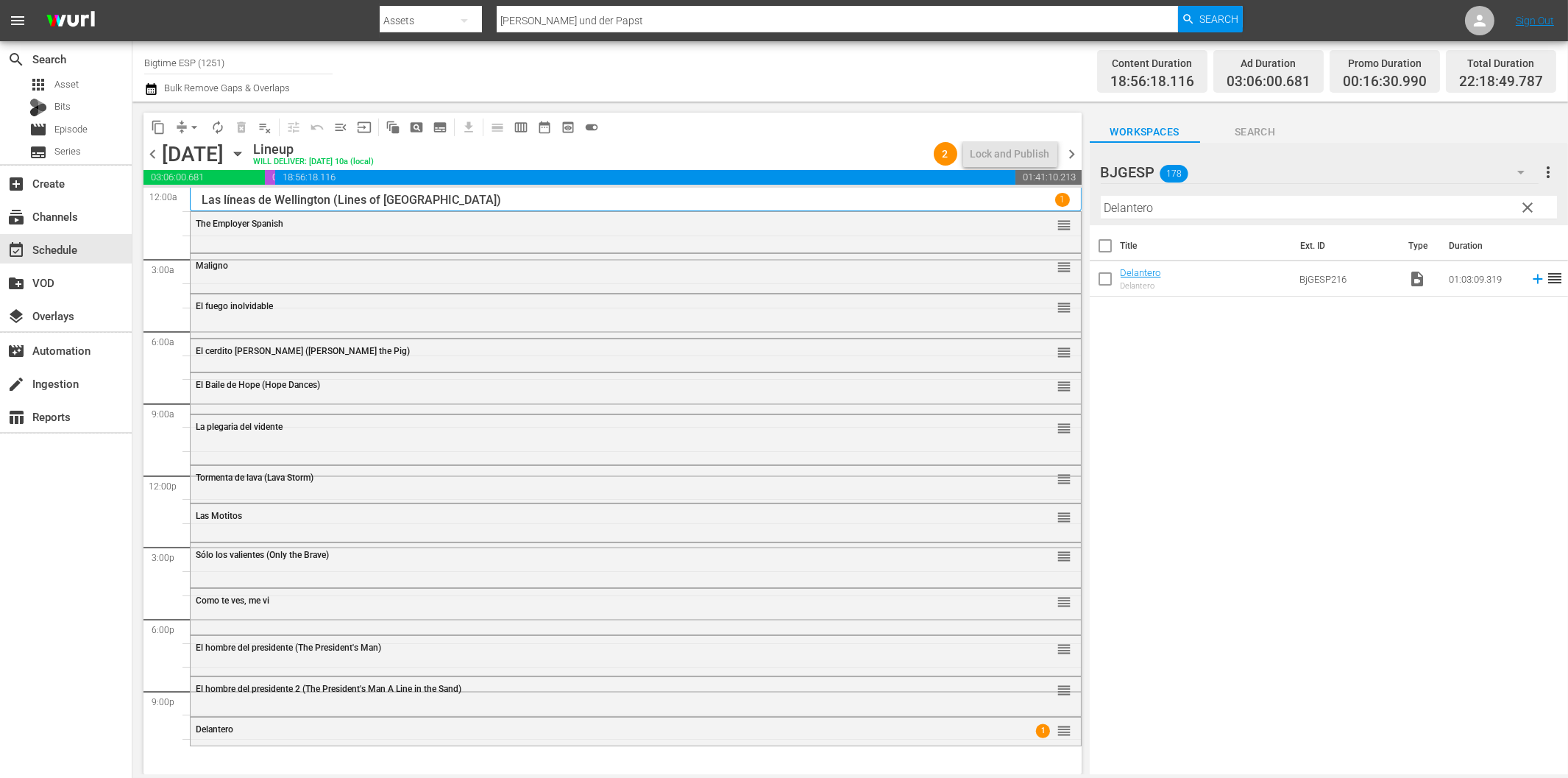
click at [1139, 206] on input "Delantero" at bounding box center [1329, 208] width 456 height 23
paste input "Fallax"
click at [1533, 280] on icon at bounding box center [1538, 279] width 9 height 9
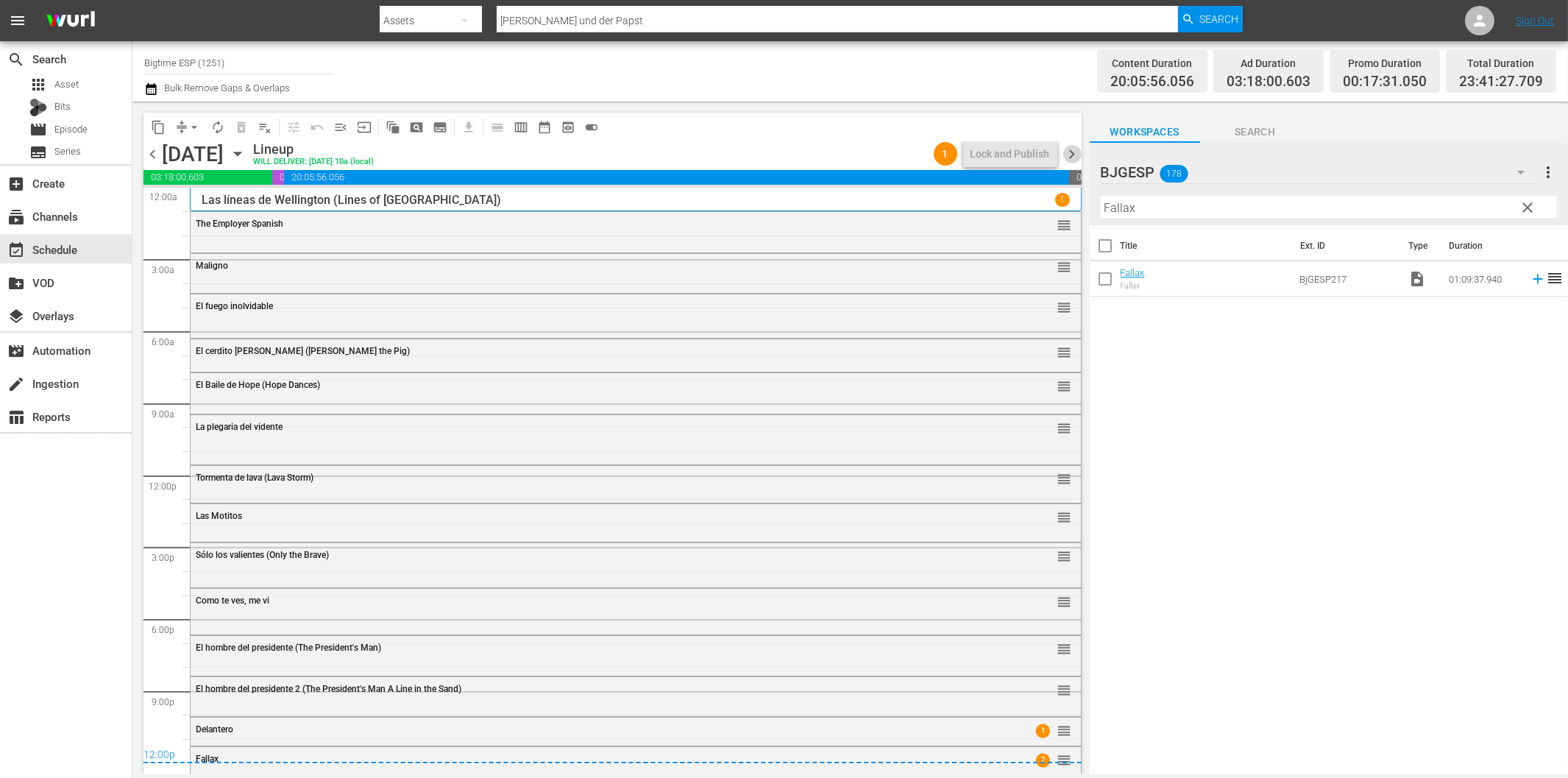
click at [1076, 152] on span "chevron_right" at bounding box center [1073, 155] width 19 height 19
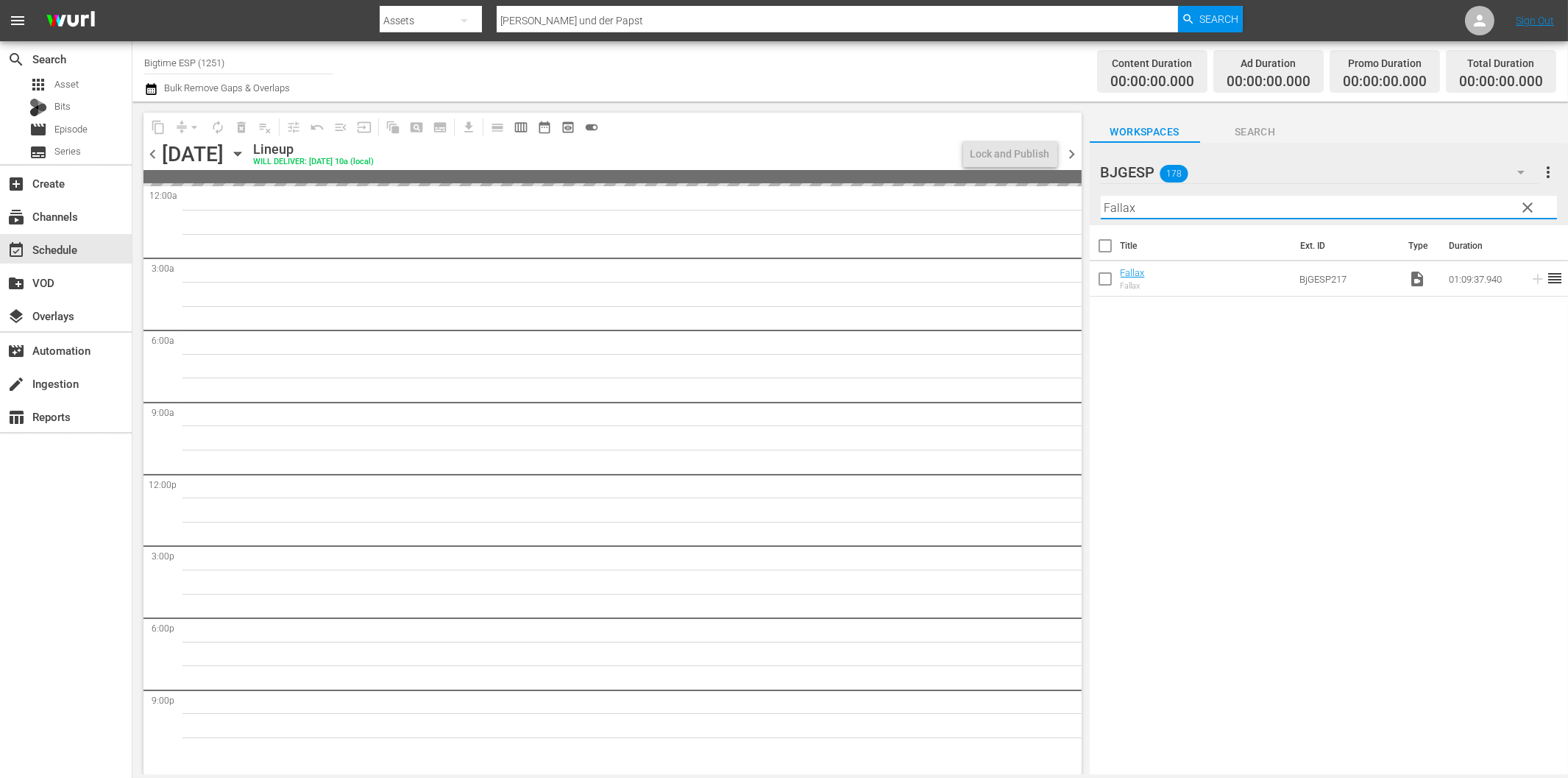
click at [1196, 210] on input "Fallax" at bounding box center [1329, 208] width 456 height 23
click at [1150, 210] on input "Fallax" at bounding box center [1329, 208] width 456 height 23
paste input "El comando (The Commando)"
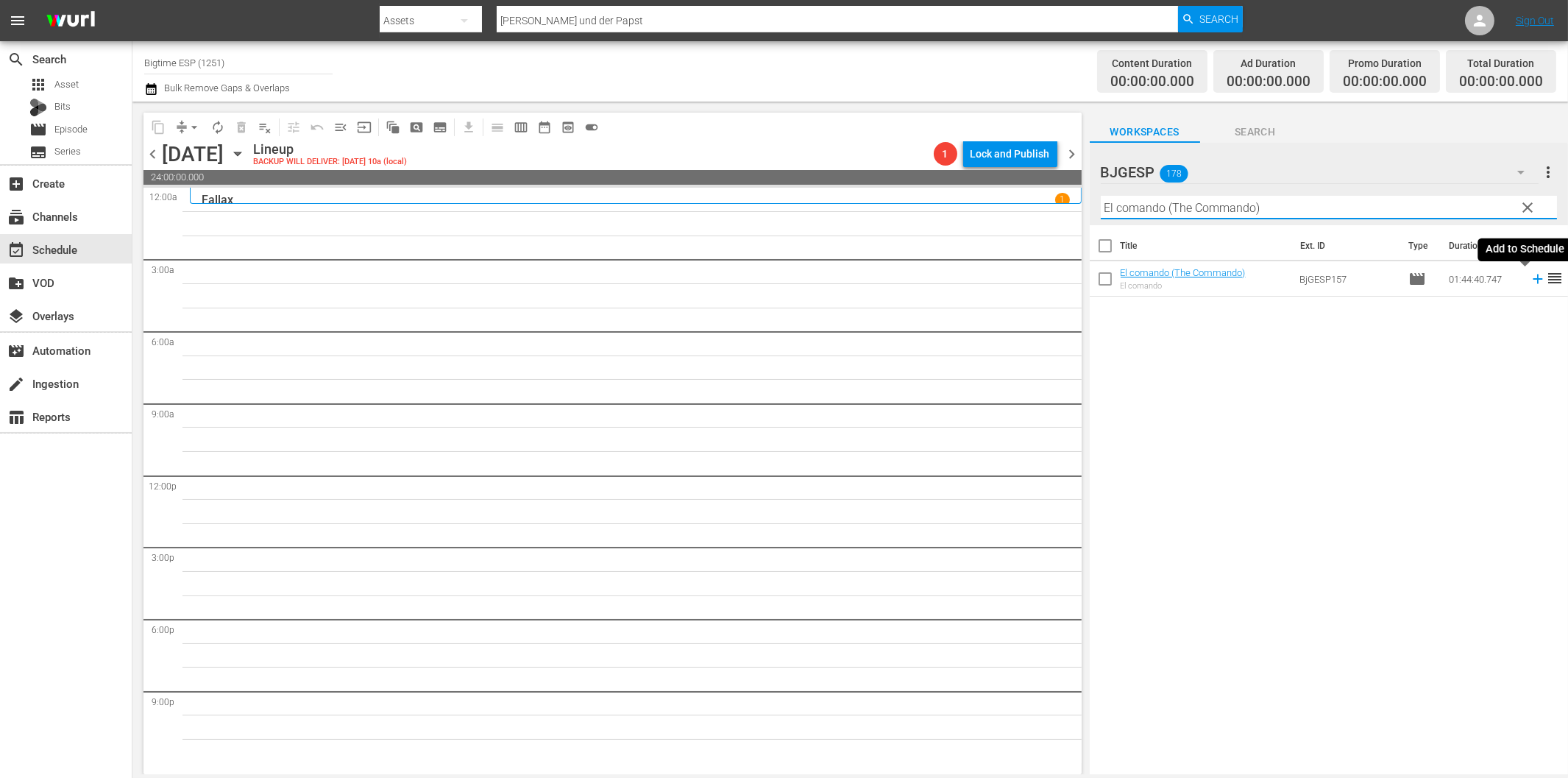
click at [1530, 277] on icon at bounding box center [1538, 279] width 16 height 16
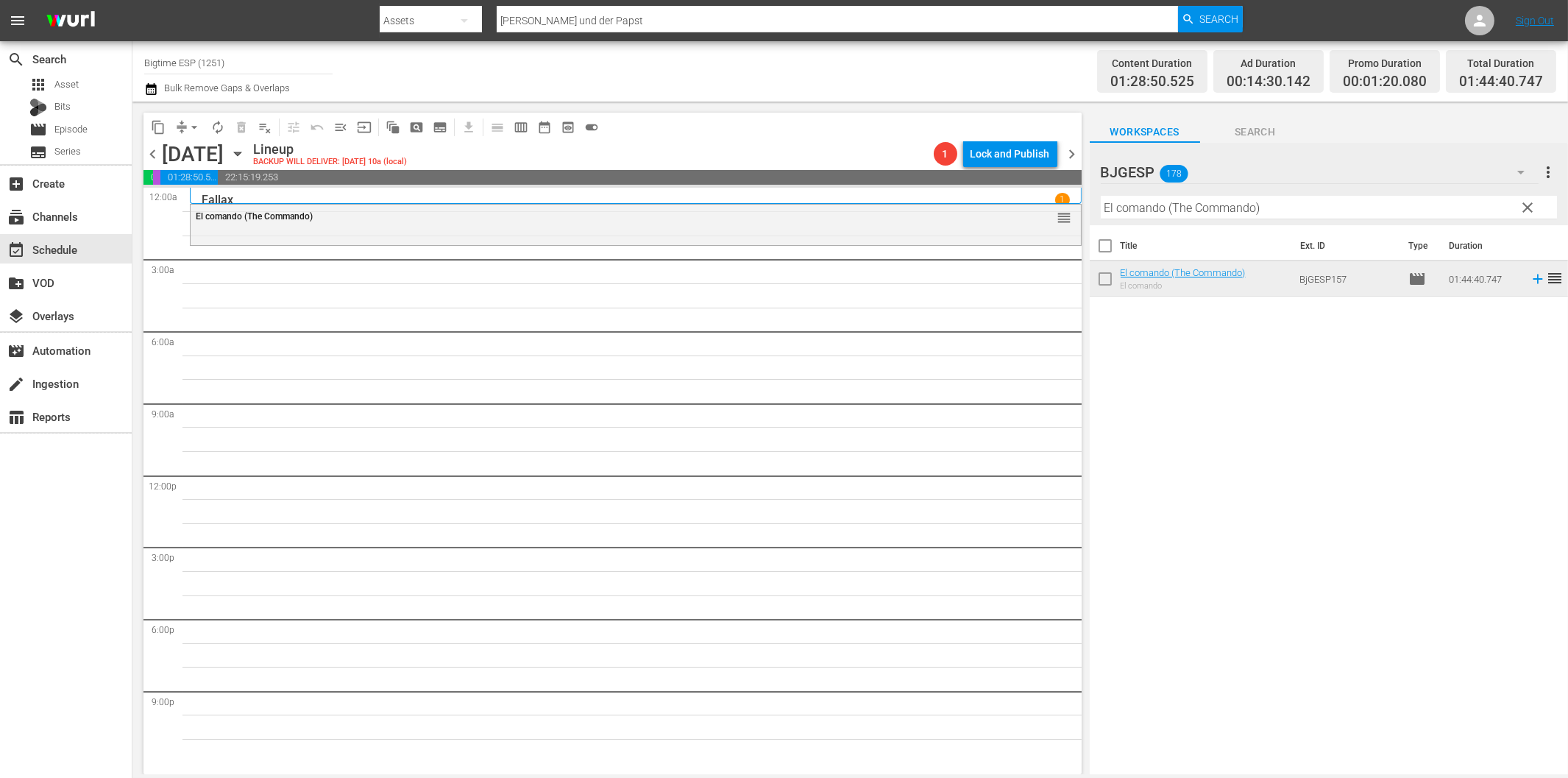
click at [1259, 204] on input "El comando (The Commando)" at bounding box center [1329, 208] width 456 height 23
paste input "Proscrito (Outlawed) Spanish"
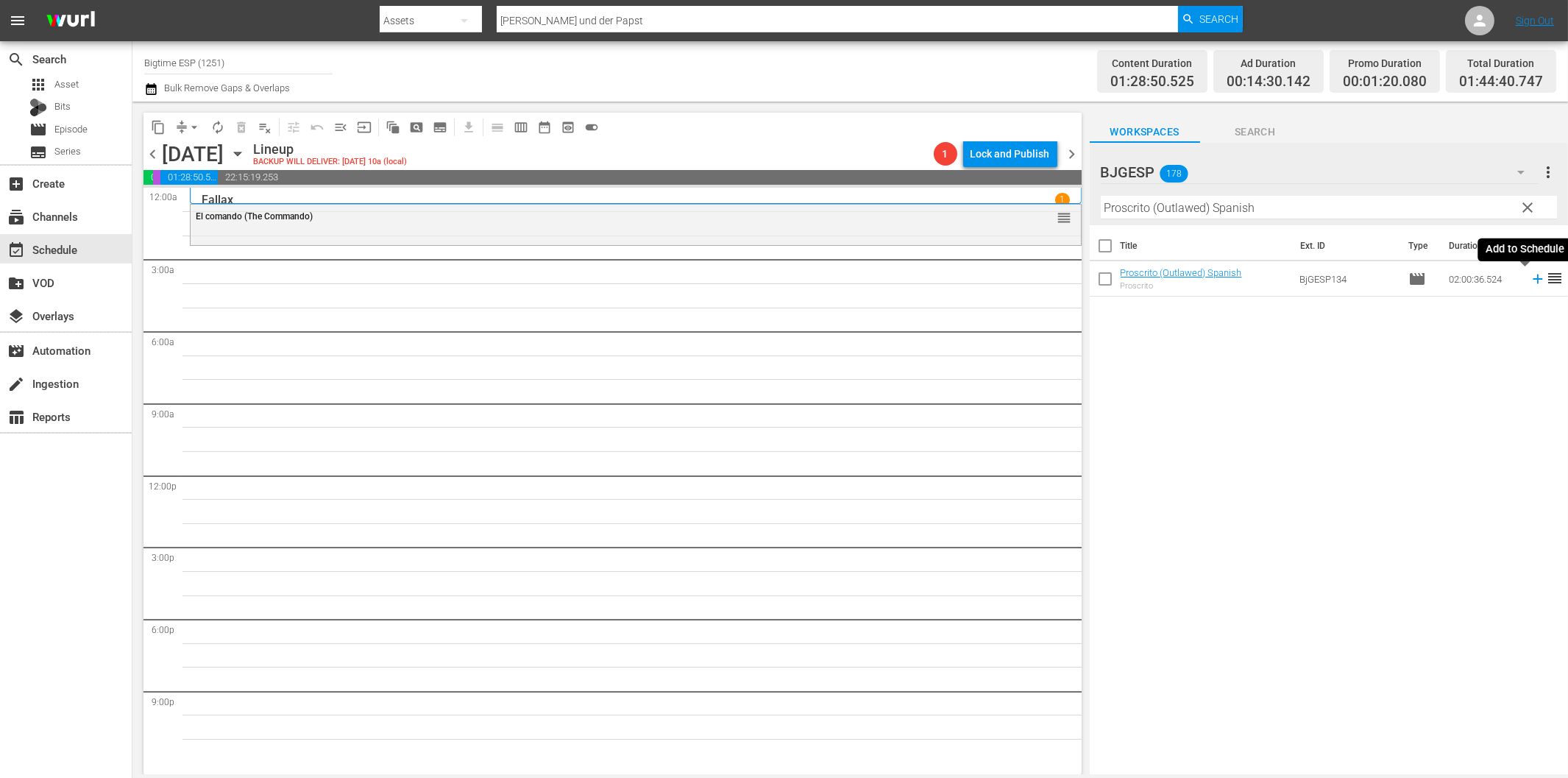
drag, startPoint x: 1523, startPoint y: 282, endPoint x: 1461, endPoint y: 298, distance: 64.0
click at [1530, 282] on icon at bounding box center [1538, 279] width 16 height 16
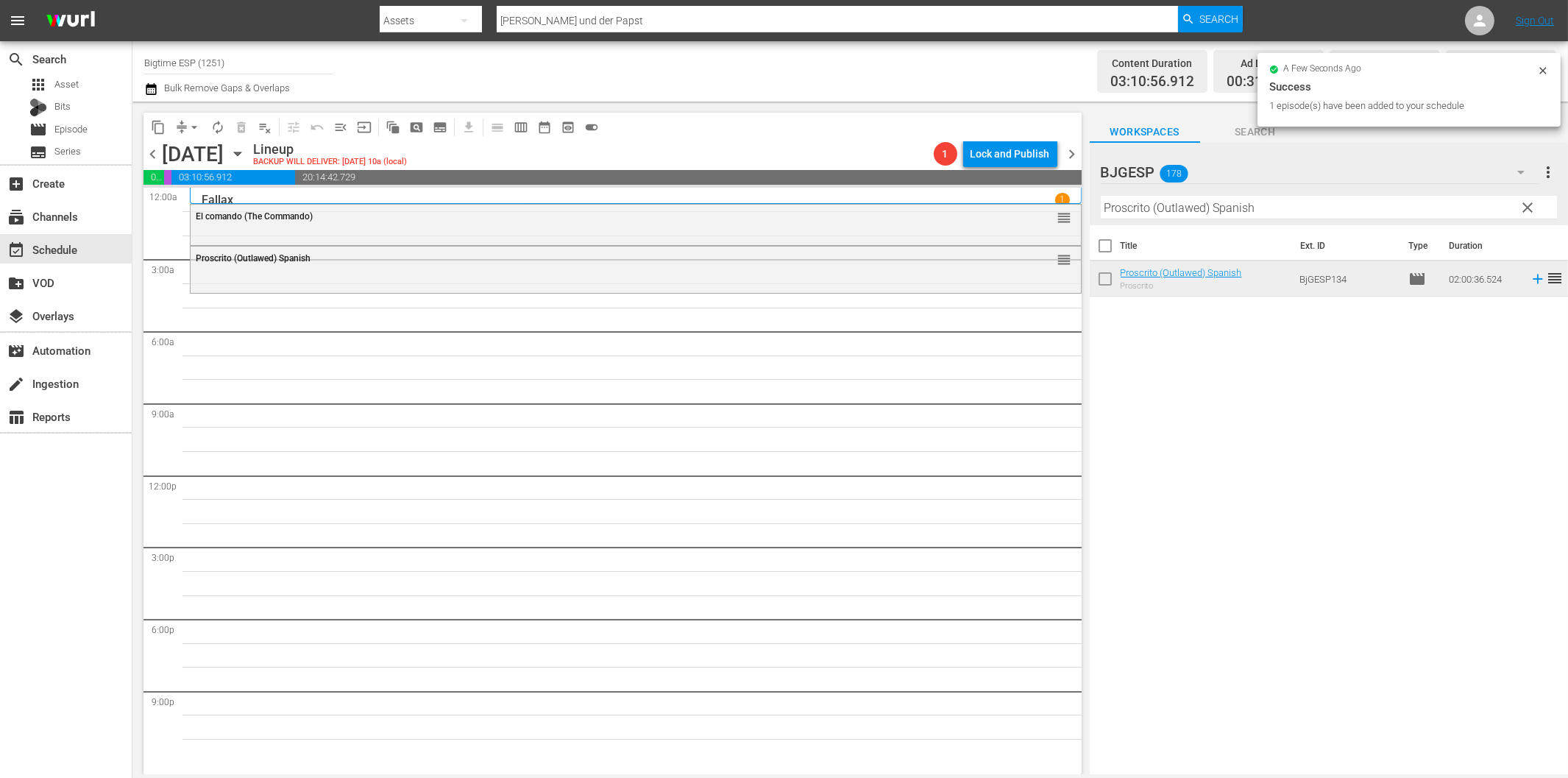
click at [1203, 204] on input "Proscrito (Outlawed) Spanish" at bounding box center [1329, 208] width 456 height 23
paste input "Dos aguas"
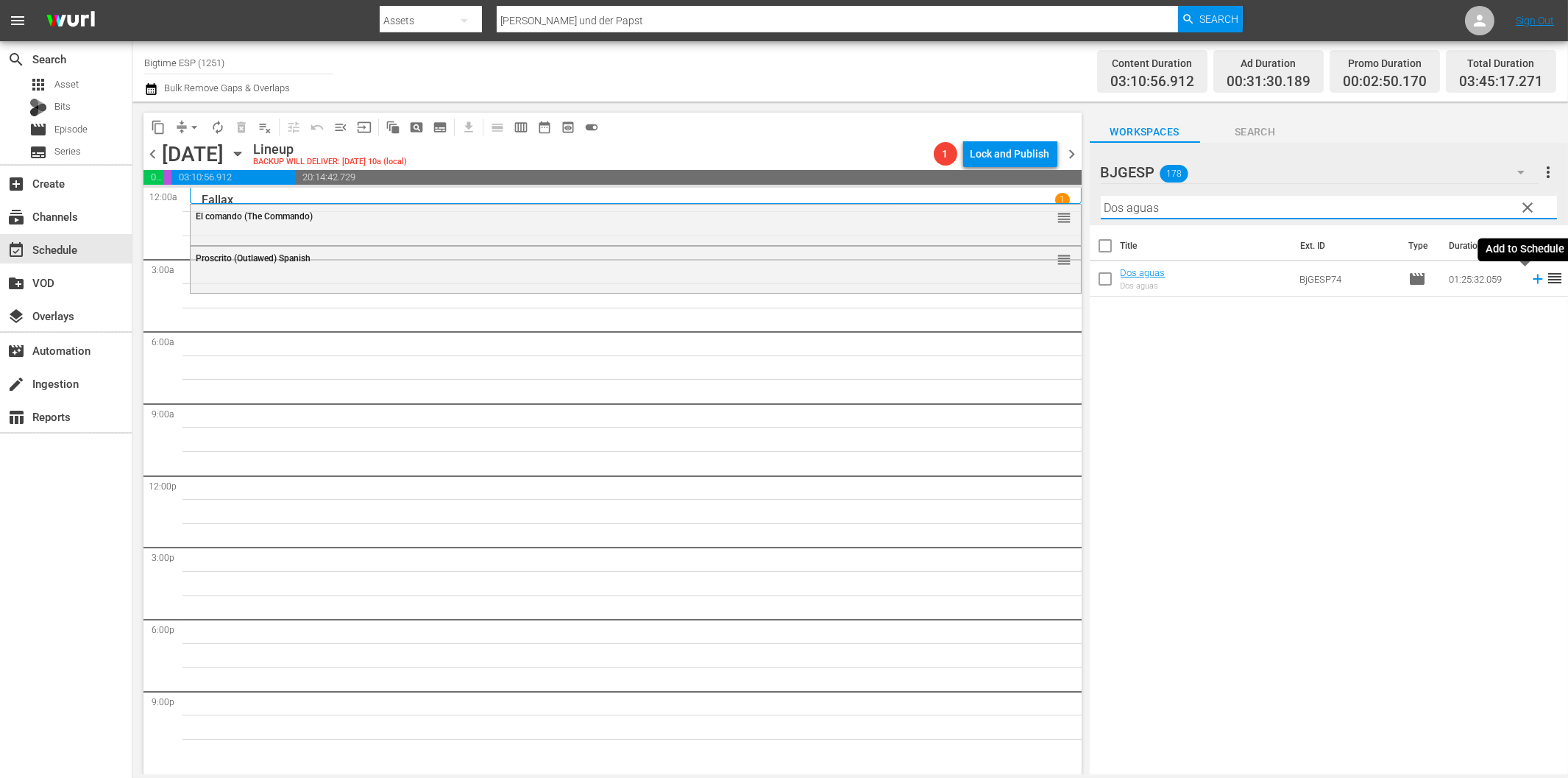
click at [1533, 281] on icon at bounding box center [1538, 279] width 9 height 9
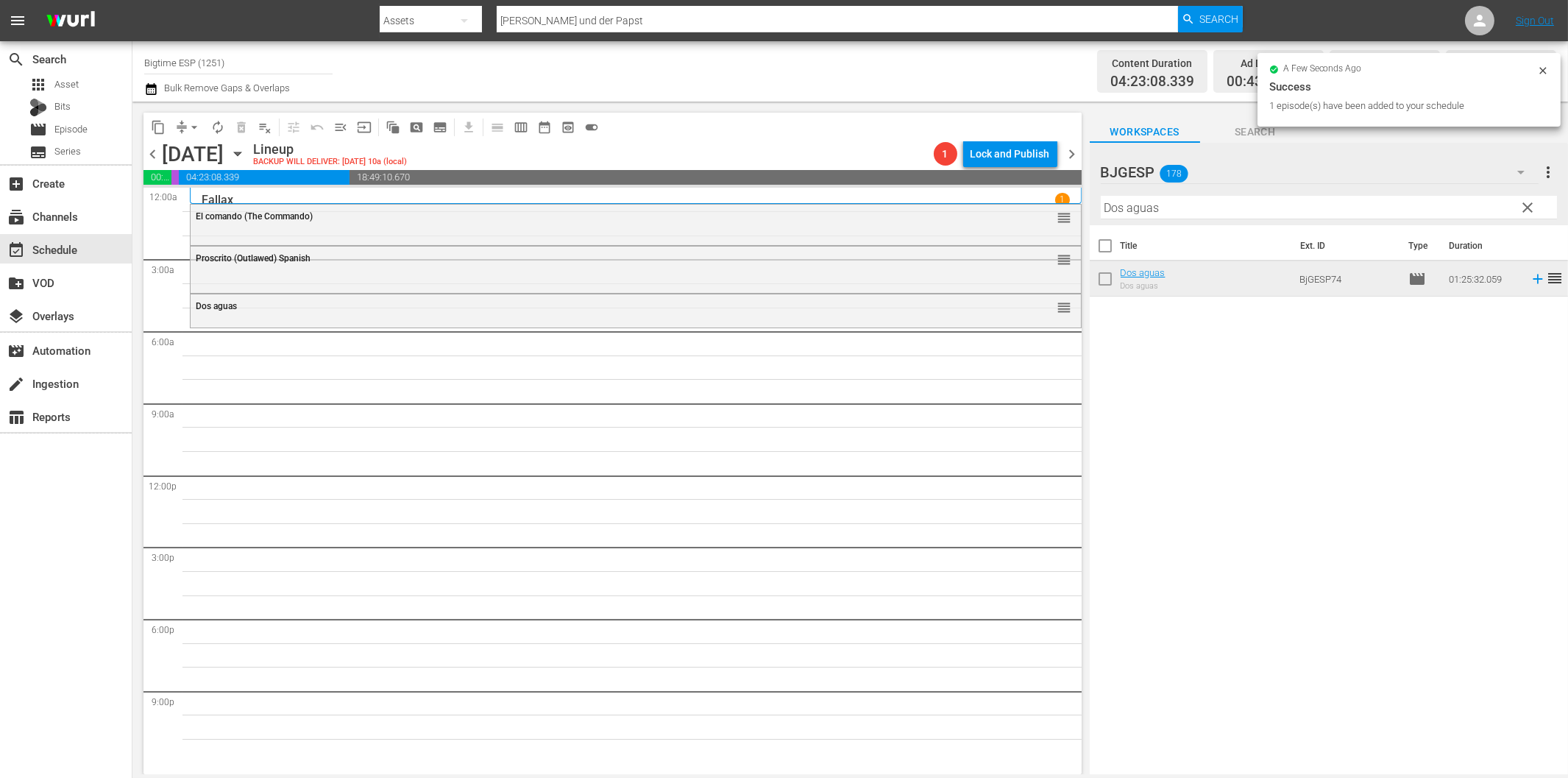
click at [1218, 202] on input "Dos aguas" at bounding box center [1329, 208] width 456 height 23
paste input "La noche más fría"
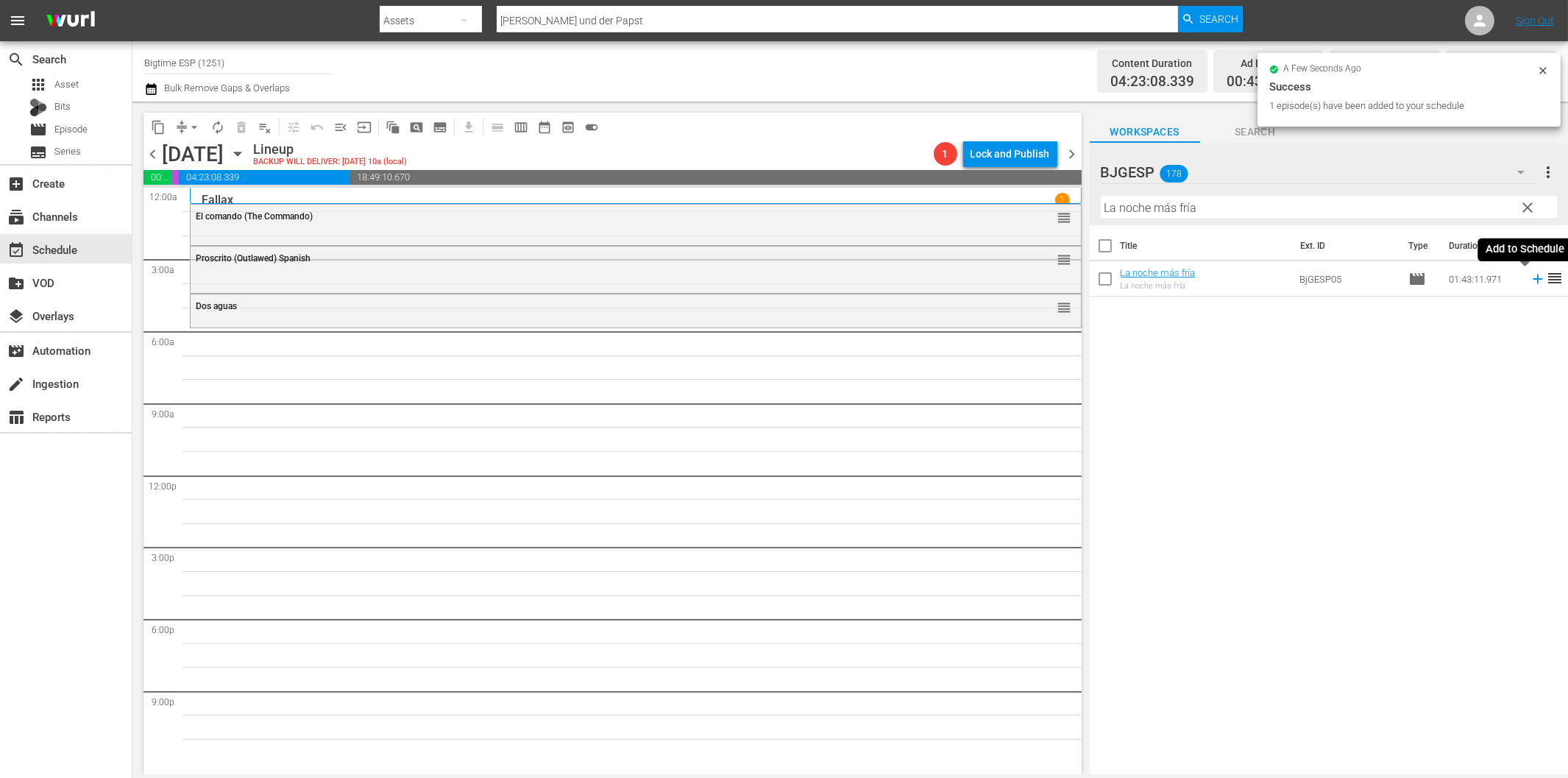
click at [1530, 280] on icon at bounding box center [1538, 279] width 16 height 16
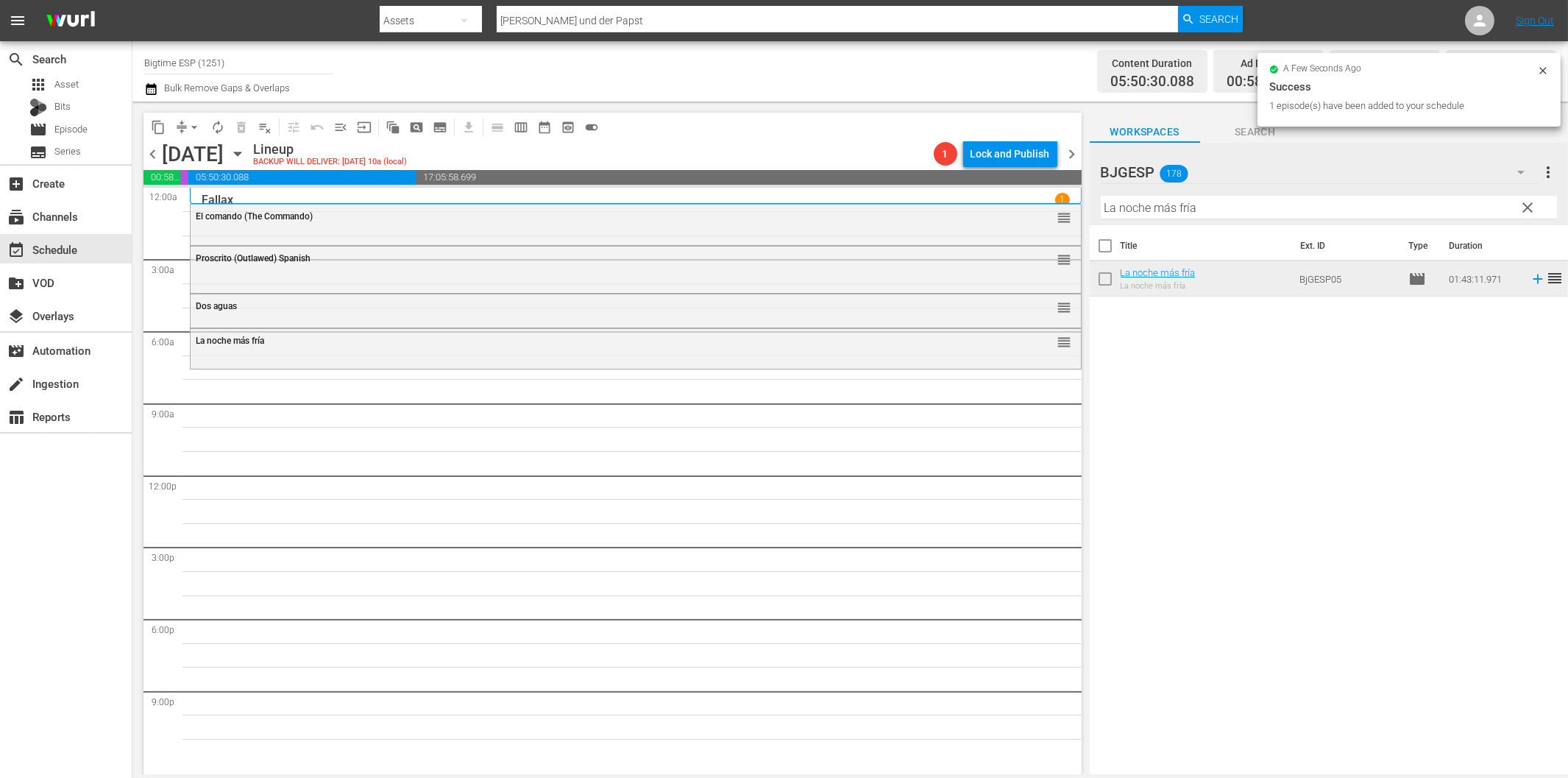
click at [1254, 199] on input "La noche más fría" at bounding box center [1329, 208] width 456 height 23
paste input "9 de Abril (April 9th)"
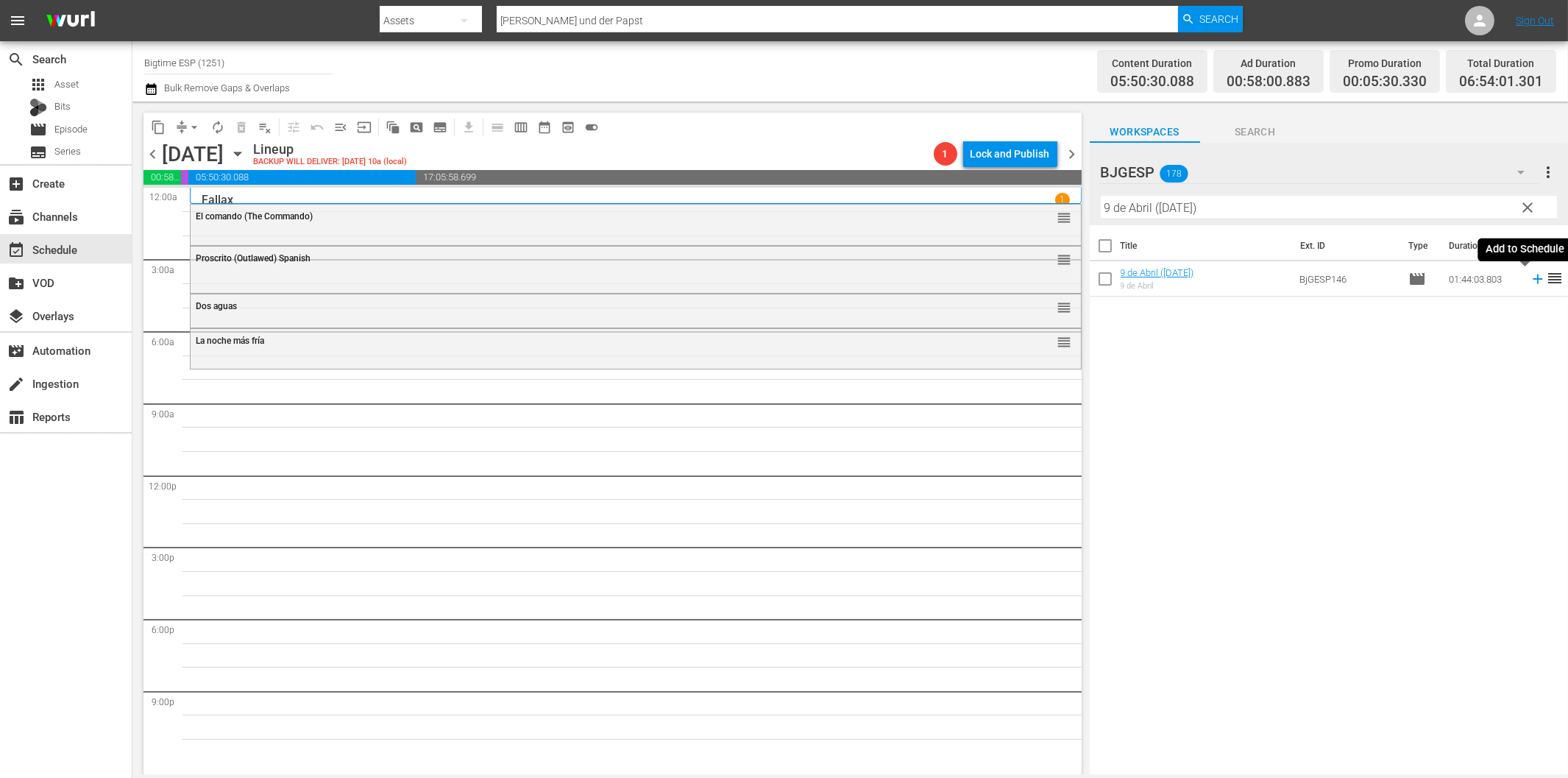
click at [1530, 281] on icon at bounding box center [1538, 279] width 16 height 16
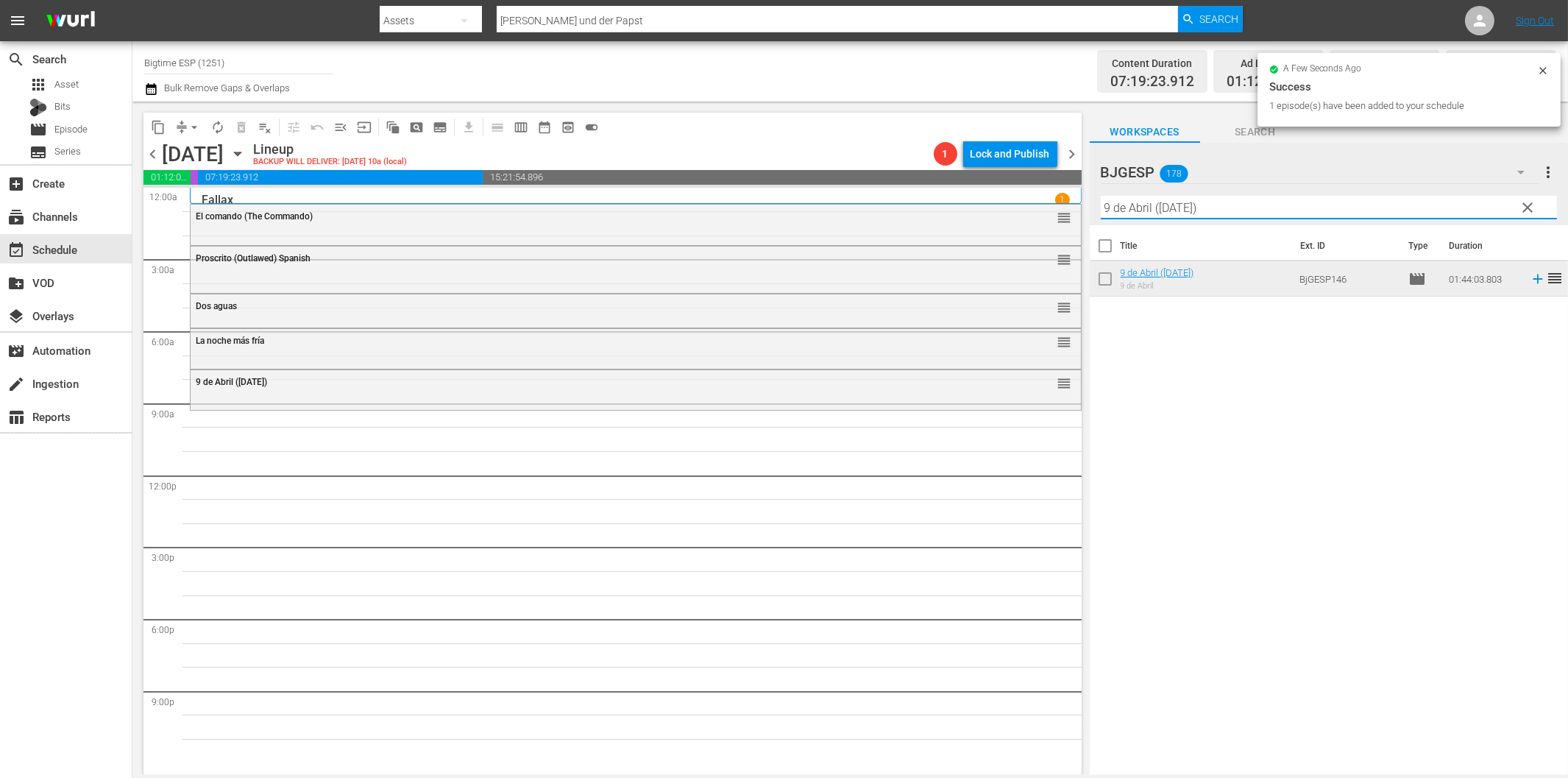
click at [1330, 202] on input "9 de Abril (April 9th)" at bounding box center [1329, 208] width 456 height 23
paste input "1100"
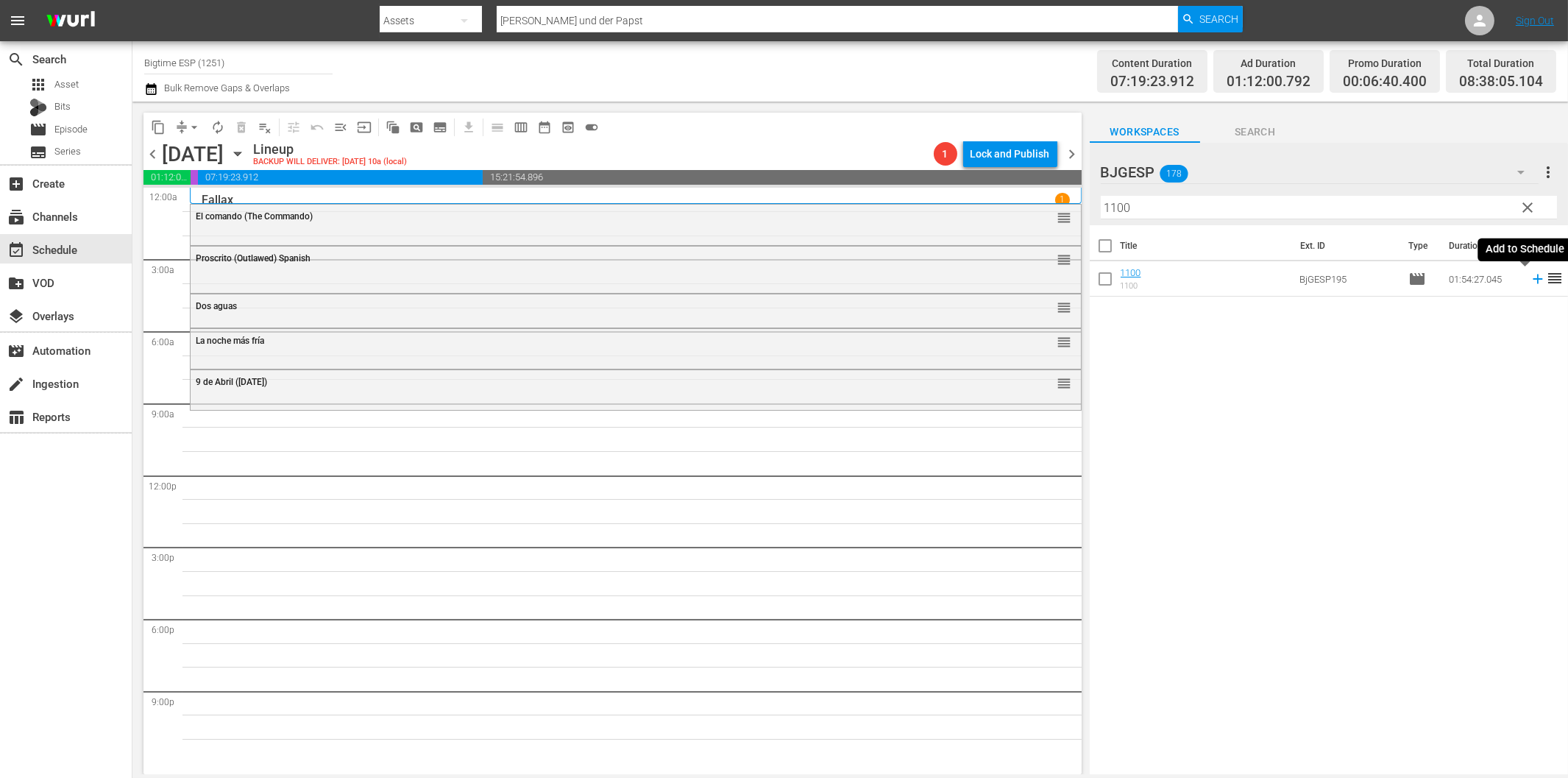
click at [1530, 284] on icon at bounding box center [1538, 279] width 16 height 16
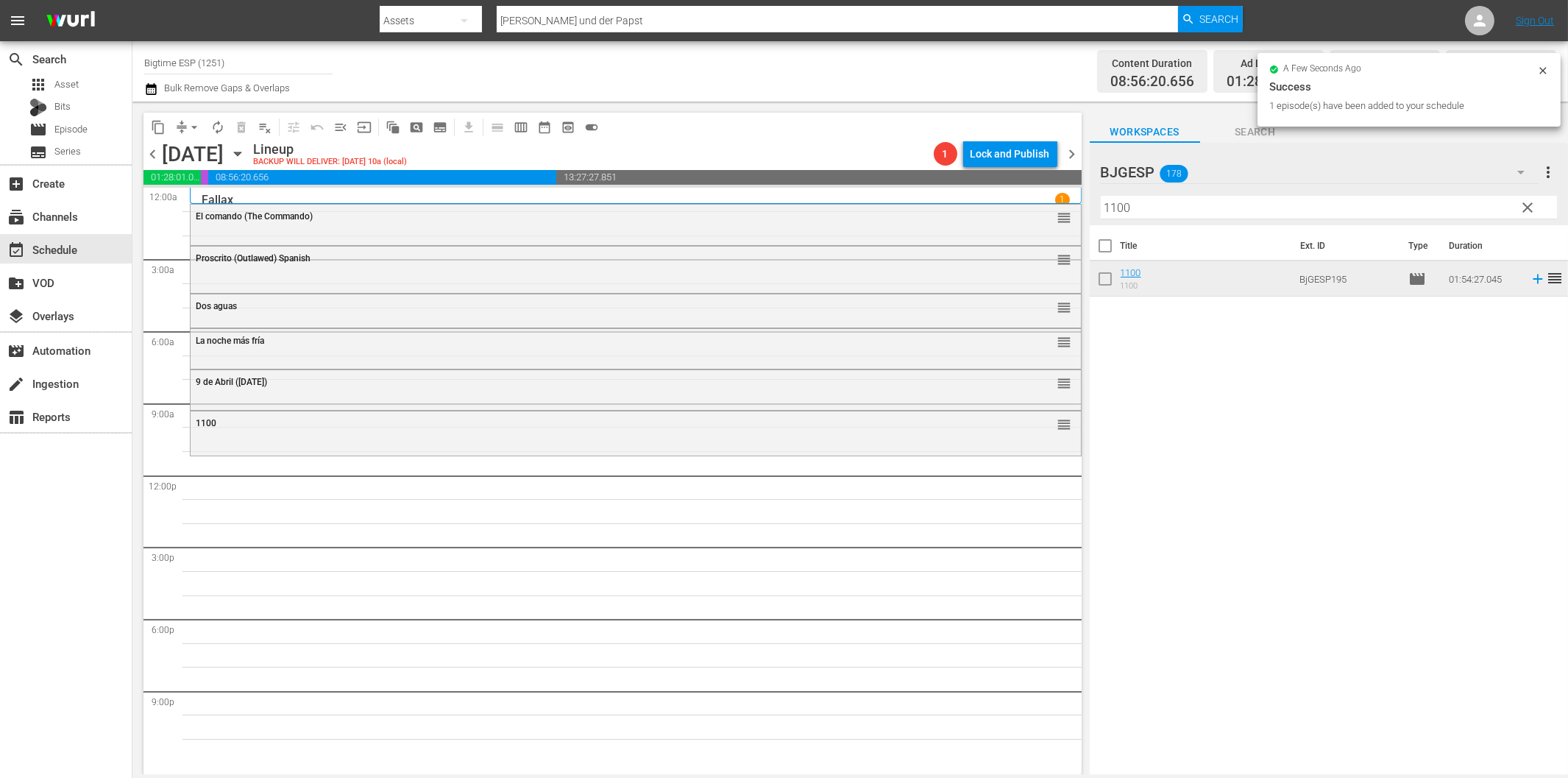
click at [1236, 205] on input "1100" at bounding box center [1329, 208] width 456 height 23
paste input "El robo del siglo (Buster)"
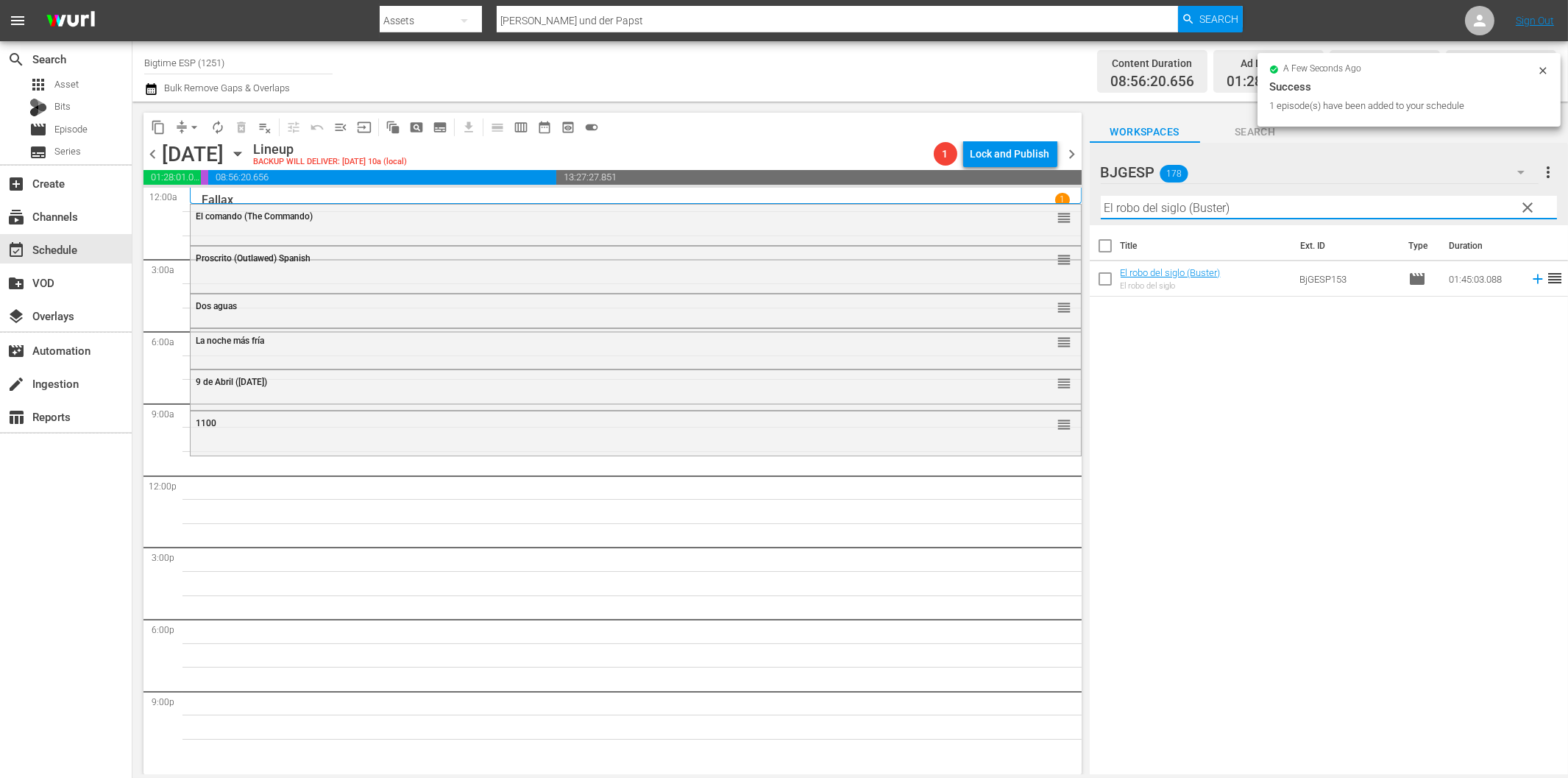
click at [1531, 275] on tr "El robo del siglo (Buster) El robo del siglo BjGESP153 movie 01:45:03.088 reord…" at bounding box center [1328, 278] width 478 height 35
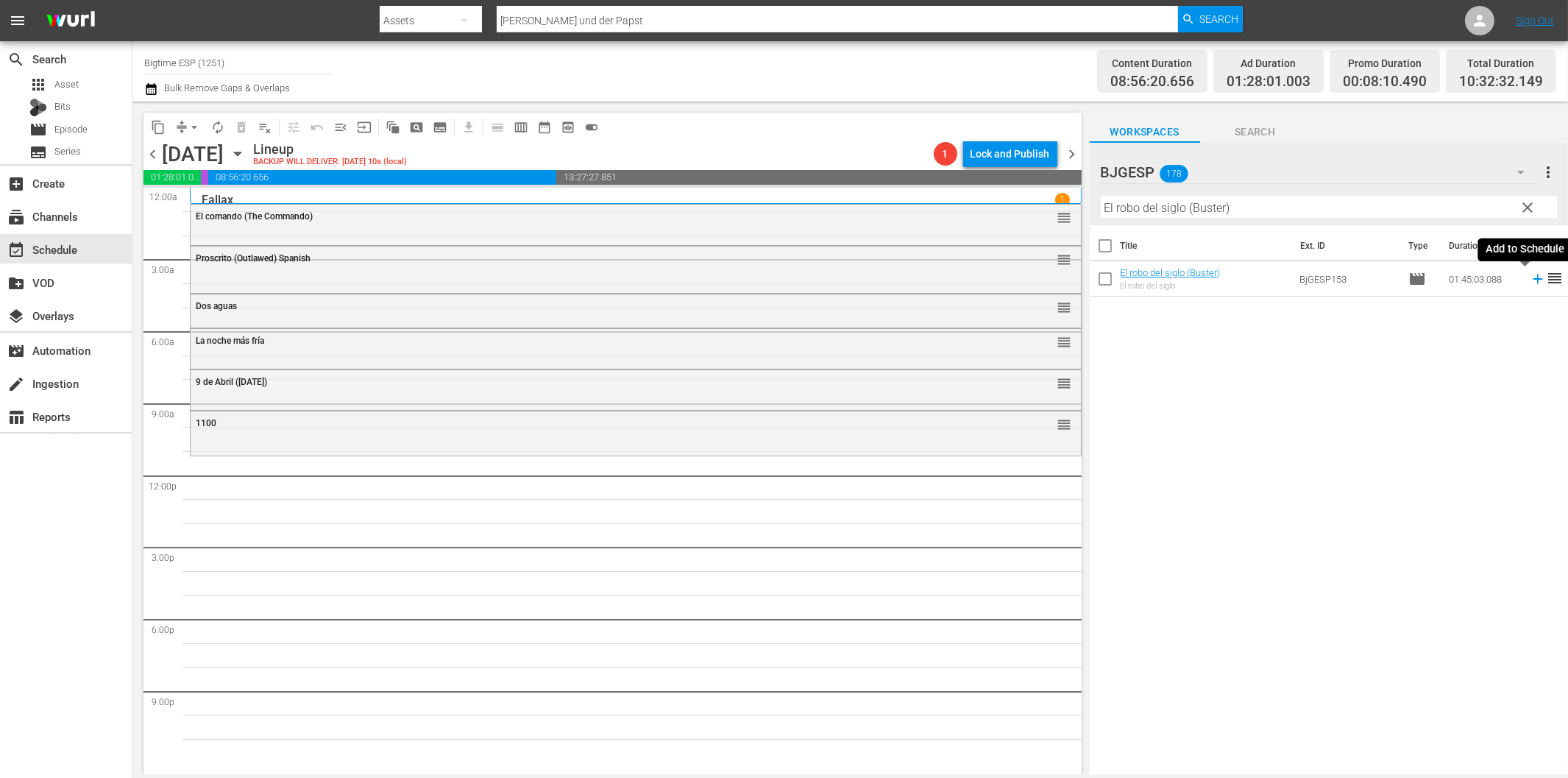
click at [1530, 284] on icon at bounding box center [1538, 279] width 16 height 16
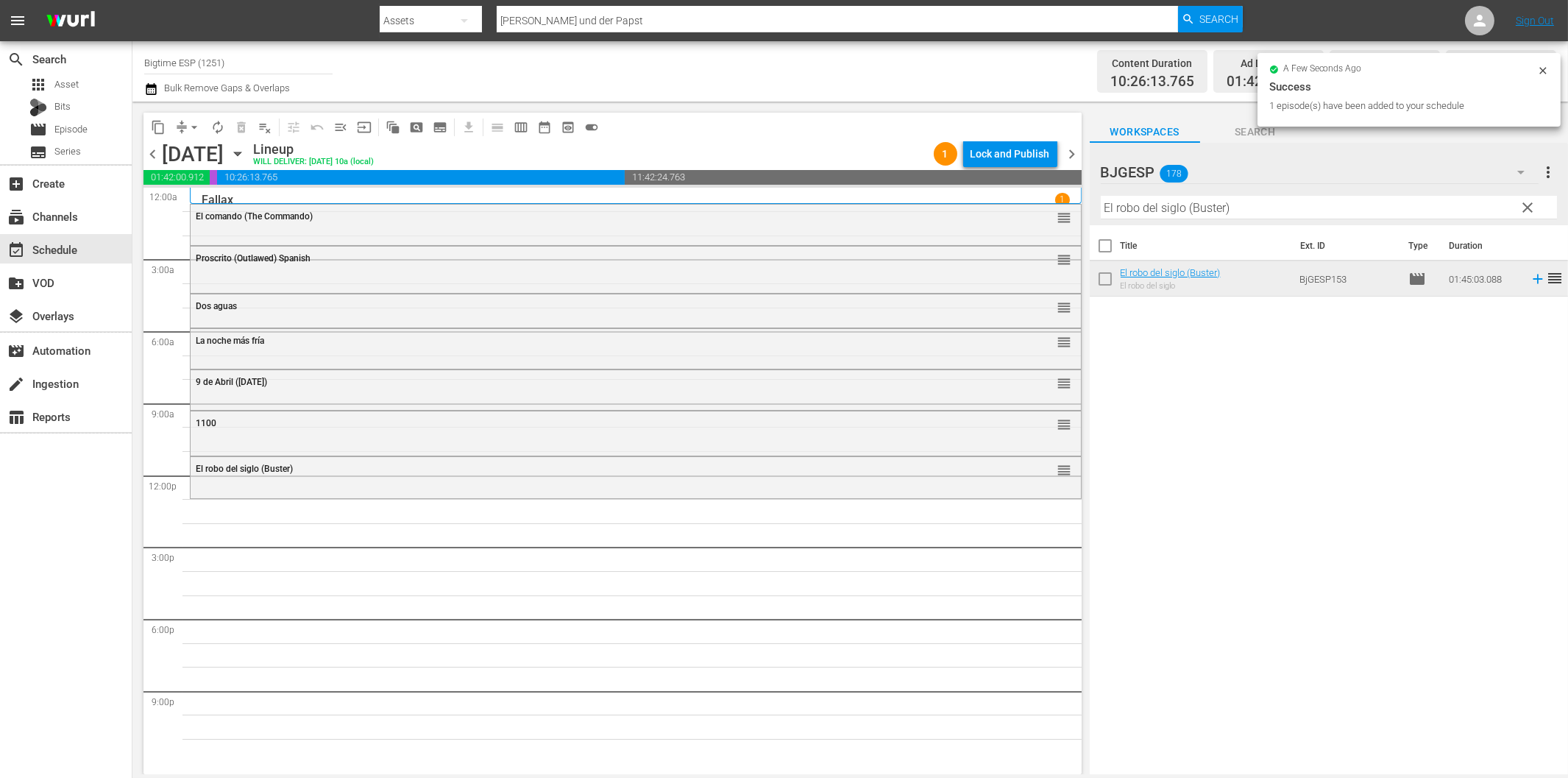
click at [1194, 207] on input "El robo del siglo (Buster)" at bounding box center [1329, 208] width 456 height 23
paste input "Antes que cante el gallo"
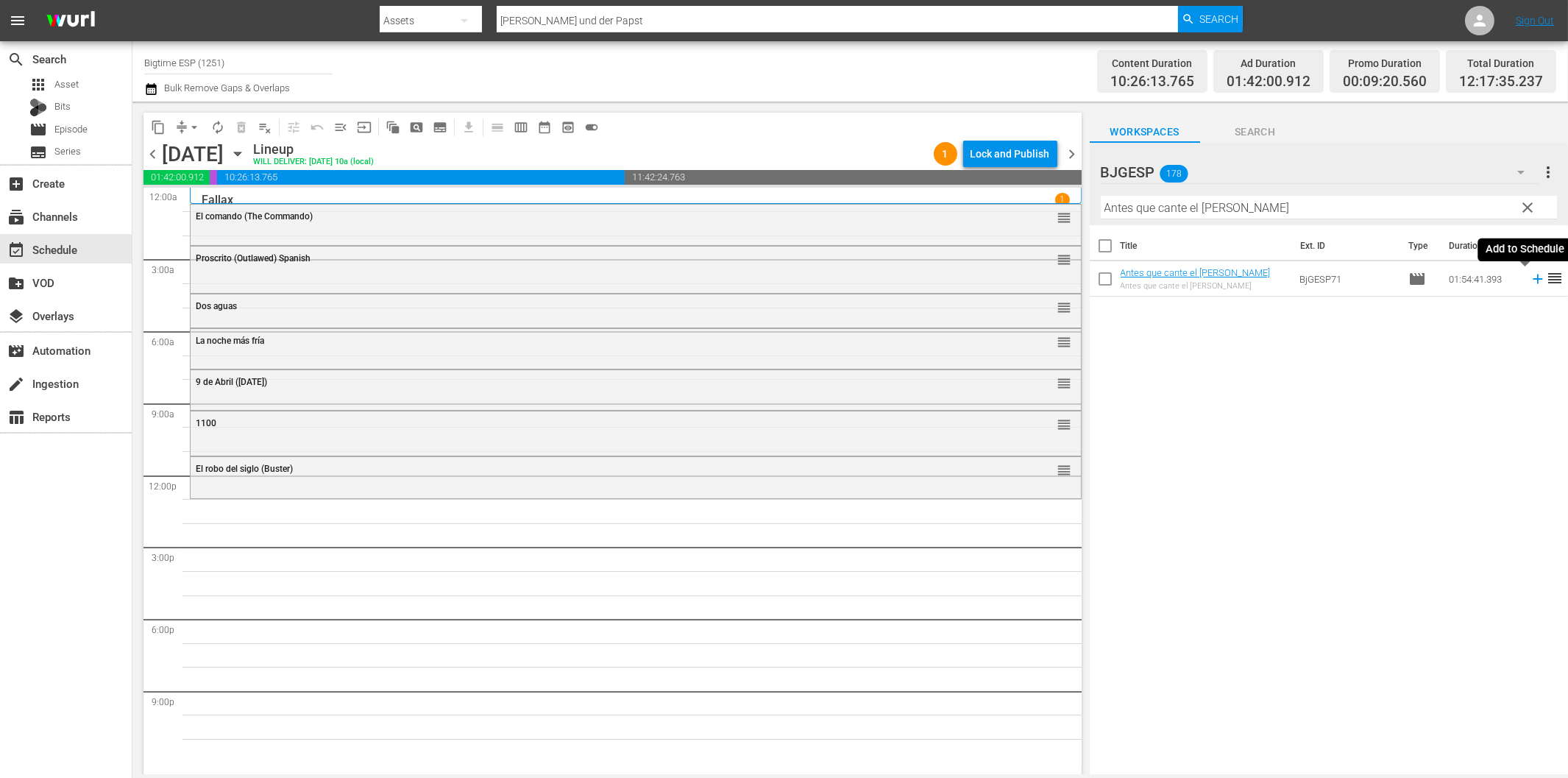
click at [1533, 278] on icon at bounding box center [1538, 279] width 9 height 9
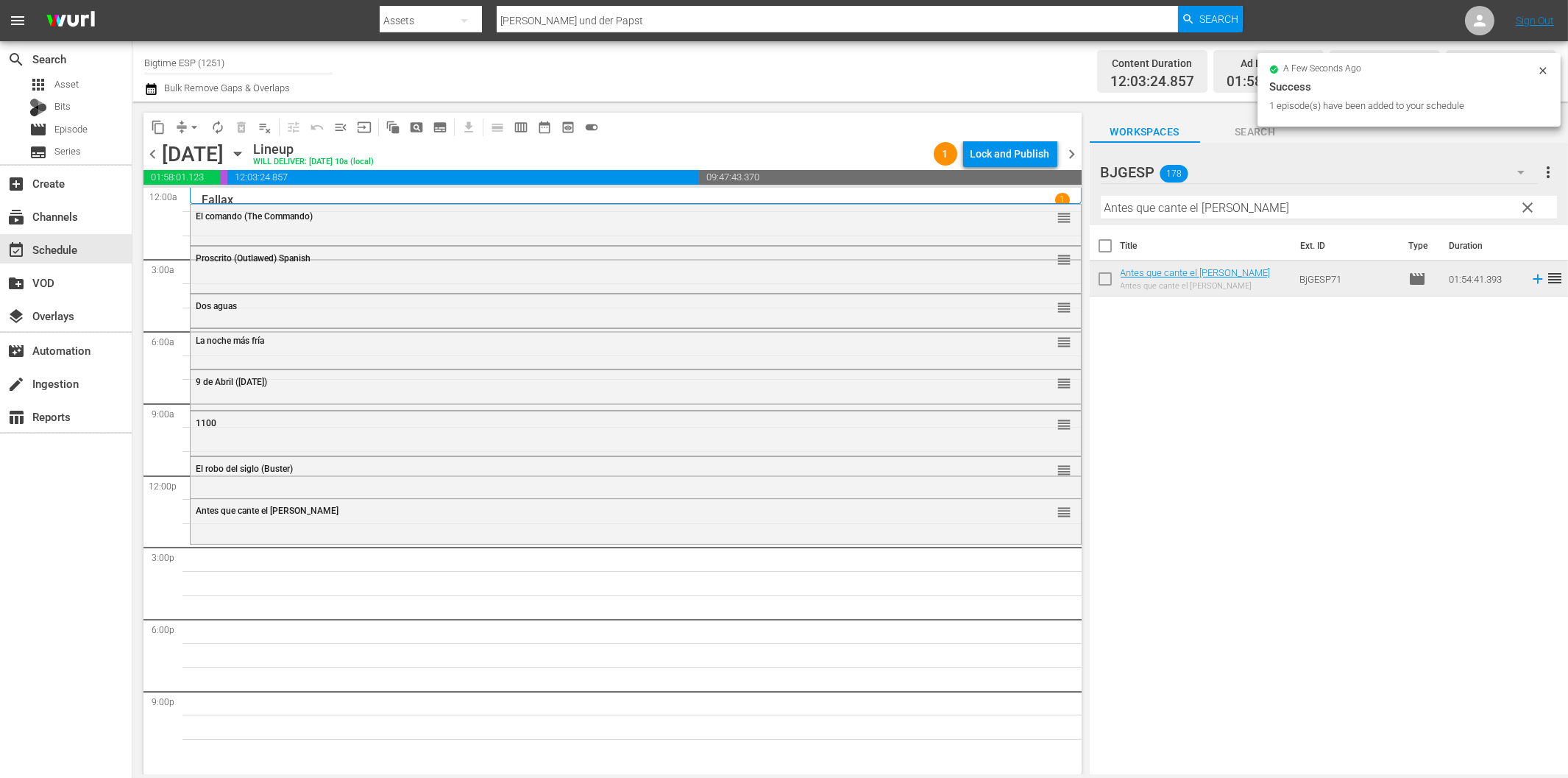
click at [1124, 209] on input "Antes que cante el gallo" at bounding box center [1329, 208] width 456 height 23
paste input "La Cuestión de Dios (The God Question)"
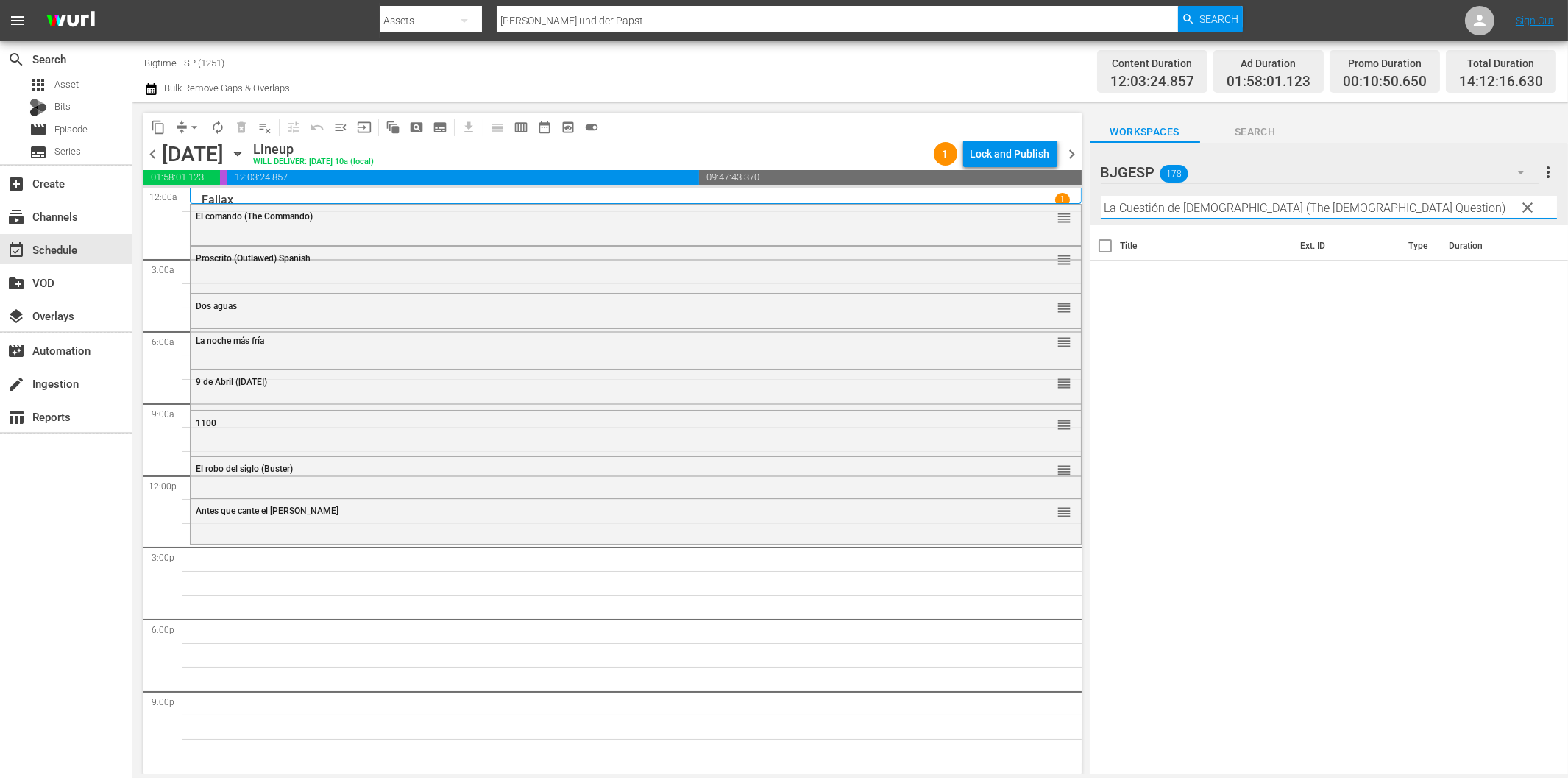
drag, startPoint x: 1215, startPoint y: 210, endPoint x: 1413, endPoint y: 210, distance: 198.0
click at [1413, 210] on input "La Cuestión de Dios (The God Question)" at bounding box center [1329, 208] width 456 height 23
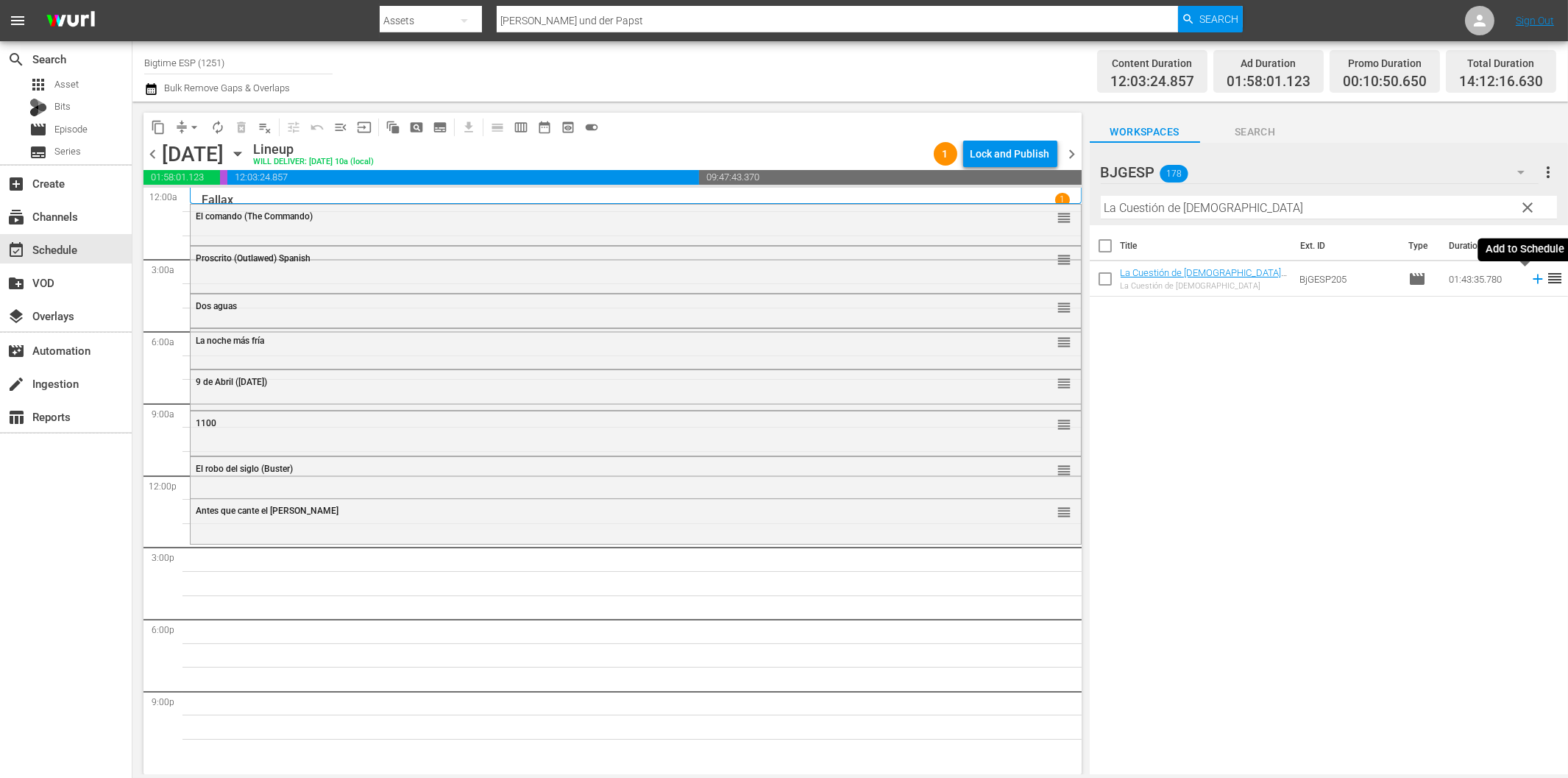
click at [1530, 280] on icon at bounding box center [1538, 279] width 16 height 16
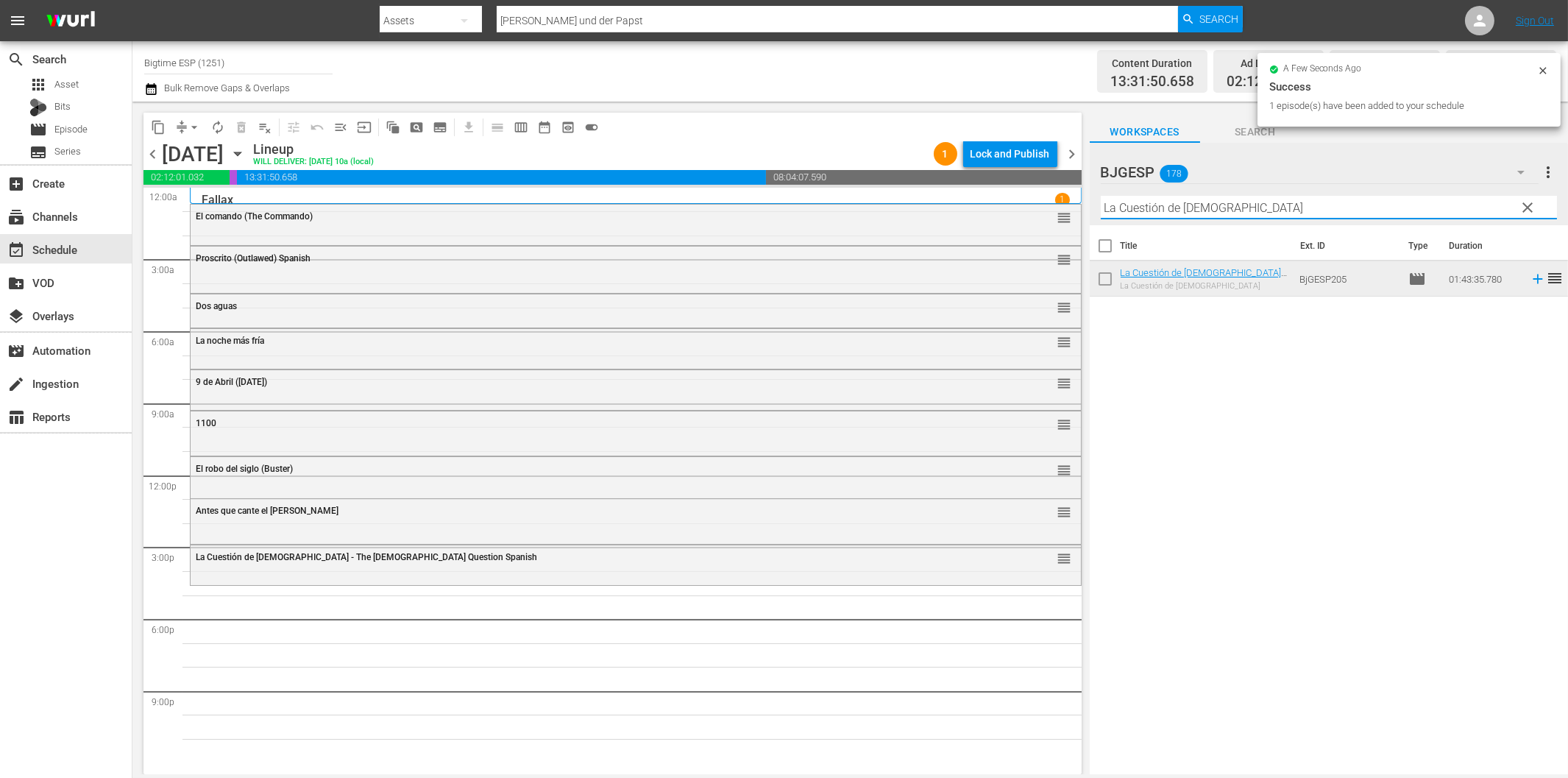
click at [1199, 210] on input "La Cuestión de Dios" at bounding box center [1329, 208] width 456 height 23
paste input "[PERSON_NAME], amor y revolución"
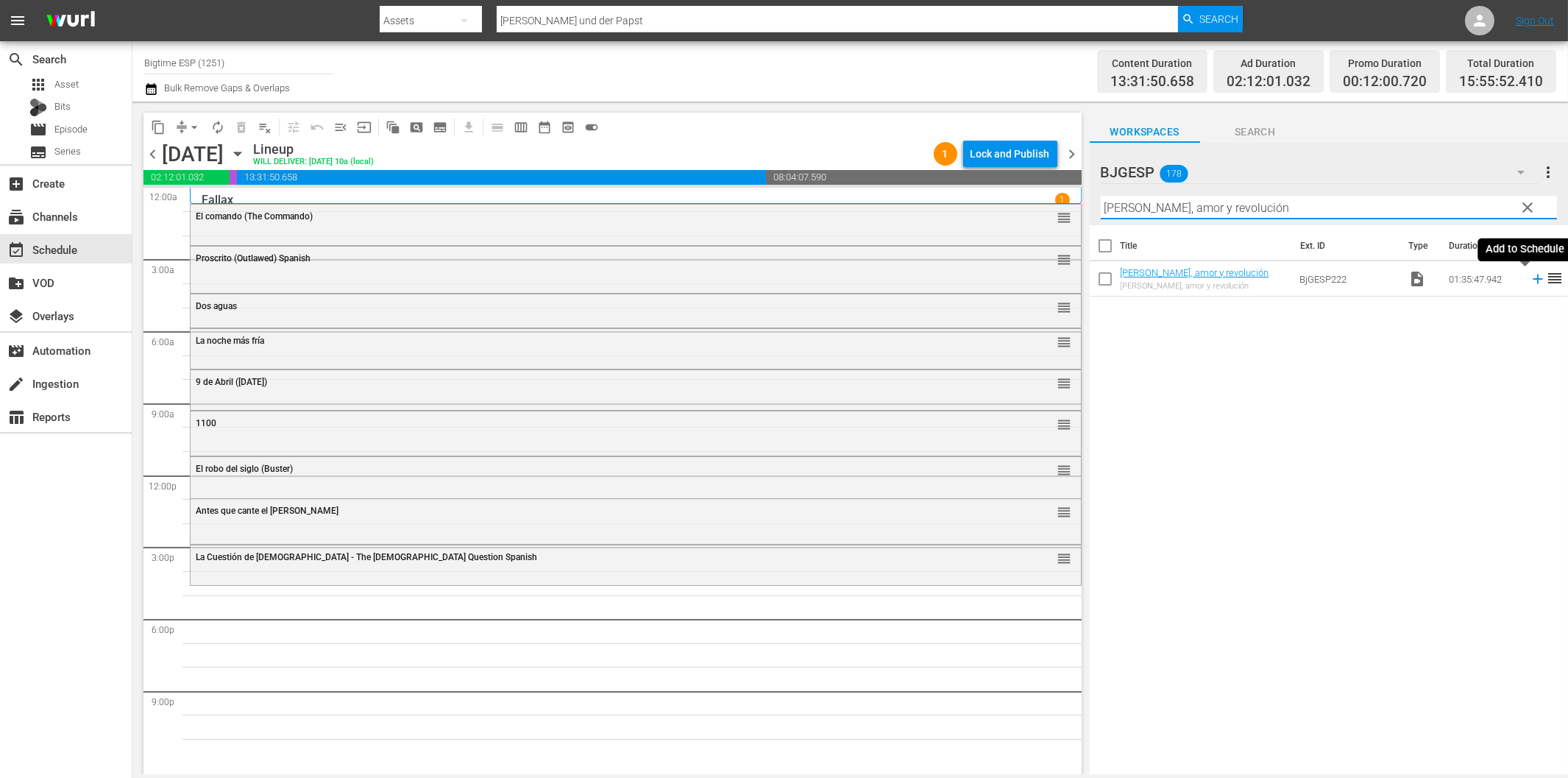
click at [1530, 282] on icon at bounding box center [1538, 279] width 16 height 16
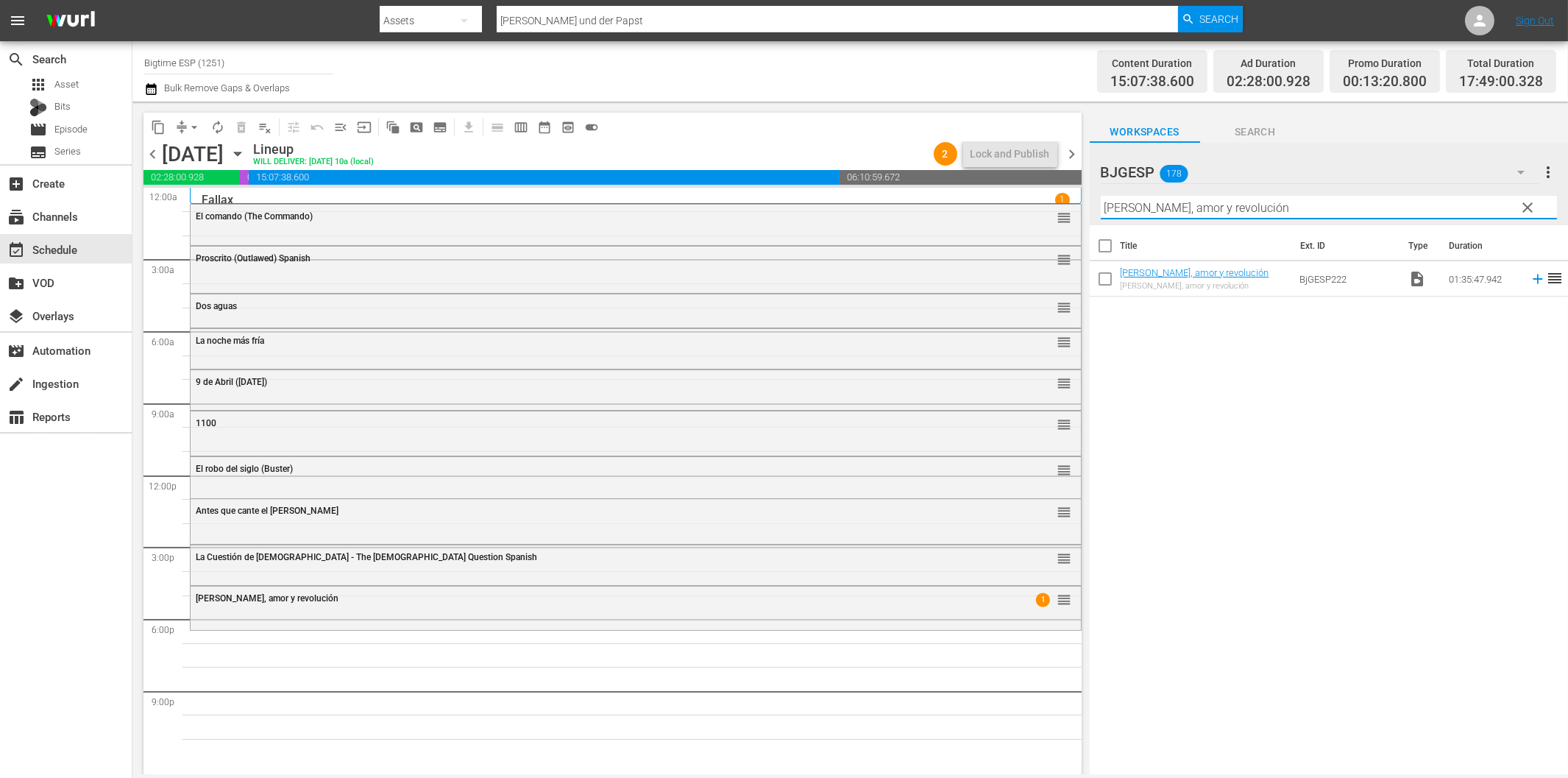
click at [1215, 209] on input "[PERSON_NAME], amor y revolución" at bounding box center [1329, 208] width 456 height 23
paste input "Pinches Actores"
drag, startPoint x: 1523, startPoint y: 277, endPoint x: 1488, endPoint y: 286, distance: 36.1
click at [1530, 277] on icon at bounding box center [1538, 279] width 16 height 16
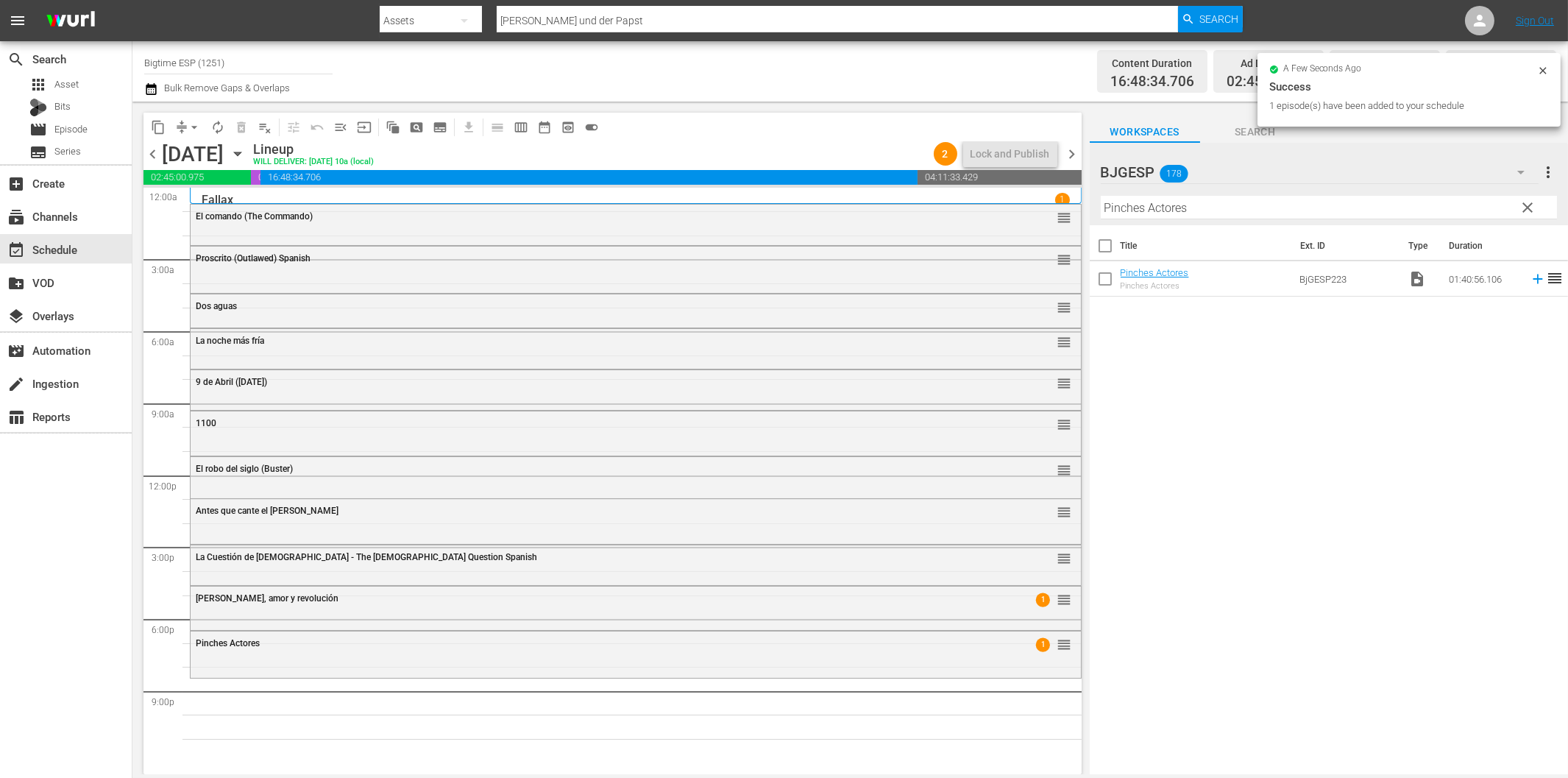
click at [1205, 207] on input "Pinches Actores" at bounding box center [1329, 208] width 456 height 23
paste input "La vida media del muon"
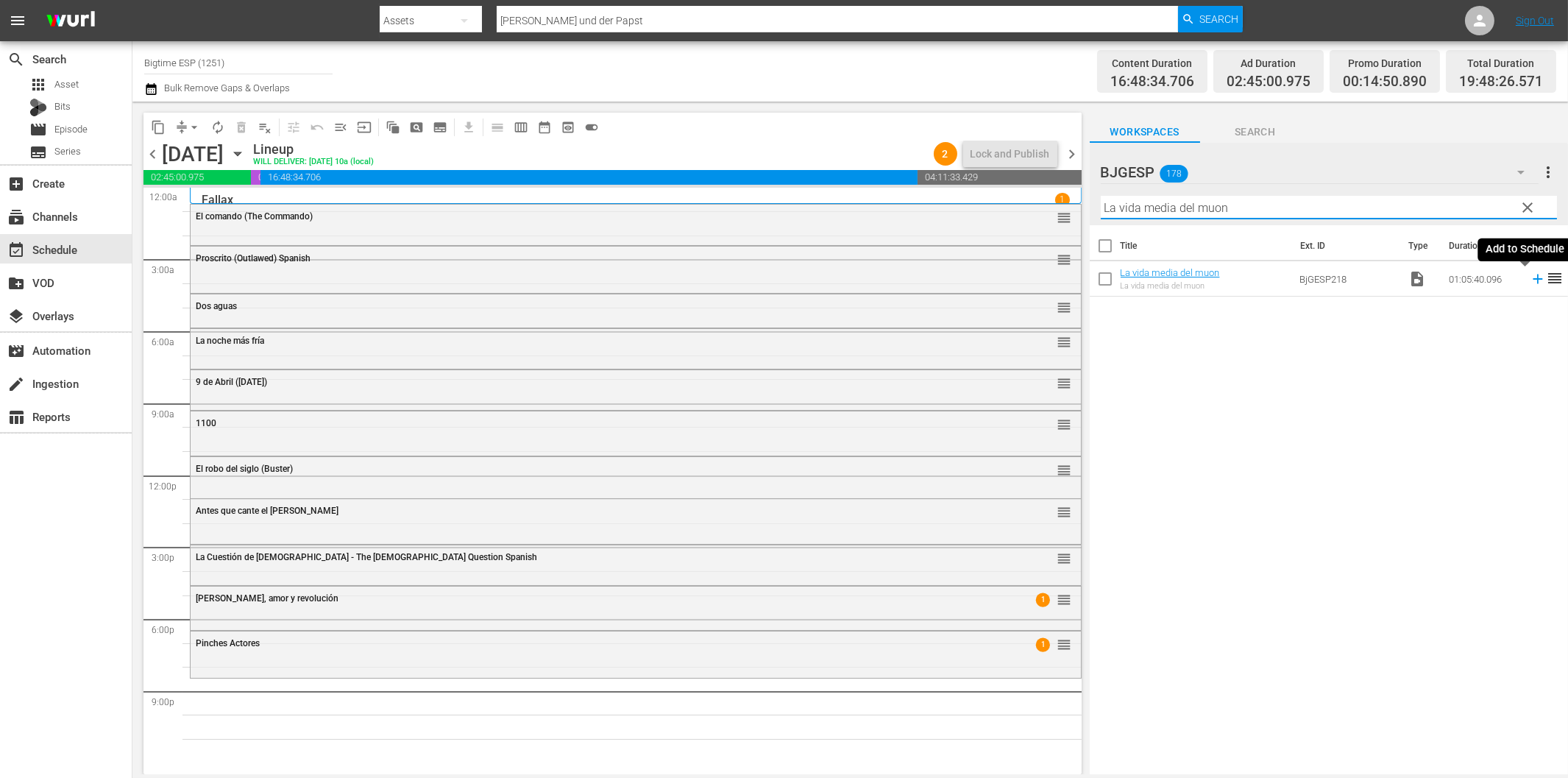
click at [1530, 281] on icon at bounding box center [1538, 279] width 16 height 16
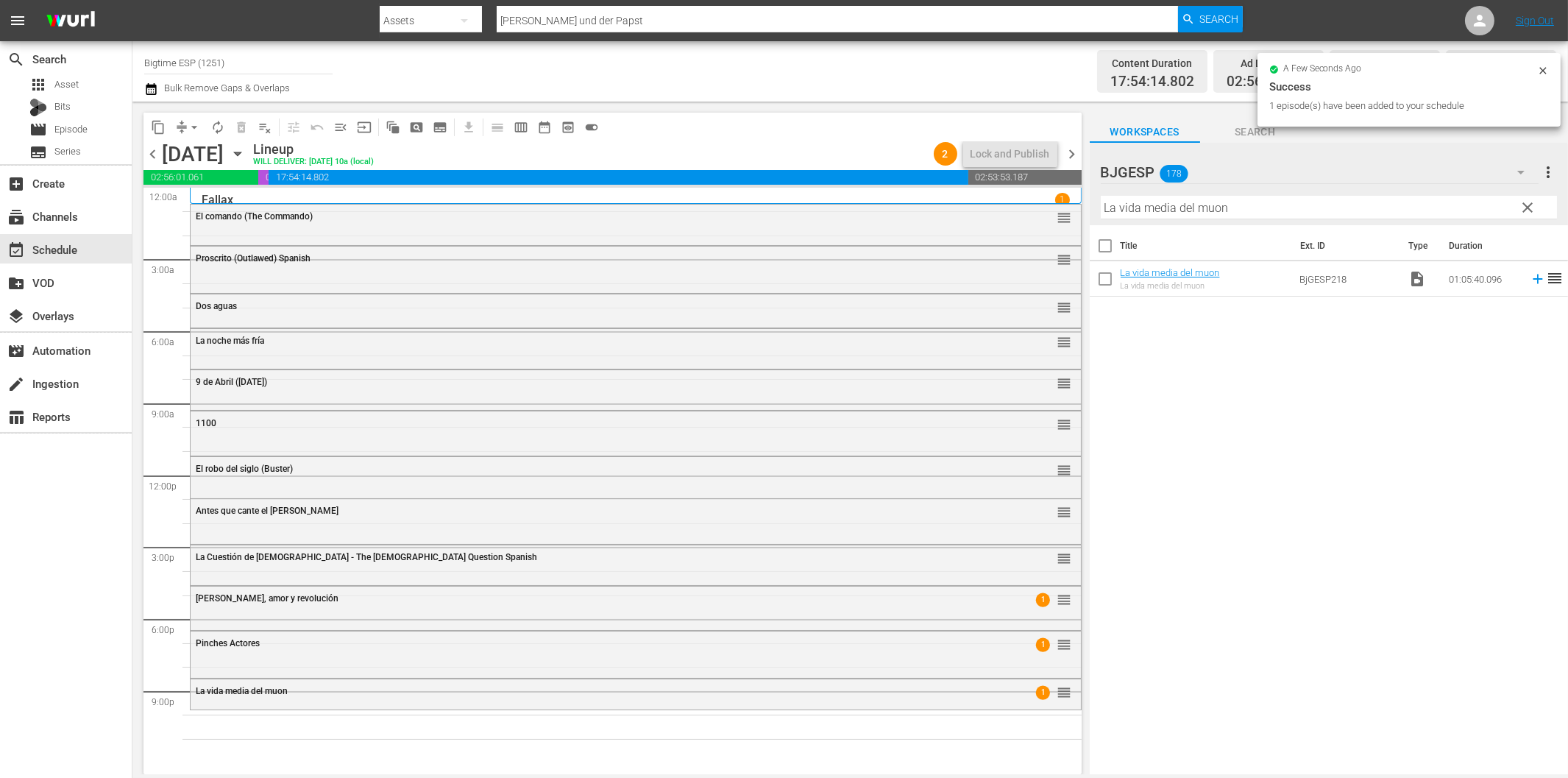
click at [1199, 207] on input "La vida media del muon" at bounding box center [1329, 208] width 456 height 23
paste input "Muerto por [PERSON_NAME]"
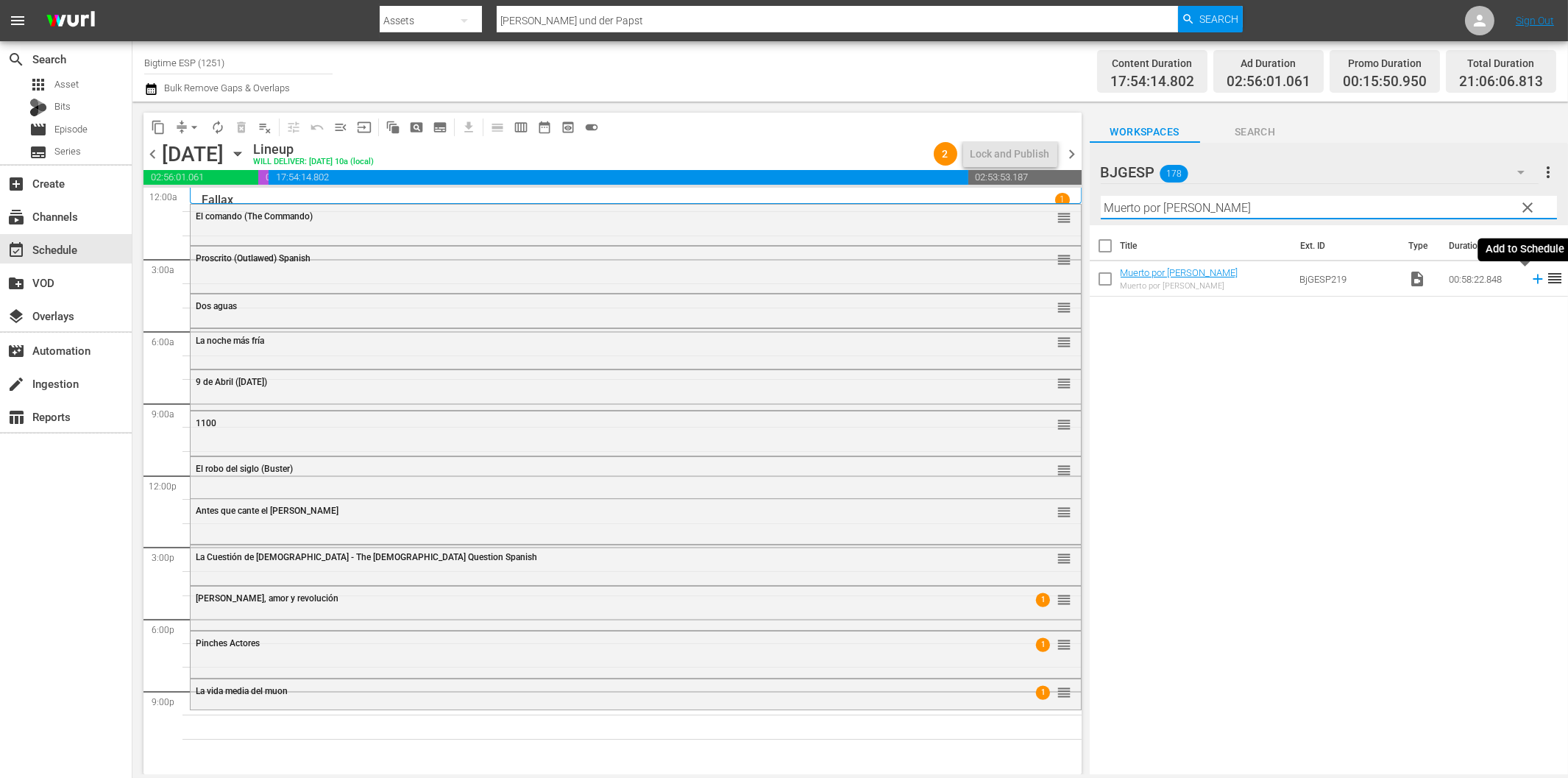
click at [1530, 282] on icon at bounding box center [1538, 279] width 16 height 16
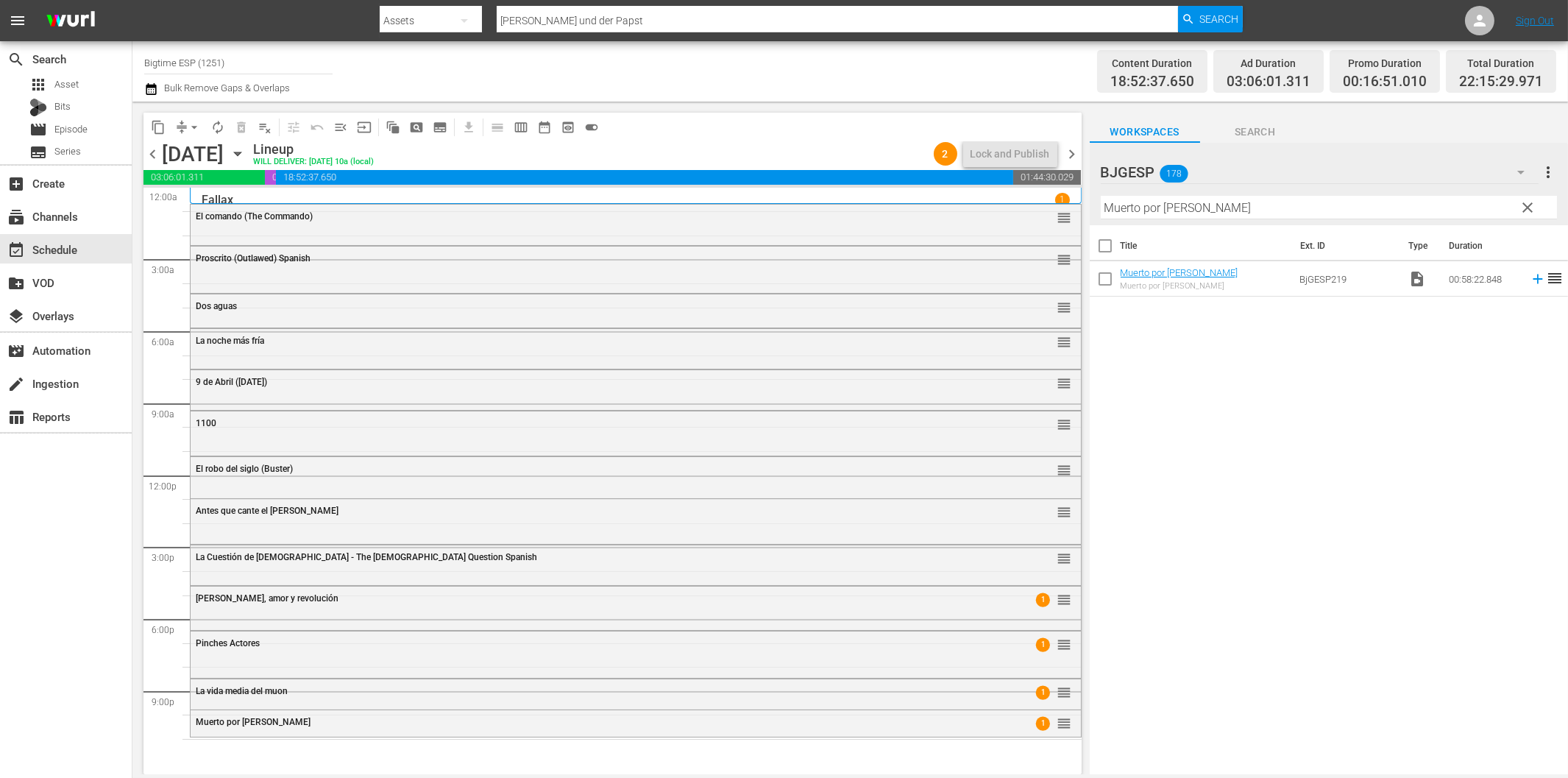
click at [1172, 216] on input "Muerto por [PERSON_NAME]" at bounding box center [1329, 208] width 456 height 23
paste input "Executor"
click at [1530, 282] on icon at bounding box center [1538, 279] width 16 height 16
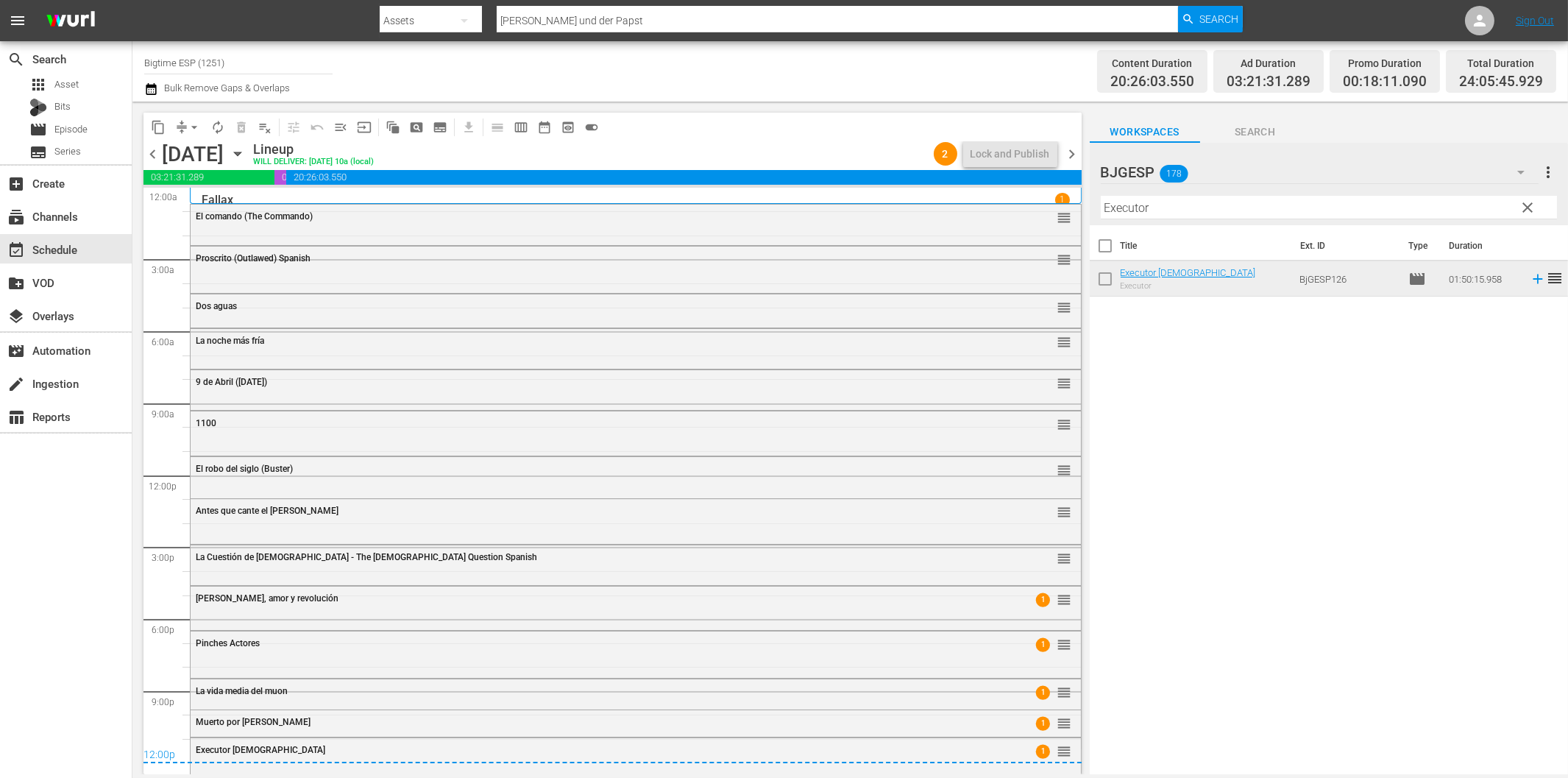
click at [1073, 150] on span "chevron_right" at bounding box center [1073, 155] width 19 height 19
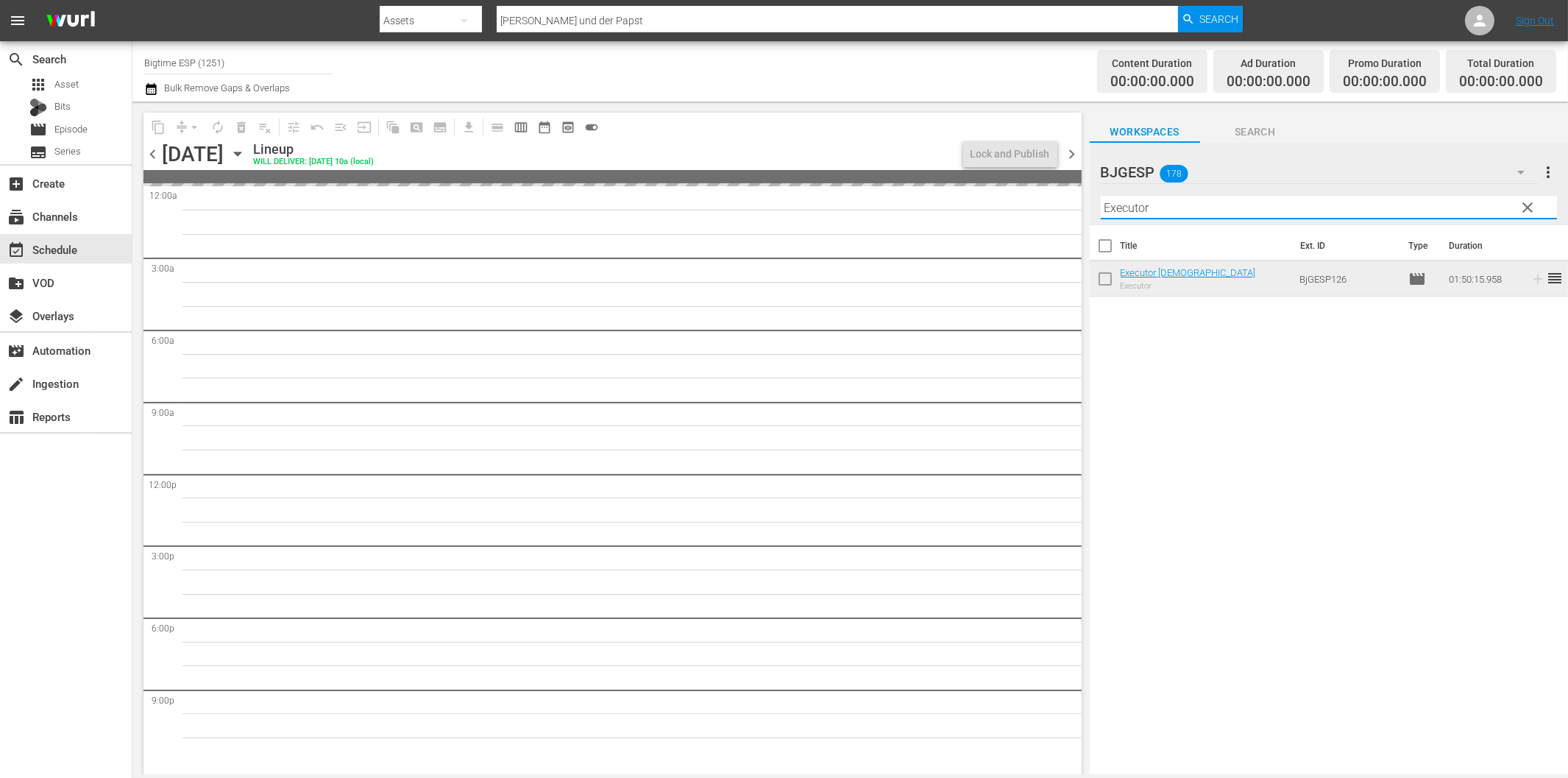
click at [1235, 210] on input "Executor" at bounding box center [1329, 208] width 456 height 23
paste input "Una Pincelada al Peligro (Brush with Danger)"
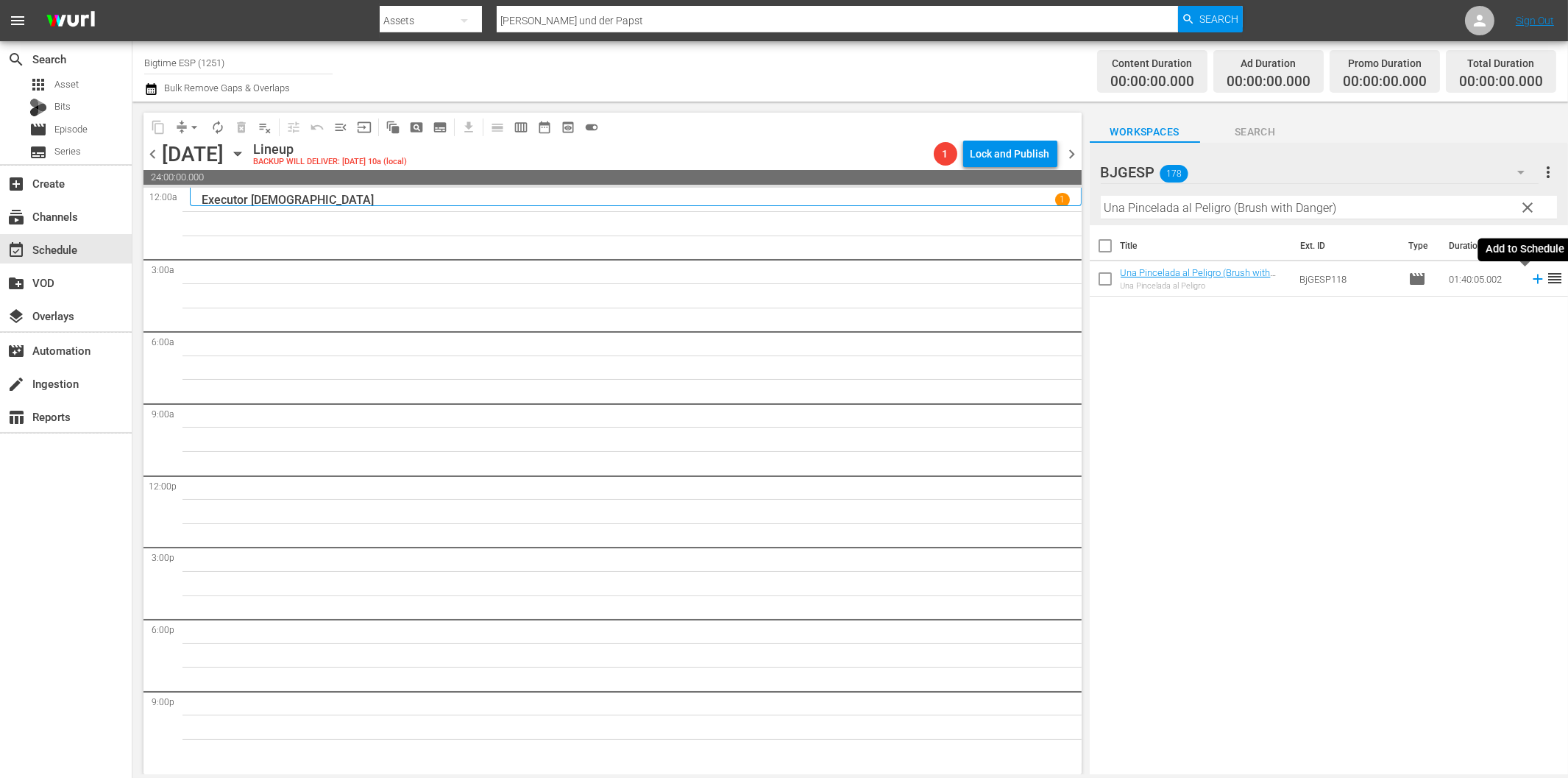
click at [1530, 276] on icon at bounding box center [1538, 279] width 16 height 16
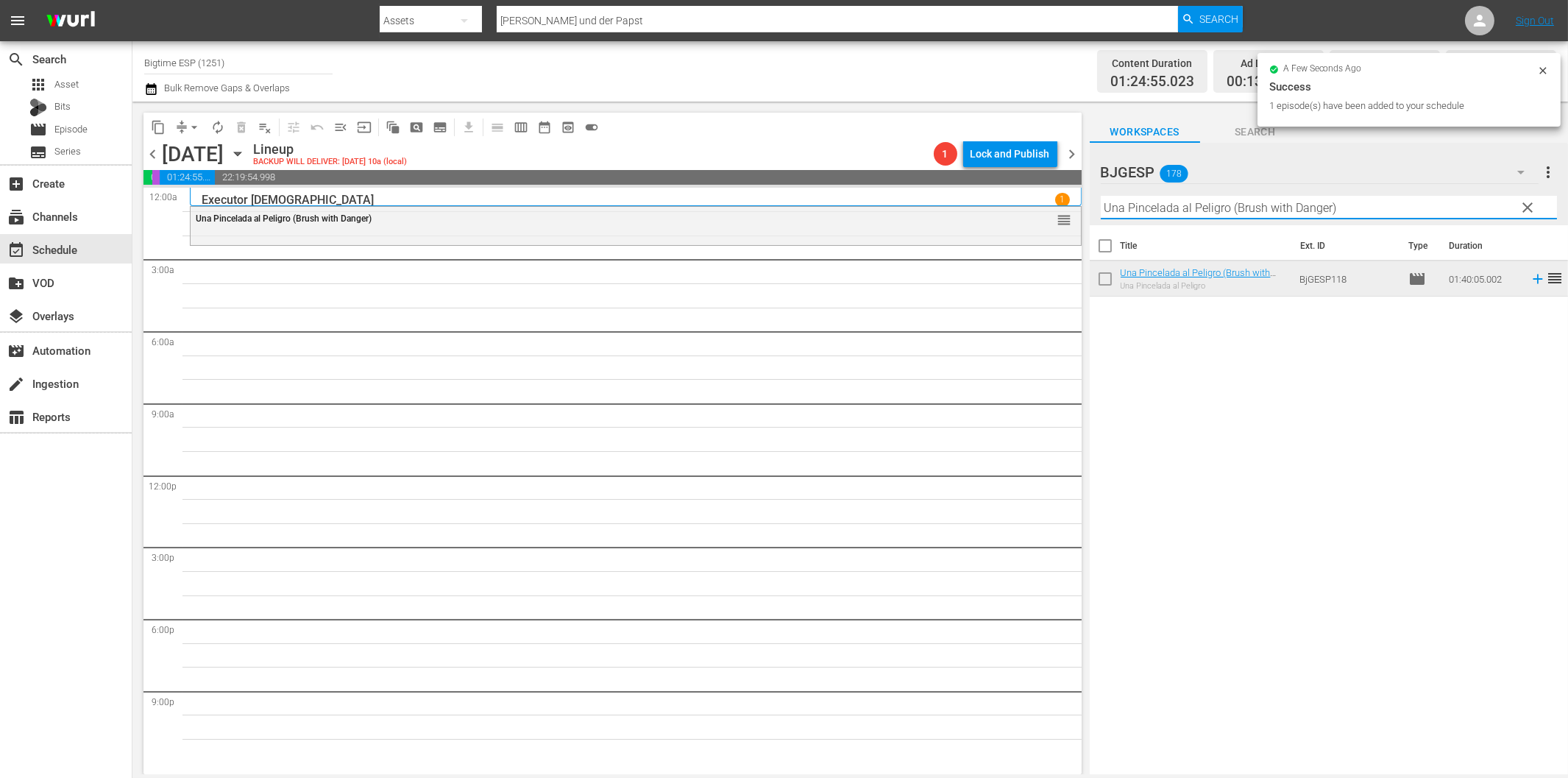
click at [1270, 210] on input "Una Pincelada al Peligro (Brush with Danger)" at bounding box center [1329, 208] width 456 height 23
paste input "Evelyn"
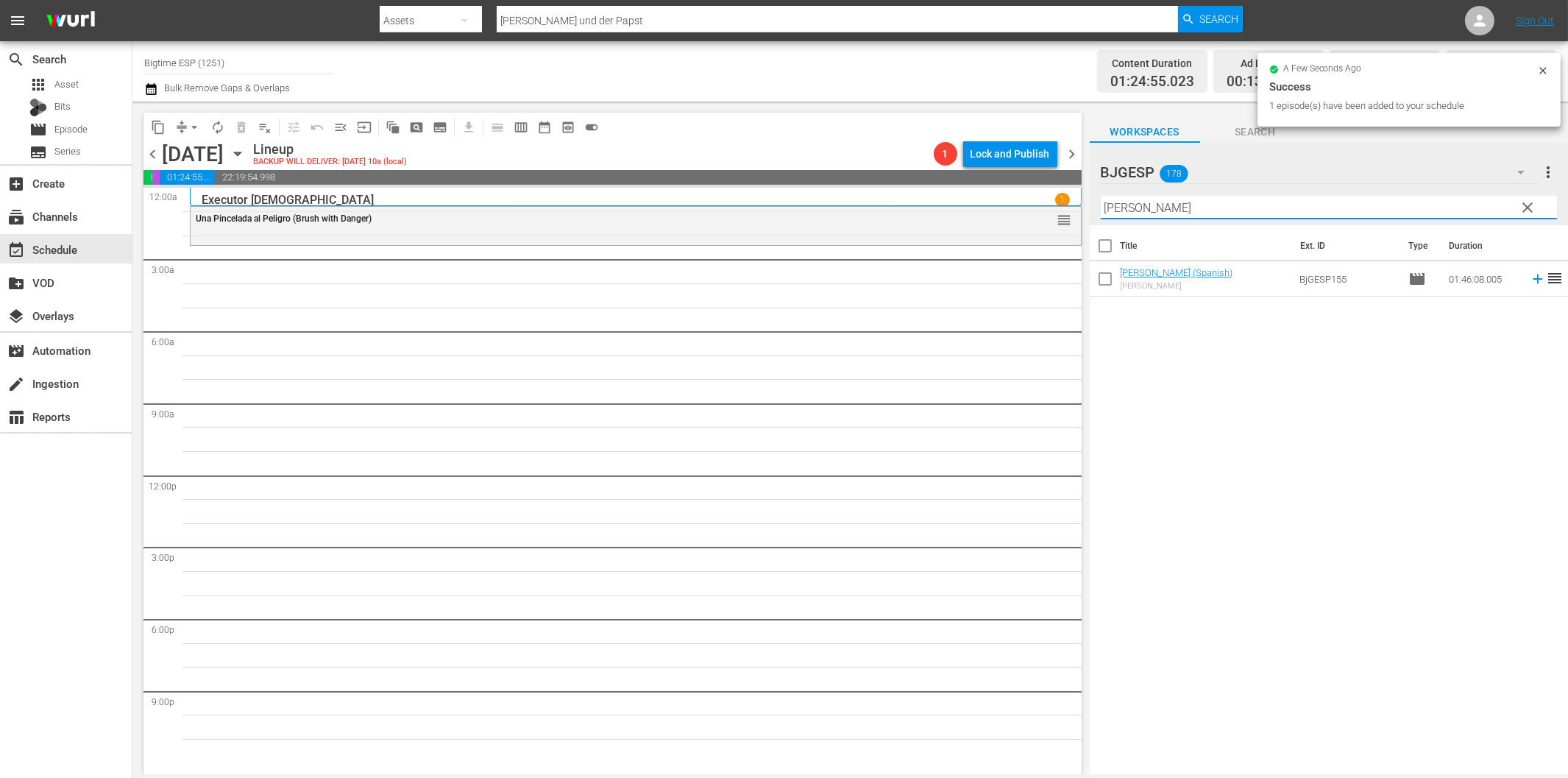
click at [1530, 281] on icon at bounding box center [1538, 279] width 16 height 16
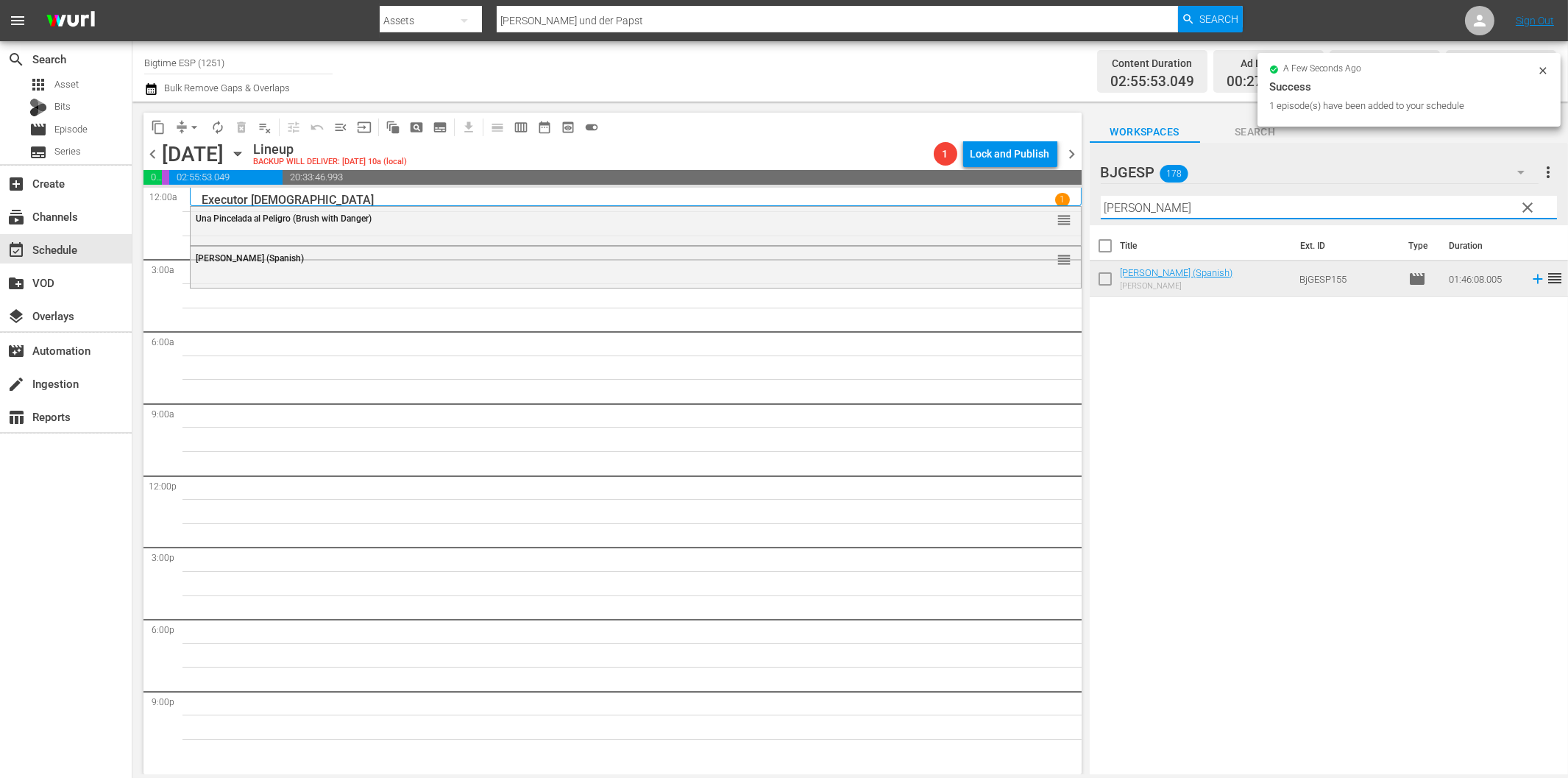
click at [1303, 208] on input "Evelyn" at bounding box center [1329, 208] width 456 height 23
paste input "Los héroes de las Ardenas (Everyman's War)"
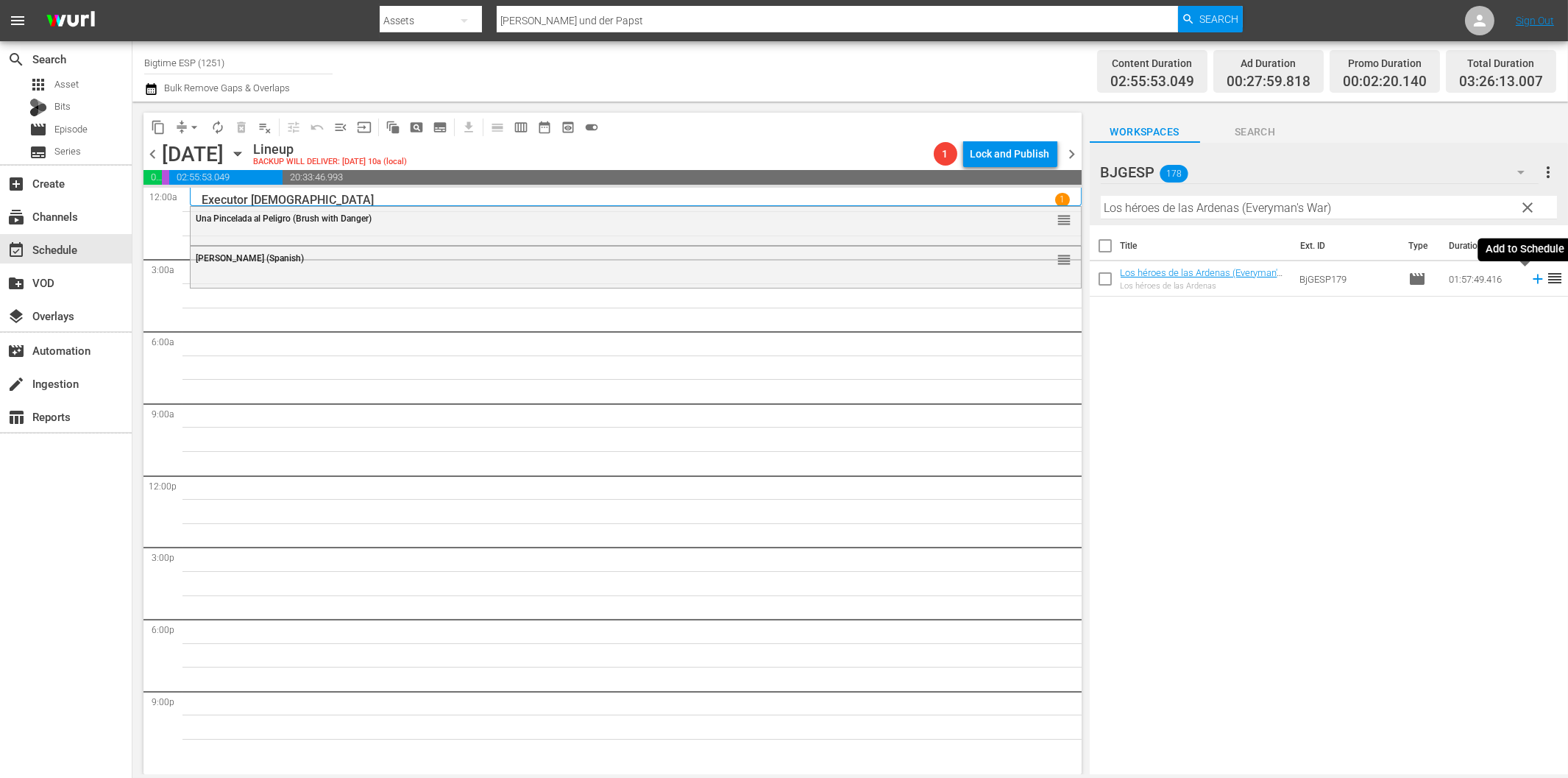
click at [1530, 280] on icon at bounding box center [1538, 279] width 16 height 16
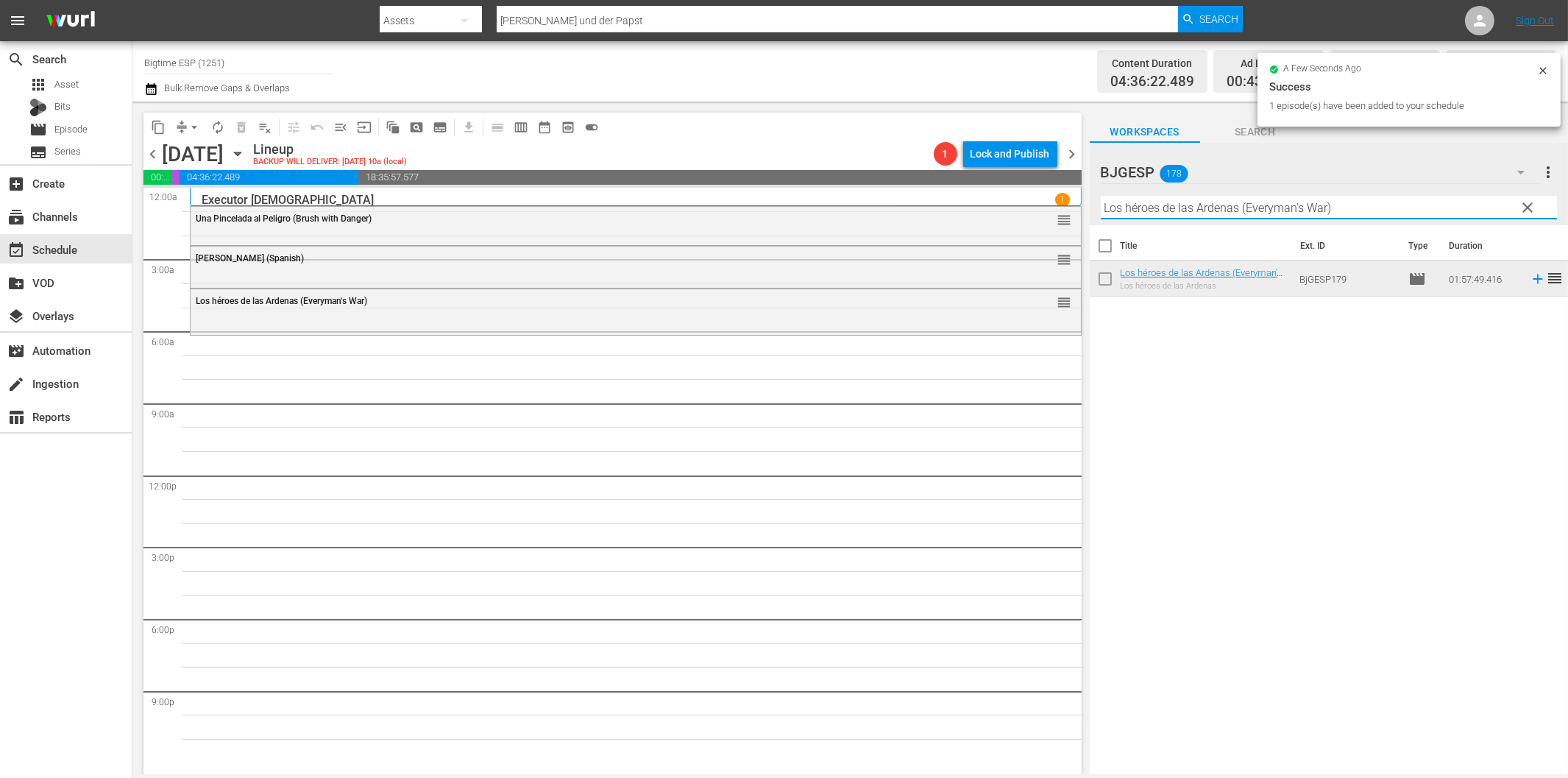
click at [1232, 200] on input "Los héroes de las Ardenas (Everyman's War)" at bounding box center [1329, 208] width 456 height 23
paste input "Insignis"
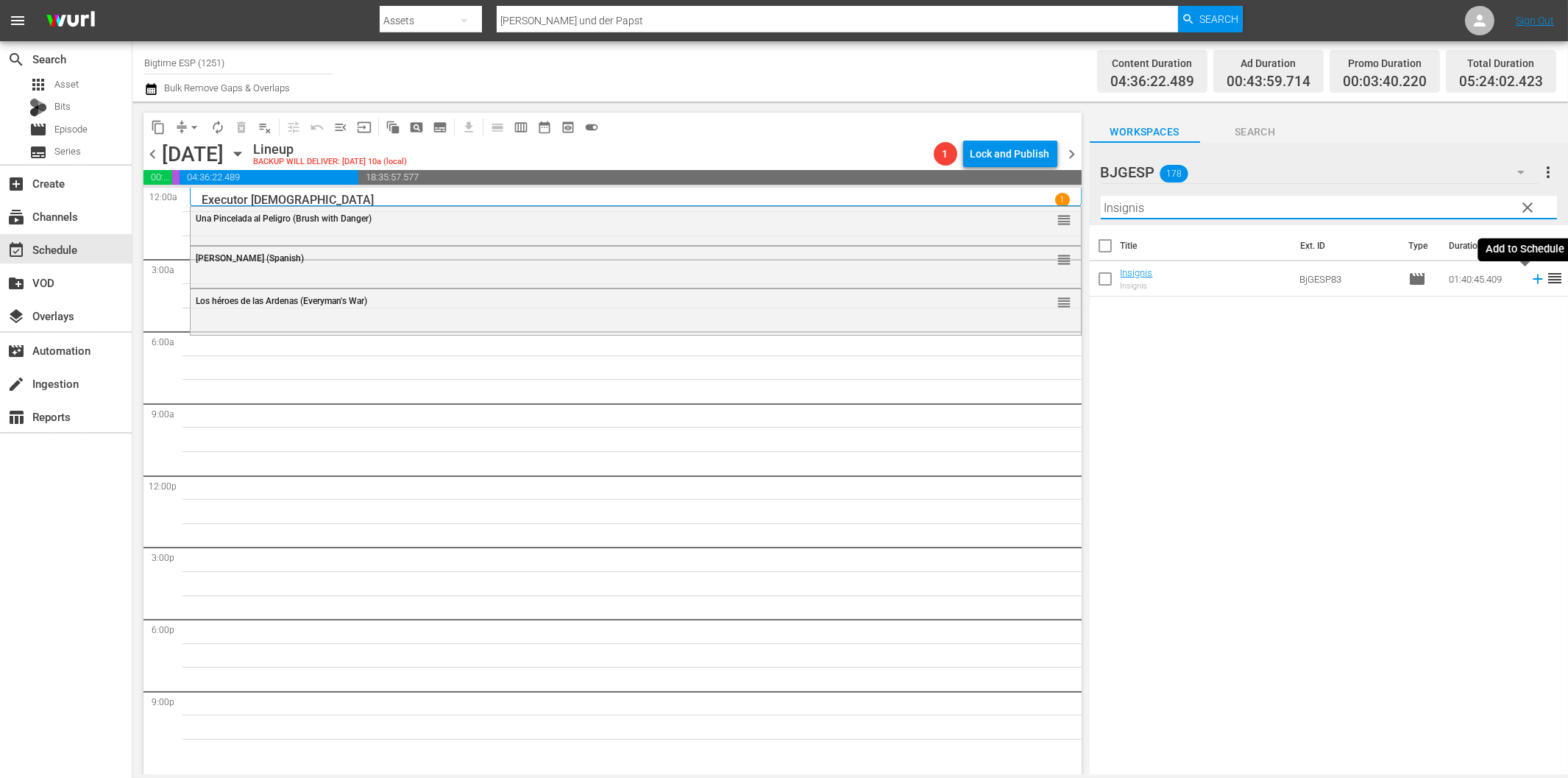
click at [1530, 277] on icon at bounding box center [1538, 279] width 16 height 16
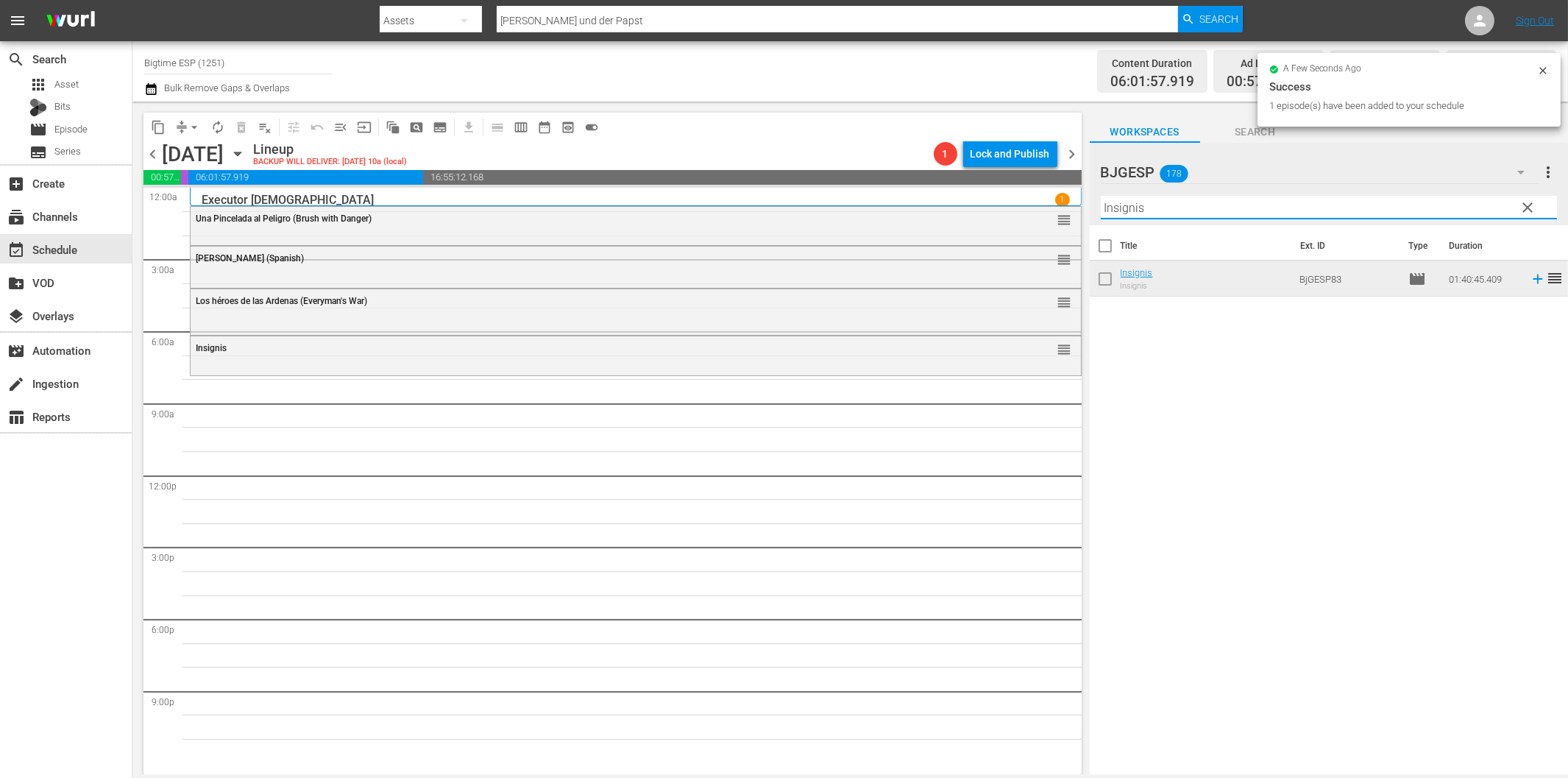
click at [1124, 209] on input "Insignis" at bounding box center [1329, 208] width 456 height 23
paste input "Shirin Enamorada (Shirin in Love) Spanish"
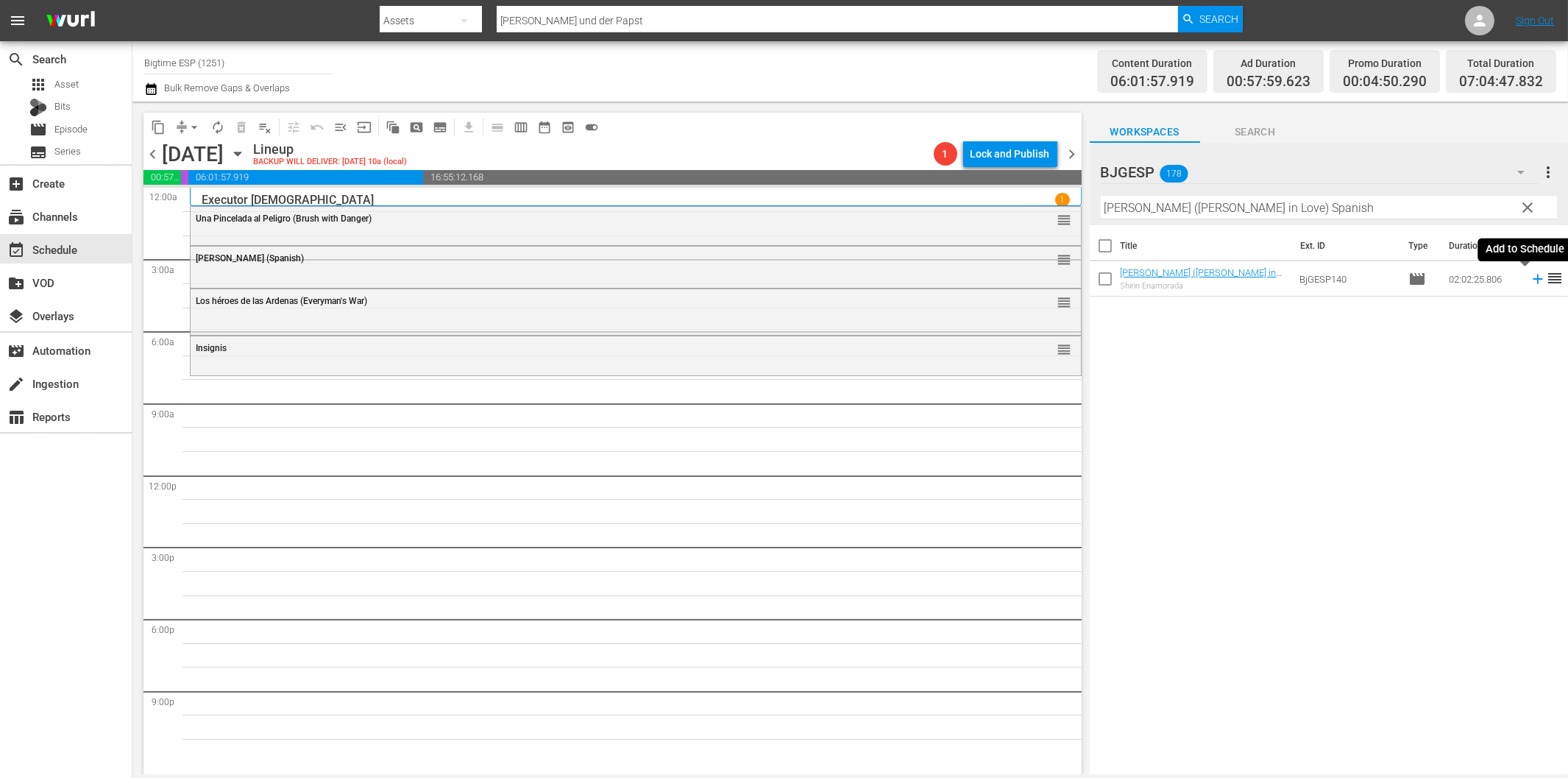
click at [1530, 282] on icon at bounding box center [1538, 279] width 16 height 16
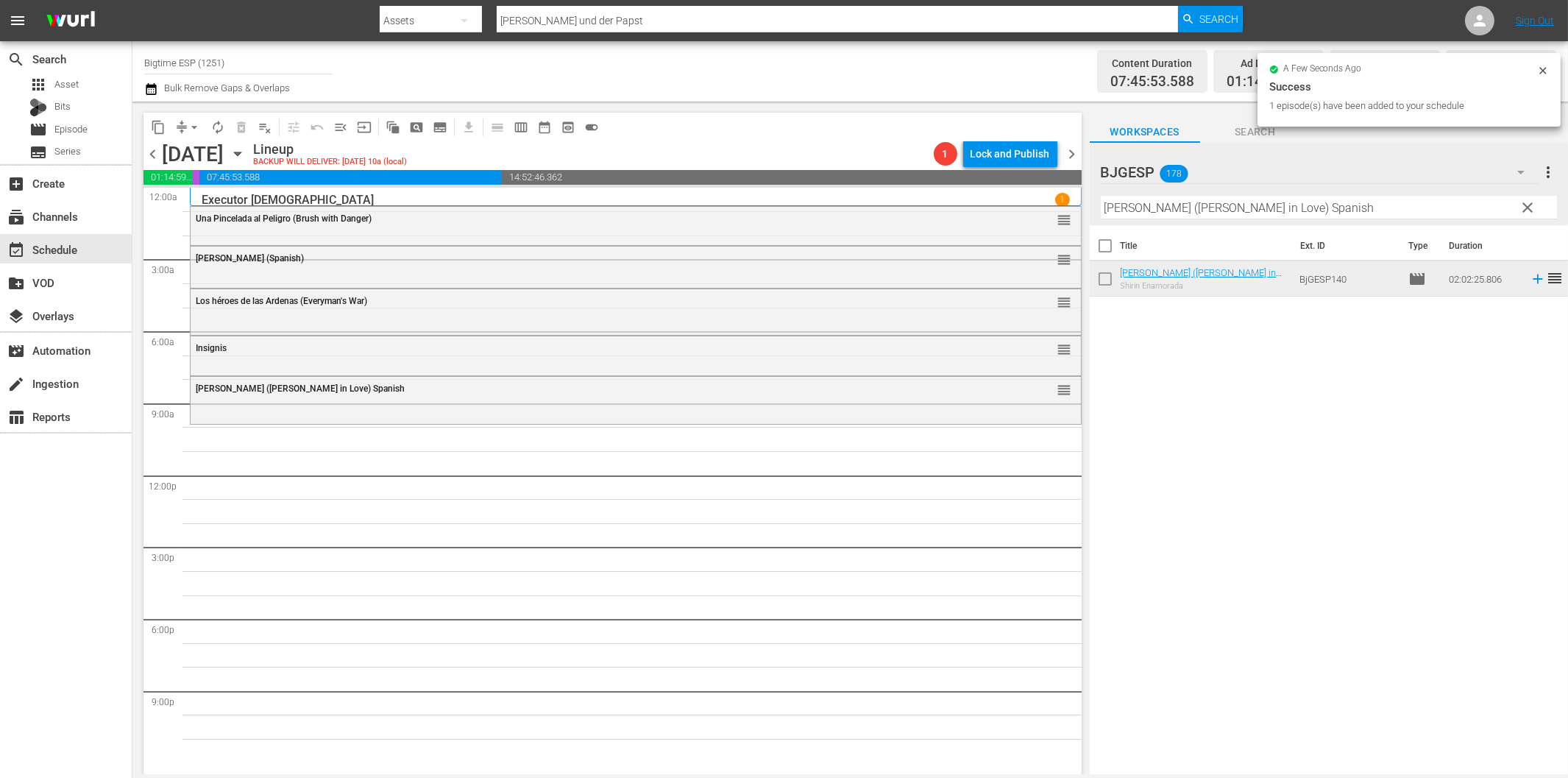
click at [1160, 209] on input "Shirin Enamorada (Shirin in Love) Spanish" at bounding box center [1329, 208] width 456 height 23
paste input "El manto de hiel"
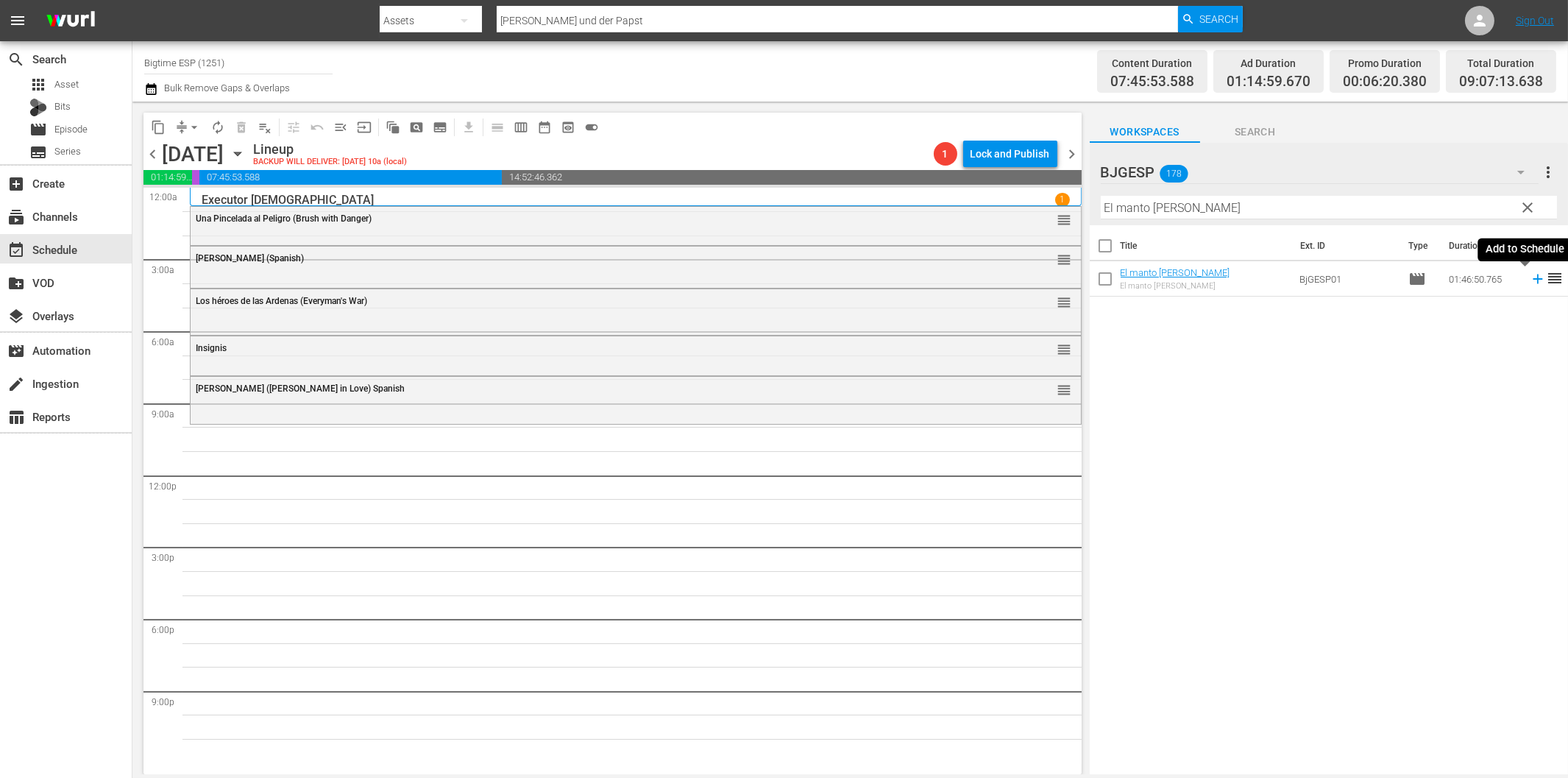
click at [1530, 277] on icon at bounding box center [1538, 279] width 16 height 16
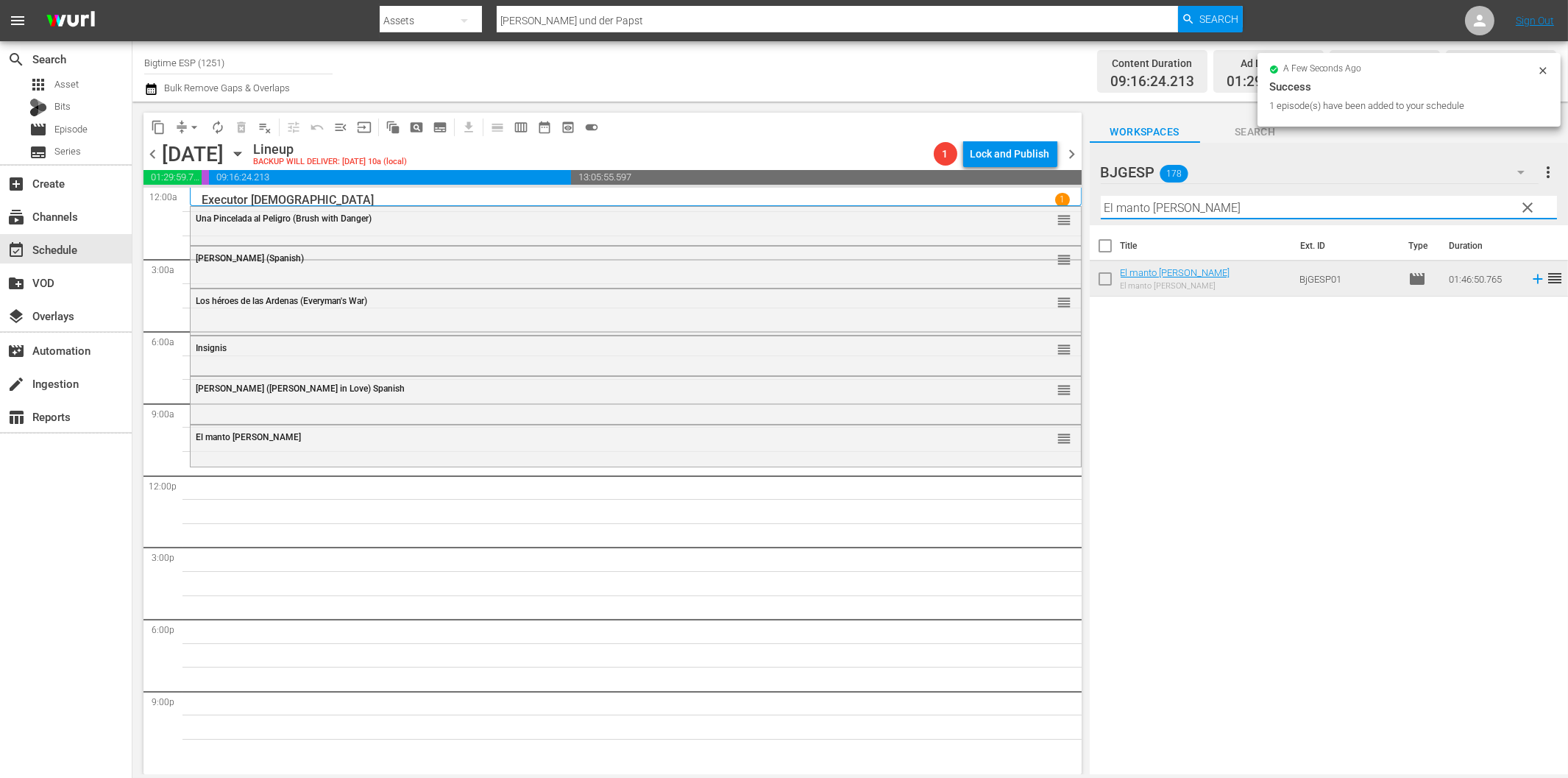
click at [1222, 203] on input "El manto de hiel" at bounding box center [1329, 208] width 456 height 23
paste input "La trampa del diablo (The Devil's in the Details)"
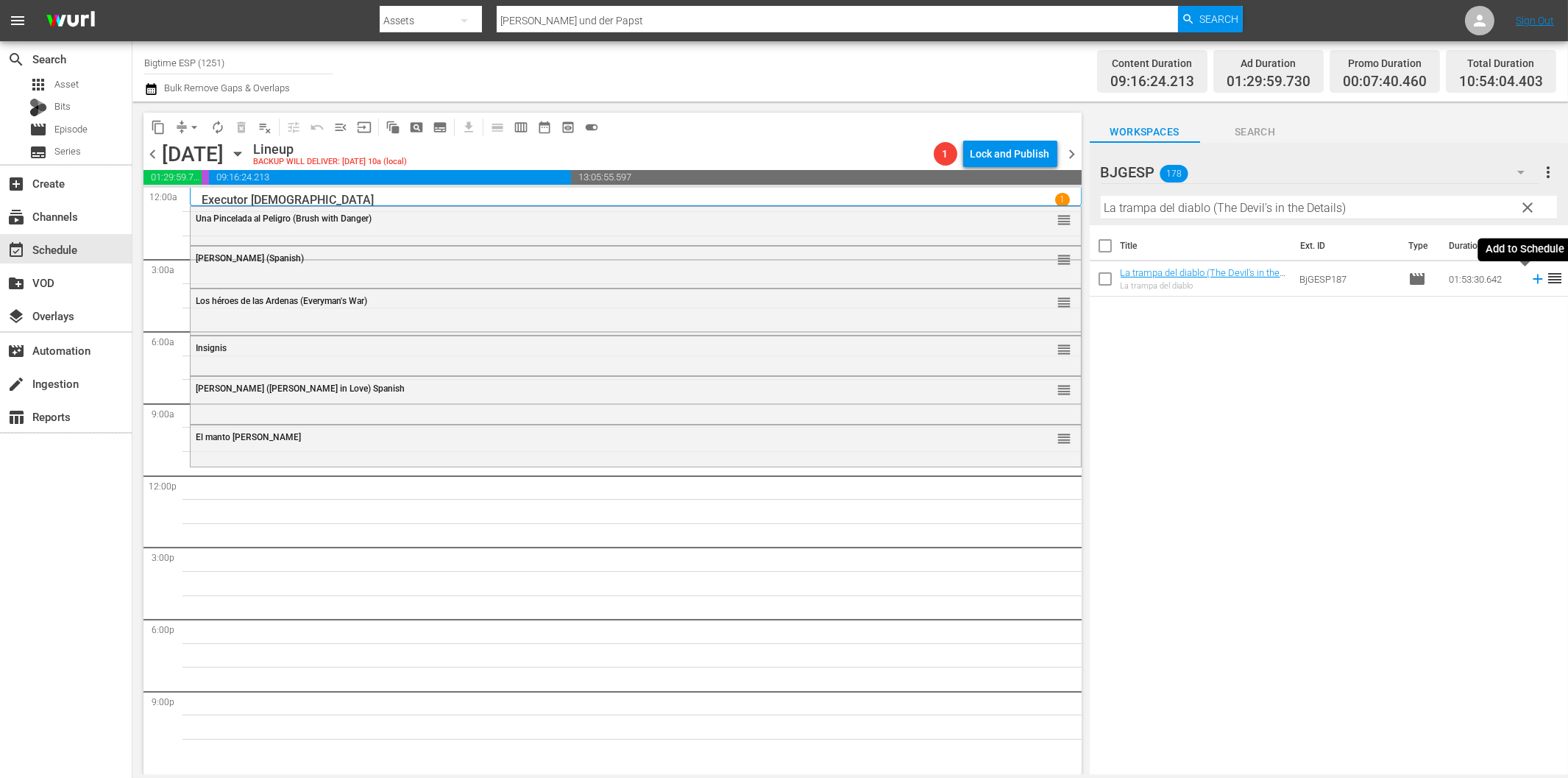
click at [1533, 280] on icon at bounding box center [1538, 279] width 9 height 9
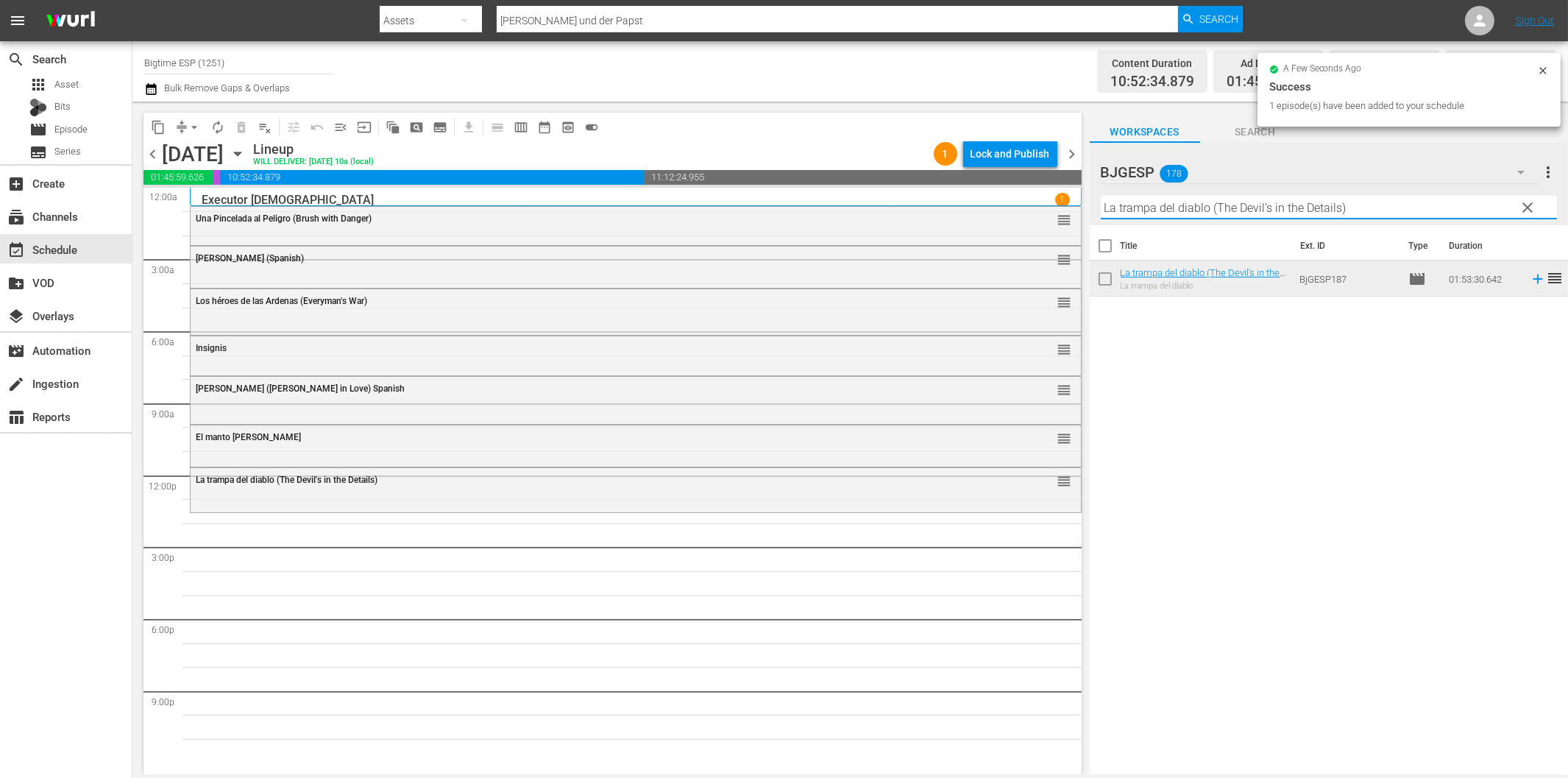
click at [1220, 208] on input "La trampa del diablo (The Devil's in the Details)" at bounding box center [1329, 208] width 456 height 23
paste input "Una noche sin luna"
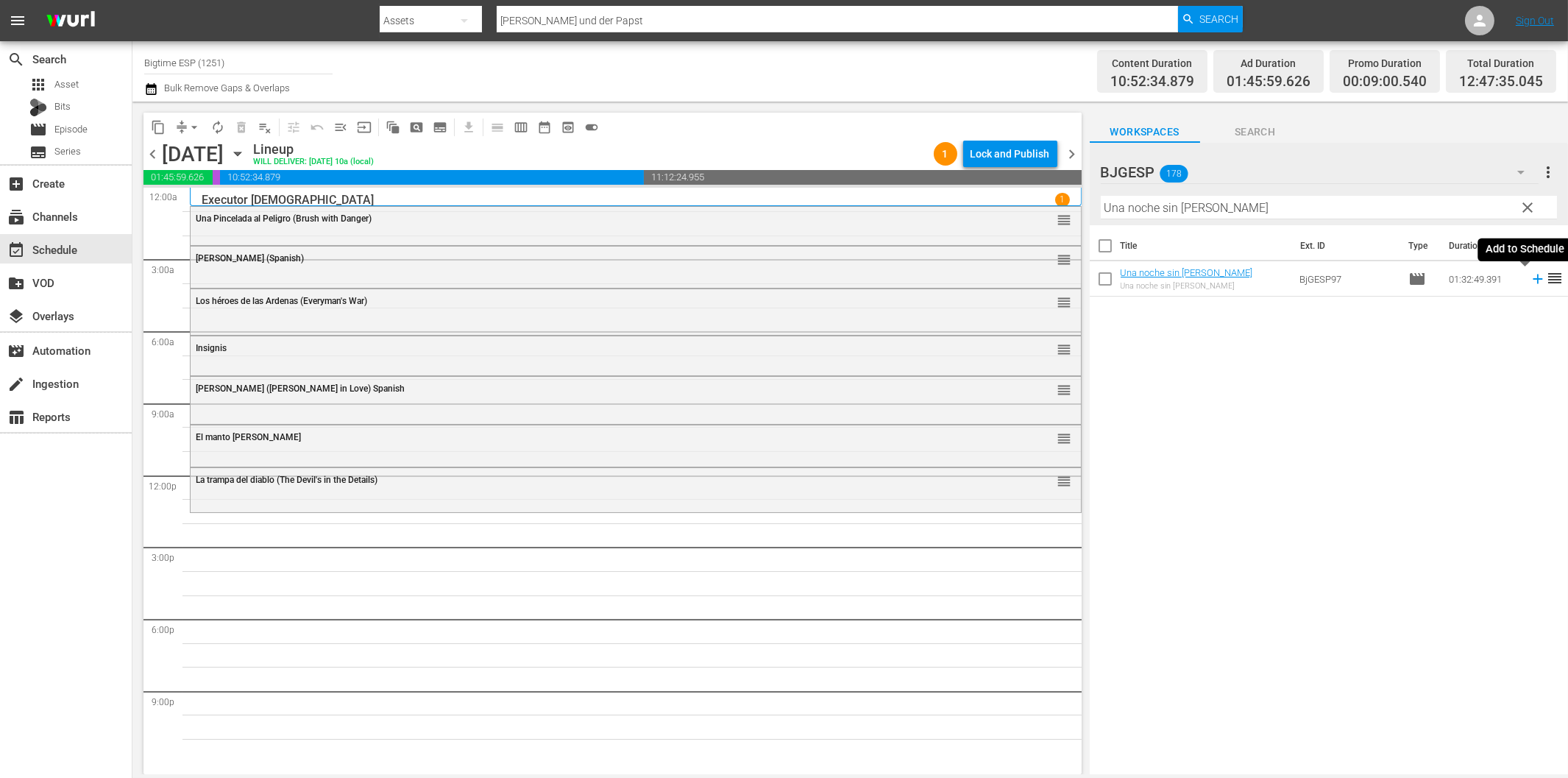
click at [1533, 280] on icon at bounding box center [1538, 279] width 9 height 9
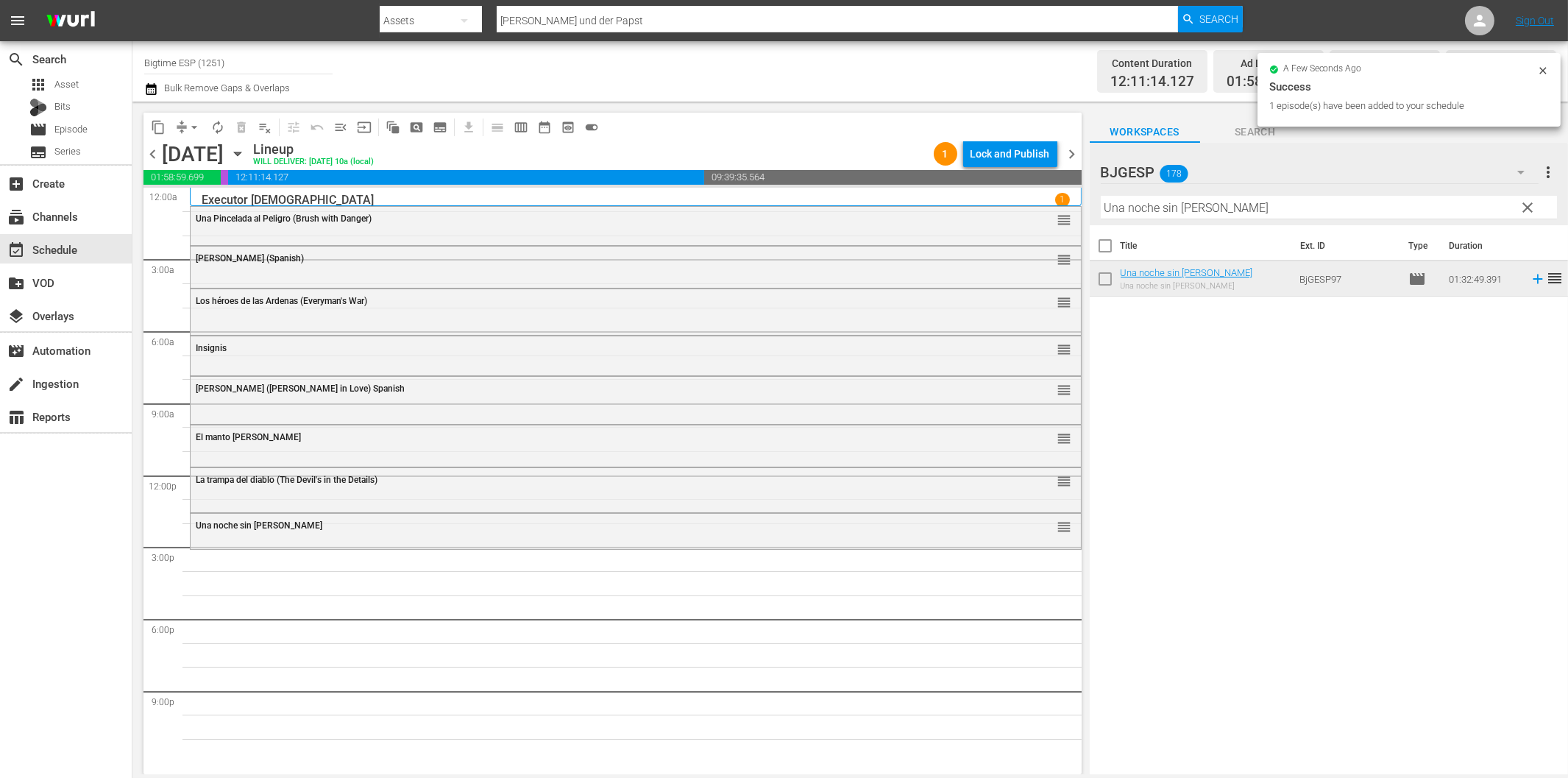
click at [1158, 210] on input "Una noche sin luna" at bounding box center [1329, 208] width 456 height 23
paste input "Ev"
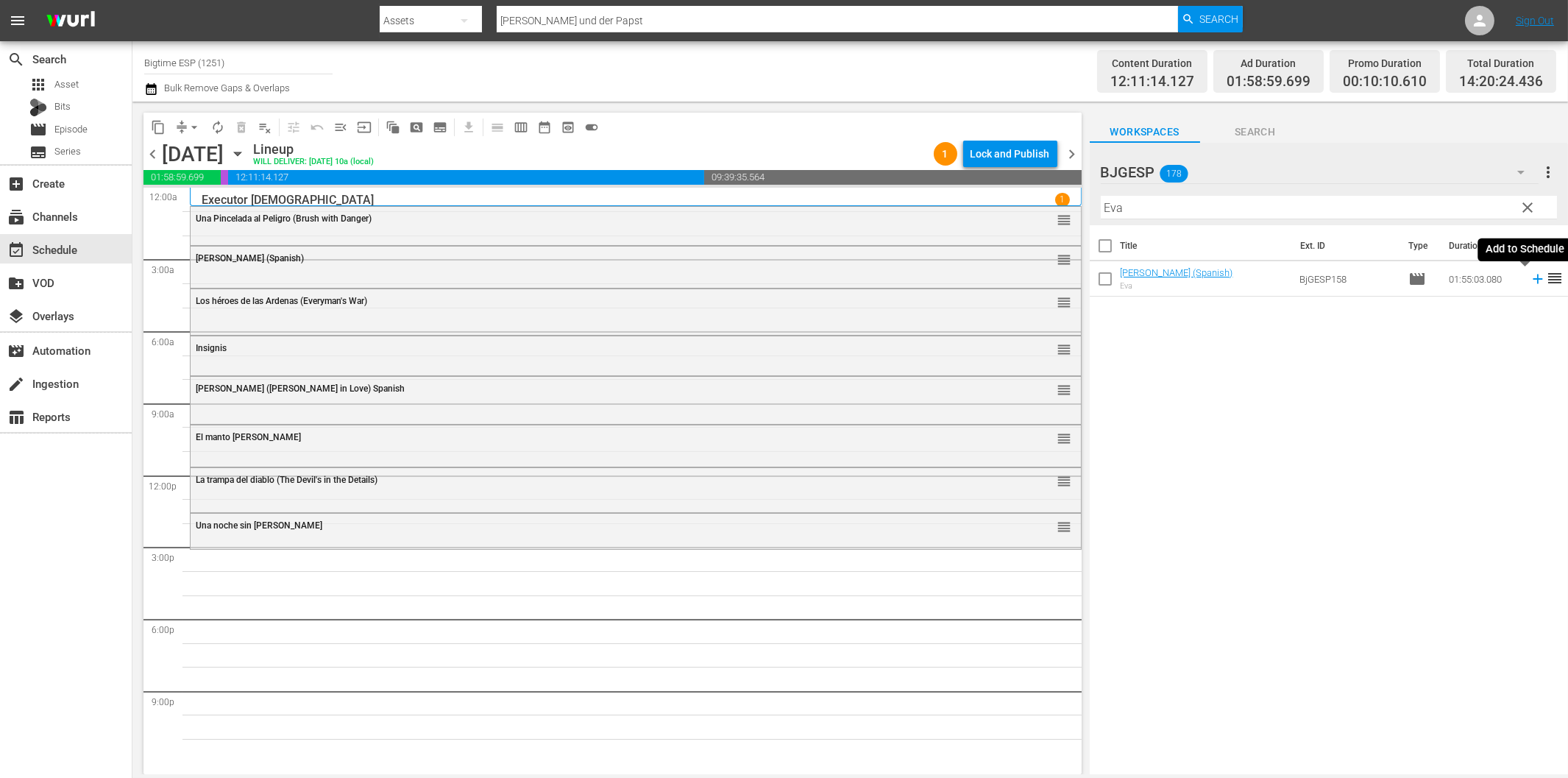
drag, startPoint x: 1523, startPoint y: 282, endPoint x: 1506, endPoint y: 284, distance: 17.1
click at [1530, 282] on icon at bounding box center [1538, 279] width 16 height 16
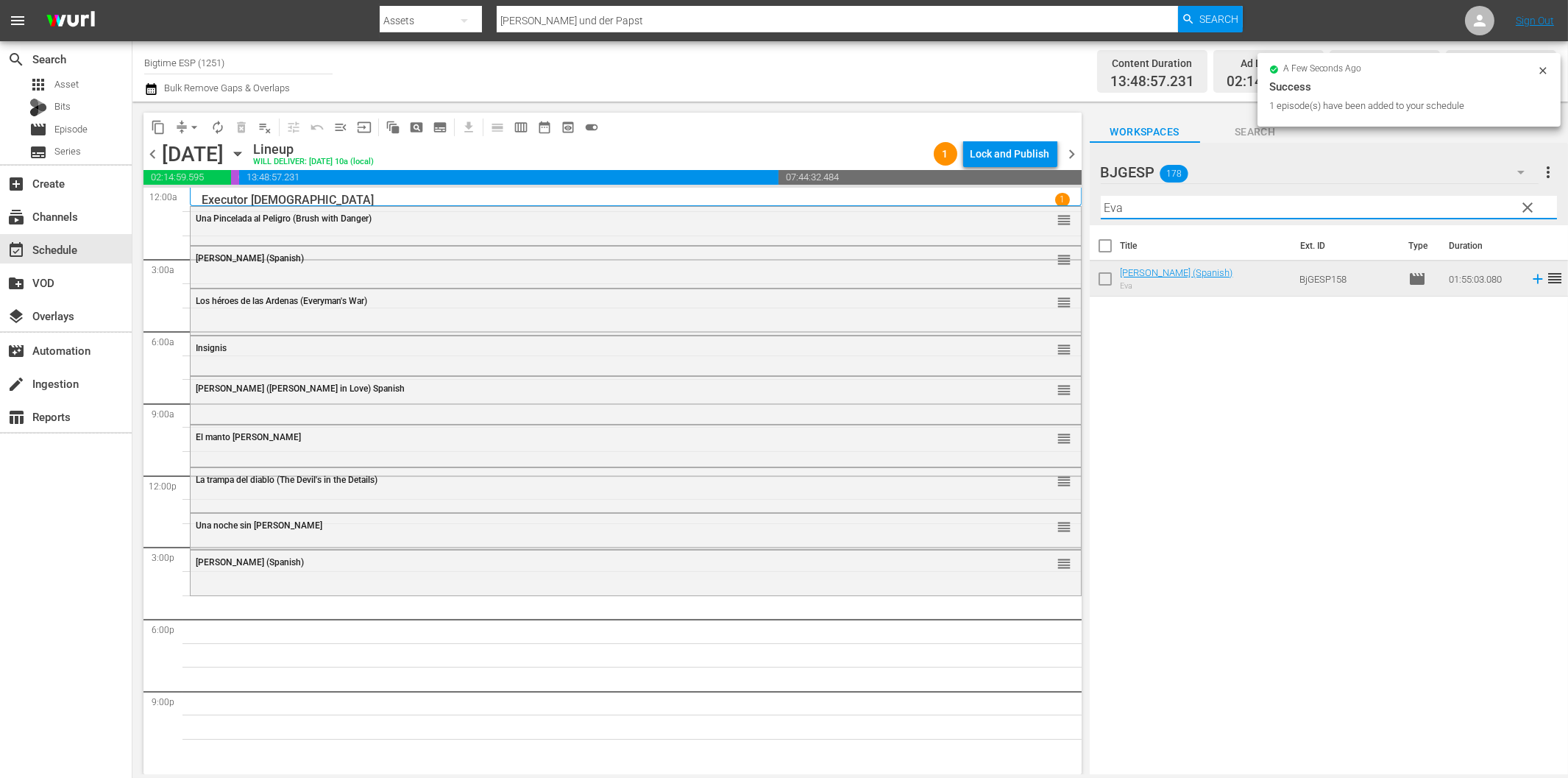
click at [1210, 202] on input "Eva" at bounding box center [1329, 208] width 456 height 23
paste input "¿Quién manda?"
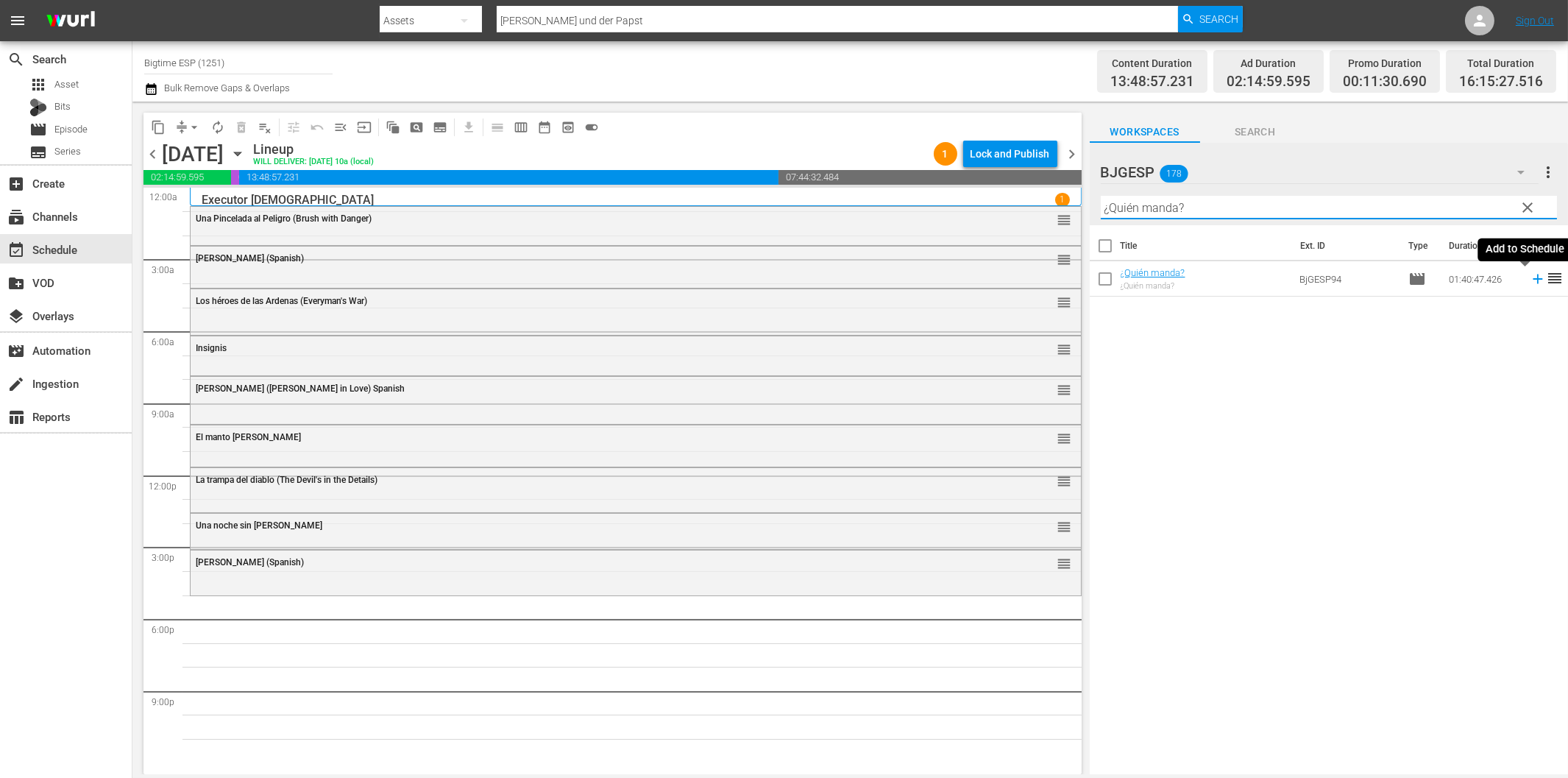
click at [1533, 278] on icon at bounding box center [1538, 279] width 9 height 9
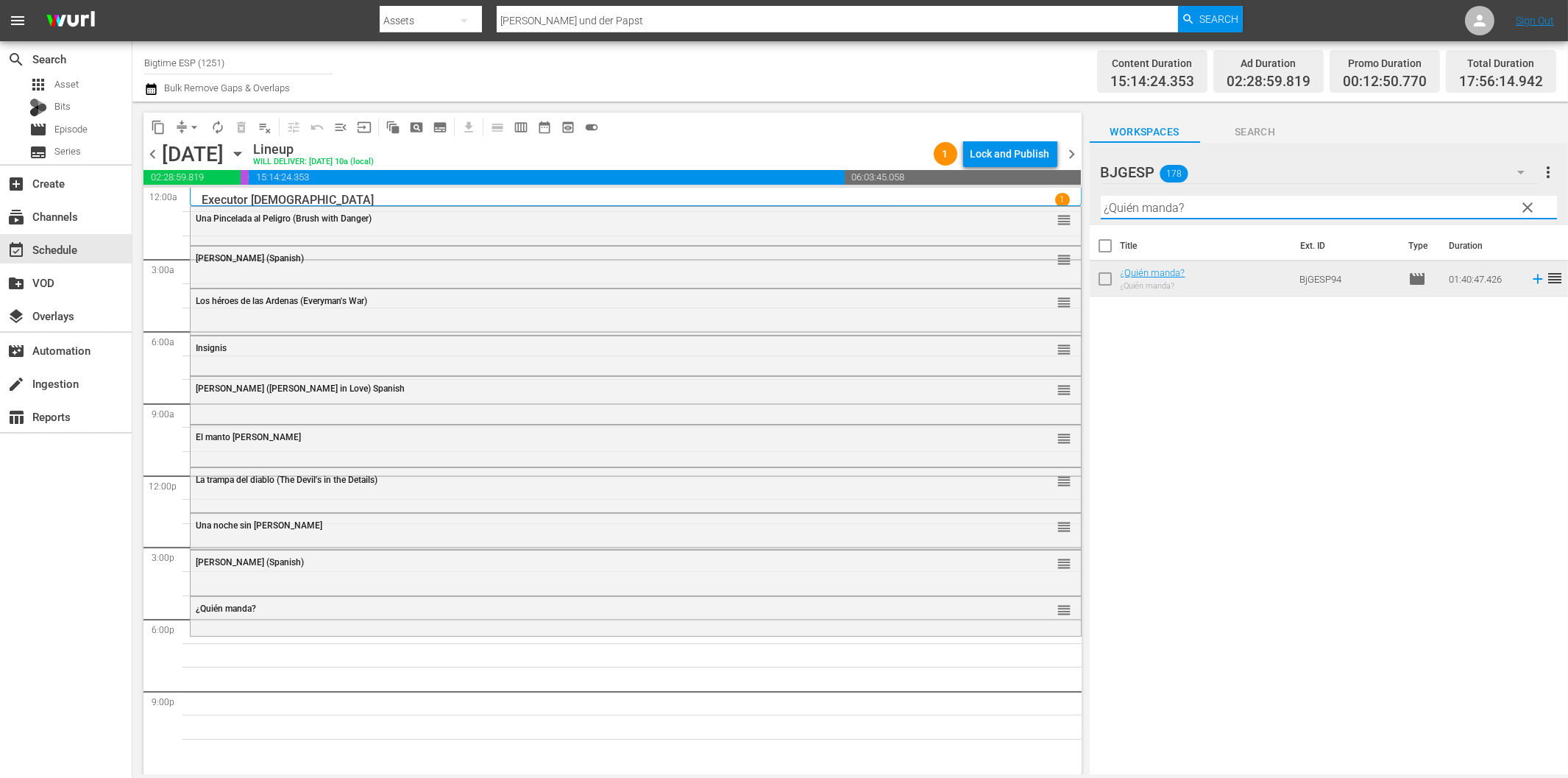
drag, startPoint x: 1163, startPoint y: 209, endPoint x: 1178, endPoint y: 210, distance: 15.0
click at [1163, 209] on input "¿Quién manda?" at bounding box center [1329, 208] width 456 height 23
paste input "Por que los hombre son infieles"
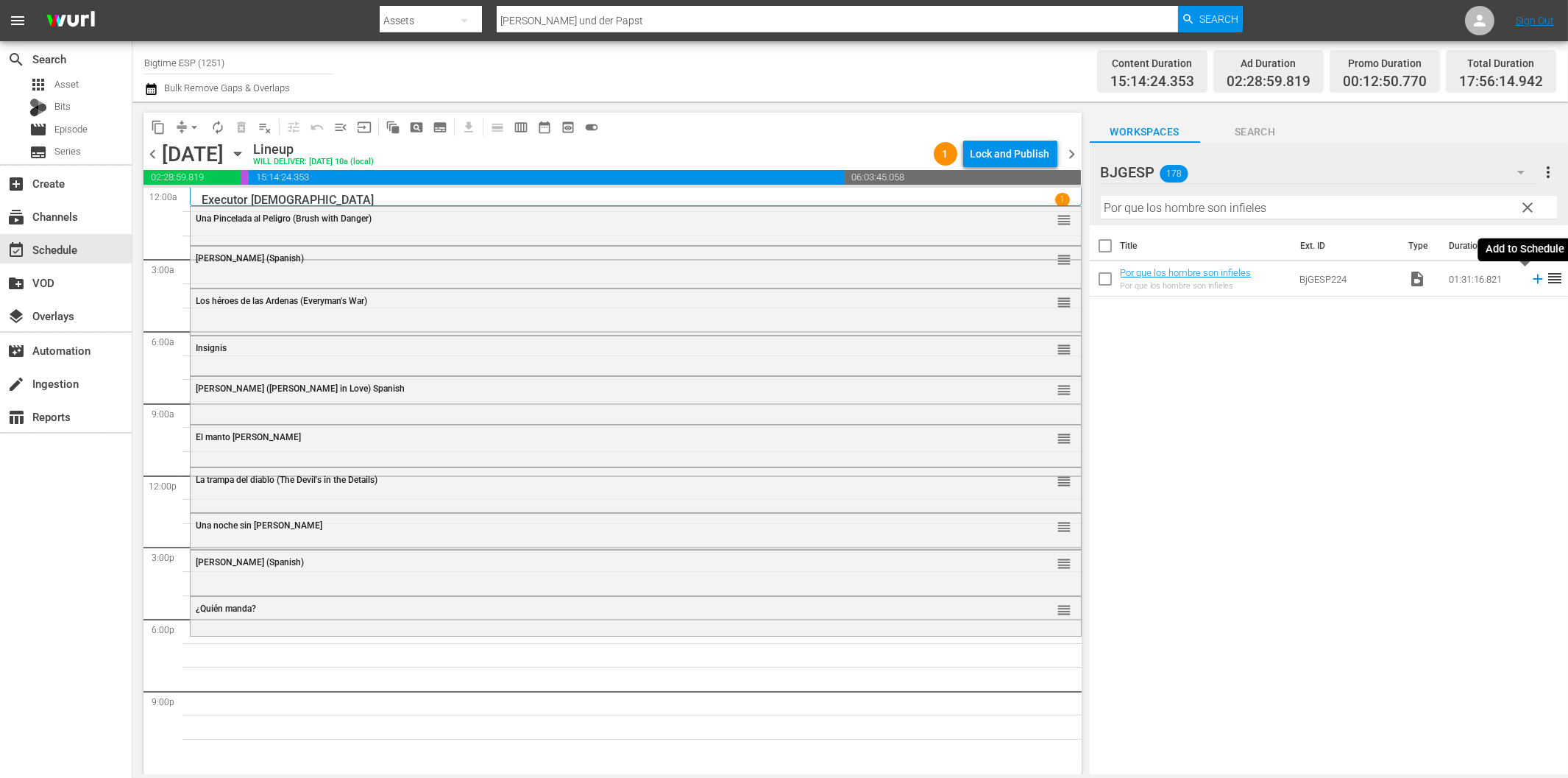
click at [1533, 281] on icon at bounding box center [1538, 279] width 9 height 9
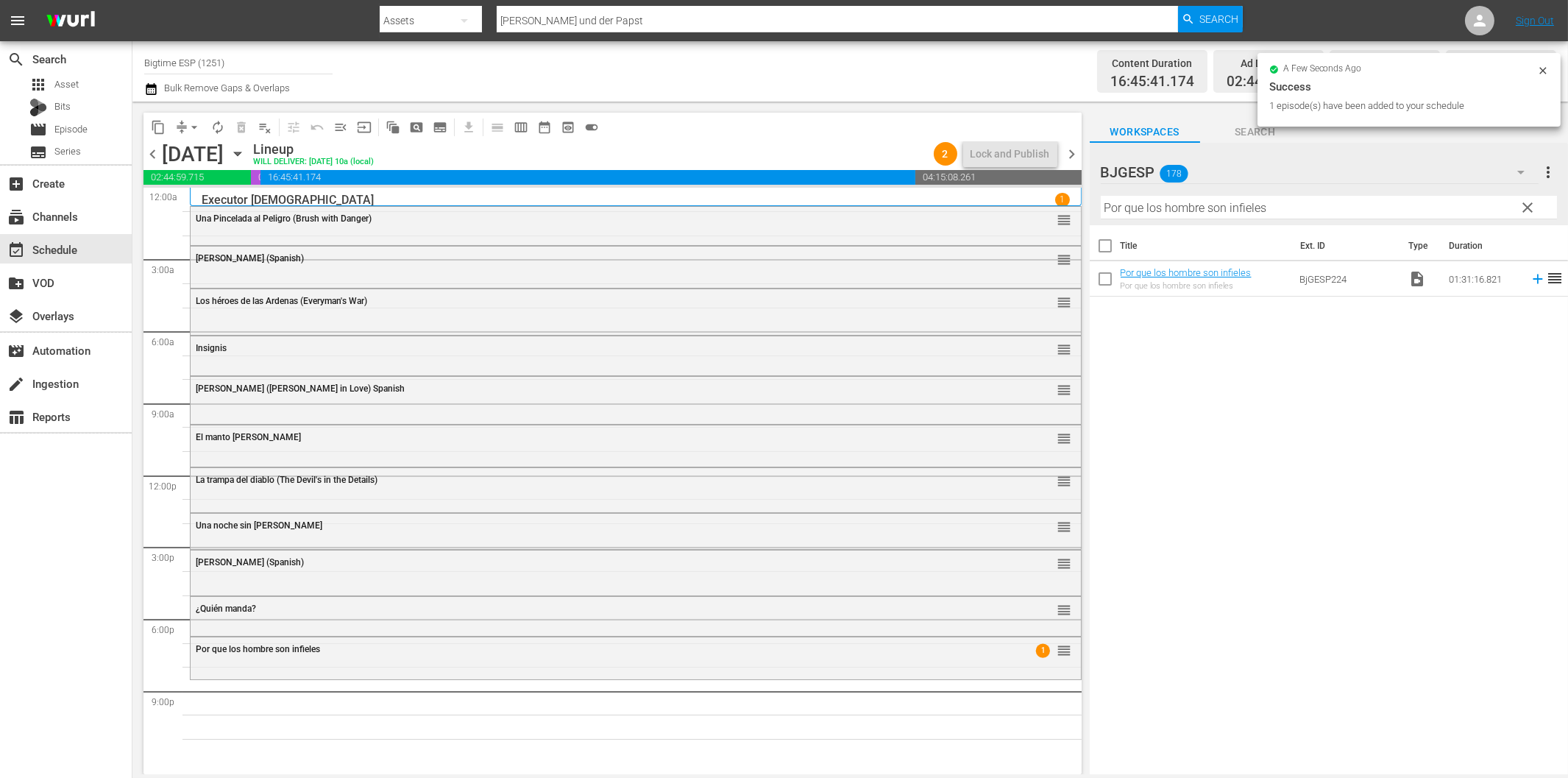
click at [1185, 209] on input "Por que los hombre son infieles" at bounding box center [1329, 208] width 456 height 23
paste input "ara toda la vida"
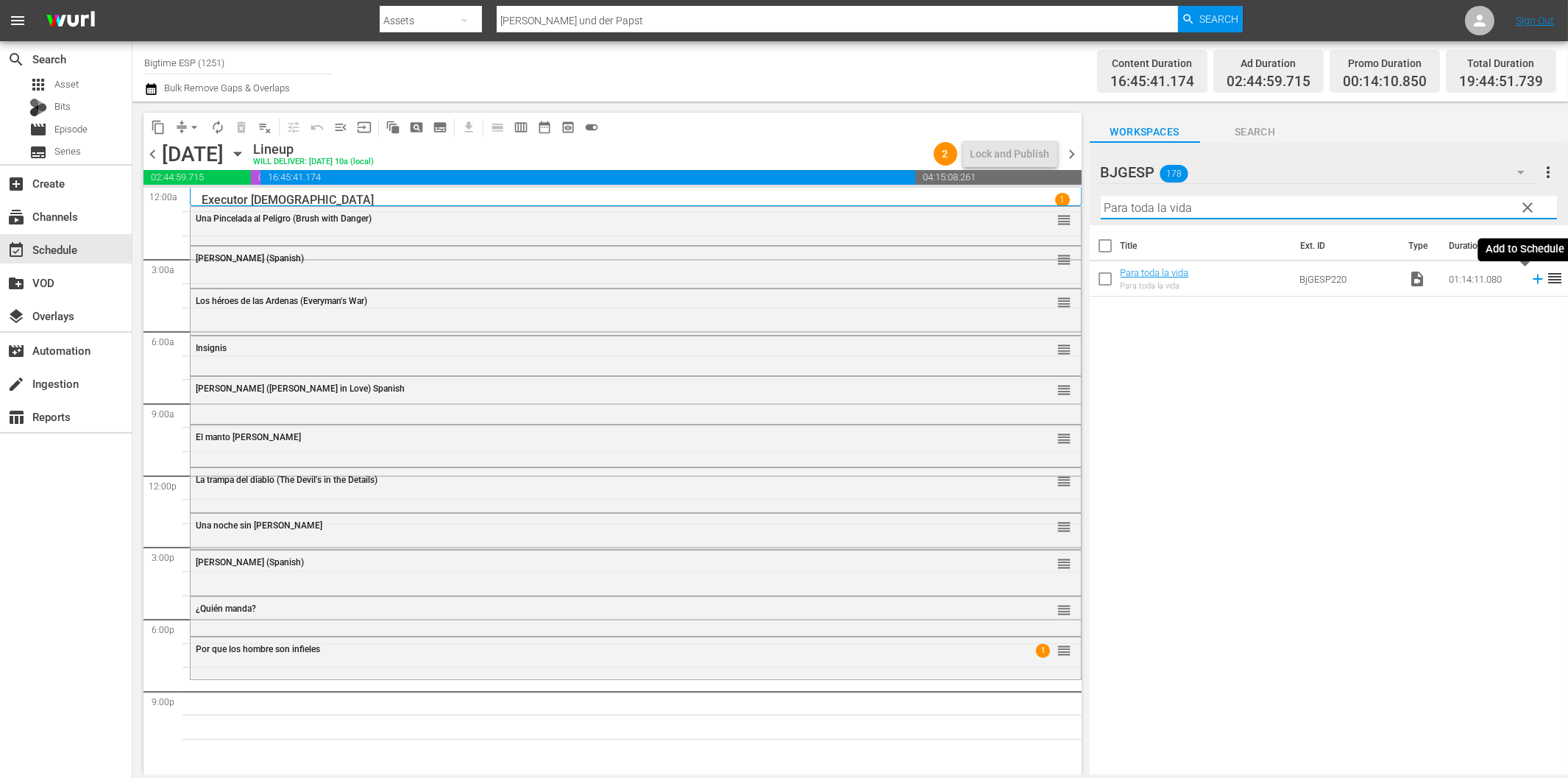
drag, startPoint x: 1523, startPoint y: 275, endPoint x: 1484, endPoint y: 280, distance: 39.3
click at [1530, 277] on icon at bounding box center [1538, 279] width 16 height 16
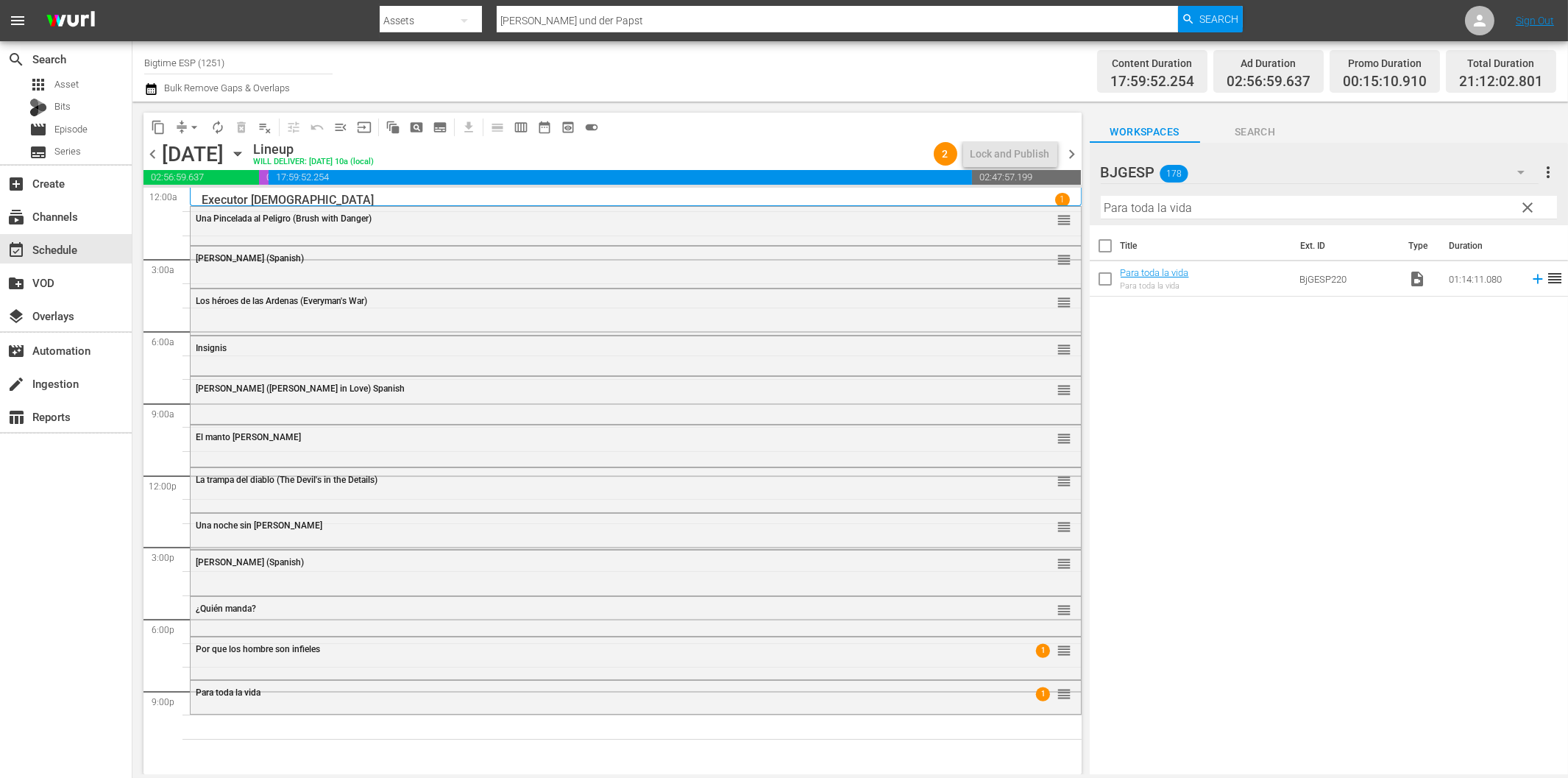
click at [1291, 206] on input "Para toda la vida" at bounding box center [1329, 208] width 456 height 23
paste input "Fantasias"
type input "Fantasias"
click at [1530, 283] on icon at bounding box center [1538, 279] width 16 height 16
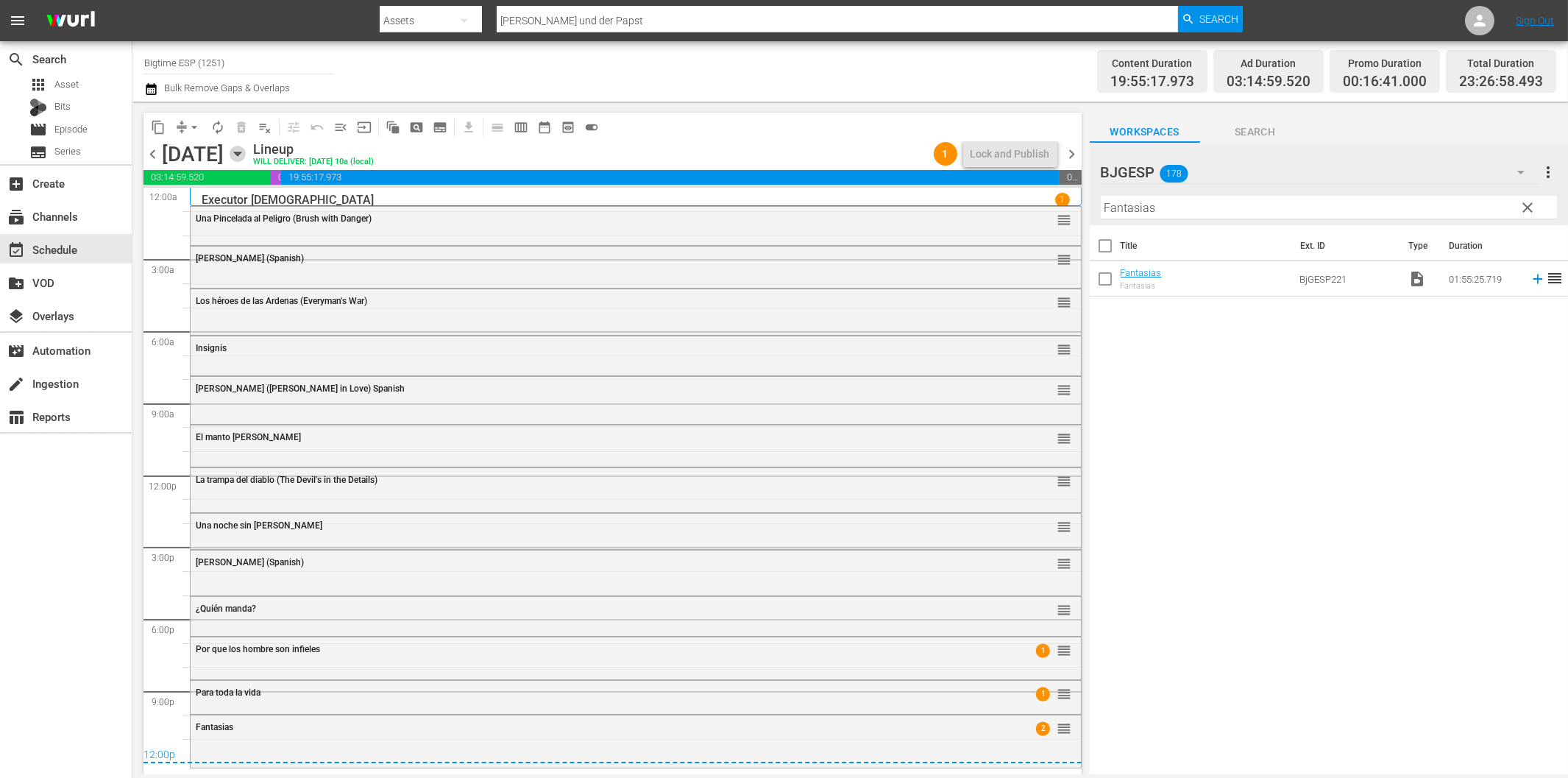
click at [241, 155] on icon "button" at bounding box center [237, 154] width 6 height 4
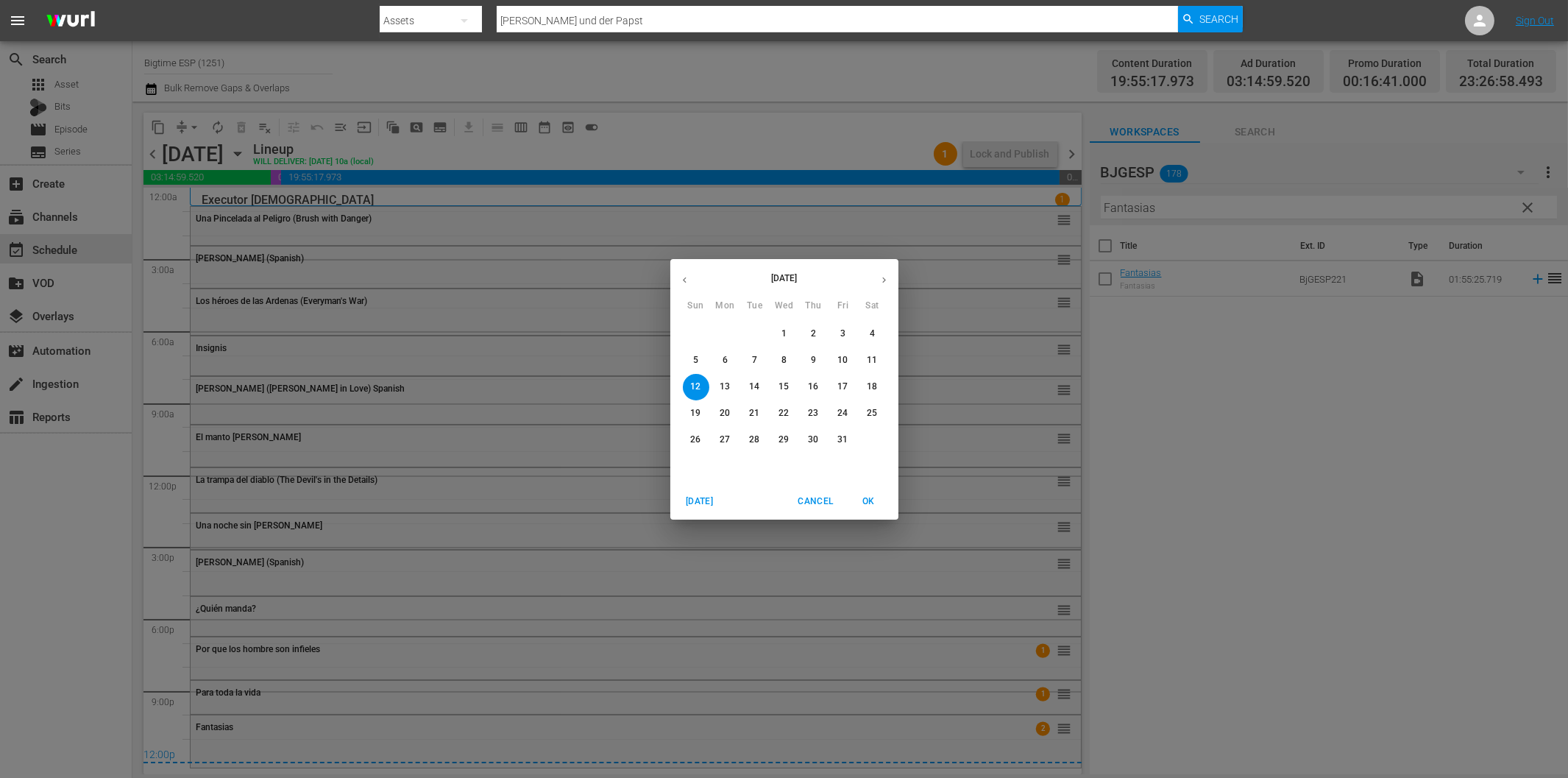
click at [730, 358] on span "6" at bounding box center [725, 360] width 27 height 12
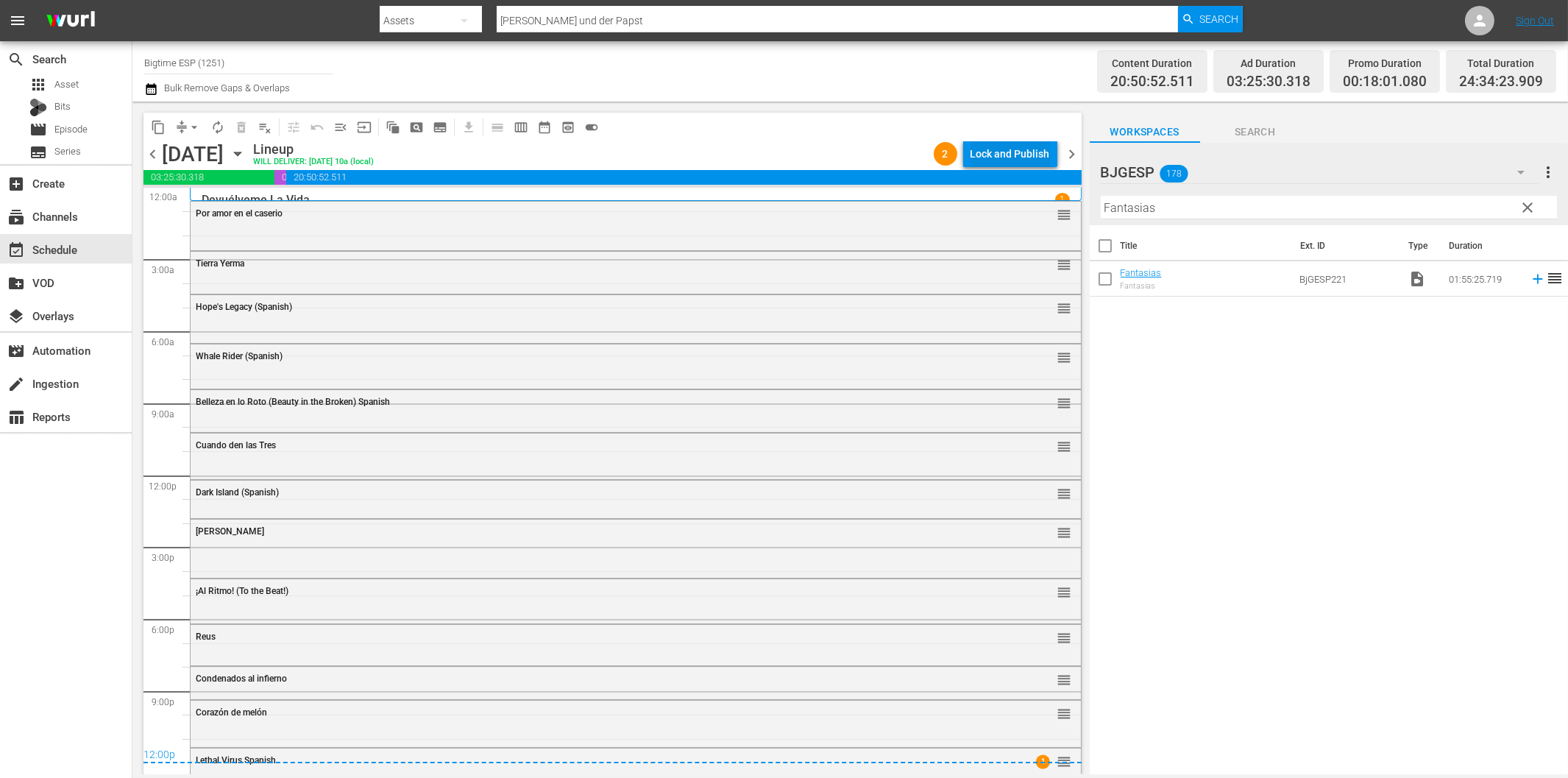
click at [995, 162] on div "Lock and Publish" at bounding box center [1010, 154] width 80 height 27
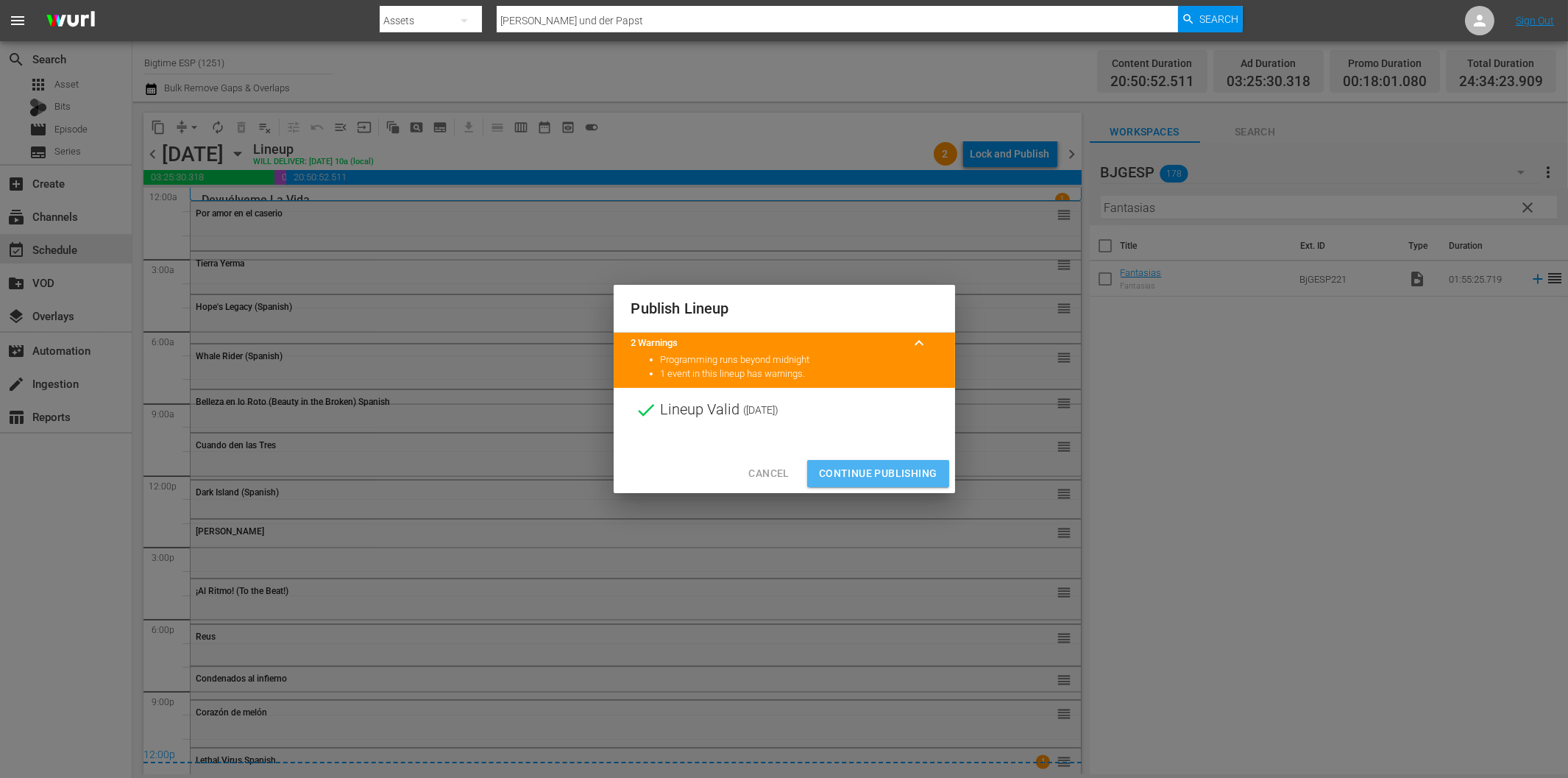
click at [925, 472] on span "Continue Publishing" at bounding box center [878, 474] width 119 height 19
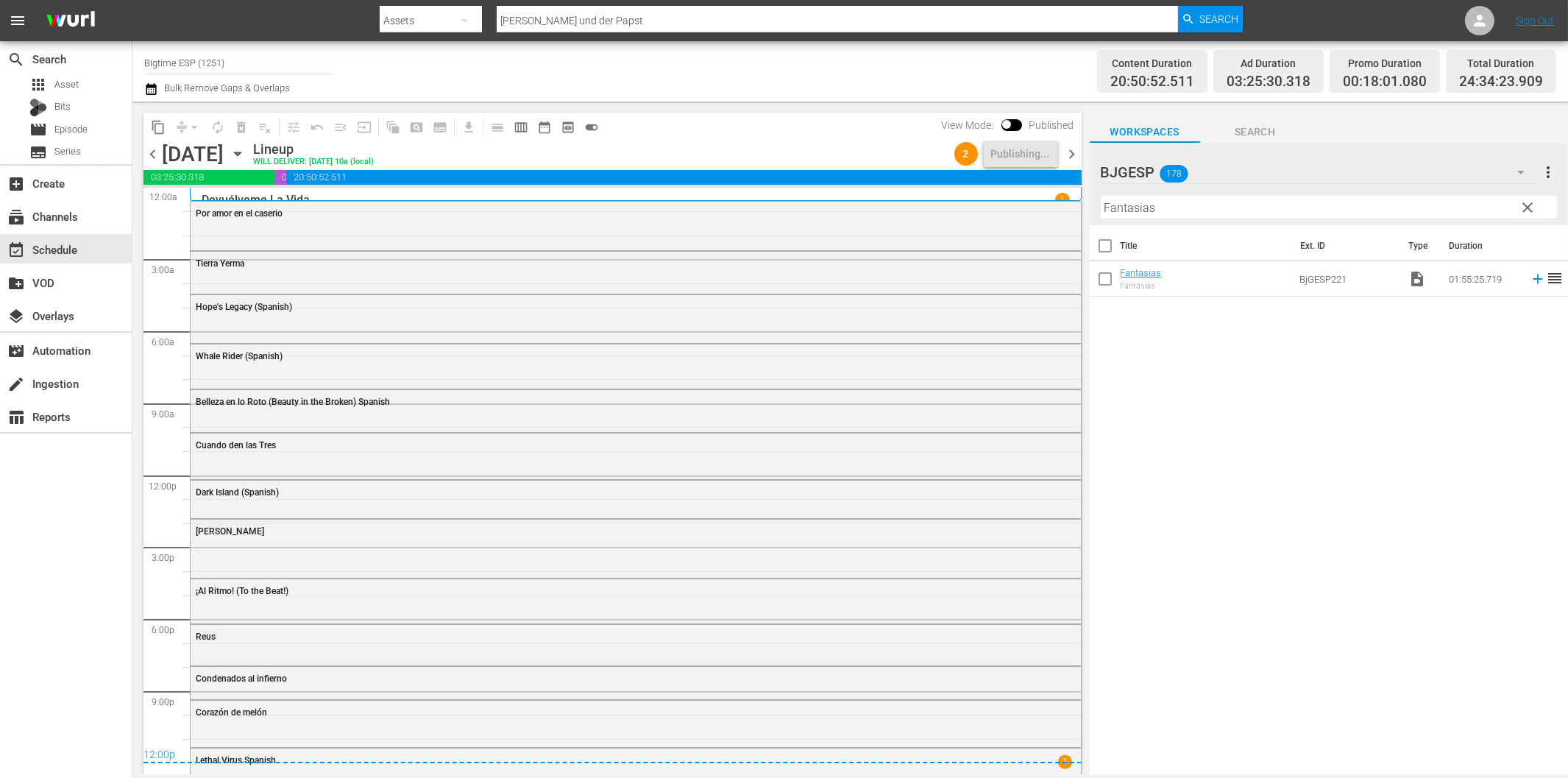
click at [1071, 152] on span "chevron_right" at bounding box center [1073, 155] width 19 height 19
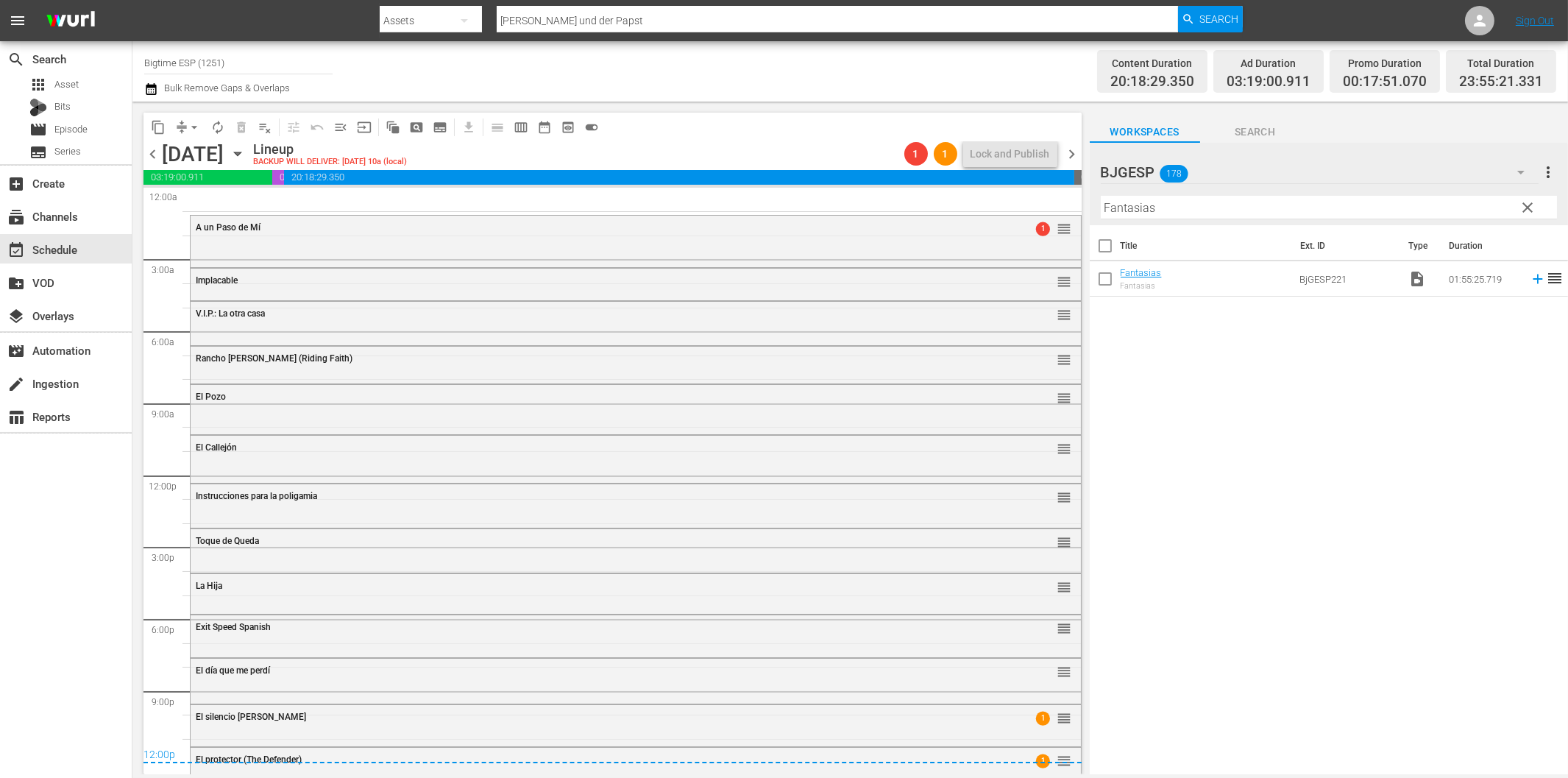
click at [152, 151] on span "chevron_left" at bounding box center [153, 155] width 19 height 19
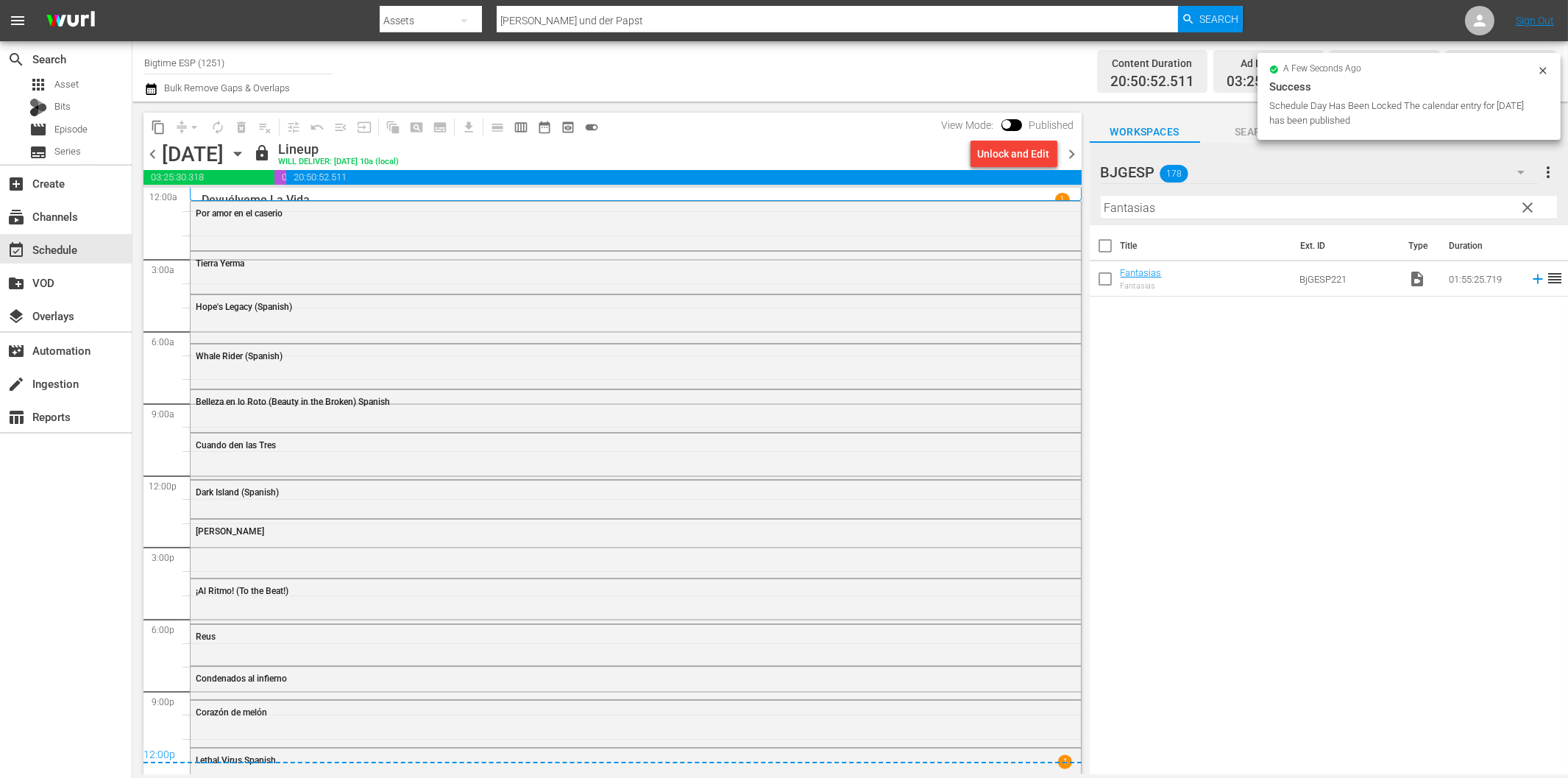
click at [1076, 150] on span "chevron_right" at bounding box center [1073, 155] width 19 height 19
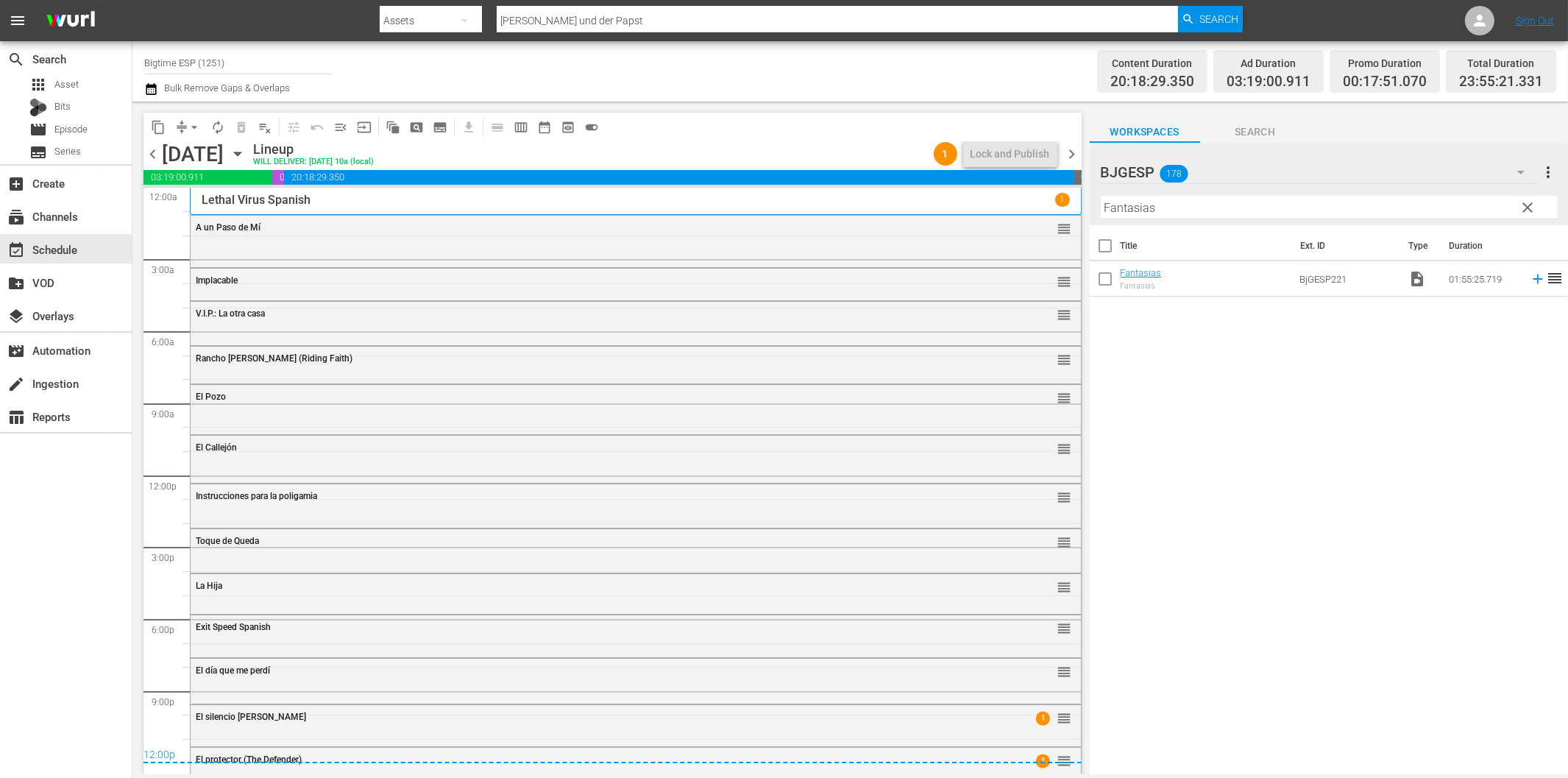
click at [54, 541] on div "search Search apps Asset Bits movie Episode subtitles Series add_box Create sub…" at bounding box center [66, 430] width 133 height 778
click at [150, 151] on span "chevron_left" at bounding box center [153, 155] width 19 height 19
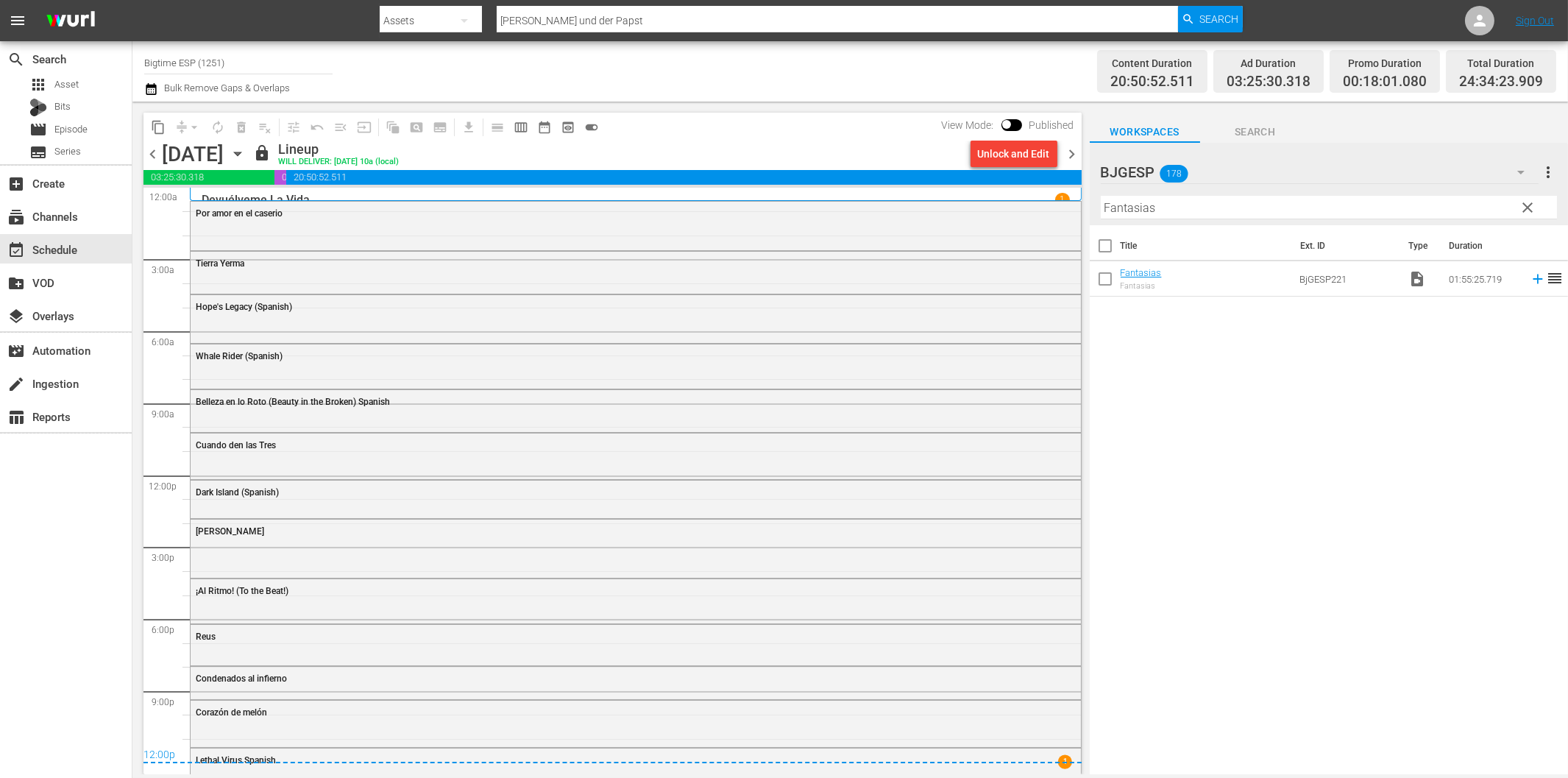
click at [1072, 155] on span "chevron_right" at bounding box center [1073, 155] width 19 height 19
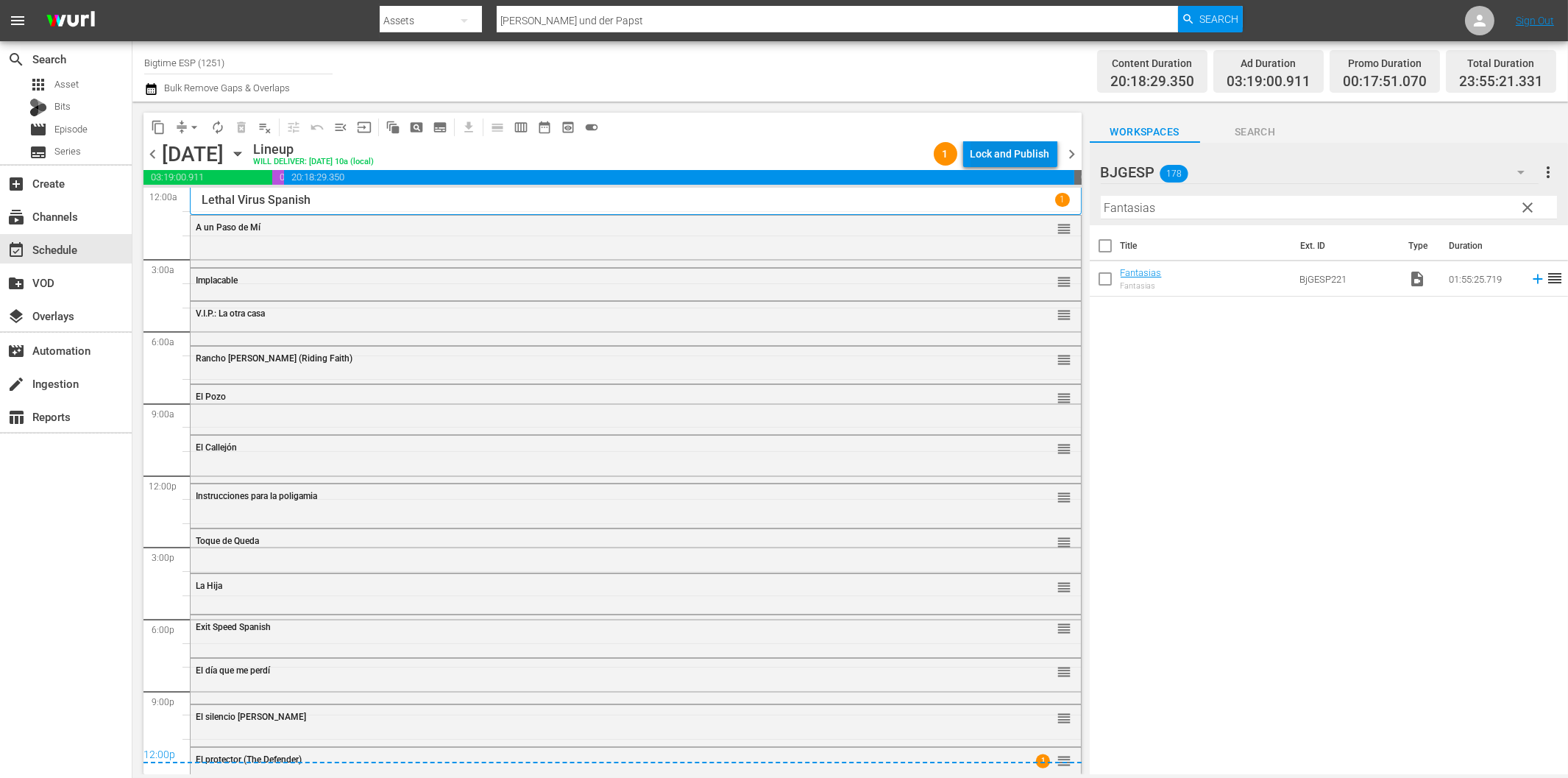
click at [987, 148] on div "Lock and Publish" at bounding box center [1010, 154] width 80 height 27
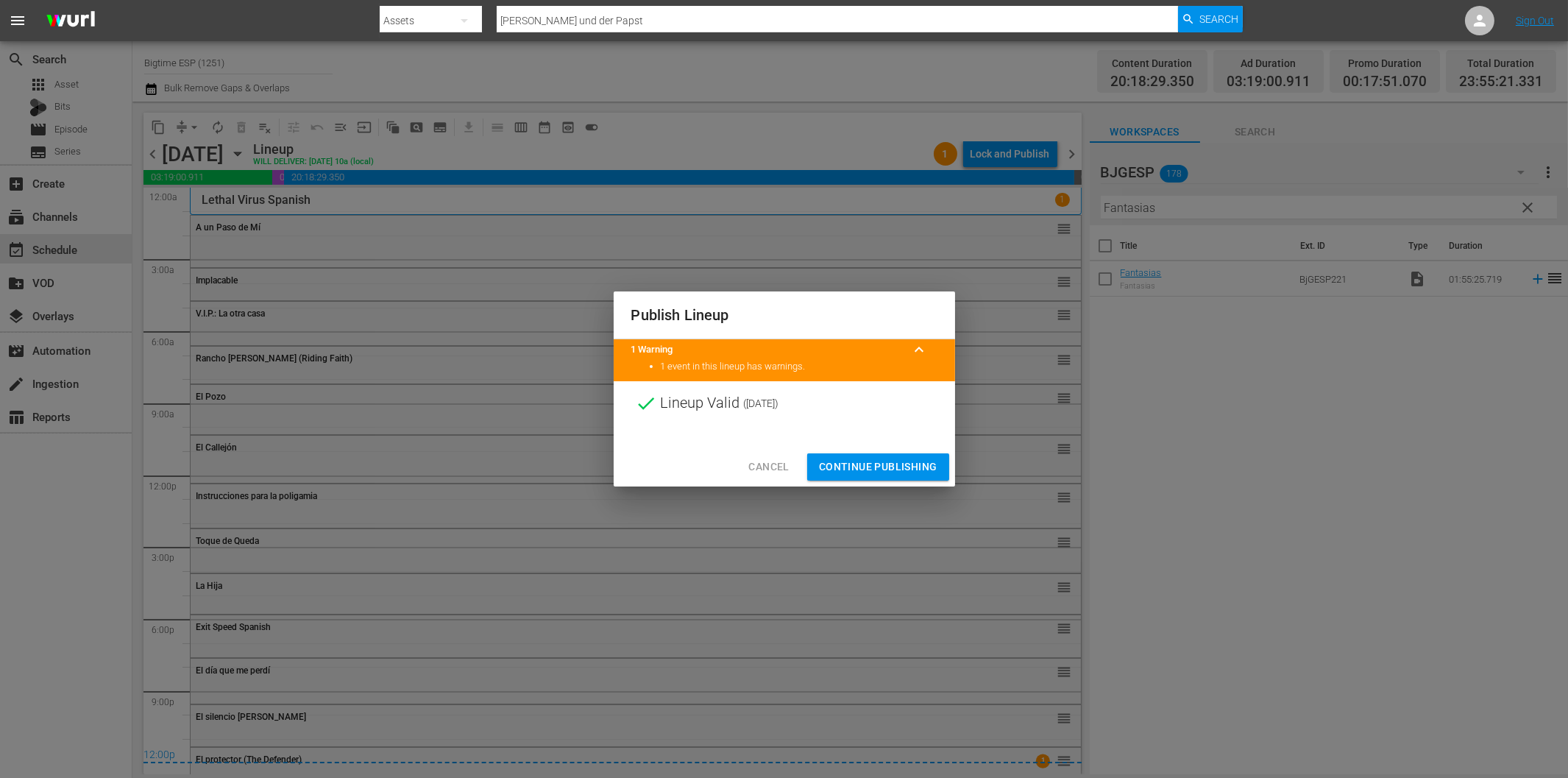
click at [888, 473] on span "Continue Publishing" at bounding box center [878, 467] width 119 height 19
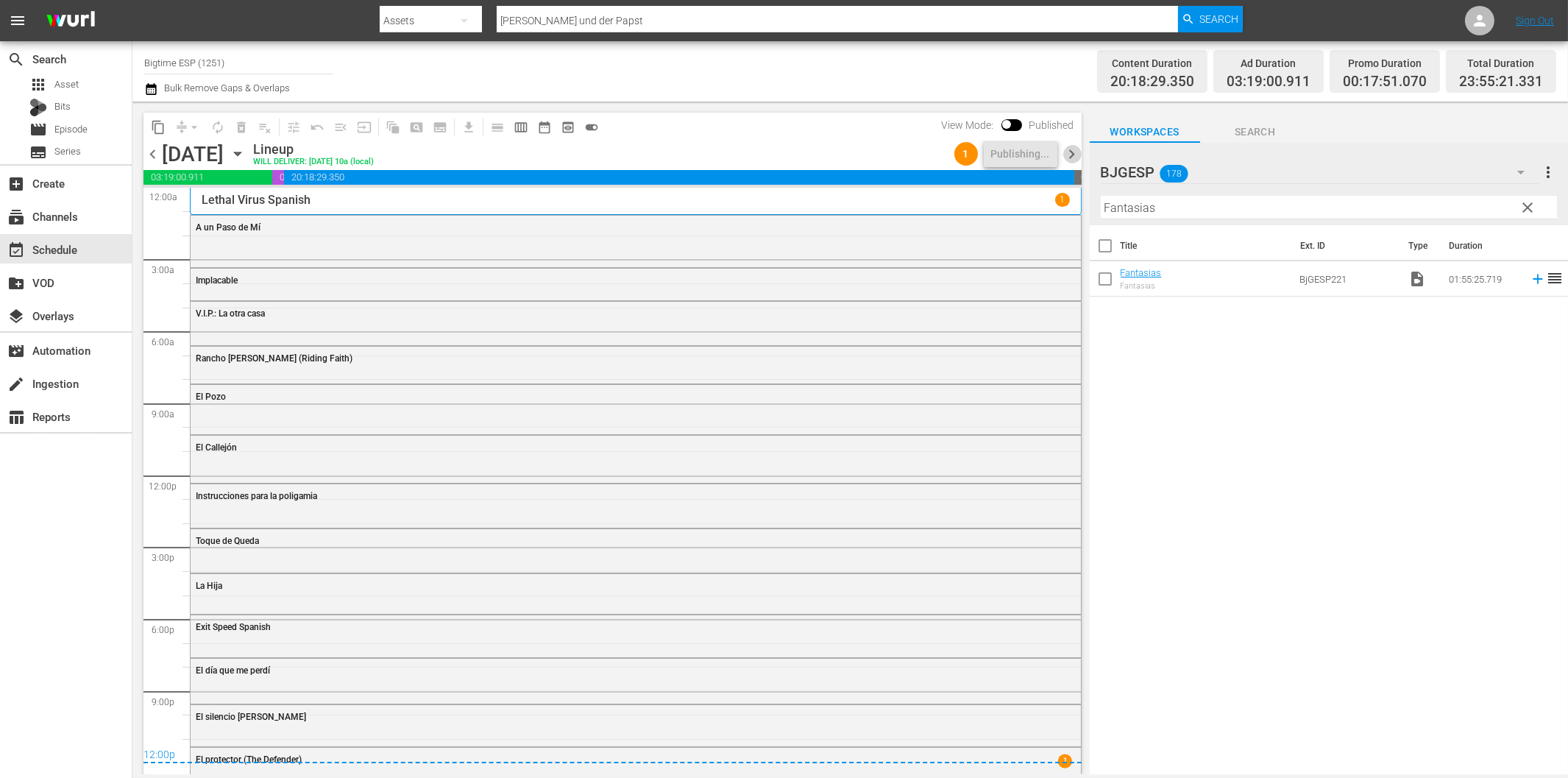
click at [1076, 150] on span "chevron_right" at bounding box center [1073, 155] width 19 height 19
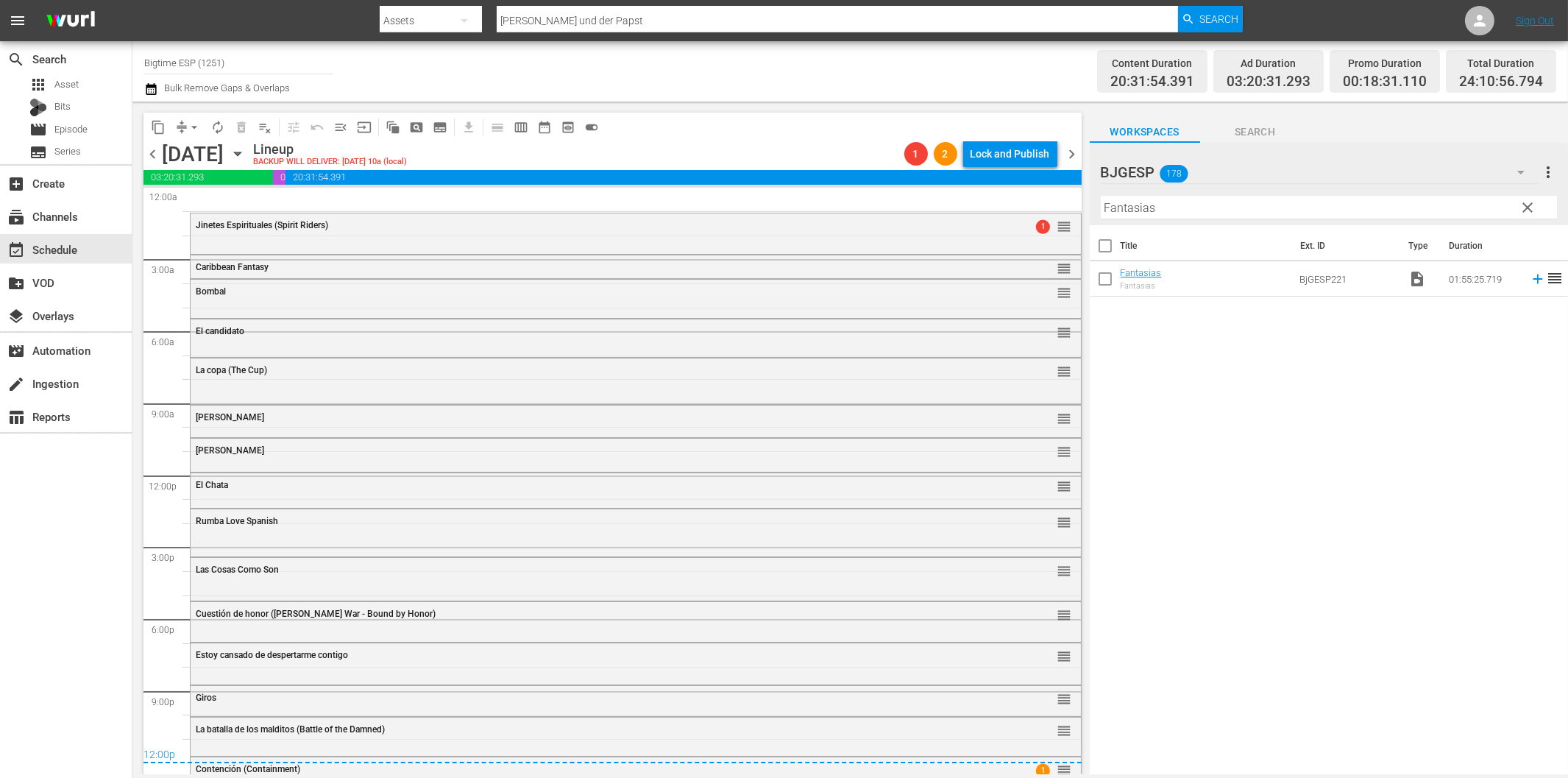
click at [150, 152] on span "chevron_left" at bounding box center [153, 155] width 19 height 19
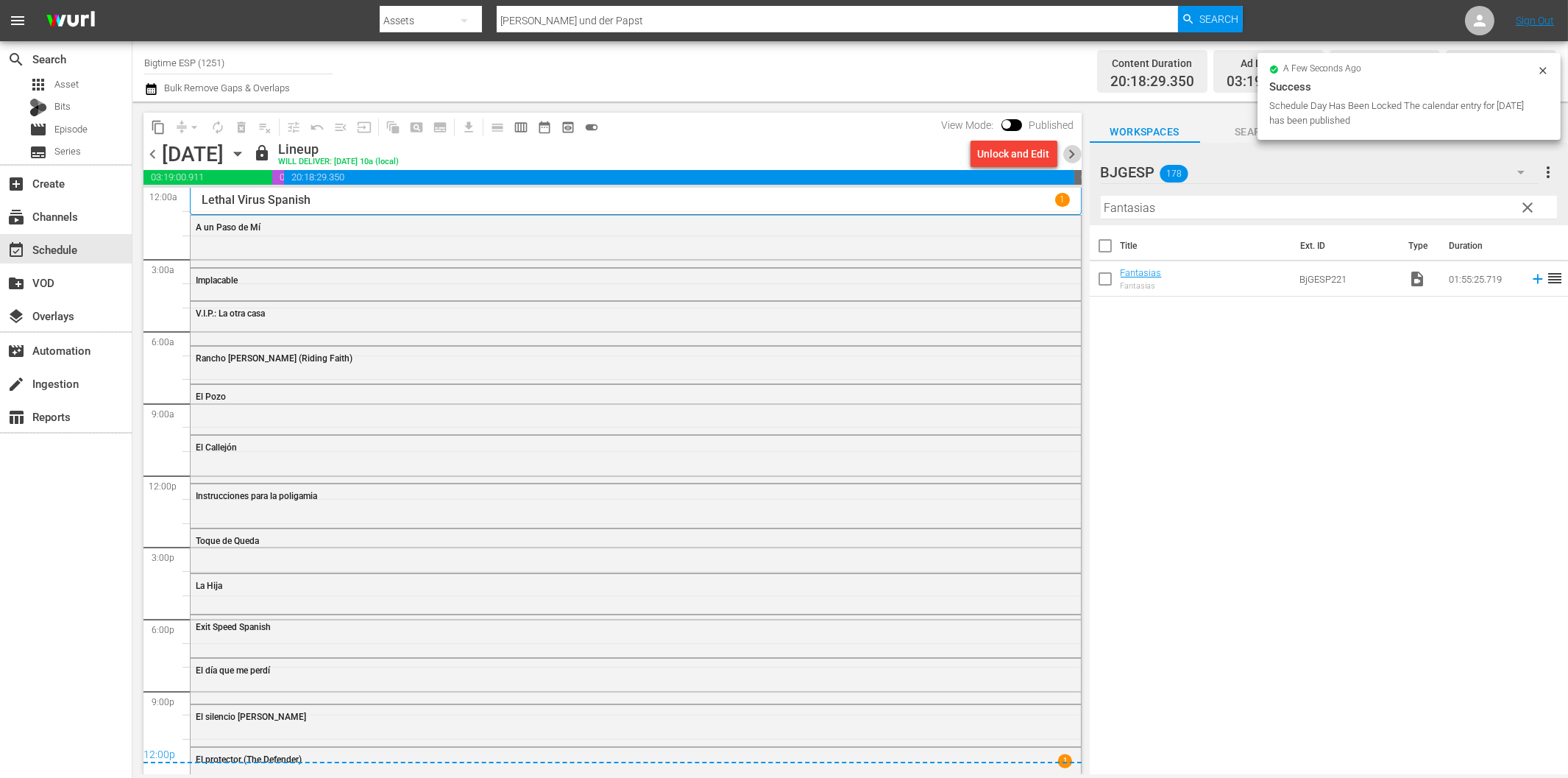
click at [1076, 151] on span "chevron_right" at bounding box center [1073, 155] width 19 height 19
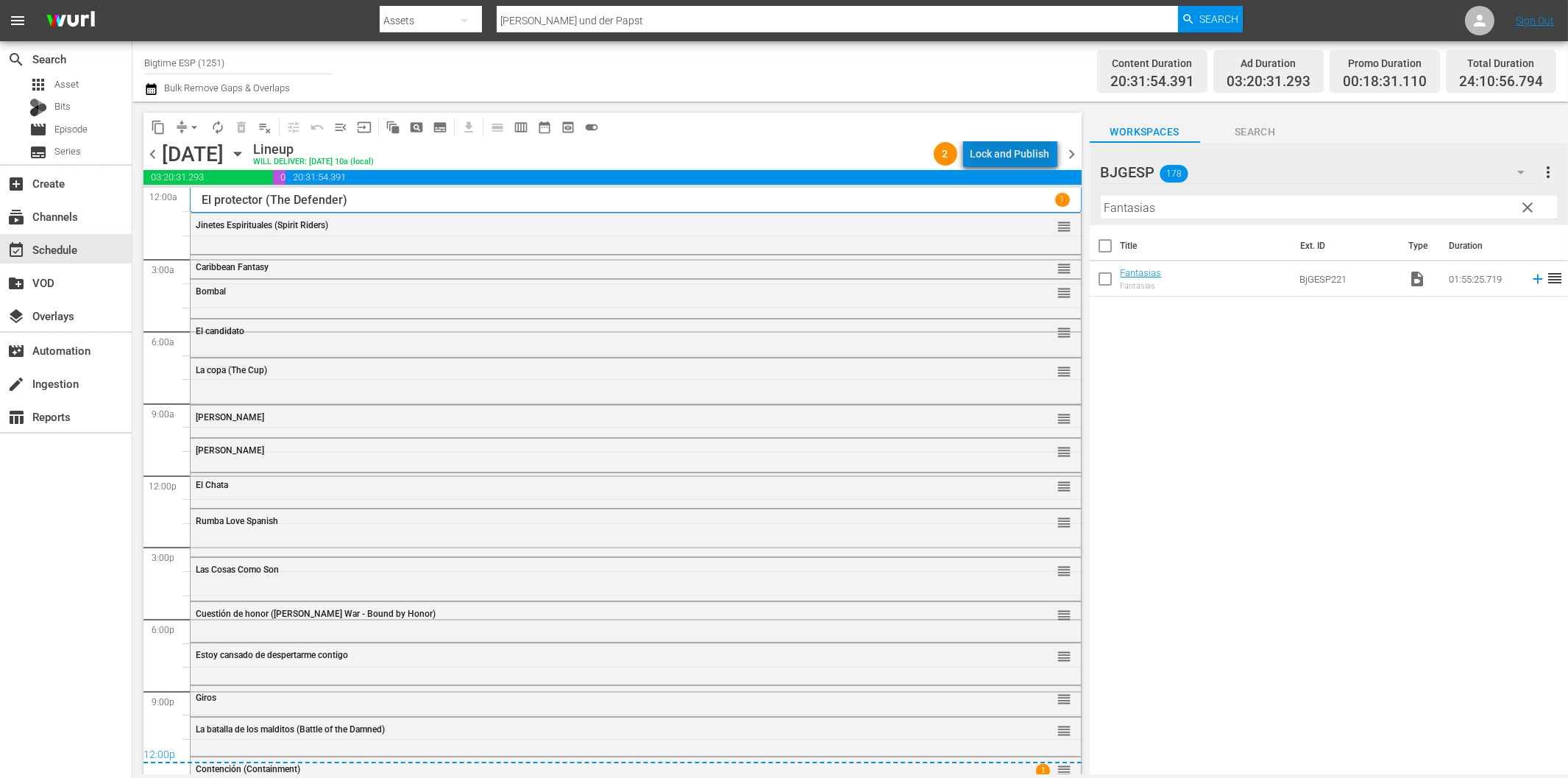
click at [1020, 148] on div "Lock and Publish" at bounding box center [1010, 154] width 80 height 27
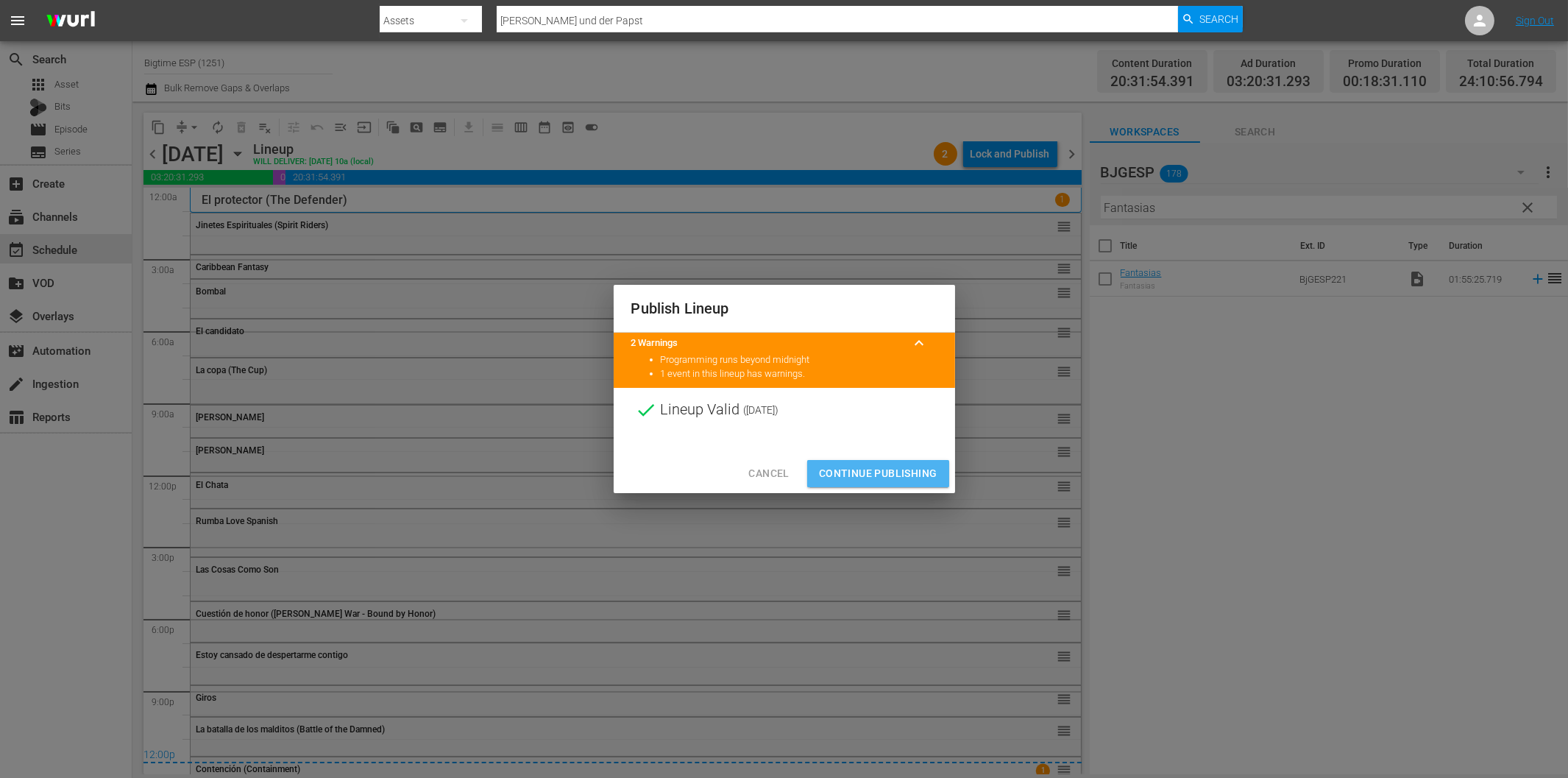
click at [911, 473] on span "Continue Publishing" at bounding box center [878, 474] width 119 height 19
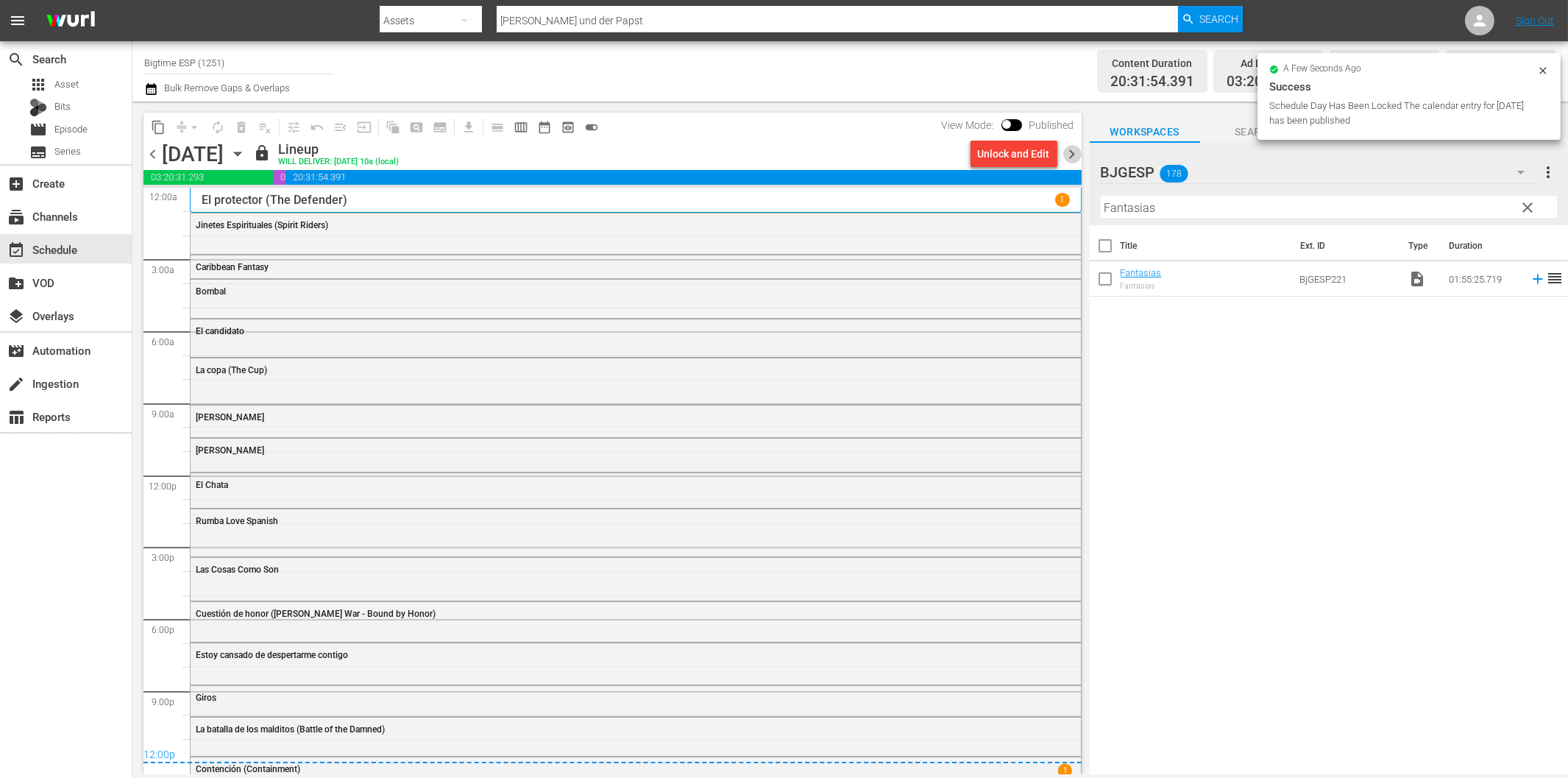
click at [1072, 151] on span "chevron_right" at bounding box center [1073, 155] width 19 height 19
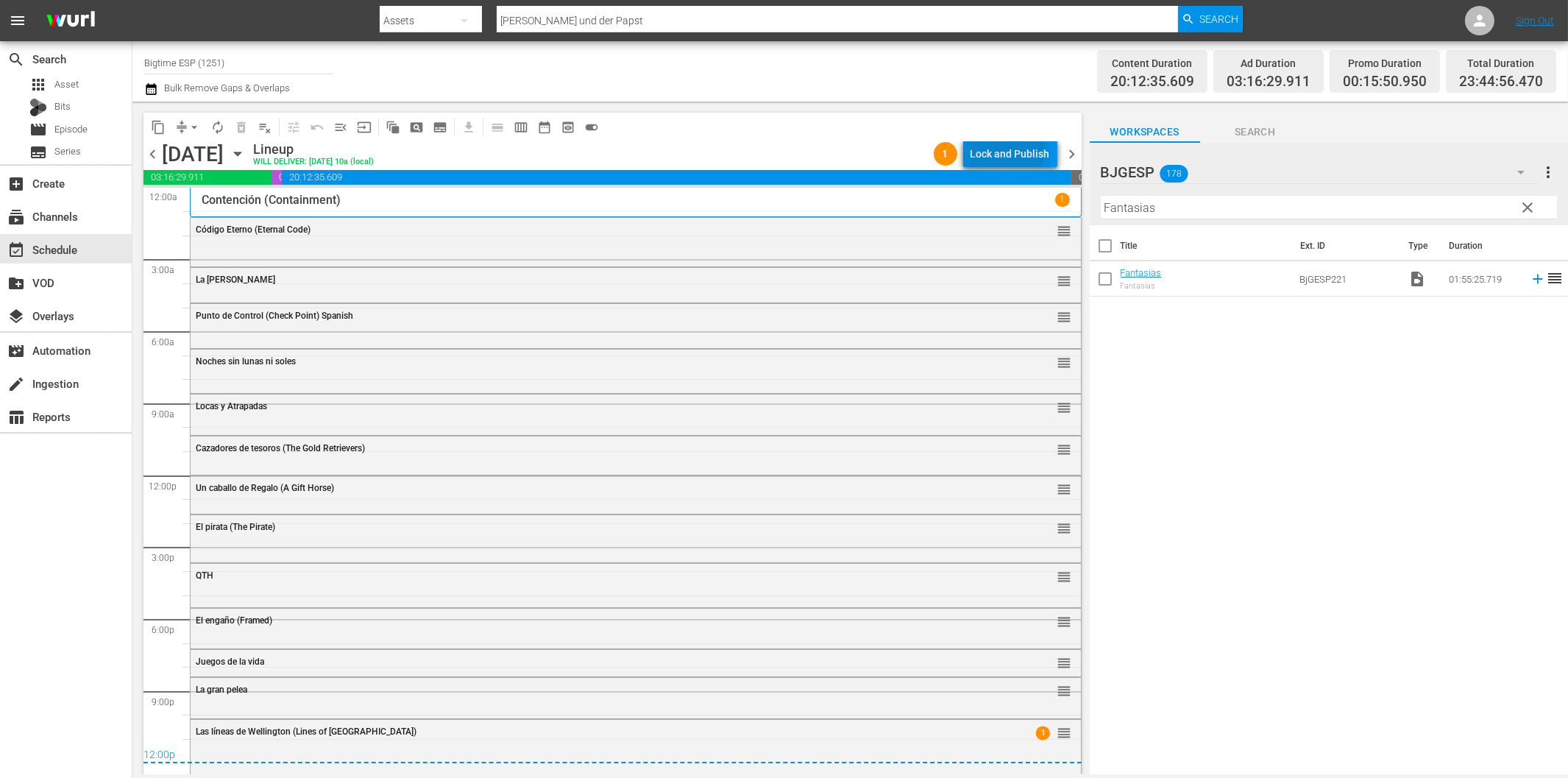
click at [1009, 150] on div "Lock and Publish" at bounding box center [1010, 154] width 80 height 27
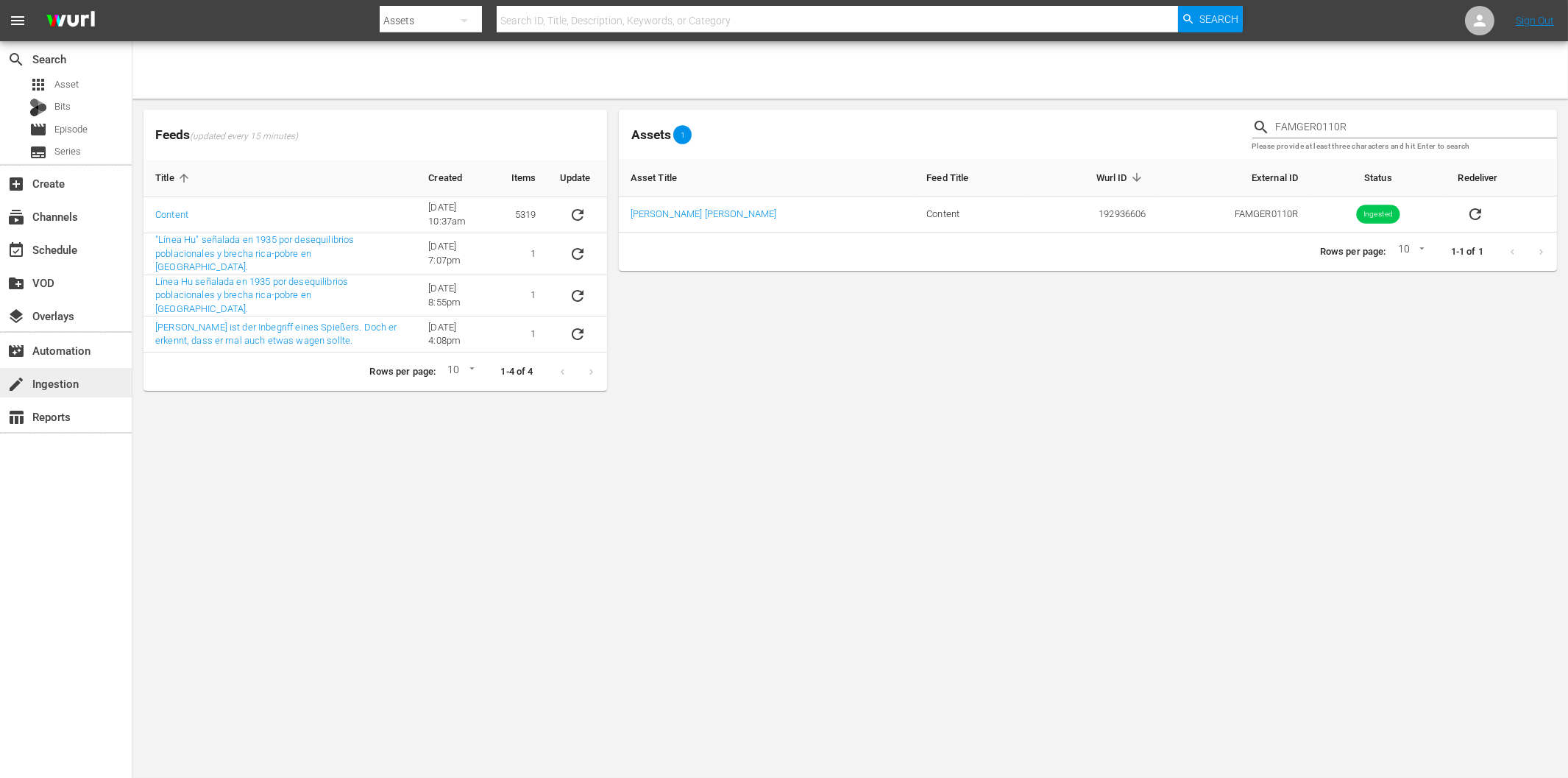
click at [54, 388] on div "create Ingestion" at bounding box center [41, 381] width 83 height 13
click at [1314, 129] on input "FAMGER0110R" at bounding box center [1417, 127] width 281 height 22
click at [191, 476] on body "menu Search By Assets Search ID, Title, Description, Keywords, or Category Sear…" at bounding box center [784, 389] width 1568 height 778
click at [93, 392] on div "create Ingestion" at bounding box center [66, 383] width 132 height 30
click at [1313, 130] on input "text" at bounding box center [1417, 127] width 281 height 22
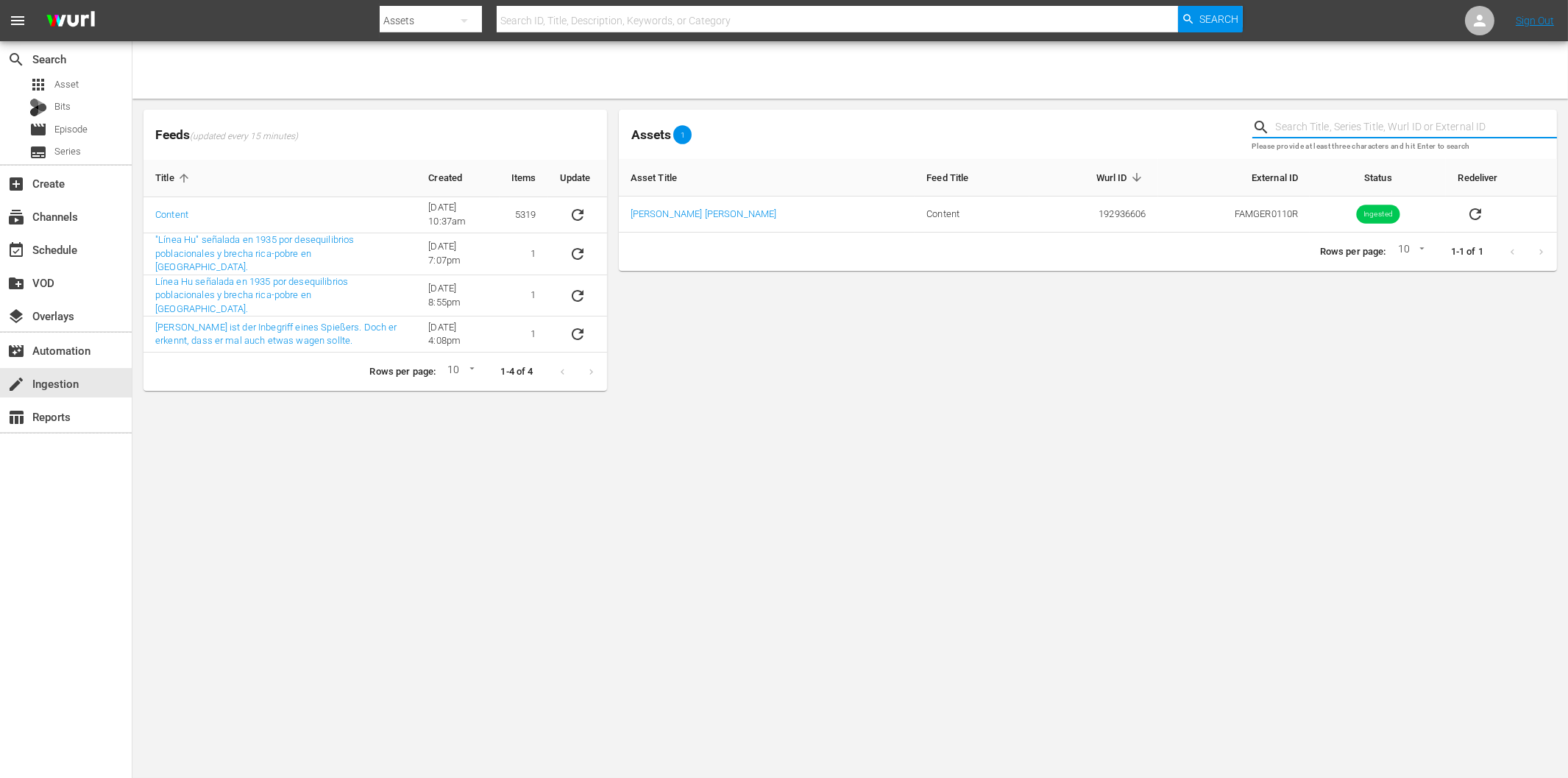
click at [216, 45] on div at bounding box center [850, 70] width 1435 height 57
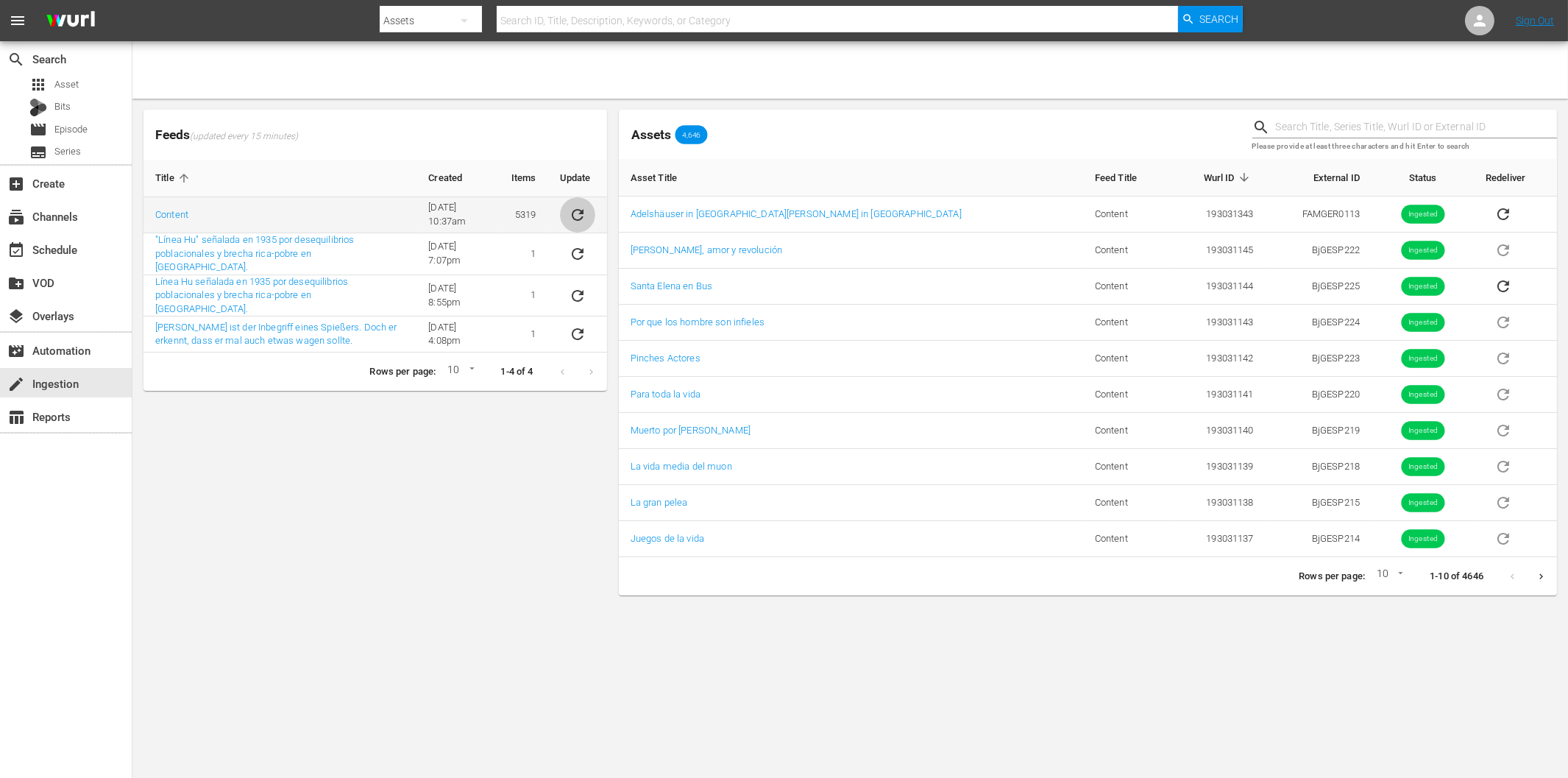
click at [577, 222] on icon "sticky table" at bounding box center [577, 215] width 18 height 18
click at [355, 556] on div "Feeds (updated every 15 minutes) Title Created Items Update Content [DATE] 10:3…" at bounding box center [375, 352] width 476 height 498
click at [362, 553] on div "Feeds (updated every 15 minutes) Title Created Items Update Content [DATE] 10:3…" at bounding box center [375, 352] width 476 height 498
click at [578, 212] on icon "sticky table" at bounding box center [577, 215] width 18 height 18
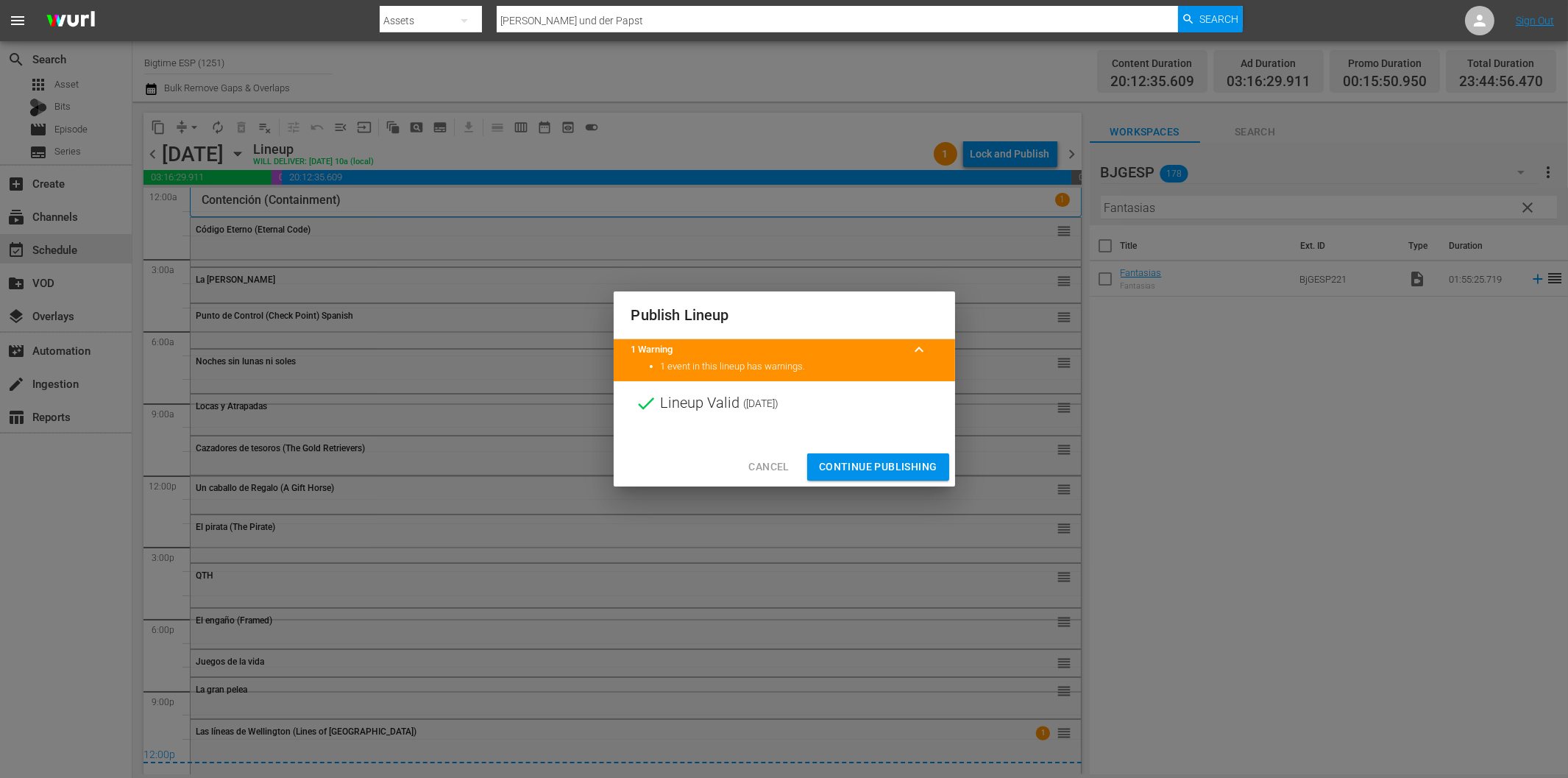
click at [908, 464] on span "Continue Publishing" at bounding box center [878, 467] width 119 height 19
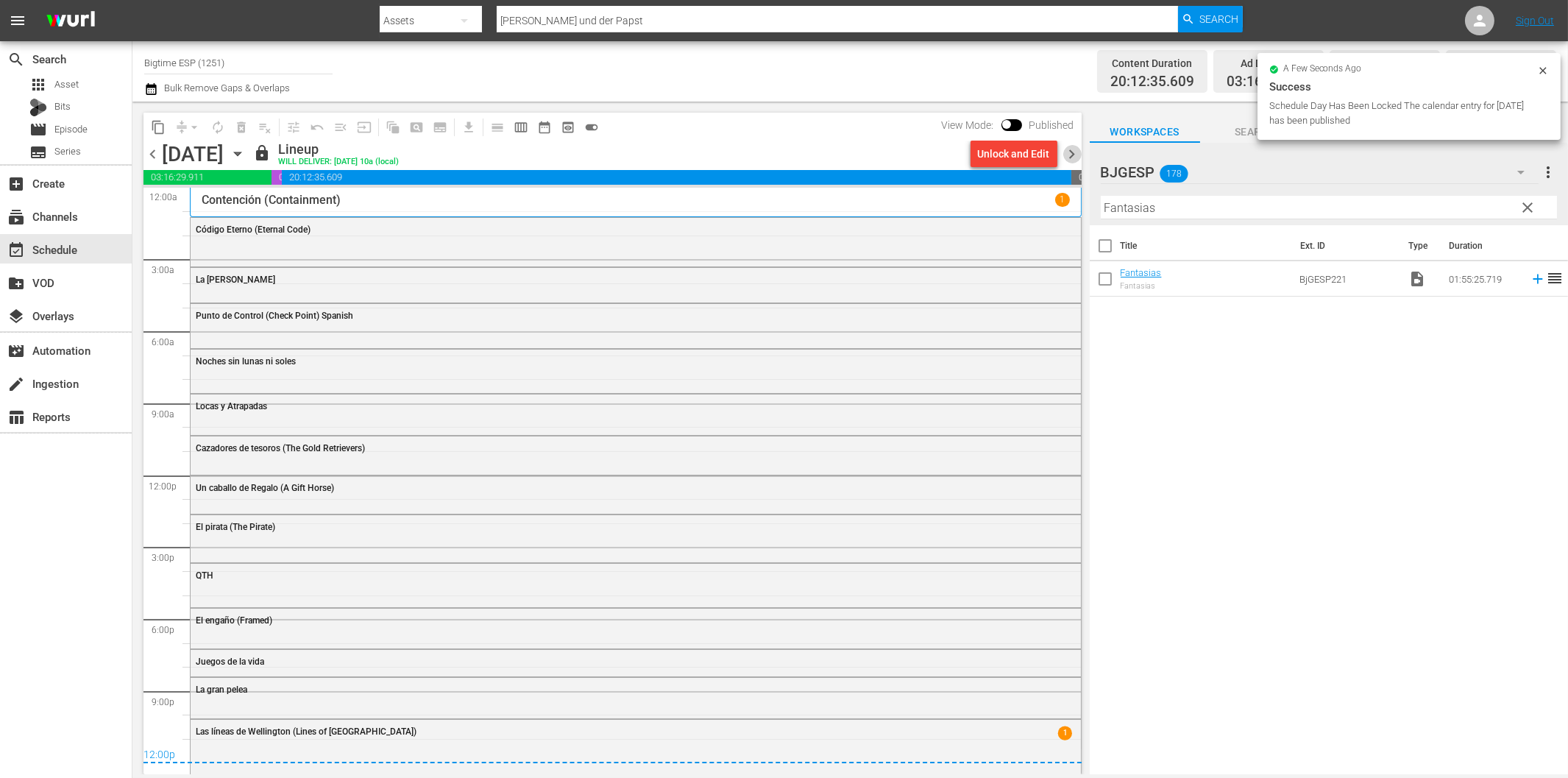
click at [1073, 156] on span "chevron_right" at bounding box center [1073, 155] width 19 height 19
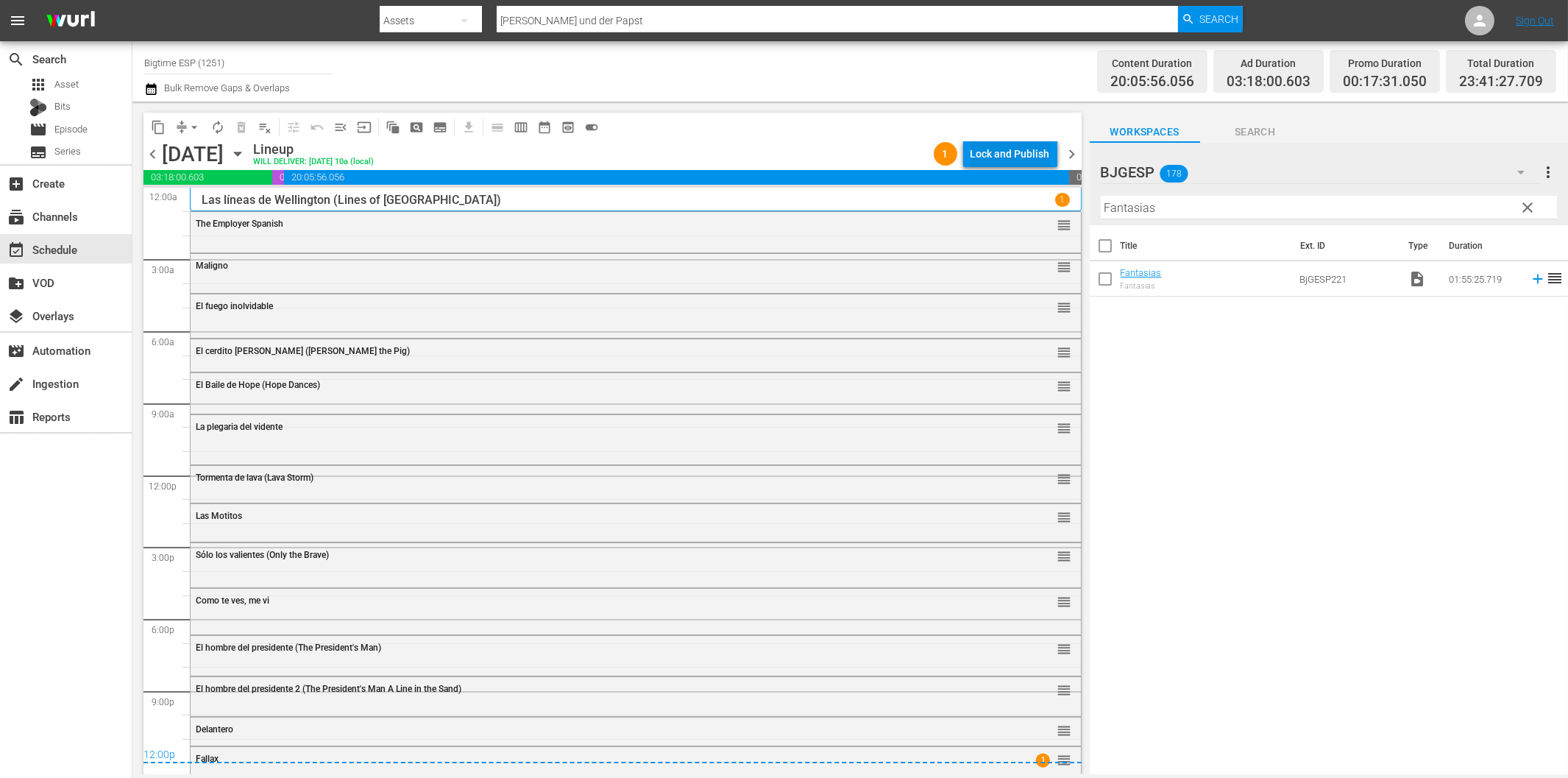
click at [1032, 159] on div "Lock and Publish" at bounding box center [1010, 154] width 80 height 27
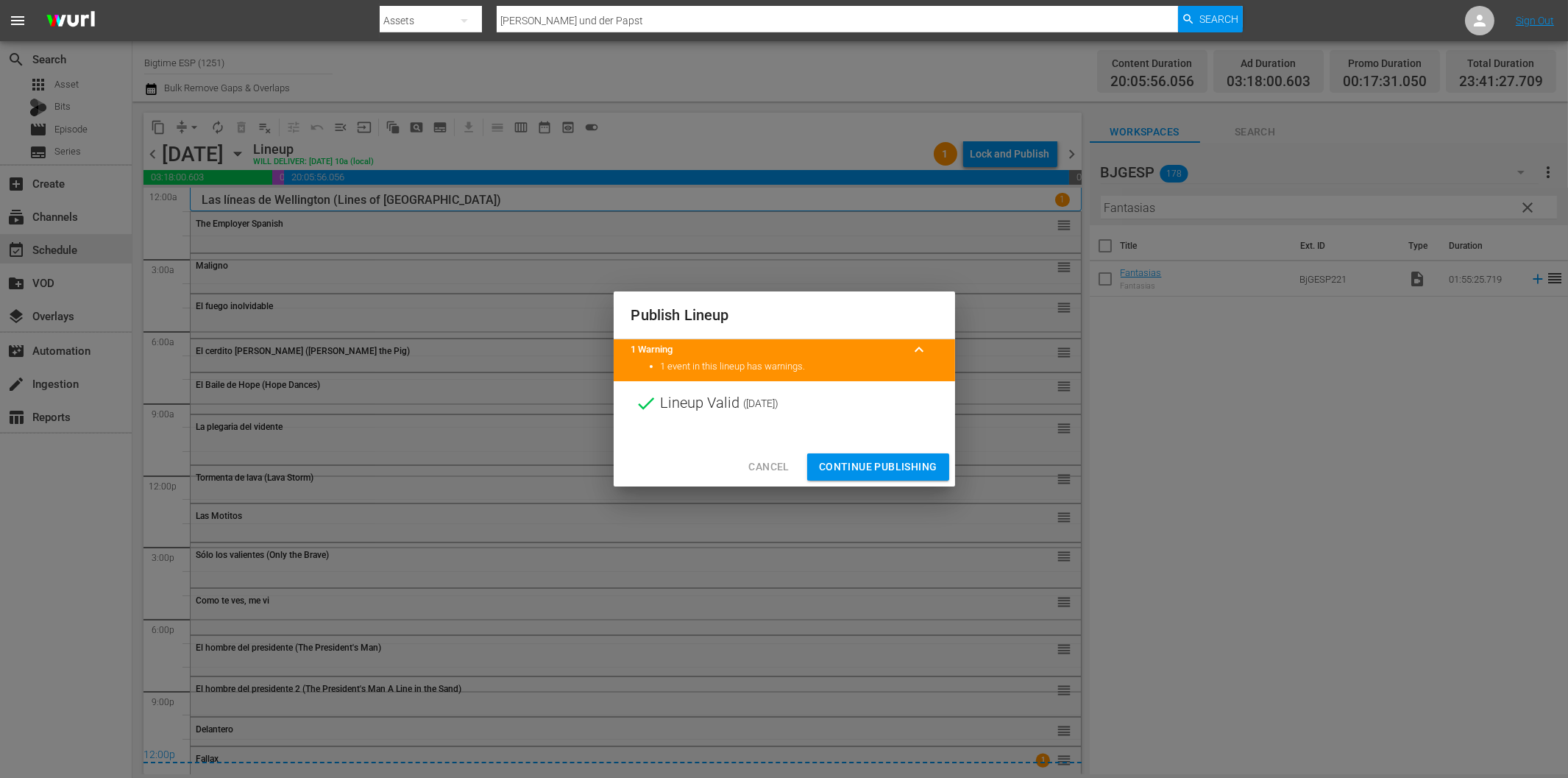
click at [913, 466] on span "Continue Publishing" at bounding box center [878, 467] width 119 height 19
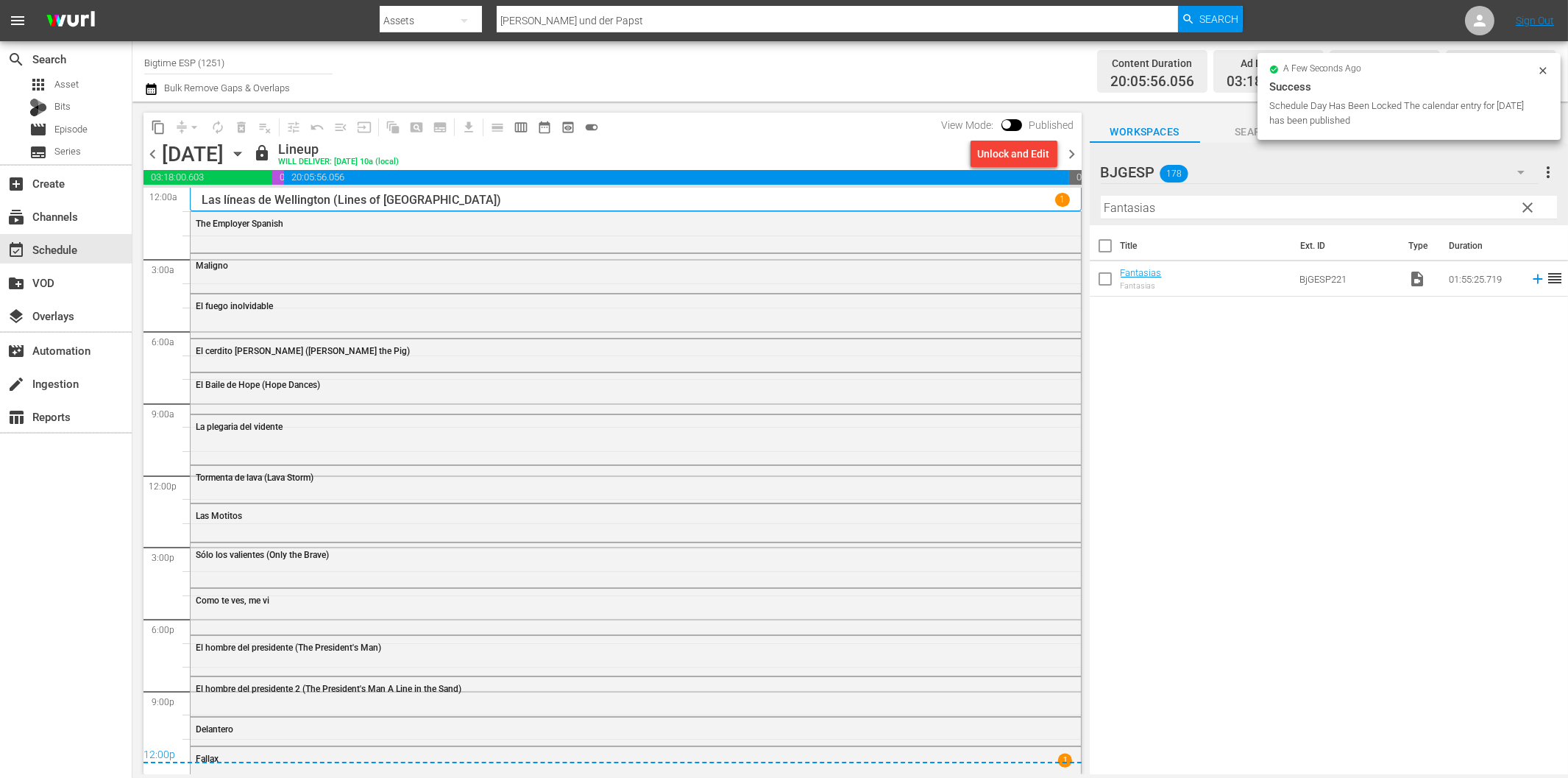
click at [1072, 152] on span "chevron_right" at bounding box center [1073, 155] width 19 height 19
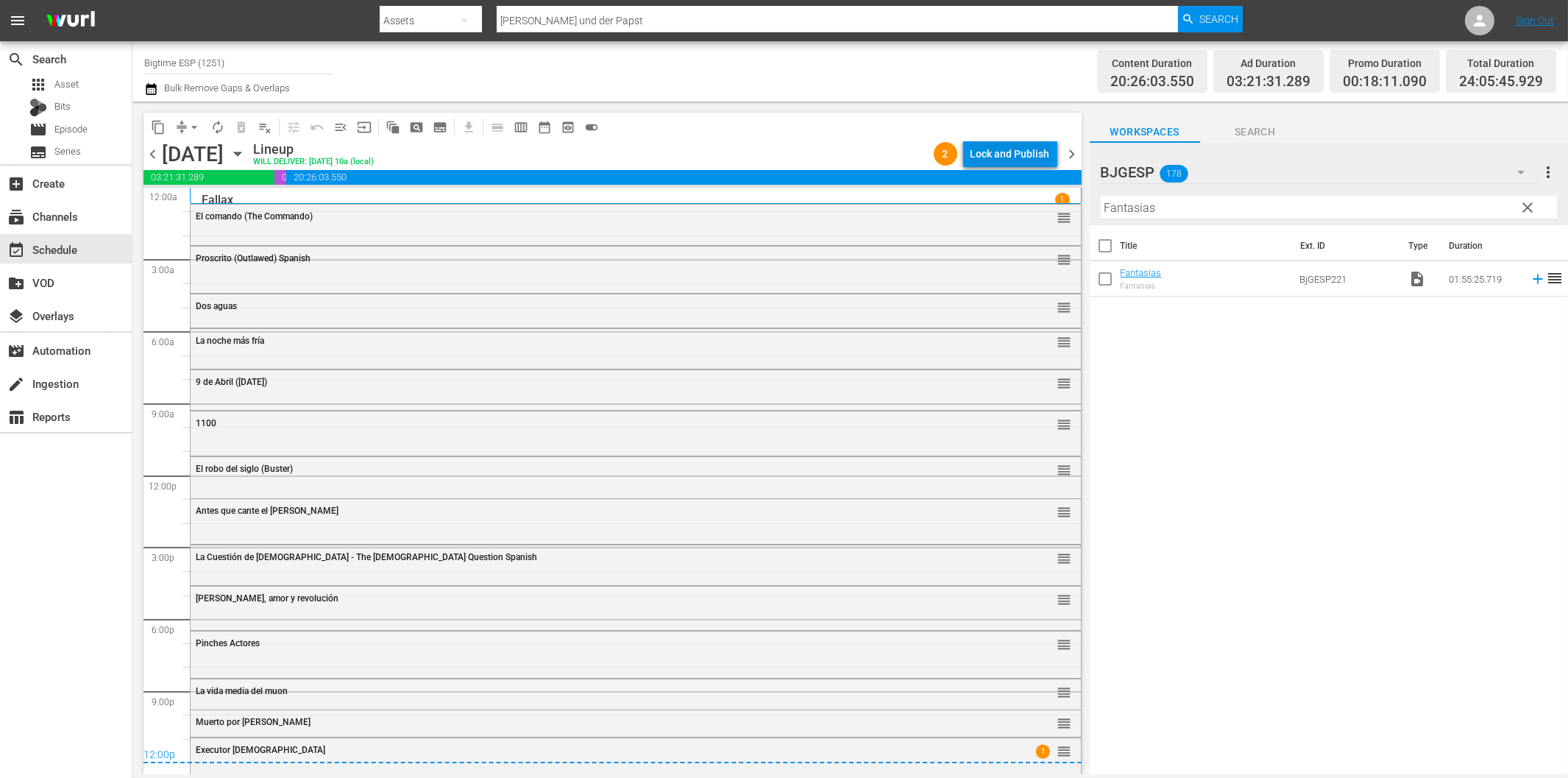
click at [1025, 155] on div "Lock and Publish" at bounding box center [1010, 154] width 80 height 27
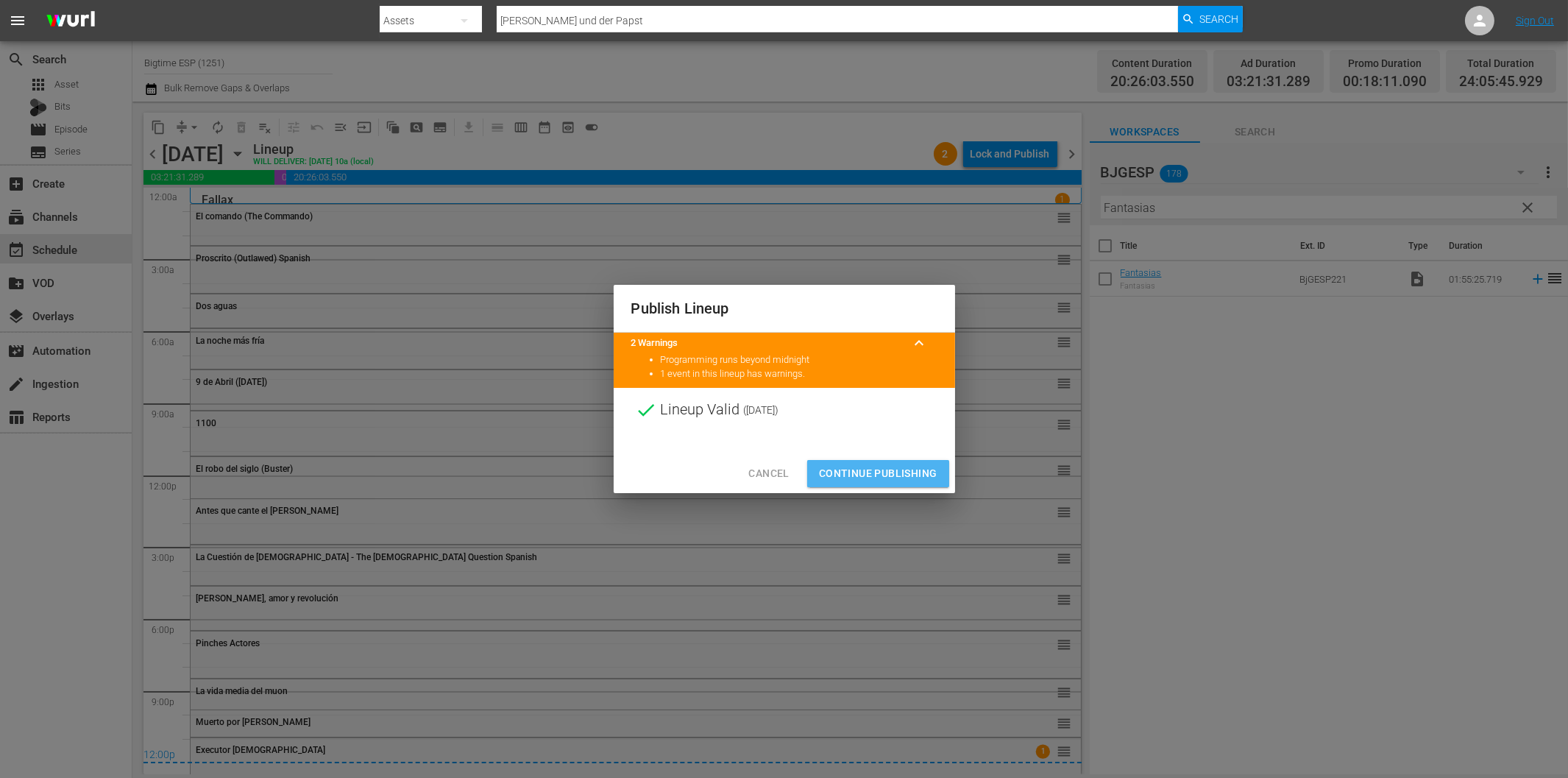
click at [896, 474] on span "Continue Publishing" at bounding box center [878, 474] width 119 height 19
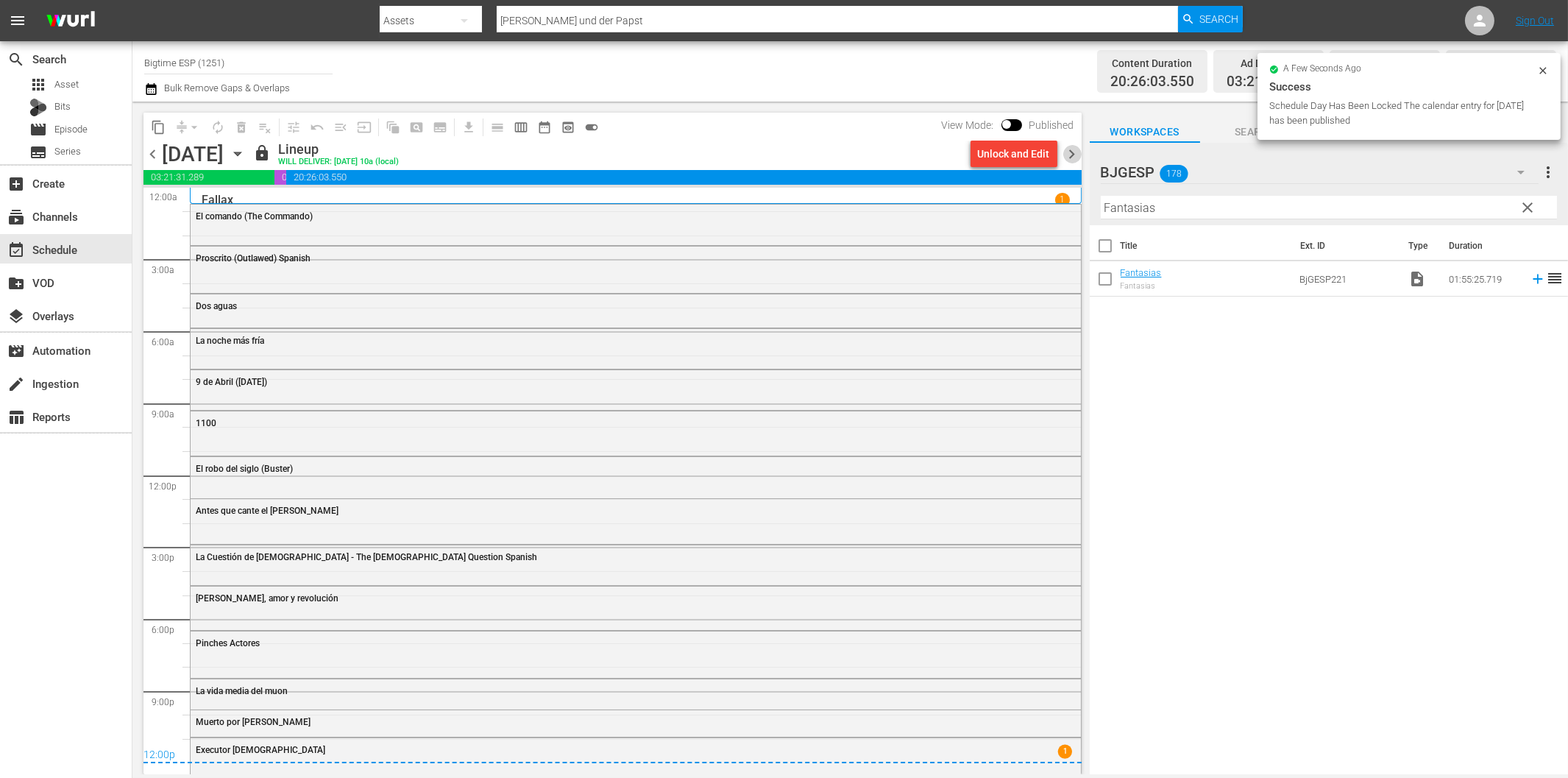
click at [1071, 152] on span "chevron_right" at bounding box center [1073, 155] width 19 height 19
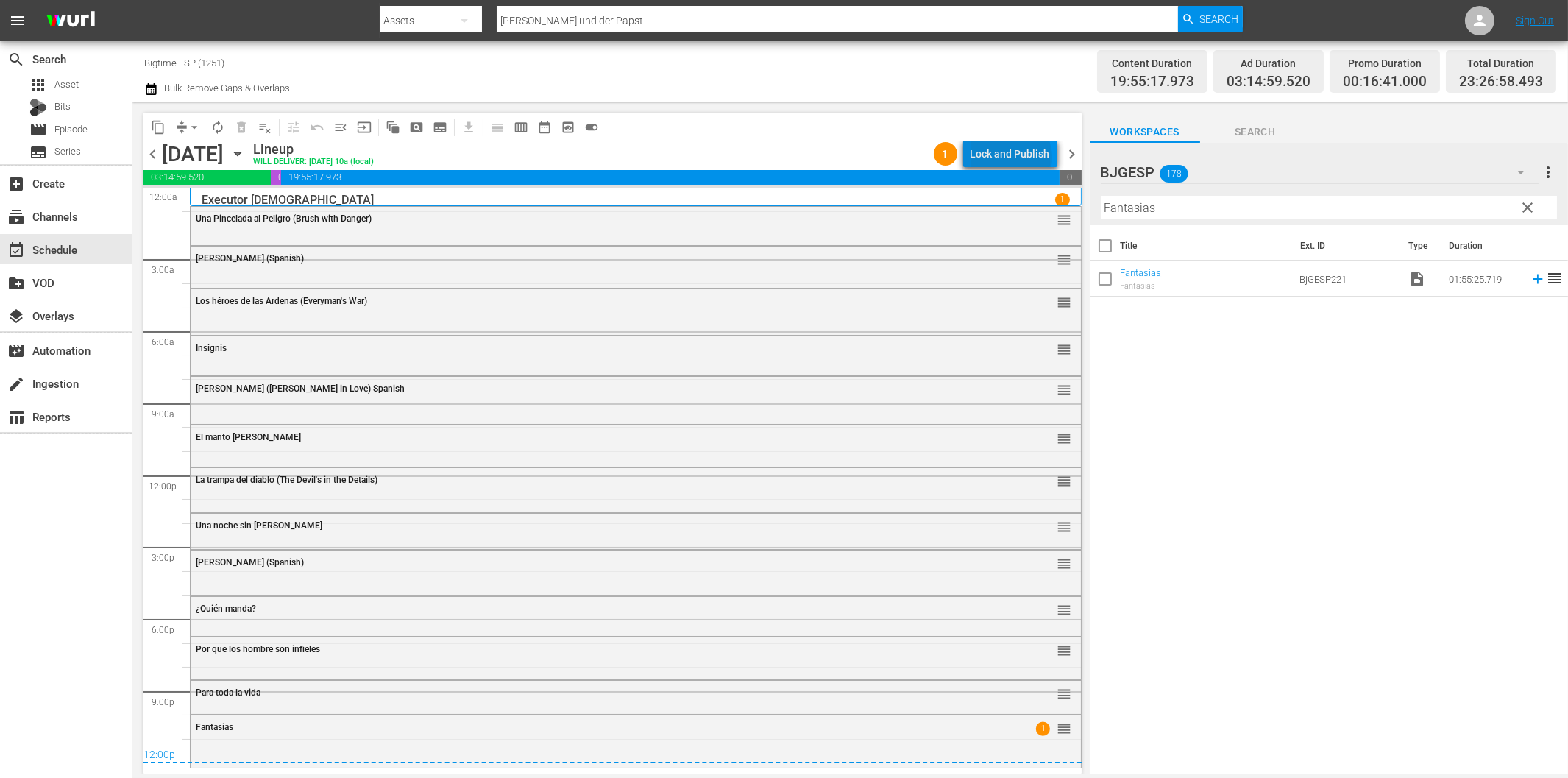
click at [1014, 157] on div "Lock and Publish" at bounding box center [1010, 154] width 80 height 27
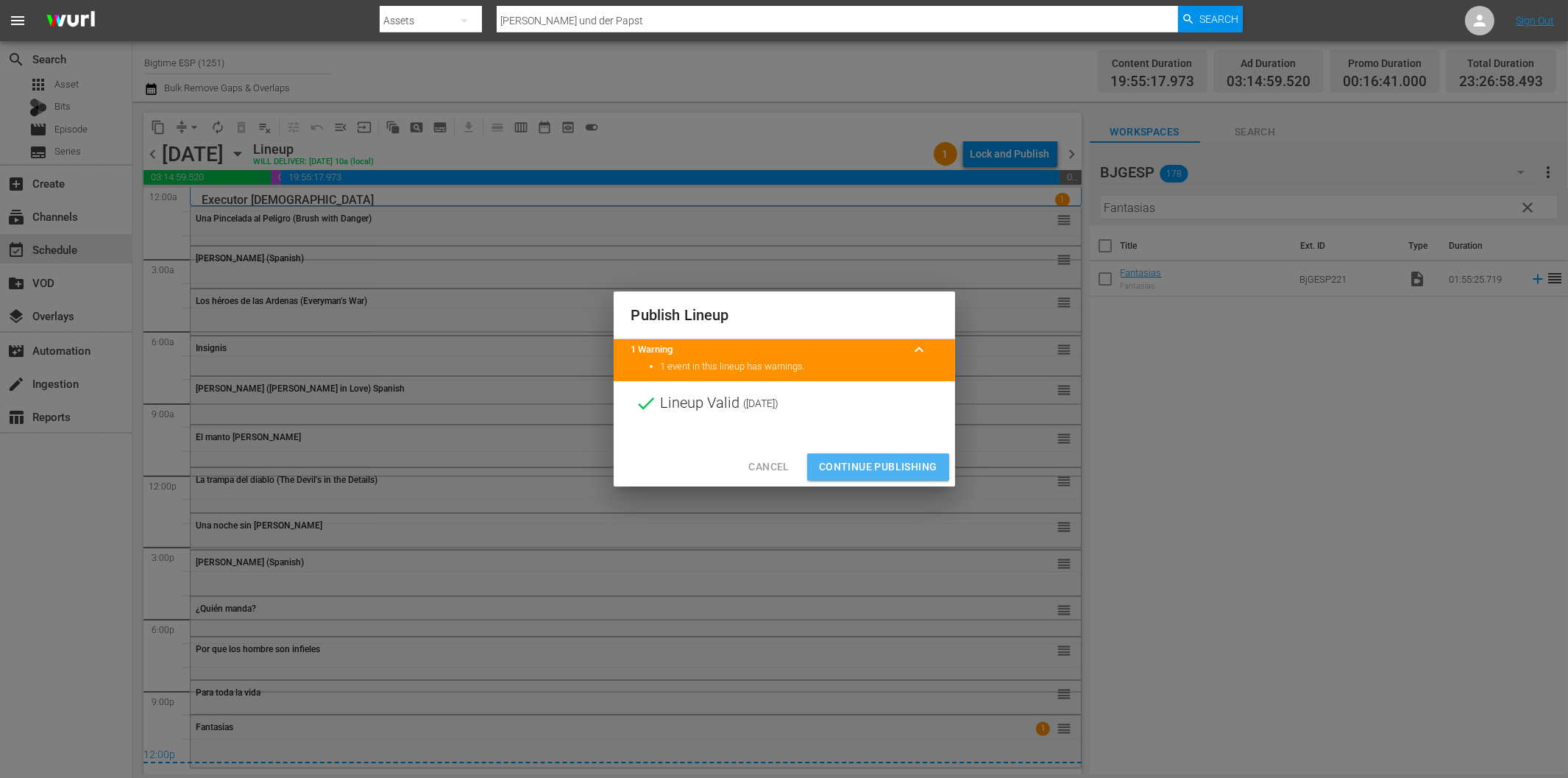
click at [878, 459] on span "Continue Publishing" at bounding box center [878, 467] width 119 height 19
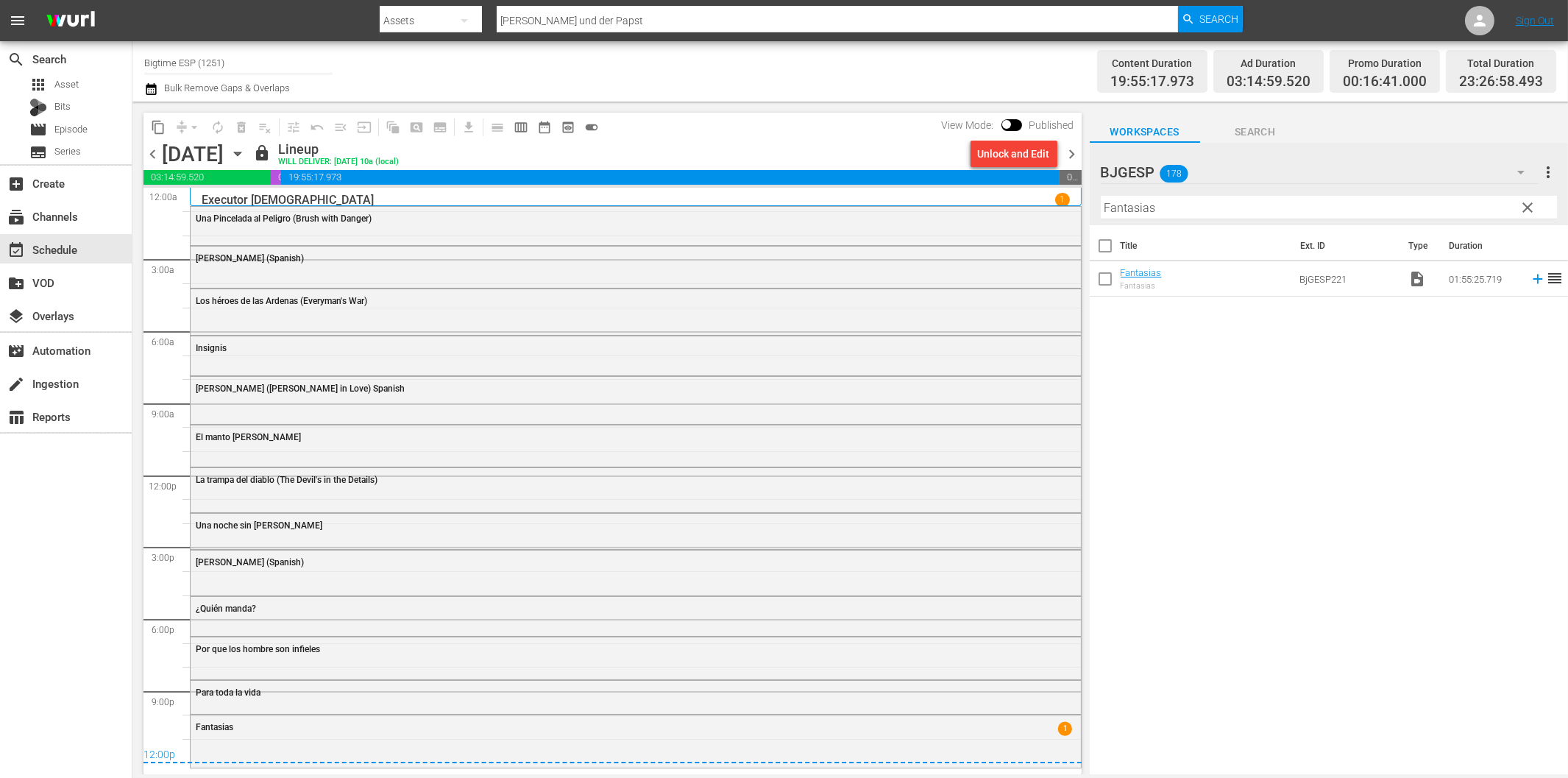
drag, startPoint x: 89, startPoint y: 508, endPoint x: 70, endPoint y: 446, distance: 64.8
click at [88, 508] on div "search Search apps Asset Bits movie Episode subtitles Series add_box Create sub…" at bounding box center [66, 430] width 133 height 778
click at [67, 384] on div "create Ingestion" at bounding box center [41, 381] width 83 height 13
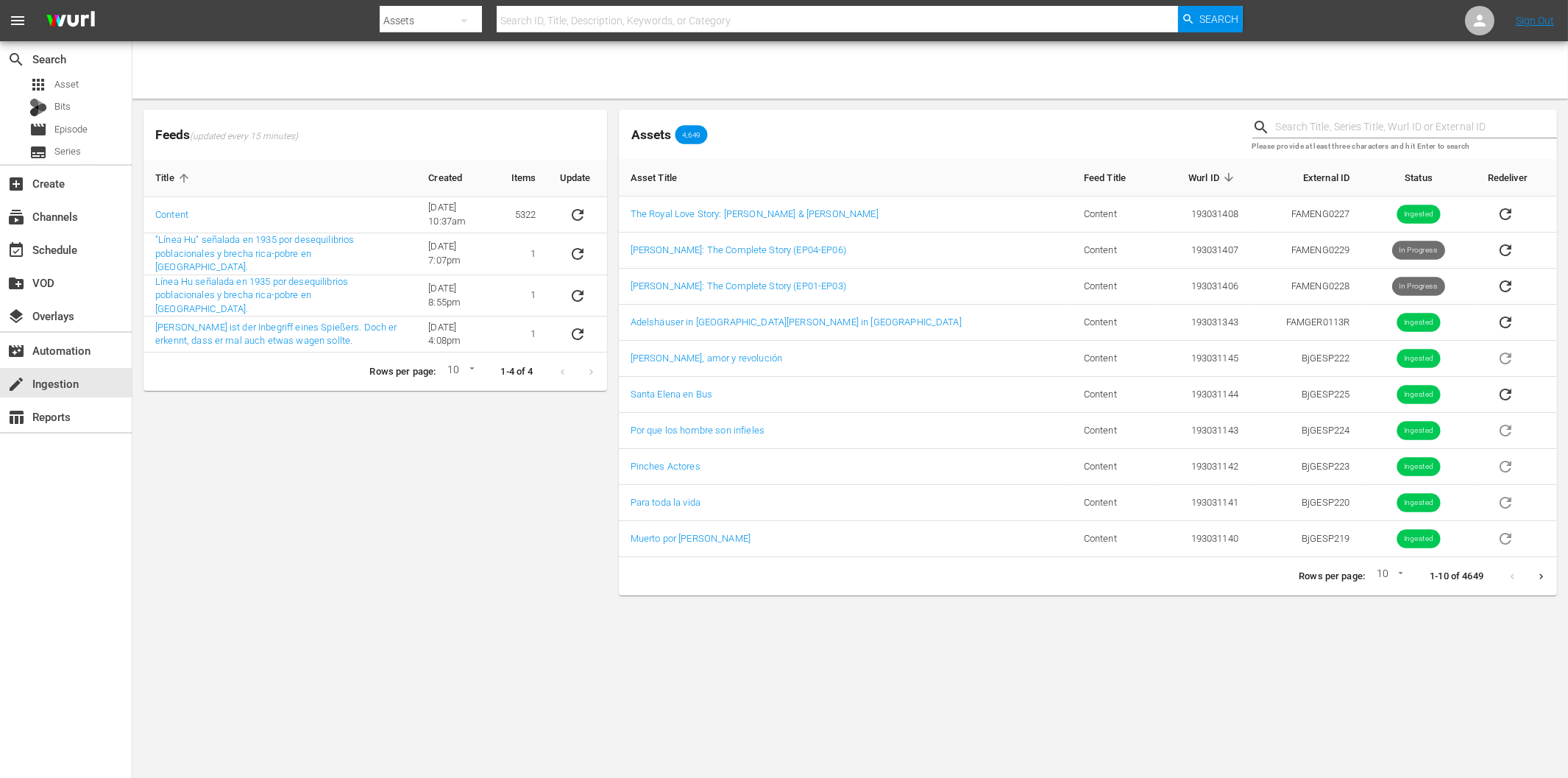
click at [490, 513] on div "Feeds (updated every 15 minutes) Title Created Items Update Content [DATE] 10:3…" at bounding box center [375, 352] width 476 height 498
